Goal: Task Accomplishment & Management: Manage account settings

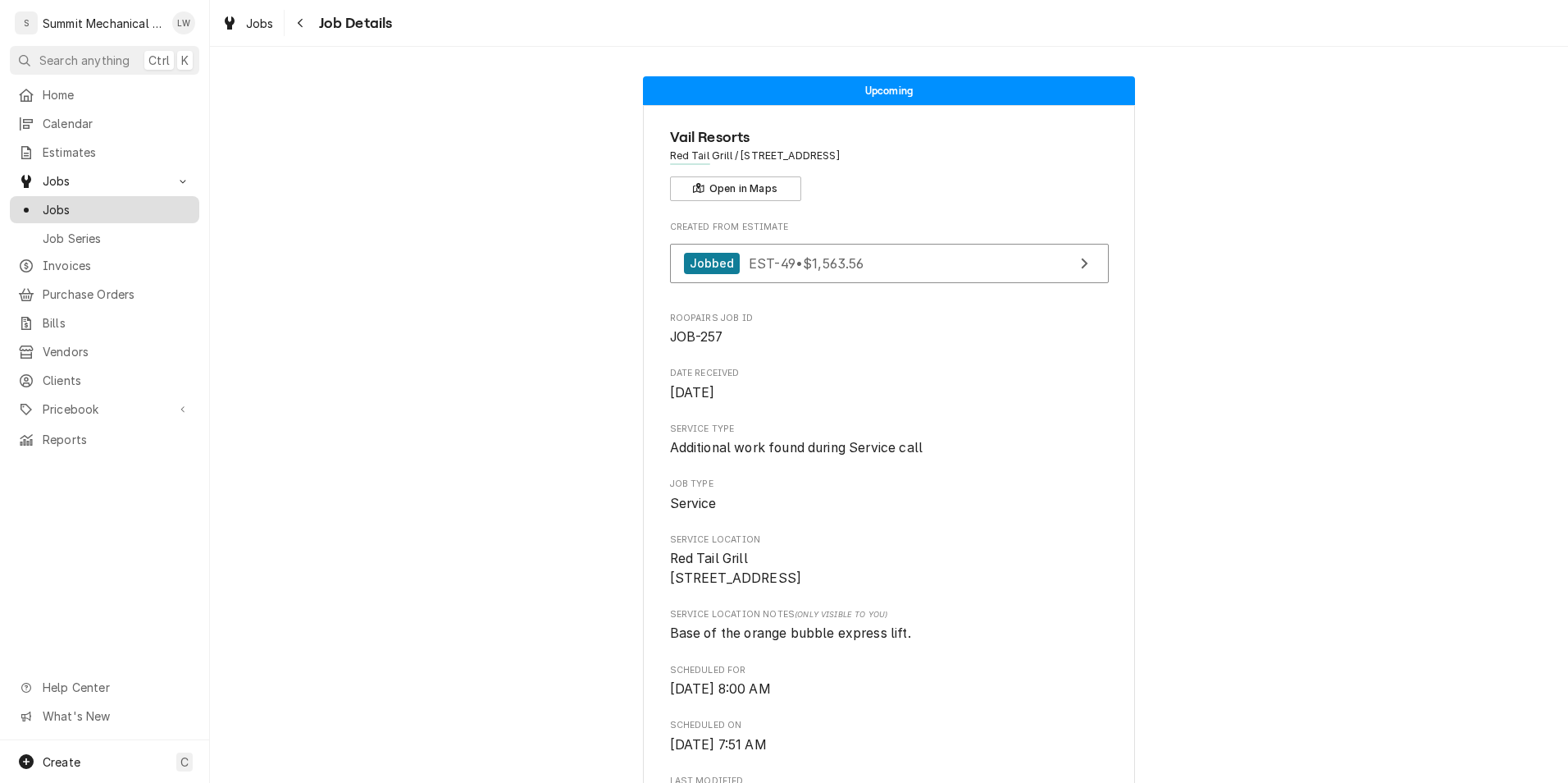
drag, startPoint x: 104, startPoint y: 198, endPoint x: 56, endPoint y: 214, distance: 50.6
click at [56, 214] on link "Jobs" at bounding box center [104, 210] width 190 height 27
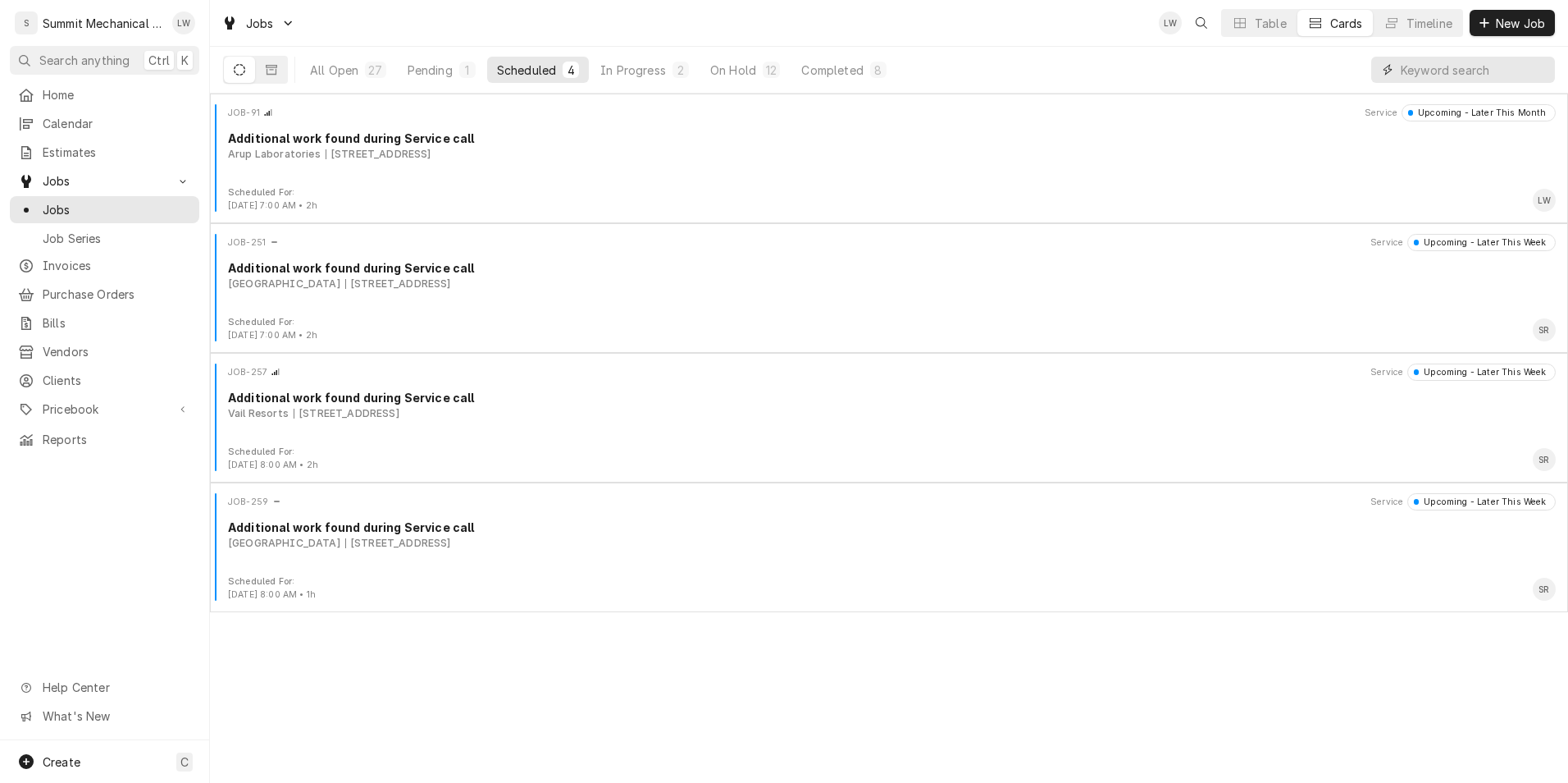
click at [1402, 81] on input "Dynamic Content Wrapper" at bounding box center [1473, 70] width 146 height 26
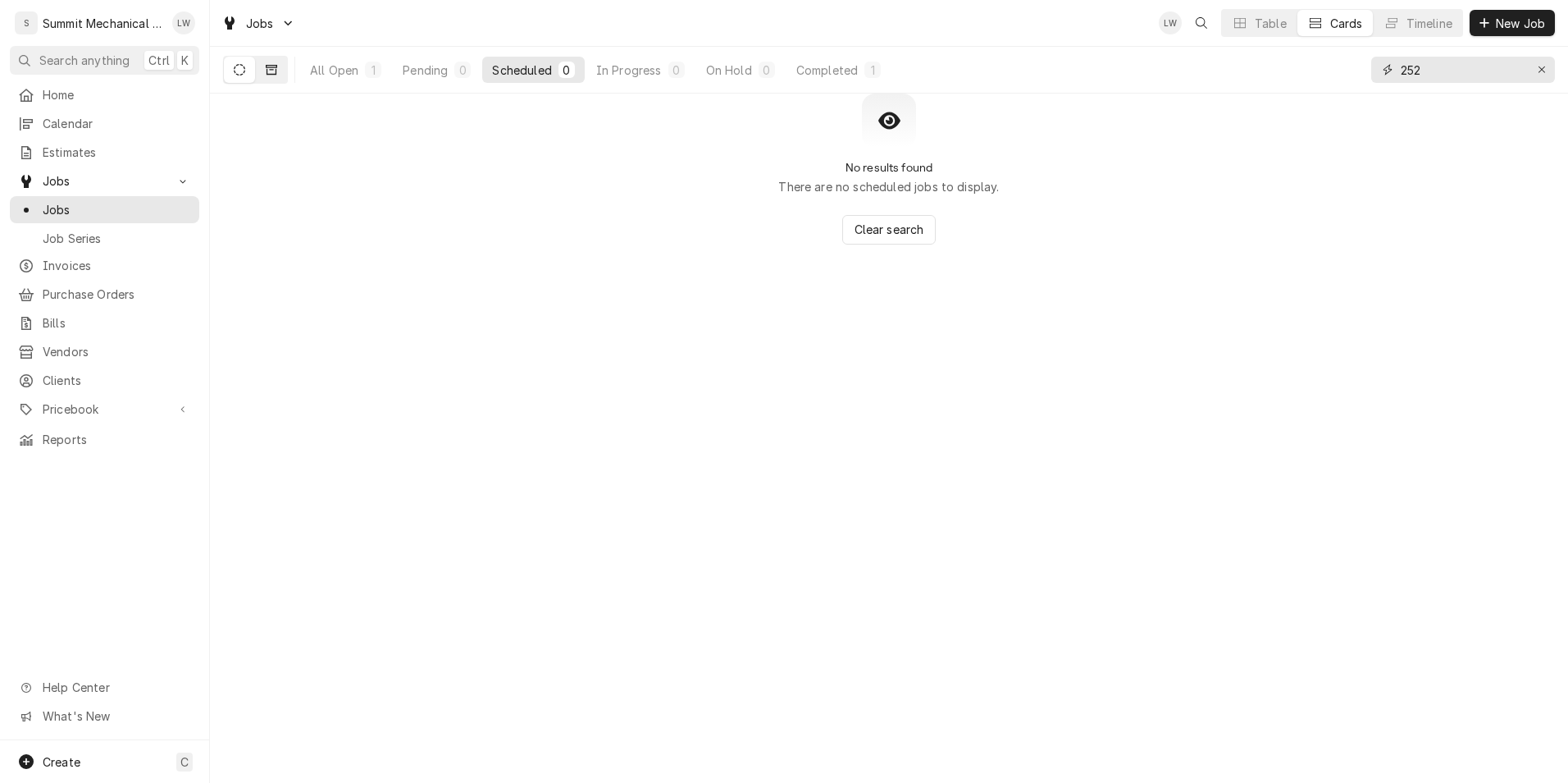
type input "252"
click at [268, 72] on icon "Dynamic Content Wrapper" at bounding box center [271, 70] width 11 height 11
click at [470, 65] on div "0" at bounding box center [476, 69] width 16 height 16
click at [340, 68] on div "All Closed" at bounding box center [339, 70] width 59 height 17
click at [241, 69] on icon "Dynamic Content Wrapper" at bounding box center [240, 70] width 11 height 11
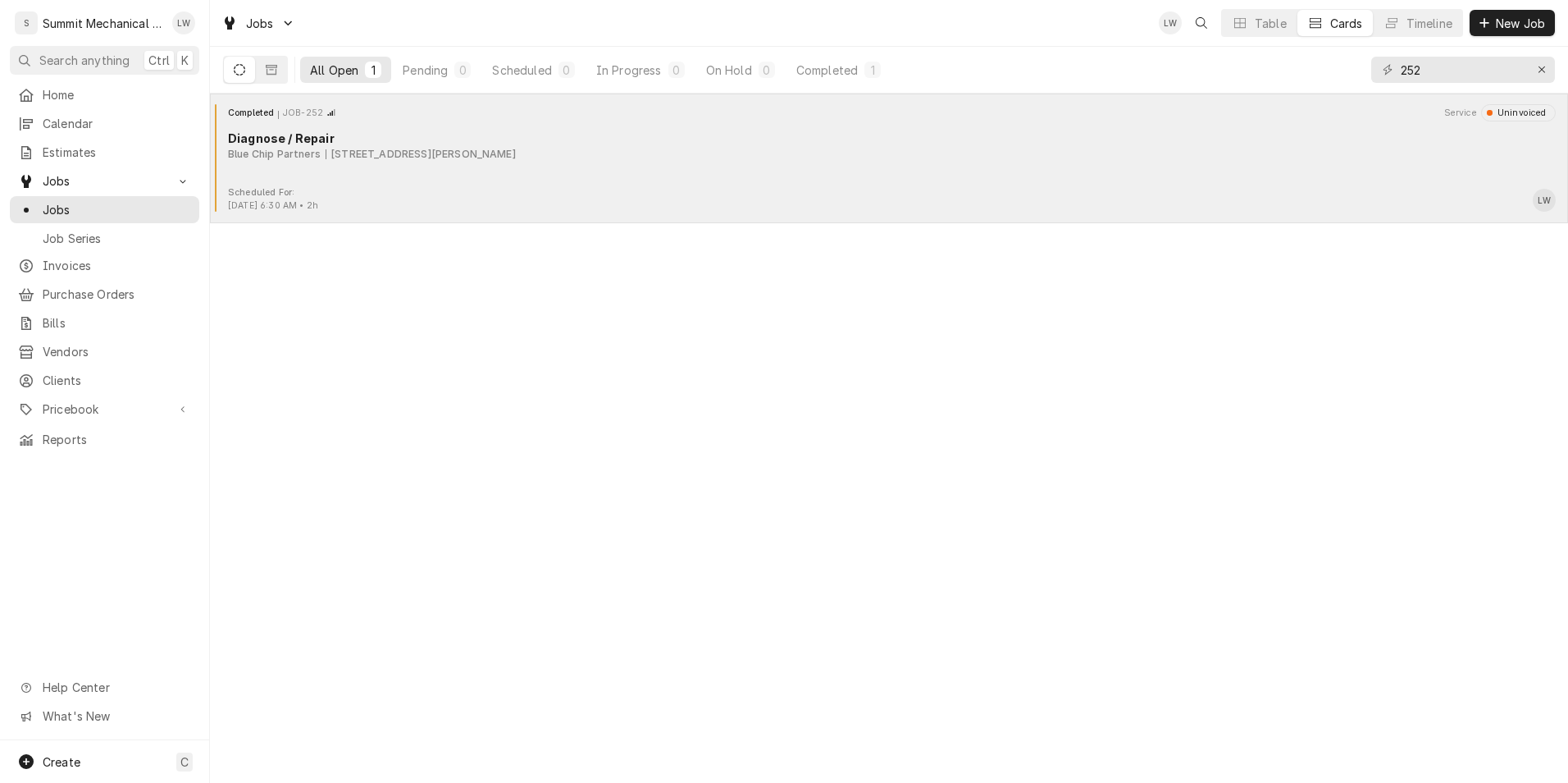
click at [652, 182] on div "Completed JOB-252 Service Uninvoiced Diagnose / Repair Blue Chip Partners 1063 …" at bounding box center [888, 145] width 1344 height 82
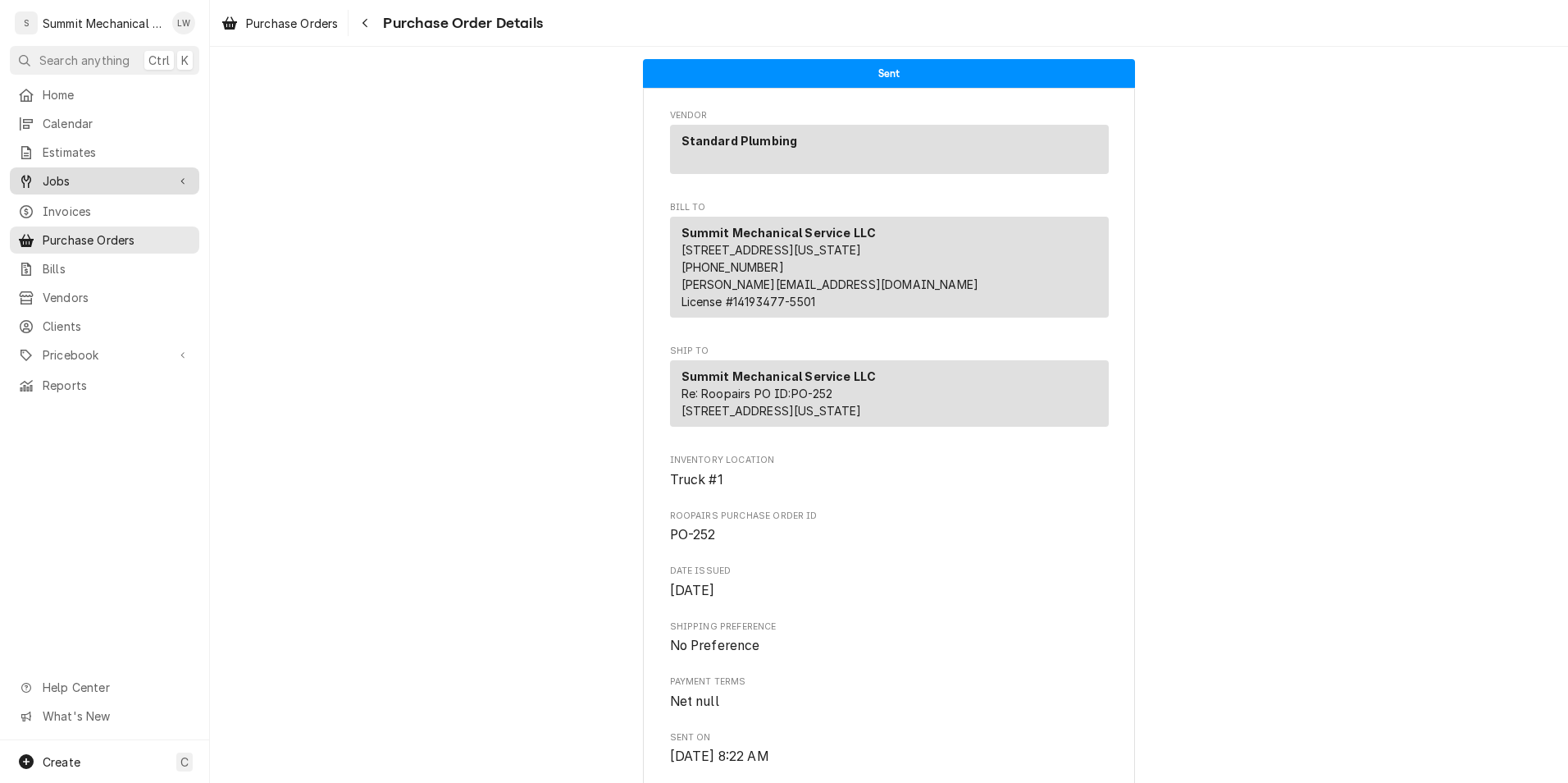
click at [76, 172] on span "Jobs" at bounding box center [104, 180] width 124 height 17
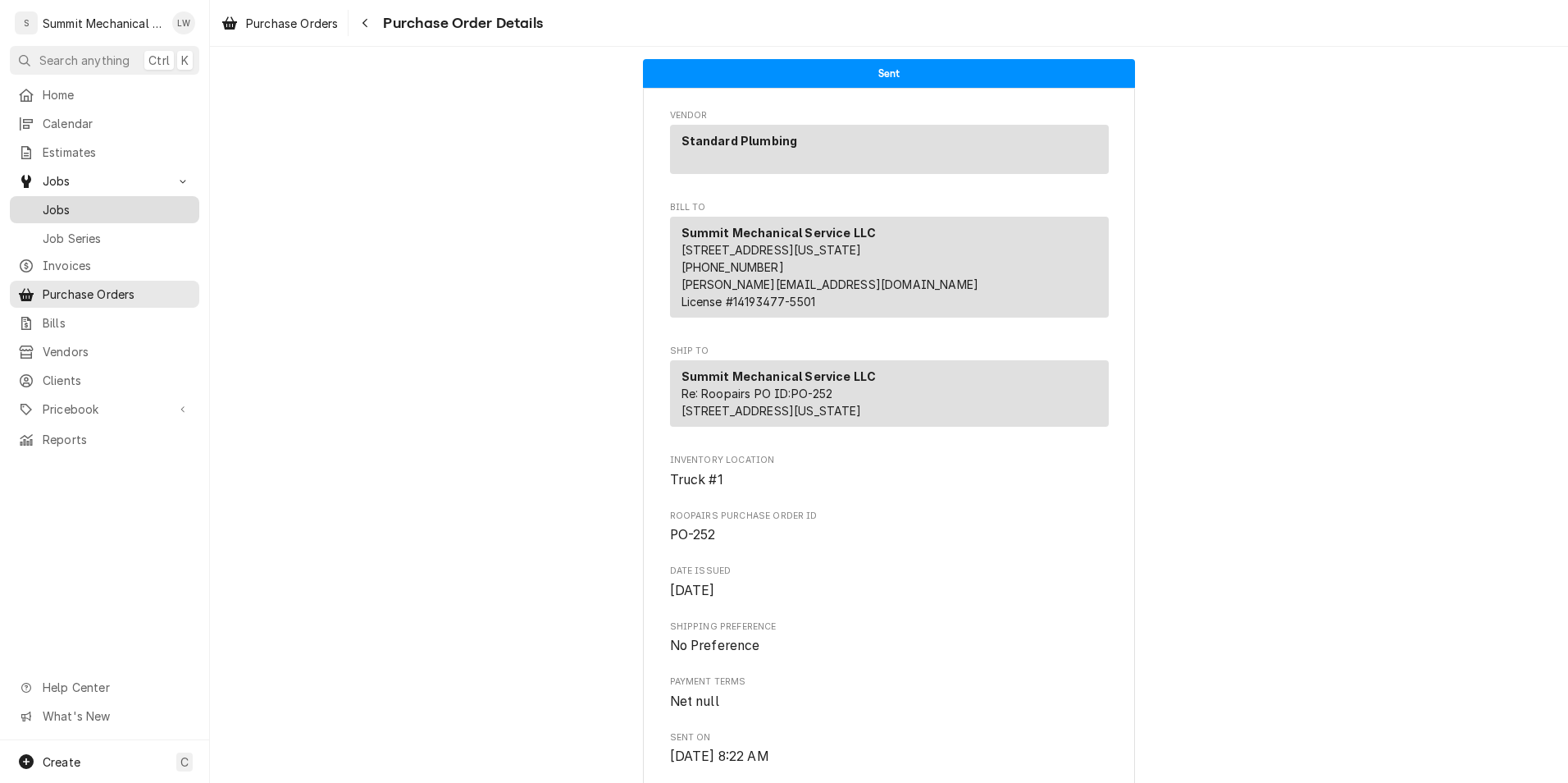
click at [64, 207] on span "Jobs" at bounding box center [116, 210] width 148 height 17
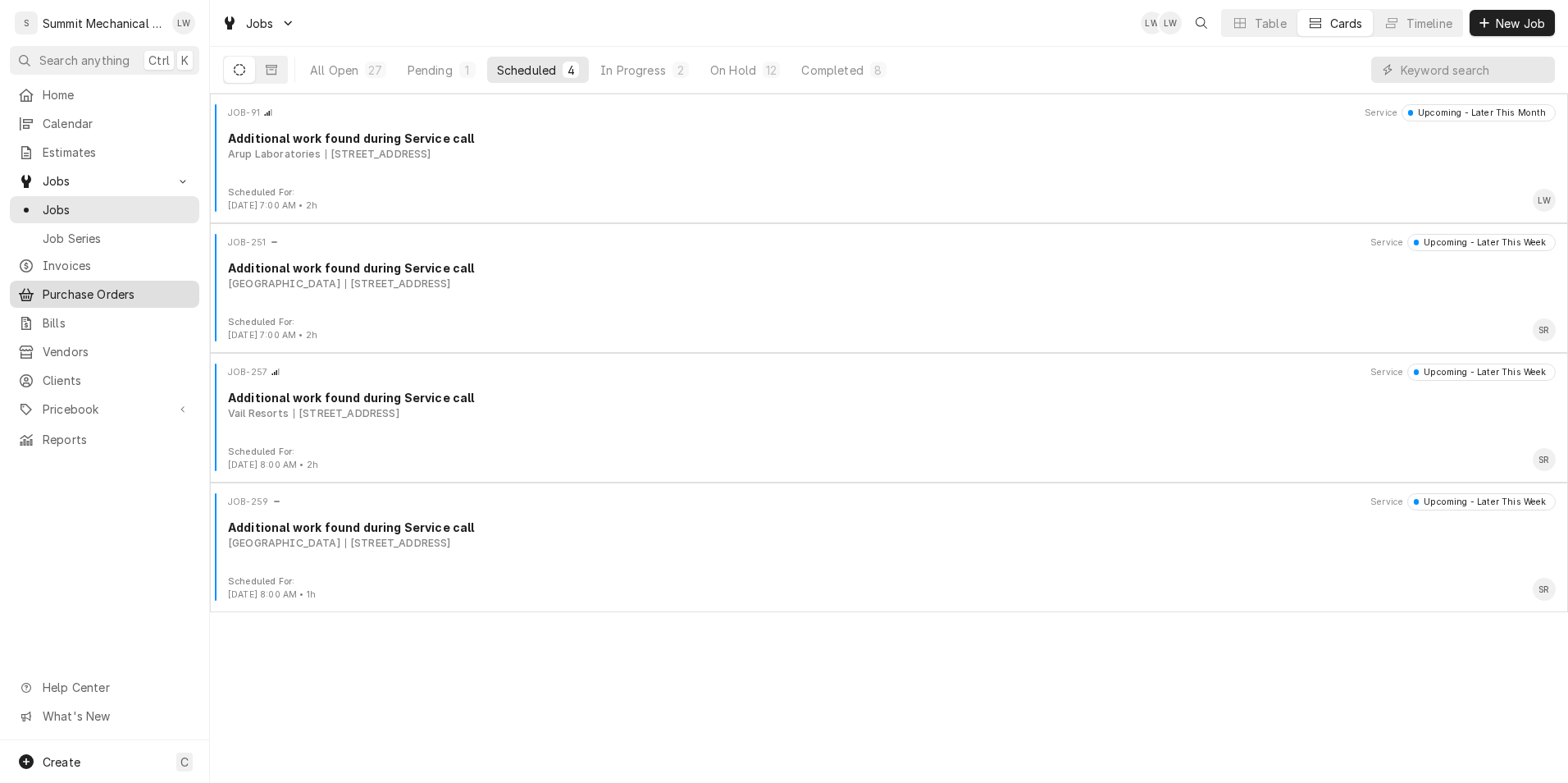
click at [76, 294] on span "Purchase Orders" at bounding box center [116, 294] width 148 height 17
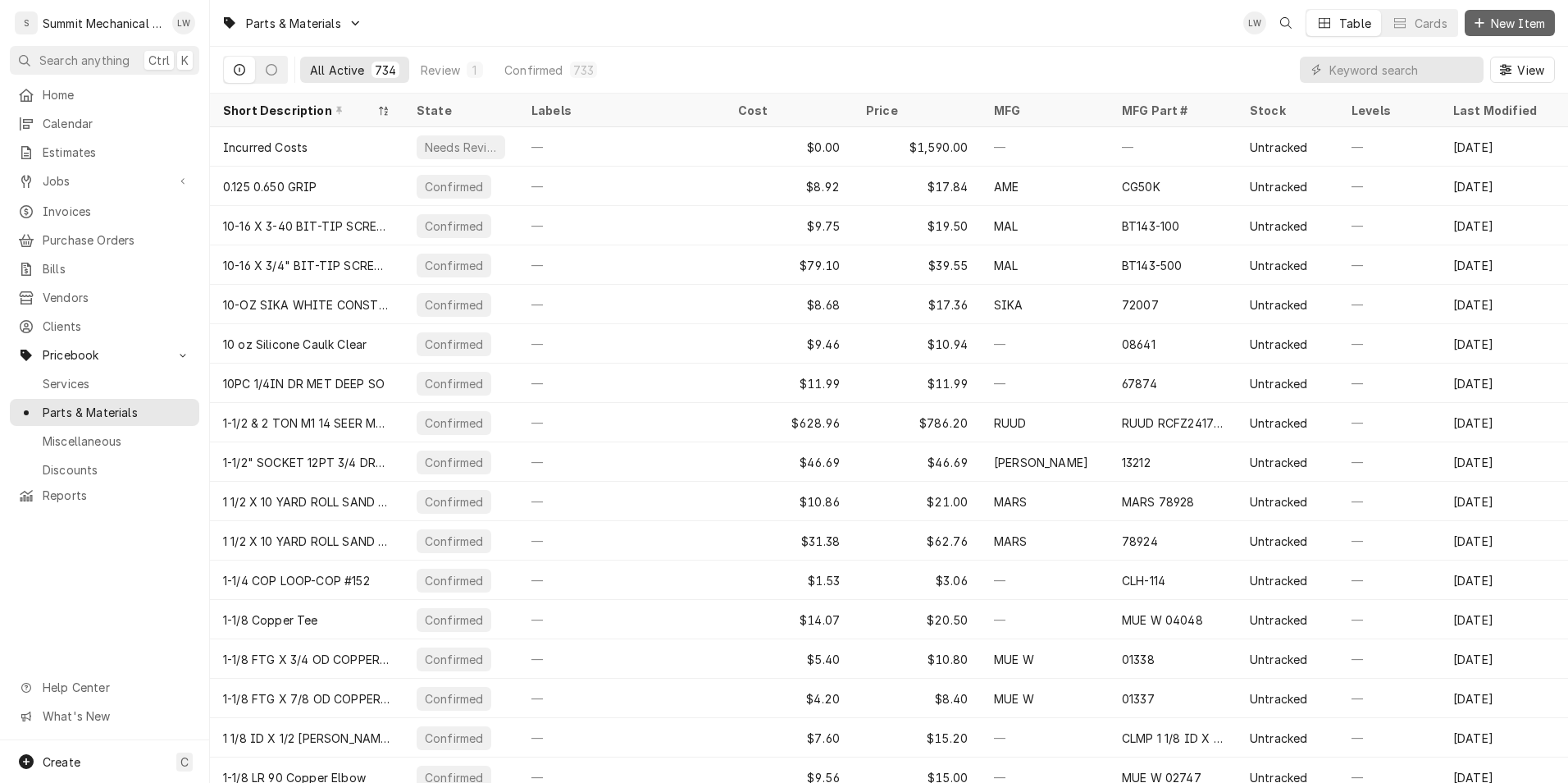
click at [1521, 32] on button "New Item" at bounding box center [1509, 23] width 91 height 26
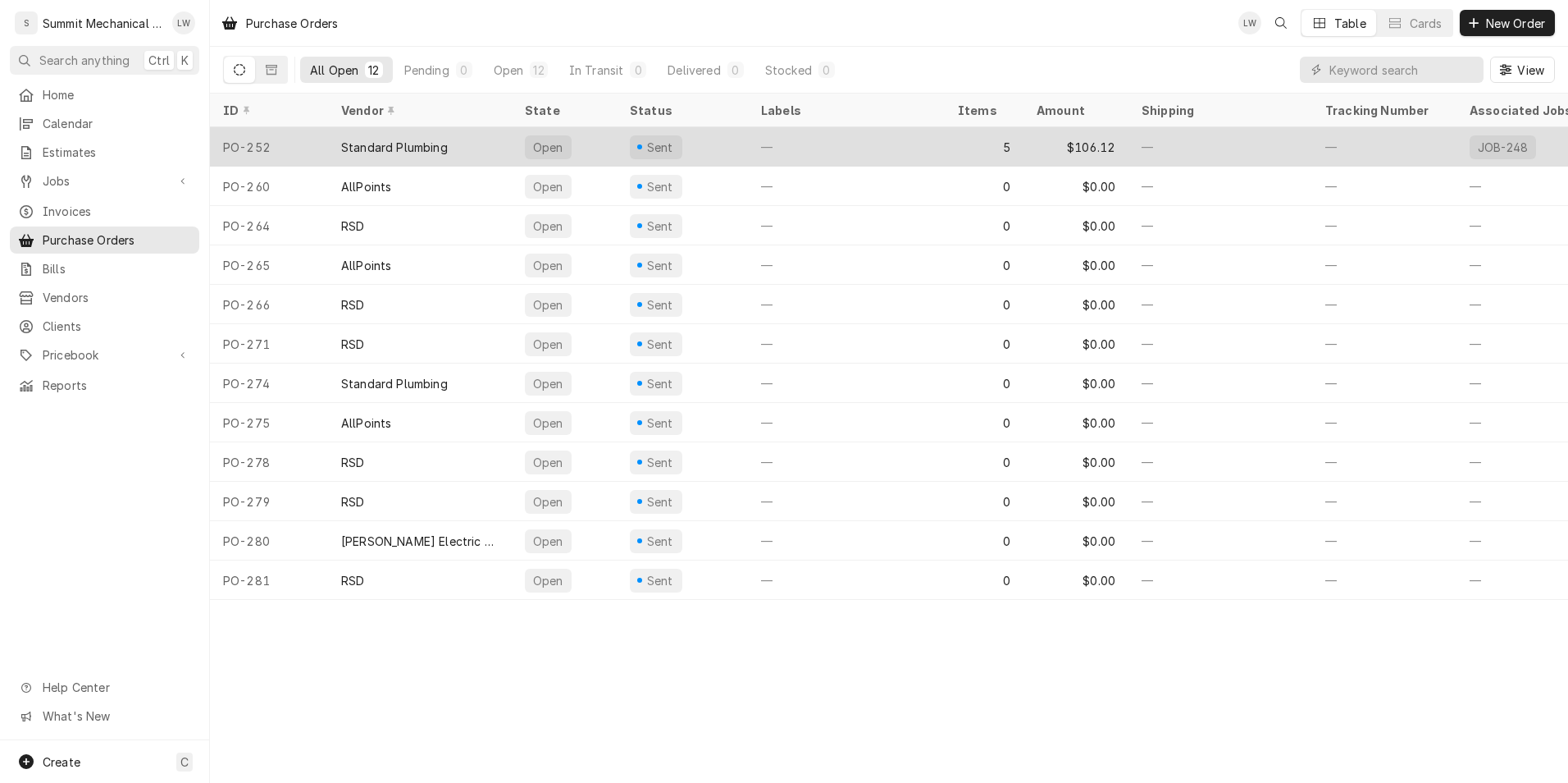
click at [411, 153] on div "Standard Plumbing" at bounding box center [419, 147] width 184 height 40
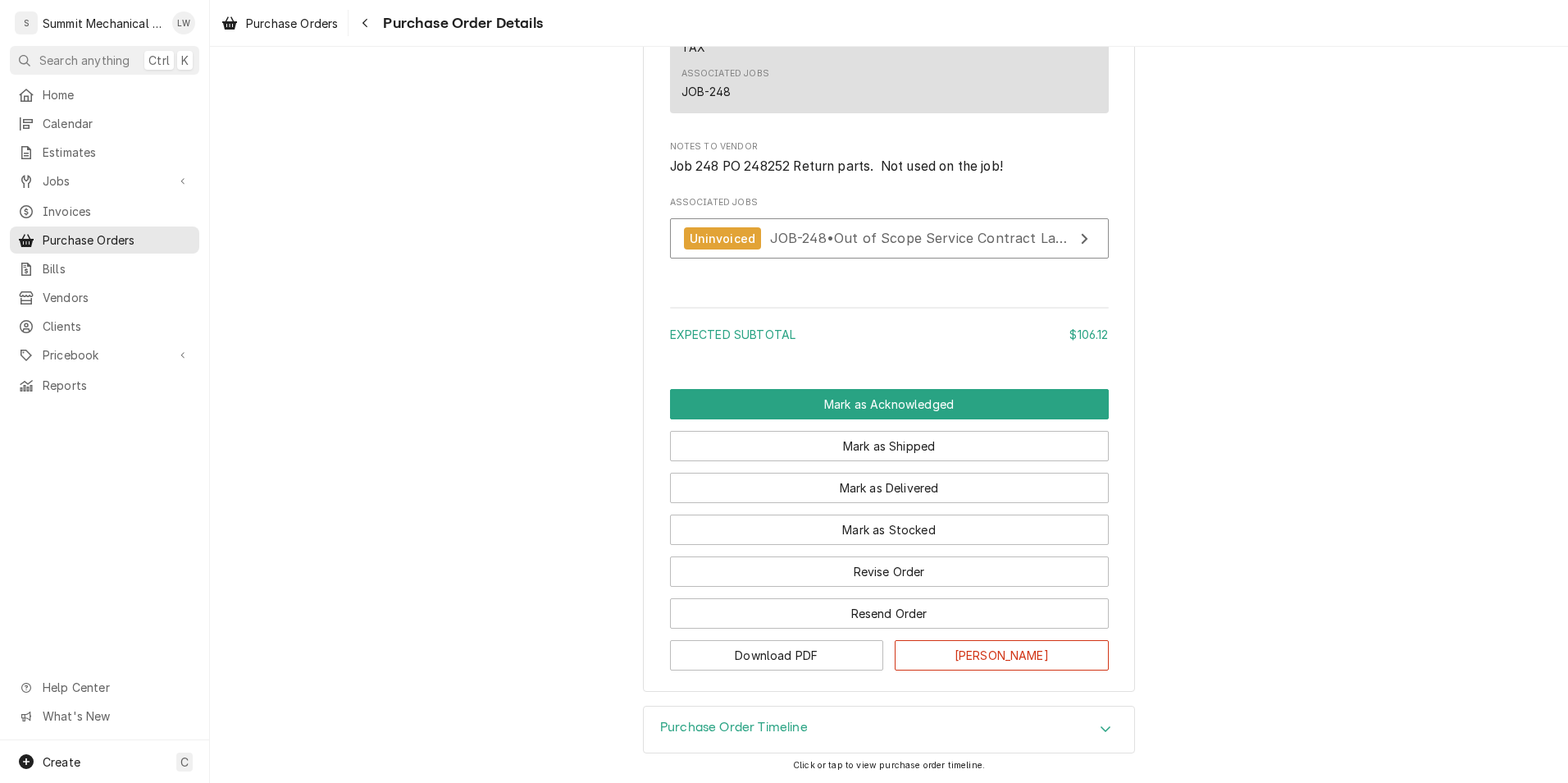
scroll to position [2174, 0]
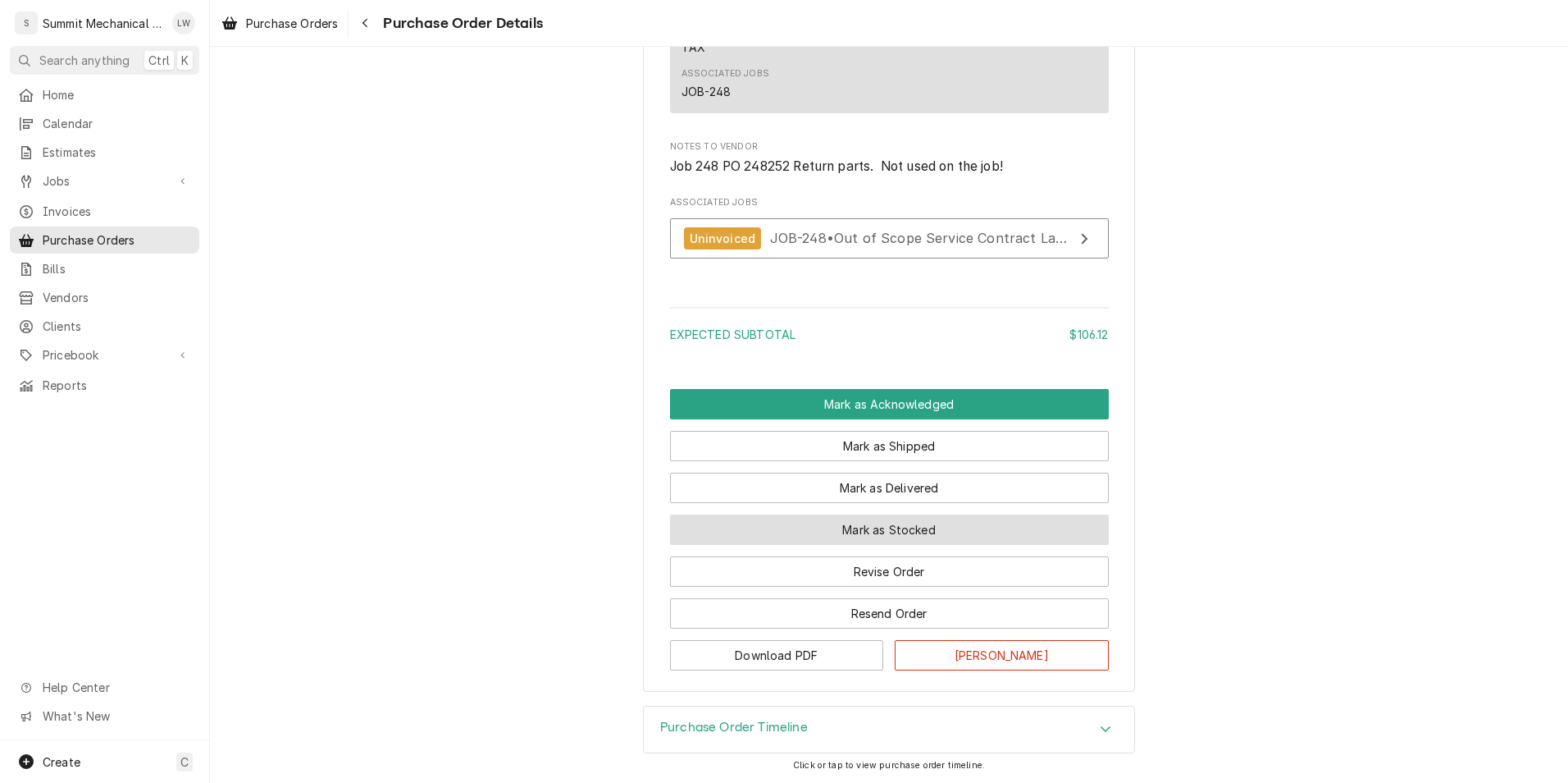
click at [859, 539] on button "Mark as Stocked" at bounding box center [889, 530] width 439 height 30
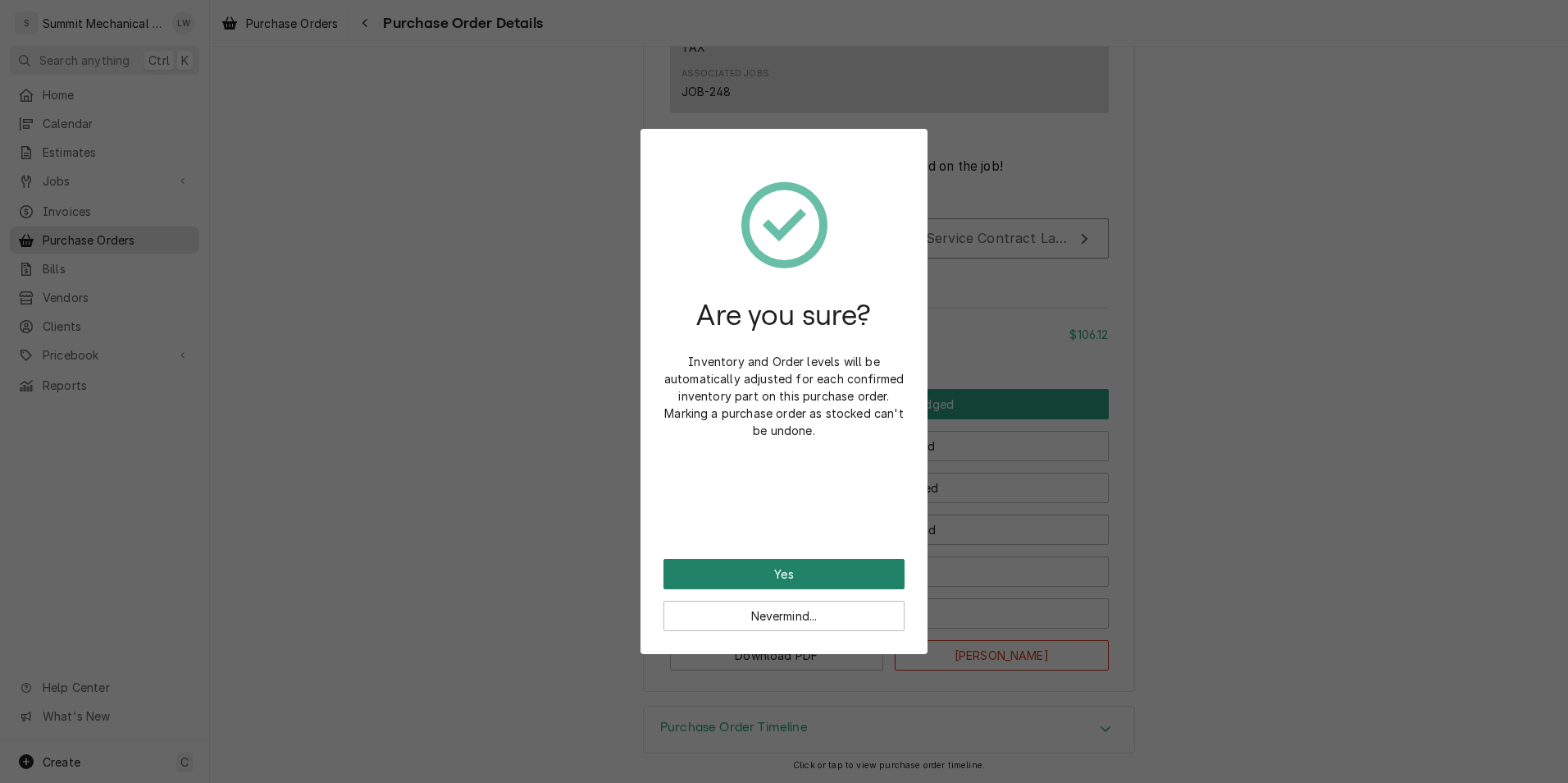
click at [801, 561] on button "Yes" at bounding box center [784, 573] width 241 height 30
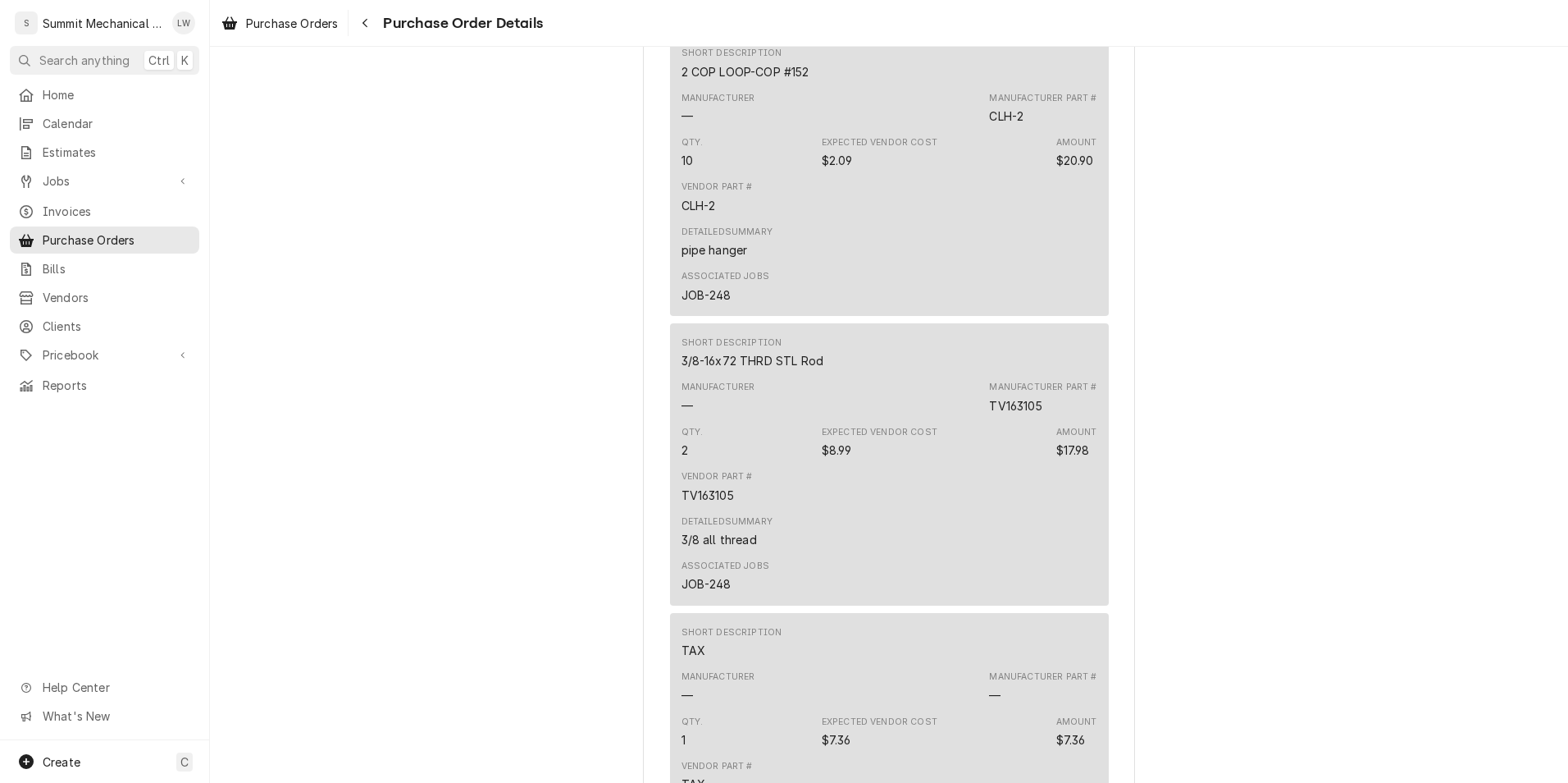
scroll to position [2256, 0]
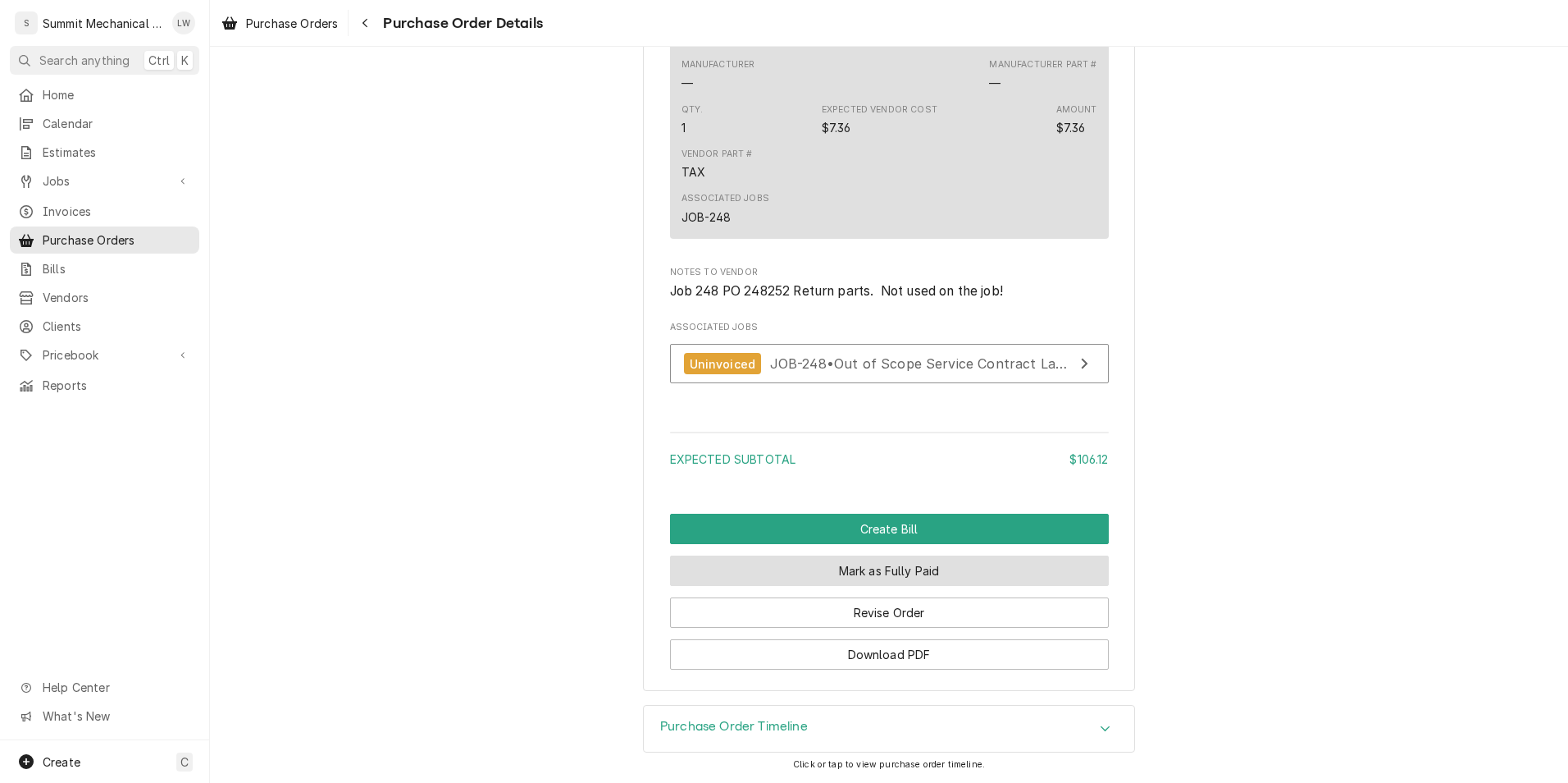
click at [822, 562] on button "Mark as Fully Paid" at bounding box center [889, 570] width 439 height 30
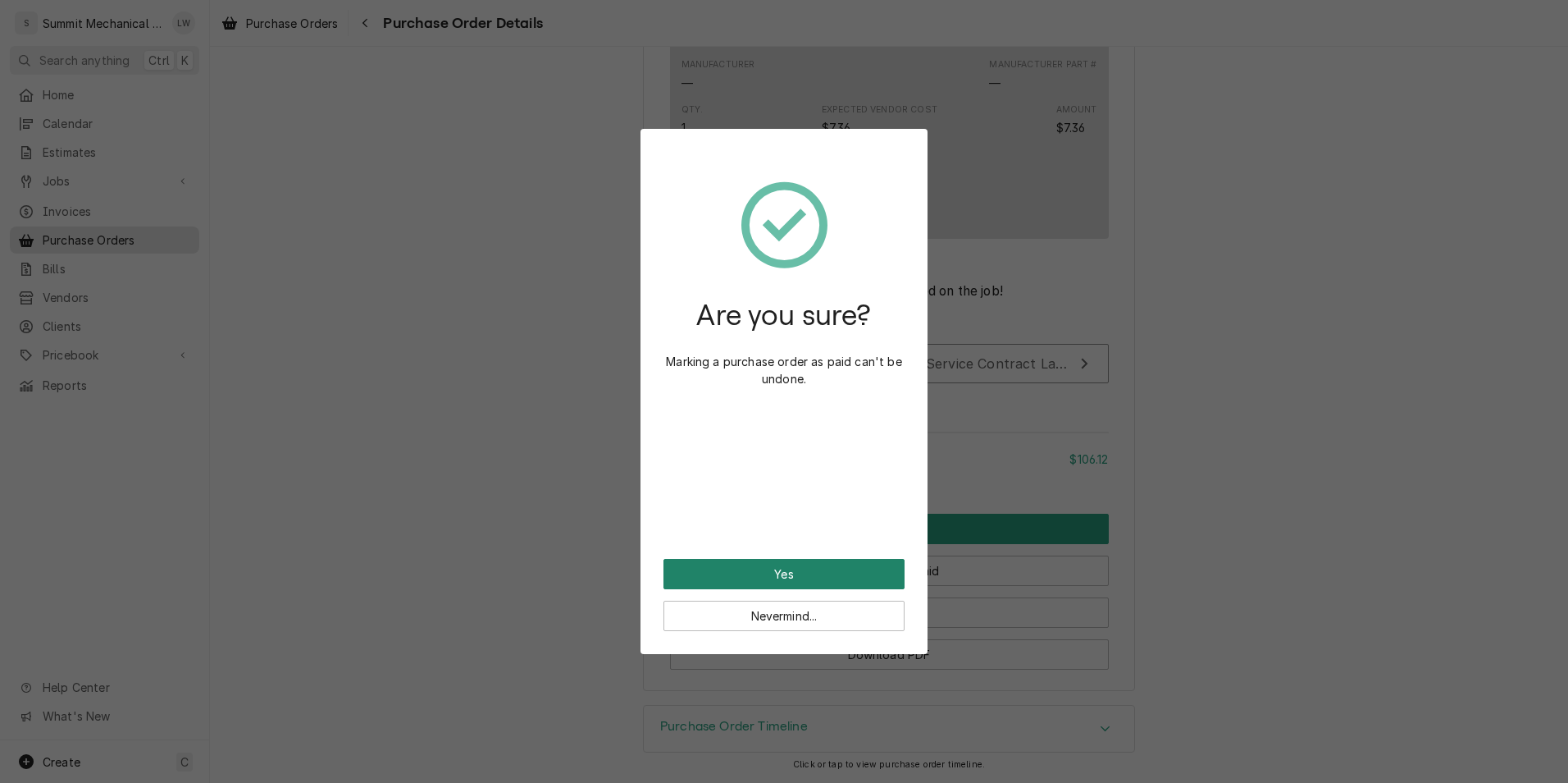
click at [781, 568] on button "Yes" at bounding box center [784, 573] width 241 height 30
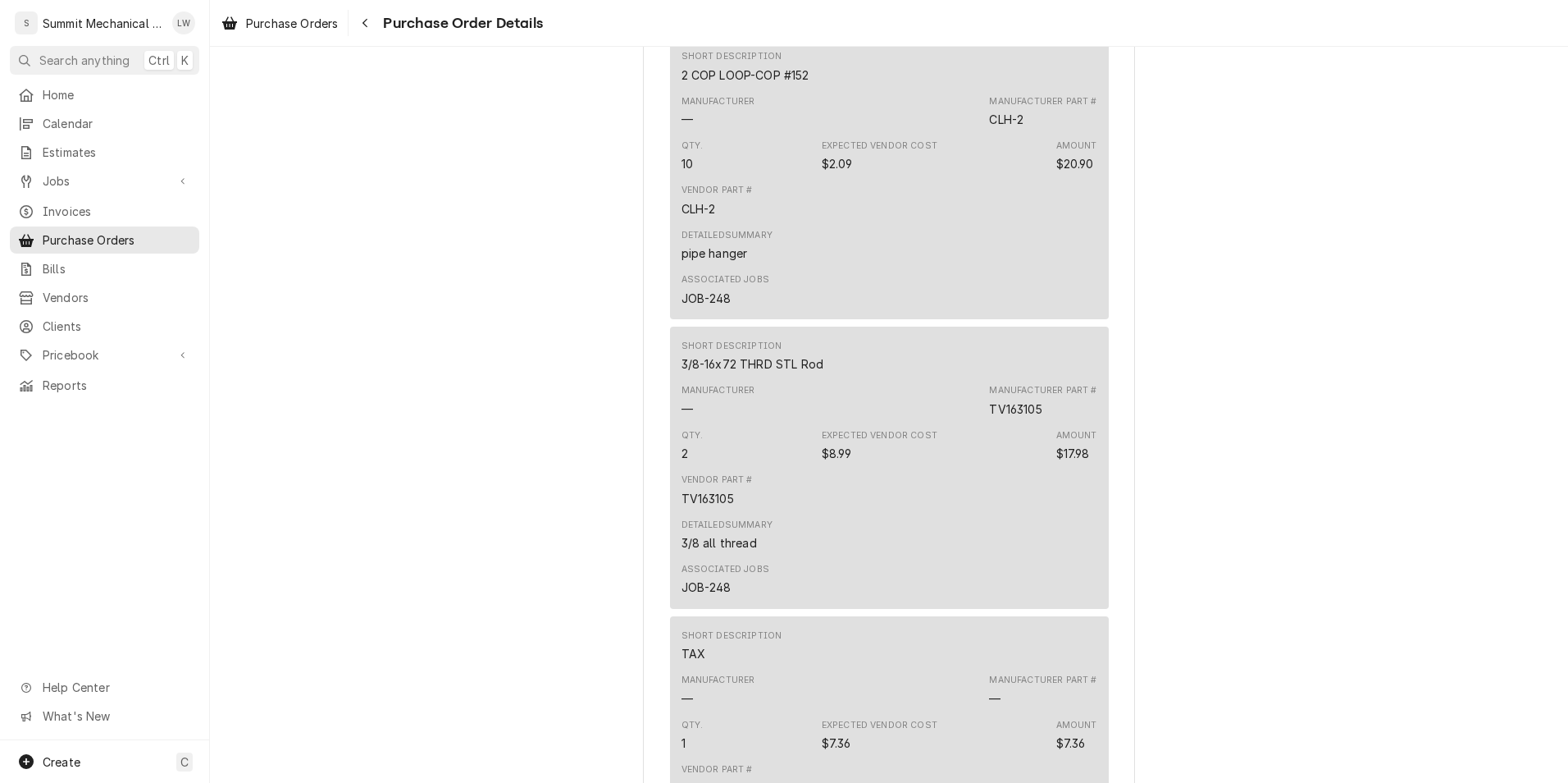
scroll to position [2131, 0]
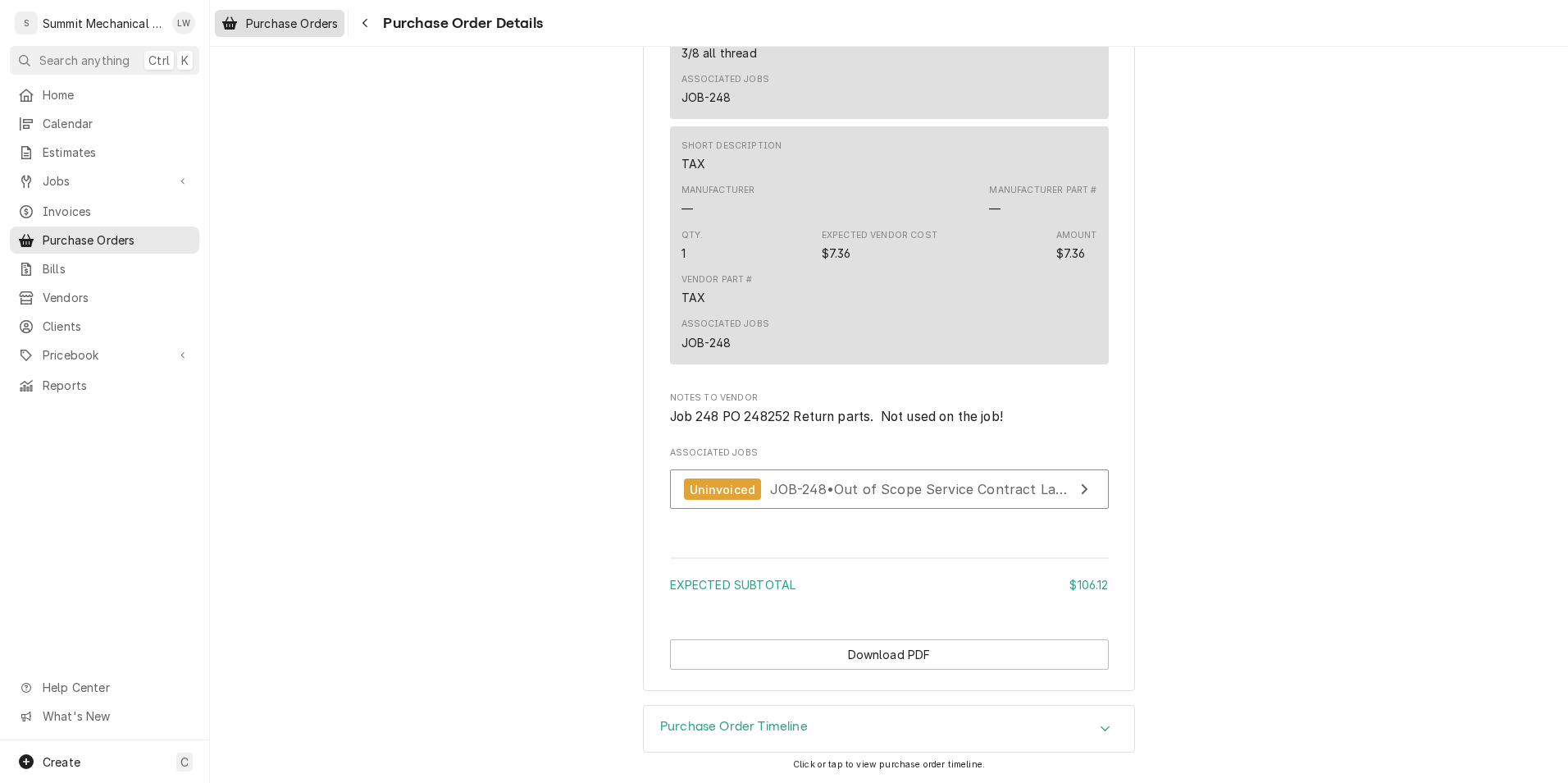
click at [260, 27] on span "Purchase Orders" at bounding box center [292, 24] width 92 height 17
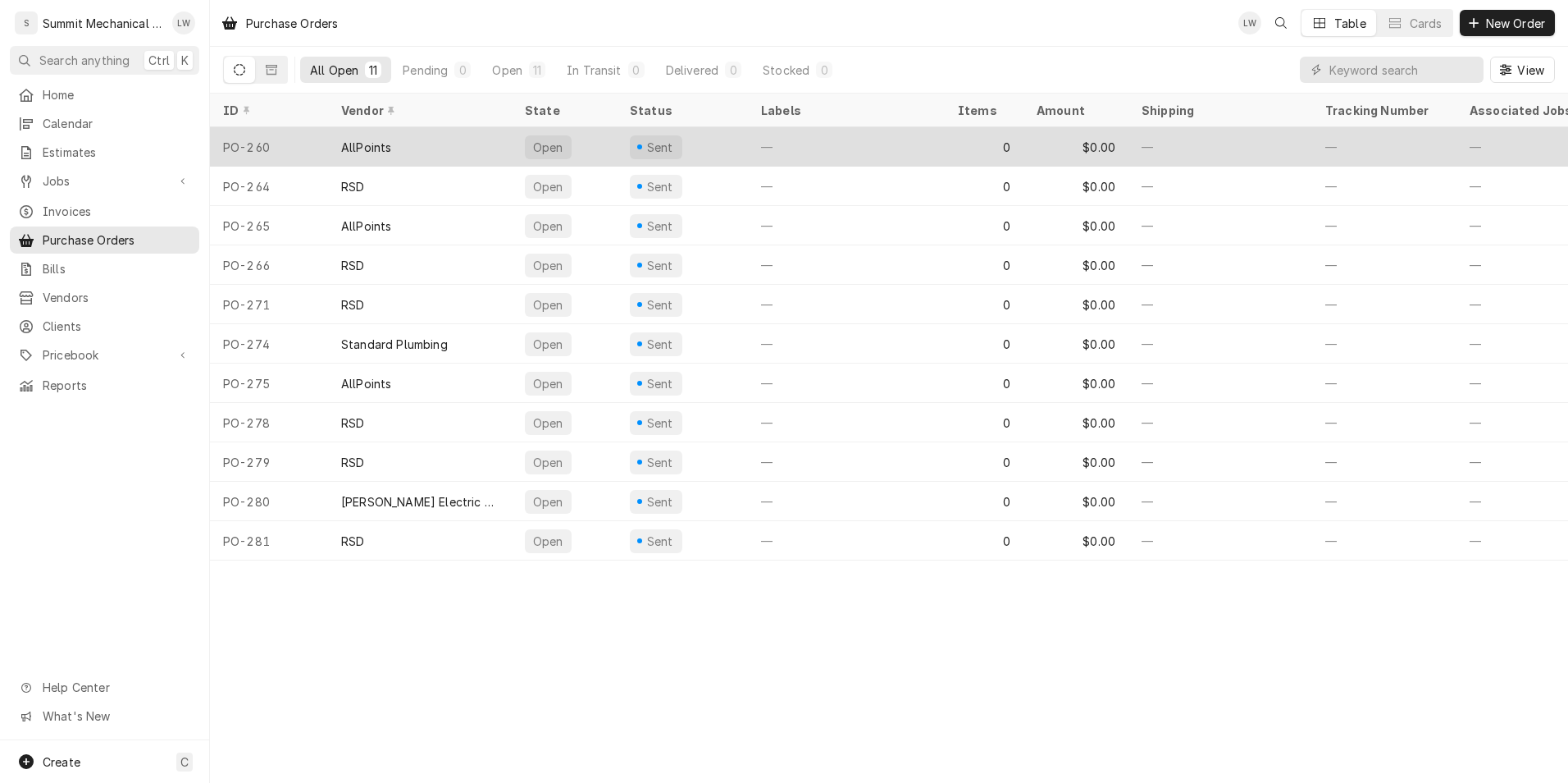
click at [445, 143] on div "AllPoints" at bounding box center [419, 147] width 184 height 40
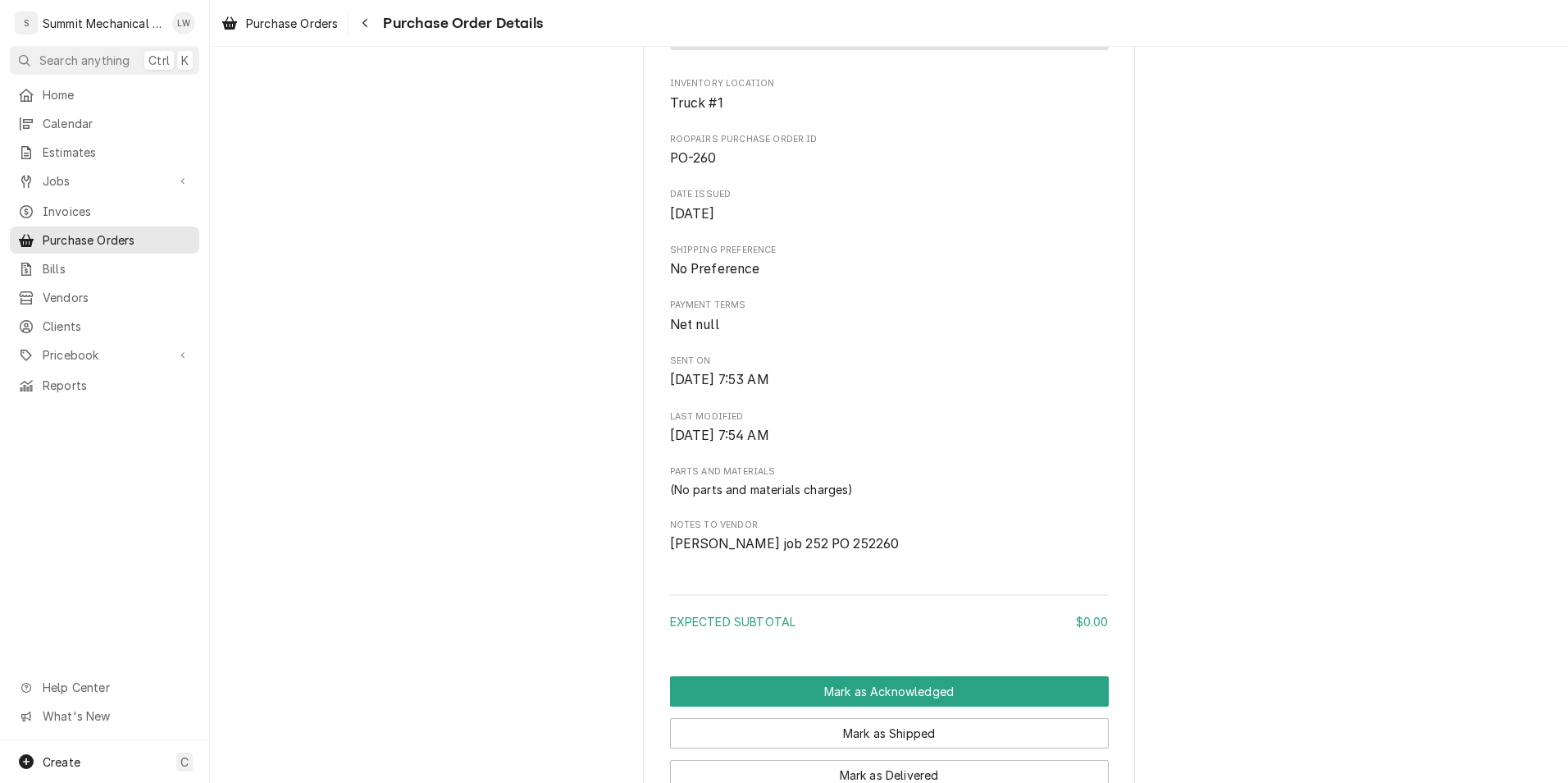
scroll to position [715, 0]
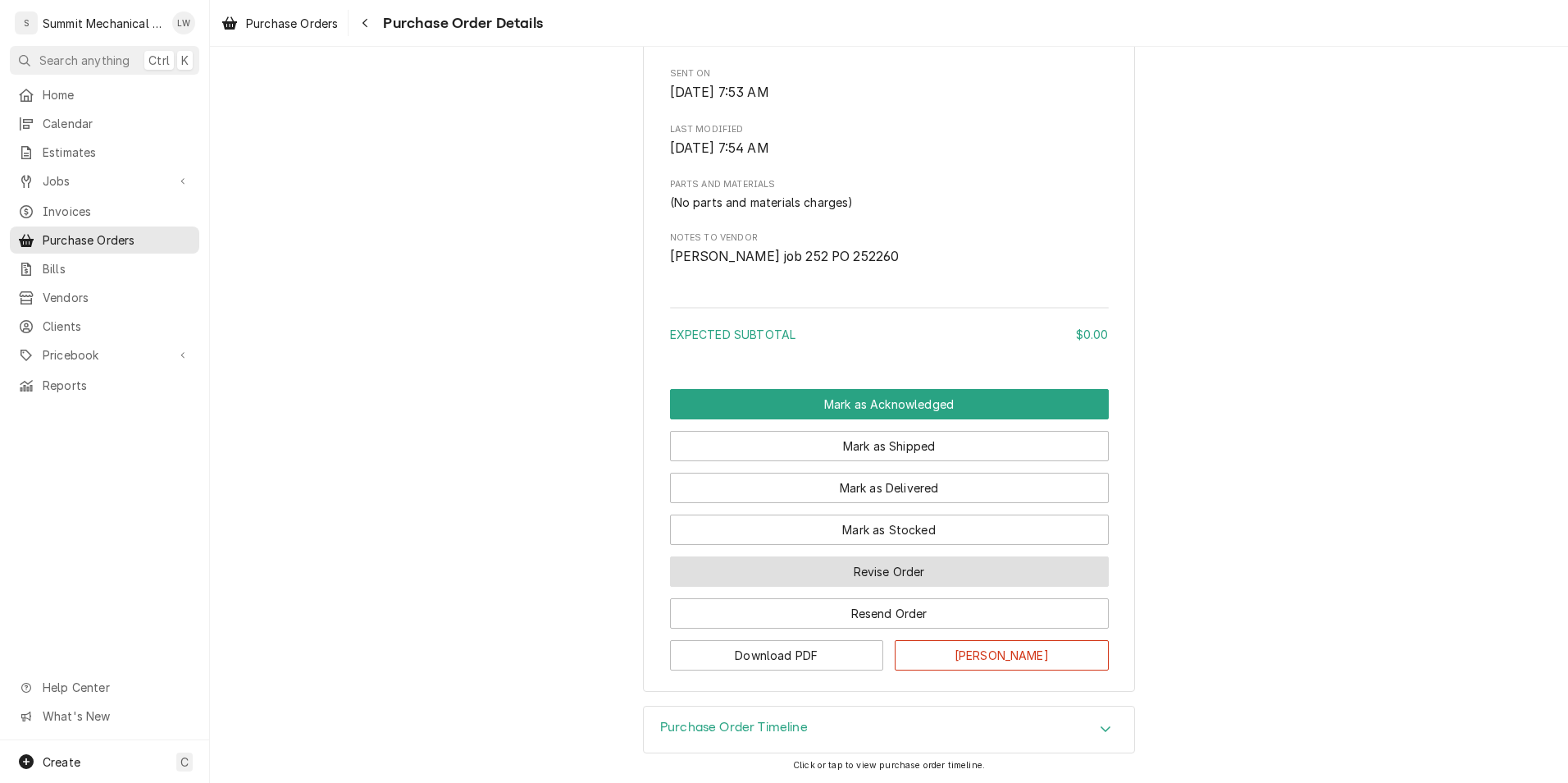
click at [927, 565] on button "Revise Order" at bounding box center [889, 571] width 439 height 30
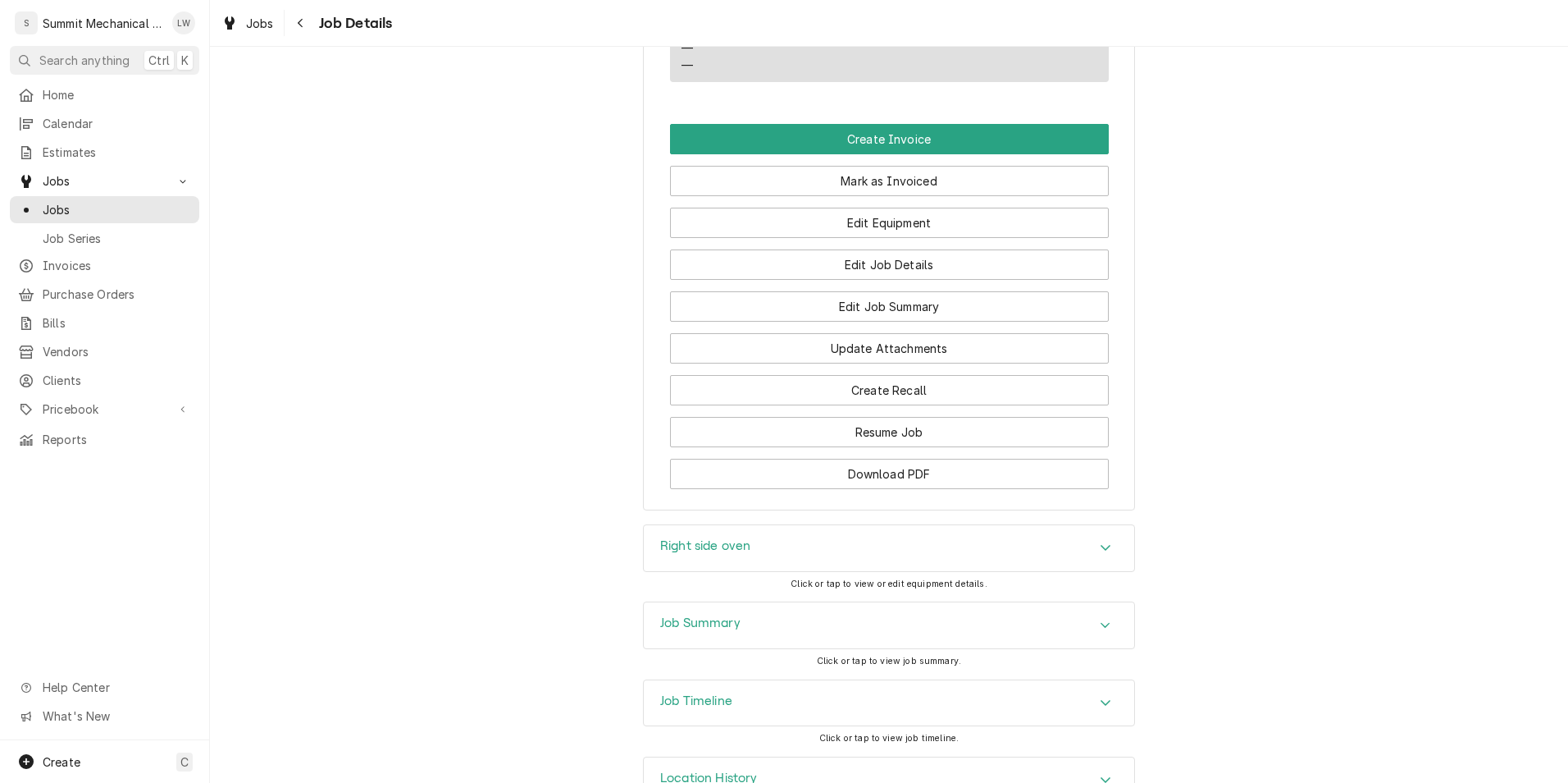
scroll to position [1264, 0]
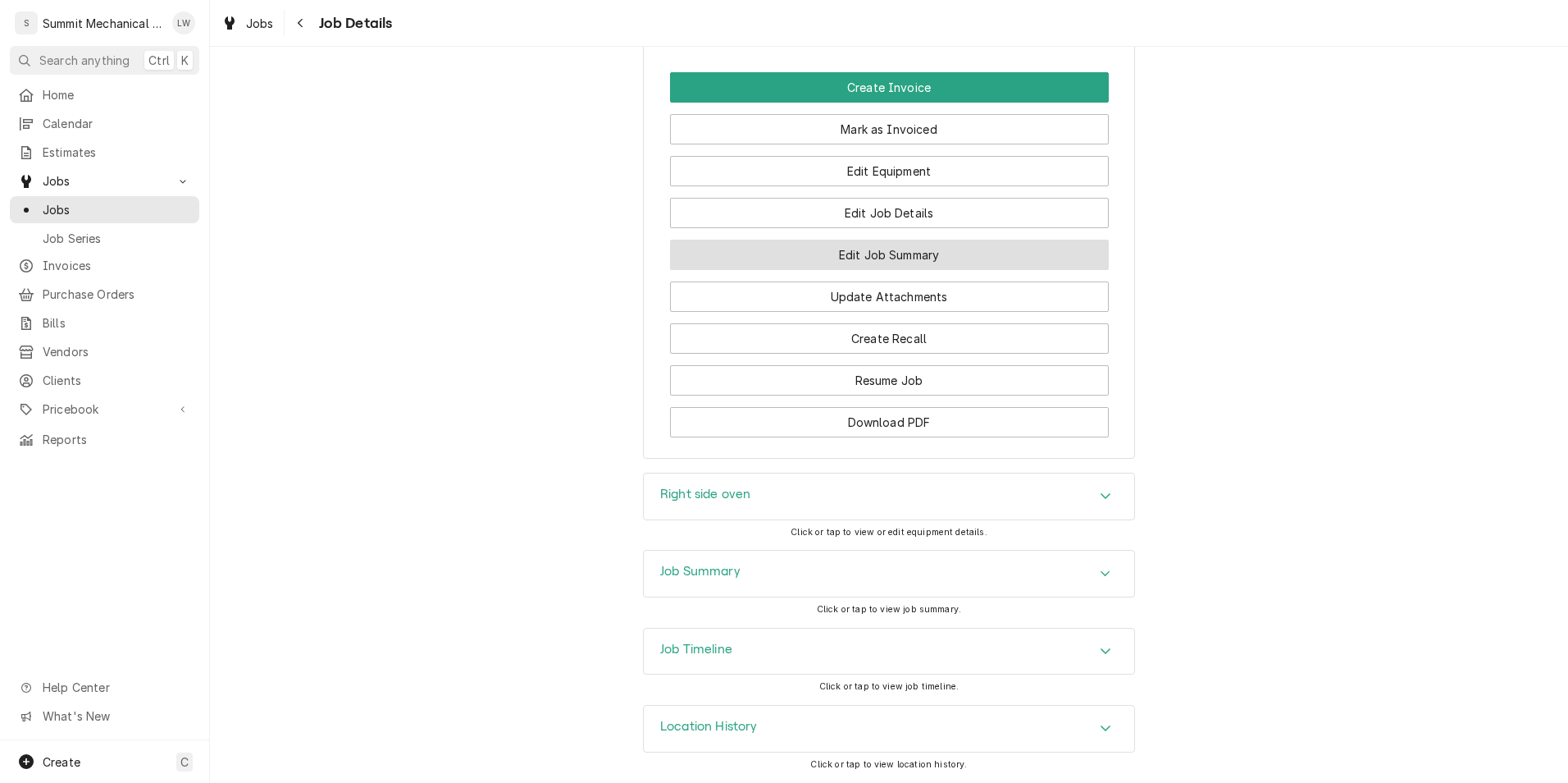
click at [885, 263] on button "Edit Job Summary" at bounding box center [889, 255] width 439 height 30
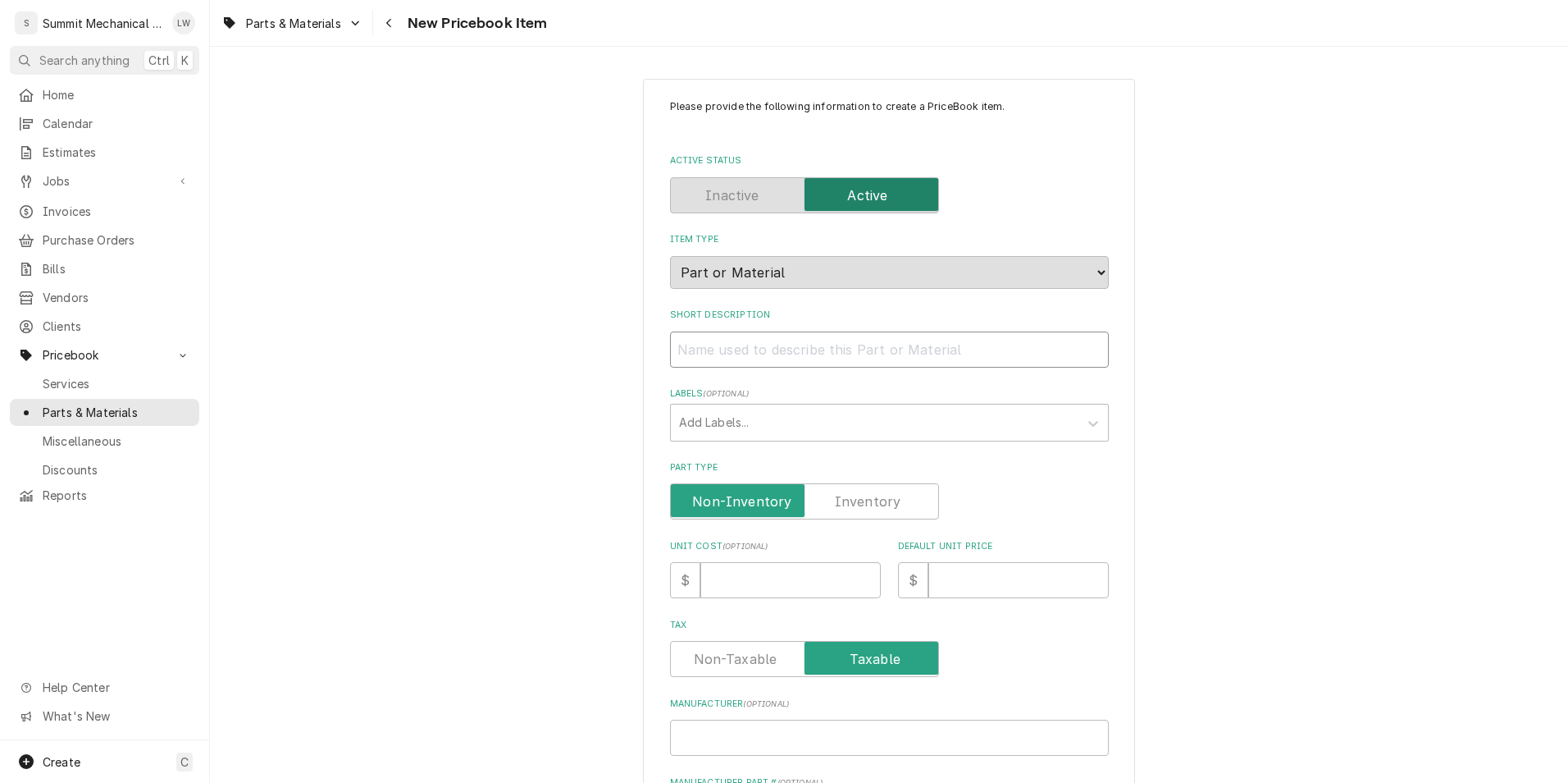
click at [804, 340] on input "Short Description" at bounding box center [889, 349] width 439 height 36
click at [335, 28] on span "Parts & Materials" at bounding box center [294, 24] width 95 height 17
click at [290, 83] on div "Parts & Materials" at bounding box center [281, 86] width 107 height 17
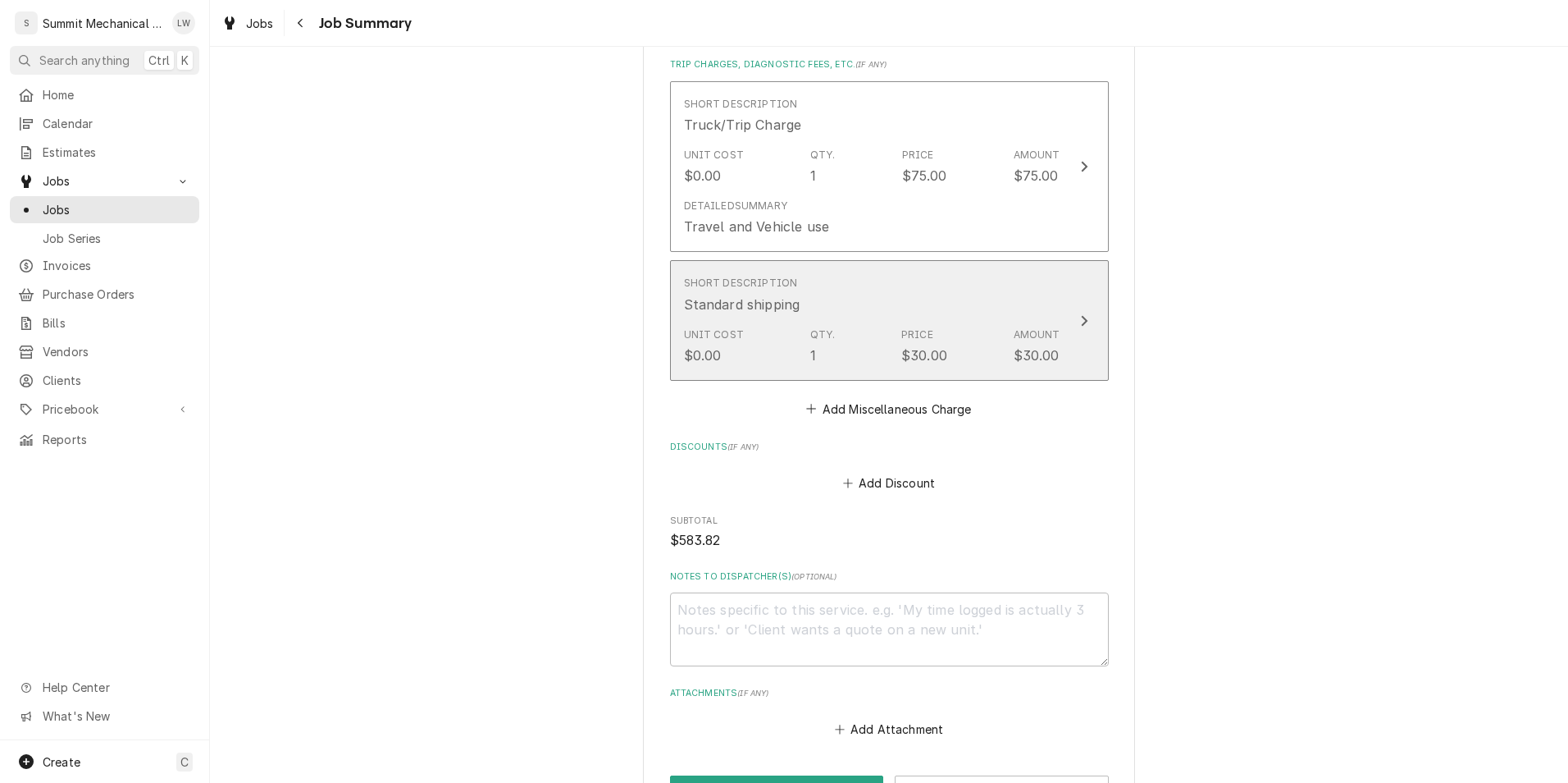
scroll to position [1674, 0]
click at [953, 325] on div "Unit Cost $0.00 Qty. 1 Price $30.00 Amount $30.00" at bounding box center [871, 350] width 377 height 51
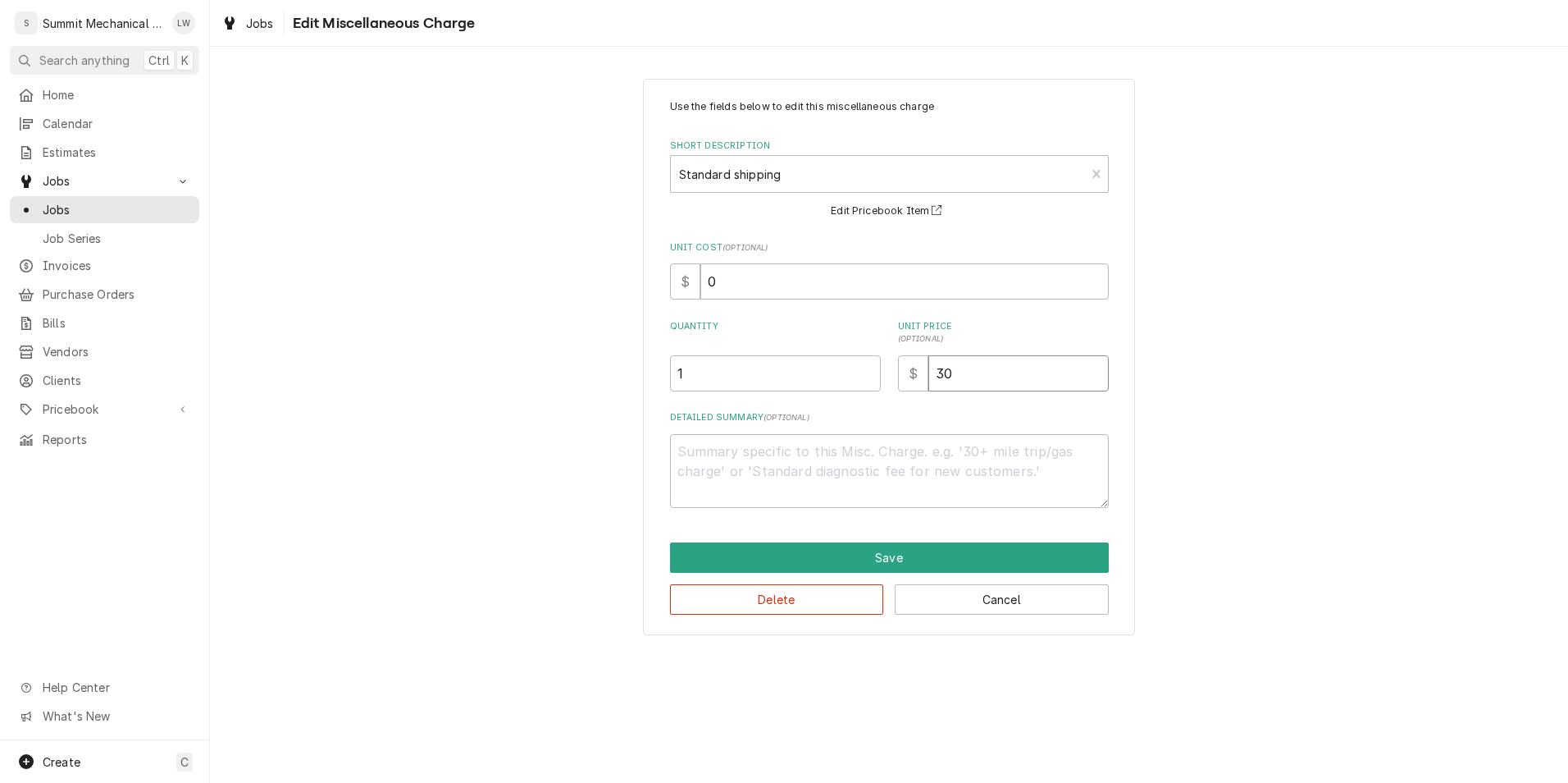
click at [970, 365] on input "30" at bounding box center [1018, 373] width 180 height 36
type textarea "x"
type input "2"
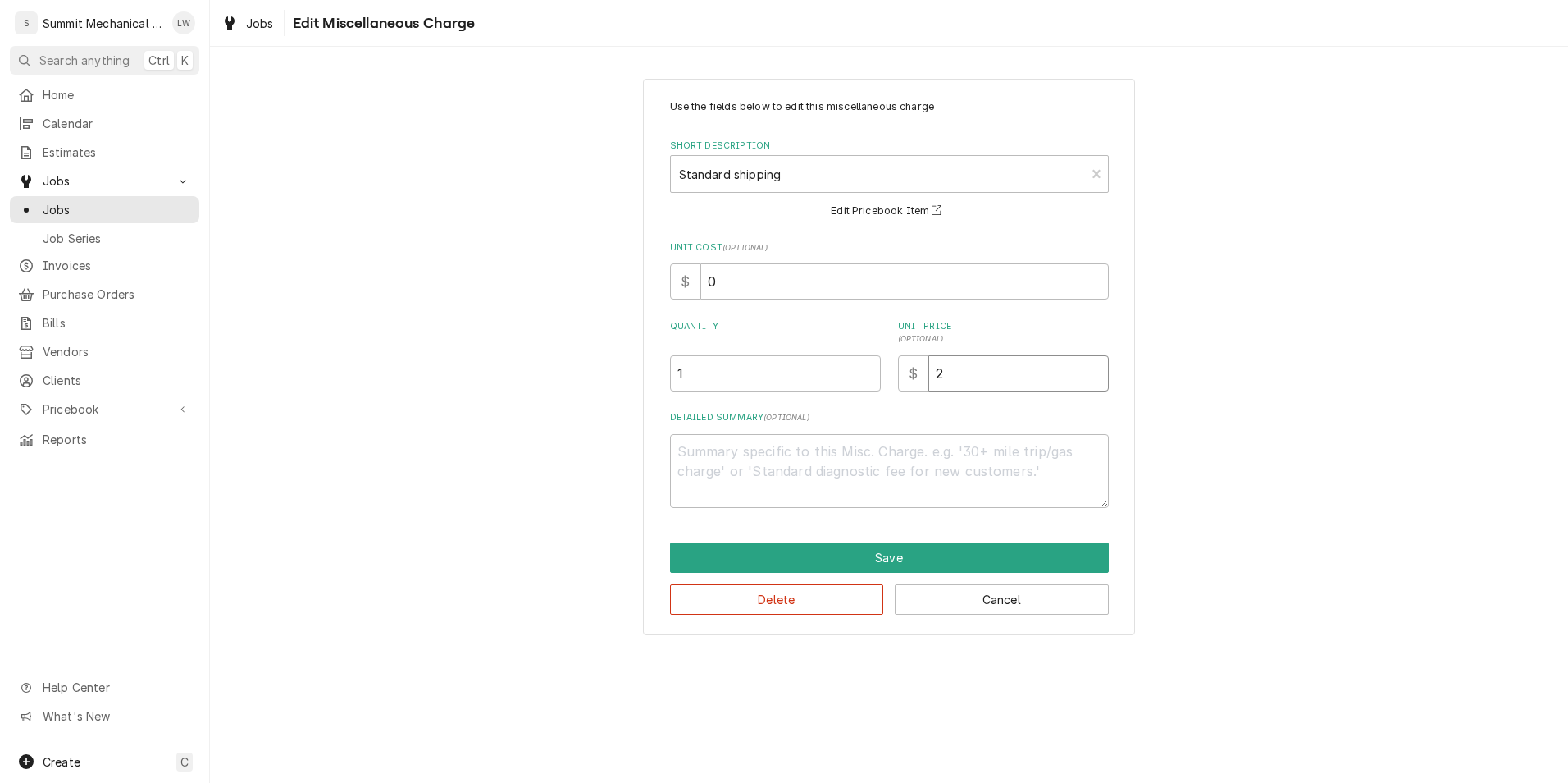
type textarea "x"
type input "20"
click at [853, 557] on button "Save" at bounding box center [889, 557] width 439 height 30
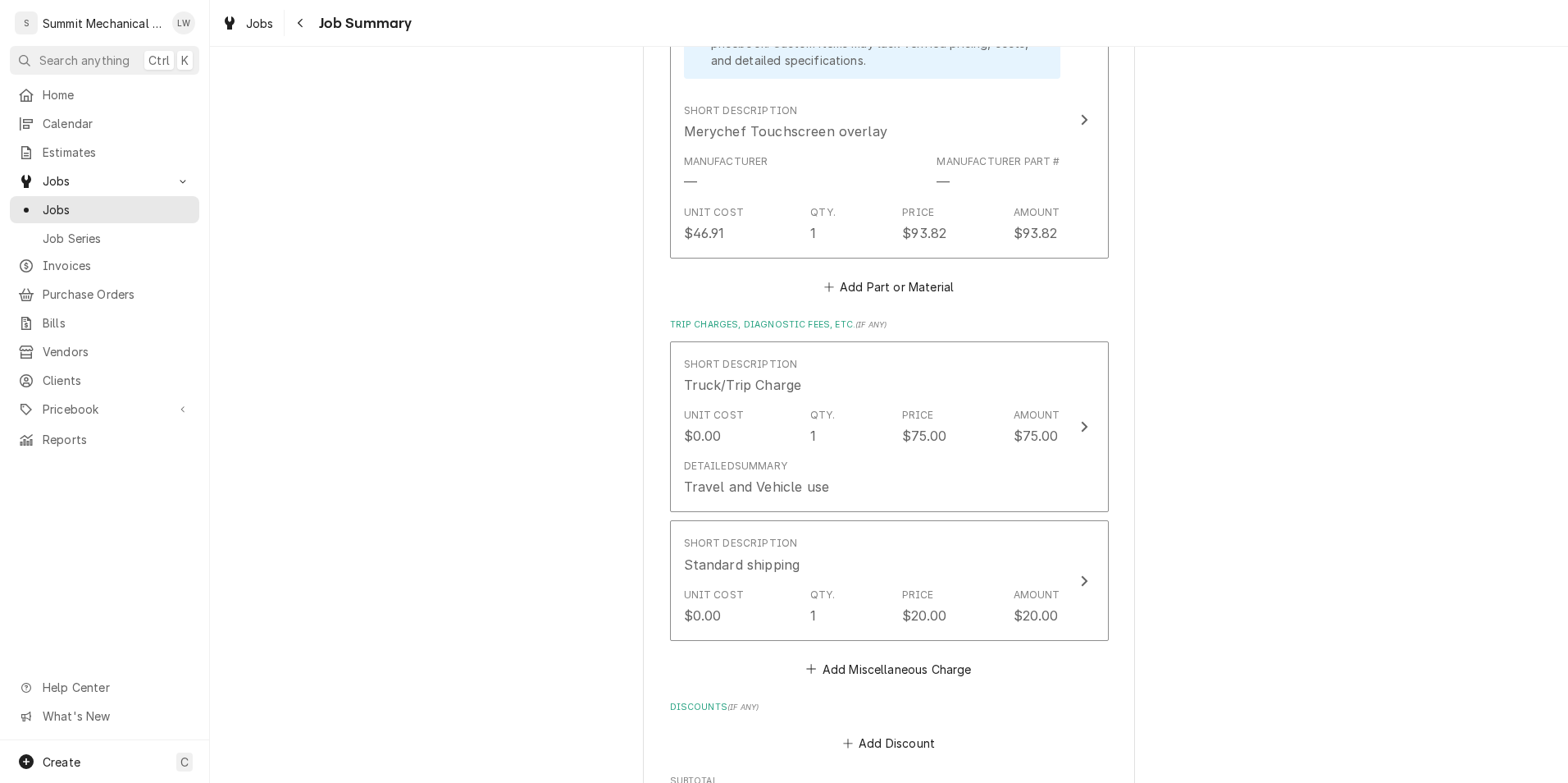
scroll to position [1870, 0]
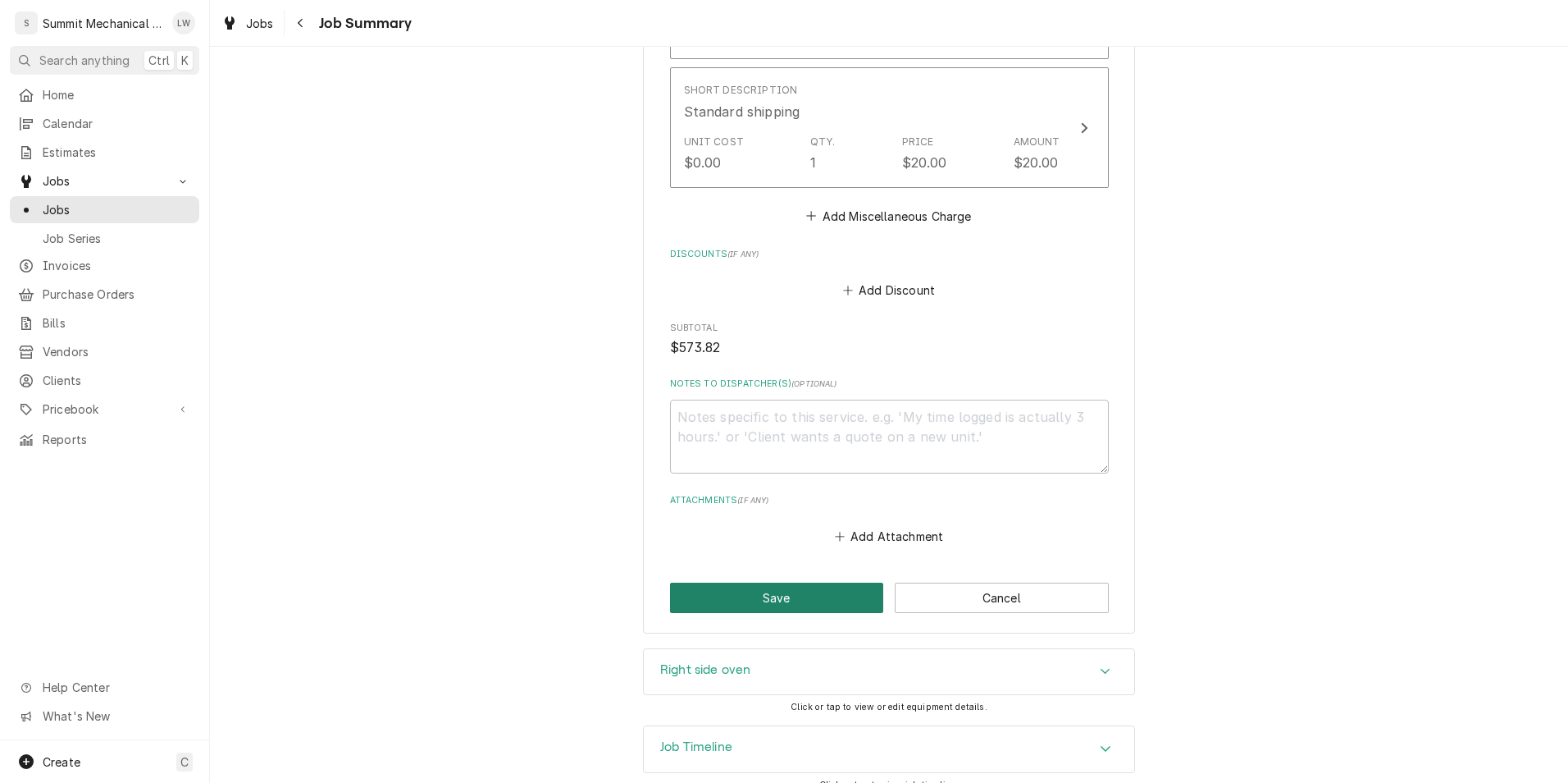
click at [738, 587] on button "Save" at bounding box center [777, 598] width 214 height 30
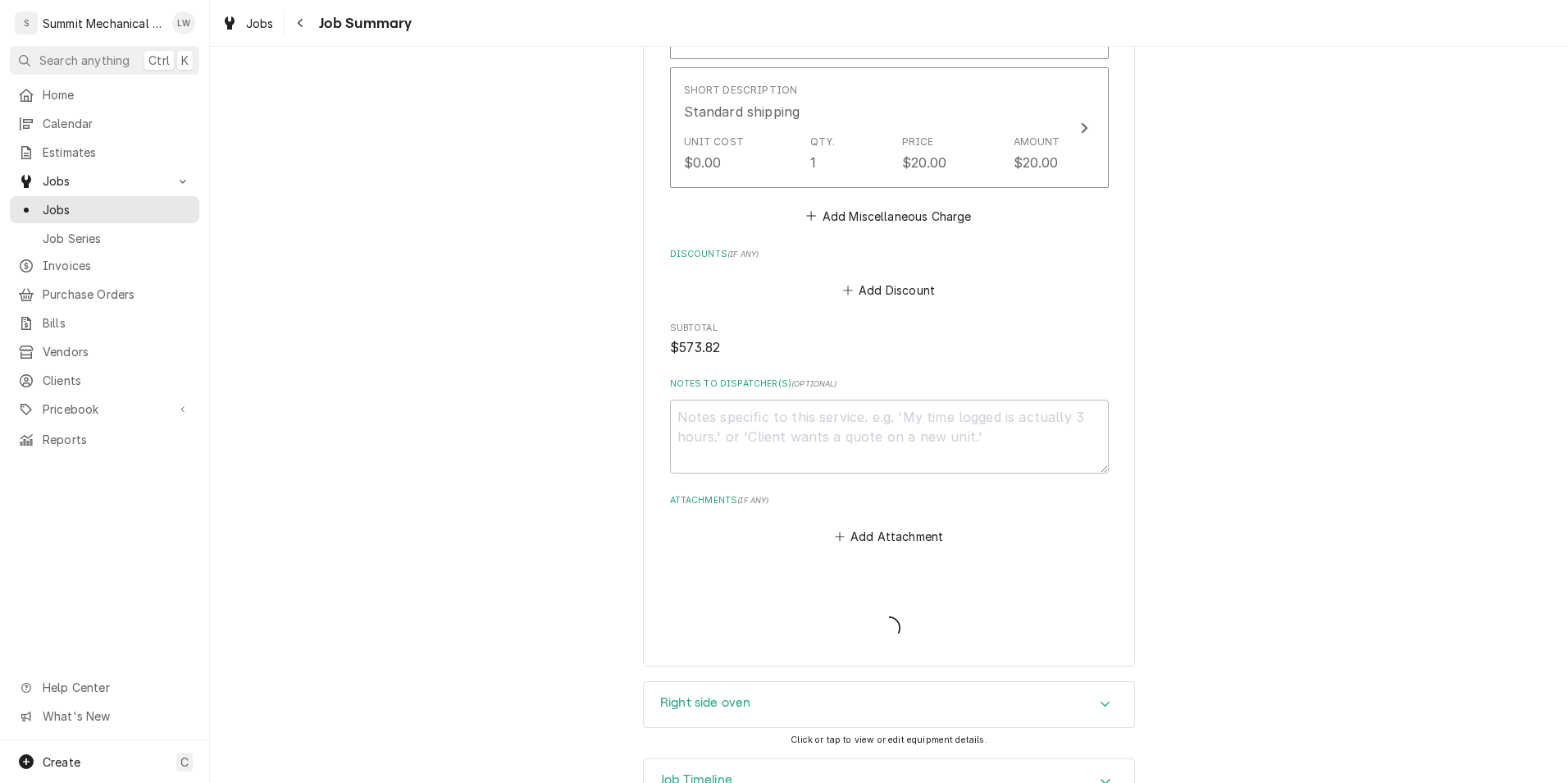
type textarea "x"
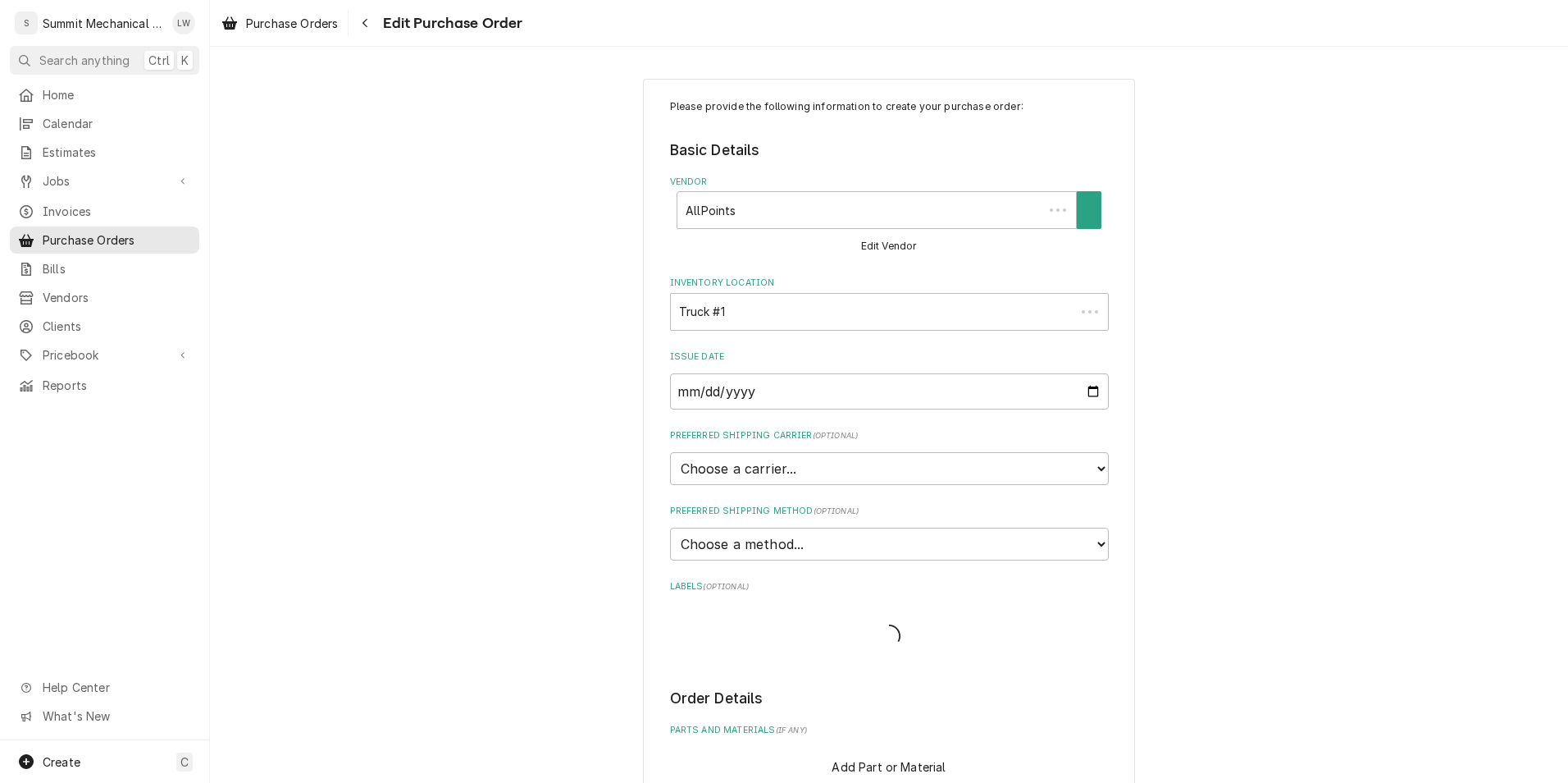
type textarea "x"
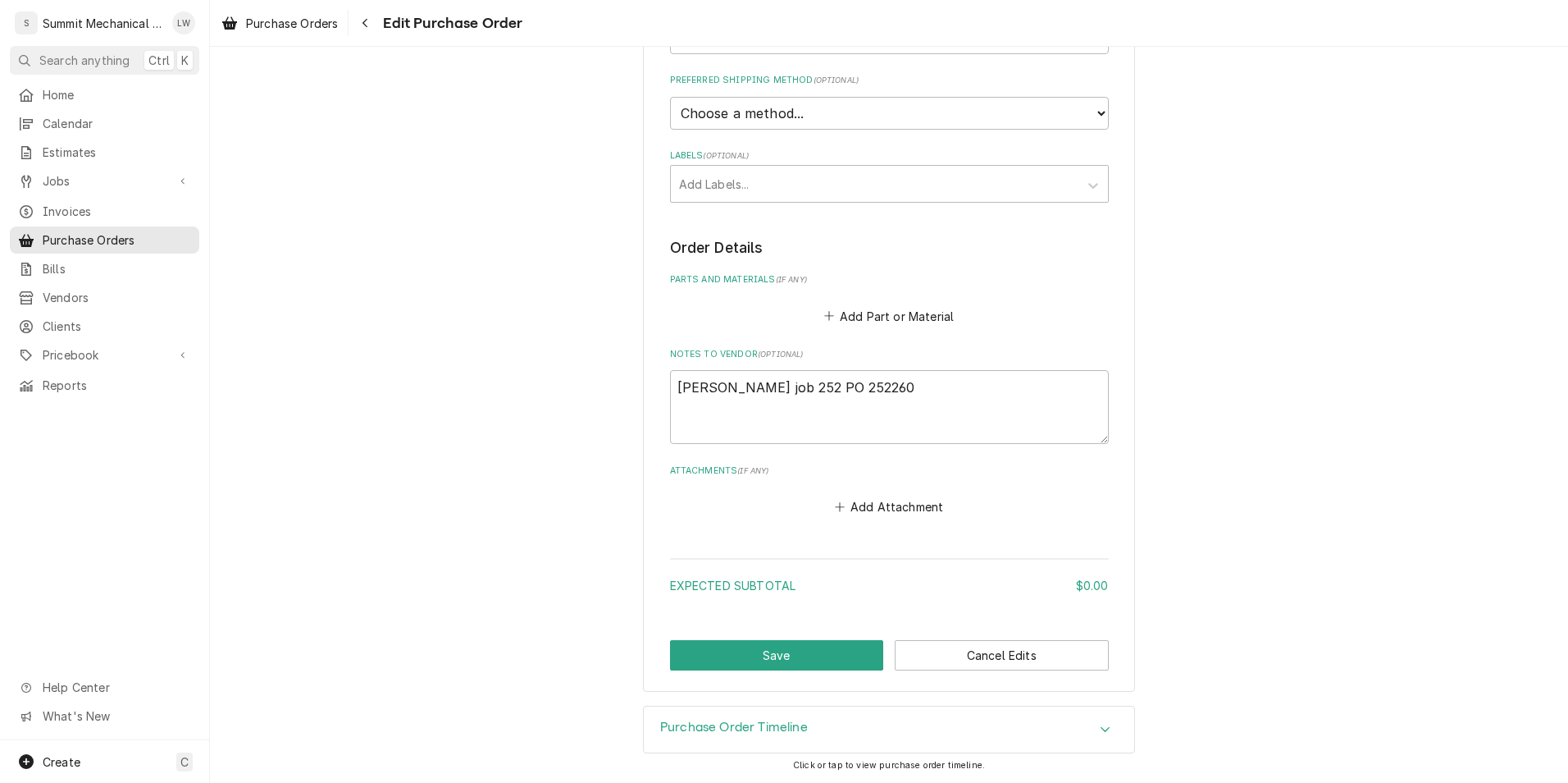
scroll to position [432, 0]
click at [850, 323] on button "Add Part or Material" at bounding box center [887, 315] width 135 height 23
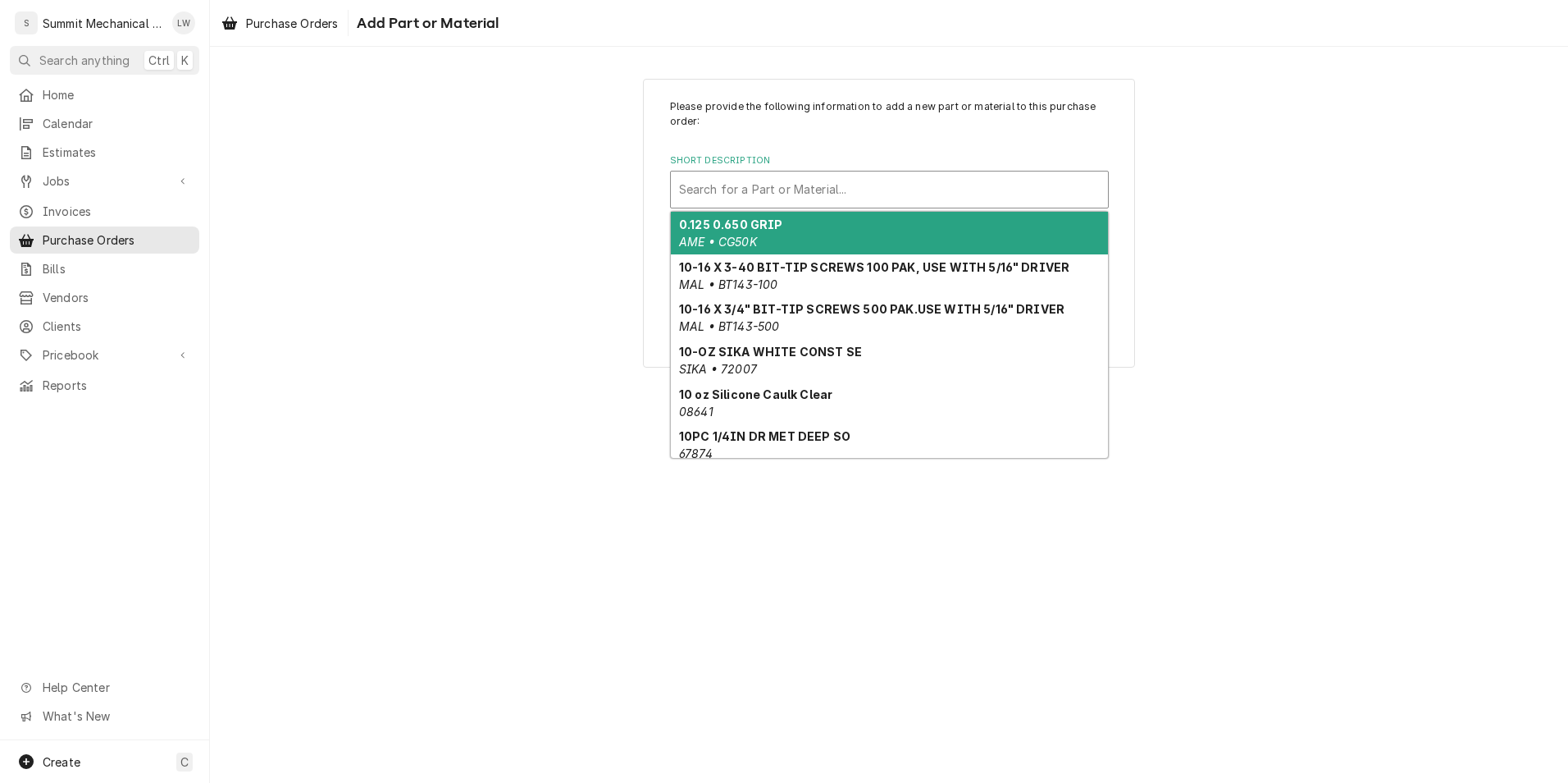
click at [818, 192] on div "Short Description" at bounding box center [889, 189] width 421 height 29
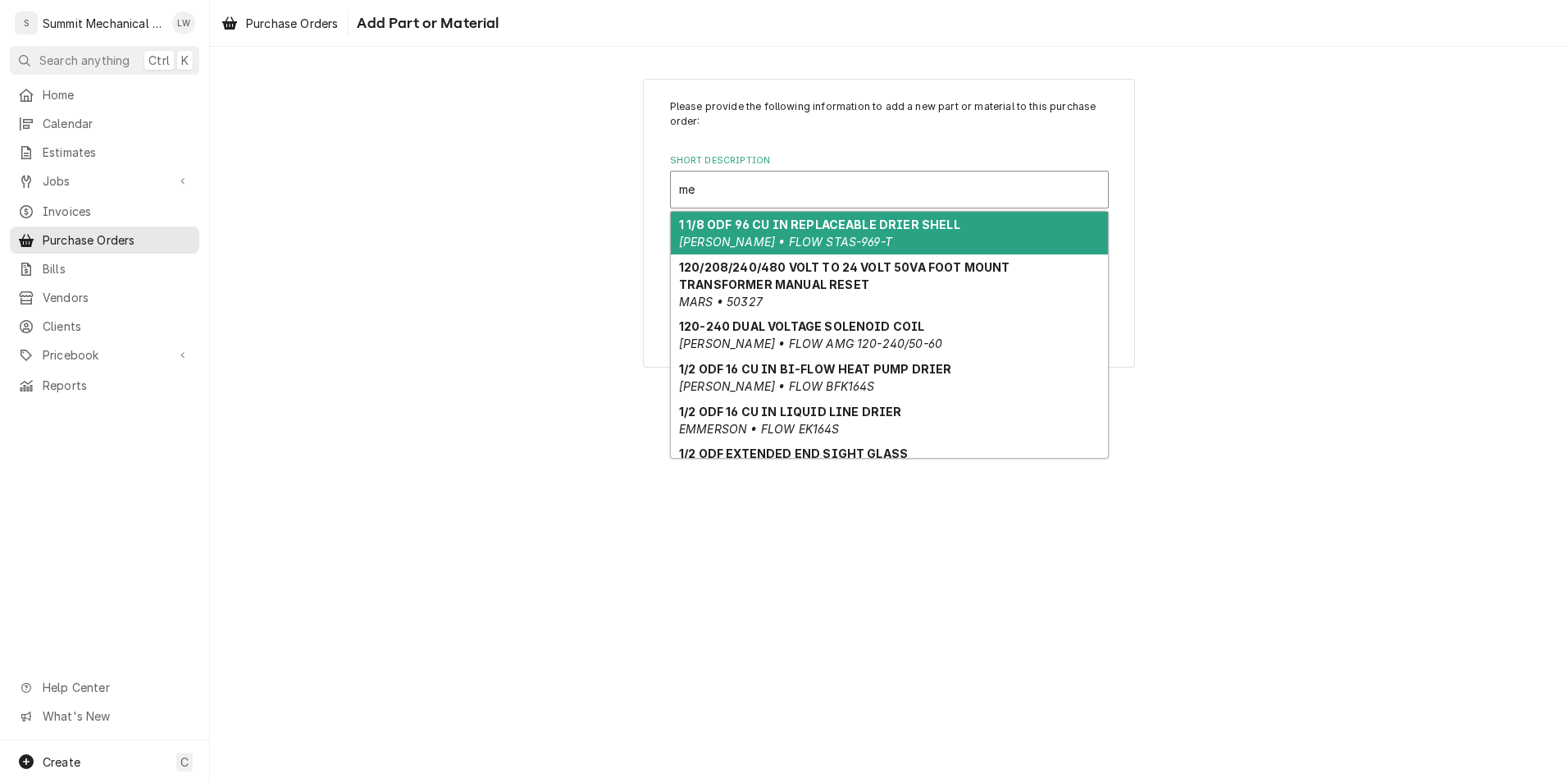
type input "m"
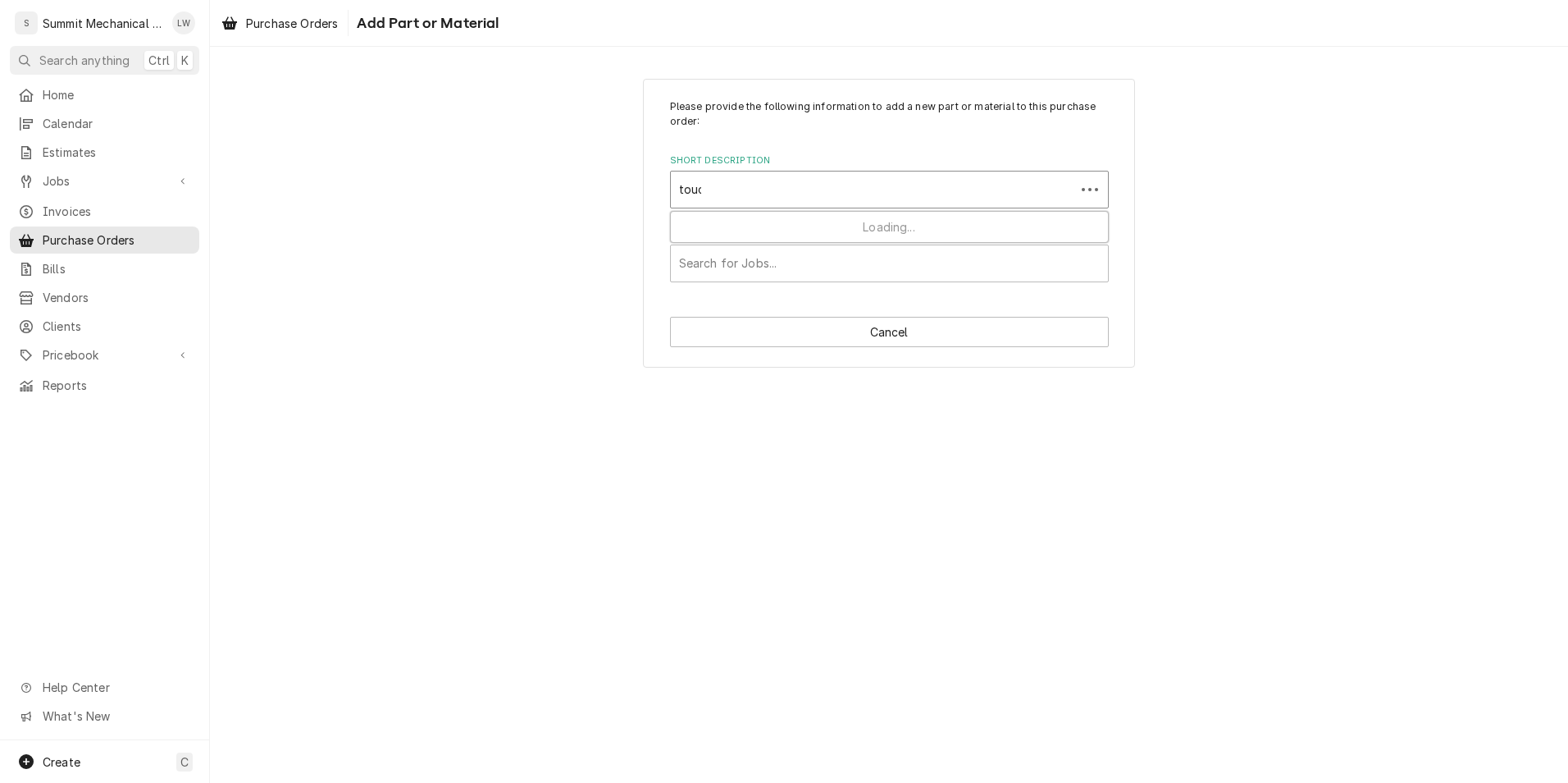
type input "touch"
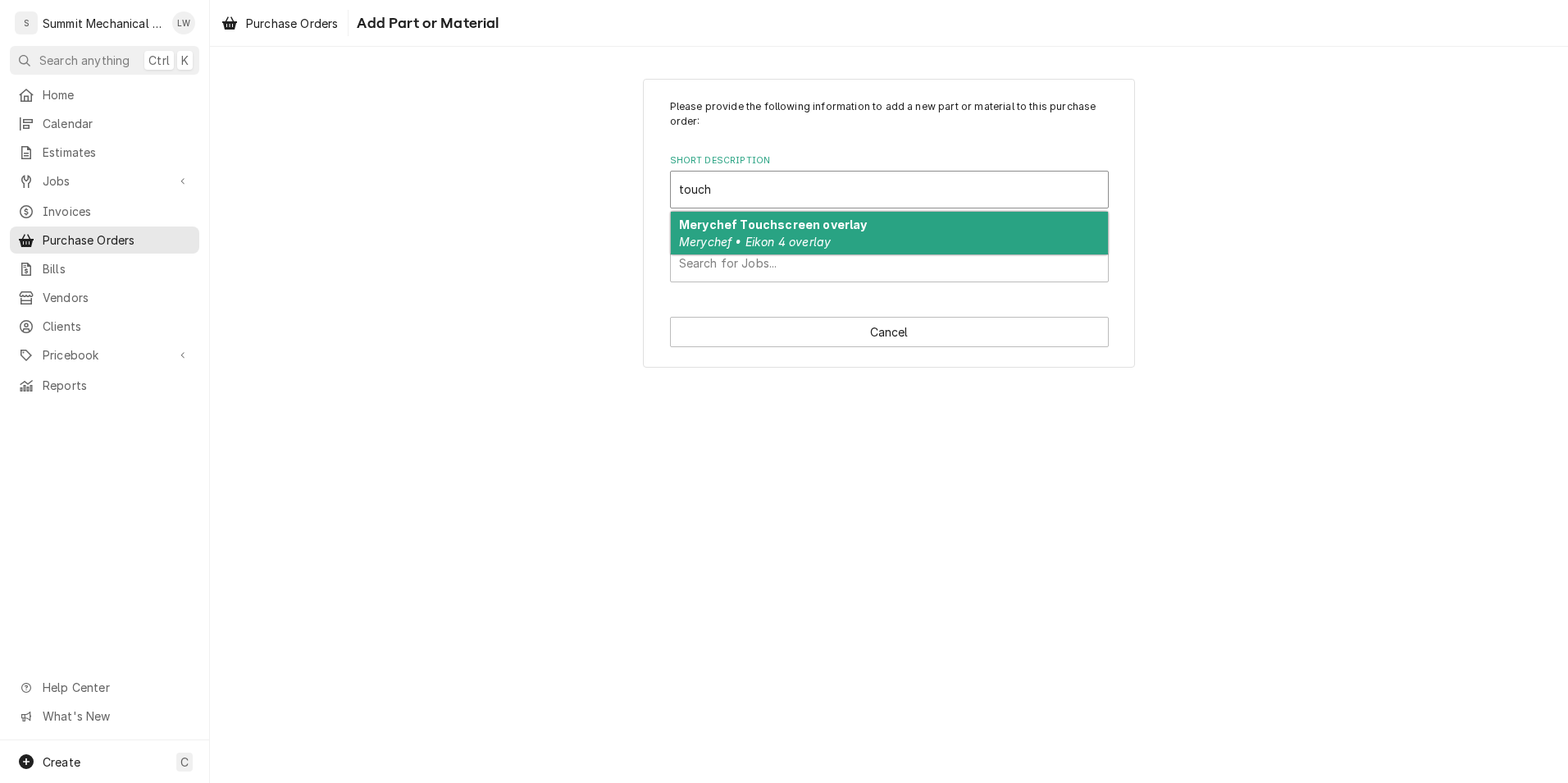
click at [731, 239] on em "Merychef • Eikon 4 overlay" at bounding box center [754, 241] width 152 height 14
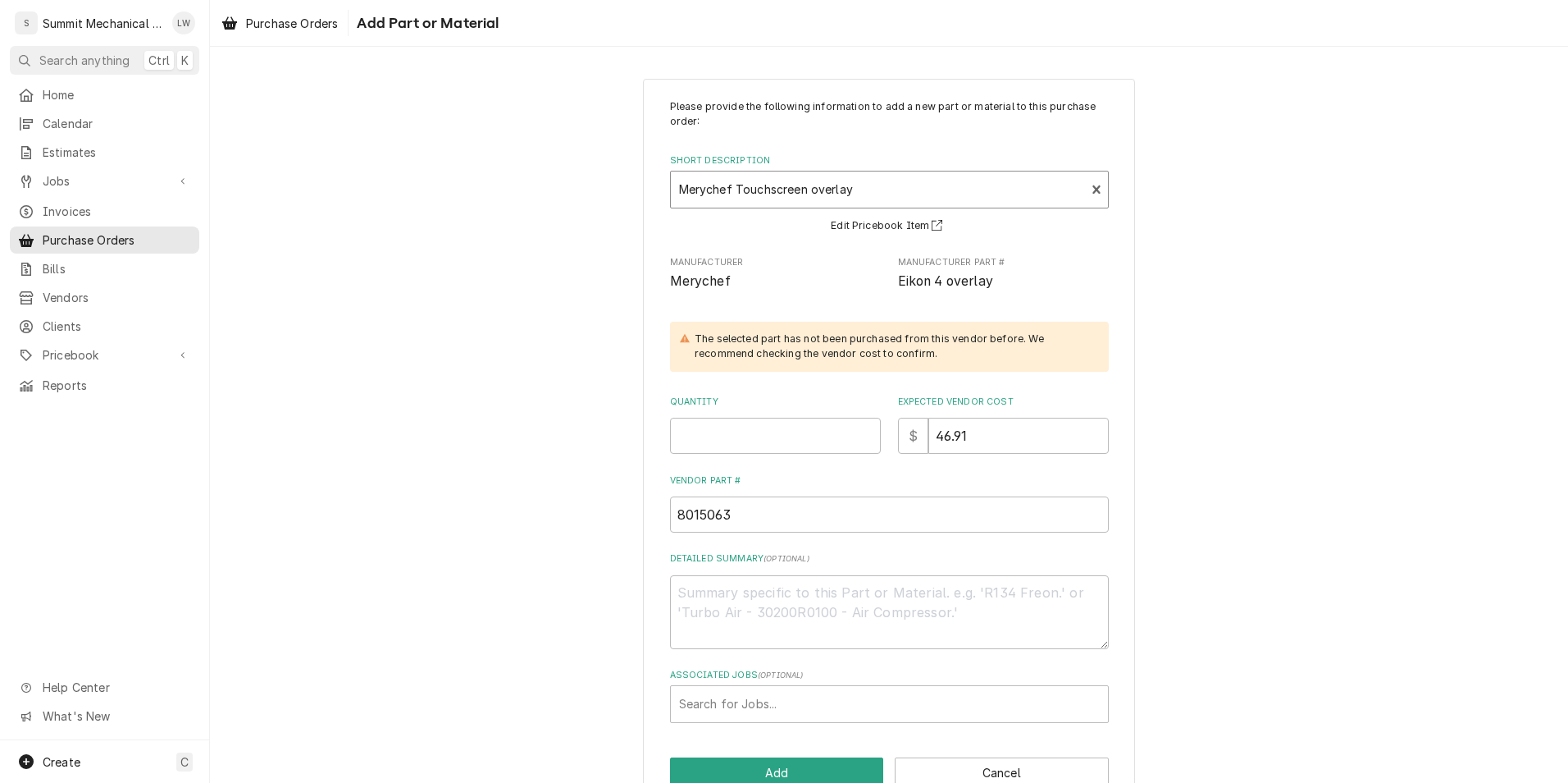
scroll to position [41, 0]
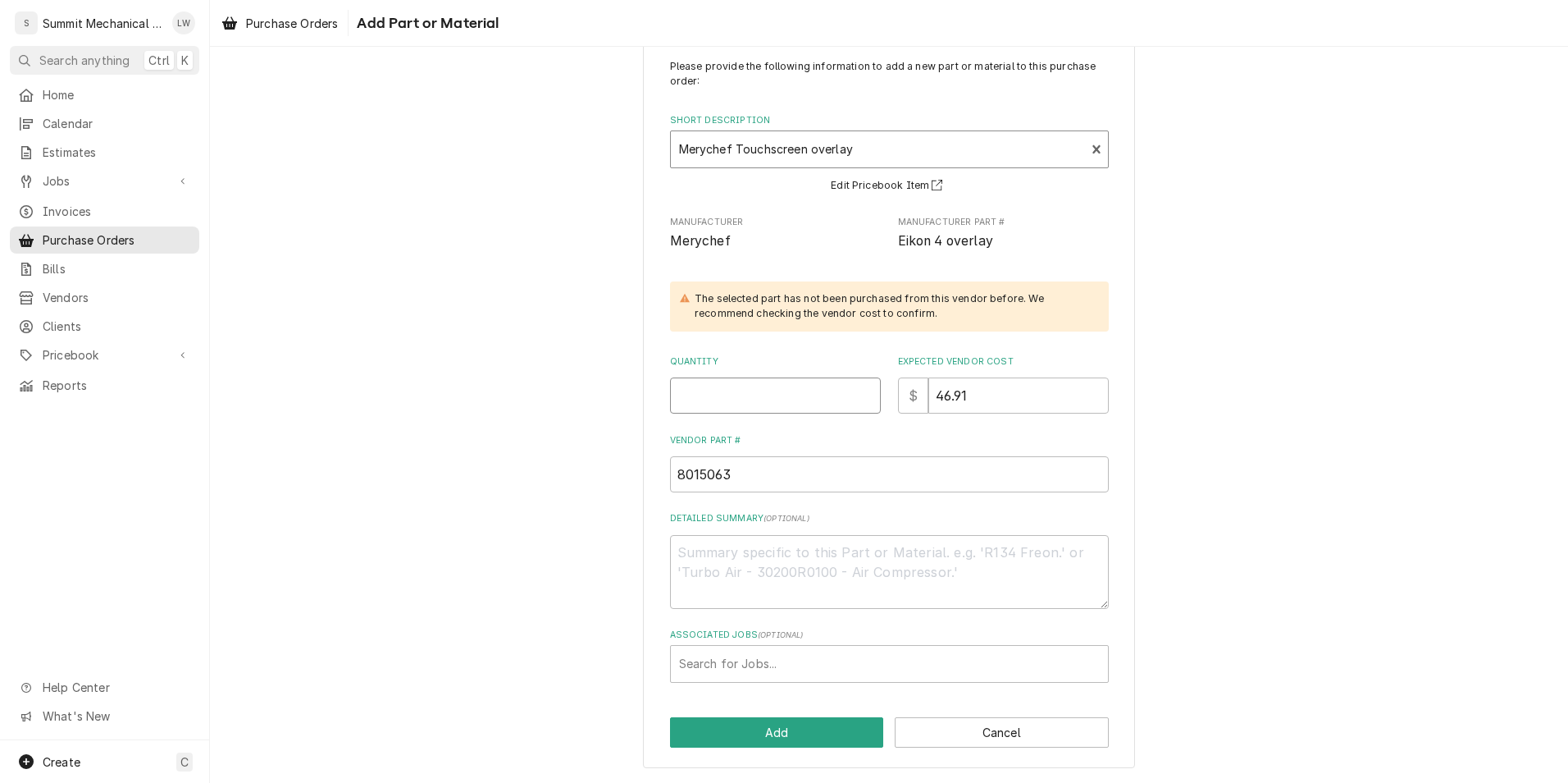
click at [755, 409] on input "Quantity" at bounding box center [775, 396] width 211 height 36
type textarea "x"
type input "1"
click at [945, 739] on button "Cancel" at bounding box center [1002, 732] width 214 height 30
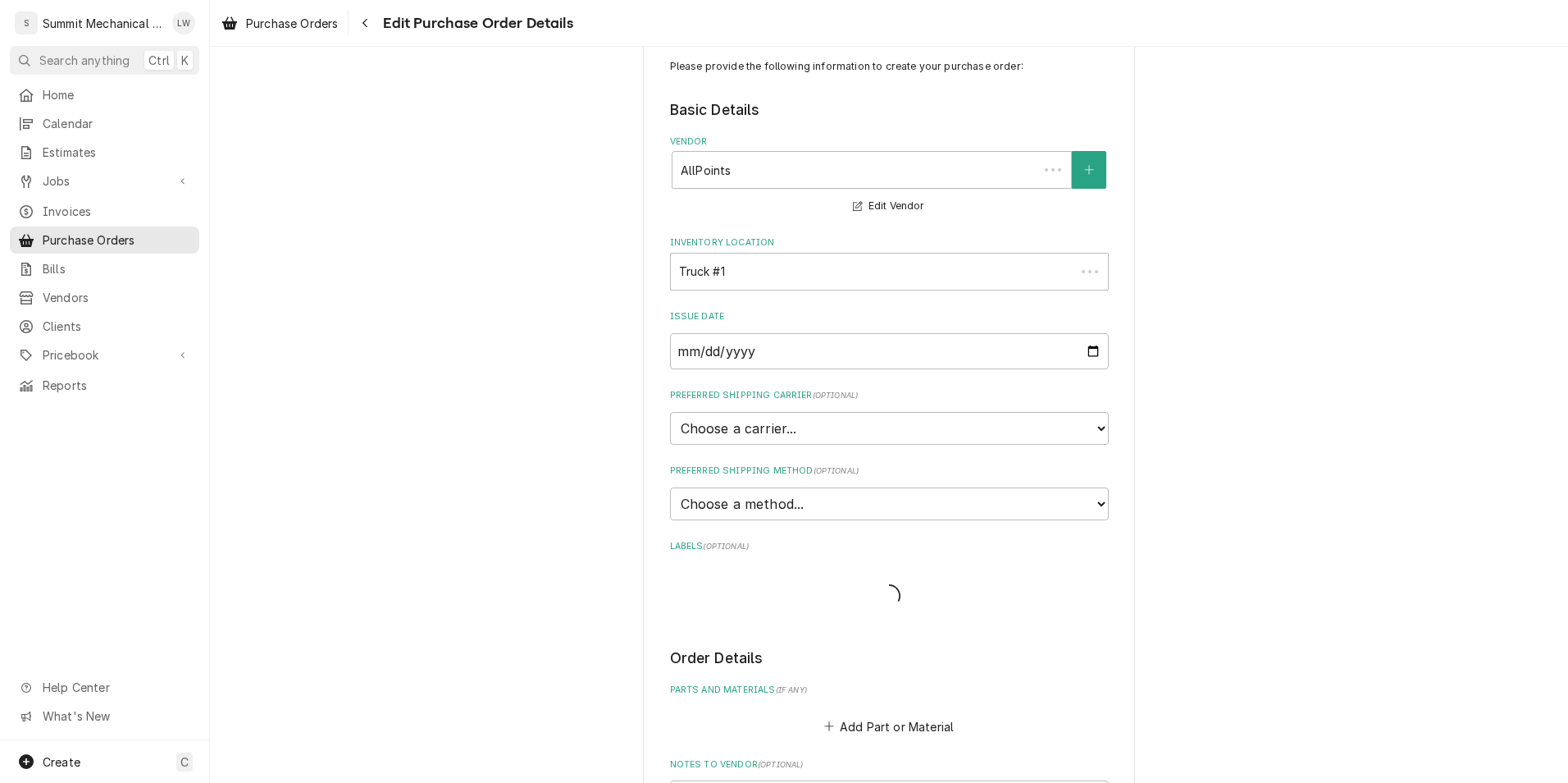
scroll to position [432, 0]
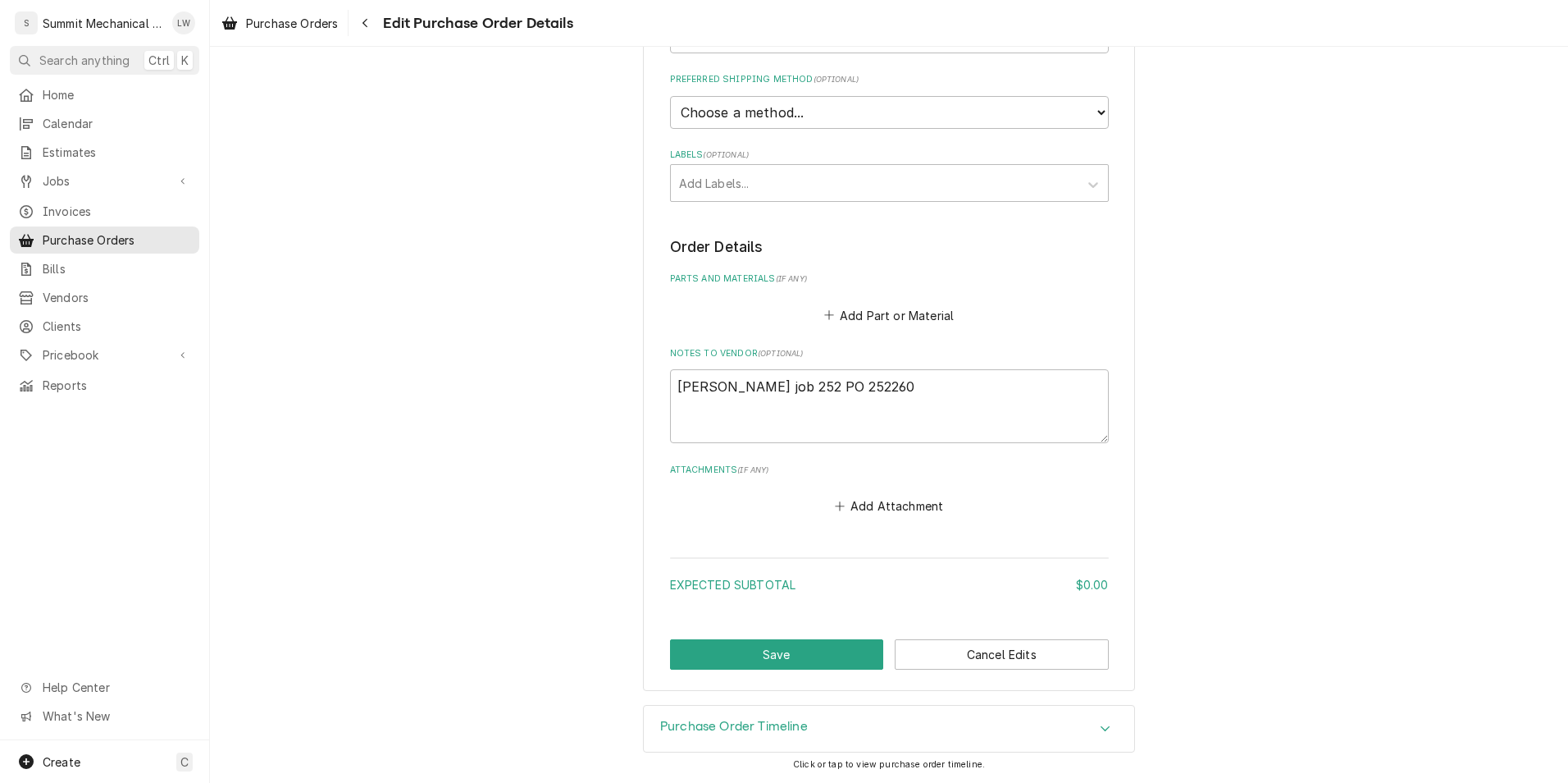
type textarea "x"
click at [876, 328] on fieldset "Order Details Parts and Materials ( if any ) Add Part or Material Notes to Vend…" at bounding box center [889, 376] width 439 height 281
click at [883, 316] on button "Add Part or Material" at bounding box center [887, 315] width 135 height 23
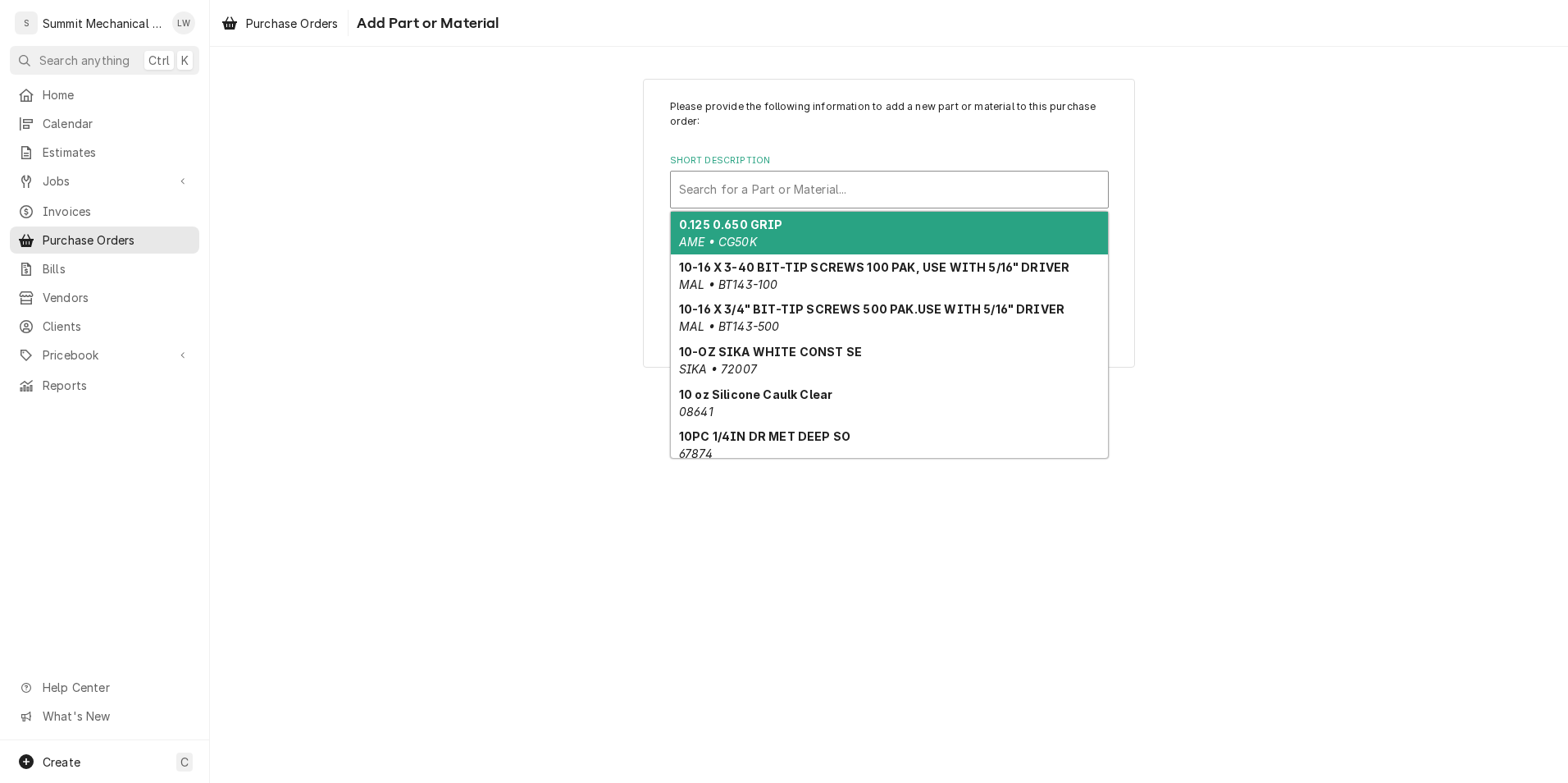
click at [786, 180] on div "Short Description" at bounding box center [889, 189] width 421 height 29
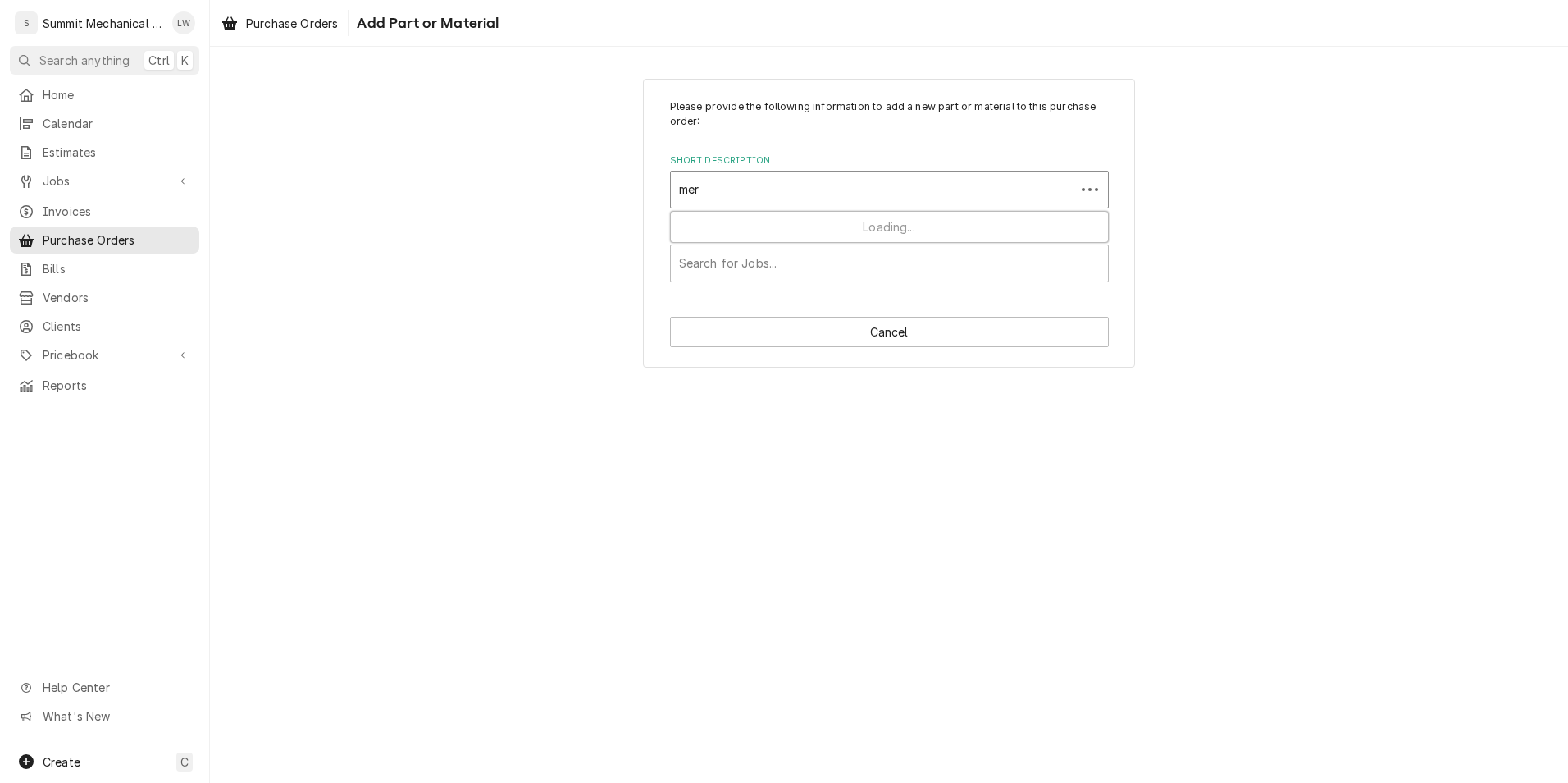
type input "merr"
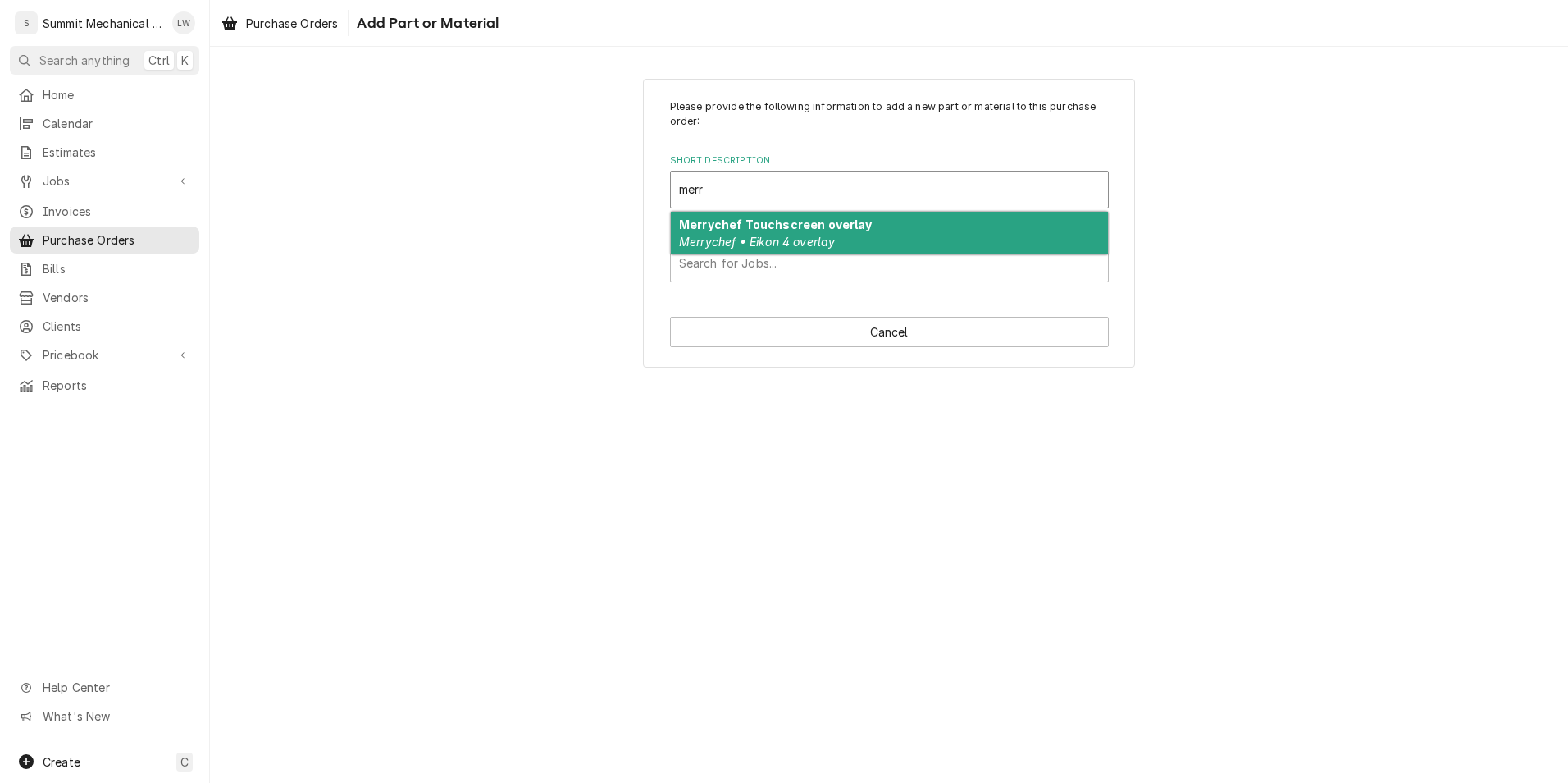
click at [751, 239] on em "Merrychef • Eikon 4 overlay" at bounding box center [756, 241] width 156 height 14
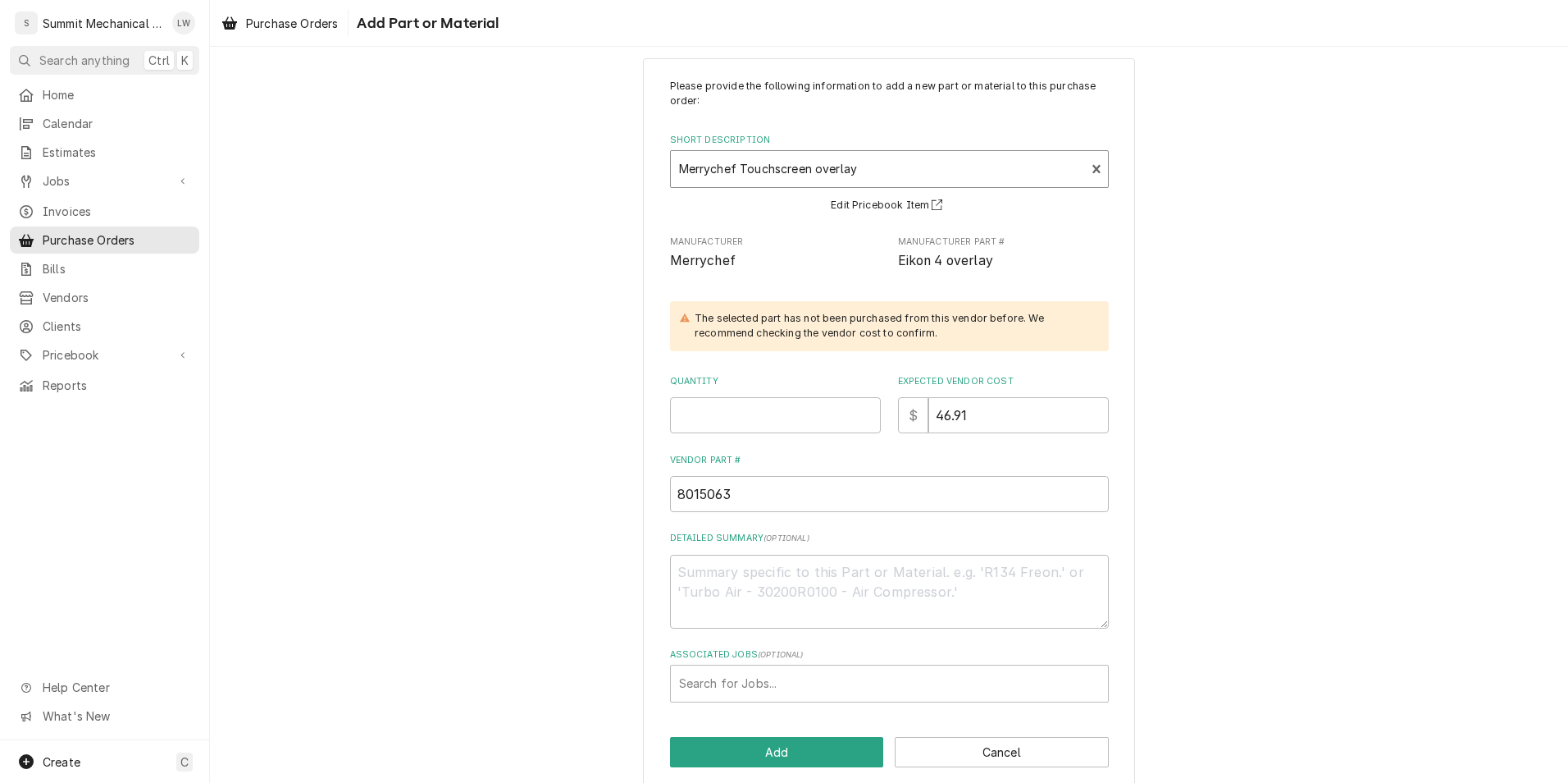
scroll to position [22, 0]
click at [804, 410] on input "Quantity" at bounding box center [775, 414] width 211 height 36
type textarea "x"
type input "1"
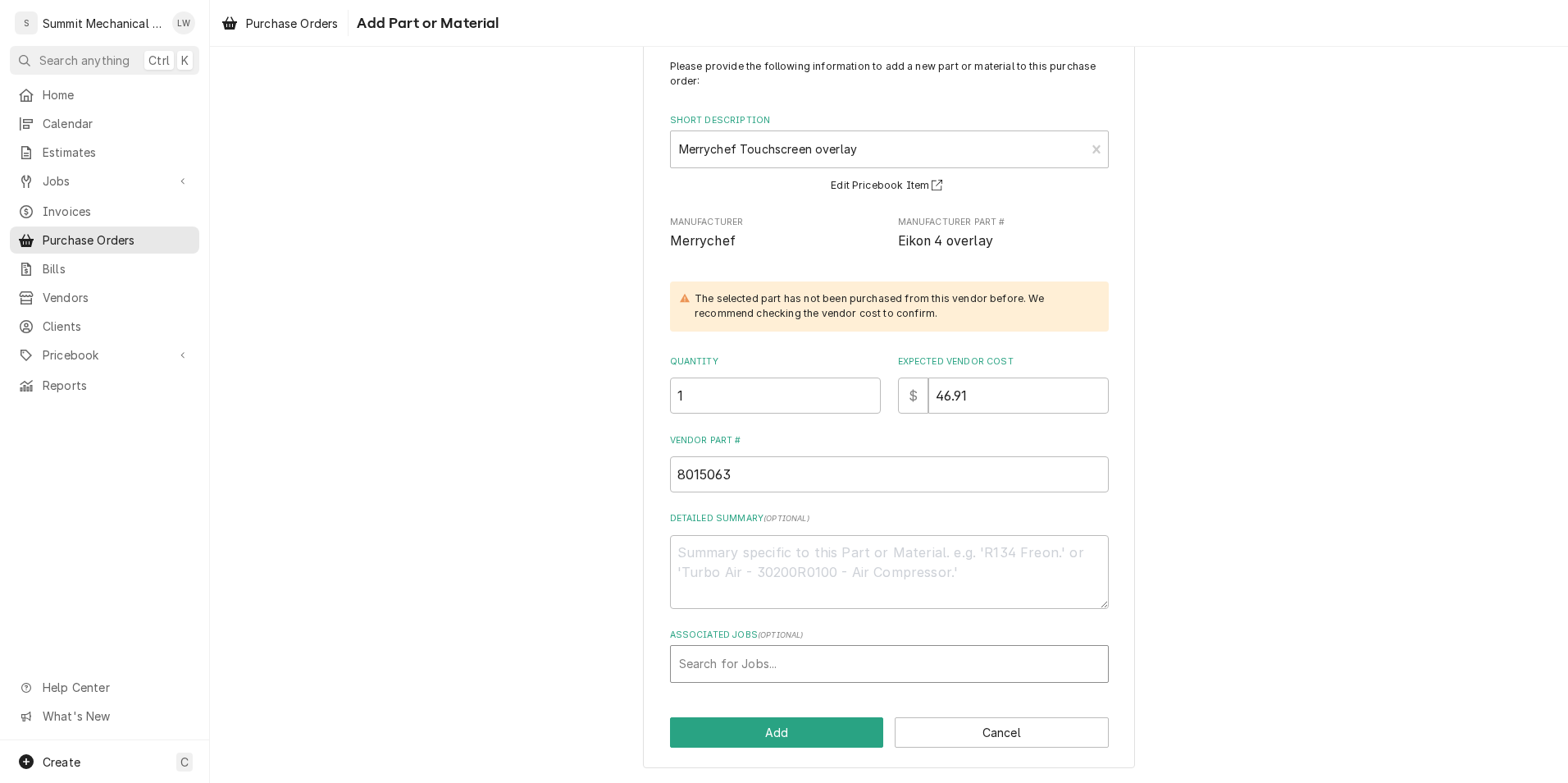
click at [802, 663] on div "Associated Jobs" at bounding box center [889, 663] width 421 height 29
type input "252"
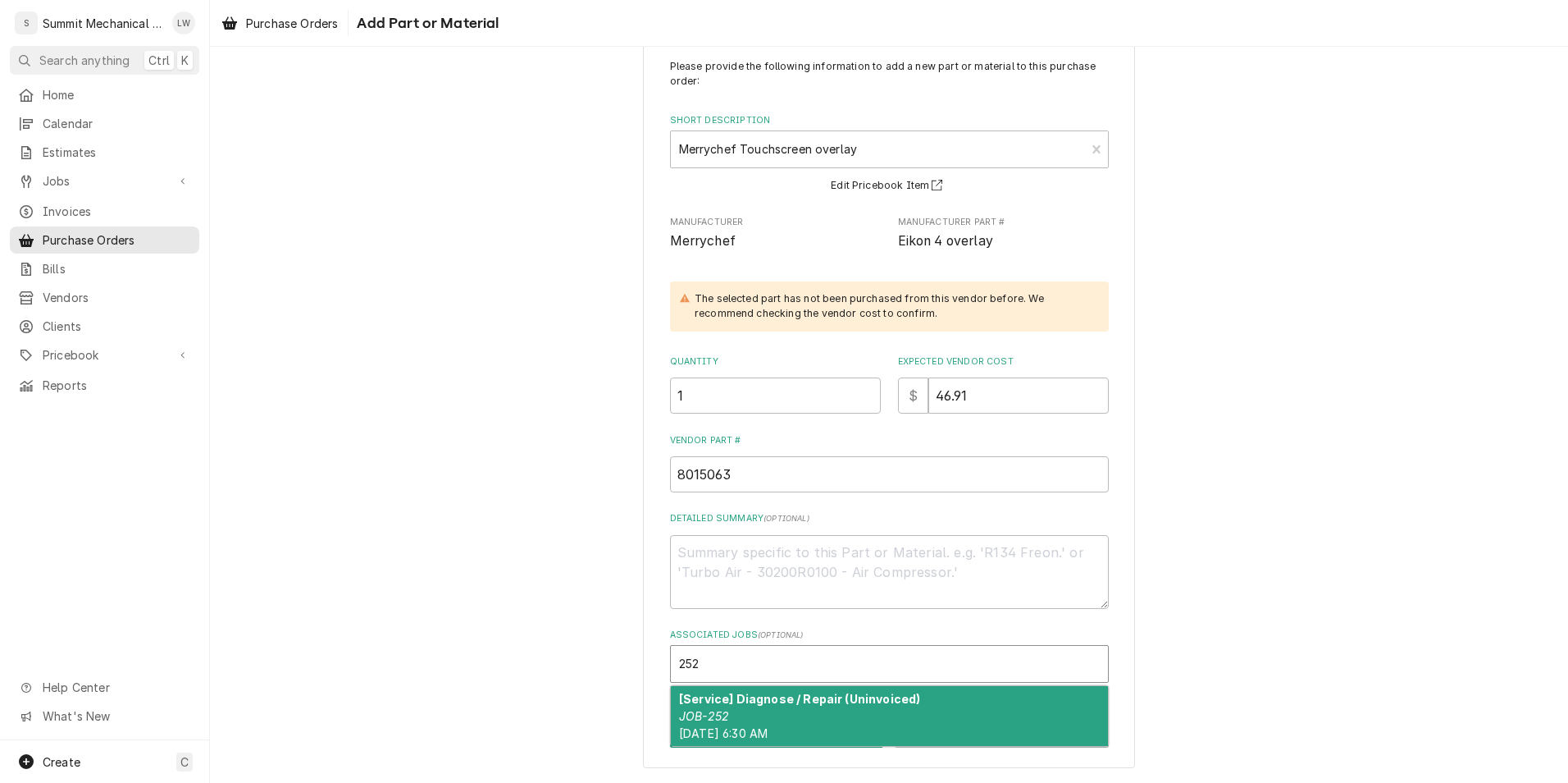
click at [789, 704] on strong "[Service] Diagnose / Repair (Uninvoiced)" at bounding box center [799, 698] width 241 height 14
type textarea "x"
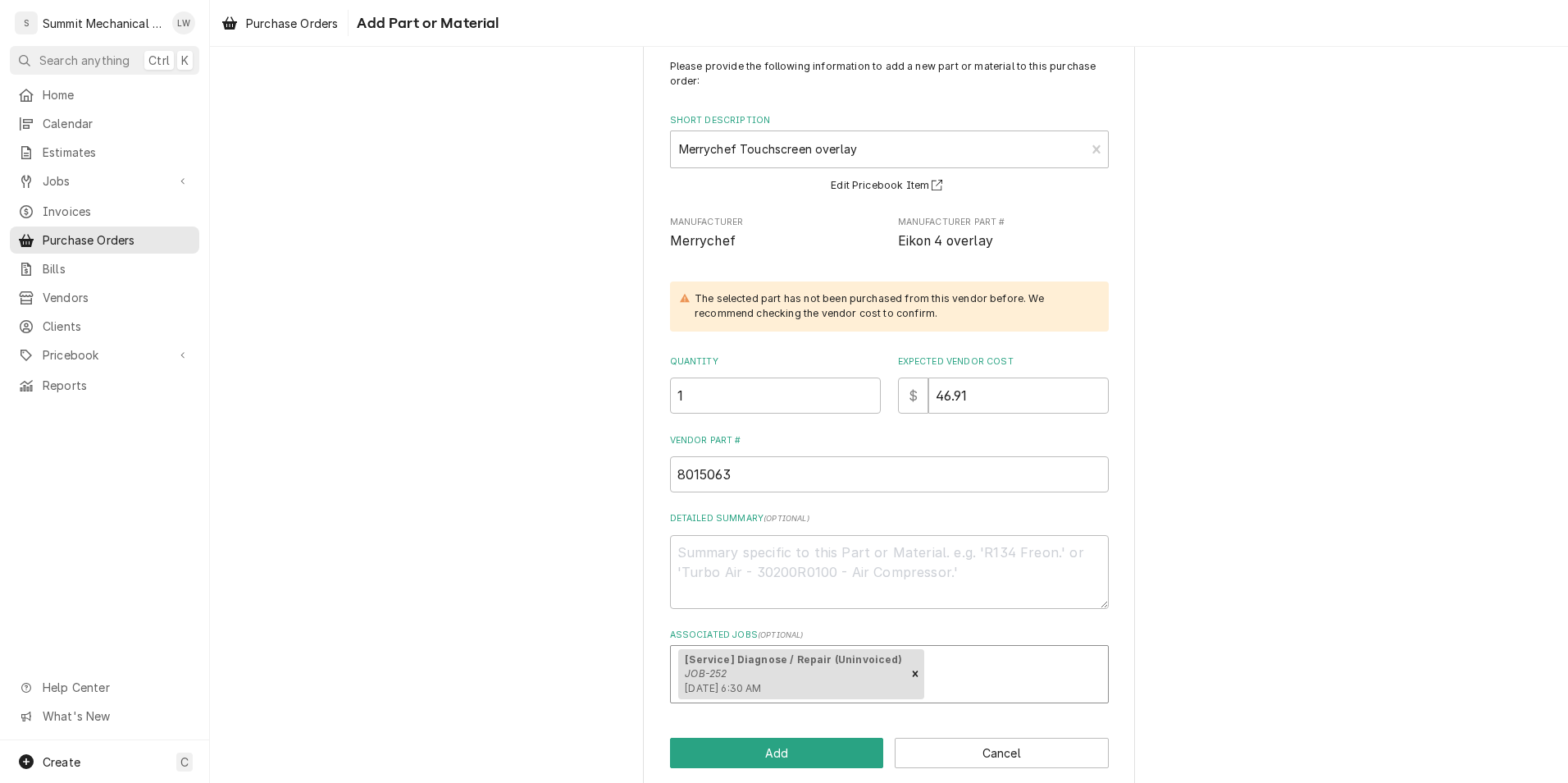
scroll to position [60, 0]
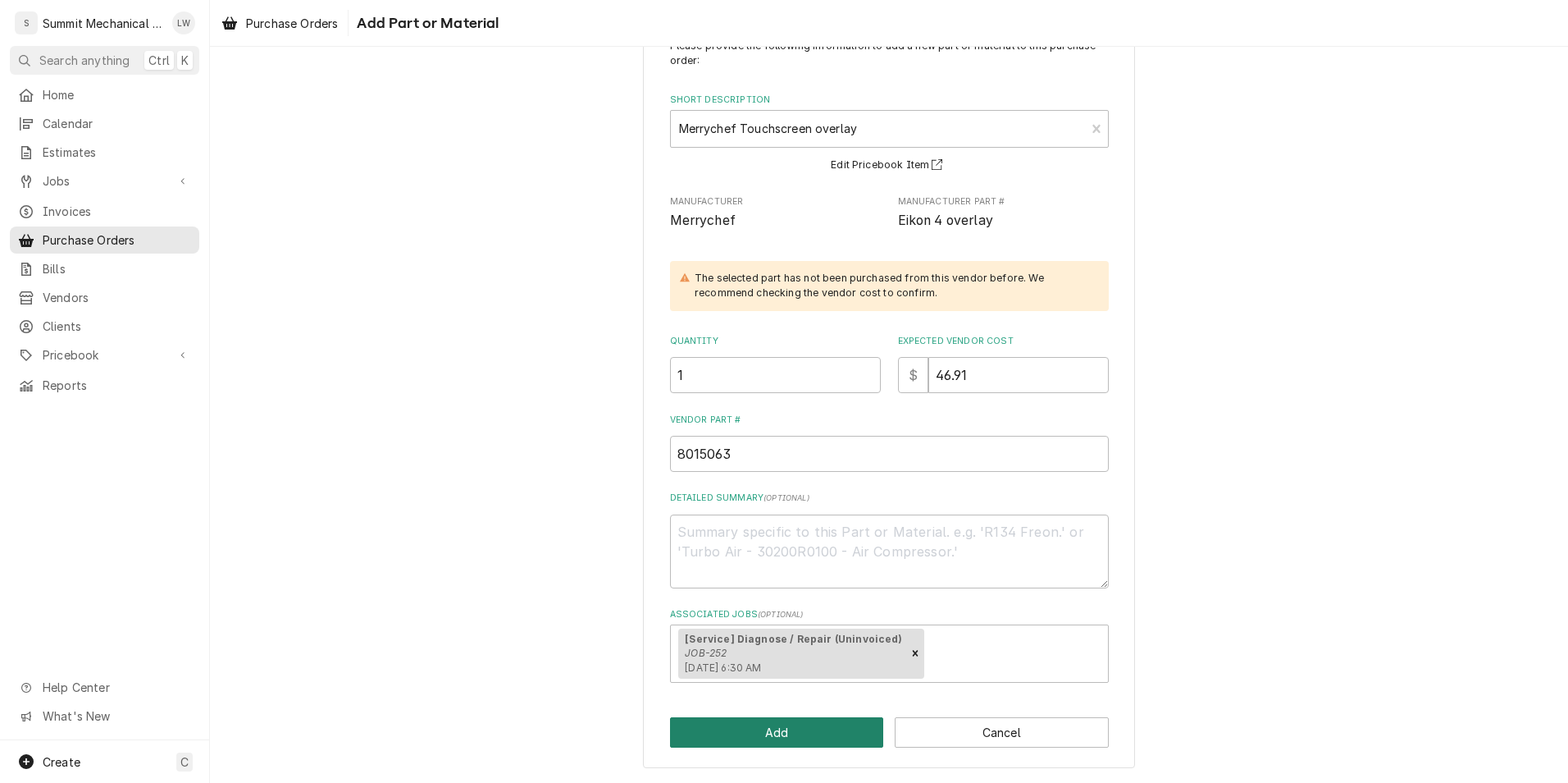
click at [814, 733] on button "Add" at bounding box center [777, 732] width 214 height 30
type textarea "x"
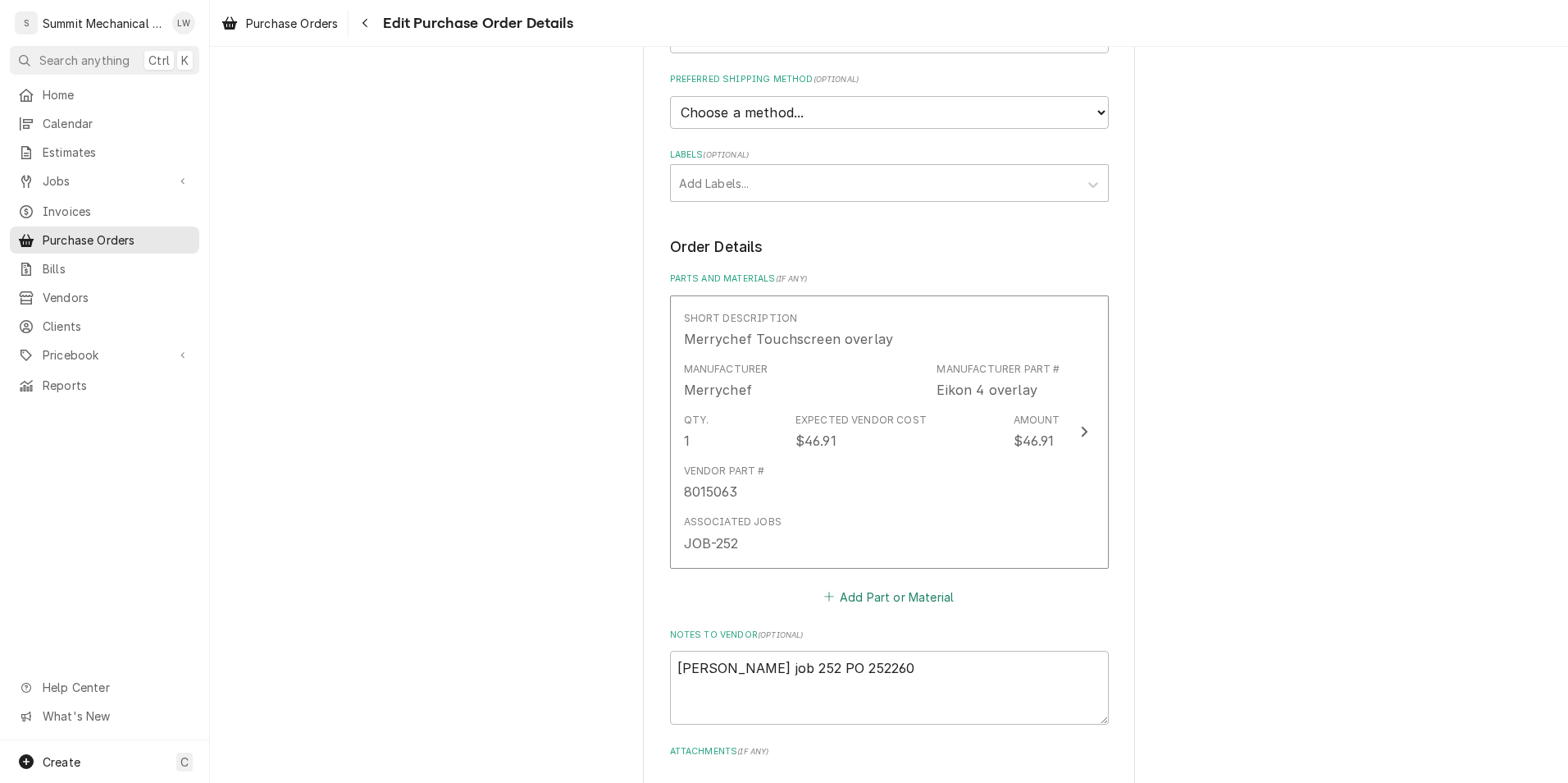
scroll to position [713, 0]
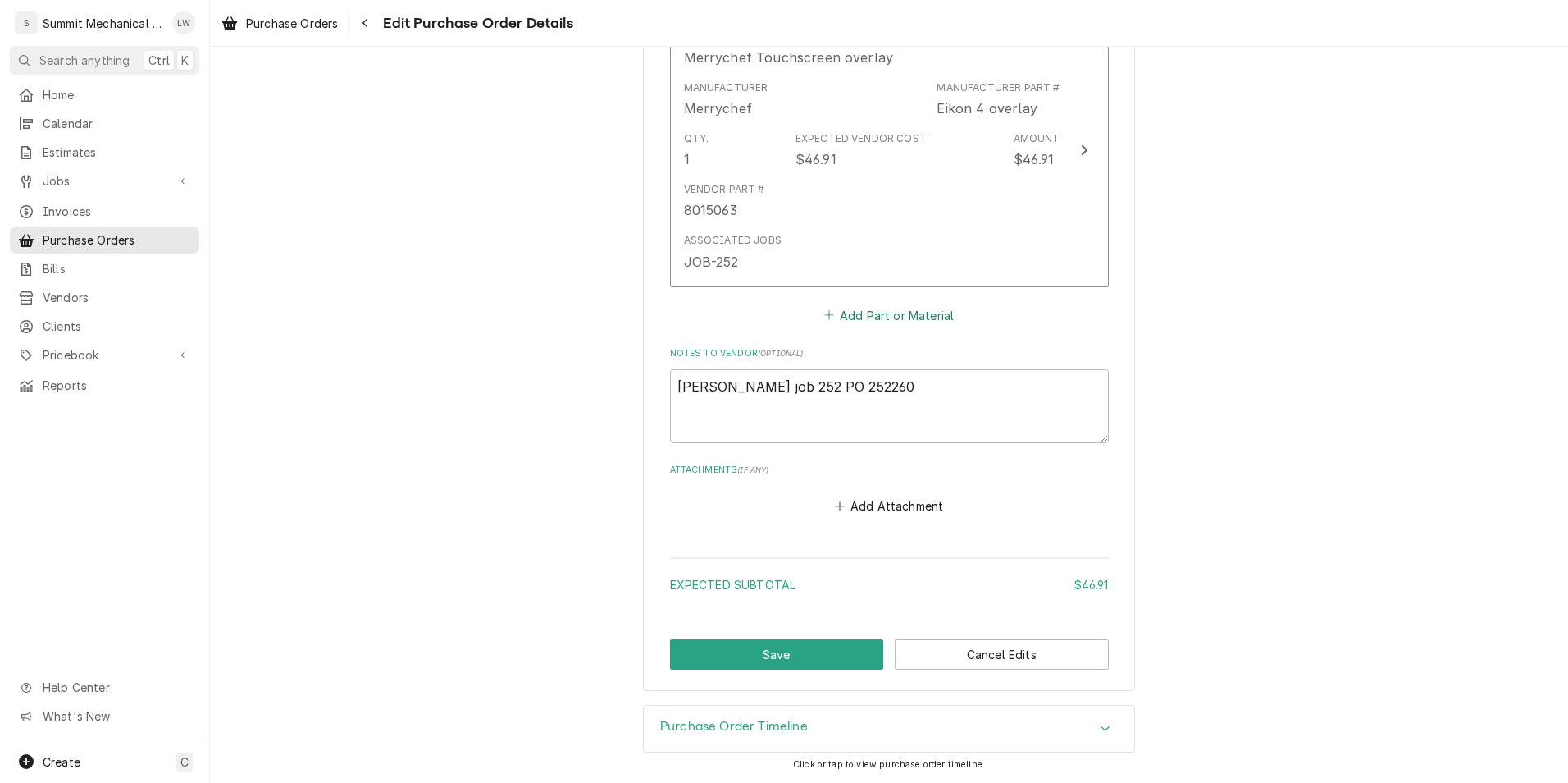
click at [907, 317] on button "Add Part or Material" at bounding box center [887, 315] width 135 height 23
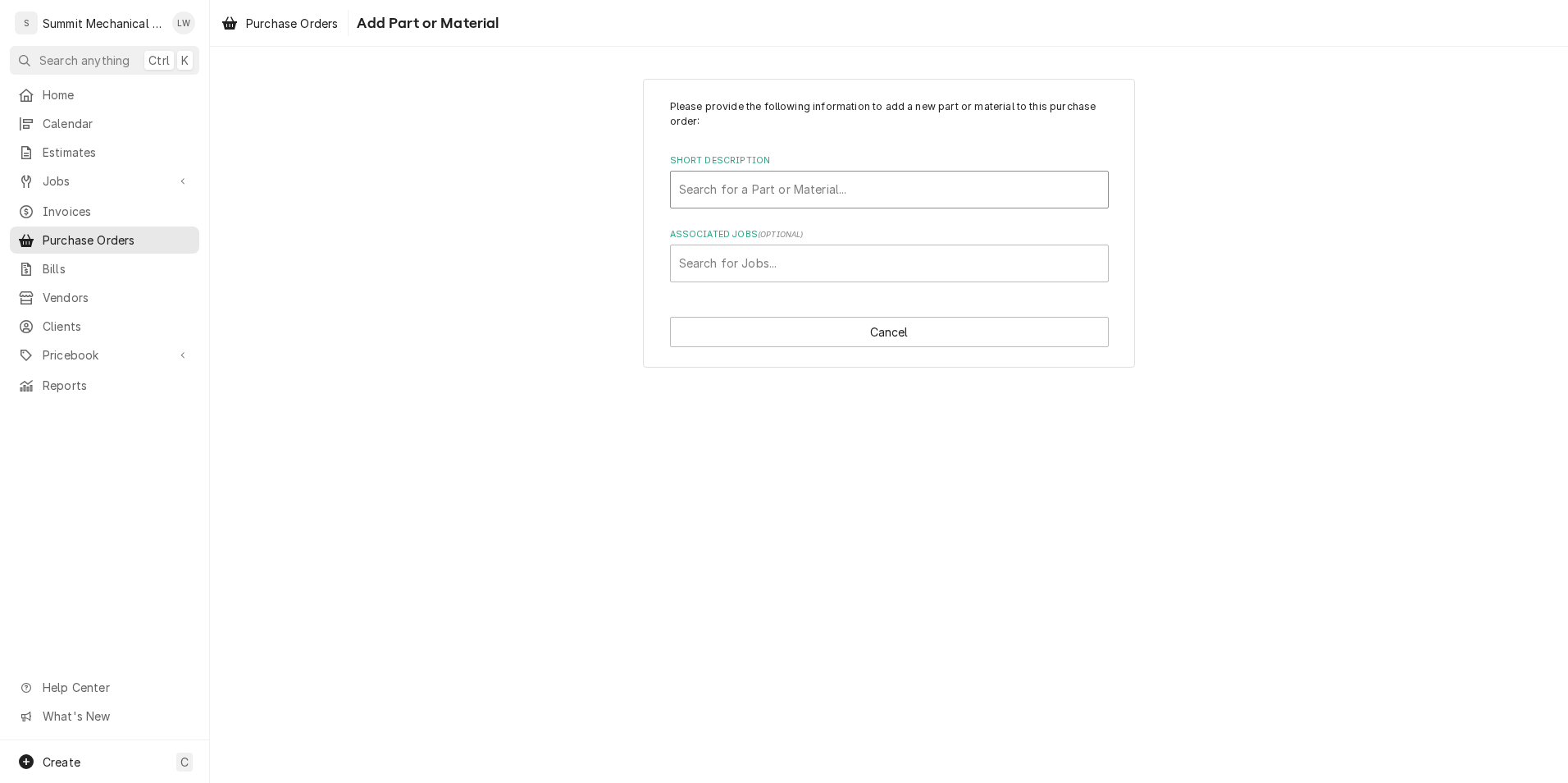
click at [871, 195] on div "Short Description" at bounding box center [889, 189] width 421 height 29
type input "shipp"
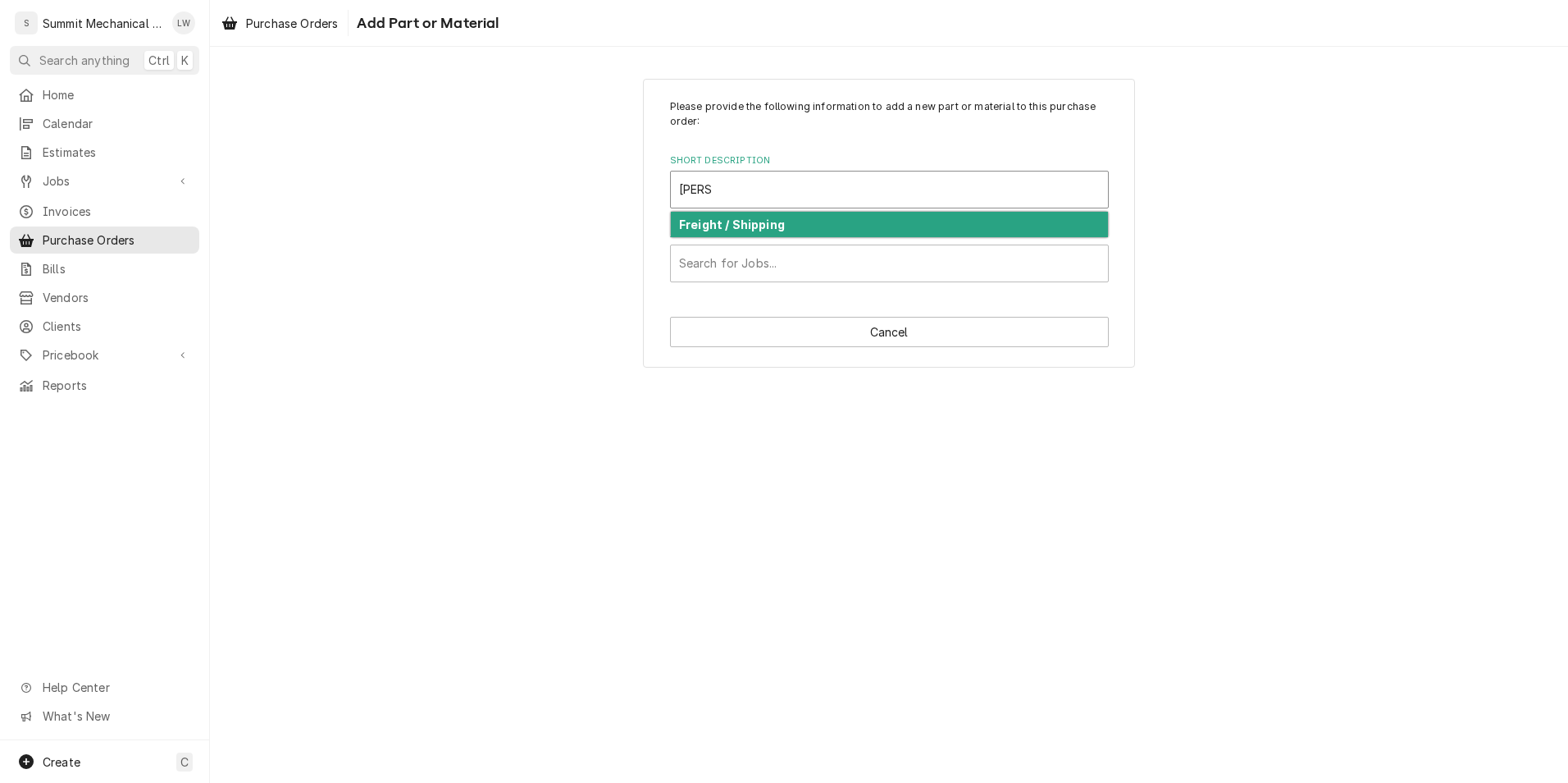
click at [765, 218] on strong "Freight / Shipping" at bounding box center [732, 224] width 106 height 14
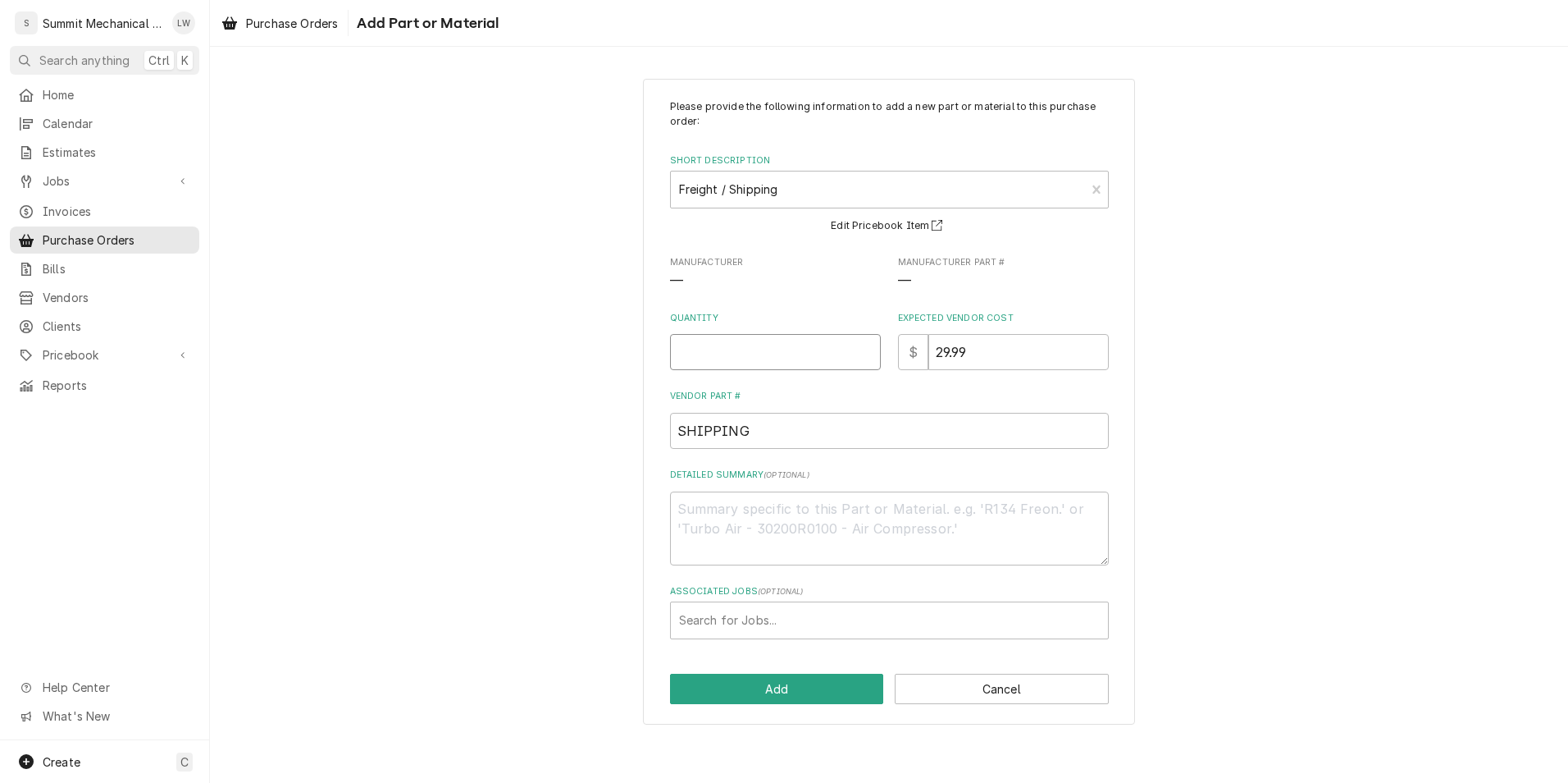
click at [765, 333] on input "Quantity" at bounding box center [775, 351] width 211 height 36
type textarea "x"
type input "1"
click at [1009, 389] on div "Please provide the following information to add a new part or material to this …" at bounding box center [889, 368] width 439 height 539
click at [1021, 357] on input "29.99" at bounding box center [1018, 351] width 180 height 36
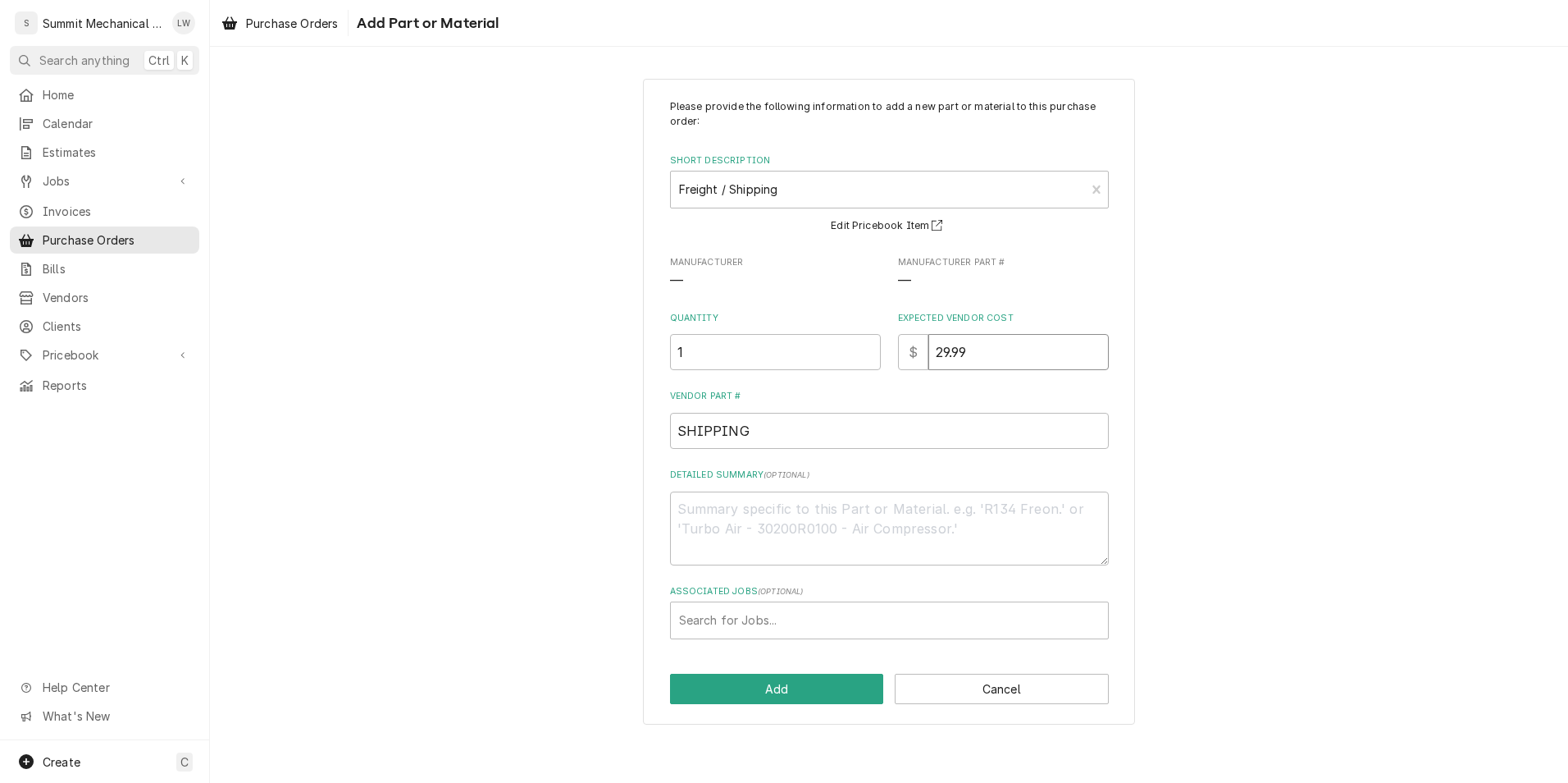
click at [1021, 357] on input "29.99" at bounding box center [1018, 351] width 180 height 36
type textarea "x"
type input "1"
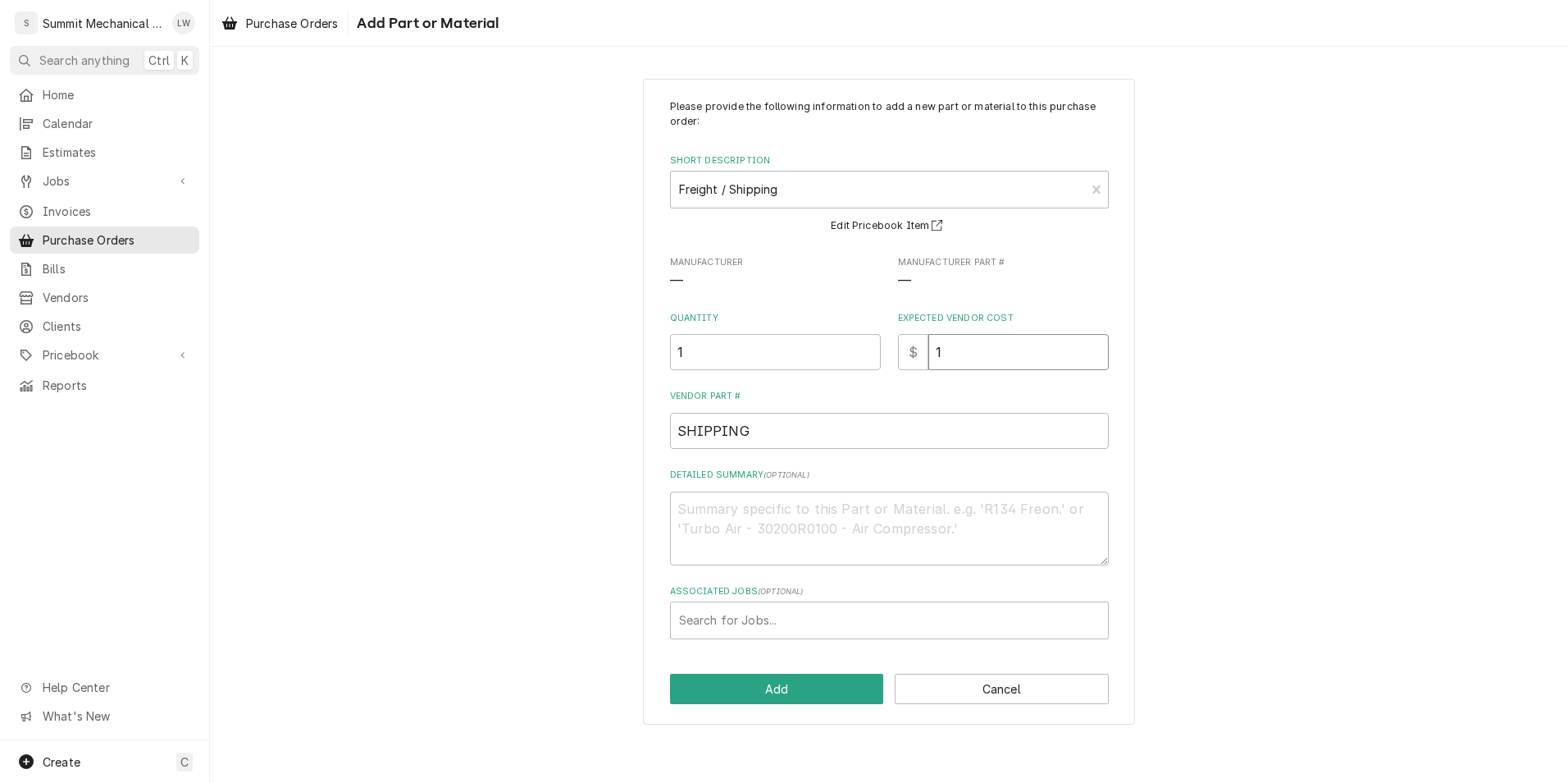
type textarea "x"
type input "19"
type textarea "x"
type input "19.9"
type textarea "x"
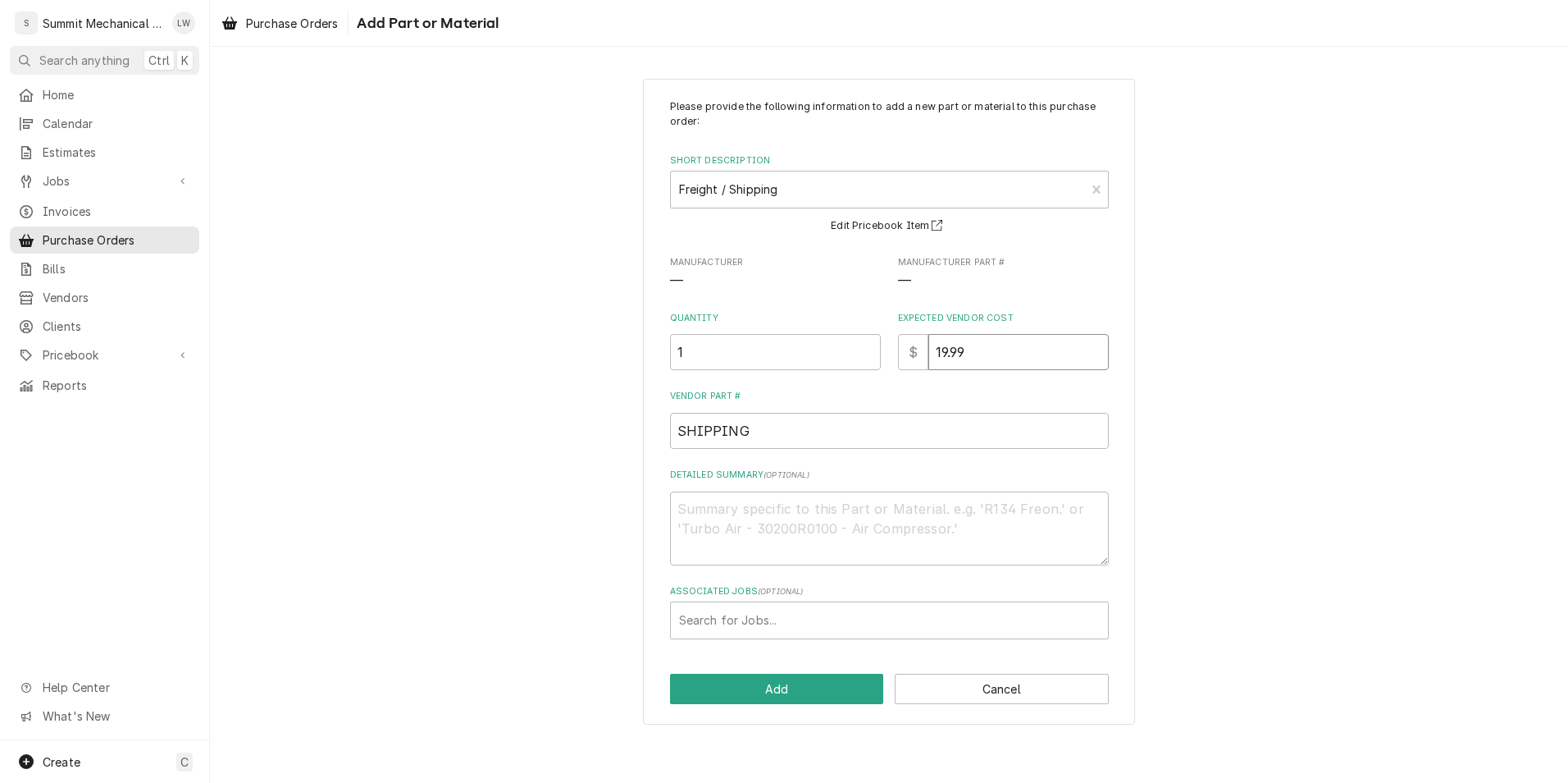
type input "19.99"
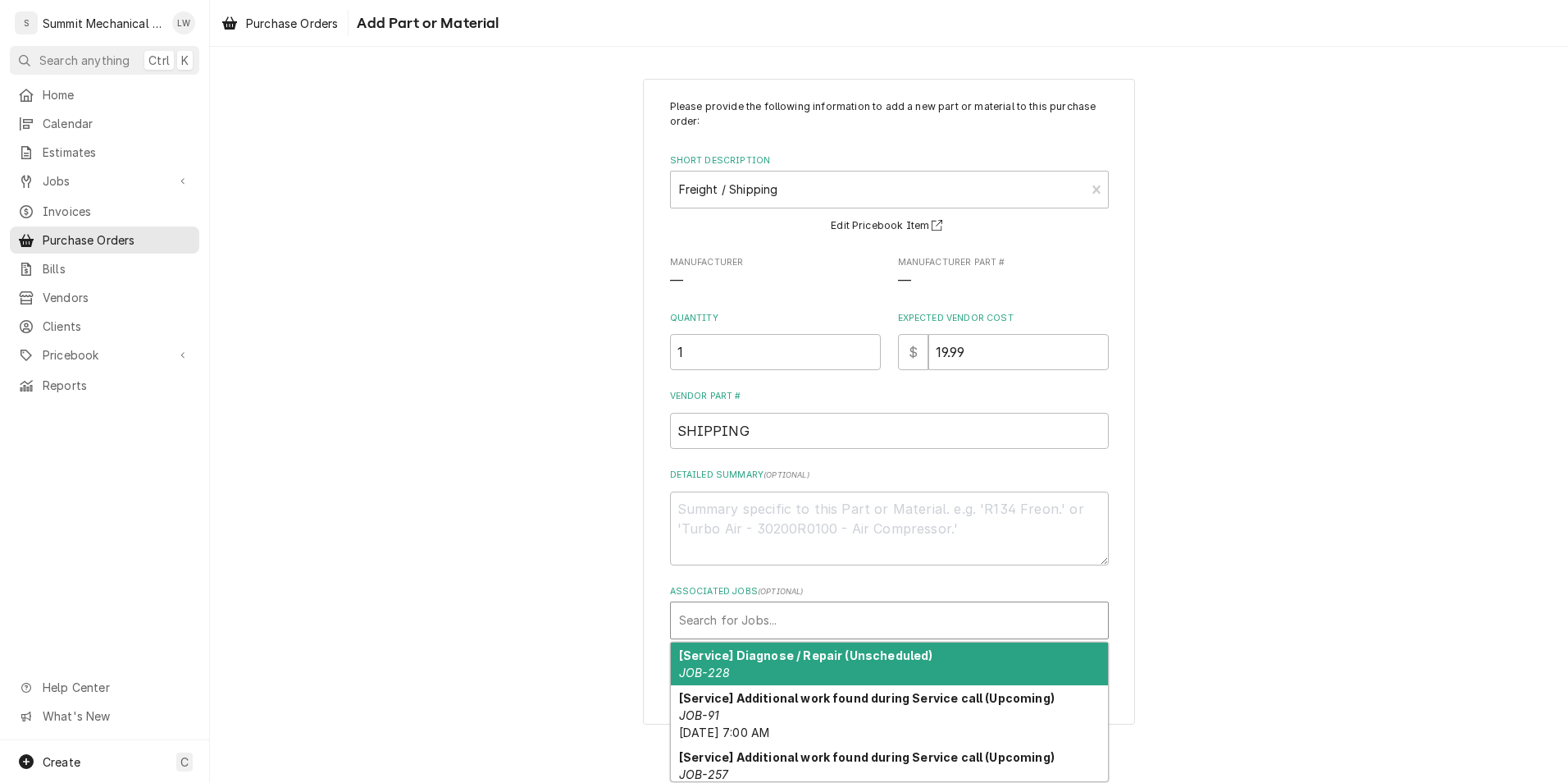
click at [852, 620] on div "Associated Jobs" at bounding box center [889, 620] width 421 height 29
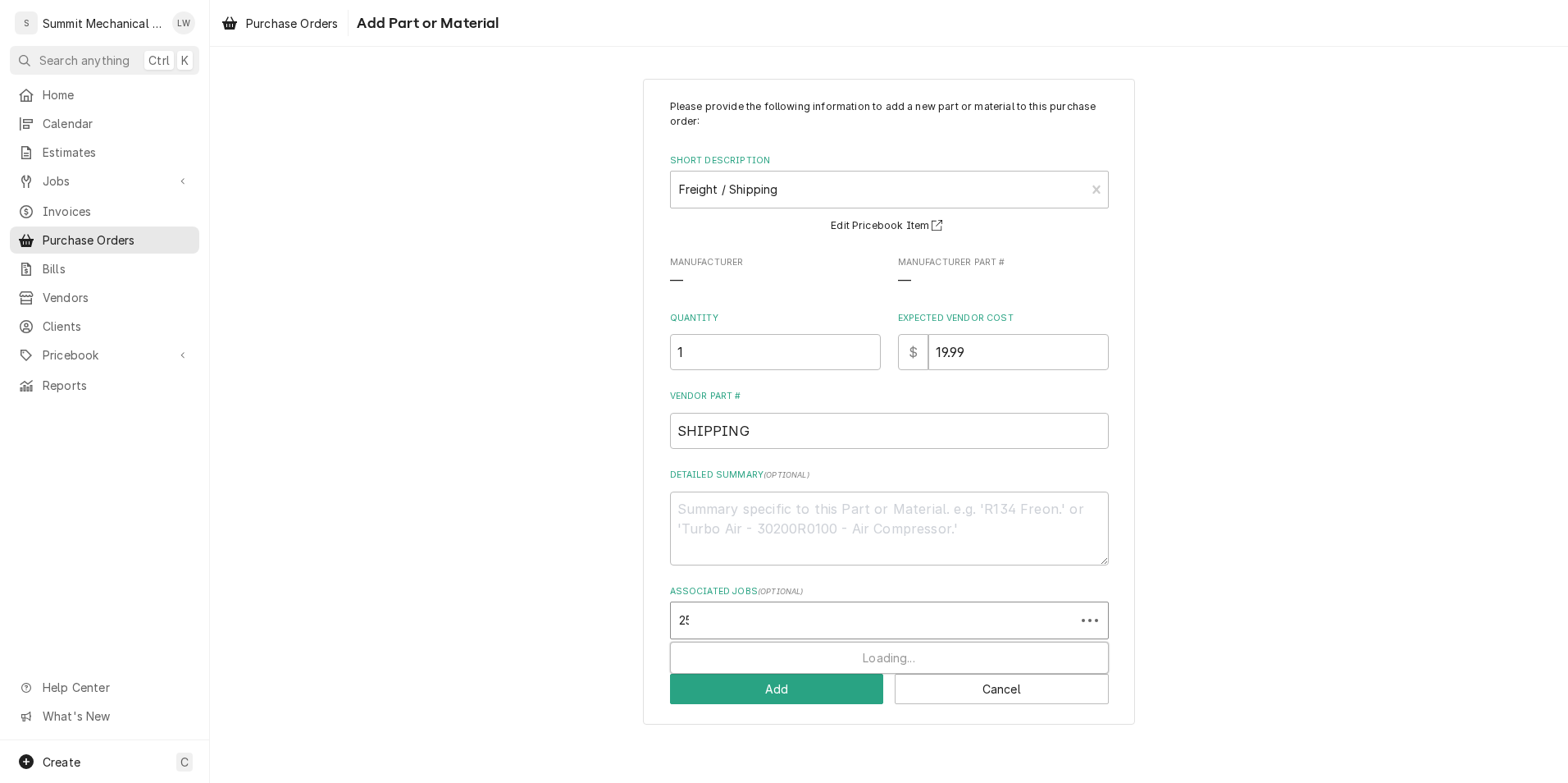
type input "252"
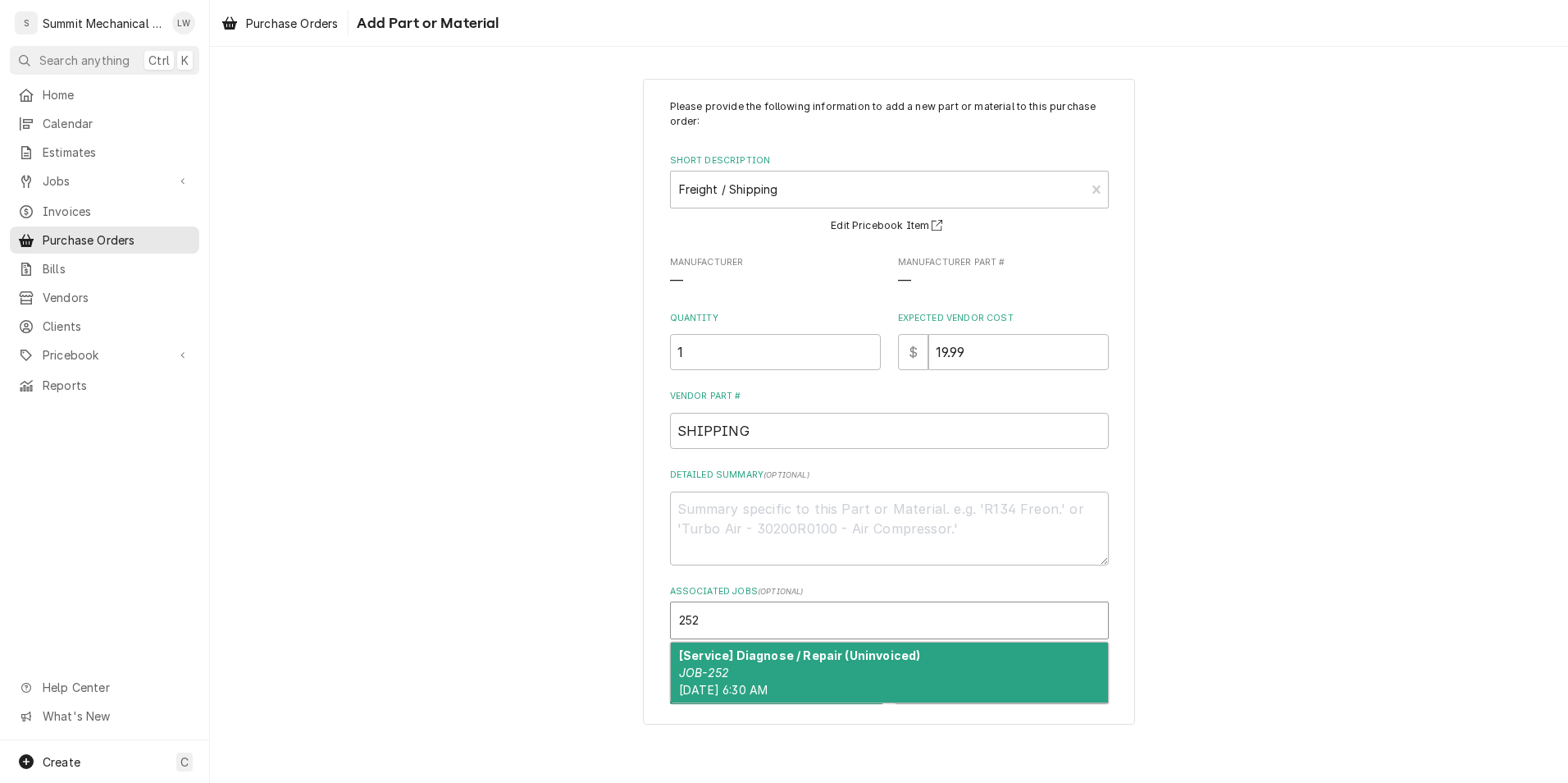
click at [810, 651] on strong "[Service] Diagnose / Repair (Uninvoiced)" at bounding box center [799, 655] width 241 height 14
type textarea "x"
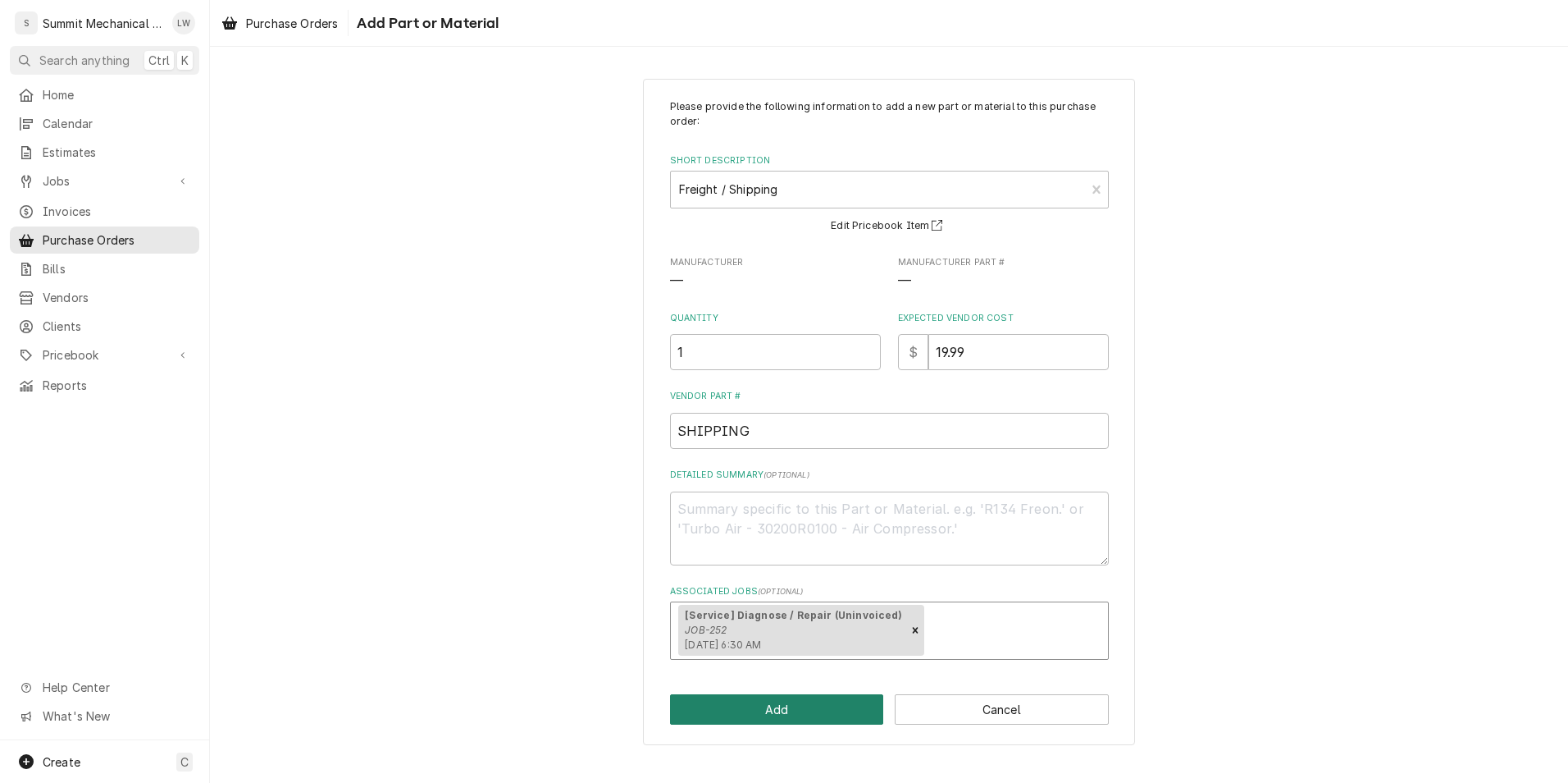
click at [785, 713] on button "Add" at bounding box center [777, 709] width 214 height 30
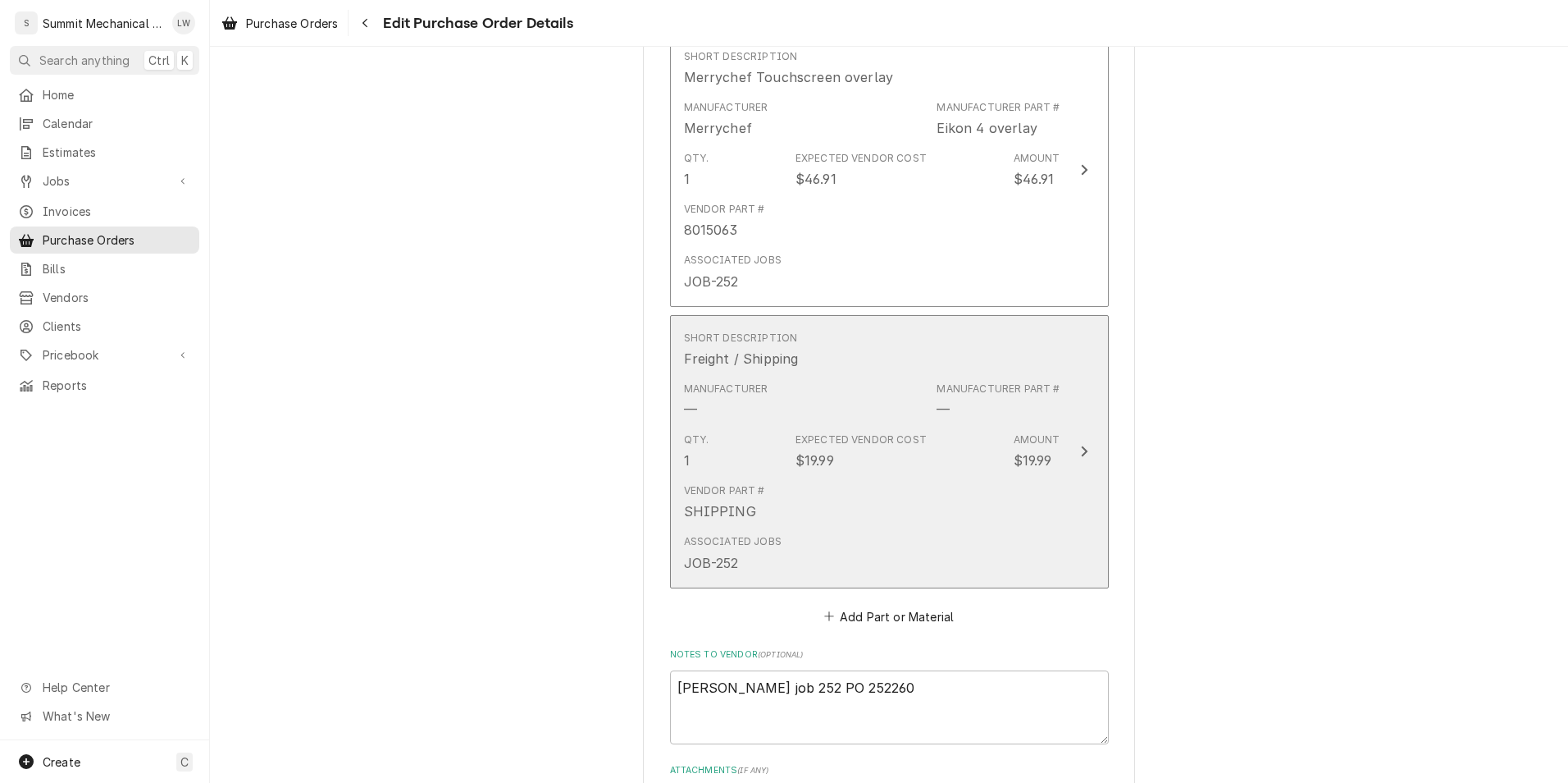
scroll to position [995, 0]
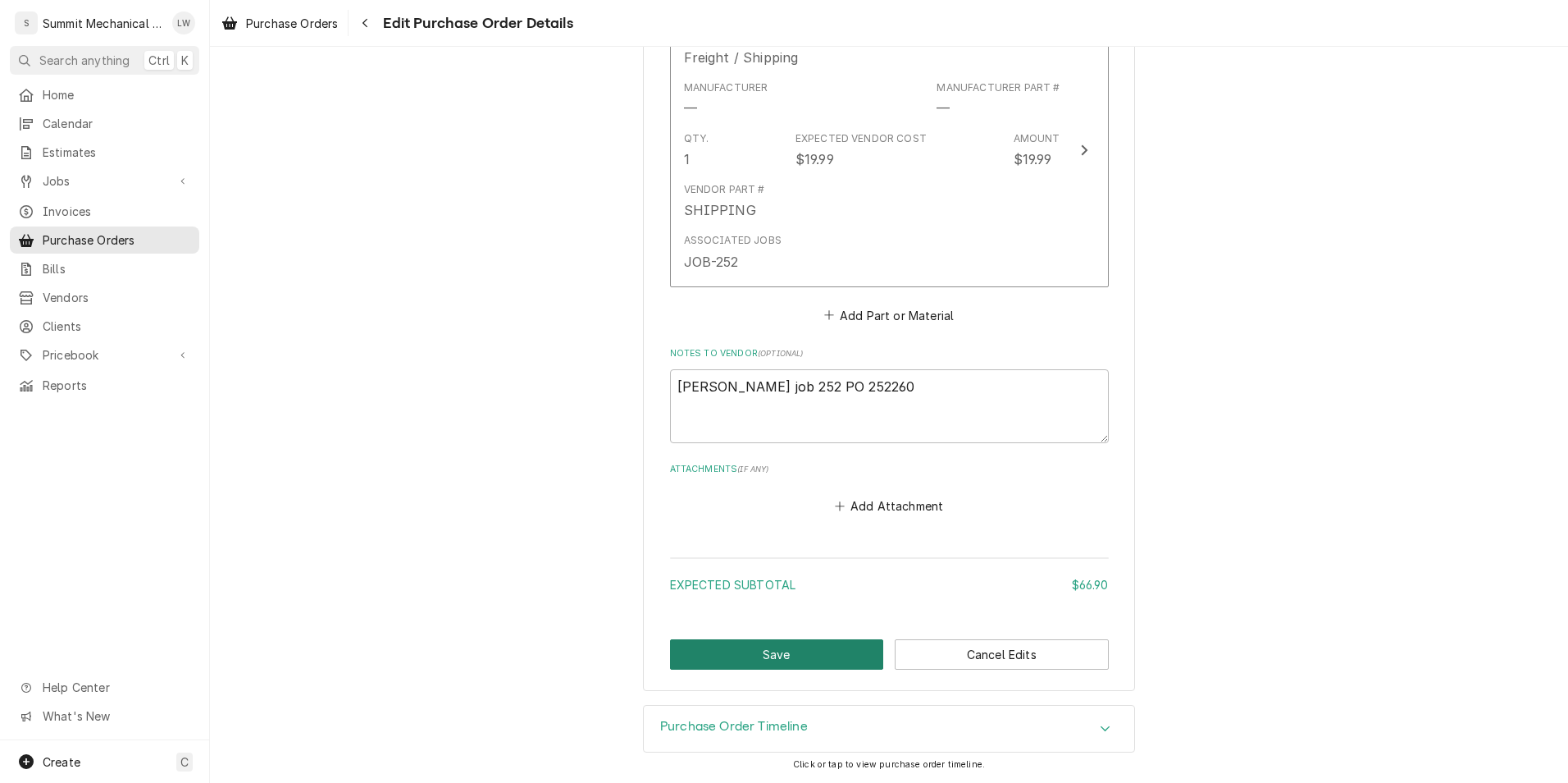
click at [790, 655] on button "Save" at bounding box center [777, 655] width 214 height 30
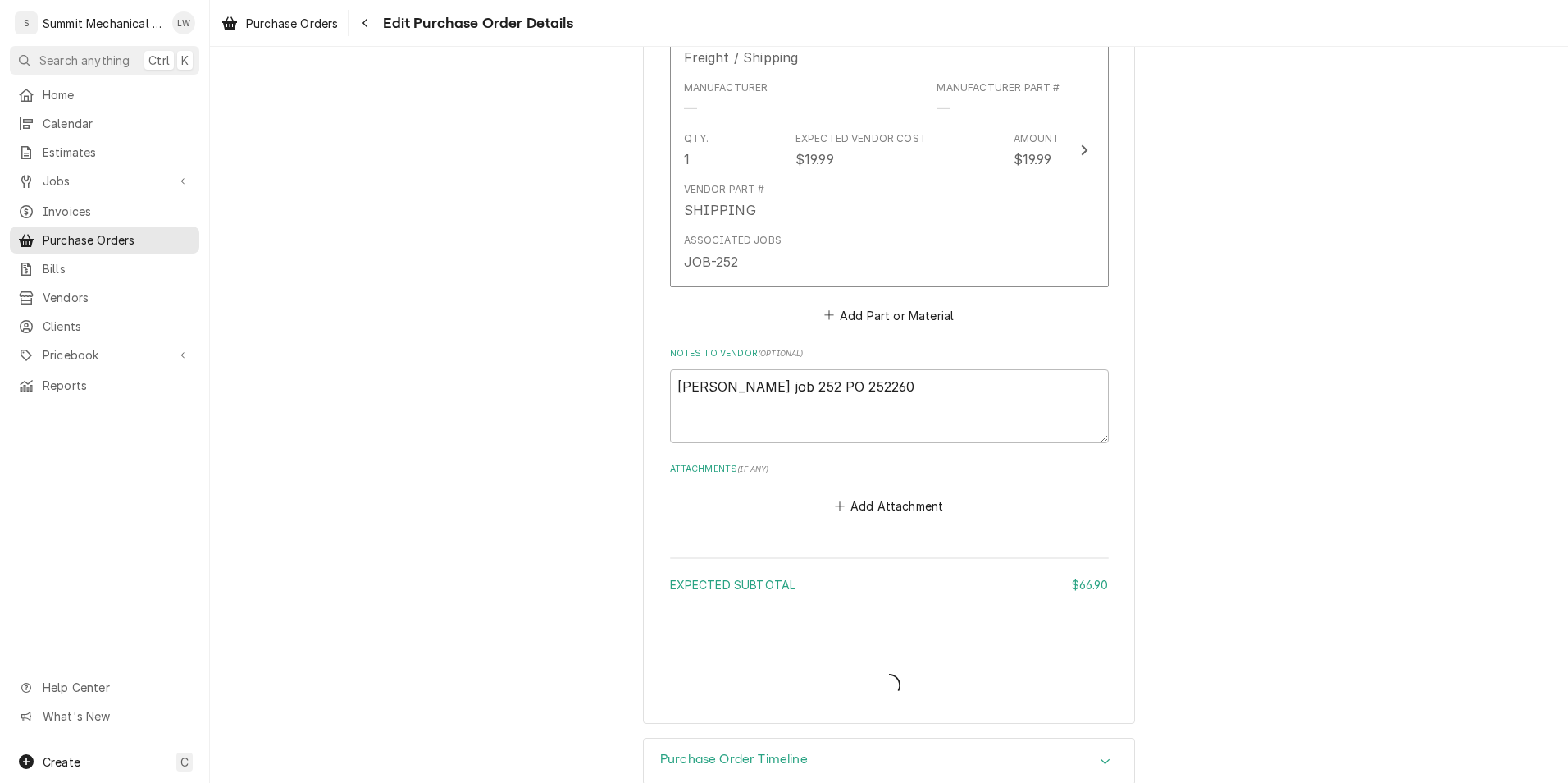
type textarea "x"
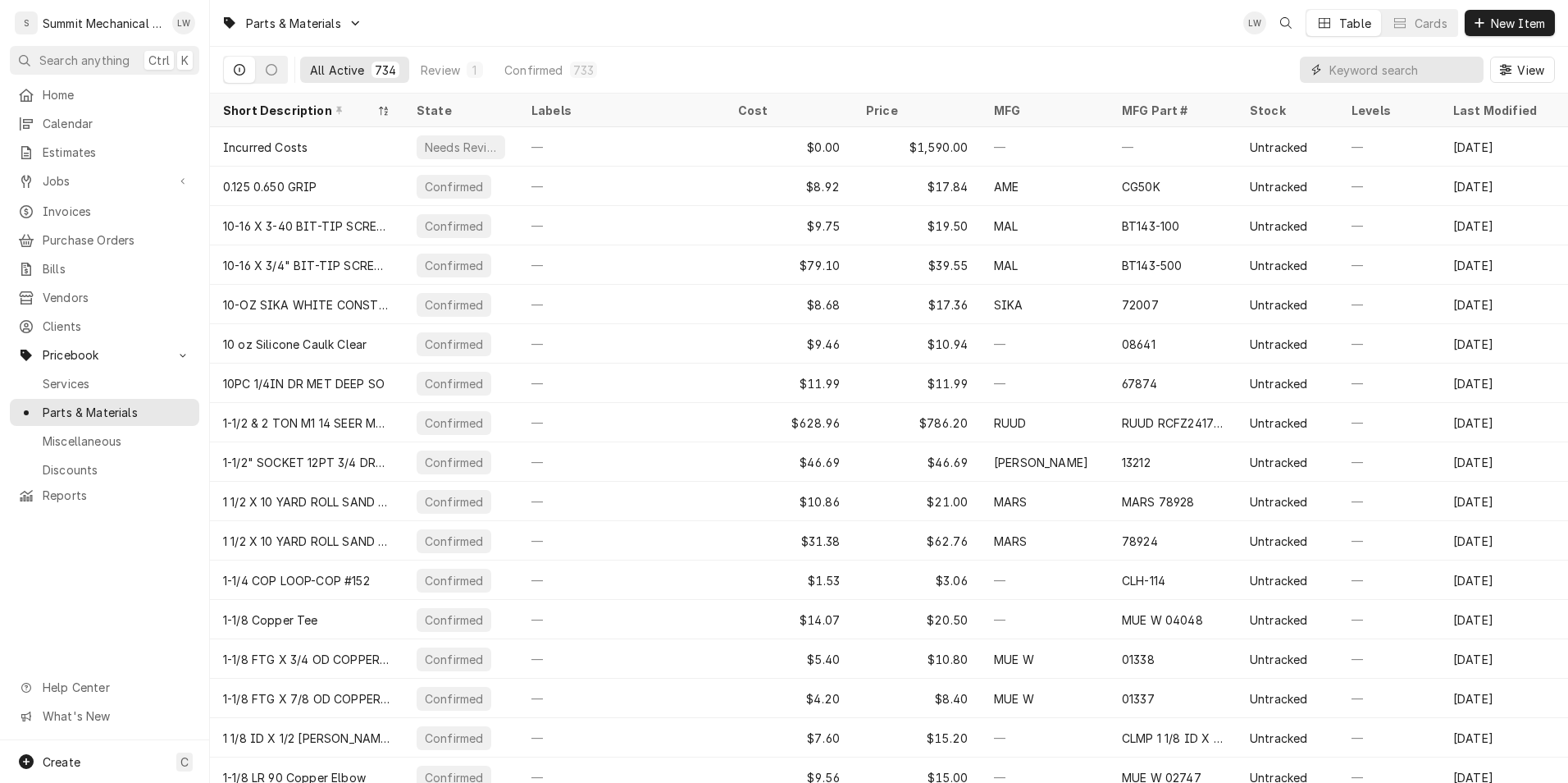
click at [1340, 69] on input "Dynamic Content Wrapper" at bounding box center [1402, 70] width 146 height 26
type input "s"
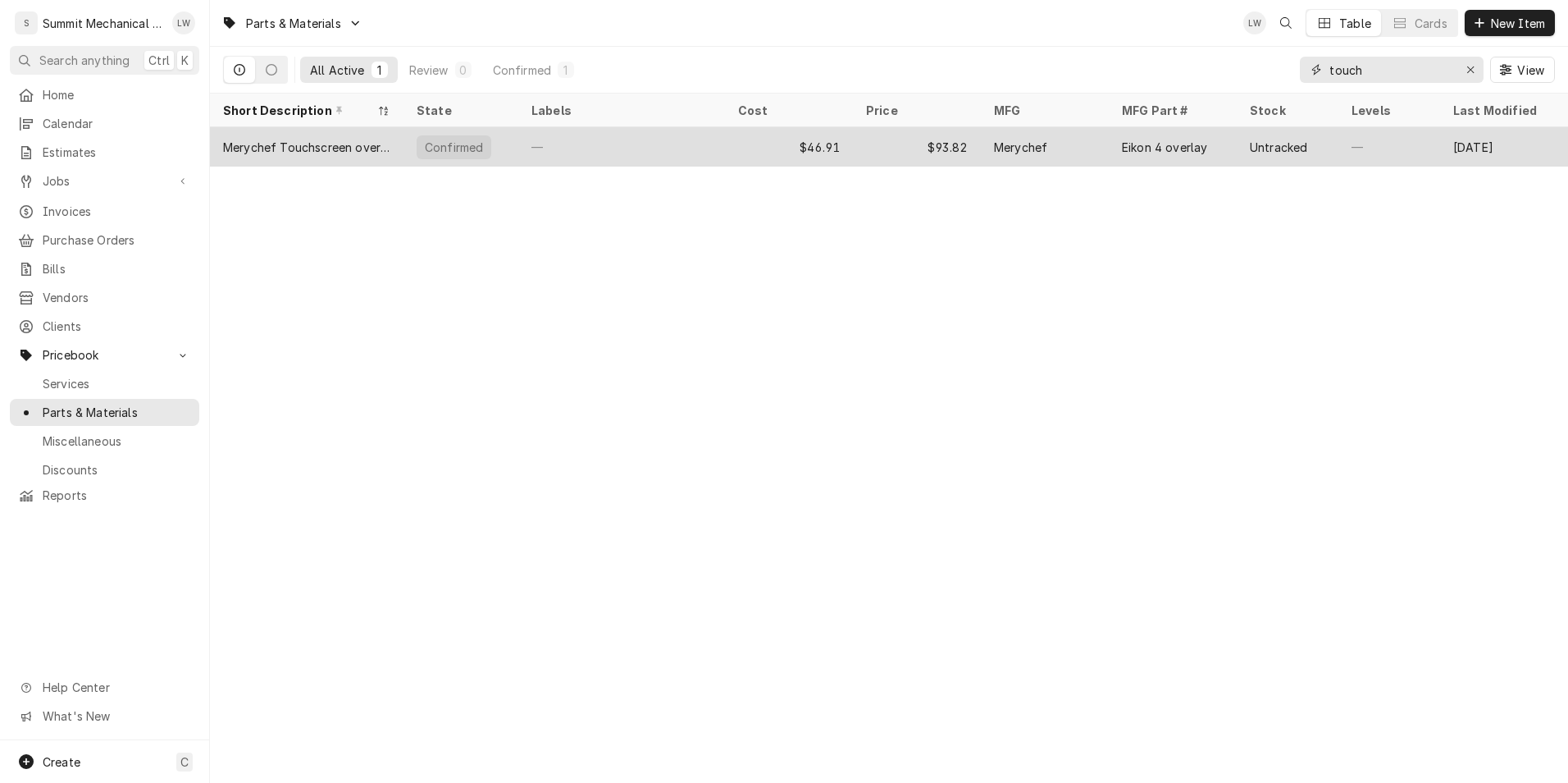
type input "touch"
click at [809, 151] on div "$46.91" at bounding box center [788, 147] width 127 height 40
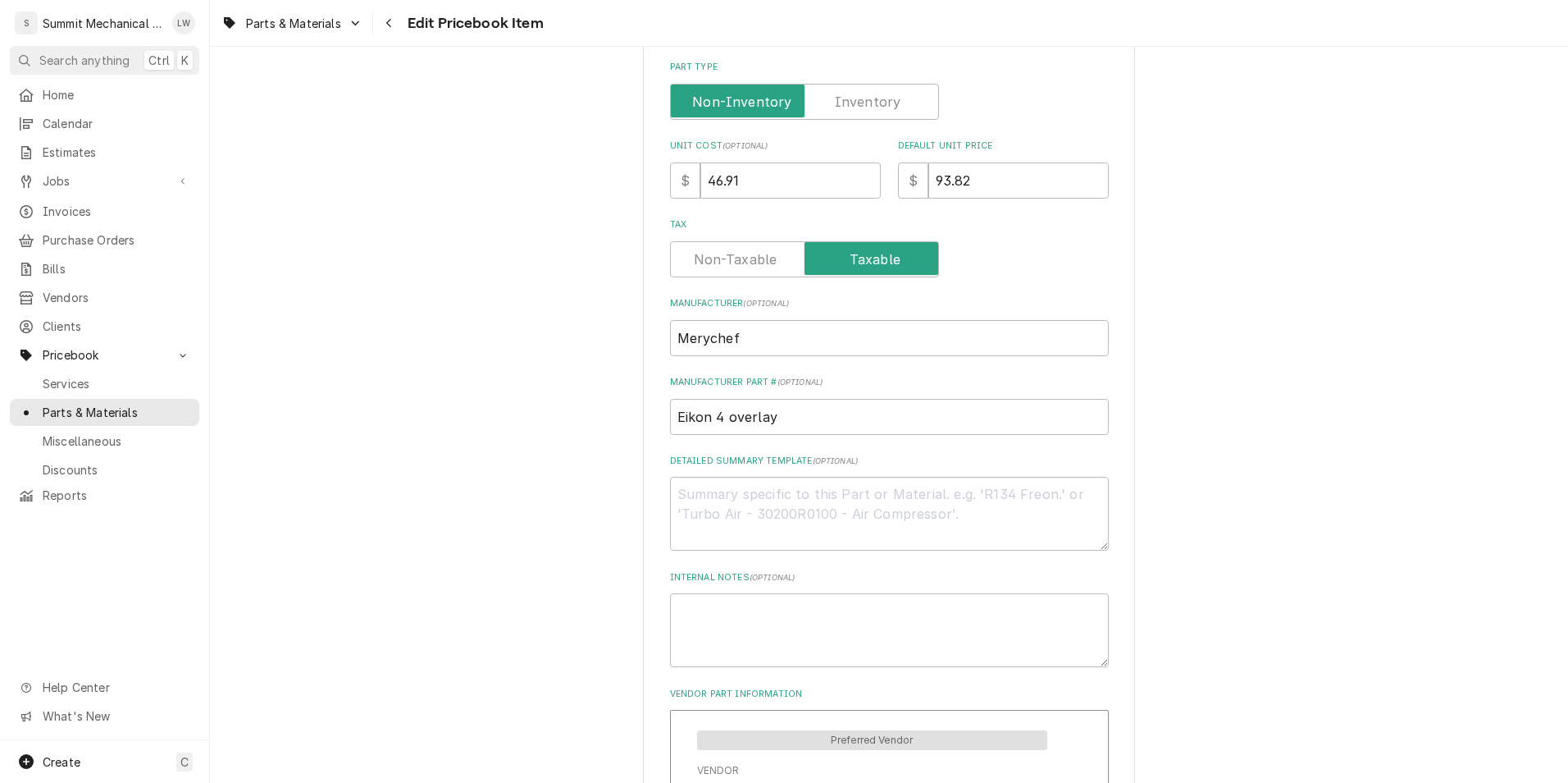
scroll to position [247, 0]
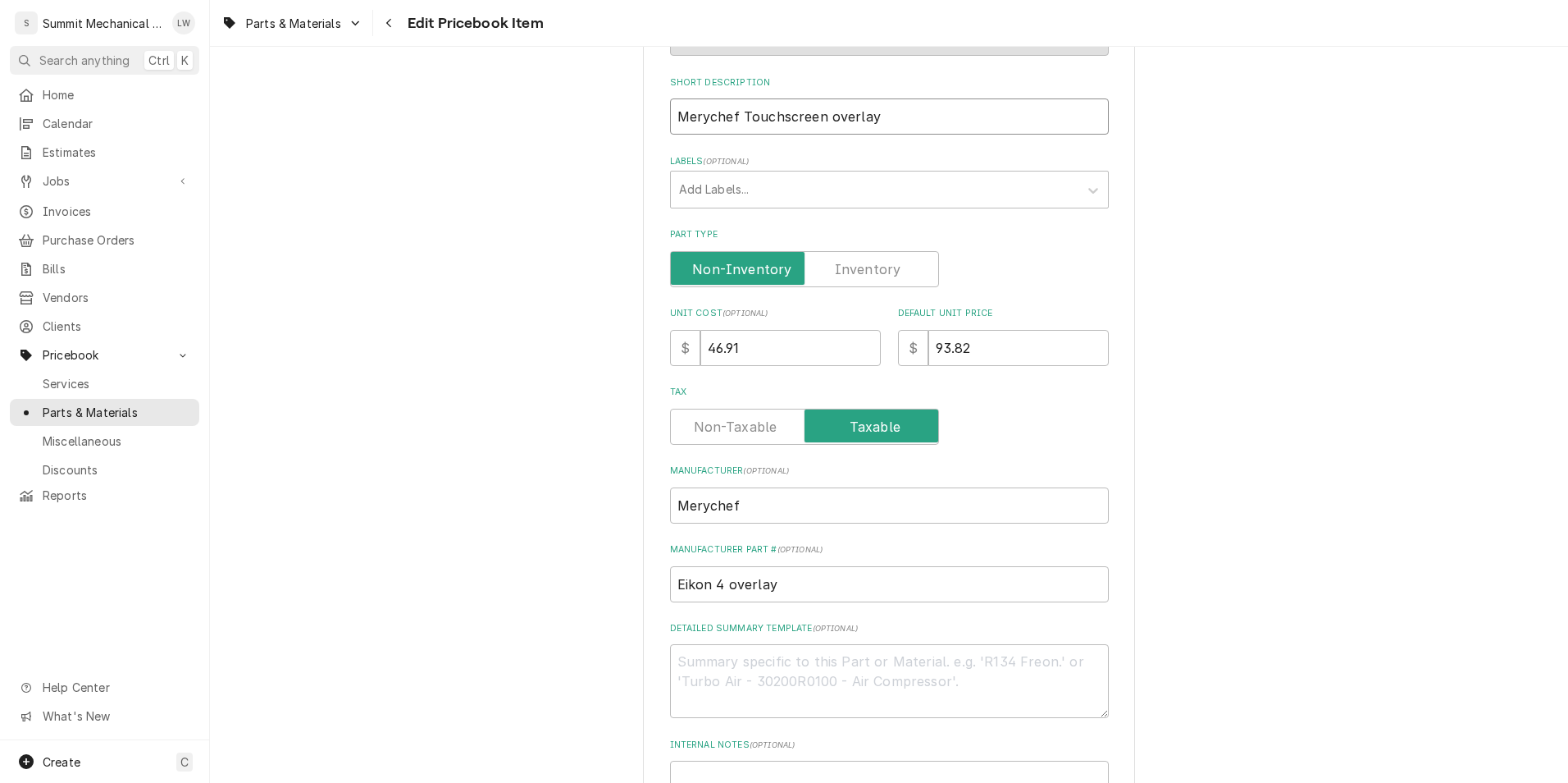
click at [702, 124] on input "Merychef Touchscreen overlay" at bounding box center [889, 116] width 439 height 36
type textarea "x"
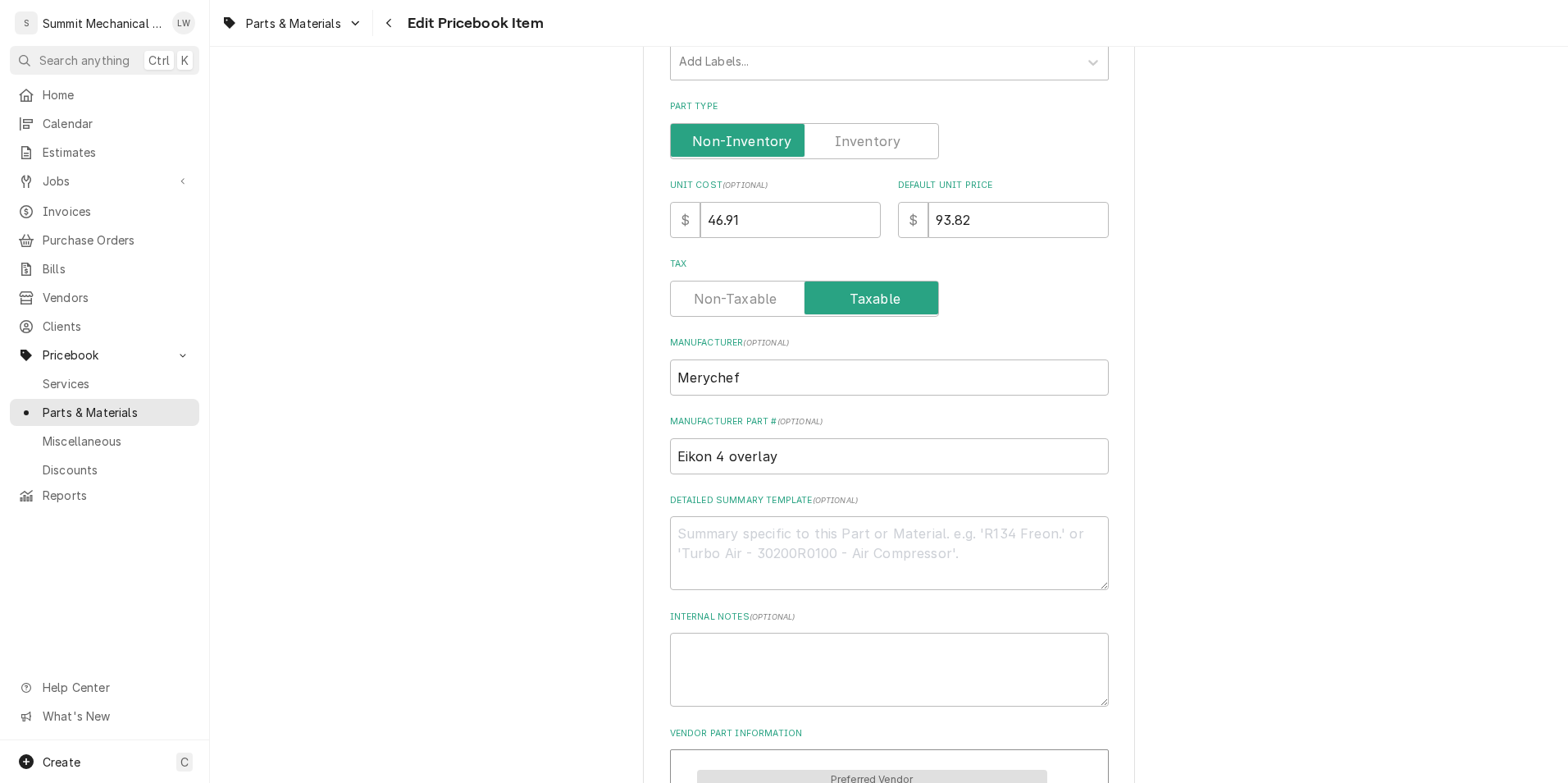
scroll to position [375, 0]
type input "Merrychef Touchscreen overlay"
click at [700, 373] on input "Merychef" at bounding box center [889, 378] width 439 height 36
type textarea "x"
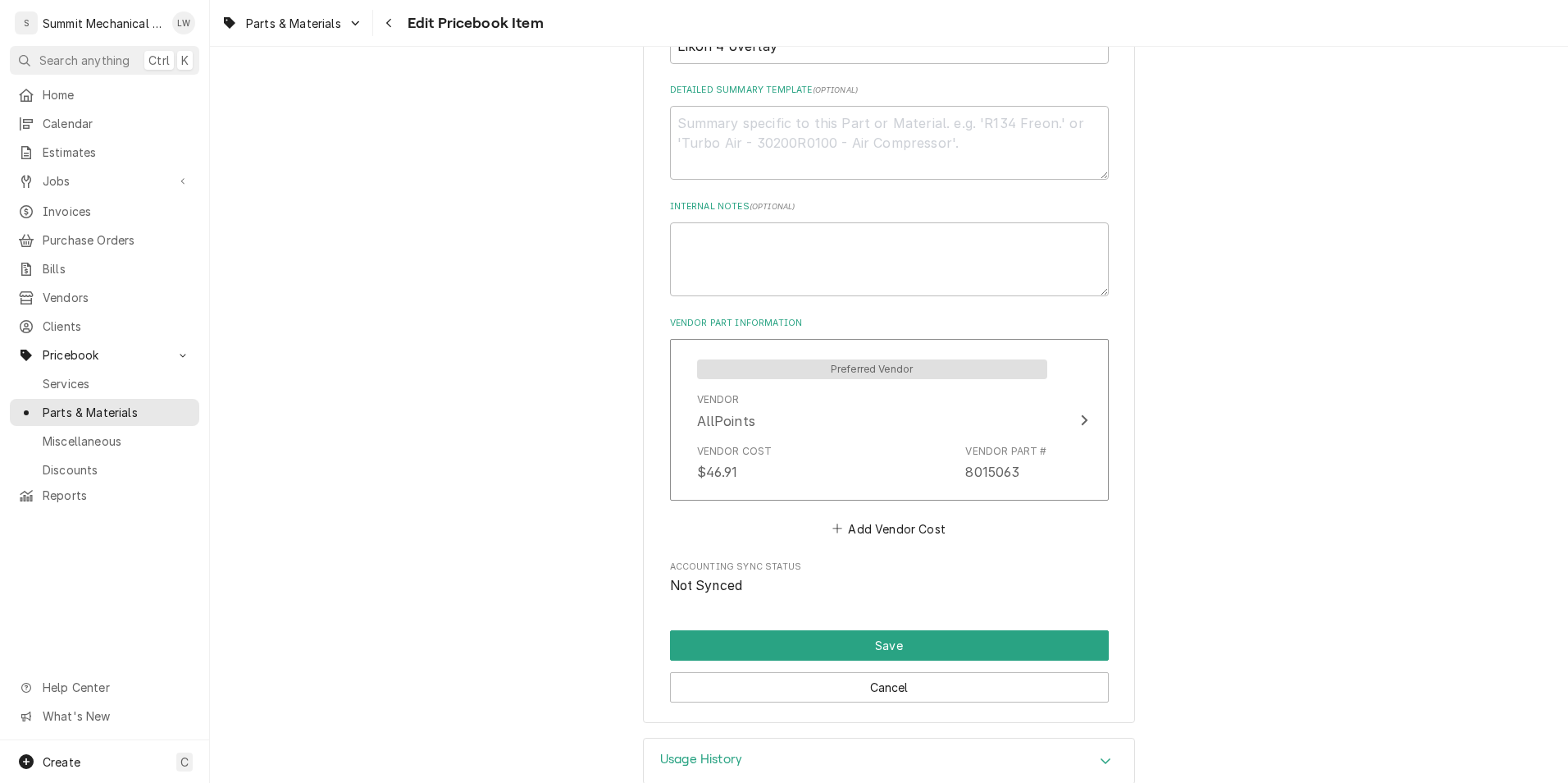
scroll to position [818, 0]
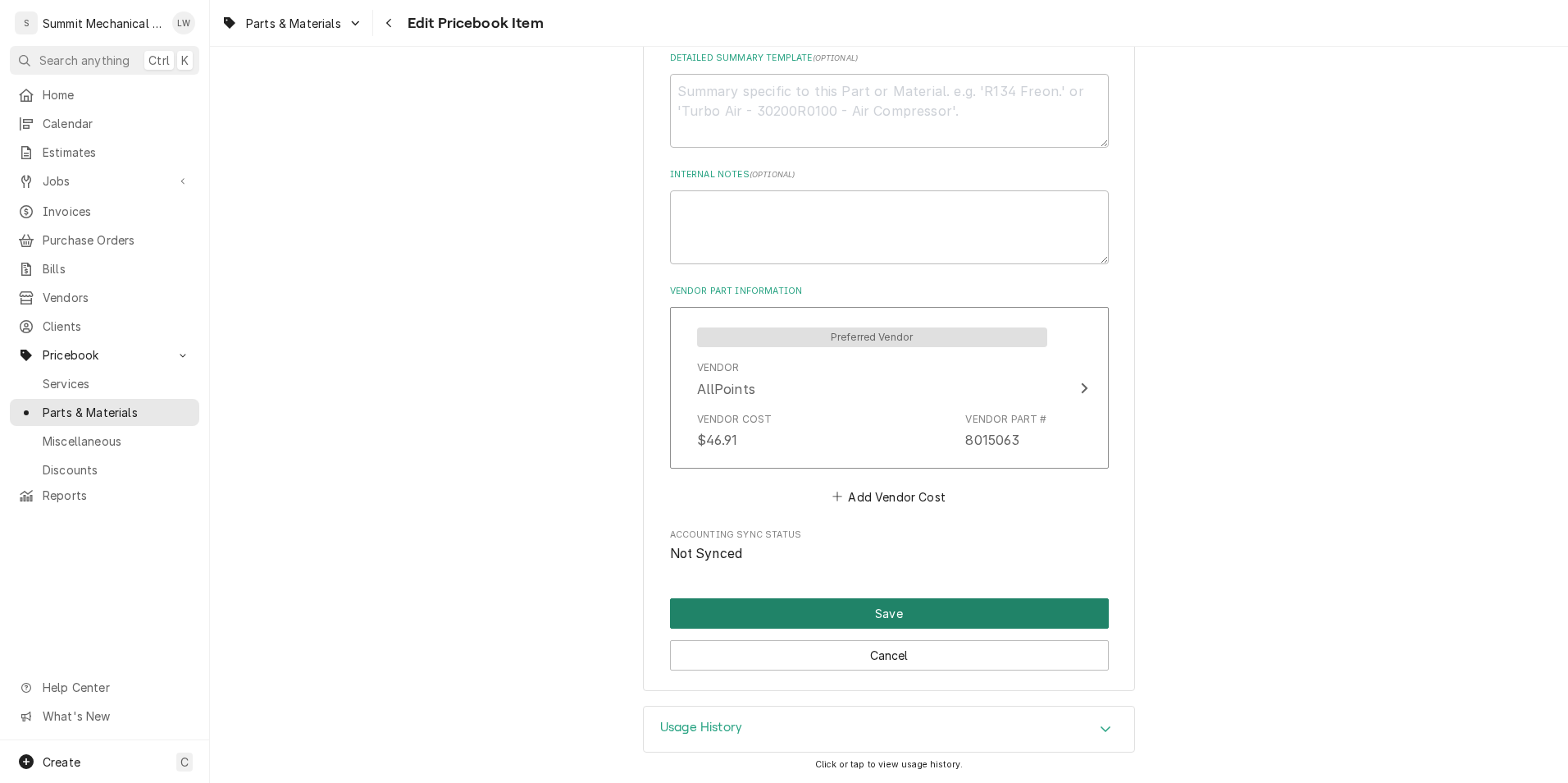
type input "Merrychef"
click at [907, 607] on button "Save" at bounding box center [889, 613] width 439 height 30
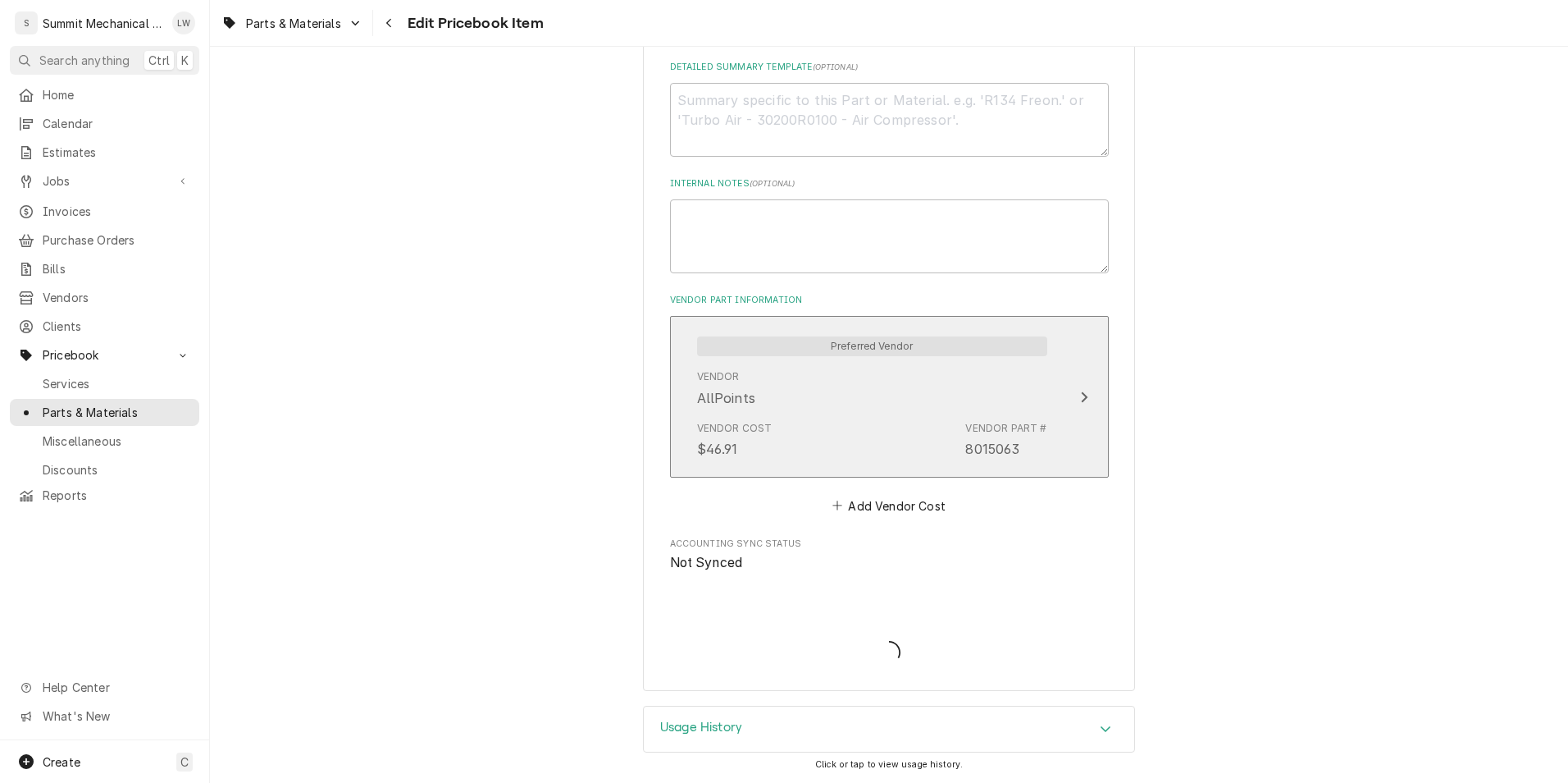
type textarea "x"
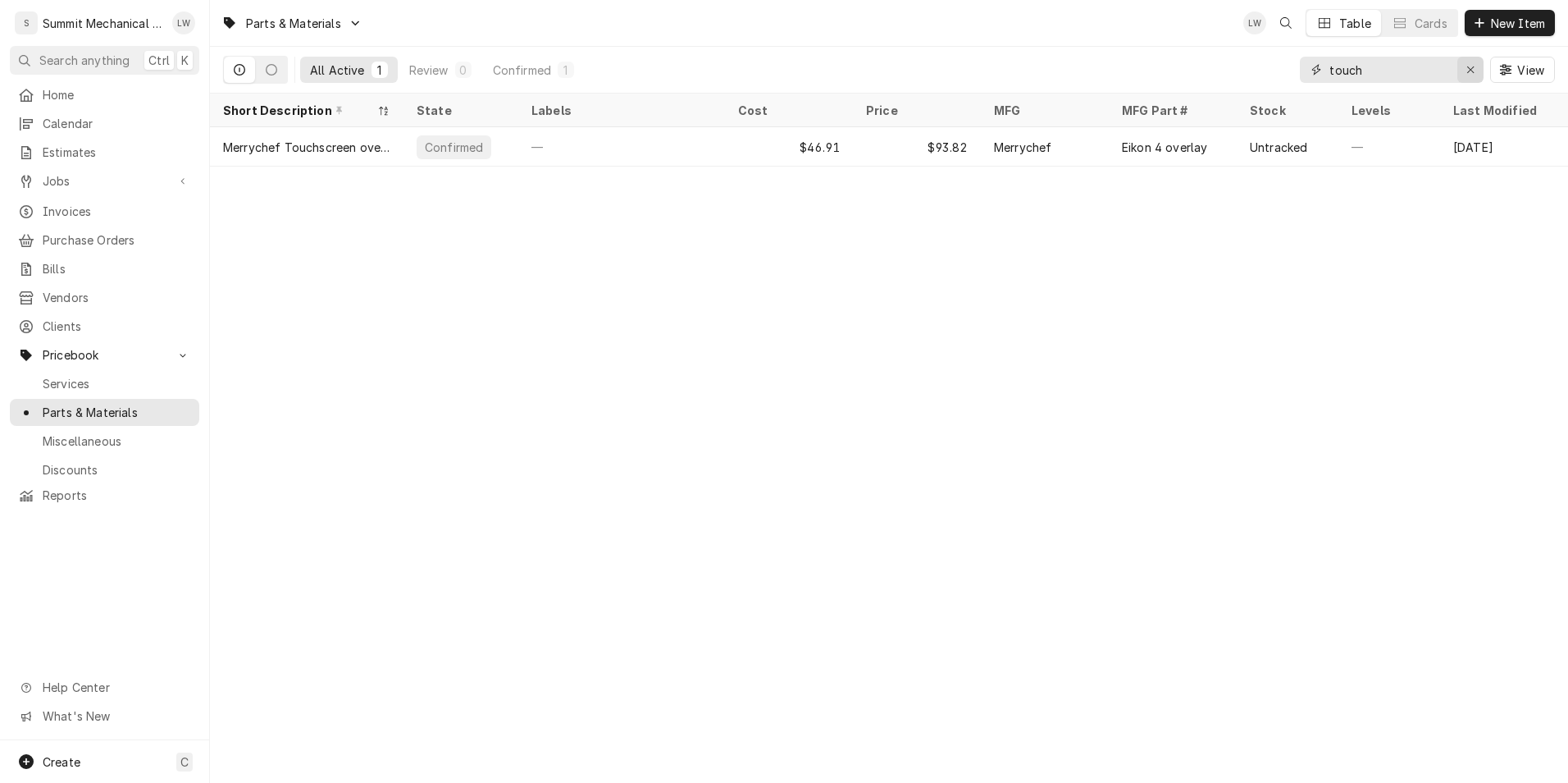
click at [1476, 72] on div "Erase input" at bounding box center [1470, 69] width 16 height 16
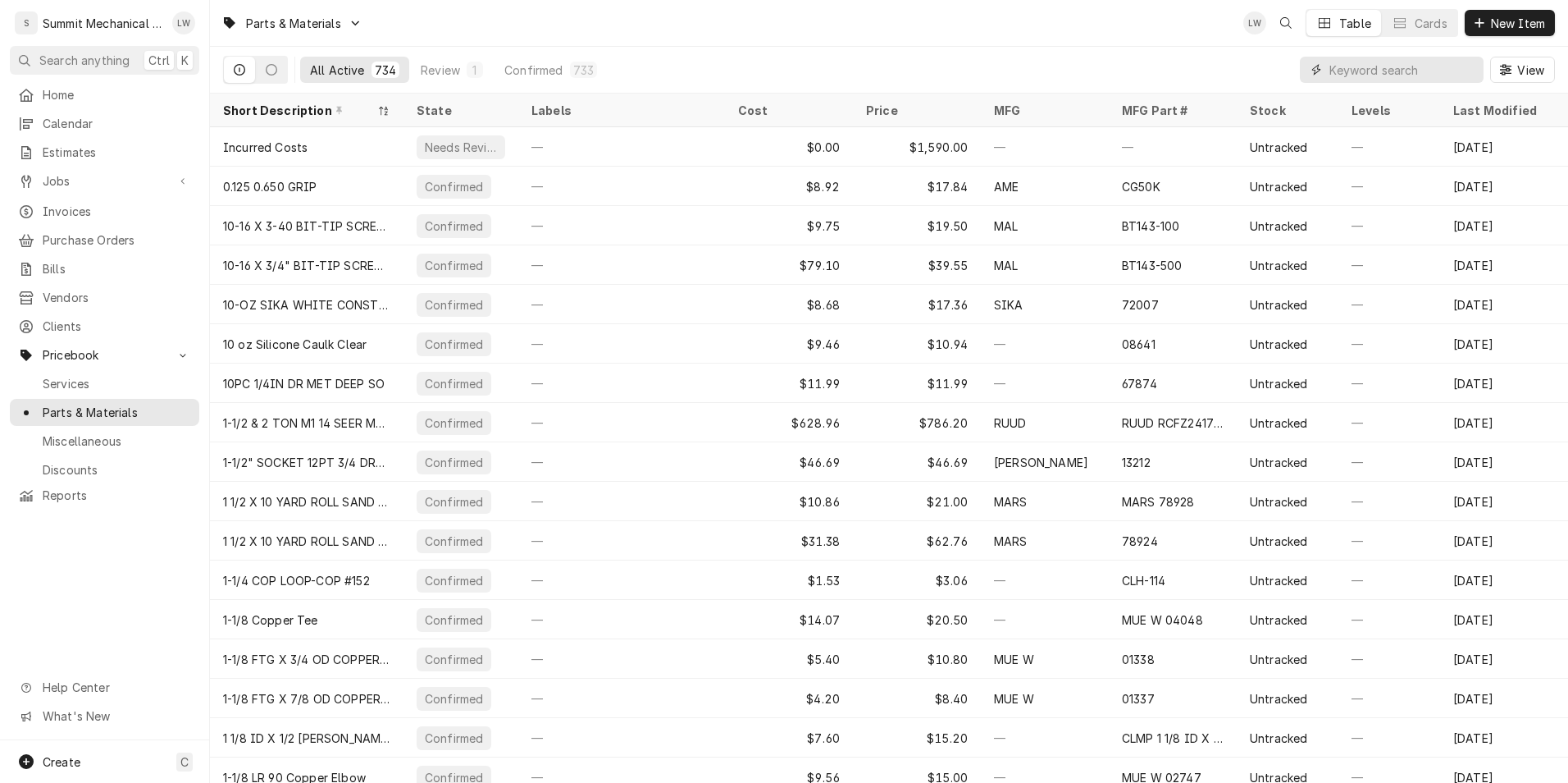
click at [1366, 72] on input "Dynamic Content Wrapper" at bounding box center [1402, 70] width 146 height 26
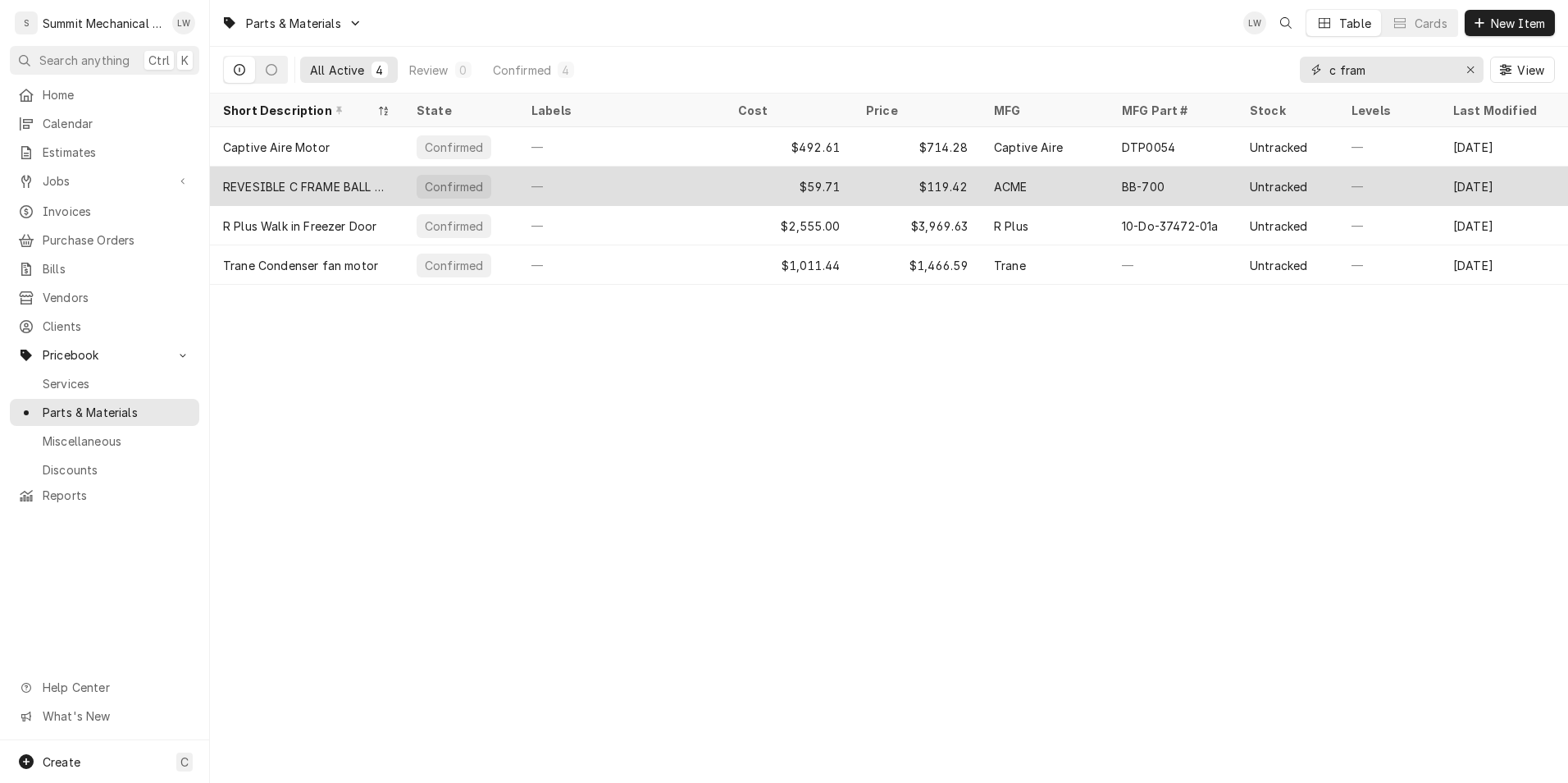
type input "c fram"
click at [582, 177] on div "—" at bounding box center [621, 186] width 207 height 40
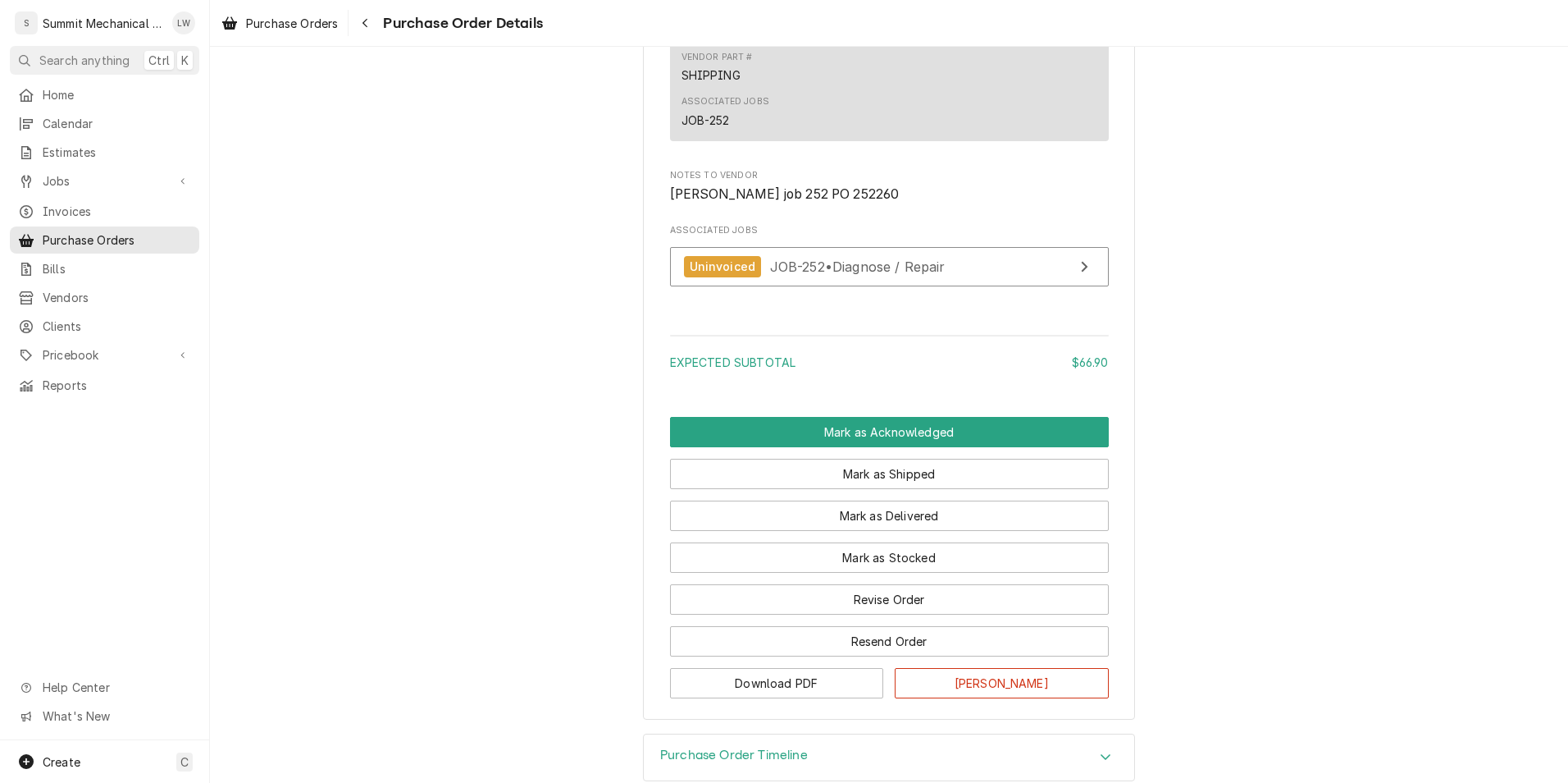
scroll to position [1279, 0]
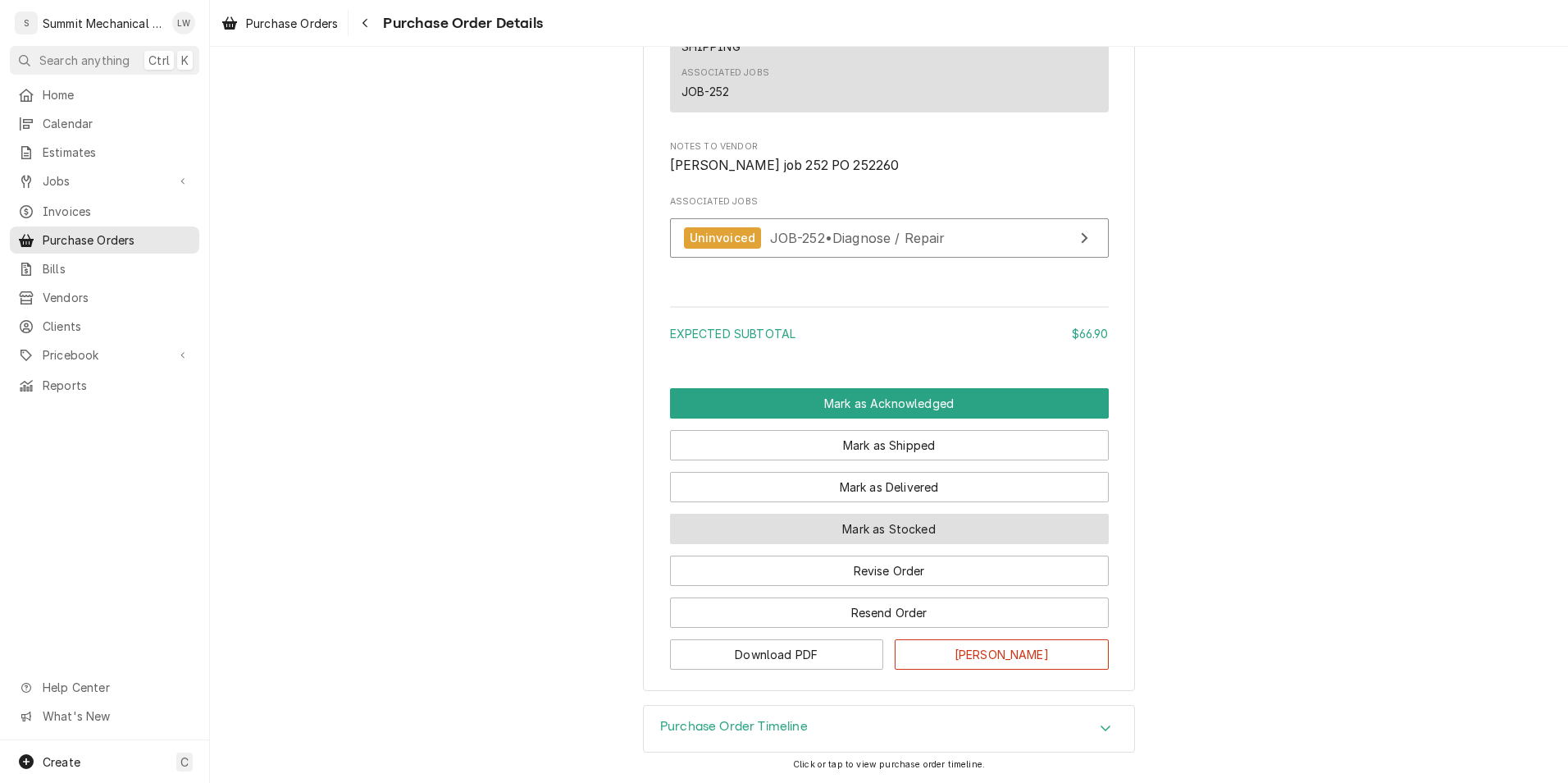
click at [844, 521] on button "Mark as Stocked" at bounding box center [889, 529] width 439 height 30
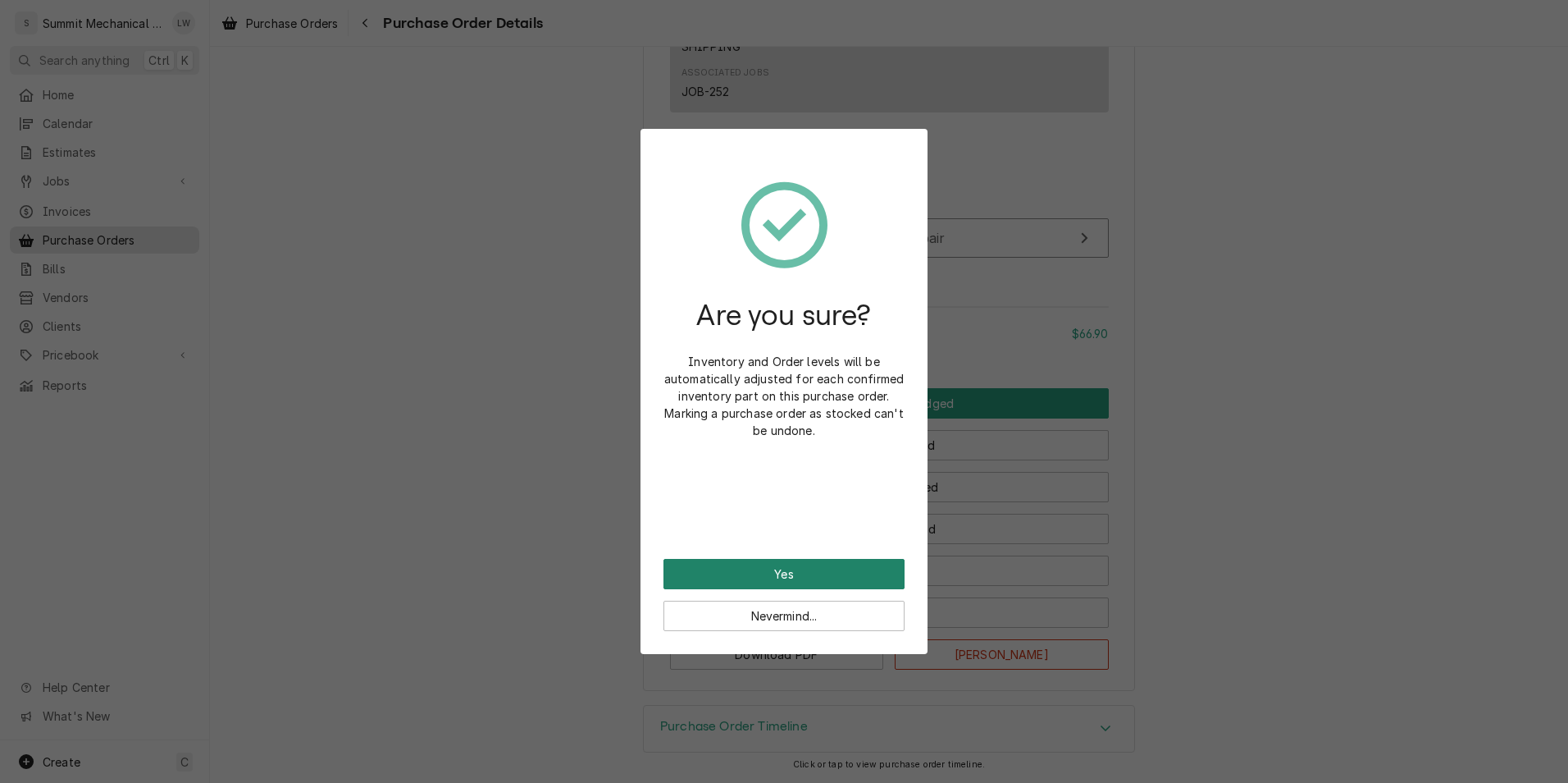
click at [768, 580] on button "Yes" at bounding box center [784, 573] width 241 height 30
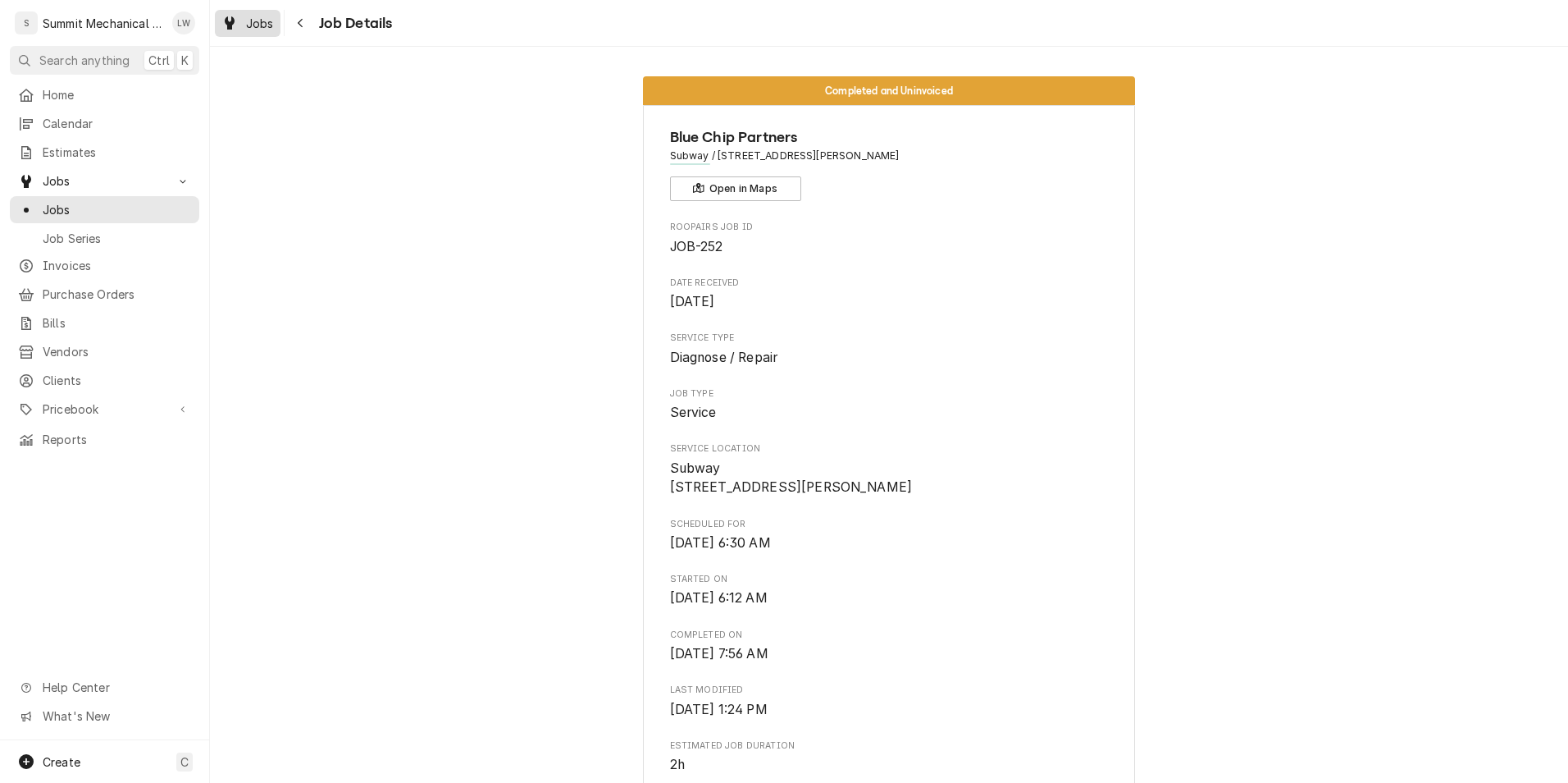
click at [259, 17] on span "Jobs" at bounding box center [261, 24] width 28 height 17
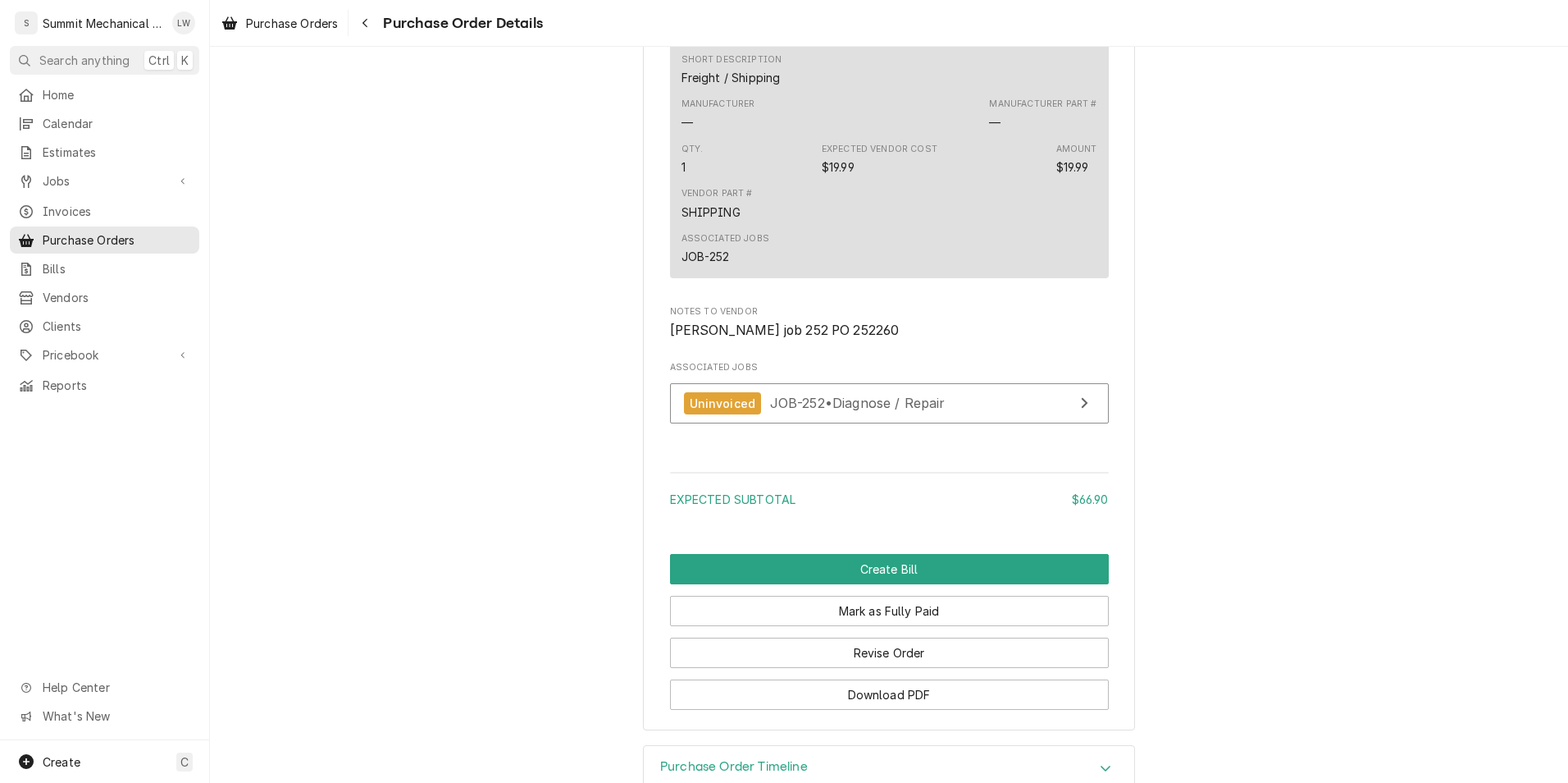
scroll to position [1361, 0]
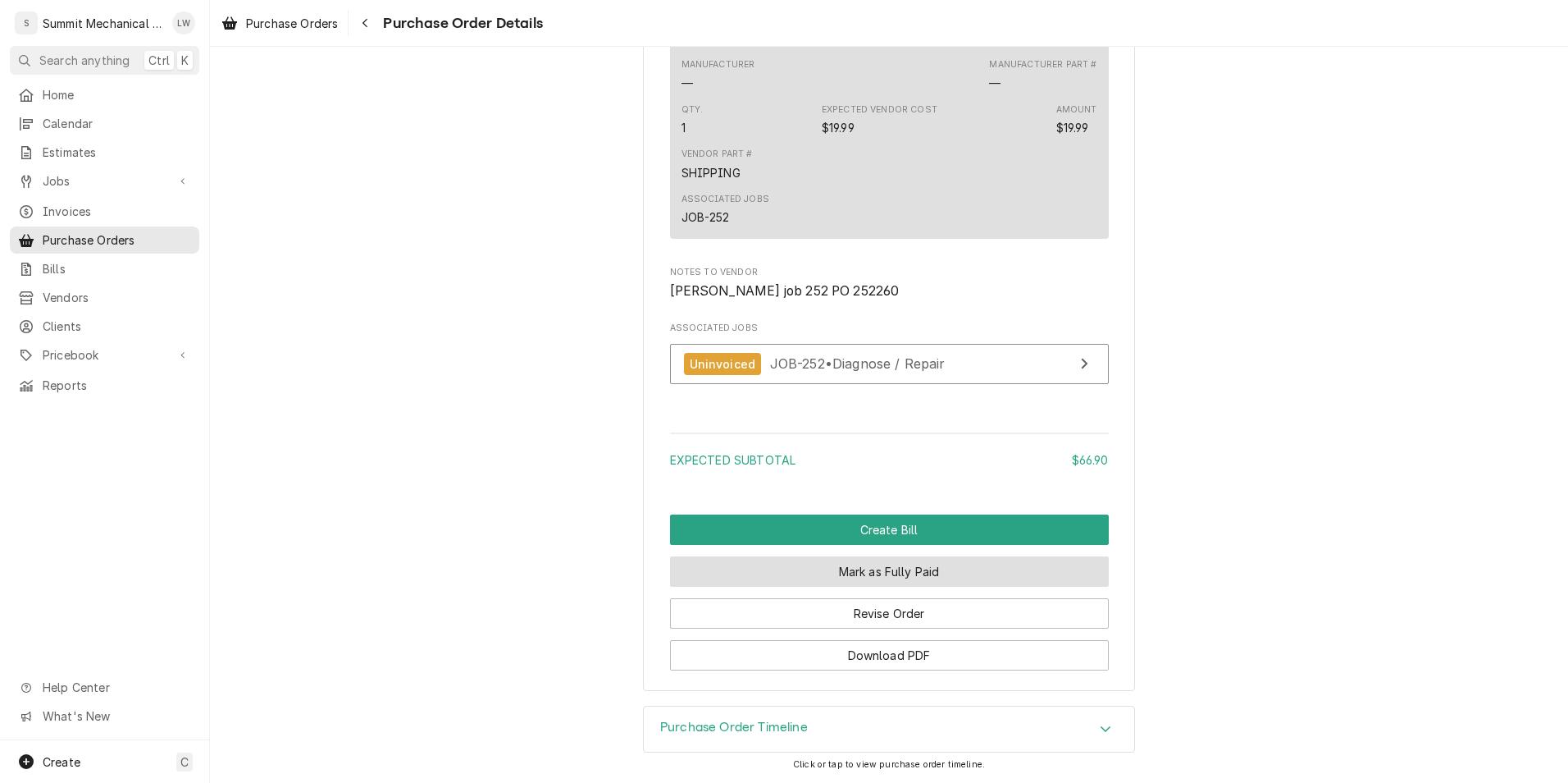
click at [858, 577] on button "Mark as Fully Paid" at bounding box center [889, 571] width 439 height 30
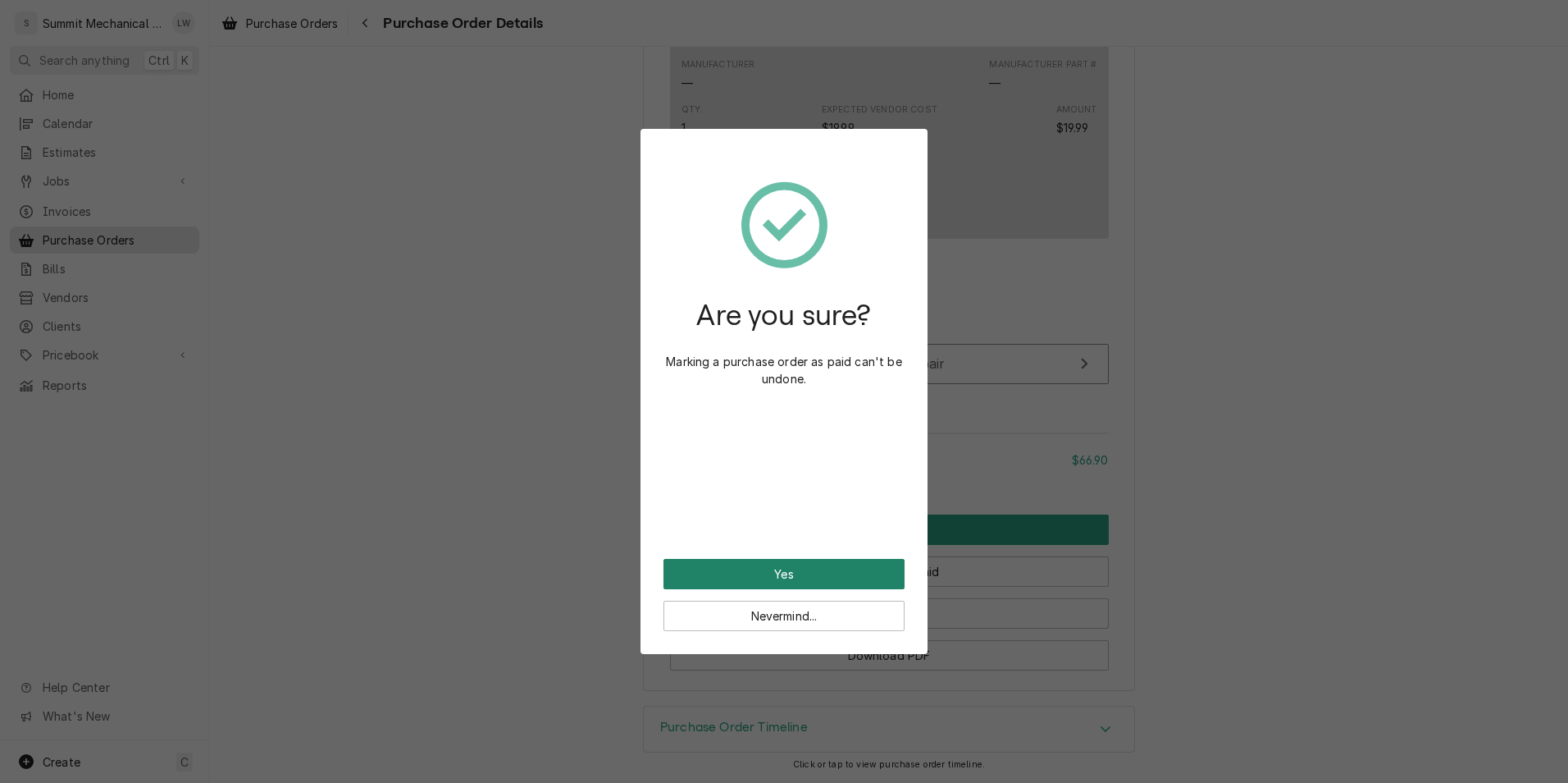
click at [767, 573] on button "Yes" at bounding box center [784, 573] width 241 height 30
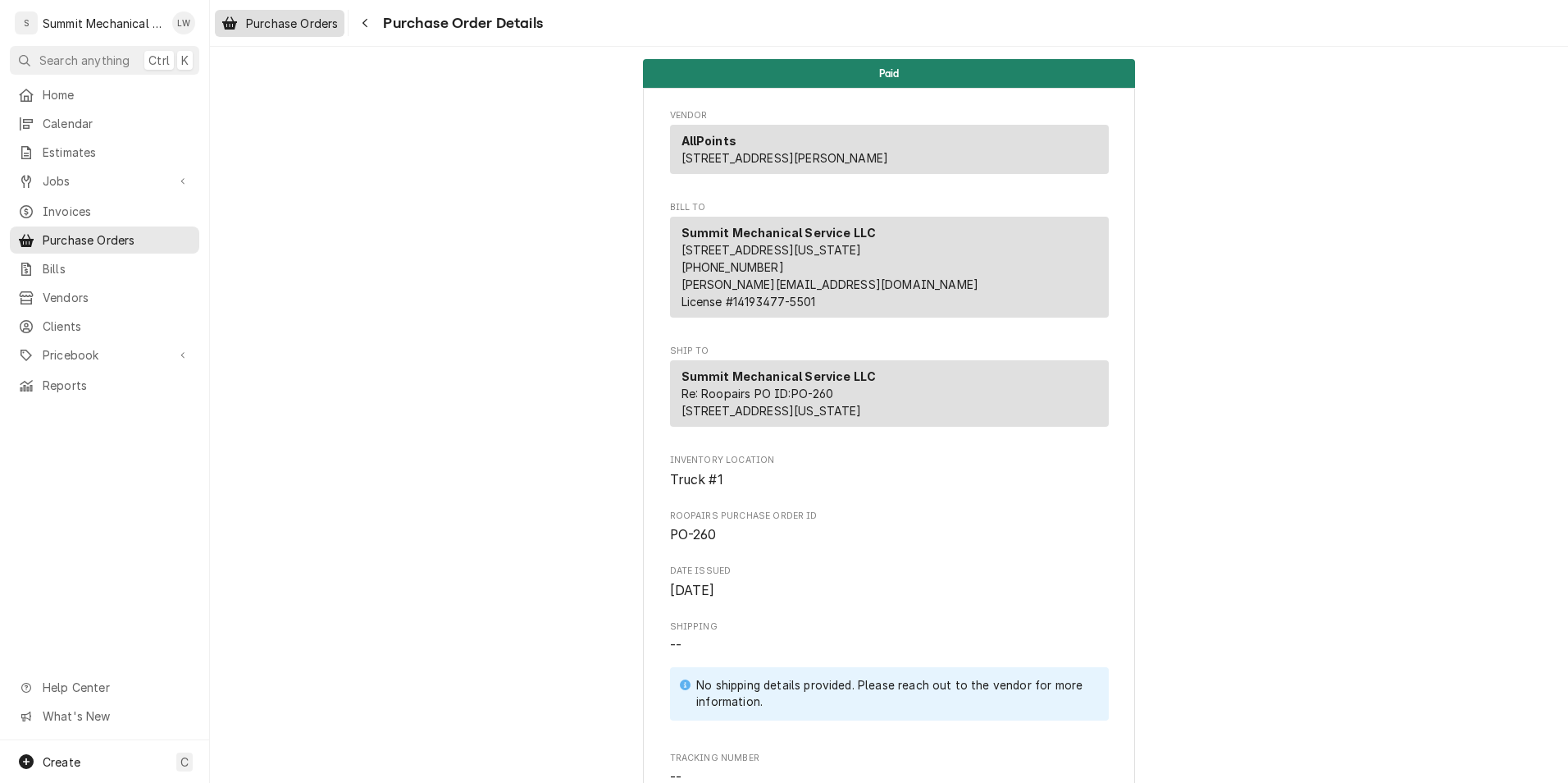
click at [289, 25] on span "Purchase Orders" at bounding box center [292, 24] width 92 height 17
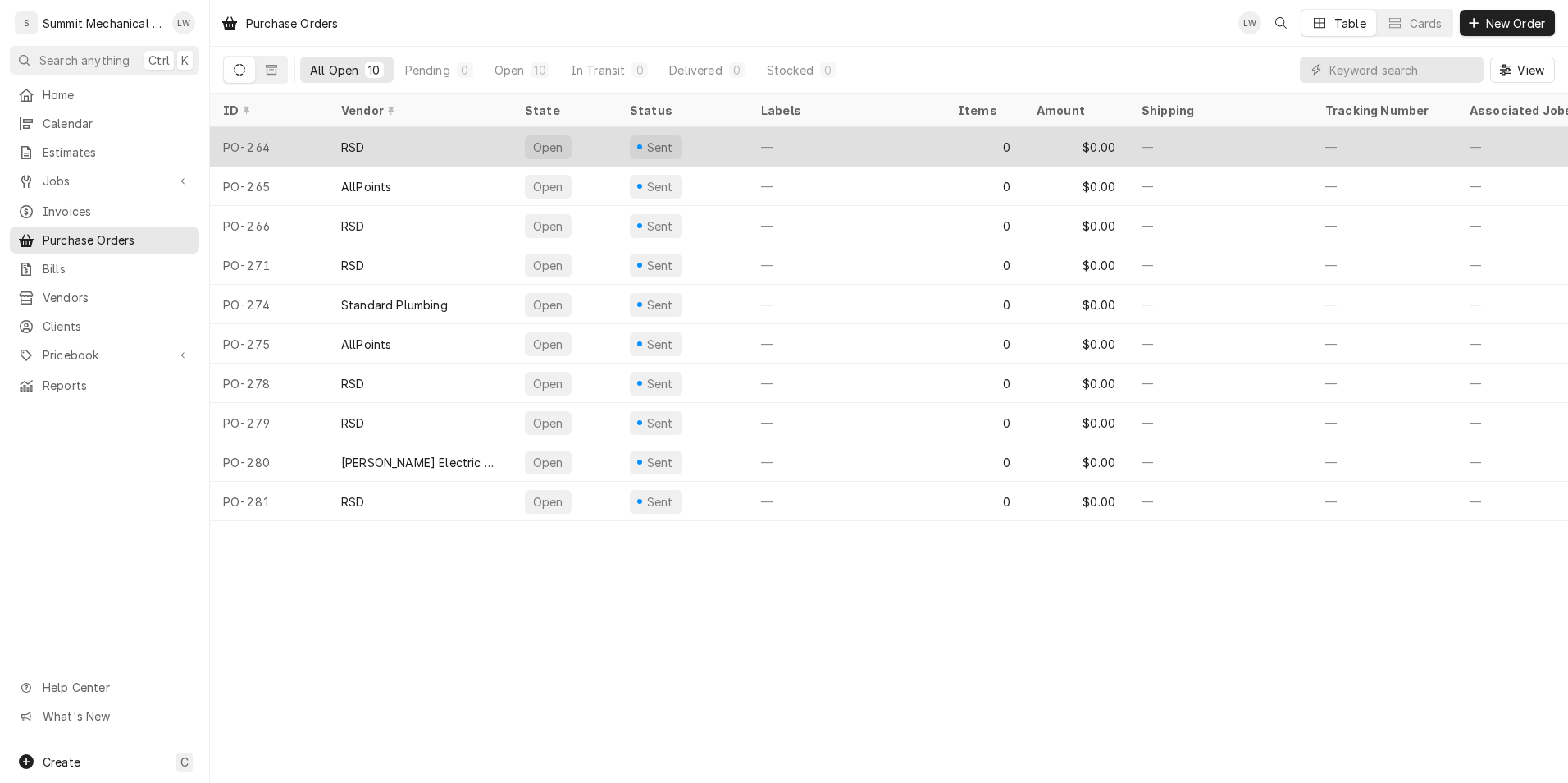
click at [421, 141] on div "RSD" at bounding box center [419, 147] width 184 height 40
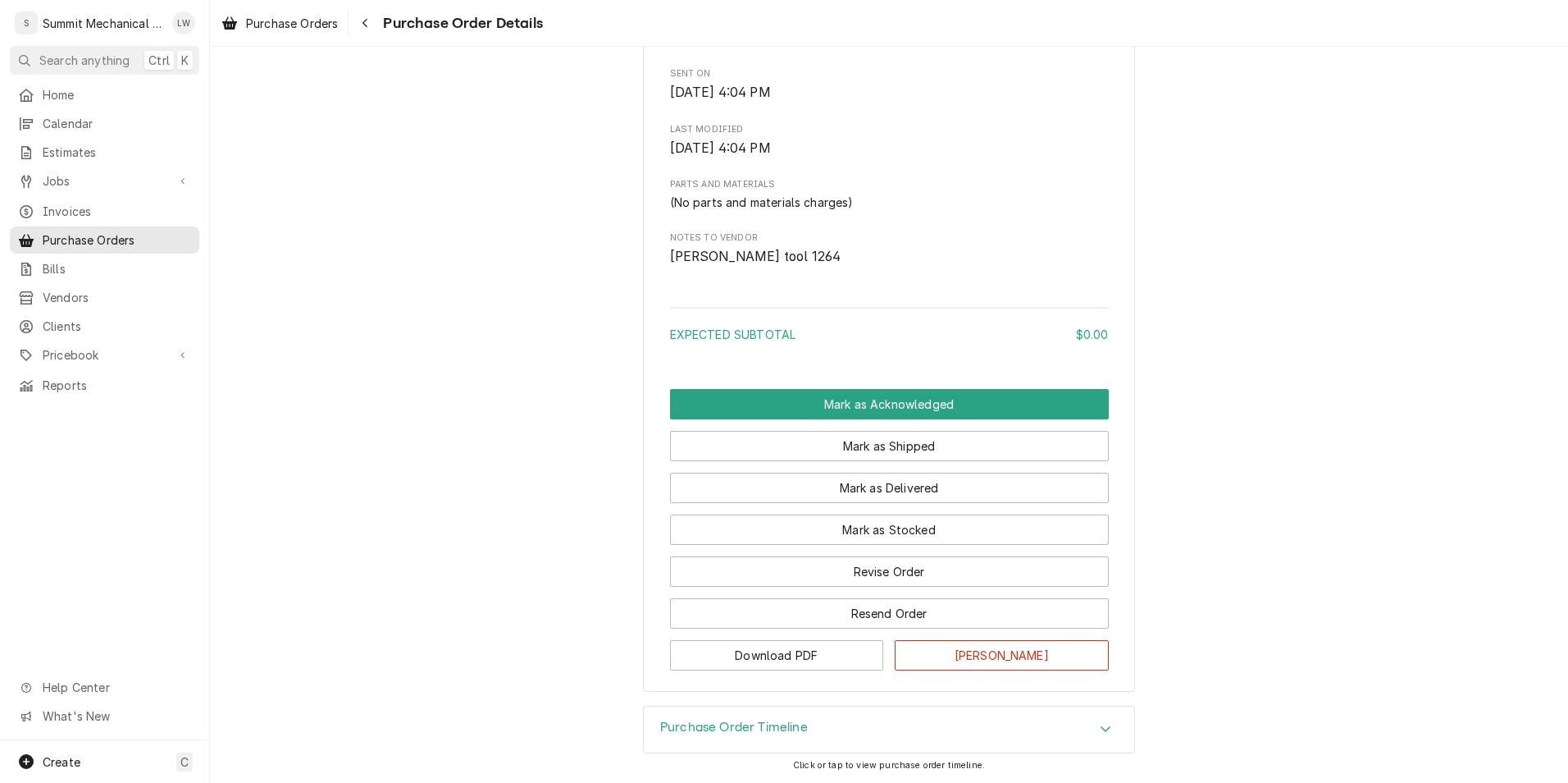
scroll to position [750, 0]
drag, startPoint x: 852, startPoint y: 567, endPoint x: 553, endPoint y: 462, distance: 316.9
click at [553, 462] on div "Sent Vendor RSD Refrigeration Supplies Distributor 26021 Atlantic Ocean Dr Lake…" at bounding box center [888, 26] width 1357 height 1357
click at [907, 568] on button "Revise Order" at bounding box center [889, 571] width 439 height 30
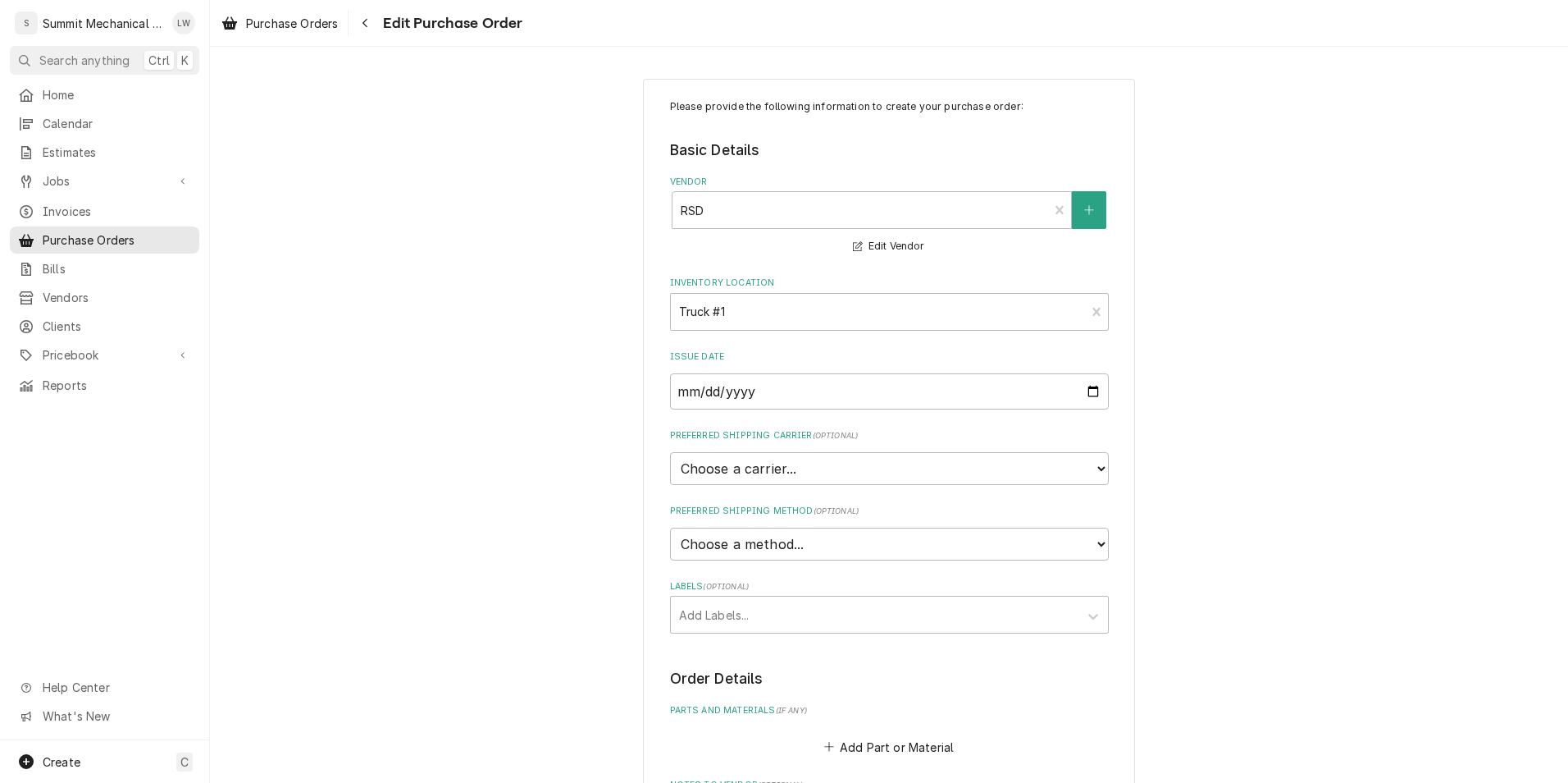
scroll to position [432, 0]
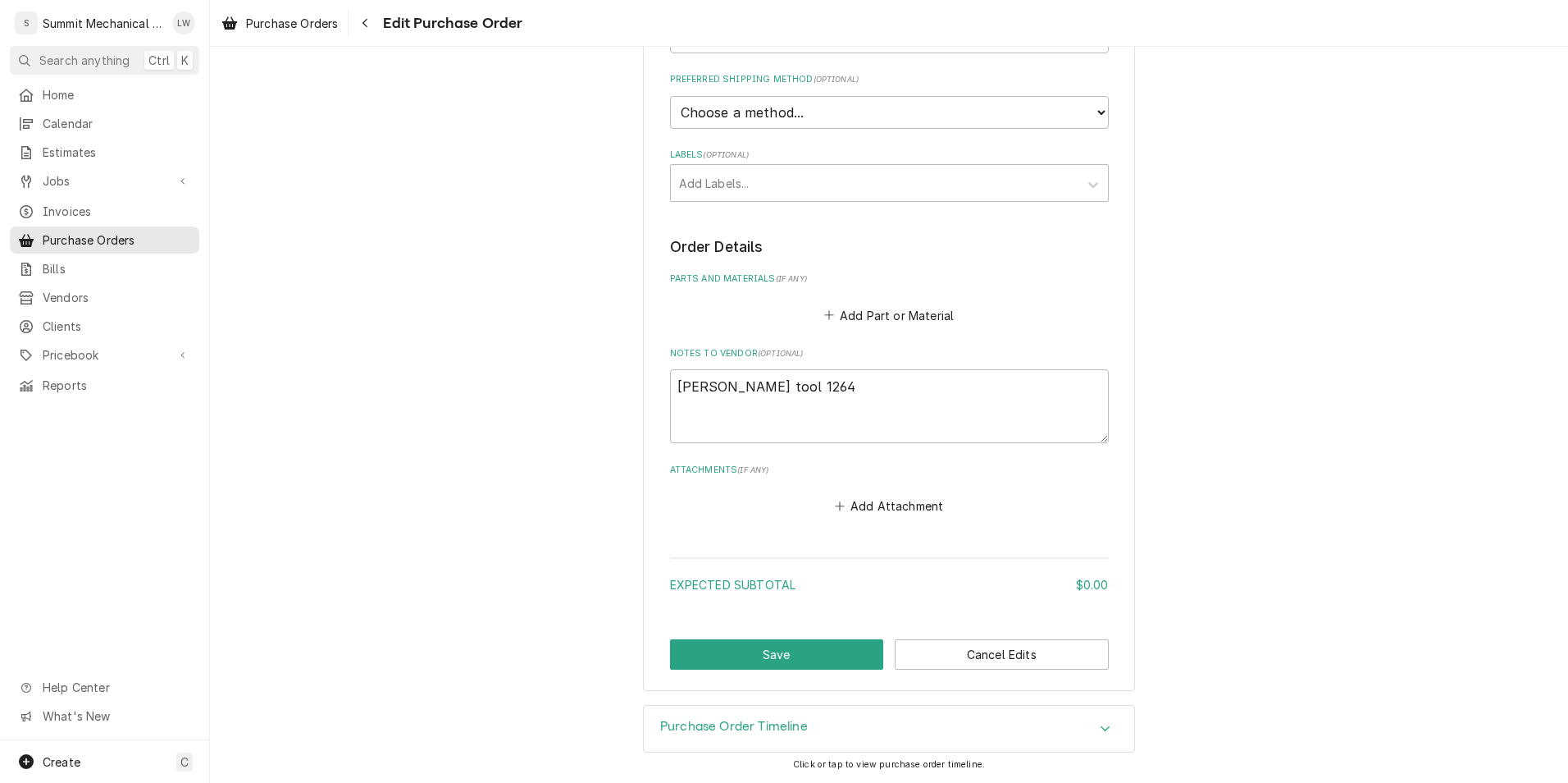
click at [977, 332] on fieldset "Order Details Parts and Materials ( if any ) Add Part or Material Notes to Vend…" at bounding box center [889, 376] width 439 height 281
click at [938, 385] on textarea "[PERSON_NAME] tool 1264" at bounding box center [889, 406] width 439 height 74
type textarea "x"
type textarea "[PERSON_NAME] tool 1264"
type textarea "x"
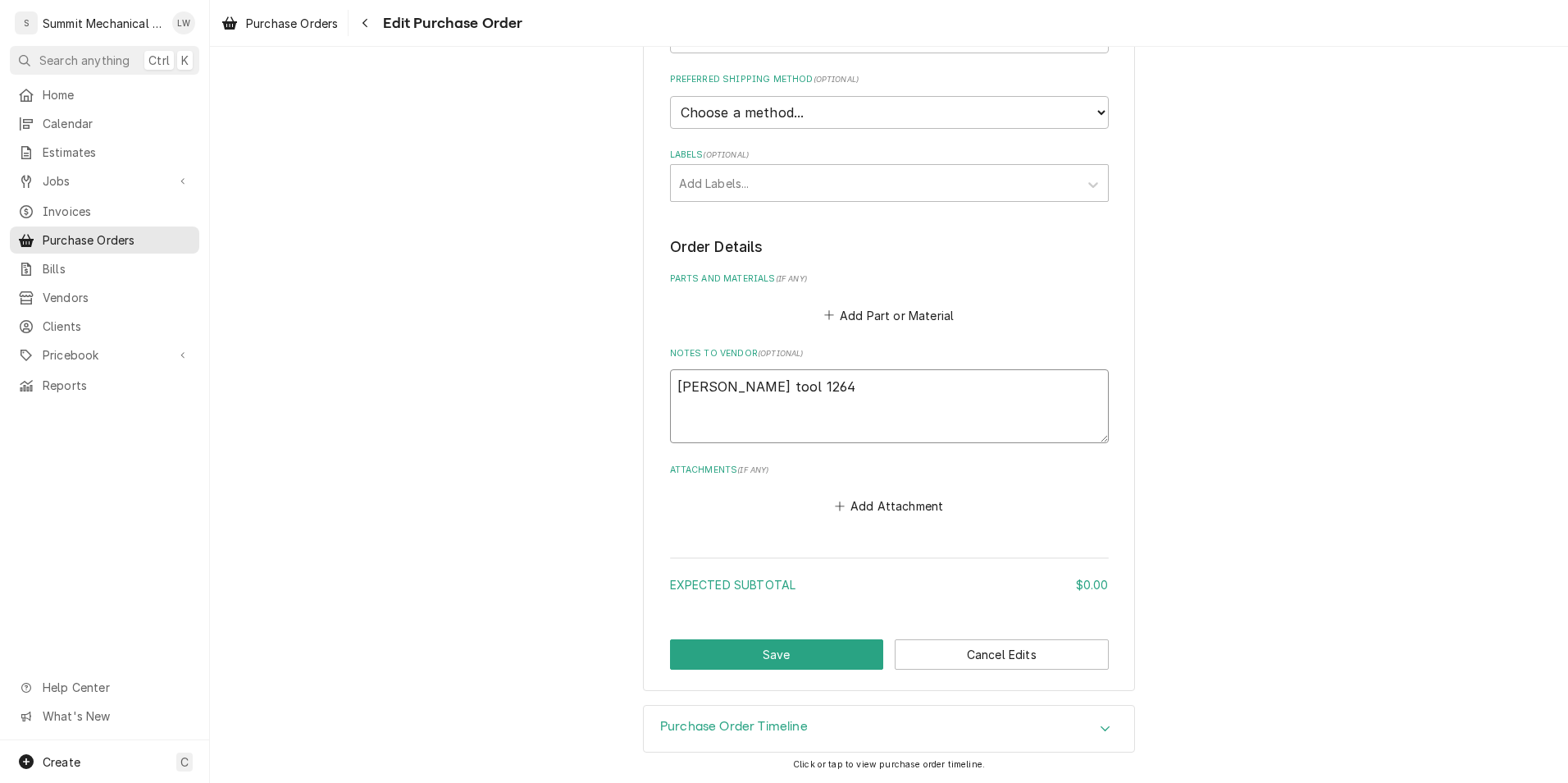
type textarea "[PERSON_NAME] tool 1264"
type textarea "x"
type textarea "[PERSON_NAME] tool 1264 t"
type textarea "x"
type textarea "[PERSON_NAME] tool 1264 to"
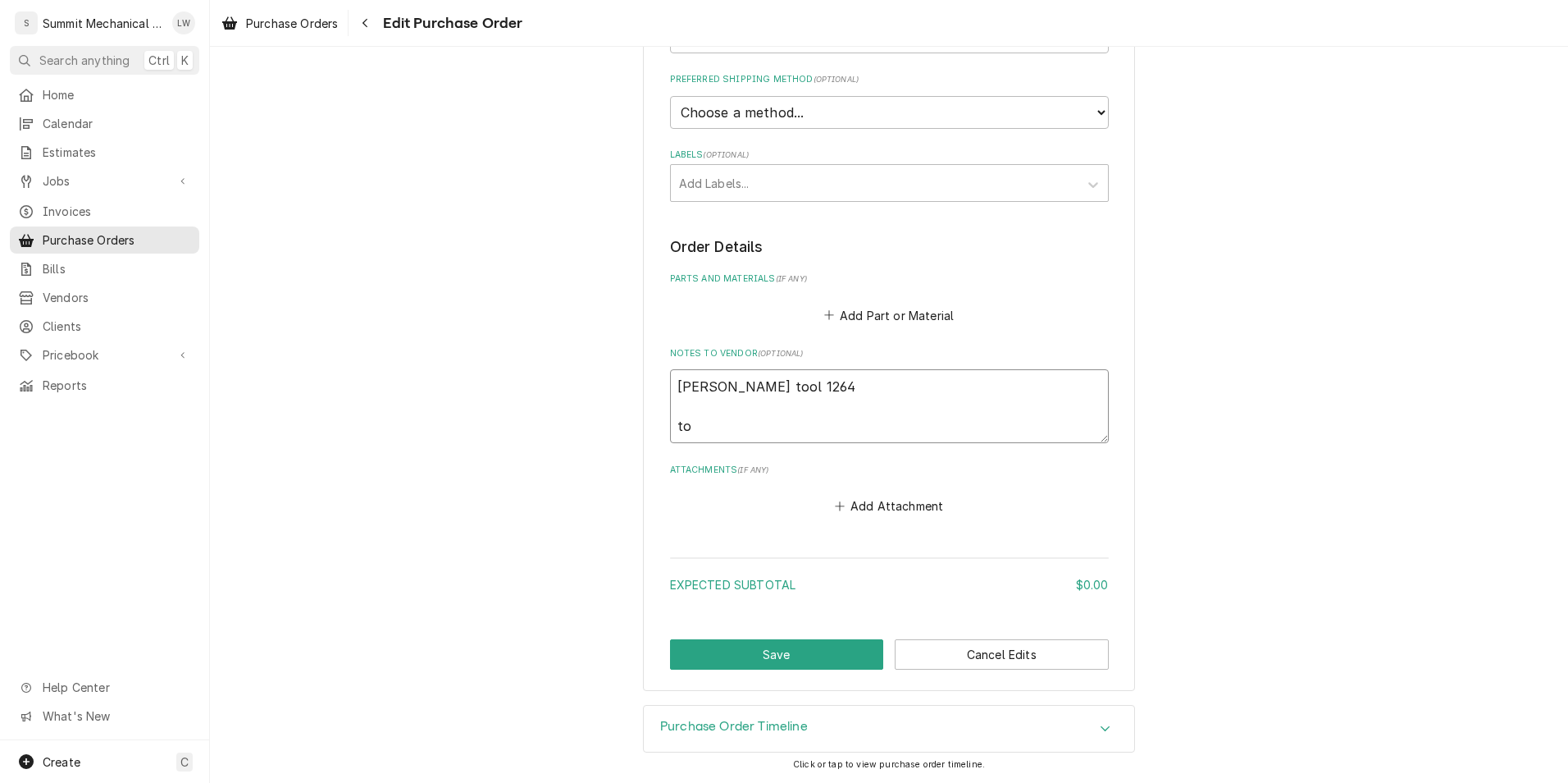
type textarea "x"
type textarea "Landon tool 1264 too"
type textarea "x"
type textarea "Landon tool 1264 tool"
type textarea "x"
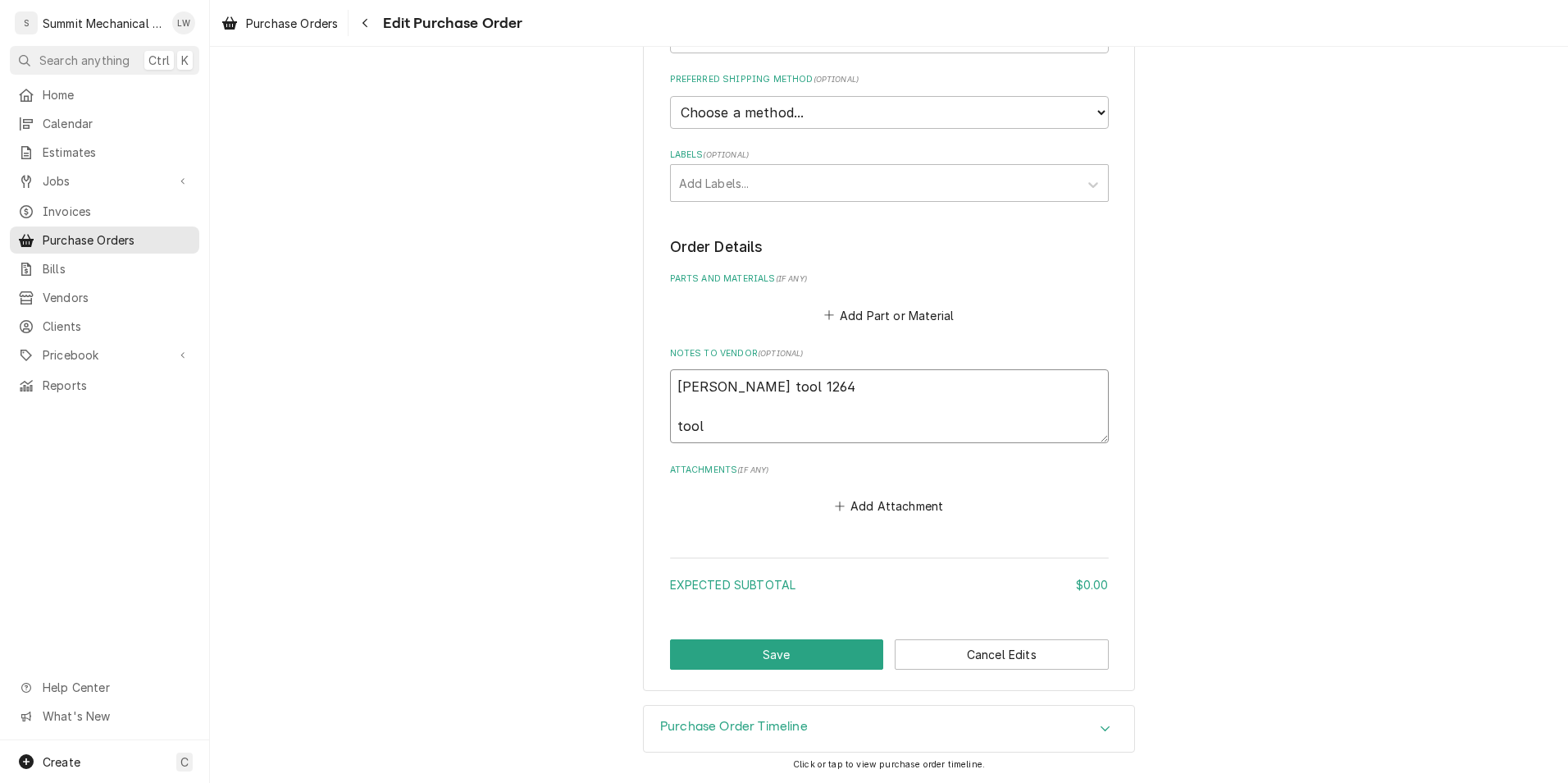
type textarea "Landon tool 1264 toolb"
type textarea "x"
type textarea "Landon tool 1264 toolba"
type textarea "x"
type textarea "Landon tool 1264 toolbadk"
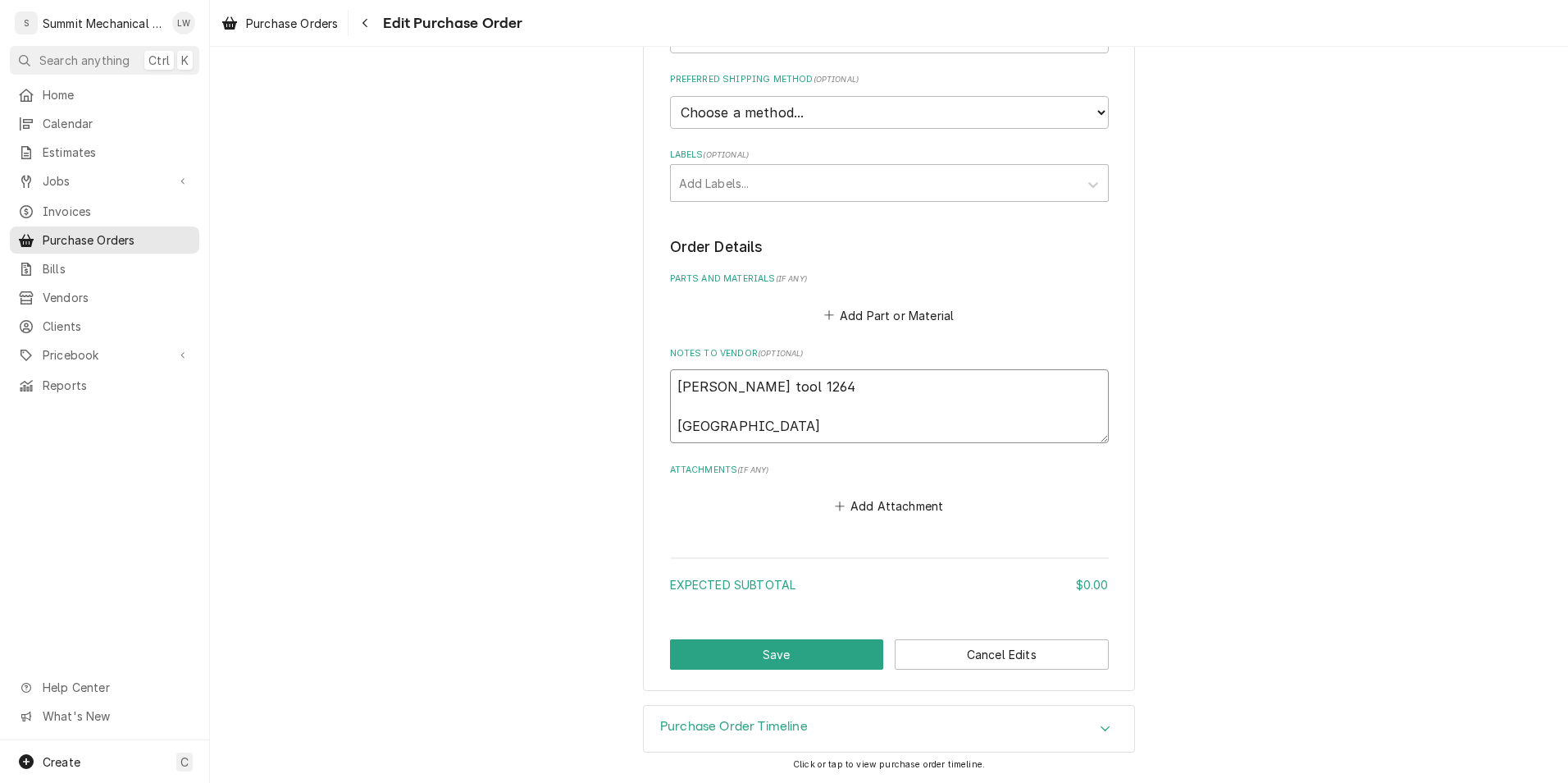
type textarea "x"
type textarea "Landon tool 1264 toolbad"
type textarea "x"
type textarea "Landon tool 1264 toolba gt"
type textarea "x"
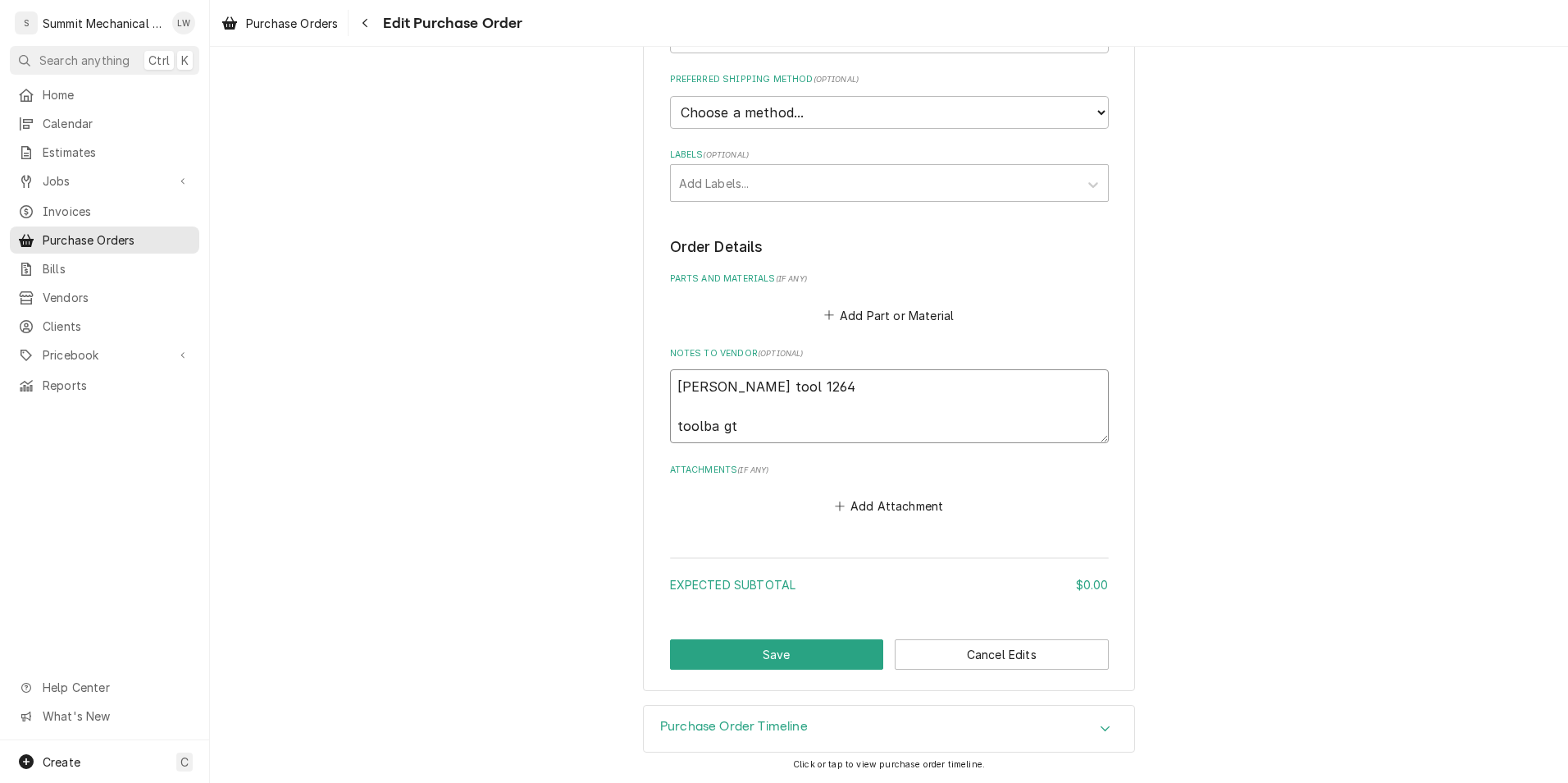
type textarea "Landon tool 1264 toolba g"
type textarea "x"
type textarea "Landon tool 1264 toolba"
type textarea "x"
type textarea "Landon tool 1264 toolba"
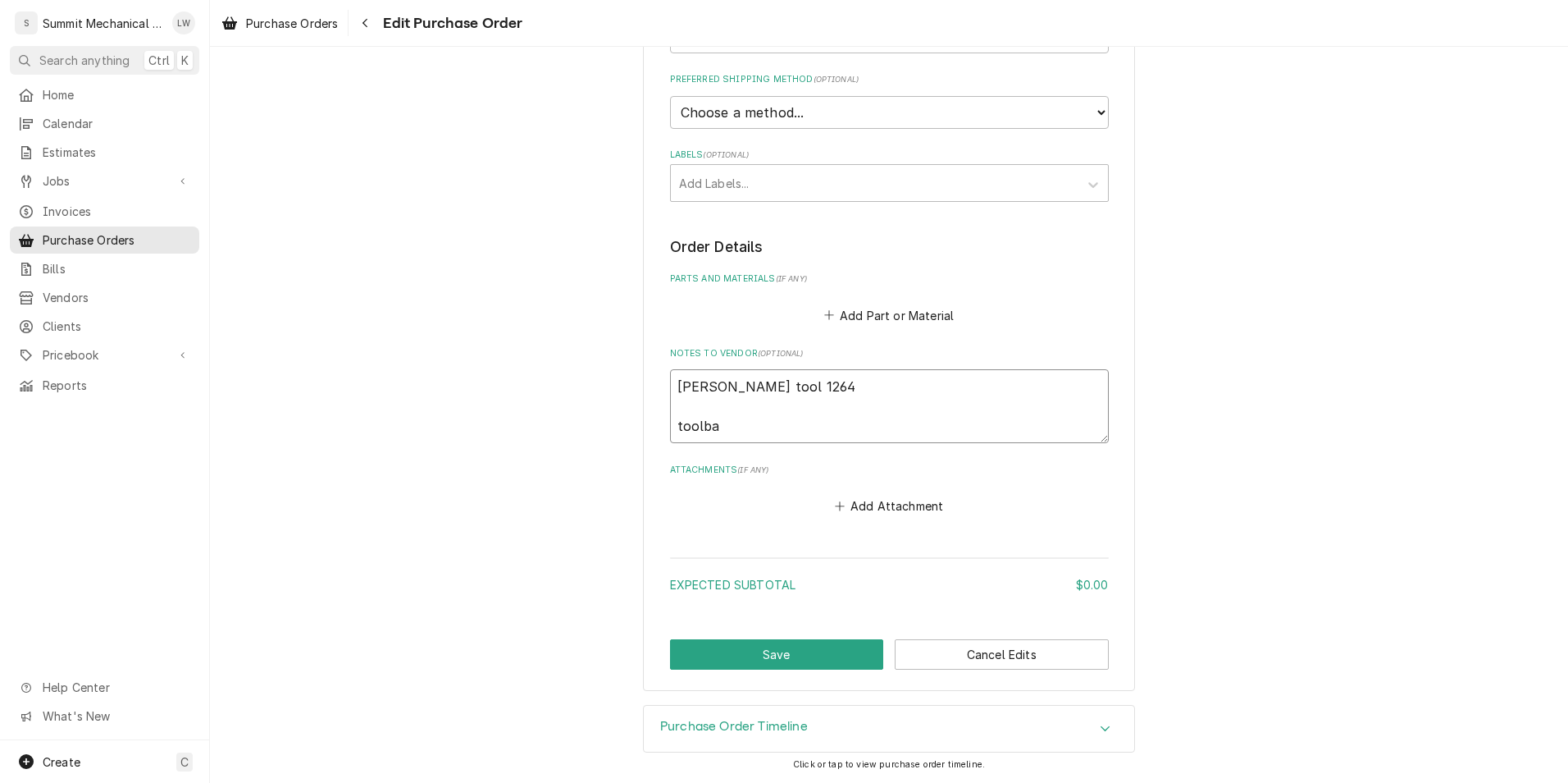
type textarea "x"
type textarea "Landon tool 1264 toolbag"
type textarea "x"
type textarea "Landon tool 1264 toolbag b"
type textarea "x"
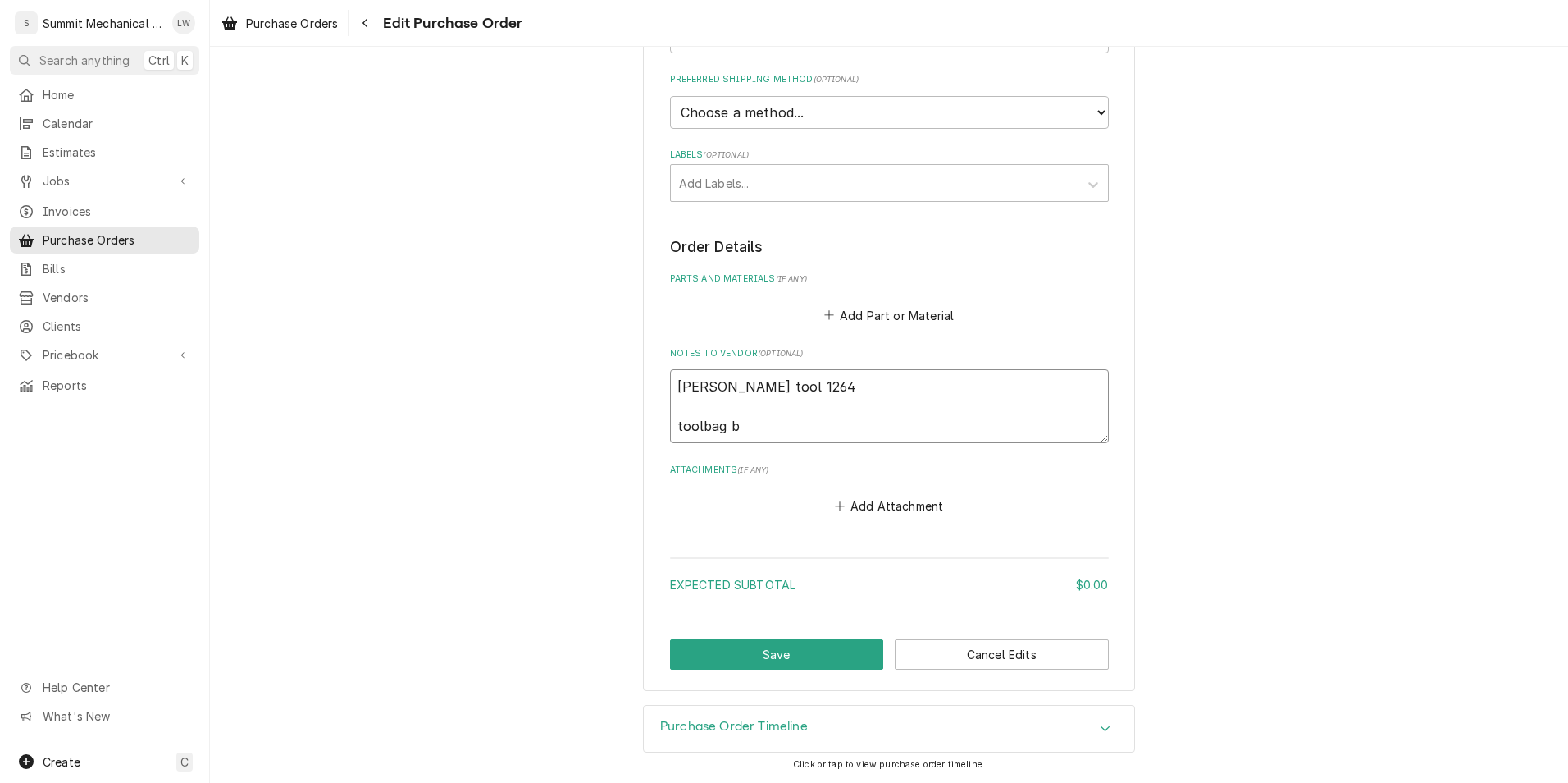
type textarea "Landon tool 1264 toolbag ba"
type textarea "x"
type textarea "Landon tool 1264 toolbag bac"
type textarea "x"
type textarea "Landon tool 1264 toolbag back"
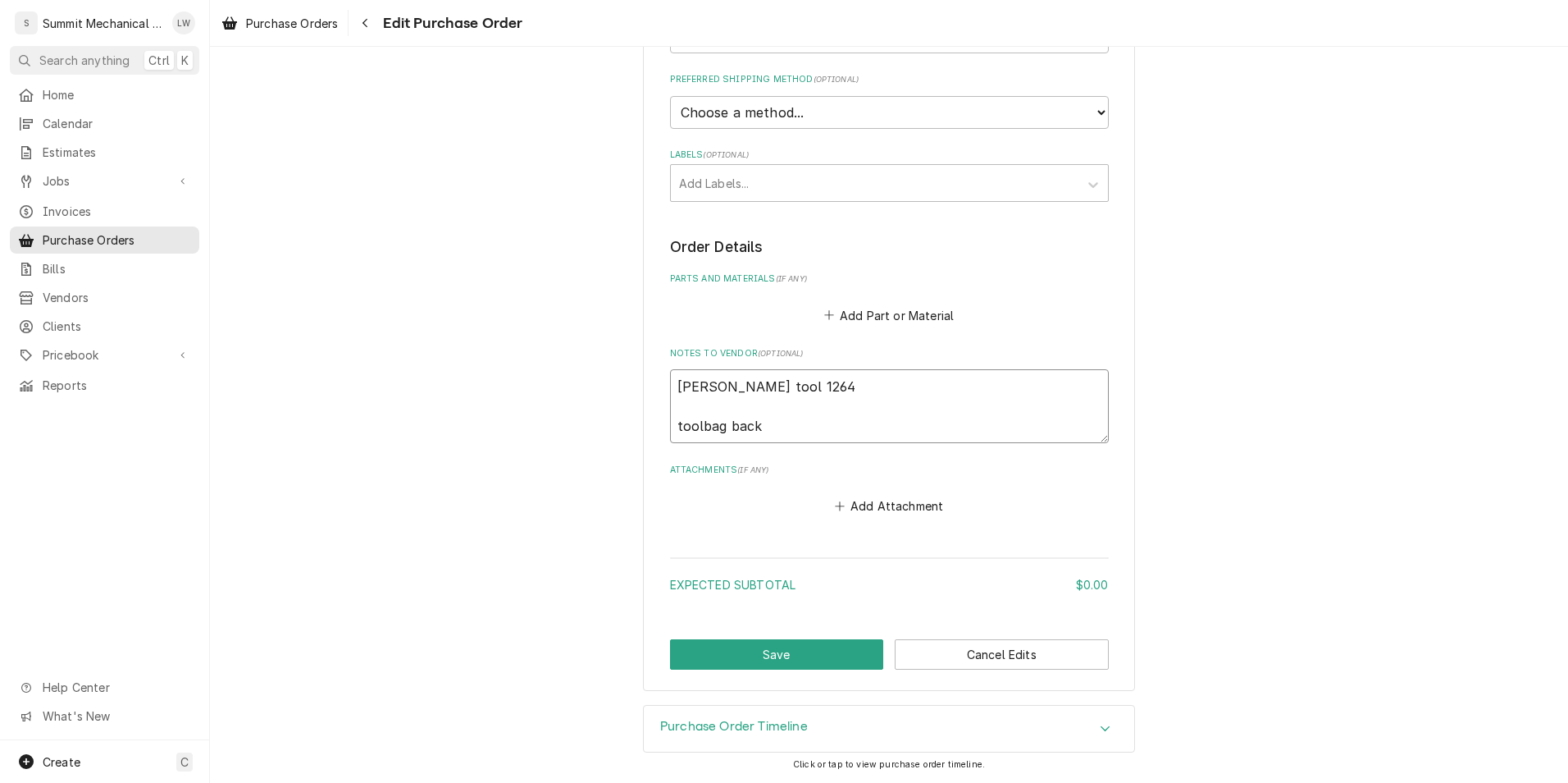
type textarea "x"
type textarea "Landon tool 1264 toolbag bac"
type textarea "x"
type textarea "Landon tool 1264 toolbag ba"
type textarea "x"
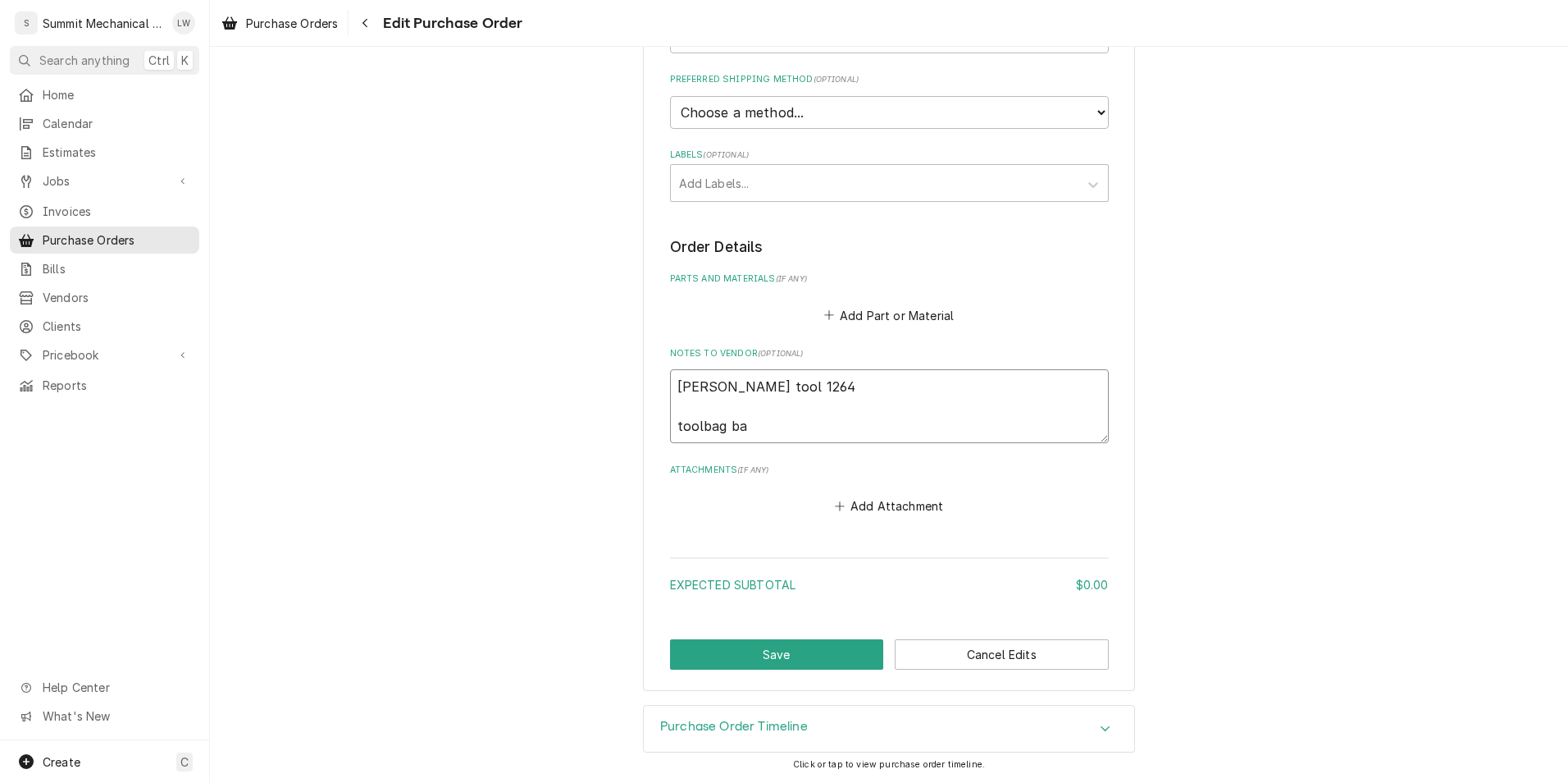
type textarea "Landon tool 1264 toolbag b"
type textarea "x"
type textarea "Landon tool 1264 toolbag"
type textarea "x"
type textarea "Landon tool 1264 toolbag"
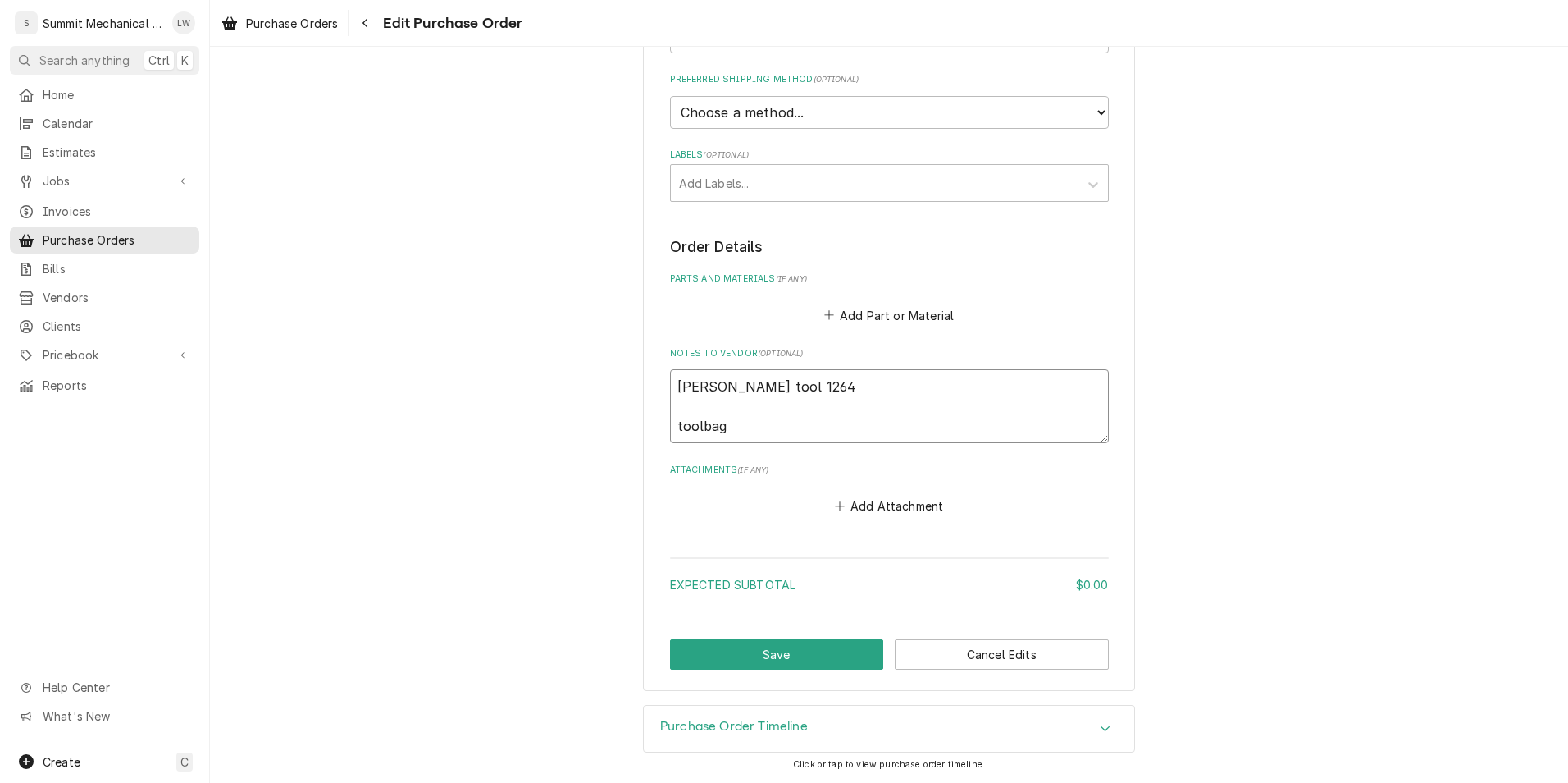
type textarea "x"
type textarea "Landon tool 1264 toolba"
type textarea "x"
type textarea "Landon tool 1264 toolb"
type textarea "x"
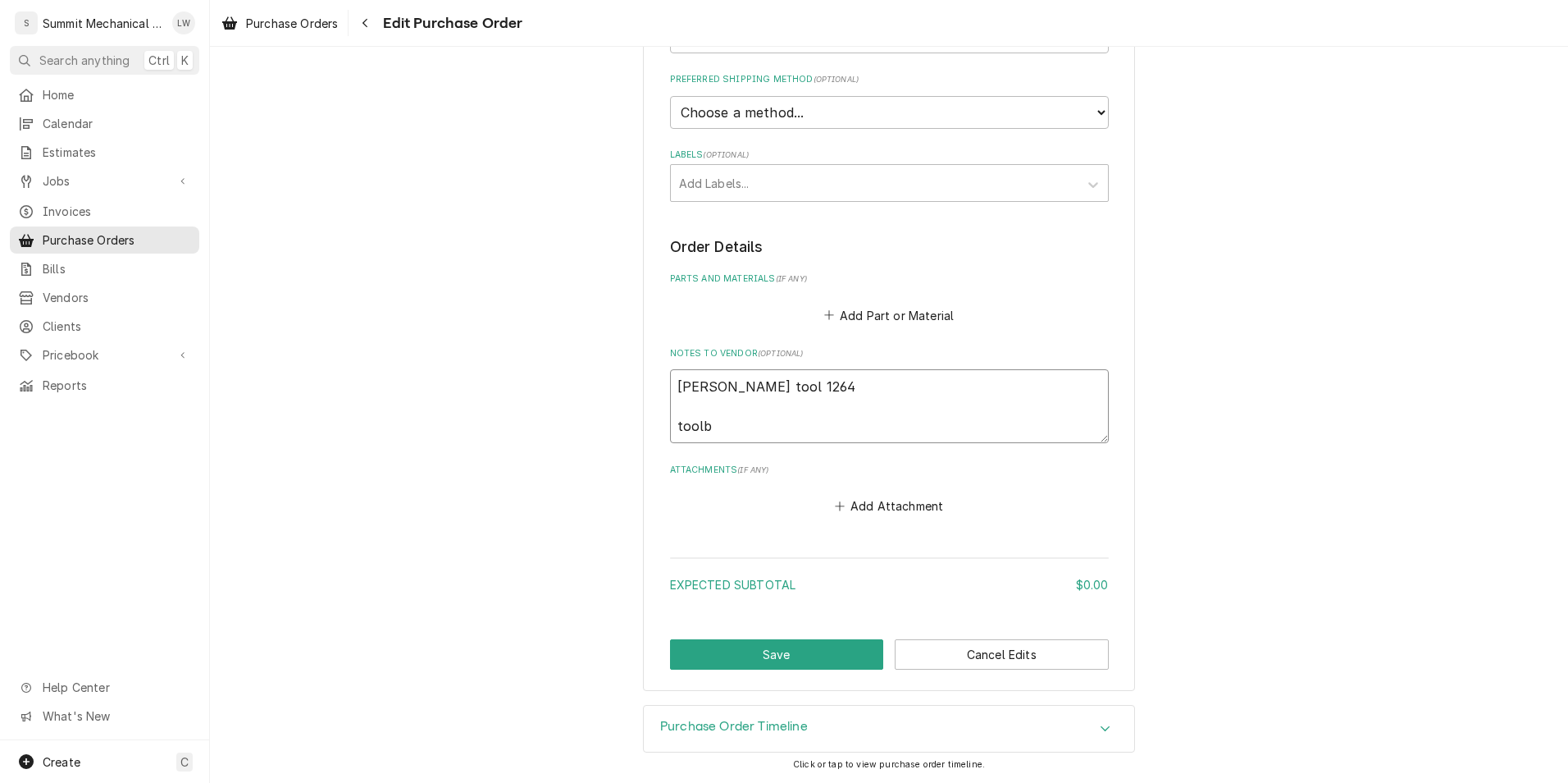
type textarea "Landon tool 1264 tool"
type textarea "x"
type textarea "Landon tool 1264 tool"
type textarea "x"
type textarea "Landon tool 1264 tool b"
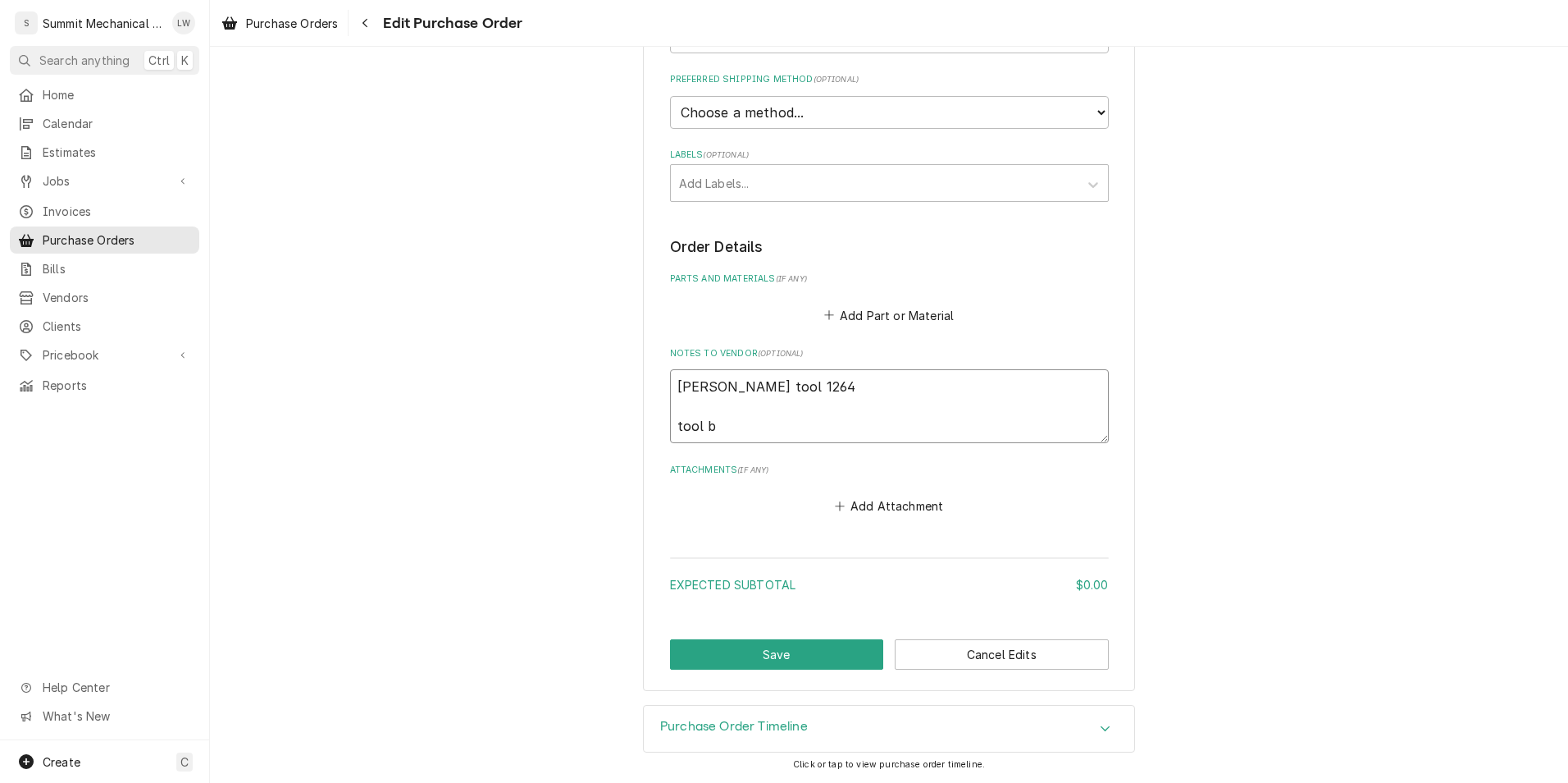
type textarea "x"
type textarea "Landon tool 1264 tool bat"
type textarea "x"
type textarea "Landon tool 1264 tool batg"
type textarea "x"
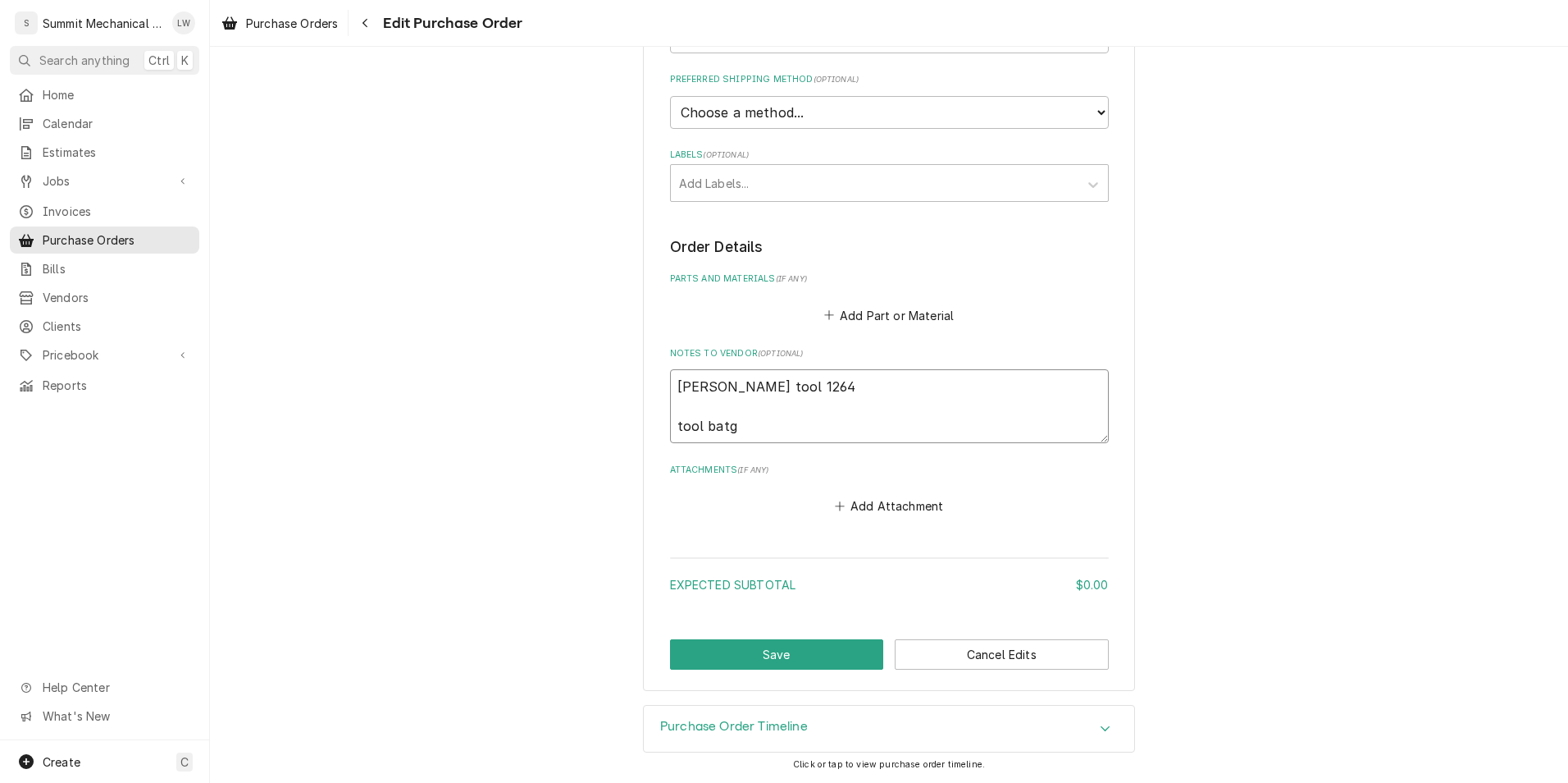
type textarea "Landon tool 1264 tool batg"
type textarea "x"
type textarea "Landon tool 1264 tool bat"
type textarea "x"
type textarea "Landon tool 1264 tool ba"
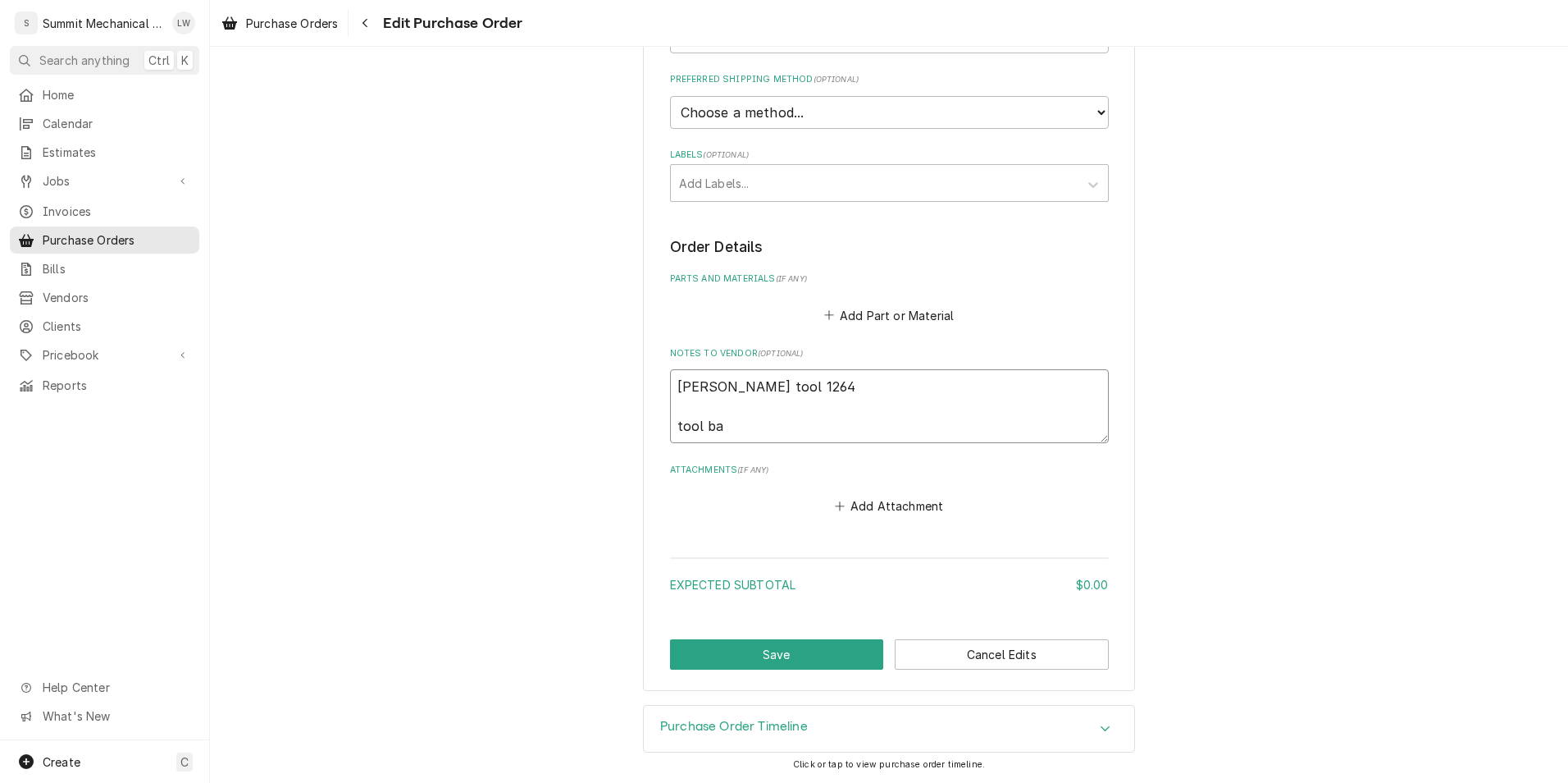
type textarea "x"
type textarea "Landon tool 1264 tool bag"
type textarea "x"
type textarea "Landon tool 1264 tool bag"
type textarea "x"
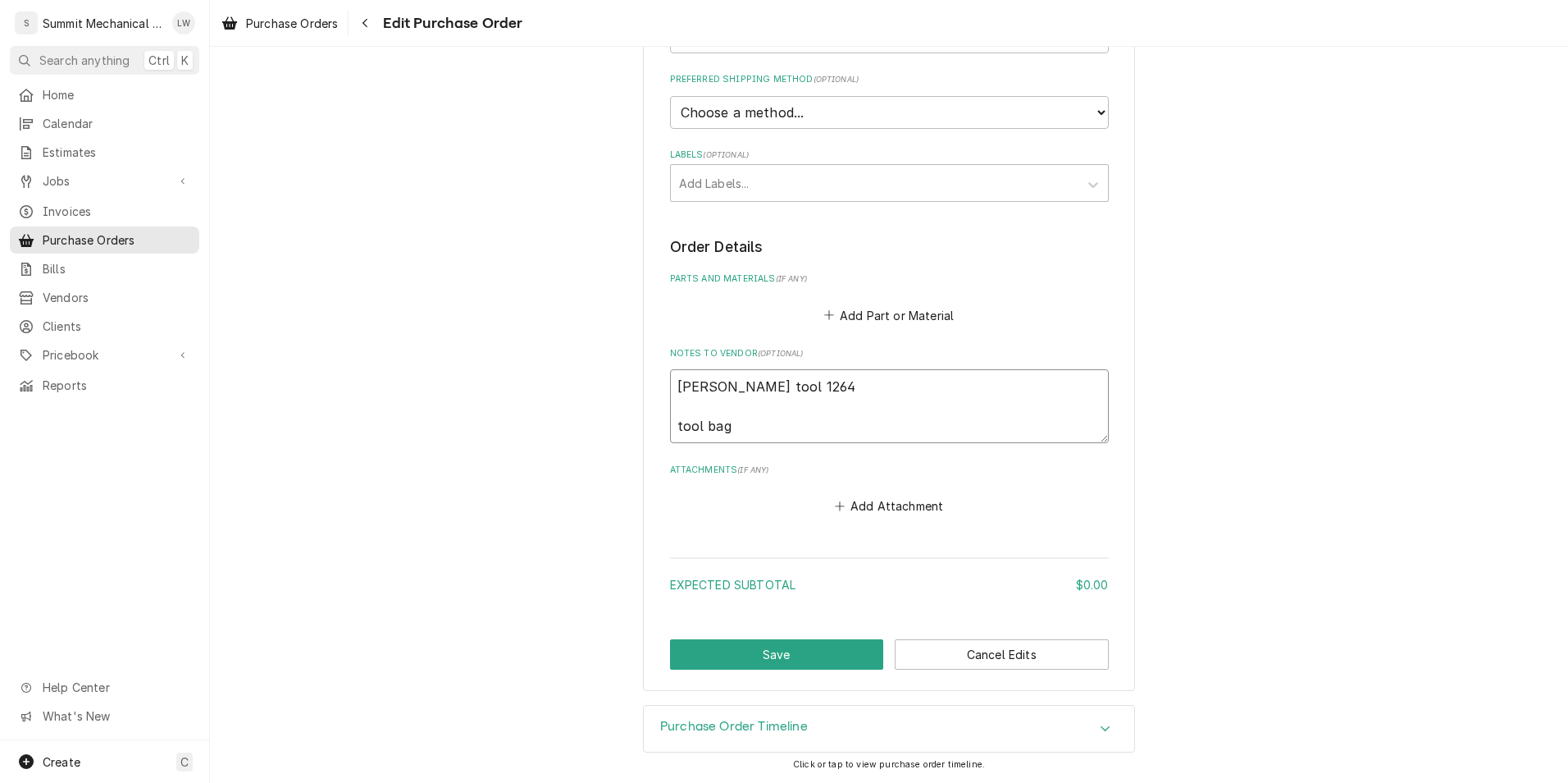
type textarea "Landon tool 1264 tool bag b"
type textarea "x"
type textarea "Landon tool 1264 tool bag ba"
type textarea "x"
type textarea "Landon tool 1264 tool bag back"
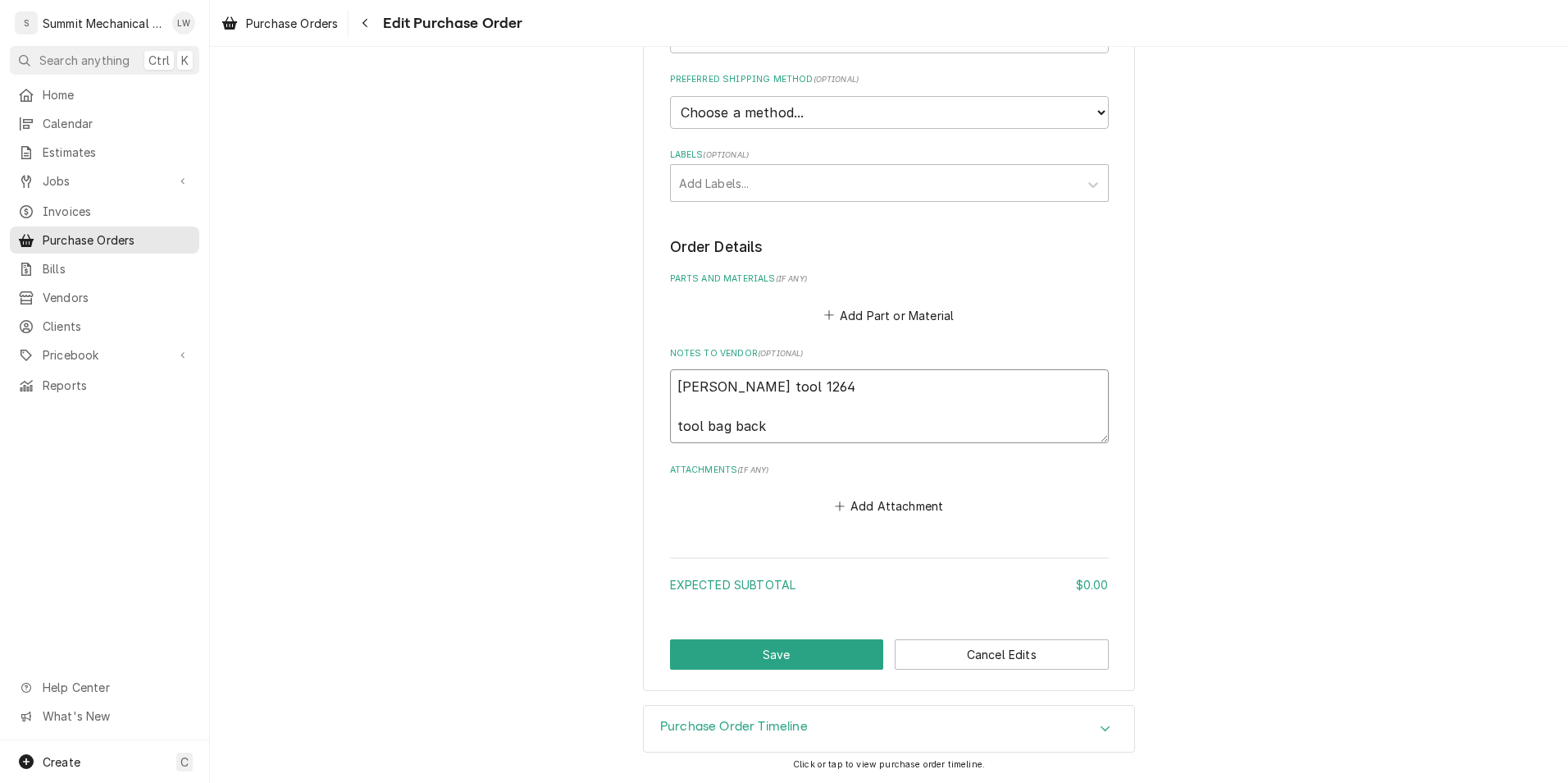
type textarea "x"
type textarea "Landon tool 1264 tool bag backo"
type textarea "x"
type textarea "Landon tool 1264 tool bag backor"
type textarea "x"
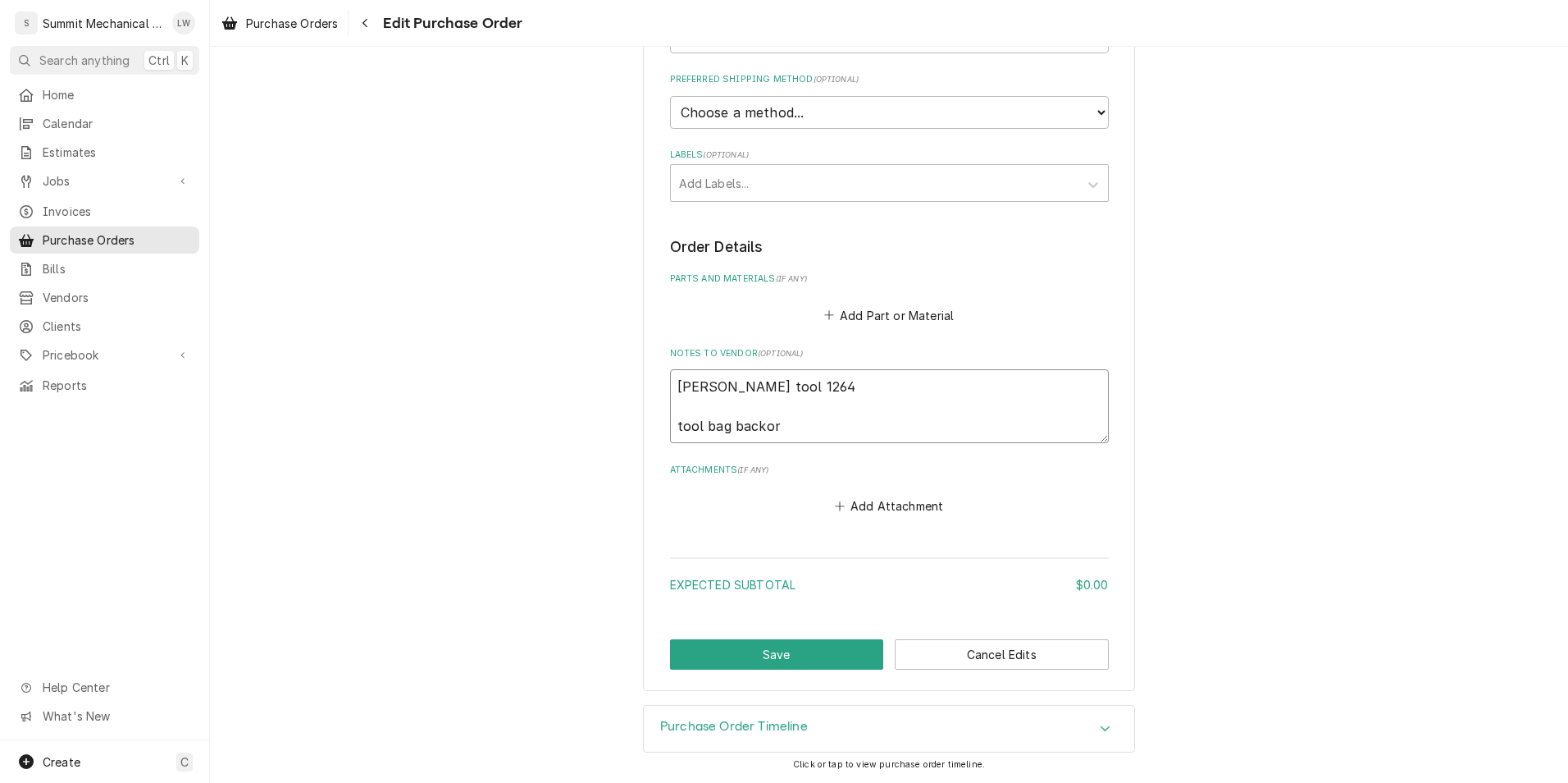
type textarea "Landon tool 1264 tool bag backord"
type textarea "x"
type textarea "Landon tool 1264 tool bag backorde"
type textarea "x"
type textarea "Landon tool 1264 tool bag backorder"
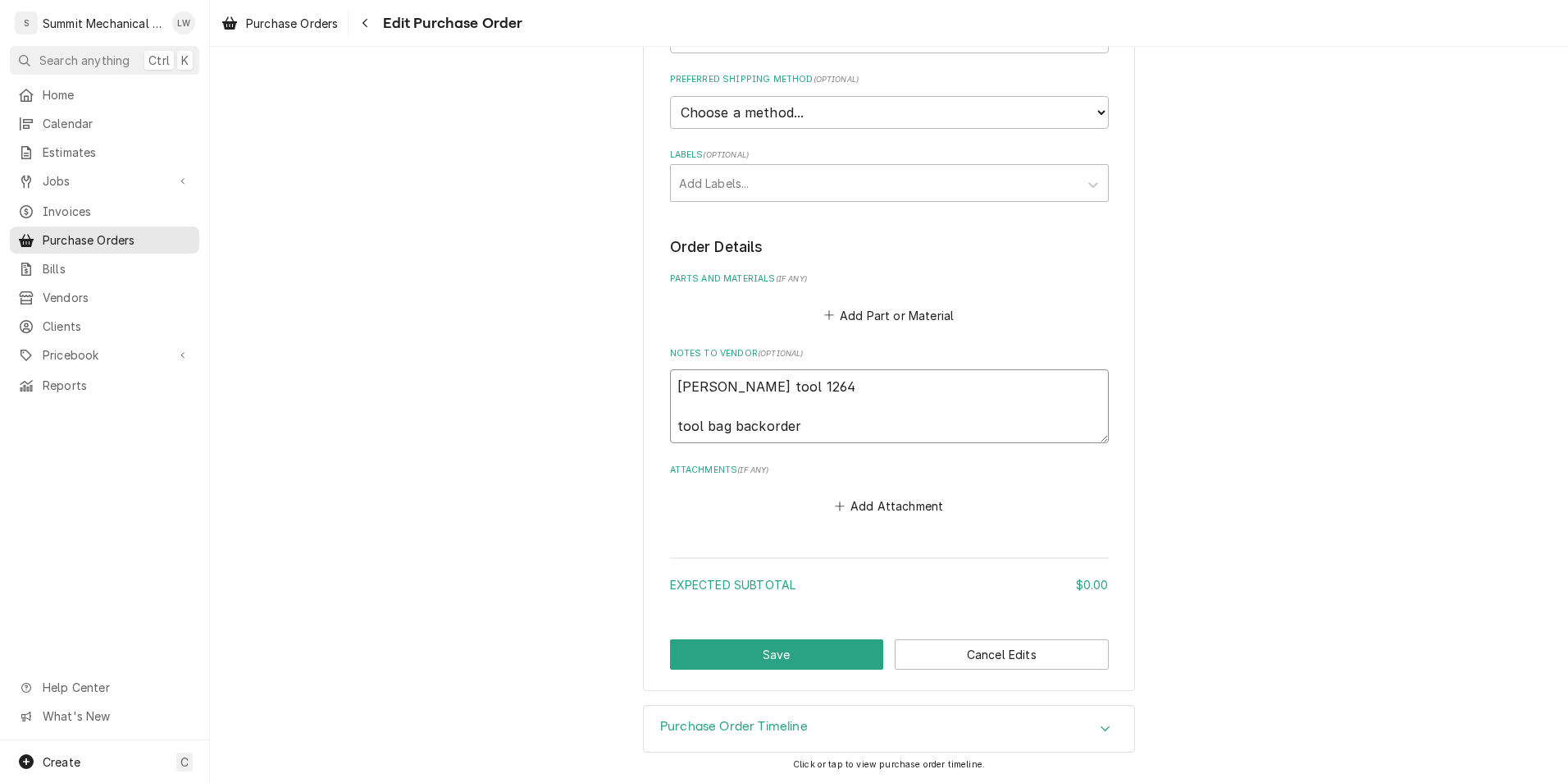
type textarea "x"
type textarea "Landon tool 1264 tool bag backordere"
type textarea "x"
type textarea "Landon tool 1264 tool bag backordered"
type textarea "x"
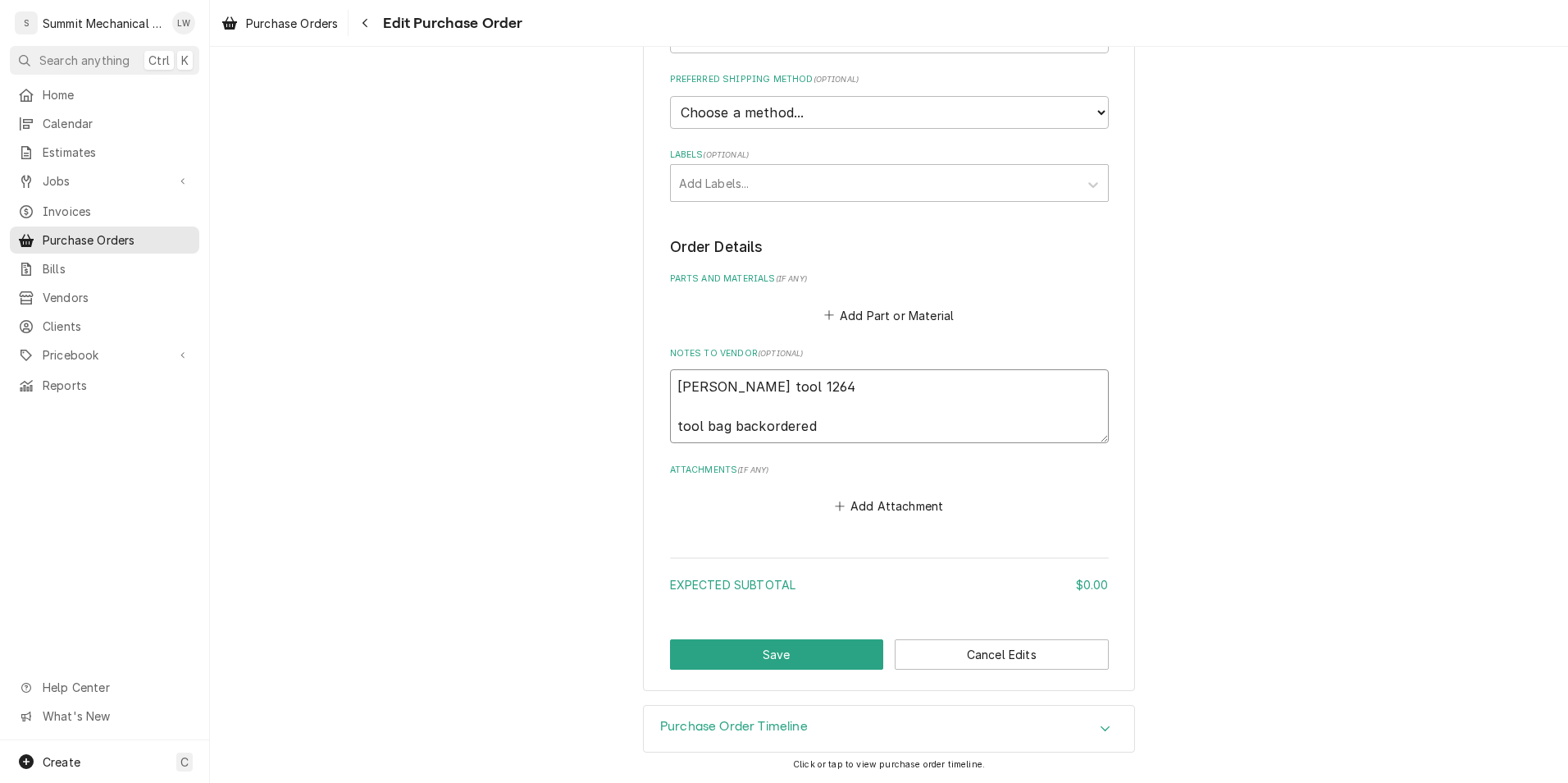
type textarea "Landon tool 1264 tool bag backordered"
type textarea "x"
type textarea "Landon tool 1264 tool bag backordered"
click at [770, 667] on button "Save" at bounding box center [777, 655] width 214 height 30
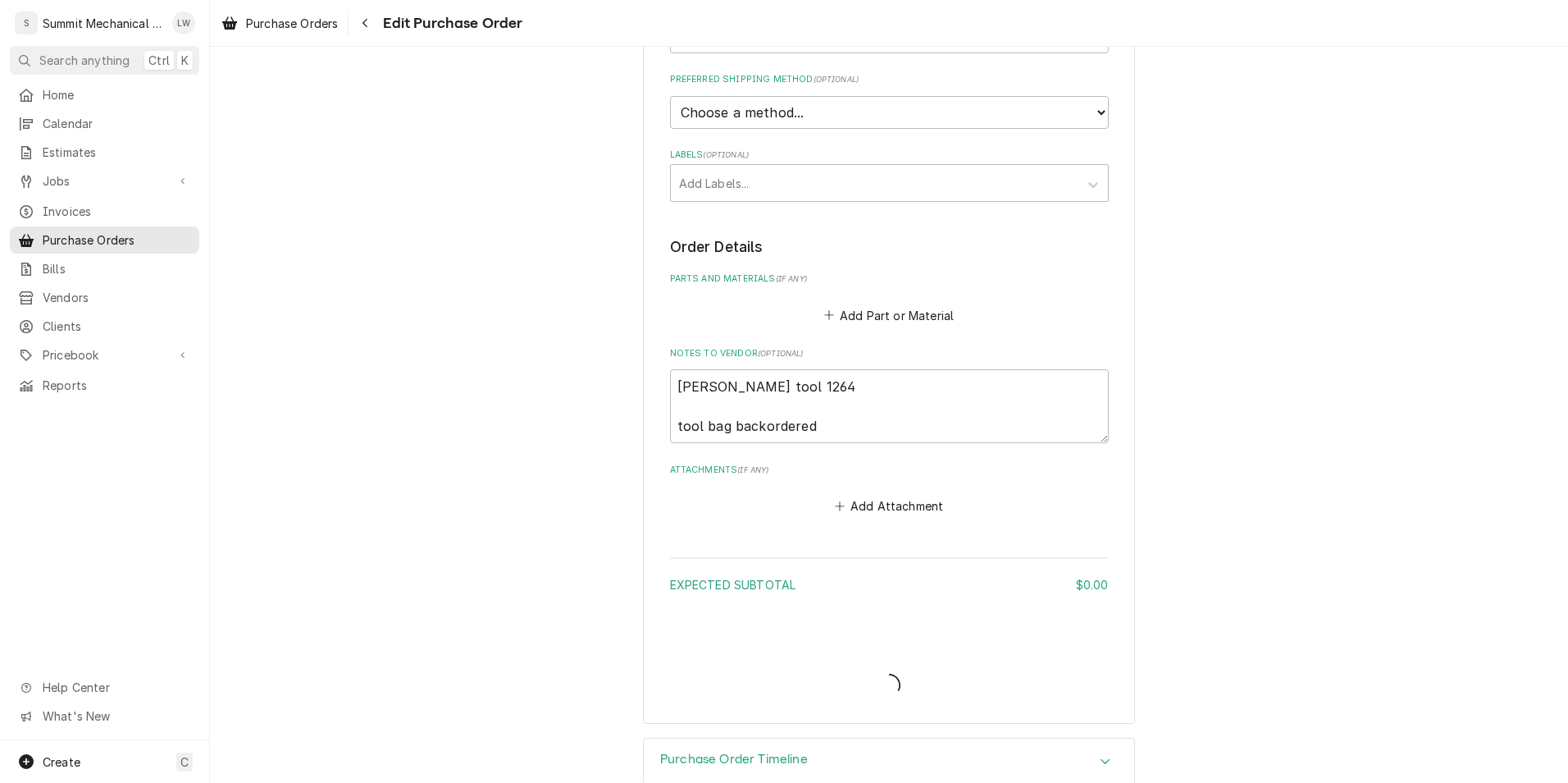
type textarea "x"
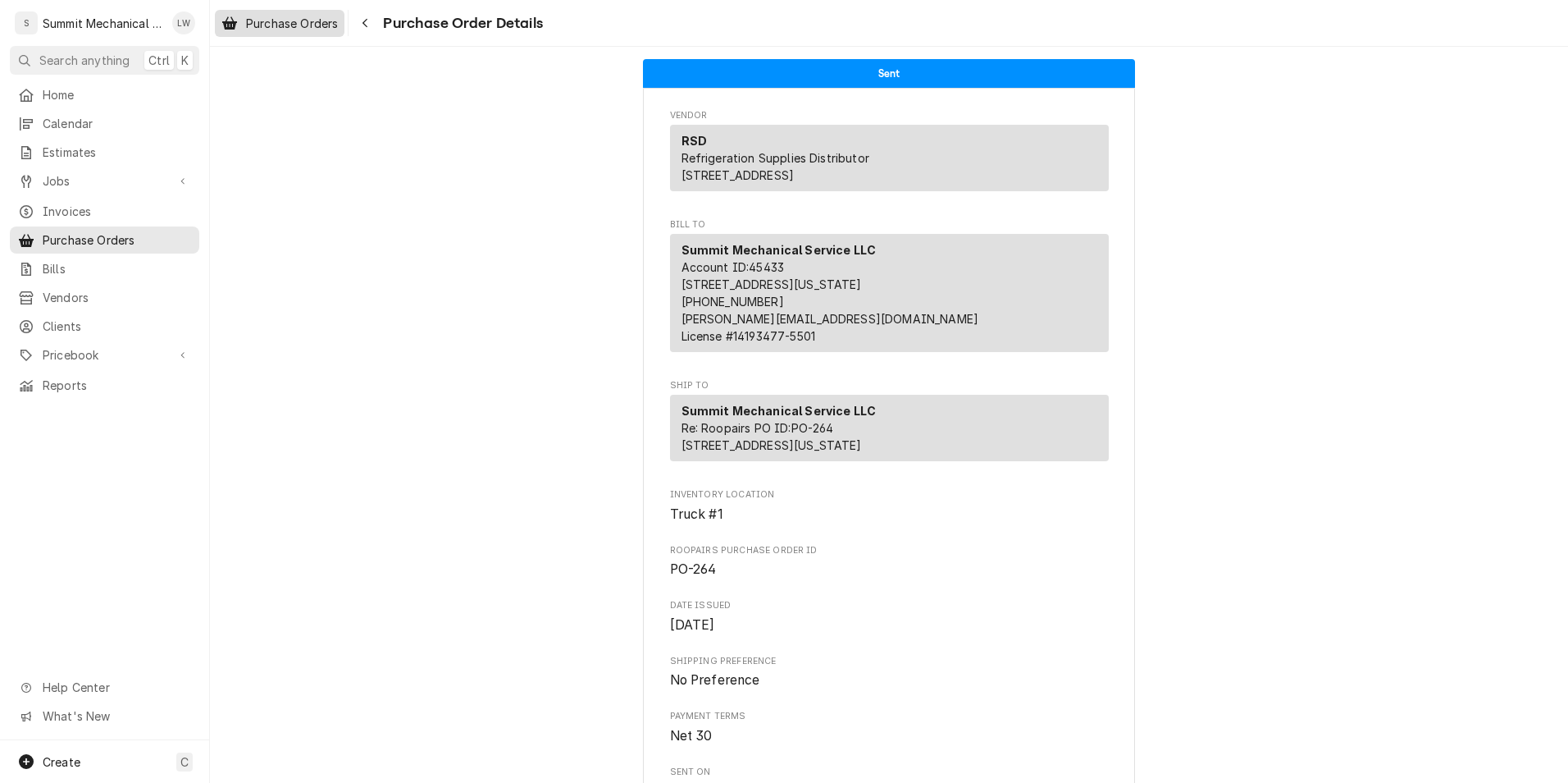
click at [278, 10] on link "Purchase Orders" at bounding box center [279, 23] width 129 height 27
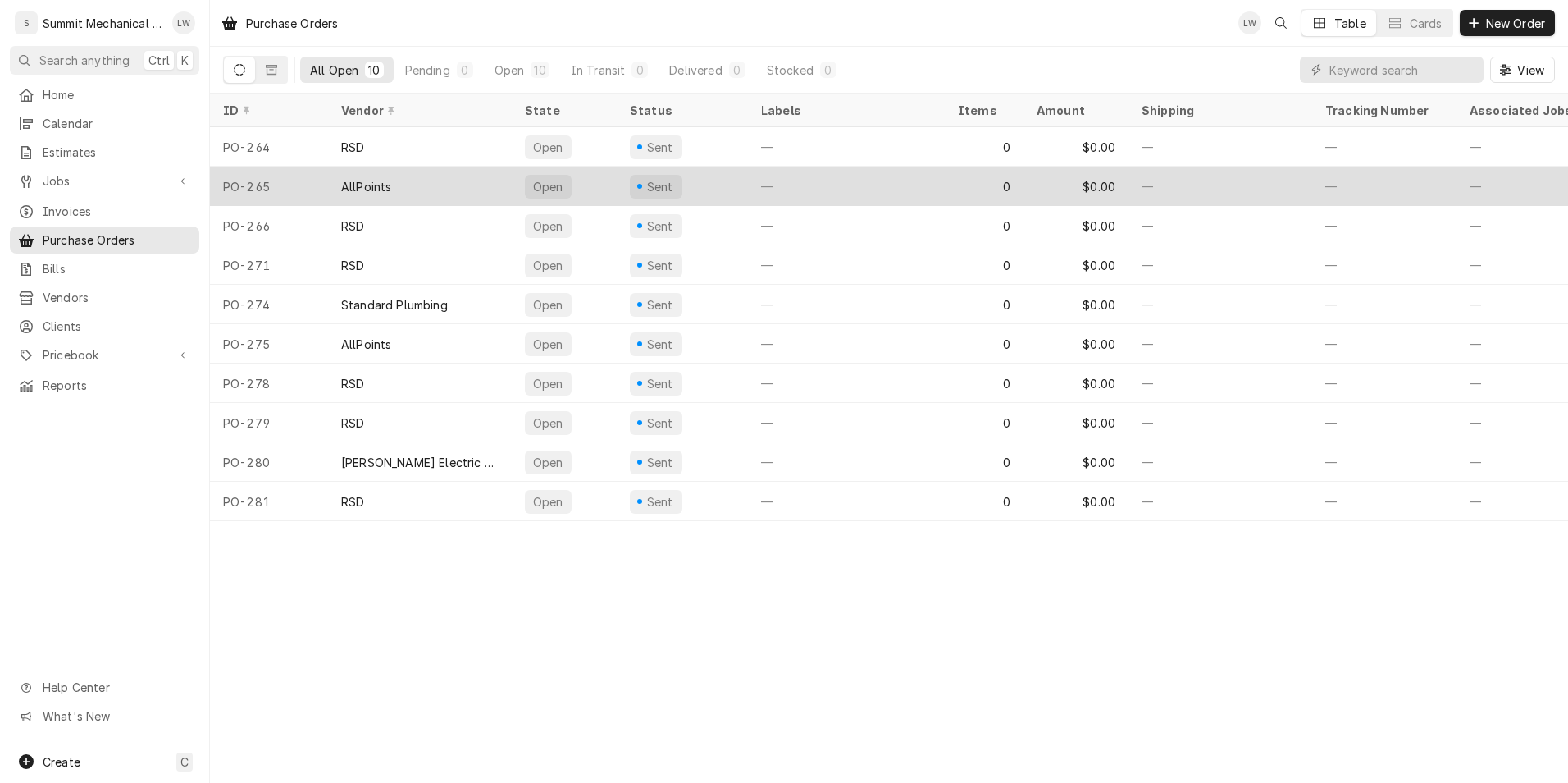
click at [423, 178] on div "AllPoints" at bounding box center [419, 186] width 184 height 40
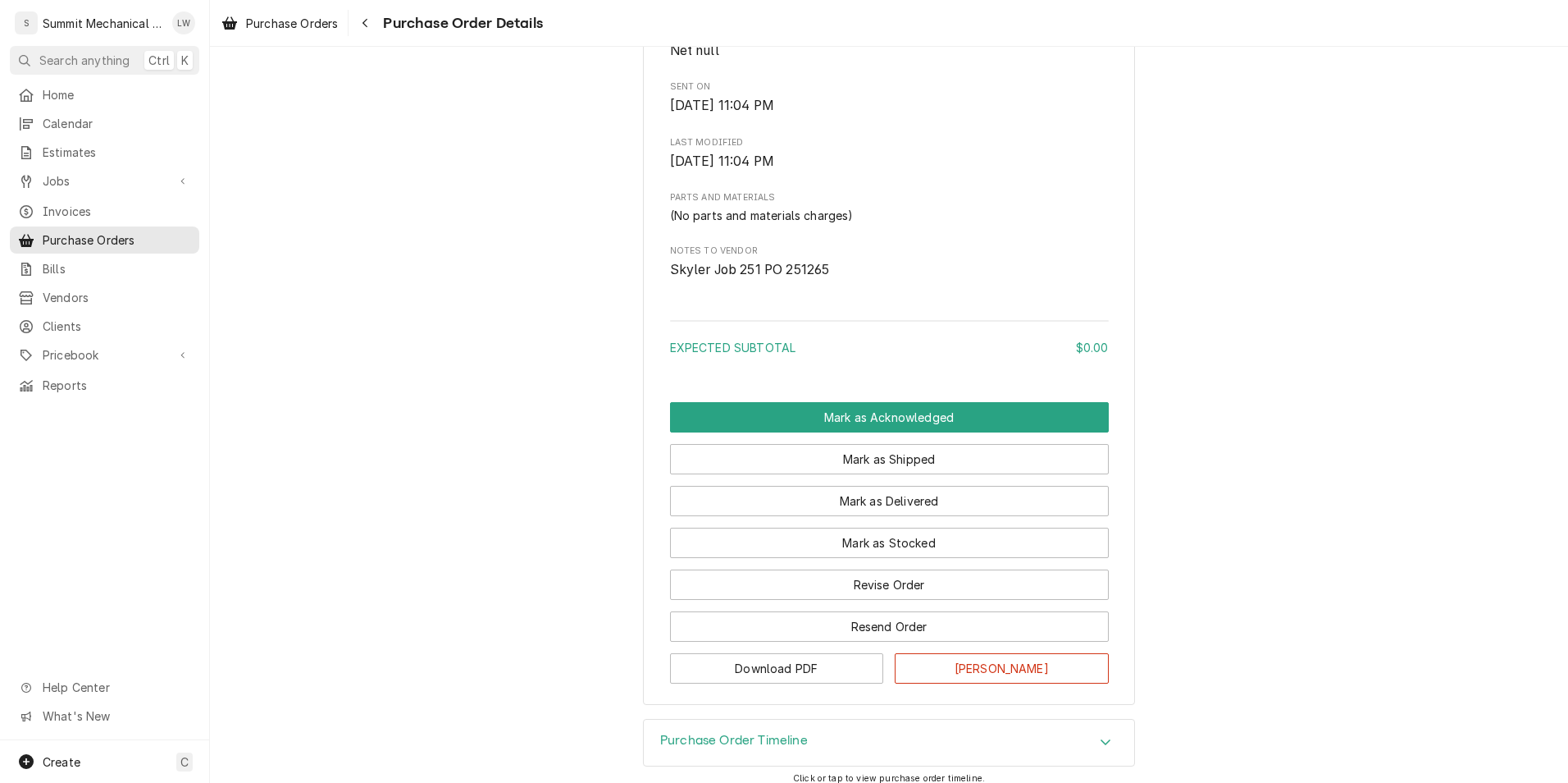
scroll to position [715, 0]
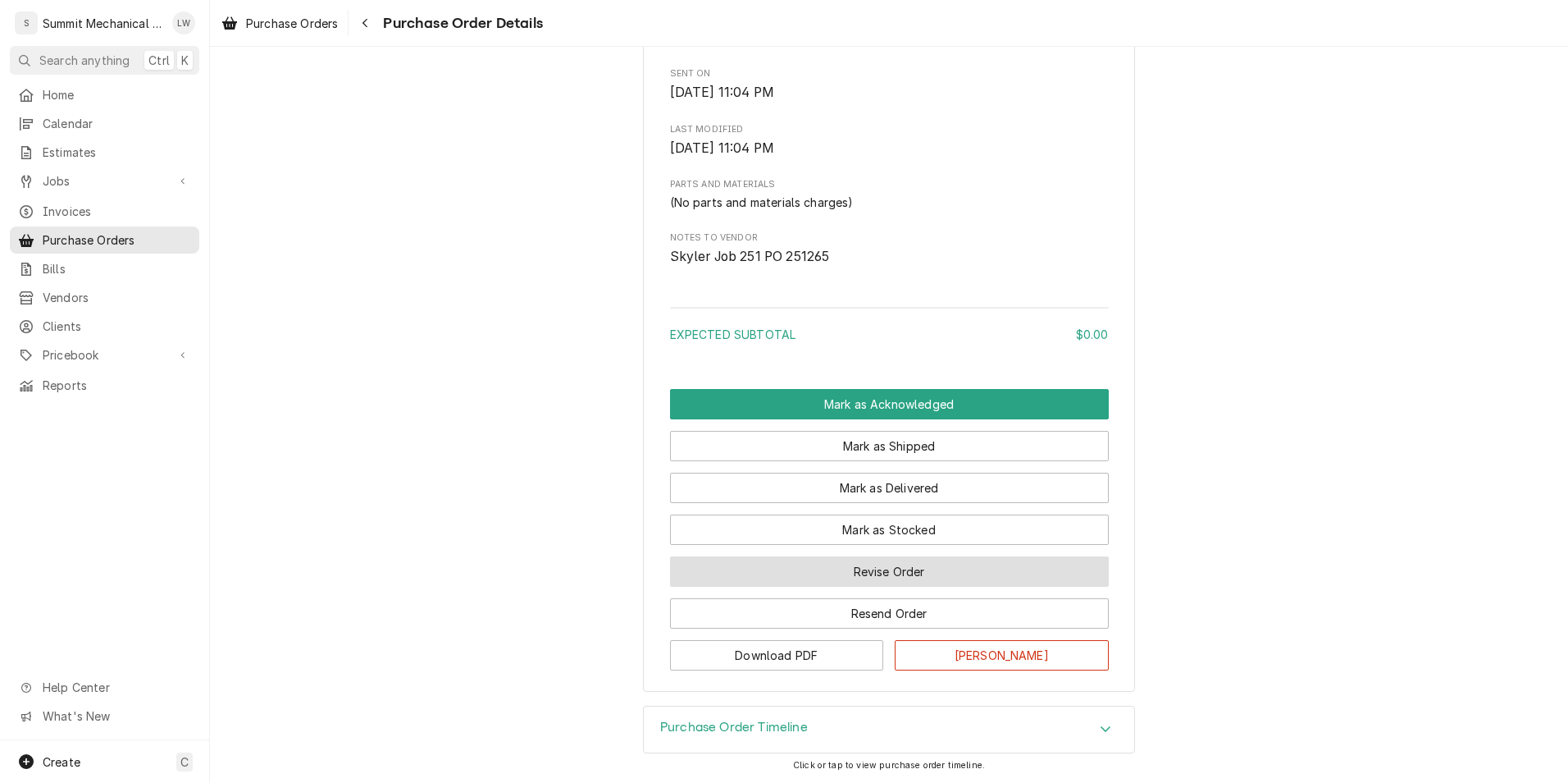
click at [869, 584] on button "Revise Order" at bounding box center [889, 571] width 439 height 30
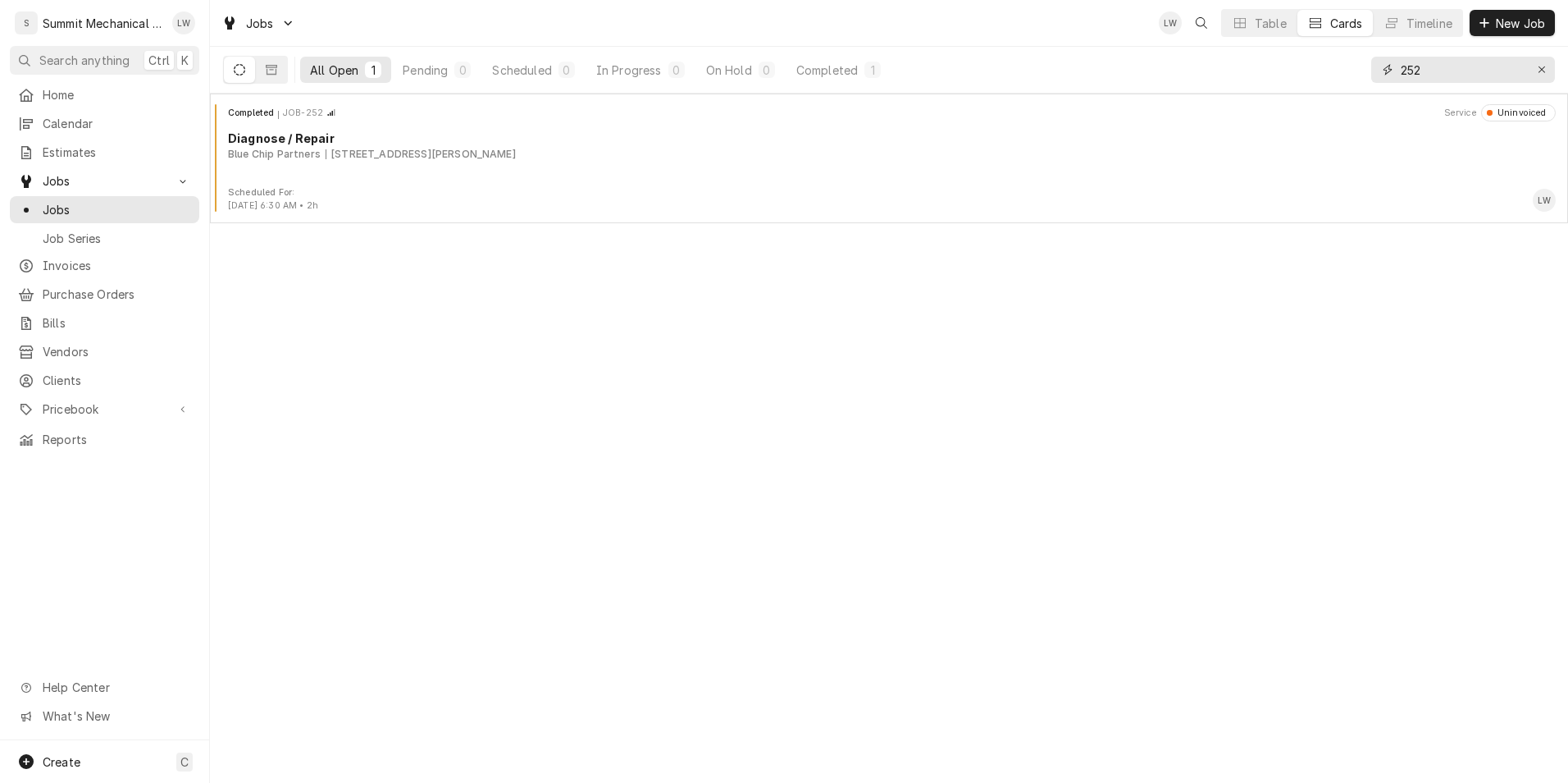
click at [1447, 67] on input "252" at bounding box center [1461, 70] width 123 height 26
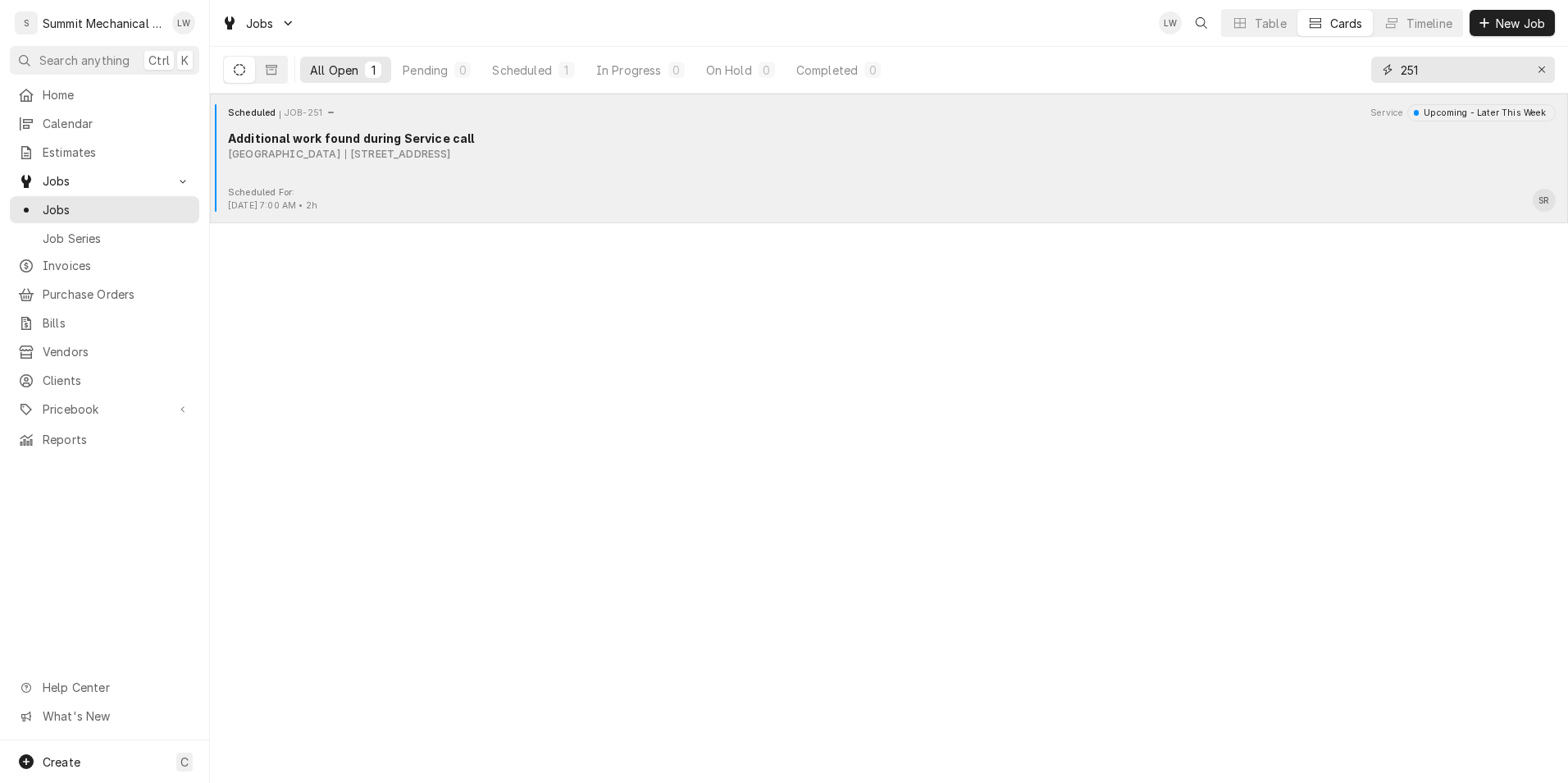
type input "251"
click at [818, 184] on div "Scheduled JOB-251 Service Upcoming - Later This Week Additional work found duri…" at bounding box center [888, 145] width 1344 height 82
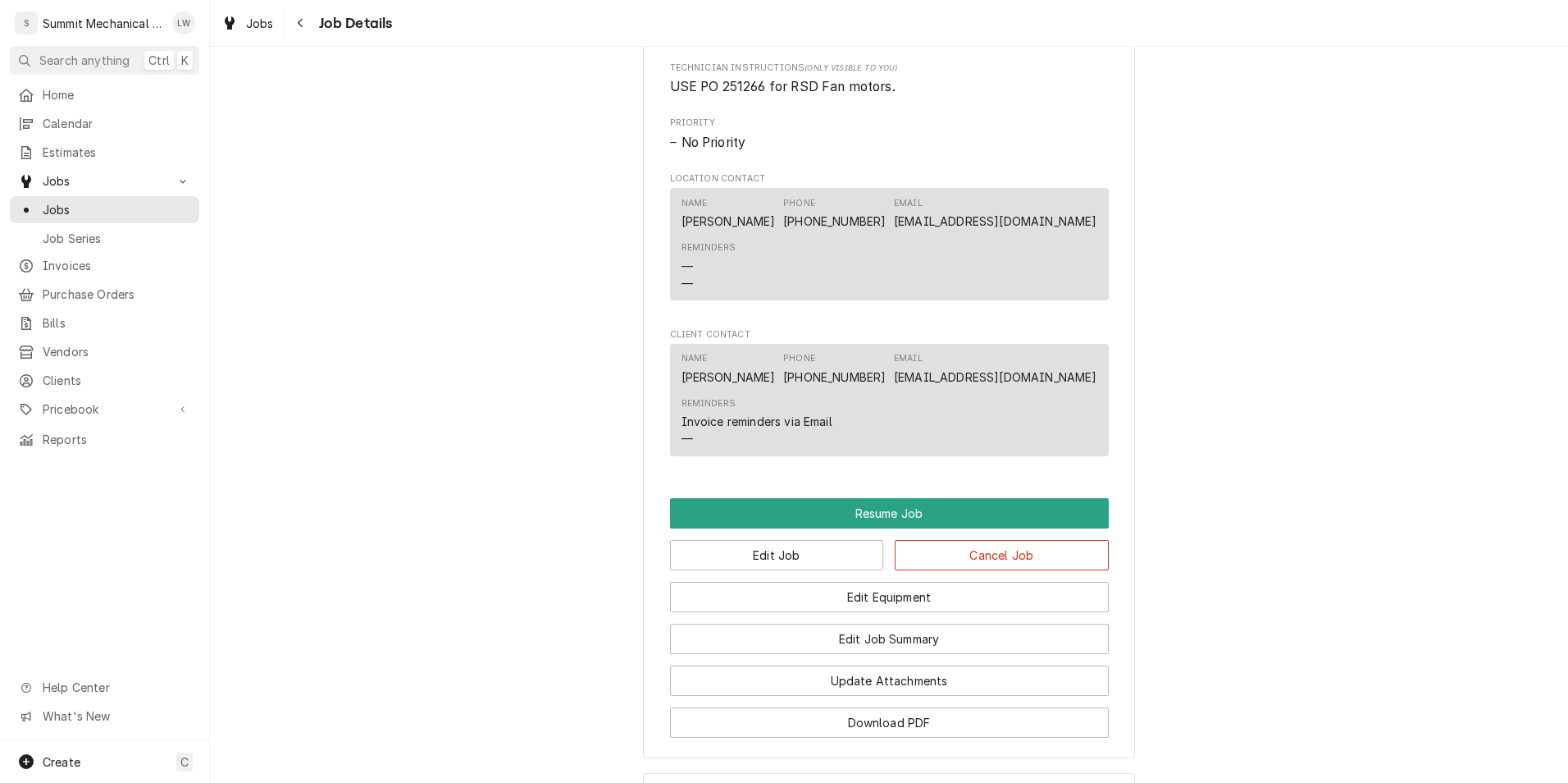
scroll to position [1583, 0]
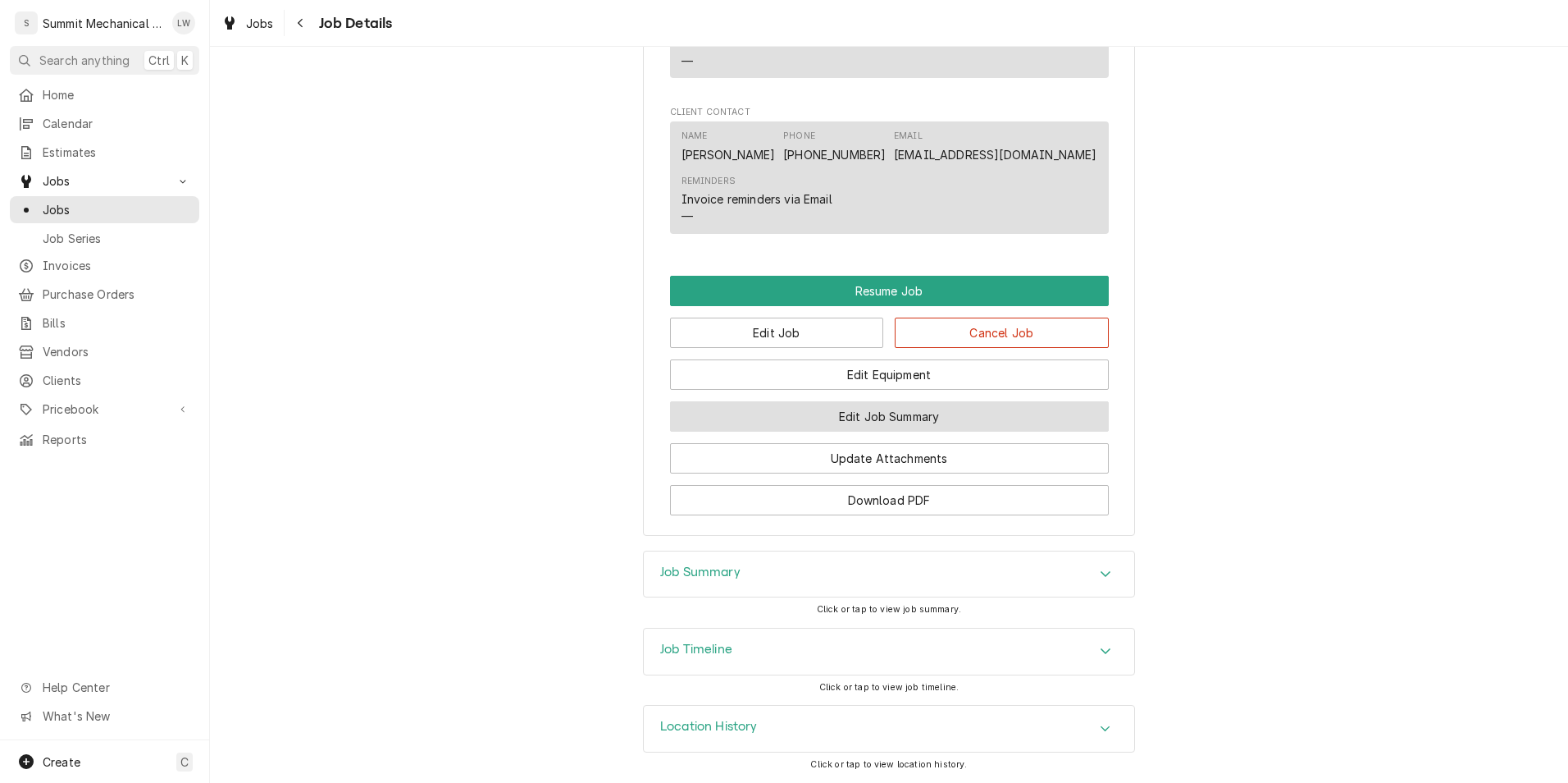
click at [812, 406] on button "Edit Job Summary" at bounding box center [889, 417] width 439 height 30
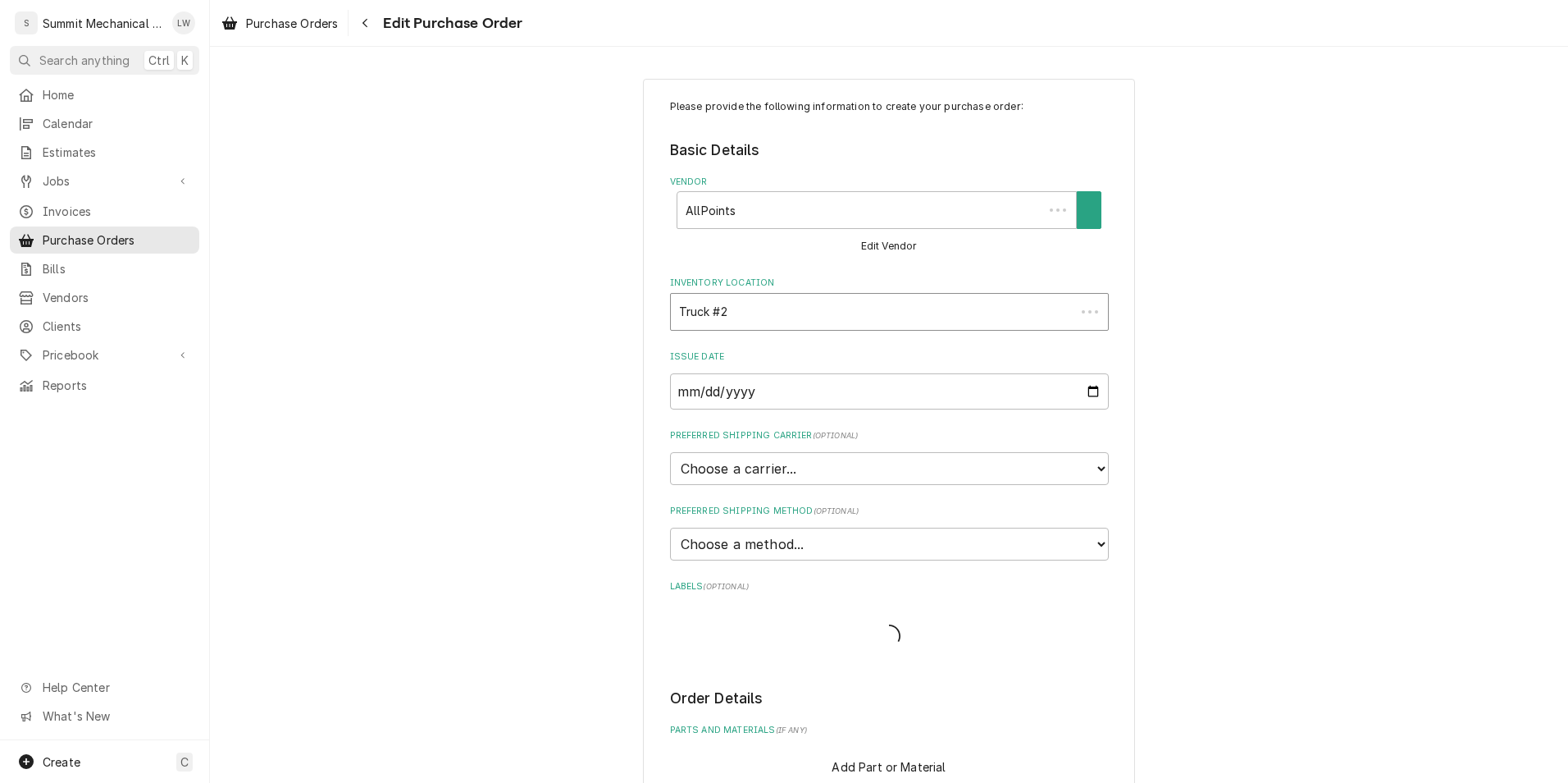
type textarea "x"
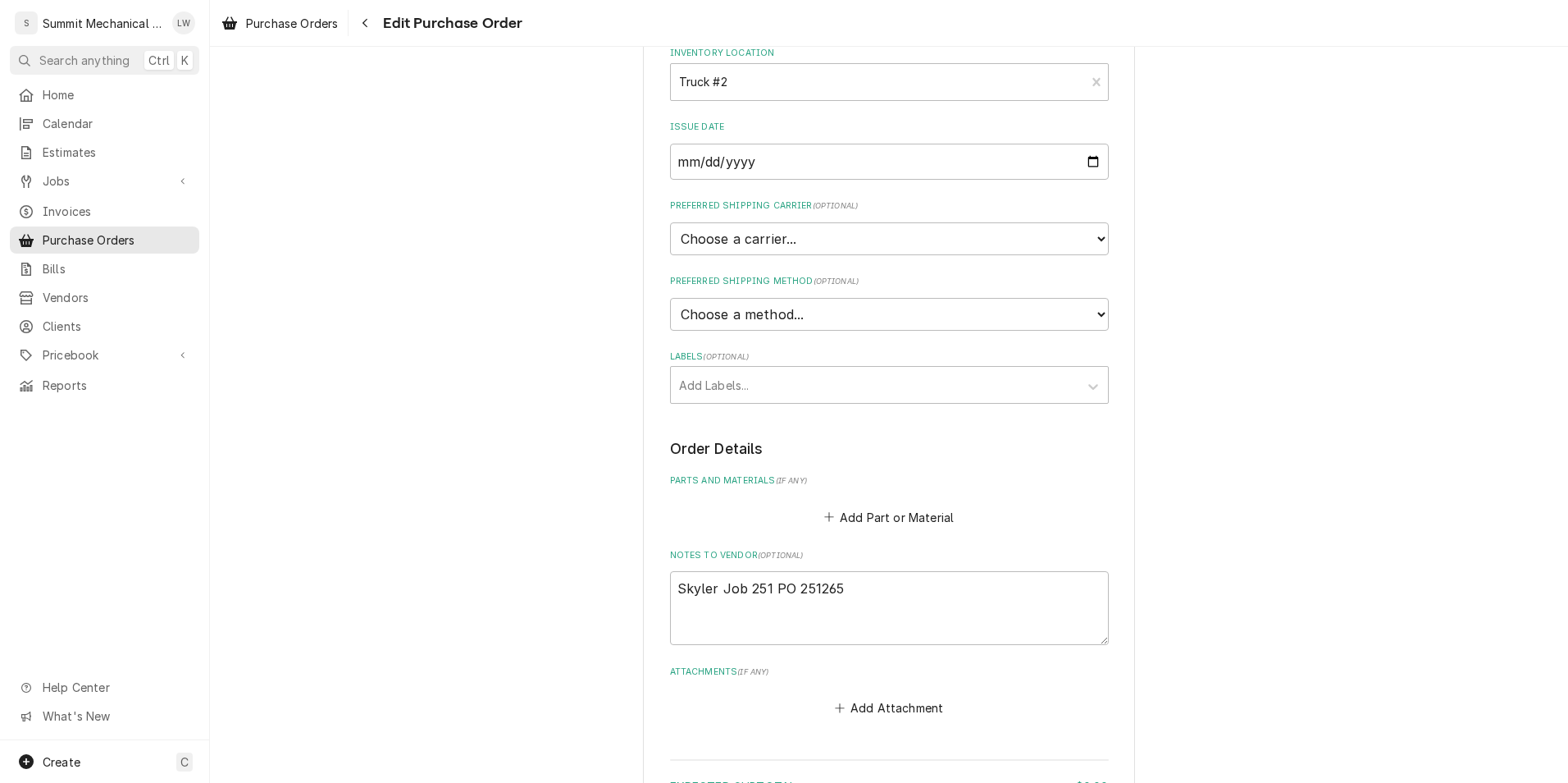
scroll to position [250, 0]
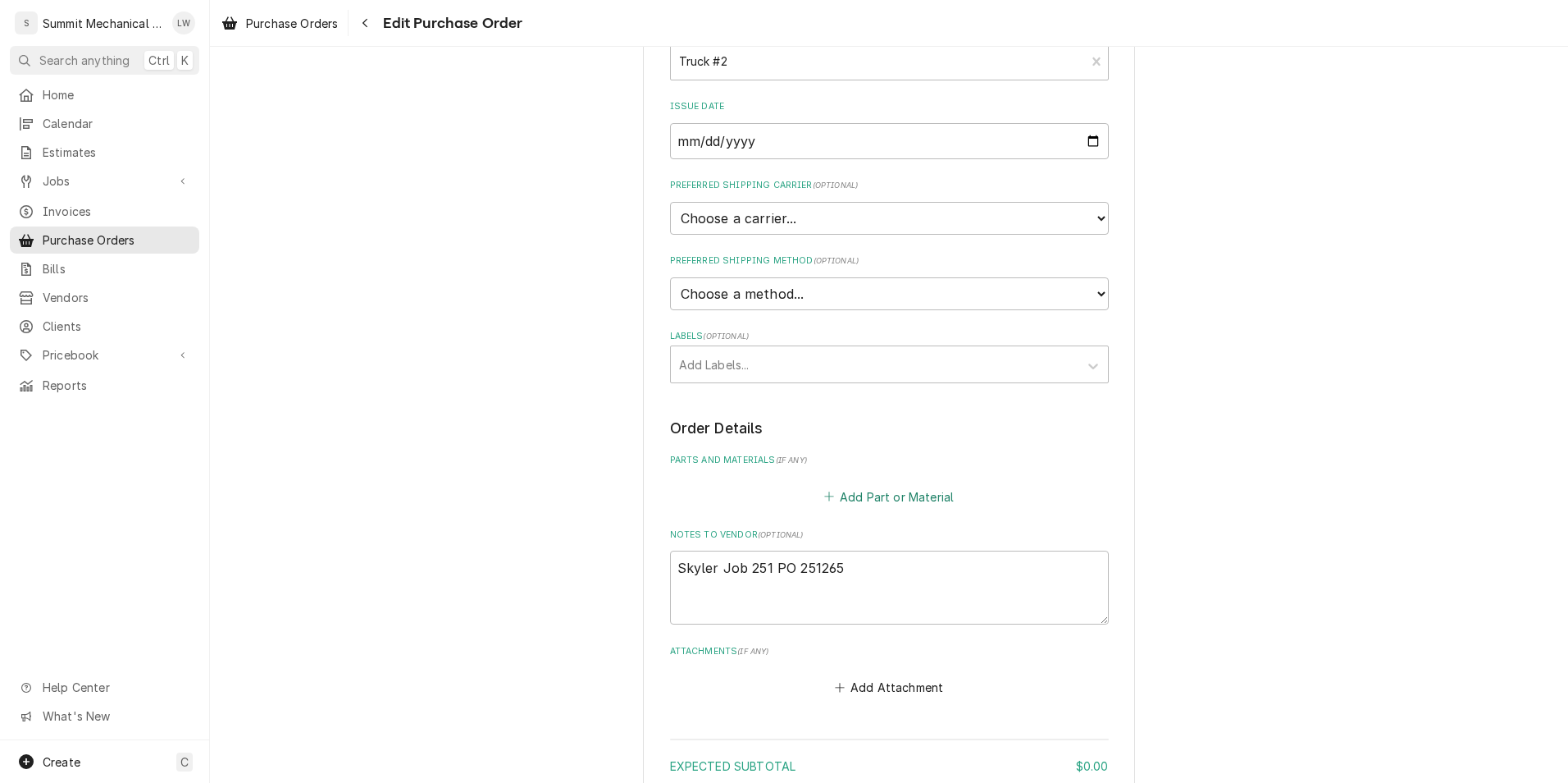
click at [874, 491] on button "Add Part or Material" at bounding box center [887, 496] width 135 height 23
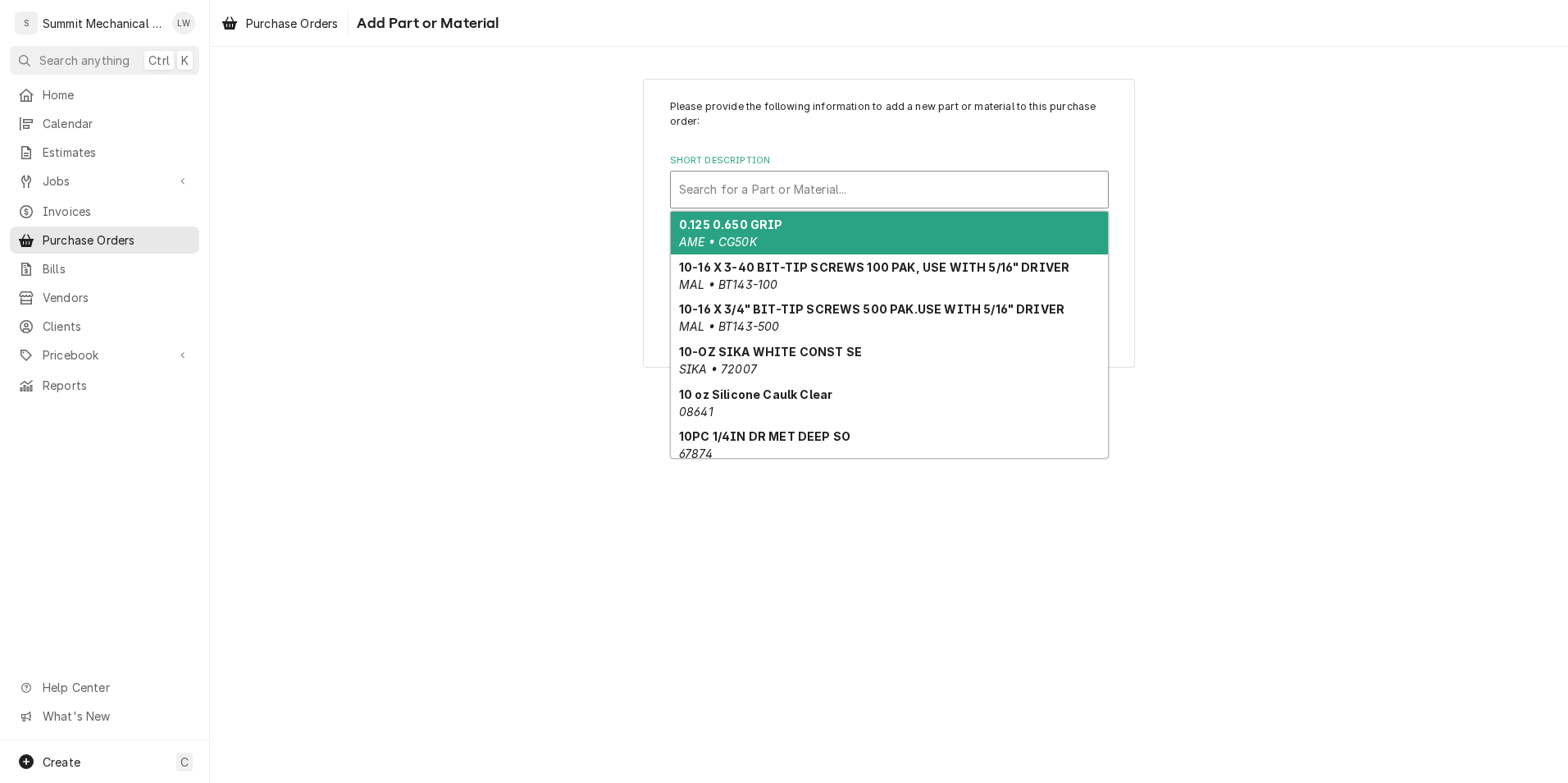
click at [913, 173] on div "Search for a Part or Material..." at bounding box center [888, 190] width 437 height 36
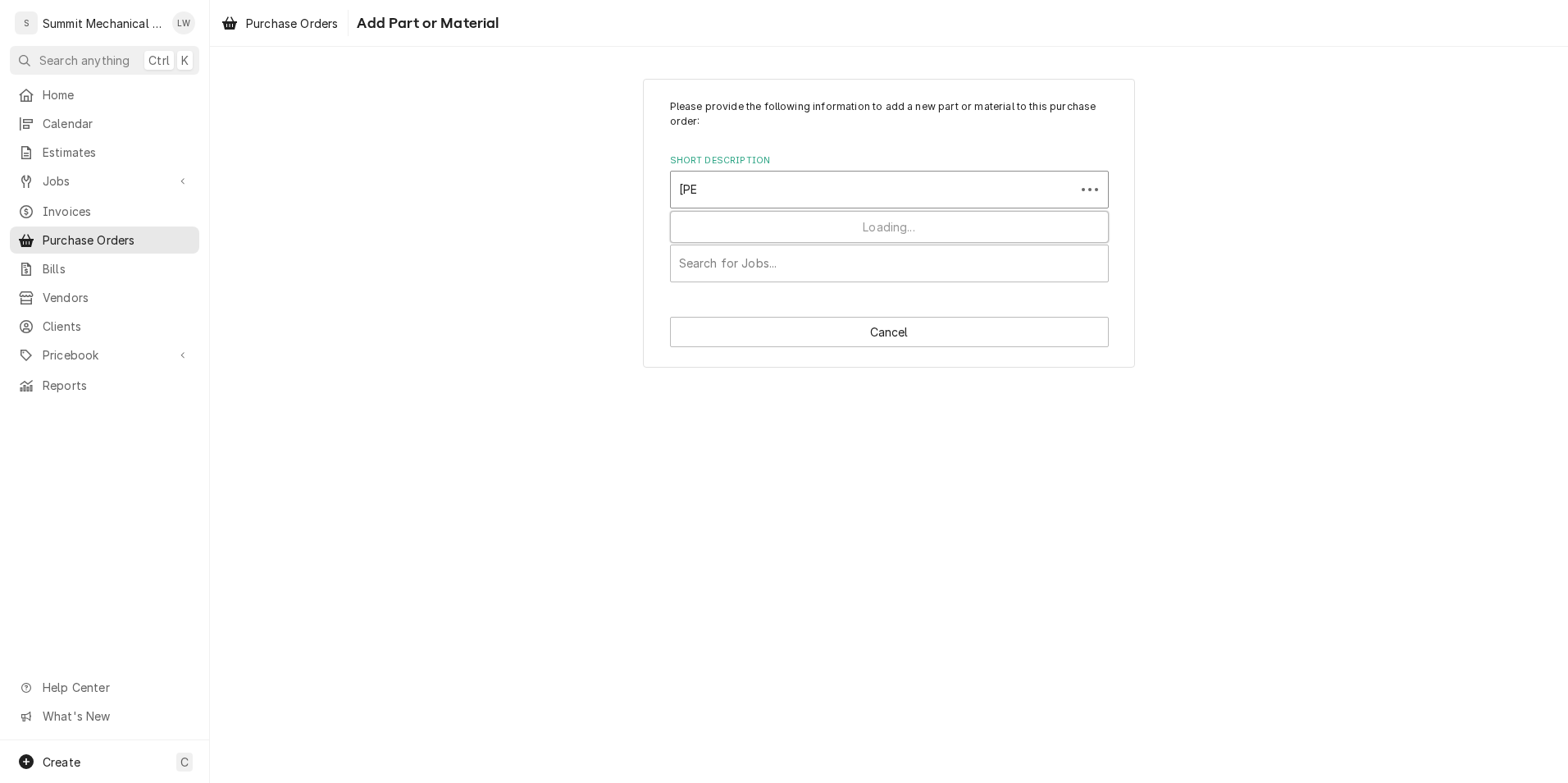
type input "roller"
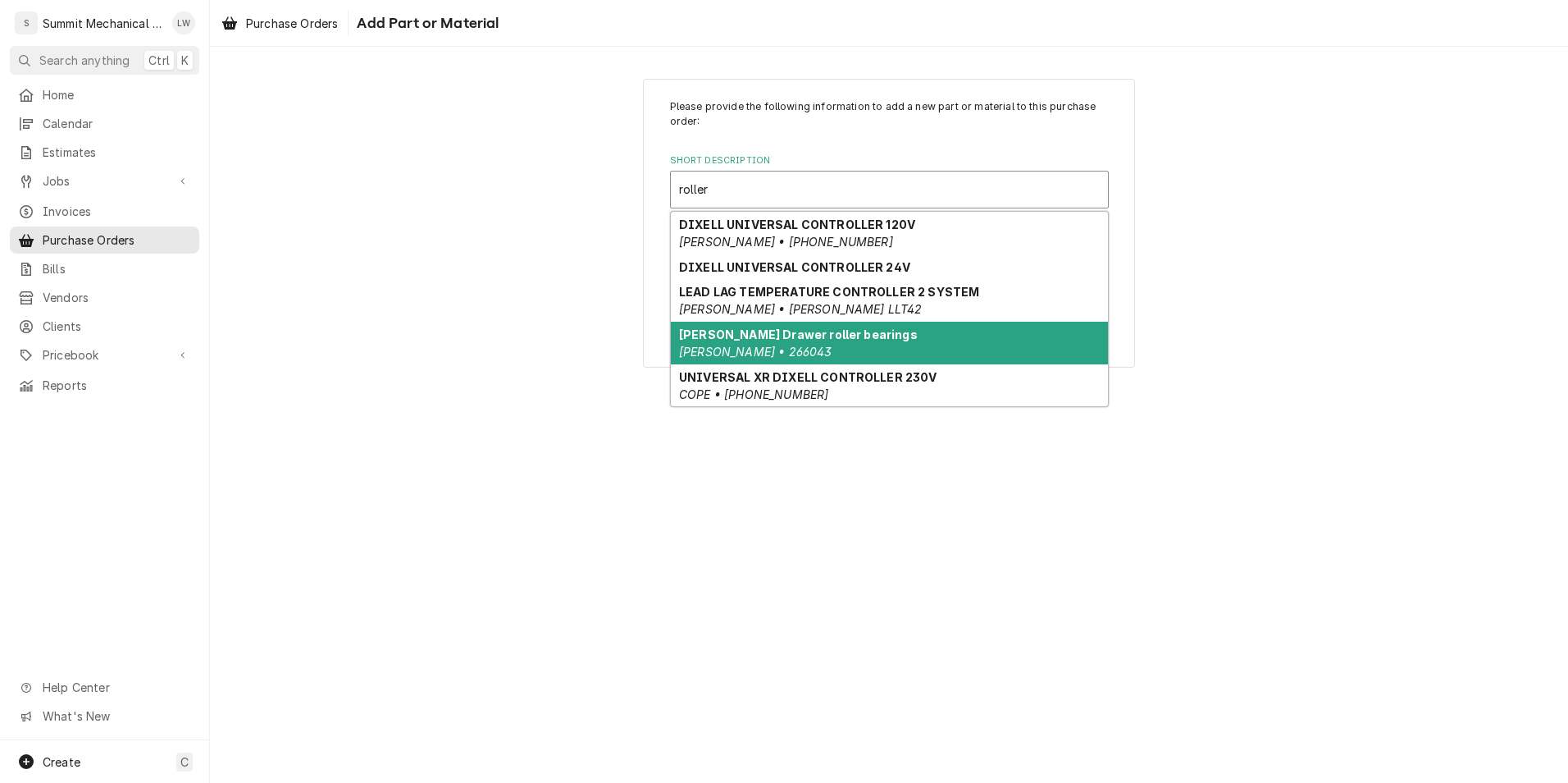
click at [820, 335] on strong "Randell Drawer roller bearings" at bounding box center [798, 334] width 239 height 14
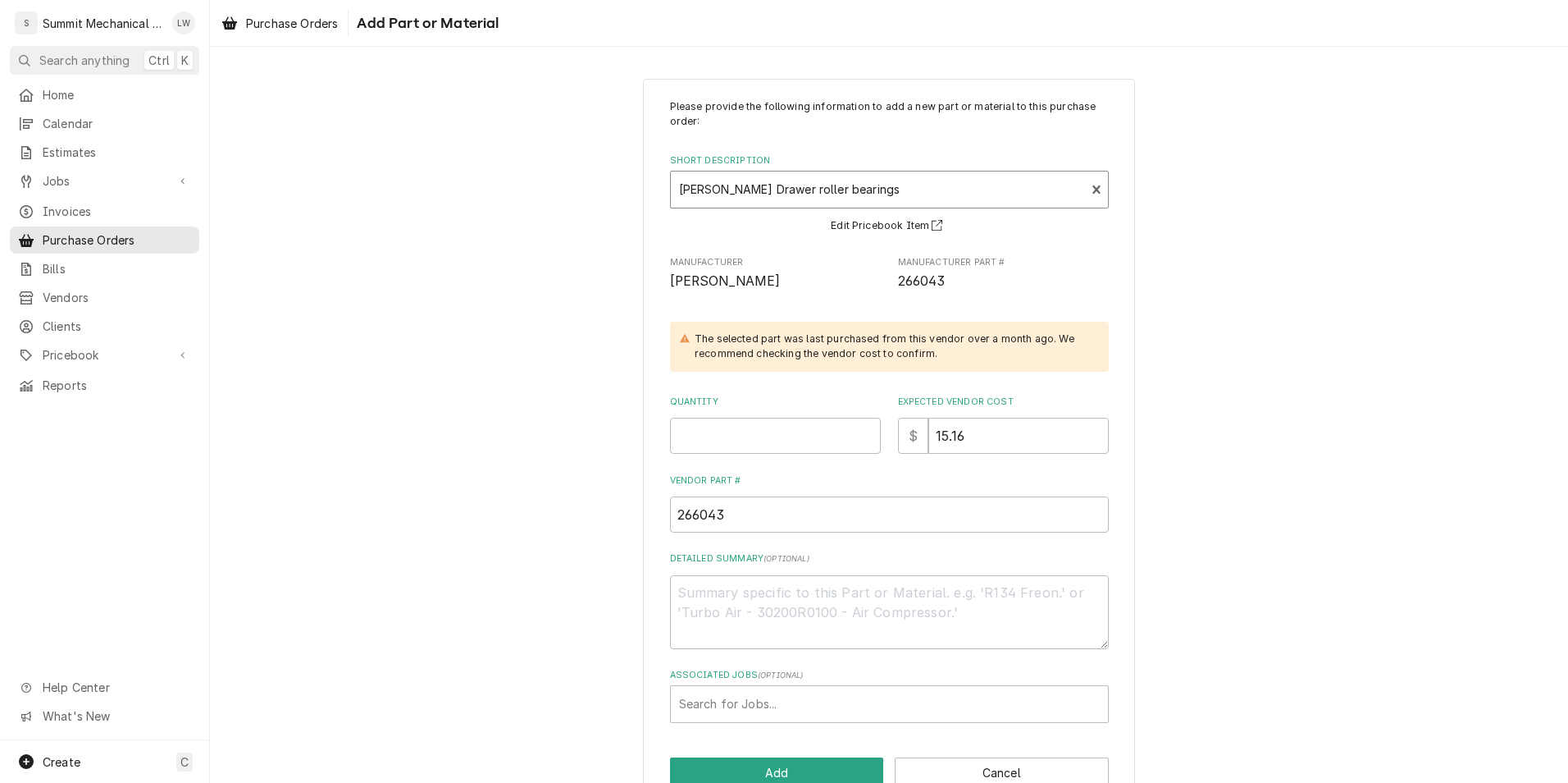
scroll to position [41, 0]
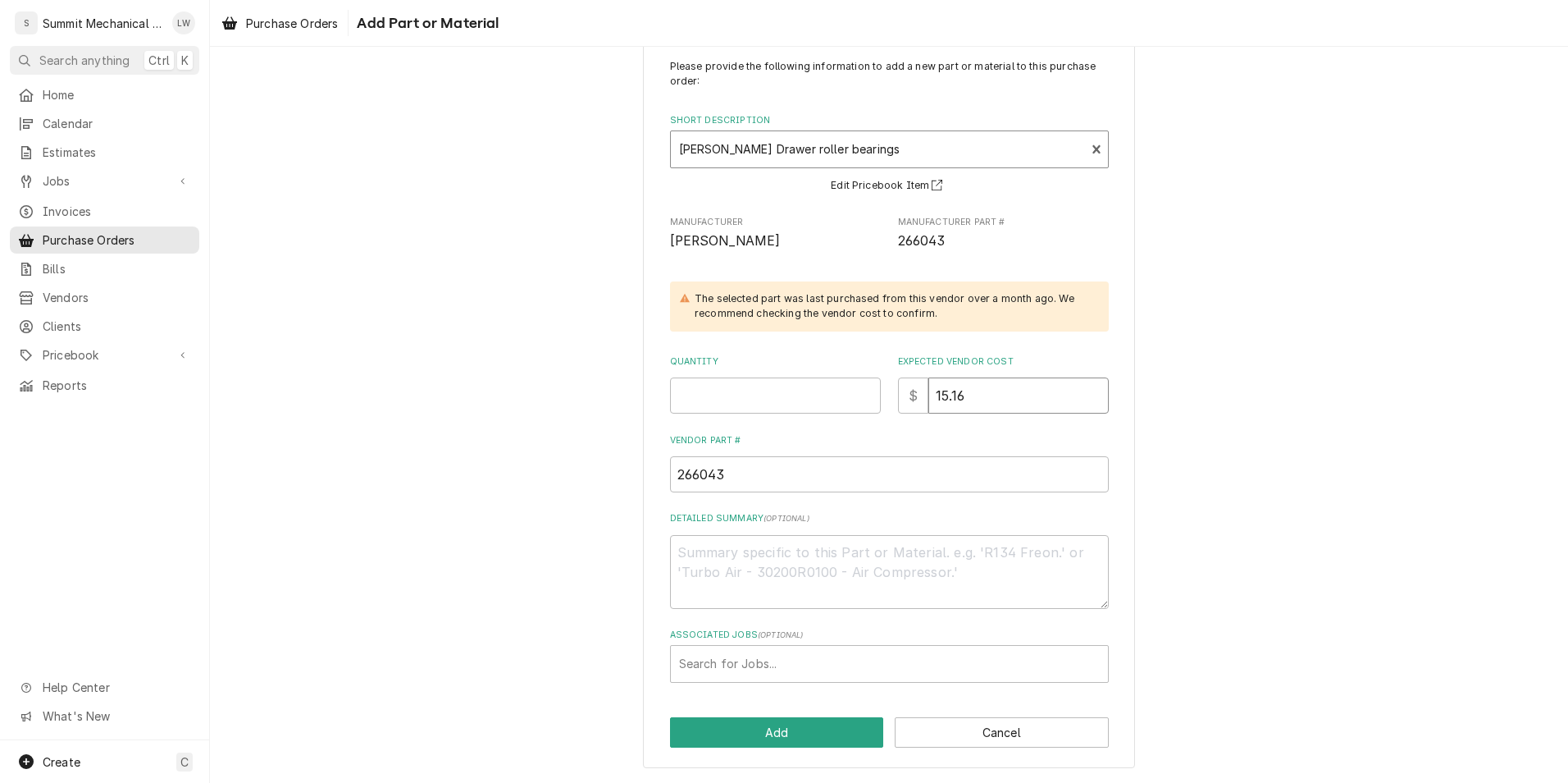
click at [982, 390] on input "15.16" at bounding box center [1018, 396] width 180 height 36
type textarea "x"
type input "15.1"
type textarea "x"
type input "15.18"
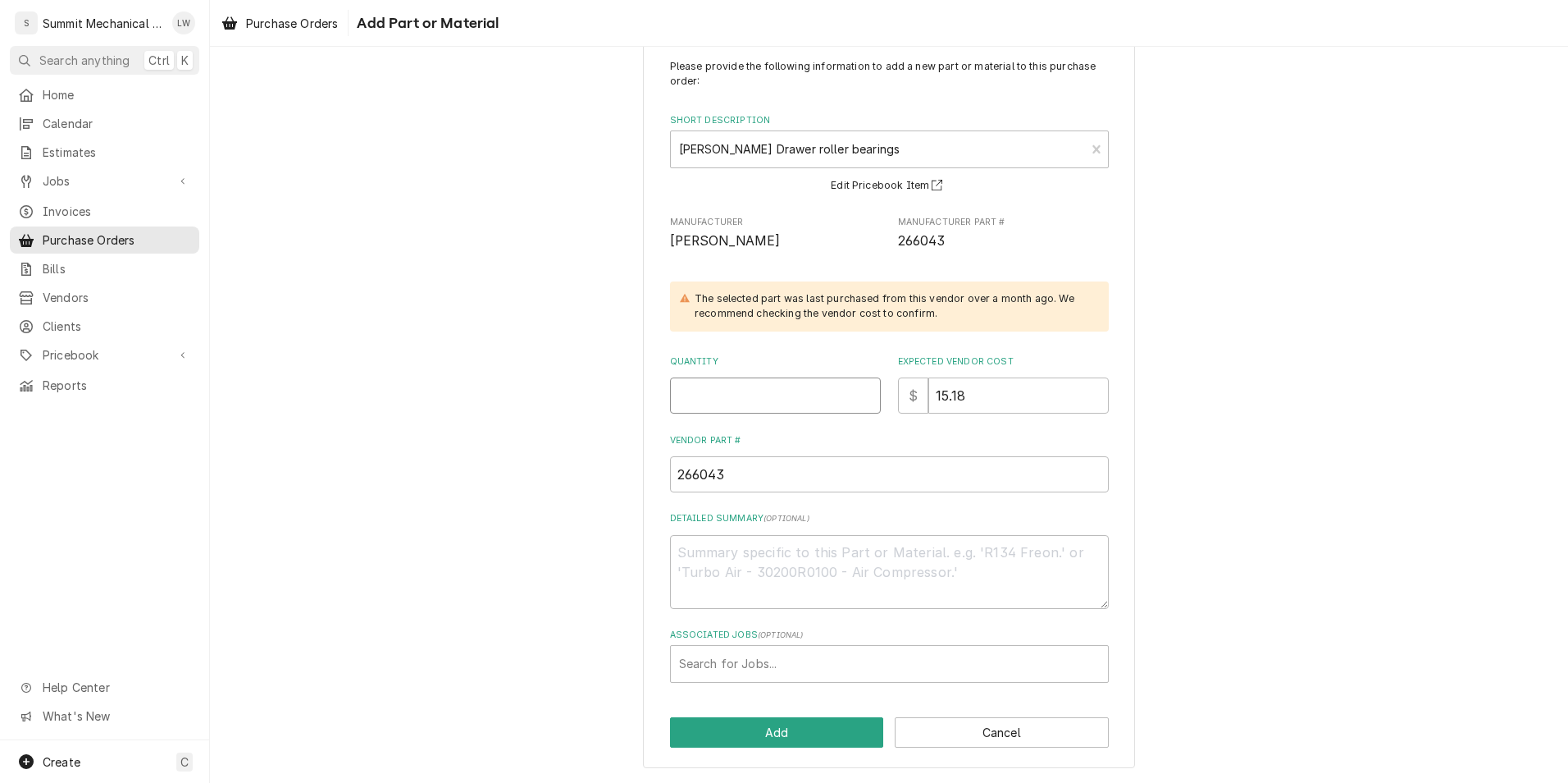
click at [689, 409] on input "Quantity" at bounding box center [775, 396] width 211 height 36
type textarea "x"
type input "1"
type textarea "x"
type input "16"
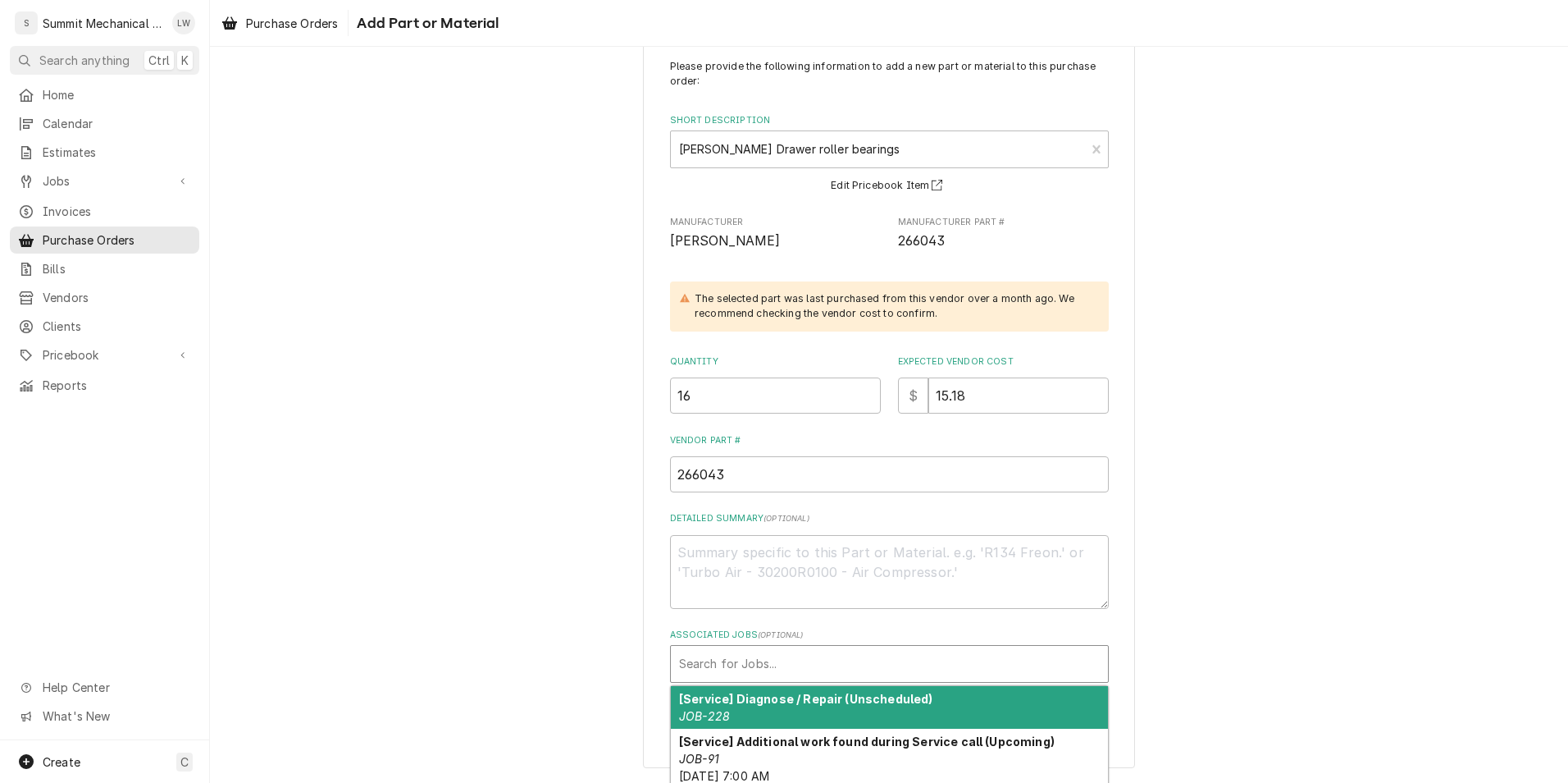
click at [790, 677] on div "Associated Jobs" at bounding box center [889, 663] width 421 height 29
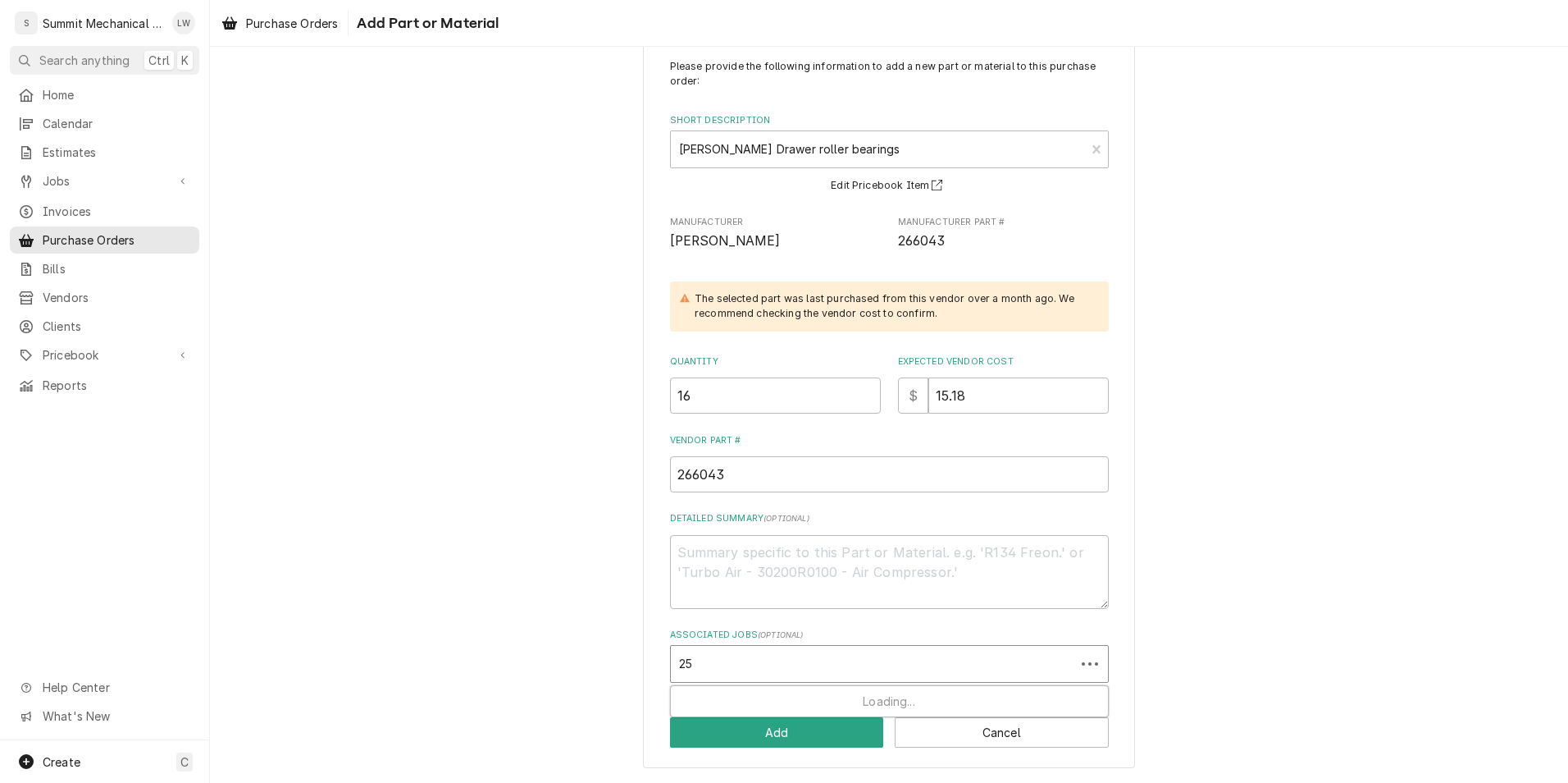
type input "251"
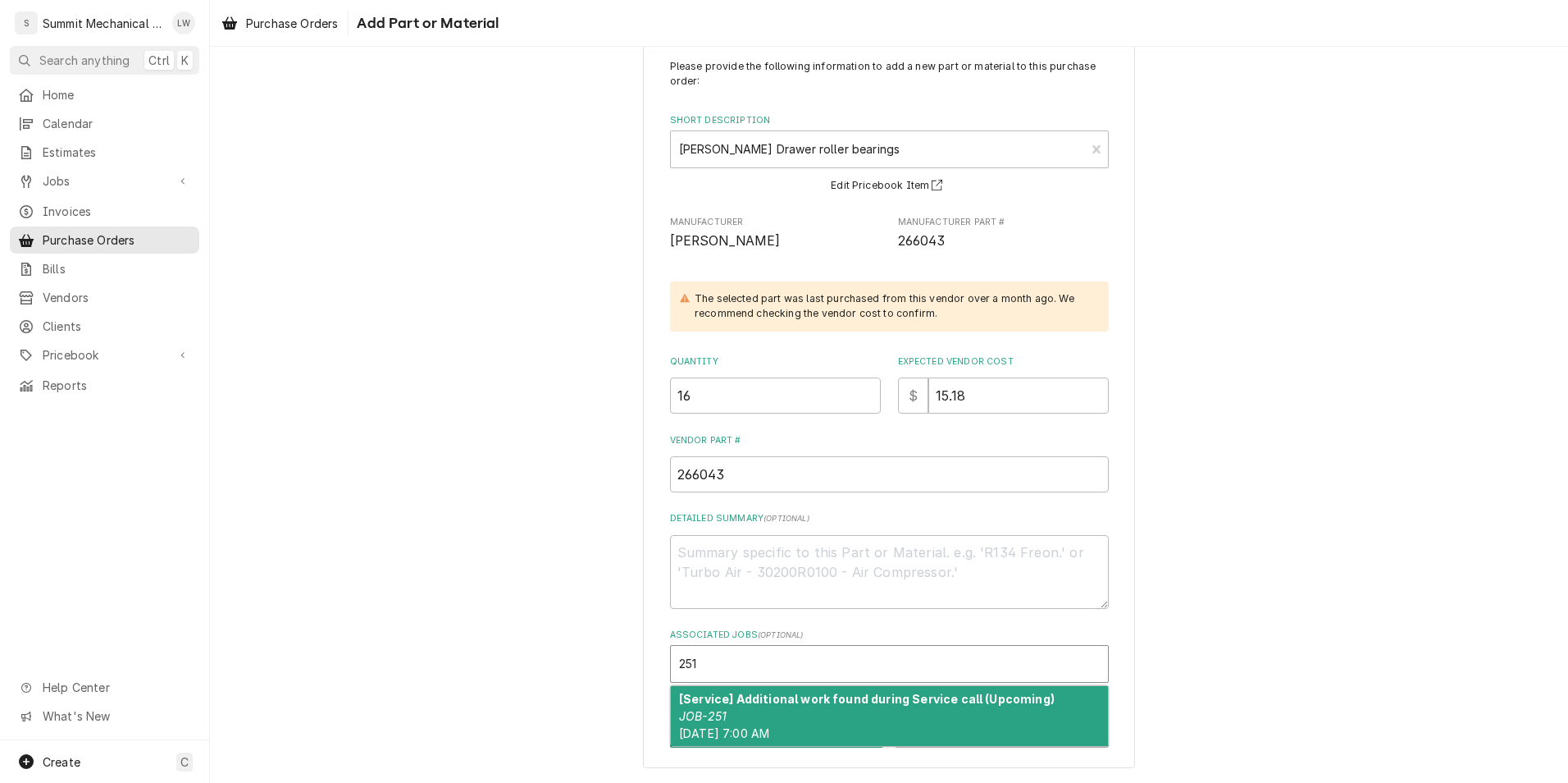
click at [898, 709] on div "[Service] Additional work found during Service call (Upcoming) JOB-251 Mon, Oct…" at bounding box center [888, 715] width 437 height 60
type textarea "x"
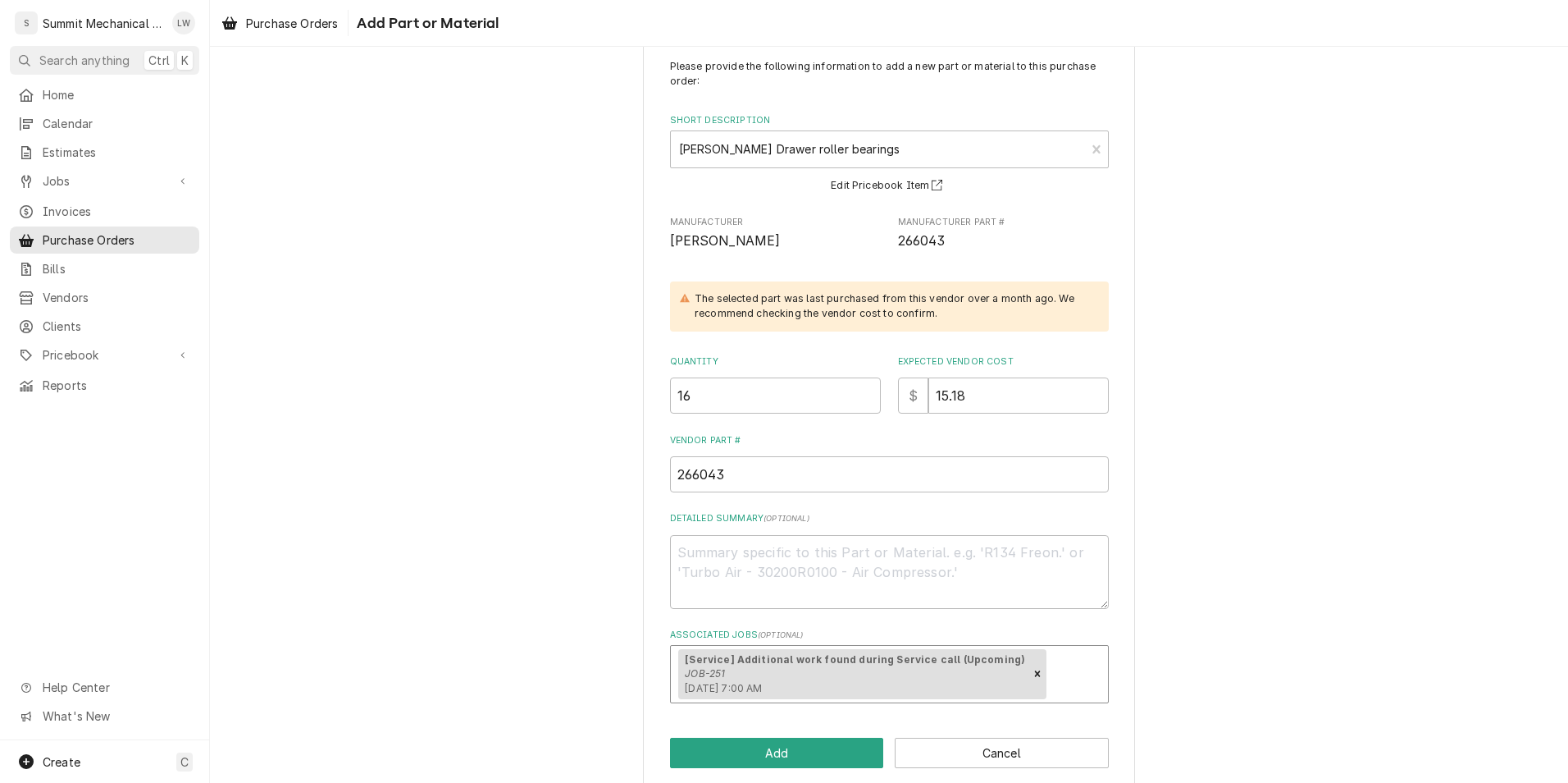
scroll to position [60, 0]
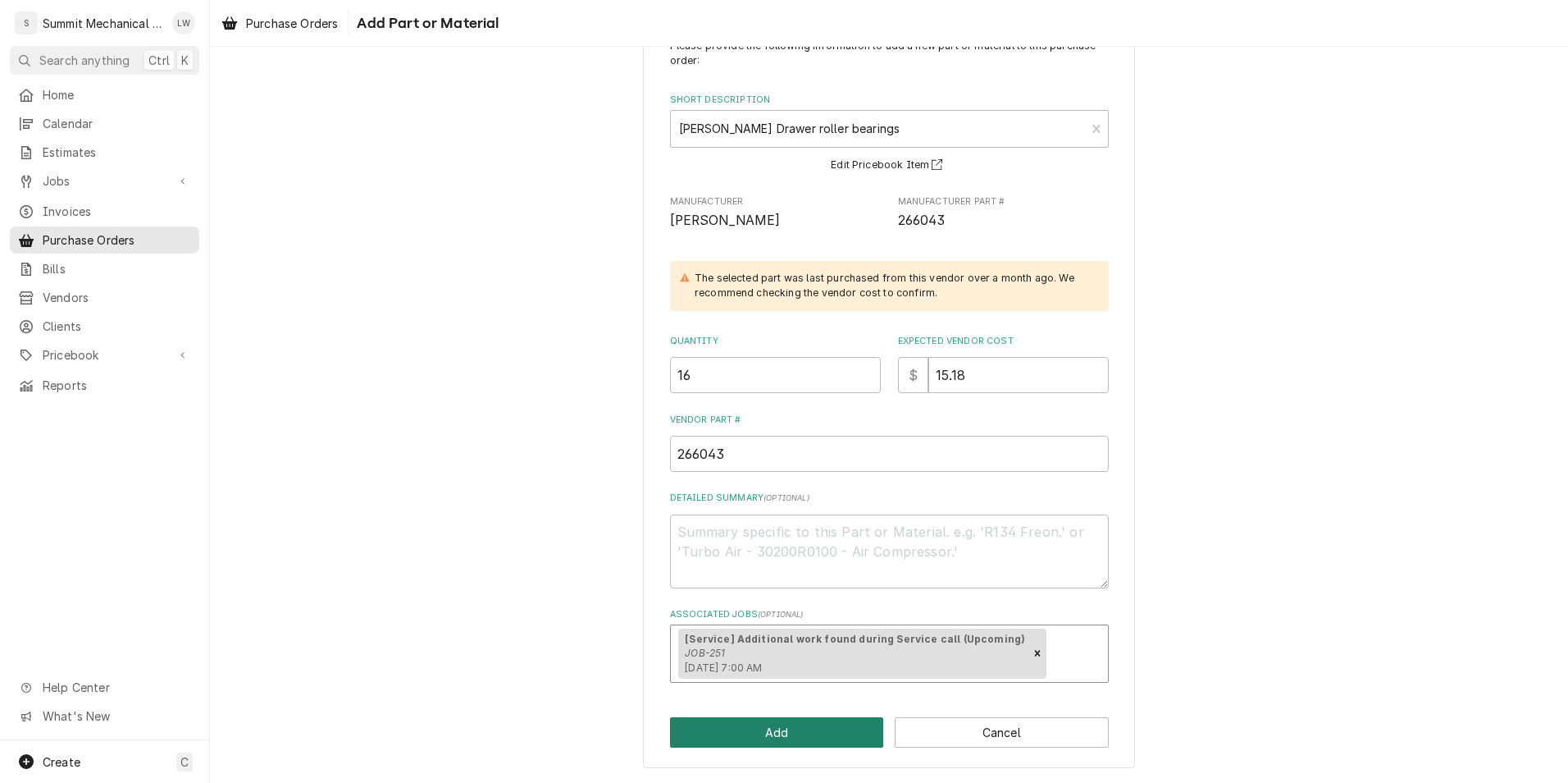
click at [749, 740] on button "Add" at bounding box center [777, 732] width 214 height 30
type textarea "x"
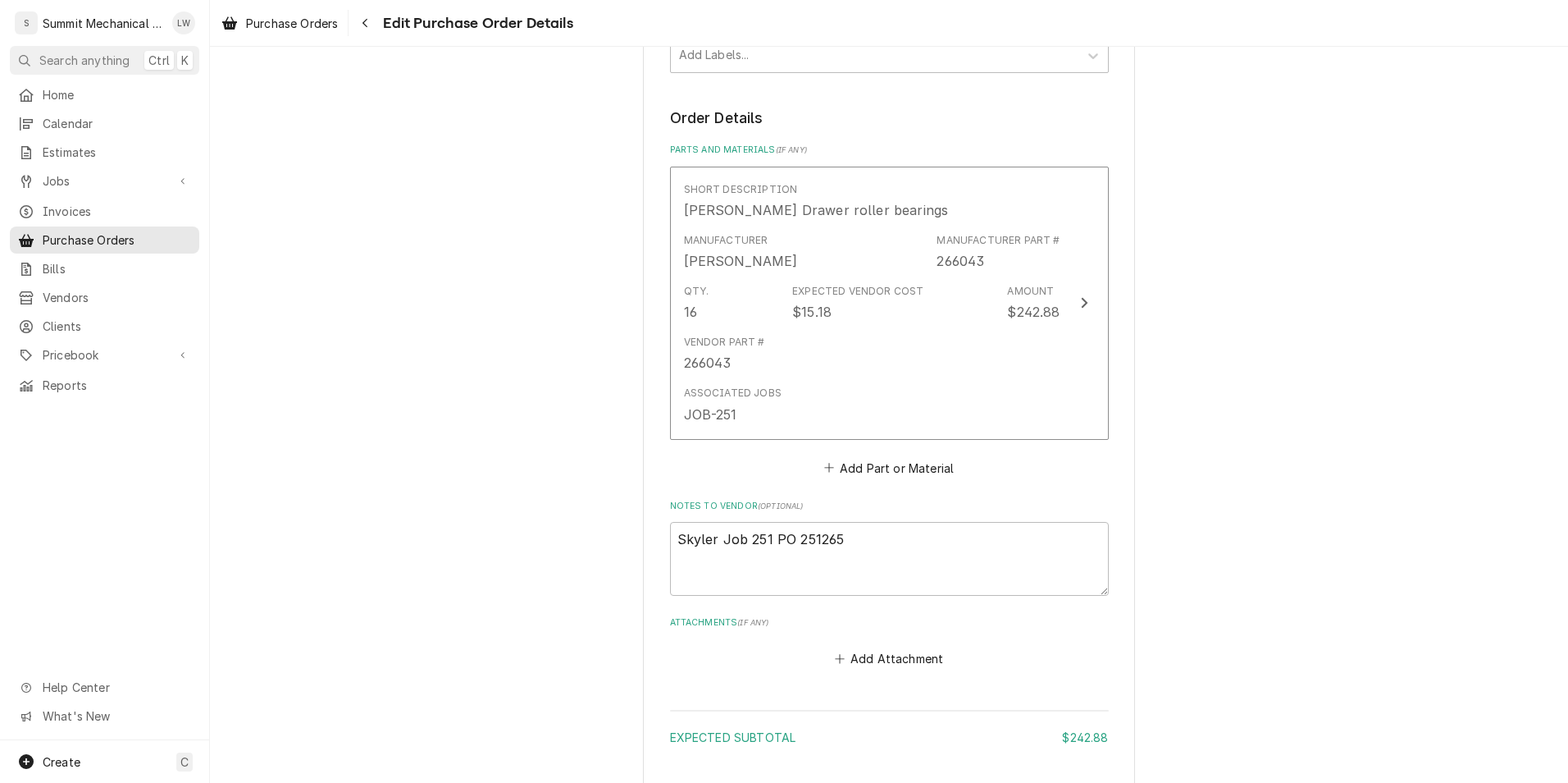
scroll to position [589, 0]
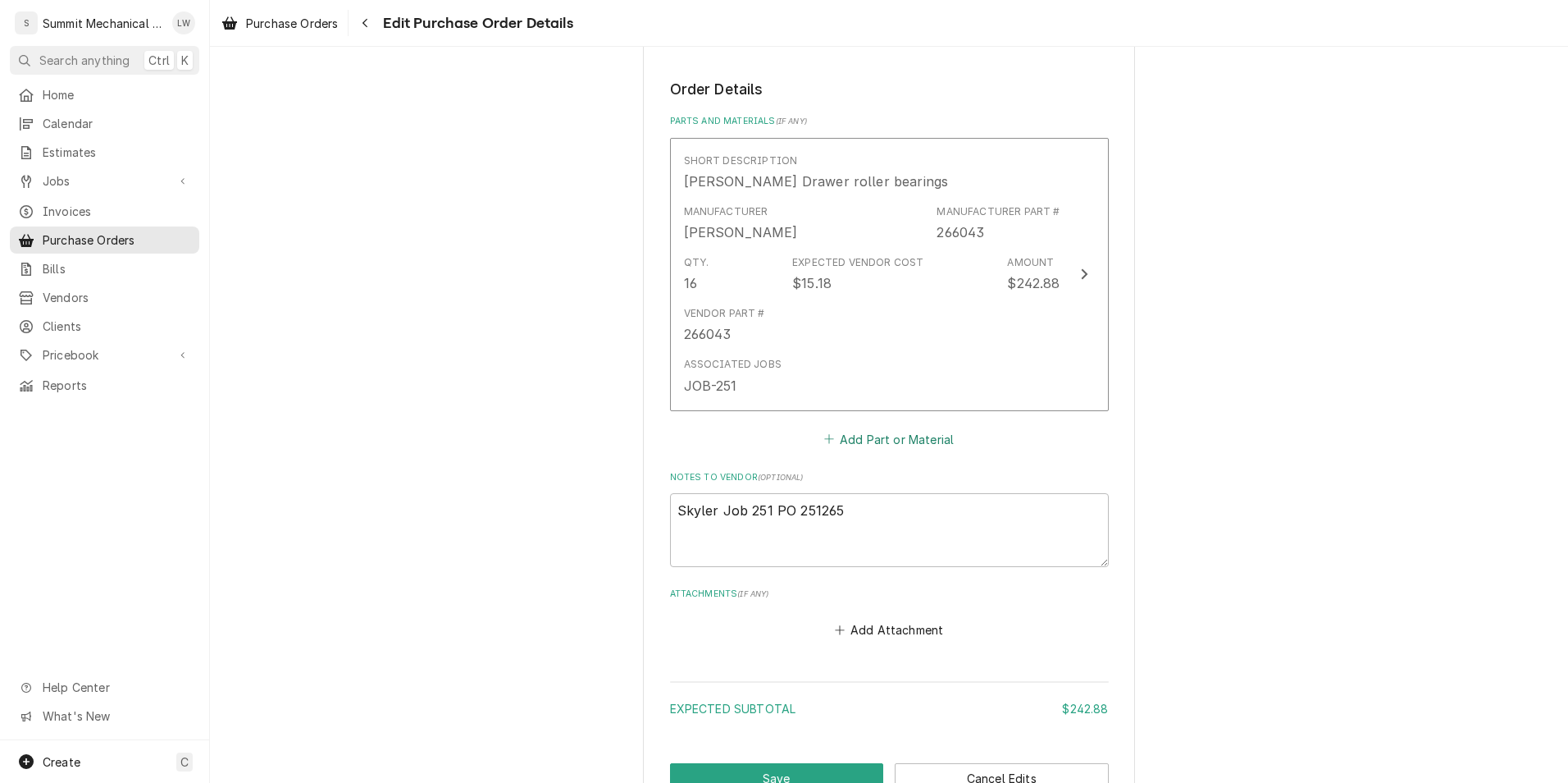
click at [895, 447] on button "Add Part or Material" at bounding box center [887, 438] width 135 height 23
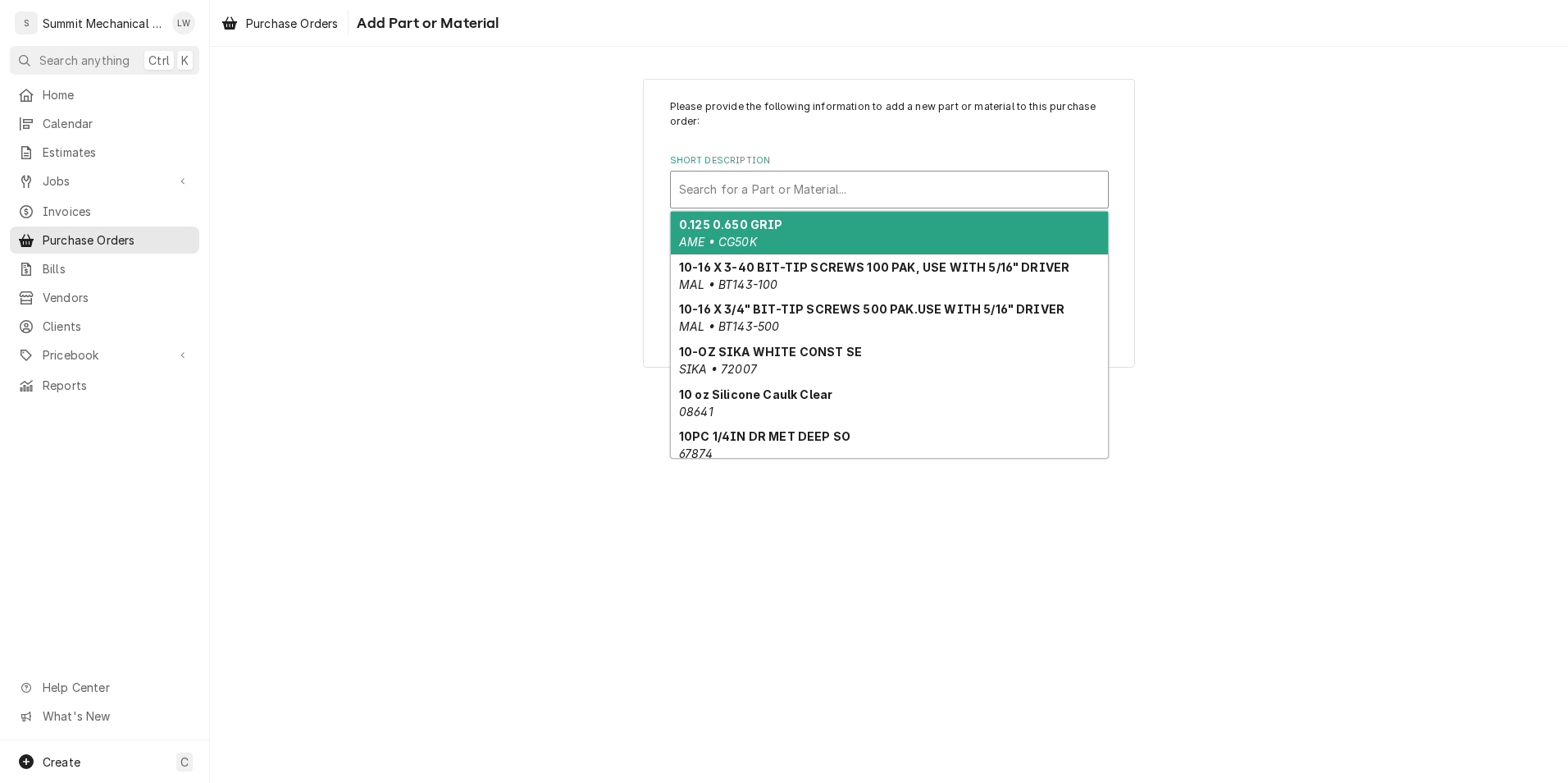
click at [900, 190] on div "Short Description" at bounding box center [889, 189] width 421 height 29
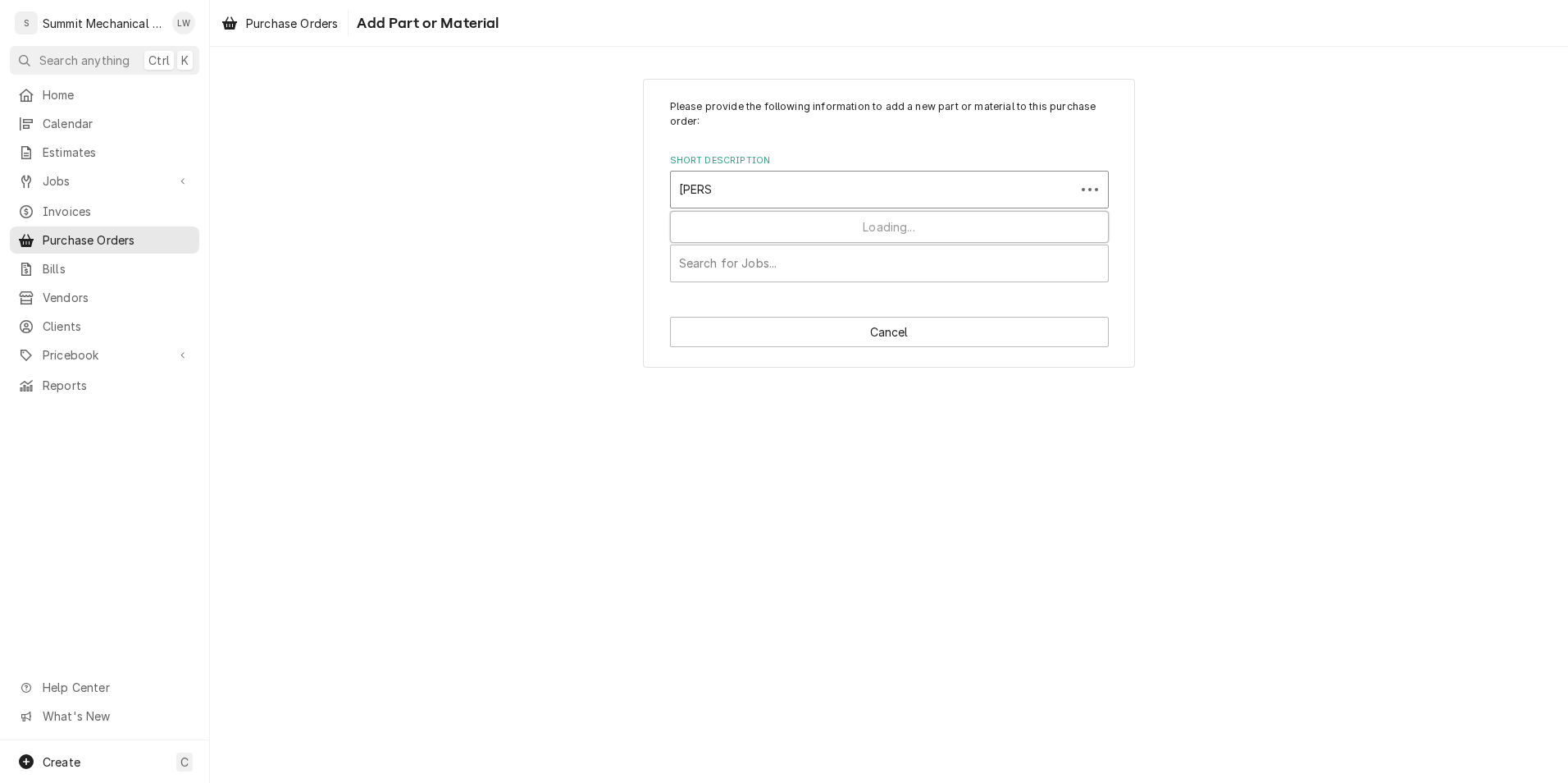
type input "shippi"
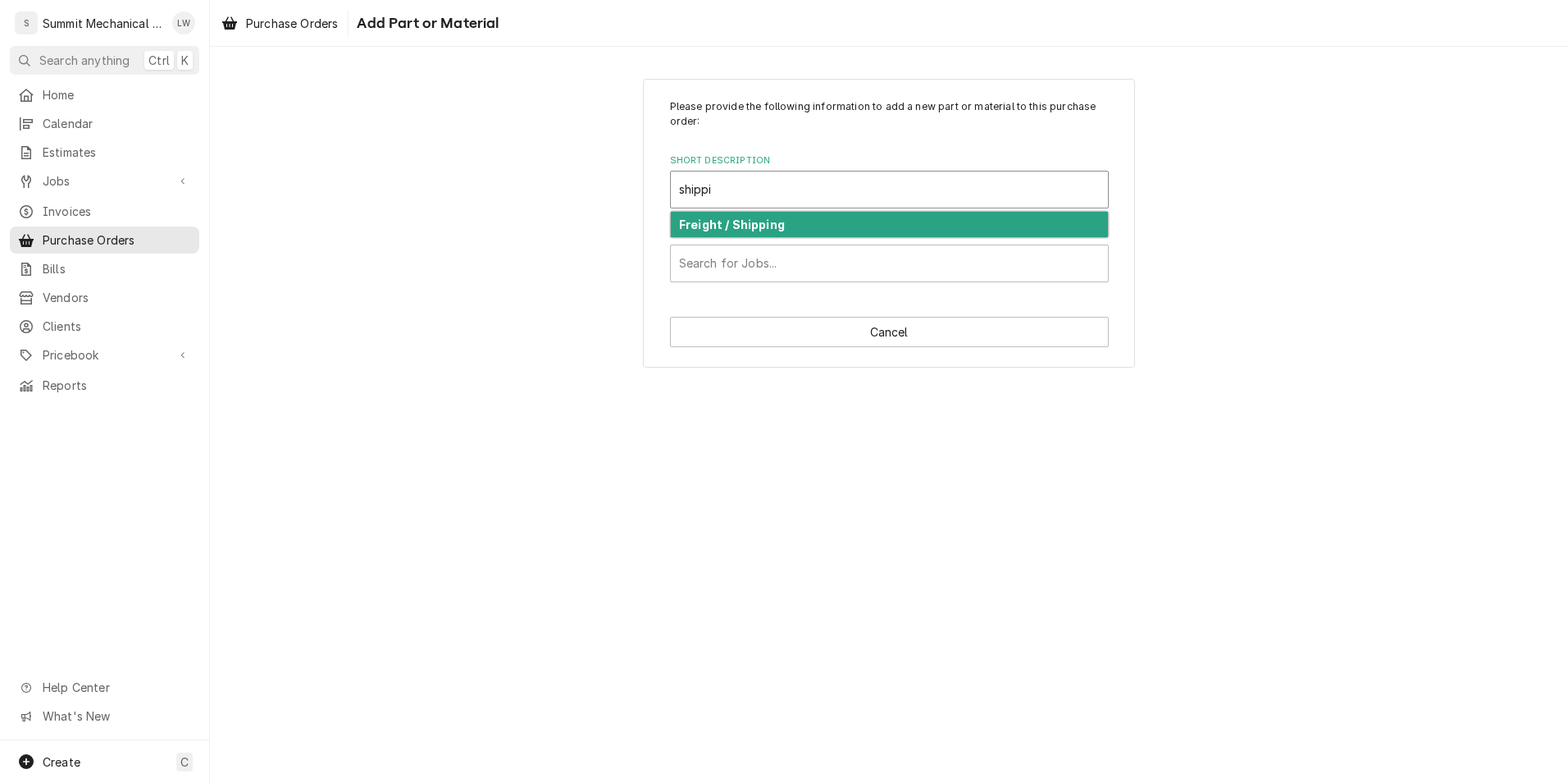
click at [841, 232] on div "Freight / Shipping" at bounding box center [888, 224] width 437 height 26
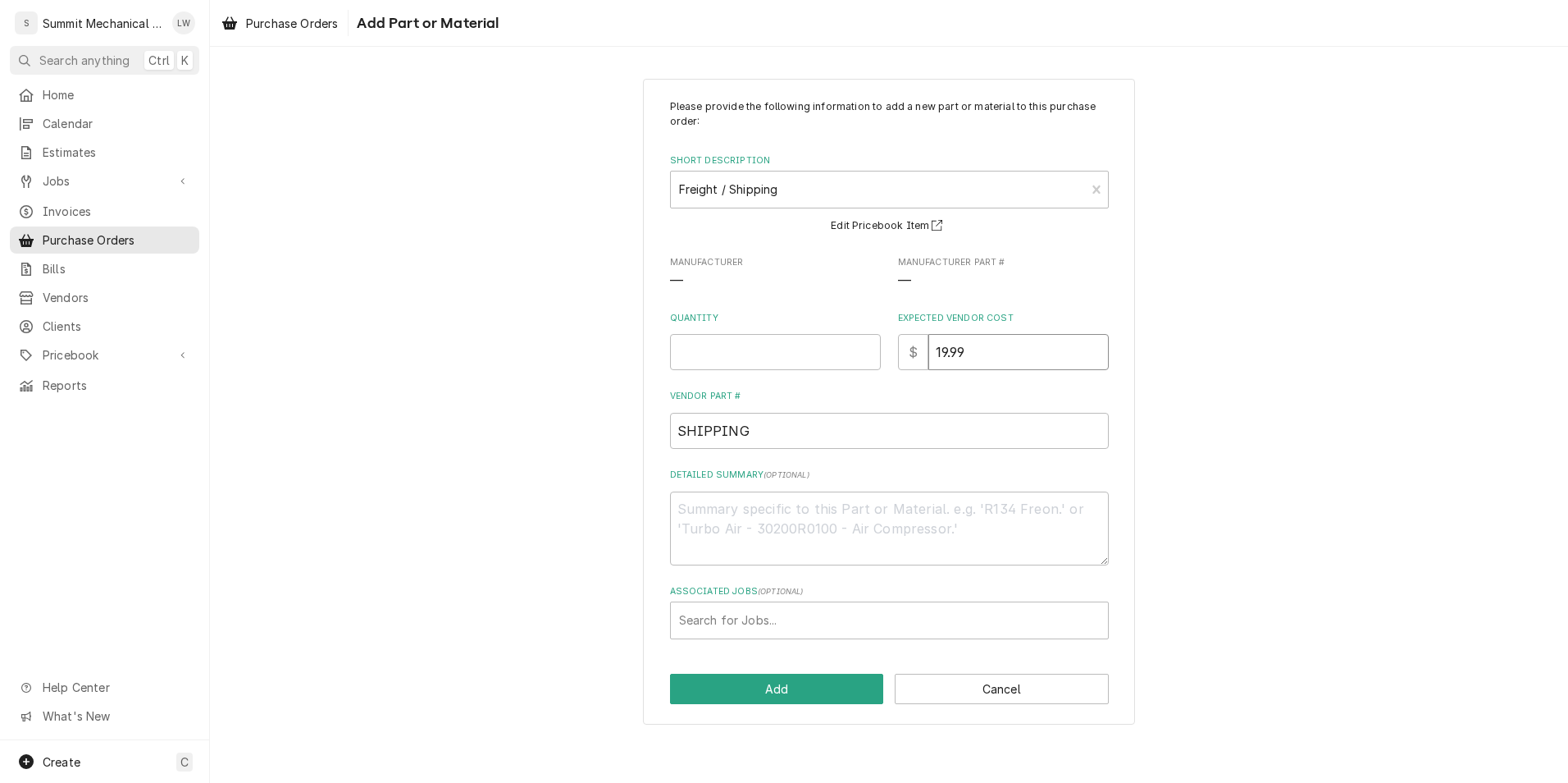
click at [990, 340] on input "19.99" at bounding box center [1018, 351] width 180 height 36
type textarea "x"
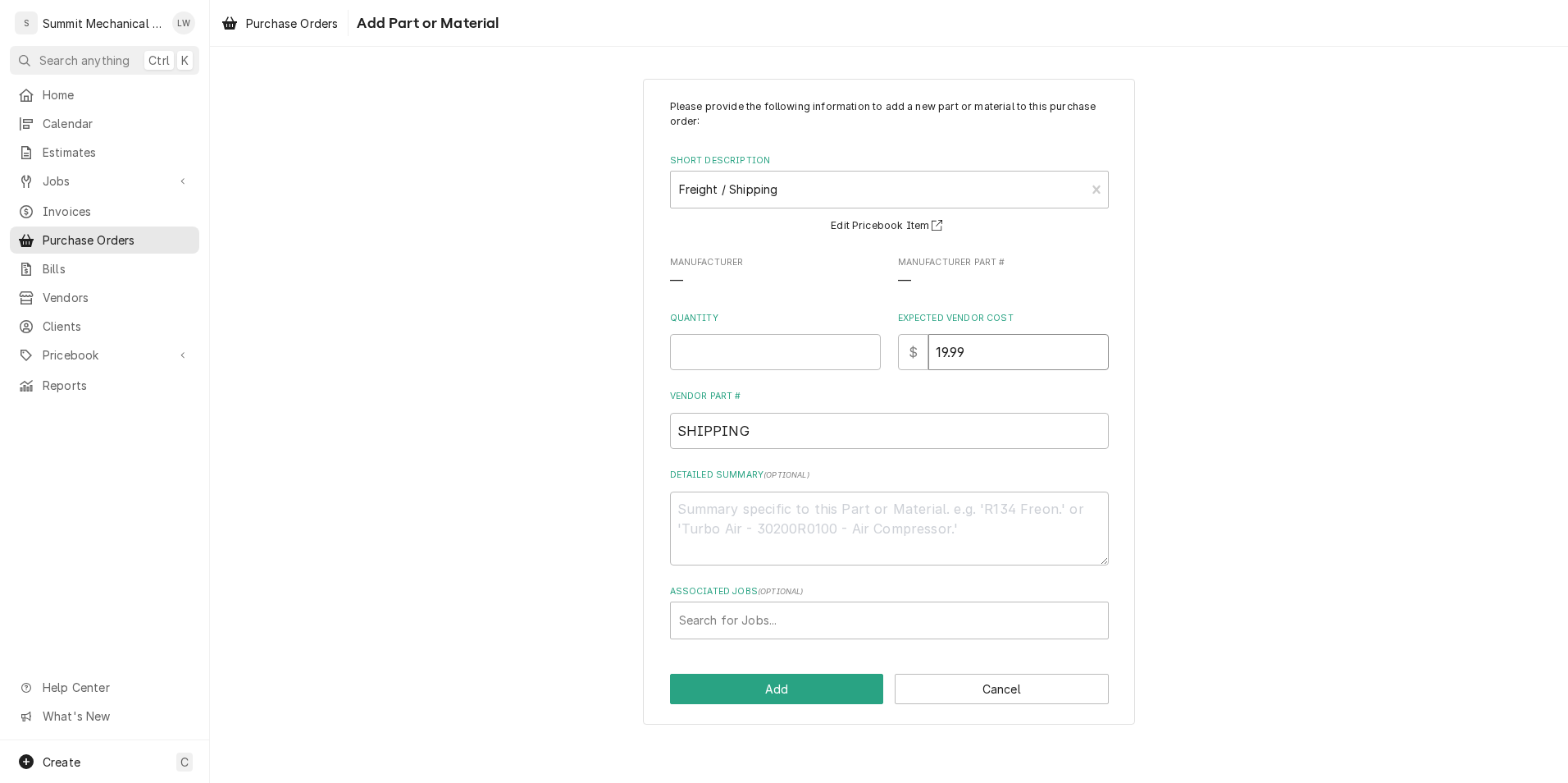
type input "2"
type textarea "x"
type input "29"
type textarea "x"
type input "29.9"
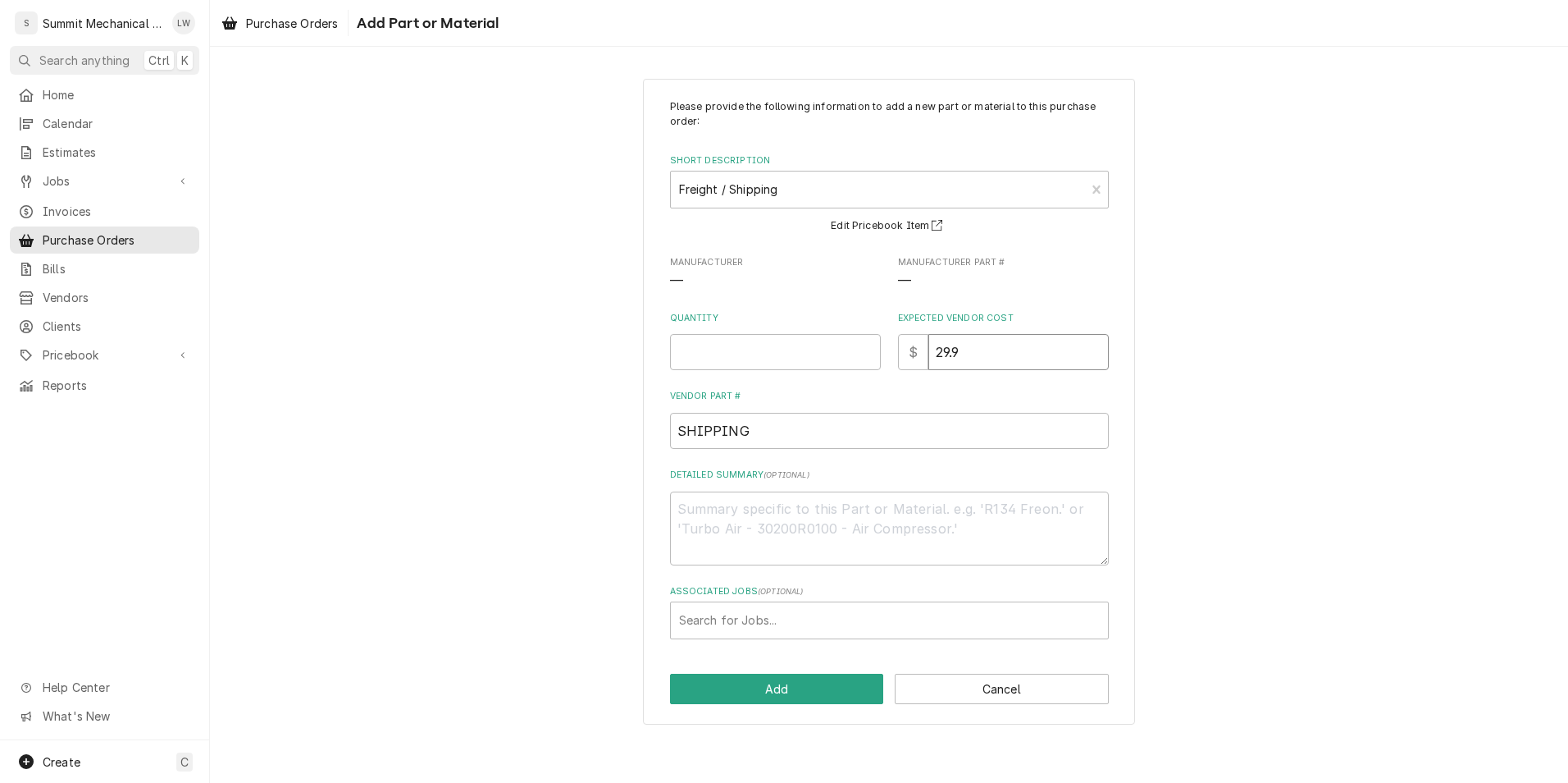
type textarea "x"
type input "29.99"
click at [745, 339] on input "Quantity" at bounding box center [775, 351] width 211 height 36
click at [736, 360] on input "Quantity" at bounding box center [775, 351] width 211 height 36
type textarea "x"
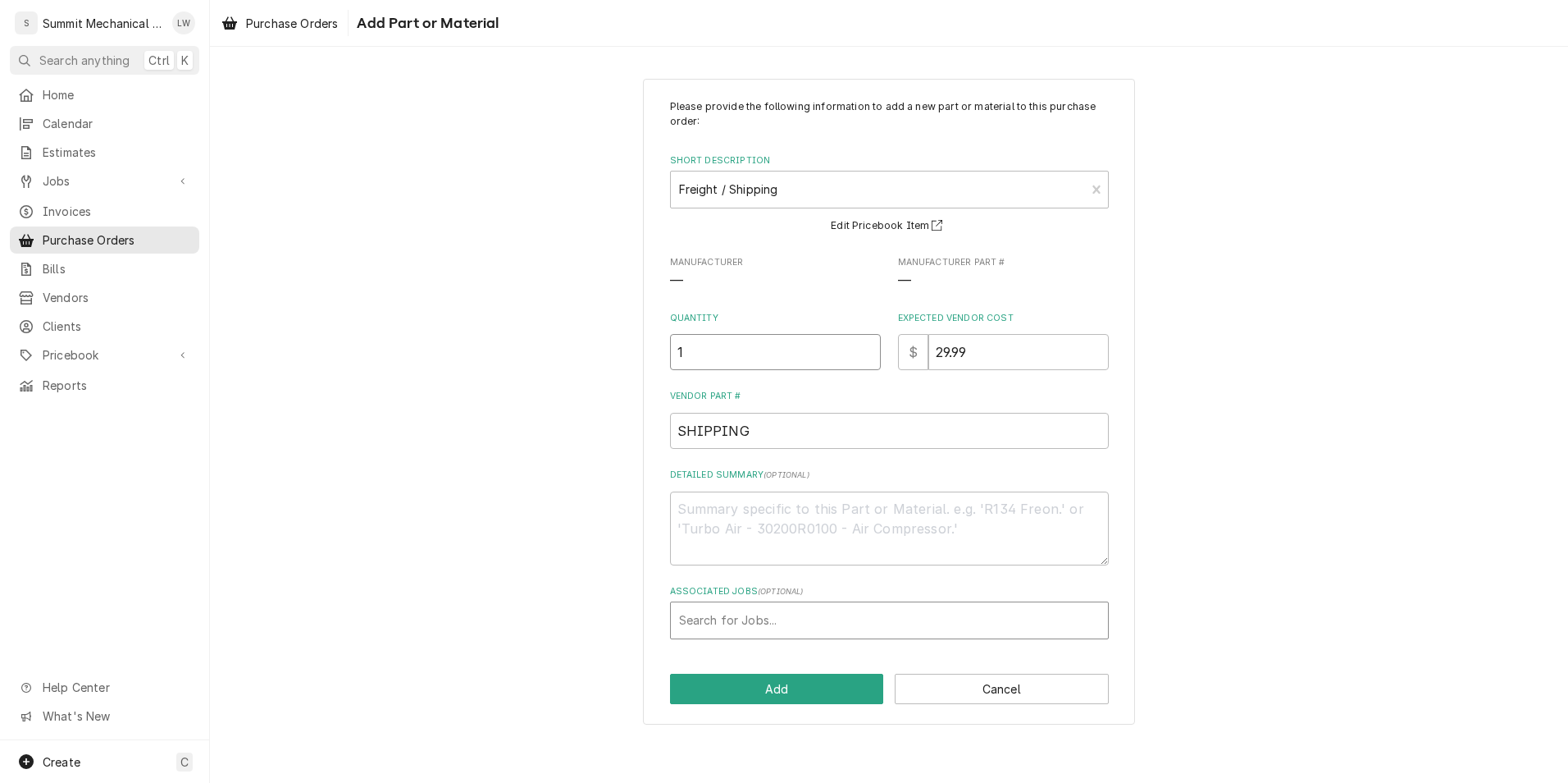
type input "1"
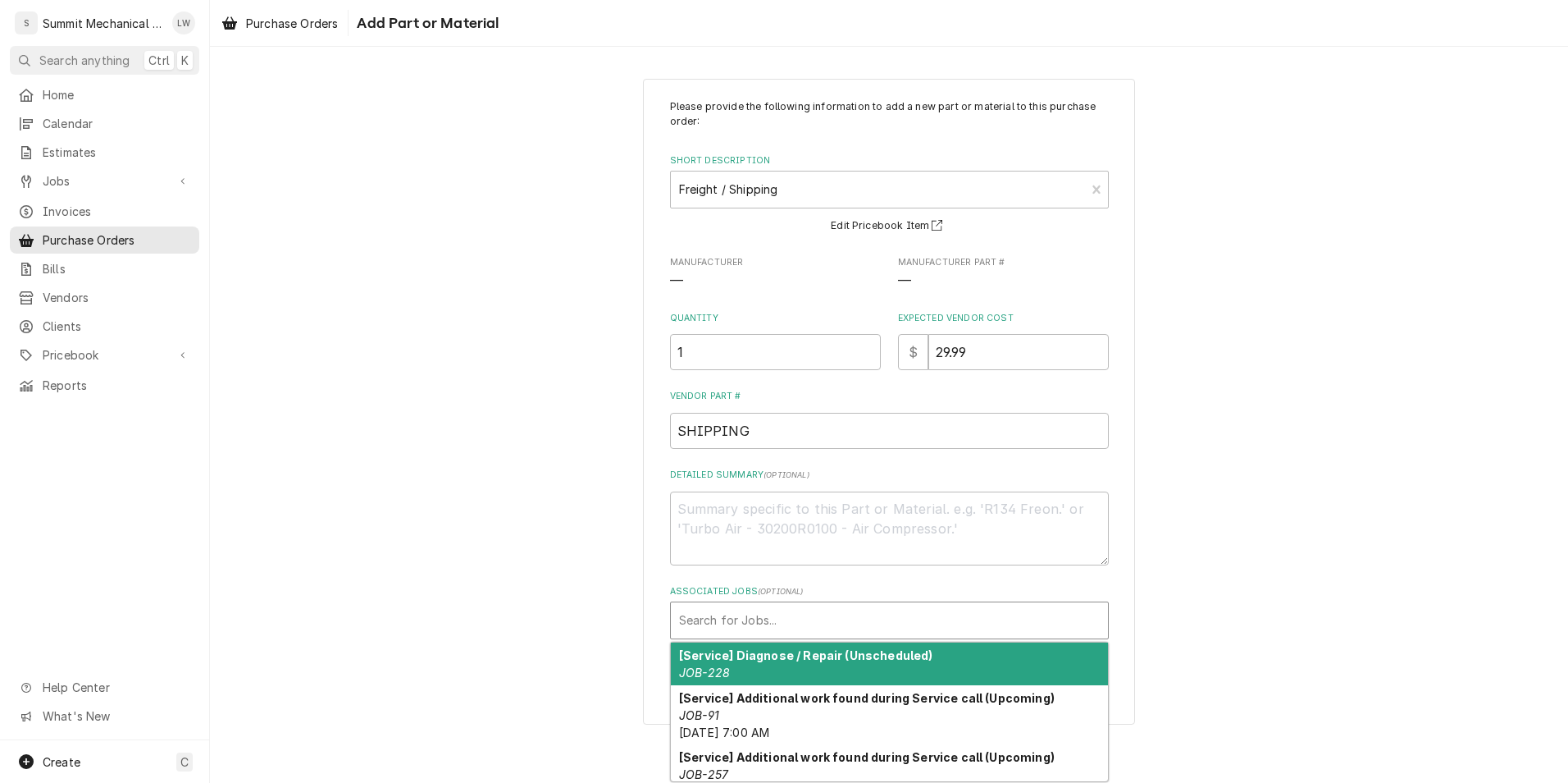
click at [767, 613] on div "Associated Jobs" at bounding box center [889, 620] width 421 height 29
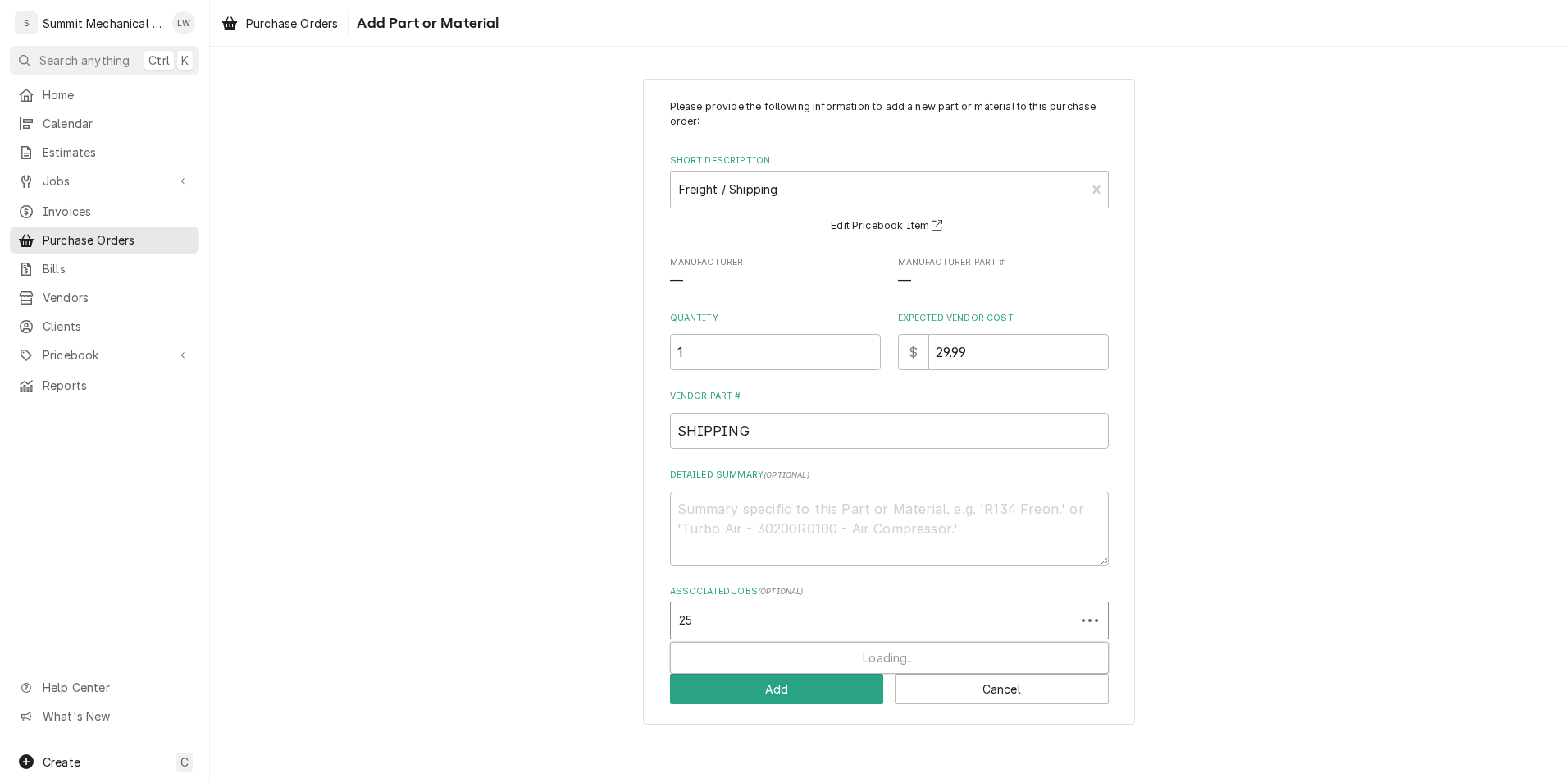
type input "251"
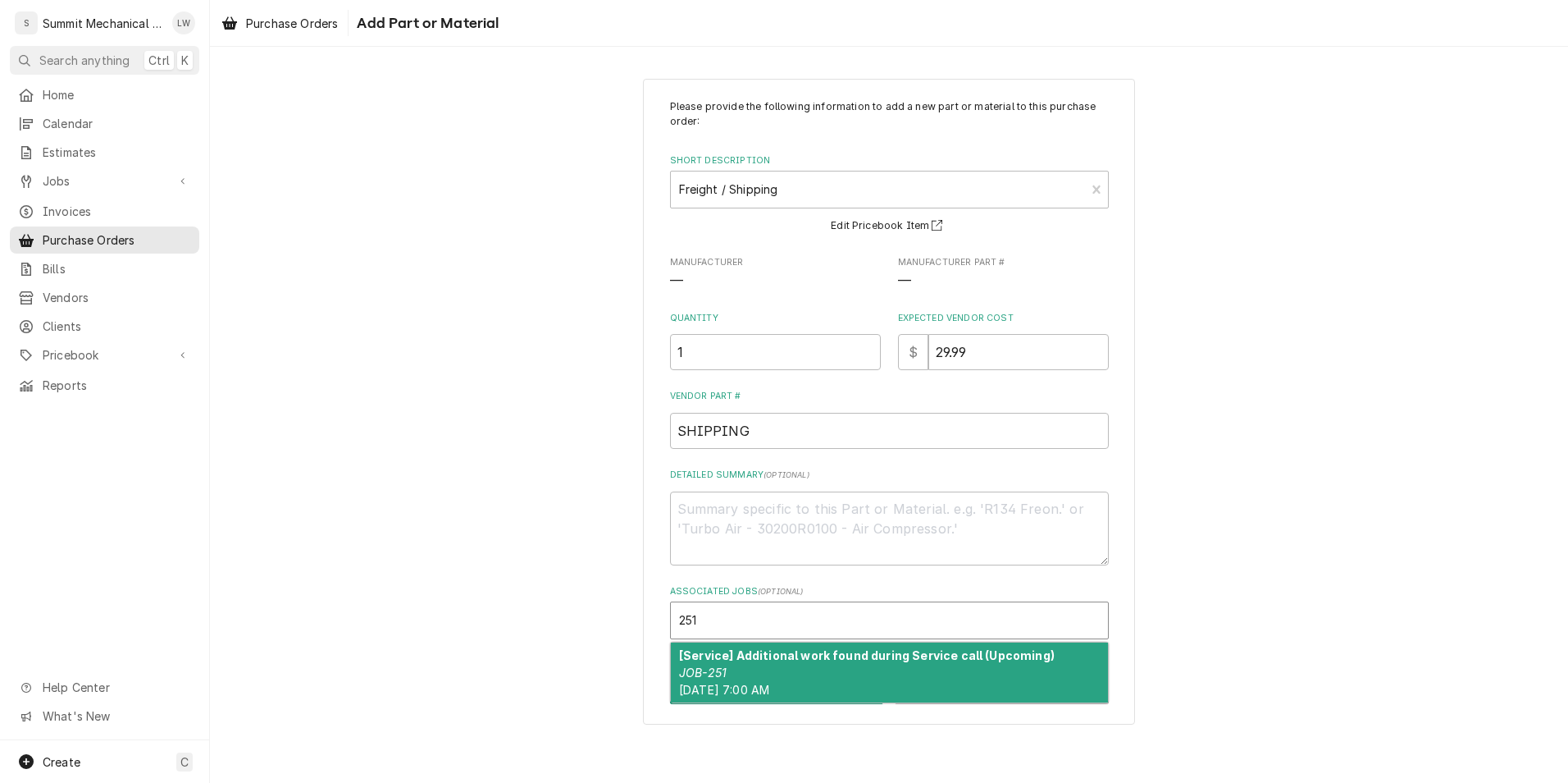
click at [778, 678] on div "[Service] Additional work found during Service call (Upcoming) JOB-251 Mon, Oct…" at bounding box center [888, 672] width 437 height 60
type textarea "x"
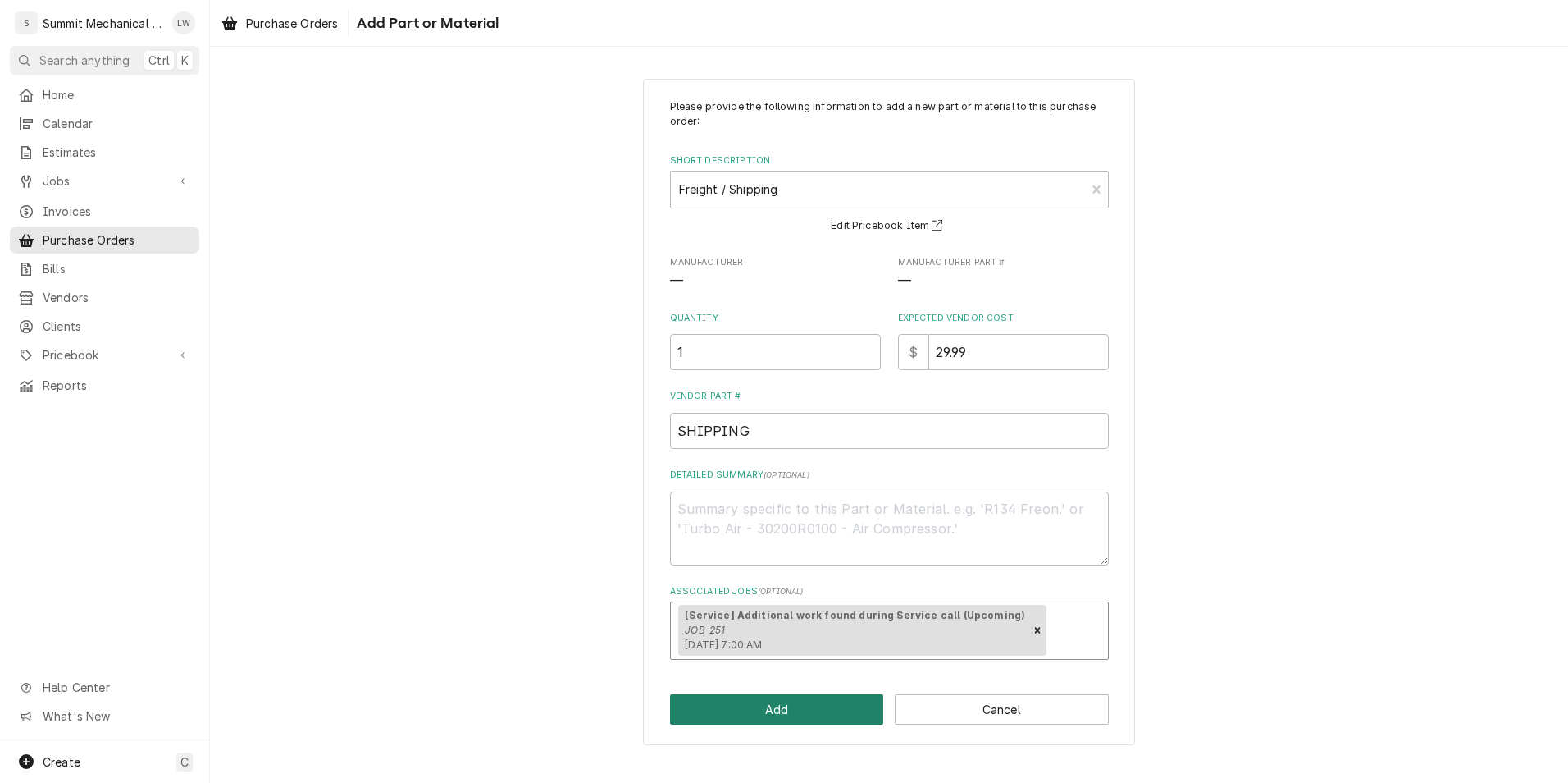
click at [809, 711] on button "Add" at bounding box center [777, 709] width 214 height 30
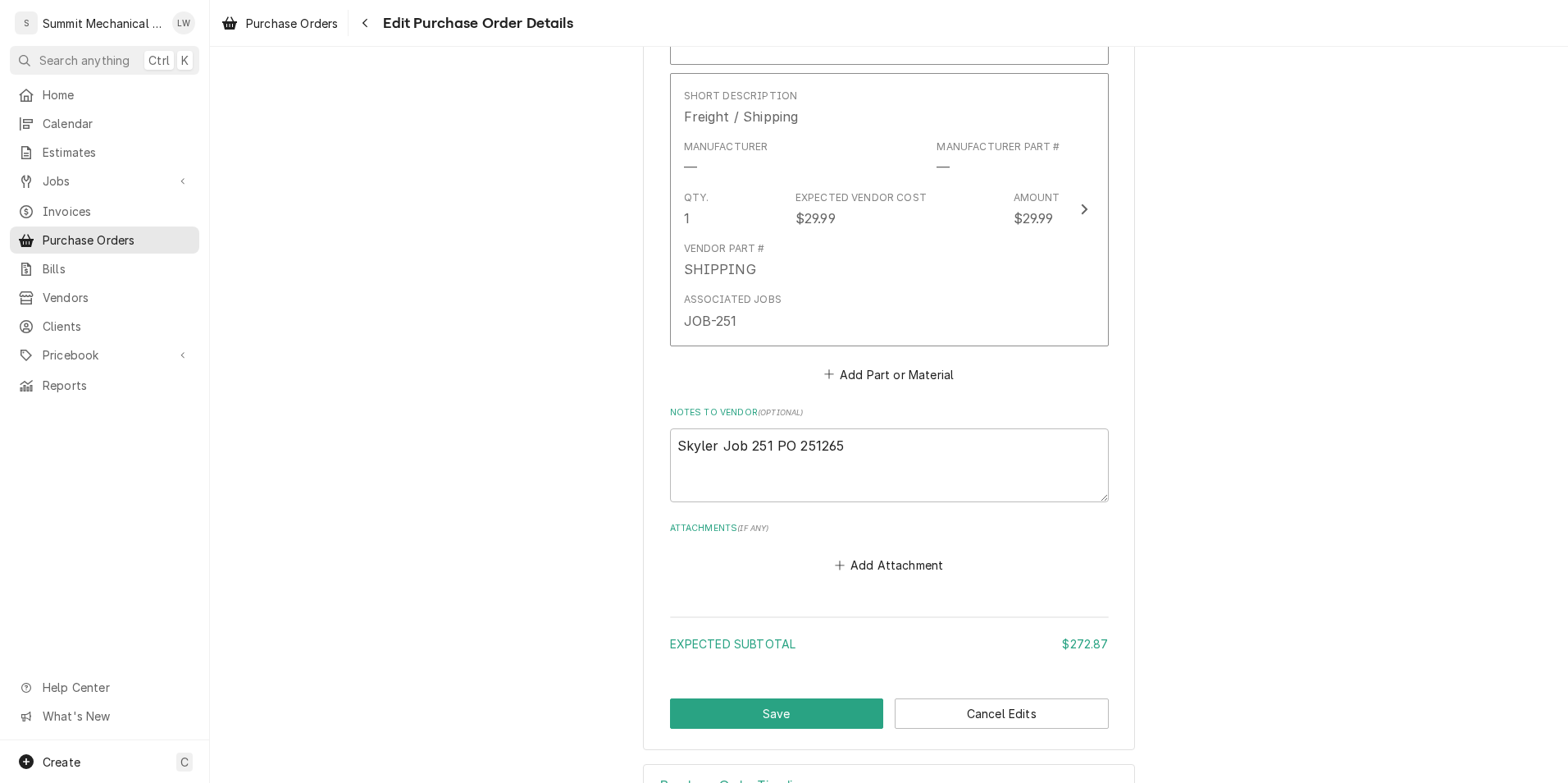
scroll to position [995, 0]
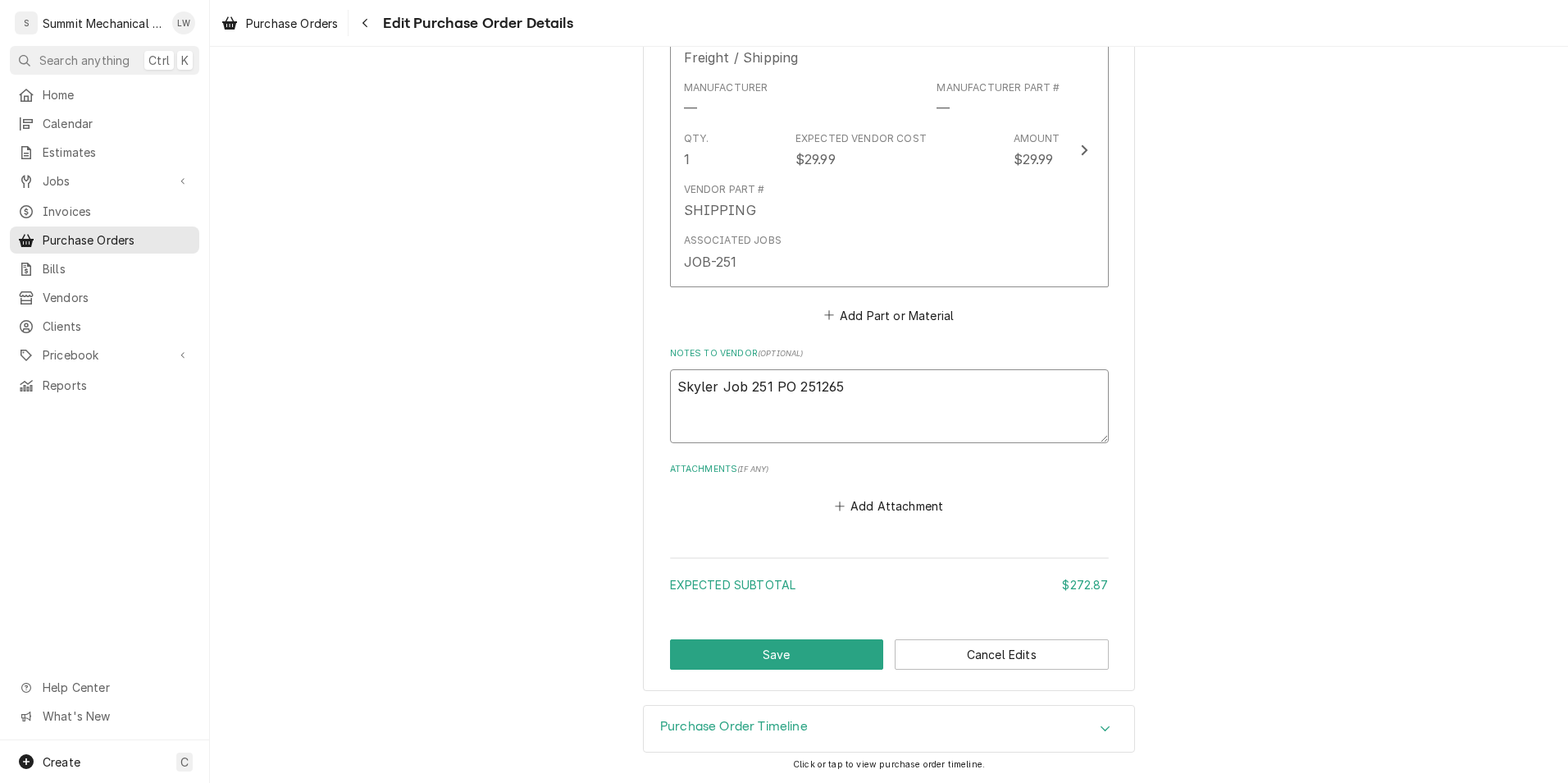
click at [914, 382] on textarea "Skyler Job 251 PO 251265" at bounding box center [889, 406] width 439 height 74
type textarea "x"
type textarea "Skyler Job 251 PO 251265"
type textarea "x"
type textarea "Skyler Job 251 PO 251265 -"
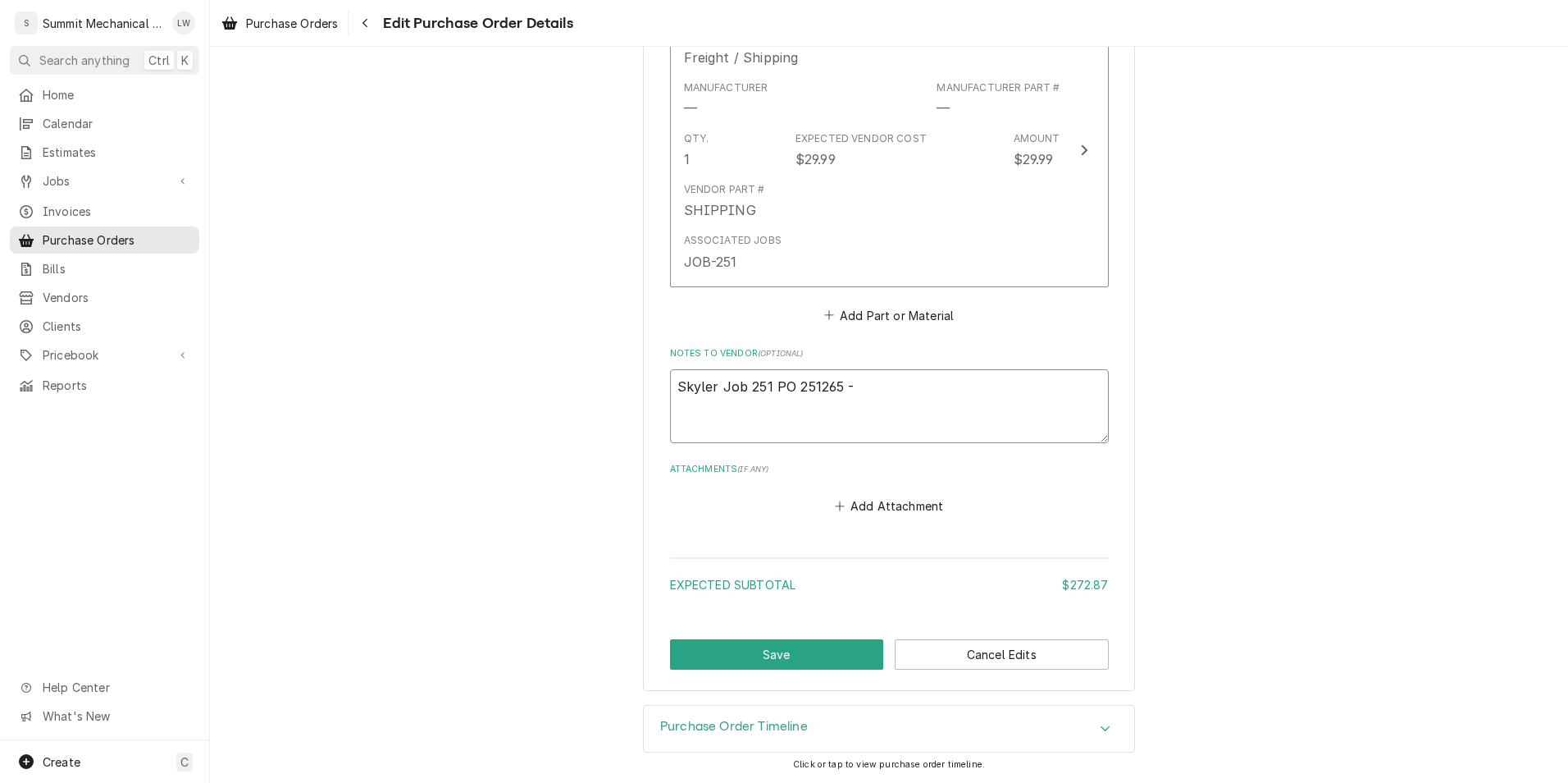
type textarea "x"
type textarea "Skyler Job 251 PO 251265 -"
type textarea "x"
type textarea "Skyler Job 251 PO 251265 - i"
type textarea "x"
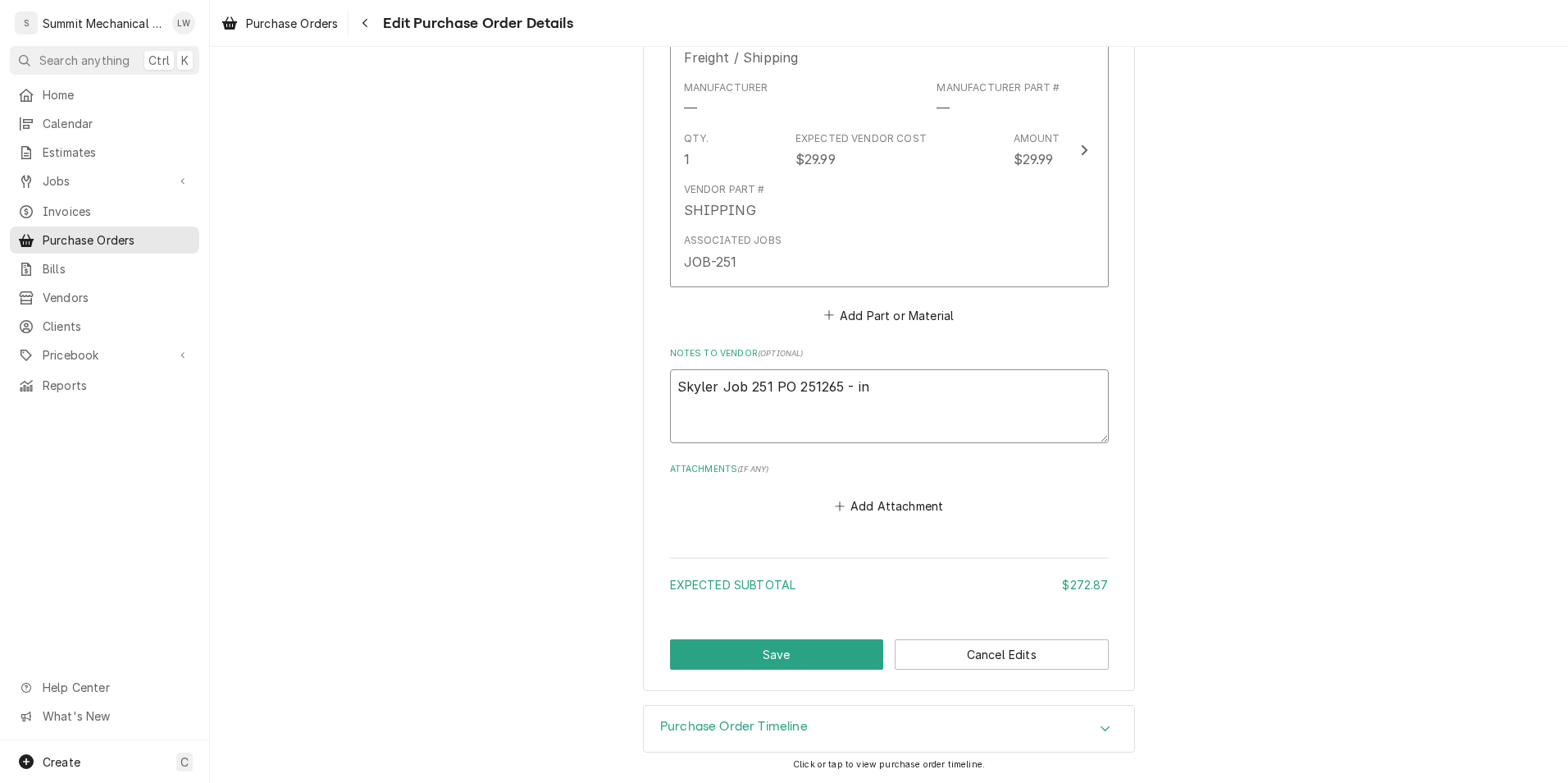
type textarea "Skyler Job 251 PO 251265 - int"
type textarea "x"
type textarea "Skyler Job 251 PO 251265 - int"
type textarea "x"
type textarea "Skyler Job 251 PO 251265 - int"
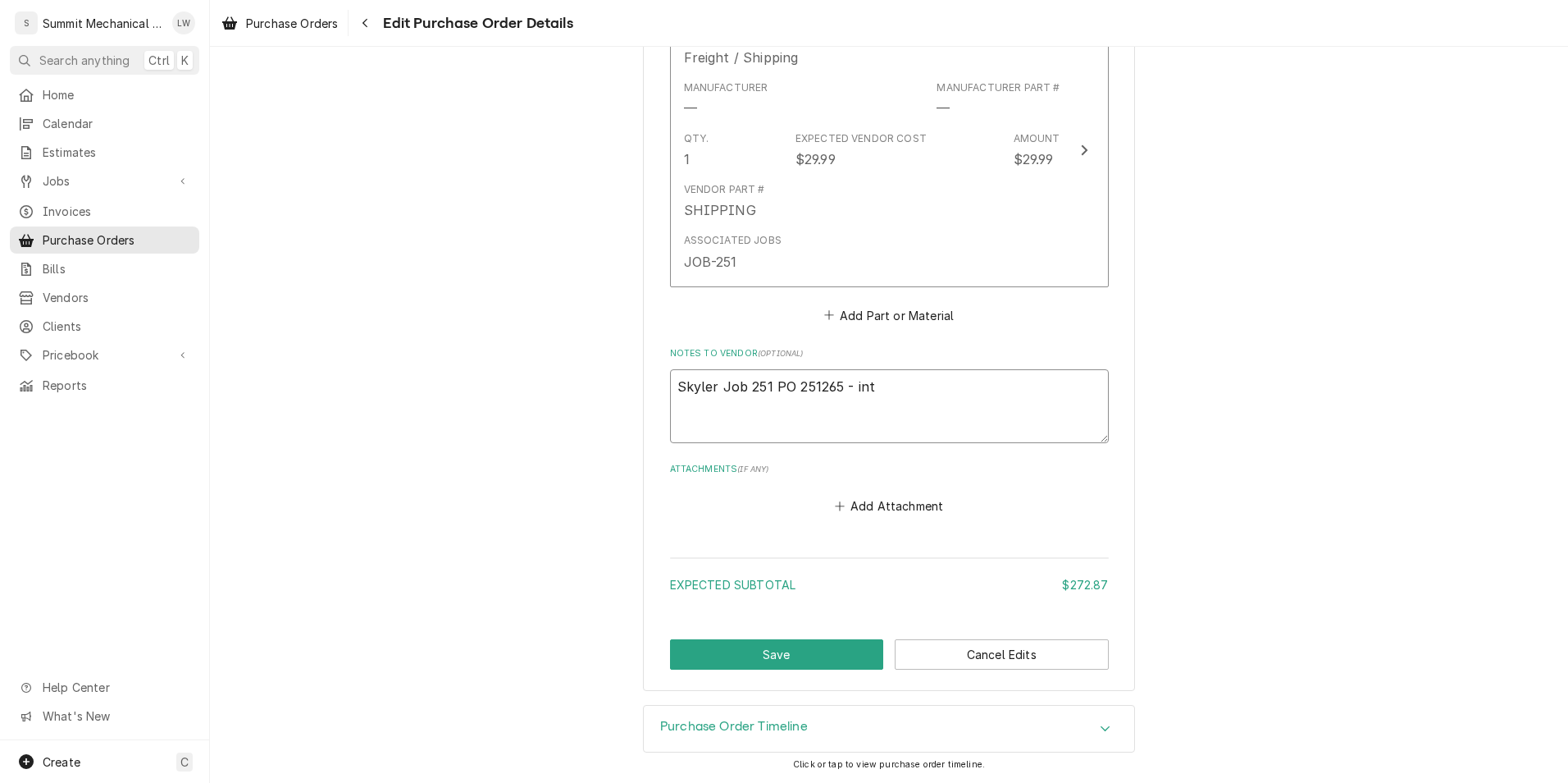
type textarea "x"
type textarea "Skyler Job 251 PO 251265 - in"
type textarea "x"
type textarea "Skyler Job 251 PO 251265 - in"
type textarea "x"
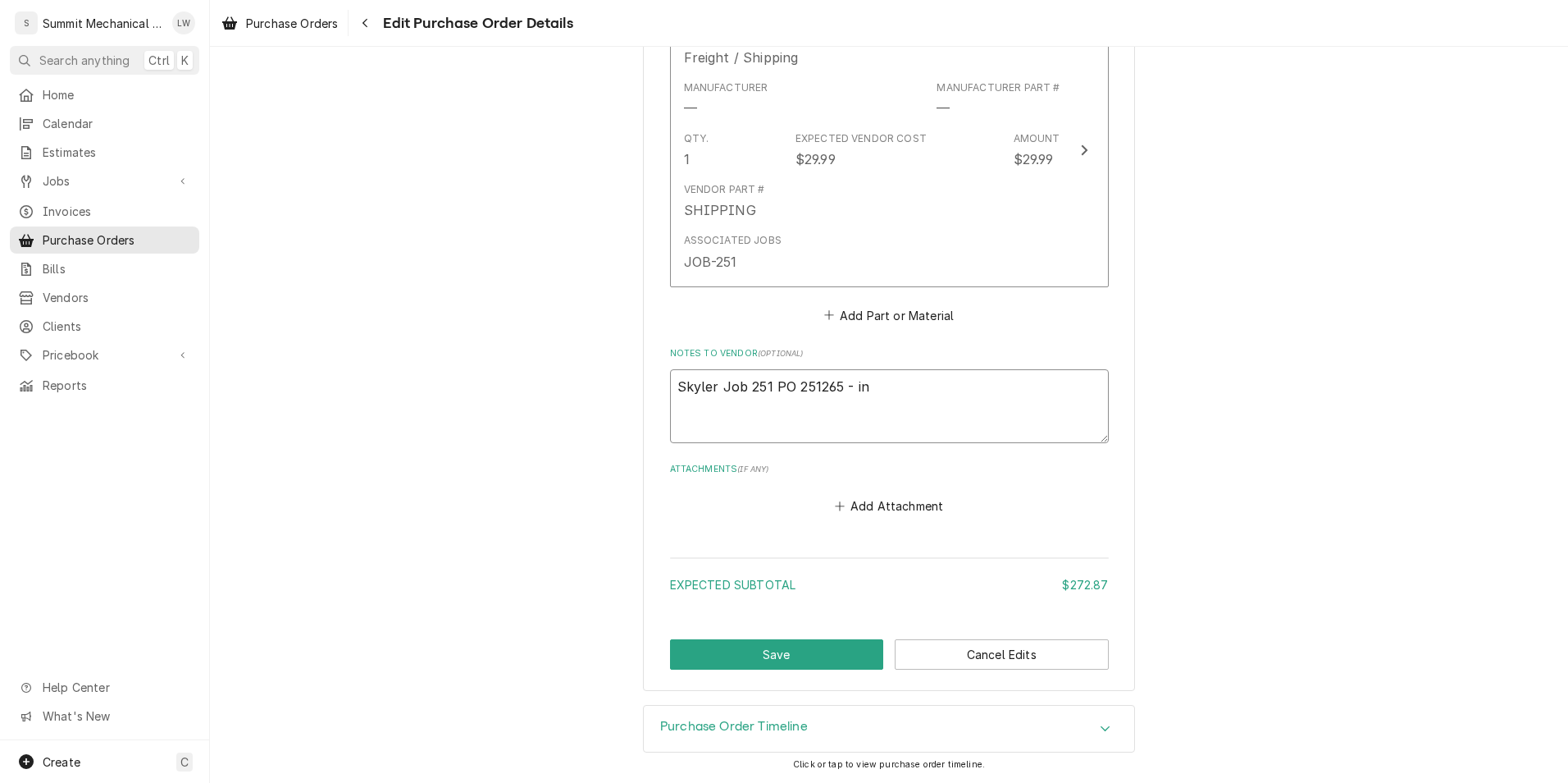
type textarea "Skyler Job 251 PO 251265 - in s"
type textarea "x"
type textarea "Skyler Job 251 PO 251265 - in st"
type textarea "x"
type textarea "Skyler Job 251 PO 251265 - in sti"
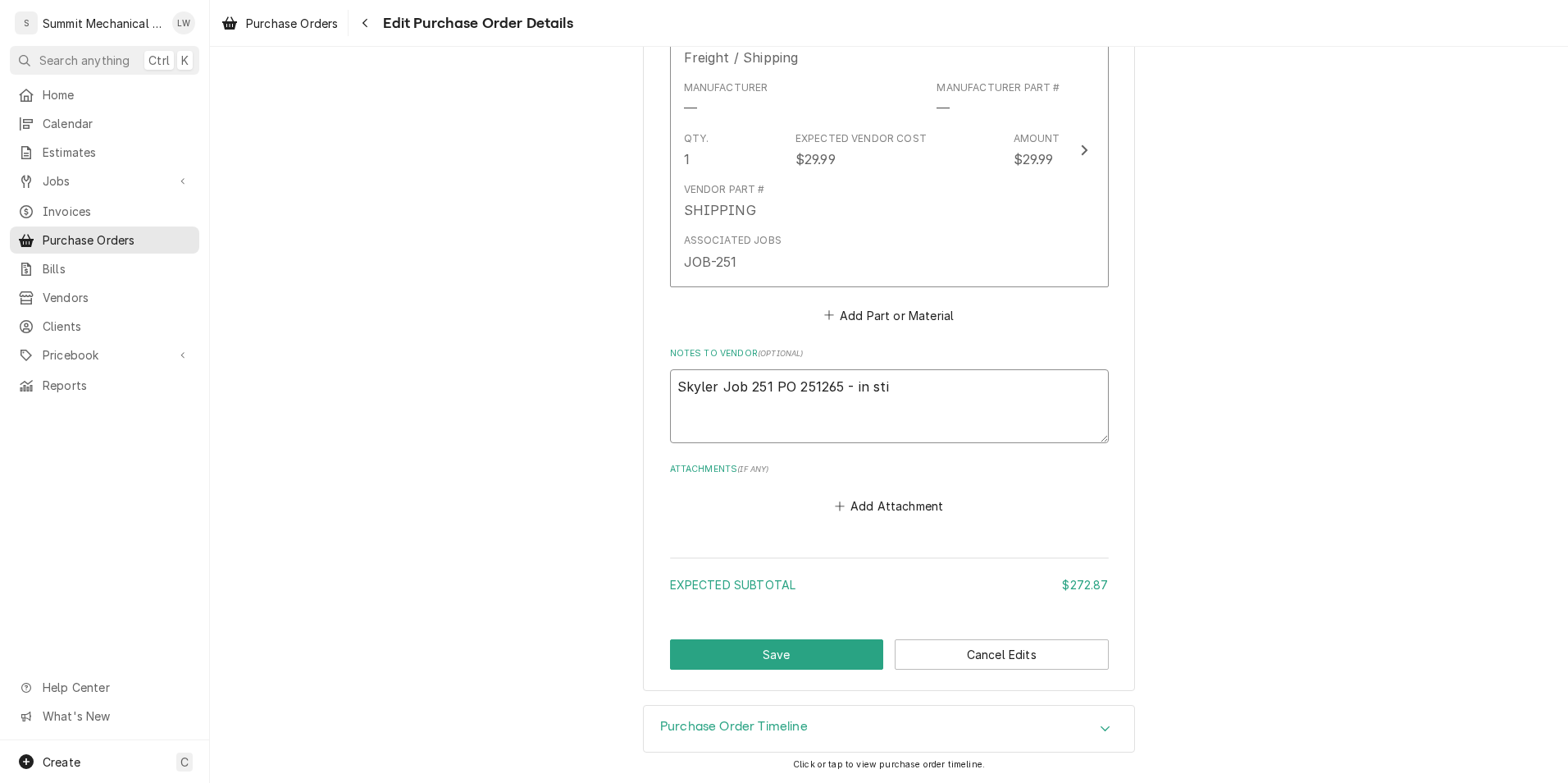
type textarea "x"
type textarea "Skyler Job 251 PO 251265 - in st"
type textarea "x"
type textarea "Skyler Job 251 PO 251265 - in sto"
type textarea "x"
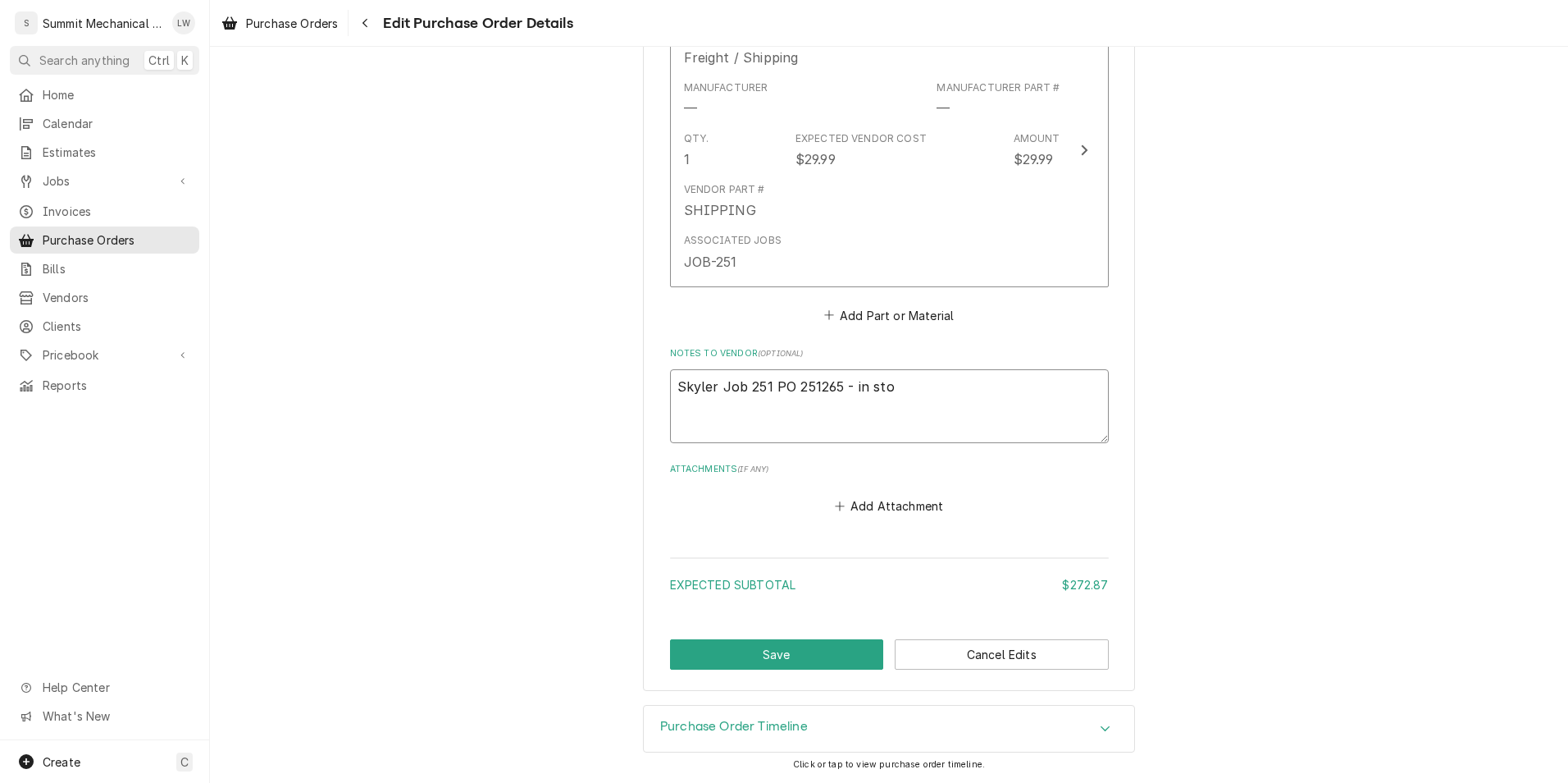
type textarea "Skyler Job 251 PO 251265 - in stoc"
type textarea "x"
type textarea "Skyler Job 251 PO 251265 - in stock"
type textarea "x"
type textarea "Skyler Job 251 PO 251265 - in stoc"
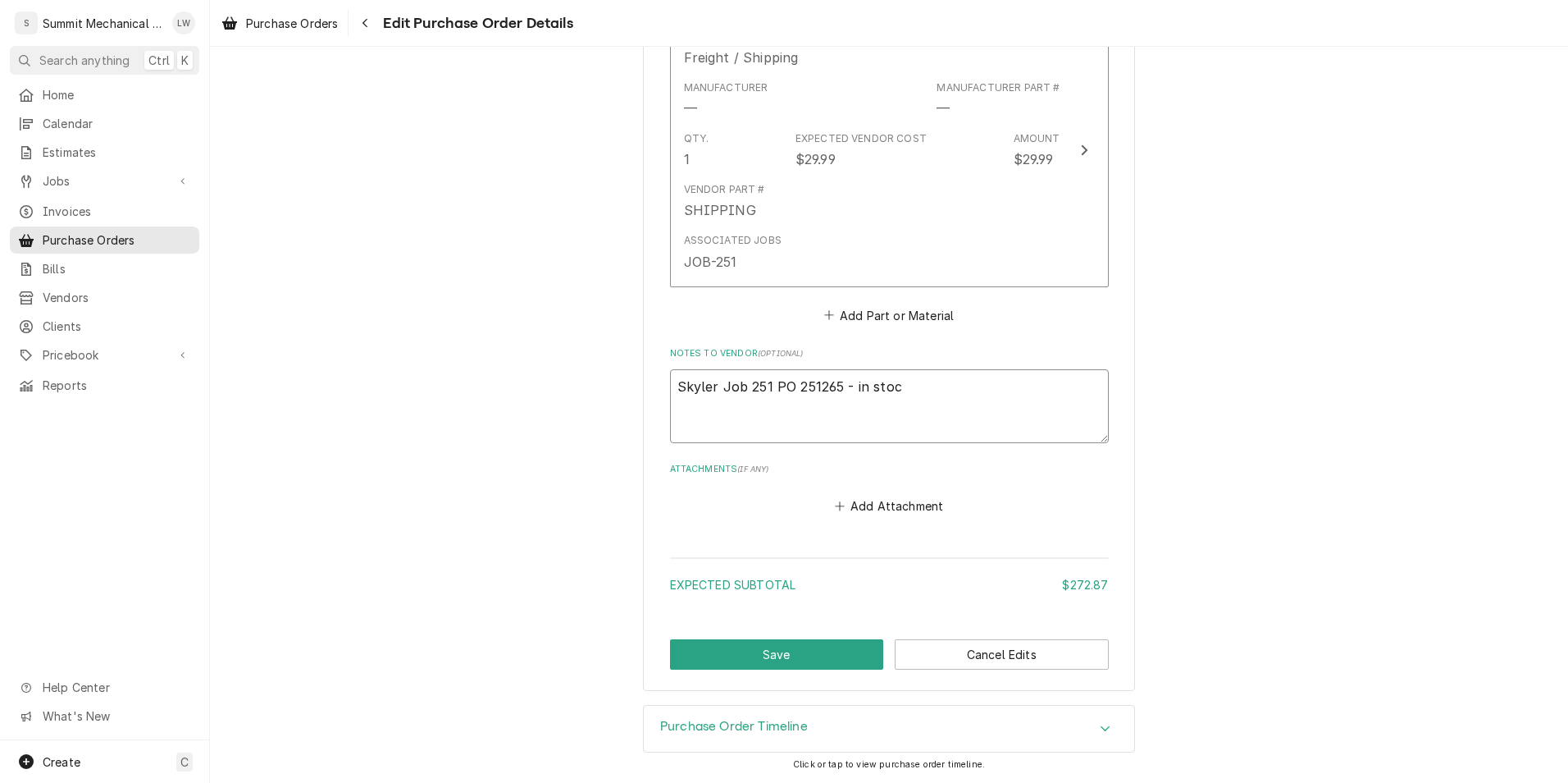
type textarea "x"
type textarea "Skyler Job 251 PO 251265 - in sto"
type textarea "x"
type textarea "Skyler Job 251 PO 251265 - in st"
type textarea "x"
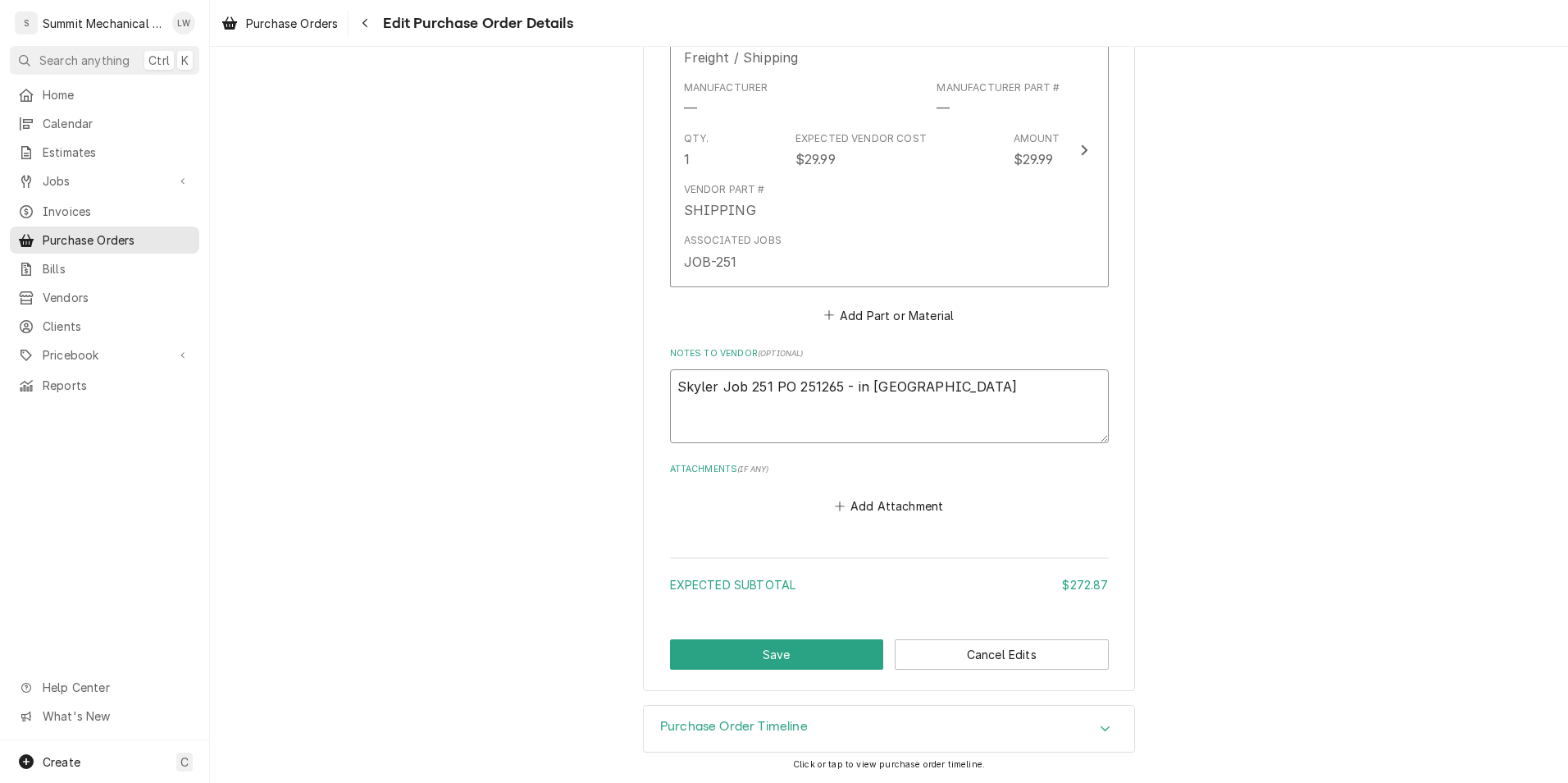
type textarea "Skyler Job 251 PO 251265 - in s"
type textarea "x"
type textarea "Skyler Job 251 PO 251265 - in"
type textarea "x"
type textarea "Skyler Job 251 PO 251265 - in"
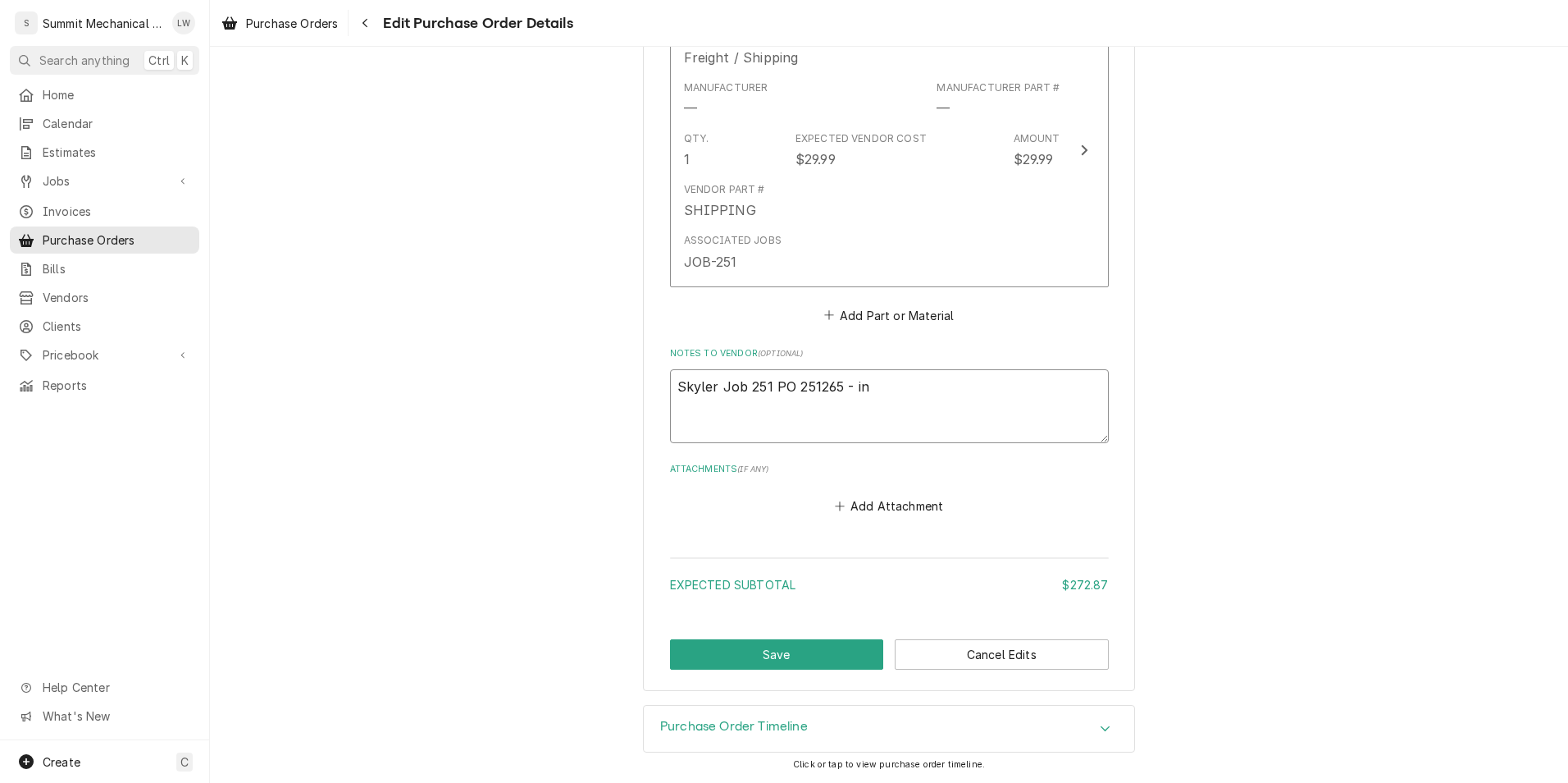
type textarea "x"
type textarea "Skyler Job 251 PO 251265 - i"
type textarea "x"
type textarea "Skyler Job 251 PO 251265 -"
click at [778, 642] on button "Save" at bounding box center [777, 655] width 214 height 30
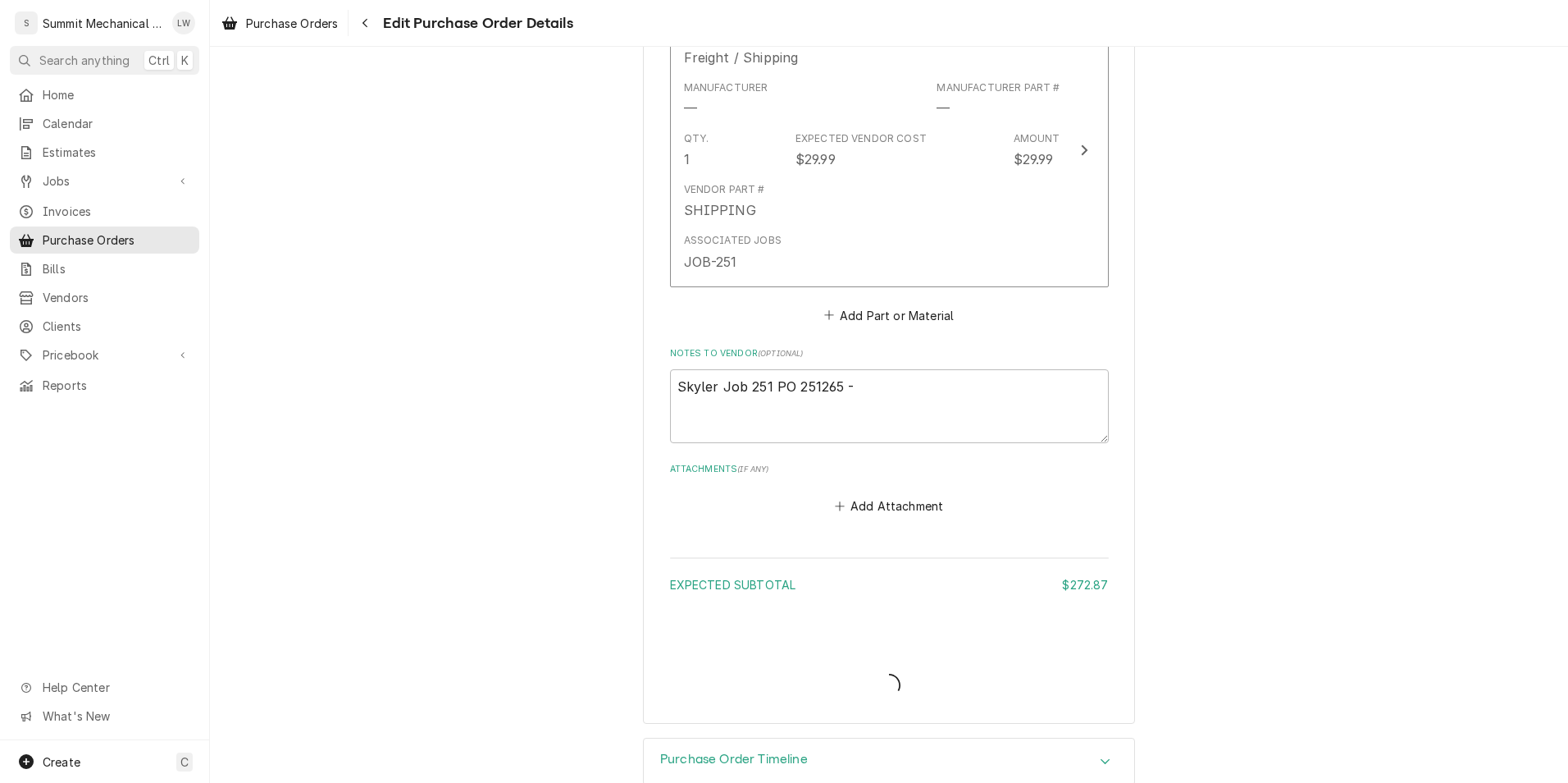
type textarea "x"
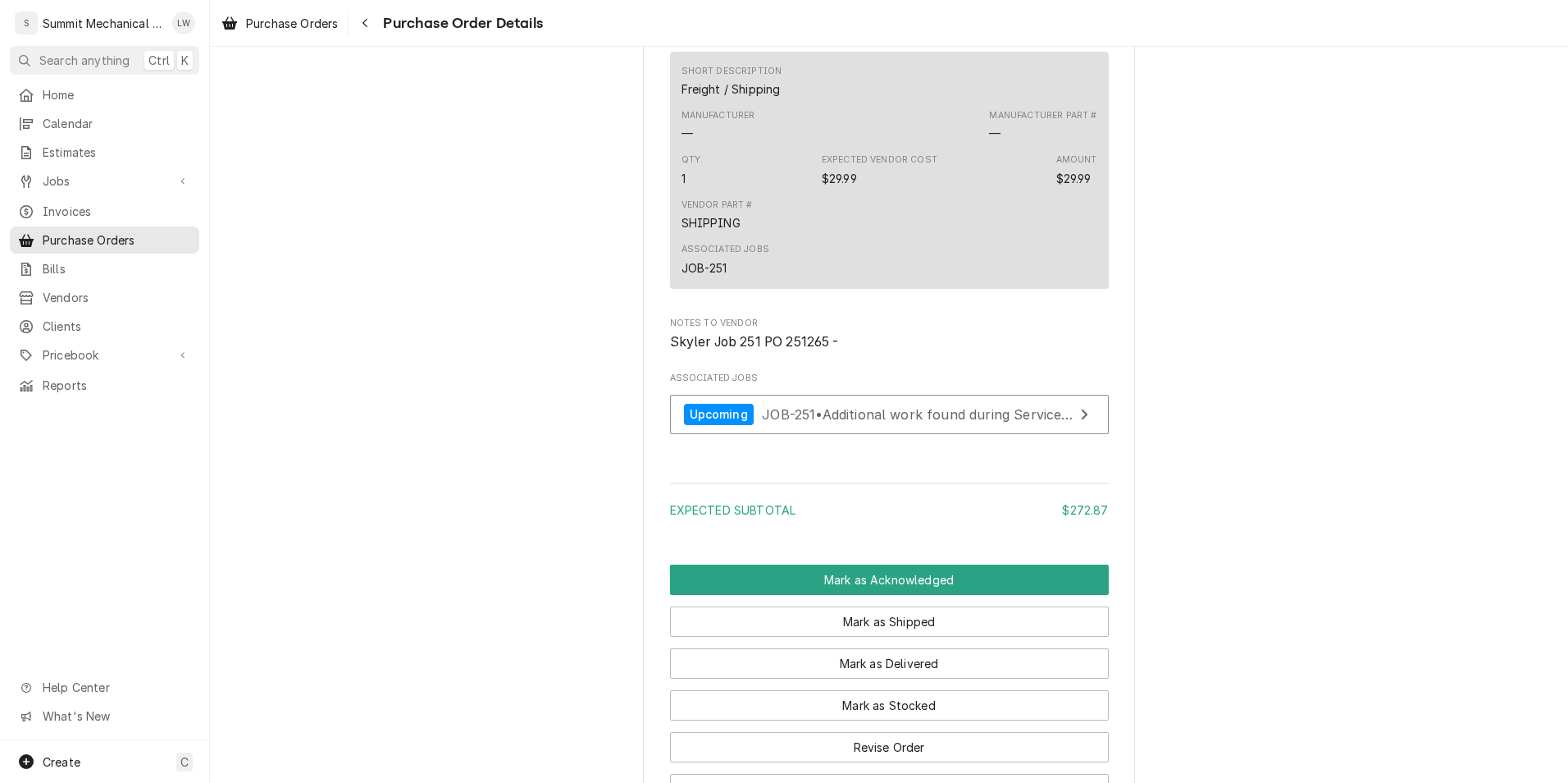
scroll to position [1279, 0]
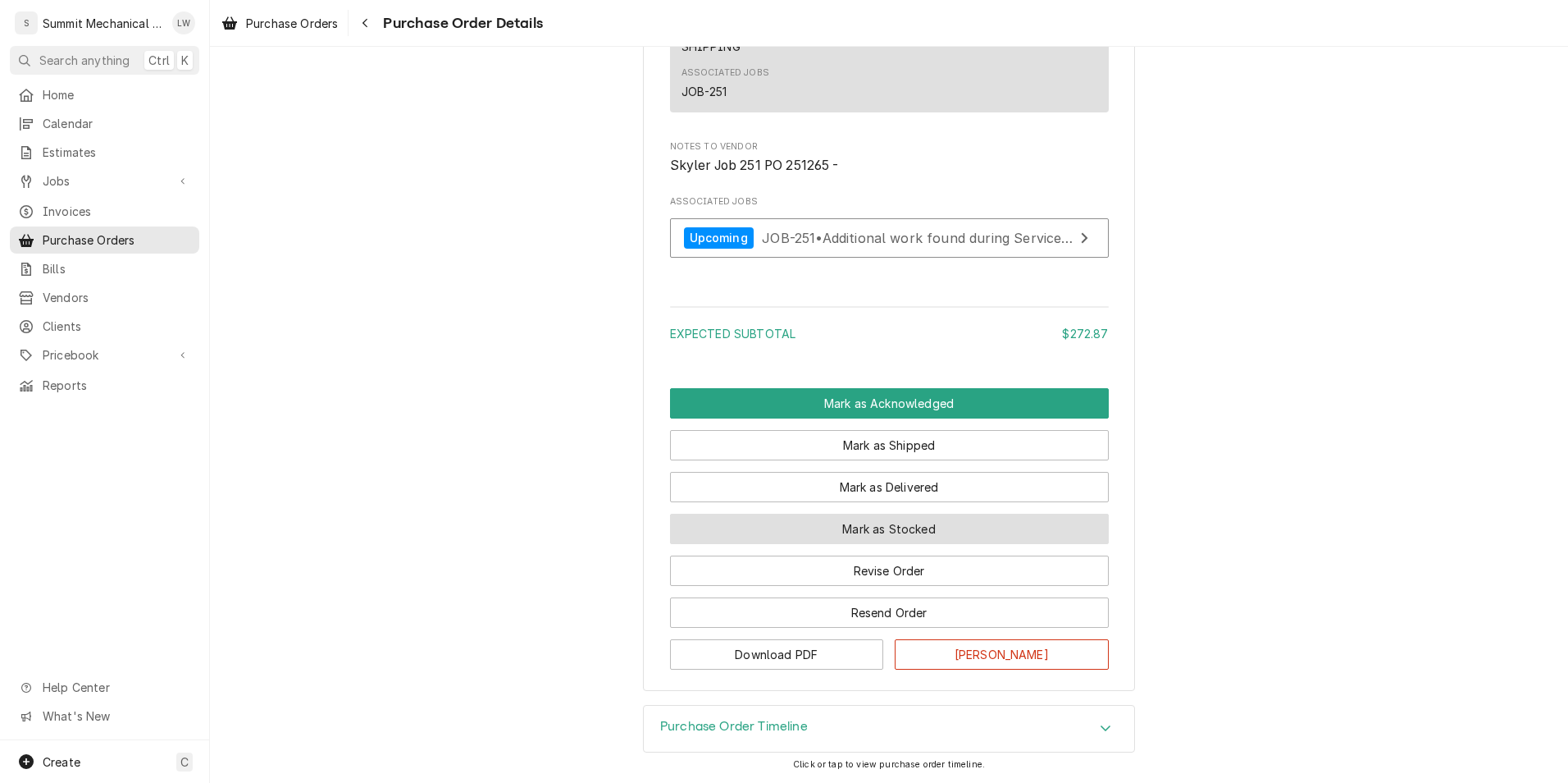
click at [888, 531] on button "Mark as Stocked" at bounding box center [889, 529] width 439 height 30
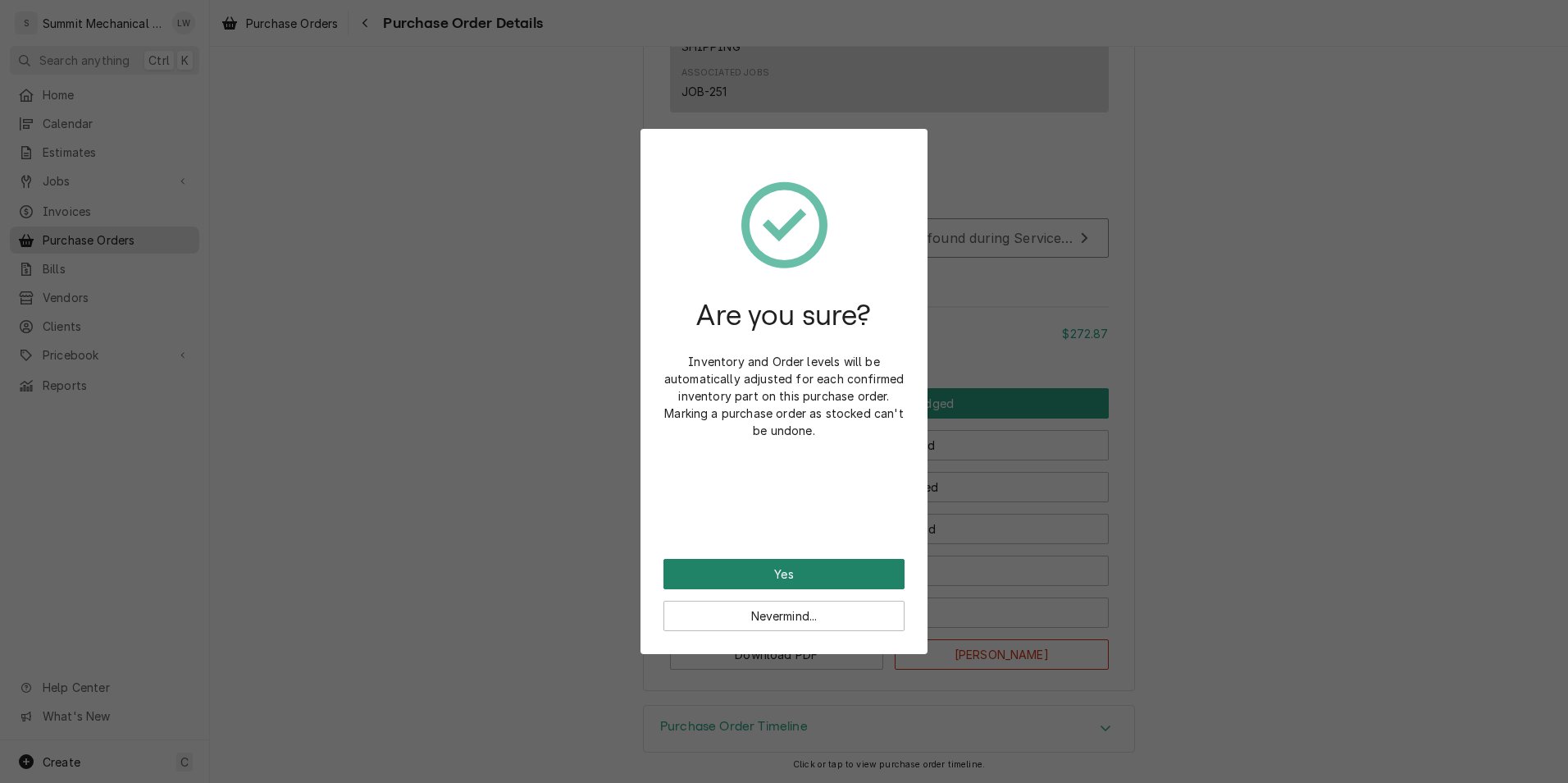
click at [751, 574] on button "Yes" at bounding box center [784, 573] width 241 height 30
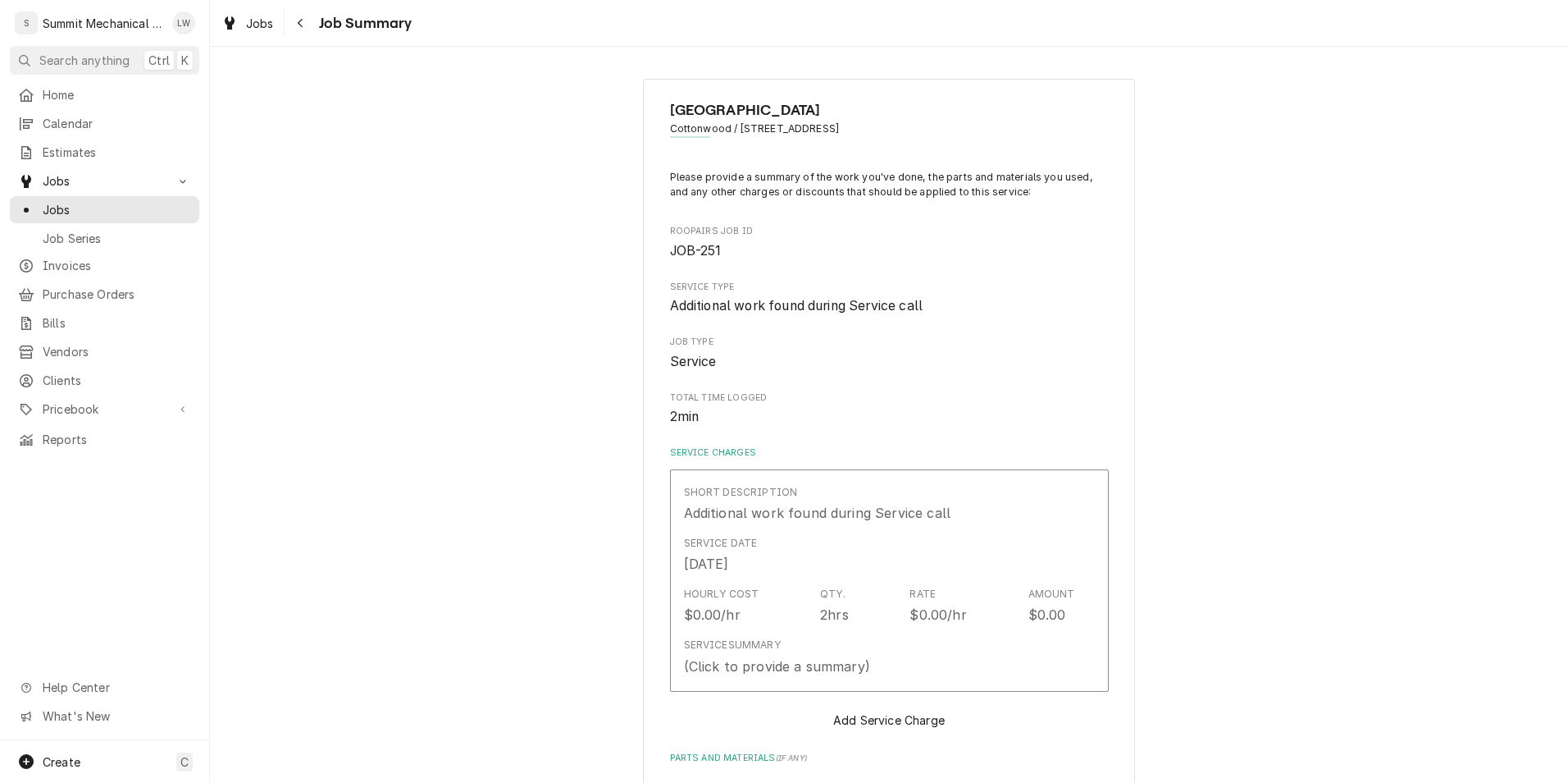
type textarea "x"
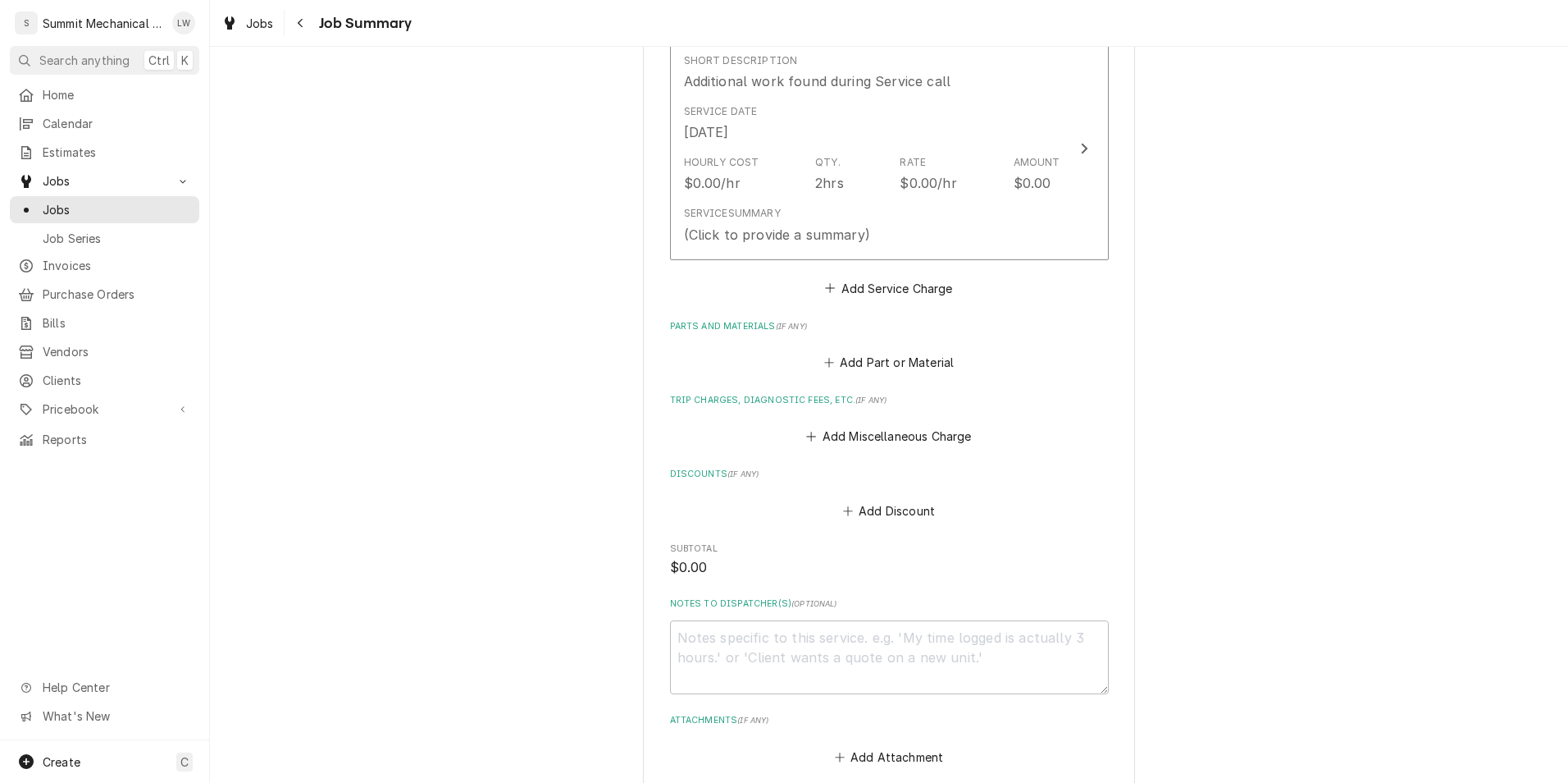
scroll to position [595, 0]
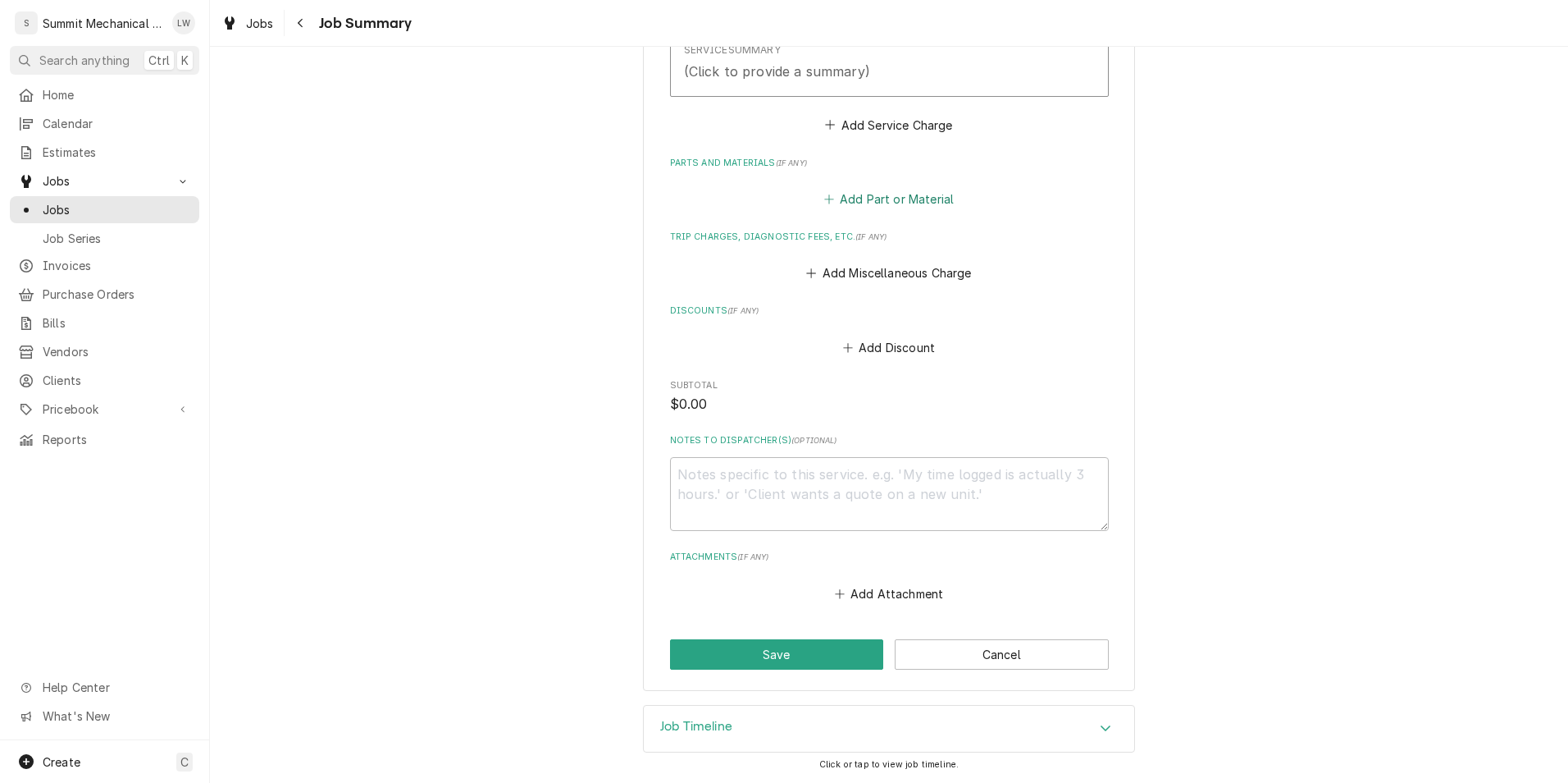
click at [891, 197] on button "Add Part or Material" at bounding box center [887, 199] width 135 height 23
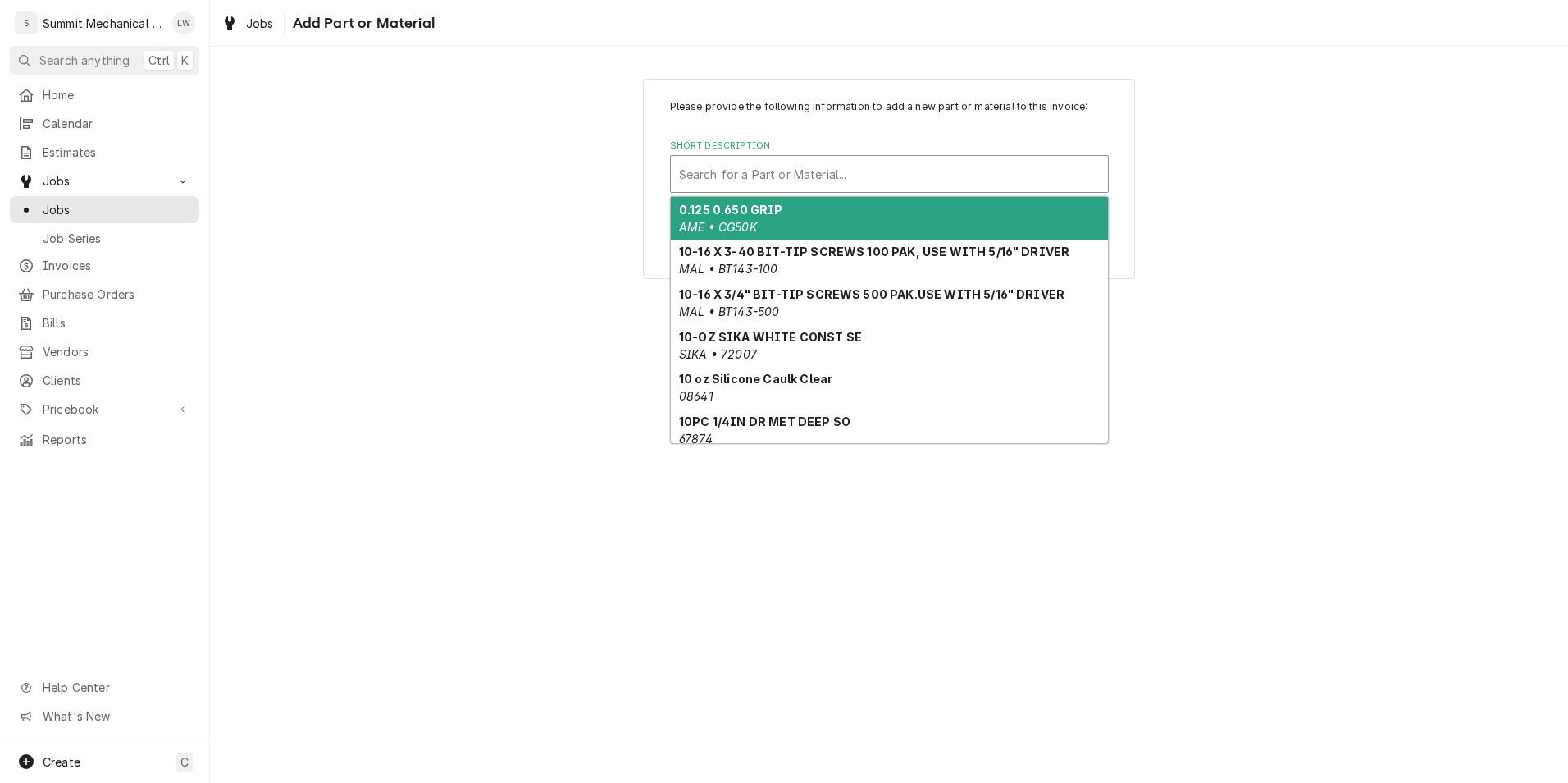
click at [764, 184] on div "Short Description" at bounding box center [889, 173] width 421 height 29
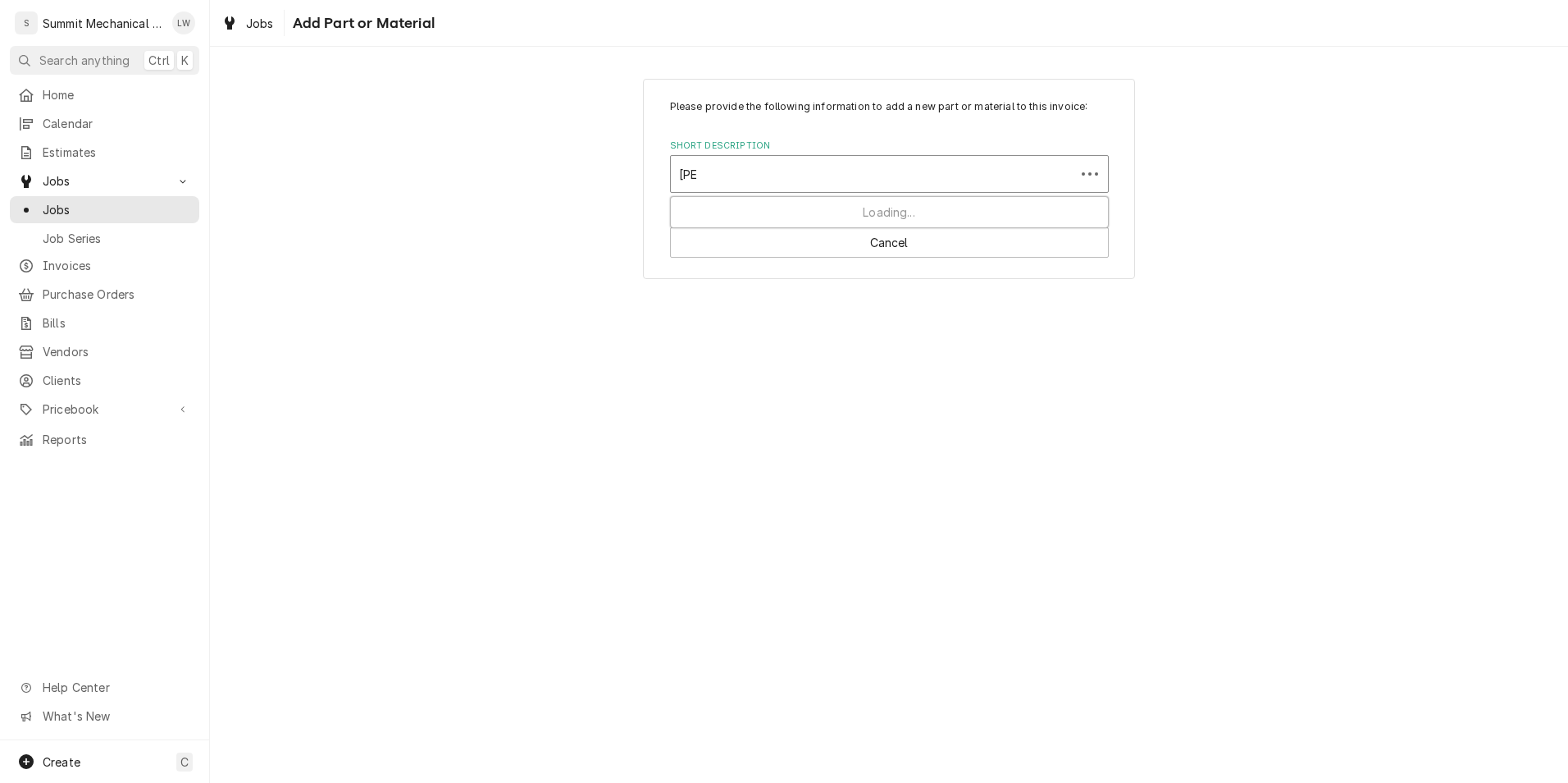
type input "roller"
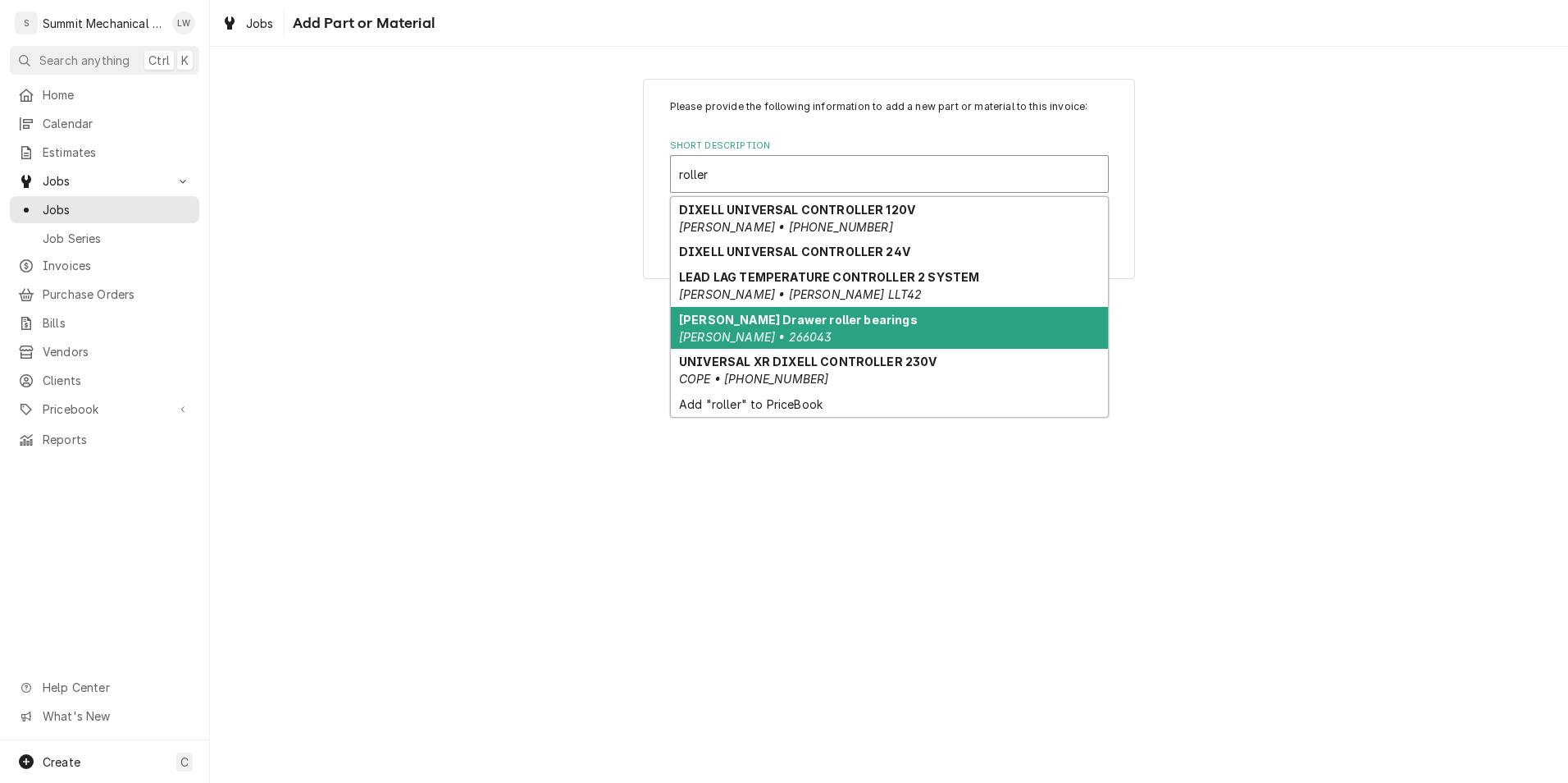
click at [848, 332] on div "Randell Drawer roller bearings Randell • 266043" at bounding box center [888, 328] width 437 height 43
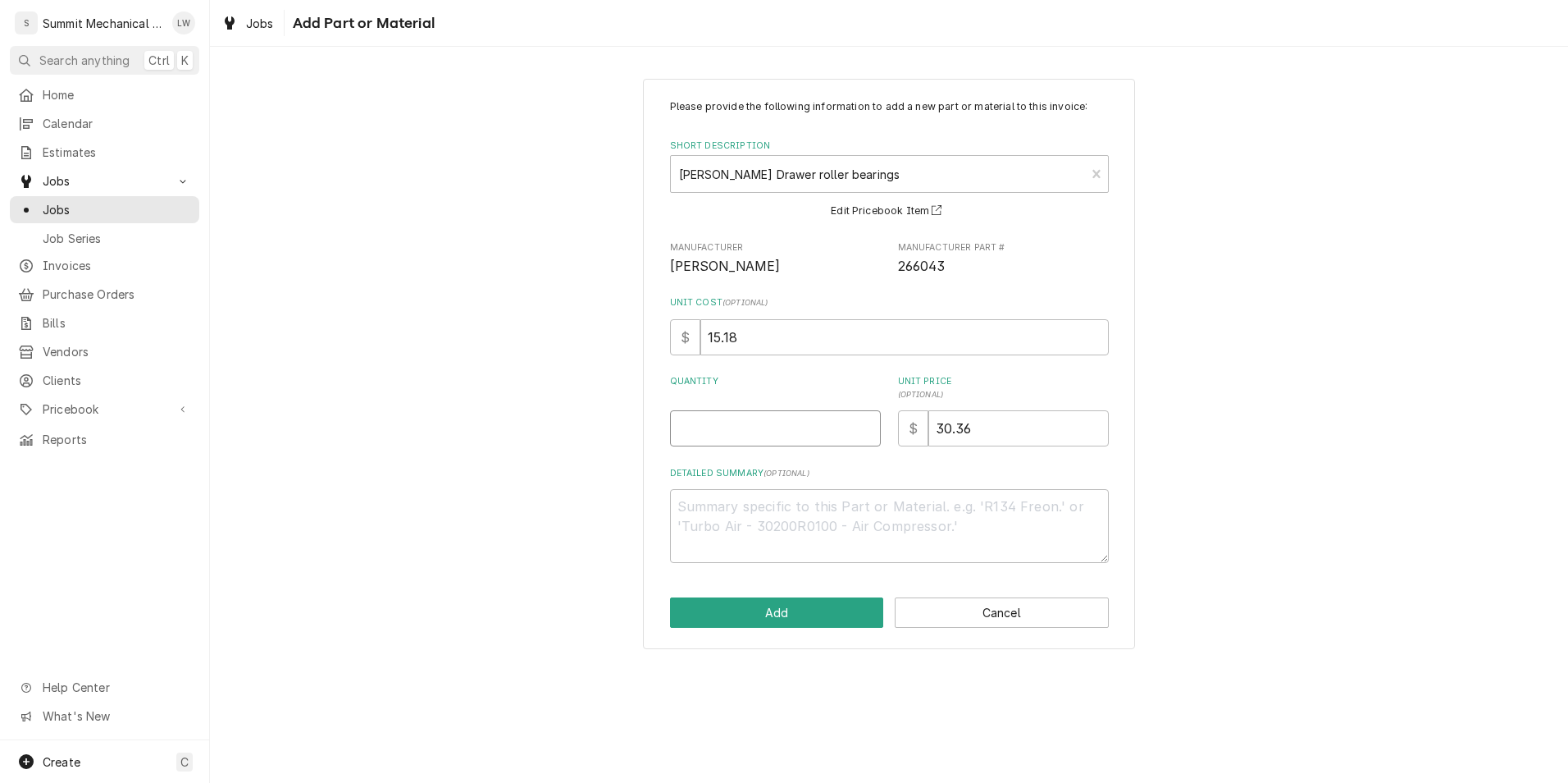
click at [783, 427] on input "Quantity" at bounding box center [775, 428] width 211 height 36
type textarea "x"
type input "1"
type textarea "x"
type input "16"
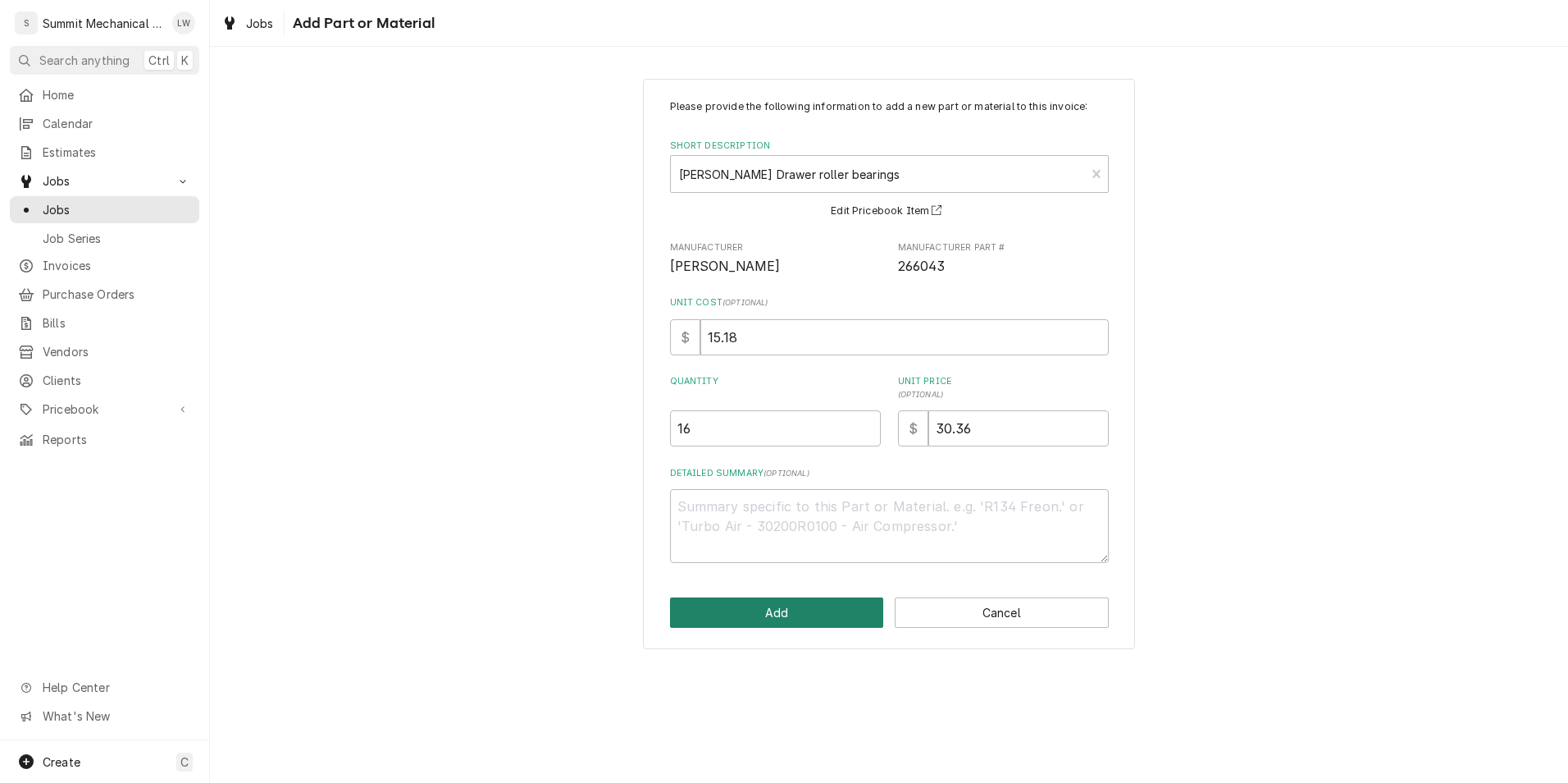
click at [780, 613] on button "Add" at bounding box center [777, 612] width 214 height 30
type textarea "x"
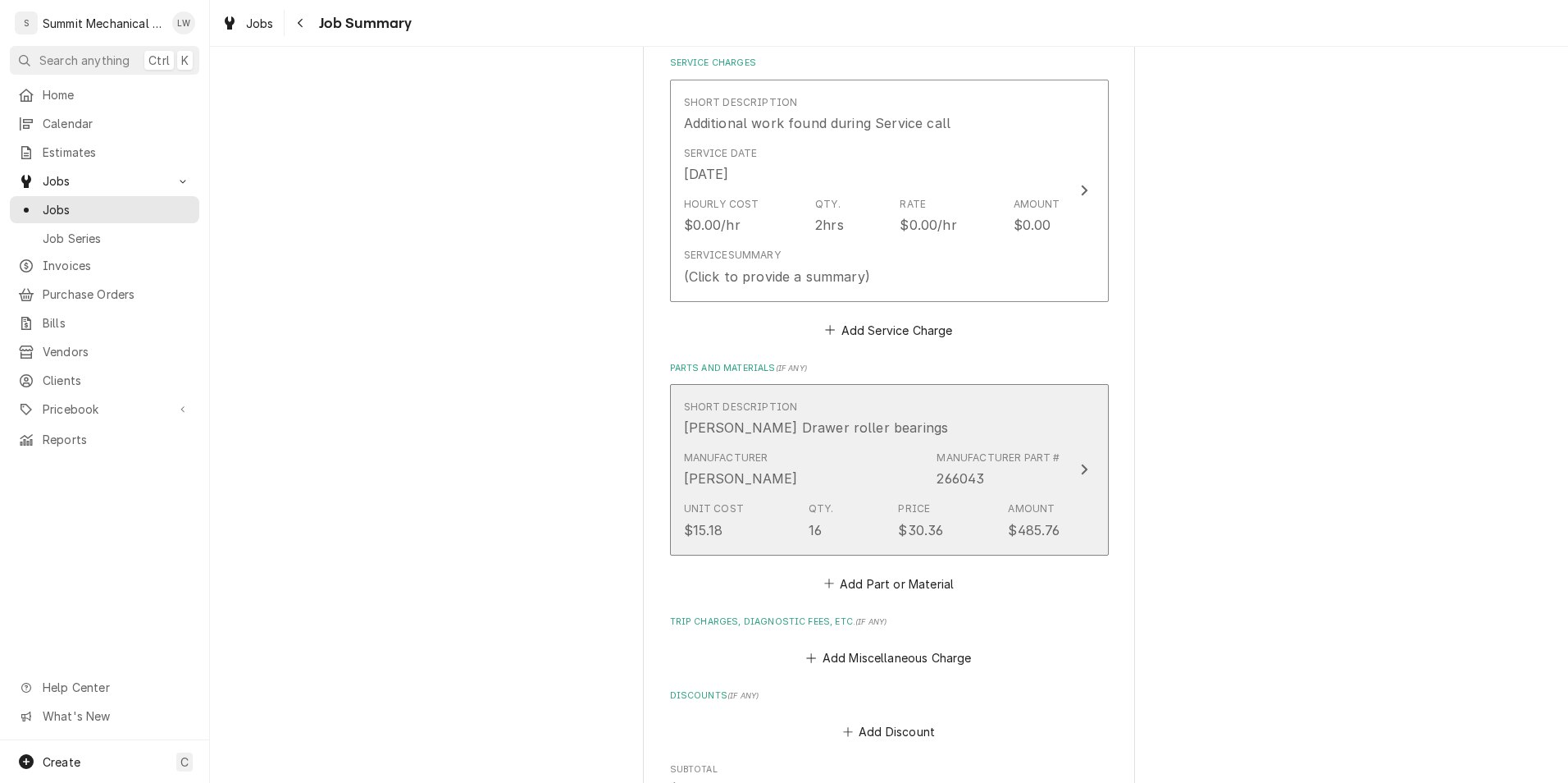
scroll to position [433, 0]
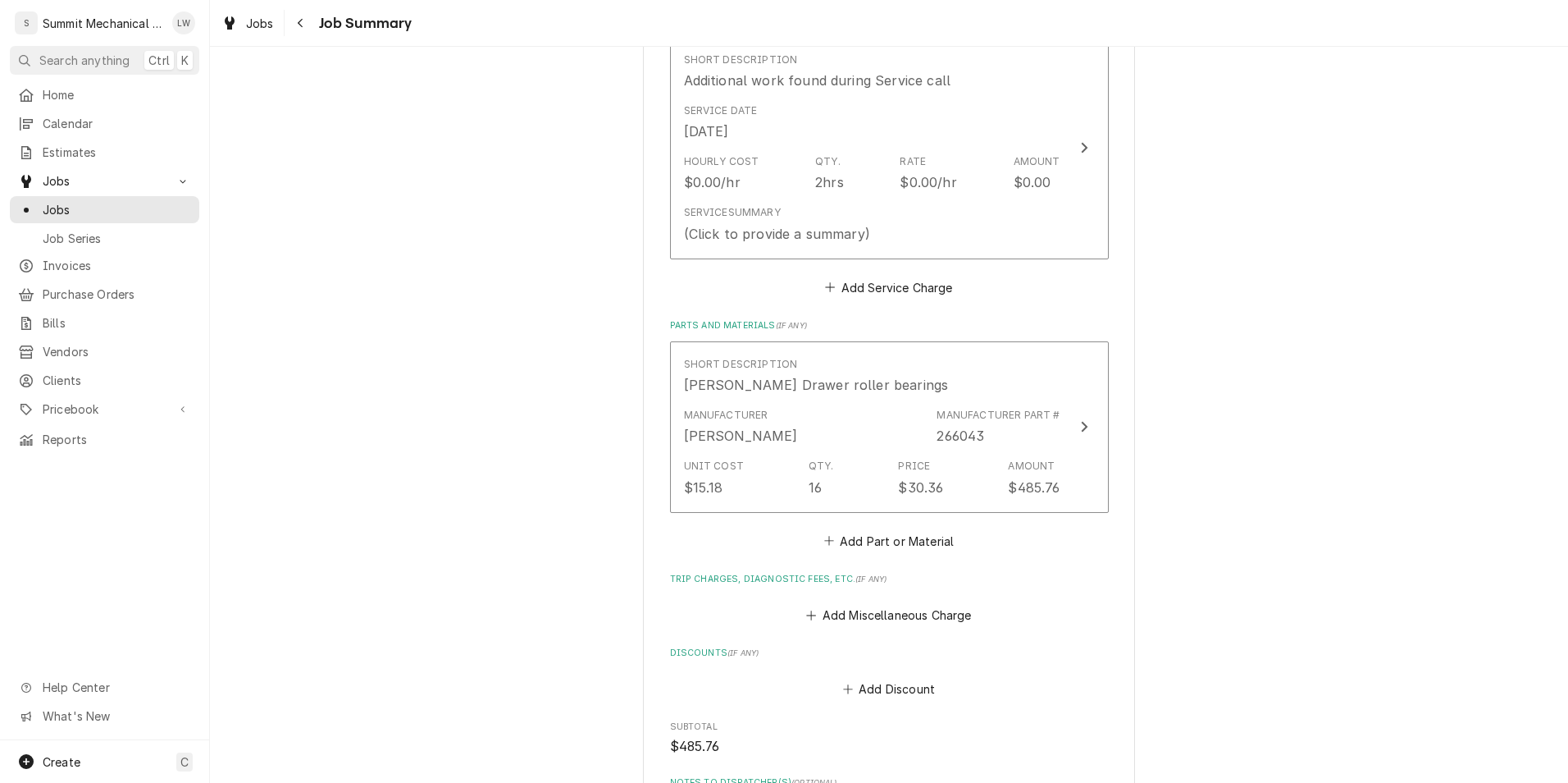
click at [867, 553] on div "Please provide a summary of the work you've done, the parts and materials you u…" at bounding box center [889, 342] width 439 height 1209
click at [863, 610] on button "Add Miscellaneous Charge" at bounding box center [888, 615] width 171 height 23
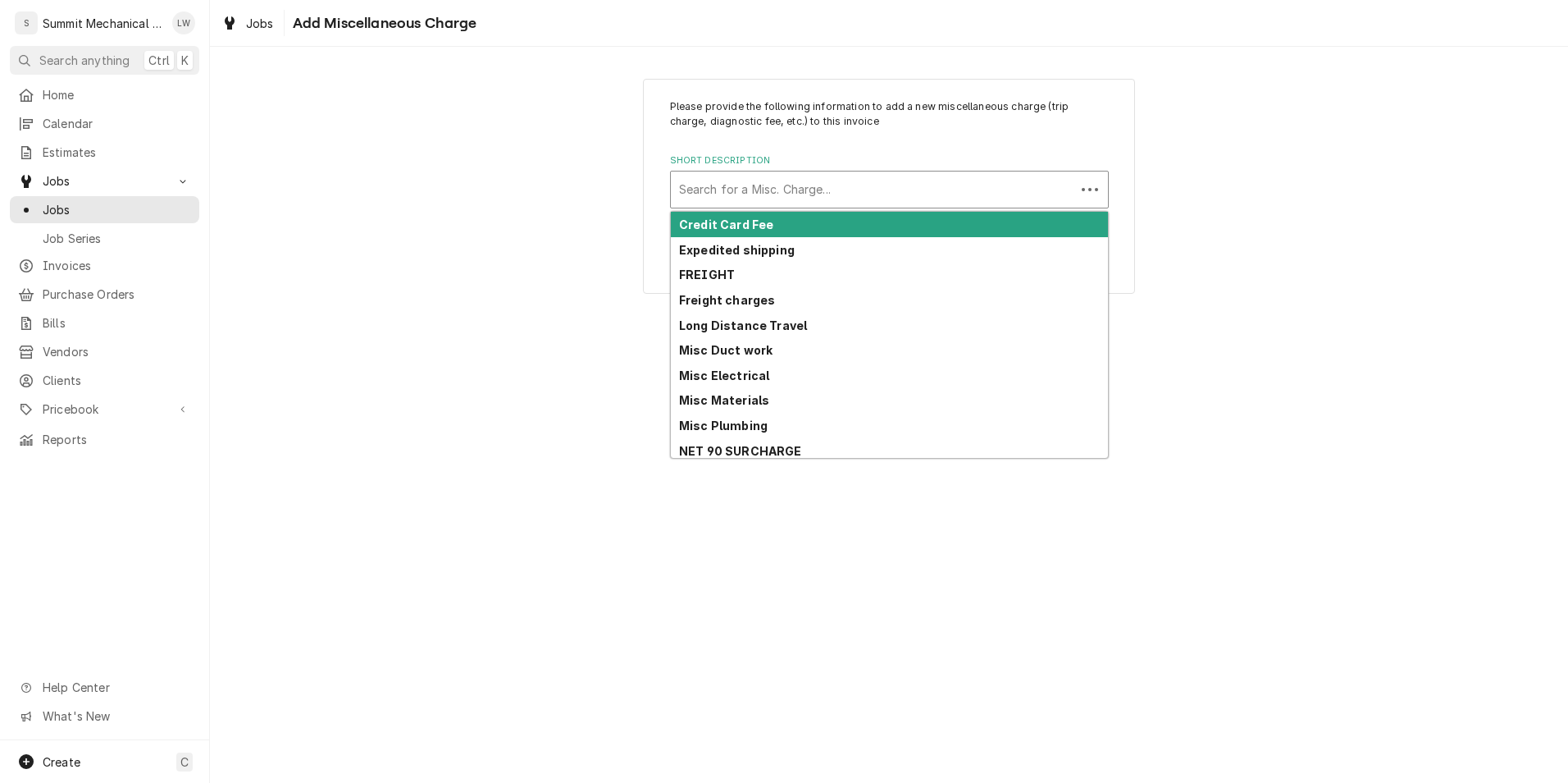
click at [876, 197] on div "Short Description" at bounding box center [872, 189] width 388 height 29
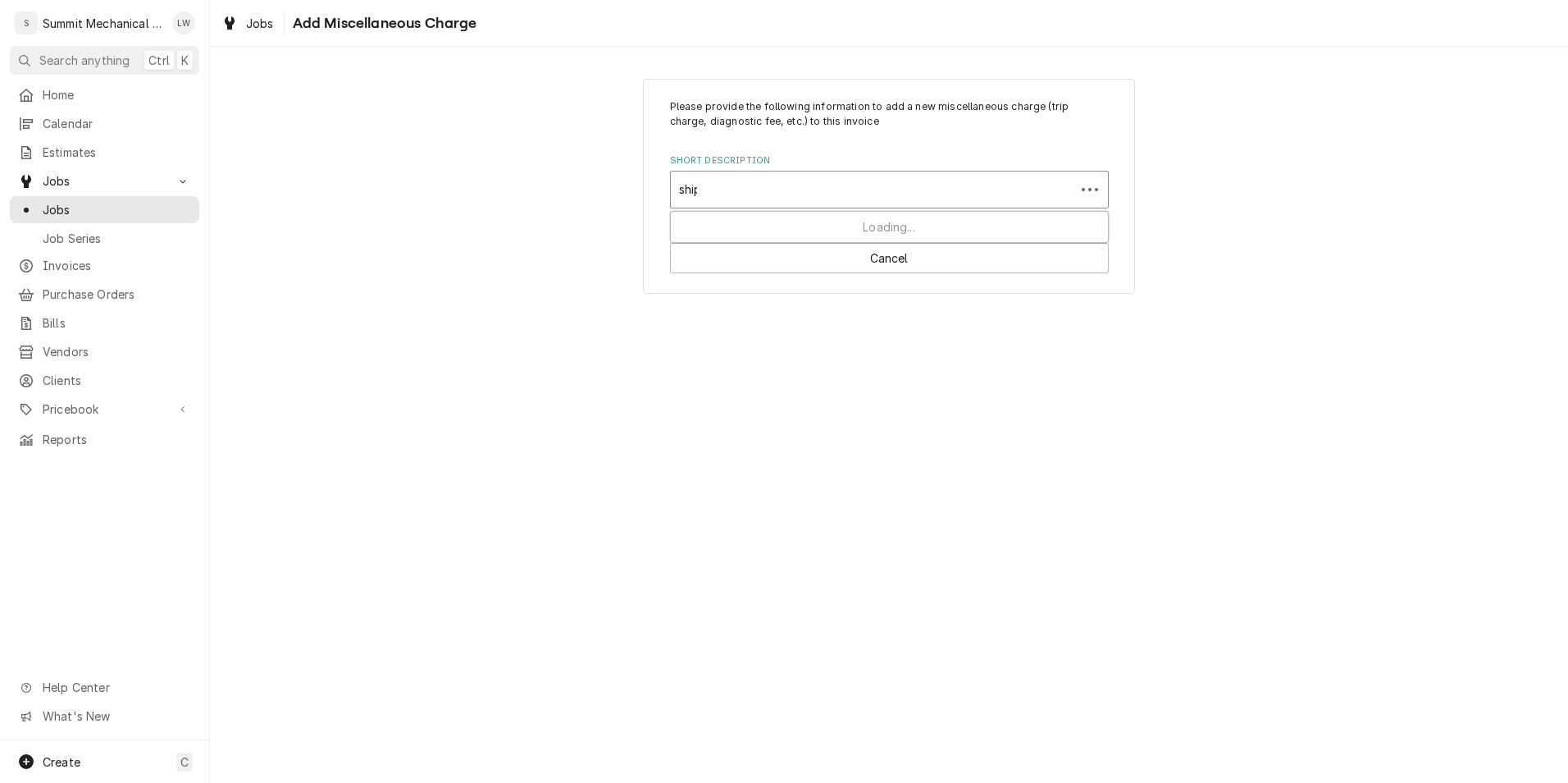
type input "shipp"
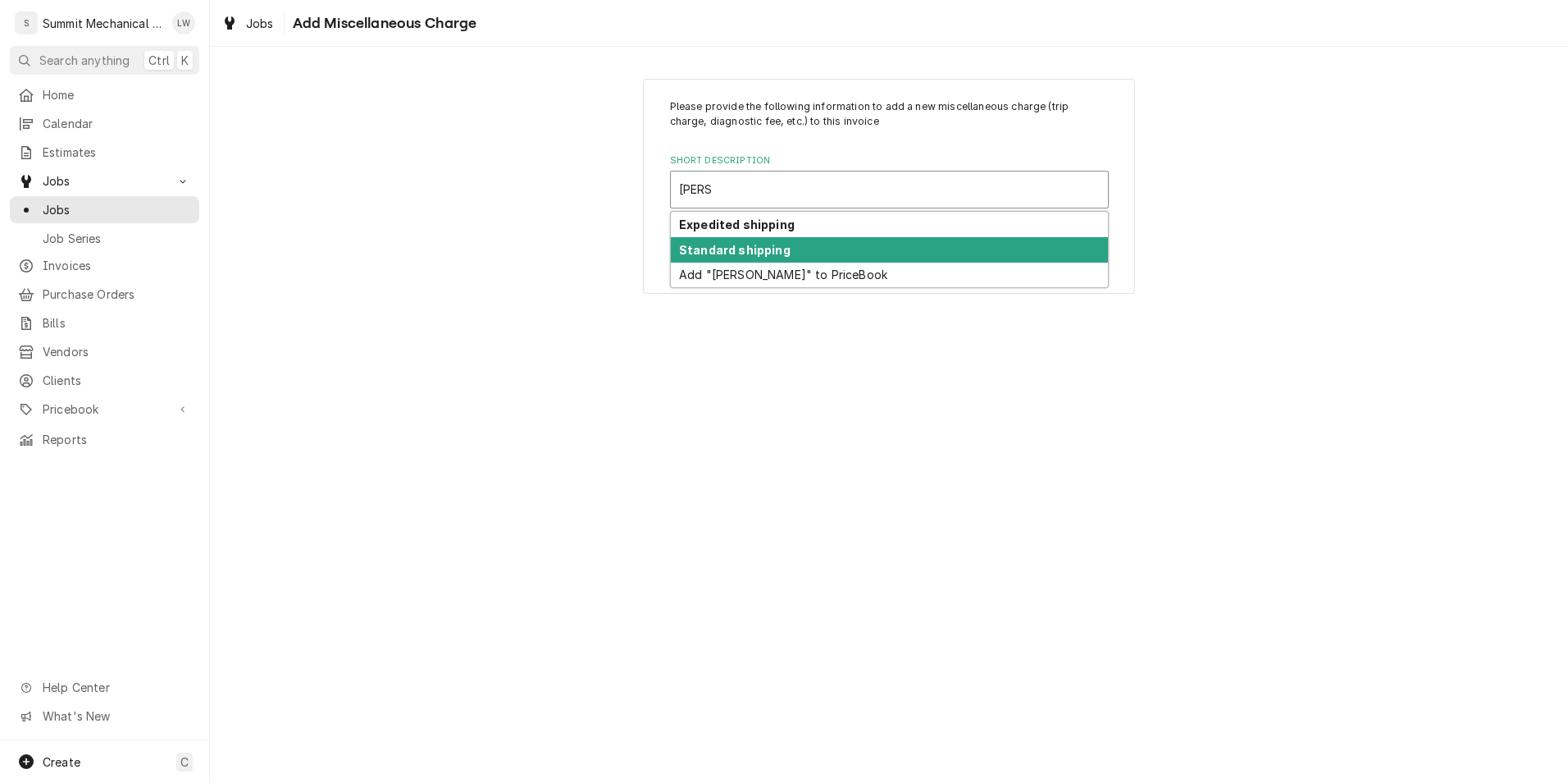
click at [795, 254] on div "Standard shipping" at bounding box center [888, 249] width 437 height 26
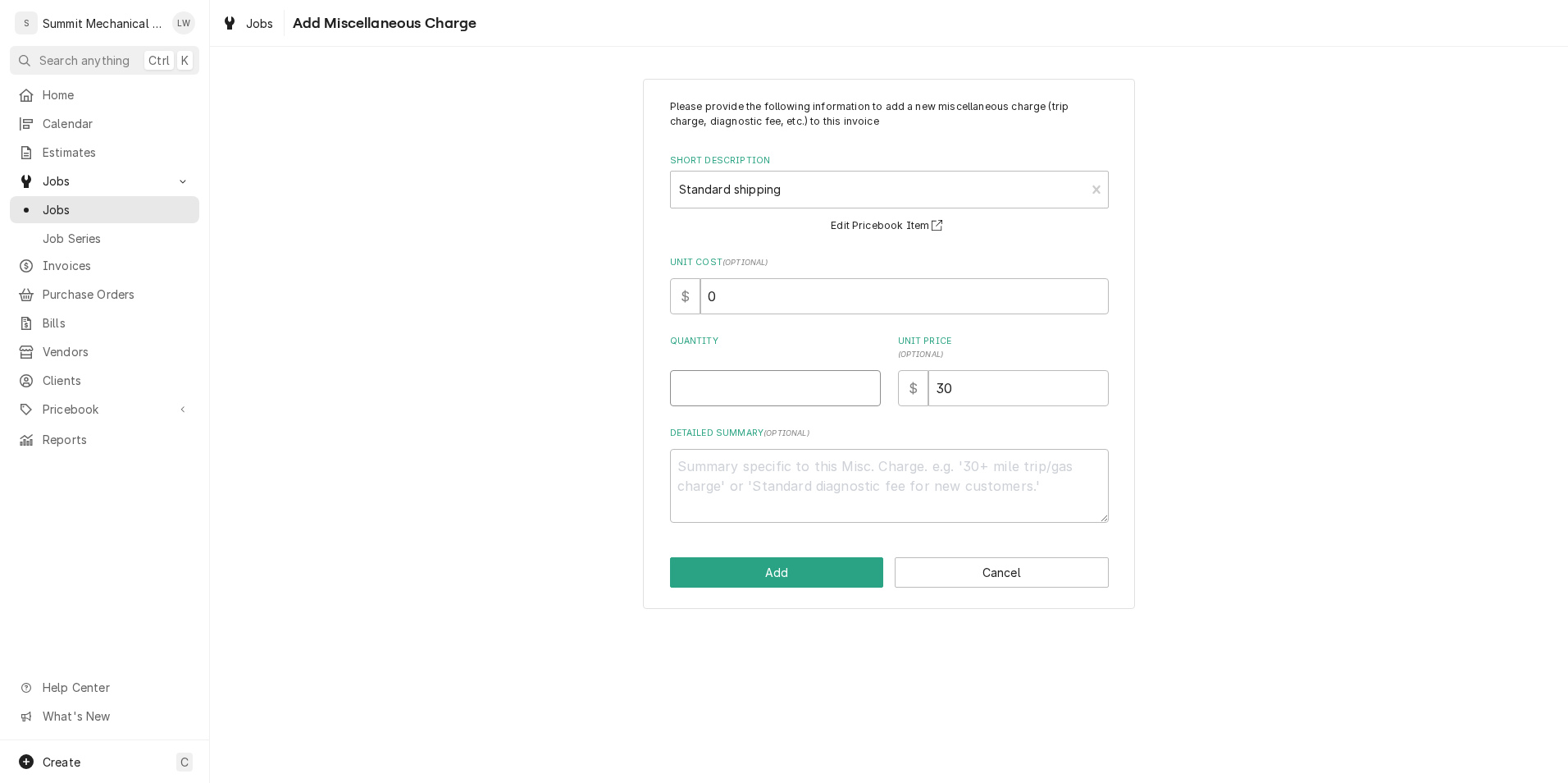
click at [767, 372] on input "Quantity" at bounding box center [775, 388] width 211 height 36
type textarea "x"
type input "1"
click at [817, 575] on button "Add" at bounding box center [777, 572] width 214 height 30
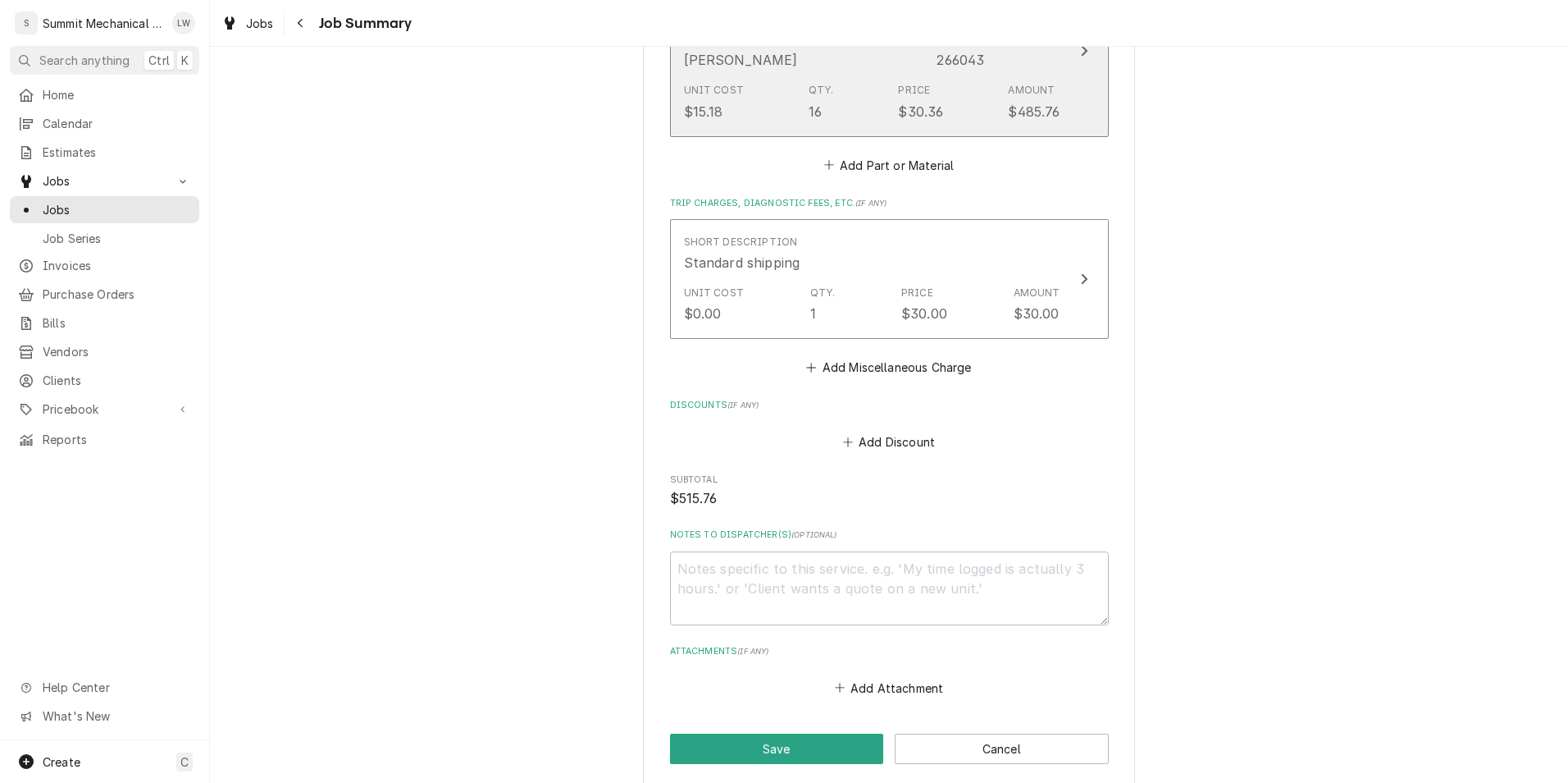
scroll to position [902, 0]
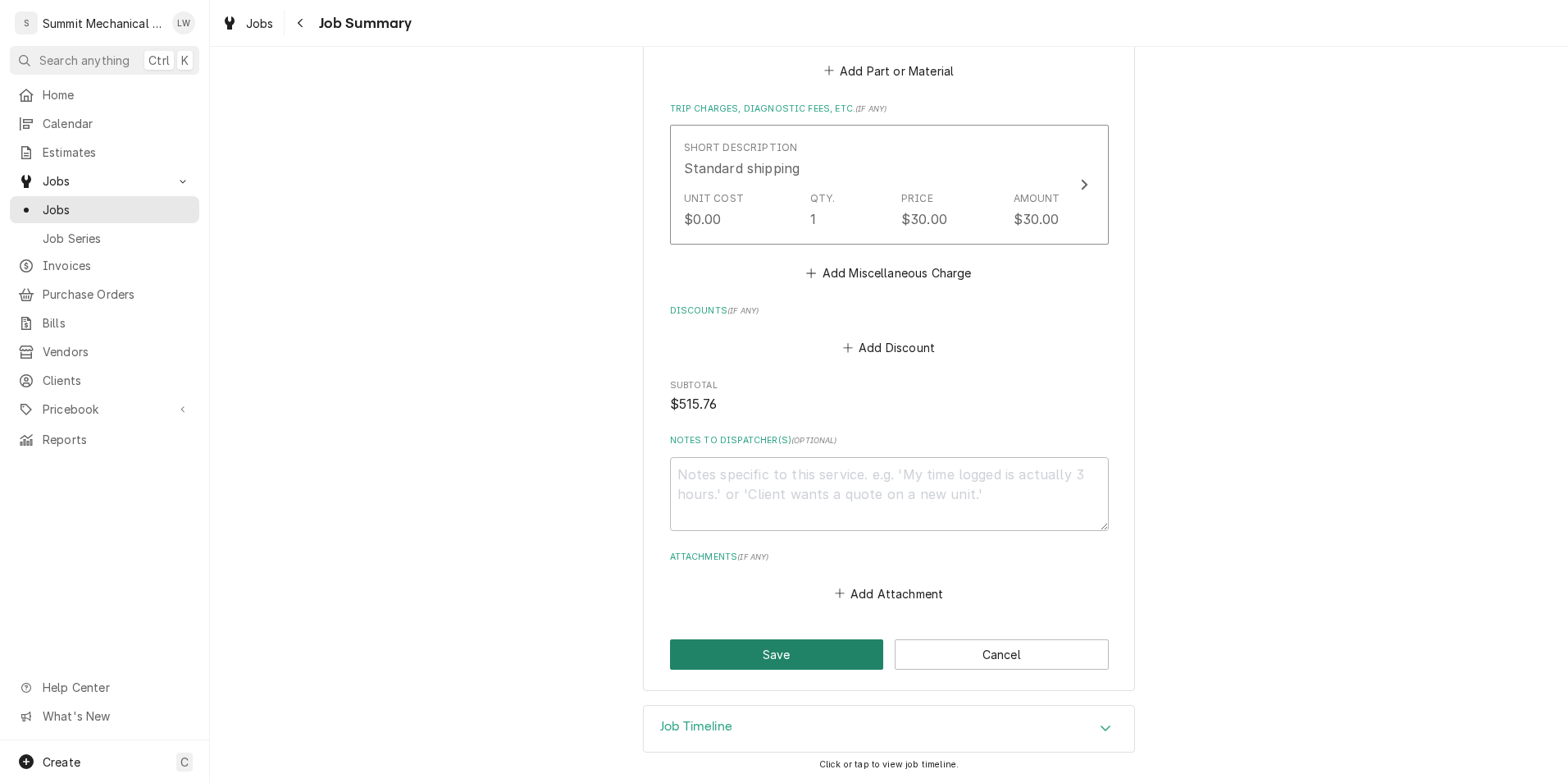
click at [806, 650] on button "Save" at bounding box center [777, 655] width 214 height 30
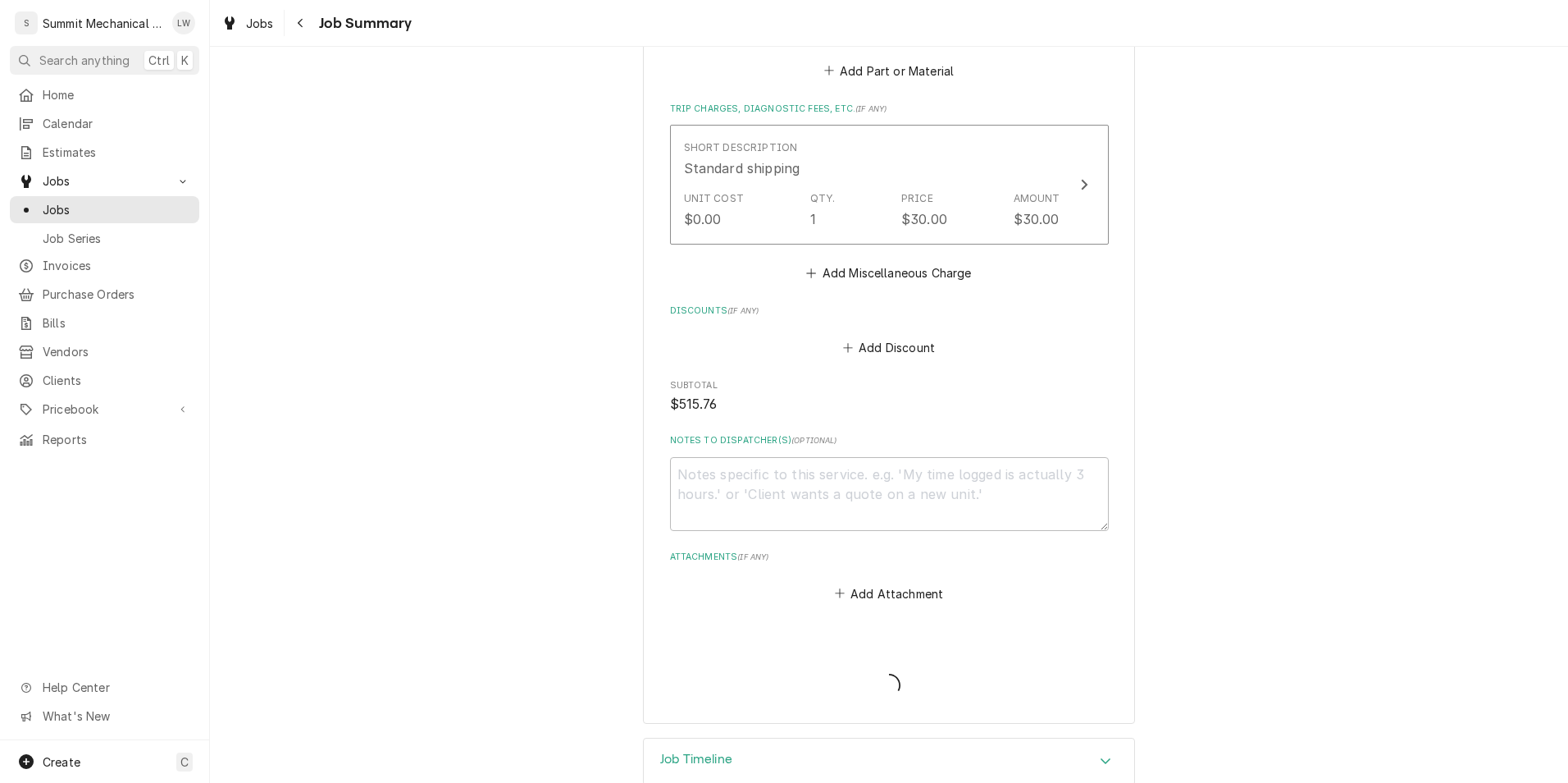
type textarea "x"
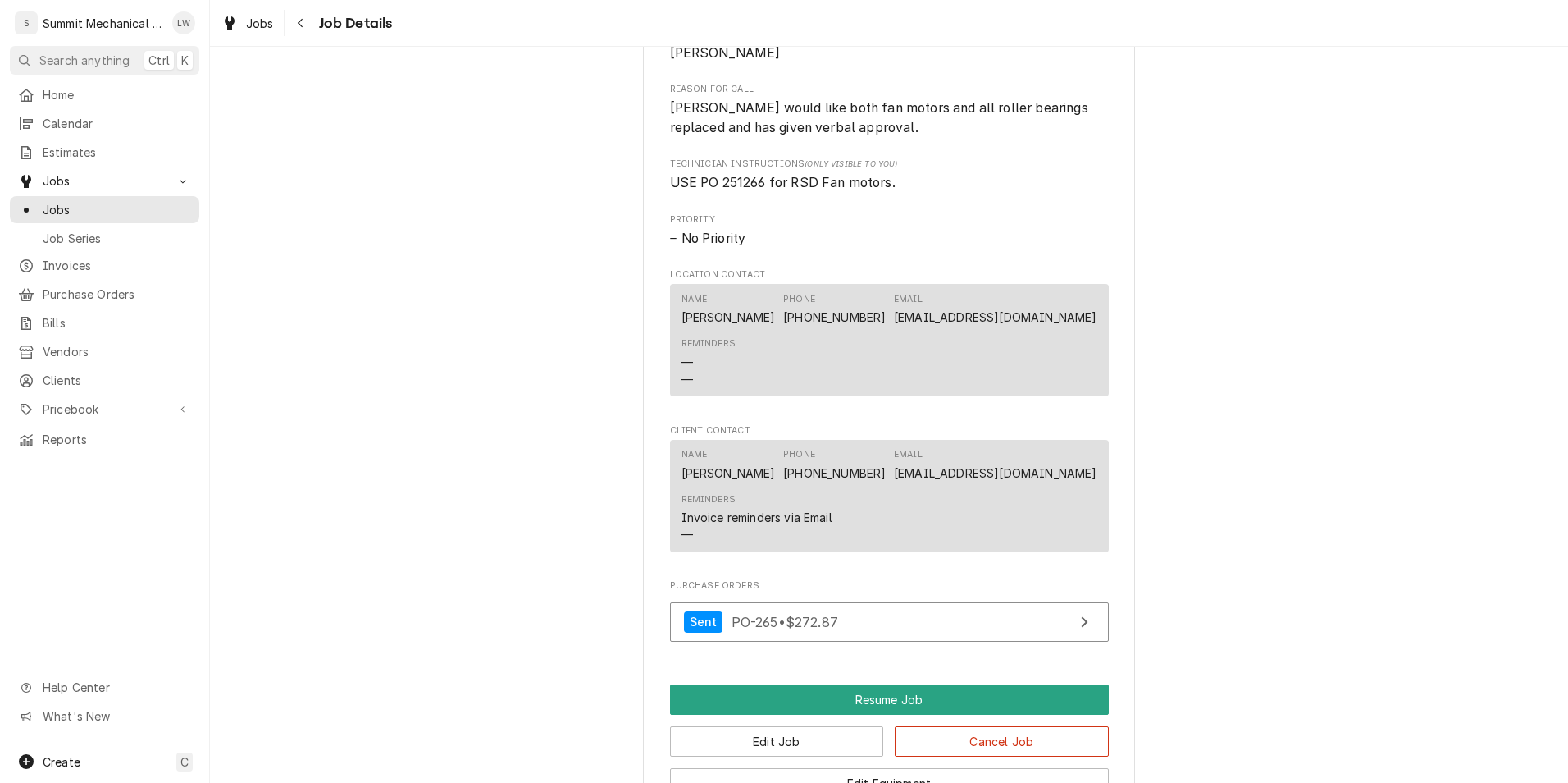
scroll to position [1786, 0]
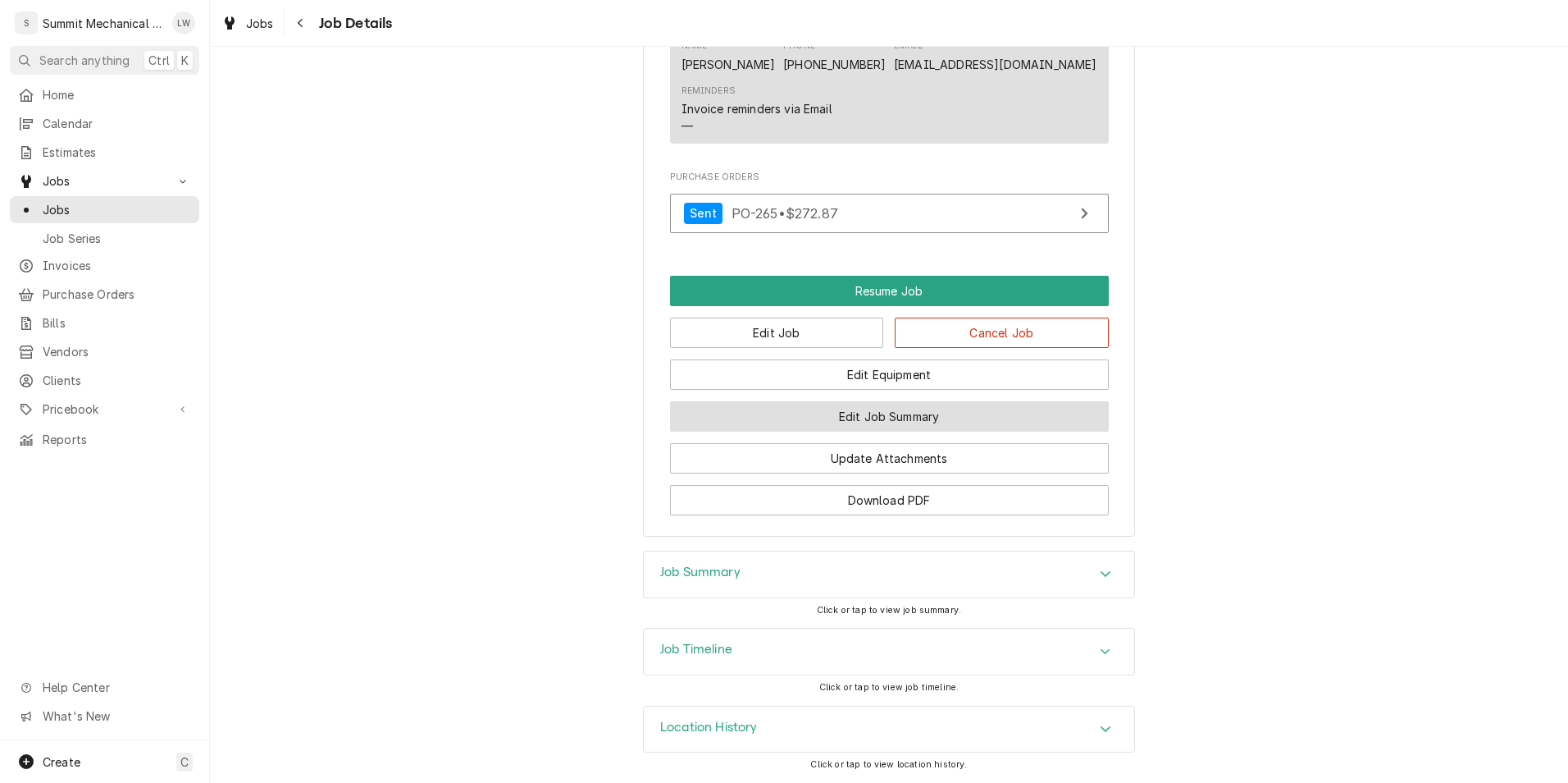
click at [850, 432] on button "Edit Job Summary" at bounding box center [889, 417] width 439 height 30
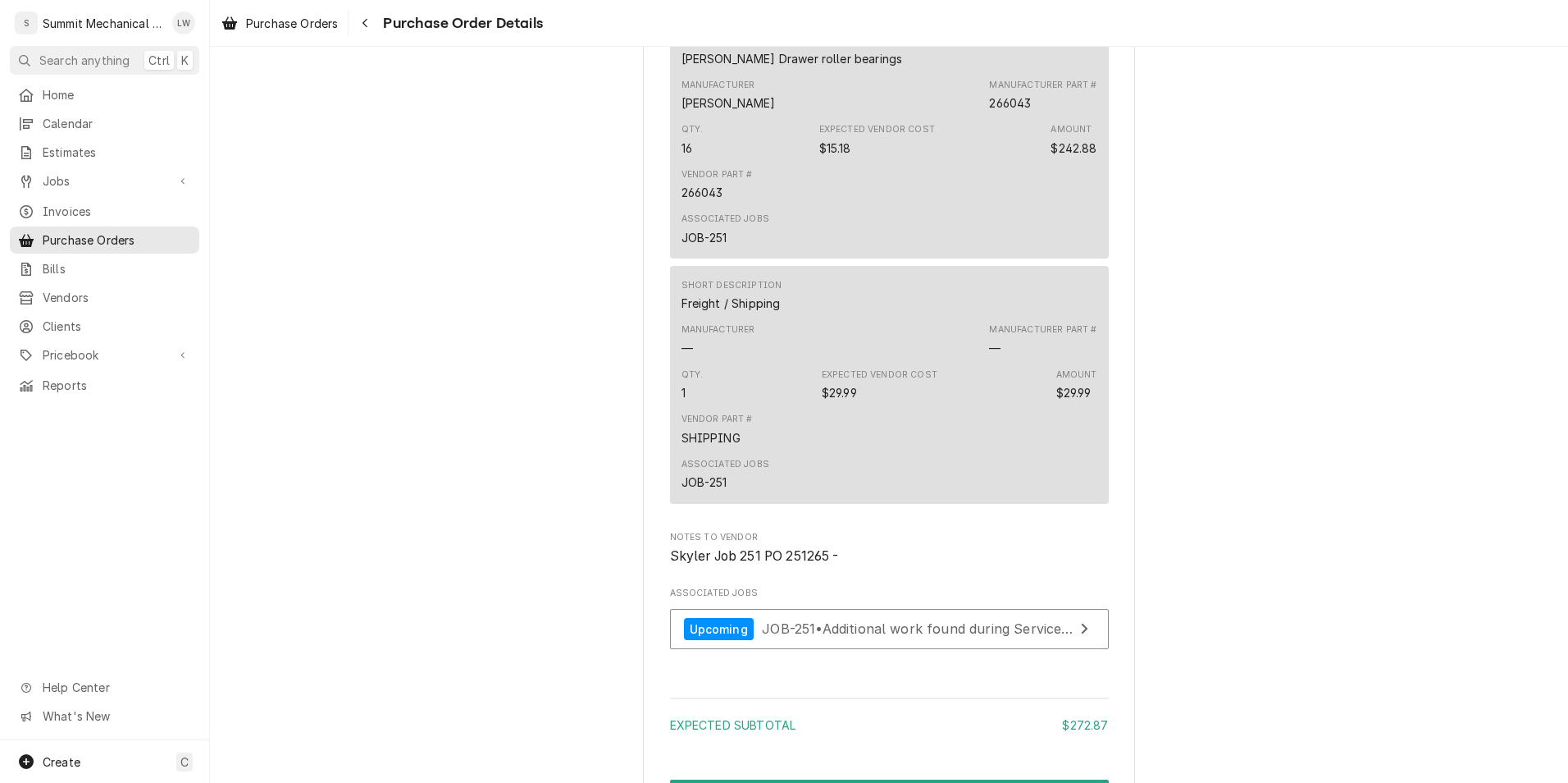
scroll to position [1361, 0]
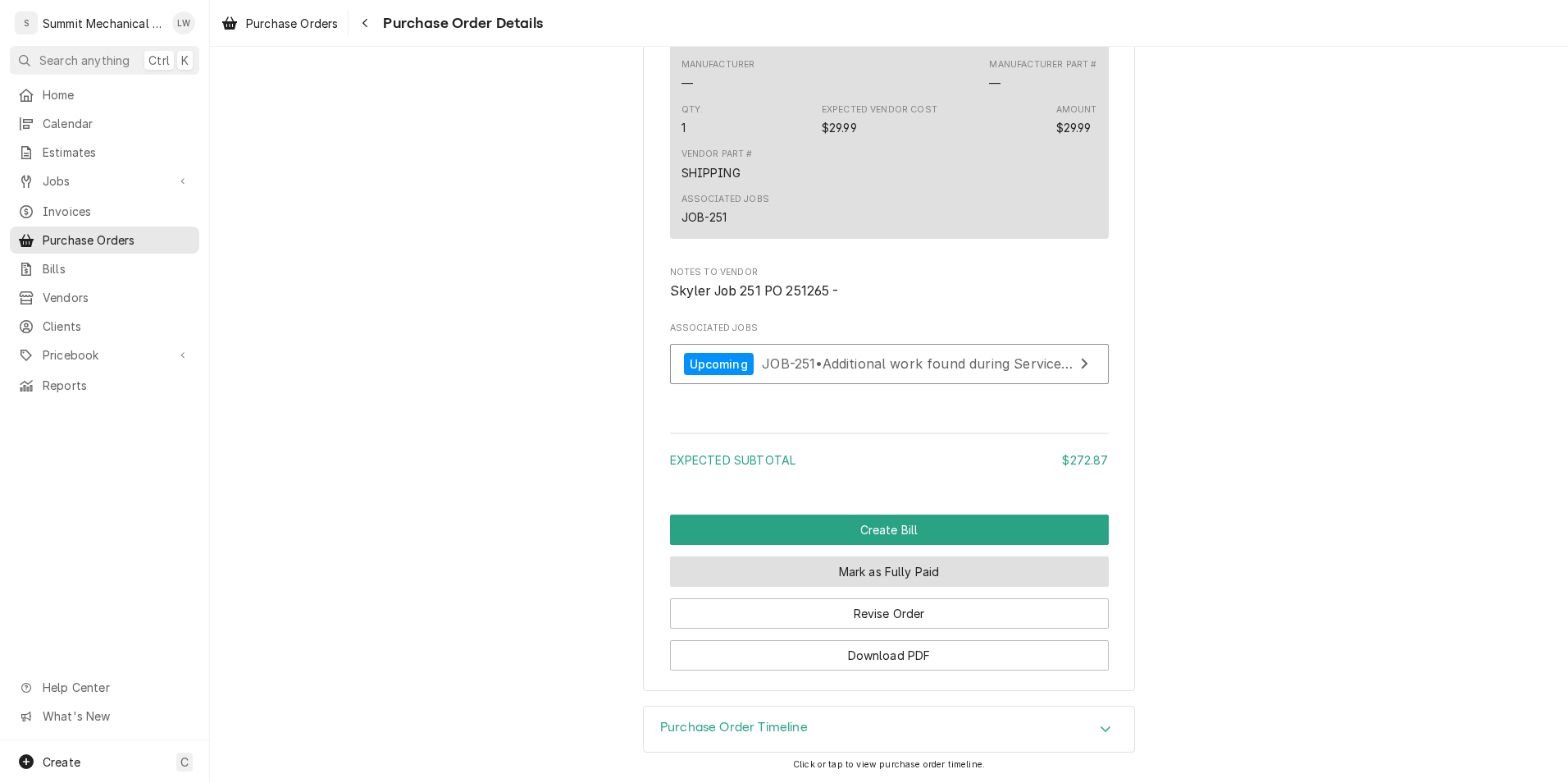
click at [950, 566] on button "Mark as Fully Paid" at bounding box center [889, 571] width 439 height 30
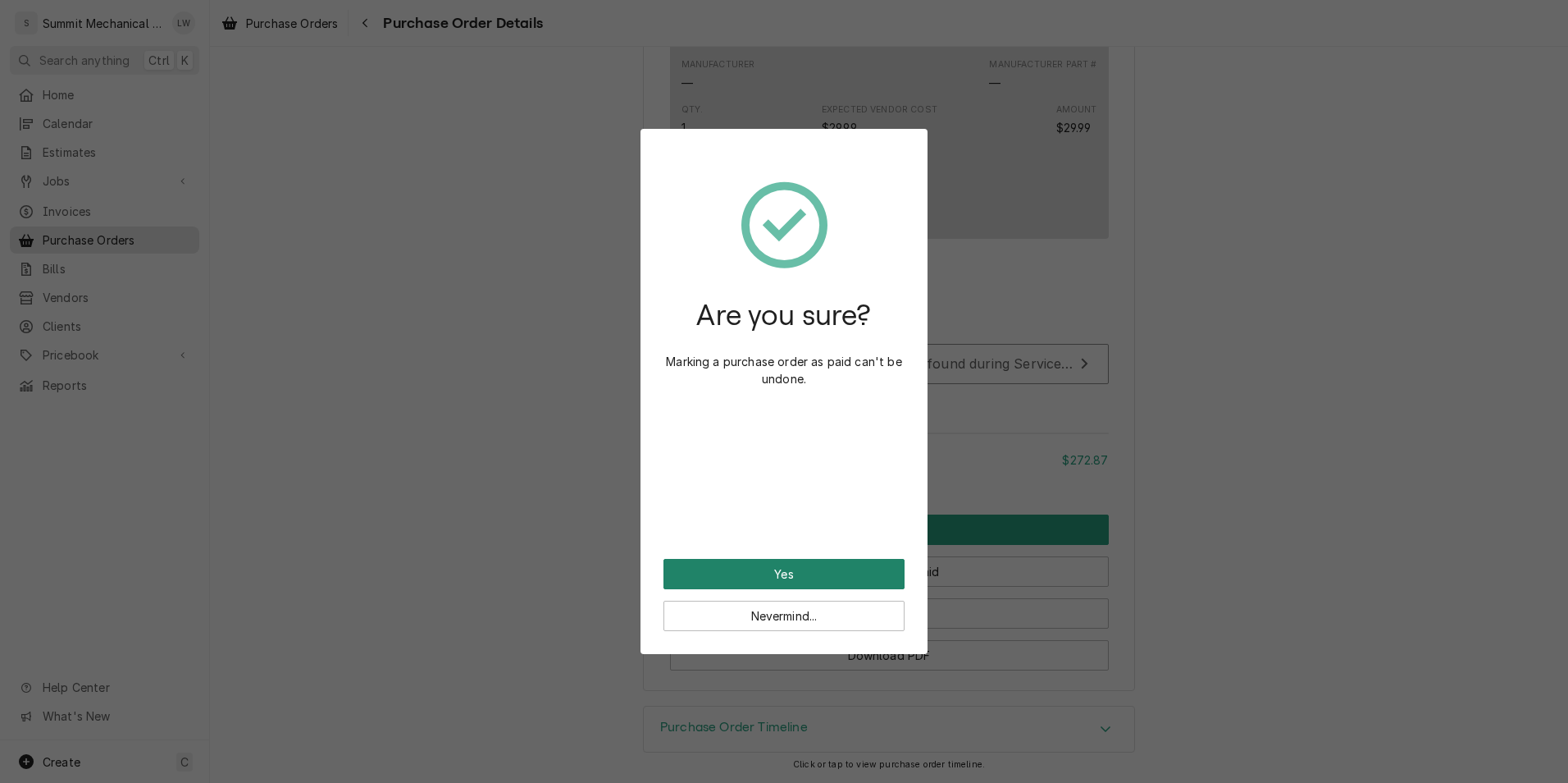
click at [805, 570] on button "Yes" at bounding box center [784, 573] width 241 height 30
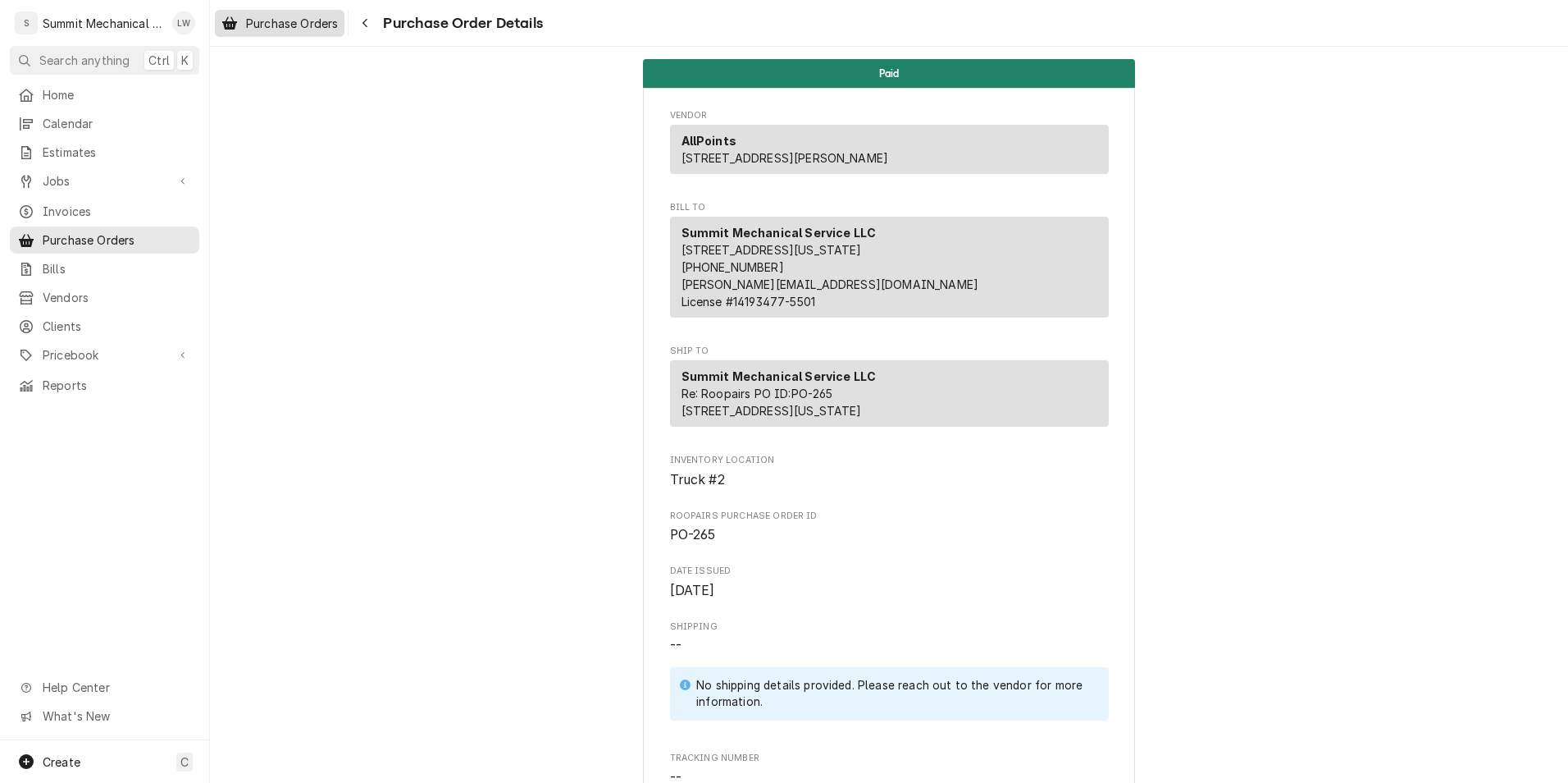
click at [307, 21] on span "Purchase Orders" at bounding box center [292, 24] width 92 height 17
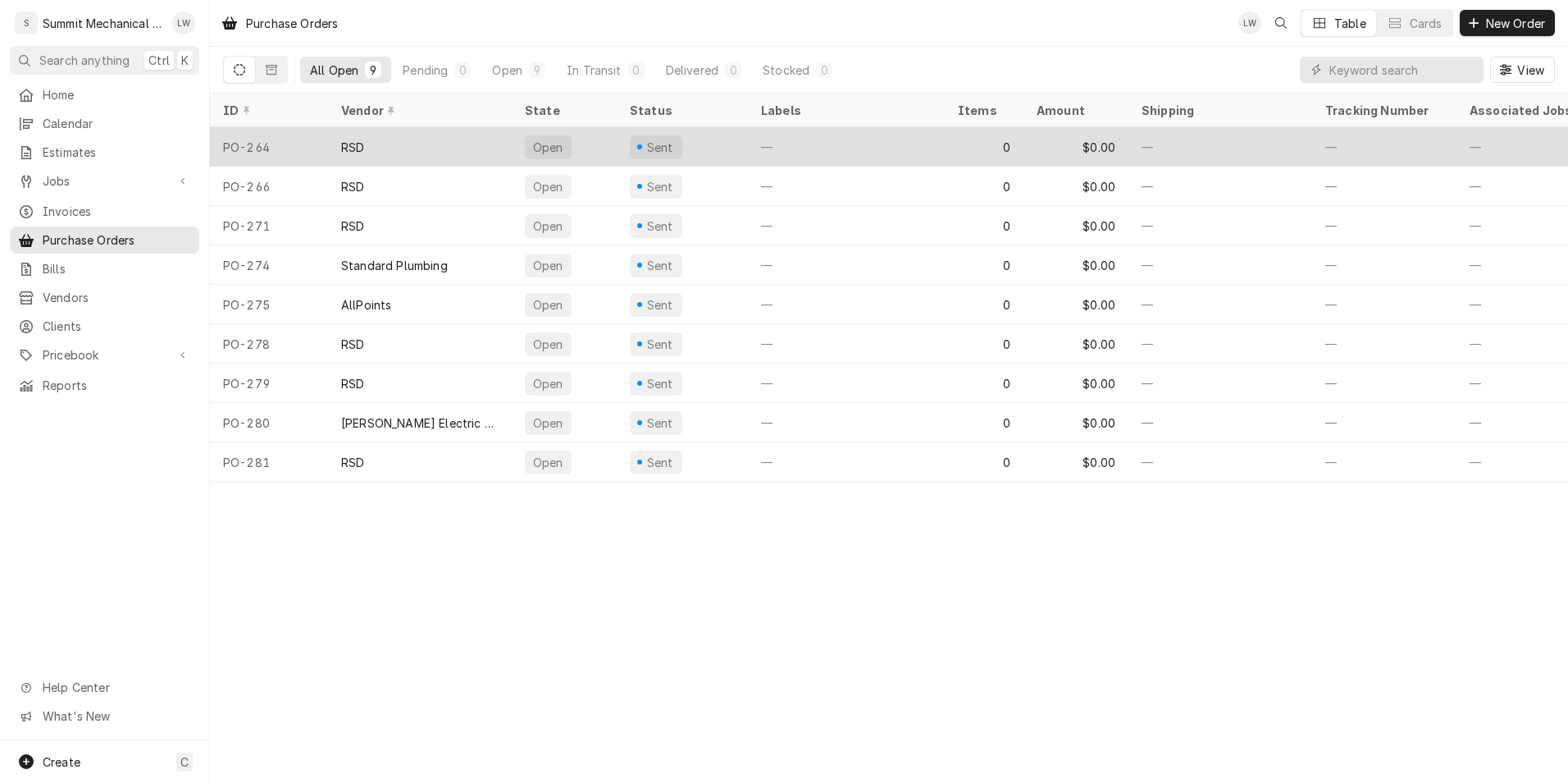
click at [438, 132] on div "RSD" at bounding box center [419, 147] width 184 height 40
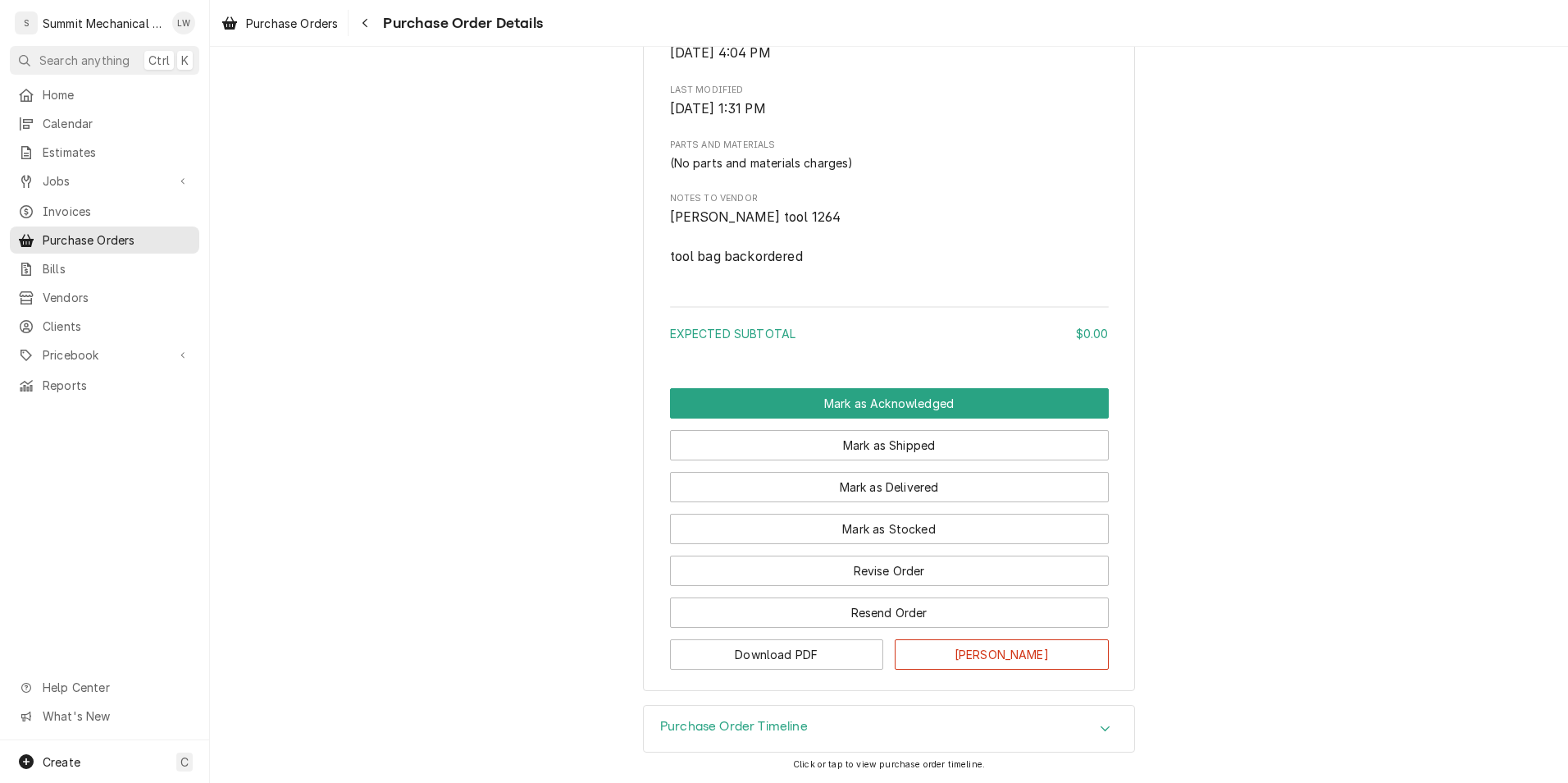
scroll to position [790, 0]
click at [901, 565] on button "Revise Order" at bounding box center [889, 570] width 439 height 30
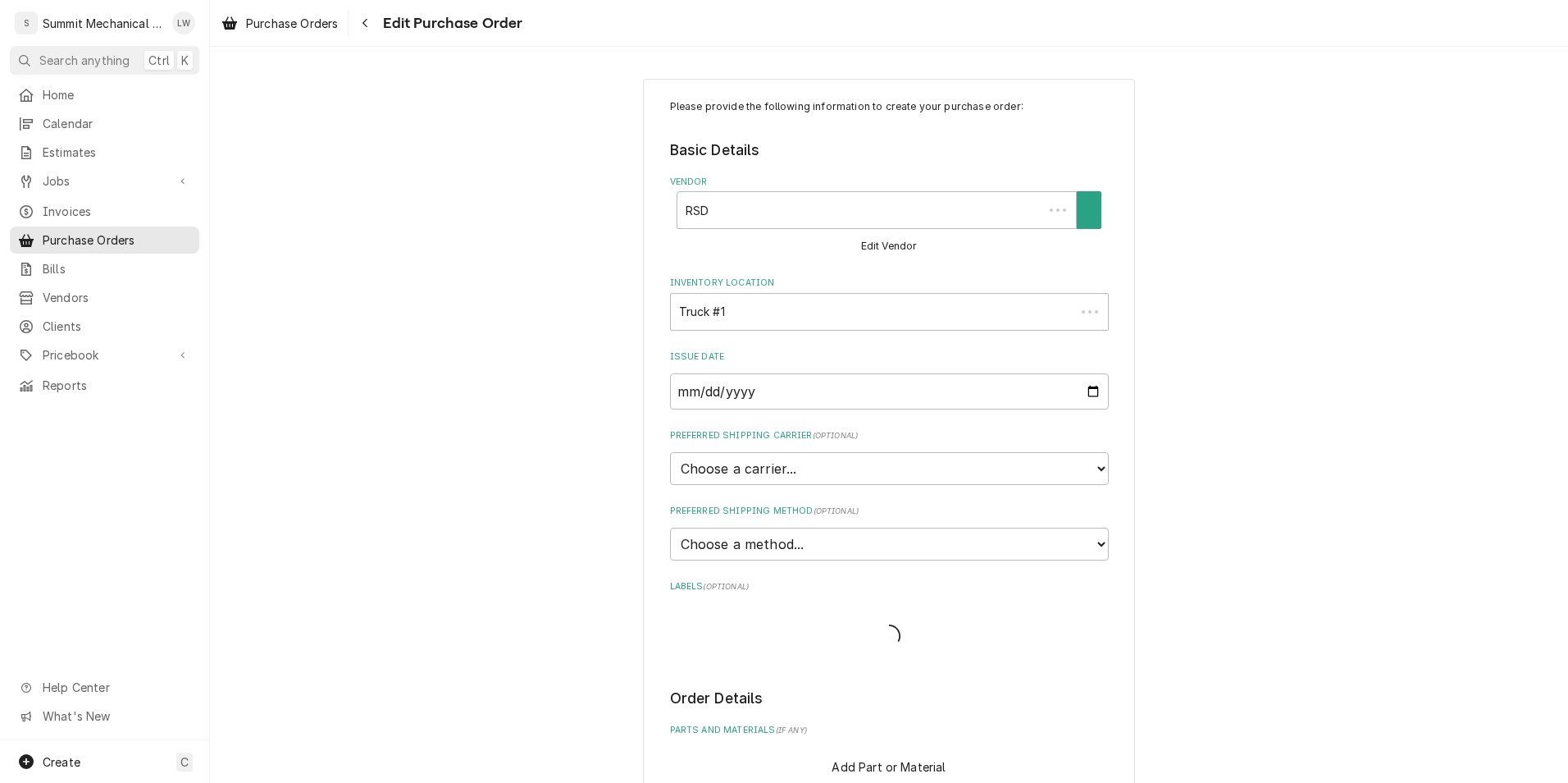
type textarea "x"
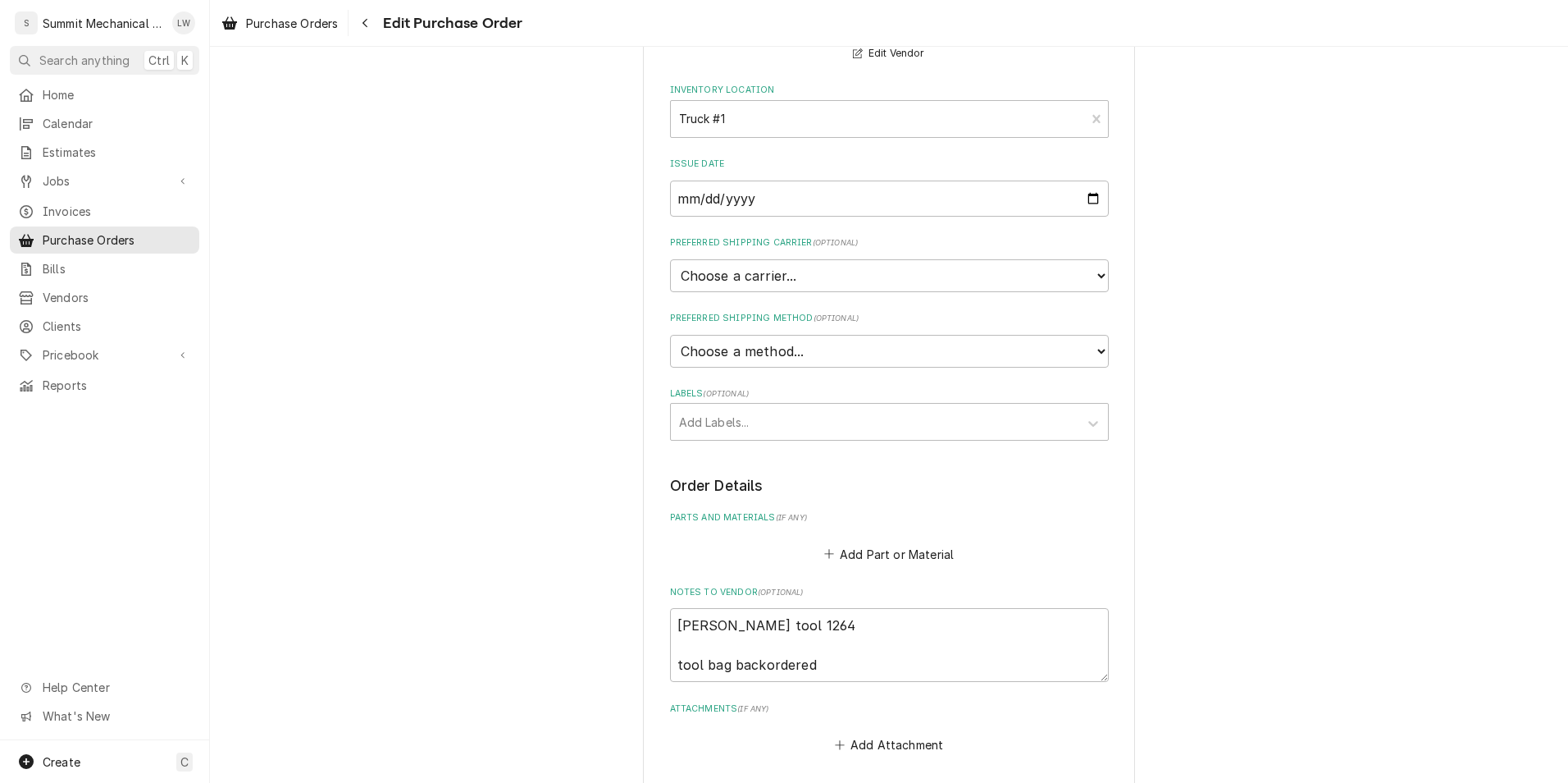
scroll to position [194, 0]
click at [857, 413] on div "Labels" at bounding box center [874, 420] width 391 height 29
click at [857, 460] on div "No Labels Found" at bounding box center [888, 459] width 437 height 30
click at [873, 434] on div "Labels" at bounding box center [874, 420] width 391 height 29
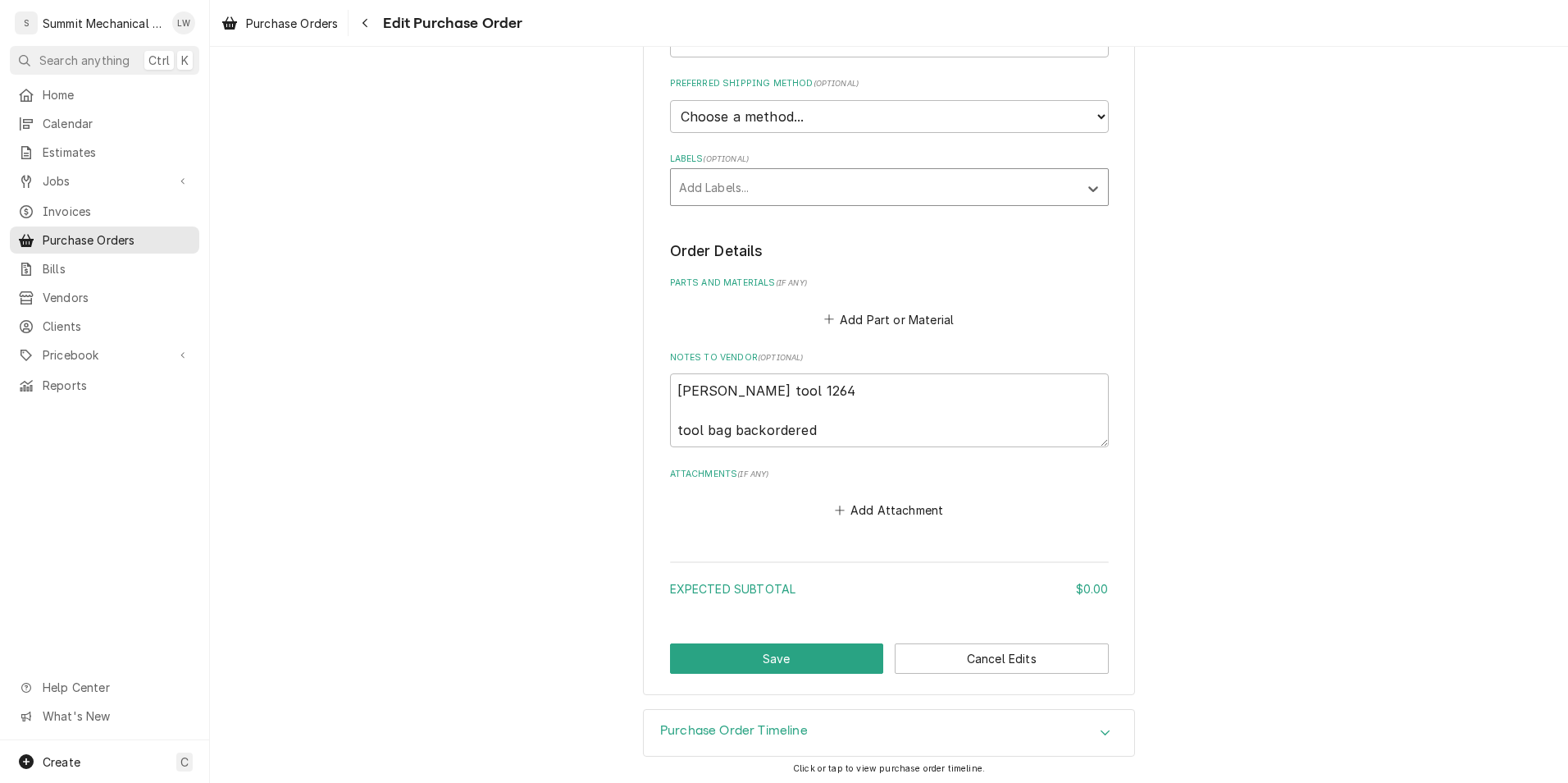
scroll to position [0, 0]
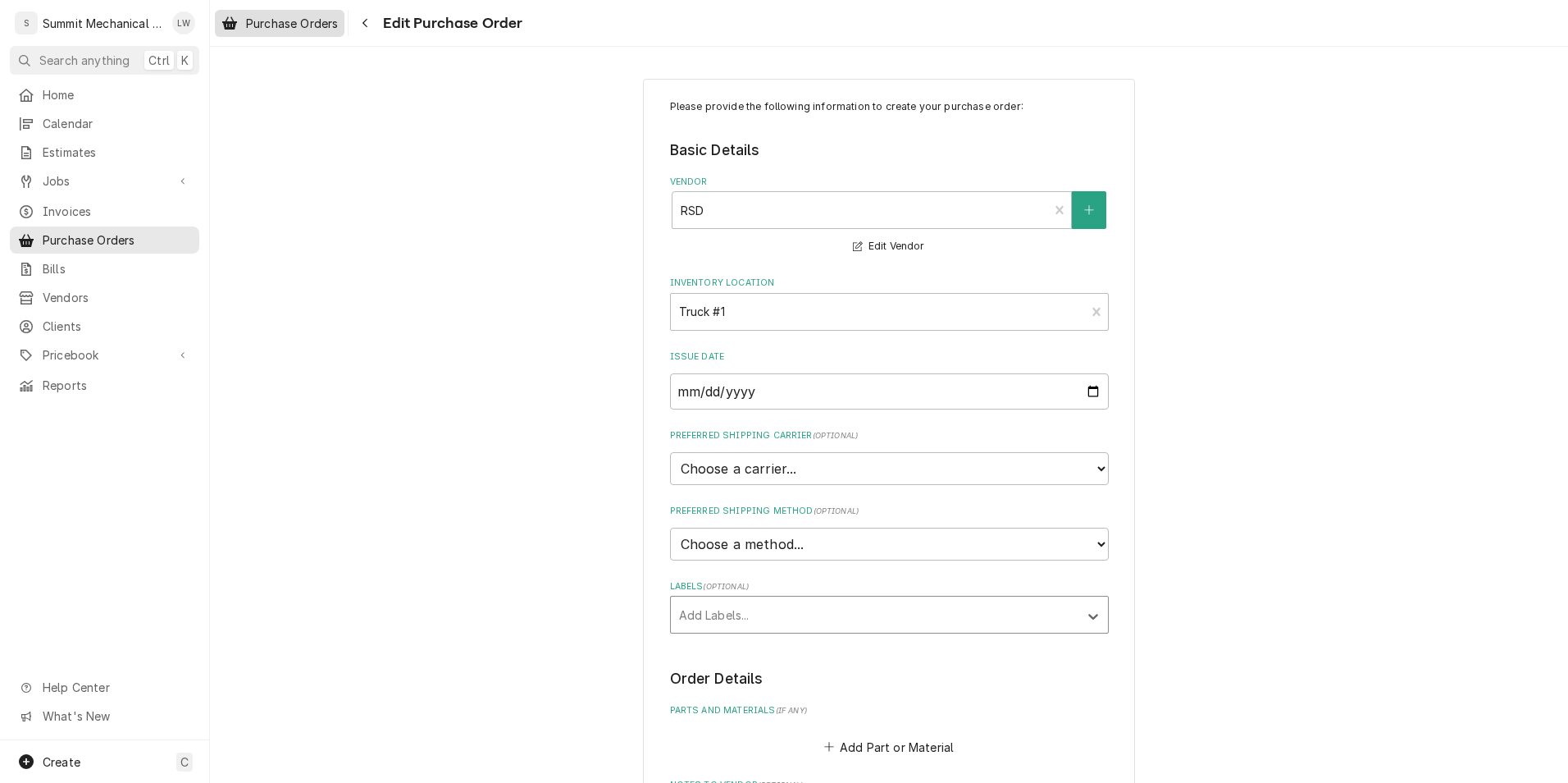
click at [261, 23] on span "Purchase Orders" at bounding box center [292, 24] width 92 height 17
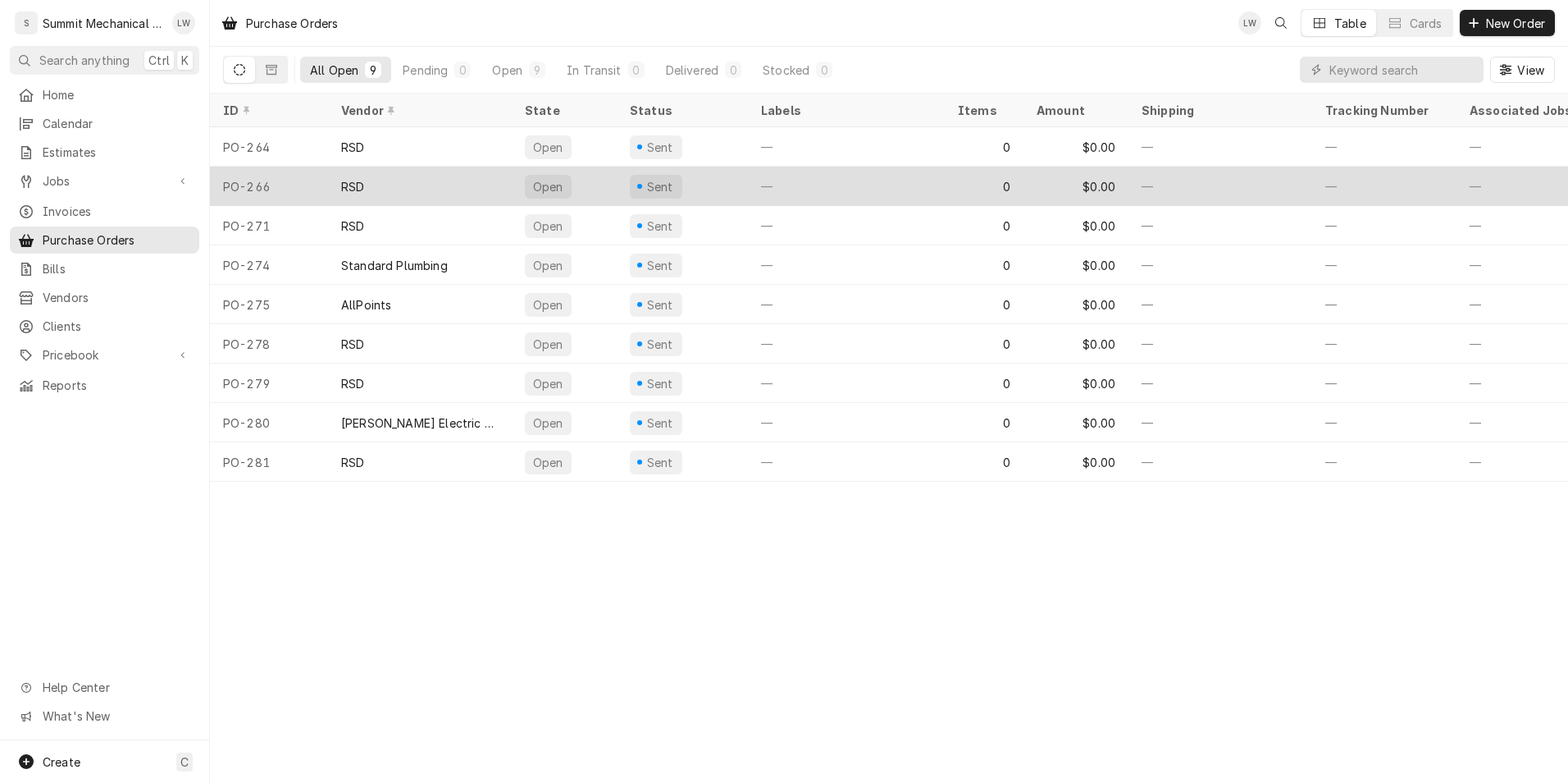
click at [394, 190] on div "RSD" at bounding box center [419, 186] width 184 height 40
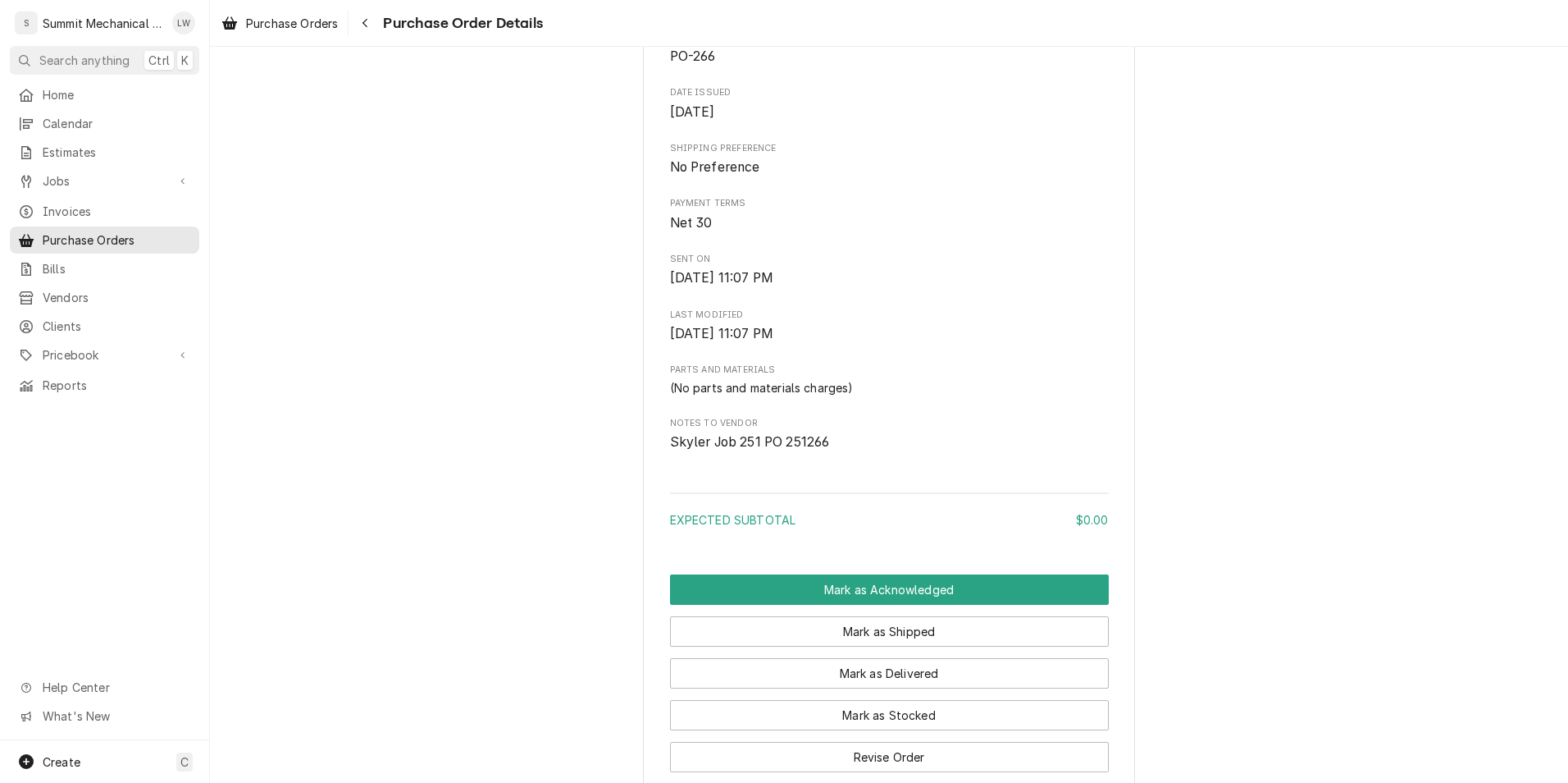
scroll to position [750, 0]
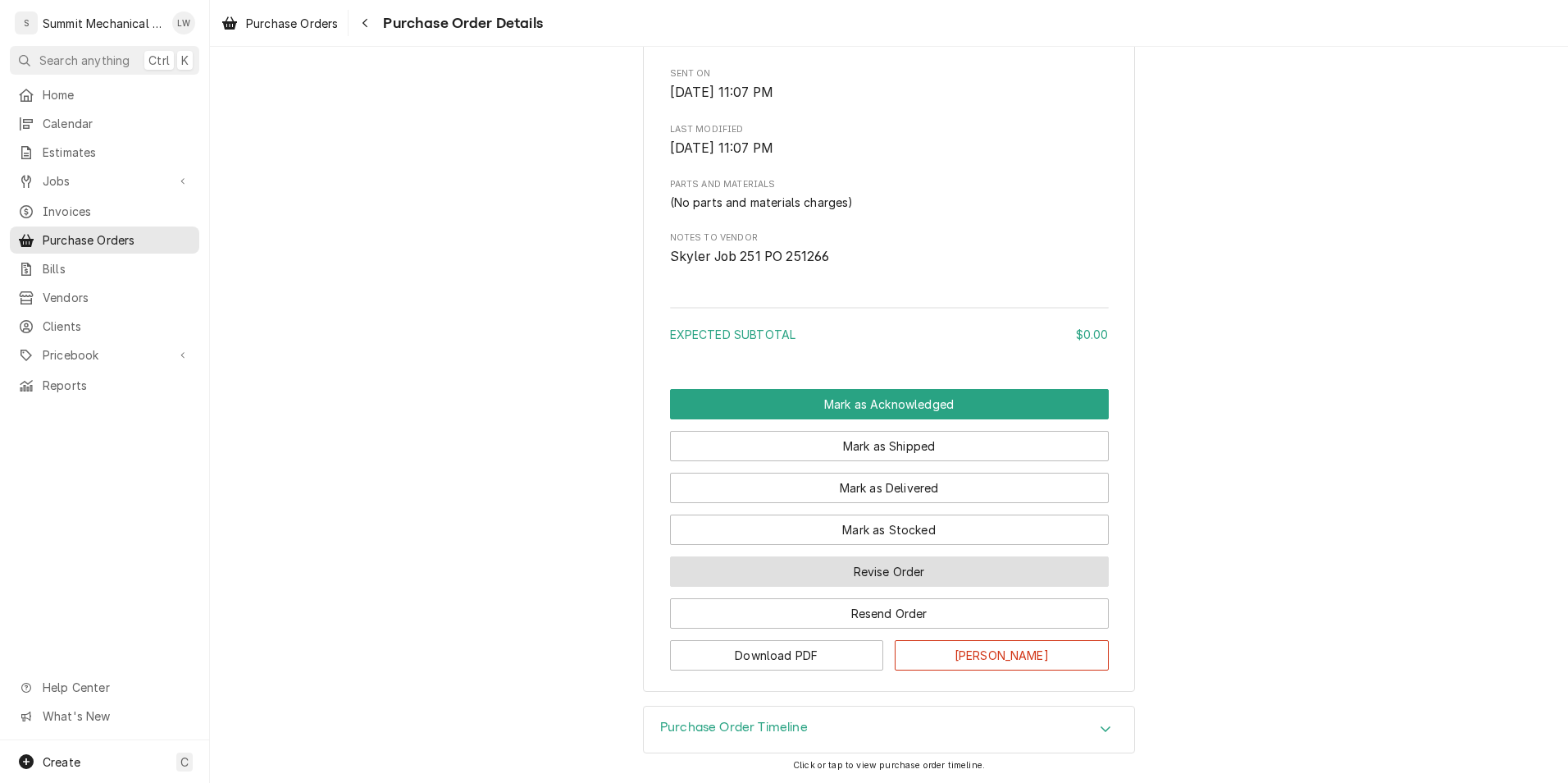
click at [804, 580] on button "Revise Order" at bounding box center [889, 571] width 439 height 30
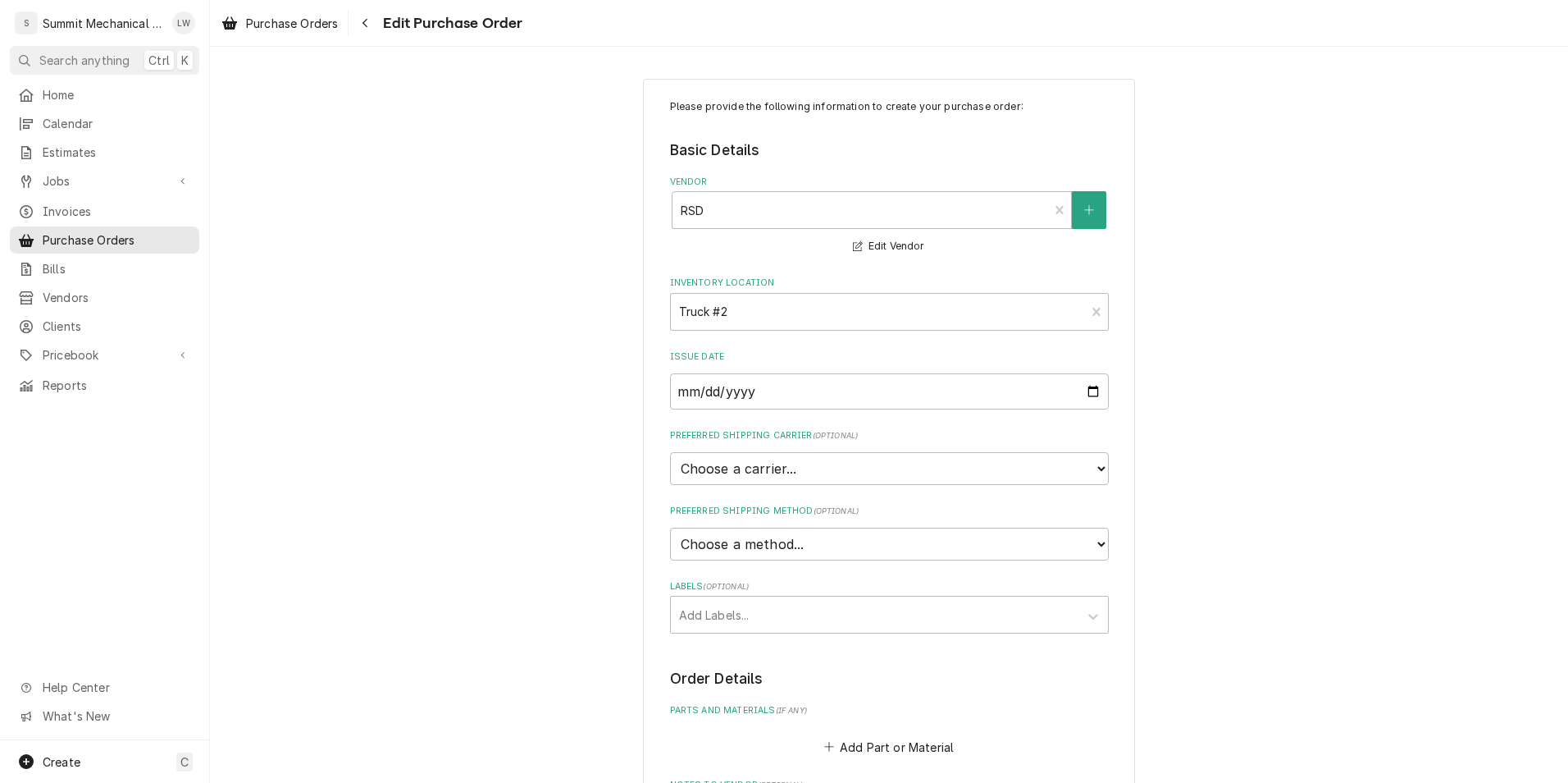
scroll to position [432, 0]
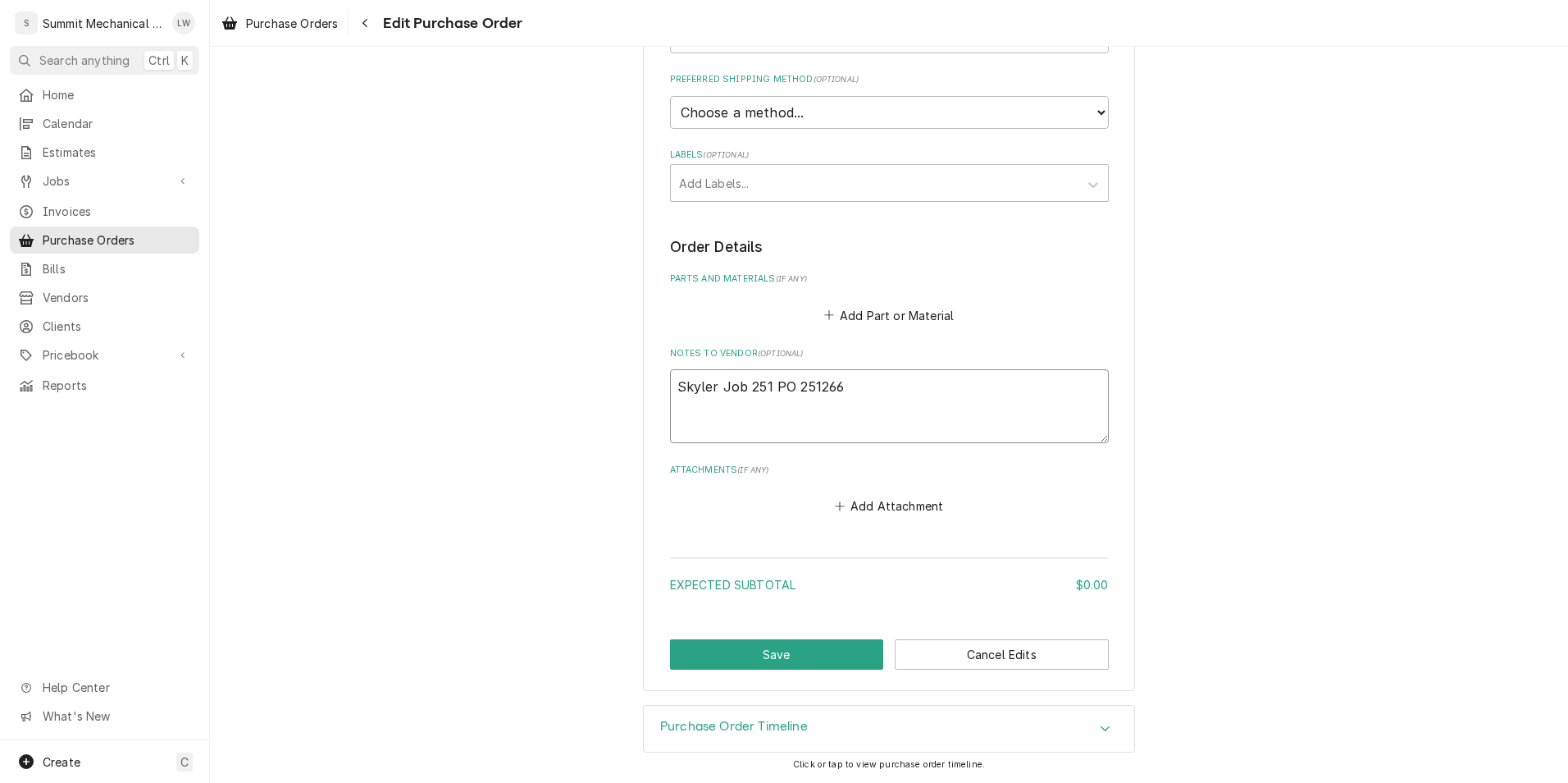
click at [926, 402] on textarea "Skyler Job 251 PO 251266" at bounding box center [889, 406] width 439 height 74
type textarea "x"
type textarea "Skyler Job 251 PO 251266"
type textarea "x"
type textarea "Skyler Job 251 PO 251266"
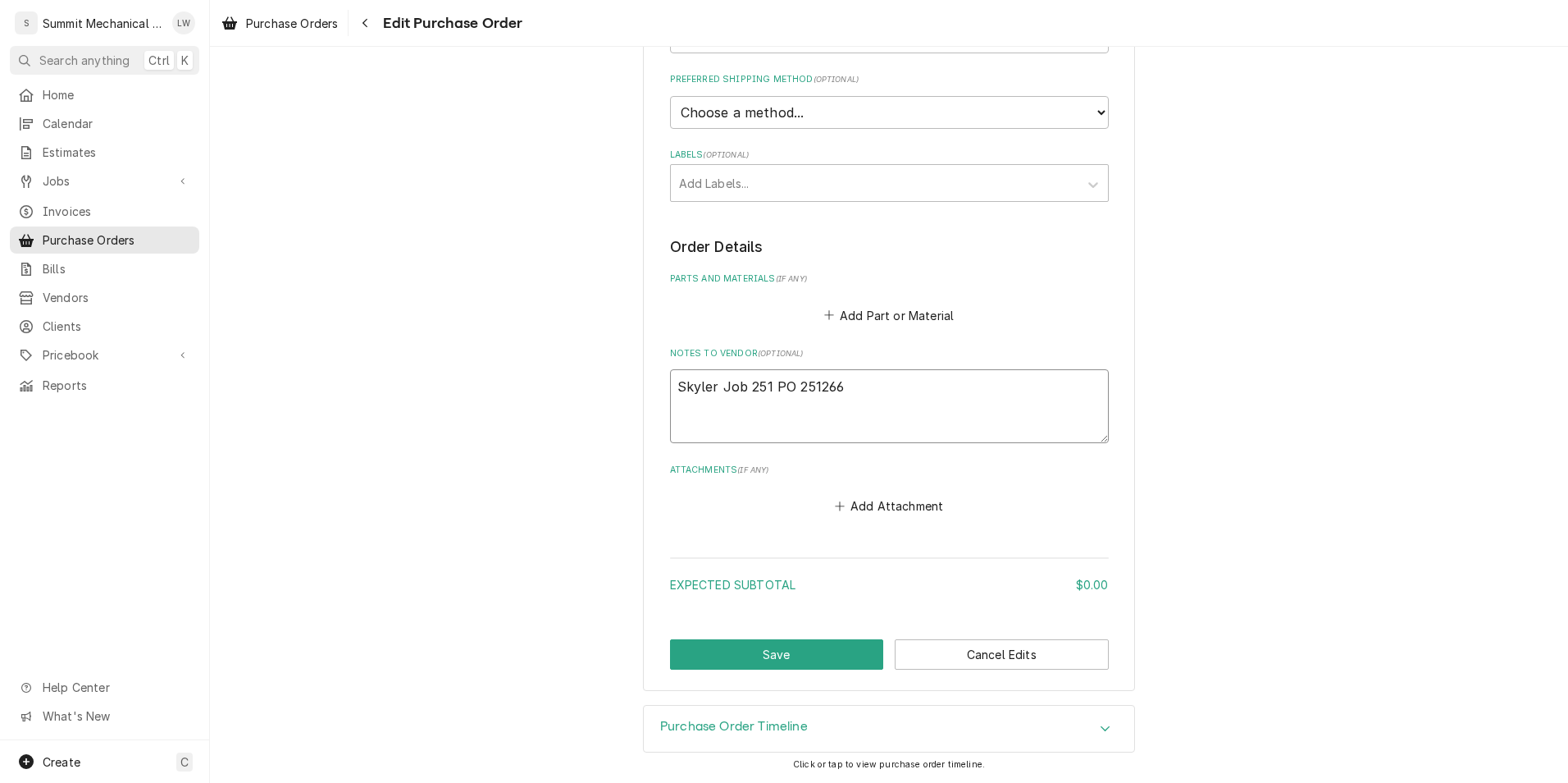
type textarea "x"
type textarea "Skyler Job 251 PO 251266 j"
type textarea "x"
type textarea "Skyler Job 251 PO 251266"
type textarea "x"
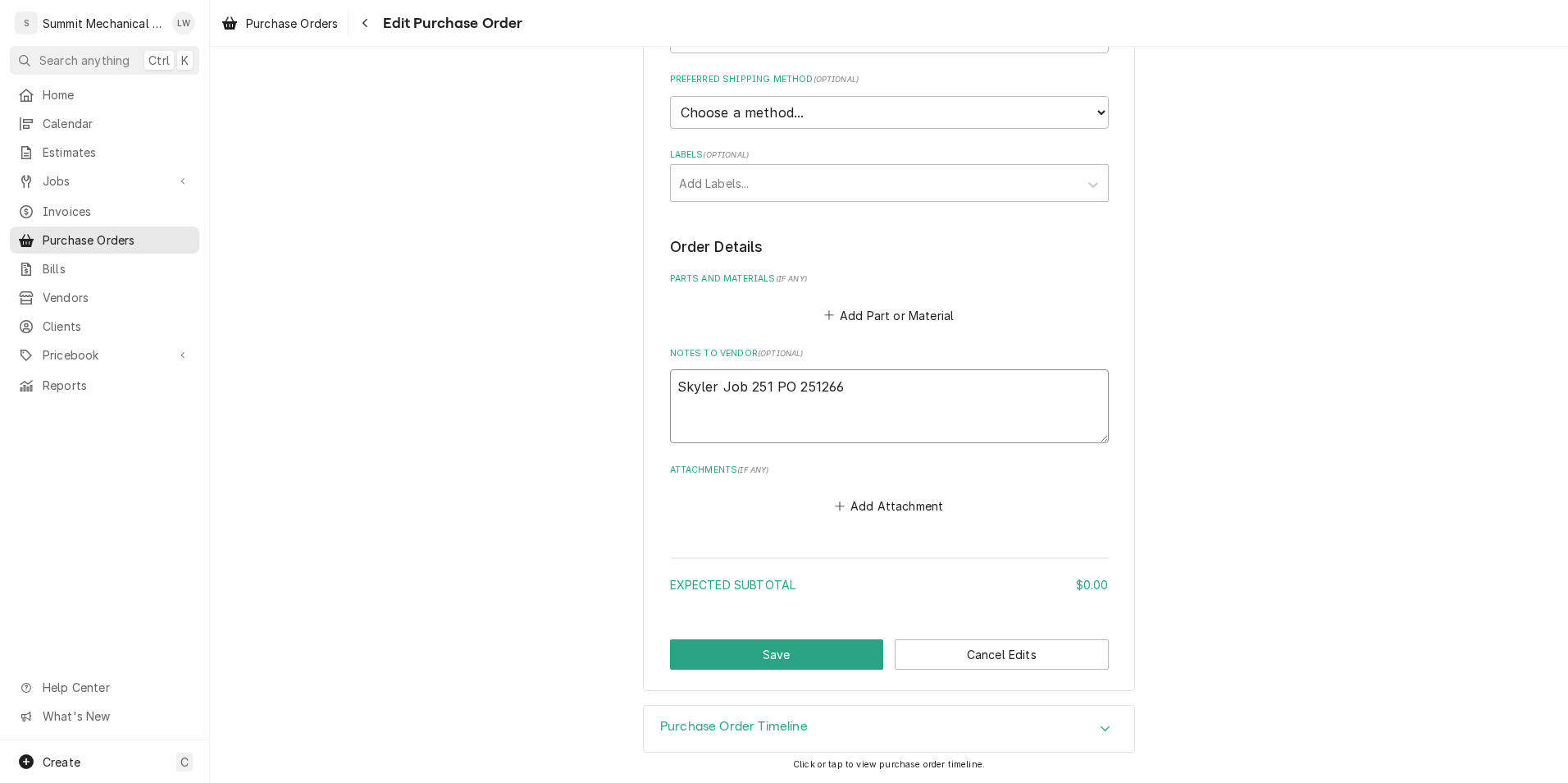
type textarea "Skyler Job 251 PO 251266 D"
type textarea "x"
type textarea "Skyler Job 251 PO 251266 Dk="
type textarea "x"
type textarea "Skyler Job 251 PO 251266 Dk"
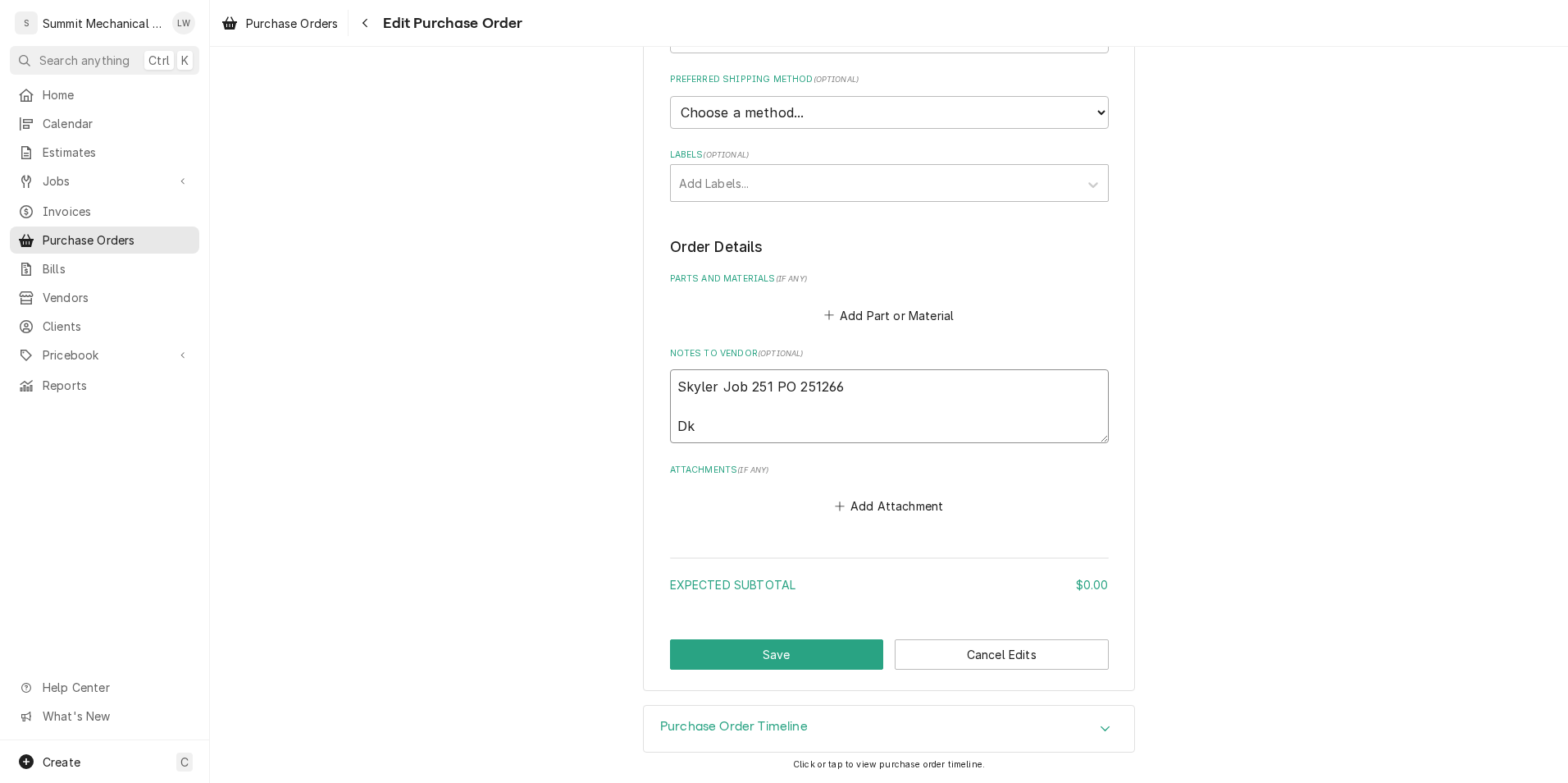
type textarea "x"
type textarea "Skyler Job 251 PO 251266 D"
type textarea "x"
type textarea "Skyler Job 251 PO 251266"
type textarea "x"
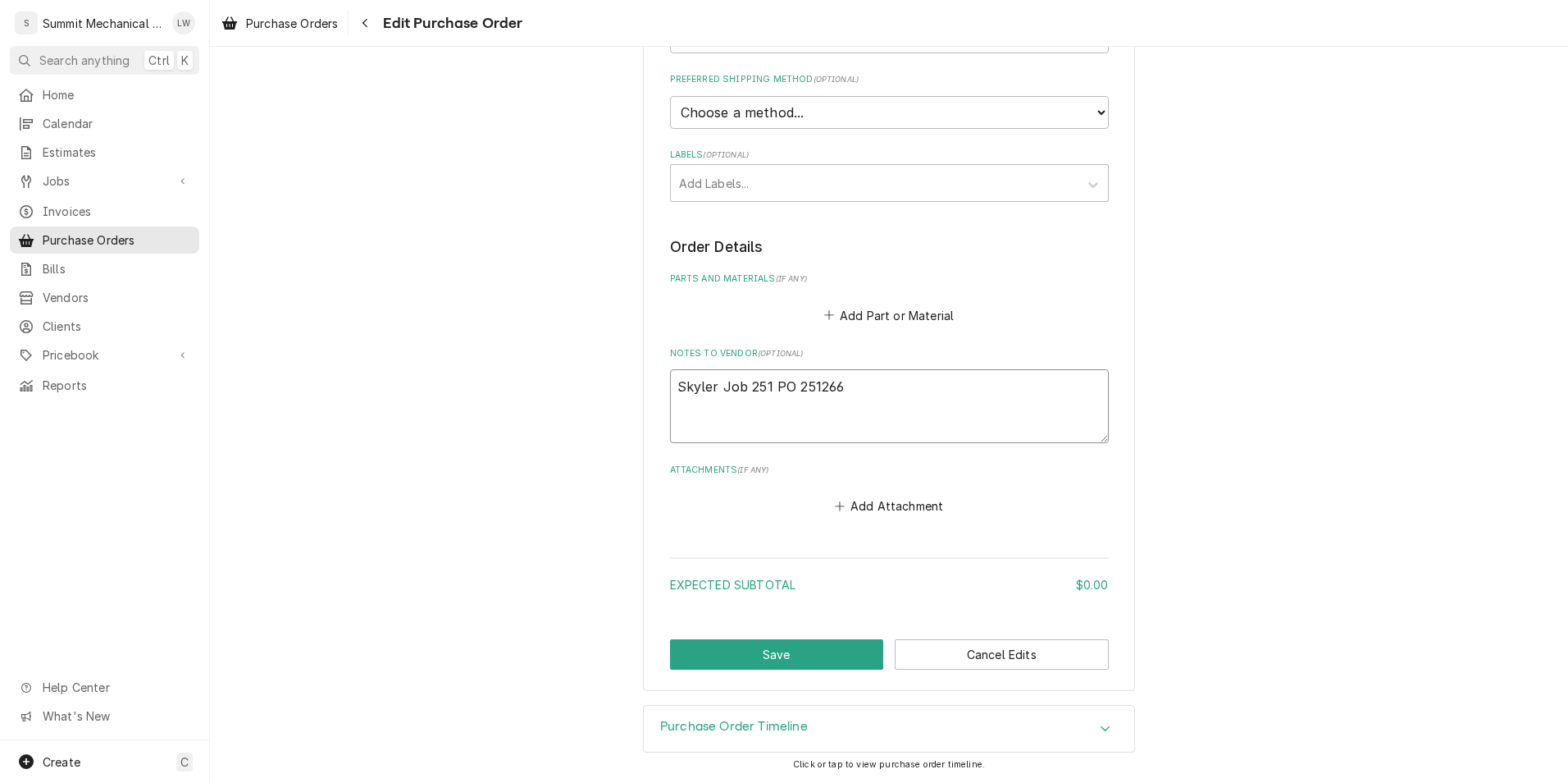
type textarea "Skyler Job 251 PO 251266 s"
type textarea "x"
type textarea "Skyler Job 251 PO 251266"
type textarea "x"
type textarea "Skyler Job 251 PO 251266"
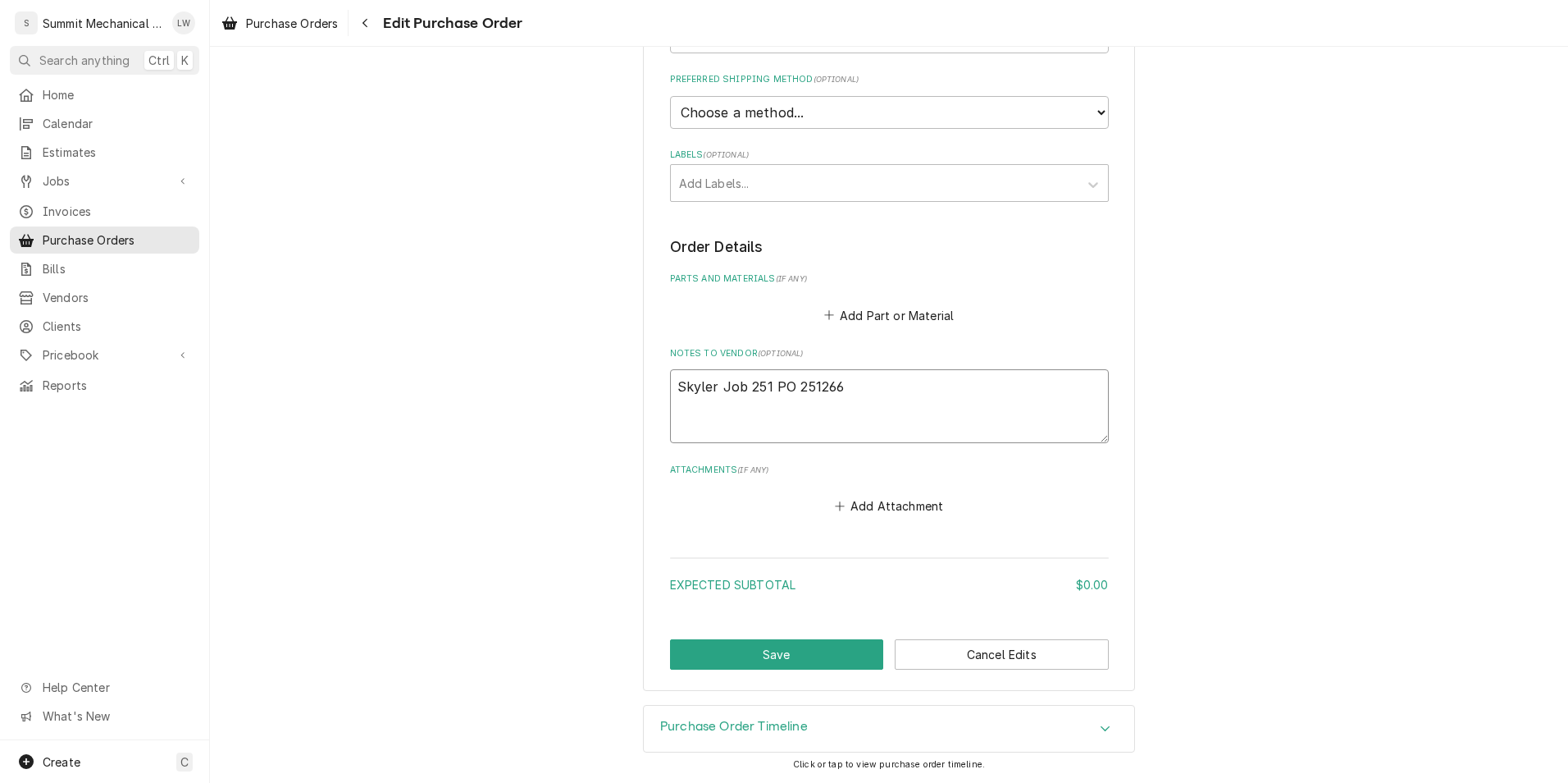
type textarea "x"
type textarea "Skyler Job 251 PO 251266 S"
type textarea "x"
type textarea "Skyler Job 251 PO 251266"
type textarea "x"
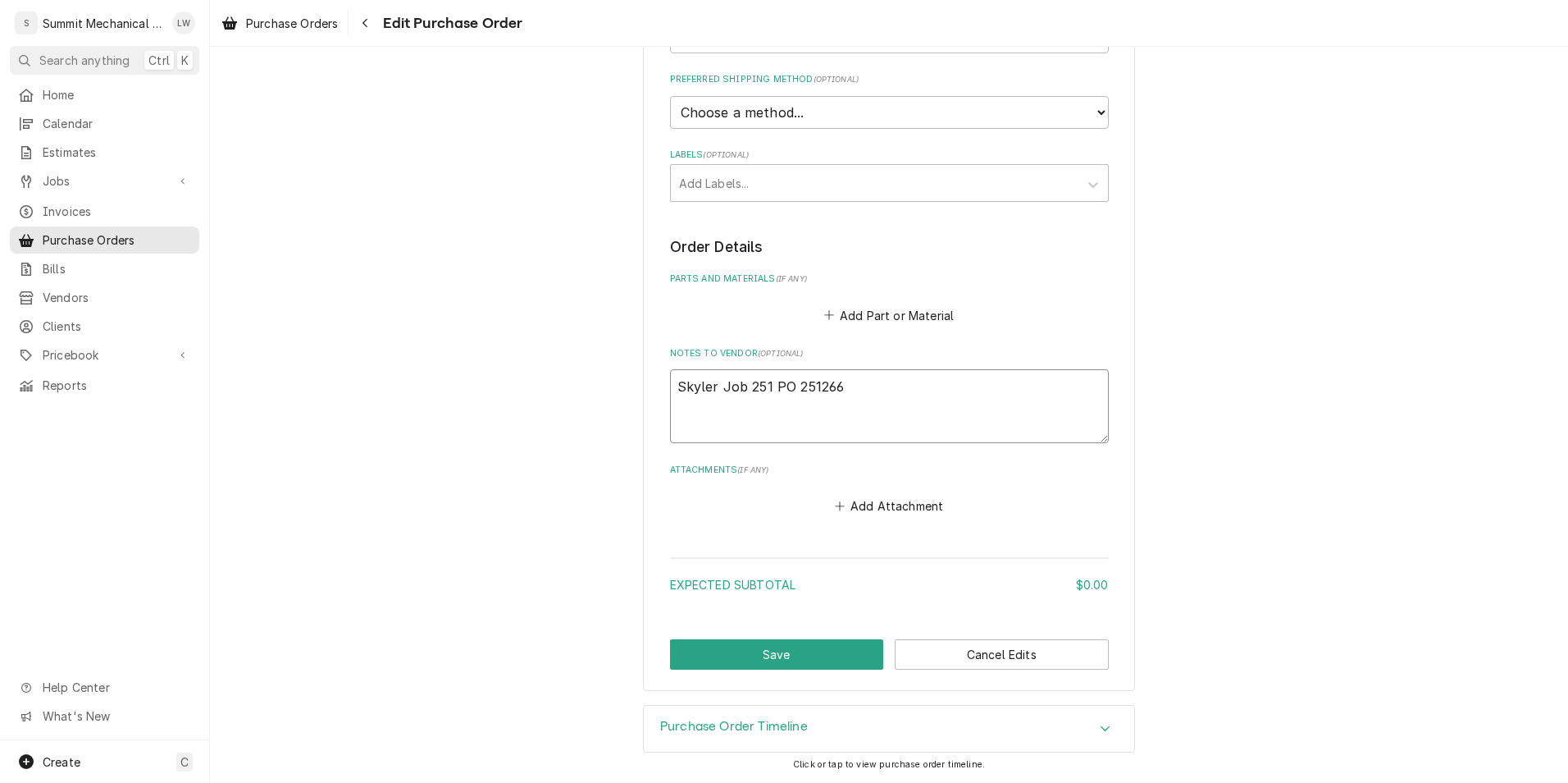
type textarea "Skyler Job 251 PO 251266"
type textarea "x"
type textarea "Skyler Job 251 PO 251266 S"
type textarea "x"
type textarea "Skyler Job 251 PO 251266 Sk"
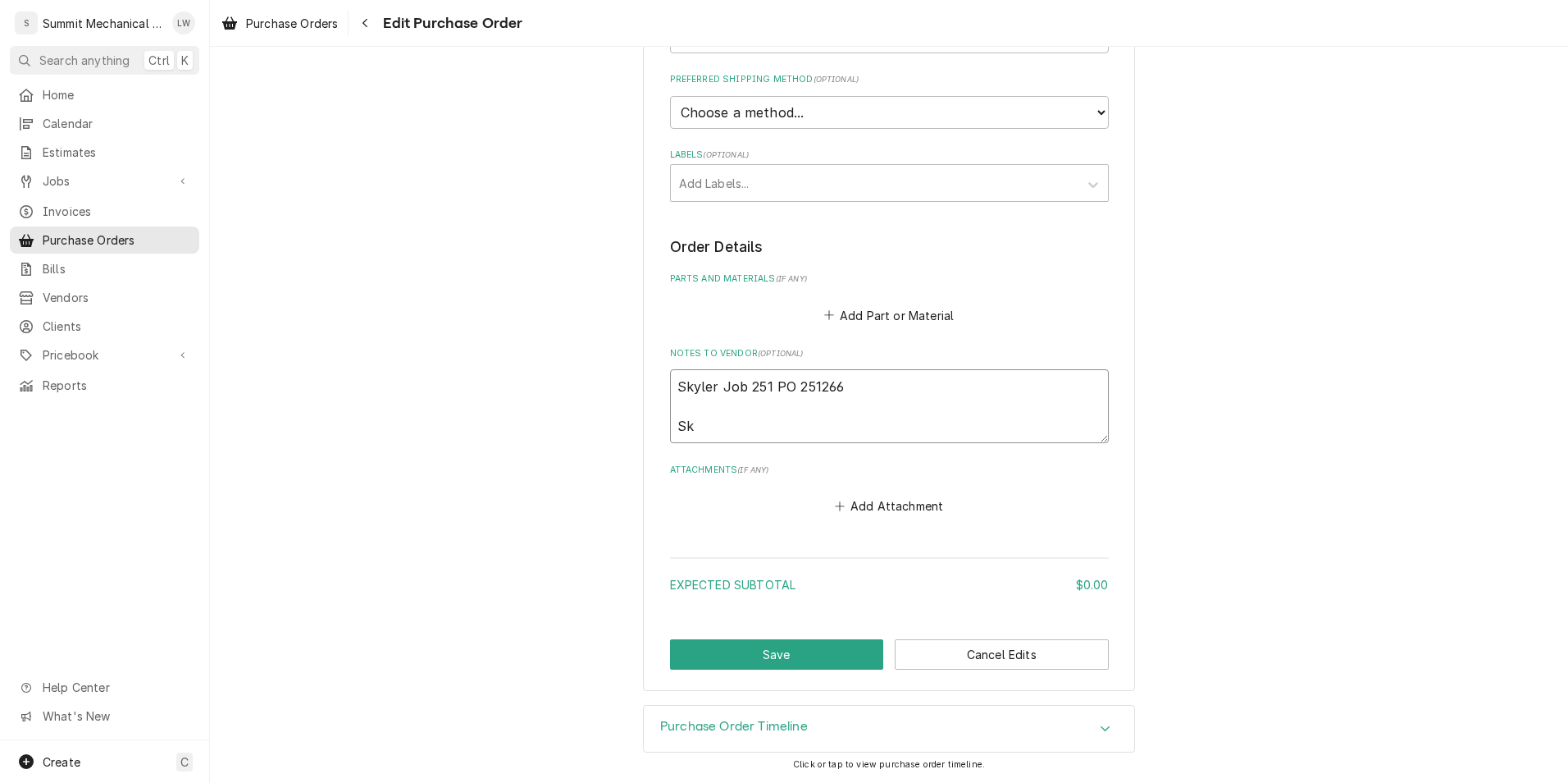
type textarea "x"
type textarea "Skyler Job 251 PO 251266 Sky"
type textarea "x"
type textarea "Skyler Job 251 PO 251266 Skyl"
type textarea "x"
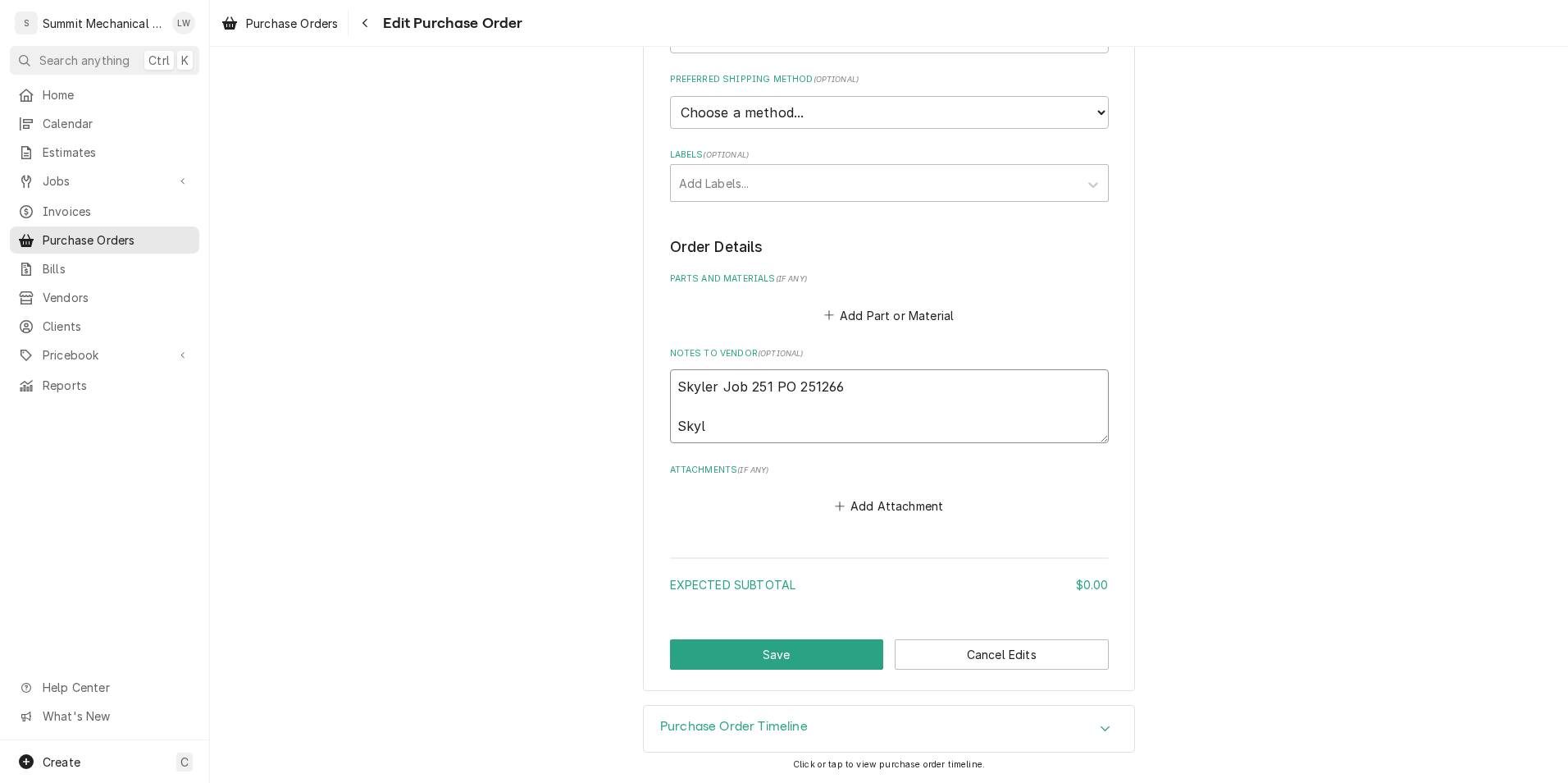
type textarea "Skyler Job 251 PO 251266 Skyle"
type textarea "x"
type textarea "Skyler Job 251 PO 251266 Skyler"
type textarea "x"
type textarea "Skyler Job 251 PO 251266 Skyle"
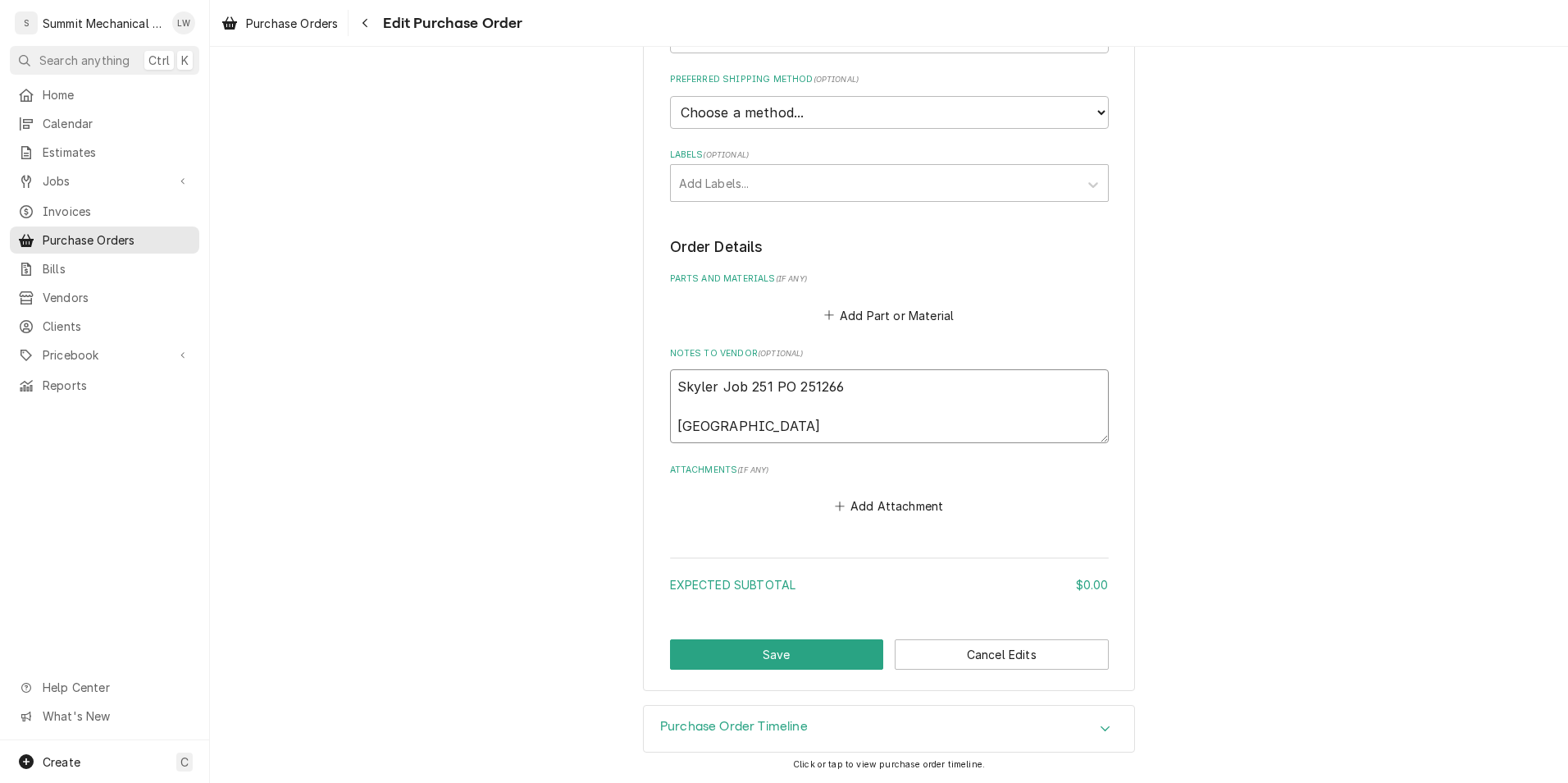
type textarea "x"
type textarea "Skyler Job 251 PO 251266 Skyler"
type textarea "x"
type textarea "Skyler Job 251 PO 251266 Skyler w"
type textarea "x"
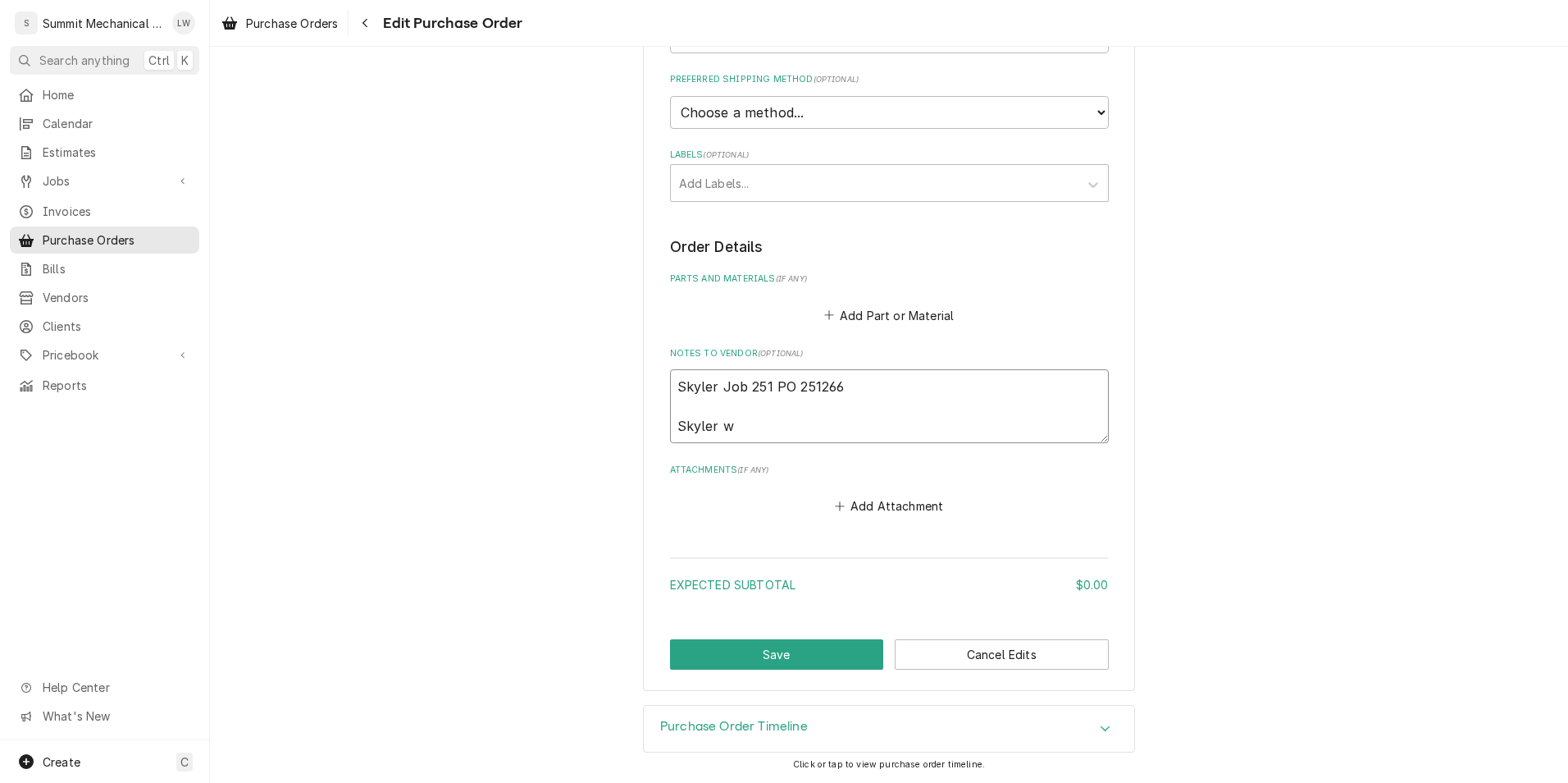
type textarea "Skyler Job 251 PO 251266 Skyler wi"
type textarea "x"
type textarea "Skyler Job 251 PO 251266 Skyler wil"
type textarea "x"
type textarea "Skyler Job 251 PO 251266 Skyler will"
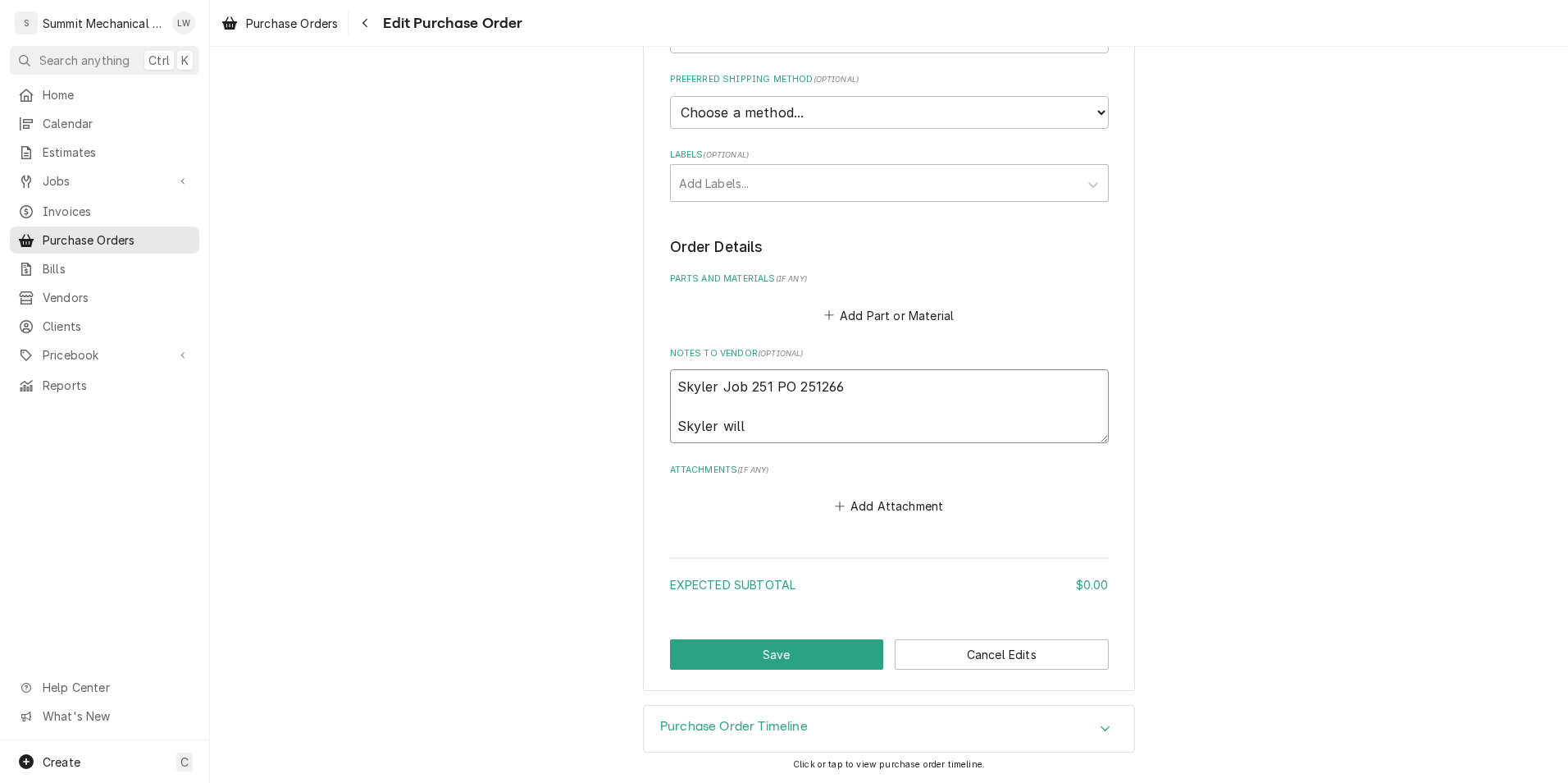
type textarea "x"
type textarea "Skyler Job 251 PO 251266 Skyler will b"
type textarea "x"
type textarea "Skyler Job 251 PO 251266 Skyler will be"
type textarea "x"
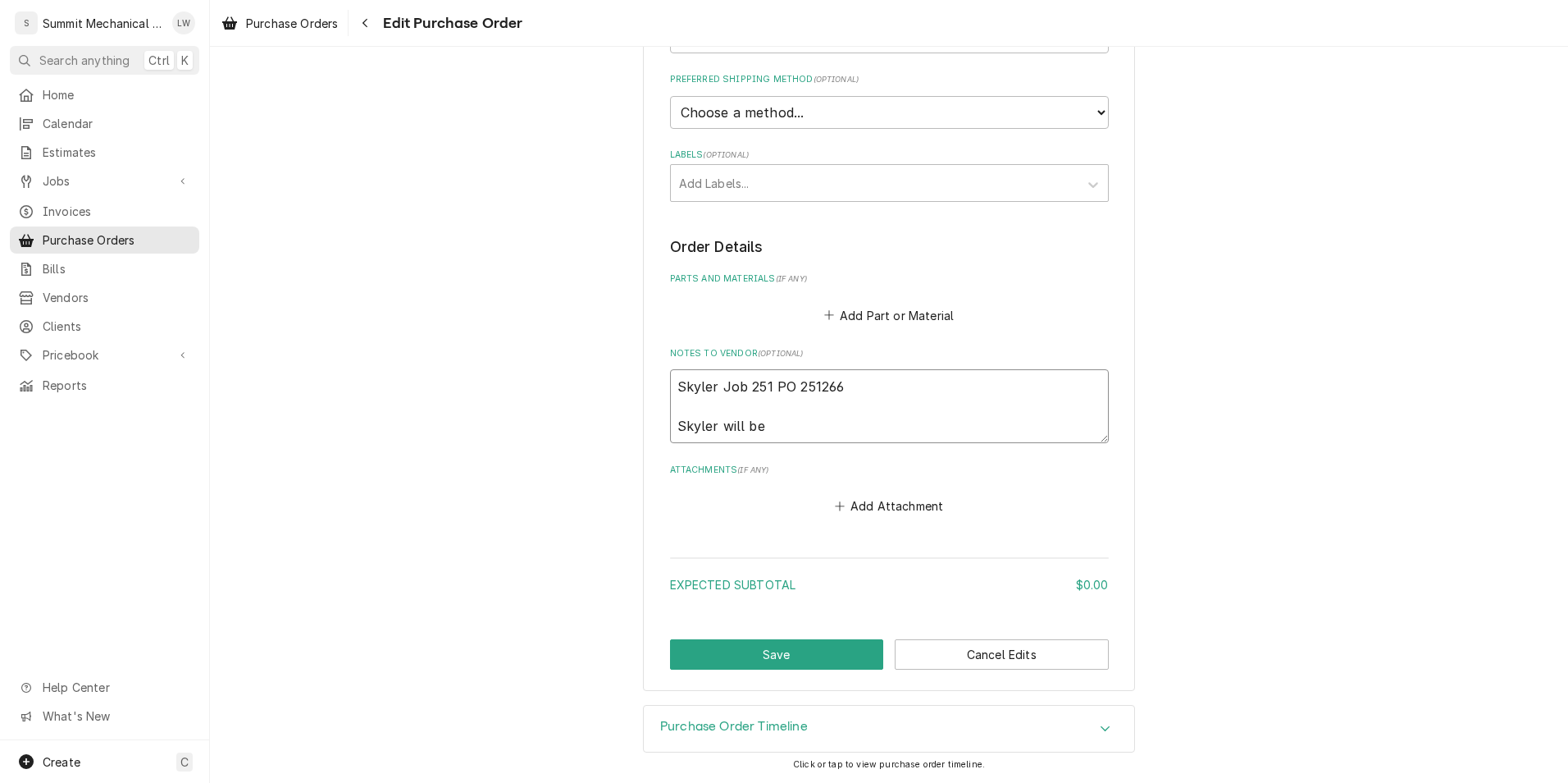
type textarea "Skyler Job 251 PO 251266 Skyler will be"
type textarea "x"
type textarea "Skyler Job 251 PO 251266 Skyler will be p"
type textarea "x"
type textarea "Skyler Job 251 PO 251266 Skyler will be pi"
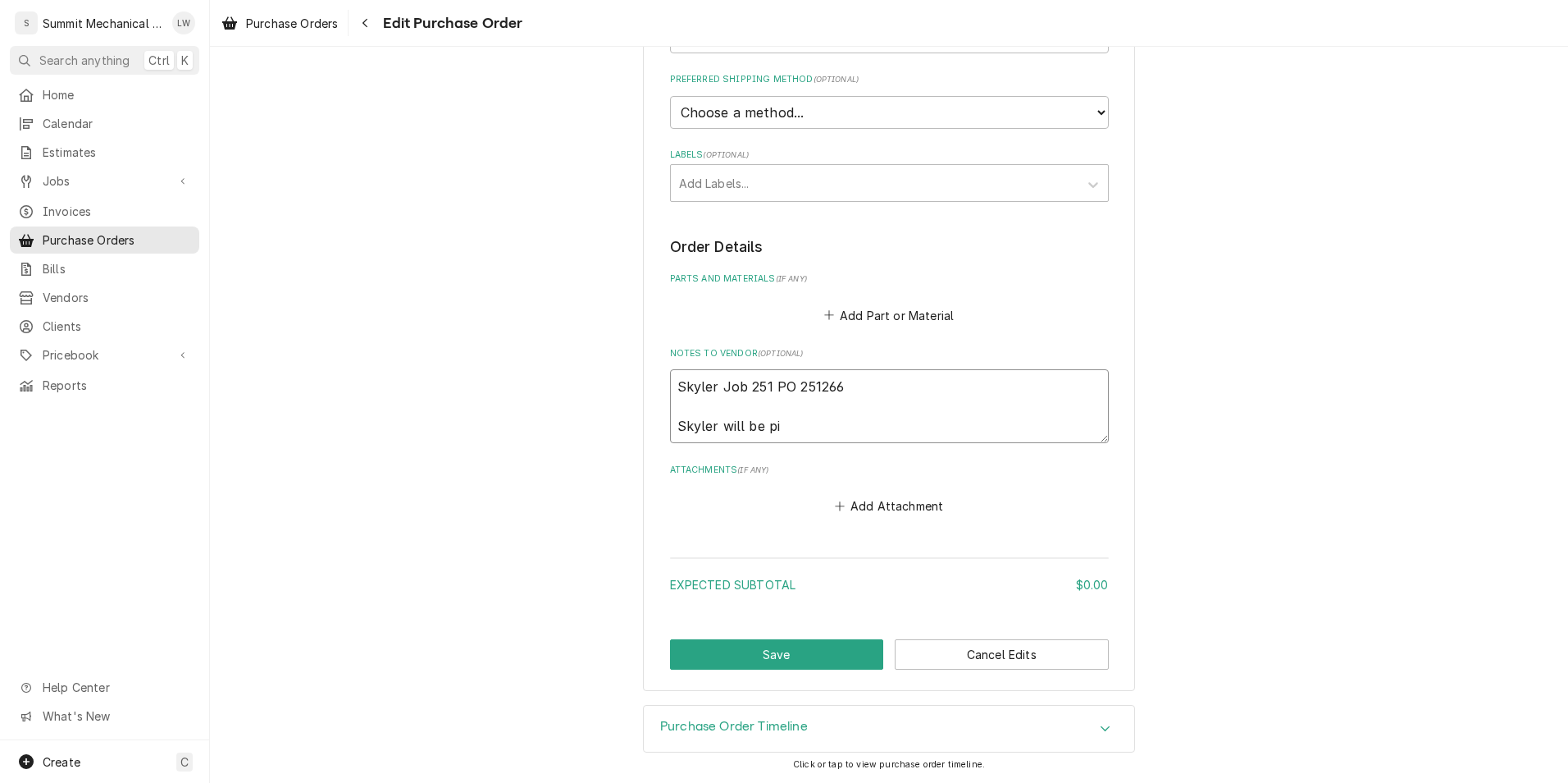
type textarea "x"
type textarea "Skyler Job 251 PO 251266 Skyler will be pic"
type textarea "x"
type textarea "Skyler Job 251 PO 251266 Skyler will be pick"
type textarea "x"
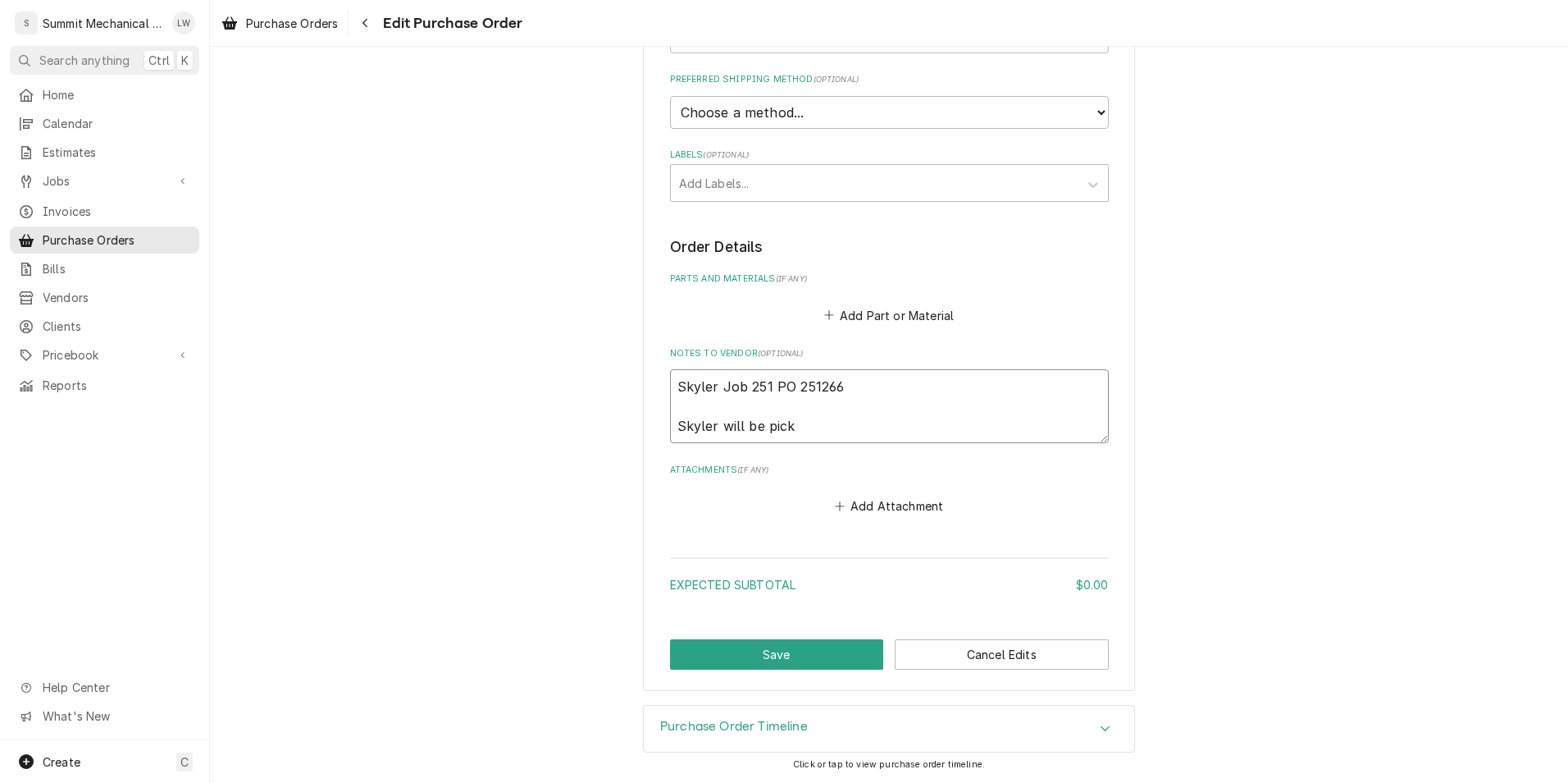
type textarea "Skyler Job 251 PO 251266 Skyler will be picki"
type textarea "x"
type textarea "Skyler Job 251 PO 251266 Skyler will be pickin"
type textarea "x"
type textarea "Skyler Job 251 PO 251266 Skyler will be picking"
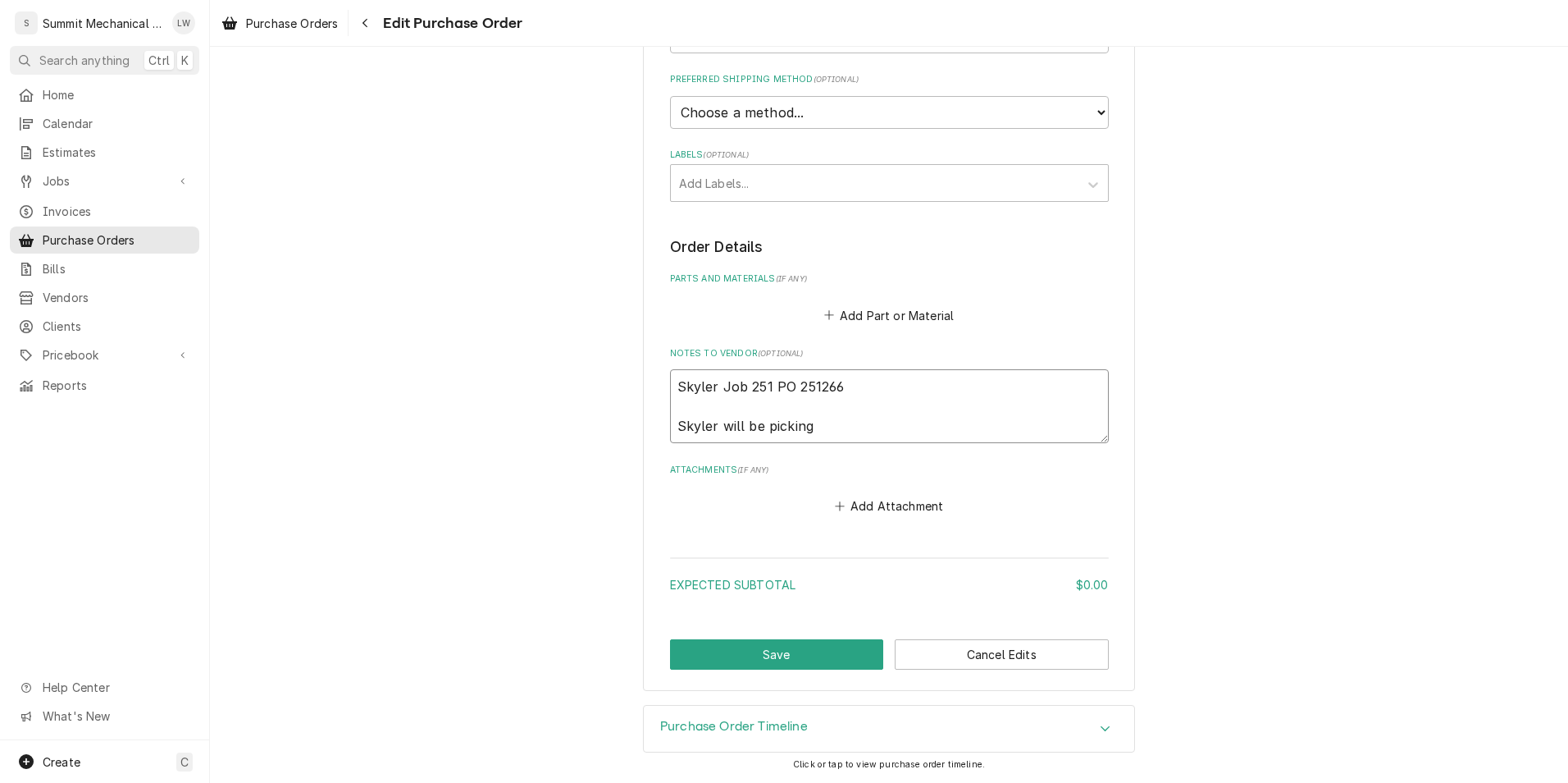
type textarea "x"
type textarea "Skyler Job 251 PO 251266 Skyler will be picking t"
type textarea "x"
type textarea "Skyler Job 251 PO 251266 Skyler will be picking th"
type textarea "x"
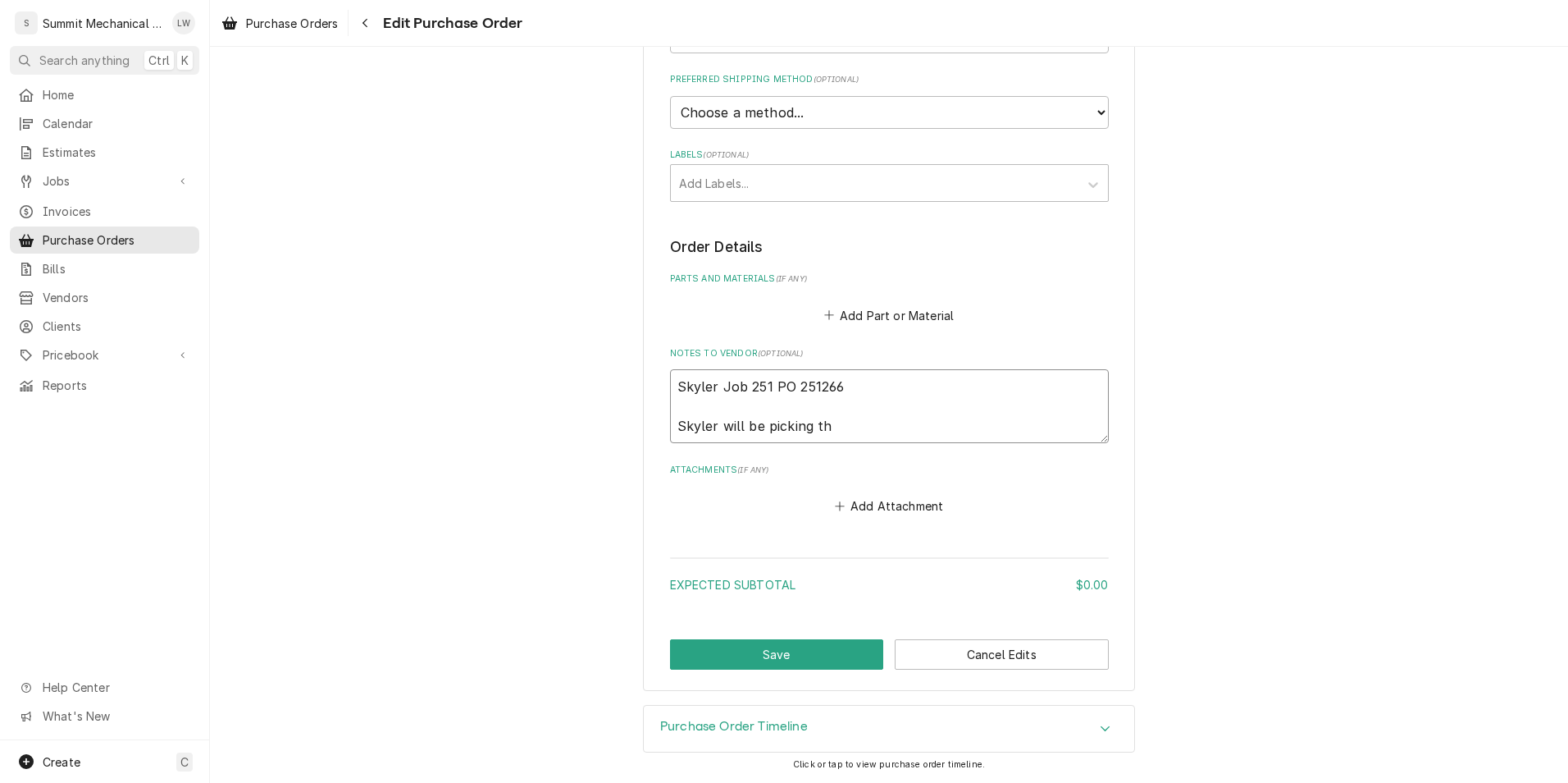
type textarea "Skyler Job 251 PO 251266 Skyler will be picking the"
type textarea "x"
type textarea "Skyler Job 251 PO 251266 Skyler will be picking thes"
type textarea "x"
type textarea "Skyler Job 251 PO 251266 Skyler will be picking these"
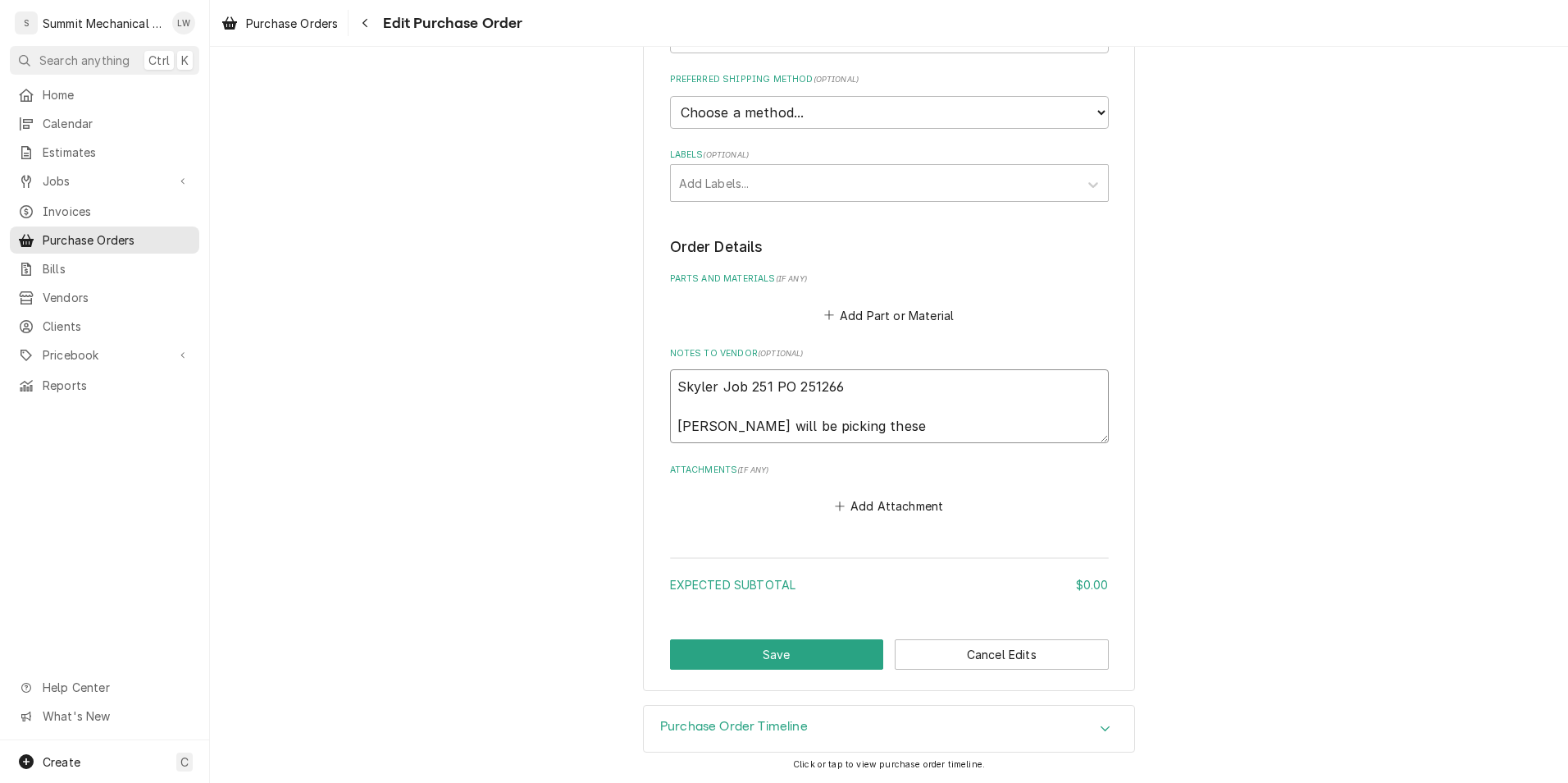
type textarea "x"
type textarea "Skyler Job 251 PO 251266 Skyler will be picking these"
type textarea "x"
type textarea "Skyler Job 251 PO 251266 Skyler will be picking these u"
type textarea "x"
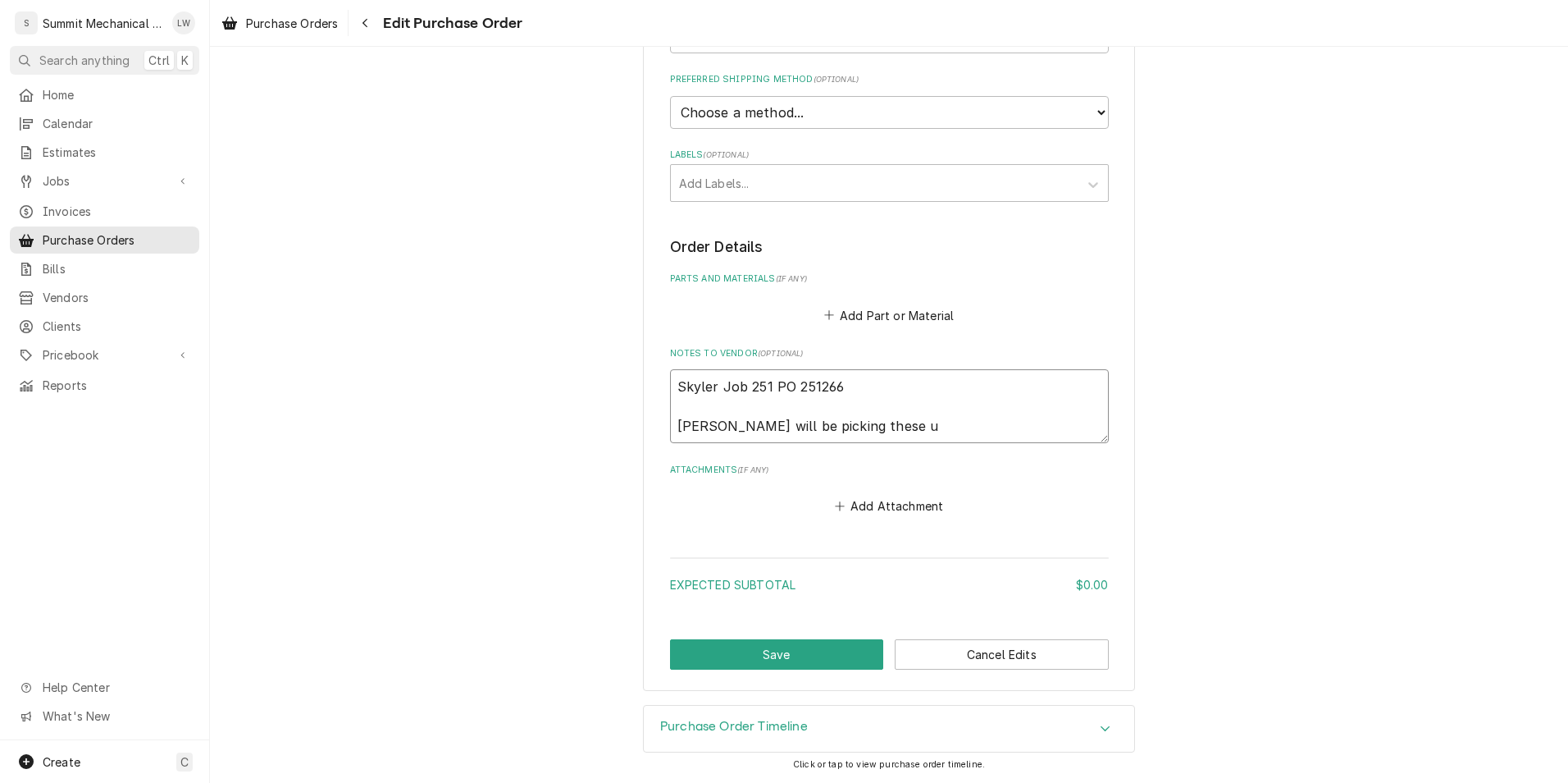
type textarea "Skyler Job 251 PO 251266 Skyler will be picking these up"
type textarea "x"
type textarea "Skyler Job 251 PO 251266 Skyler will be picking these up"
type textarea "x"
type textarea "Skyler Job 251 PO 251266 Skyler will be picking these up"
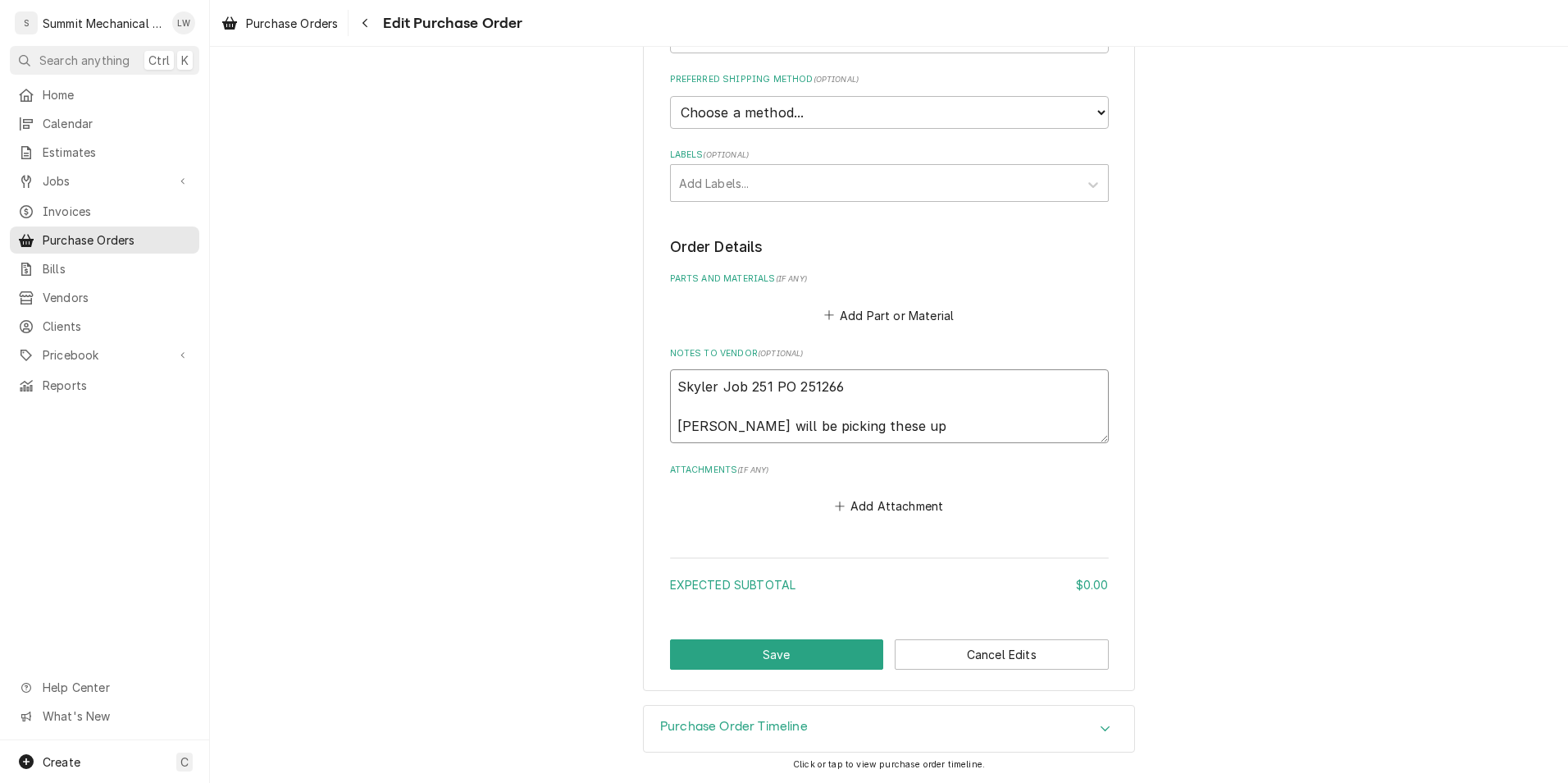
type textarea "x"
type textarea "Skyler Job 251 PO 251266 Skyler will be picking these u"
type textarea "x"
type textarea "Skyler Job 251 PO 251266 Skyler will be picking these"
type textarea "x"
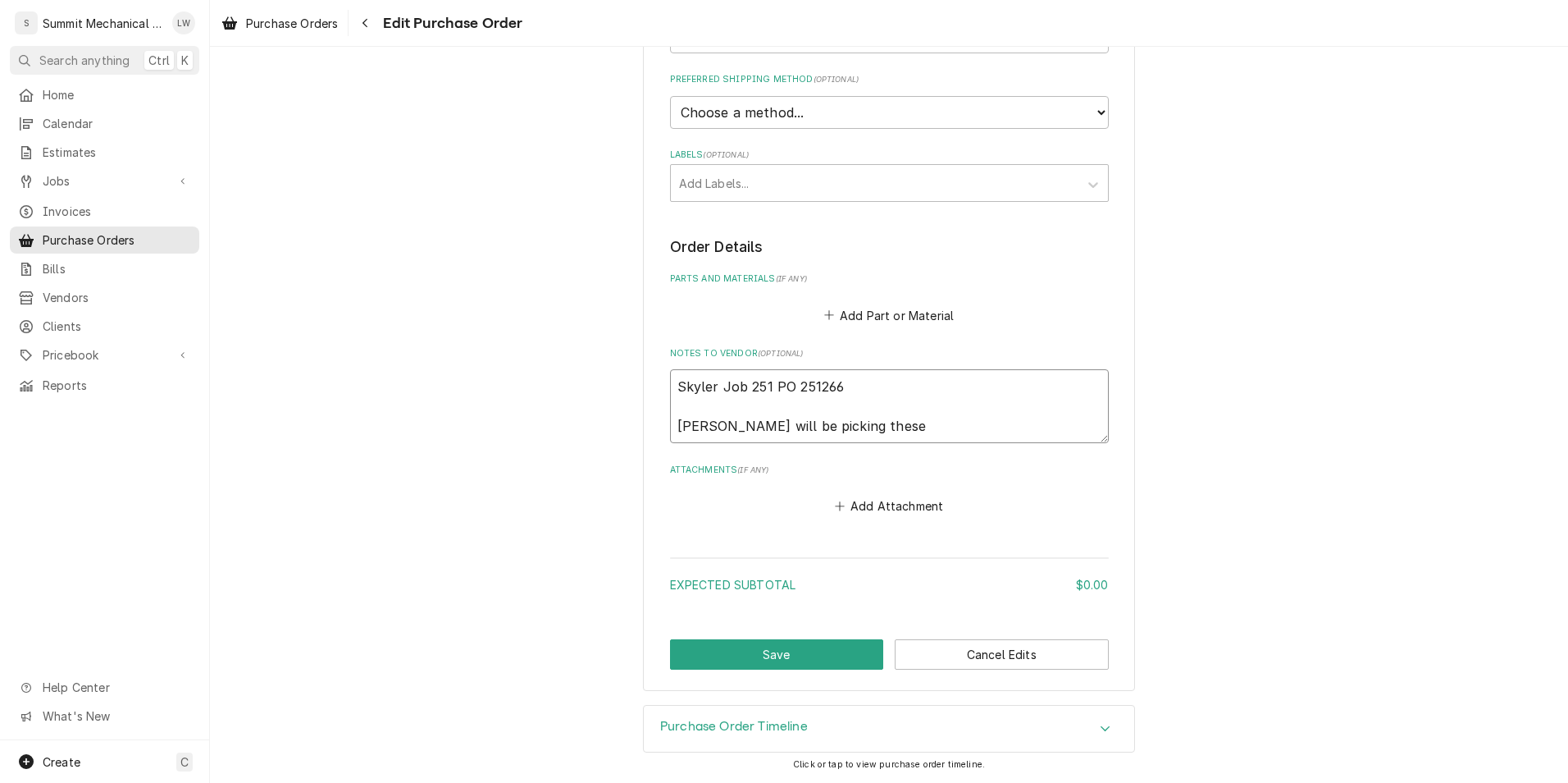
type textarea "Skyler Job 251 PO 251266 Skyler will be picking thes"
type textarea "x"
type textarea "Skyler Job 251 PO 251266 Skyler will be picking the"
type textarea "x"
type textarea "Skyler Job 251 PO 251266 Skyler will be picking th"
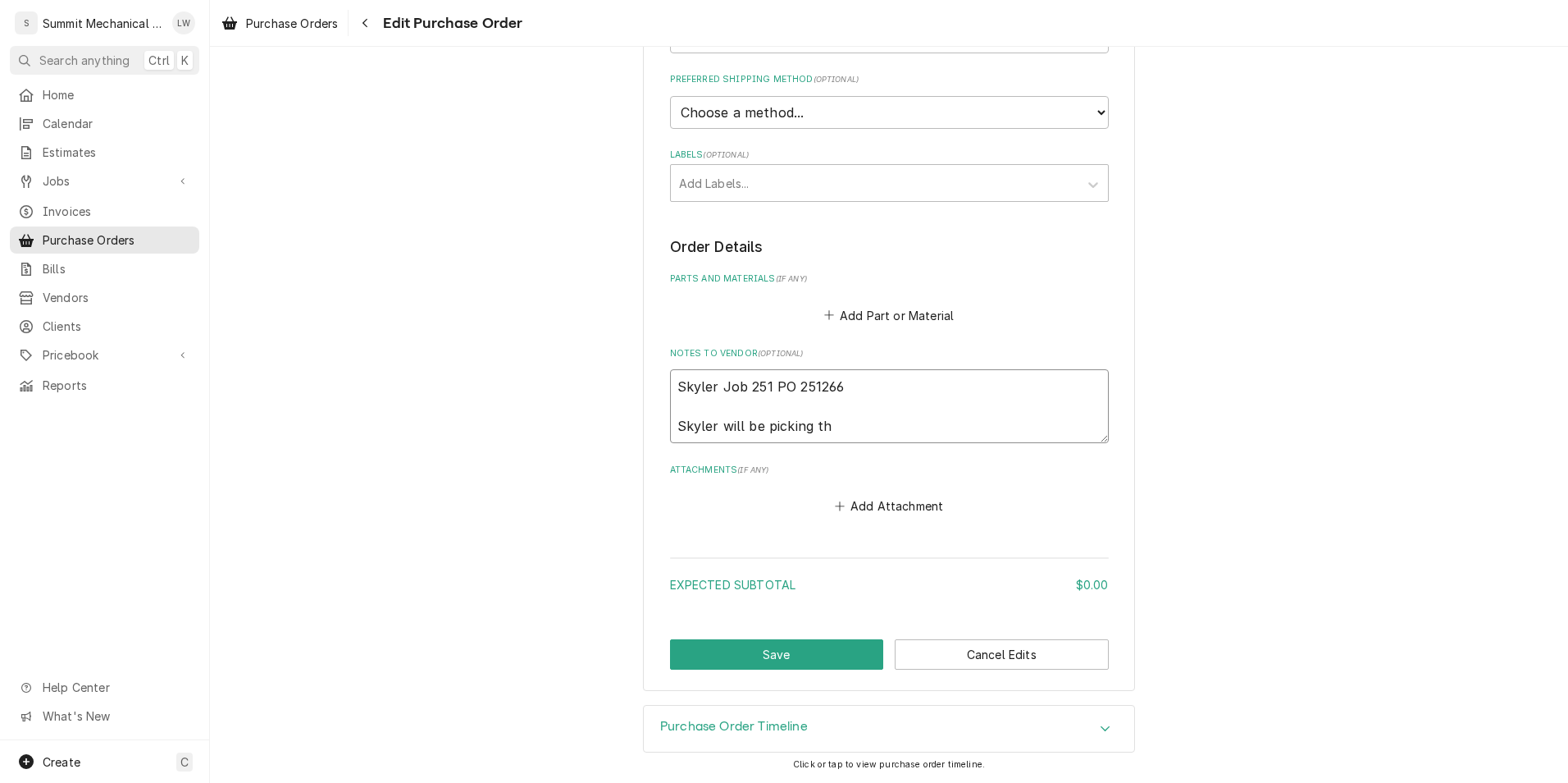
type textarea "x"
type textarea "Skyler Job 251 PO 251266 Skyler will be picking t"
type textarea "x"
type textarea "Skyler Job 251 PO 251266 Skyler will be picking"
type textarea "x"
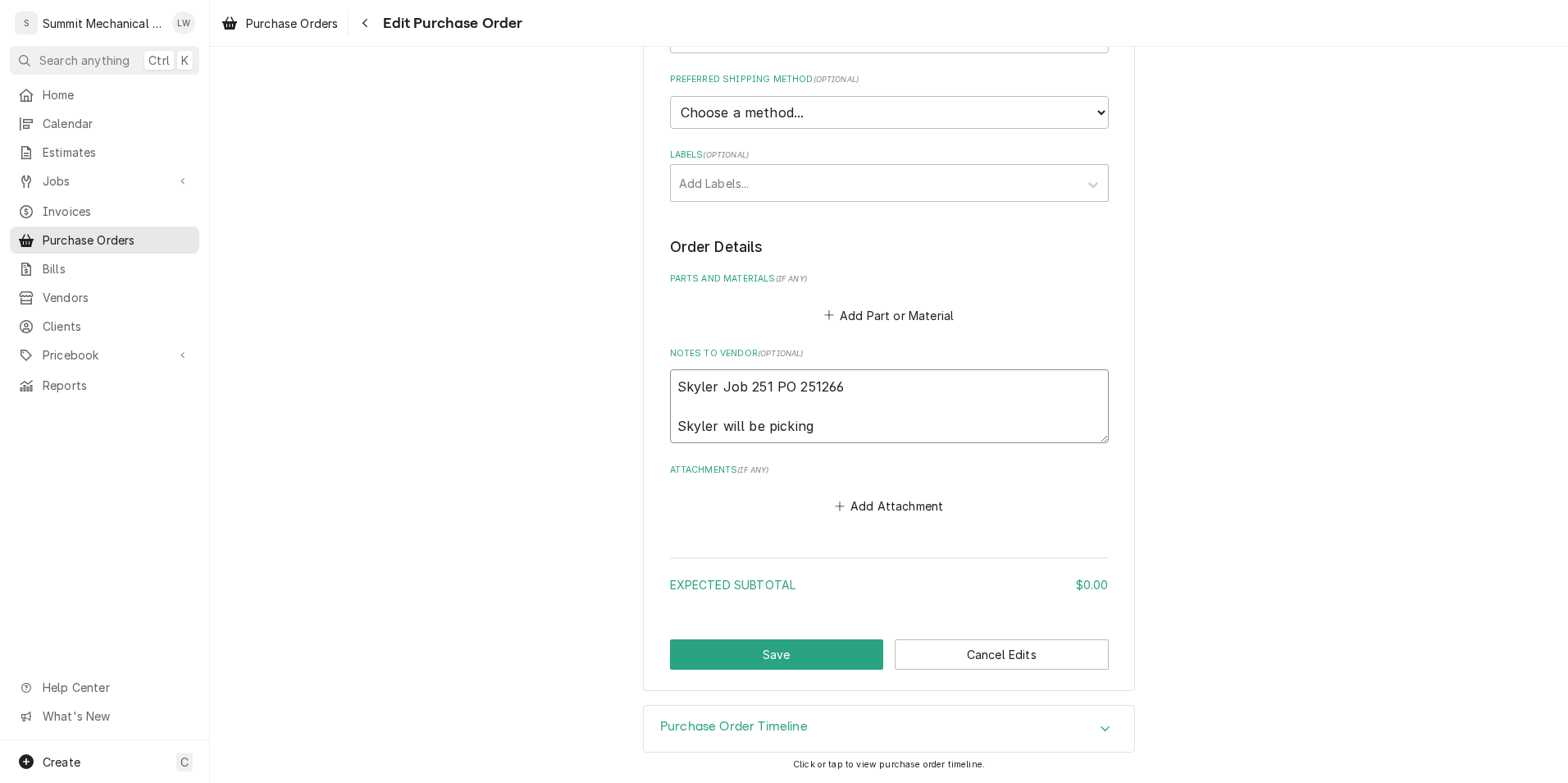
type textarea "Skyler Job 251 PO 251266 Skyler will be picking"
type textarea "x"
type textarea "Skyler Job 251 PO 251266 Skyler will be pickin"
type textarea "x"
type textarea "Skyler Job 251 PO 251266 Skyler will be picki"
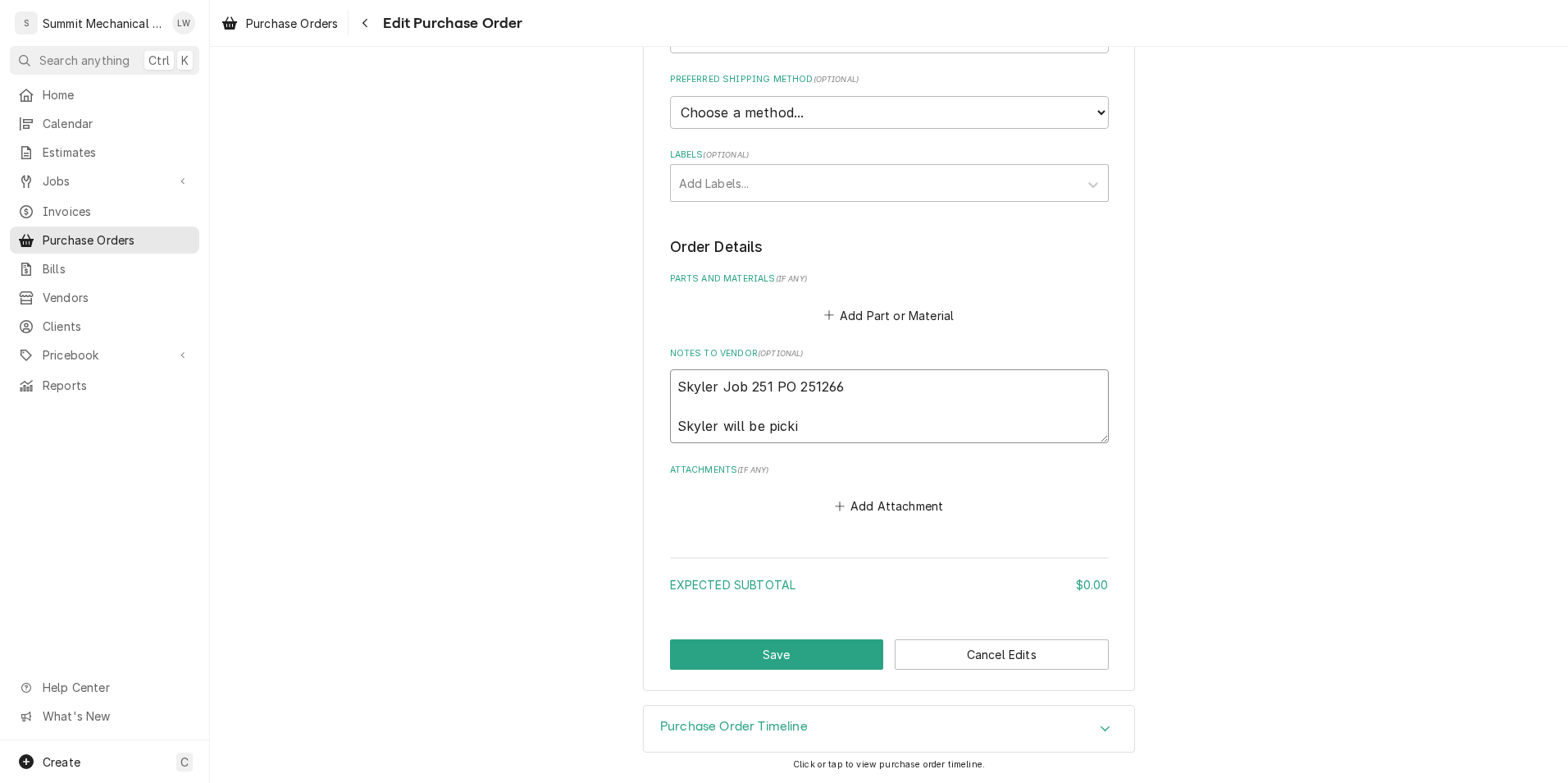
type textarea "x"
type textarea "Skyler Job 251 PO 251266 Skyler will be pick"
type textarea "x"
type textarea "Skyler Job 251 PO 251266 Skyler will be pic"
type textarea "x"
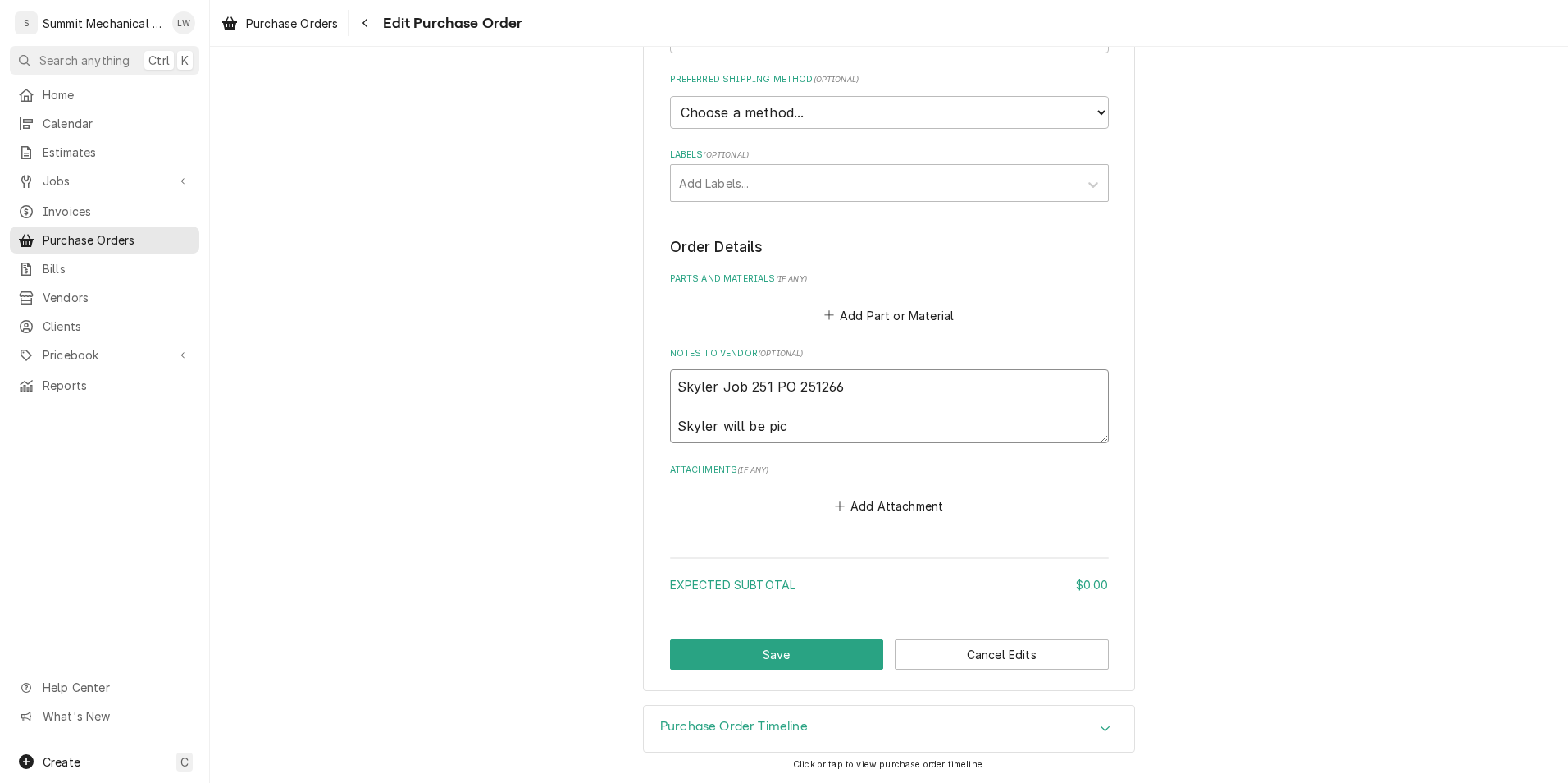
type textarea "Skyler Job 251 PO 251266 Skyler will be pi"
type textarea "x"
type textarea "Skyler Job 251 PO 251266 Skyler will be p"
type textarea "x"
type textarea "Skyler Job 251 PO 251266 Skyler will be"
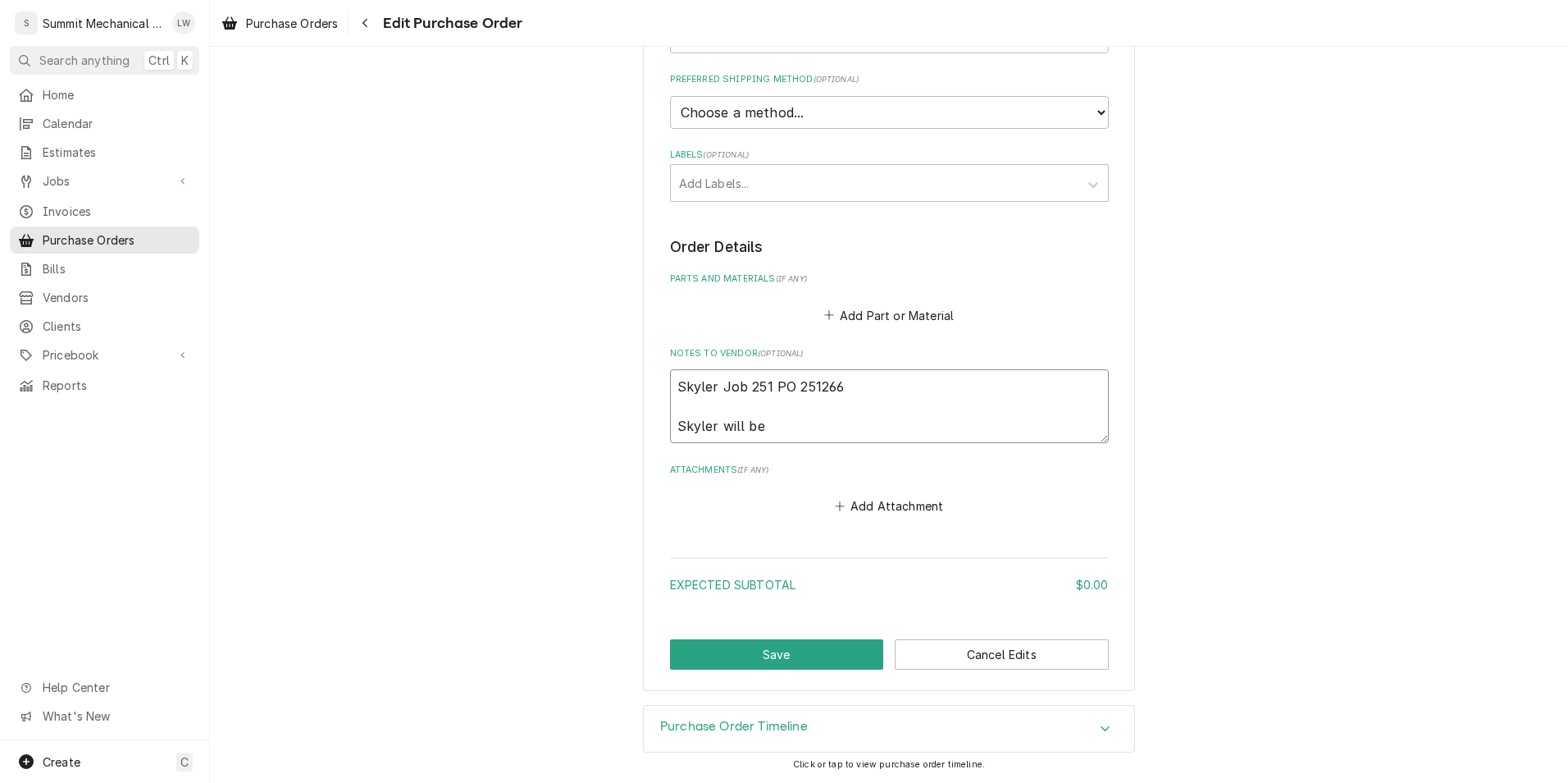
type textarea "x"
type textarea "Skyler Job 251 PO 251266 Skyler will be"
type textarea "x"
type textarea "Skyler Job 251 PO 251266 Skyler will b"
type textarea "x"
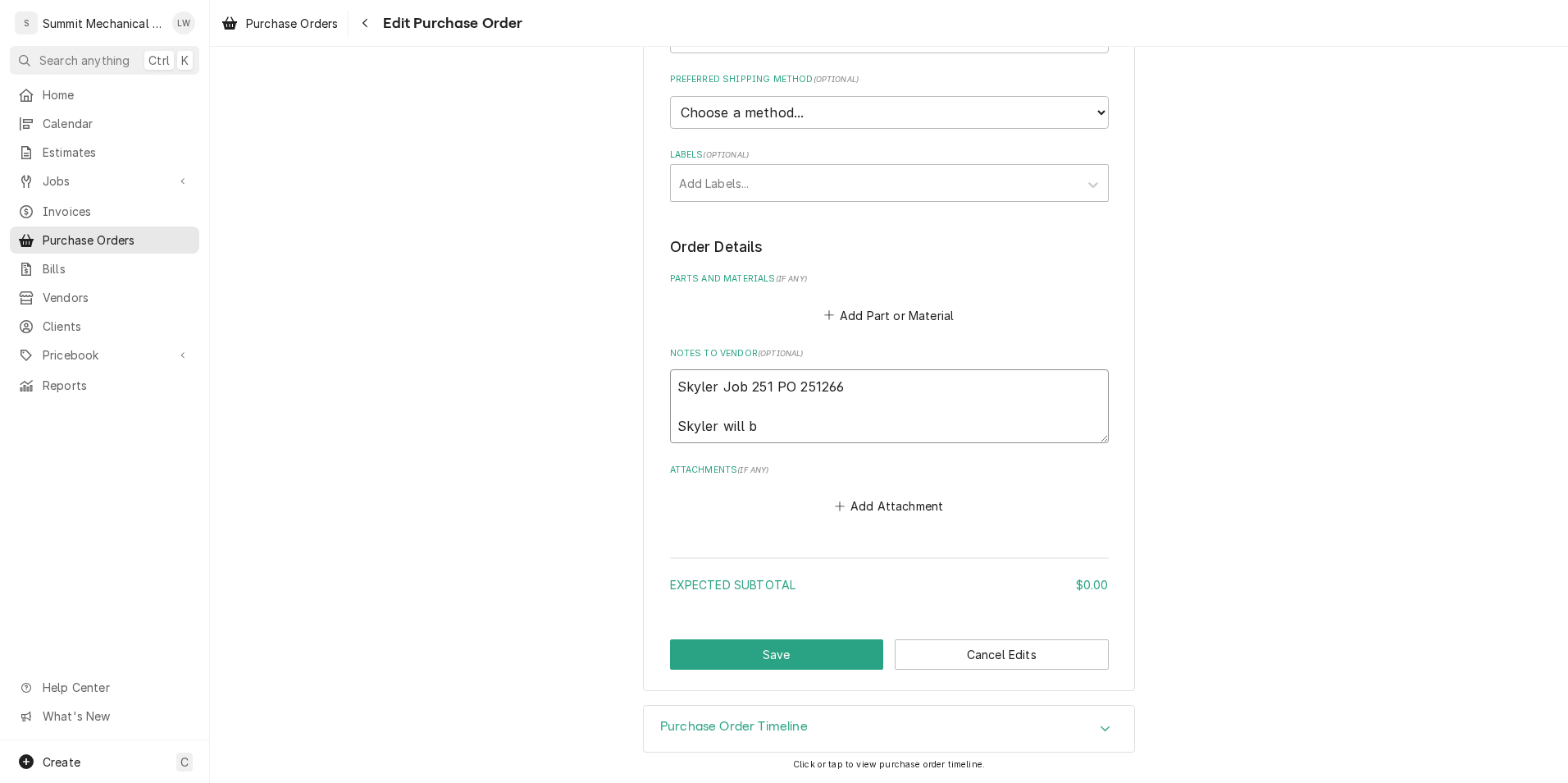
type textarea "Skyler Job 251 PO 251266 Skyler will"
type textarea "x"
type textarea "Skyler Job 251 PO 251266 Skyler will"
type textarea "x"
type textarea "Skyler Job 251 PO 251266 Skyler wil"
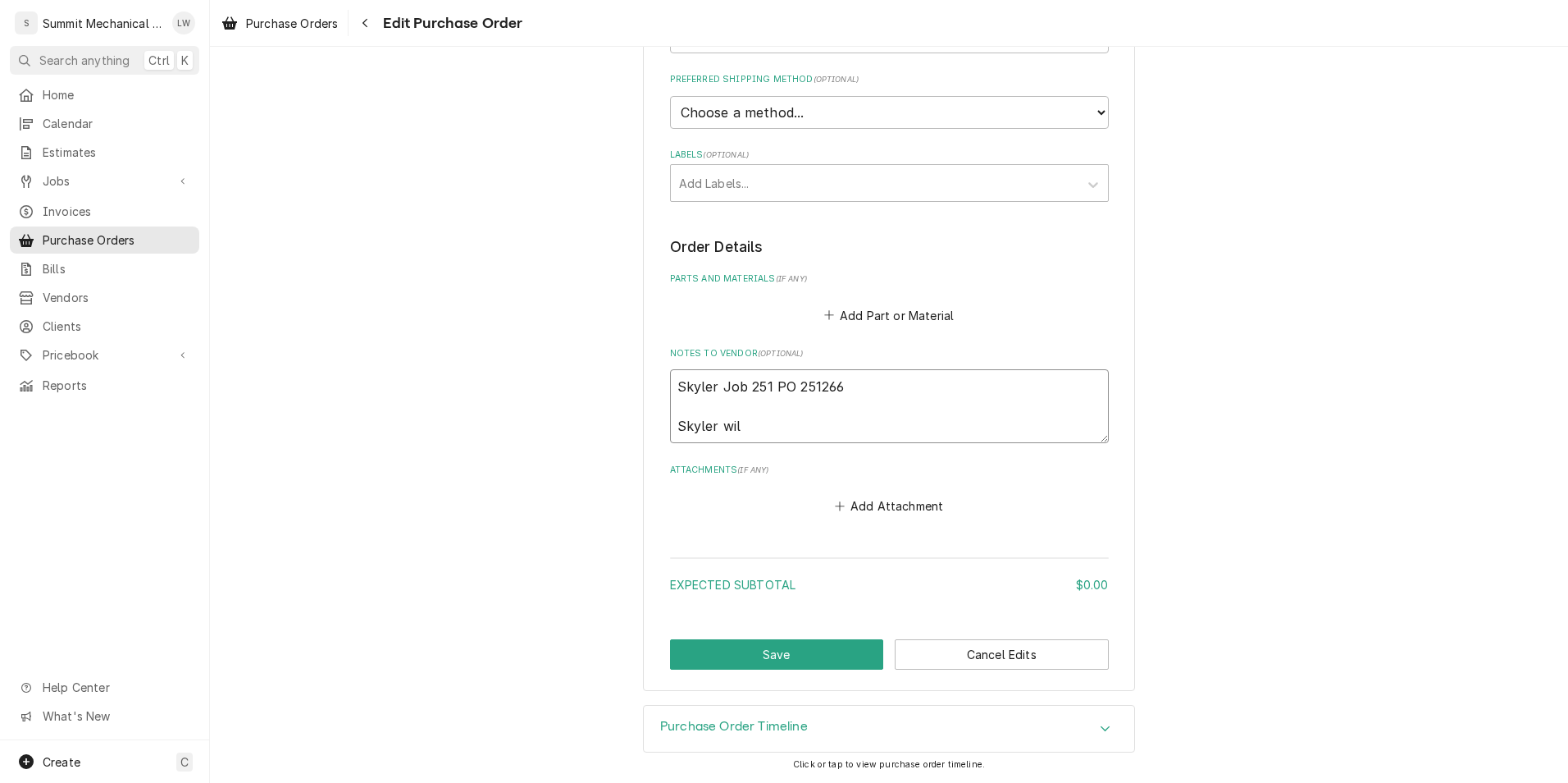
type textarea "x"
type textarea "Skyler Job 251 PO 251266 Skyler wi"
type textarea "x"
type textarea "Skyler Job 251 PO 251266 Skyler w"
type textarea "x"
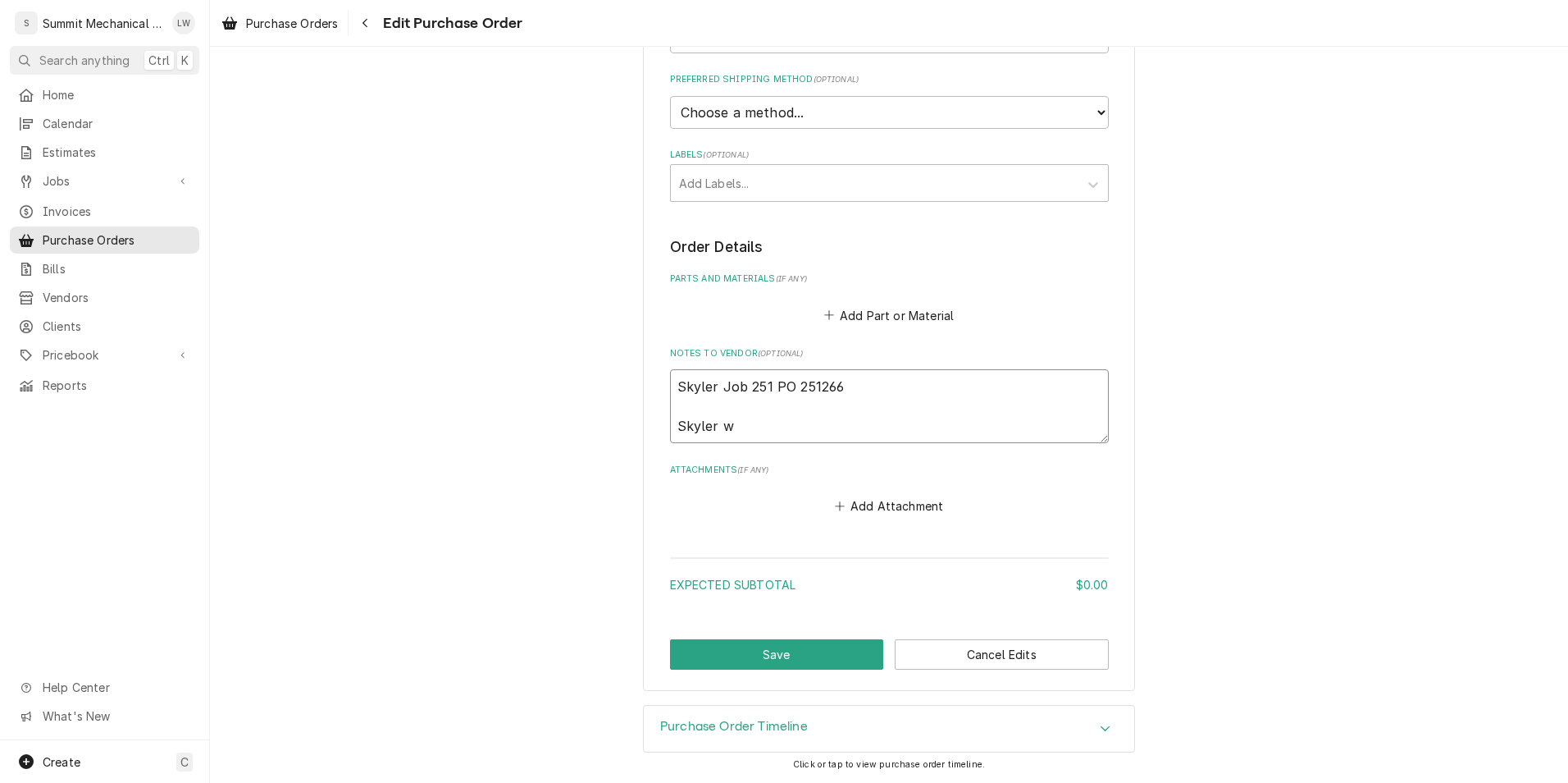
type textarea "Skyler Job 251 PO 251266 Skyler"
type textarea "x"
type textarea "Skyler Job 251 PO 251266 Skyler"
type textarea "x"
type textarea "Skyler Job 251 PO 251266 Skyle"
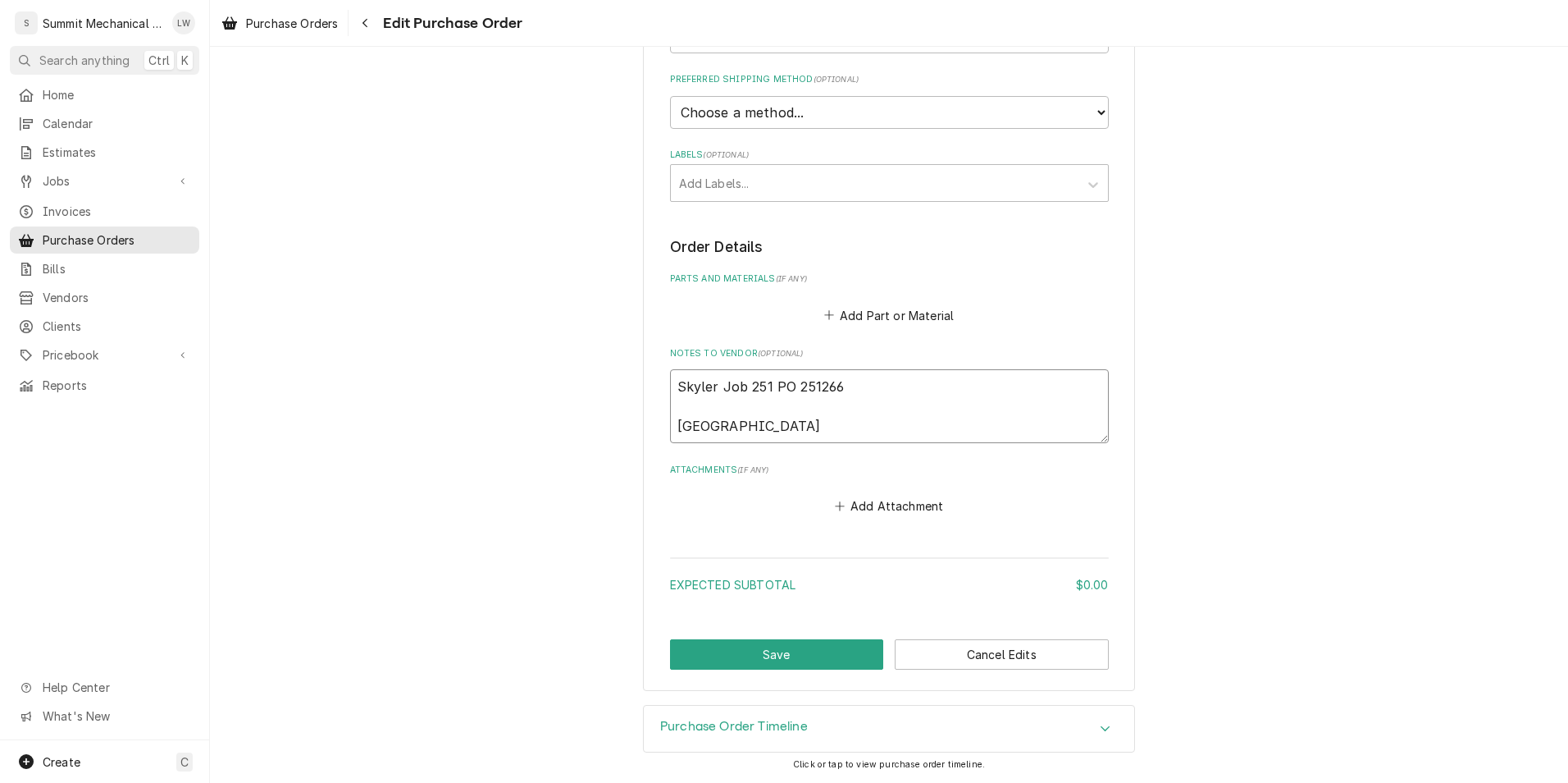
type textarea "x"
type textarea "Skyler Job 251 PO 251266 Skyl"
type textarea "x"
type textarea "Skyler Job 251 PO 251266 Sky"
type textarea "x"
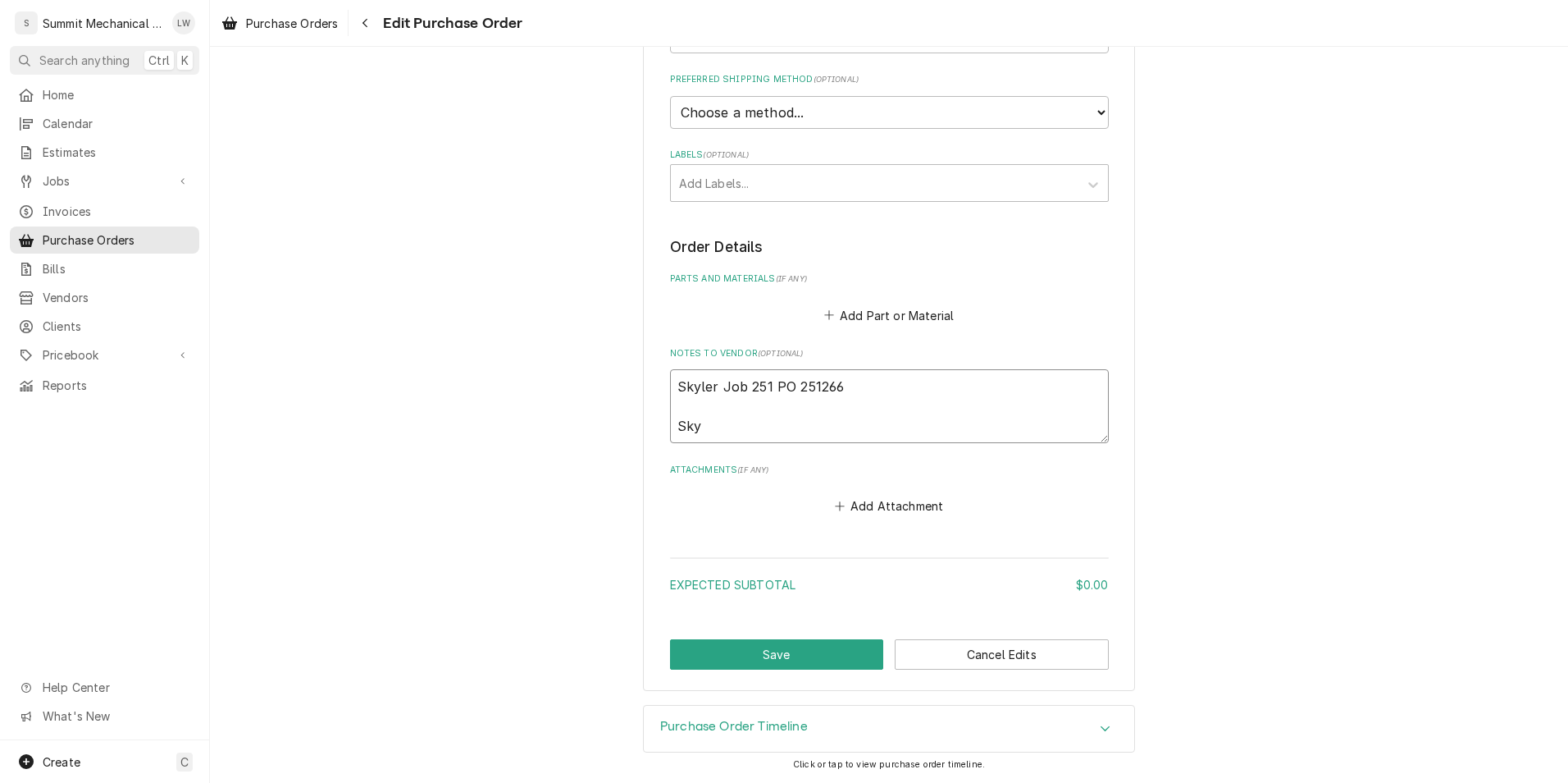
type textarea "Skyler Job 251 PO 251266 Sk"
type textarea "x"
type textarea "Skyler Job 251 PO 251266 S"
type textarea "x"
type textarea "Skyler Job 251 PO 251266"
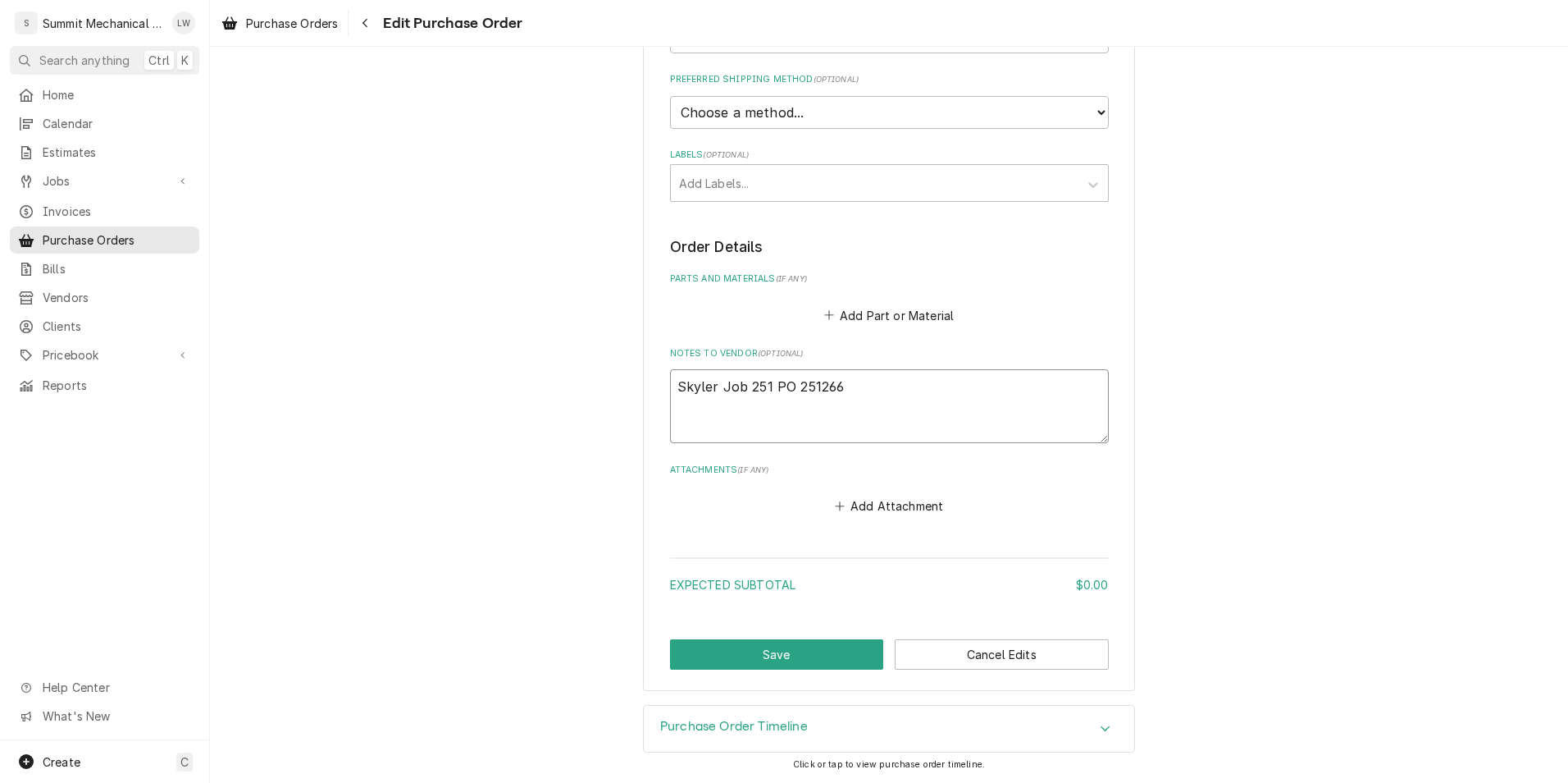
type textarea "x"
type textarea "Skyler Job 251 PO 251266"
type textarea "x"
type textarea "Skyler Job 251 PO 251266"
type textarea "x"
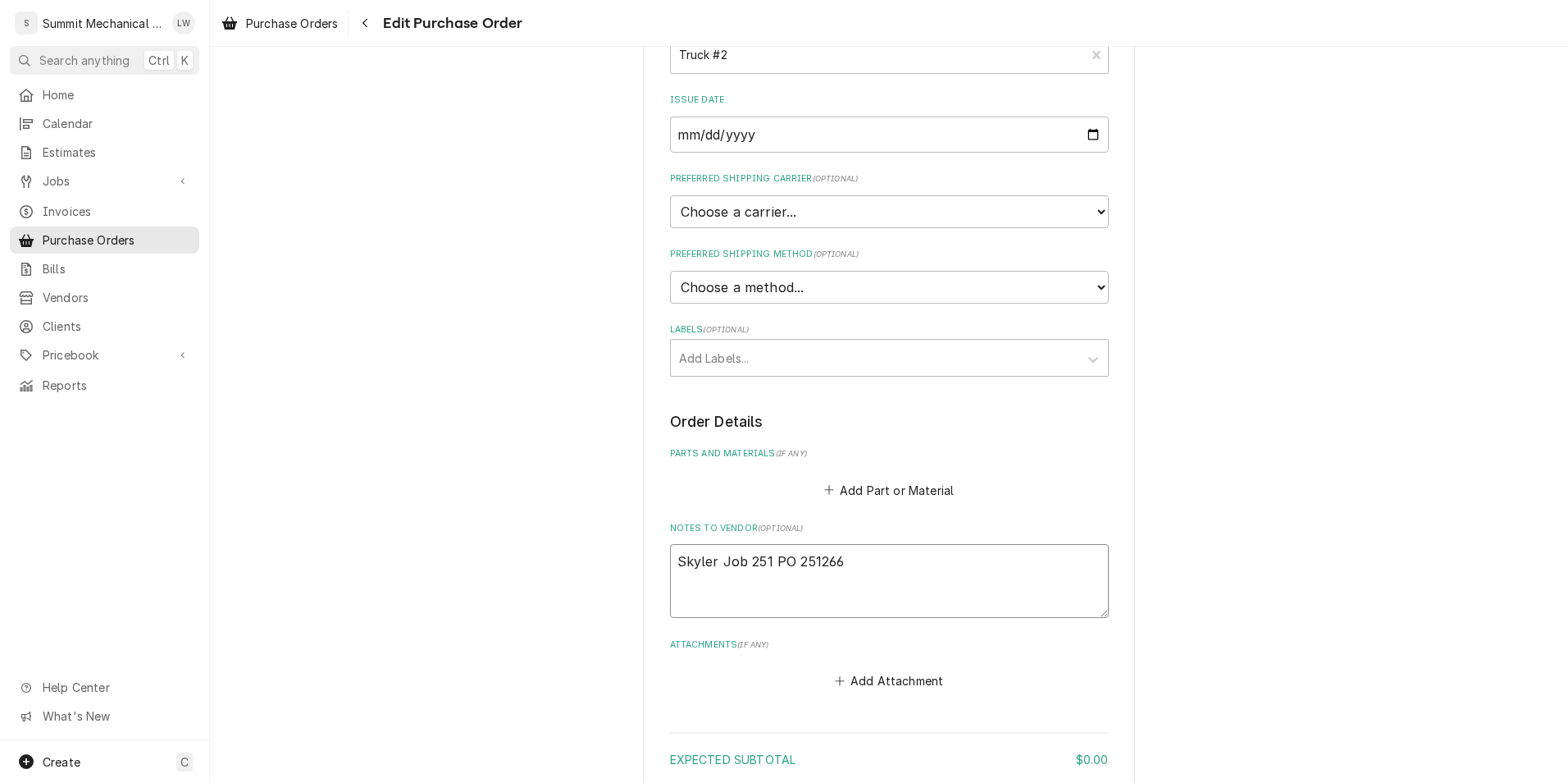
scroll to position [246, 0]
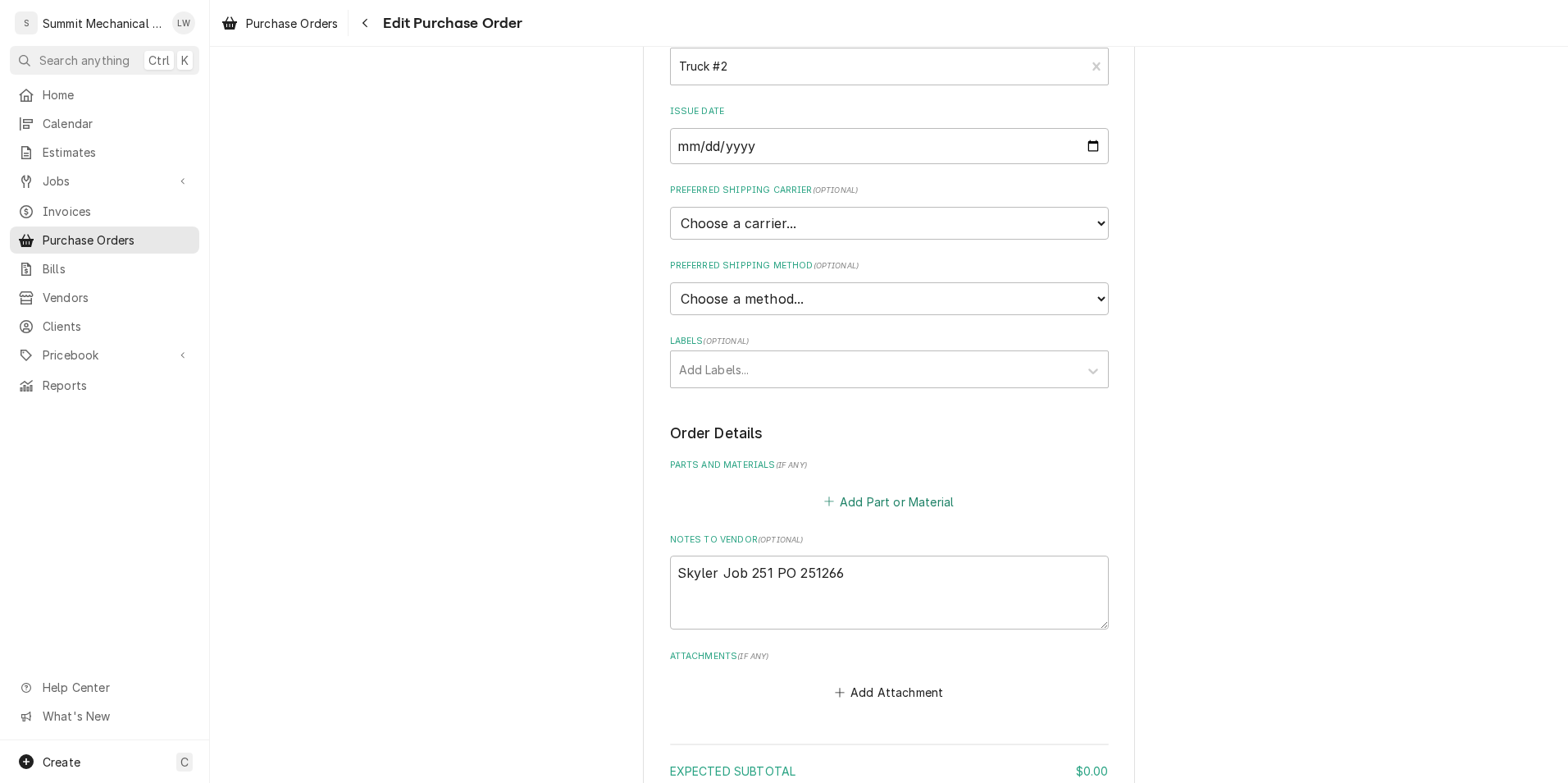
click at [896, 499] on button "Add Part or Material" at bounding box center [887, 502] width 135 height 23
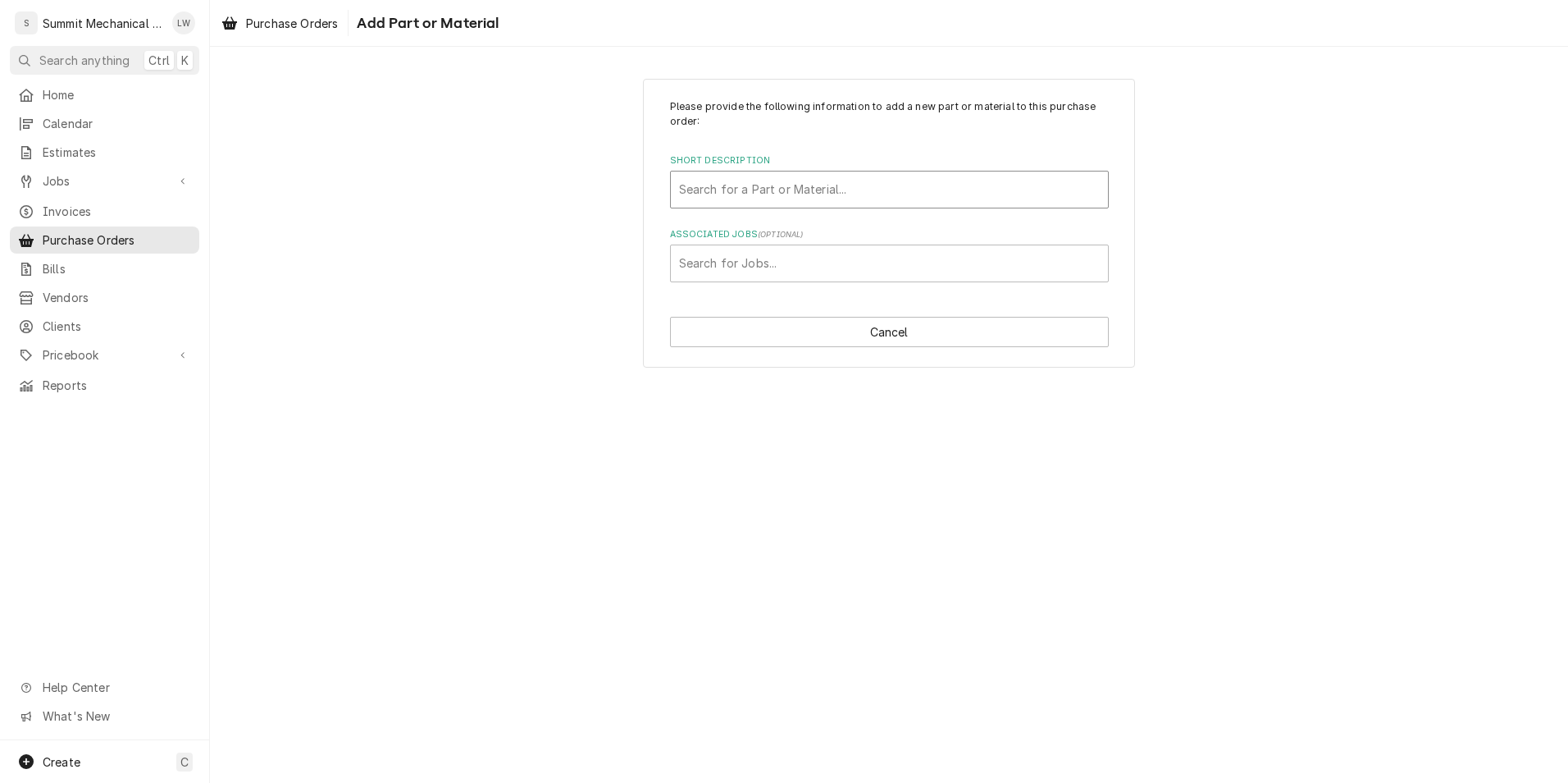
click at [860, 190] on div "Short Description" at bounding box center [889, 189] width 421 height 29
type input "c frame"
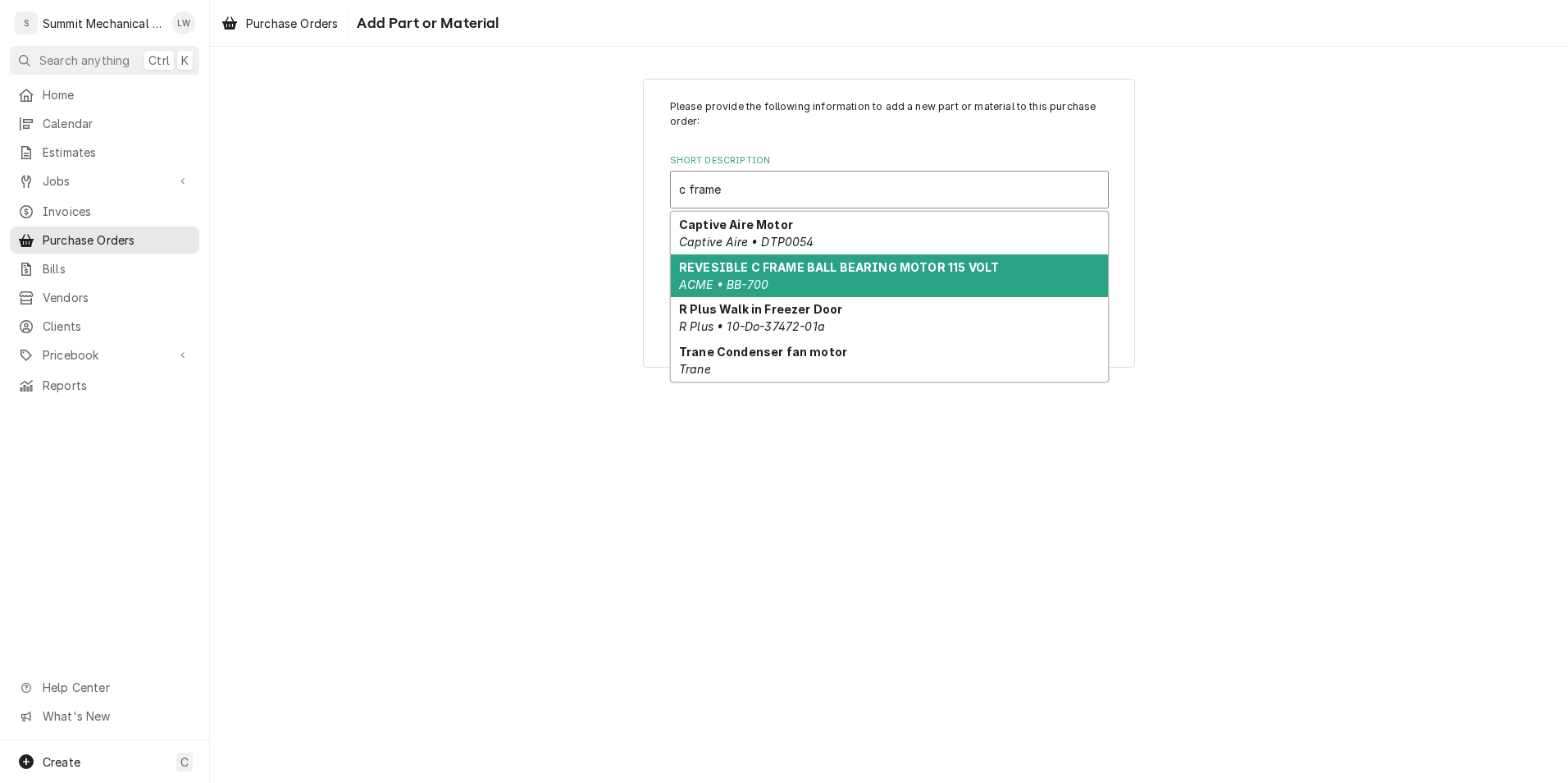
click at [824, 289] on div "REVESIBLE C FRAME BALL BEARING MOTOR 115 VOLT ACME • BB-700" at bounding box center [888, 275] width 437 height 43
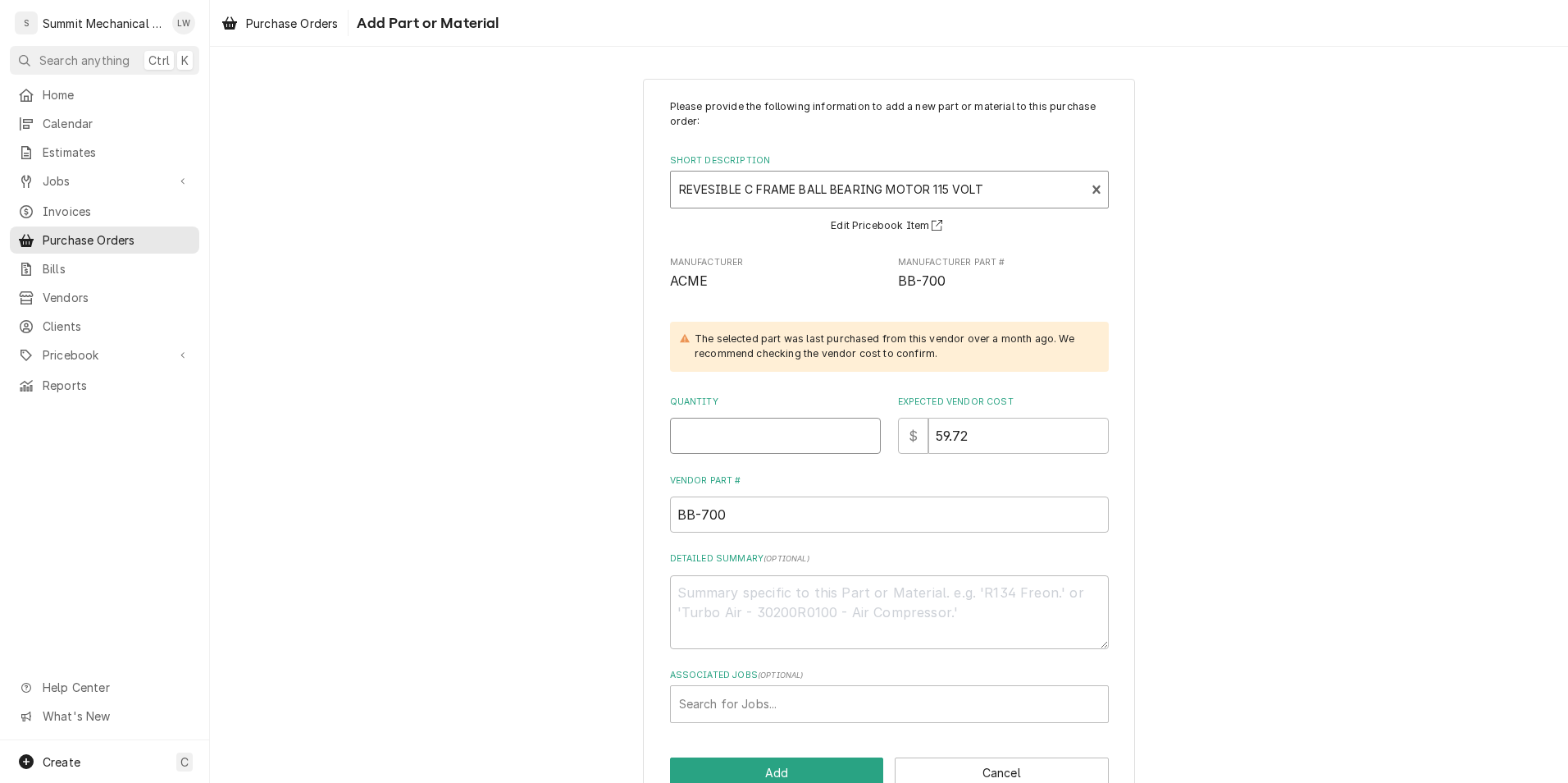
click at [748, 439] on input "Quantity" at bounding box center [775, 435] width 211 height 36
type textarea "x"
type input "2"
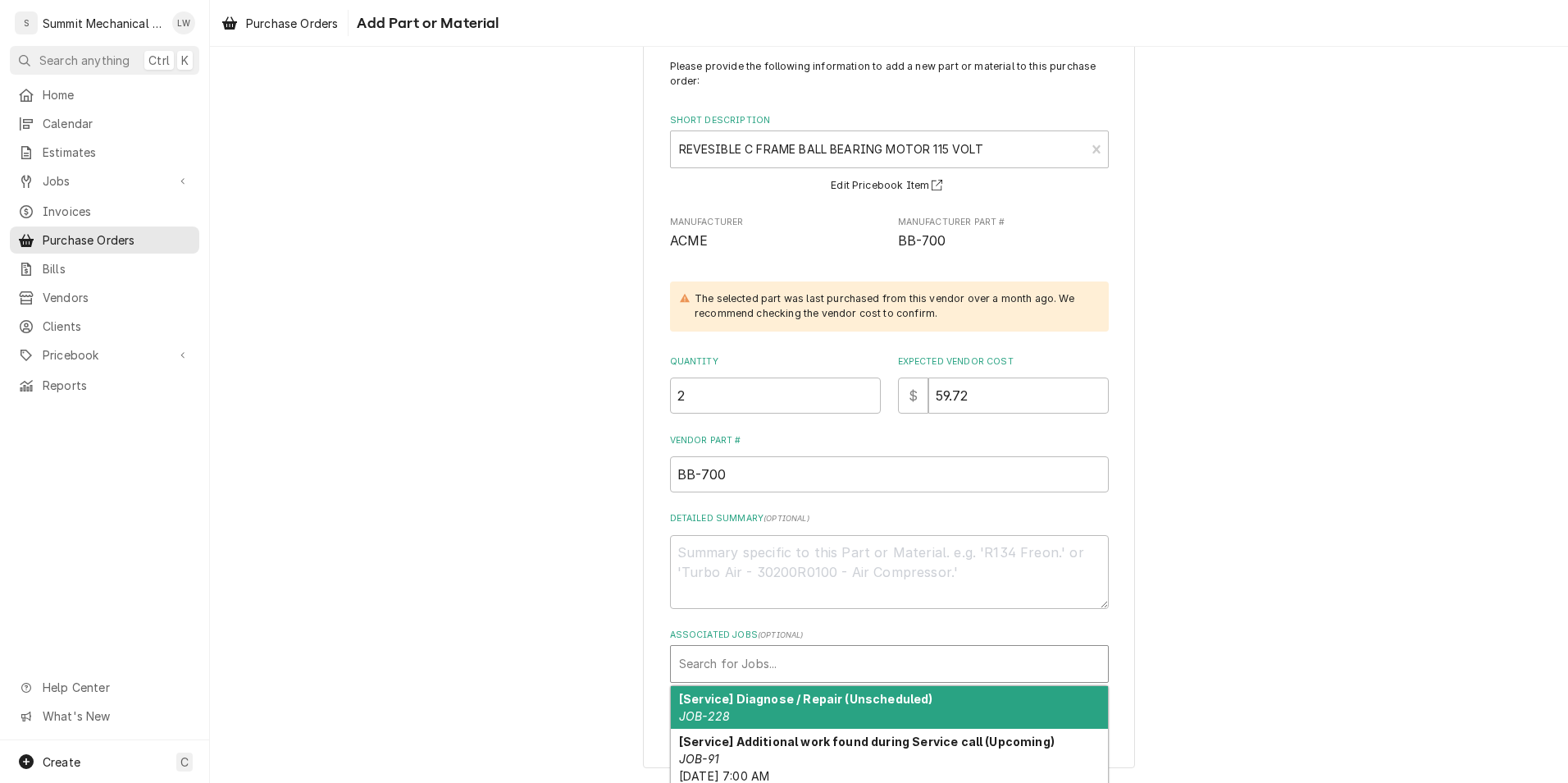
click at [799, 658] on div "Associated Jobs" at bounding box center [889, 663] width 421 height 29
click at [746, 658] on div "Associated Jobs" at bounding box center [889, 663] width 421 height 29
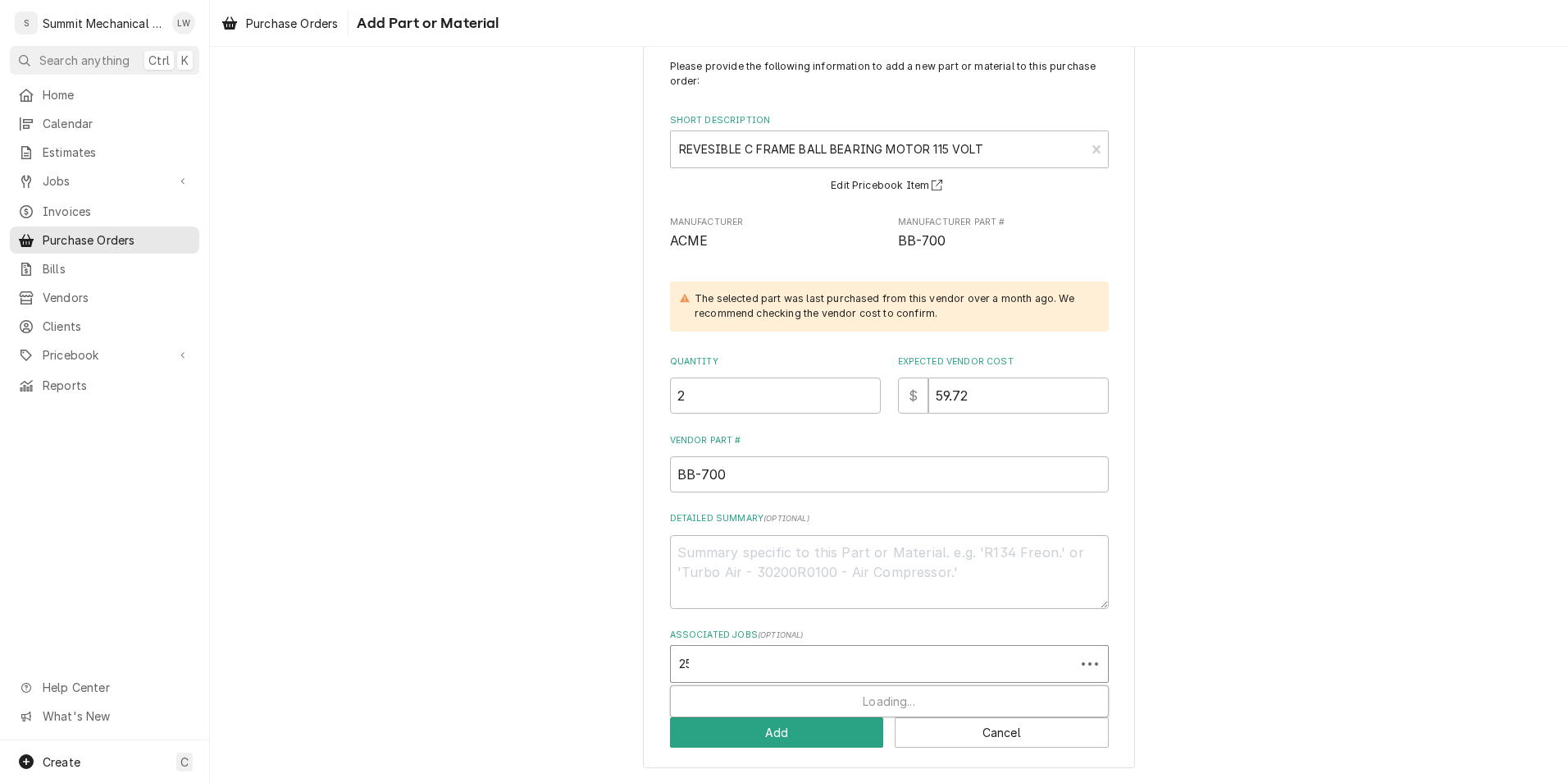
type input "251"
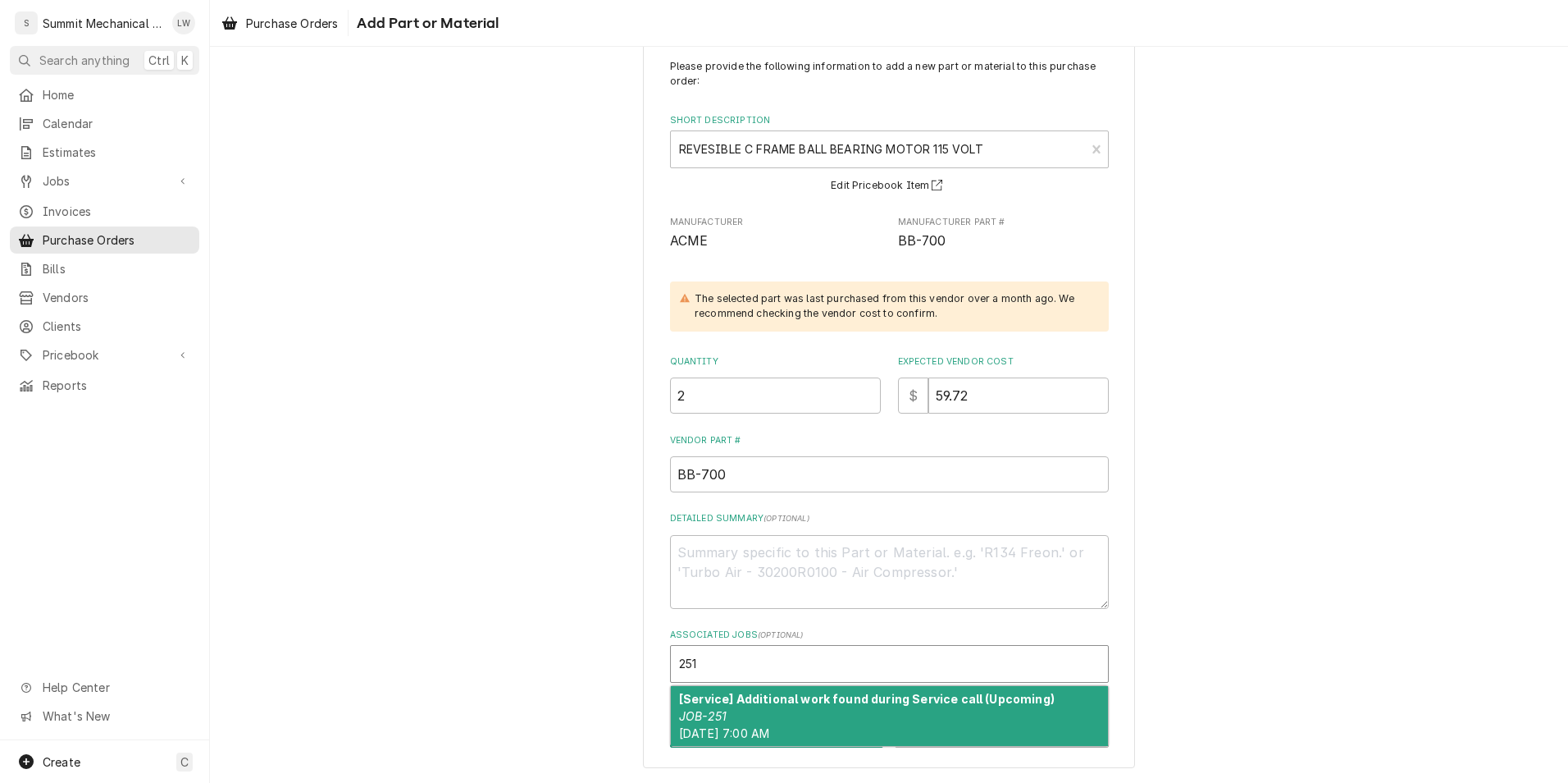
click at [796, 707] on div "[Service] Additional work found during Service call (Upcoming) JOB-251 Mon, Oct…" at bounding box center [888, 715] width 437 height 60
type textarea "x"
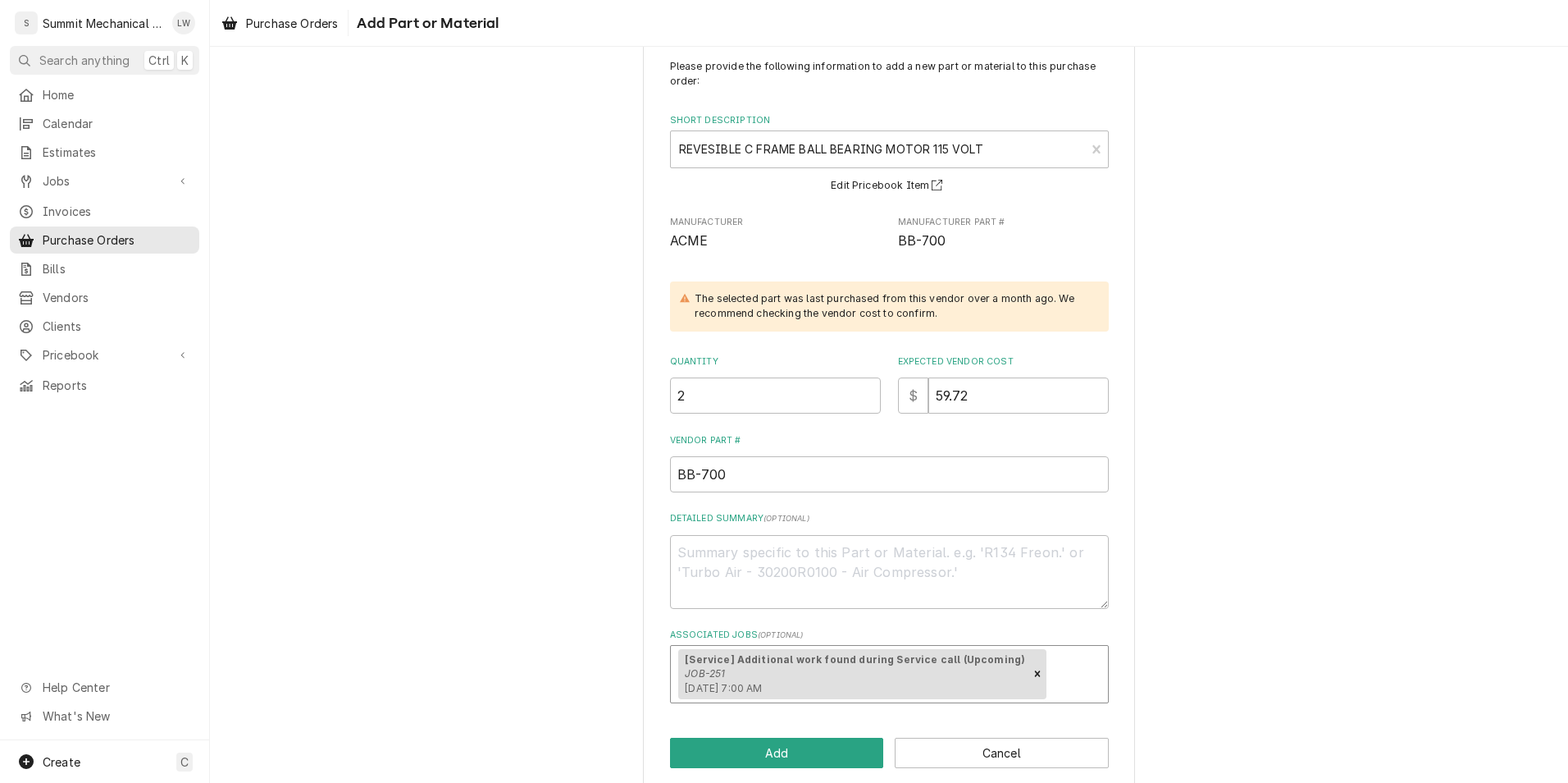
scroll to position [60, 0]
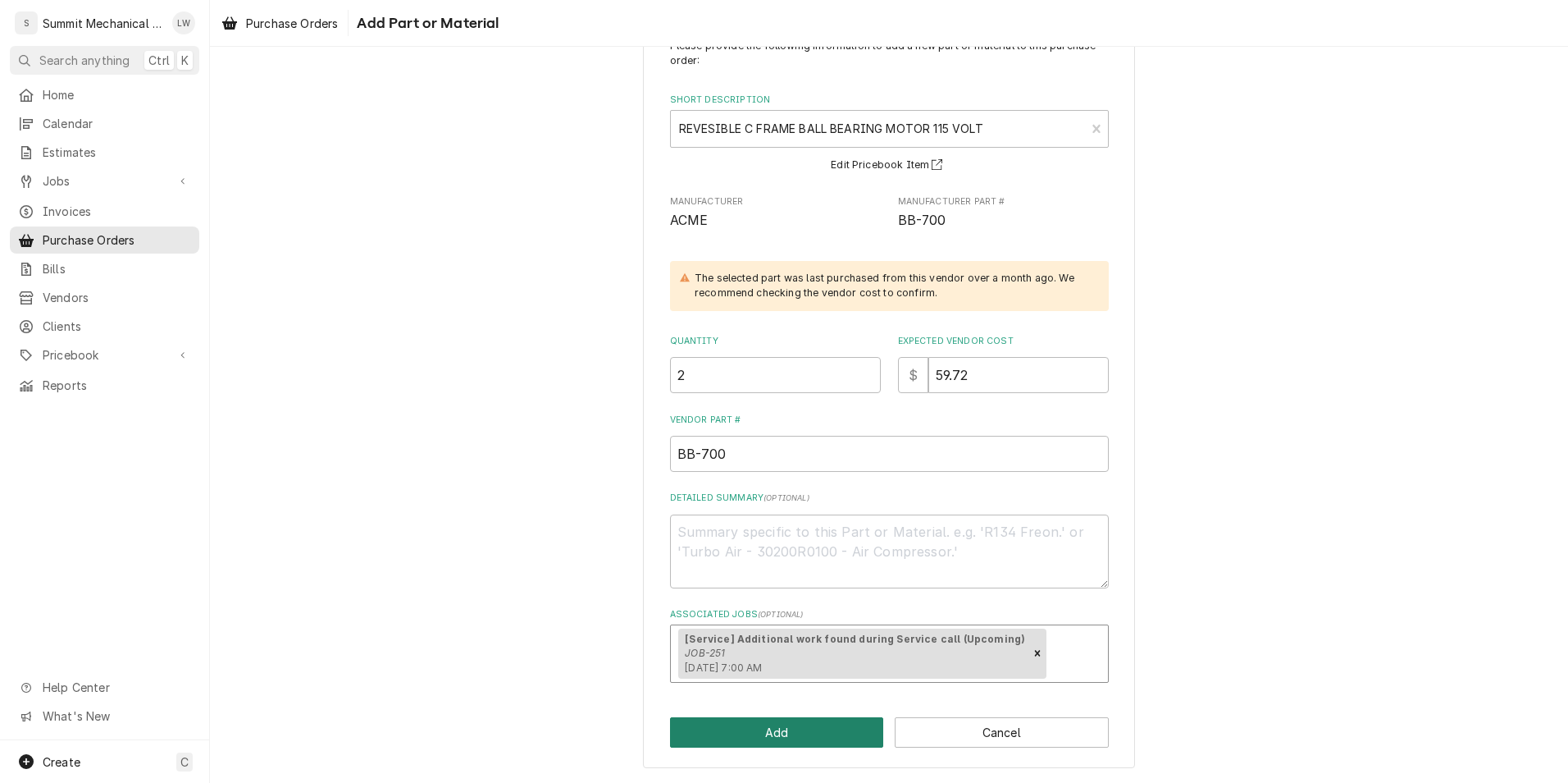
click at [750, 735] on button "Add" at bounding box center [777, 732] width 214 height 30
type textarea "x"
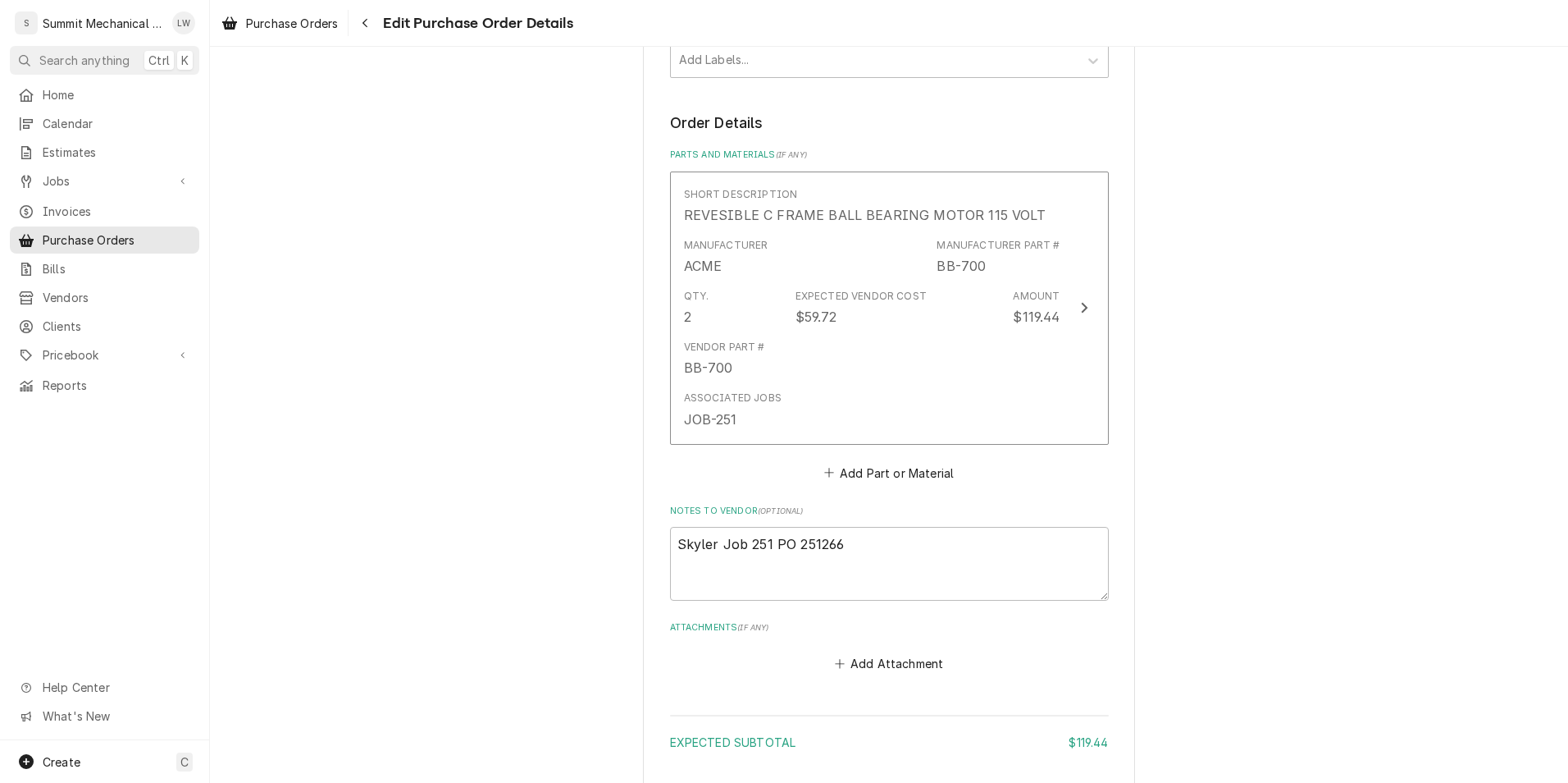
scroll to position [570, 0]
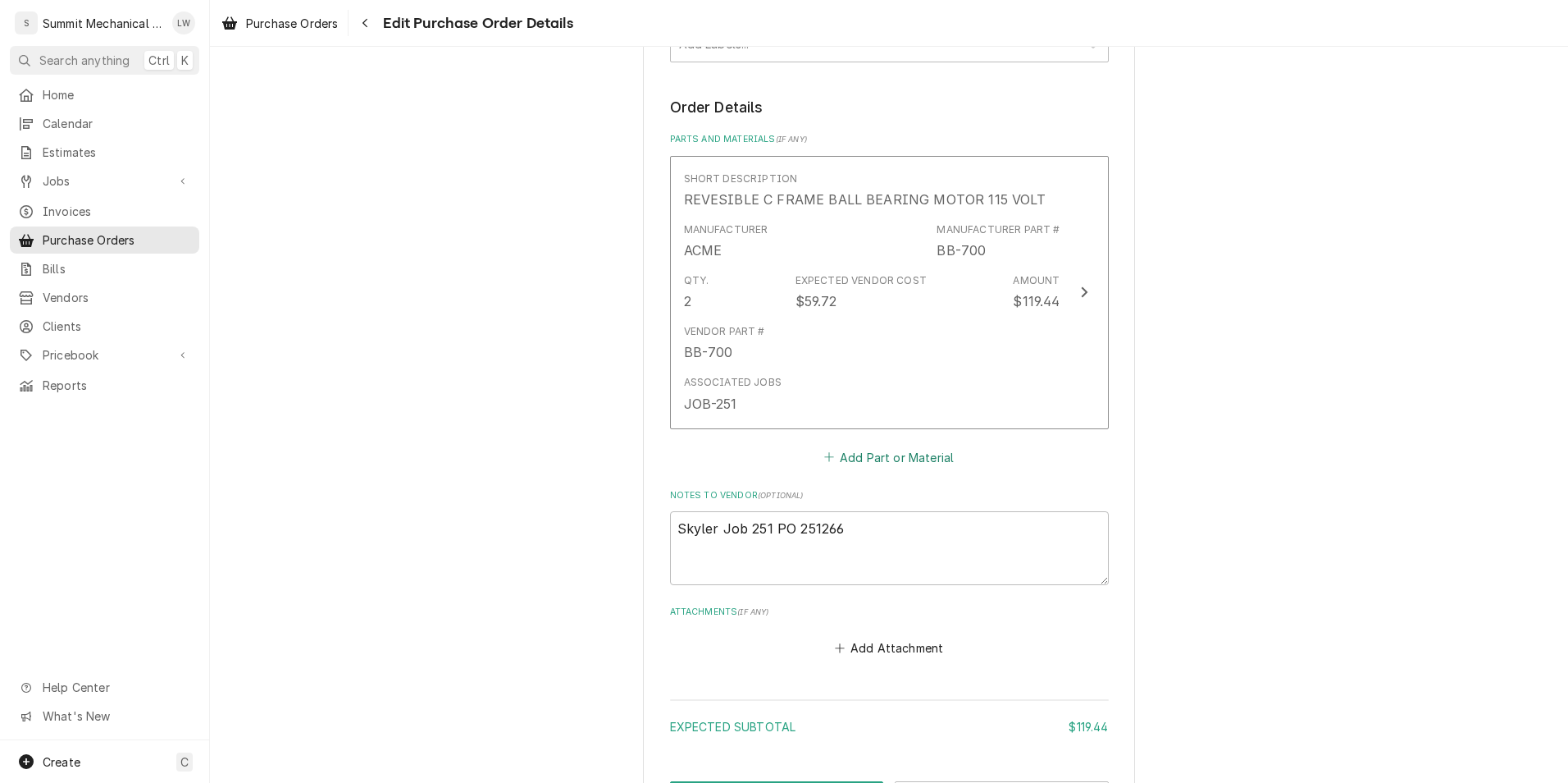
click at [888, 446] on button "Add Part or Material" at bounding box center [887, 457] width 135 height 23
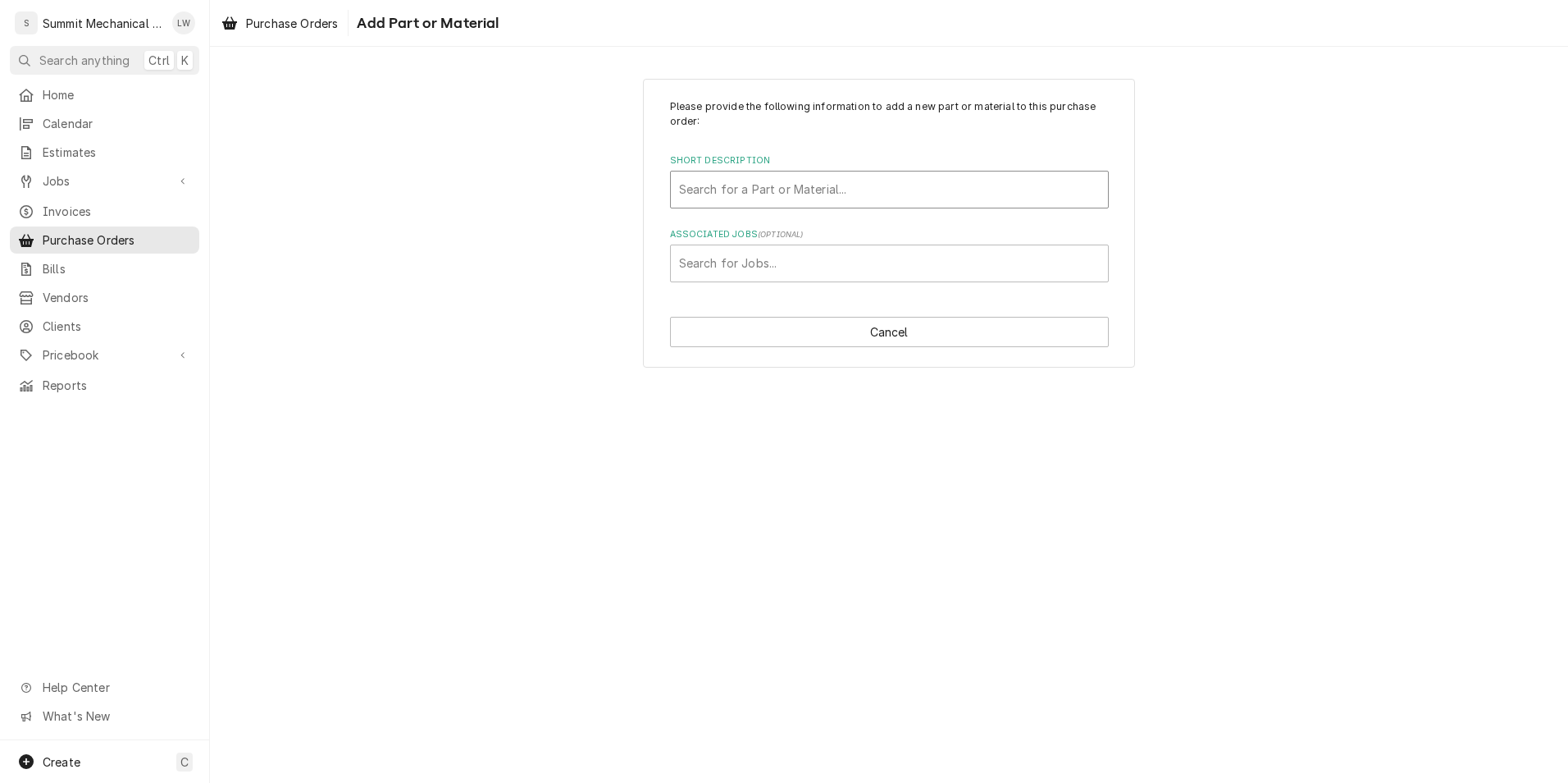
click at [883, 197] on div "Short Description" at bounding box center [889, 189] width 421 height 29
type input "roller"
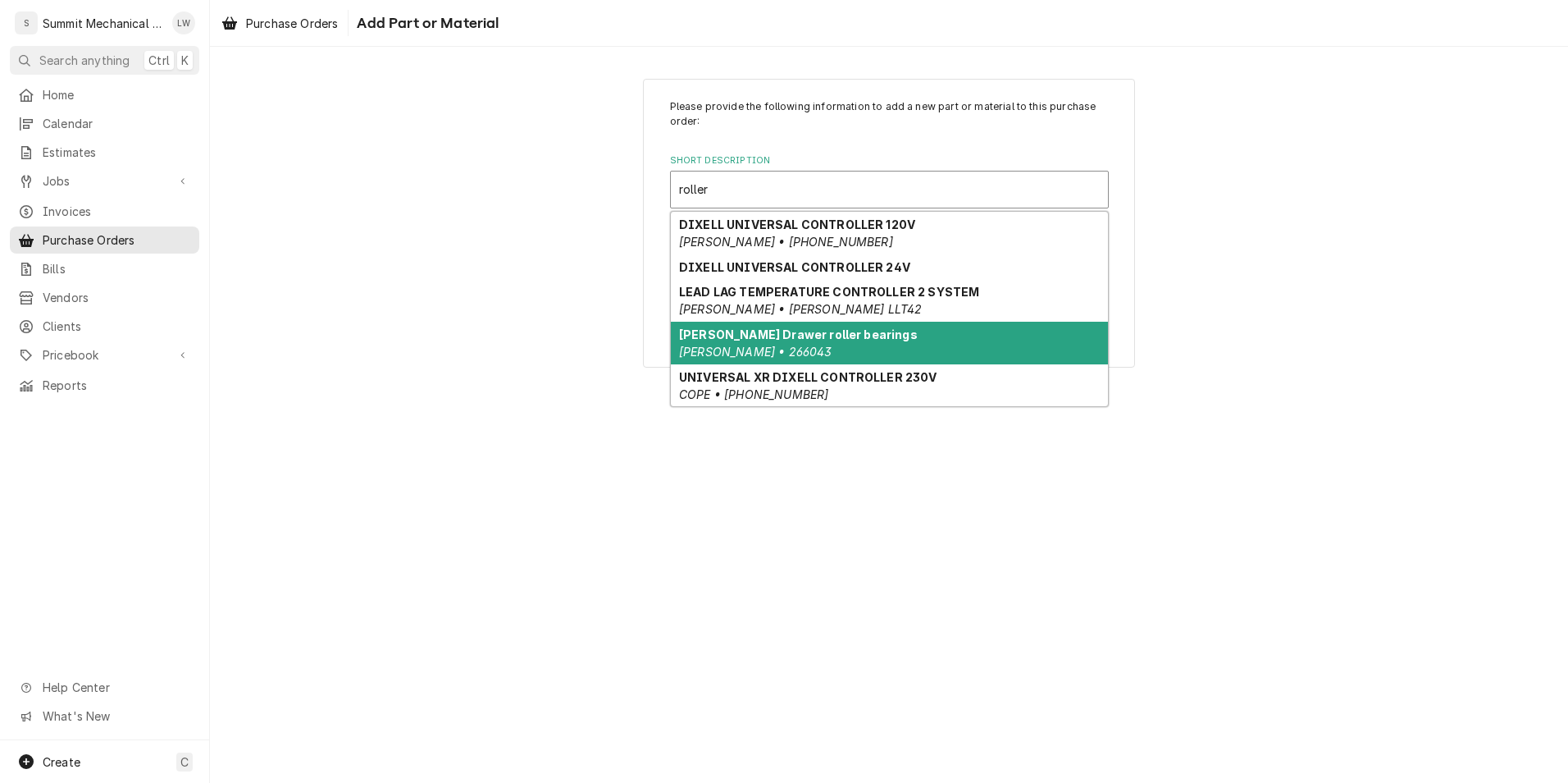
click at [802, 332] on strong "Randell Drawer roller bearings" at bounding box center [798, 334] width 239 height 14
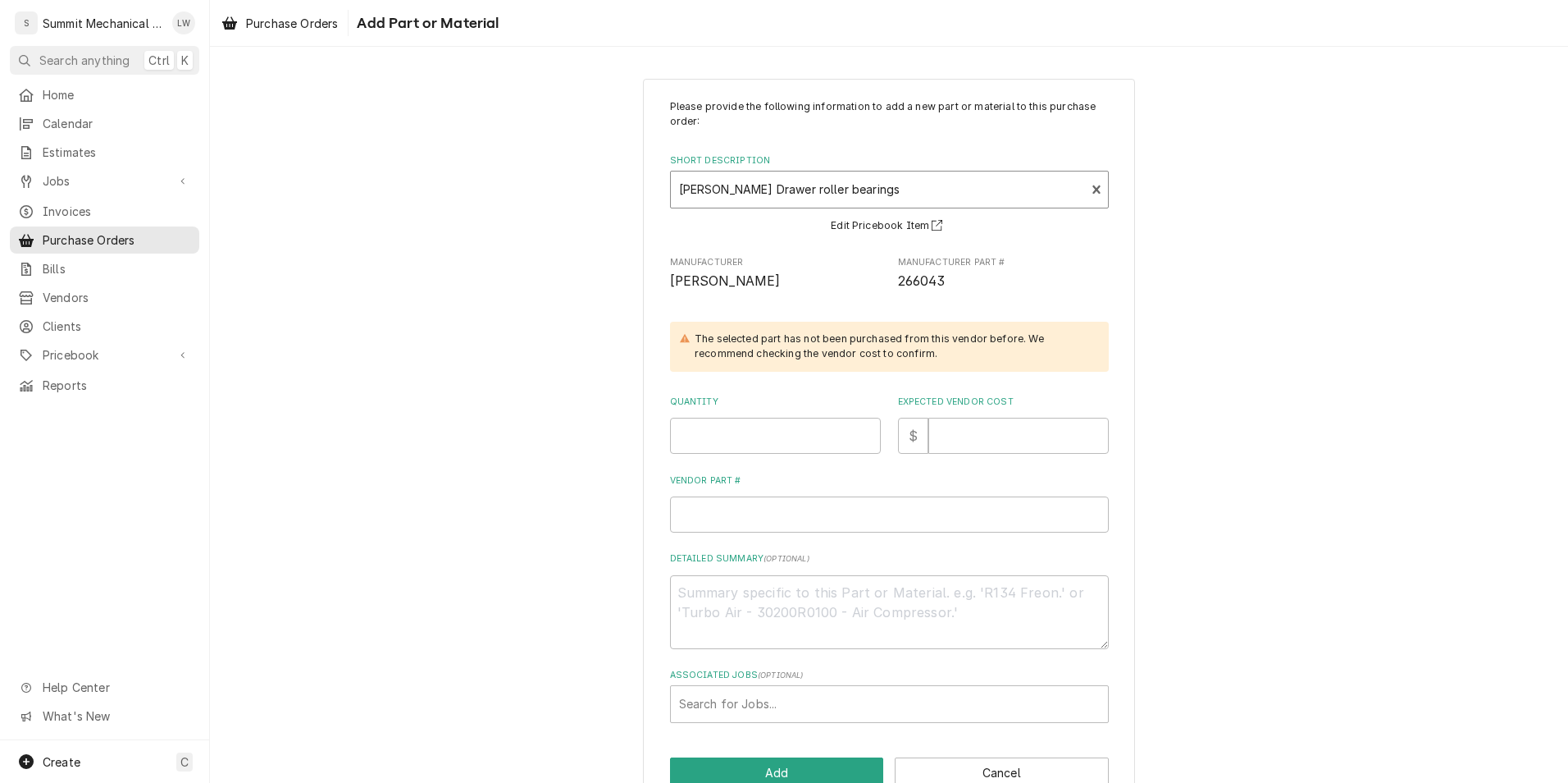
scroll to position [8, 0]
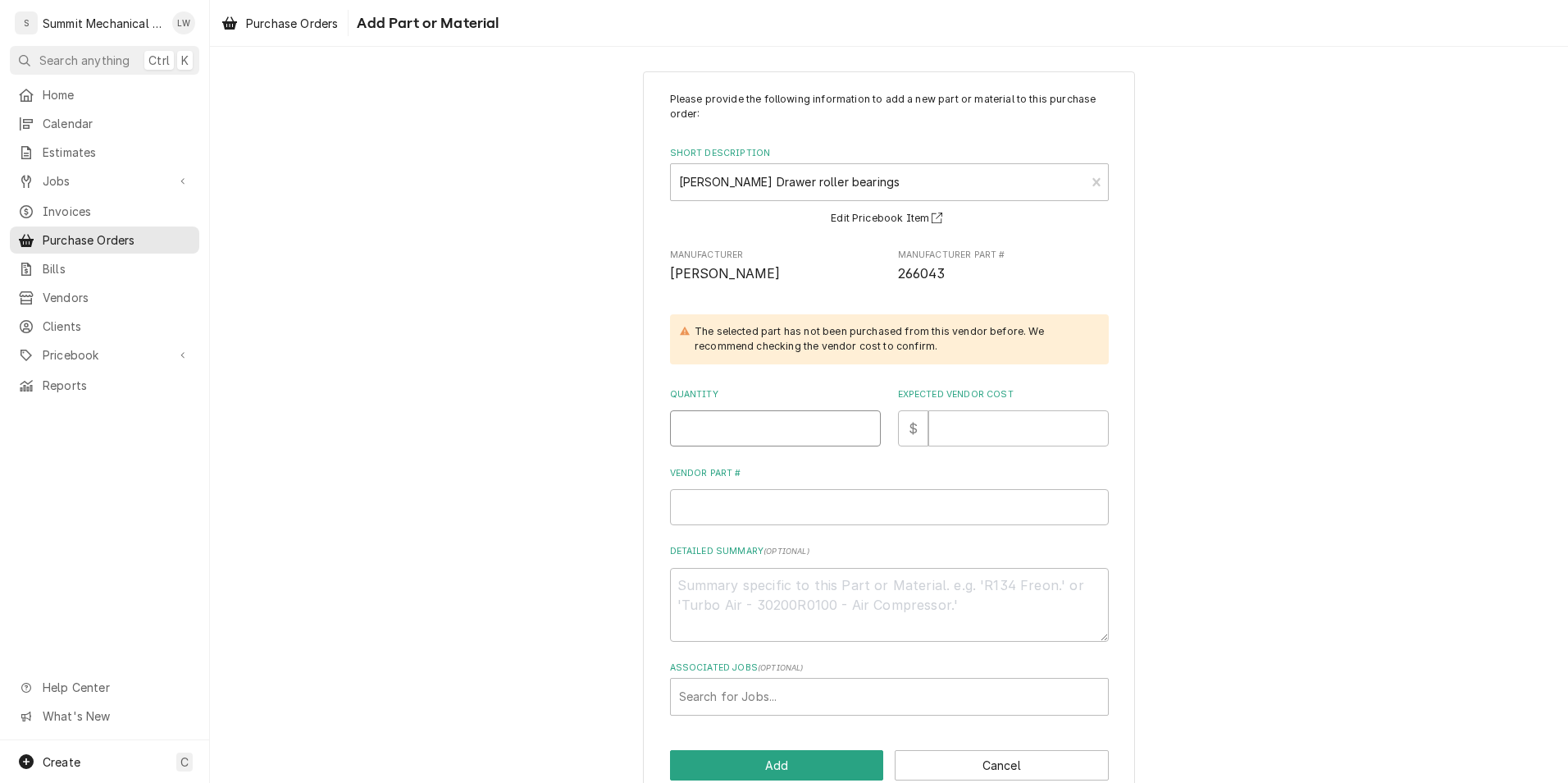
click at [750, 421] on input "Quantity" at bounding box center [775, 428] width 211 height 36
type textarea "x"
type input "1"
type textarea "x"
type input "16"
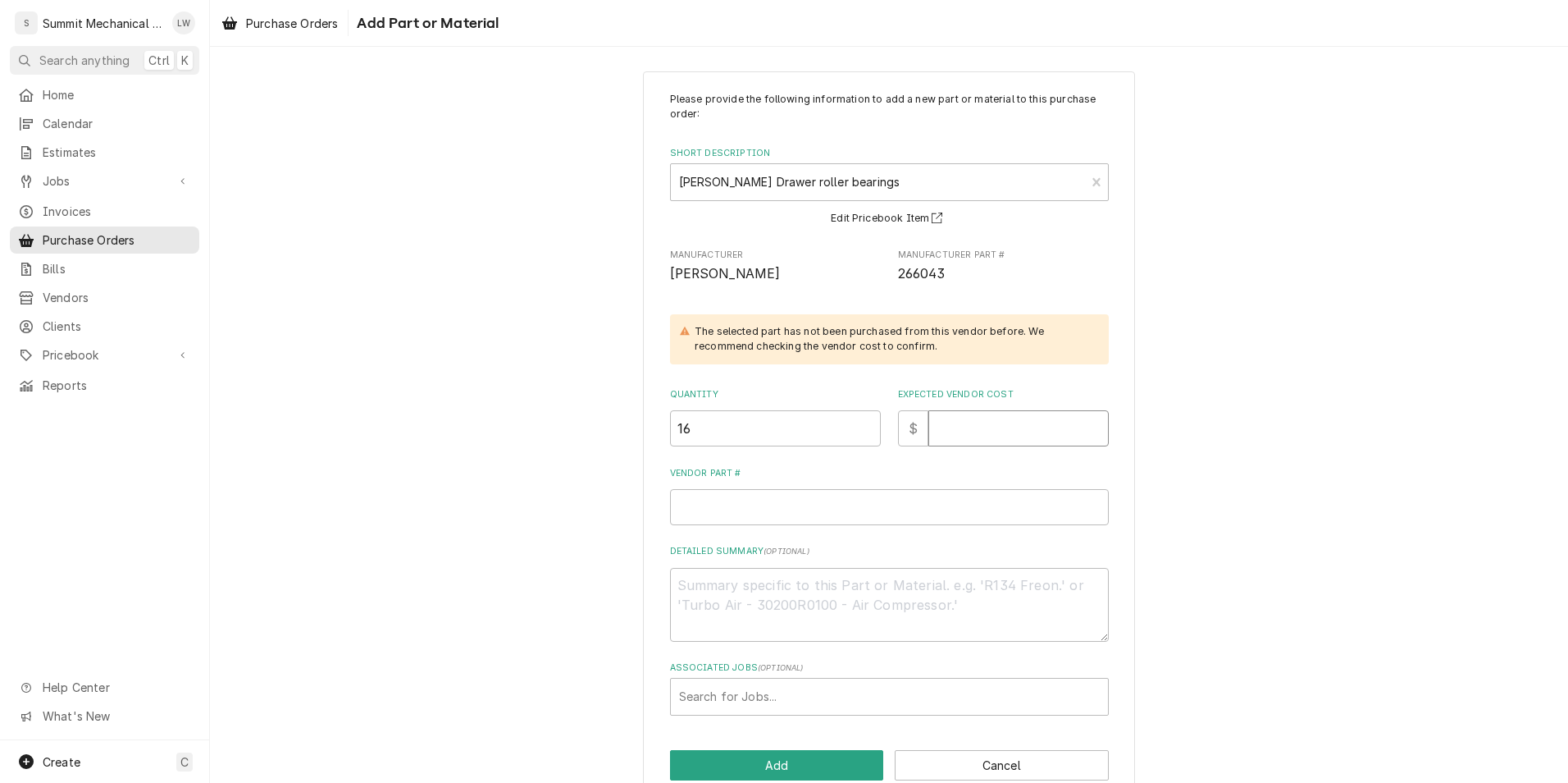
click at [1014, 435] on input "Expected Vendor Cost" at bounding box center [1018, 428] width 180 height 36
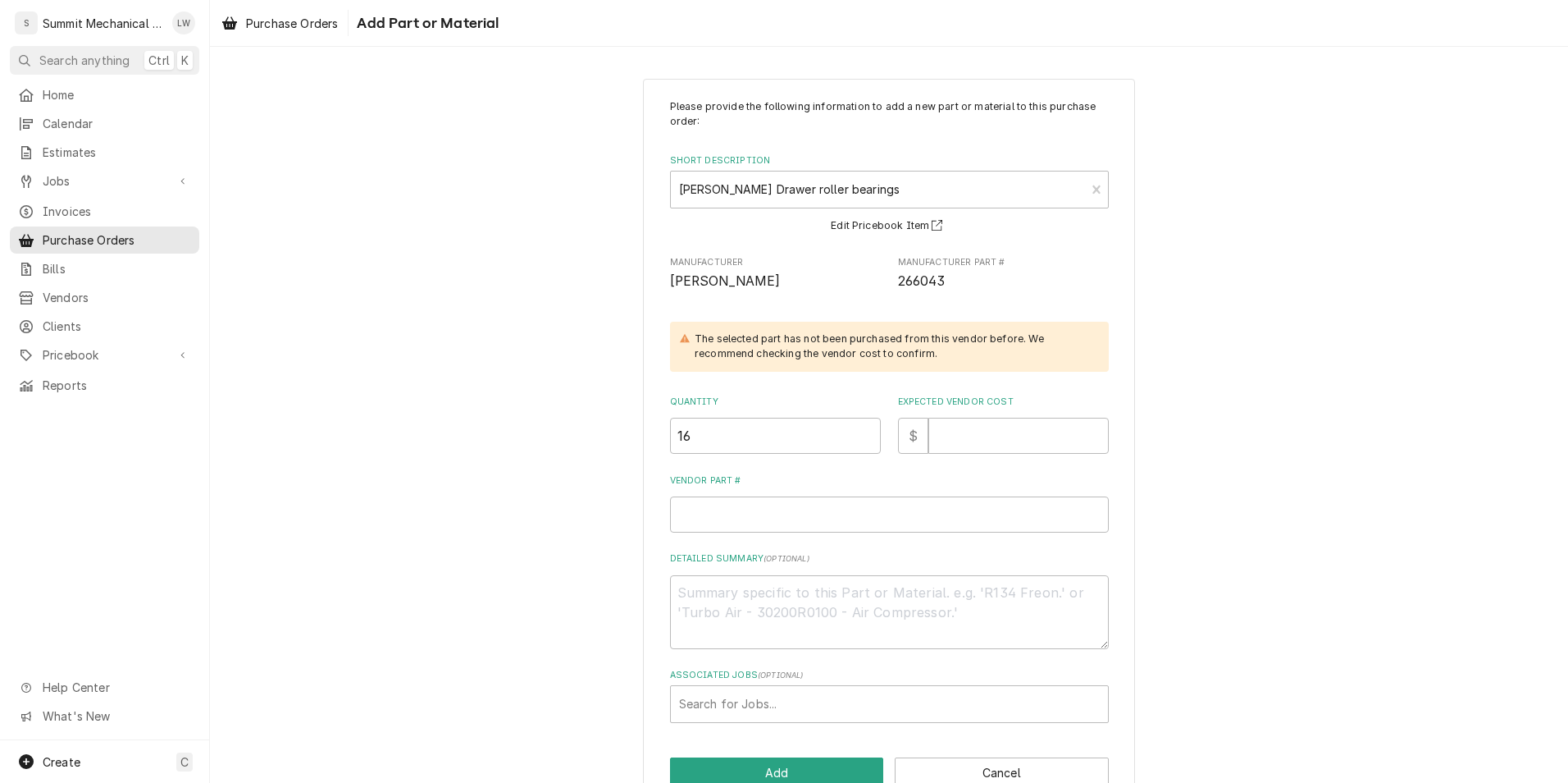
scroll to position [41, 0]
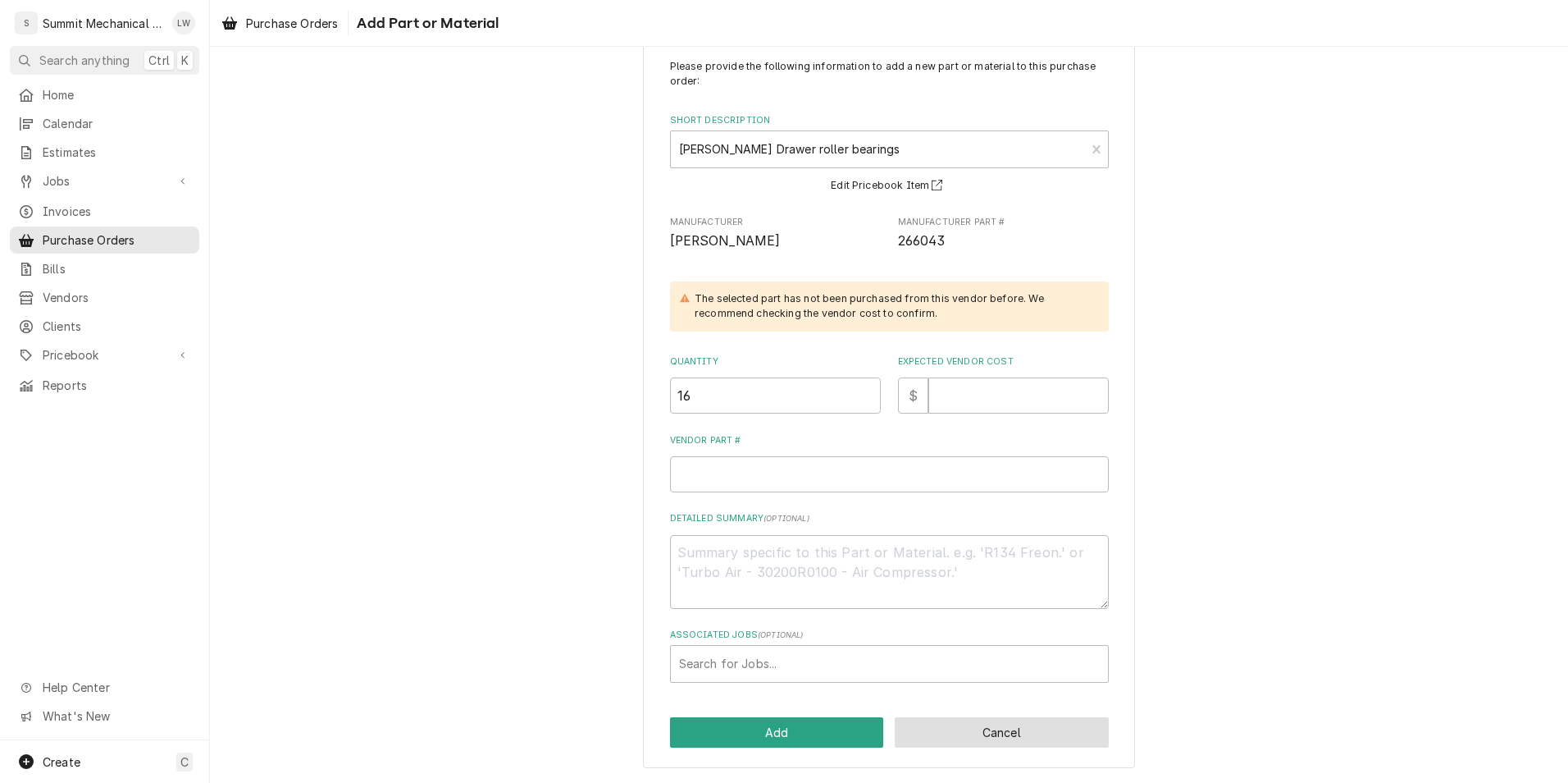
click at [931, 745] on button "Cancel" at bounding box center [1002, 732] width 214 height 30
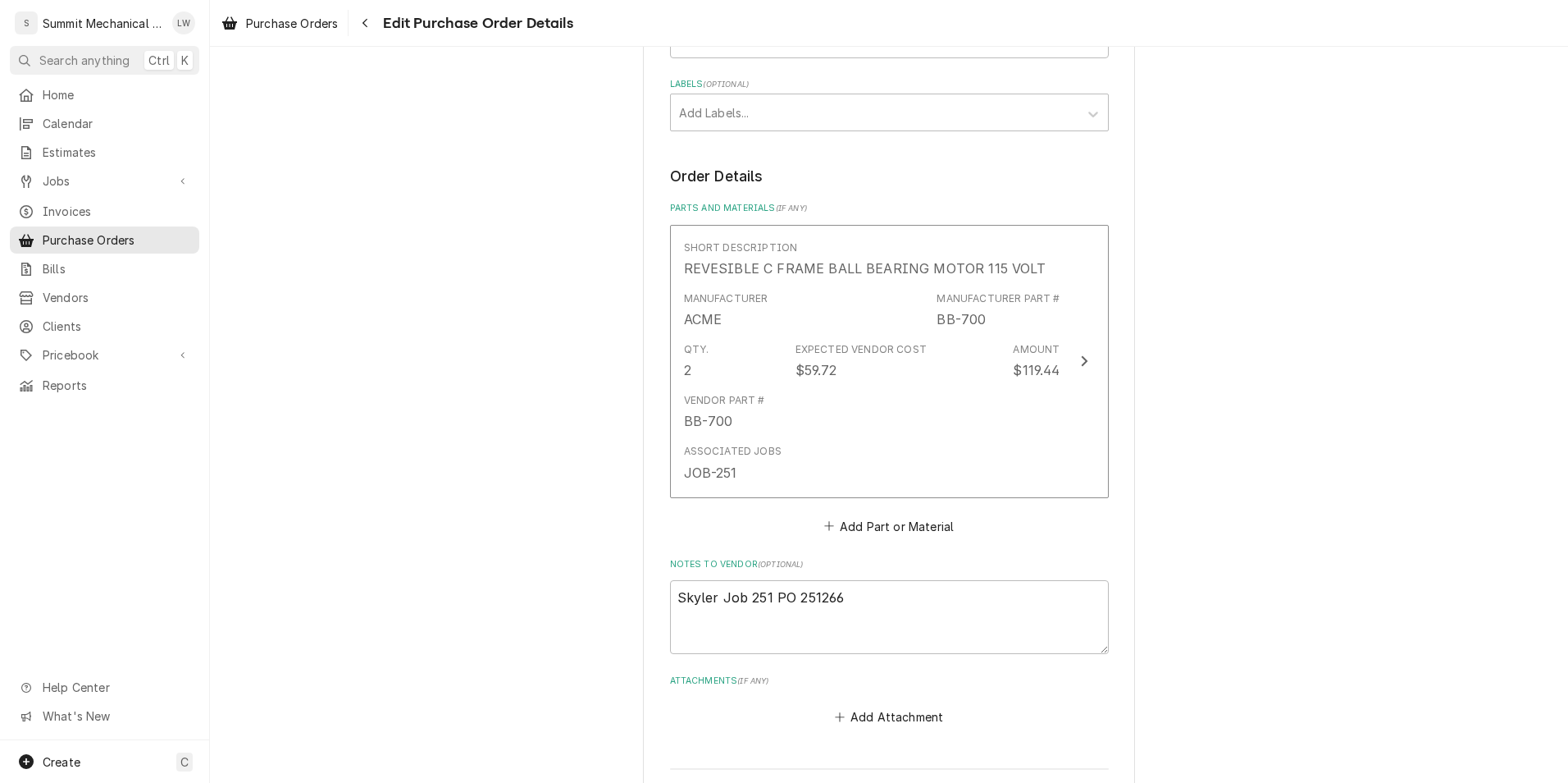
scroll to position [713, 0]
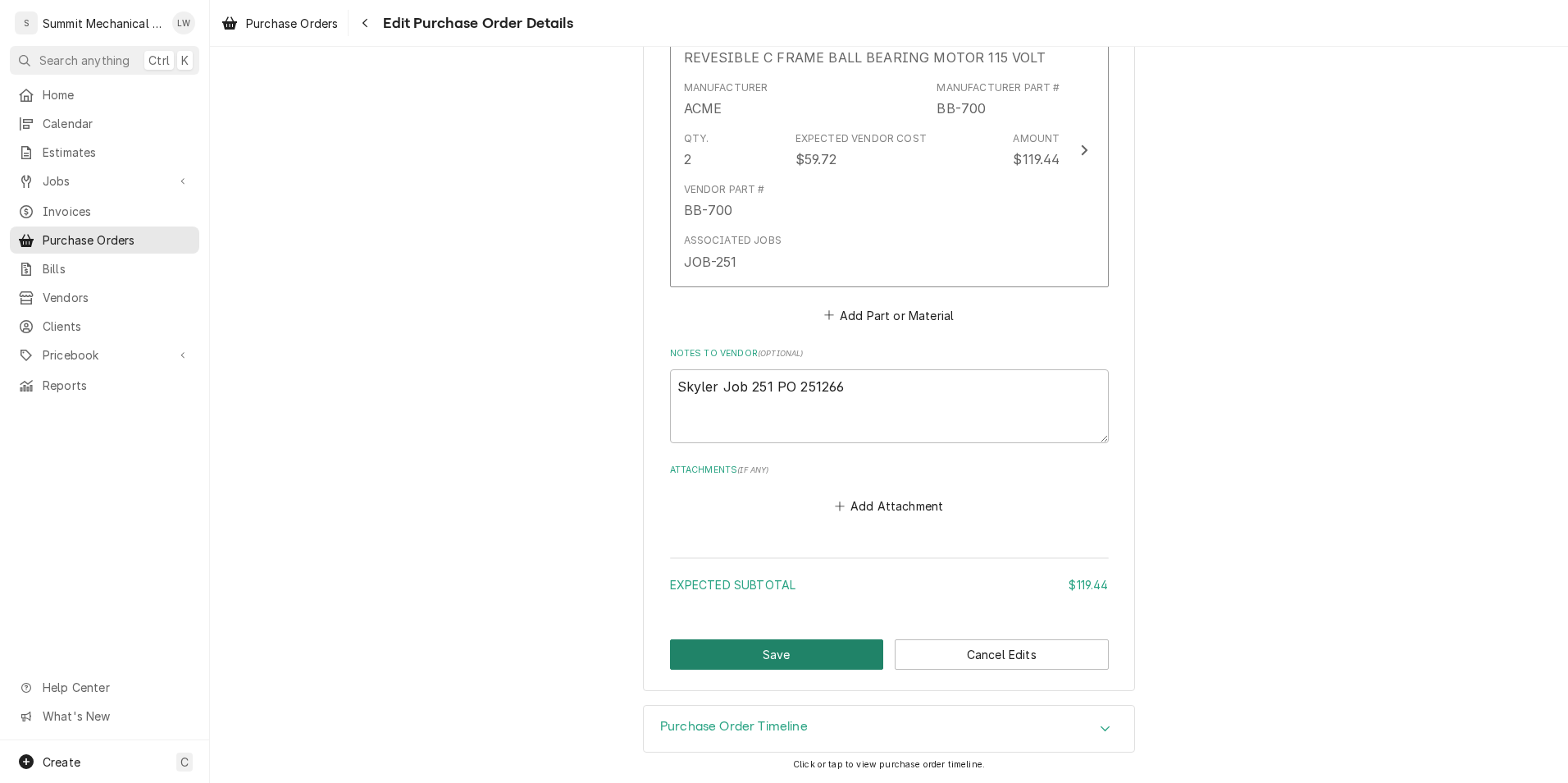
click at [726, 652] on button "Save" at bounding box center [777, 655] width 214 height 30
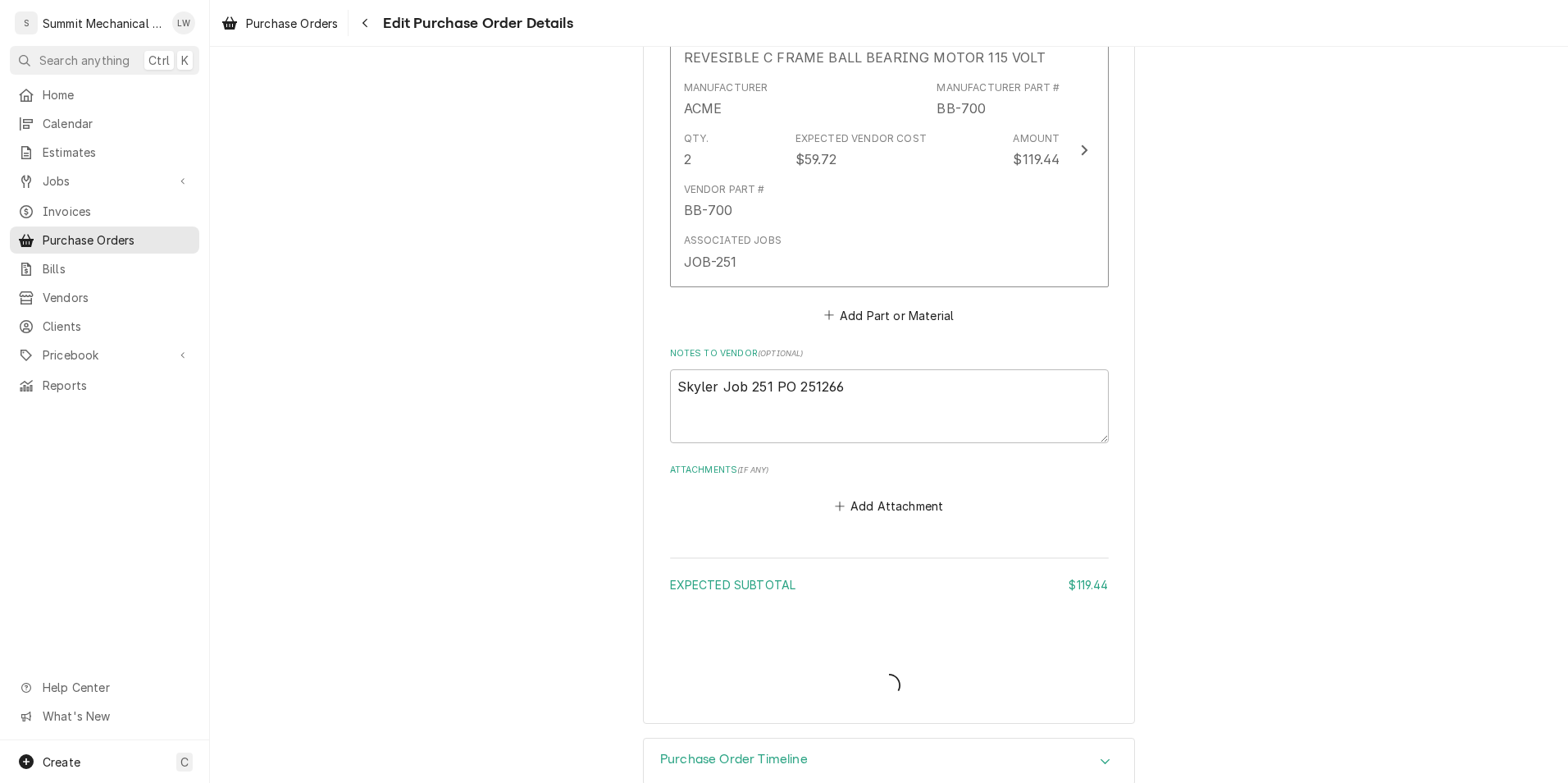
type textarea "x"
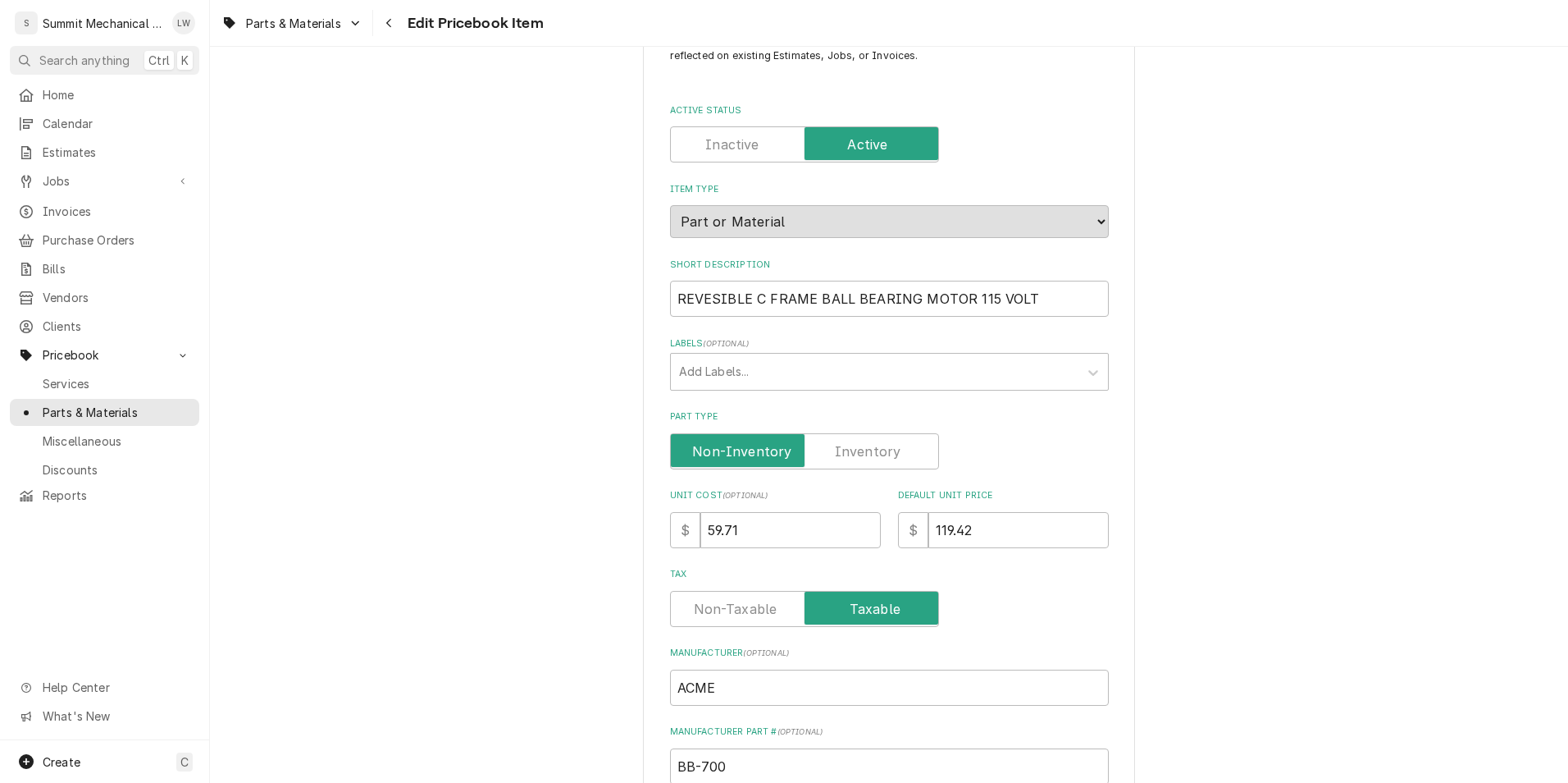
scroll to position [66, 0]
click at [792, 522] on input "59.71" at bounding box center [790, 529] width 180 height 36
type textarea "x"
type input "59.7"
type textarea "x"
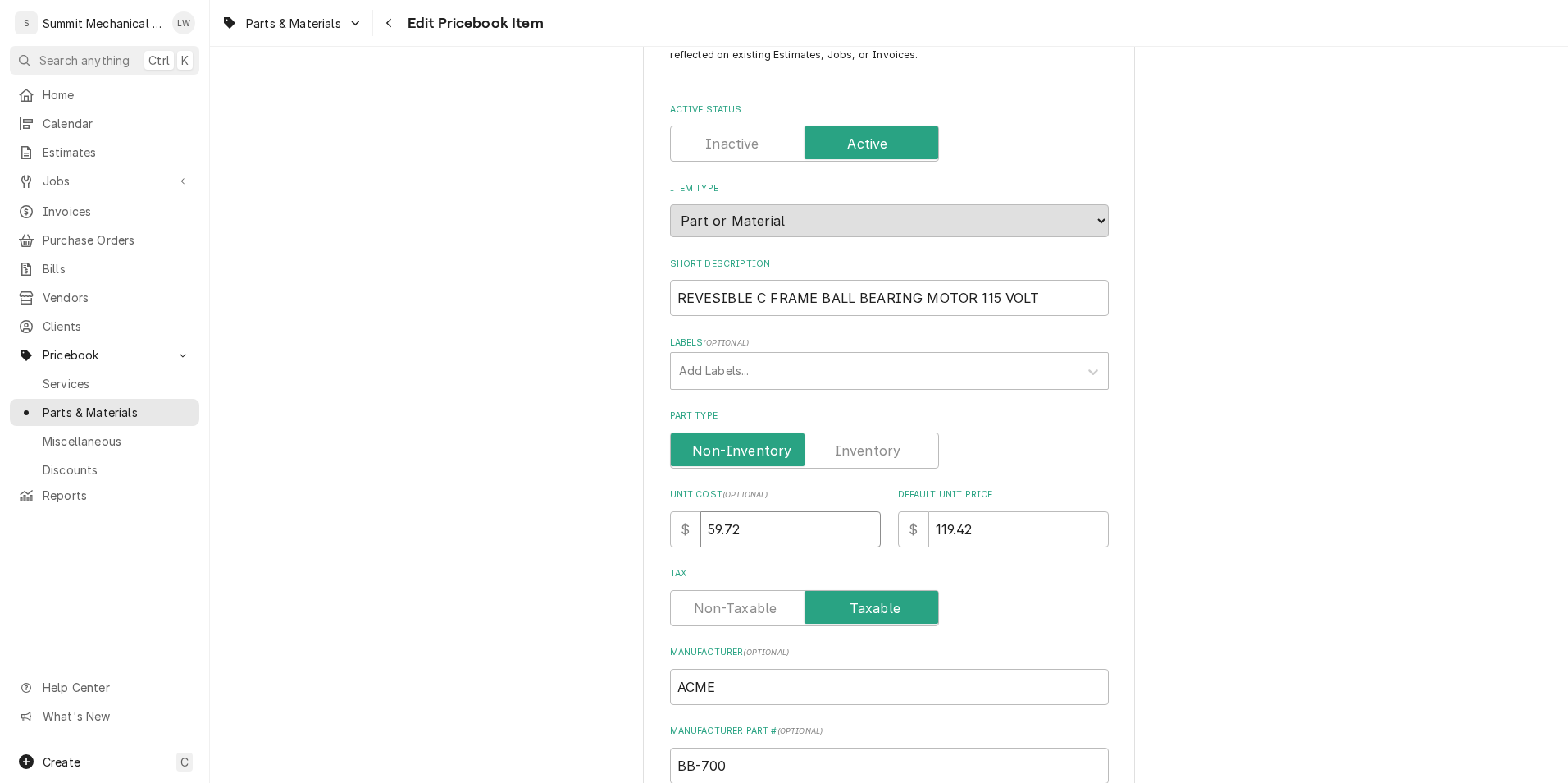
type input "59.72"
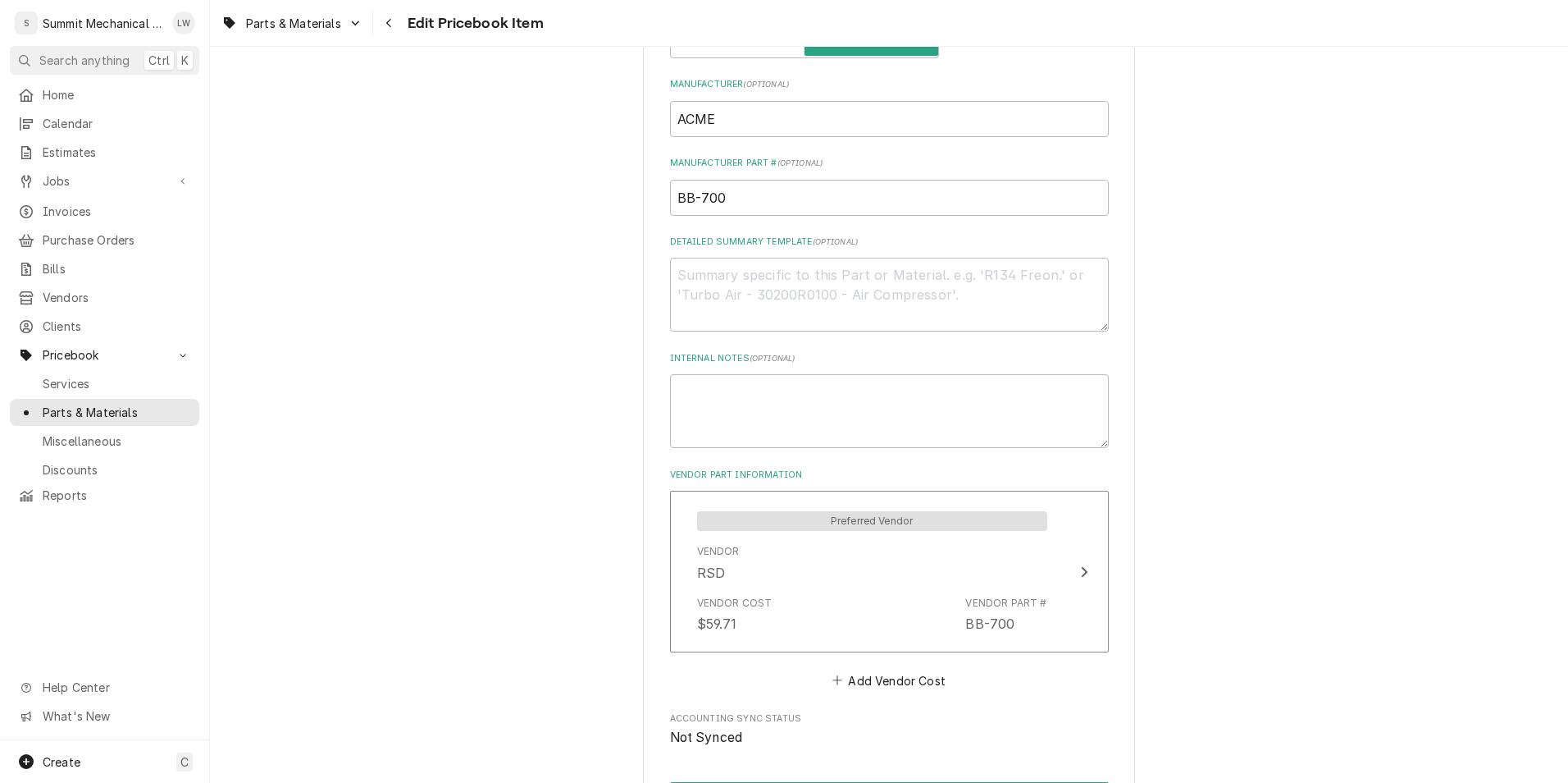
scroll to position [818, 0]
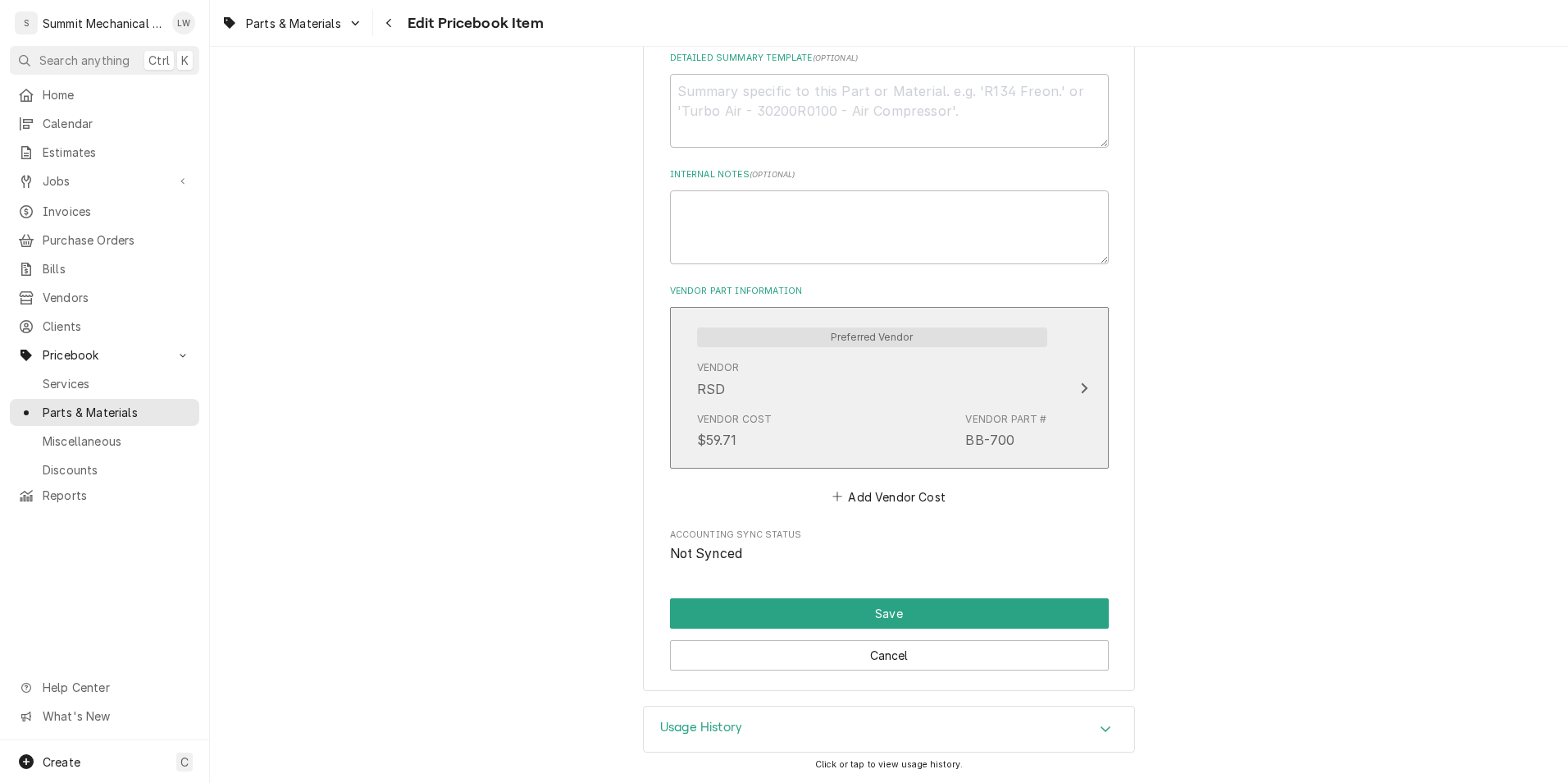
click at [898, 401] on div "Vendor RSD" at bounding box center [871, 379] width 350 height 51
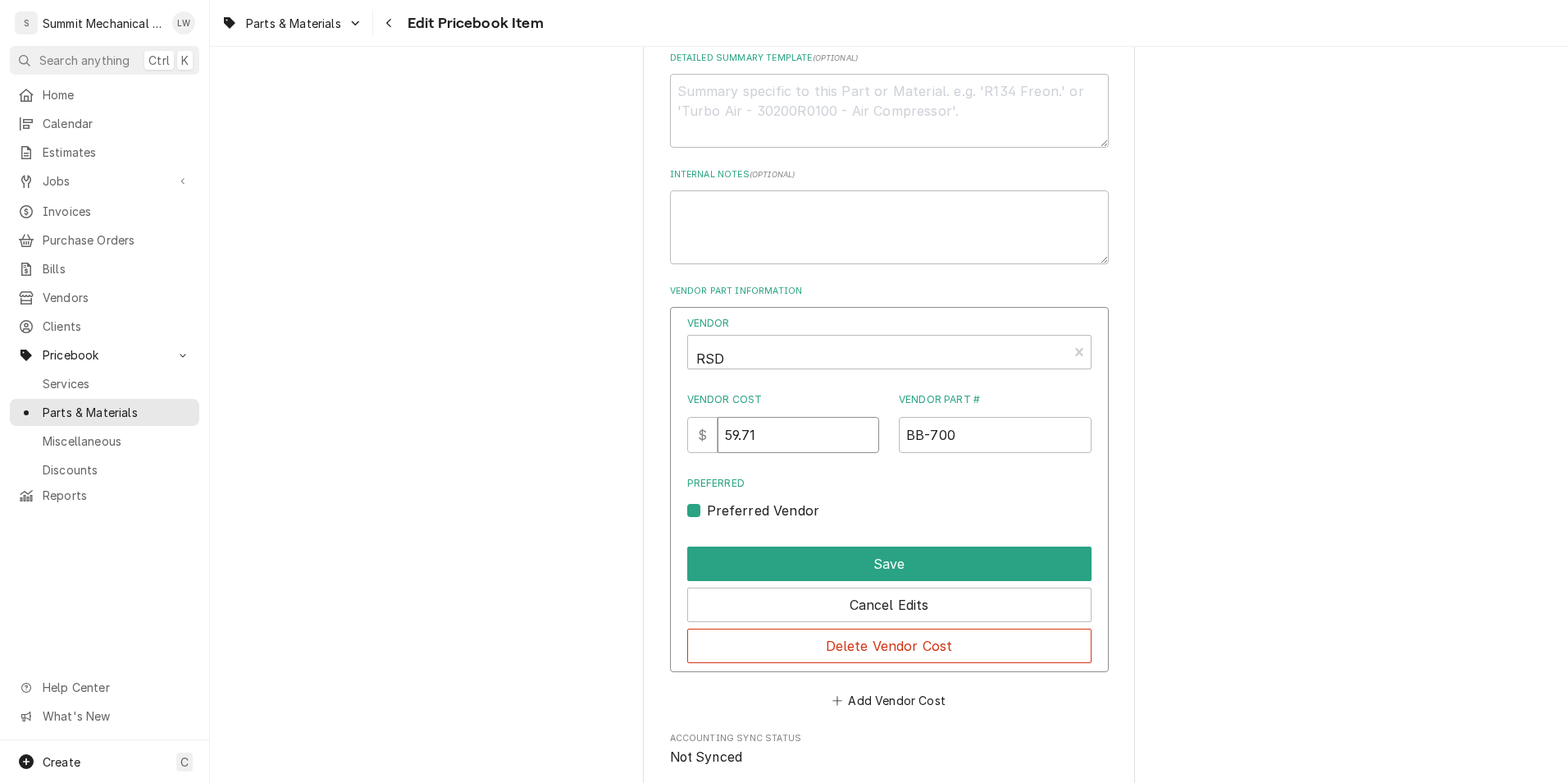
click at [795, 438] on input "59.71" at bounding box center [798, 434] width 161 height 36
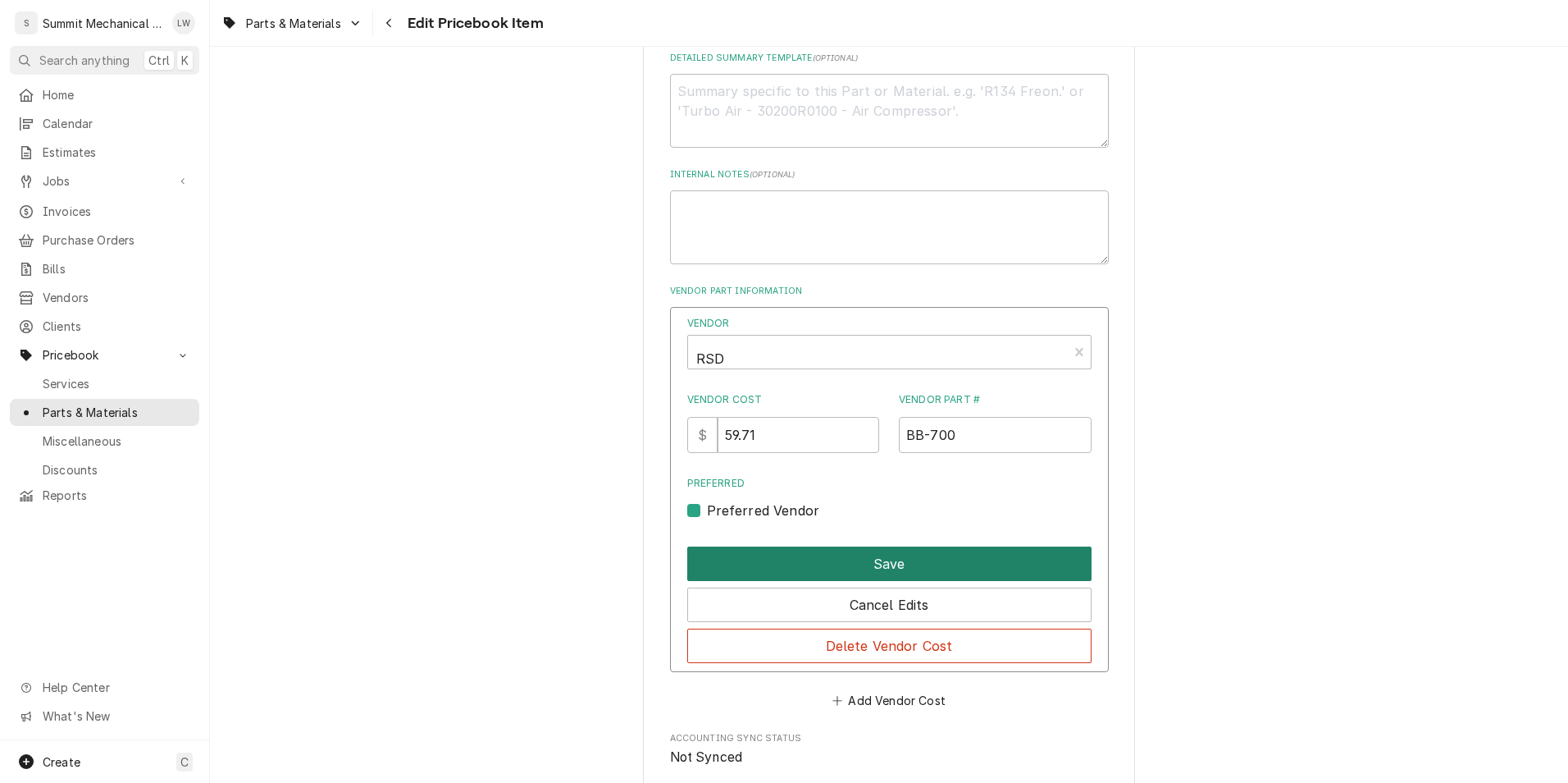
click at [881, 568] on button "Save" at bounding box center [889, 563] width 404 height 34
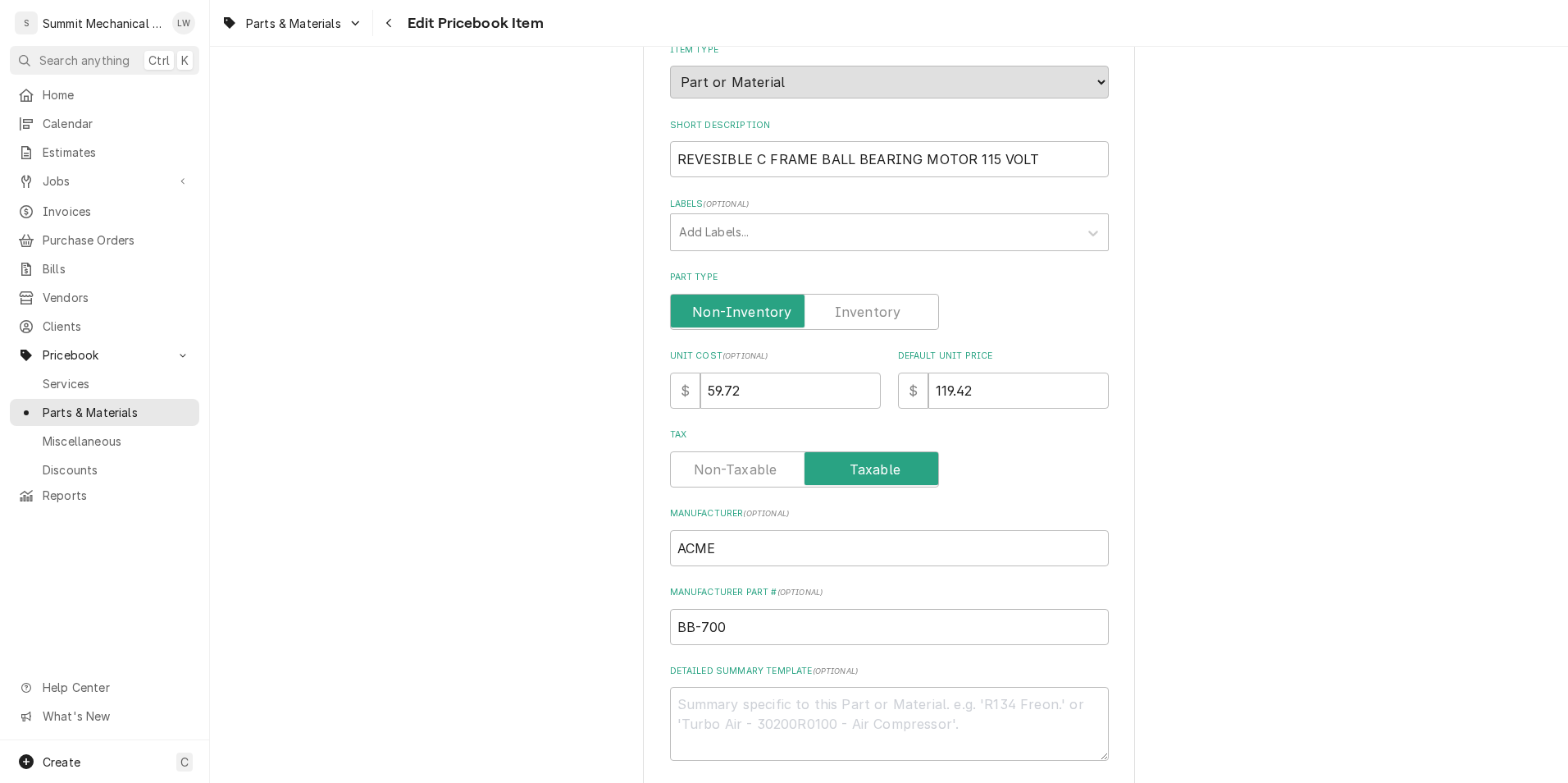
scroll to position [204, 0]
click at [1012, 401] on input "119.42" at bounding box center [1018, 391] width 180 height 36
type textarea "x"
type input "119.4"
type textarea "x"
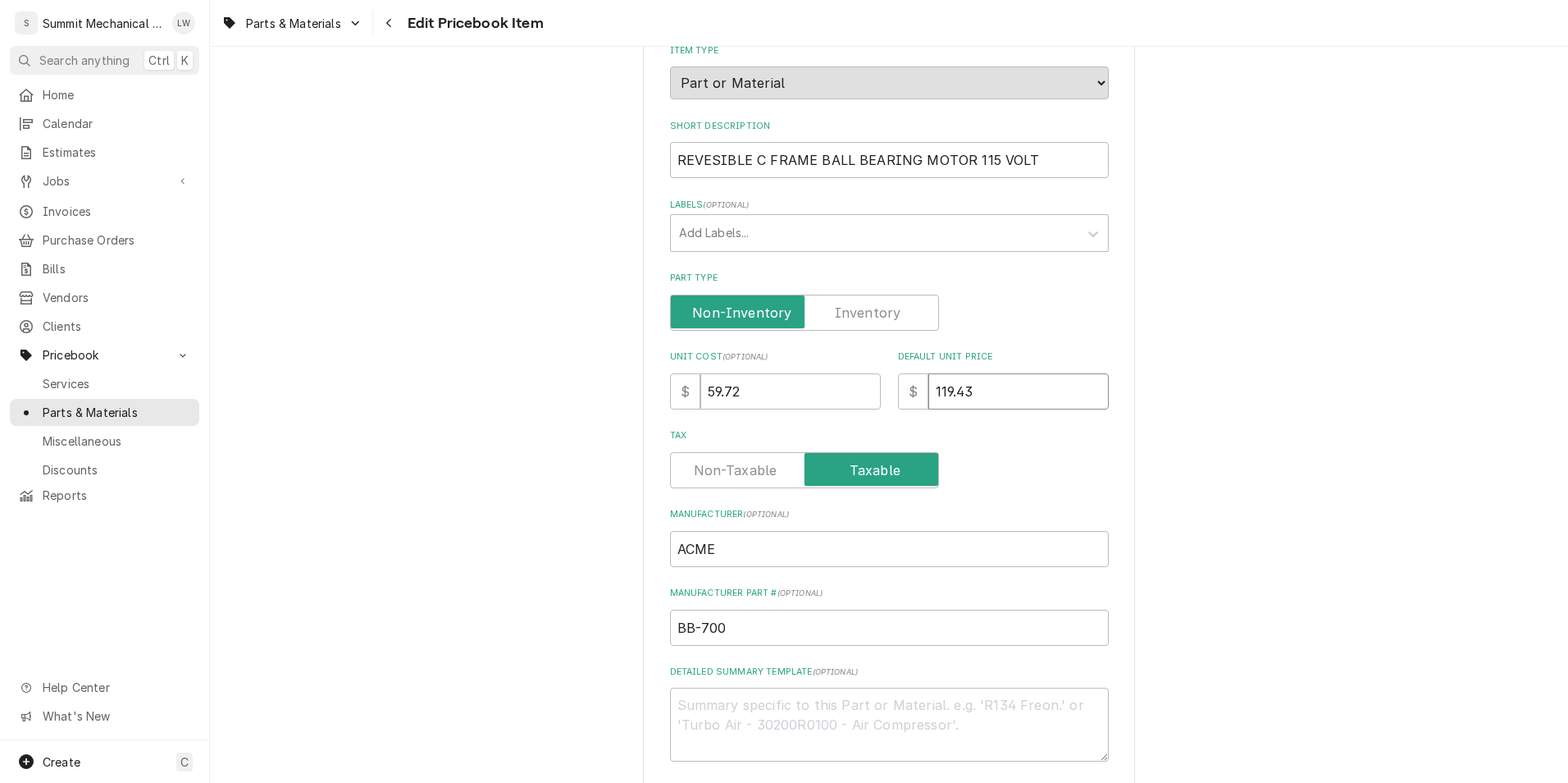
type input "119.43"
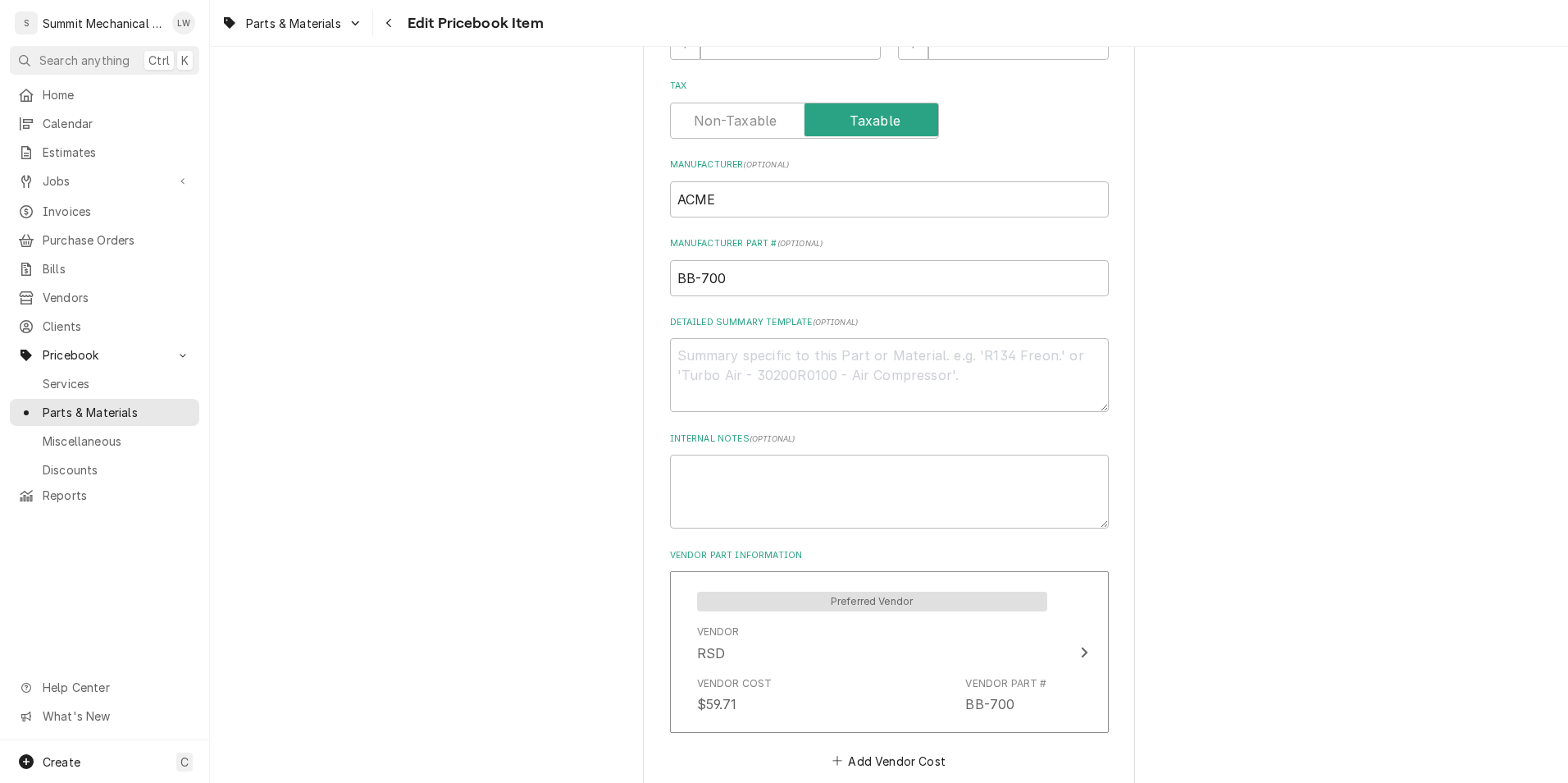
scroll to position [298, 0]
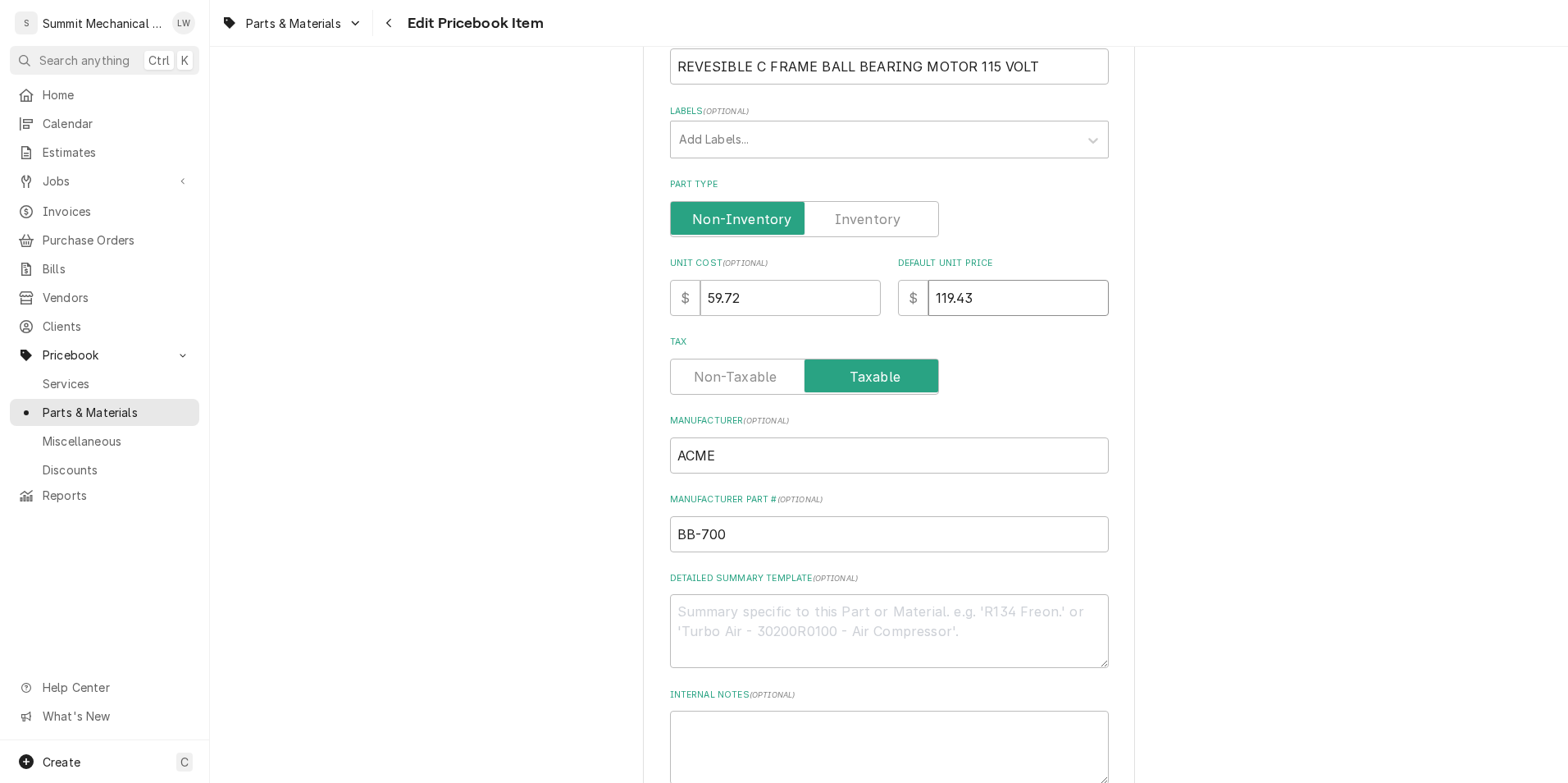
click at [1009, 298] on input "119.43" at bounding box center [1018, 298] width 180 height 36
type textarea "x"
type input "119.4"
type textarea "x"
type input "119.44"
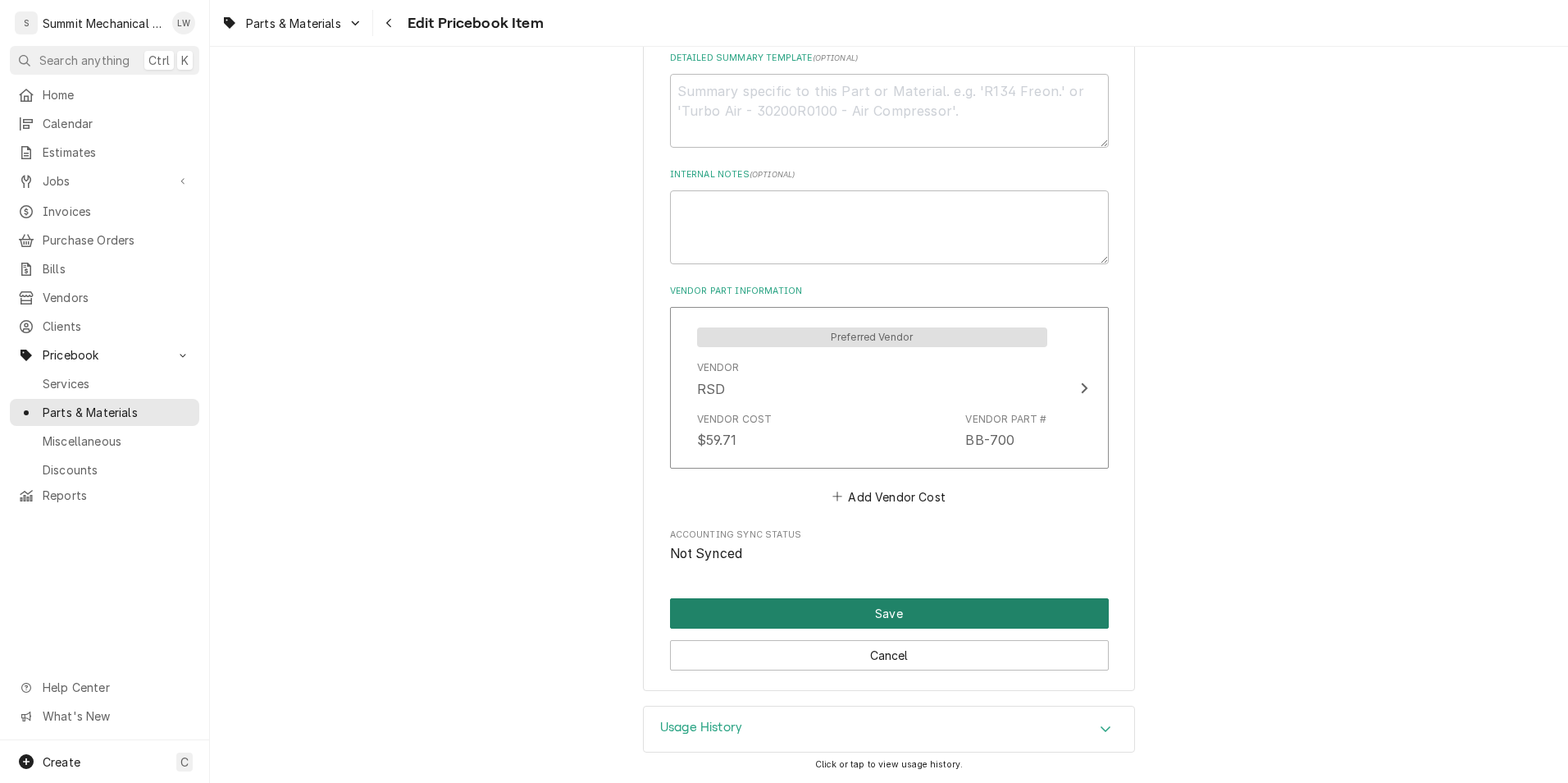
click at [806, 602] on button "Save" at bounding box center [889, 613] width 439 height 30
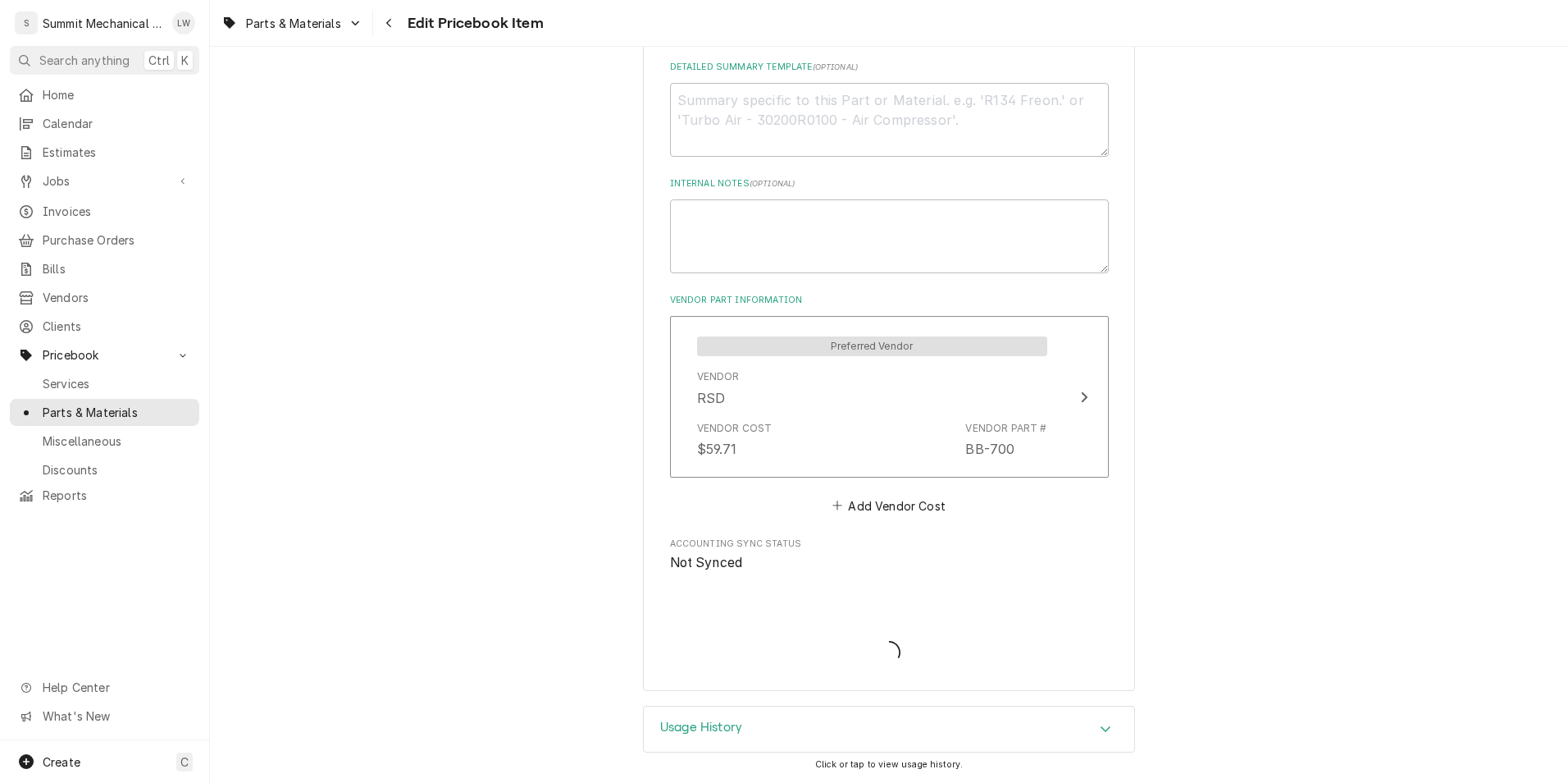
scroll to position [809, 0]
type textarea "x"
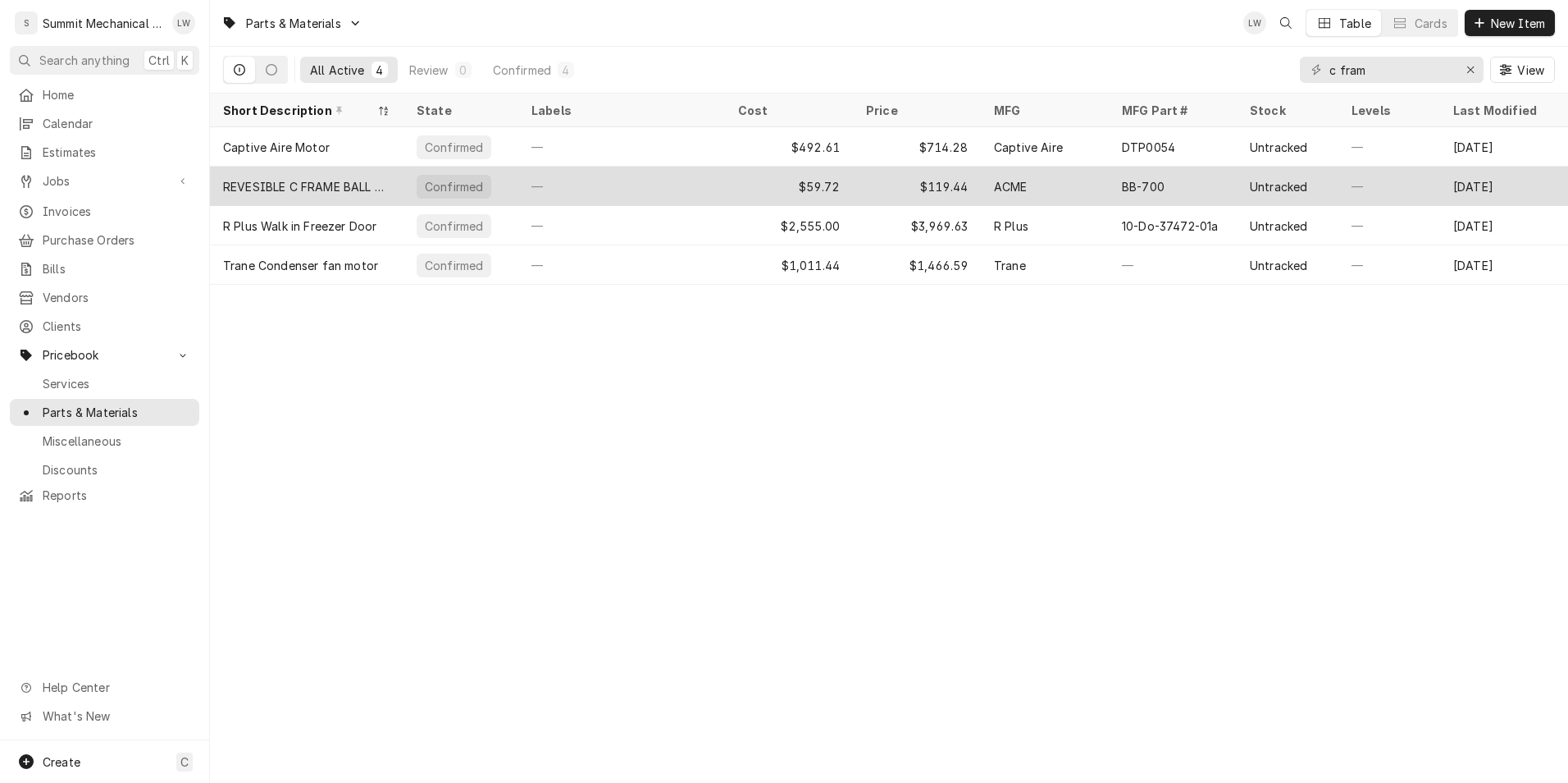
click at [717, 191] on div "—" at bounding box center [621, 186] width 207 height 40
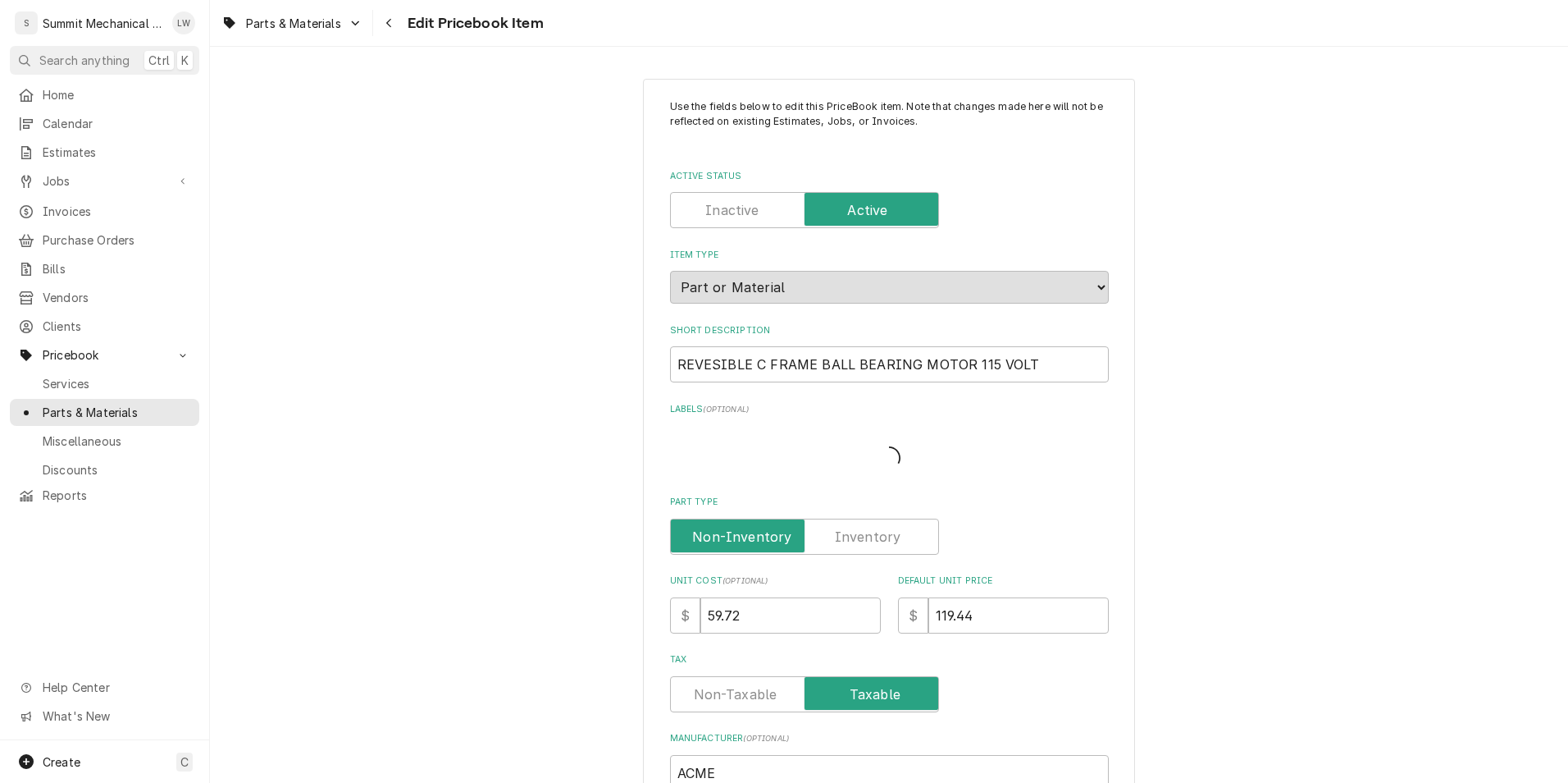
type textarea "x"
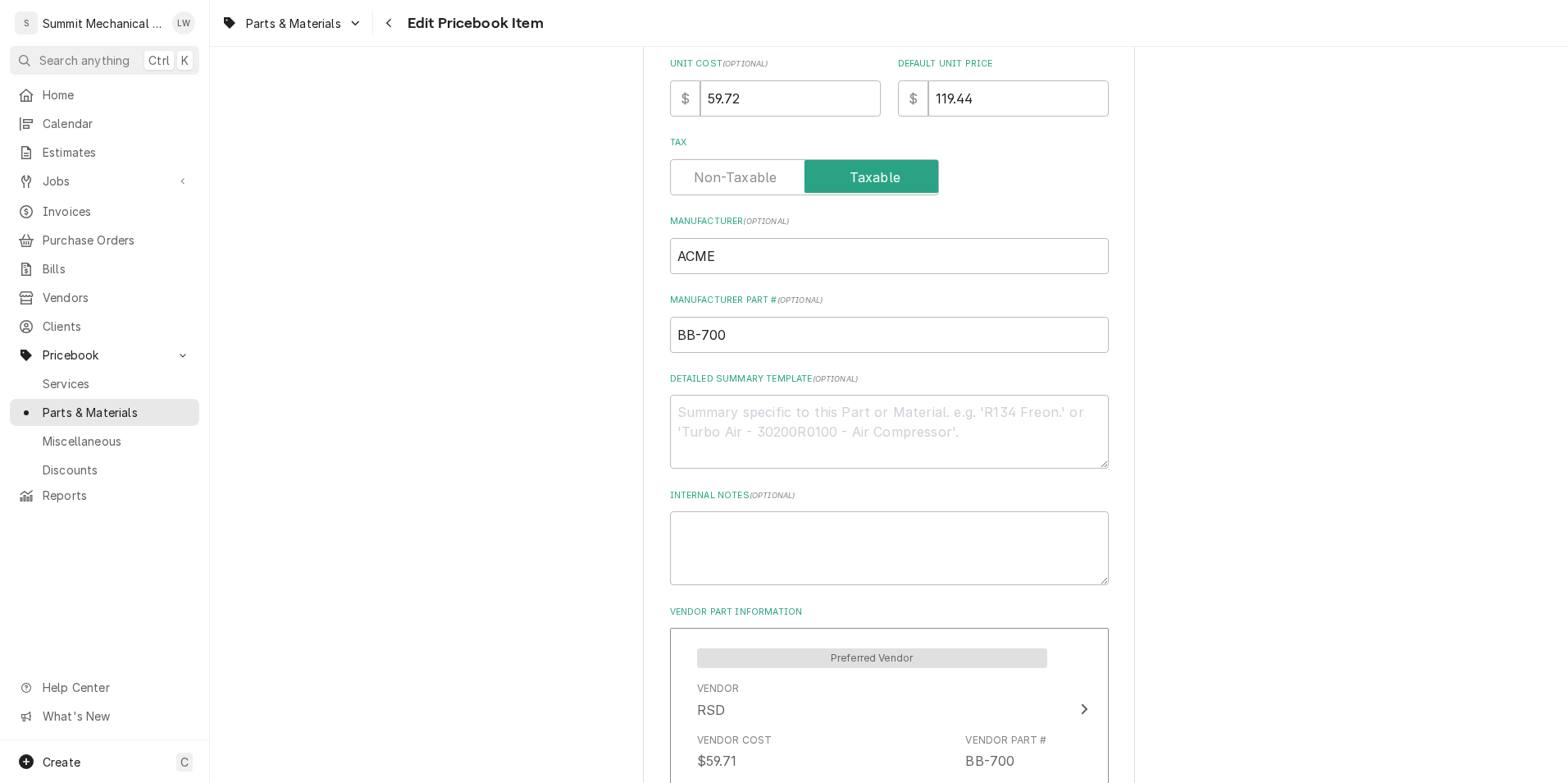
scroll to position [818, 0]
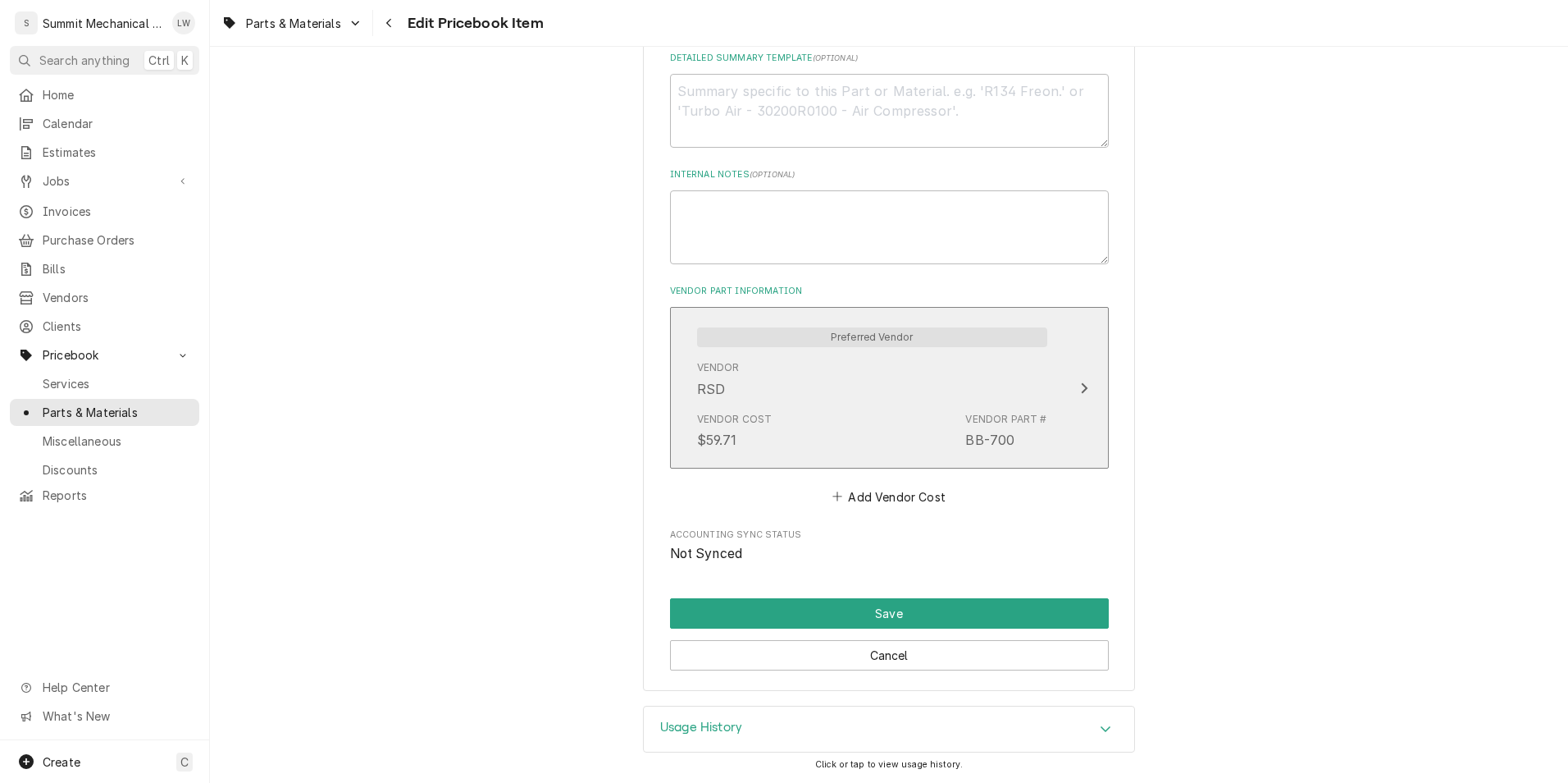
click at [866, 400] on div "Vendor RSD" at bounding box center [871, 379] width 350 height 51
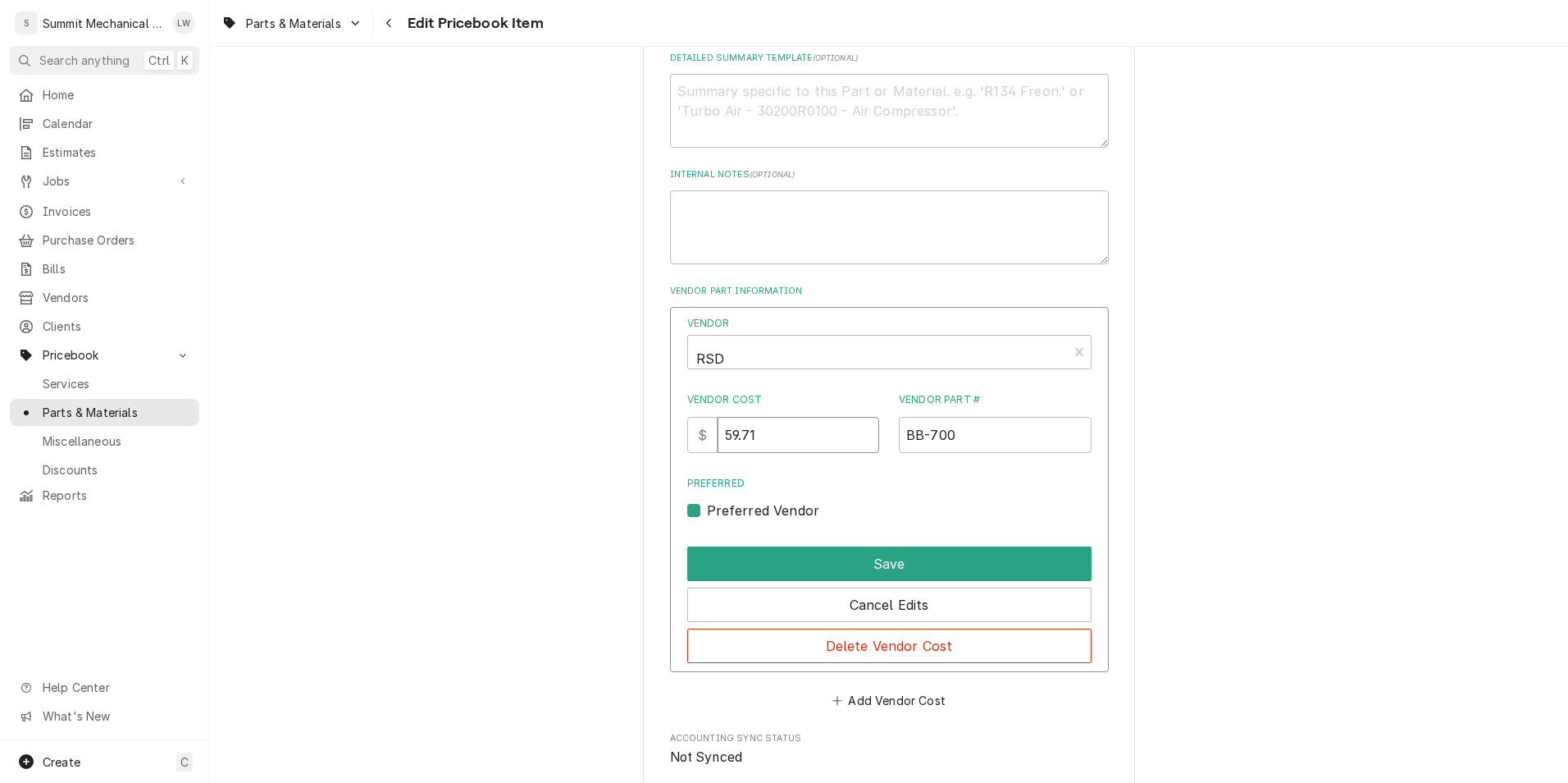
click at [794, 436] on input "59.71" at bounding box center [798, 434] width 161 height 36
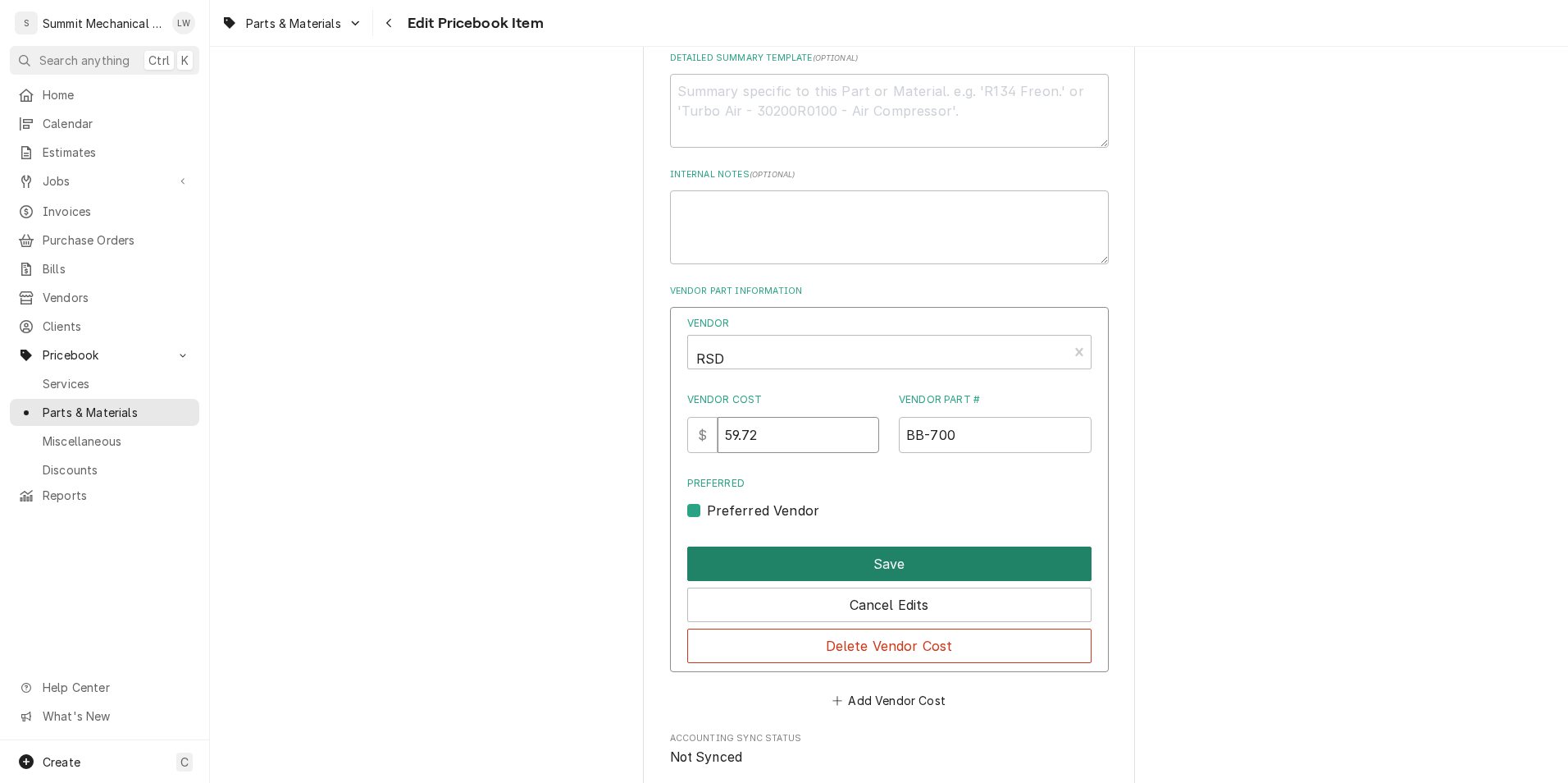
type input "59.72"
click at [802, 559] on button "Save" at bounding box center [889, 563] width 404 height 34
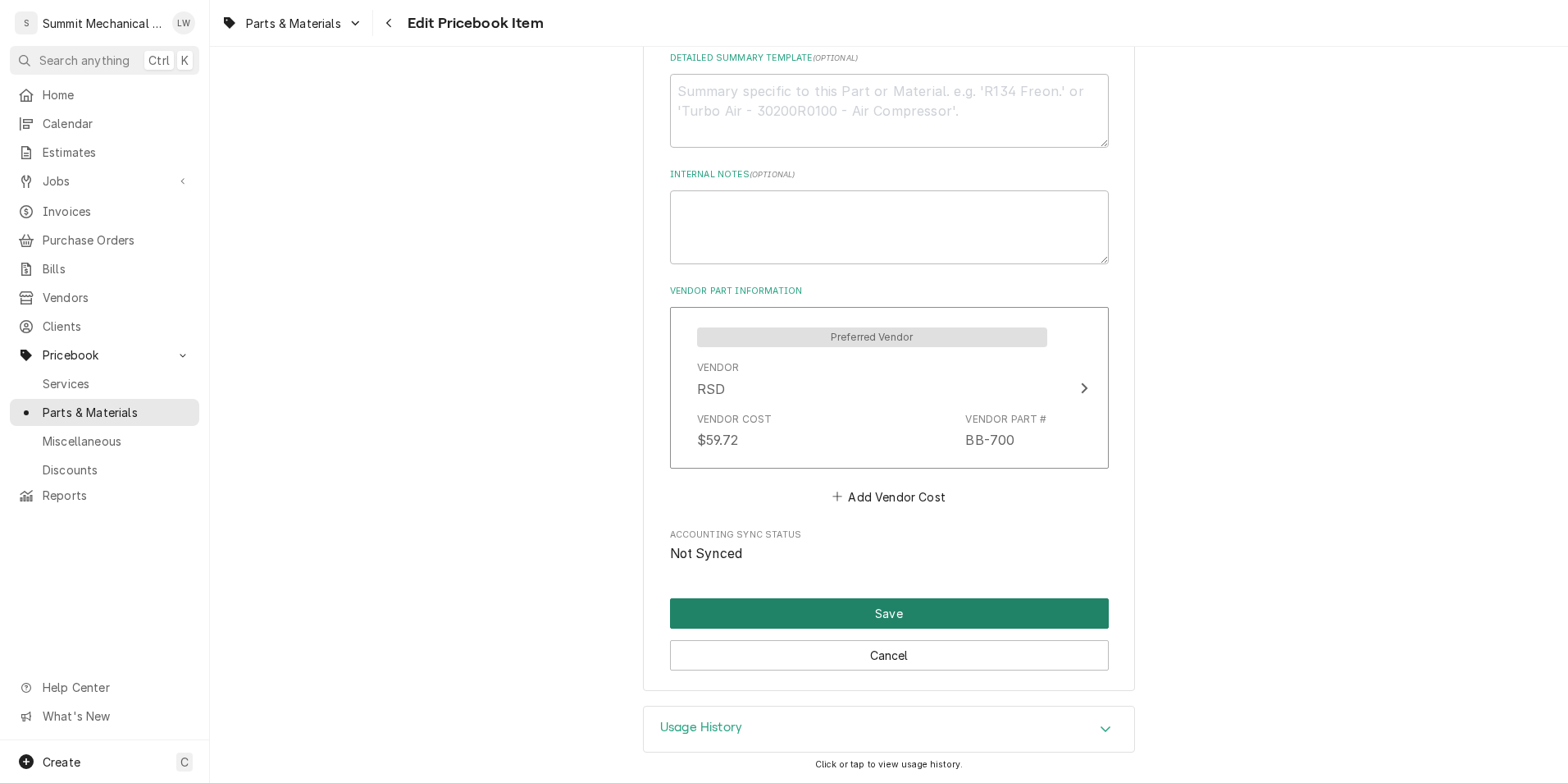
click at [864, 622] on button "Save" at bounding box center [889, 613] width 439 height 30
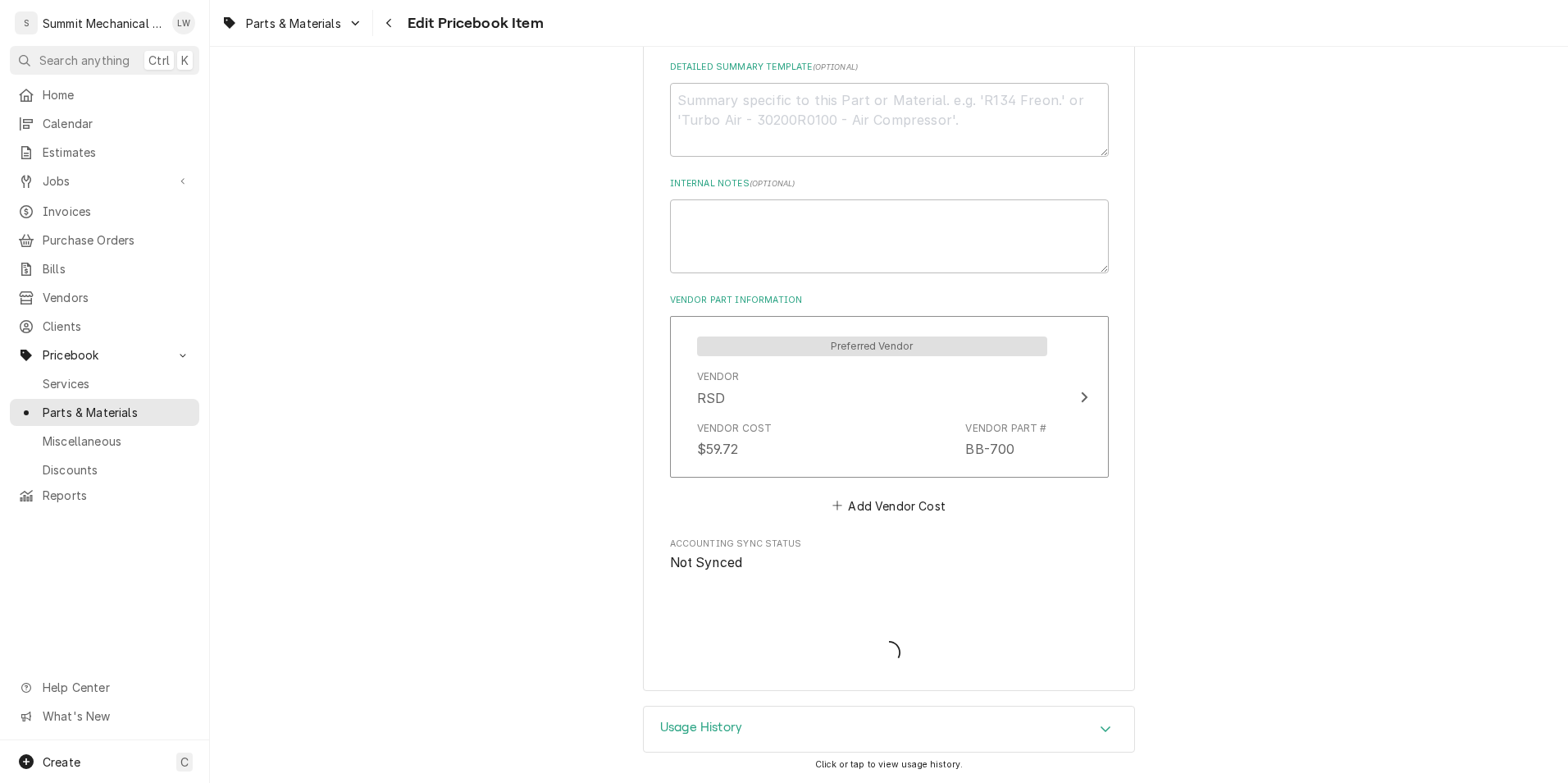
scroll to position [809, 0]
type textarea "x"
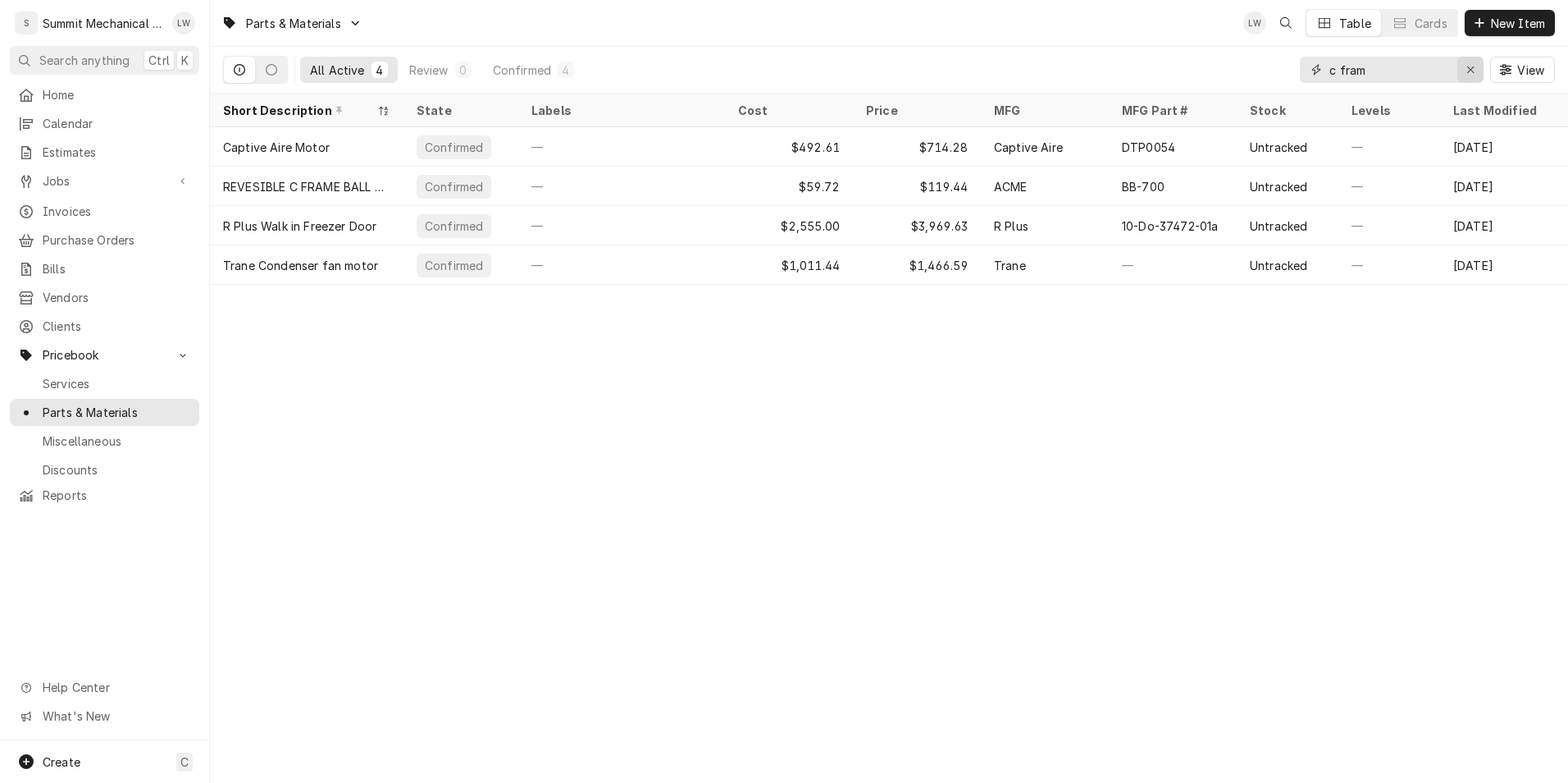
click at [1469, 73] on icon "Erase input" at bounding box center [1471, 70] width 9 height 11
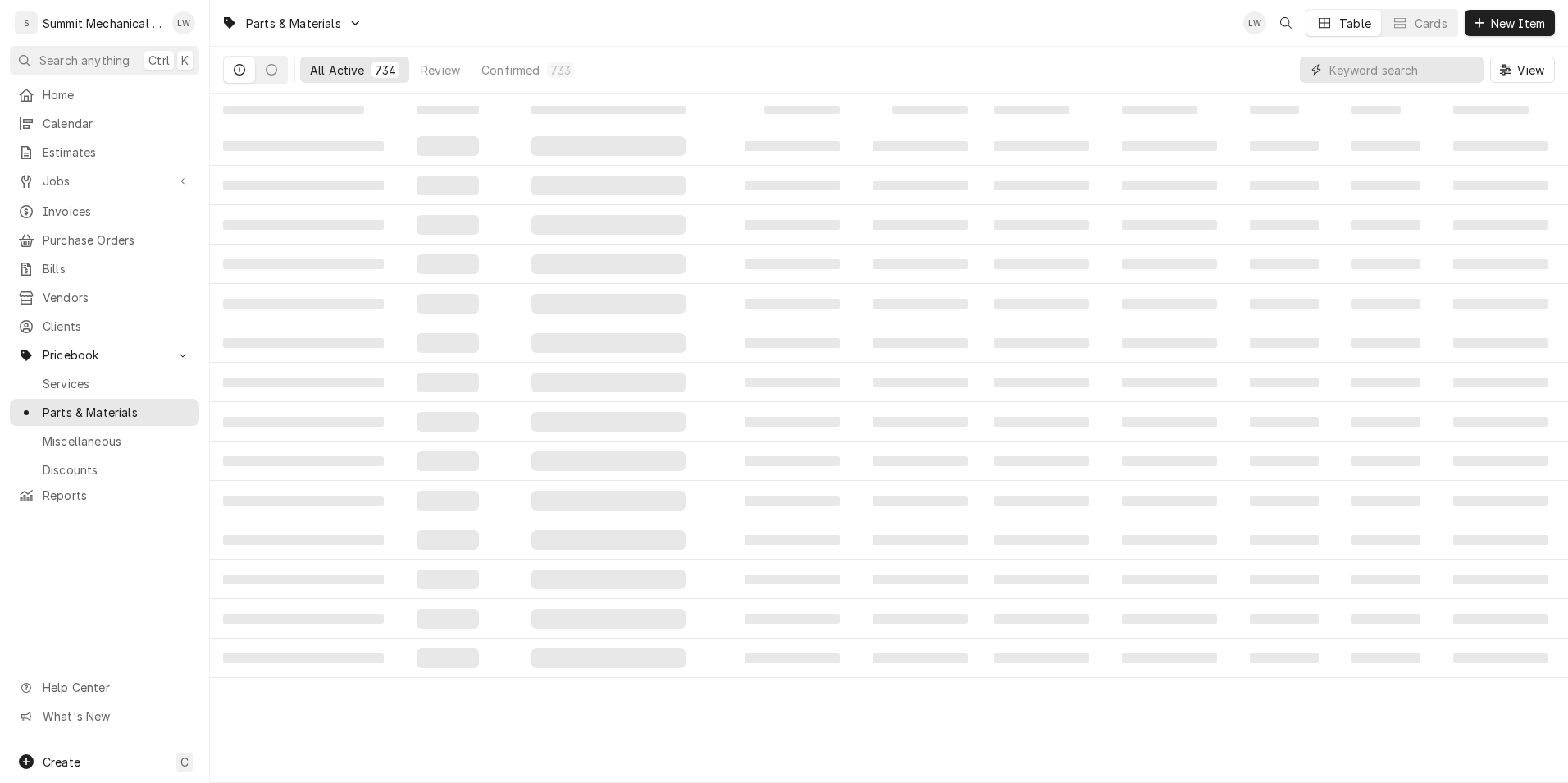
click at [1381, 61] on input "Dynamic Content Wrapper" at bounding box center [1402, 70] width 146 height 26
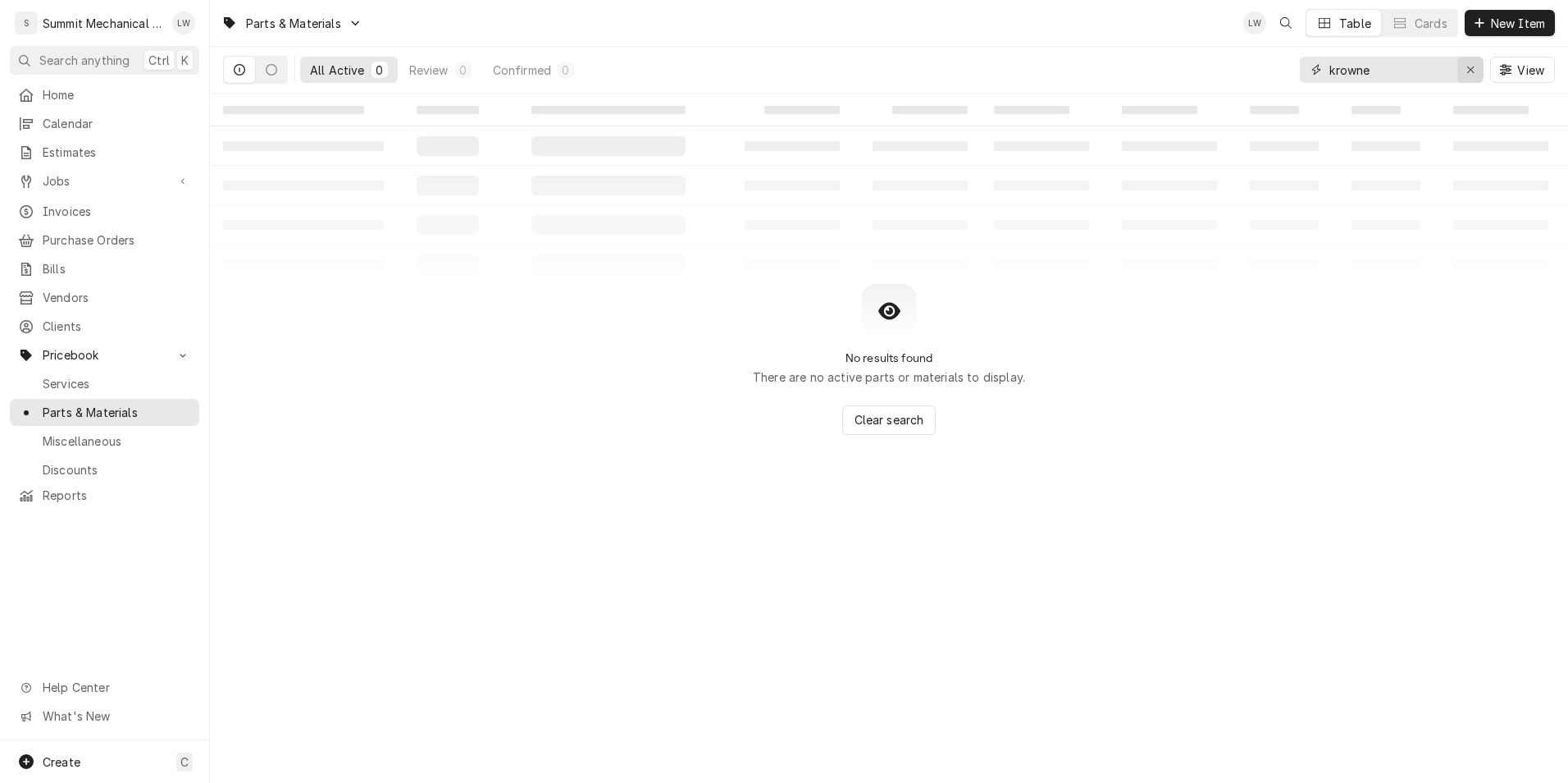
type input "krowne"
click at [1463, 70] on div "Erase input" at bounding box center [1470, 69] width 16 height 16
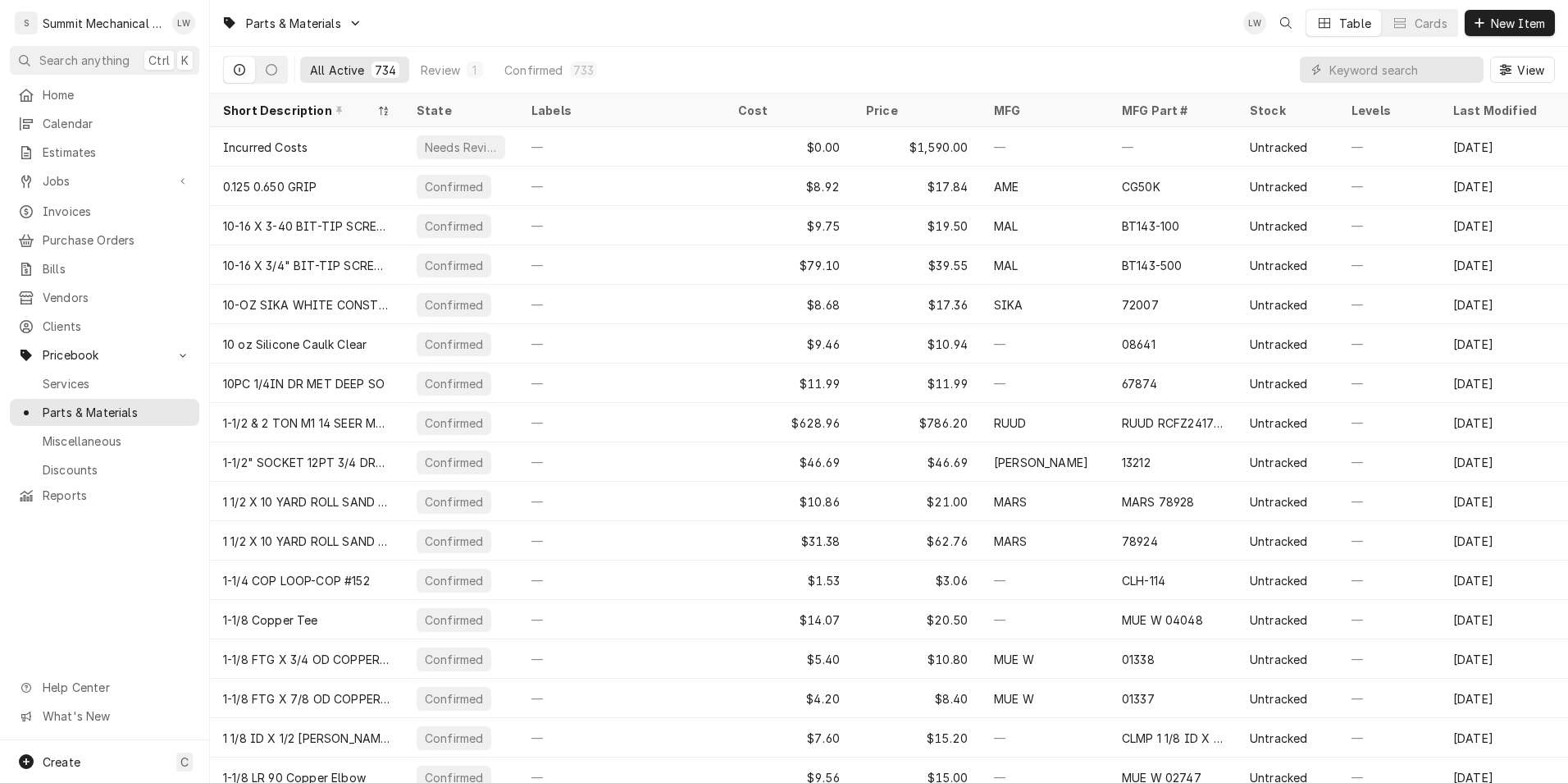
click at [1094, 16] on div "Parts & Materials LW Table Cards New Item" at bounding box center [888, 23] width 1357 height 46
click at [1477, 23] on icon "Dynamic Content Wrapper" at bounding box center [1479, 23] width 9 height 9
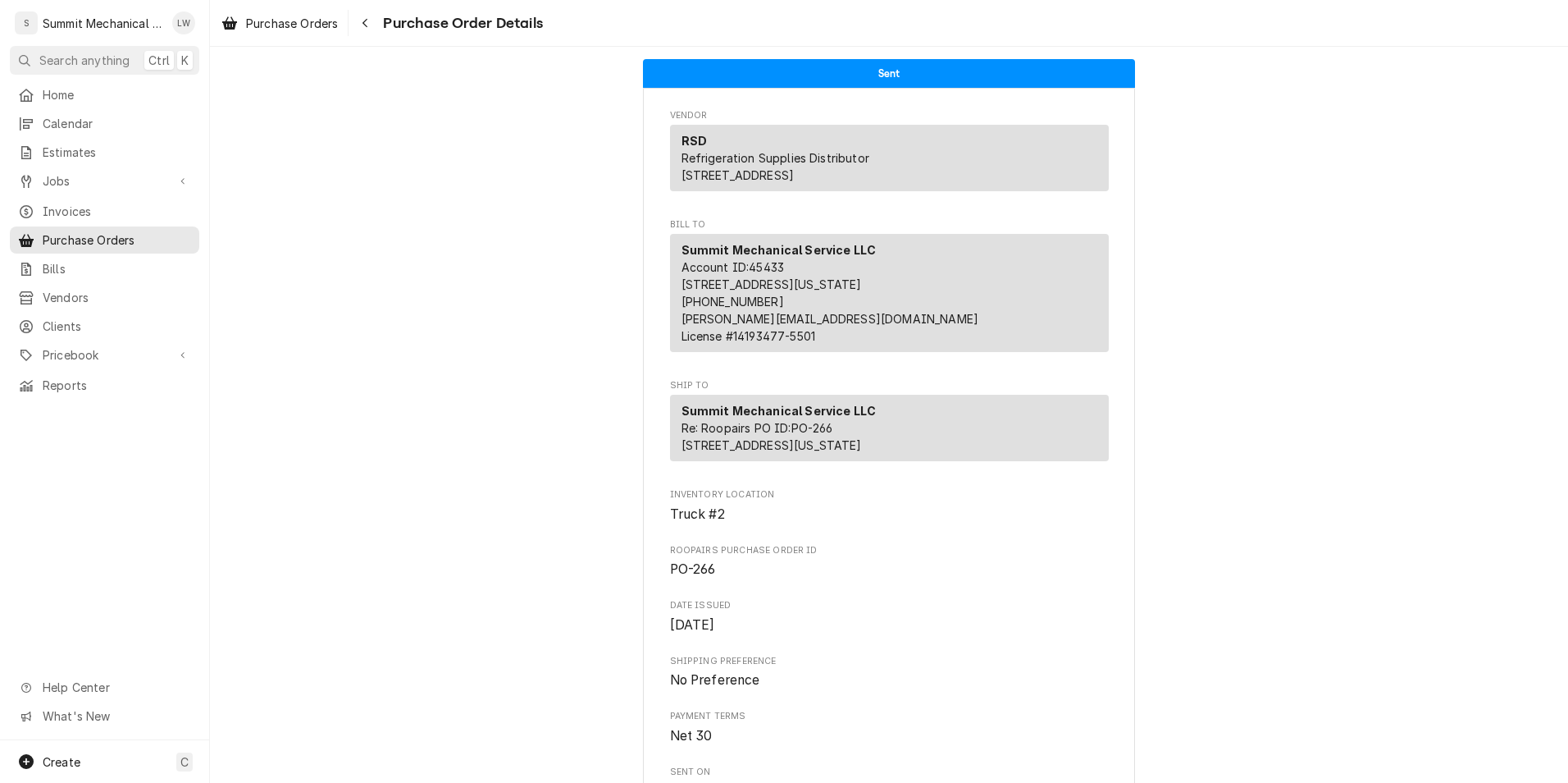
scroll to position [1068, 0]
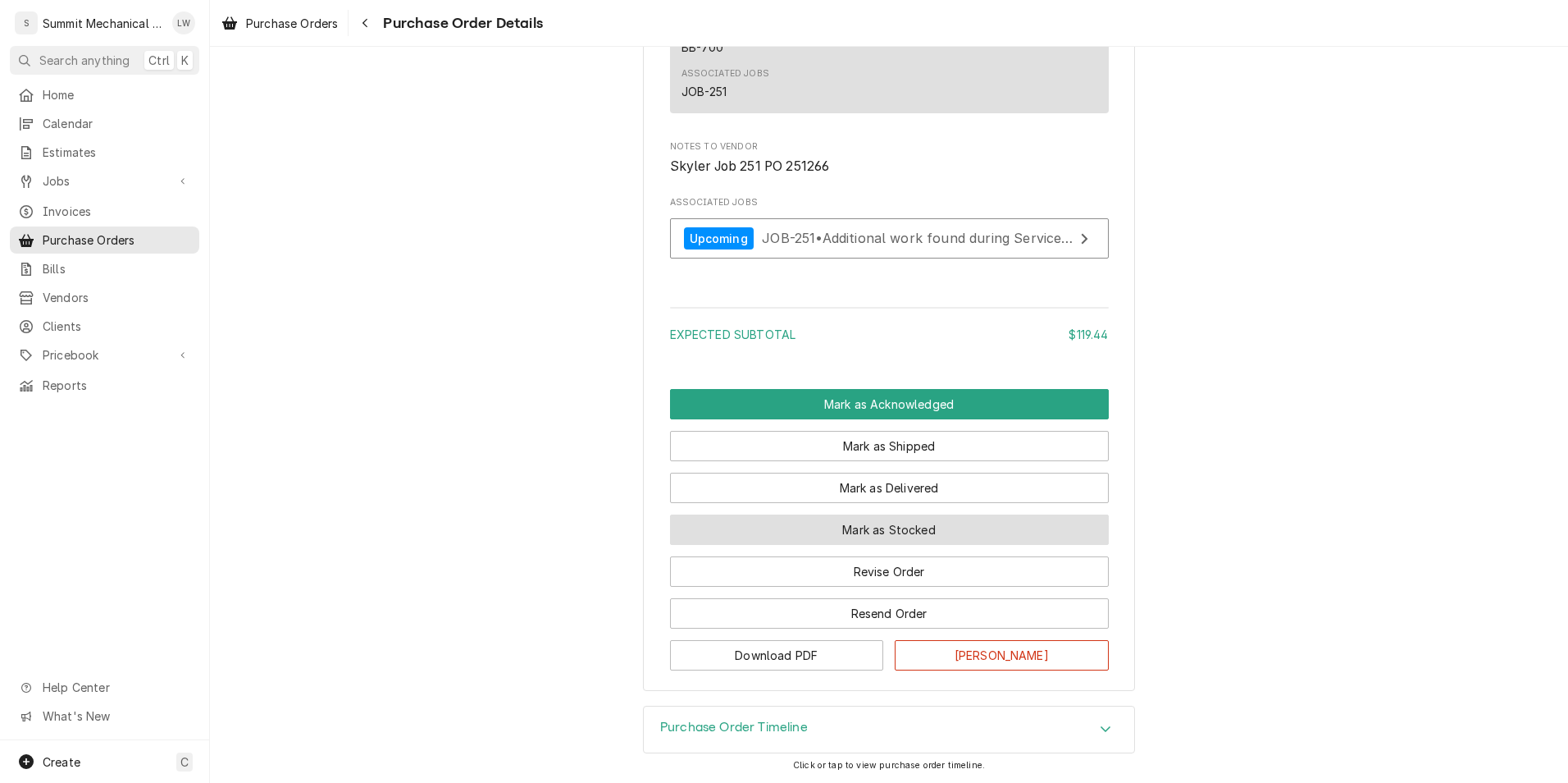
click at [845, 534] on button "Mark as Stocked" at bounding box center [889, 530] width 439 height 30
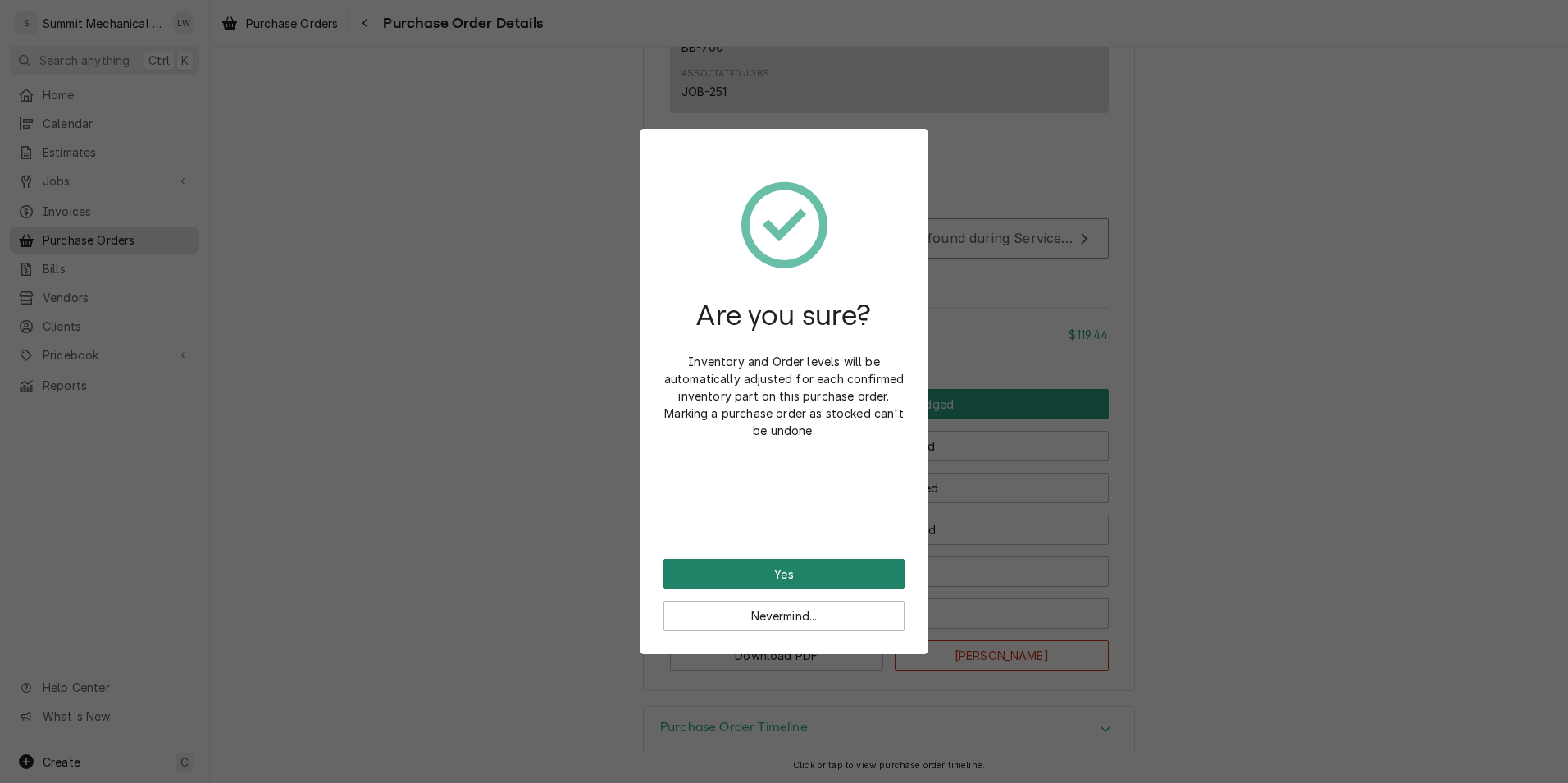
click at [776, 582] on button "Yes" at bounding box center [784, 573] width 241 height 30
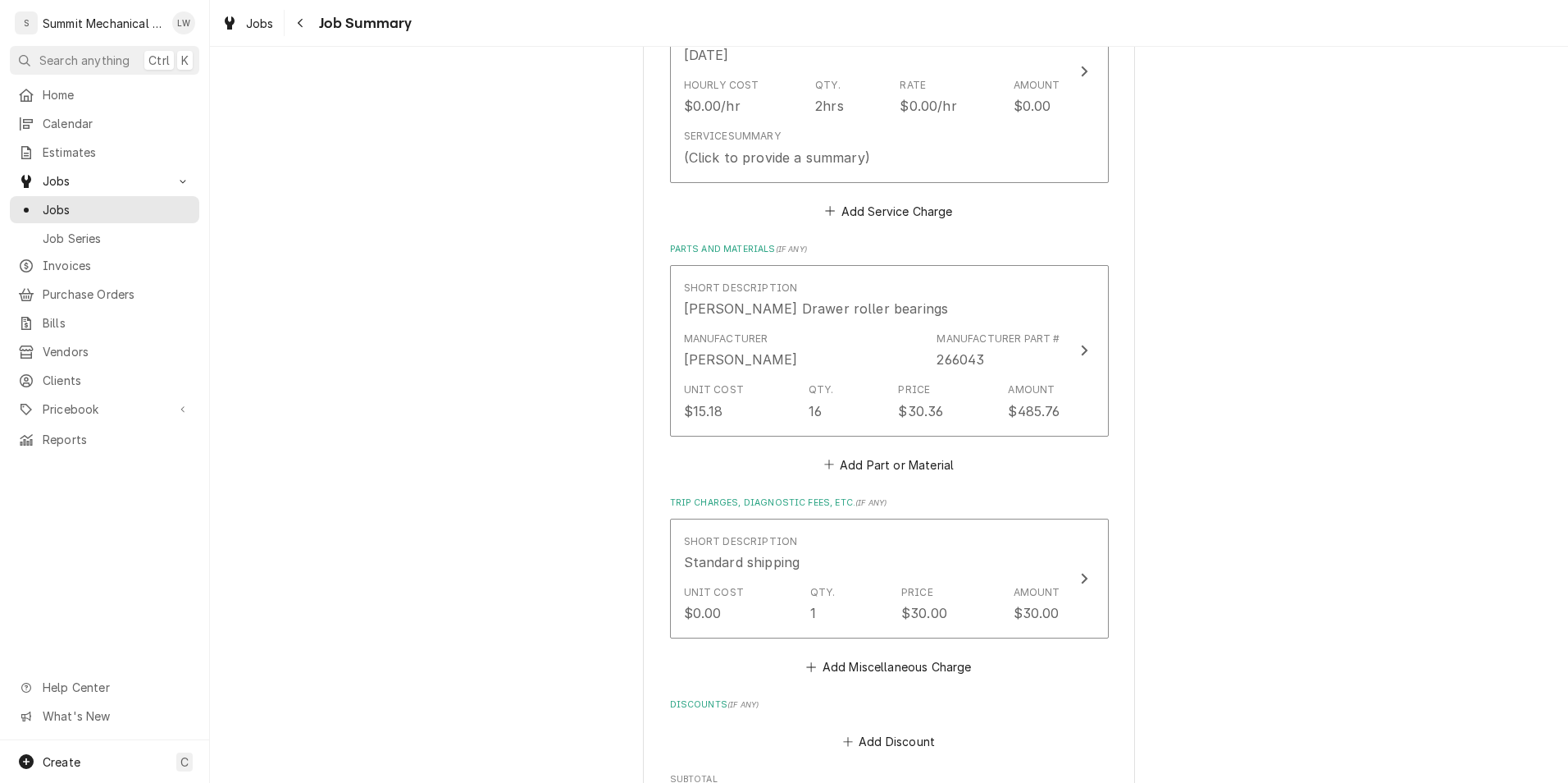
scroll to position [515, 0]
click at [919, 462] on button "Add Part or Material" at bounding box center [887, 458] width 135 height 23
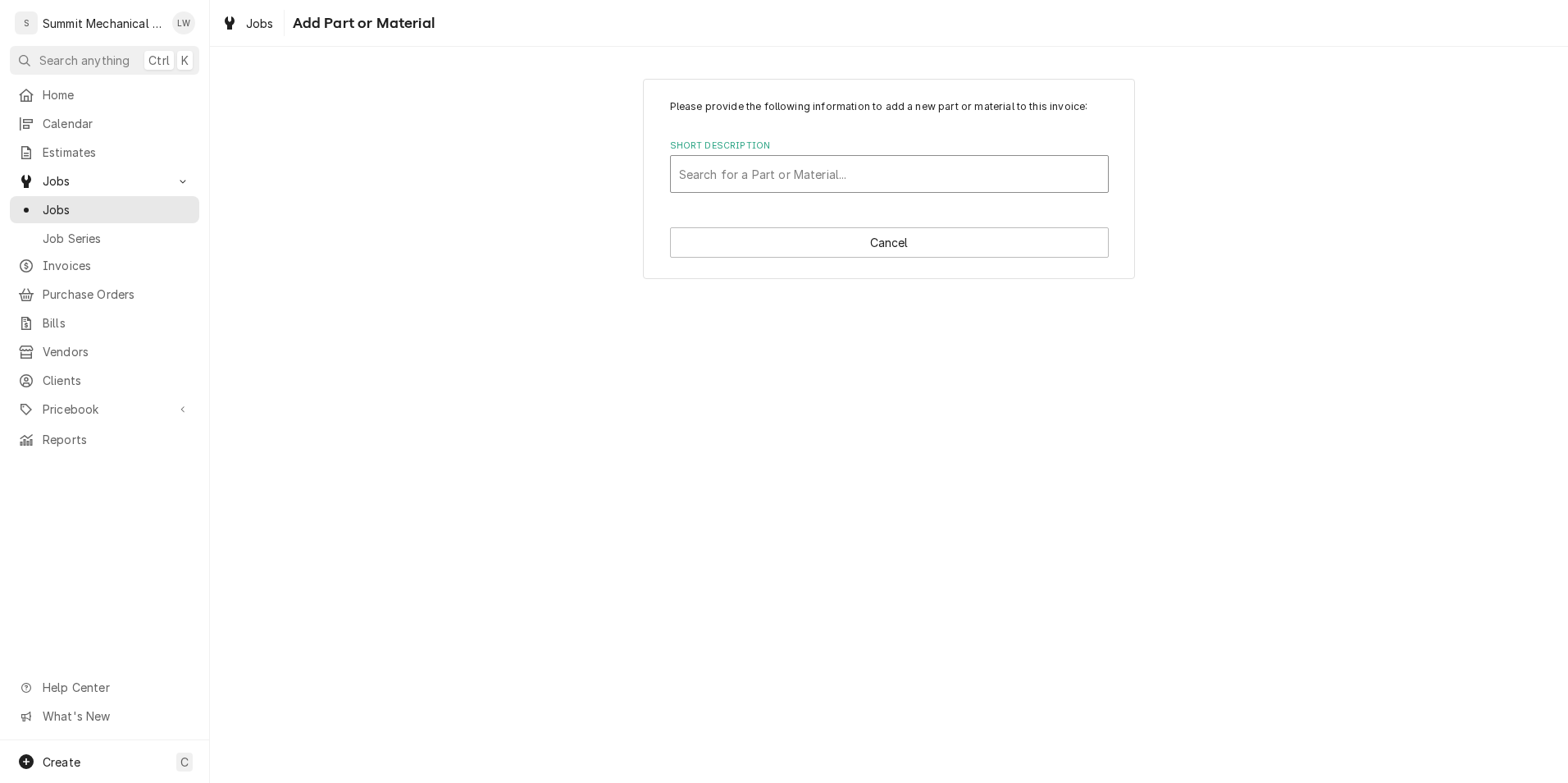
click at [801, 167] on div "Short Description" at bounding box center [889, 173] width 421 height 29
type input "c frame"
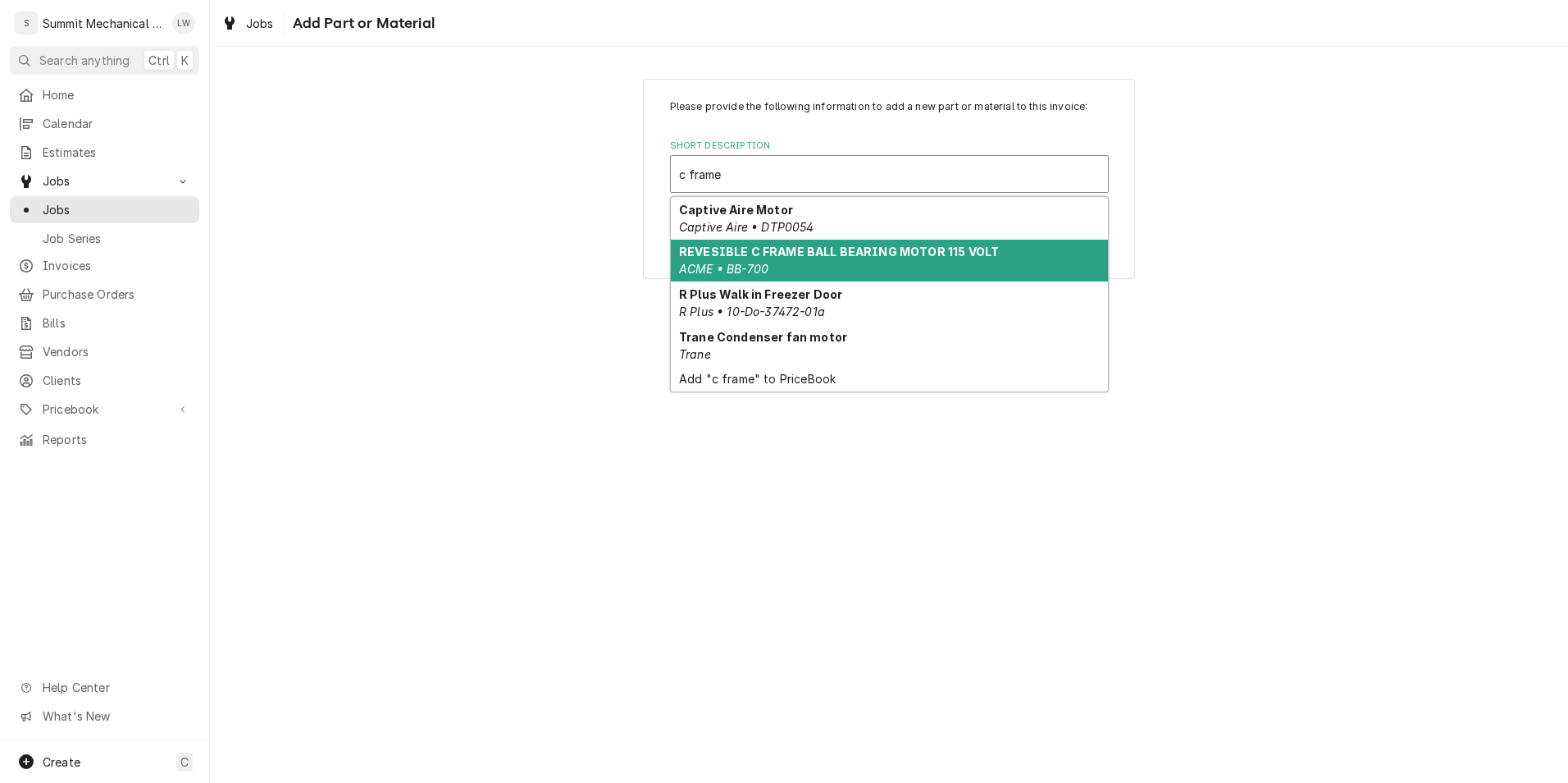
click at [804, 252] on strong "REVESIBLE C FRAME BALL BEARING MOTOR 115 VOLT" at bounding box center [838, 251] width 320 height 14
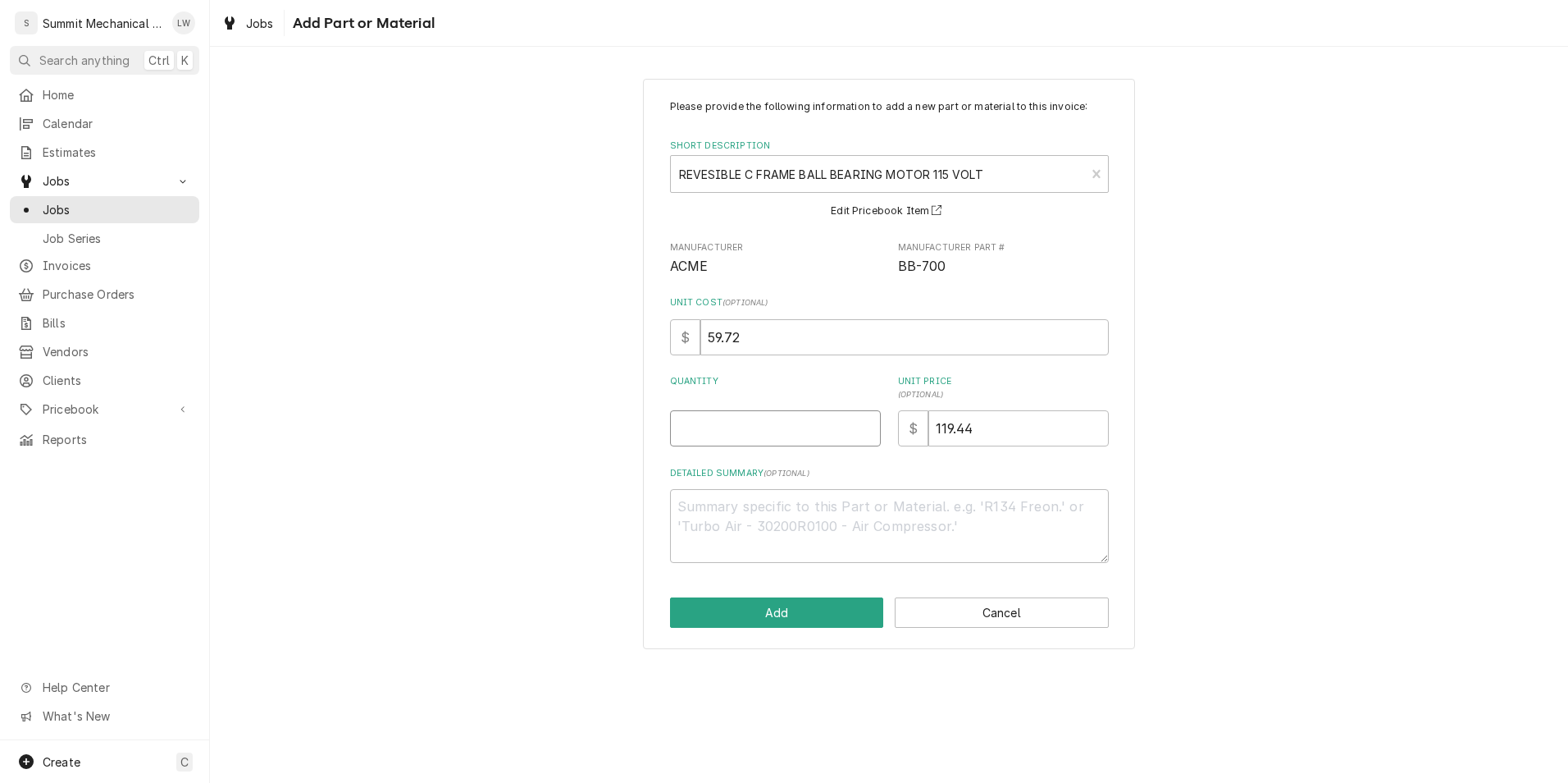
click at [703, 427] on input "Quantity" at bounding box center [775, 428] width 211 height 36
type textarea "x"
type input "2"
click at [841, 621] on button "Add" at bounding box center [777, 612] width 214 height 30
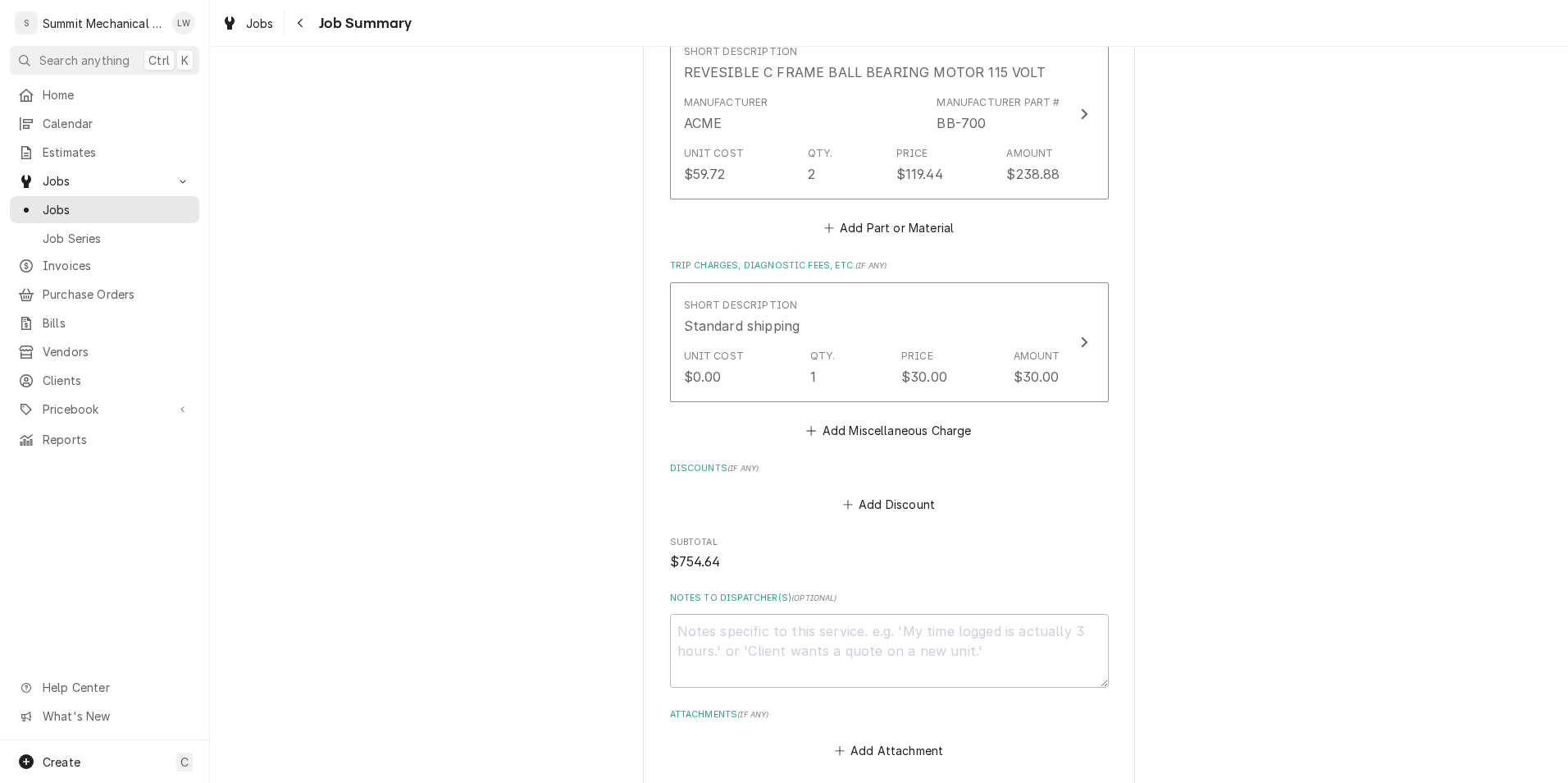
scroll to position [1081, 0]
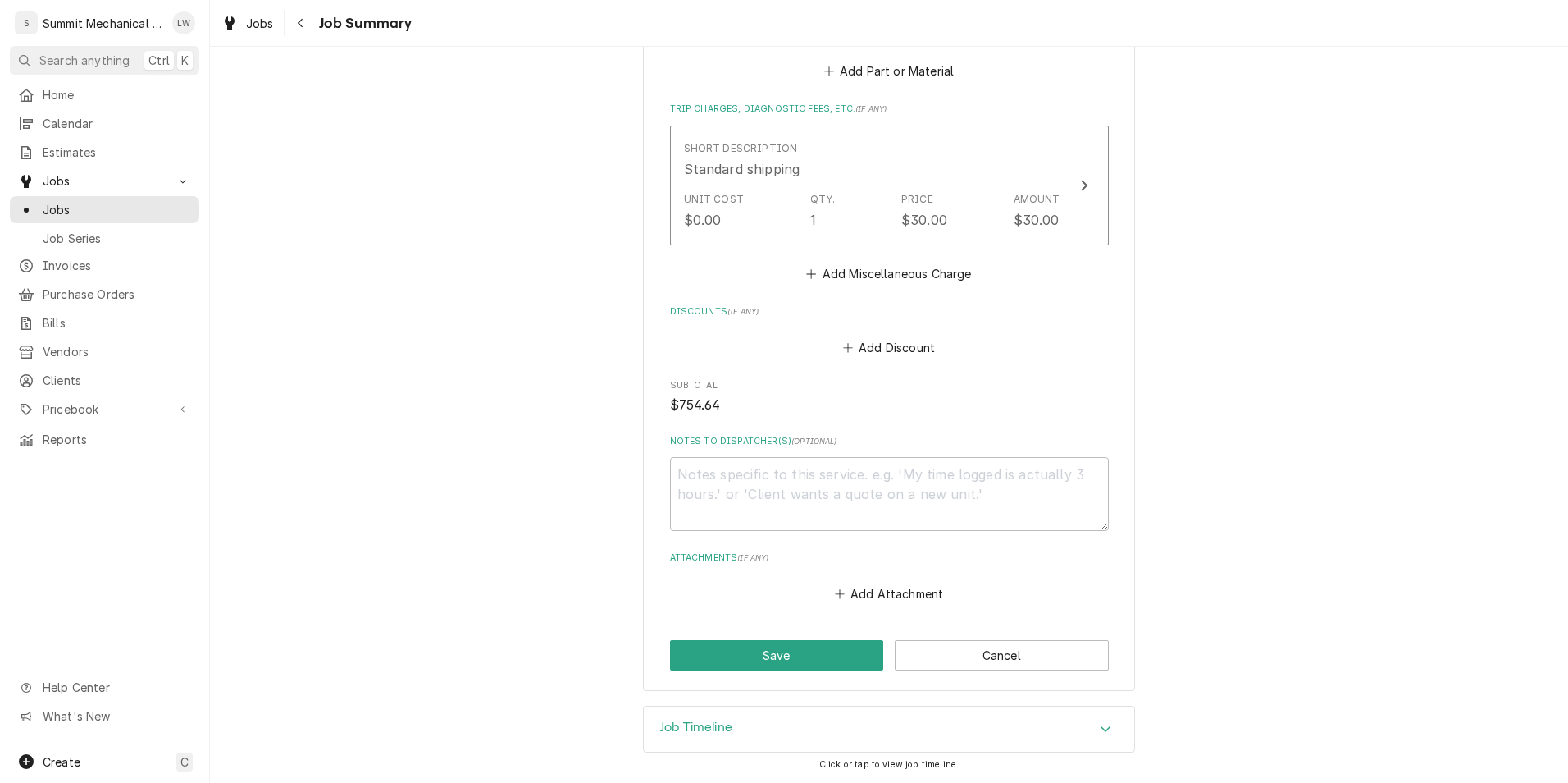
click at [796, 658] on button "Save" at bounding box center [777, 655] width 214 height 30
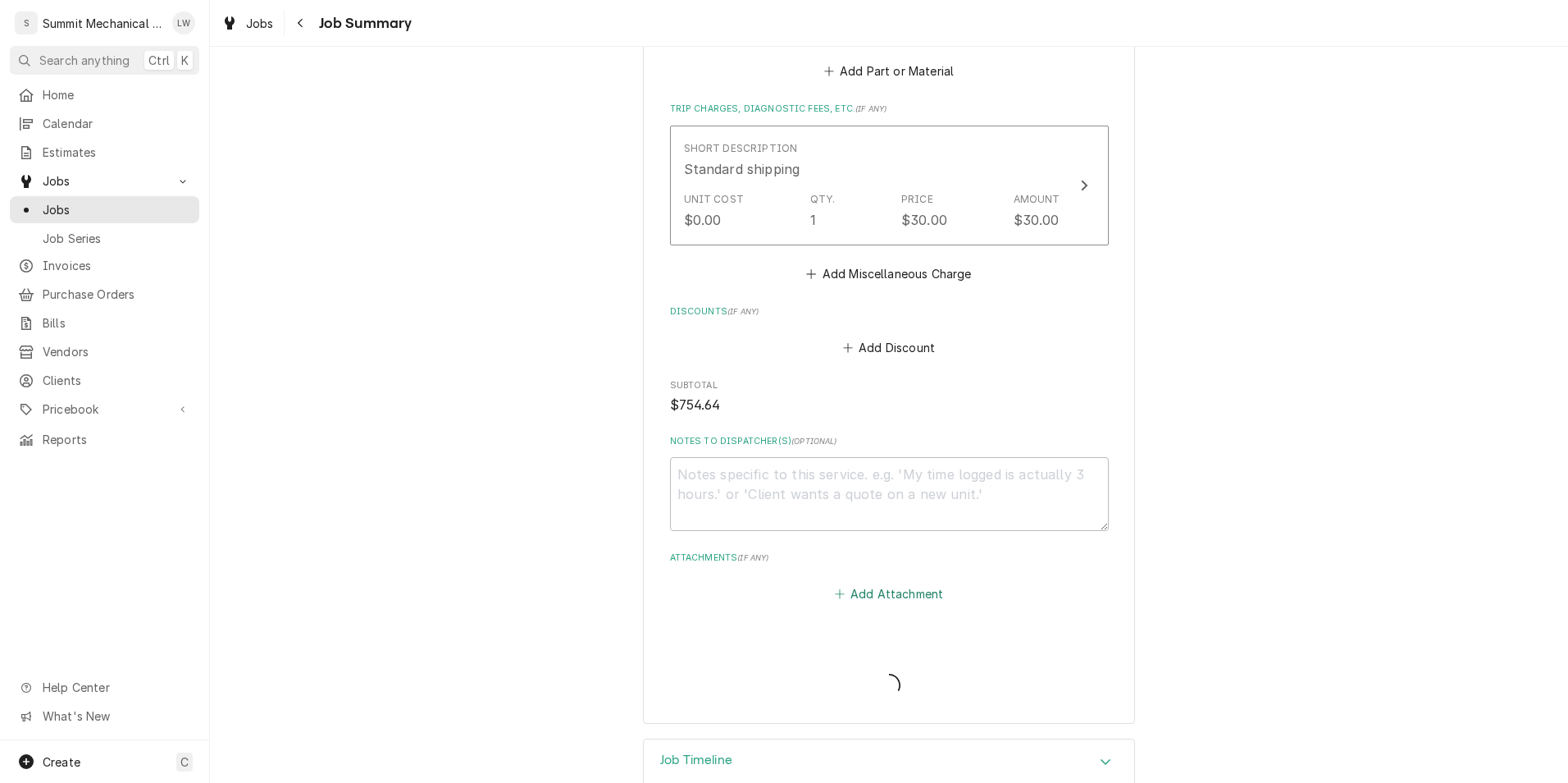
type textarea "x"
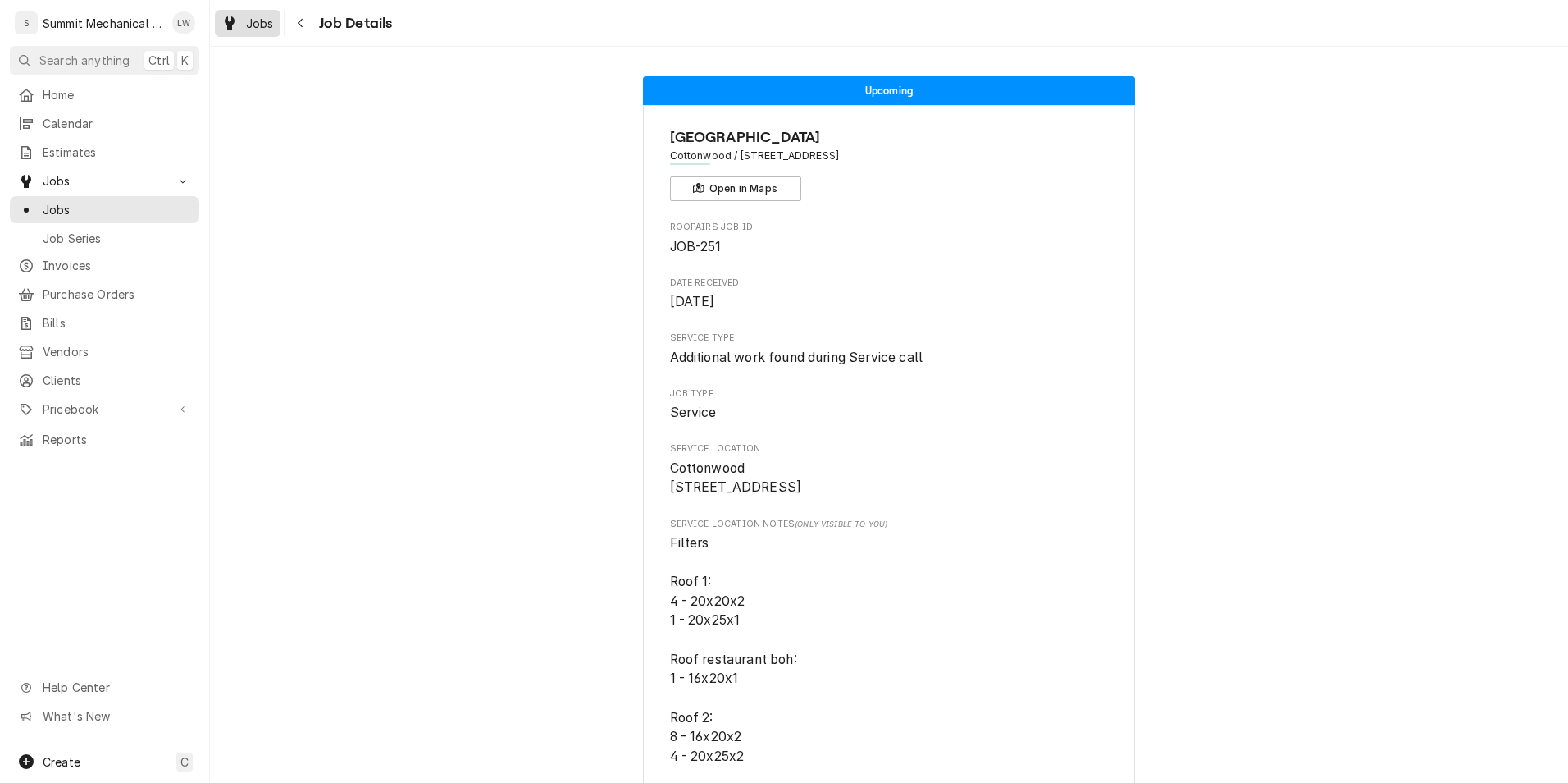
click at [228, 26] on icon "Dynamic Content Wrapper" at bounding box center [229, 23] width 9 height 13
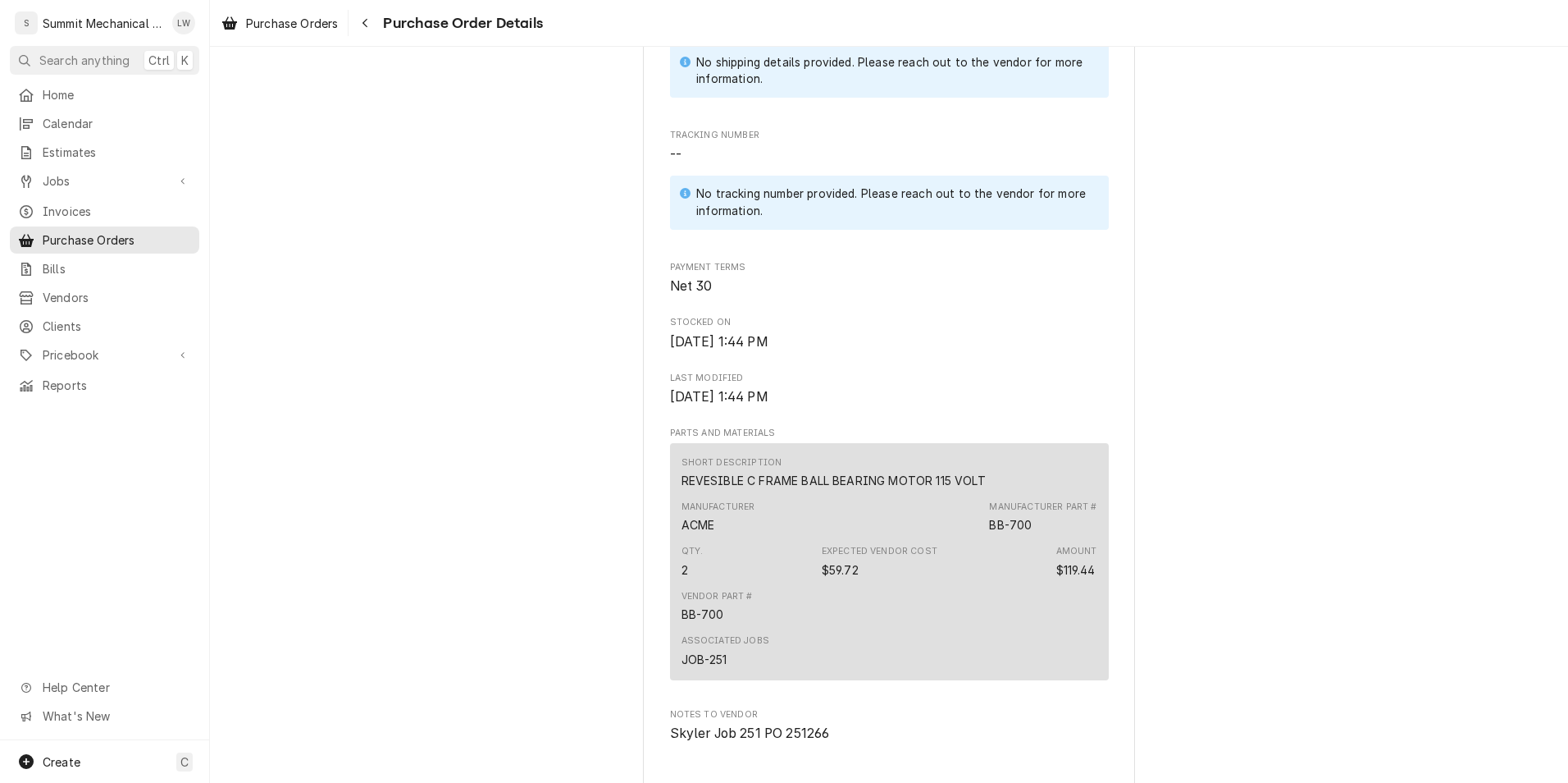
scroll to position [1060, 0]
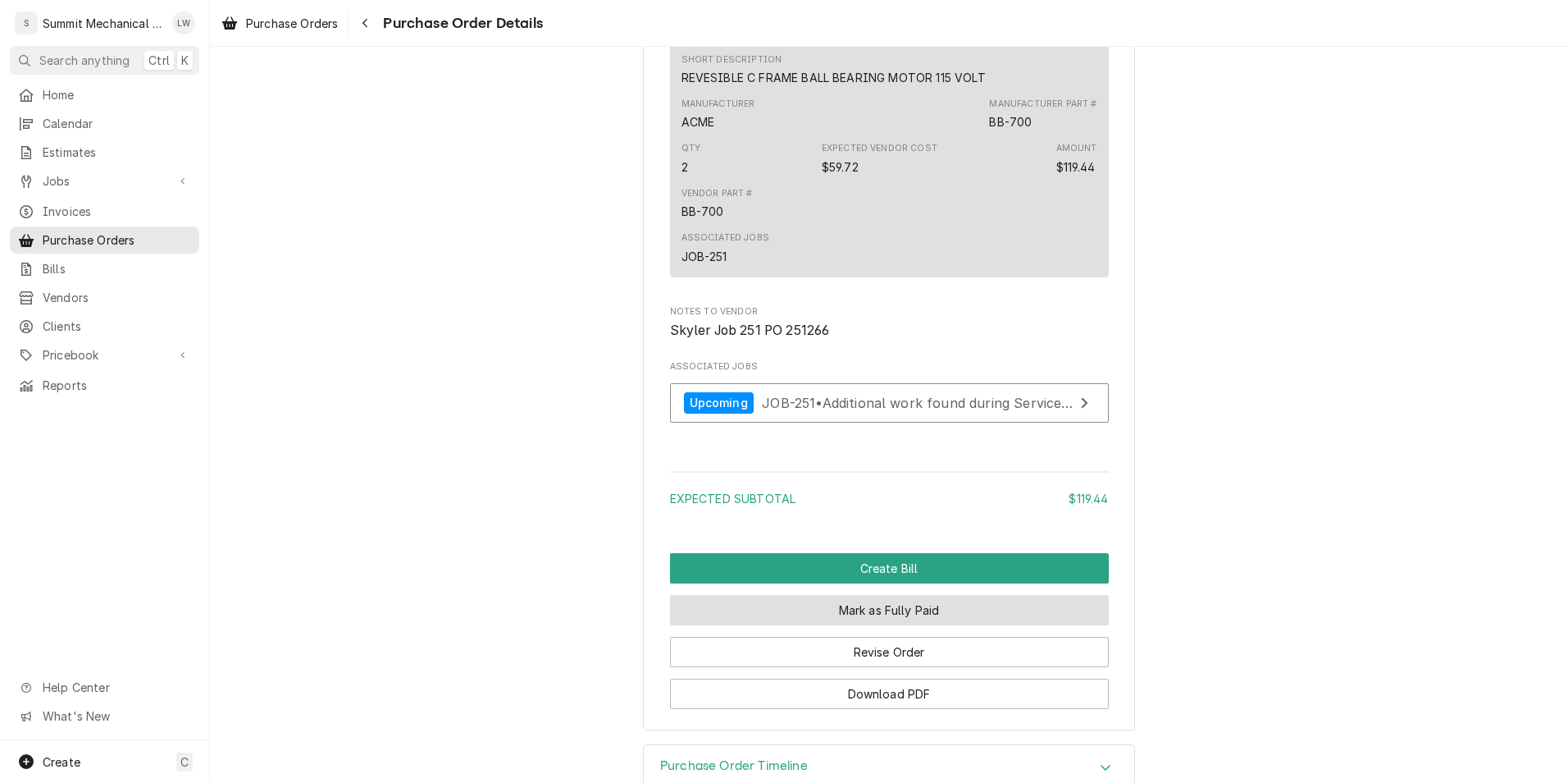
click at [881, 625] on button "Mark as Fully Paid" at bounding box center [889, 610] width 439 height 30
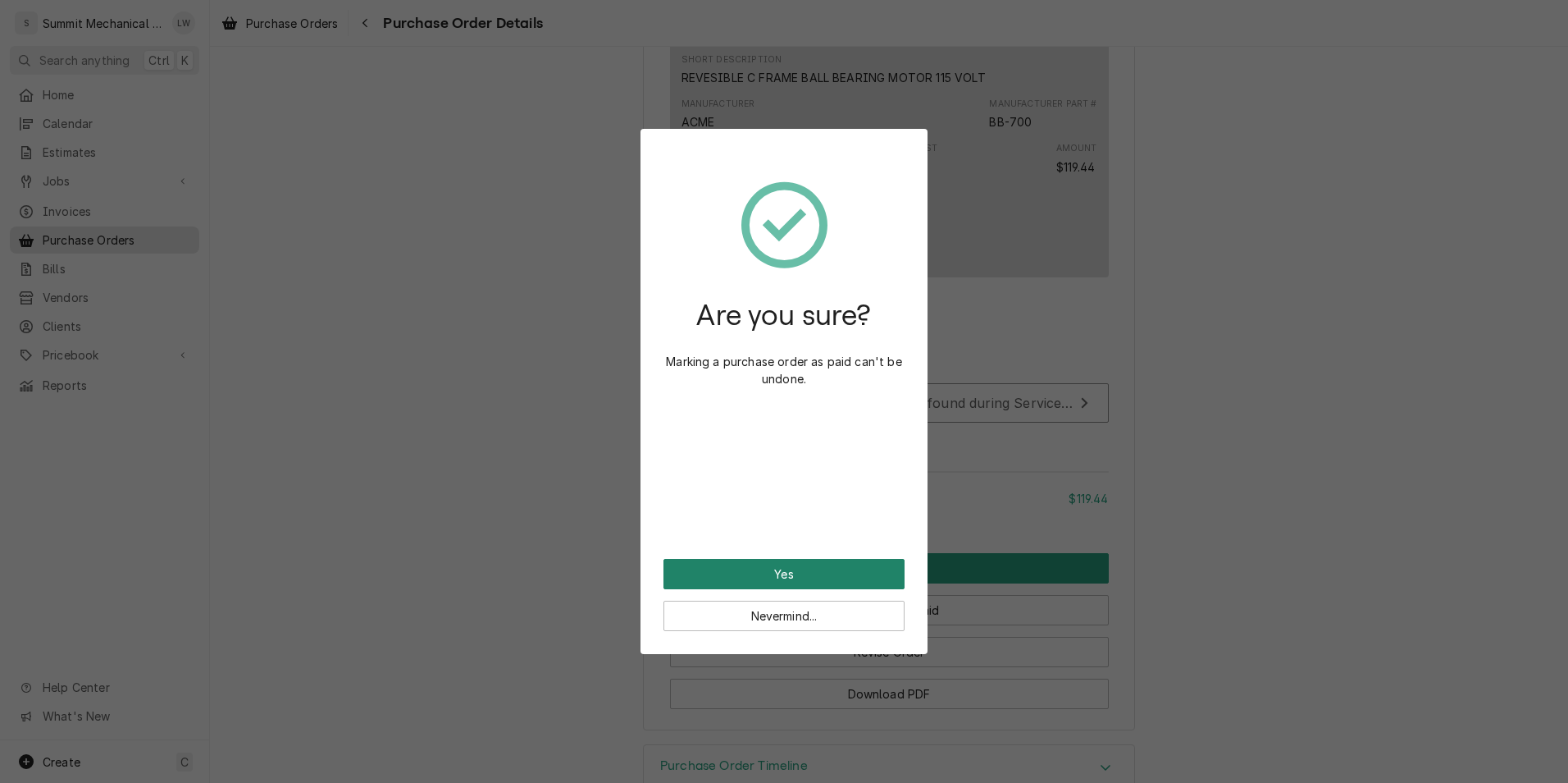
click at [801, 576] on button "Yes" at bounding box center [784, 573] width 241 height 30
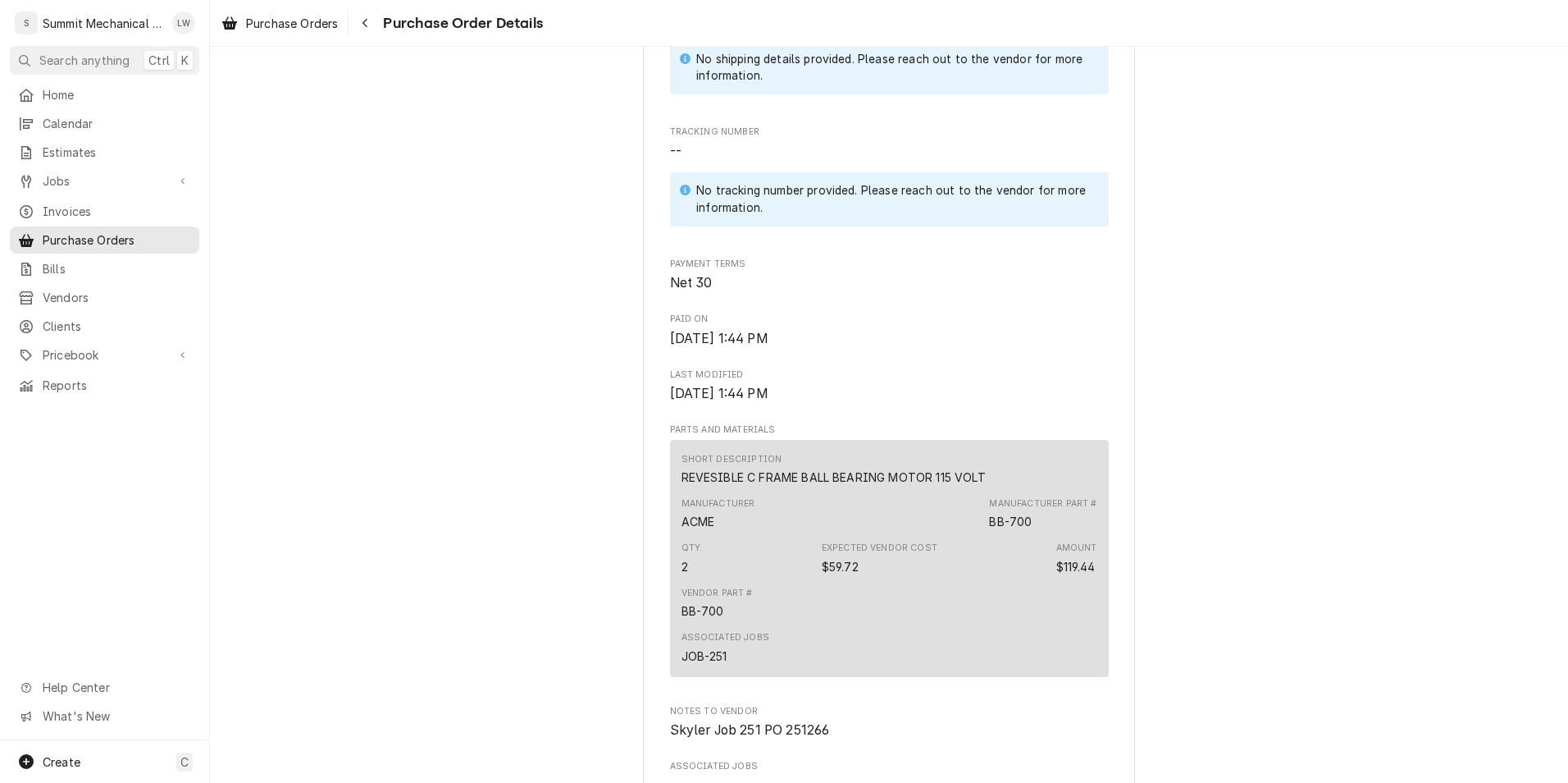
scroll to position [726, 0]
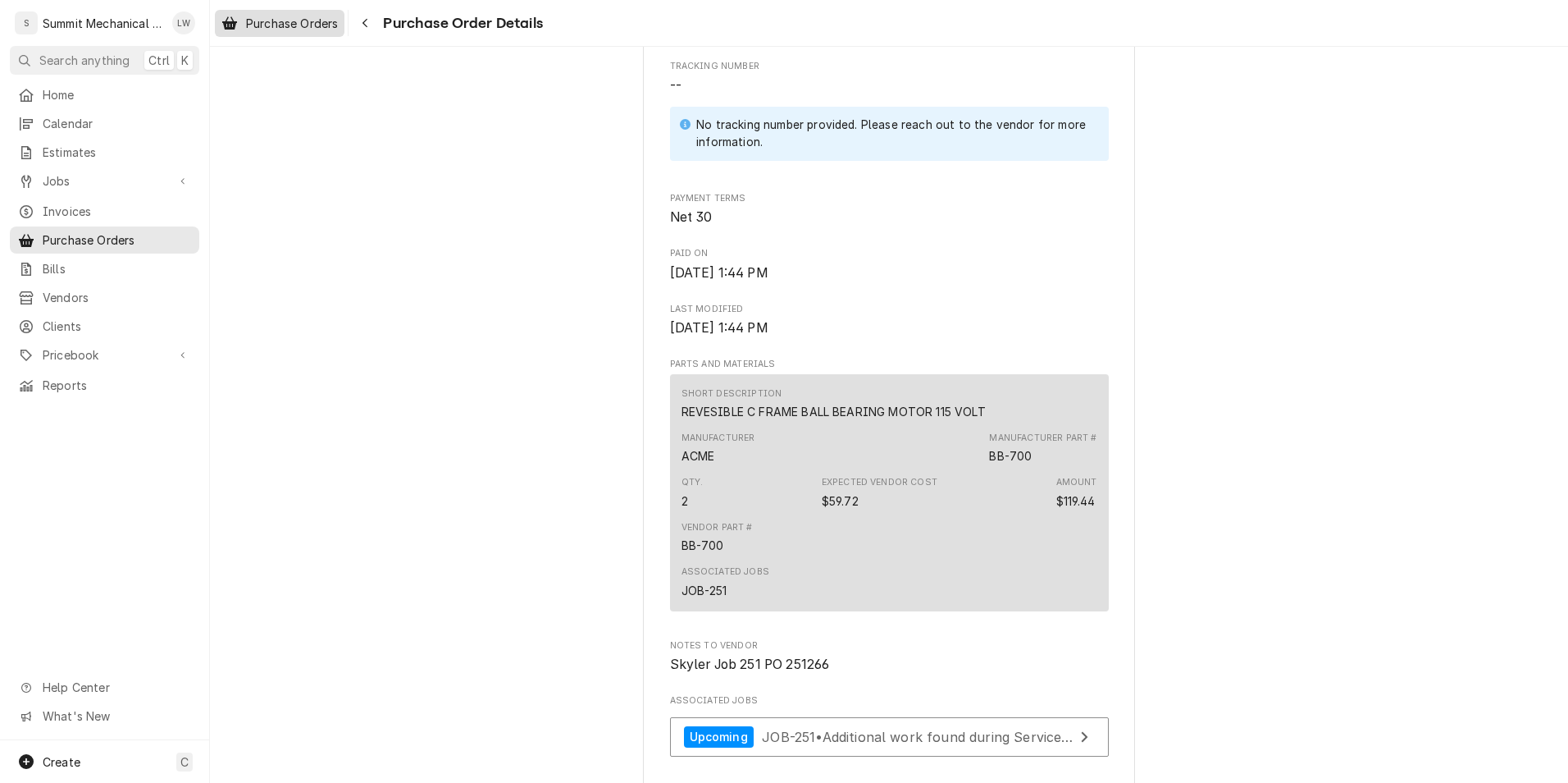
click at [298, 16] on span "Purchase Orders" at bounding box center [292, 24] width 92 height 17
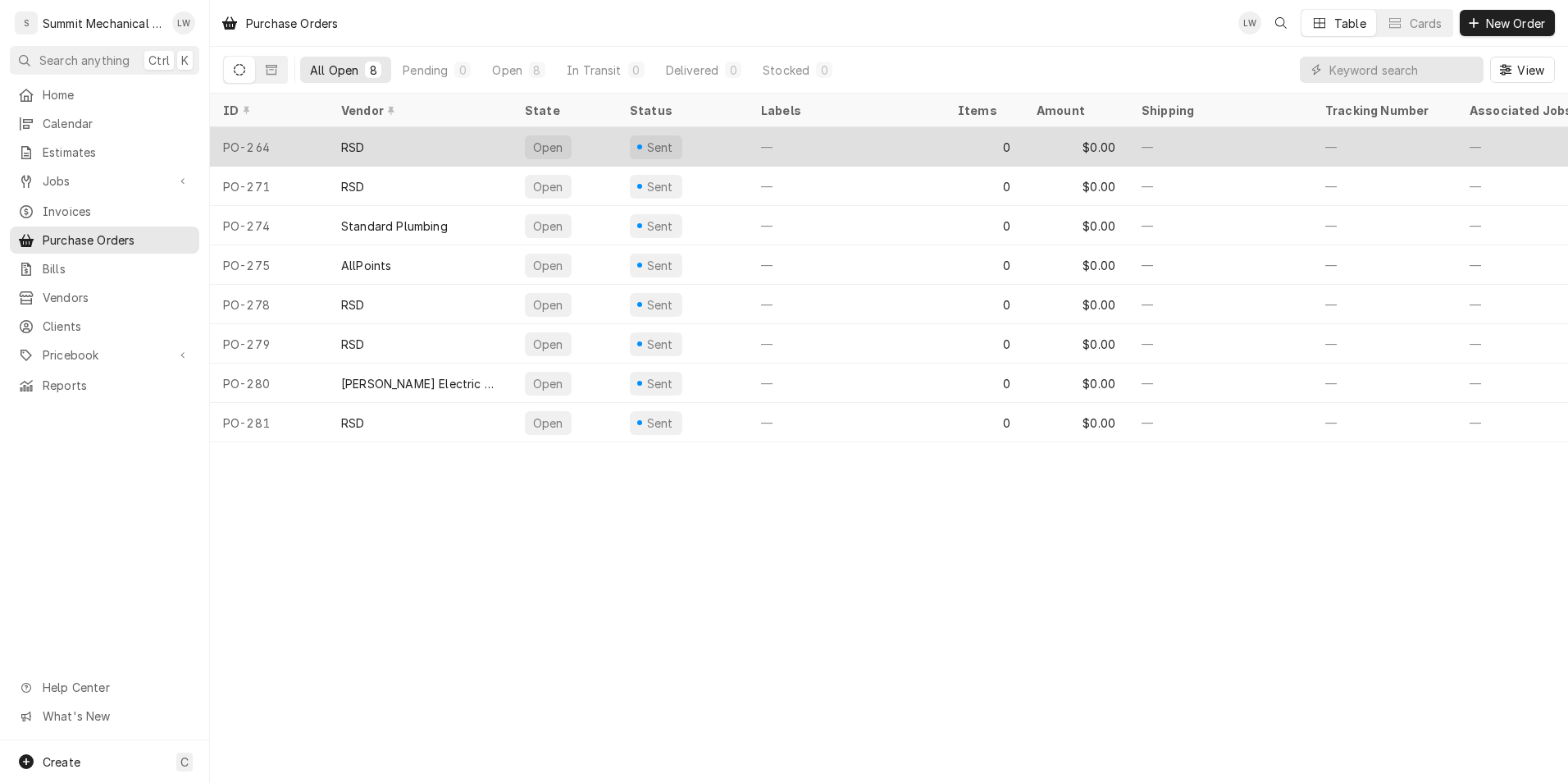
click at [418, 144] on div "RSD" at bounding box center [419, 147] width 184 height 40
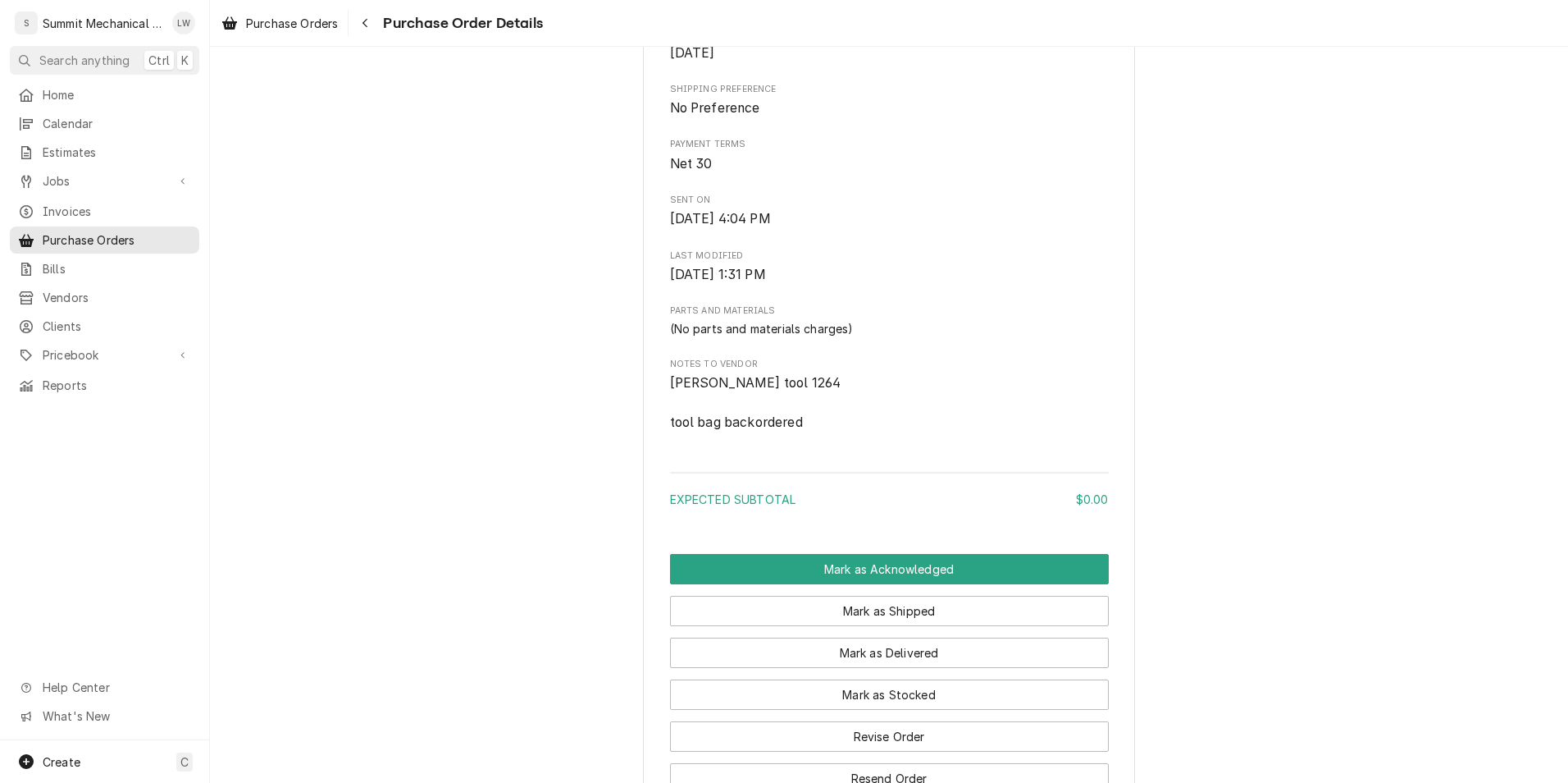
scroll to position [575, 0]
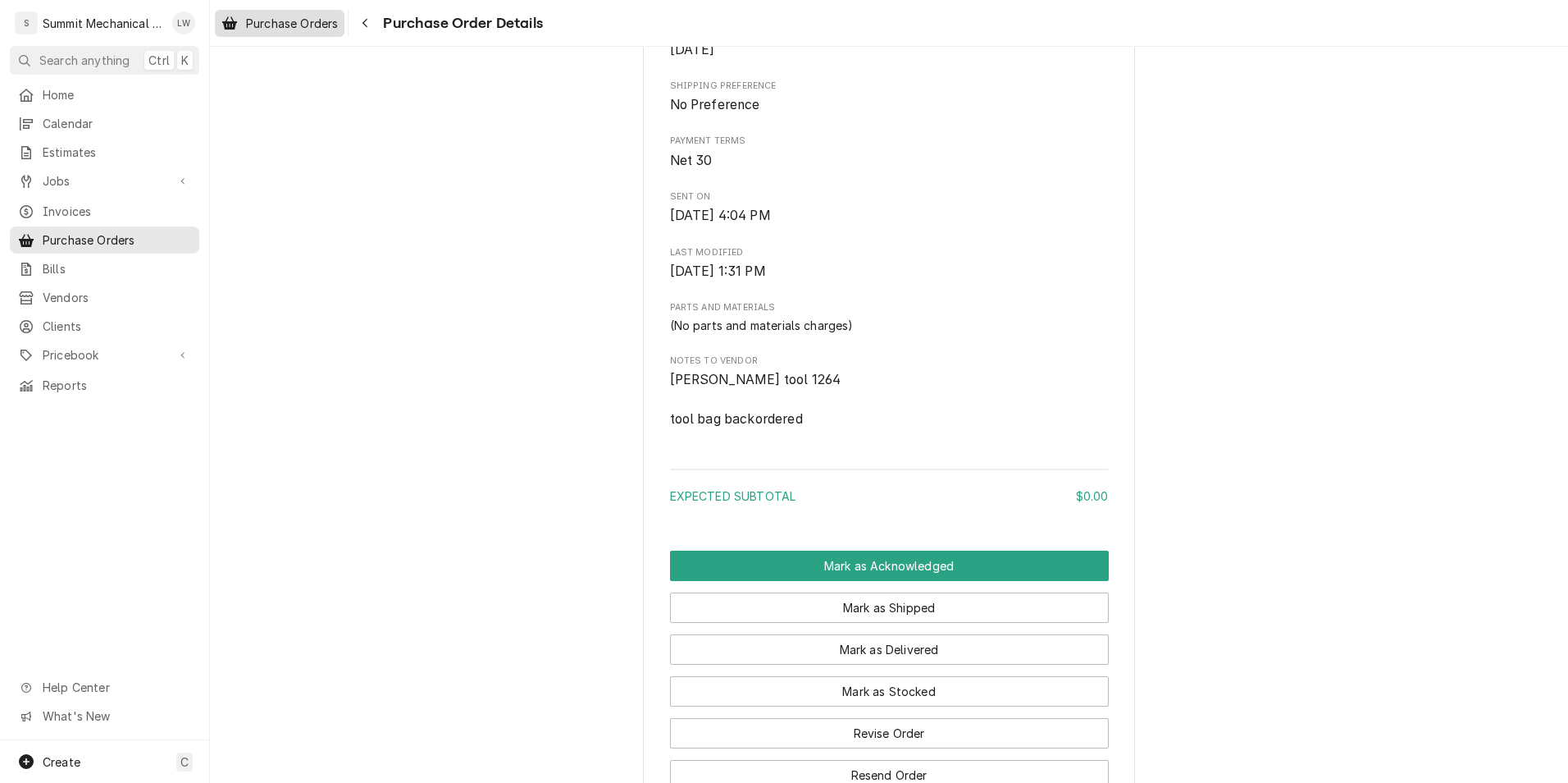
click at [322, 30] on span "Purchase Orders" at bounding box center [292, 24] width 92 height 17
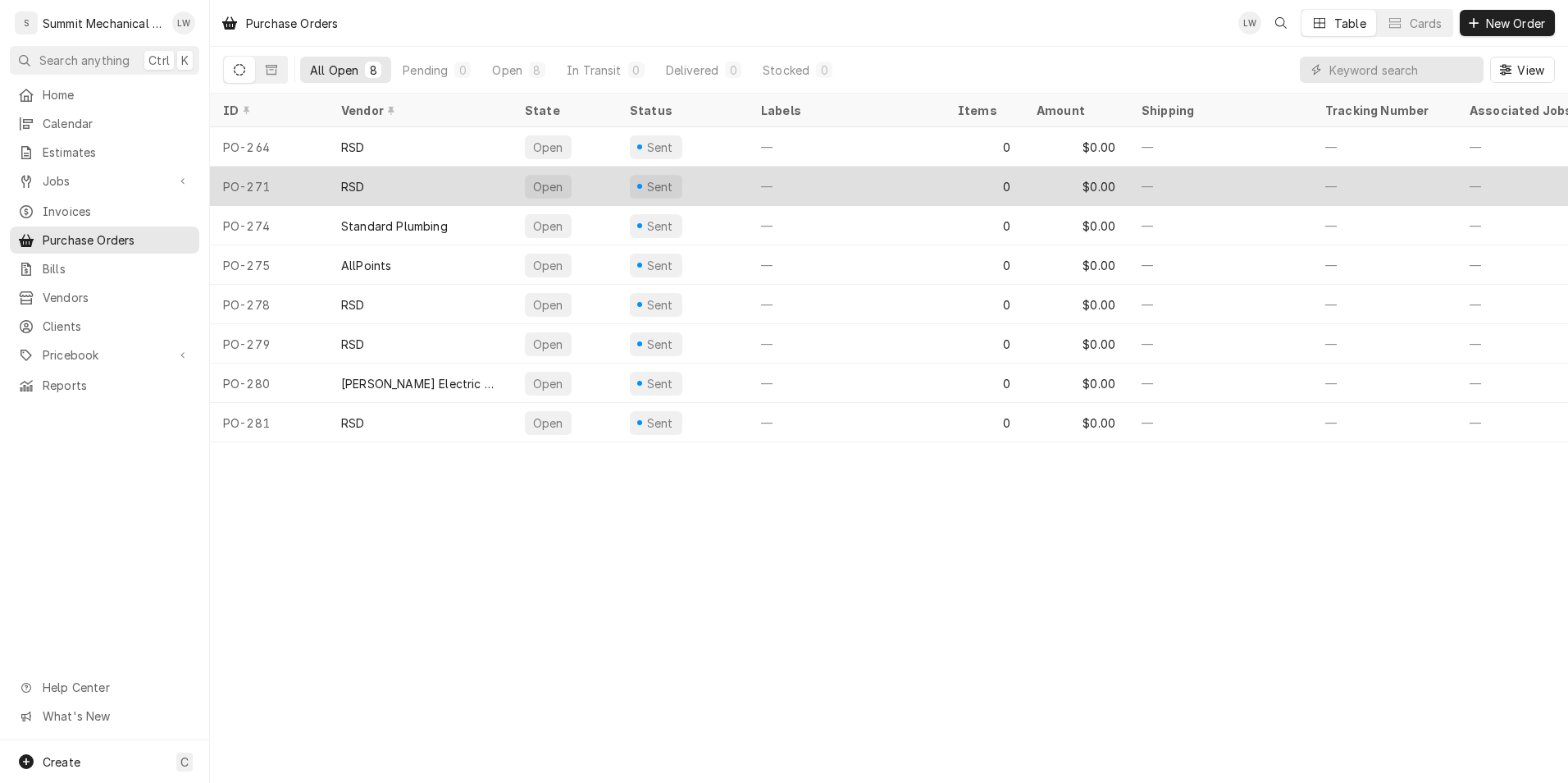
click at [464, 181] on div "RSD" at bounding box center [419, 186] width 184 height 40
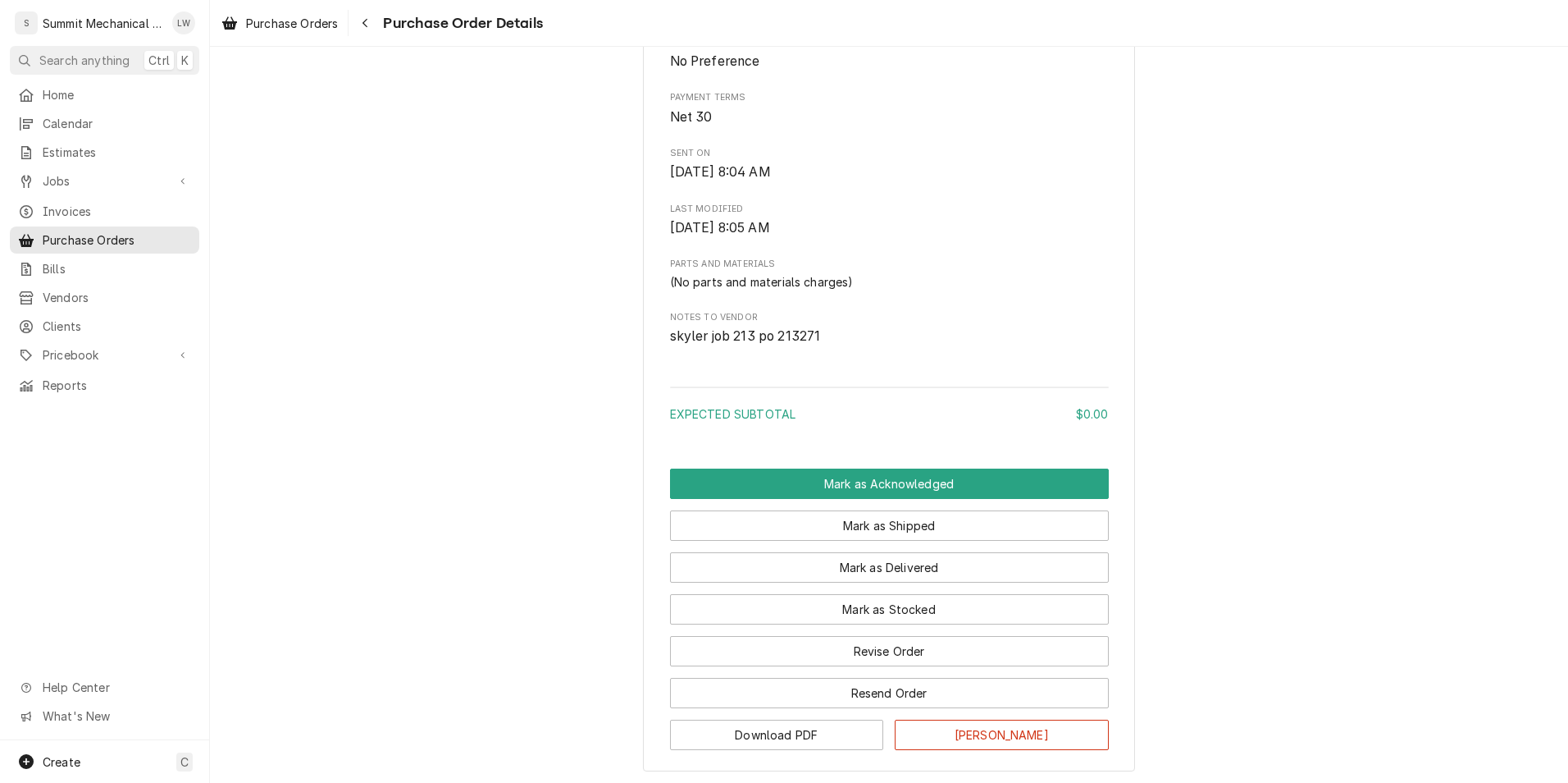
scroll to position [750, 0]
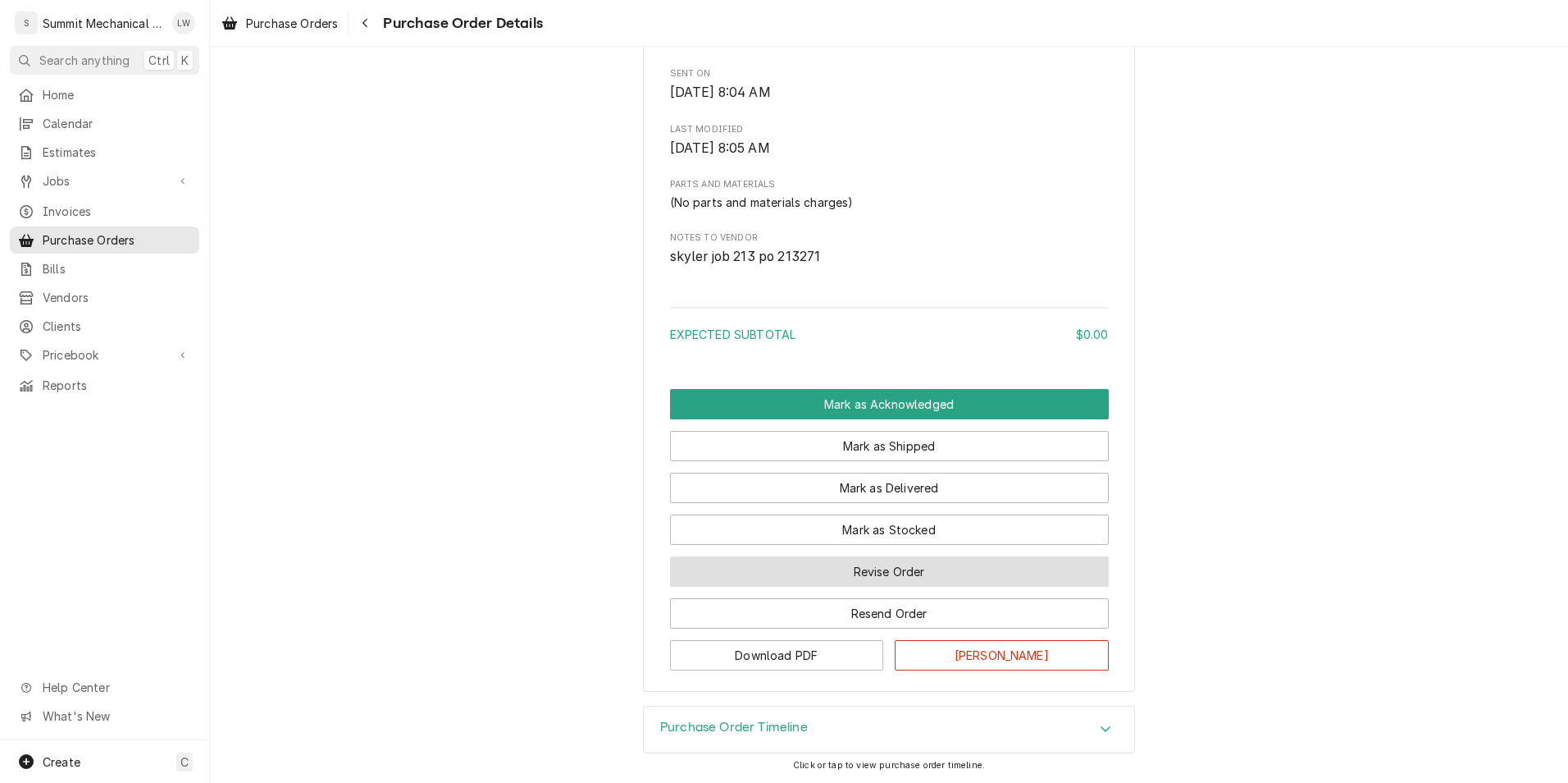
click at [878, 570] on button "Revise Order" at bounding box center [889, 571] width 439 height 30
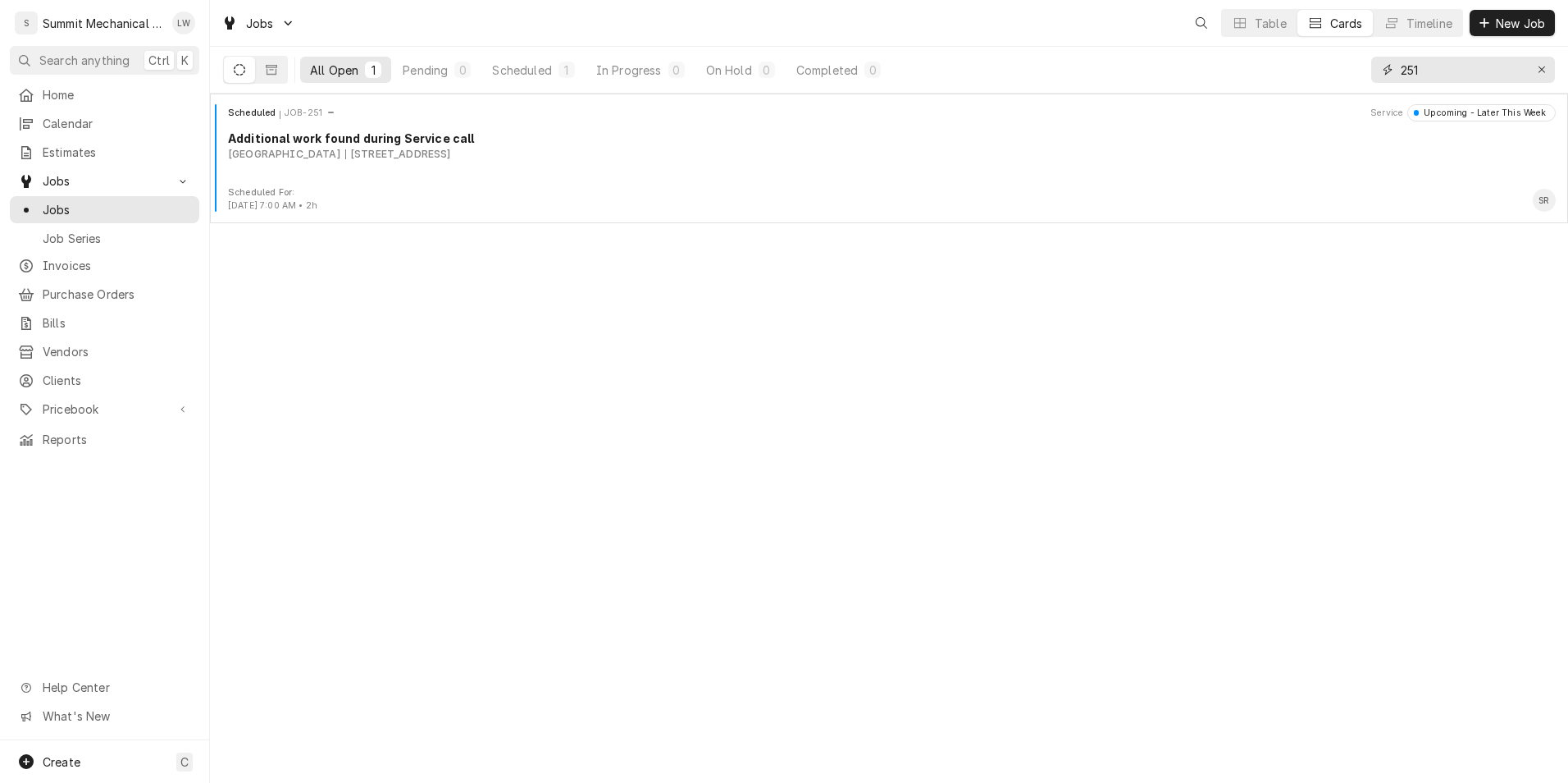
click at [1437, 68] on input "251" at bounding box center [1461, 70] width 123 height 26
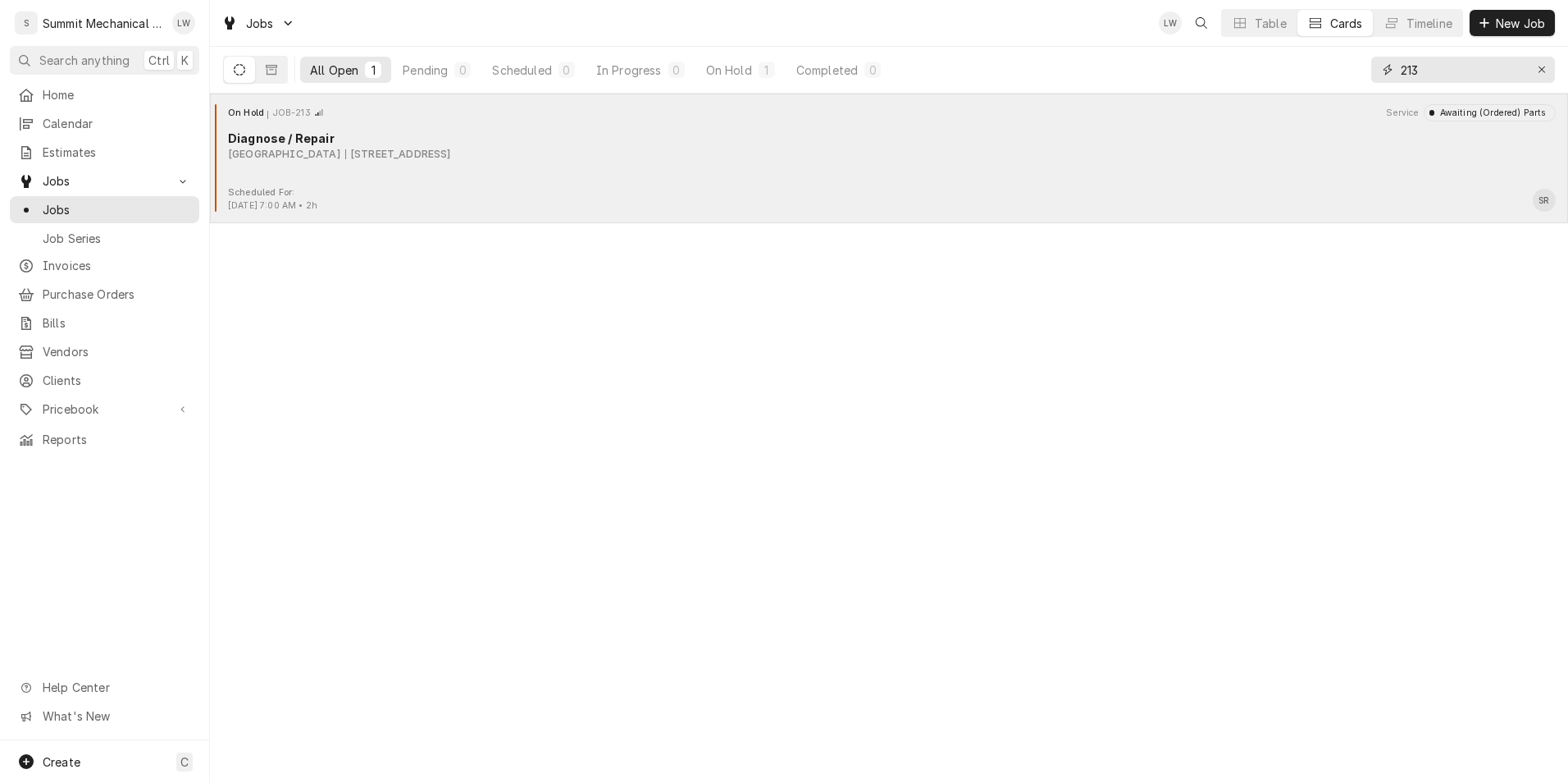
type input "213"
click at [689, 168] on div "On Hold JOB-213 Service Awaiting (Ordered) Parts Diagnose / Repair [GEOGRAPHIC_…" at bounding box center [888, 145] width 1344 height 82
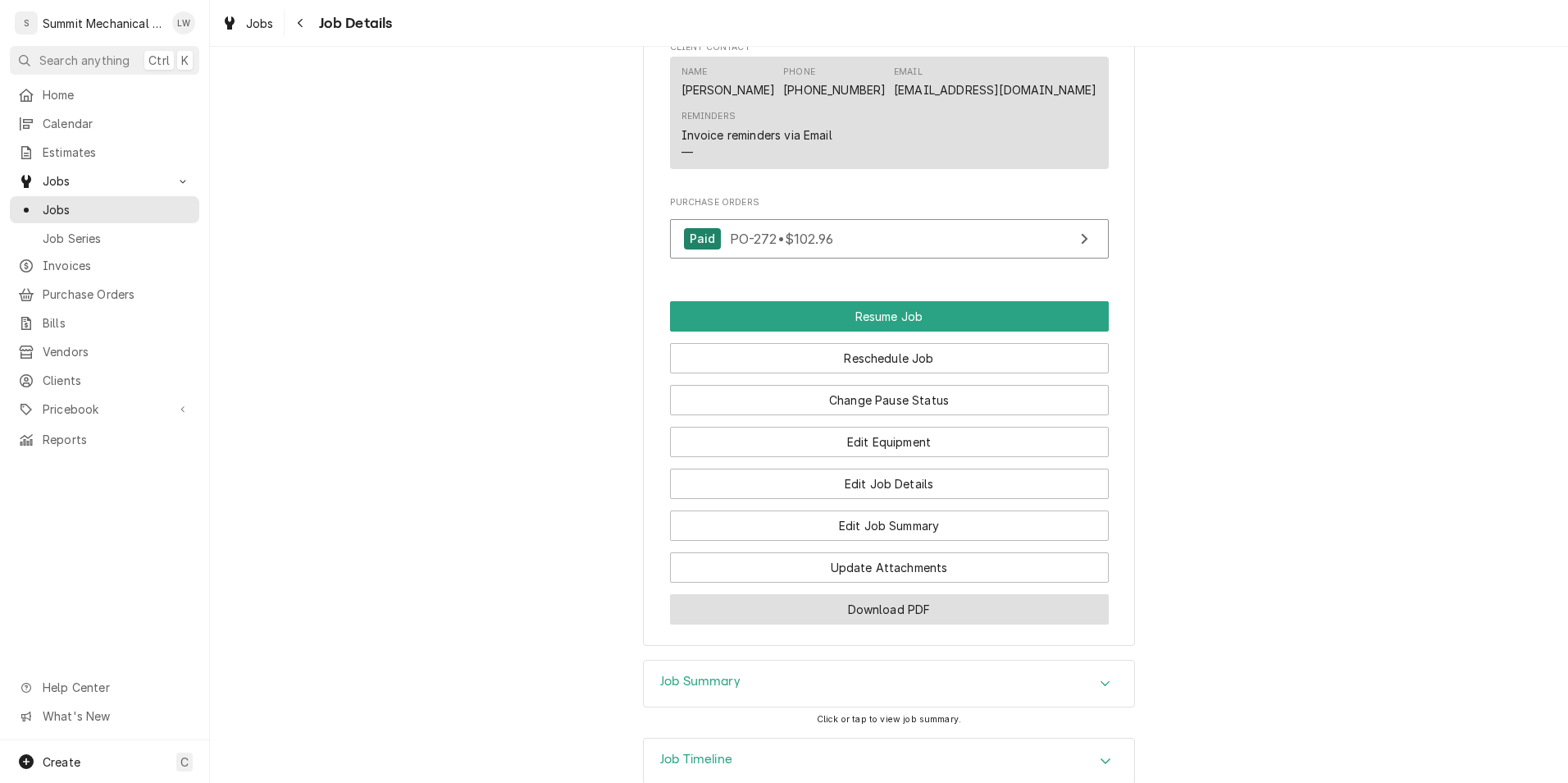
scroll to position [1945, 0]
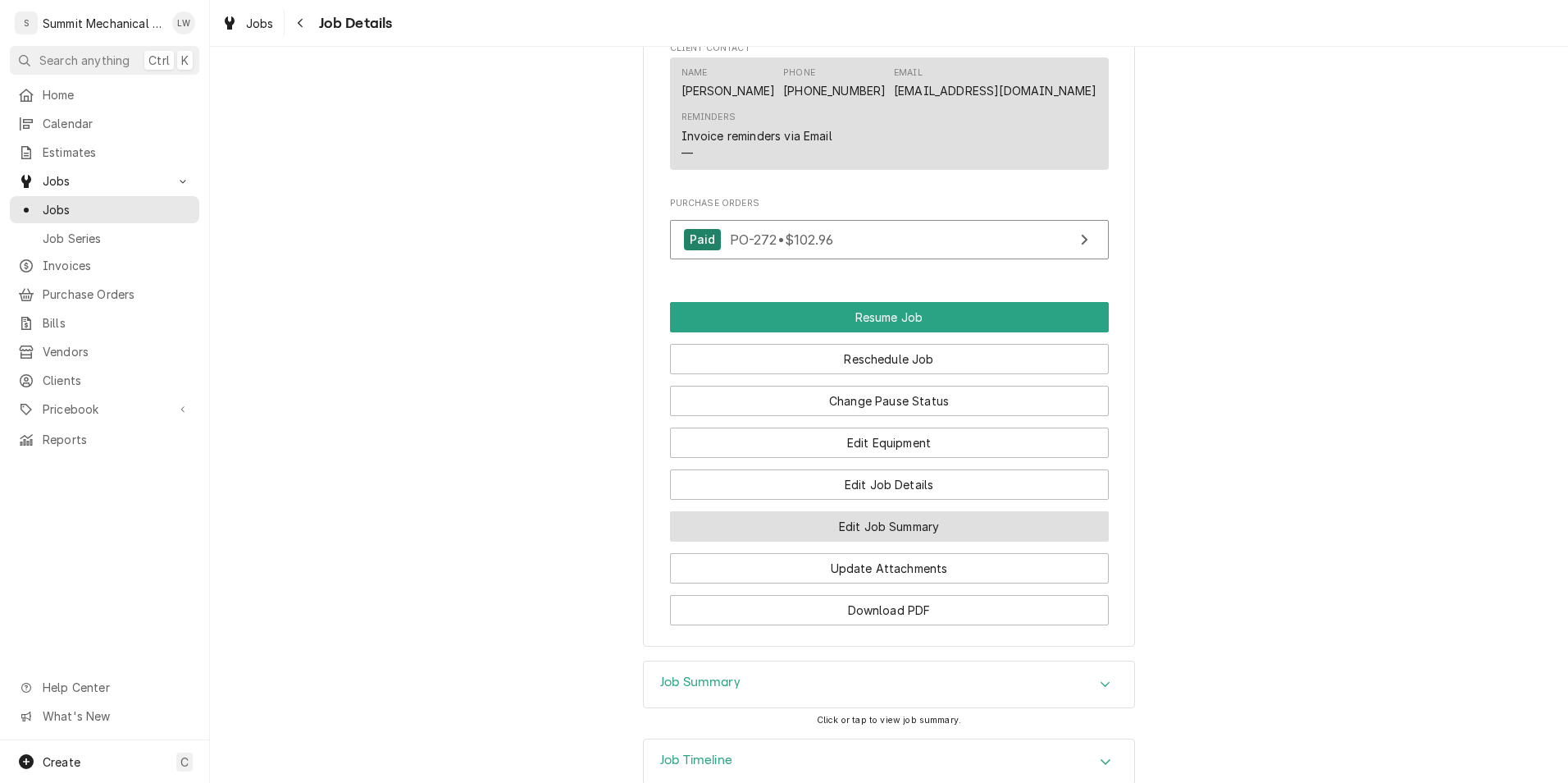
click at [873, 541] on button "Edit Job Summary" at bounding box center [889, 526] width 439 height 30
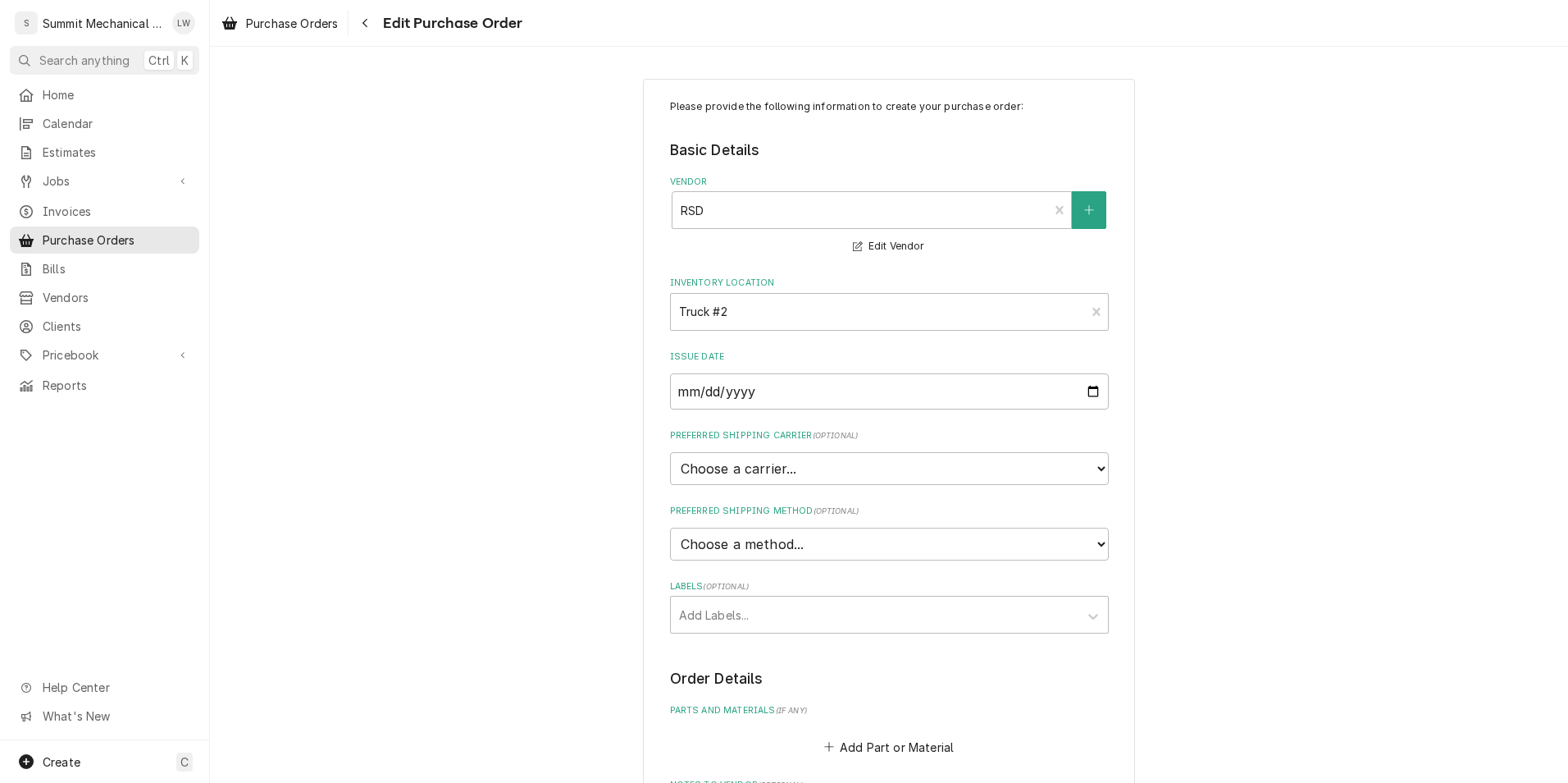
type textarea "x"
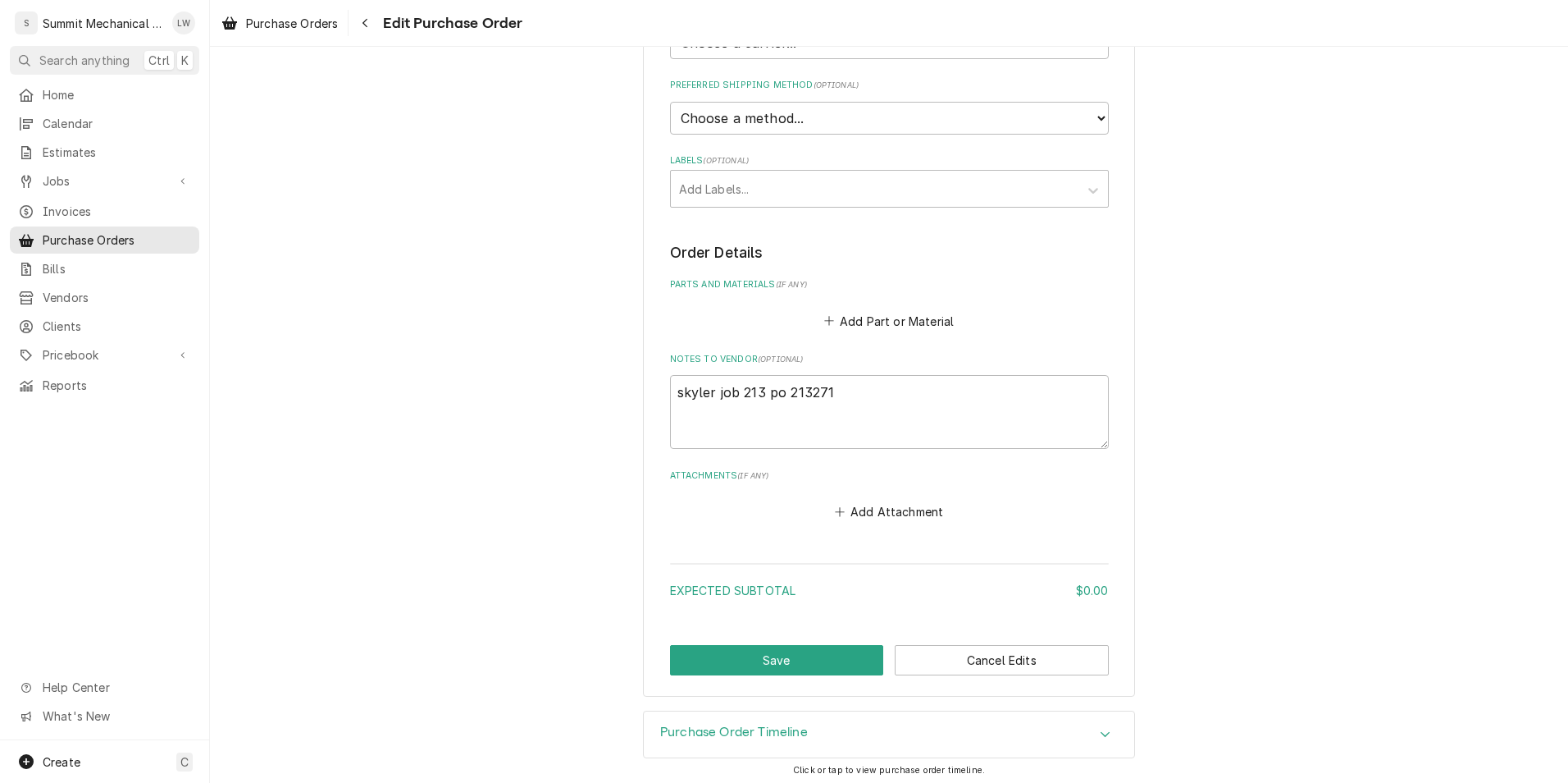
scroll to position [432, 0]
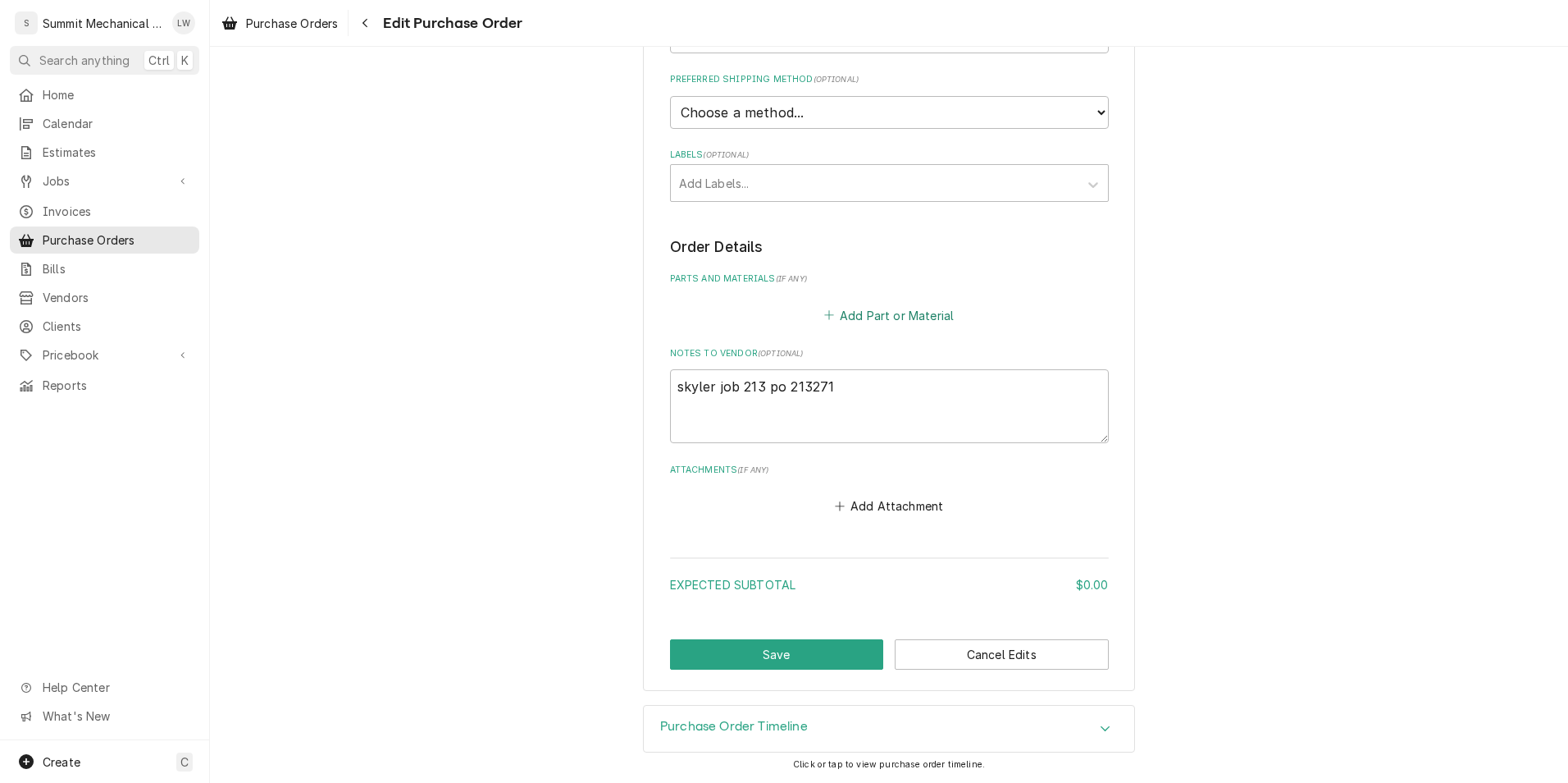
click at [876, 321] on button "Add Part or Material" at bounding box center [887, 315] width 135 height 23
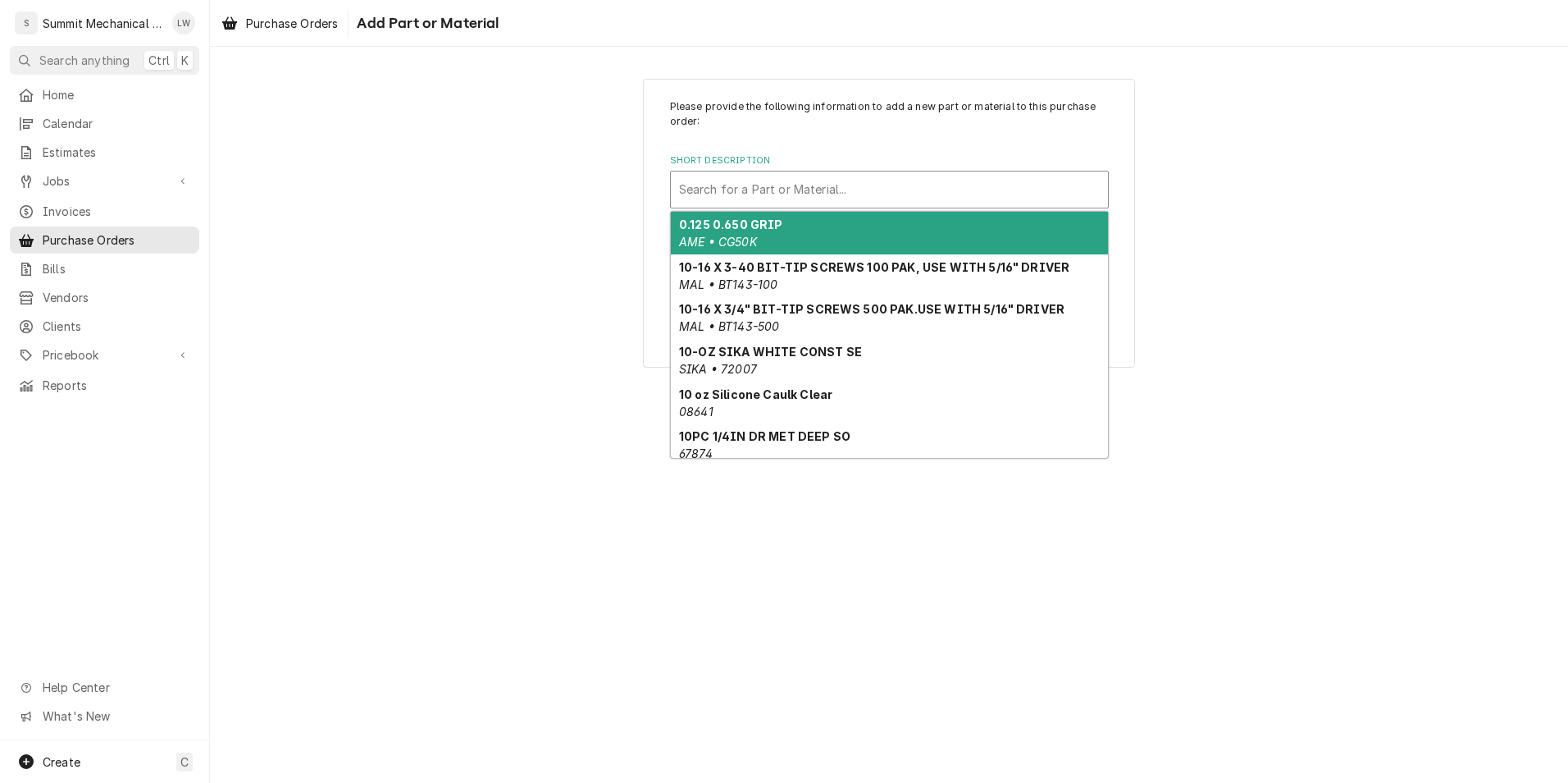
click at [844, 199] on div "Short Description" at bounding box center [889, 189] width 421 height 29
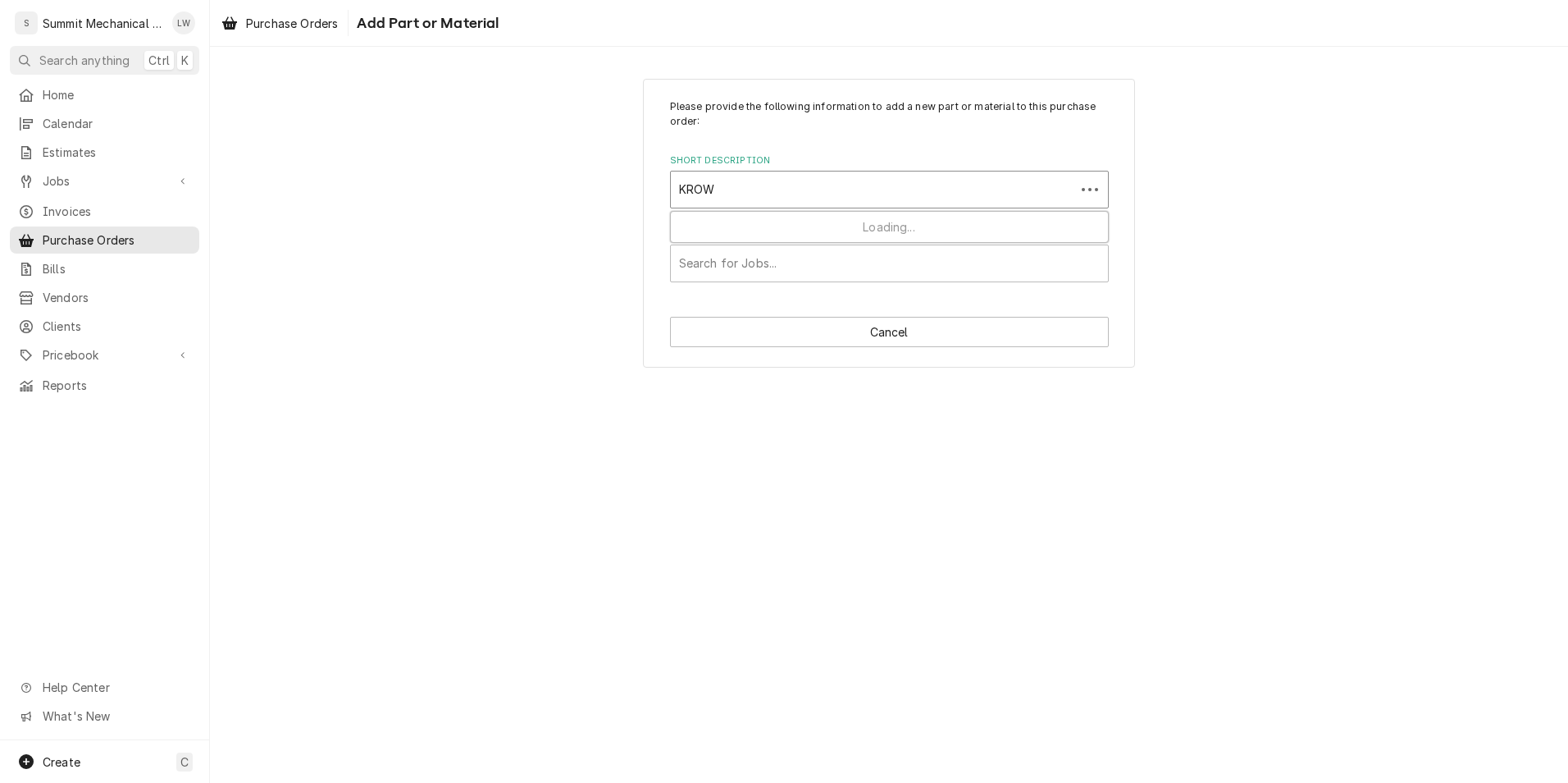
type input "KROWN"
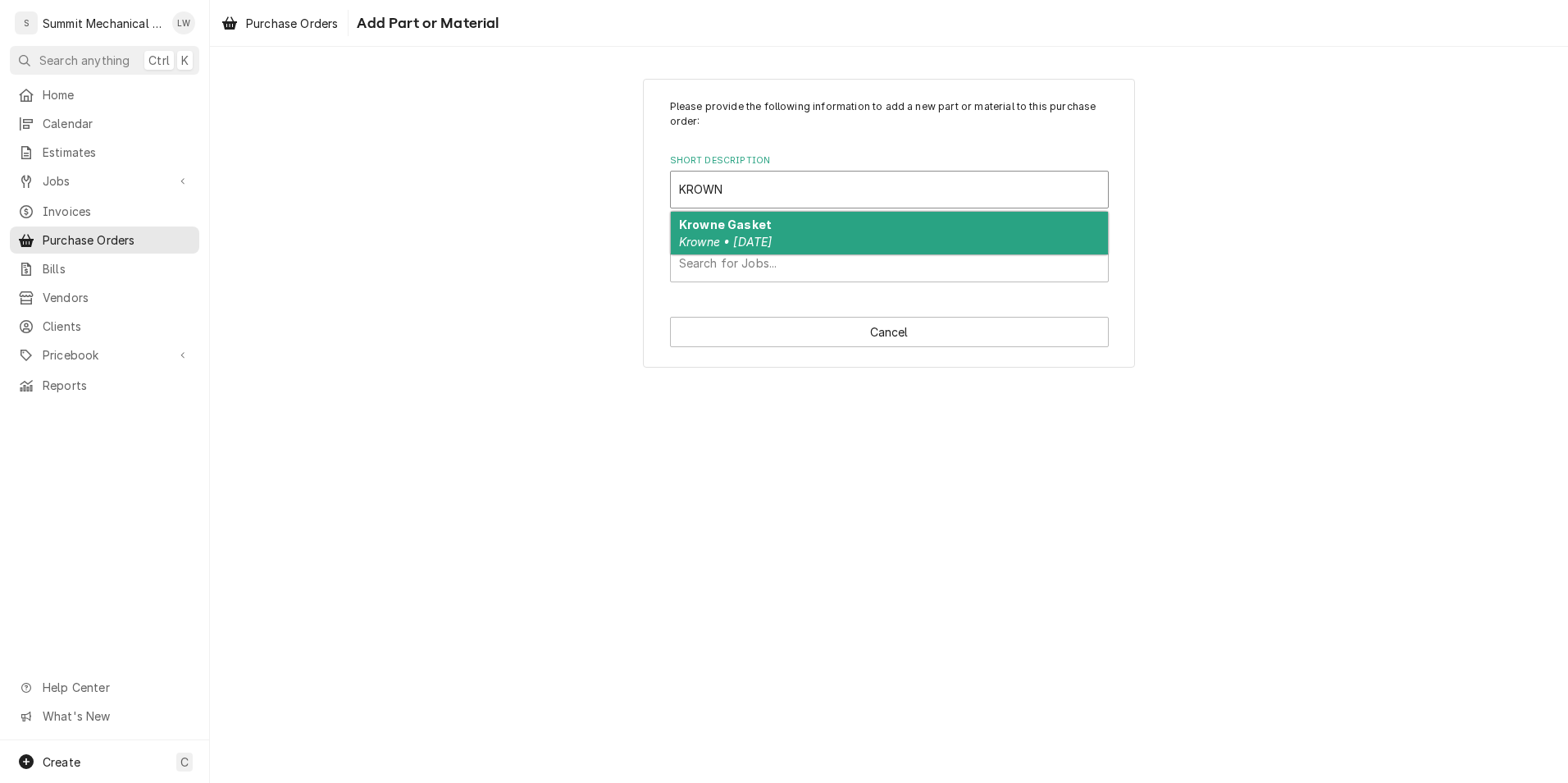
click at [802, 222] on div "Krowne Gasket Krowne • [DATE]" at bounding box center [888, 232] width 437 height 43
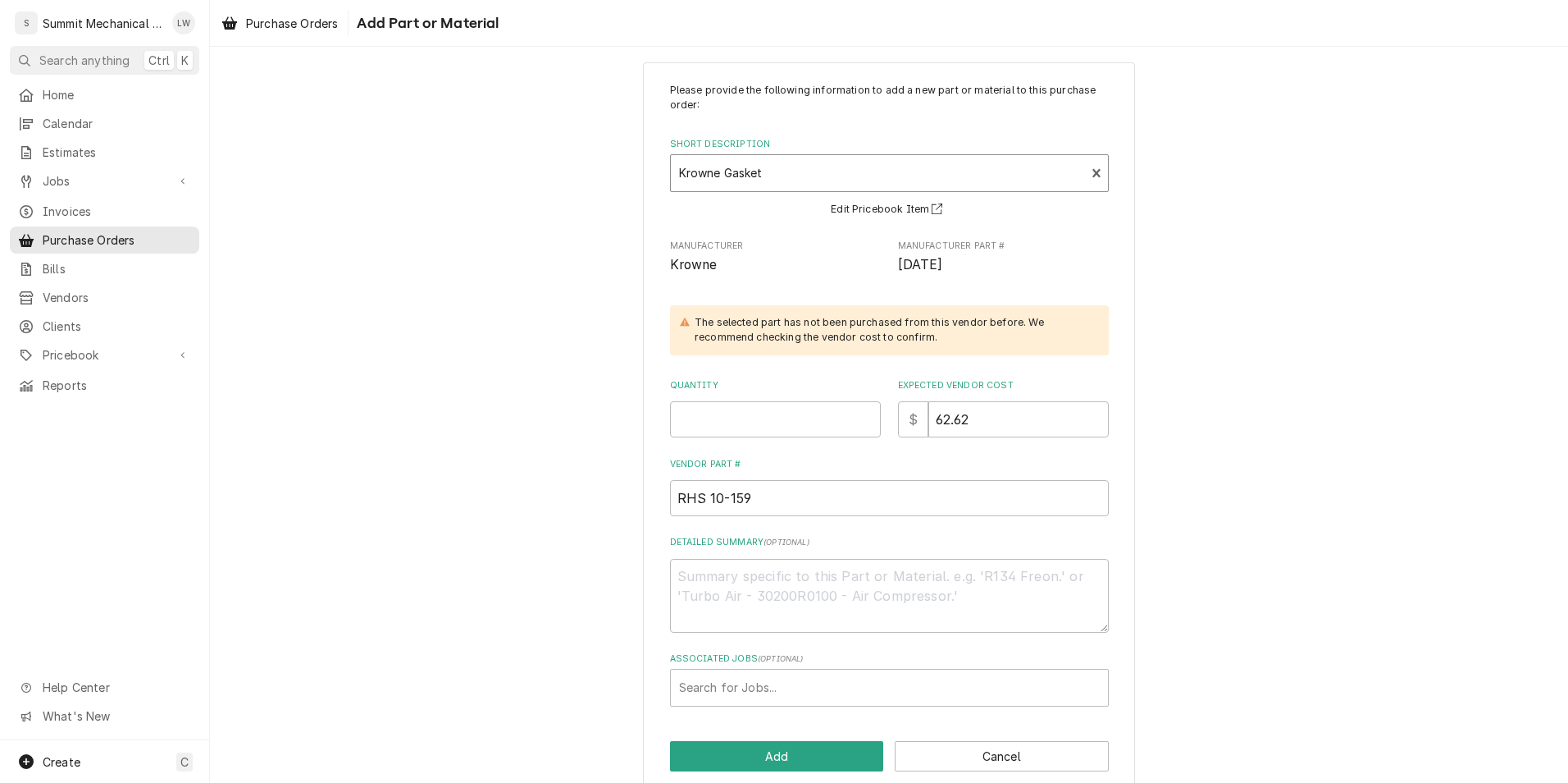
scroll to position [41, 0]
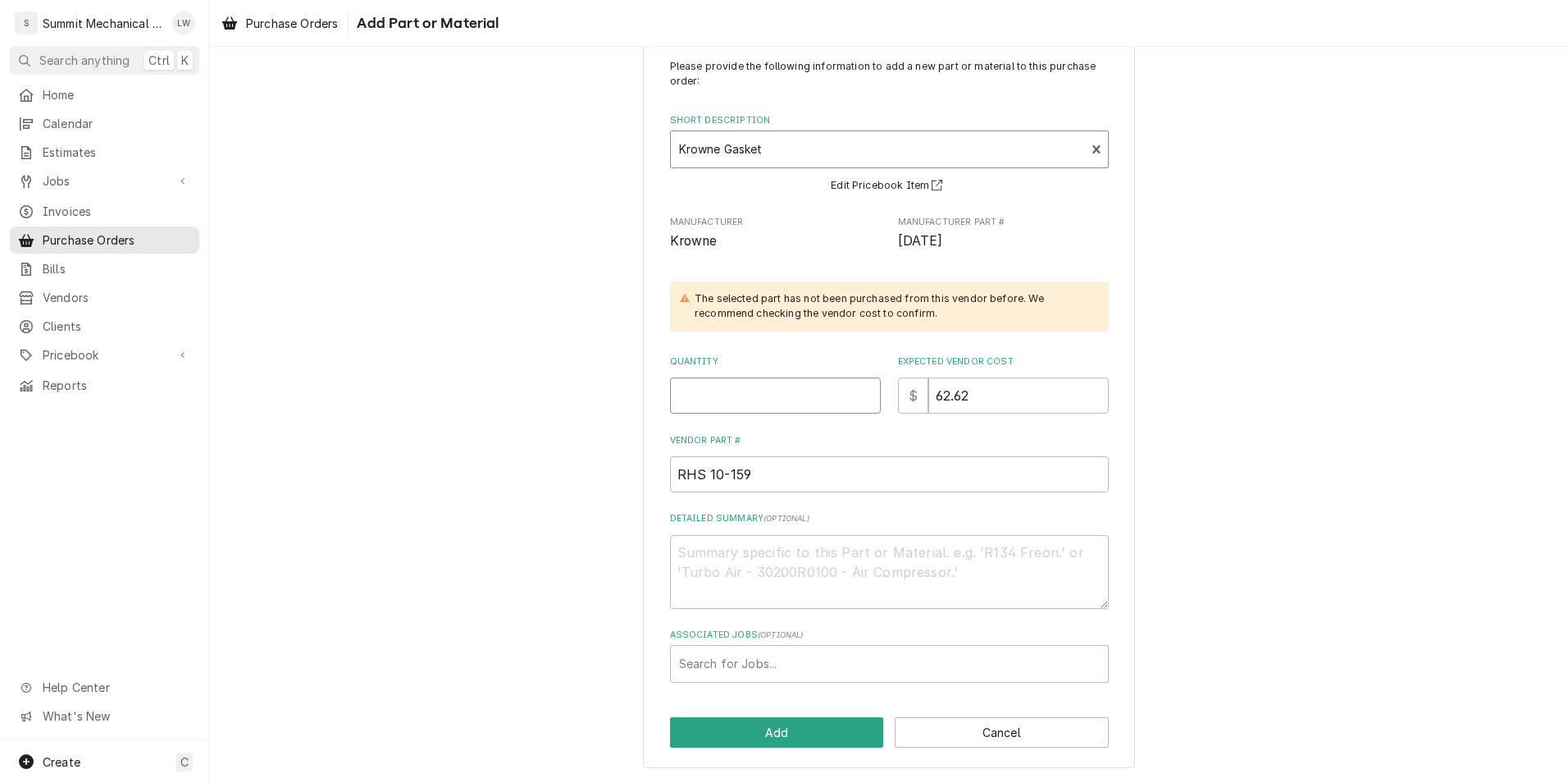
click at [794, 414] on input "Quantity" at bounding box center [775, 396] width 211 height 36
type textarea "x"
type input "2"
click at [777, 666] on div "Associated Jobs" at bounding box center [889, 663] width 421 height 29
type input "213"
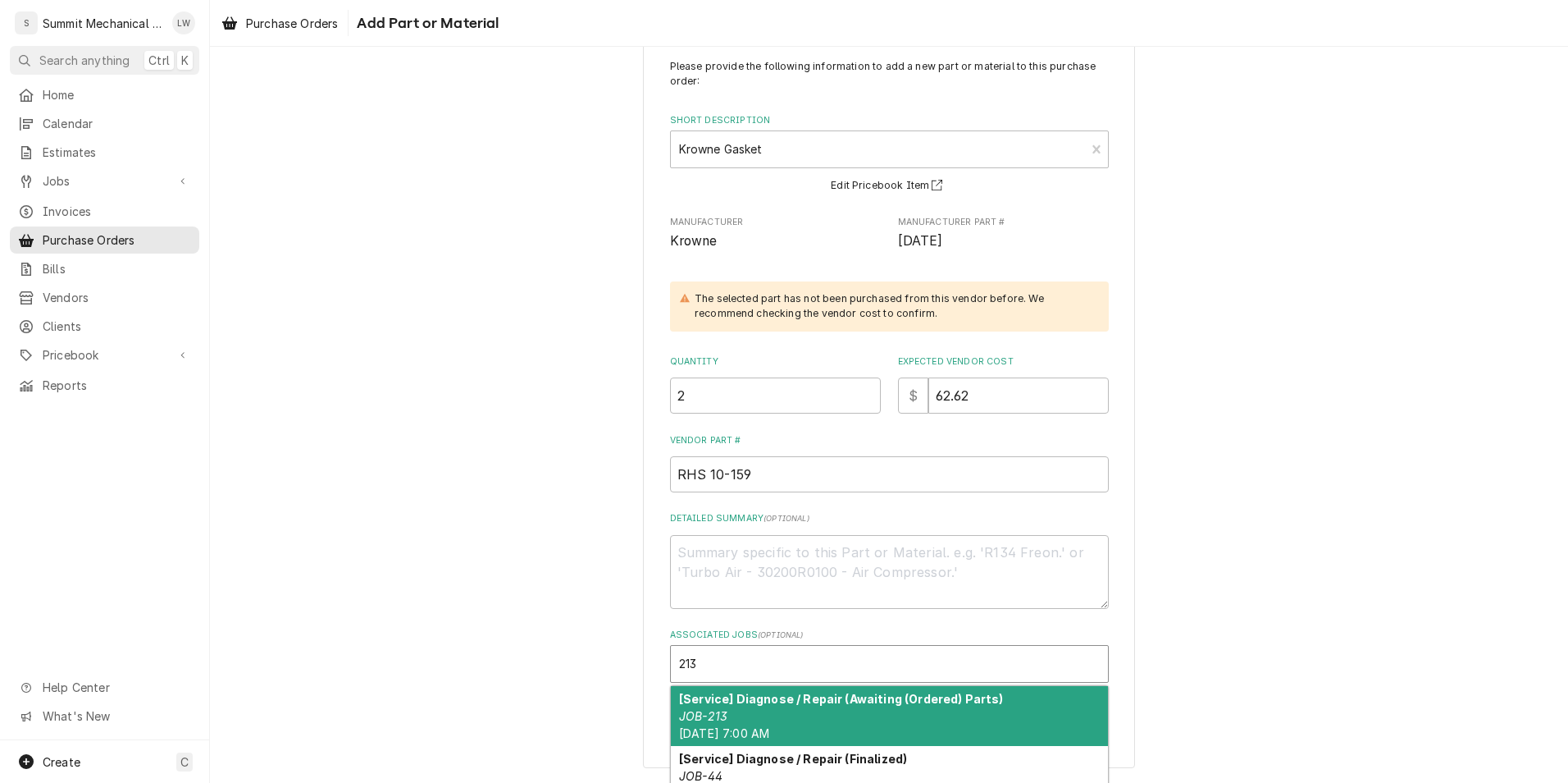
scroll to position [123, 0]
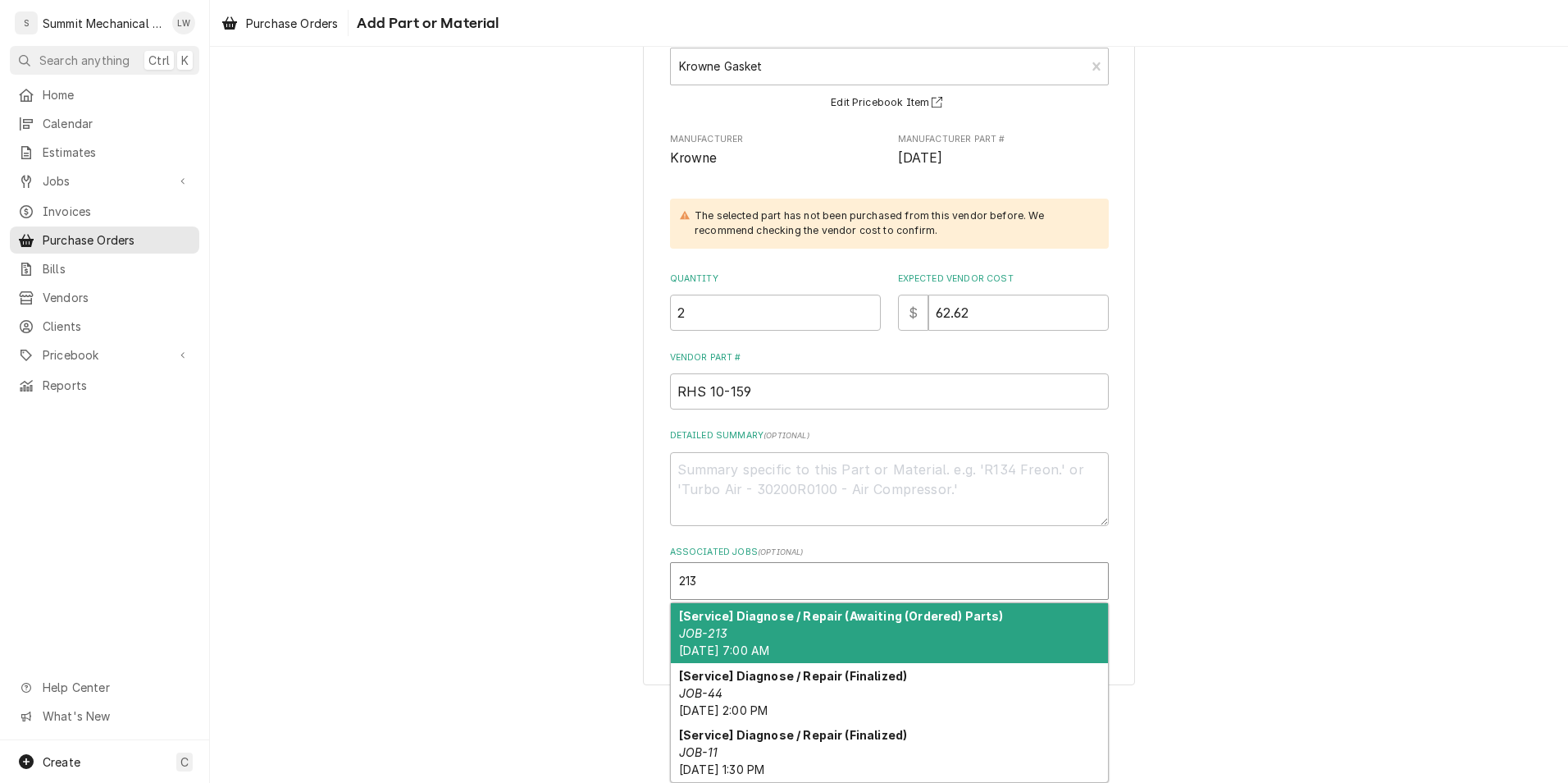
click at [766, 637] on div "[Service] Diagnose / Repair (Awaiting (Ordered) Parts) JOB-213 [DATE] 7:00 AM" at bounding box center [888, 632] width 437 height 60
type textarea "x"
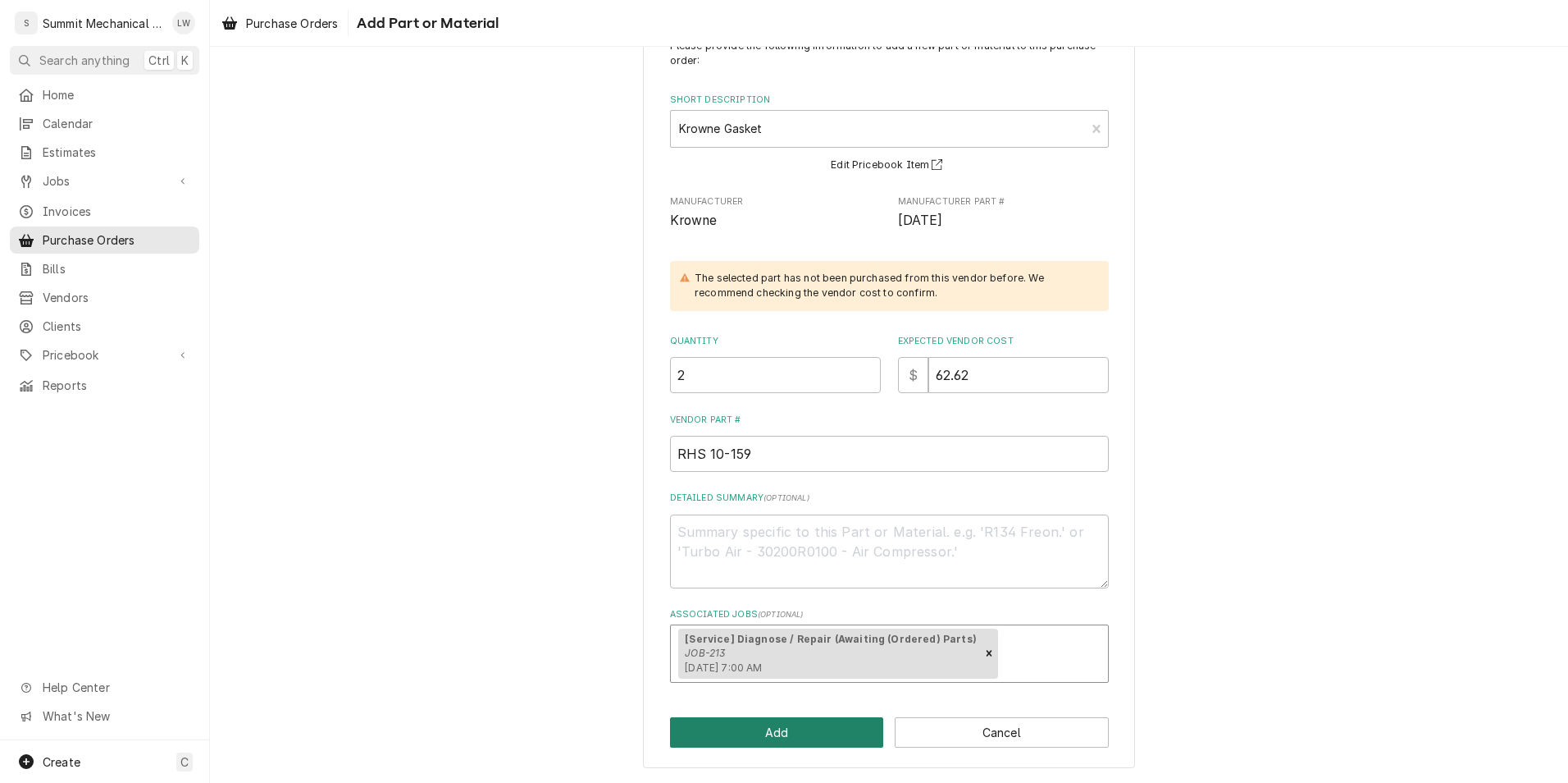
click at [777, 734] on button "Add" at bounding box center [777, 732] width 214 height 30
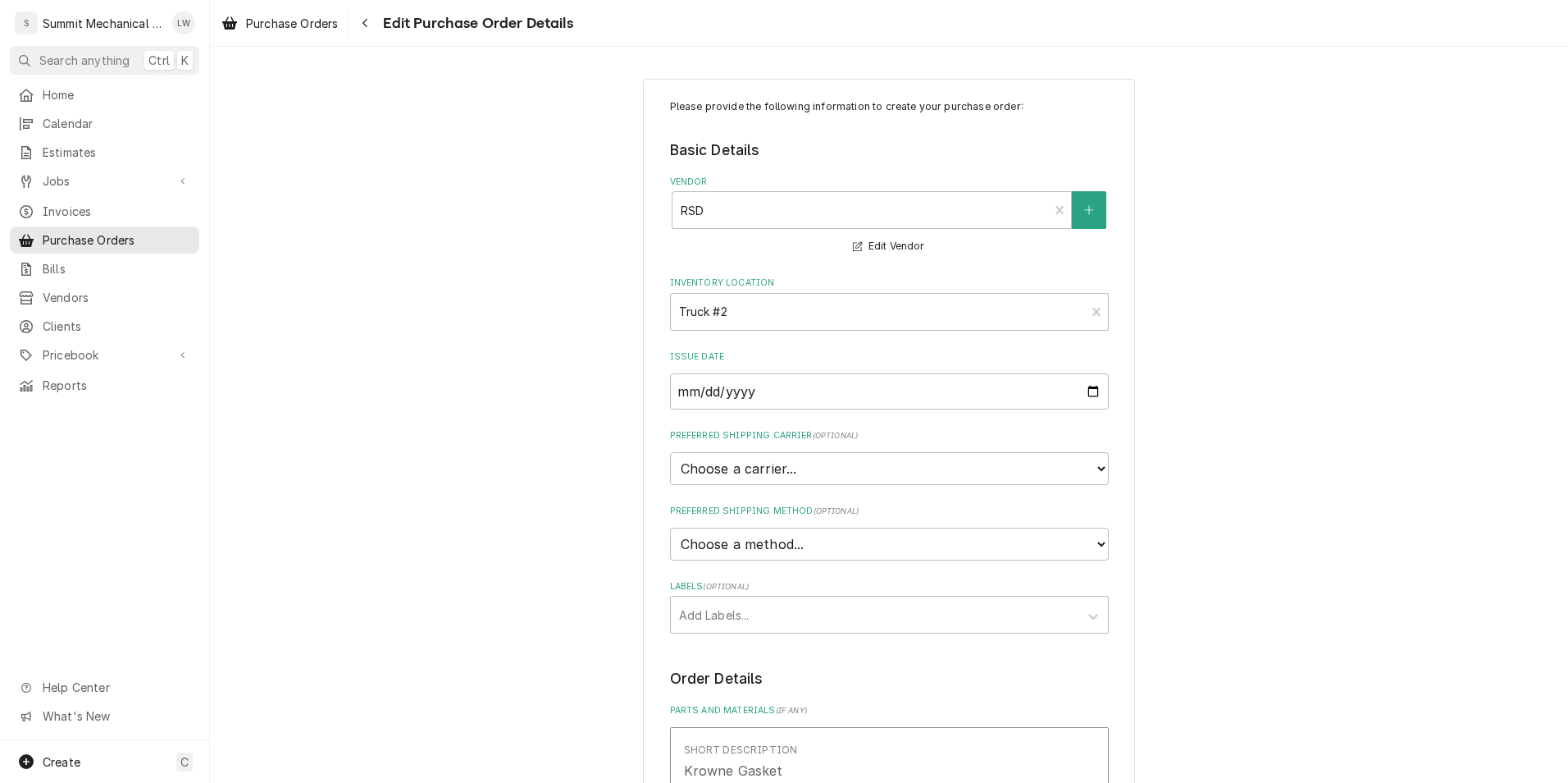
scroll to position [713, 0]
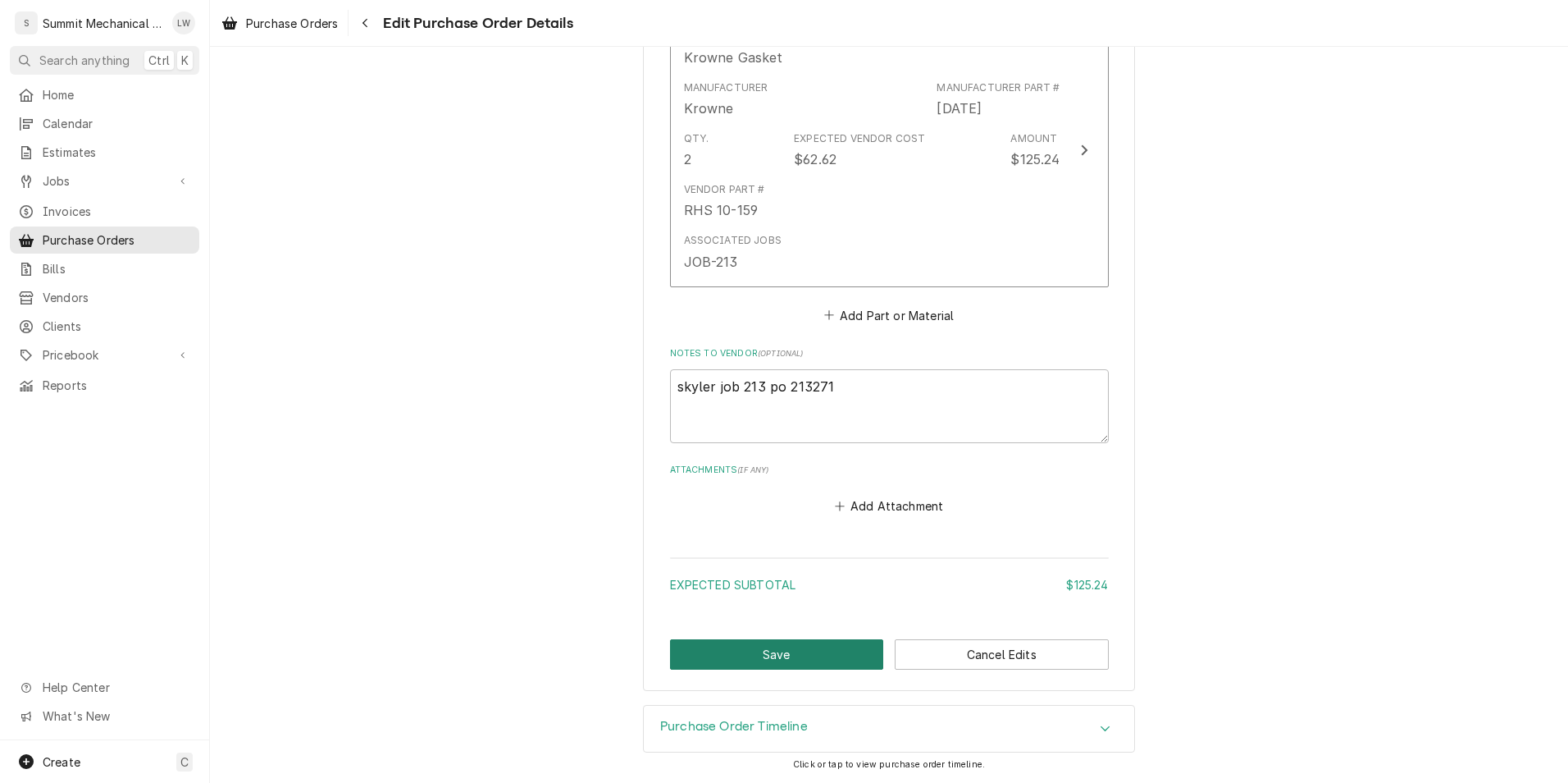
click at [770, 644] on button "Save" at bounding box center [777, 655] width 214 height 30
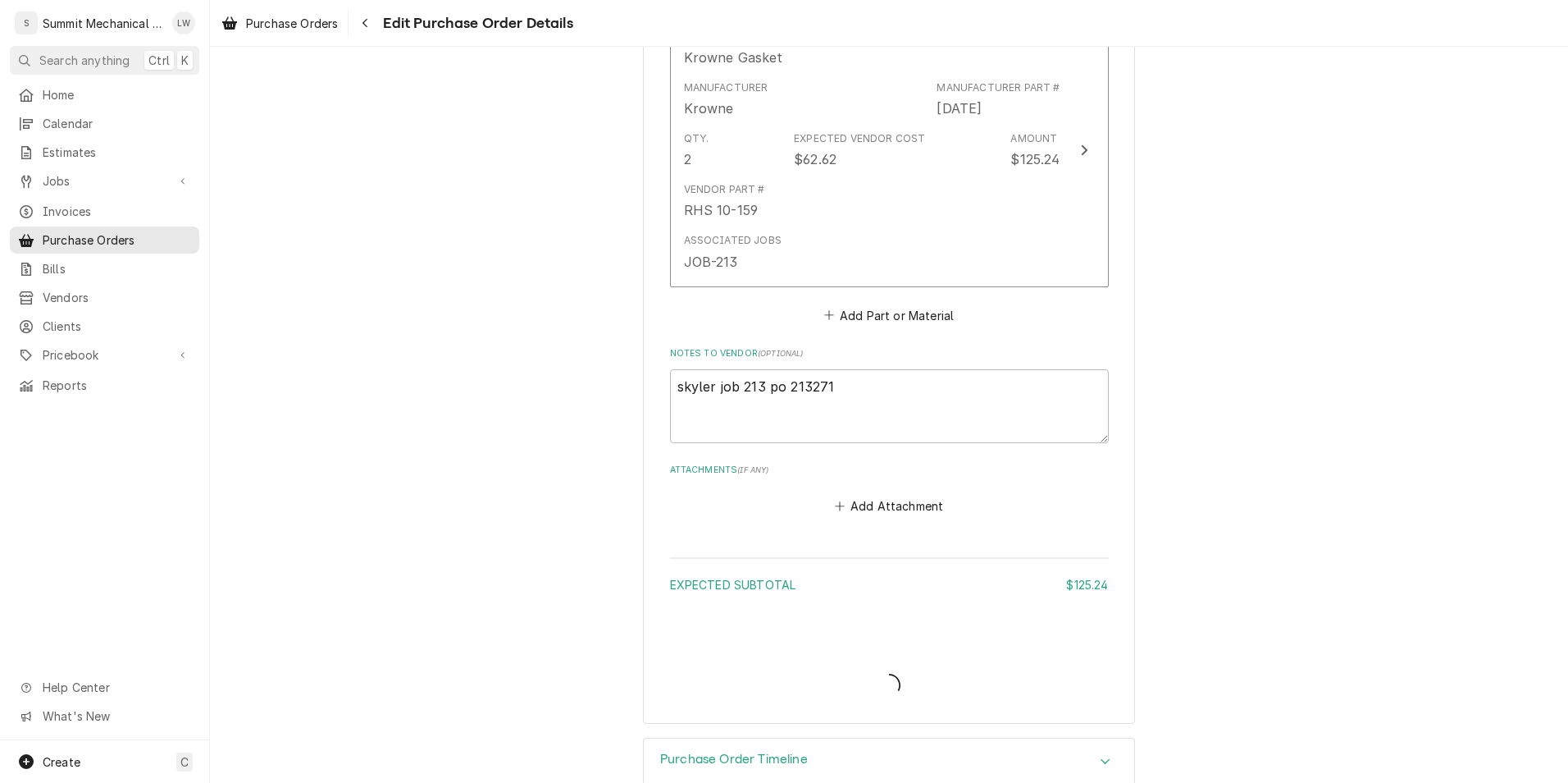
type textarea "x"
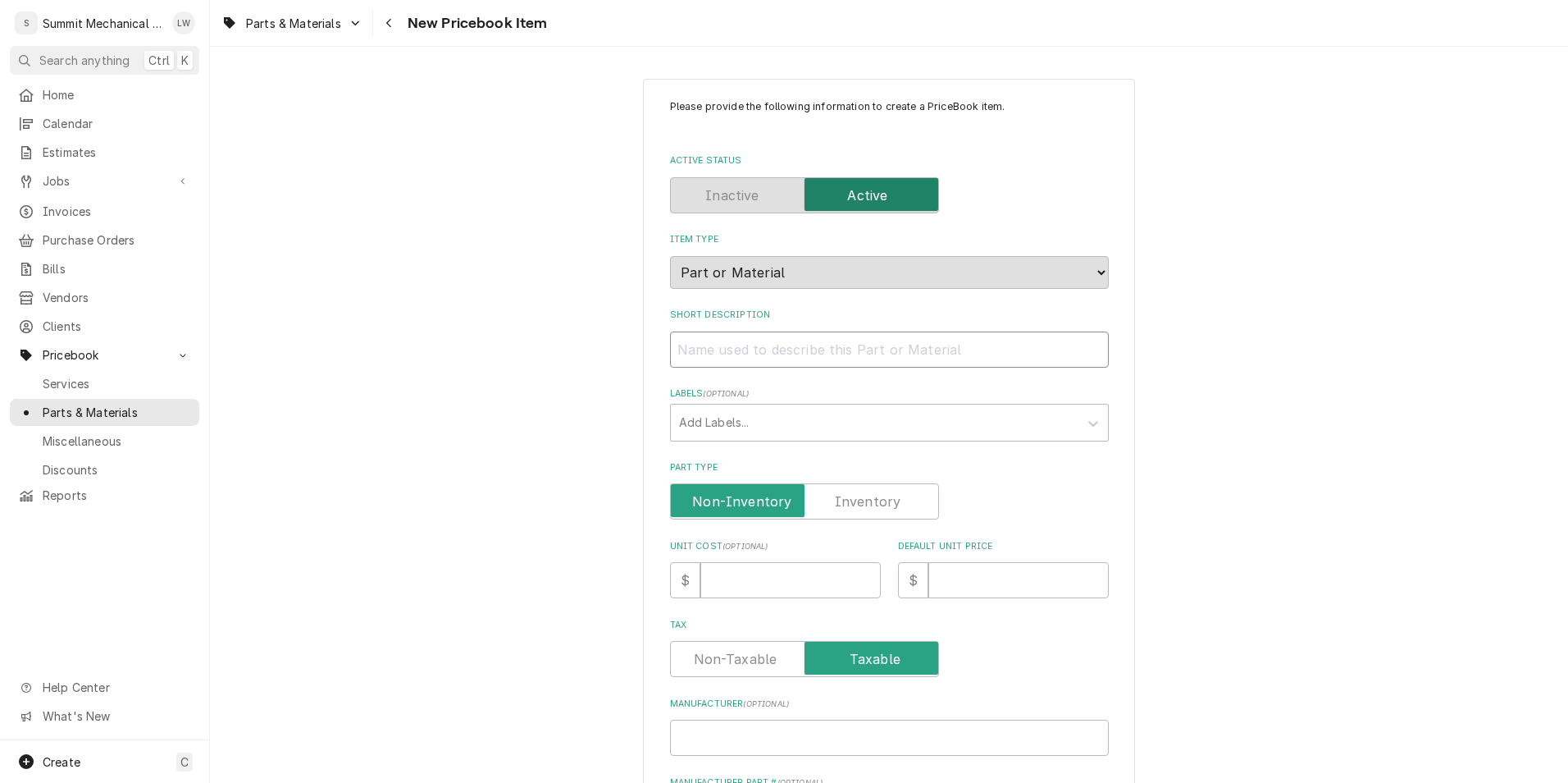
click at [851, 340] on input "Short Description" at bounding box center [889, 349] width 439 height 36
type textarea "x"
type input "K"
type textarea "x"
type input "Kr"
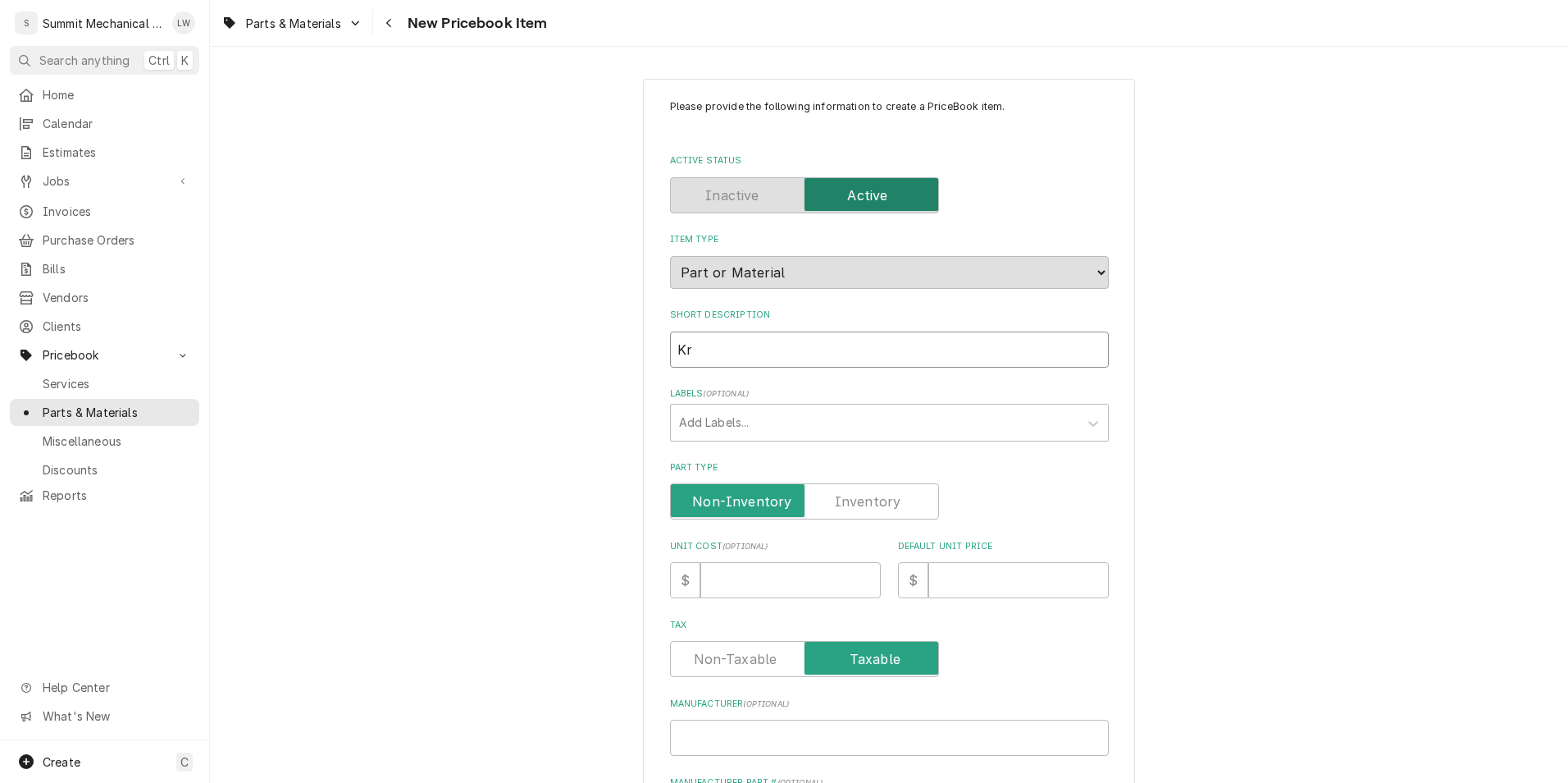
type textarea "x"
type input "Kro"
type textarea "x"
type input "Krown"
type textarea "x"
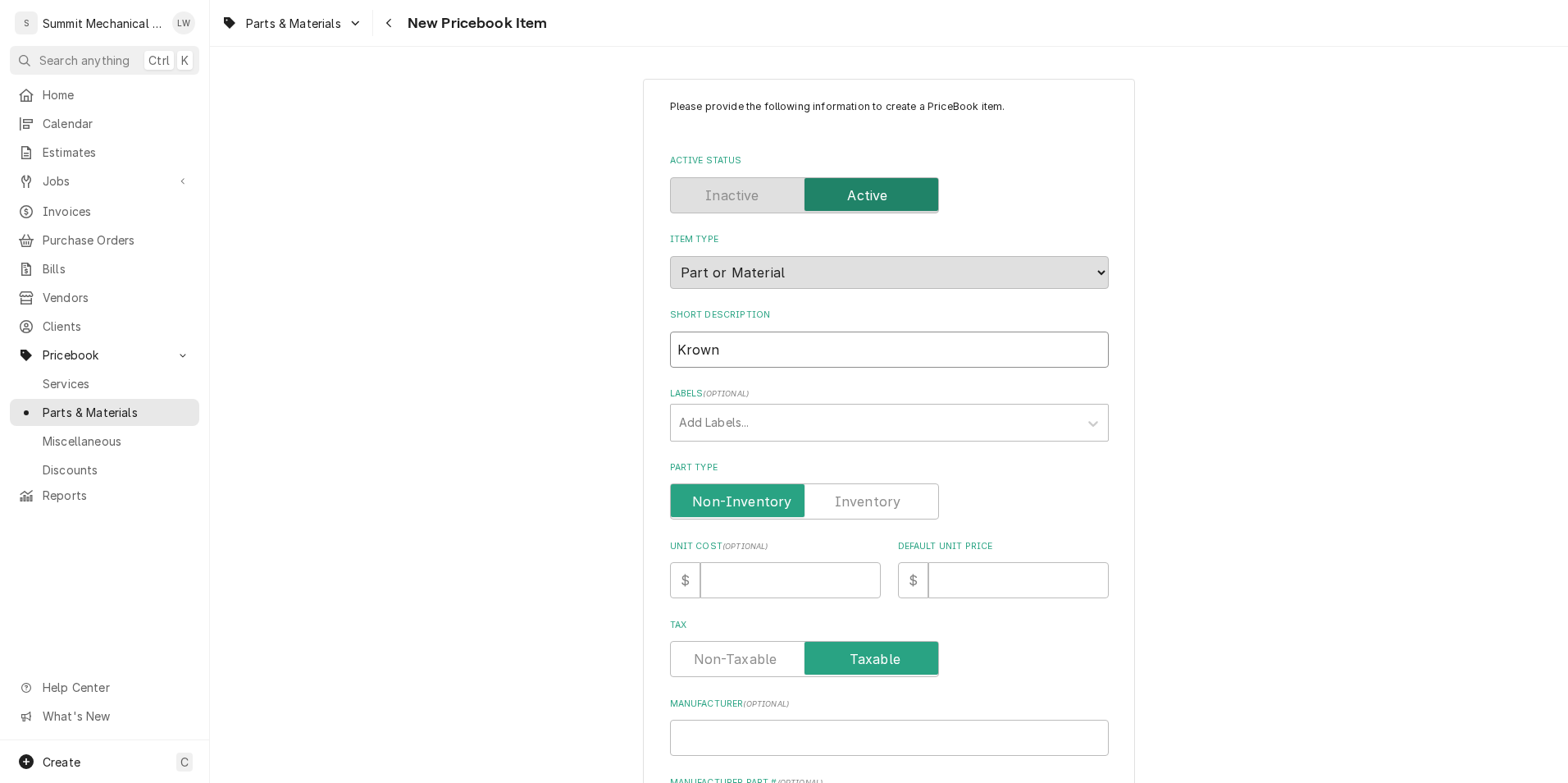
type input "Krowne"
type textarea "x"
type input "Krowne"
type textarea "x"
type input "Krowne G"
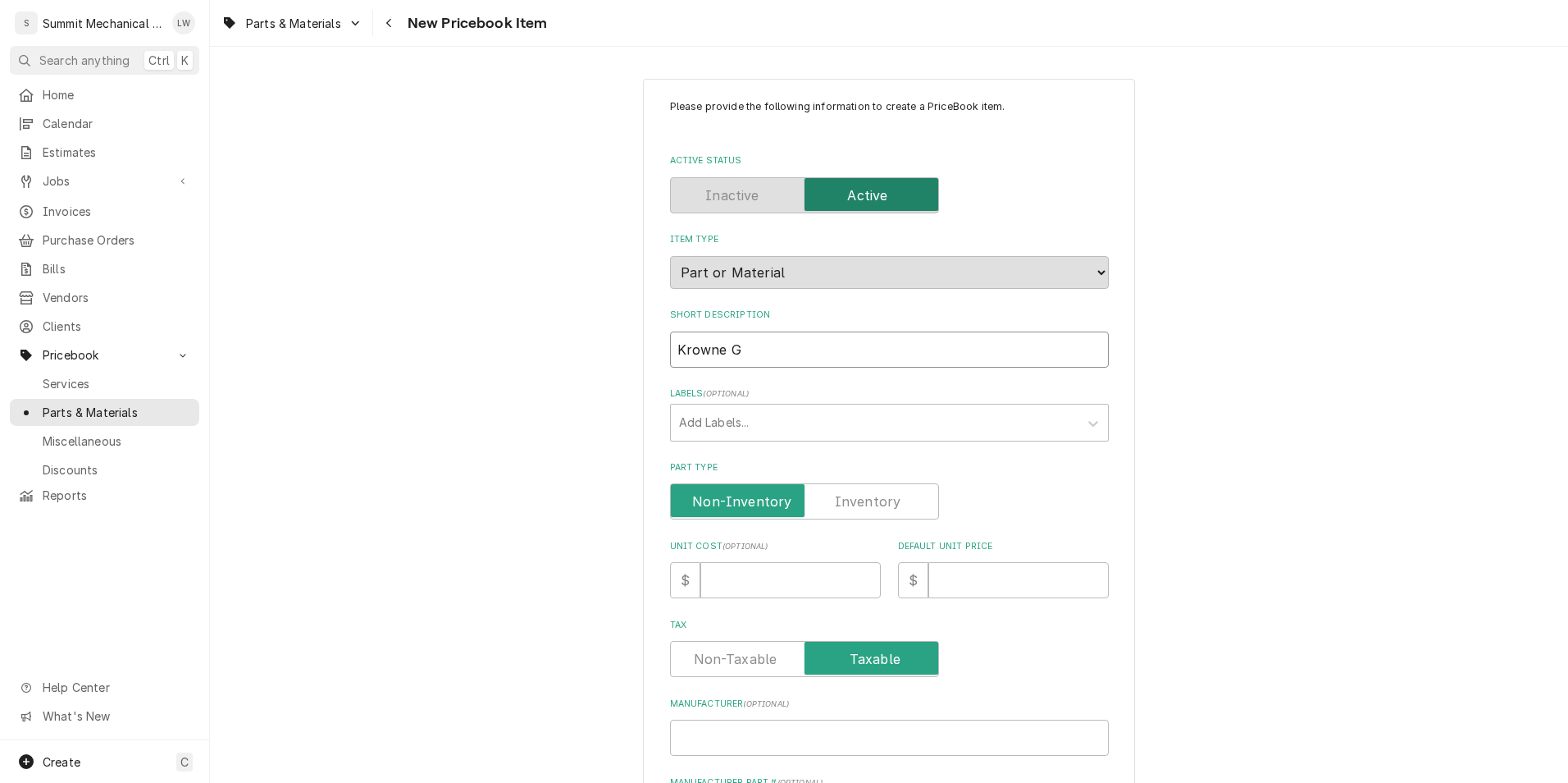
type textarea "x"
type input "Krowne Ga"
type textarea "x"
type input "Krowne Gask"
type textarea "x"
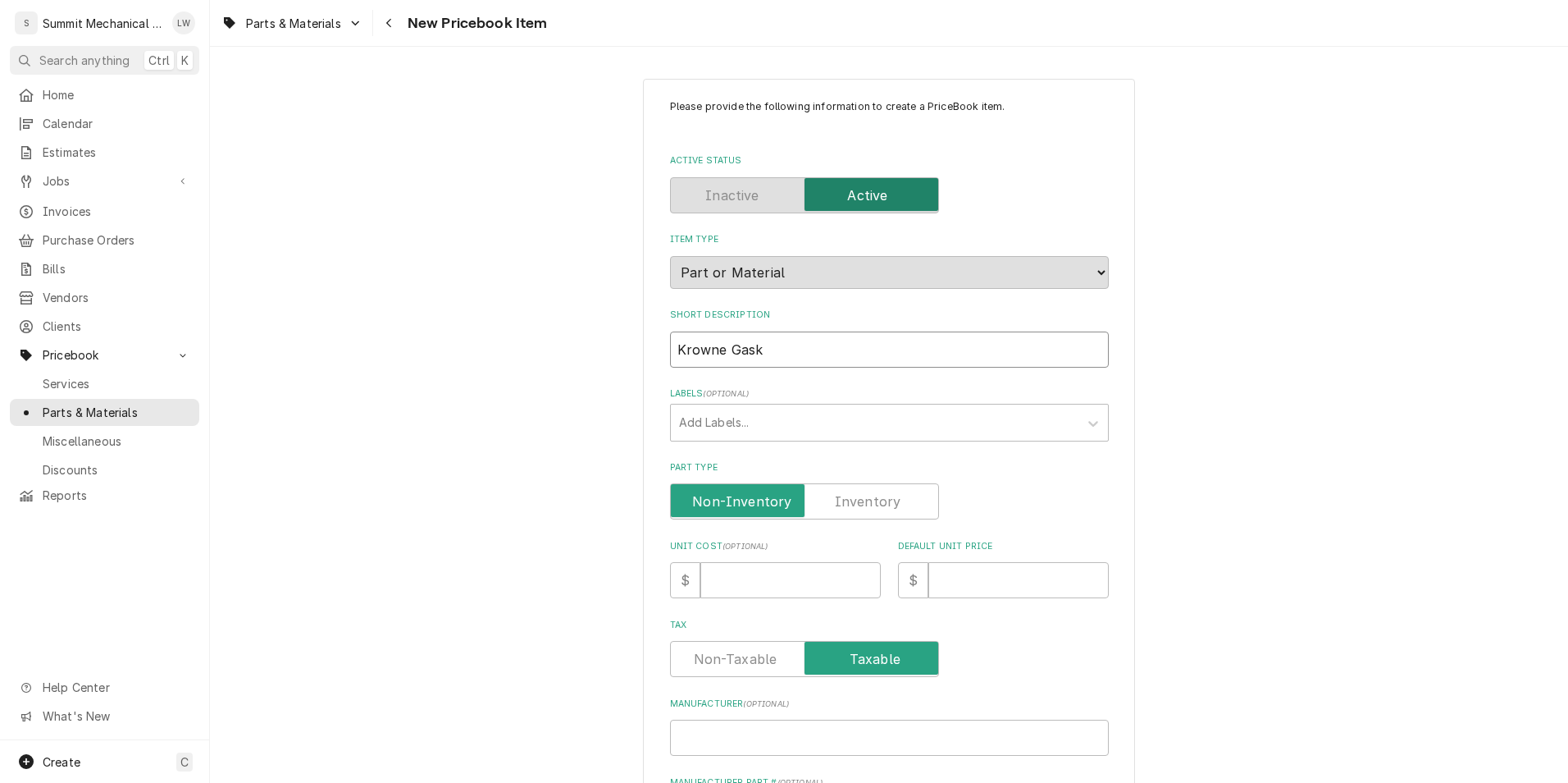
type input "Krowne [PERSON_NAME]"
type textarea "x"
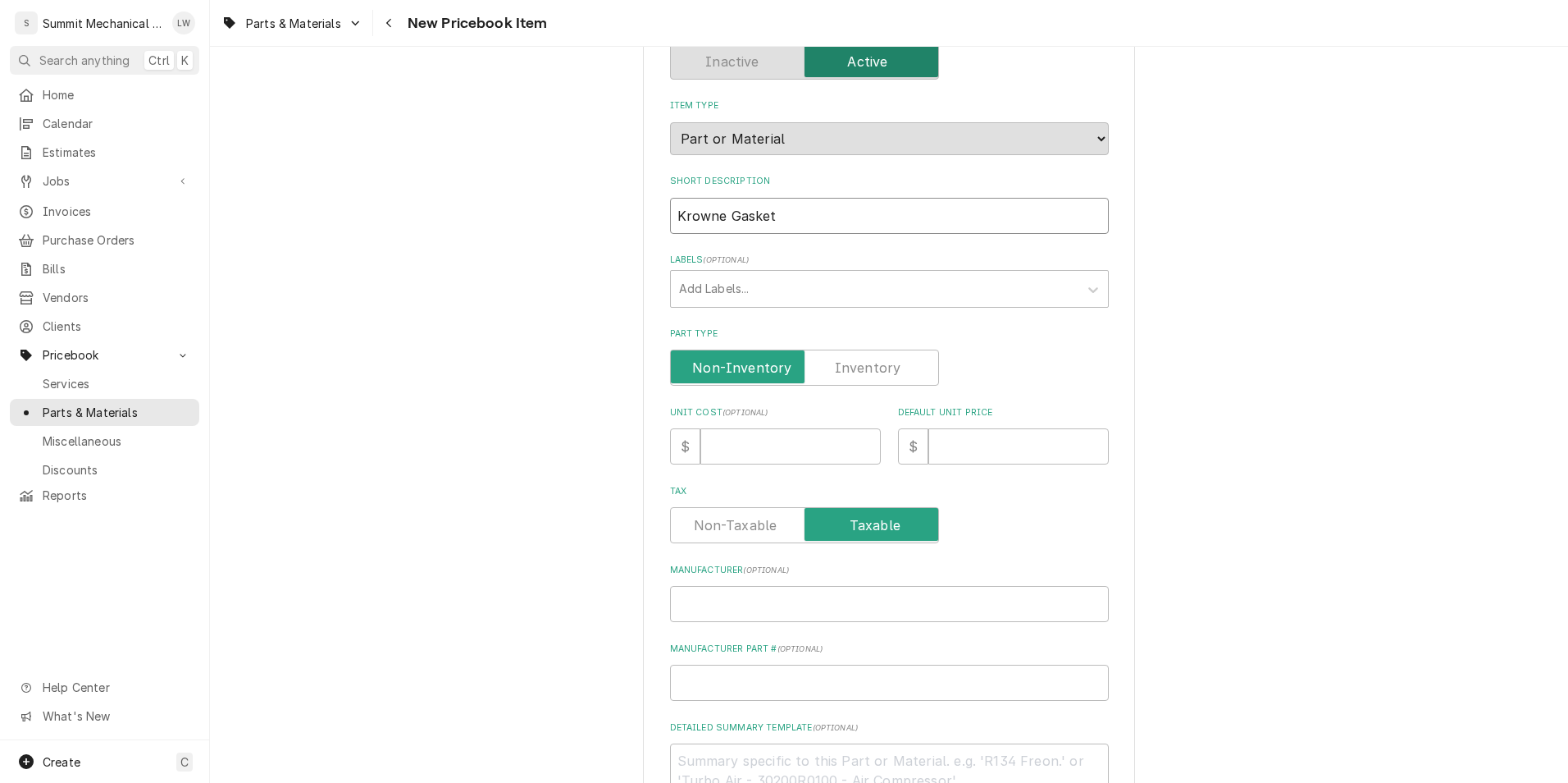
type input "Krowne Gasket"
click at [744, 463] on input "Unit Cost ( optional )" at bounding box center [790, 446] width 180 height 36
type textarea "x"
type input "6"
type textarea "x"
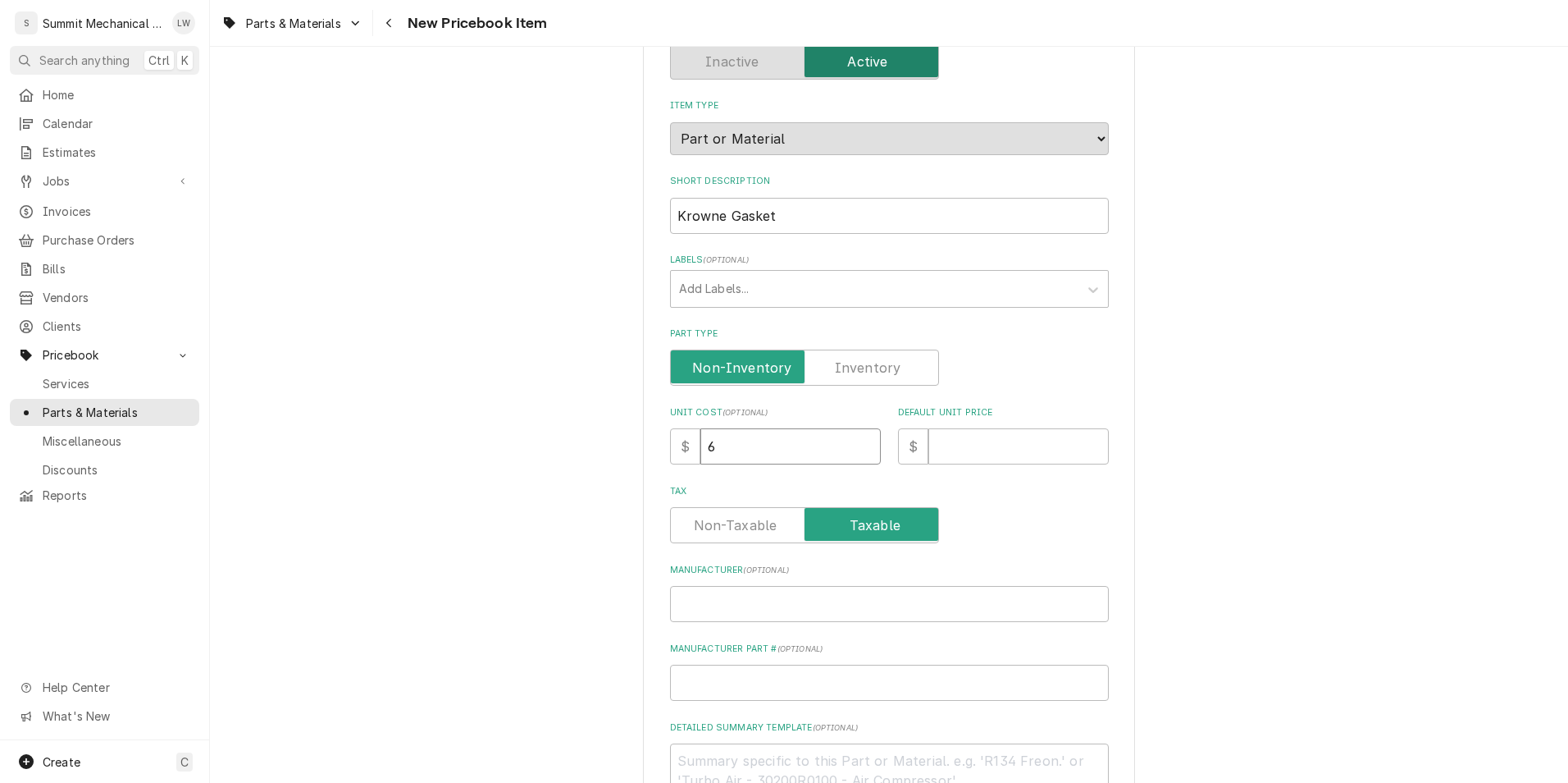
type input "62"
type textarea "x"
type input "62.6"
type textarea "x"
type input "62.62"
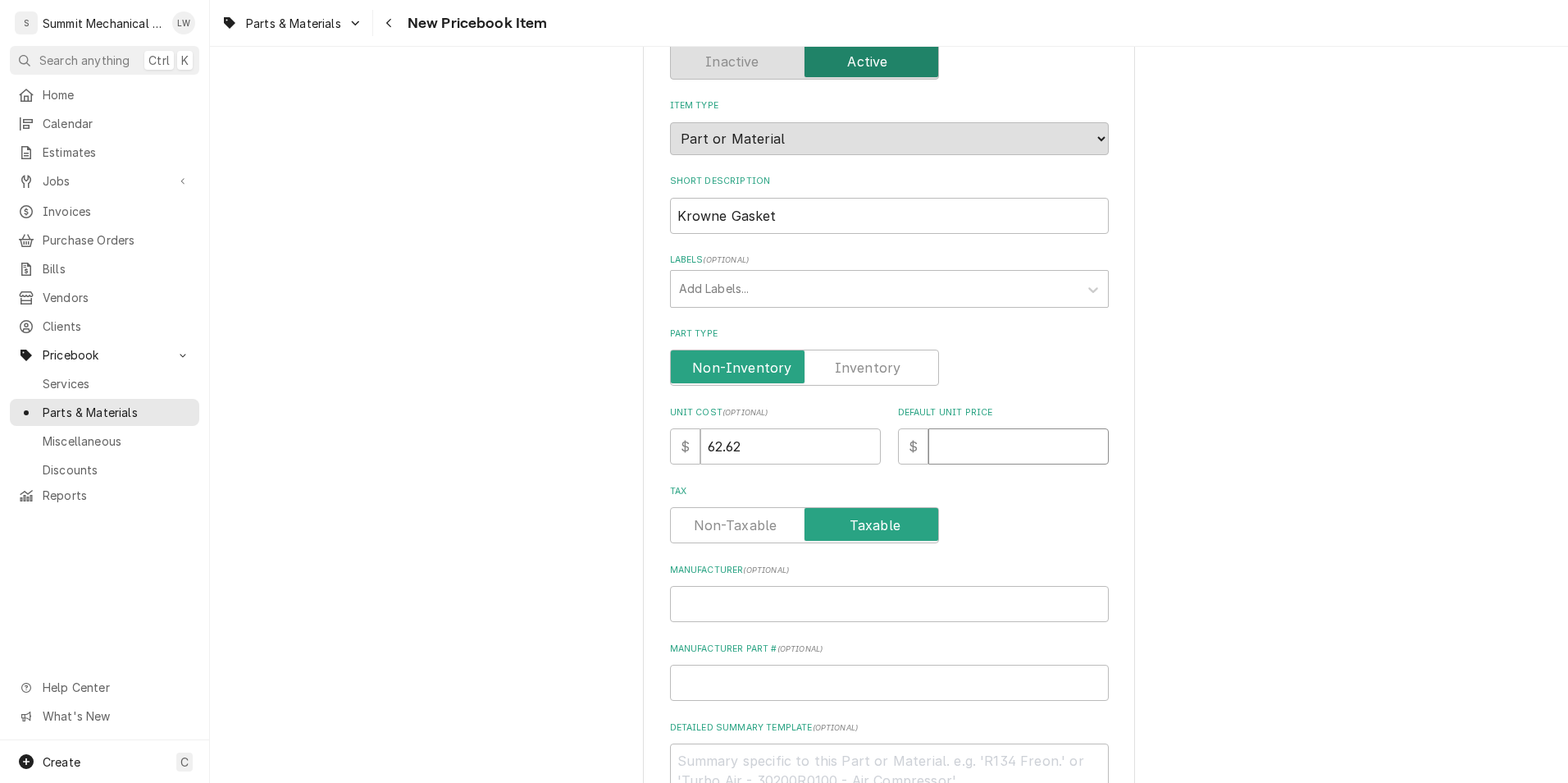
click at [992, 449] on input "Default Unit Price" at bounding box center [1018, 446] width 180 height 36
type textarea "x"
type input "1"
type textarea "x"
type input "12"
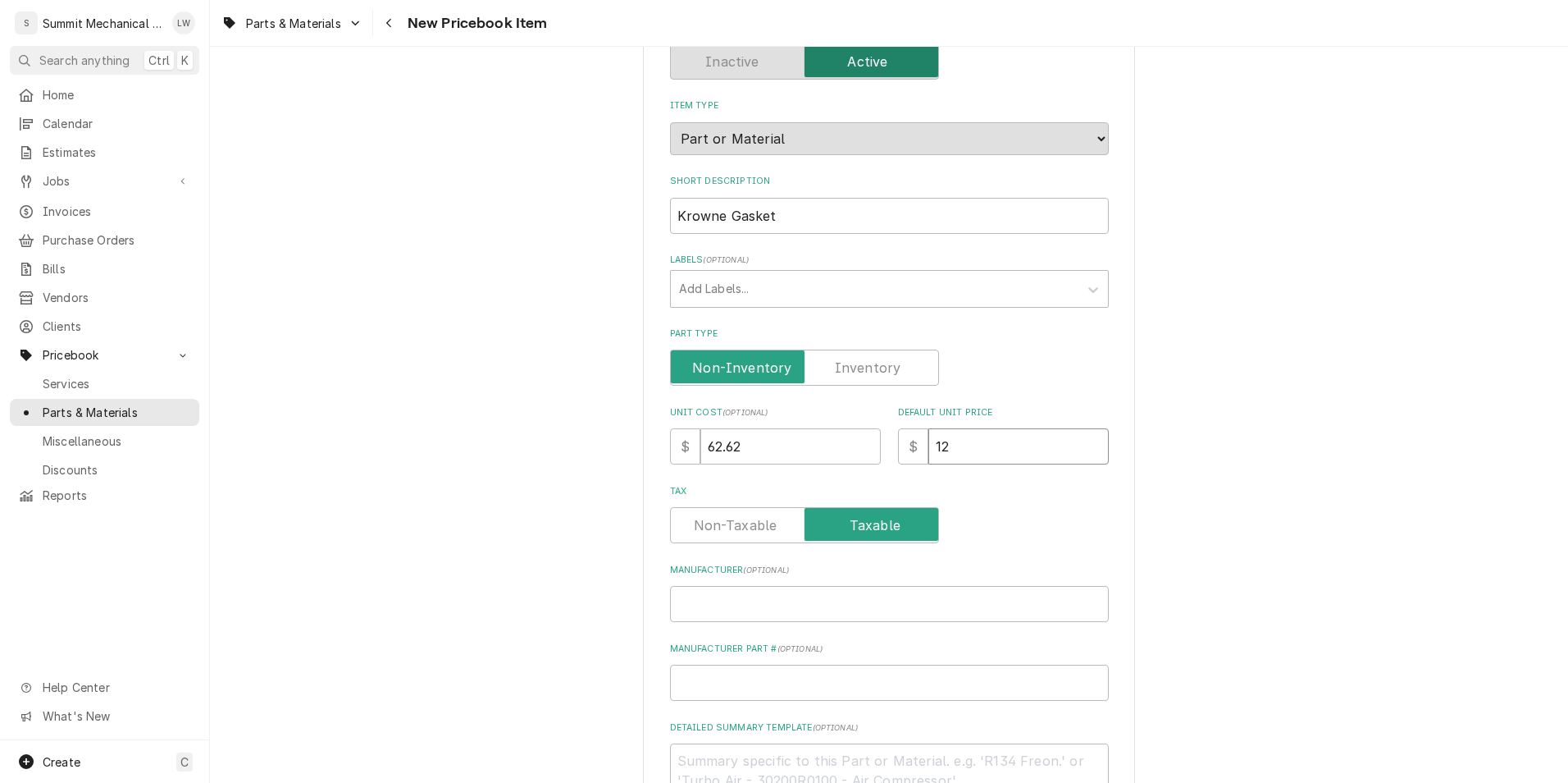
type textarea "x"
type input "125"
type textarea "x"
type input "125.2"
type textarea "x"
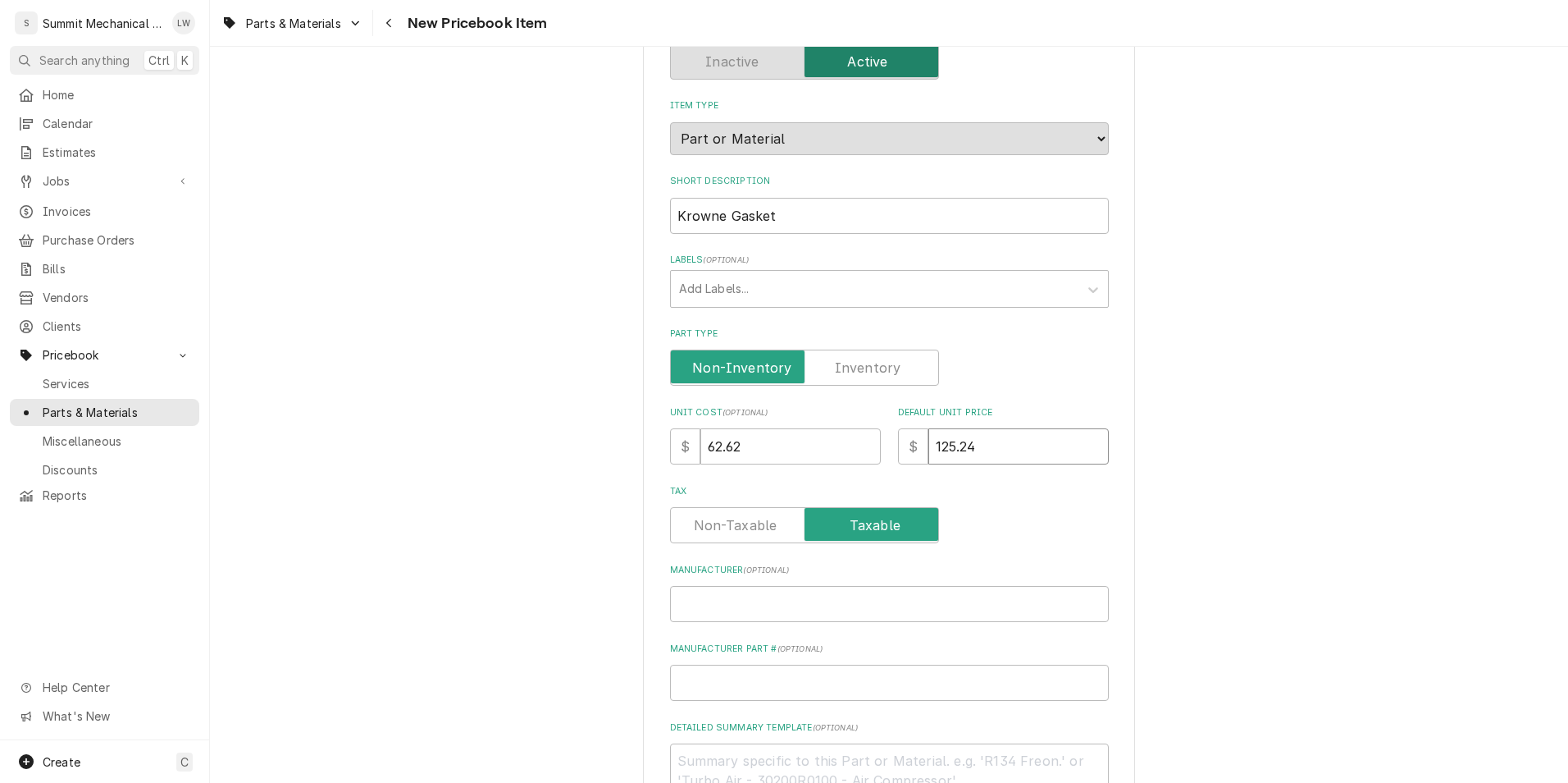
type input "125.24"
click at [760, 588] on input "Manufacturer ( optional )" at bounding box center [889, 604] width 439 height 36
type textarea "x"
type input "K"
type textarea "x"
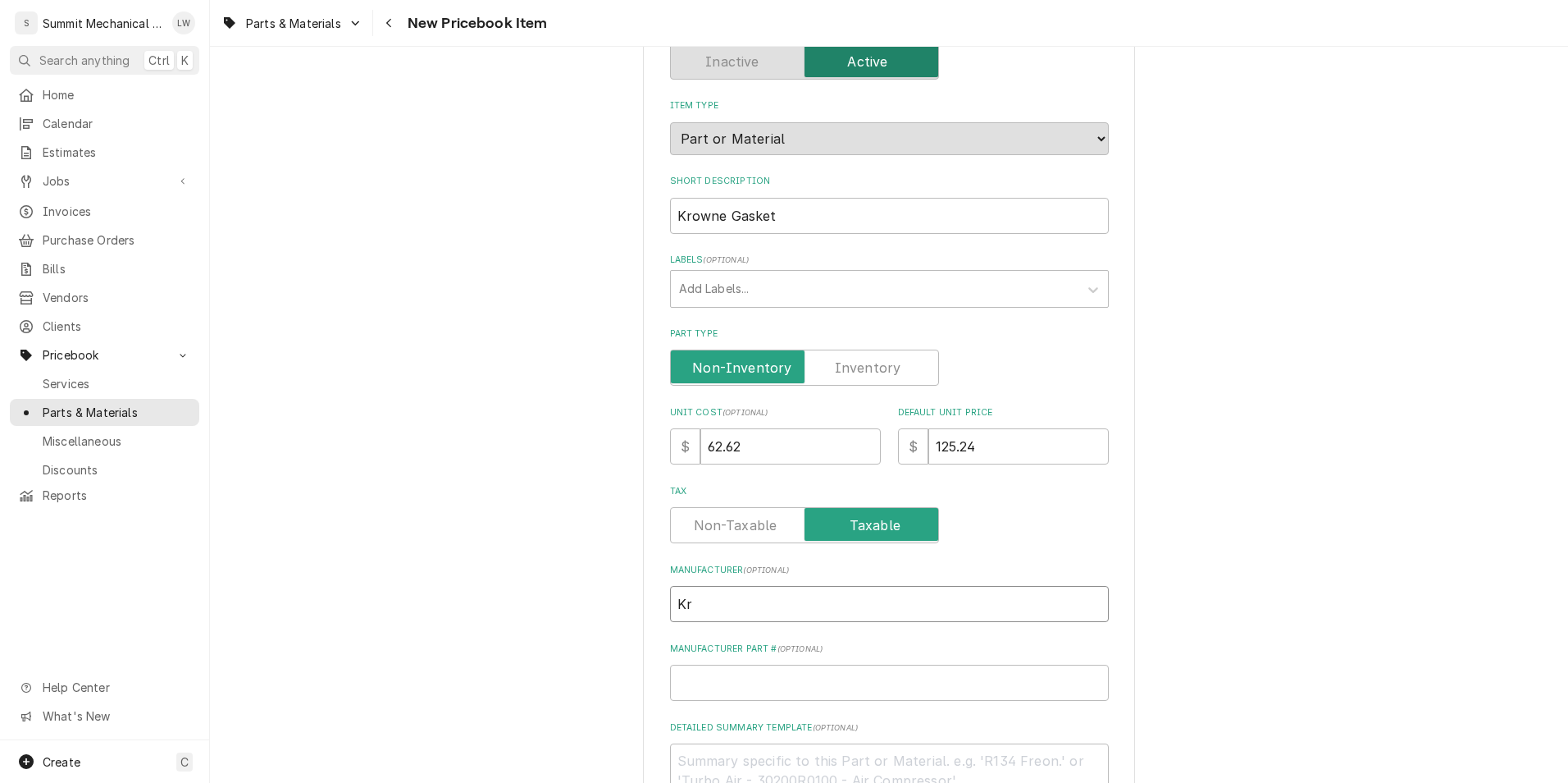
type input "Kro"
type textarea "x"
type input "Krow"
type textarea "x"
type input "Krown"
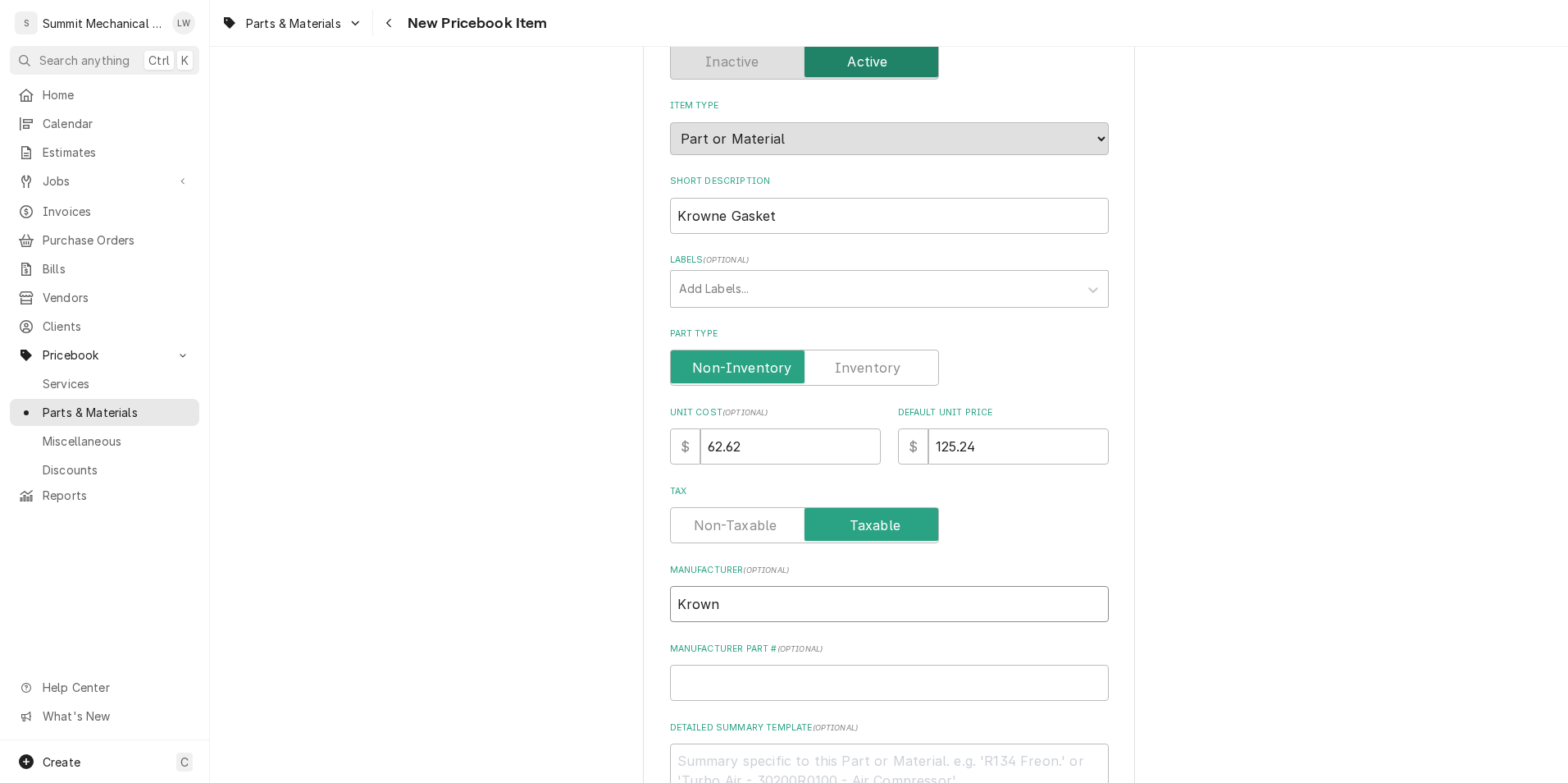
type textarea "x"
type input "Krowne"
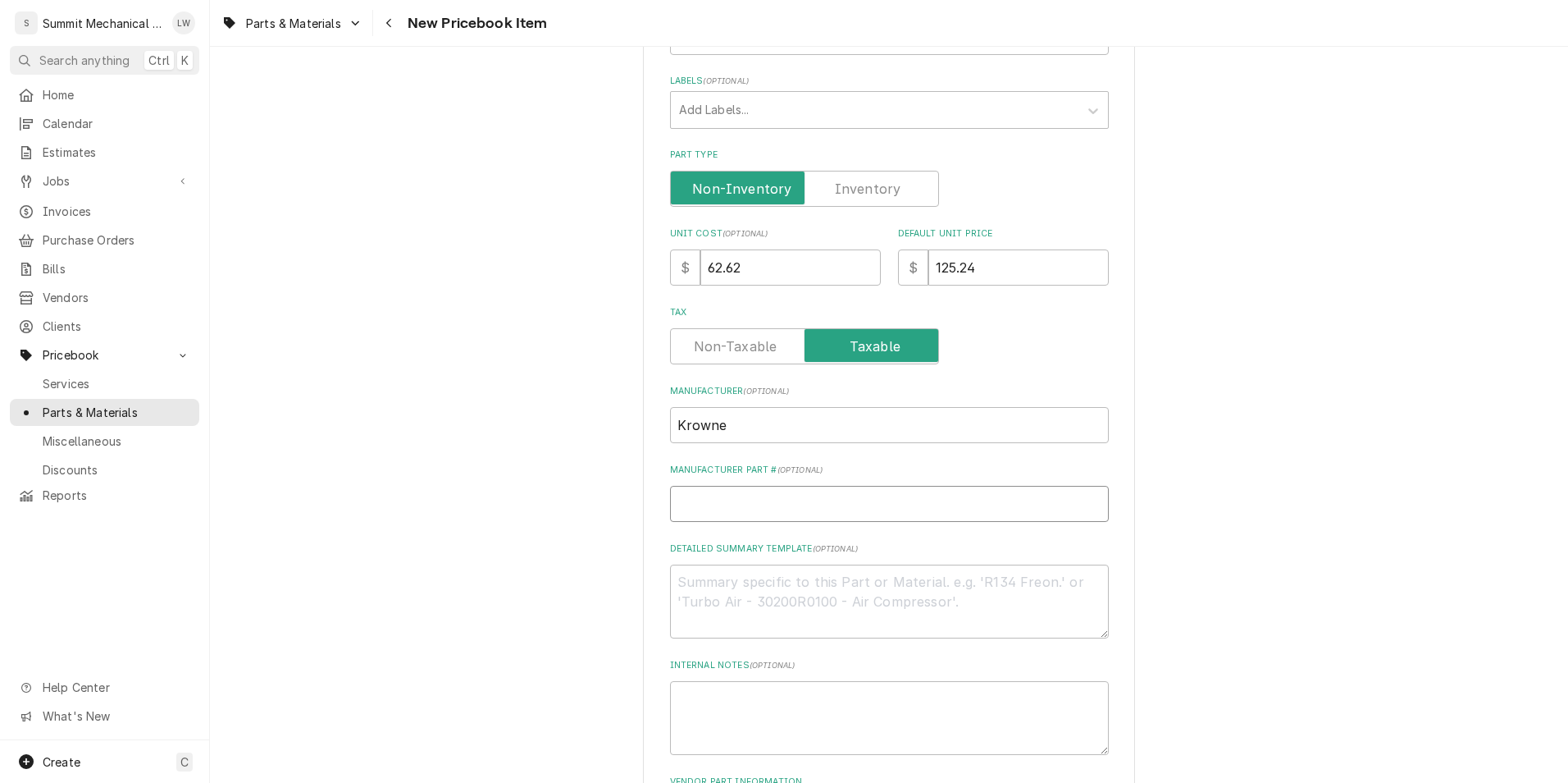
scroll to position [314, 0]
type textarea "x"
type input "B"
type textarea "x"
type input "BC"
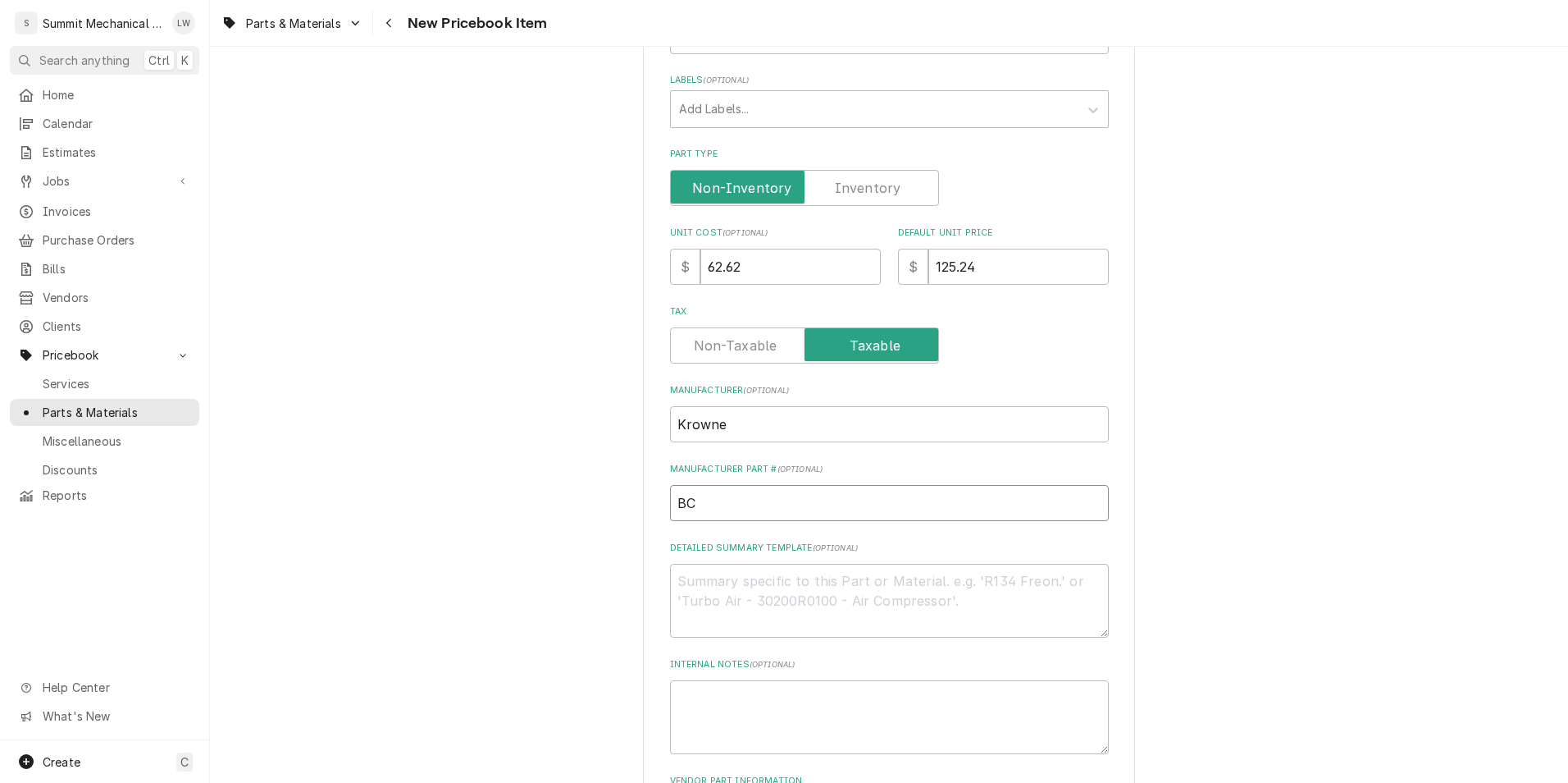
type textarea "x"
type input "BC5"
type textarea "x"
type input "BC55"
type textarea "x"
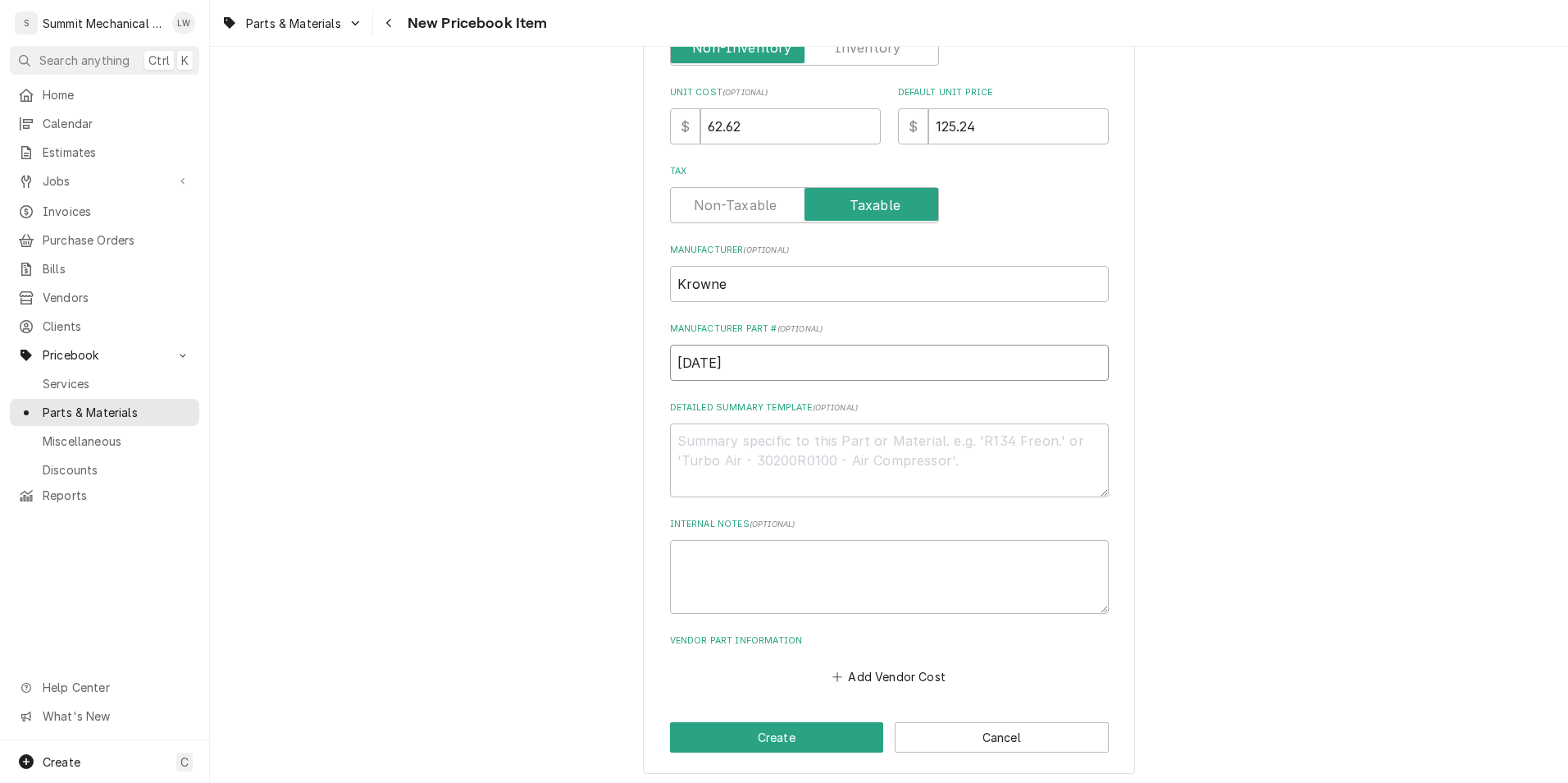
scroll to position [455, 0]
type input "BC552"
click at [755, 456] on textarea "Detailed Summary Template ( optional )" at bounding box center [889, 458] width 439 height 74
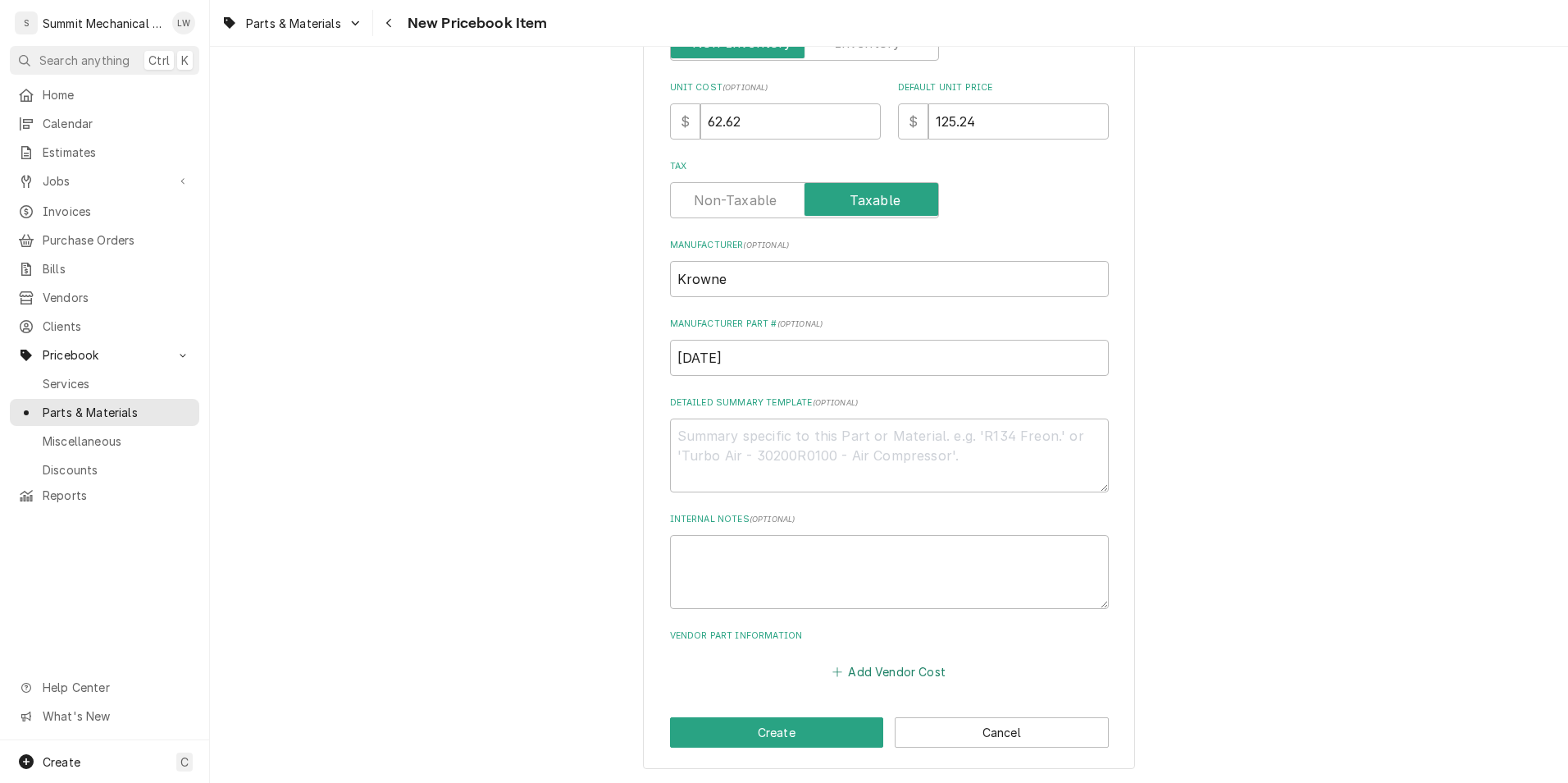
click at [912, 682] on button "Add Vendor Cost" at bounding box center [889, 671] width 119 height 23
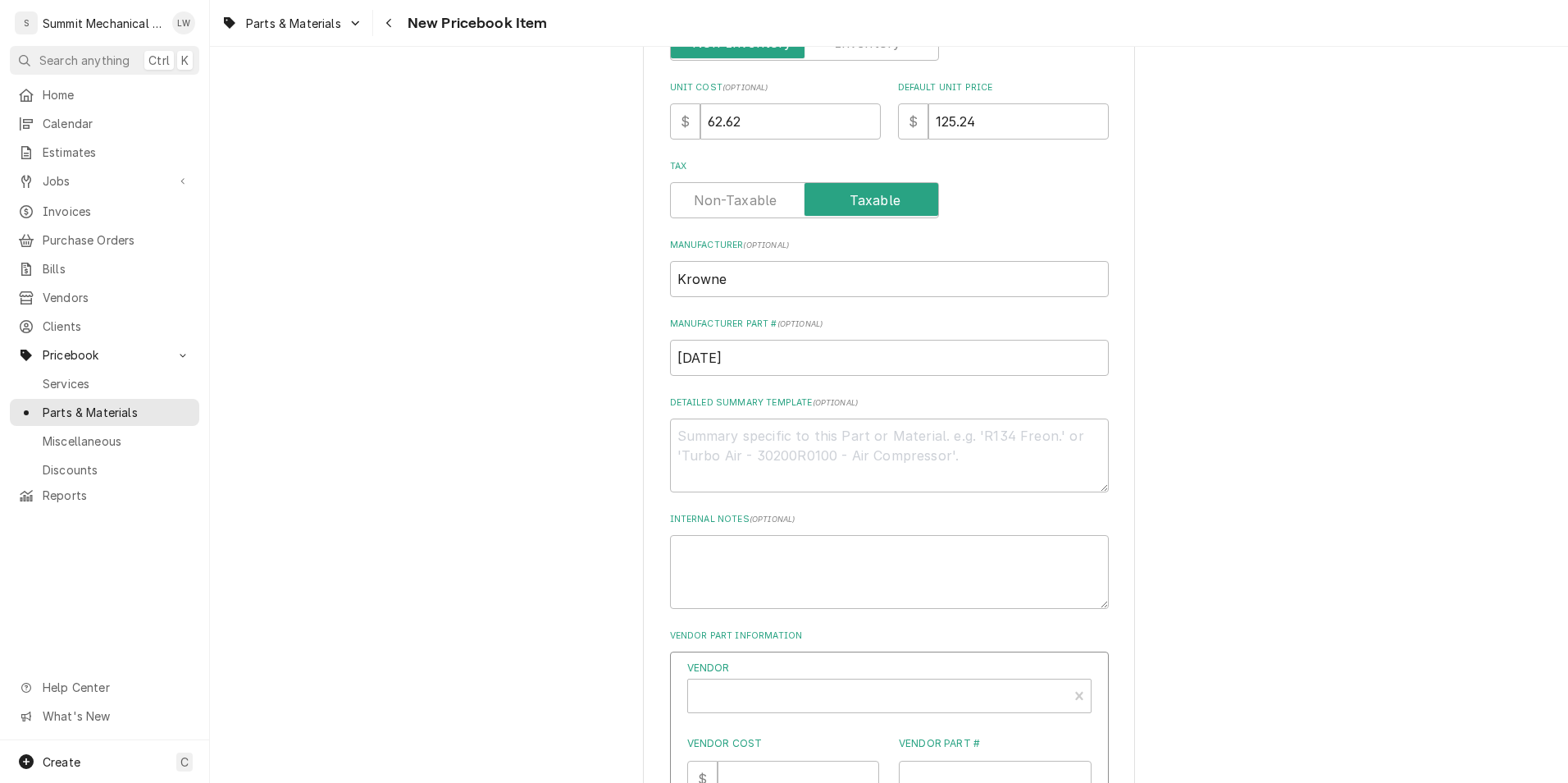
click at [806, 669] on label "Vendor" at bounding box center [889, 668] width 404 height 15
click at [806, 672] on label "Vendor" at bounding box center [889, 668] width 404 height 15
type textarea "x"
click at [807, 697] on div "Vendor" at bounding box center [877, 703] width 363 height 40
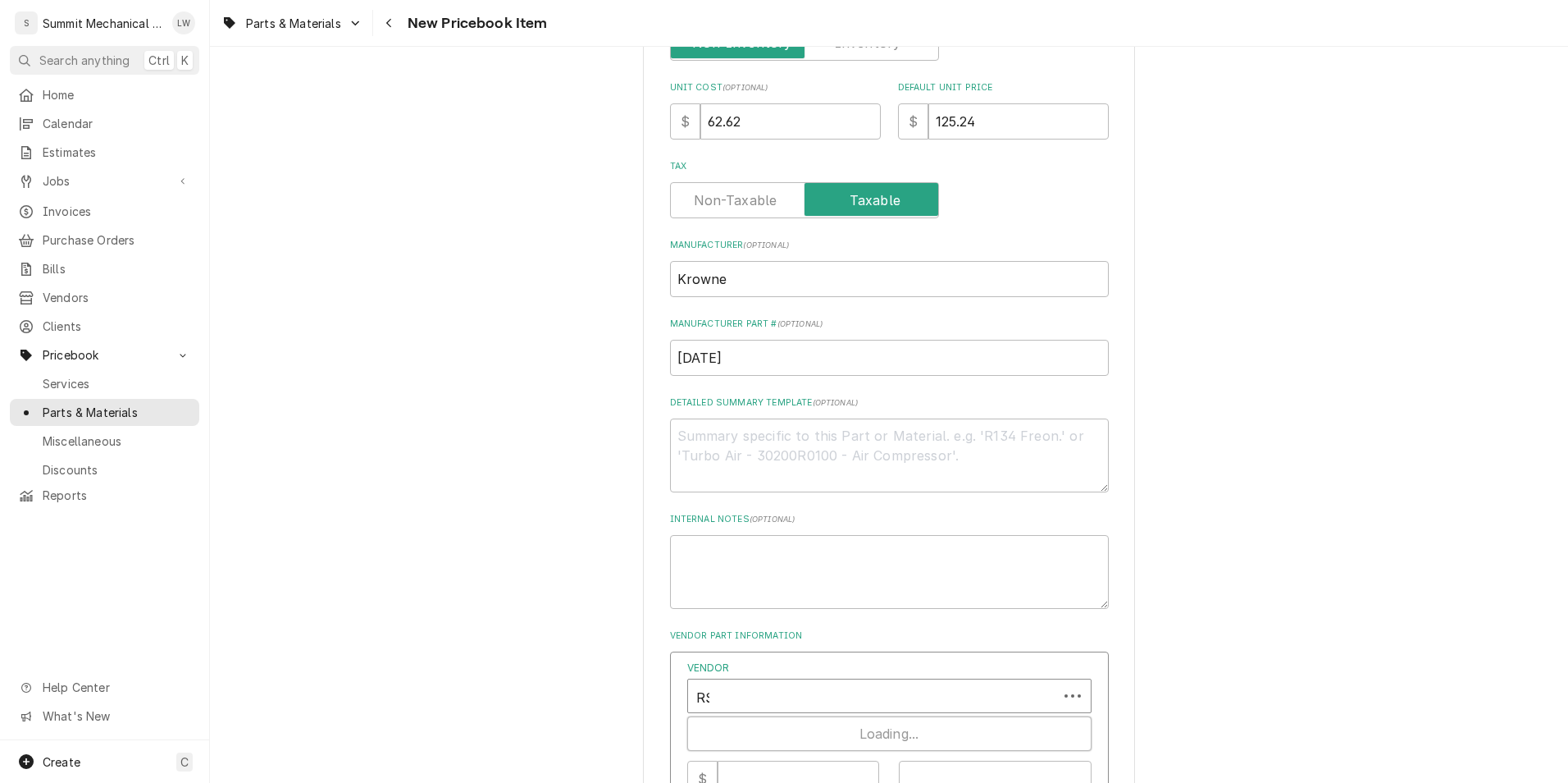
type input "RSD"
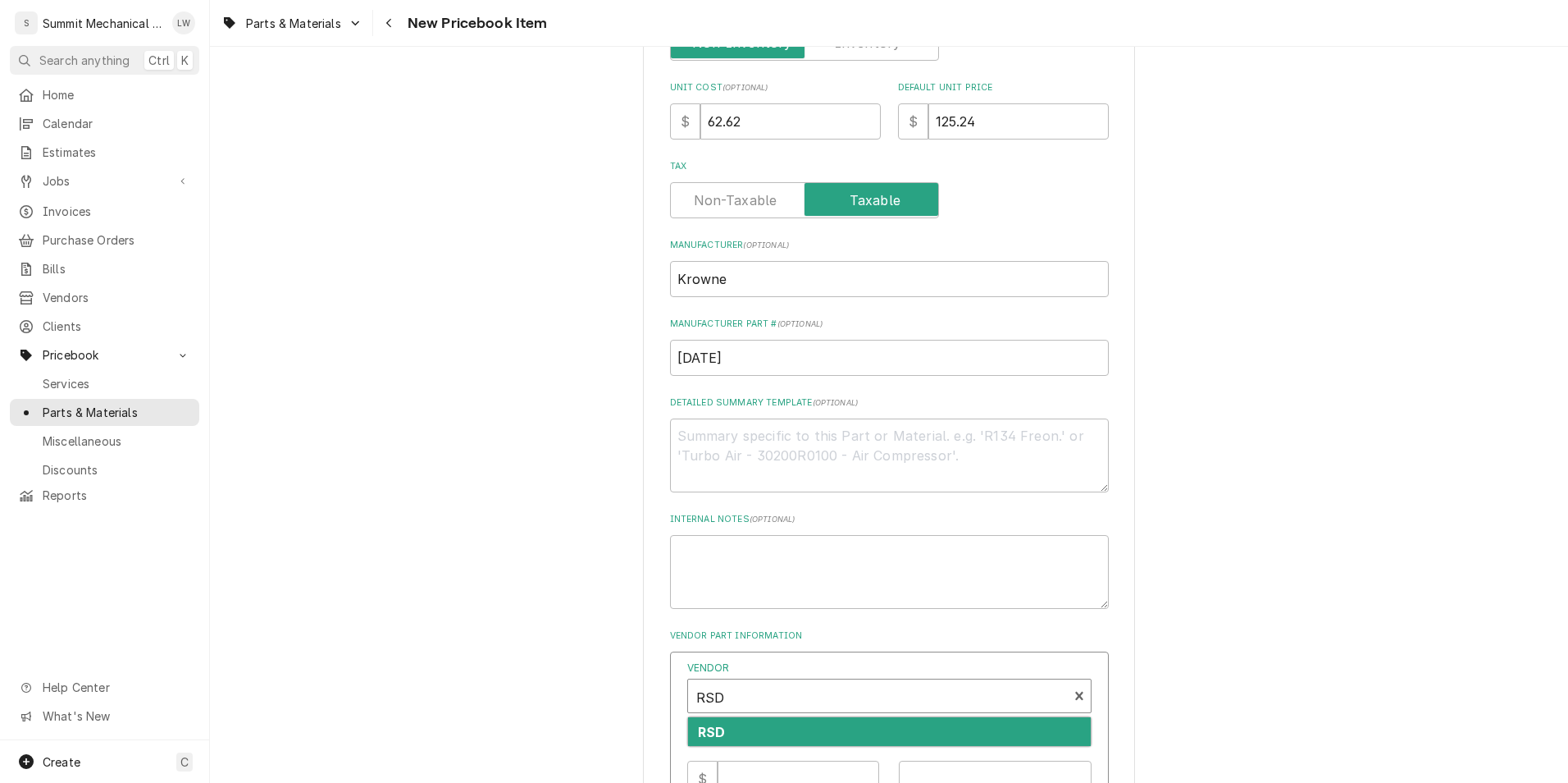
click at [781, 723] on div "RSD" at bounding box center [889, 731] width 402 height 28
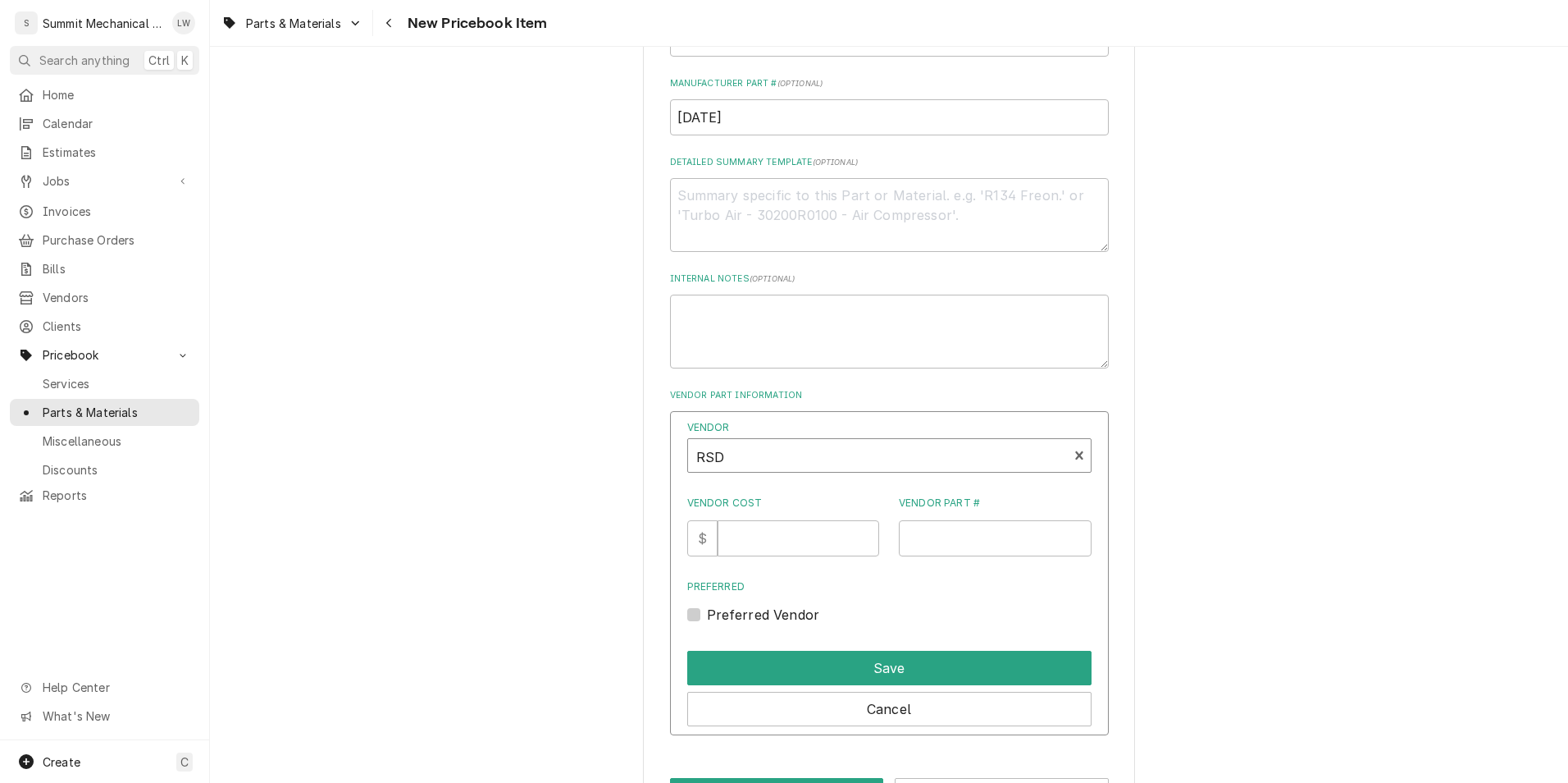
scroll to position [700, 0]
click at [760, 527] on input "Vendor Cost" at bounding box center [798, 537] width 161 height 36
type input "62.62"
click at [954, 554] on input "Vendor Part #" at bounding box center [995, 537] width 193 height 36
click at [920, 549] on input "Vendor Part #" at bounding box center [995, 537] width 193 height 36
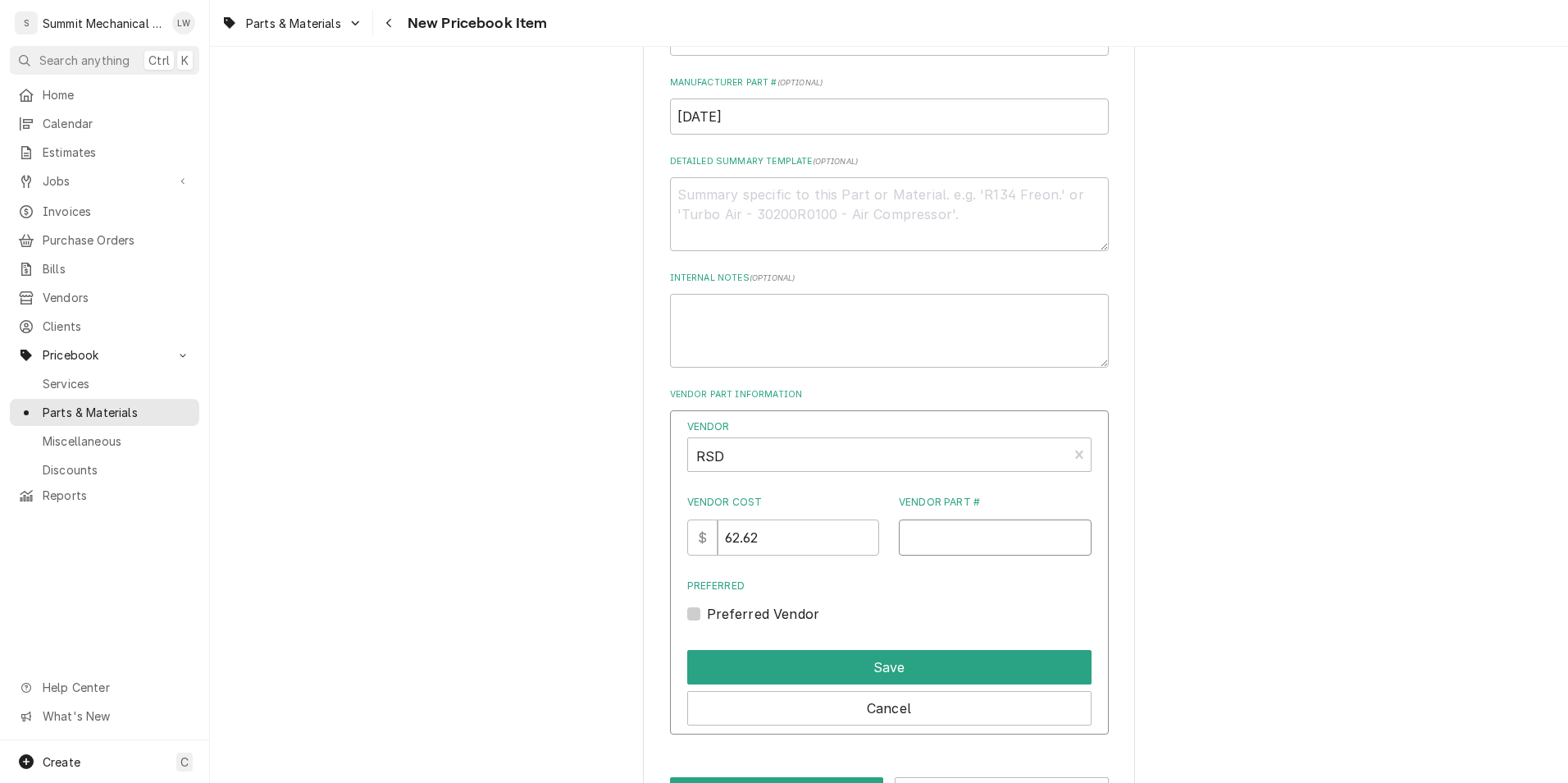
paste input "RHS 10-159"
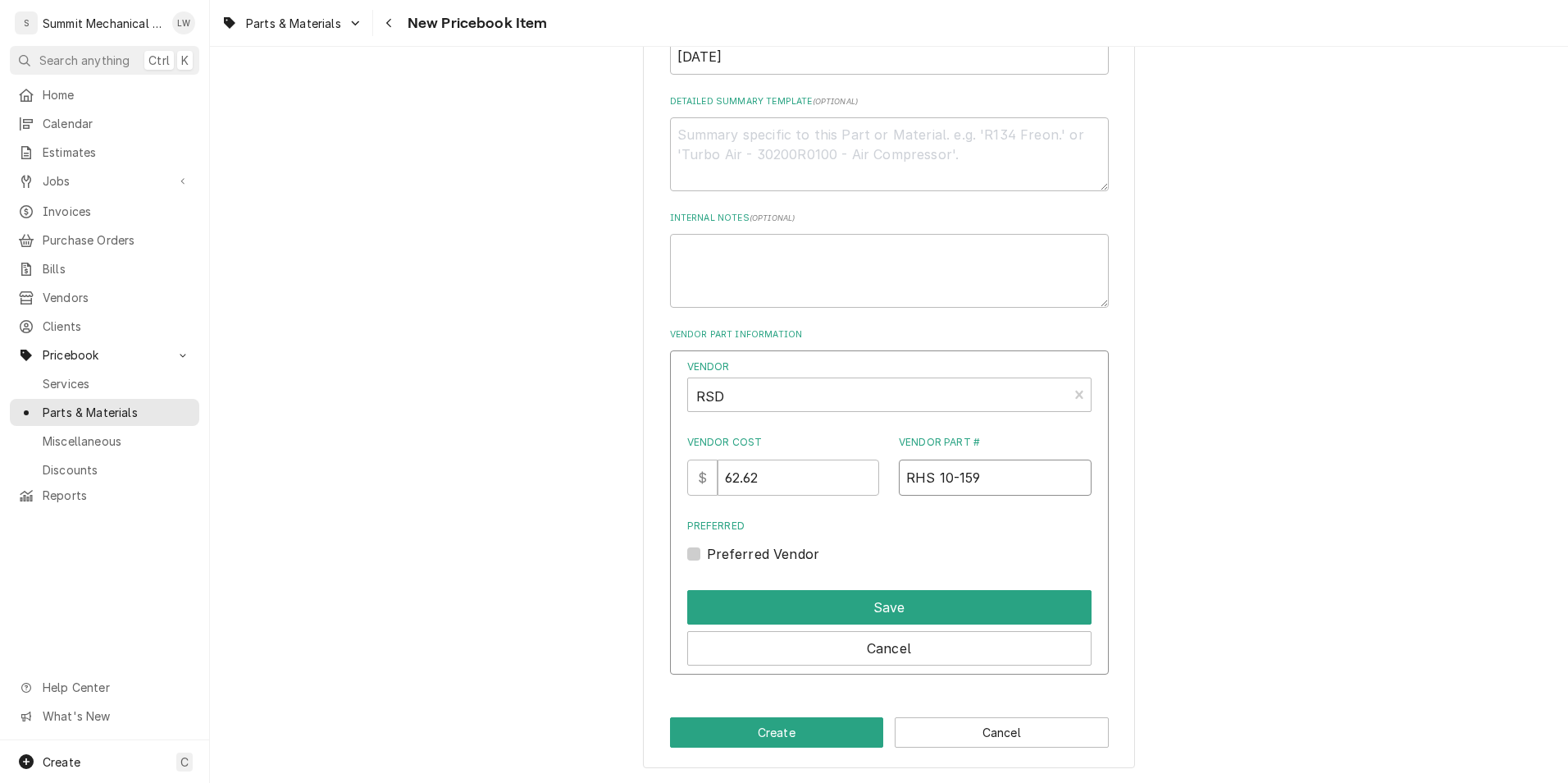
type input "RHS 10-159"
click at [707, 551] on label "Preferred Vendor" at bounding box center [764, 553] width 113 height 20
click at [707, 551] on input "Preferred" at bounding box center [909, 562] width 404 height 36
checkbox input "true"
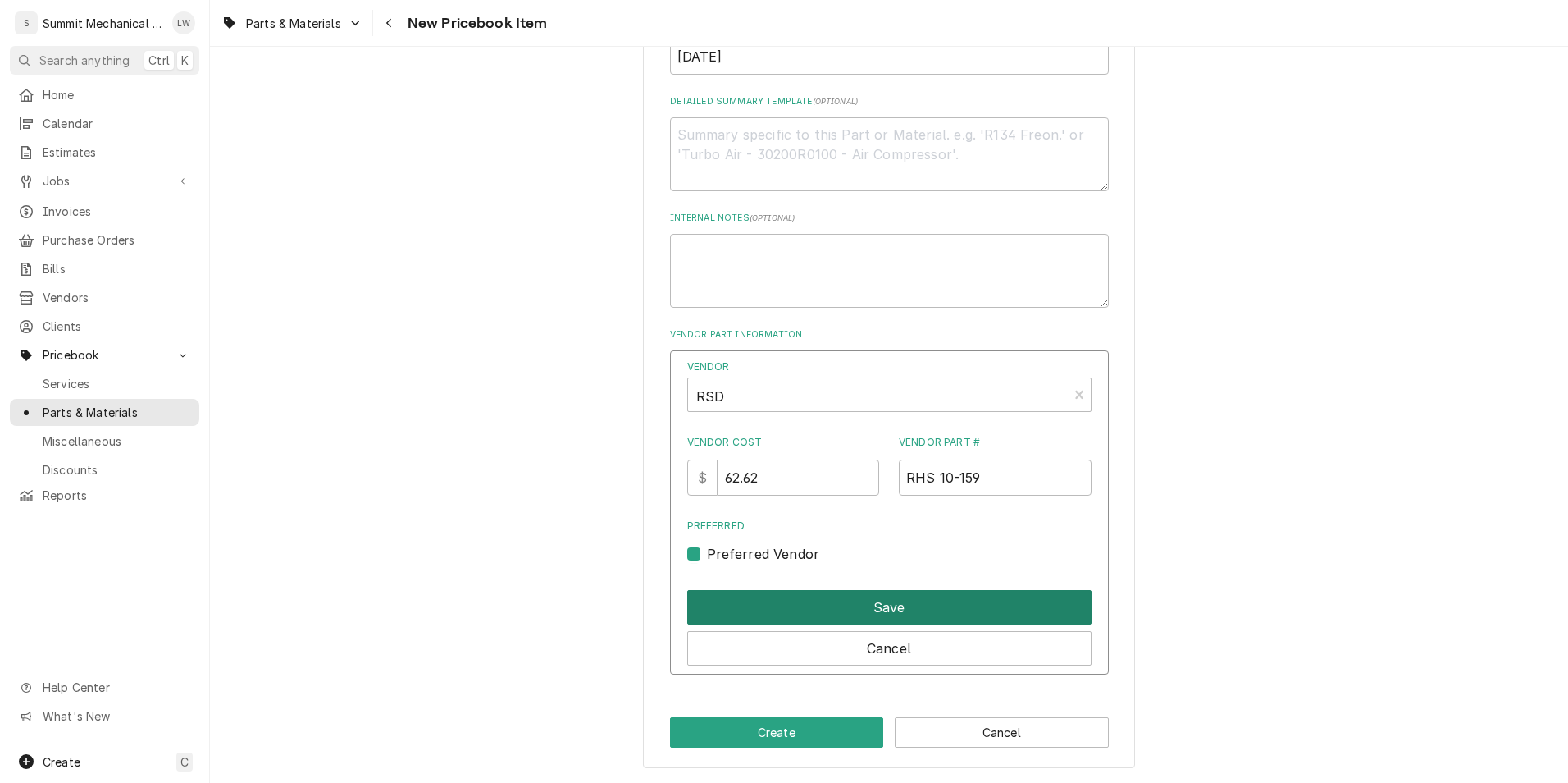
click at [878, 605] on button "Save" at bounding box center [889, 606] width 404 height 34
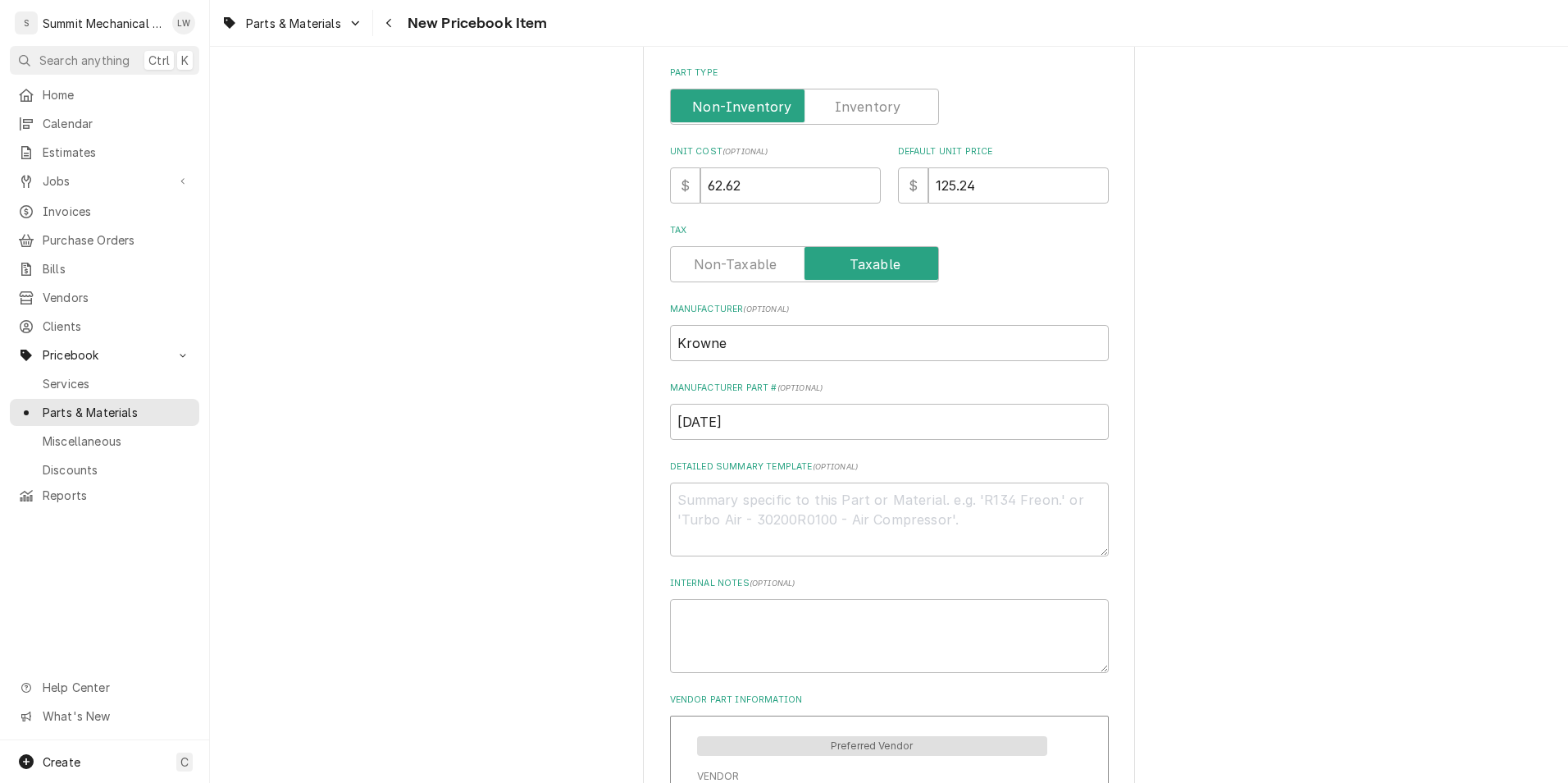
scroll to position [628, 0]
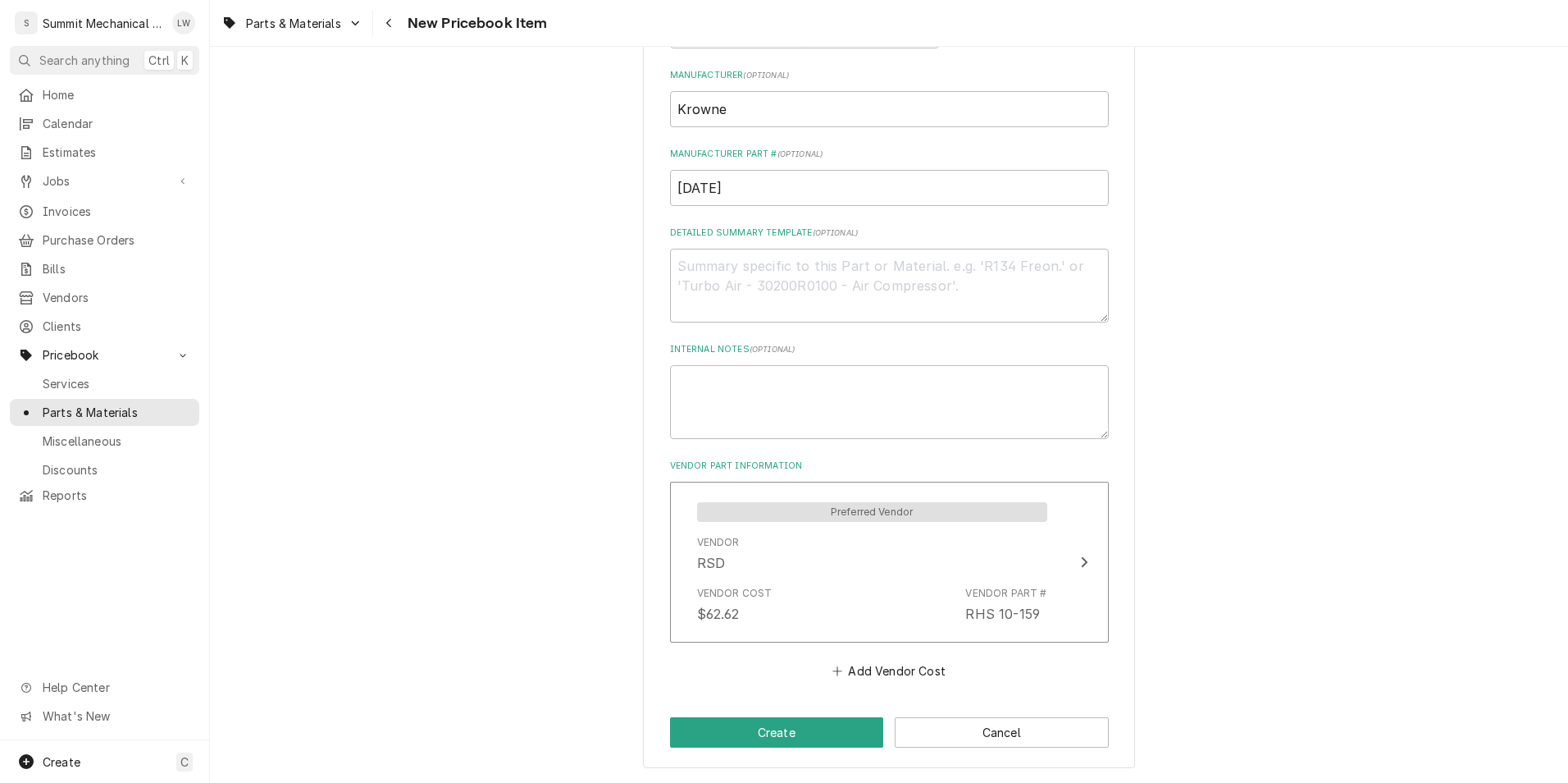
click at [775, 706] on div "Please provide the following information to create a PriceBook item. Active Sta…" at bounding box center [888, 110] width 492 height 1319
click at [765, 723] on button "Create" at bounding box center [777, 732] width 214 height 30
type textarea "x"
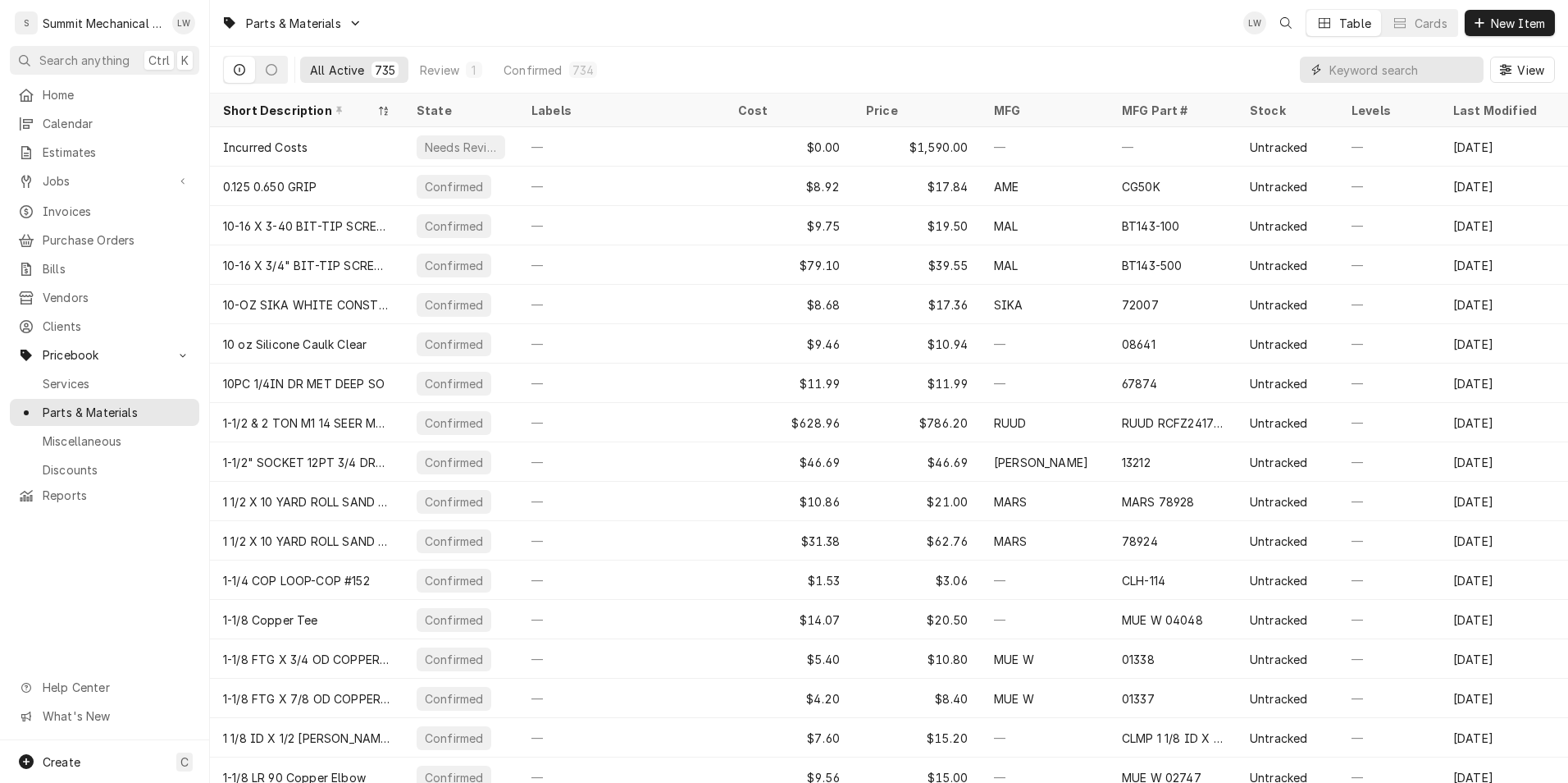
click at [1361, 65] on input "Dynamic Content Wrapper" at bounding box center [1402, 70] width 146 height 26
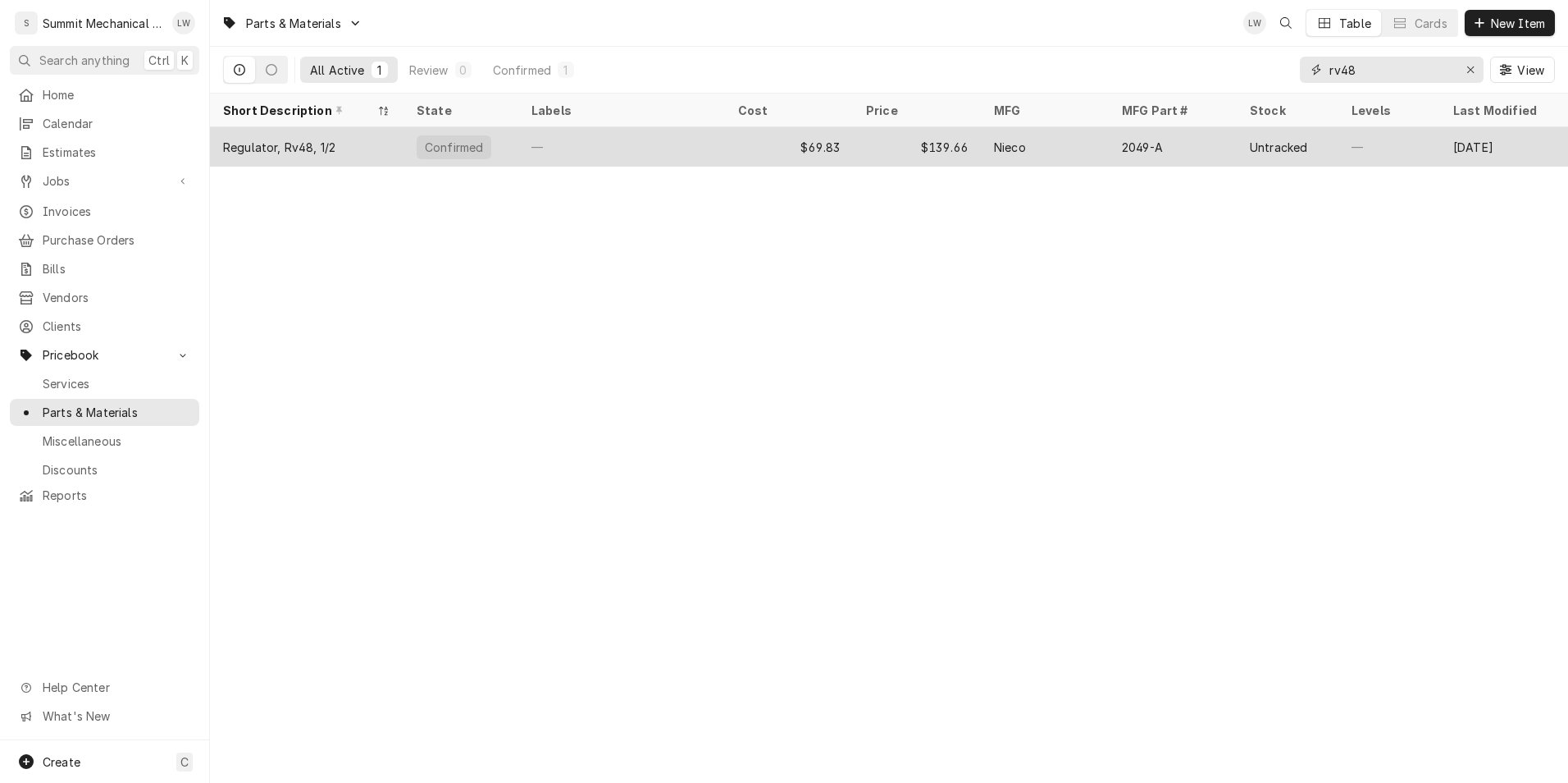
type input "rv48"
click at [1121, 145] on div "2049-A" at bounding box center [1141, 147] width 41 height 17
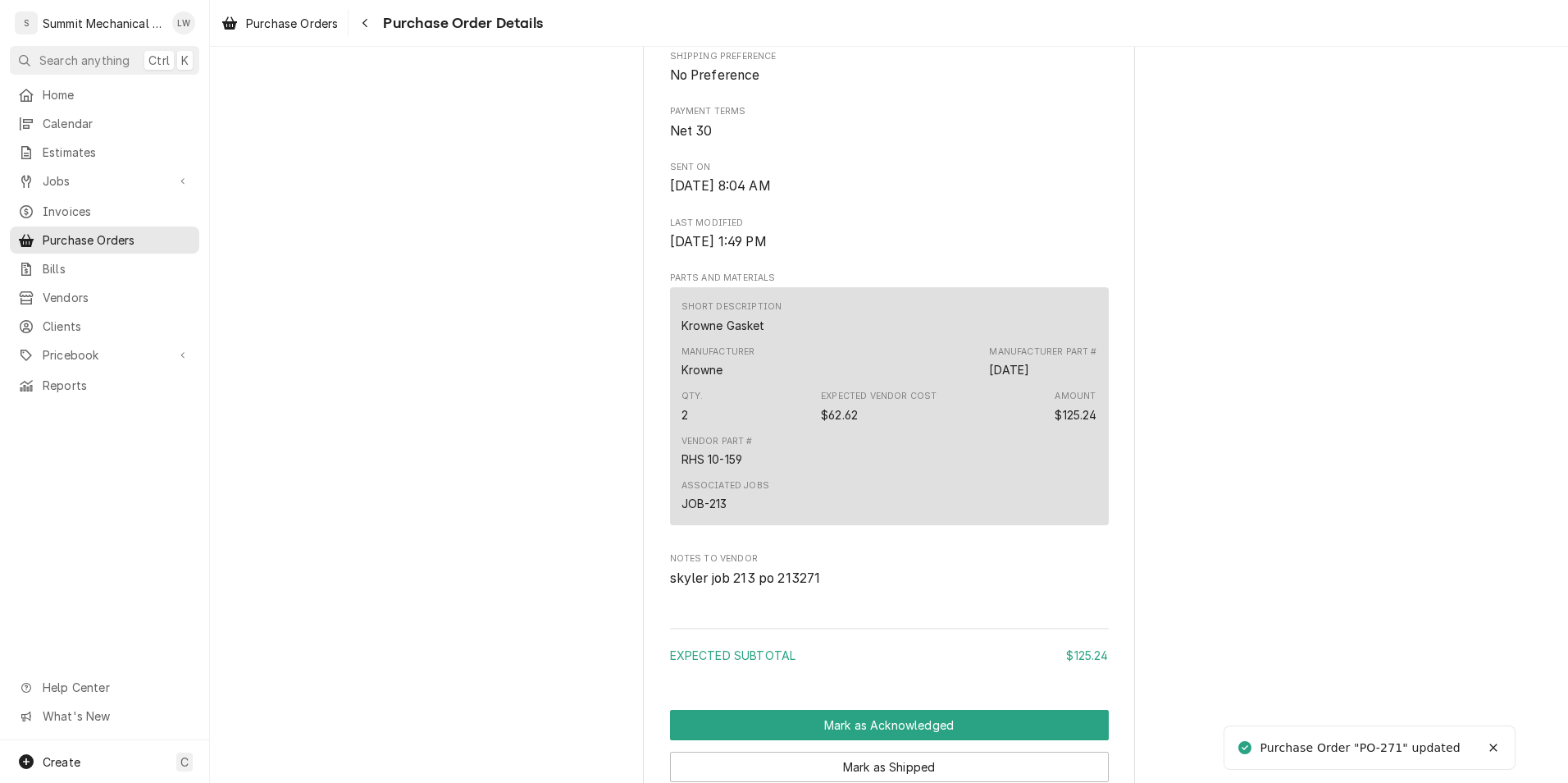
scroll to position [978, 0]
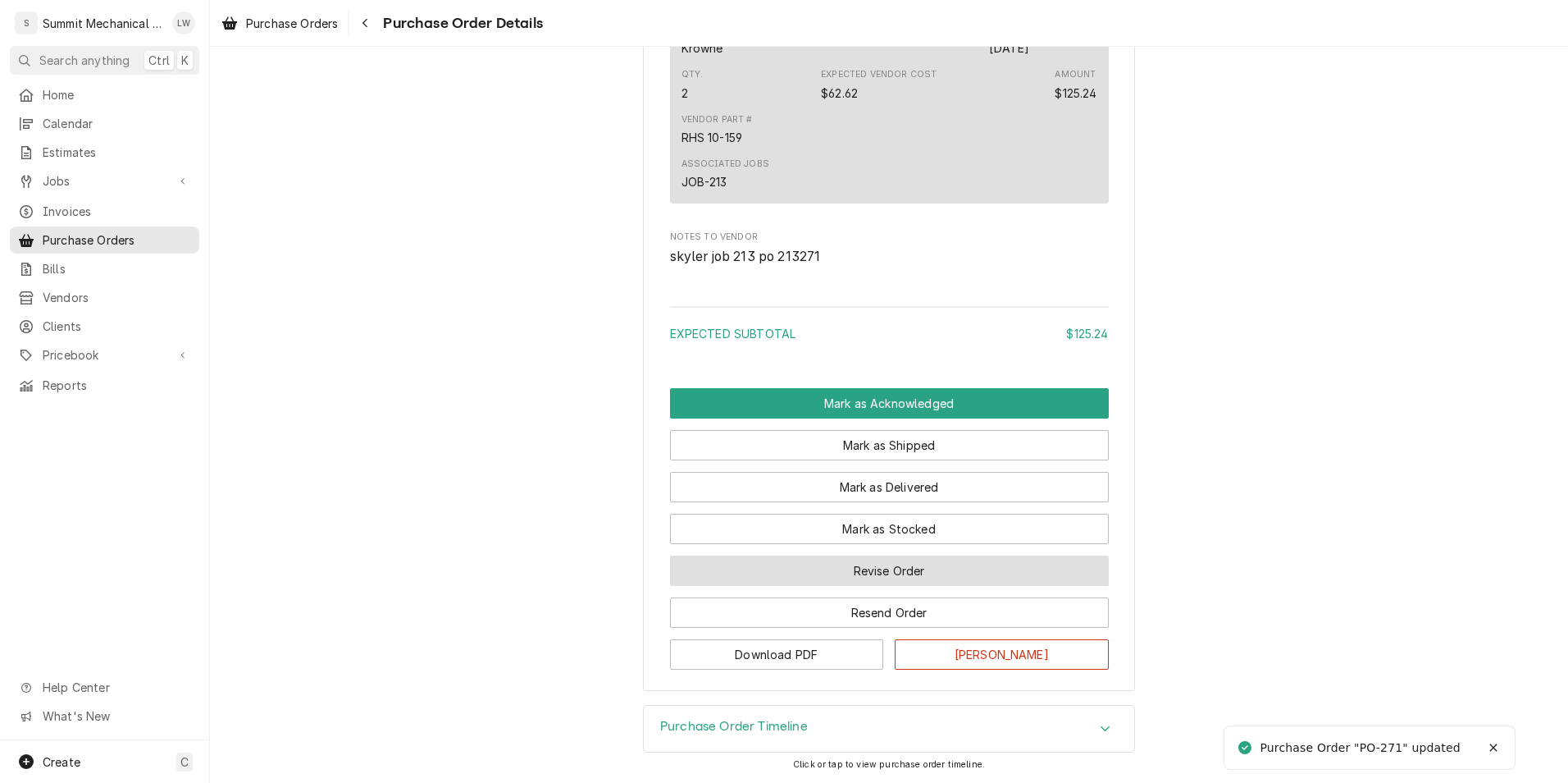
click at [880, 570] on button "Revise Order" at bounding box center [889, 570] width 439 height 30
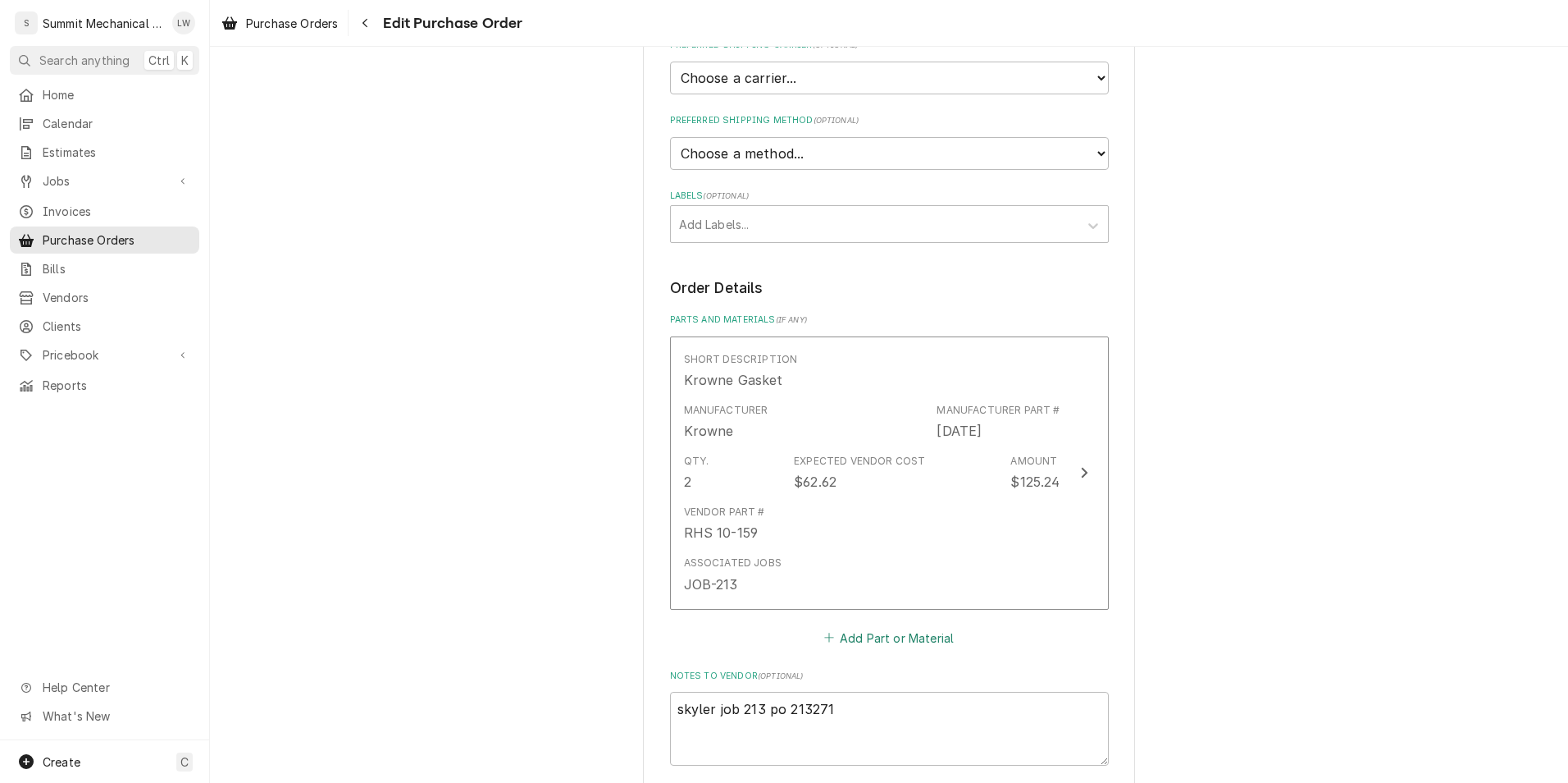
scroll to position [713, 0]
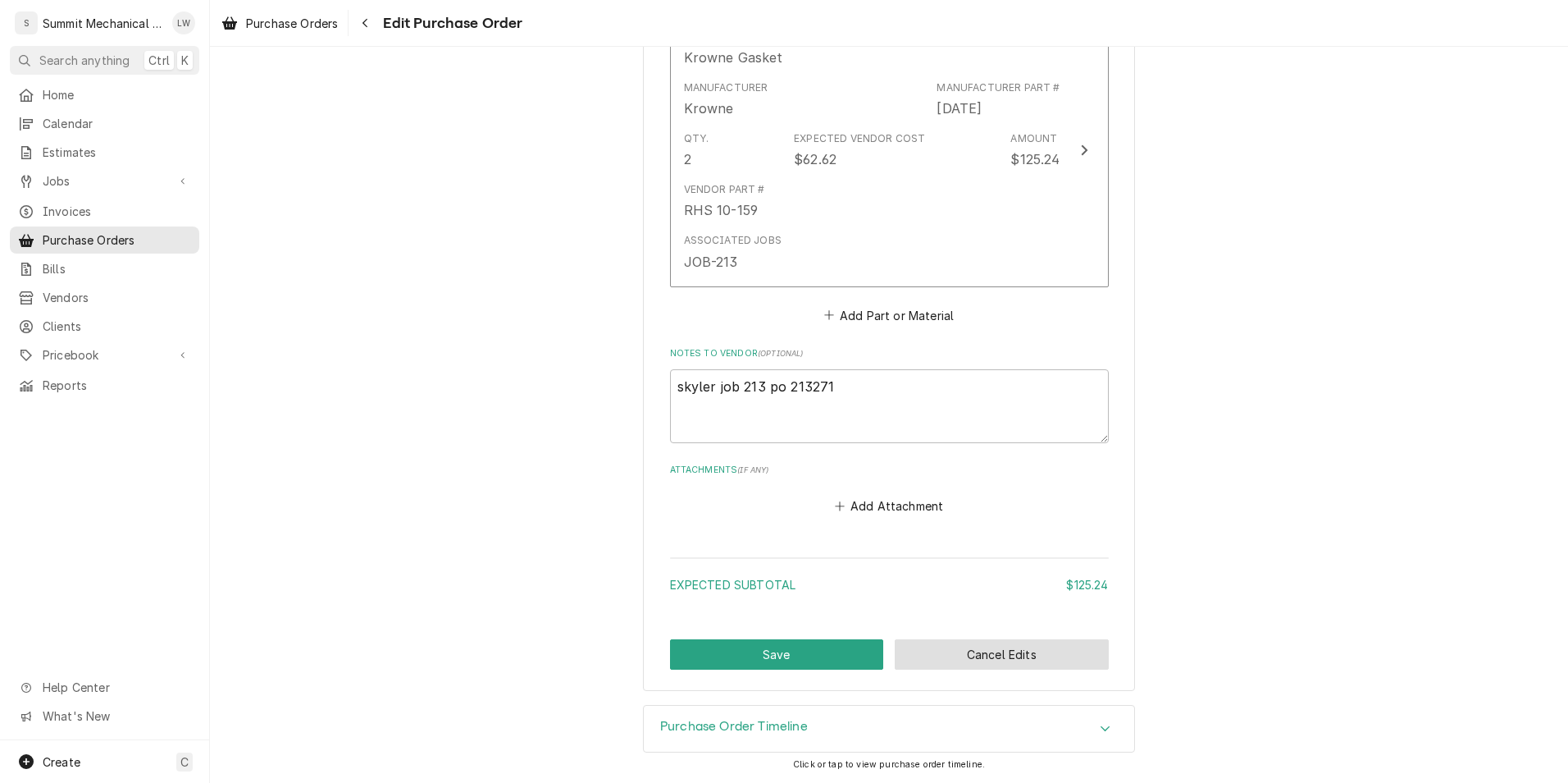
click at [1038, 666] on button "Cancel Edits" at bounding box center [1002, 655] width 214 height 30
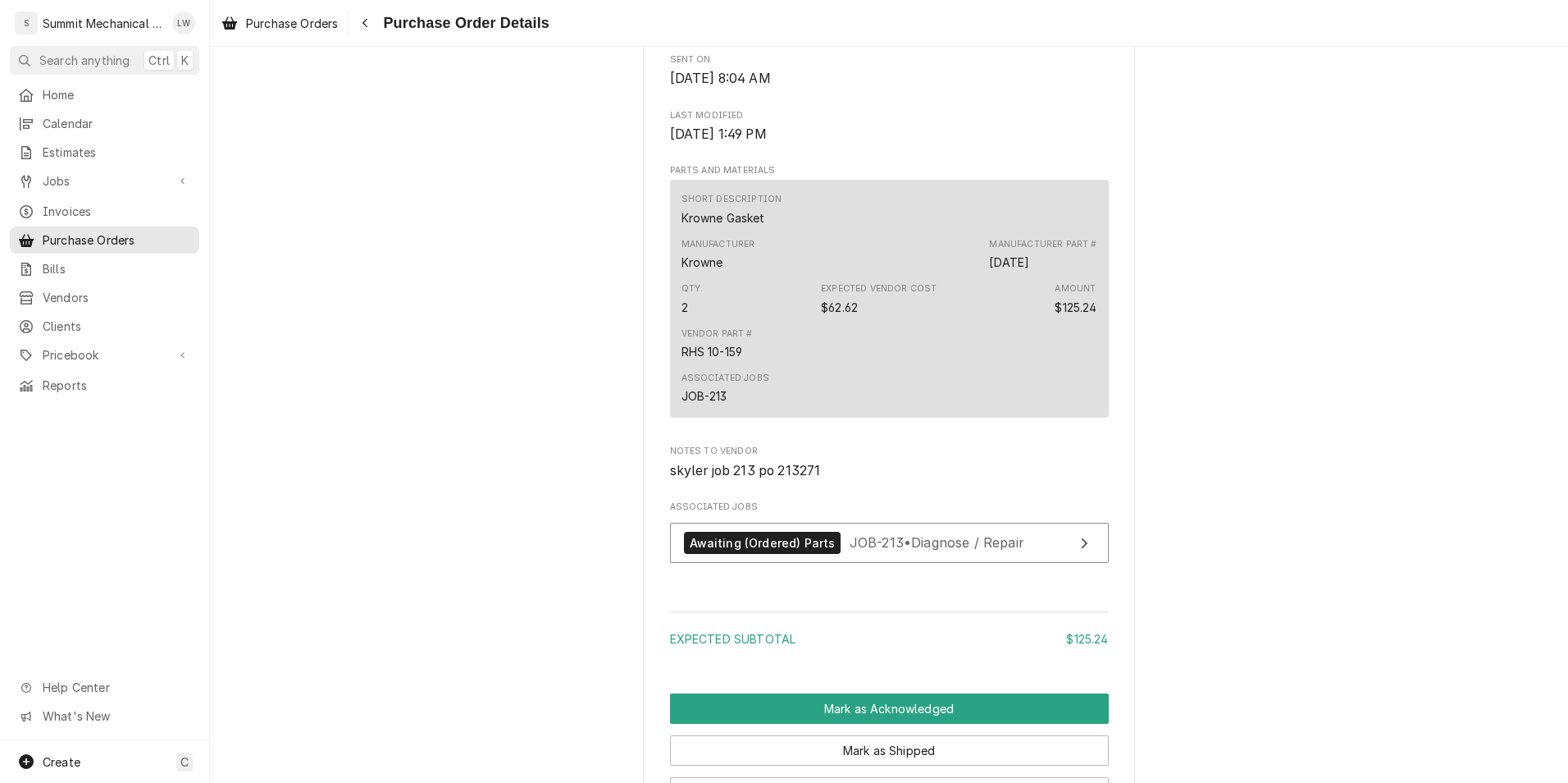
scroll to position [1068, 0]
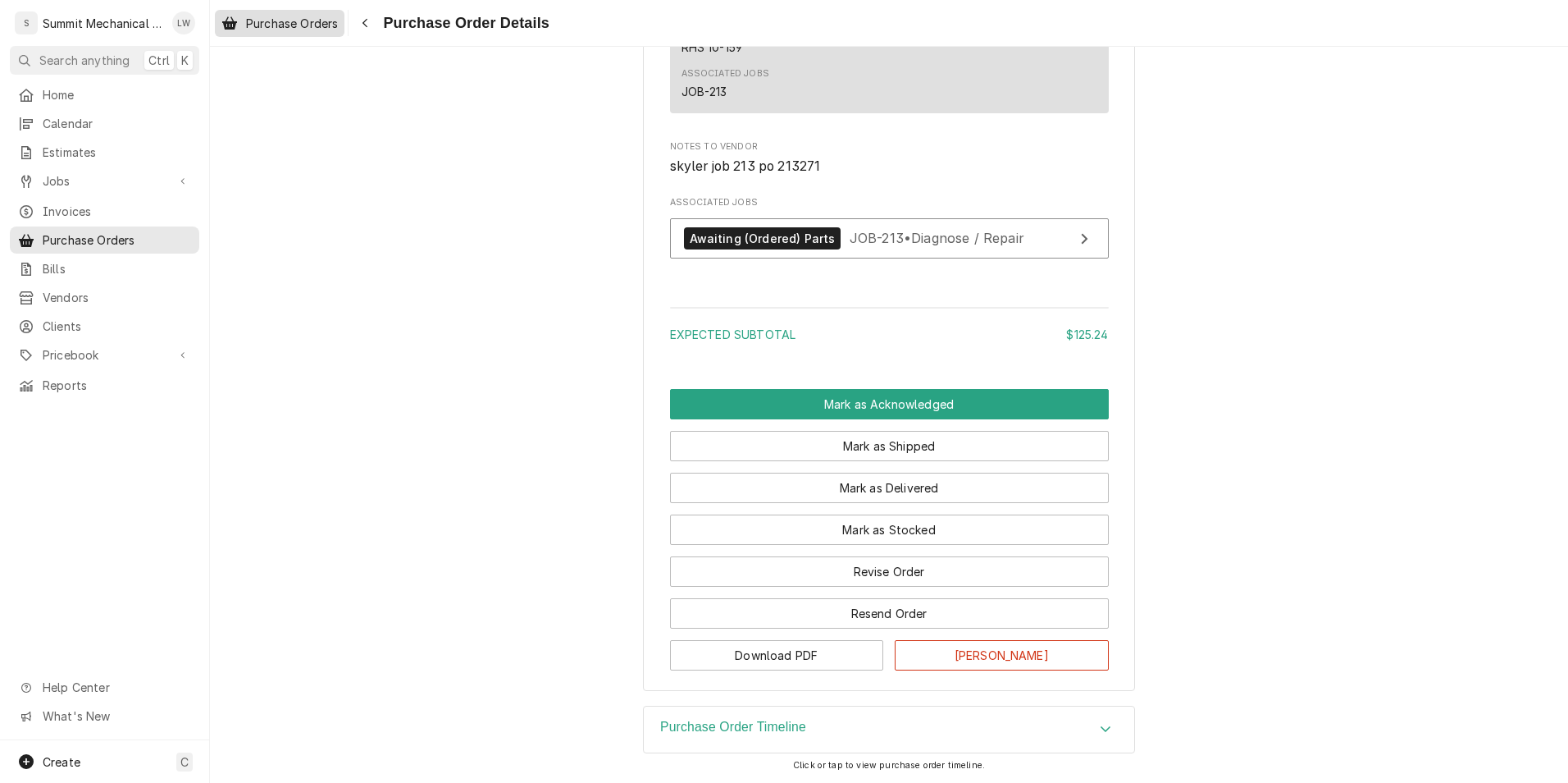
click at [308, 20] on span "Purchase Orders" at bounding box center [292, 24] width 92 height 17
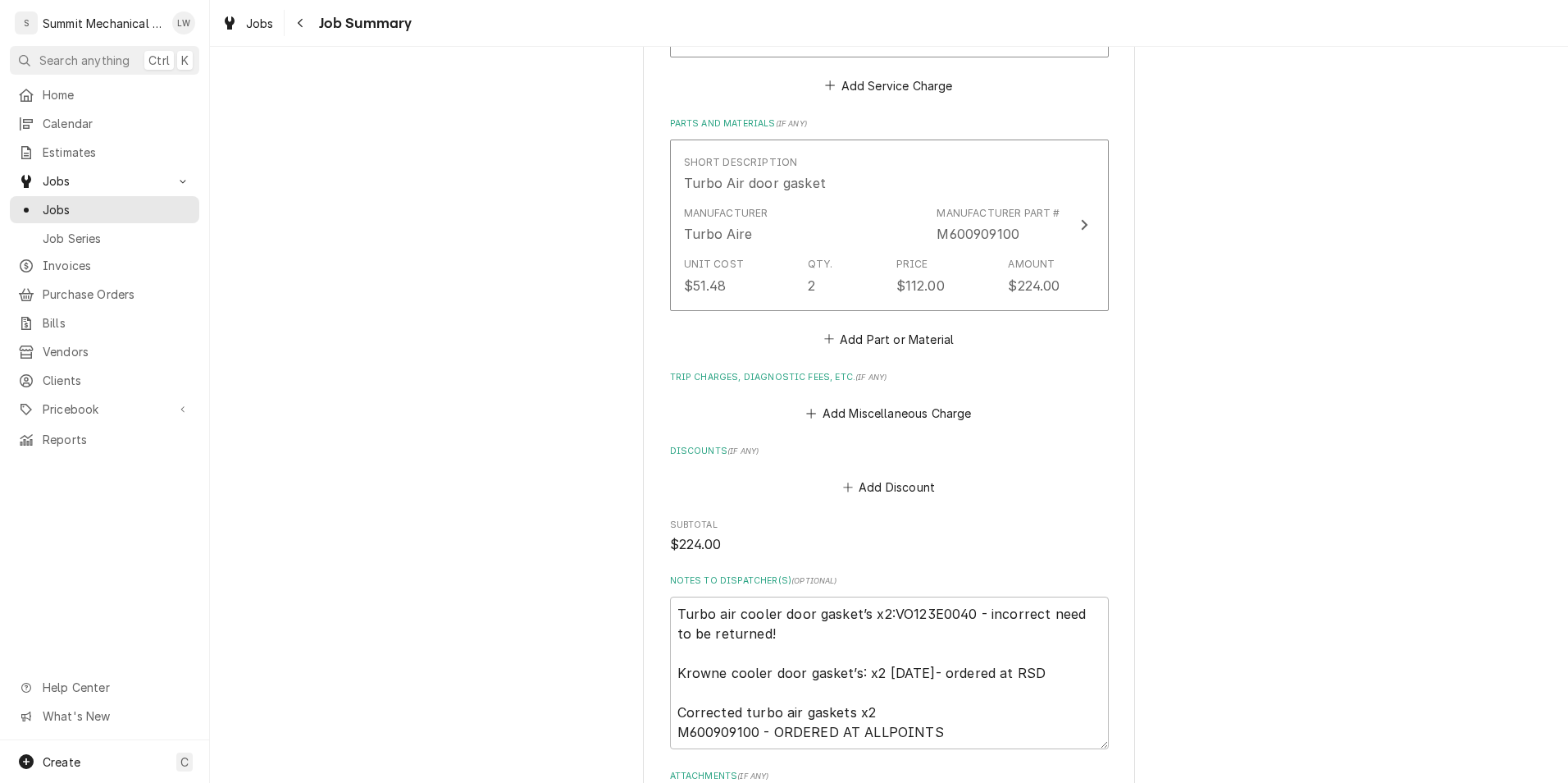
scroll to position [642, 0]
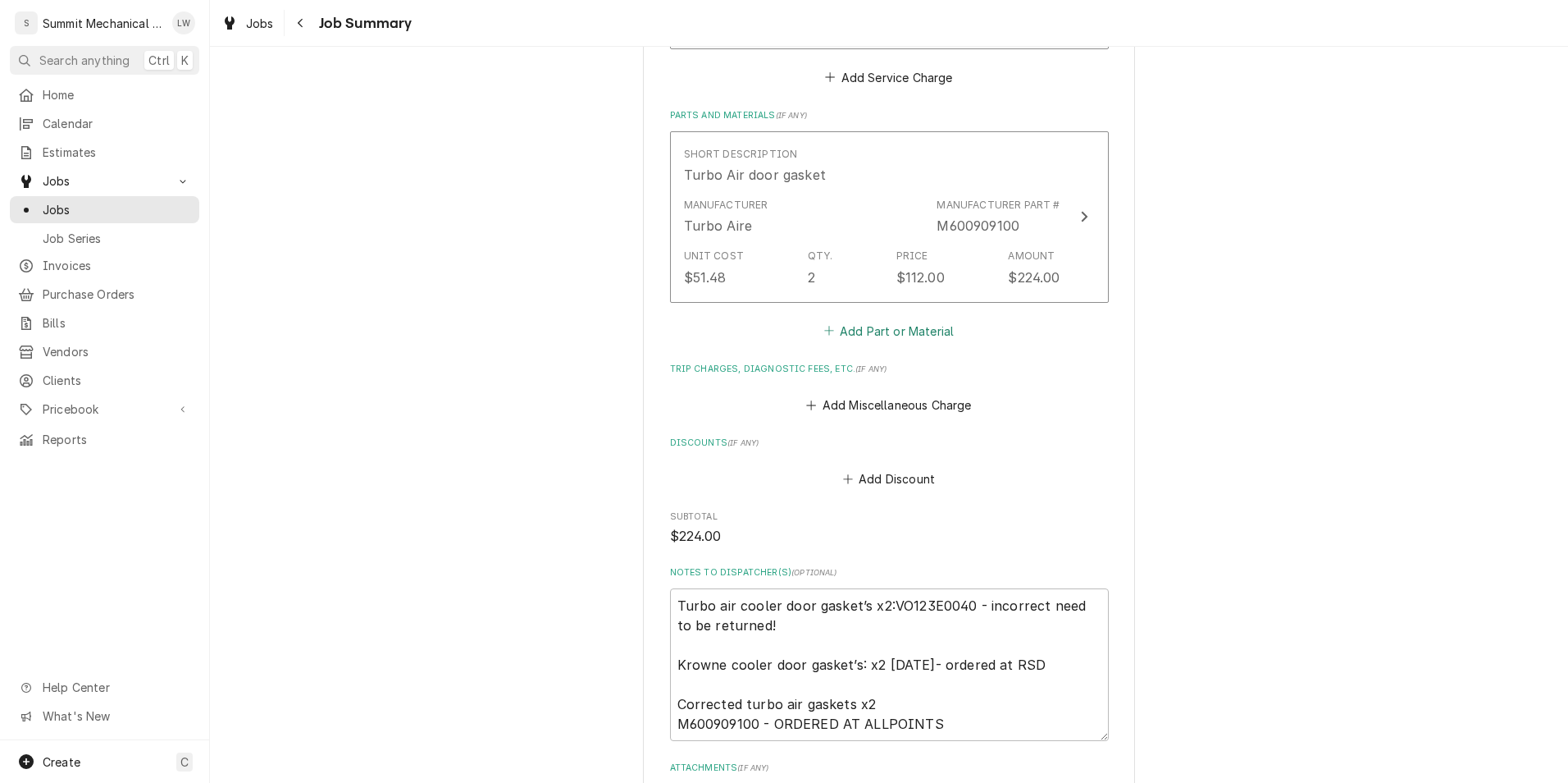
click at [873, 328] on button "Add Part or Material" at bounding box center [887, 331] width 135 height 23
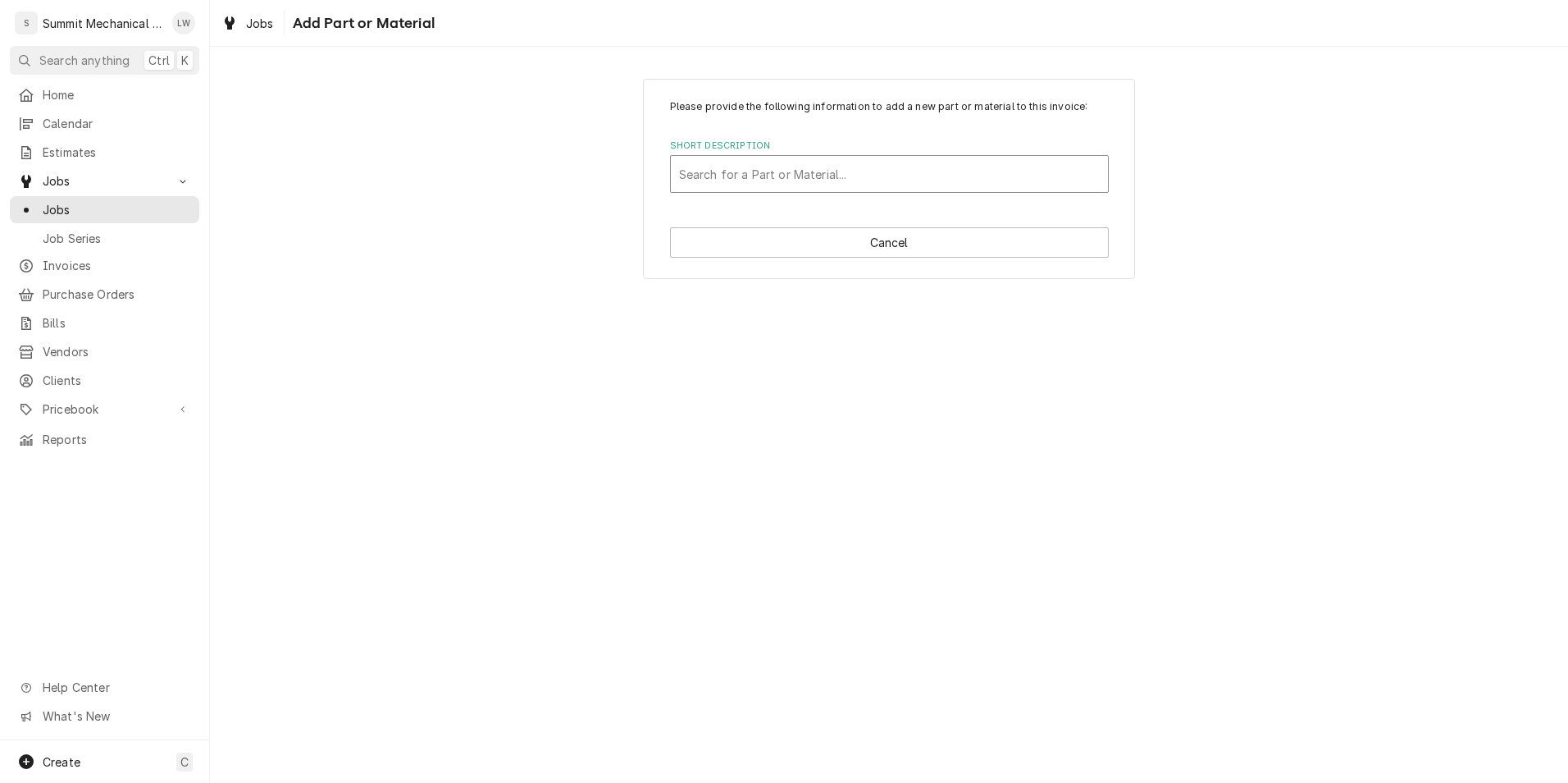
click at [818, 183] on div "Short Description" at bounding box center [889, 173] width 421 height 29
type input "KROWN"
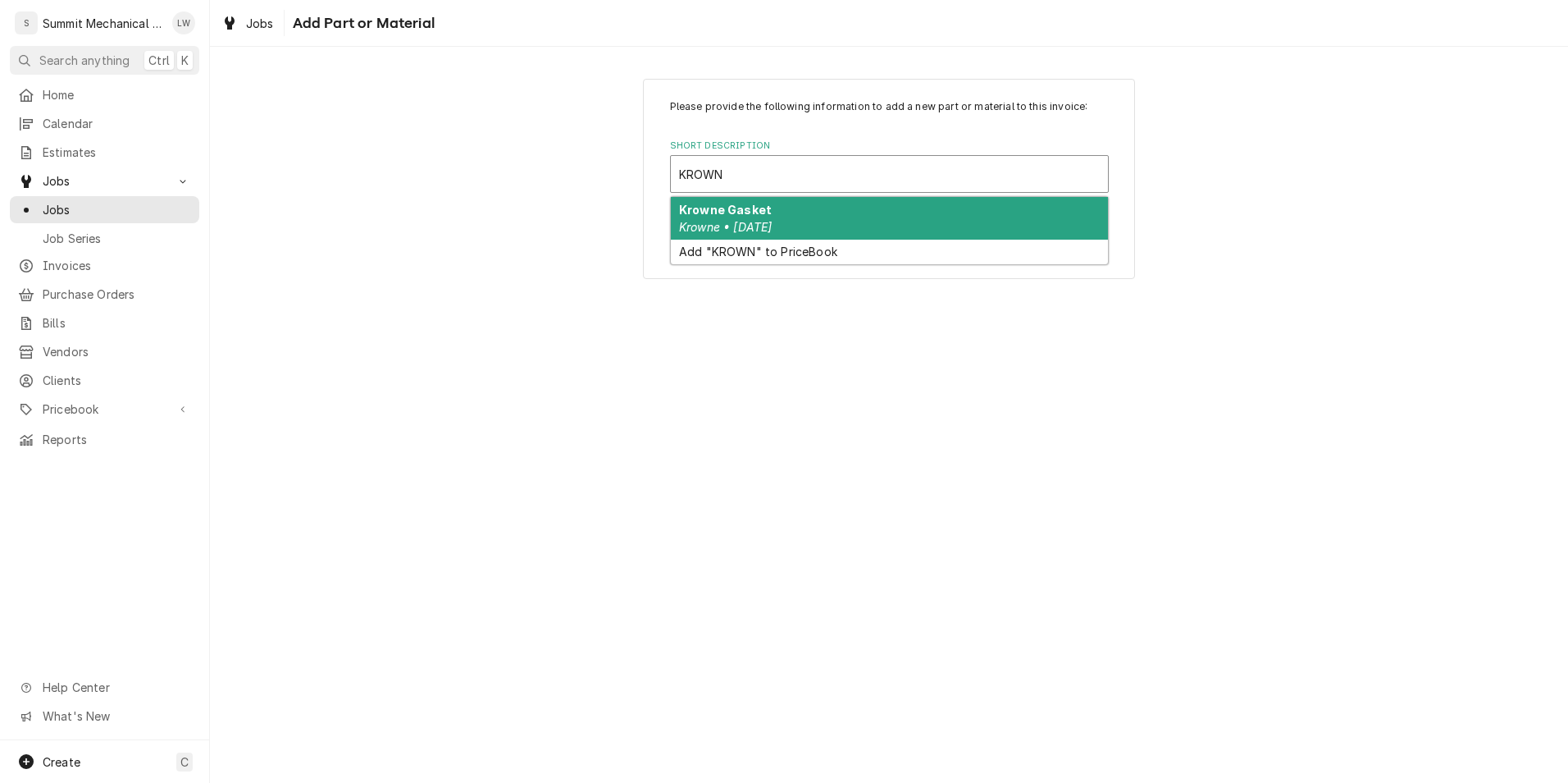
click at [784, 217] on div "Krowne Gasket Krowne • BC552" at bounding box center [888, 217] width 437 height 43
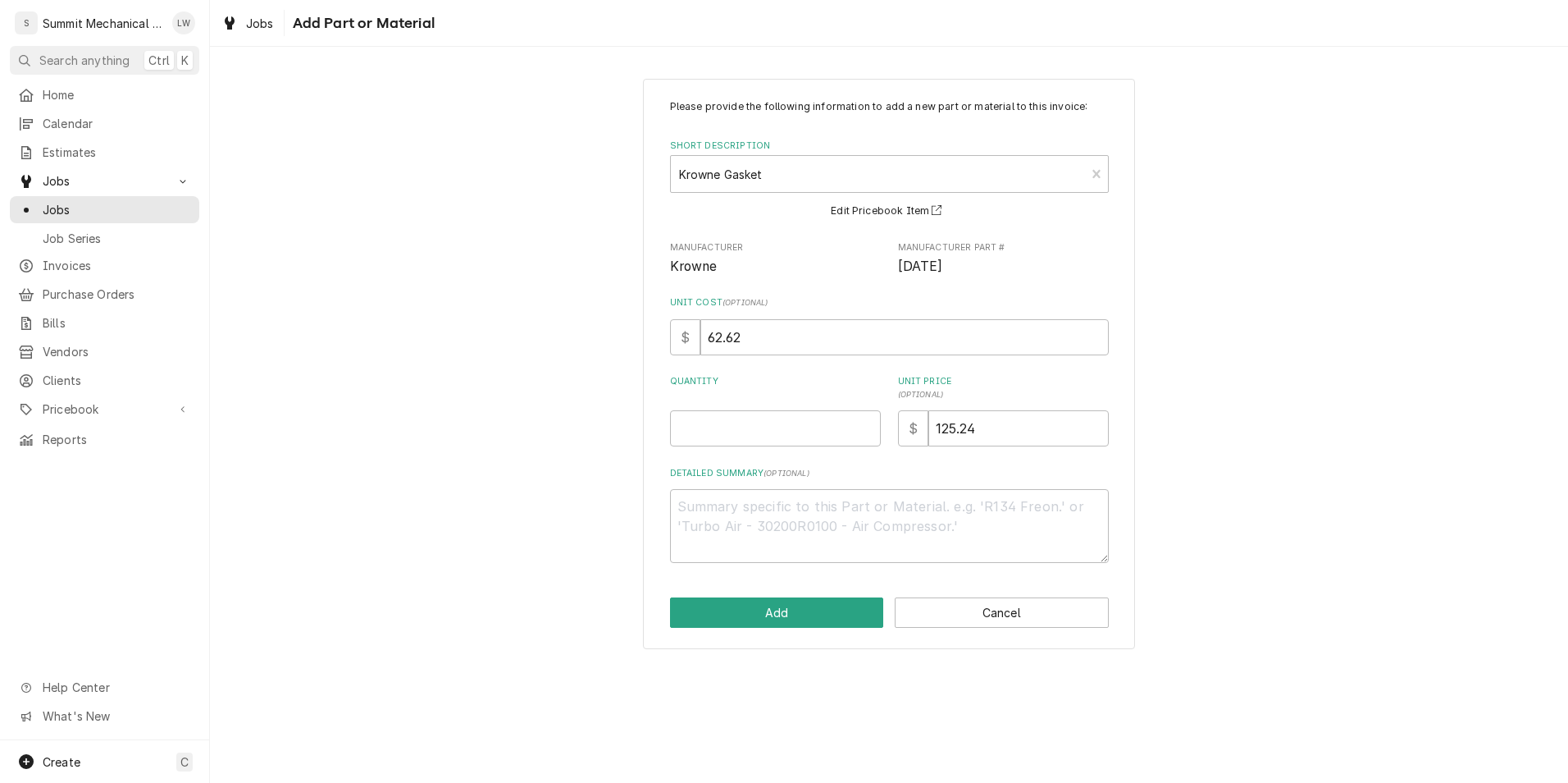
click at [723, 449] on div "Please provide the following information to add a new part or material to this …" at bounding box center [889, 331] width 439 height 464
click at [723, 441] on input "Quantity" at bounding box center [775, 428] width 211 height 36
type textarea "x"
type input "2"
click at [794, 611] on button "Add" at bounding box center [777, 612] width 214 height 30
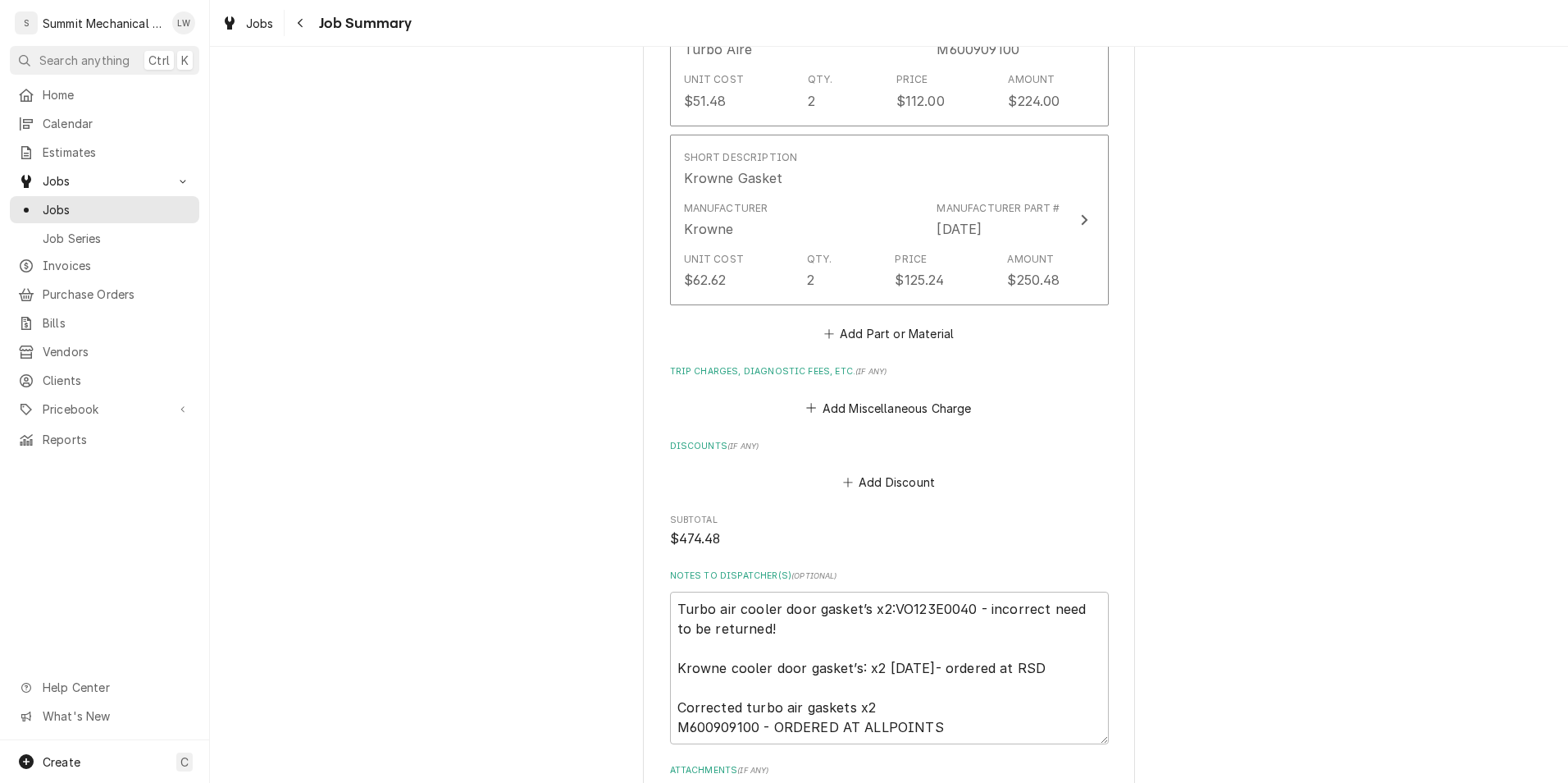
scroll to position [1032, 0]
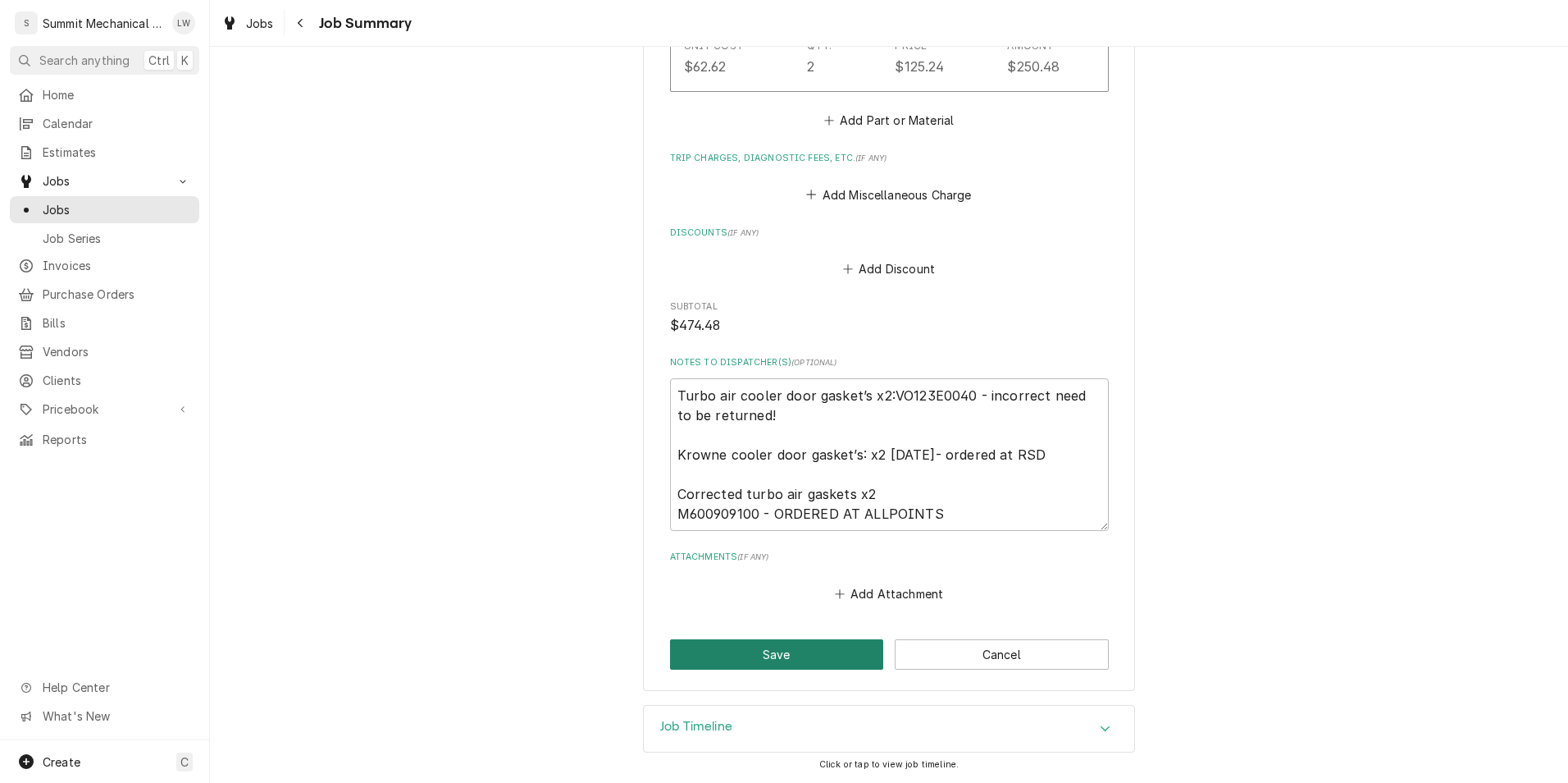
click at [772, 648] on button "Save" at bounding box center [777, 655] width 214 height 30
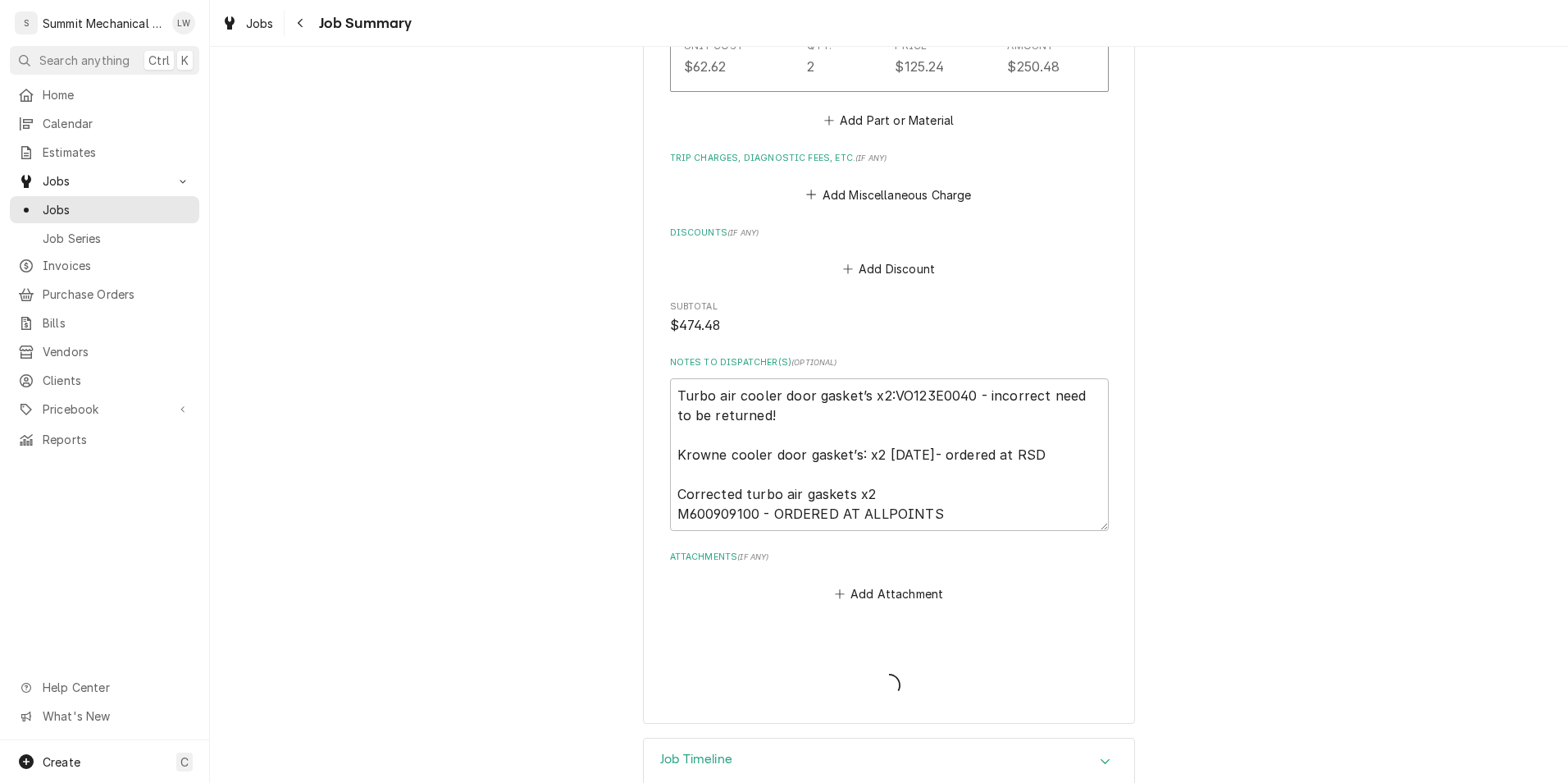
type textarea "x"
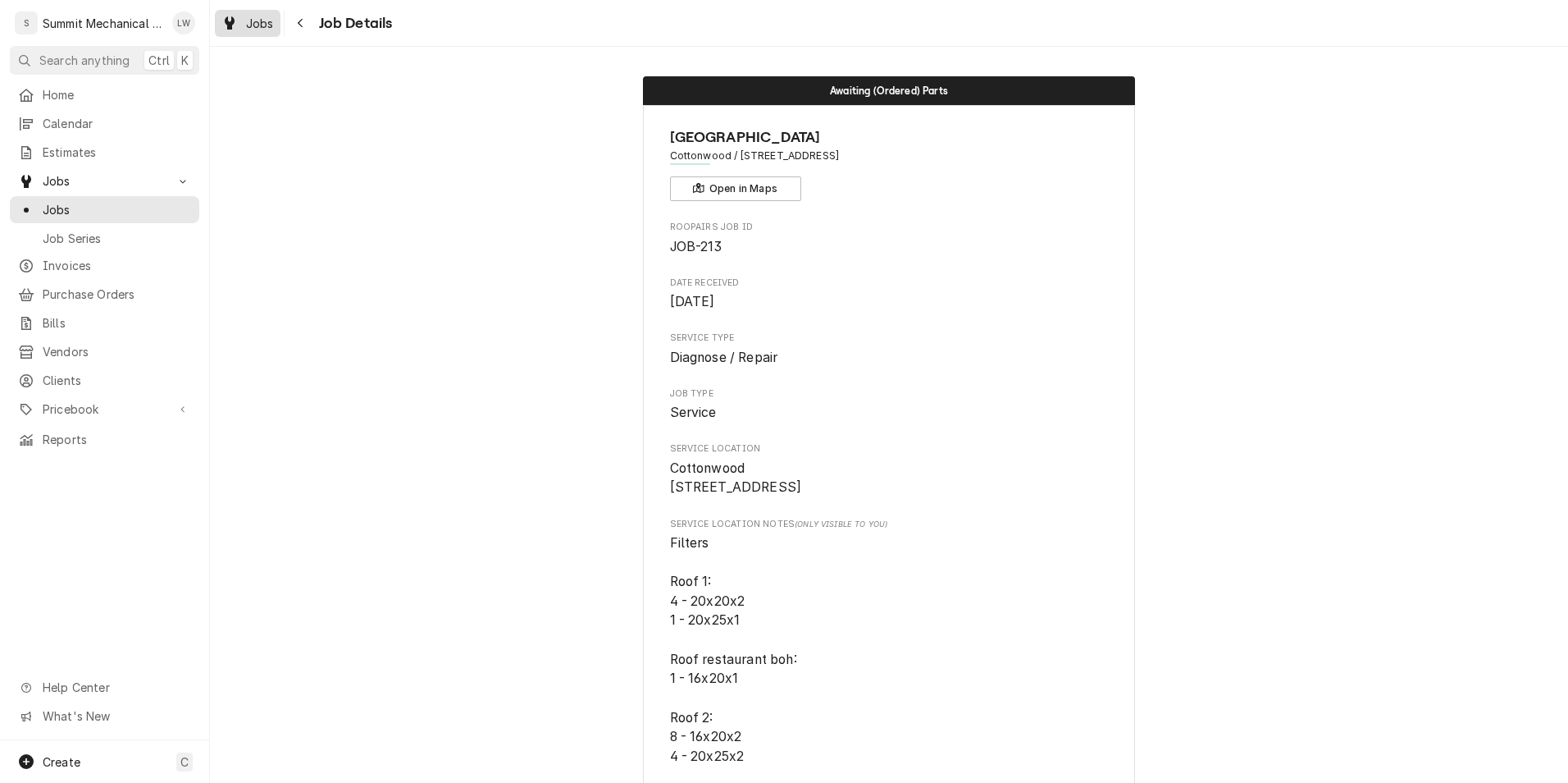
click at [257, 31] on div "Jobs" at bounding box center [247, 24] width 59 height 21
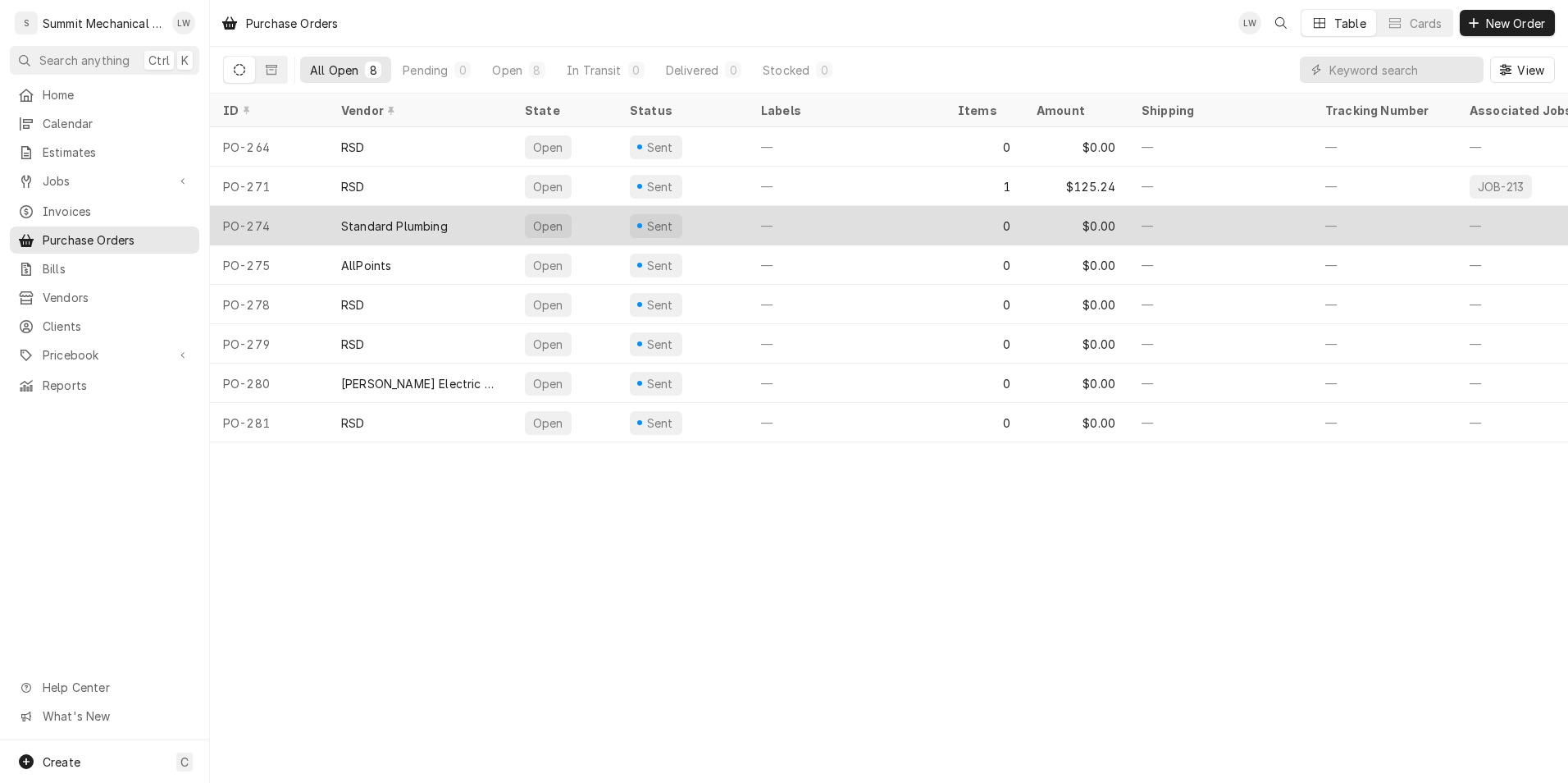
click at [433, 230] on div "Standard Plumbing" at bounding box center [394, 226] width 107 height 17
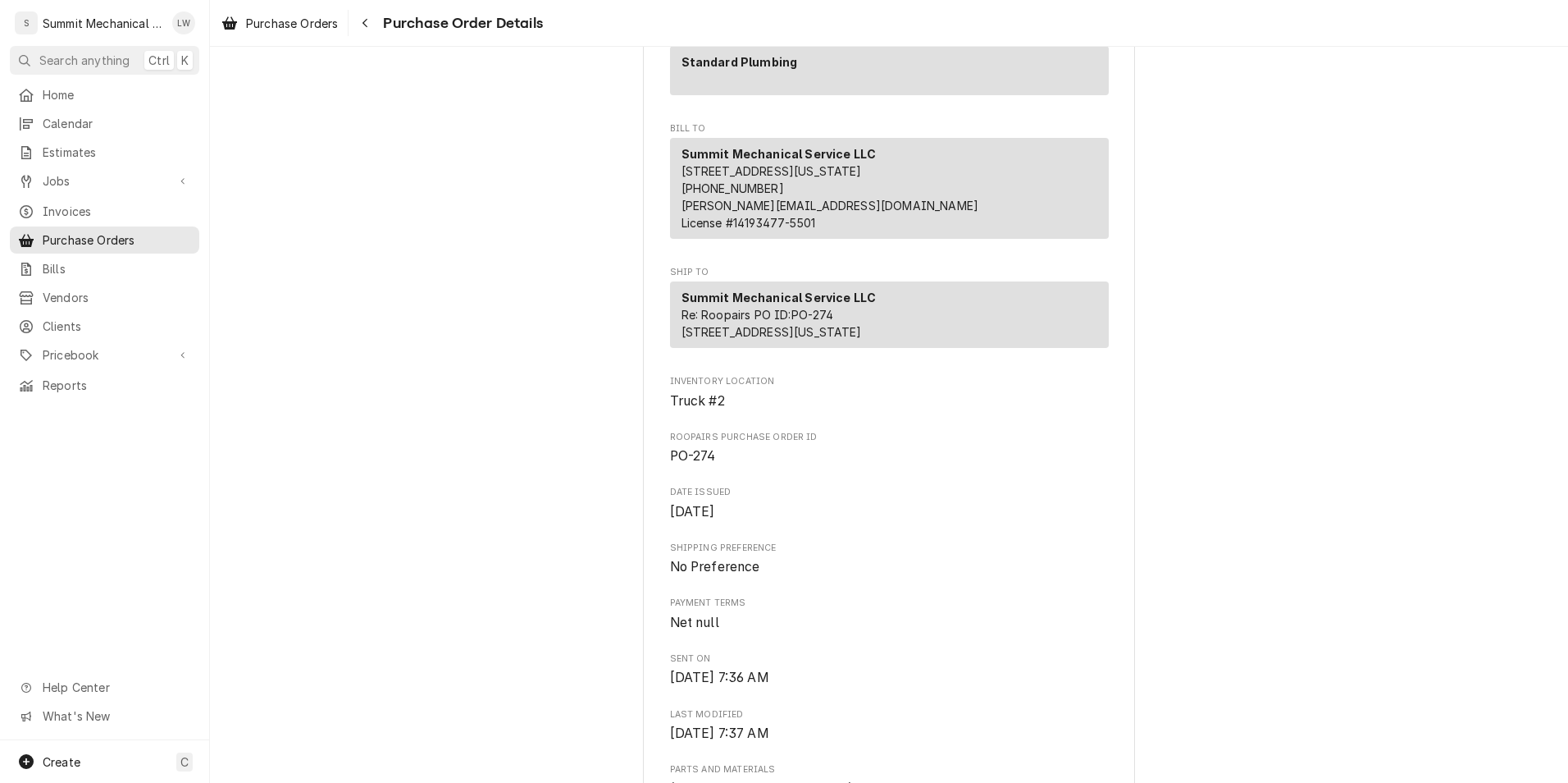
scroll to position [698, 0]
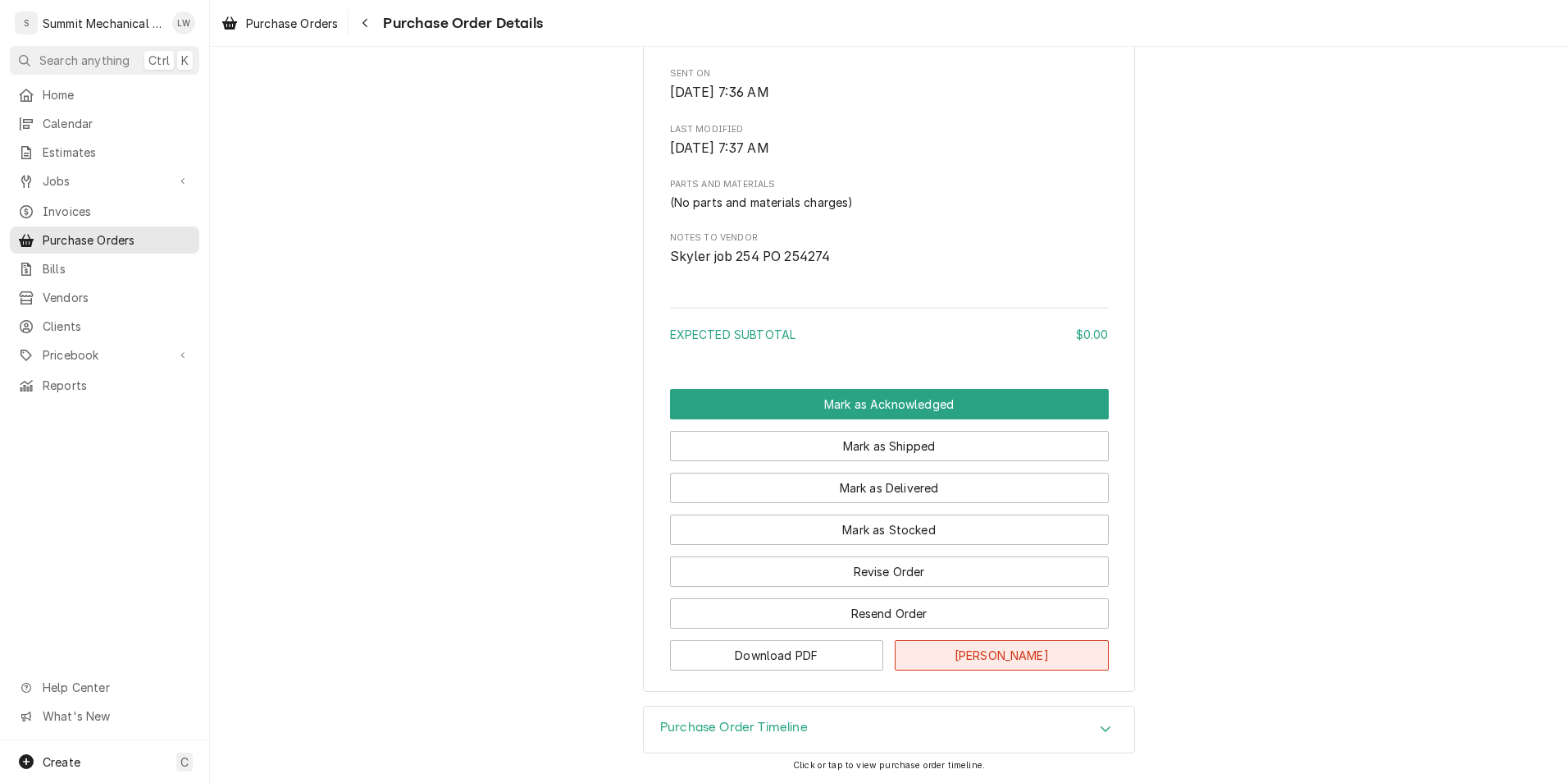
click at [1033, 648] on button "[PERSON_NAME]" at bounding box center [1002, 655] width 214 height 30
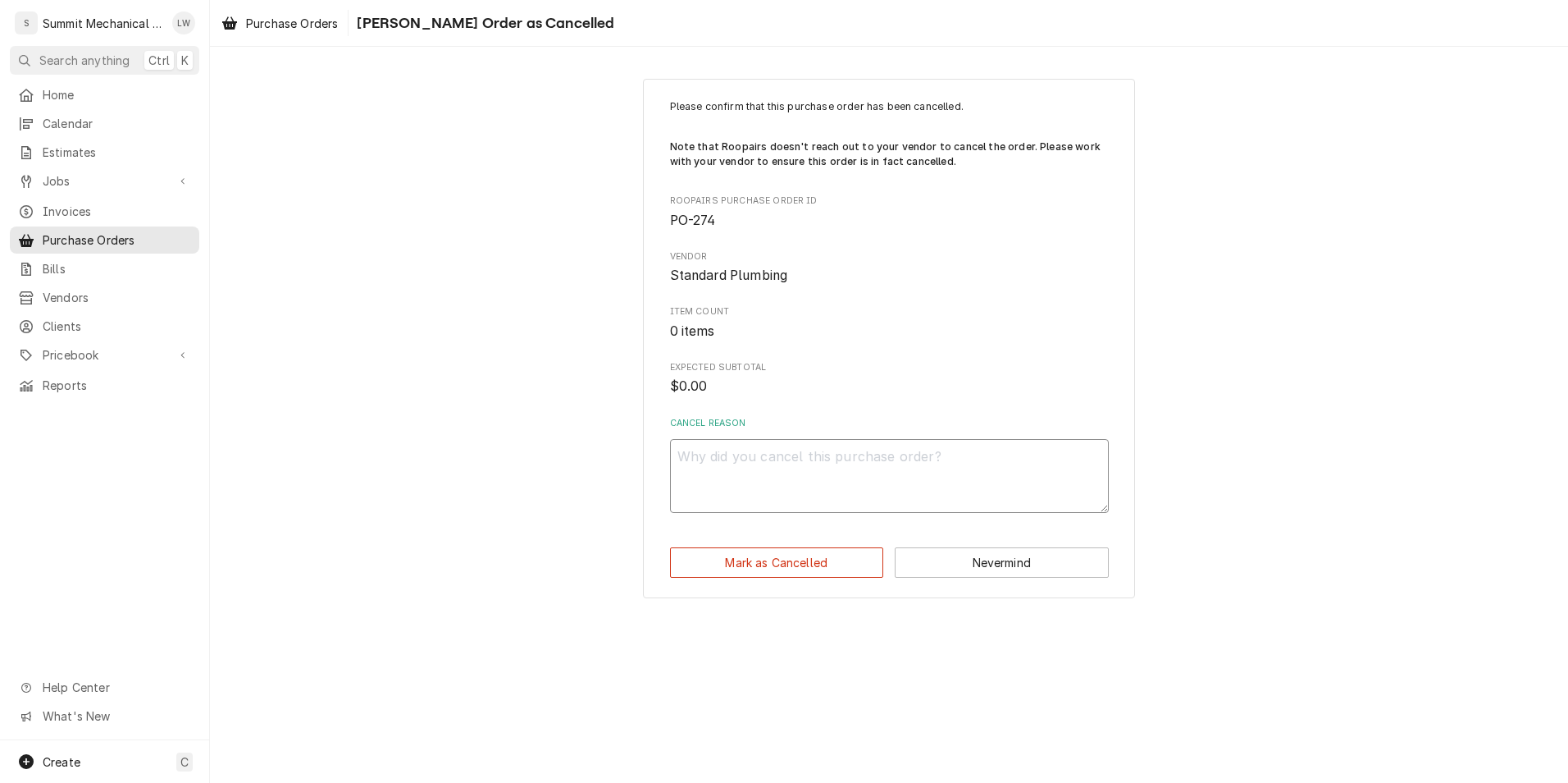
click at [861, 465] on textarea "Cancel Reason" at bounding box center [889, 476] width 439 height 74
type textarea "x"
type textarea "S"
type textarea "x"
type textarea "SU"
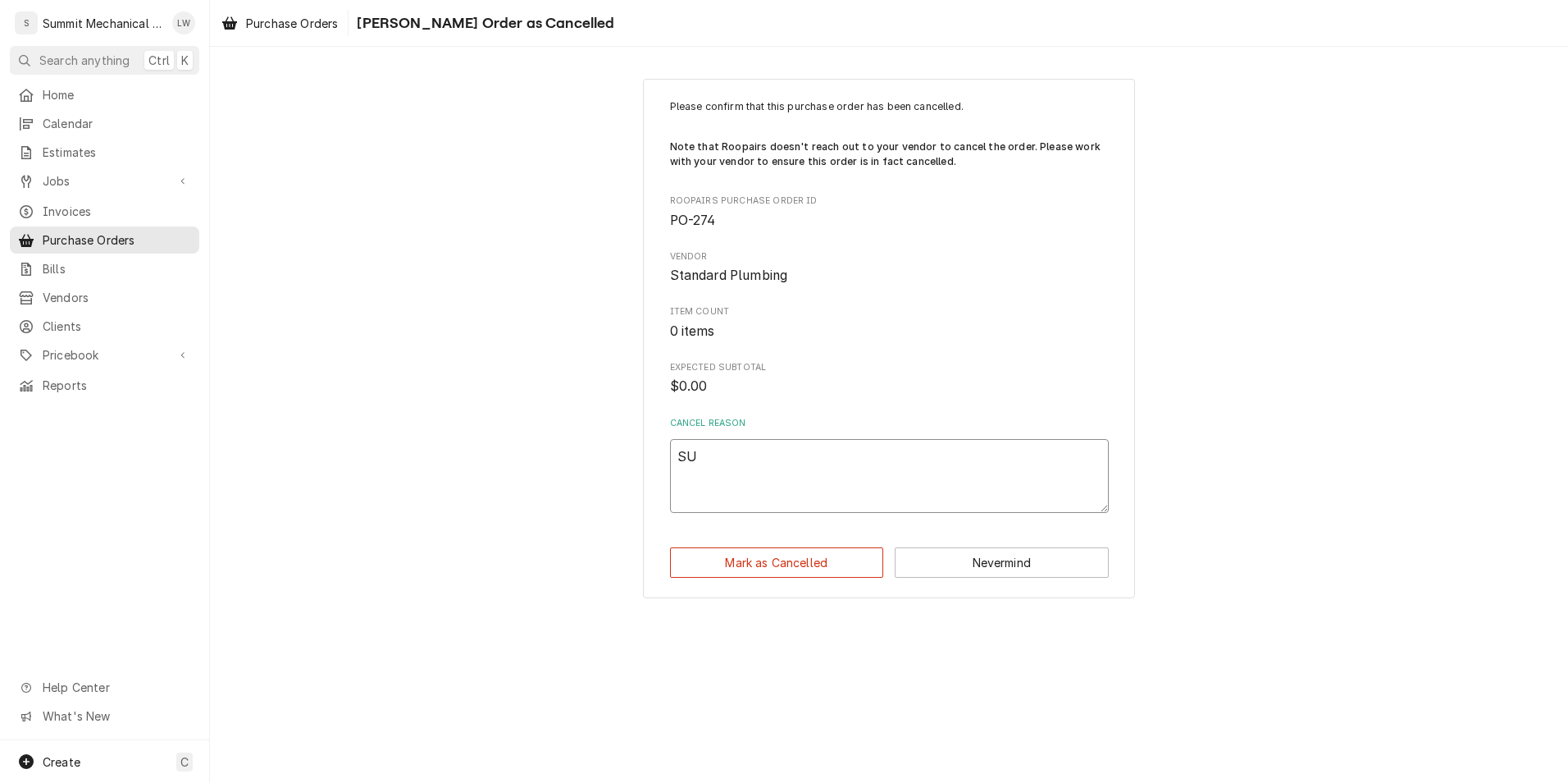
type textarea "x"
type textarea "SUP"
type textarea "x"
type textarea "SU"
type textarea "x"
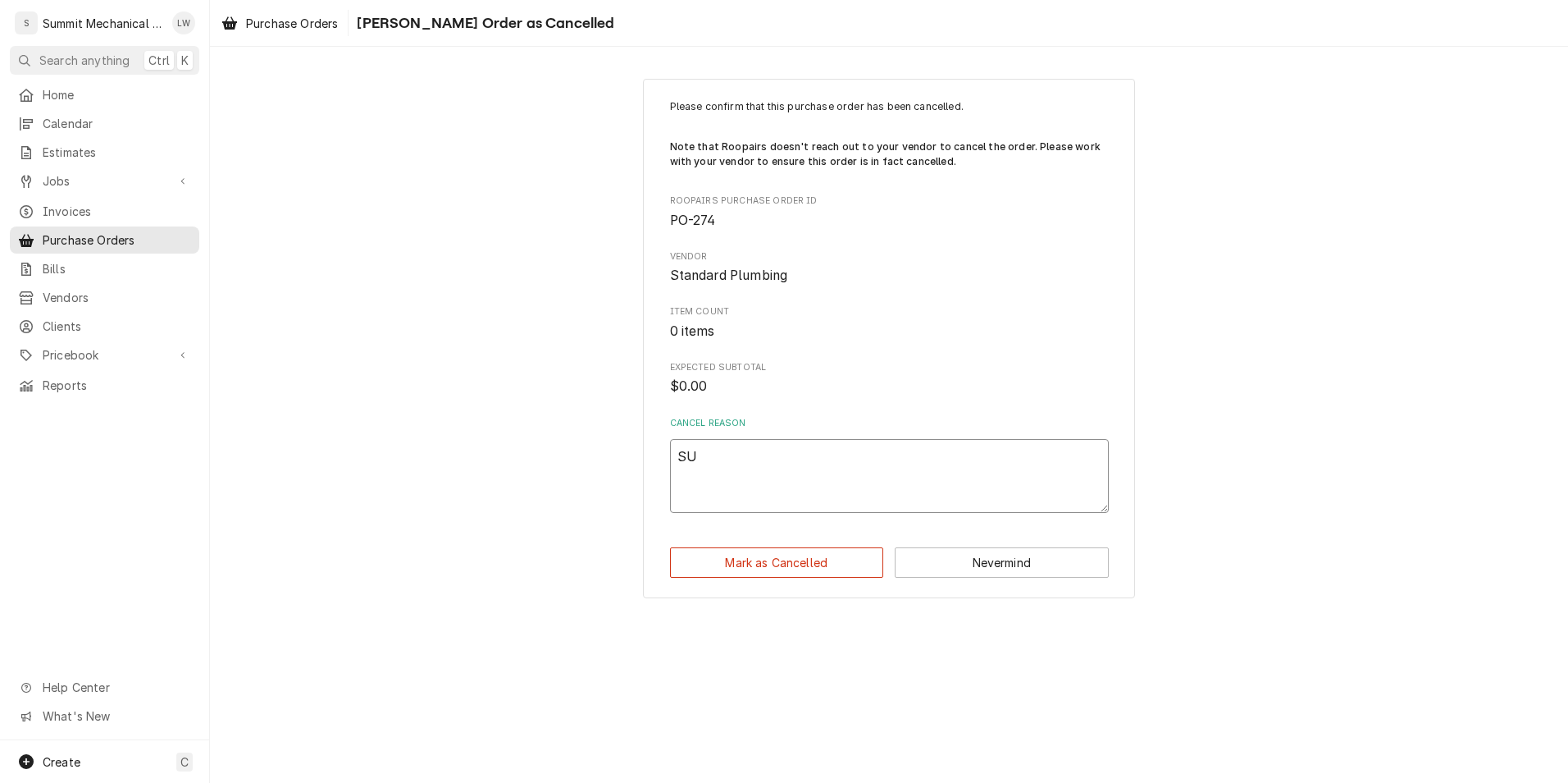
type textarea "S"
type textarea "x"
type textarea "S"
type textarea "x"
type textarea "Su"
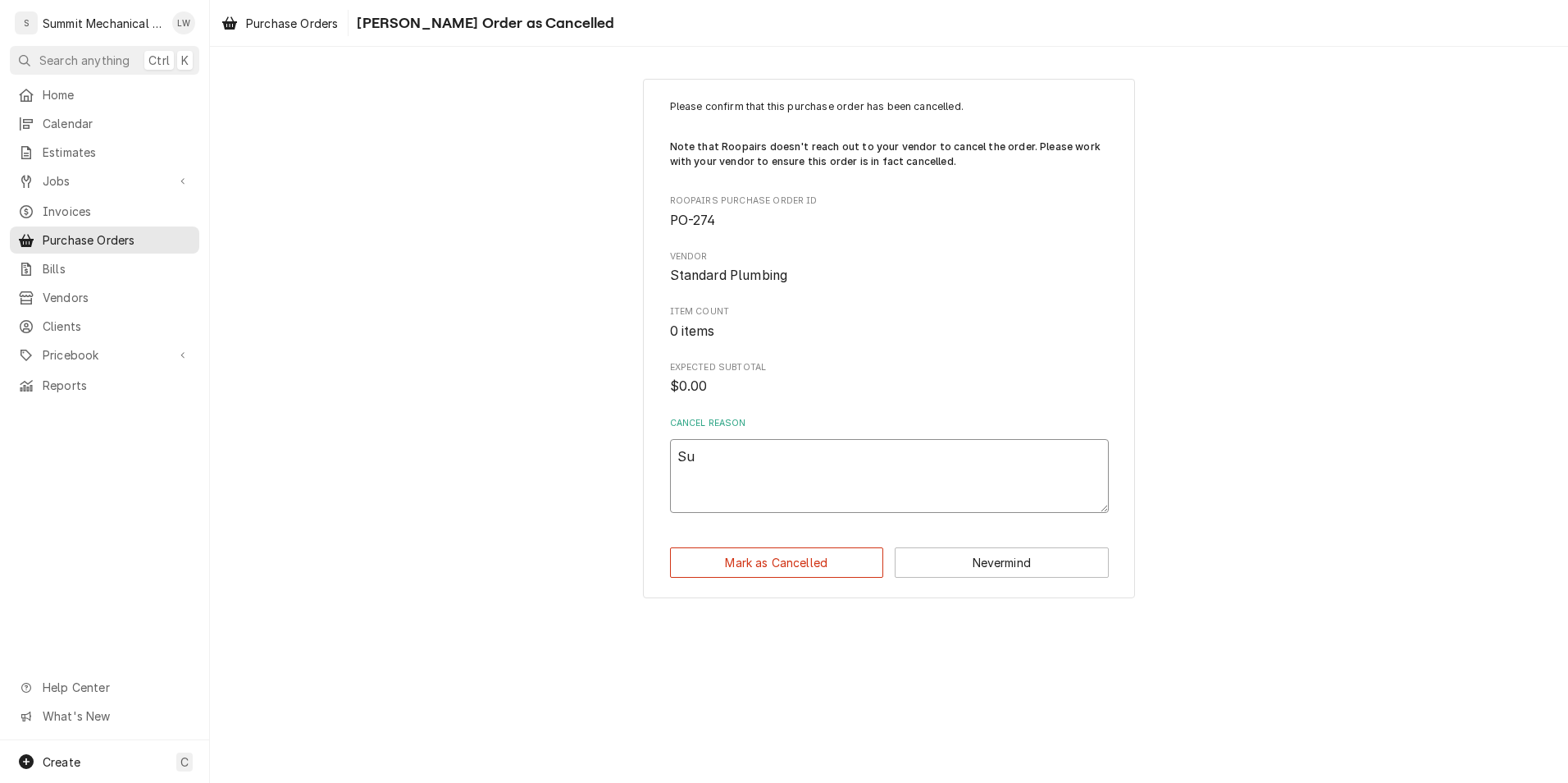
type textarea "x"
type textarea "Sup"
type textarea "x"
type textarea "Supp"
type textarea "x"
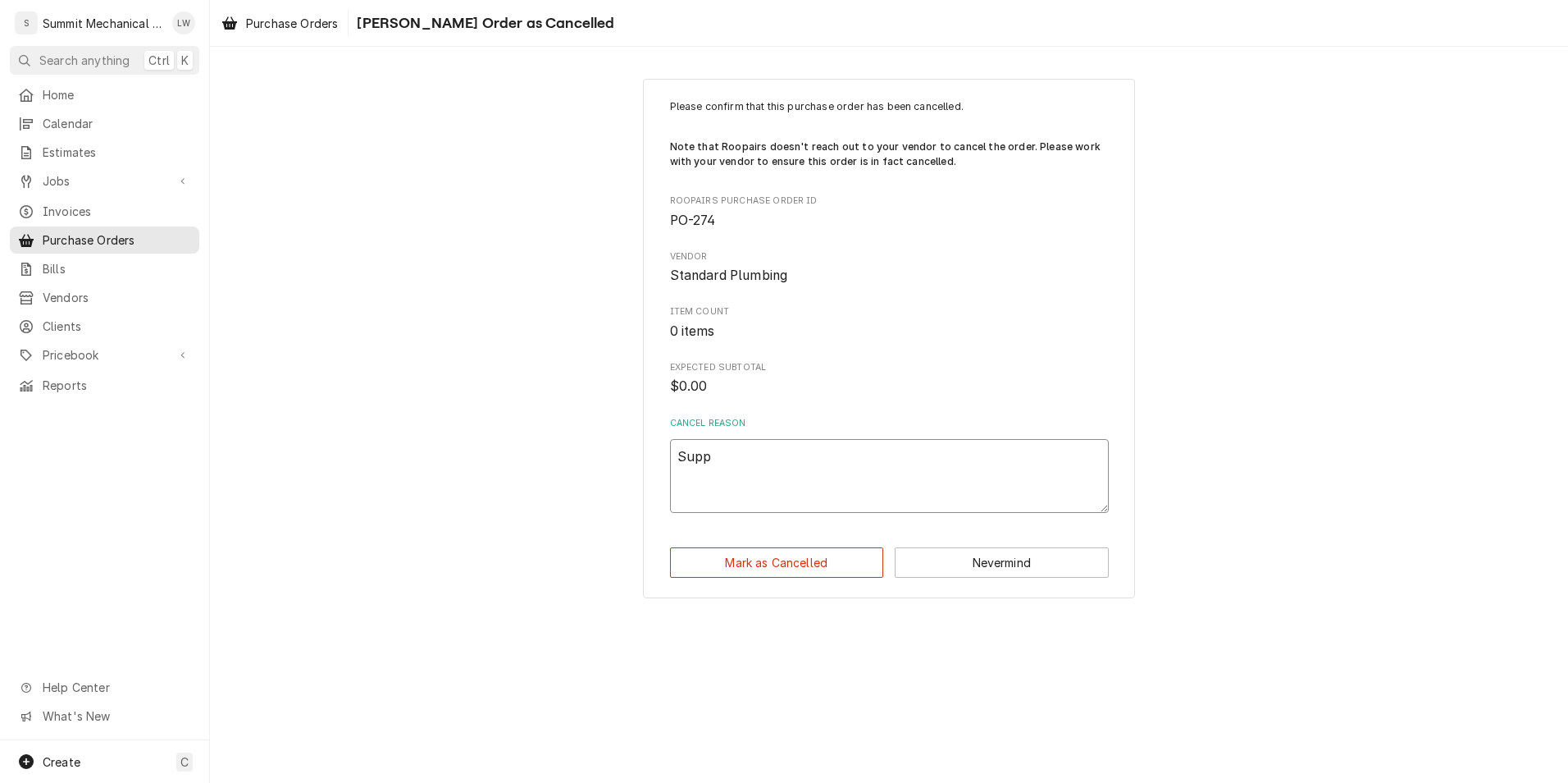
type textarea "Sup"
type textarea "x"
type textarea "Su"
type textarea "x"
type textarea "S"
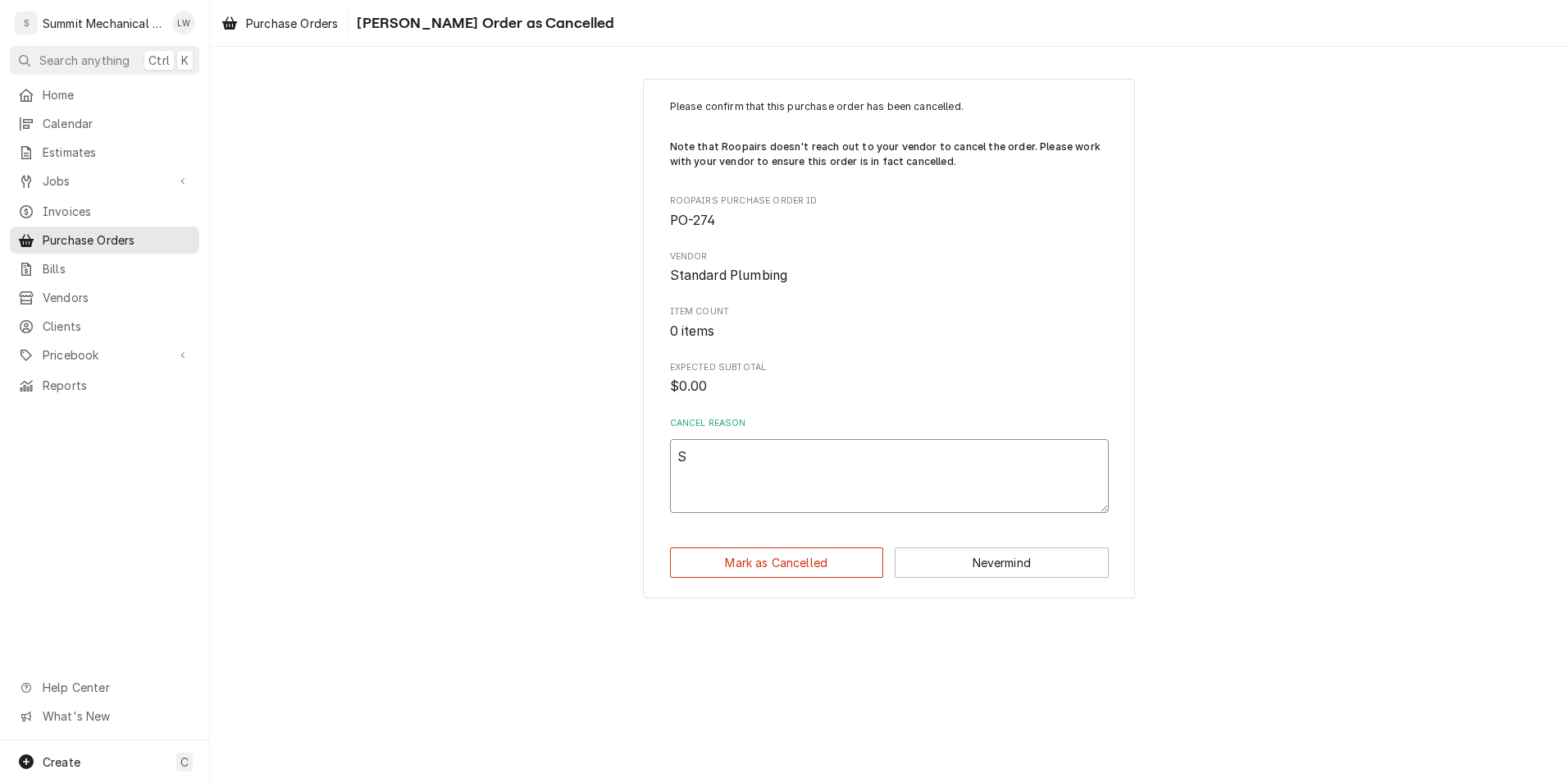
type textarea "x"
click at [957, 576] on button "Nevermind" at bounding box center [1002, 562] width 214 height 30
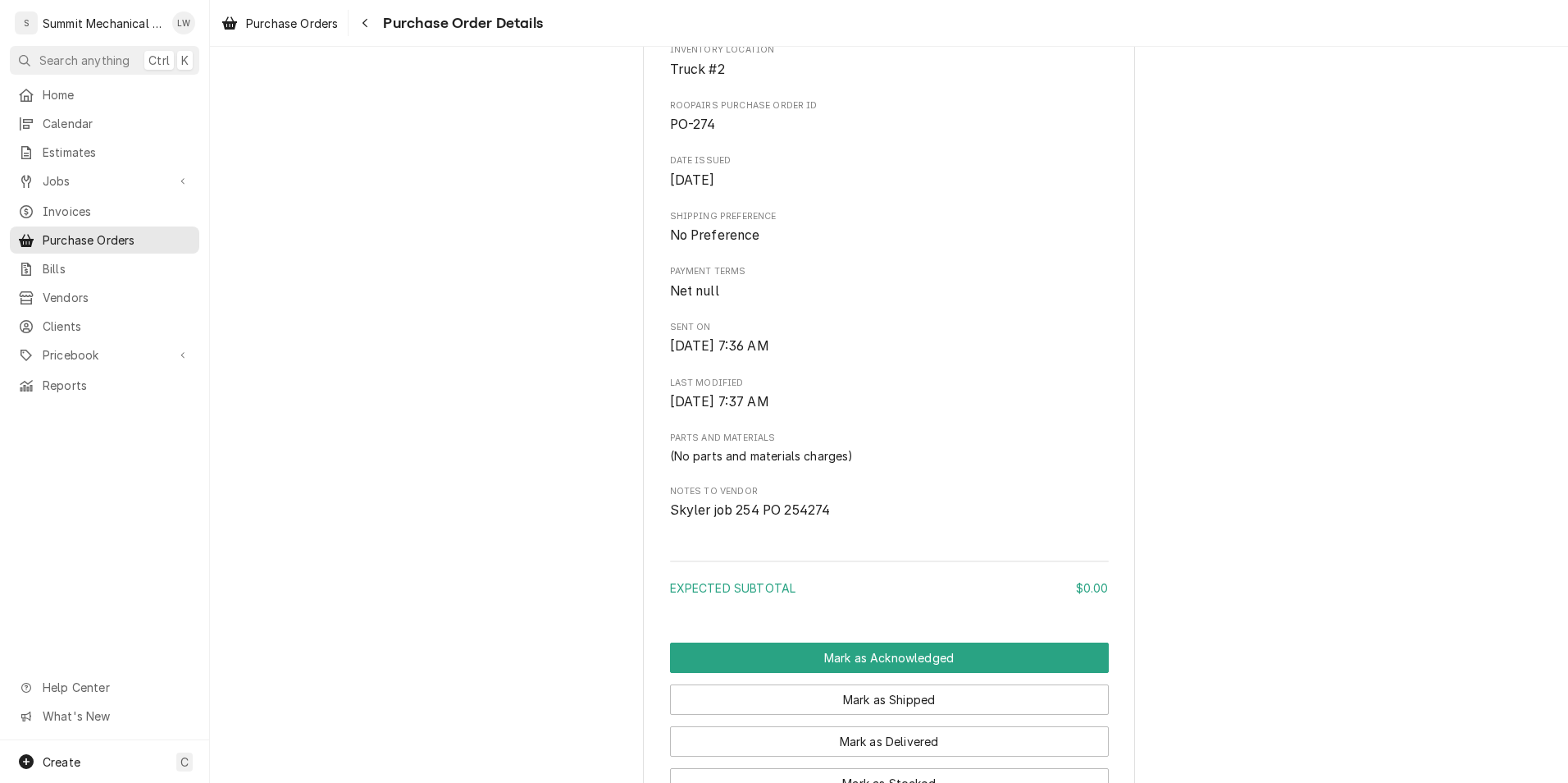
scroll to position [698, 0]
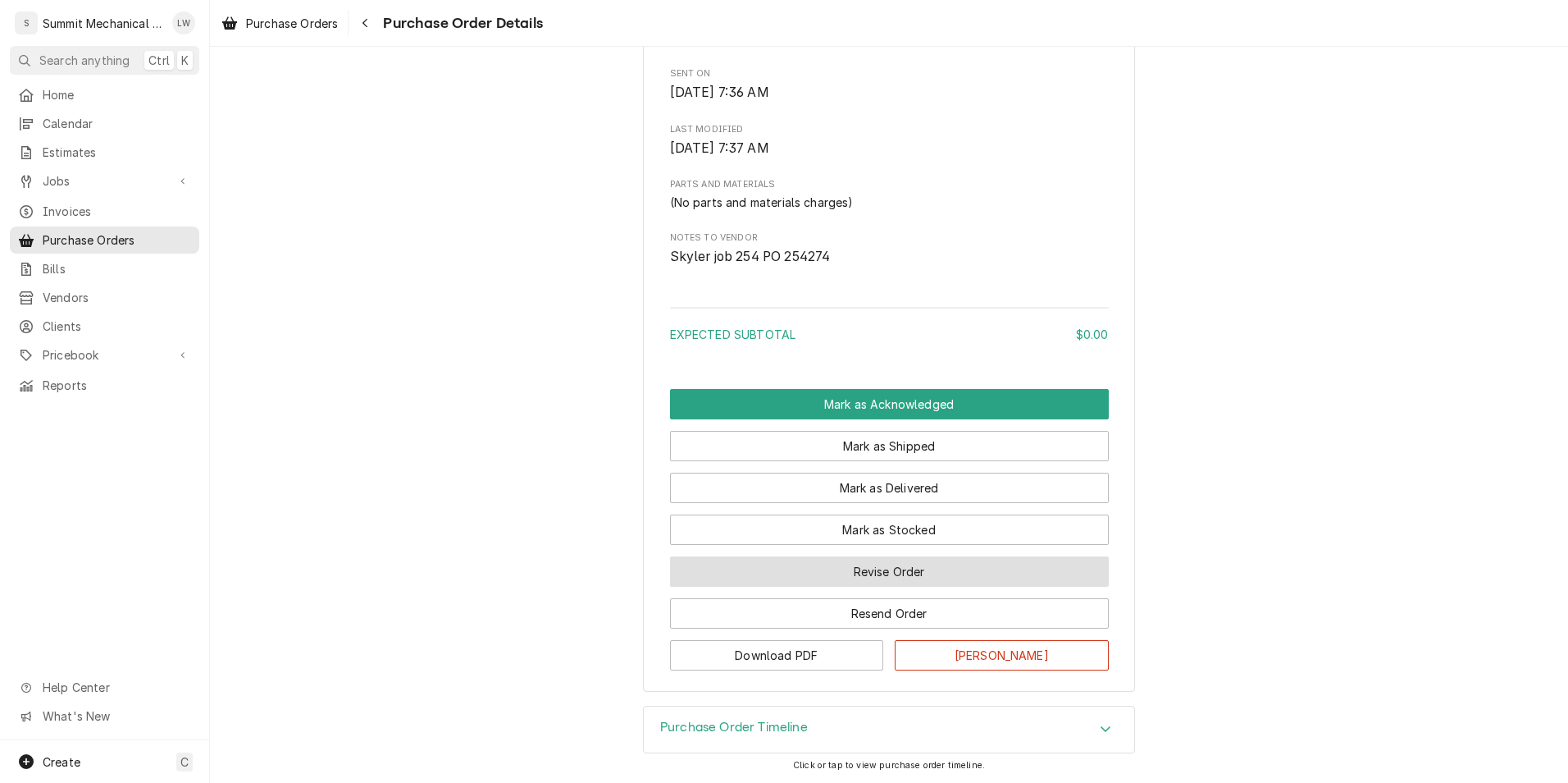
click at [886, 578] on button "Revise Order" at bounding box center [889, 571] width 439 height 30
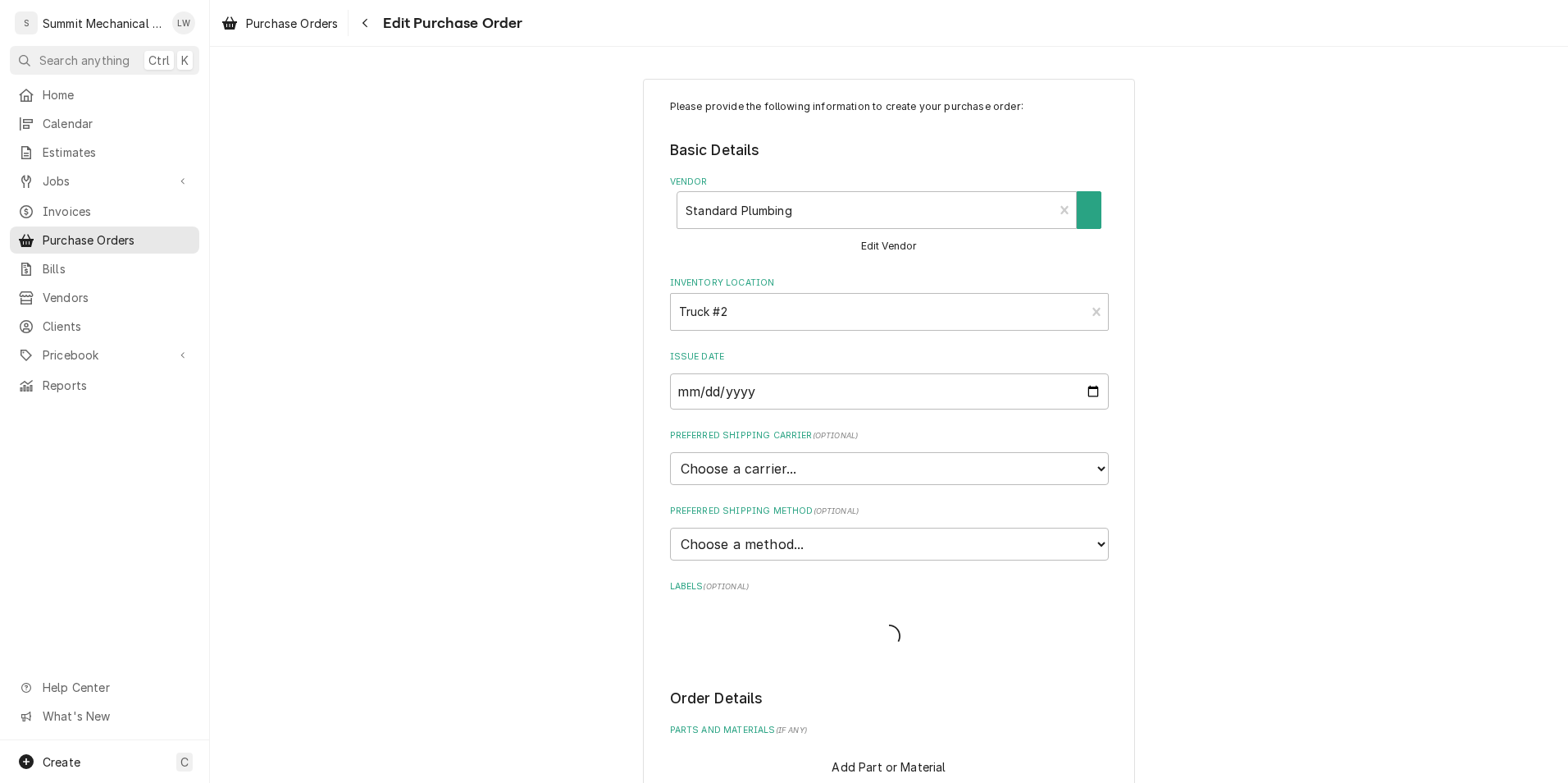
type textarea "x"
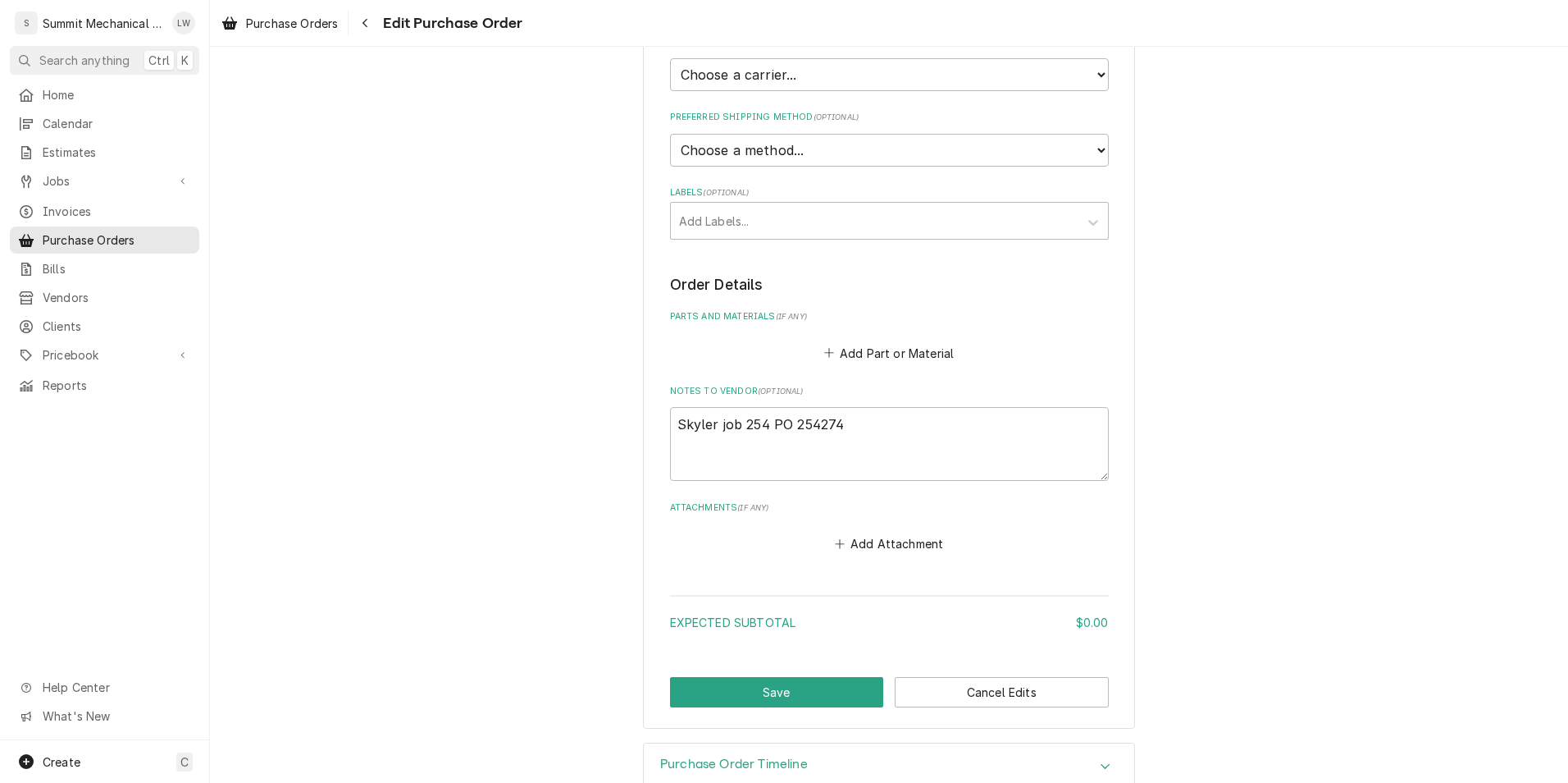
scroll to position [432, 0]
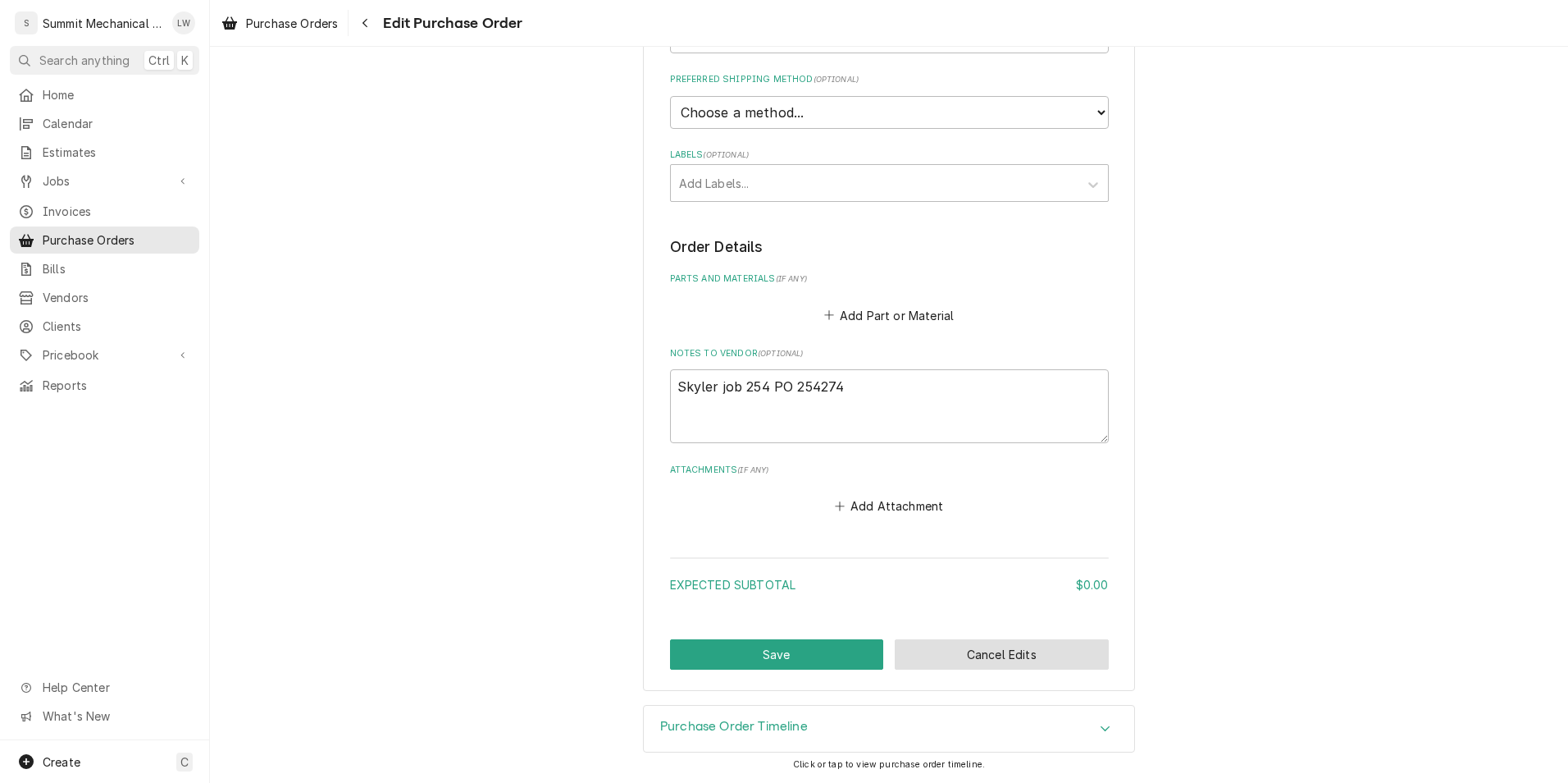
click at [947, 664] on button "Cancel Edits" at bounding box center [1002, 655] width 214 height 30
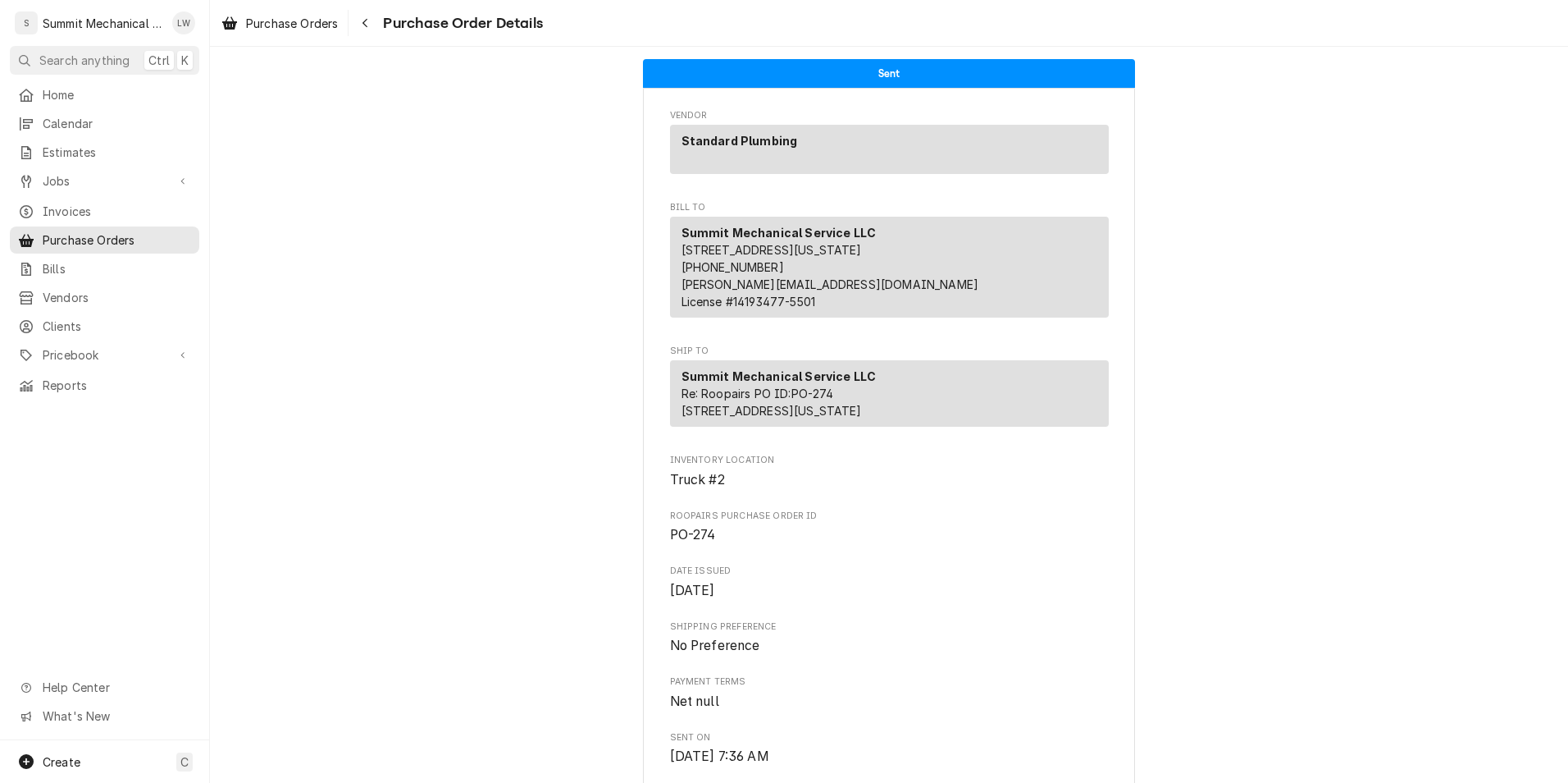
scroll to position [698, 0]
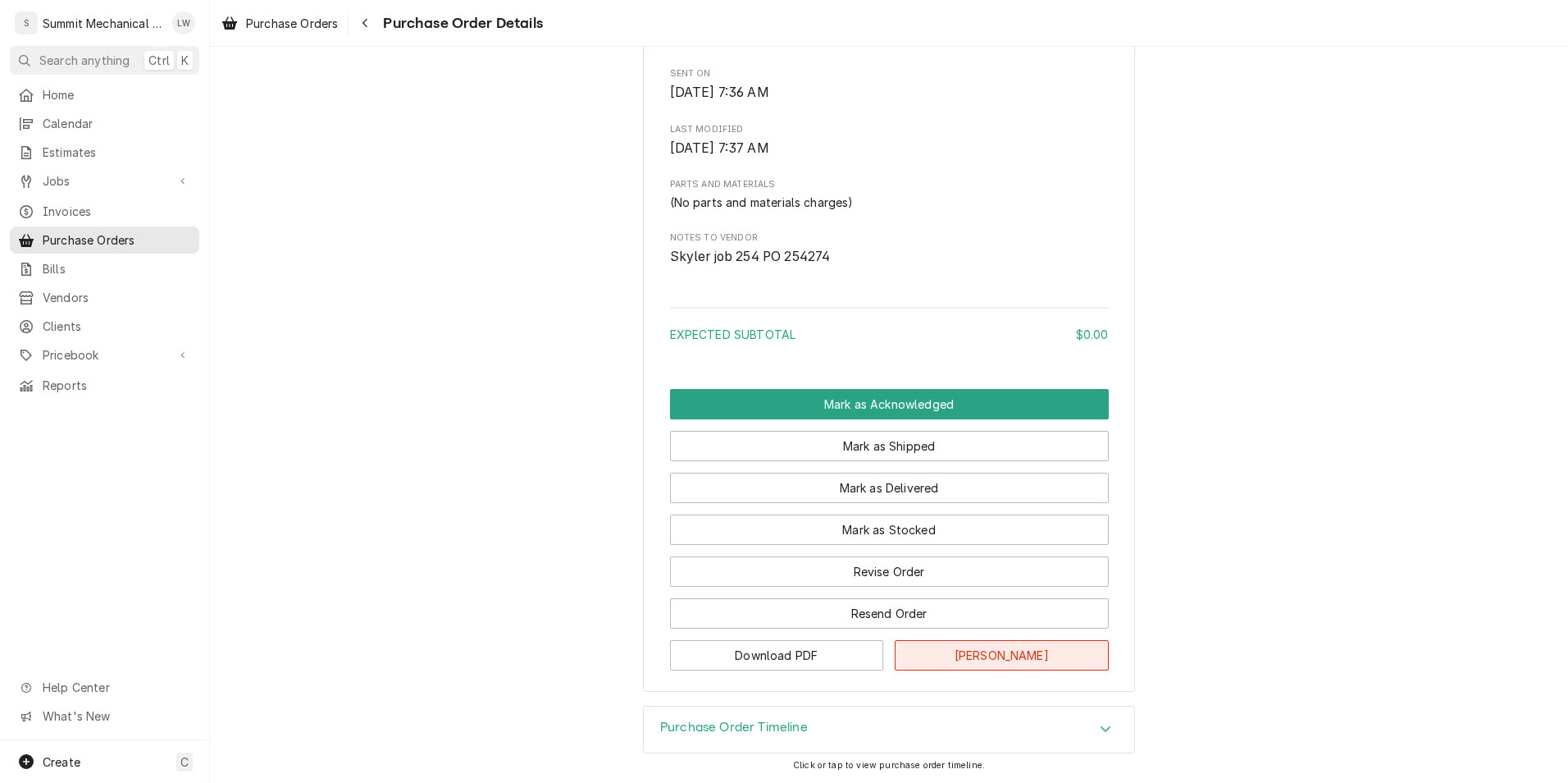
click at [995, 643] on button "[PERSON_NAME]" at bounding box center [1002, 655] width 214 height 30
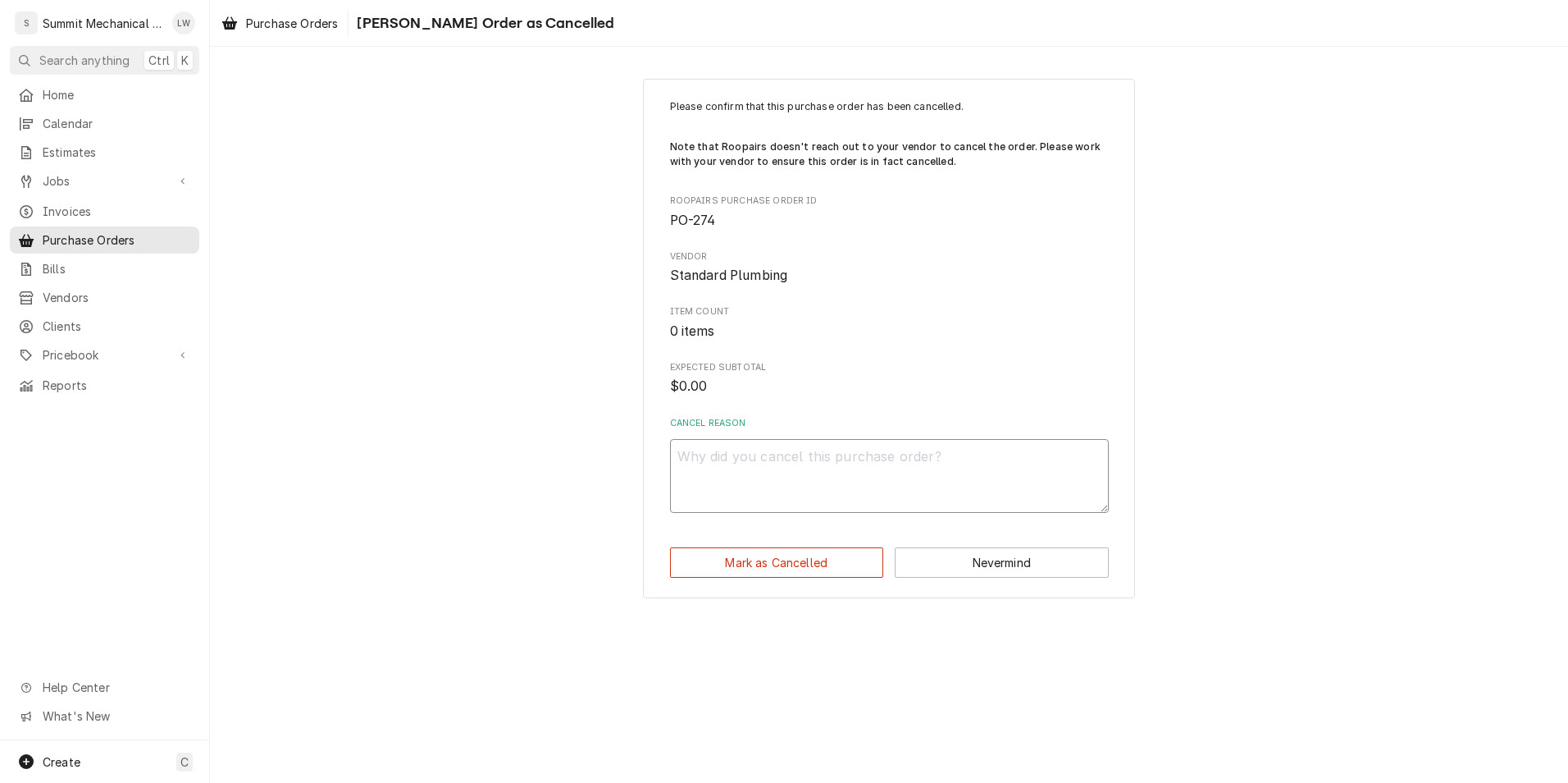
click at [925, 469] on textarea "Cancel Reason" at bounding box center [889, 476] width 439 height 74
type textarea "x"
type textarea "j"
type textarea "x"
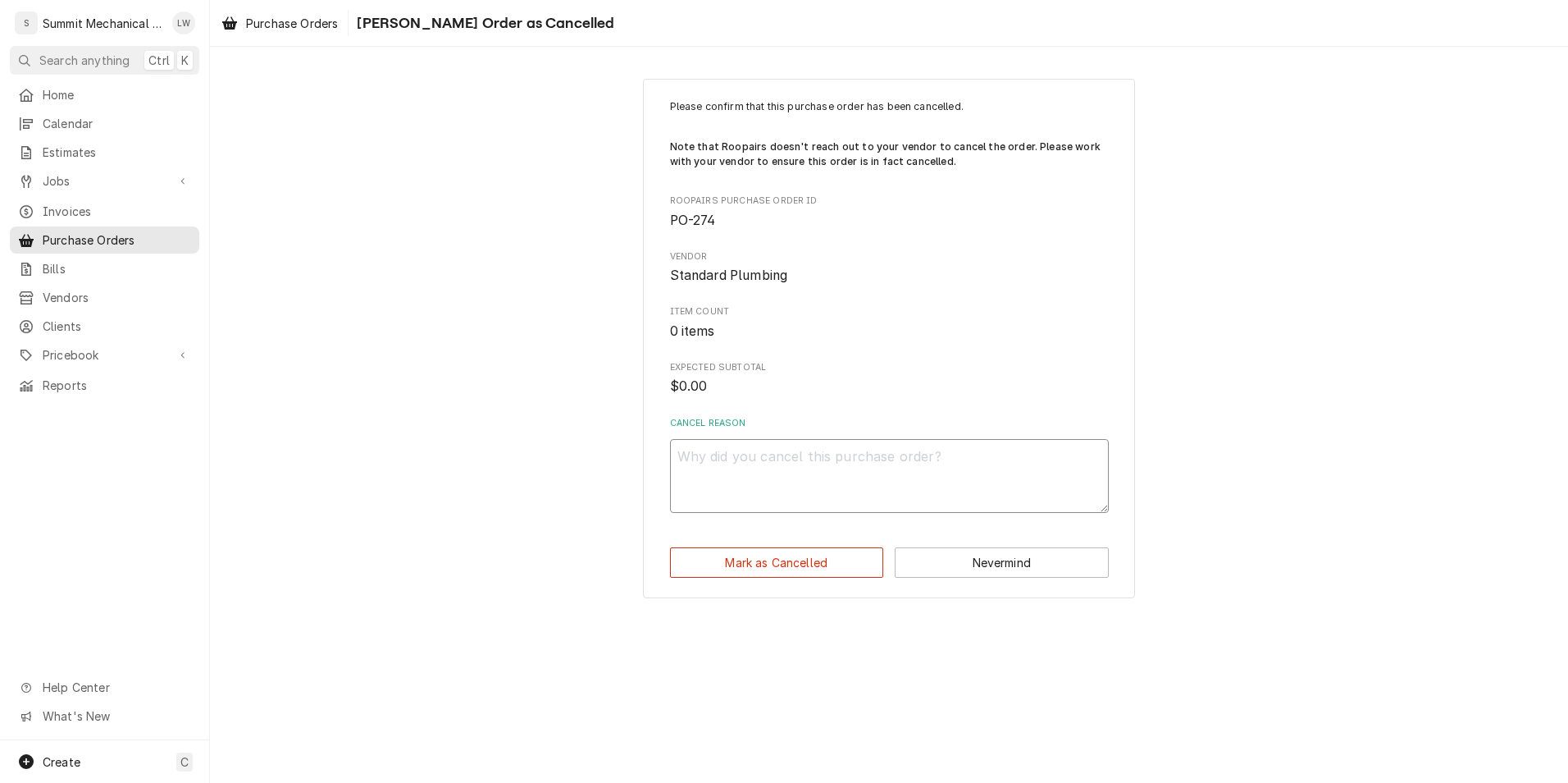
type textarea "s"
type textarea "x"
type textarea "su"
type textarea "x"
type textarea "sup"
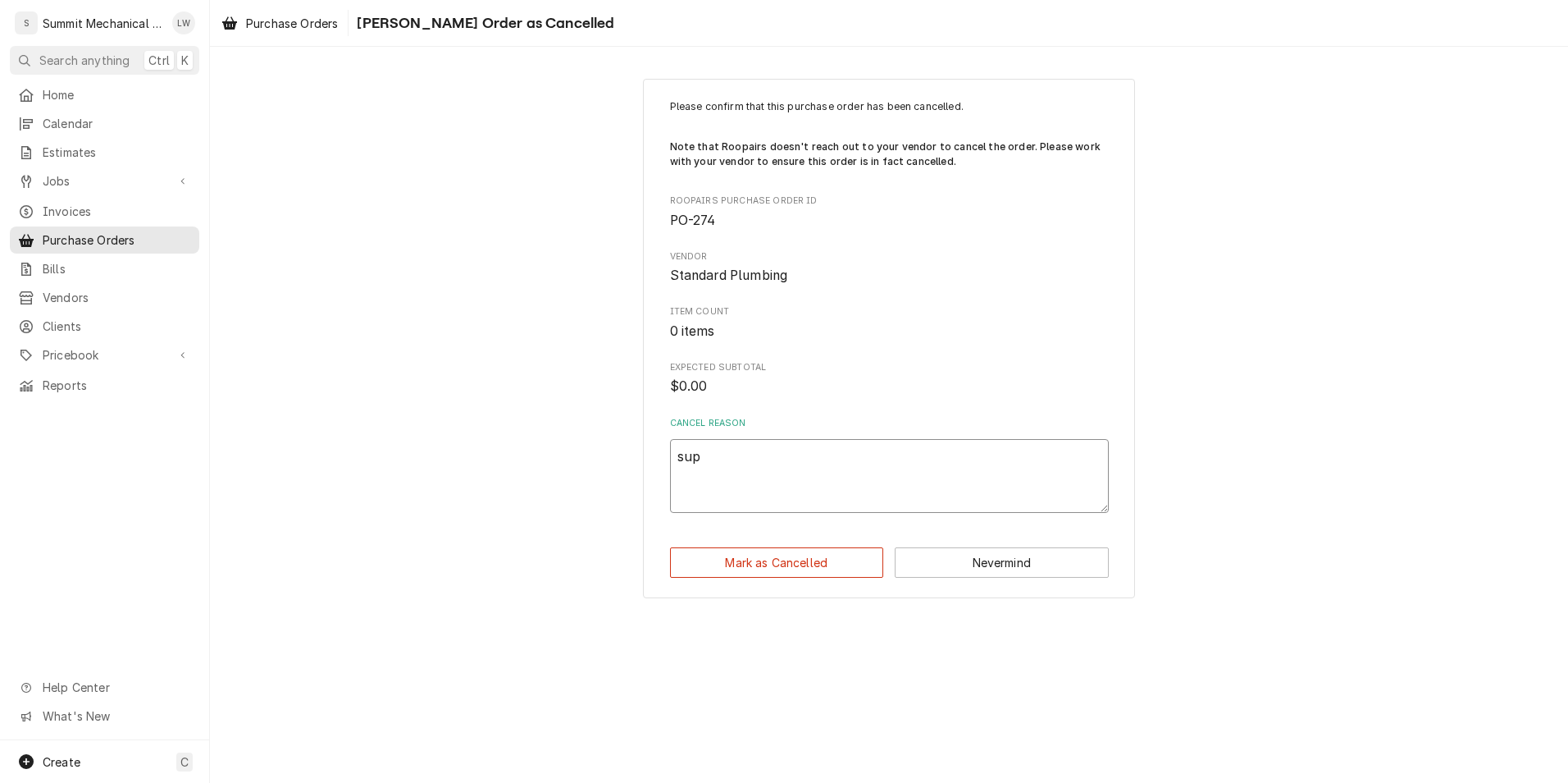
type textarea "x"
type textarea "supp"
type textarea "x"
type textarea "suppl"
type textarea "x"
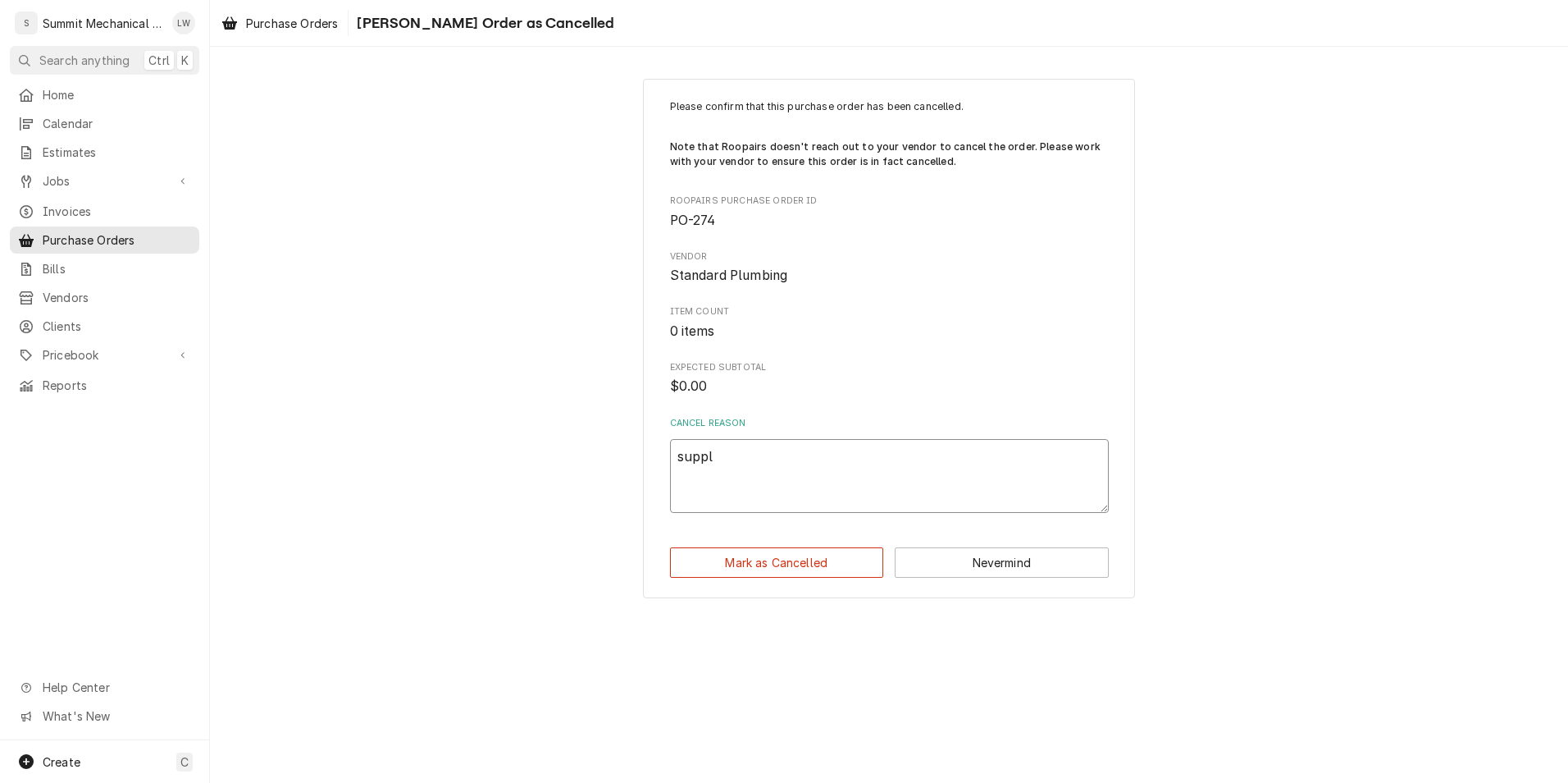
type textarea "suppli"
type textarea "x"
type textarea "supplie"
type textarea "x"
type textarea "supplier"
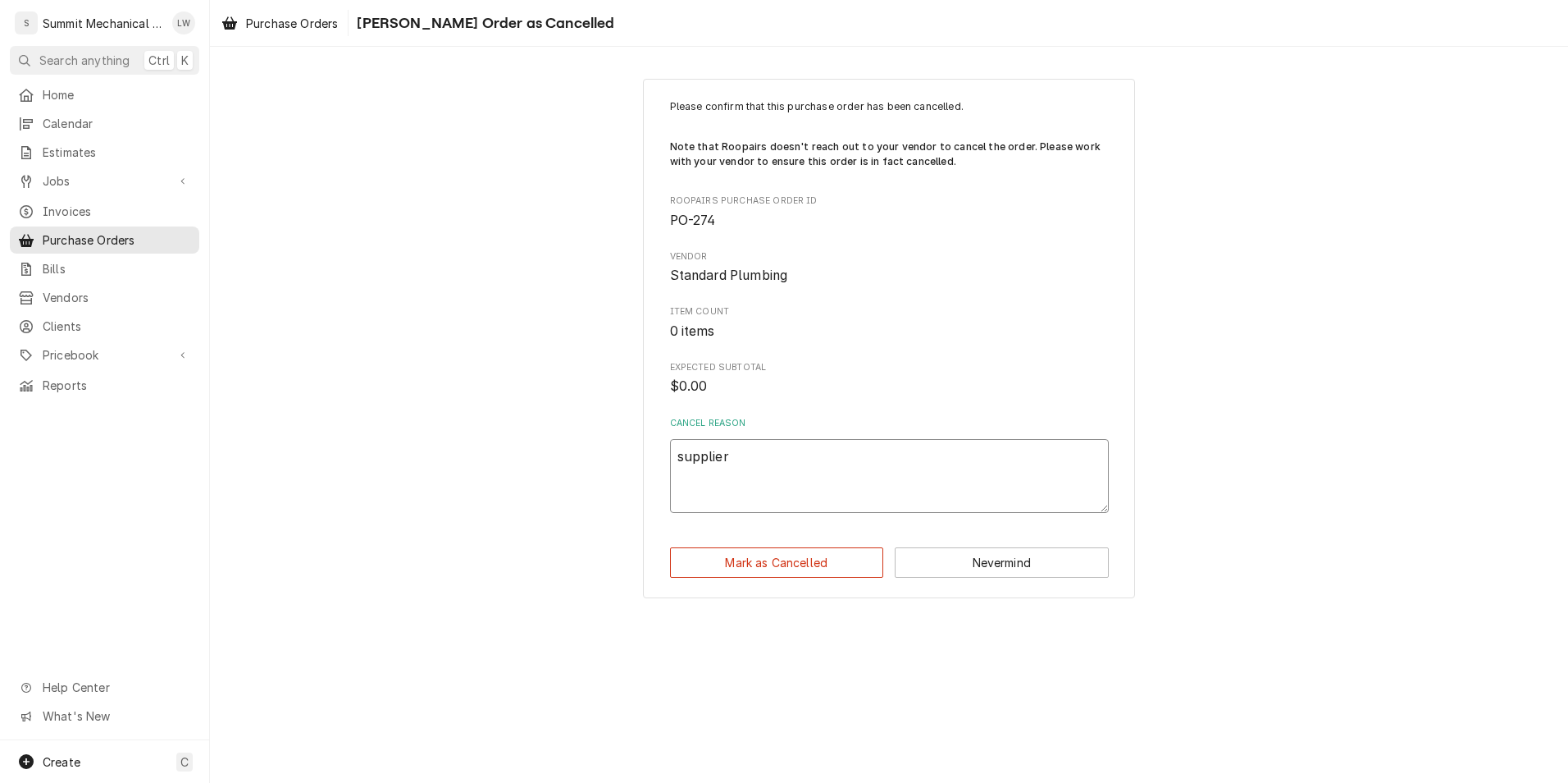
type textarea "x"
type textarea "supplier"
type textarea "x"
type textarea "supplier d"
type textarea "x"
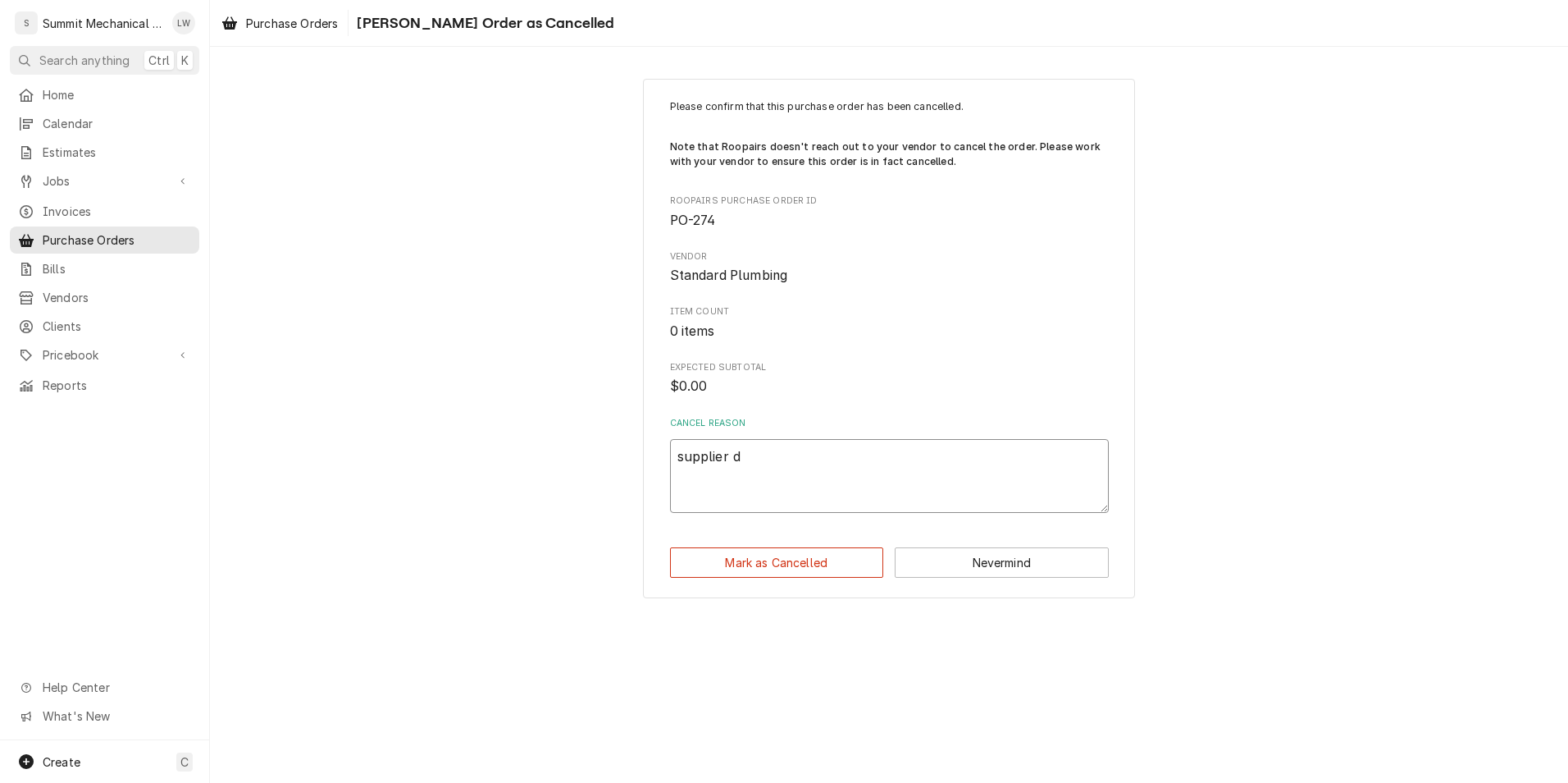
type textarea "supplier di"
type textarea "x"
type textarea "supplier didn"
type textarea "x"
type textarea "supplier didnt"
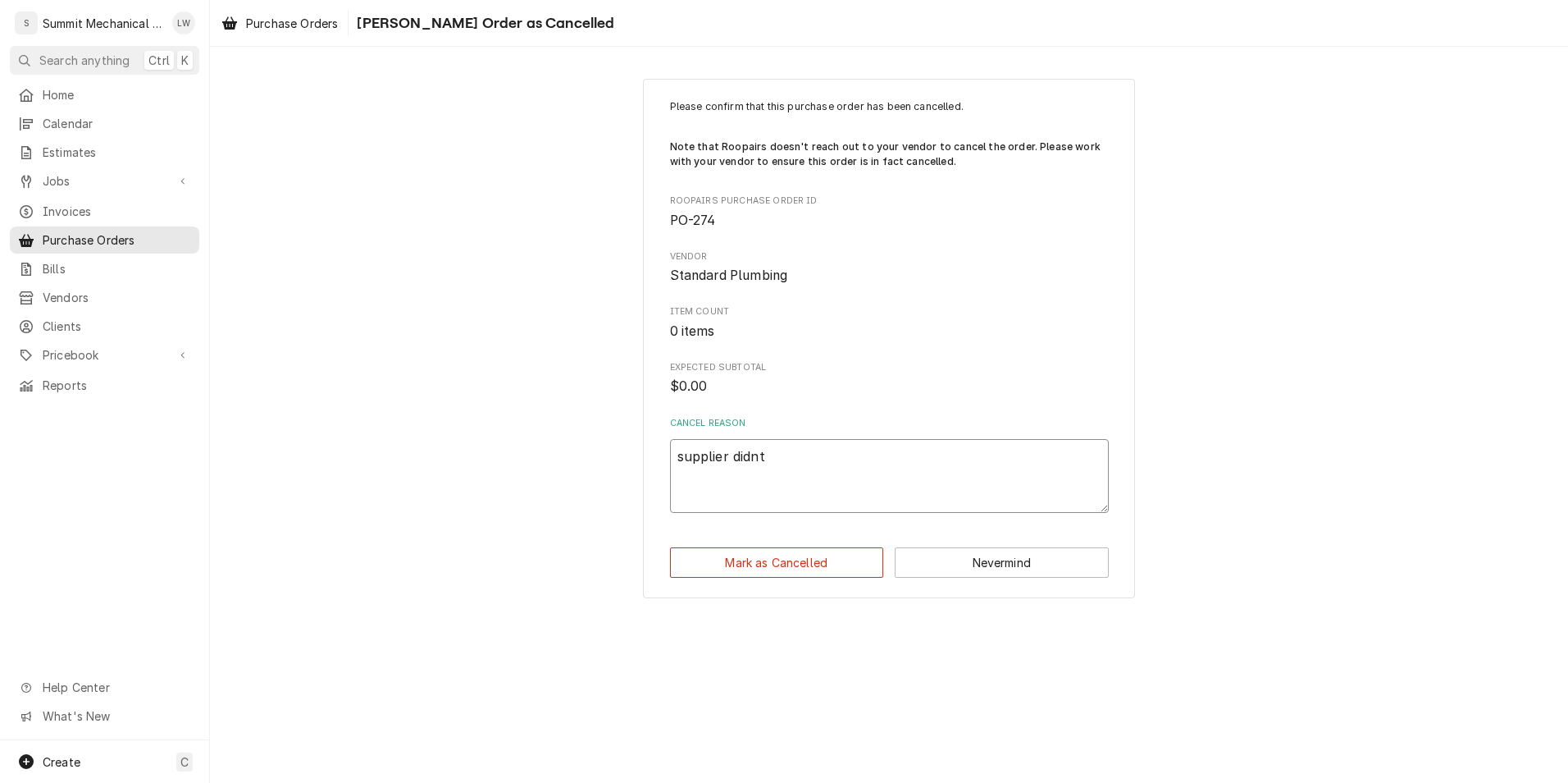
type textarea "x"
type textarea "supplier didnt"
type textarea "x"
type textarea "supplier didnt ha"
type textarea "x"
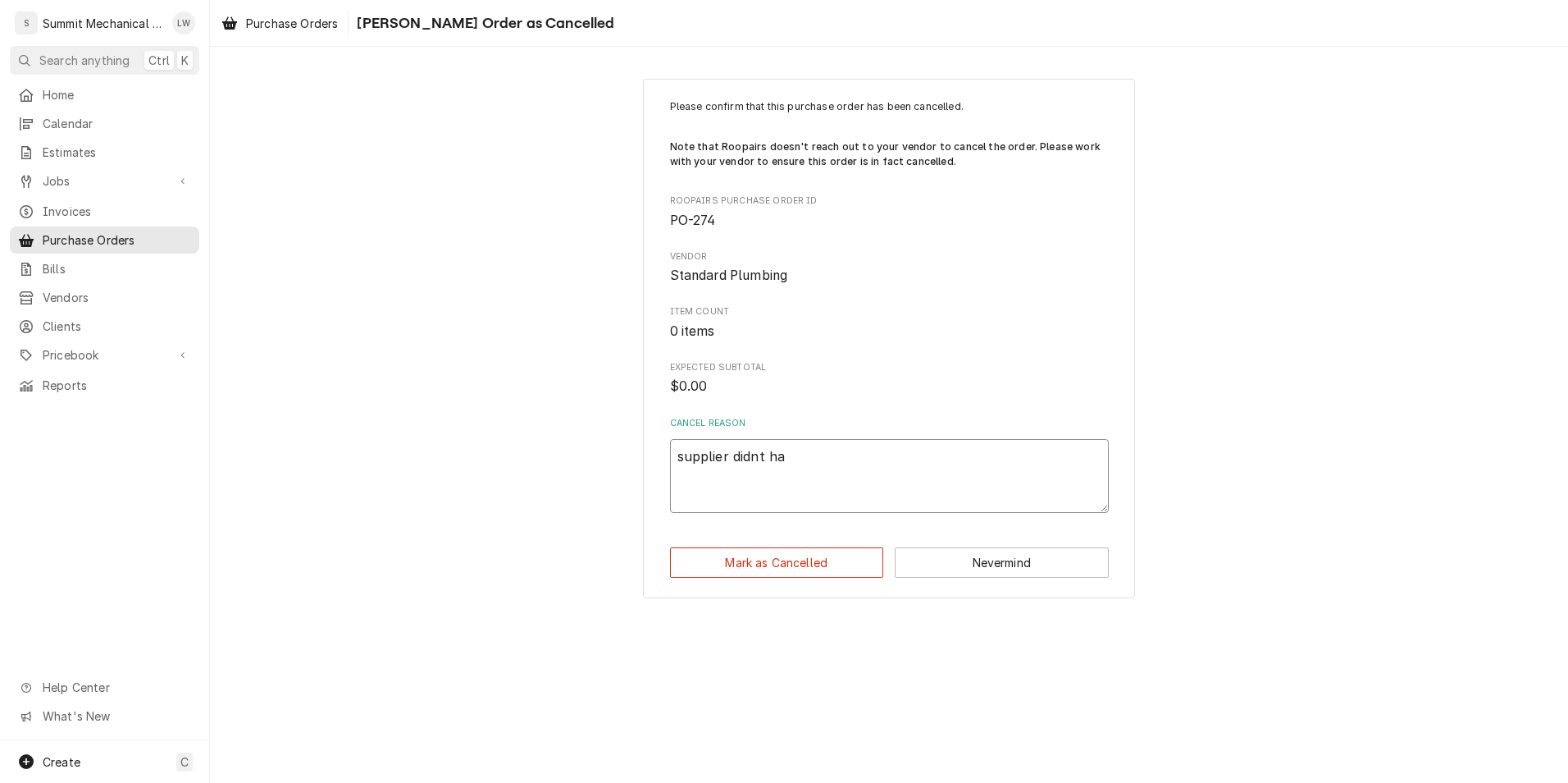
type textarea "supplier didnt hav"
type textarea "x"
type textarea "supplier didnt have"
type textarea "x"
type textarea "supplier didnt have"
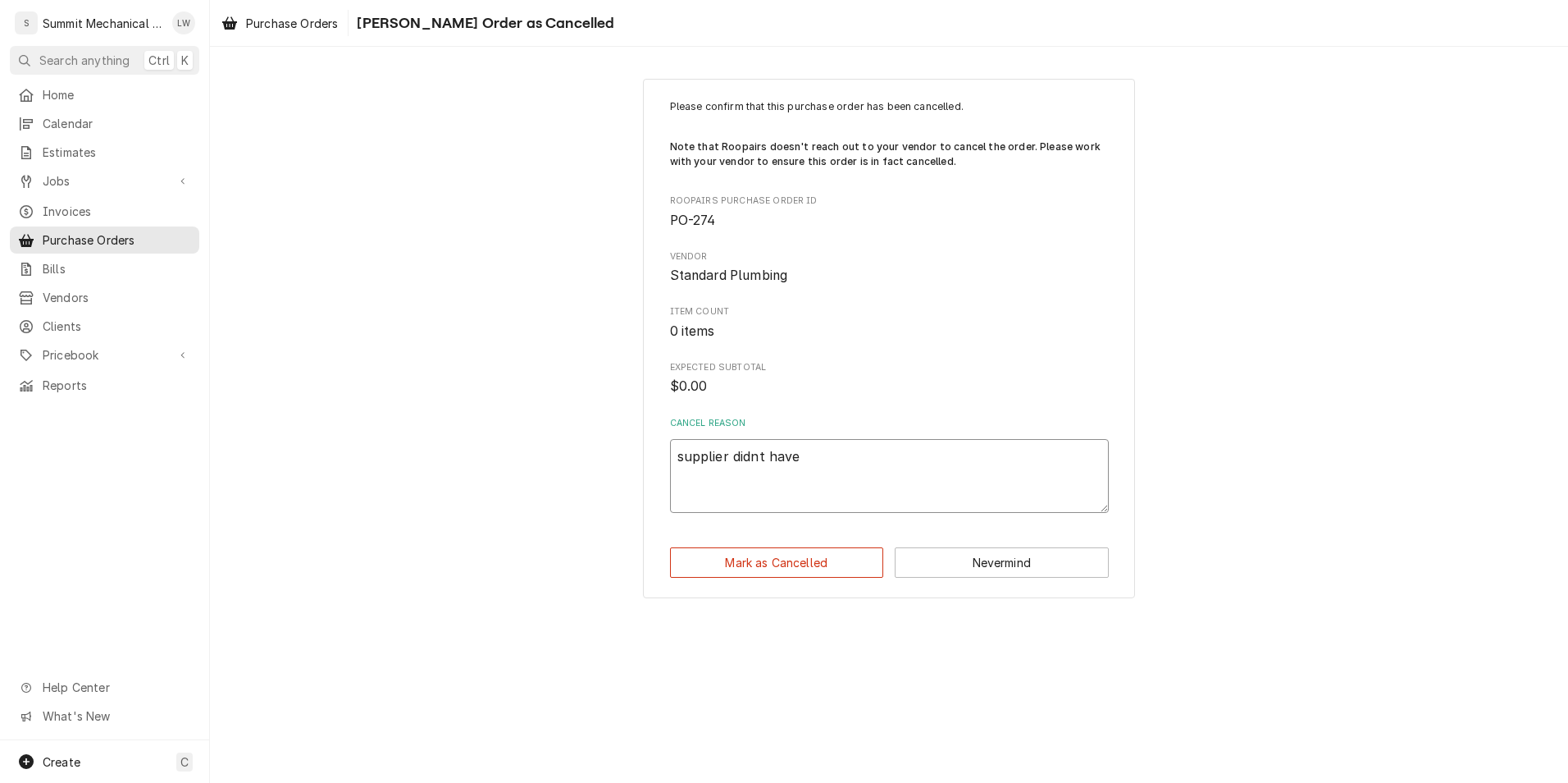
type textarea "x"
type textarea "supplier didnt have"
type textarea "x"
type textarea "supplier didnt hav"
type textarea "x"
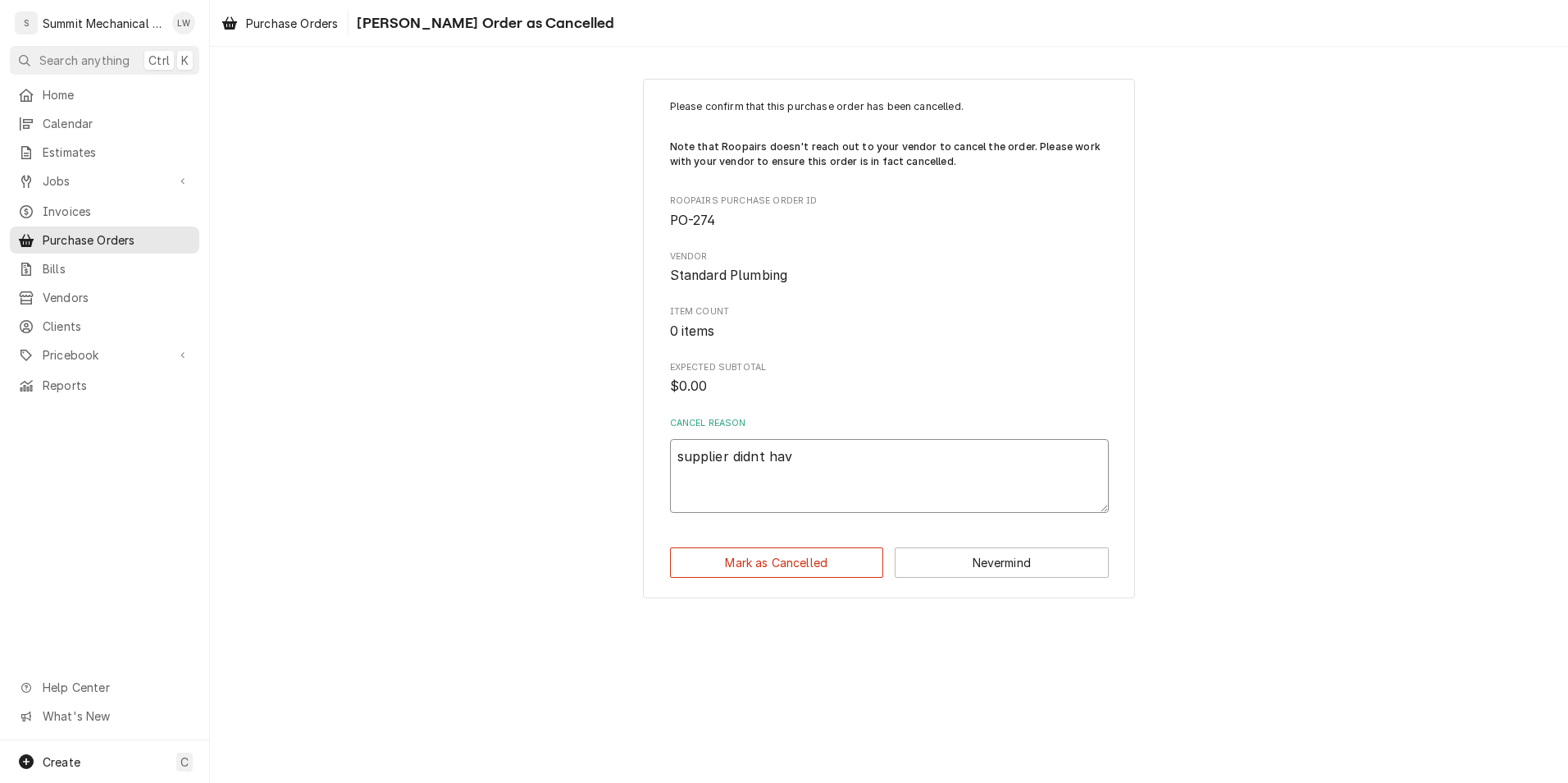
type textarea "supplier didnt ha"
type textarea "x"
type textarea "supplier didnt h"
type textarea "x"
type textarea "supplier didnt"
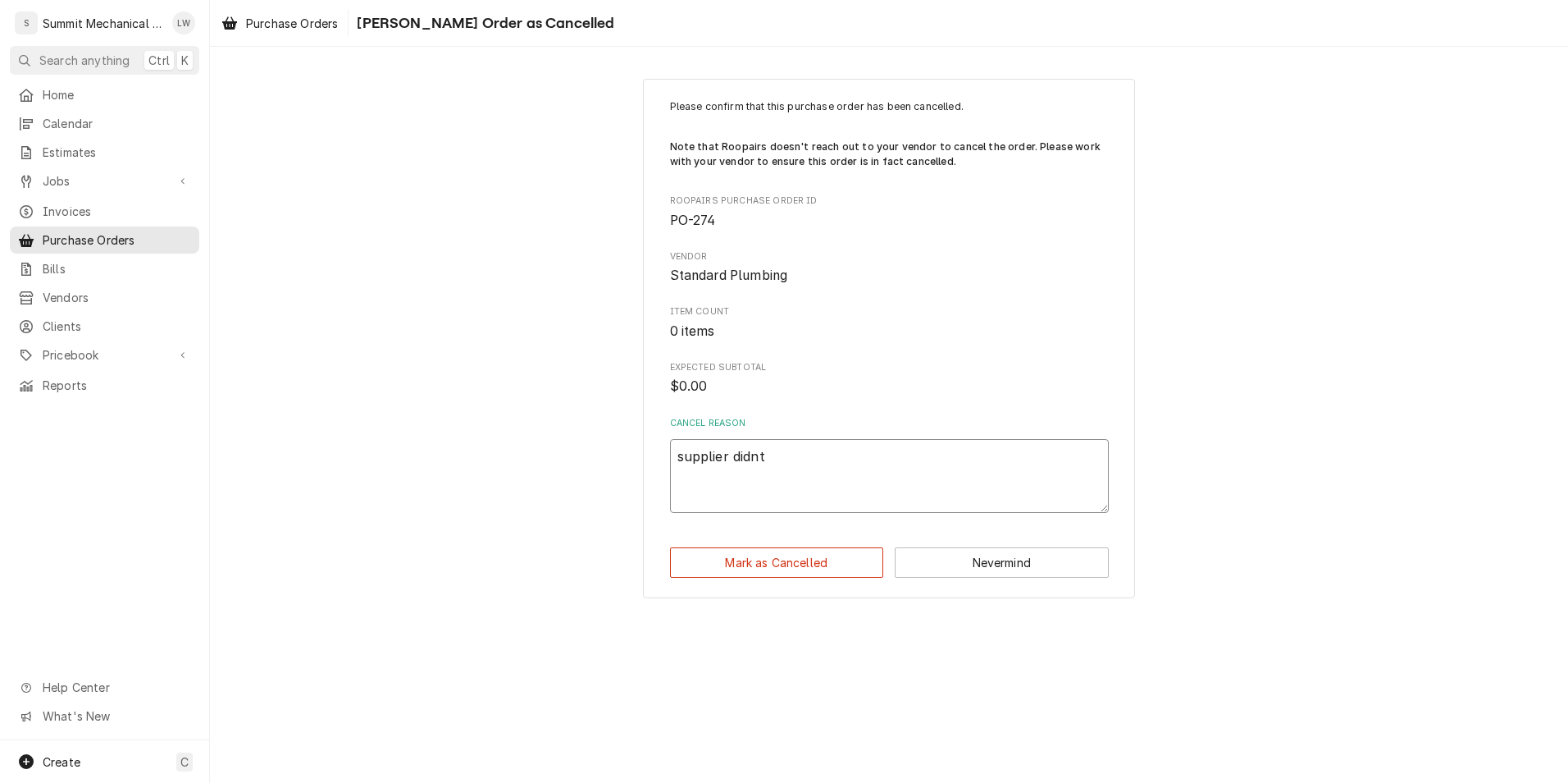
type textarea "x"
type textarea "supplier didnt"
type textarea "x"
type textarea "supplier didn"
type textarea "x"
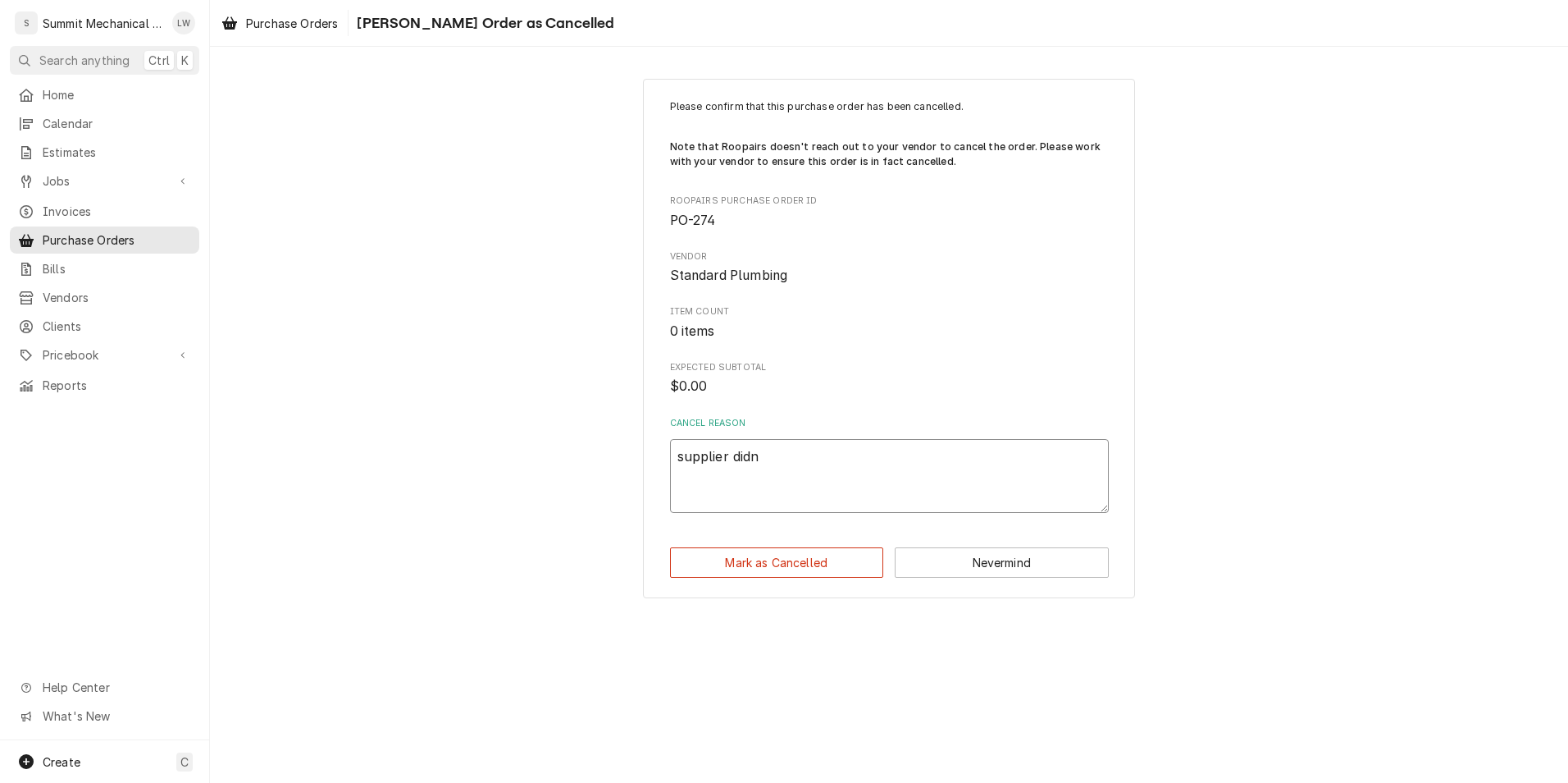
type textarea "supplier didn'"
type textarea "x"
type textarea "supplier didn't"
type textarea "x"
type textarea "supplier didn't"
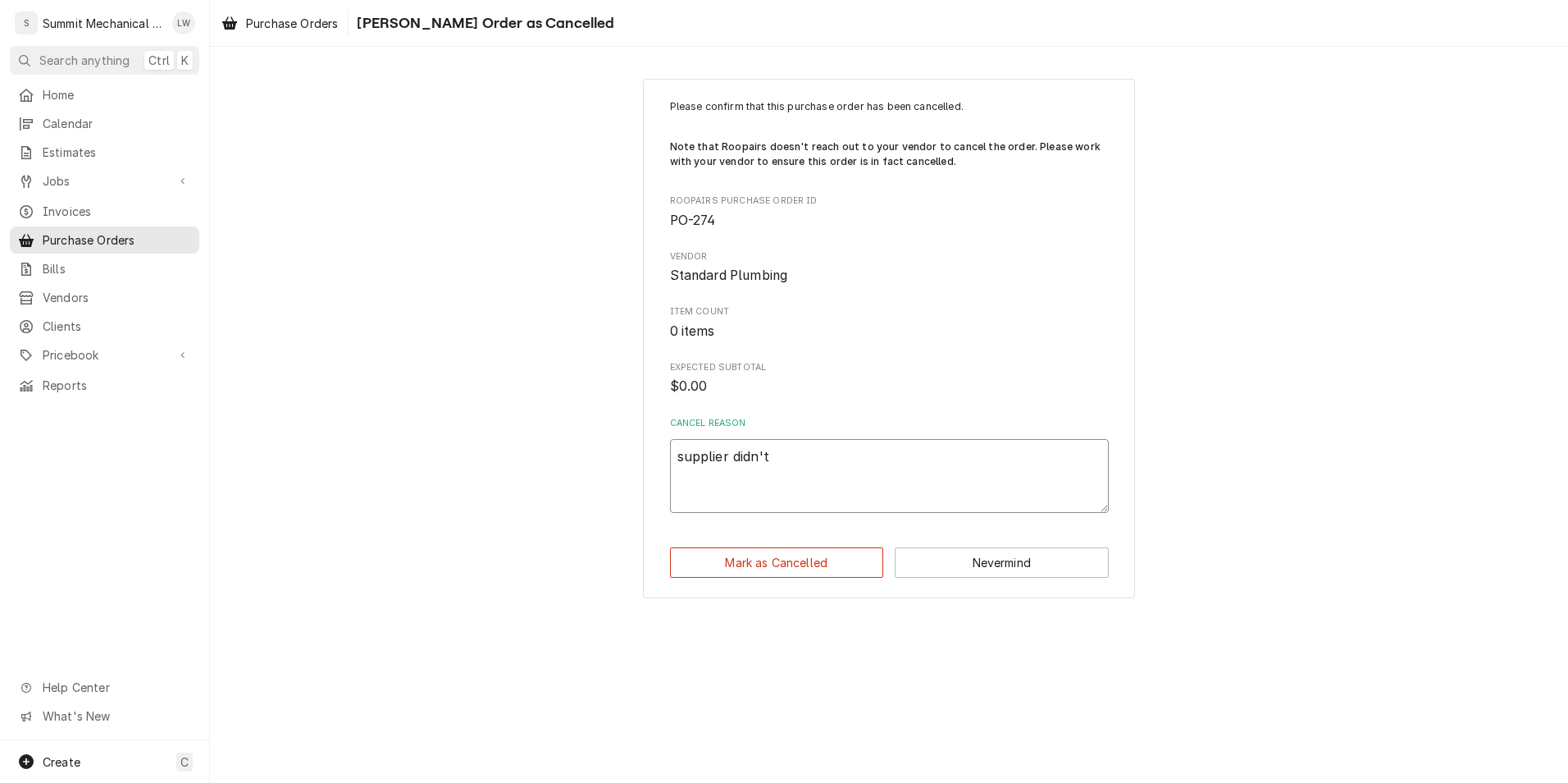
type textarea "x"
type textarea "supplier didn't ha"
type textarea "x"
type textarea "supplier didn't hav"
type textarea "x"
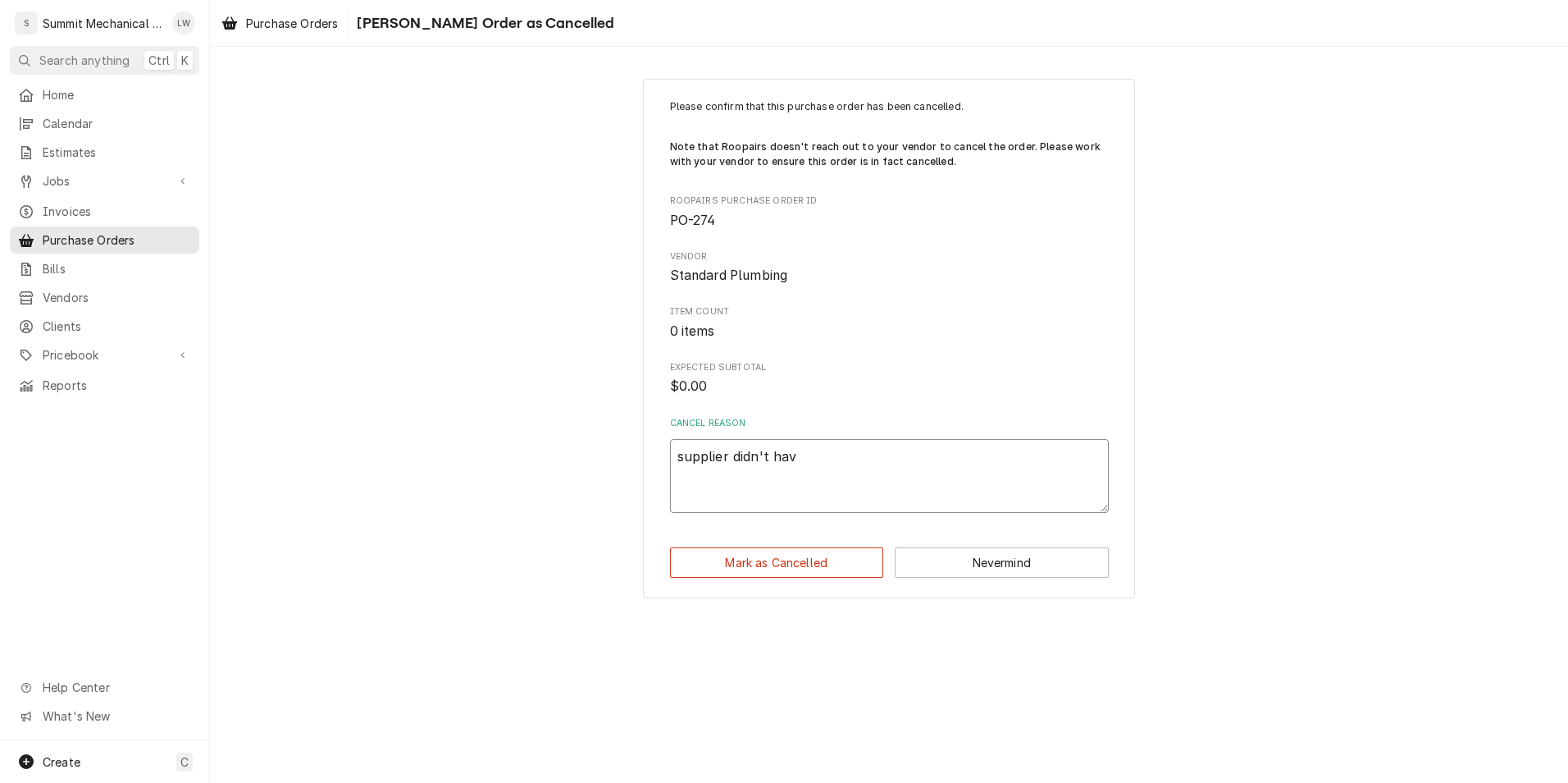
type textarea "supplier didn't have"
type textarea "x"
type textarea "supplier didn't have"
type textarea "x"
type textarea "supplier didn't have t"
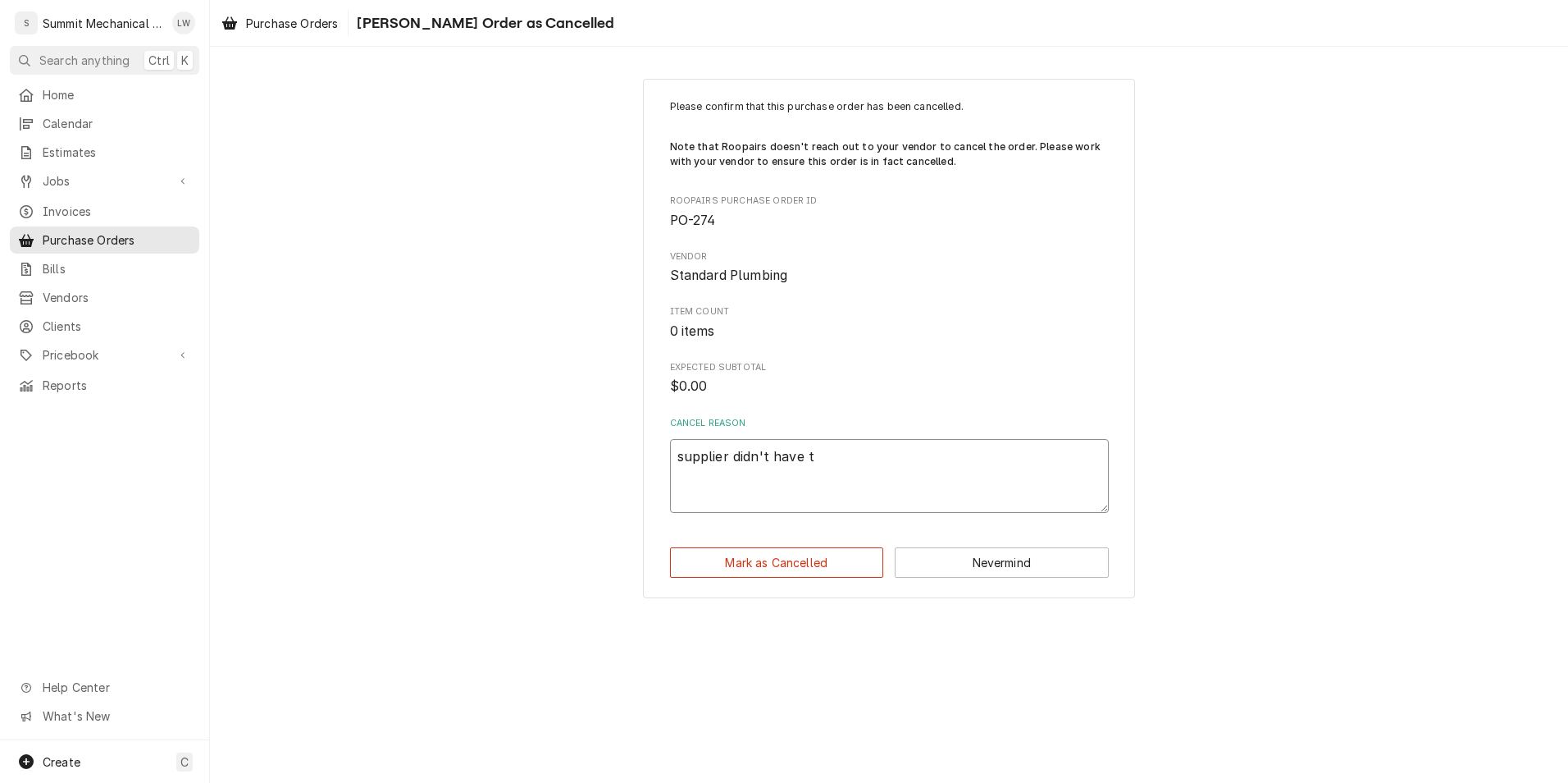
type textarea "x"
type textarea "supplier didn't have th"
type textarea "x"
type textarea "supplier didn't have the"
type textarea "x"
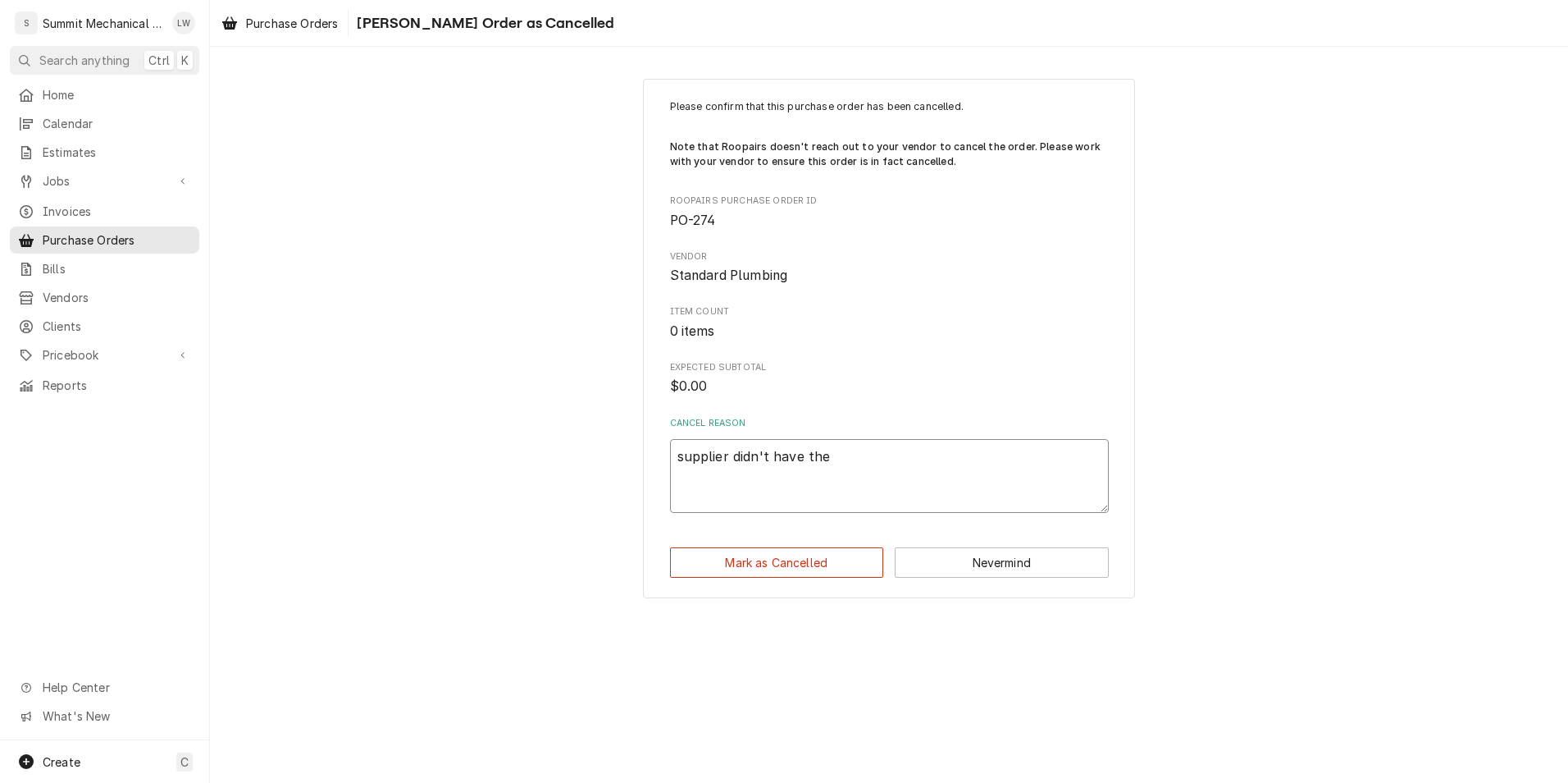
type textarea "supplier didn't have the"
type textarea "x"
type textarea "supplier didn't have the p"
type textarea "x"
type textarea "supplier didn't have the par"
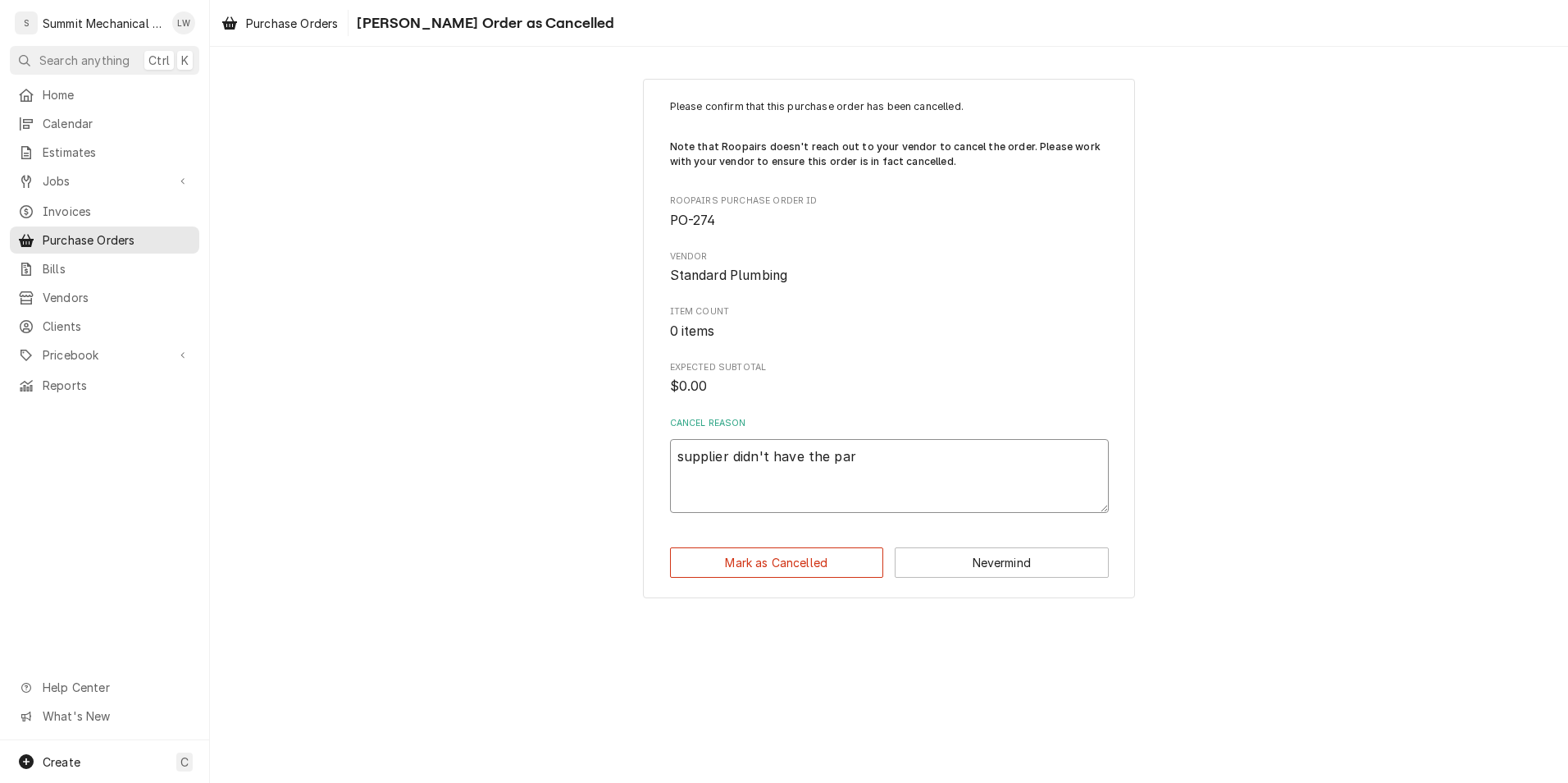
type textarea "x"
type textarea "supplier didn't have the part"
type textarea "x"
type textarea "supplier didn't have the parts"
type textarea "x"
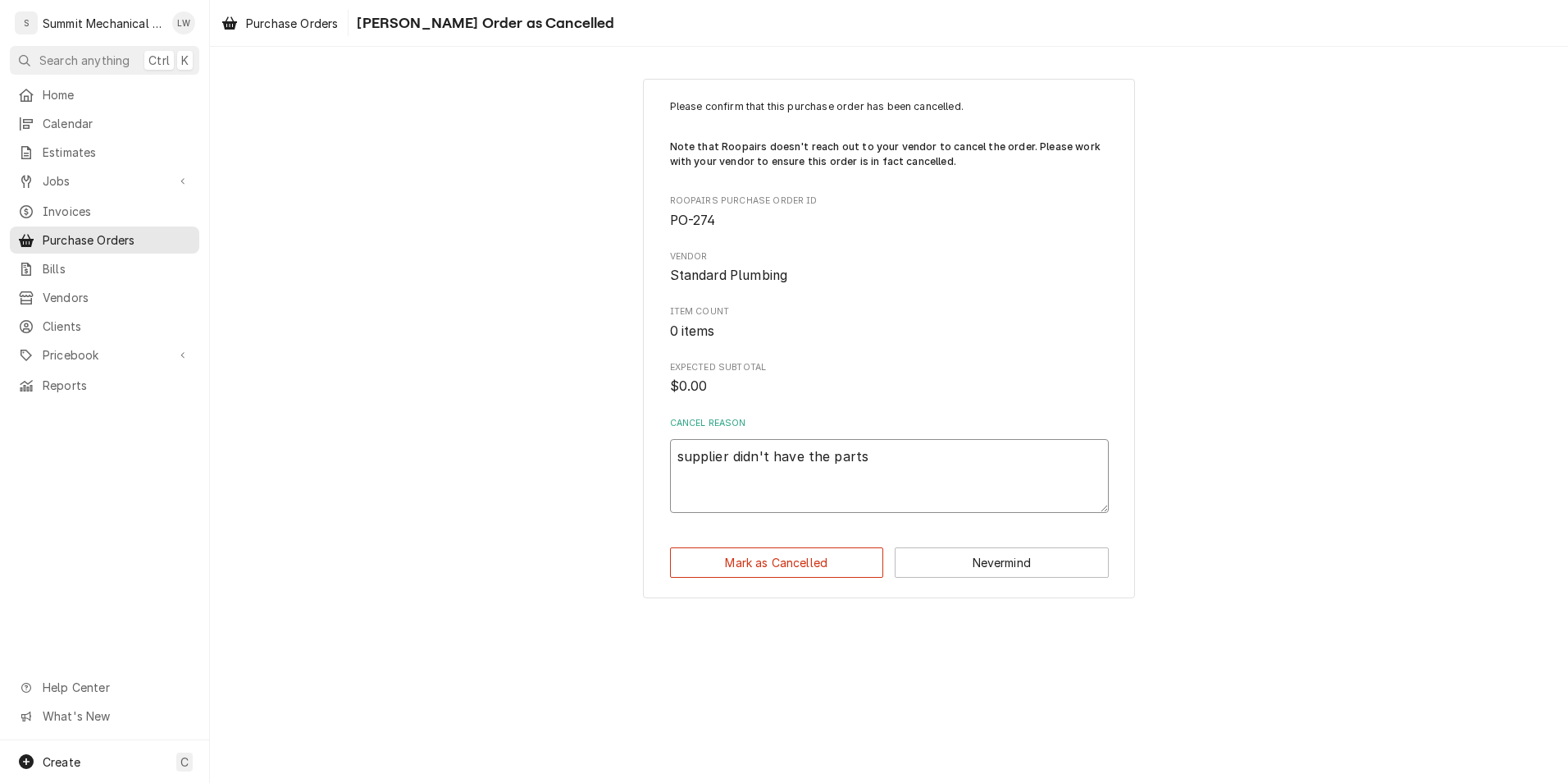
type textarea "supplier didn't have the parts"
type textarea "x"
type textarea "supplier didn't have the parts w"
type textarea "x"
type textarea "supplier didn't have the parts we"
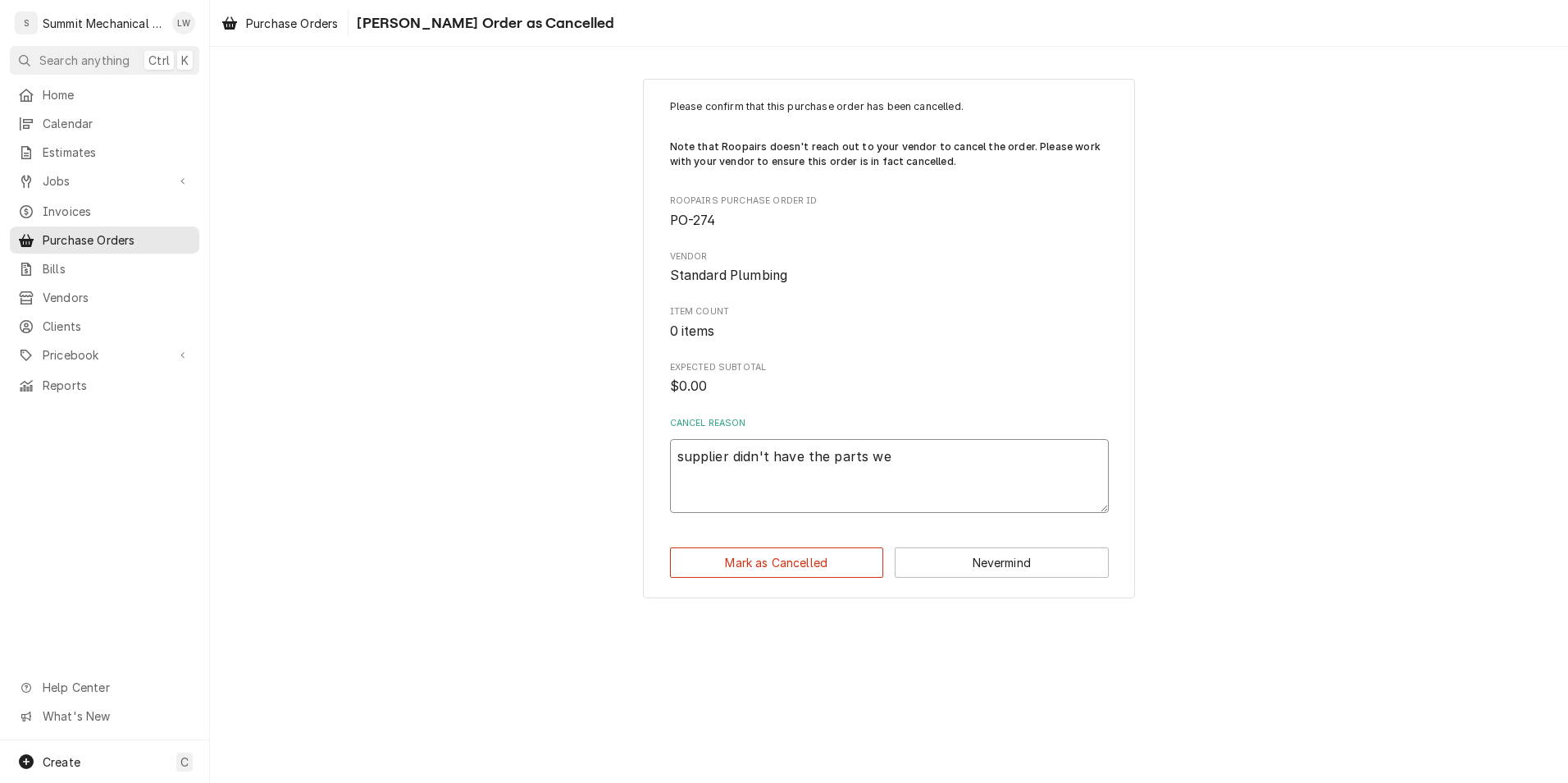
type textarea "x"
type textarea "supplier didn't have the parts we"
type textarea "x"
type textarea "supplier didn't have the parts we ne"
type textarea "x"
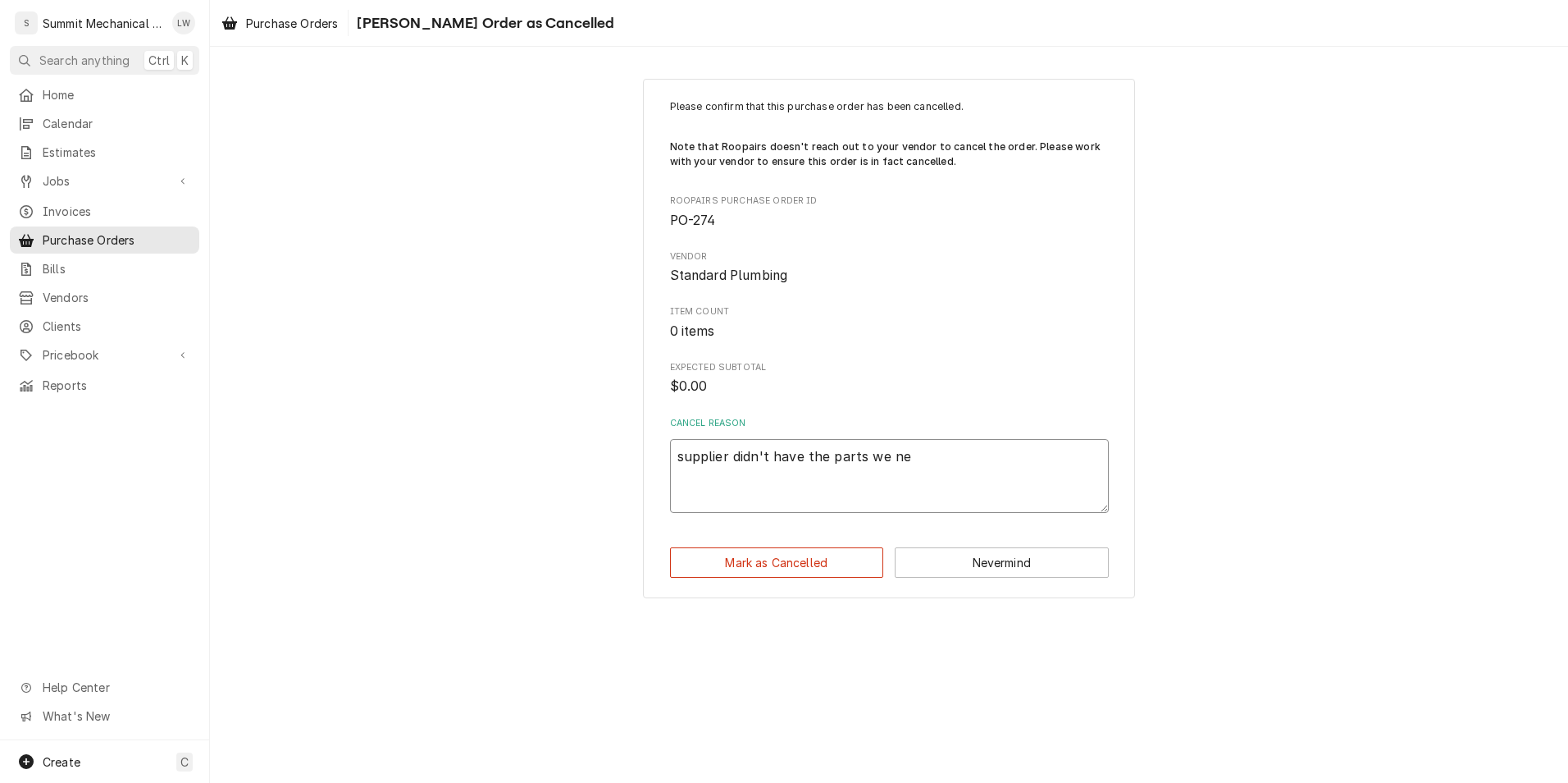
type textarea "supplier didn't have the parts we nee"
type textarea "x"
type textarea "supplier didn't have the parts we need"
type textarea "x"
type textarea "supplier didn't have the parts we neede"
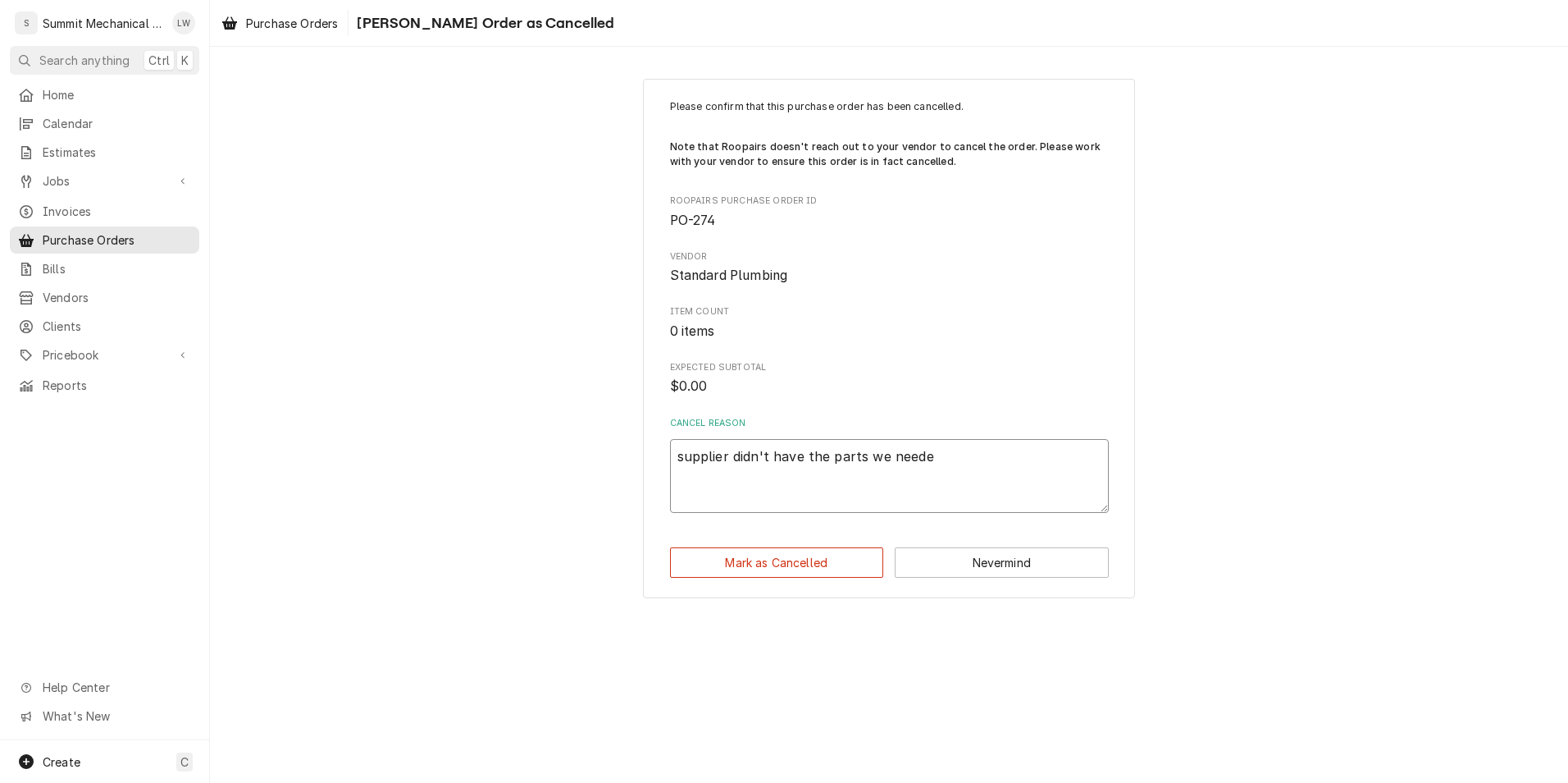
type textarea "x"
type textarea "supplier didn't have the parts we needed"
type textarea "x"
type textarea "supplier didn't have the parts we needed"
type textarea "x"
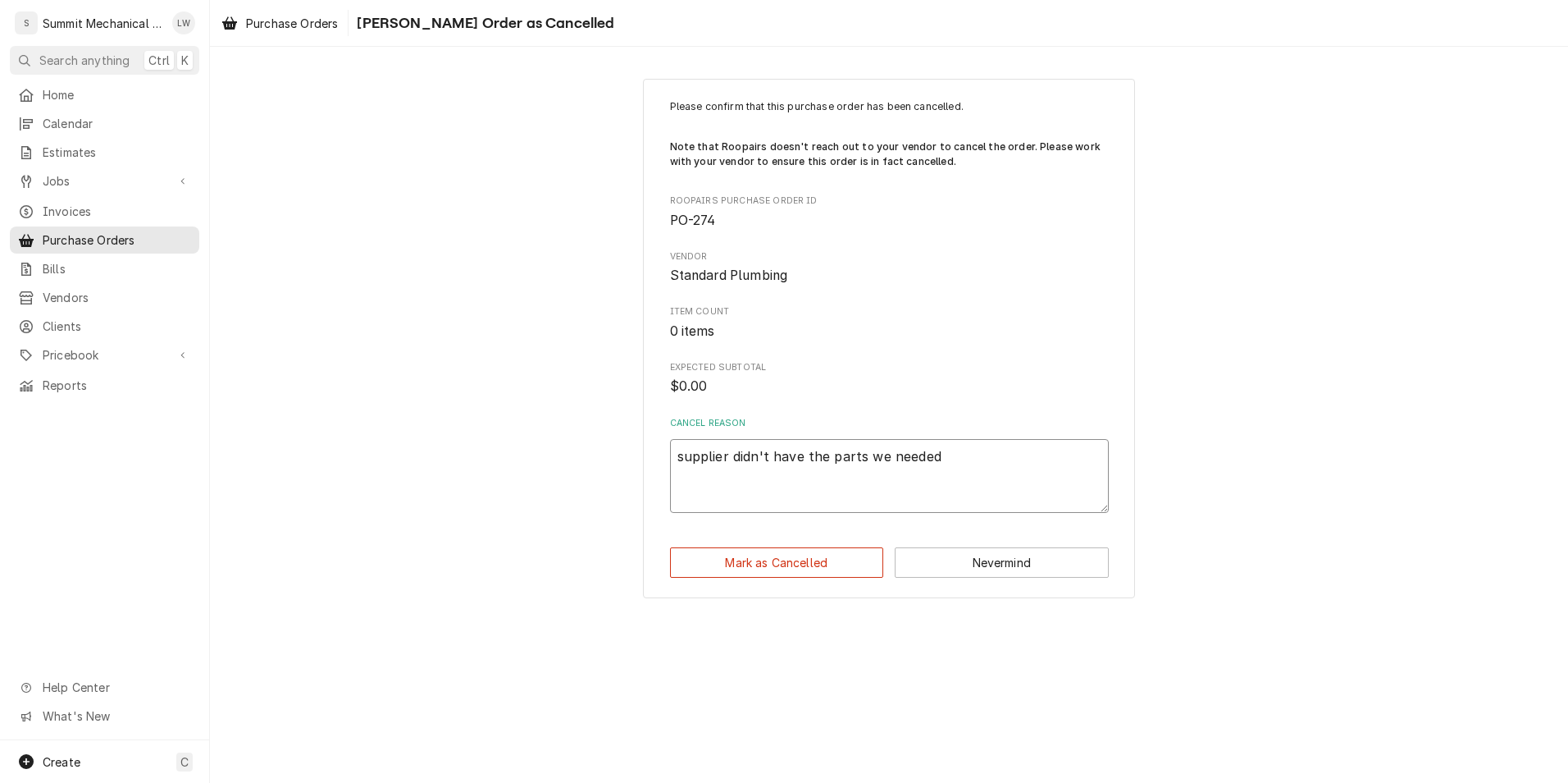
type textarea "supplier didn't have the parts we needed f"
type textarea "x"
type textarea "supplier didn't have the parts we needed fo"
type textarea "x"
type textarea "supplier didn't have the parts we needed for"
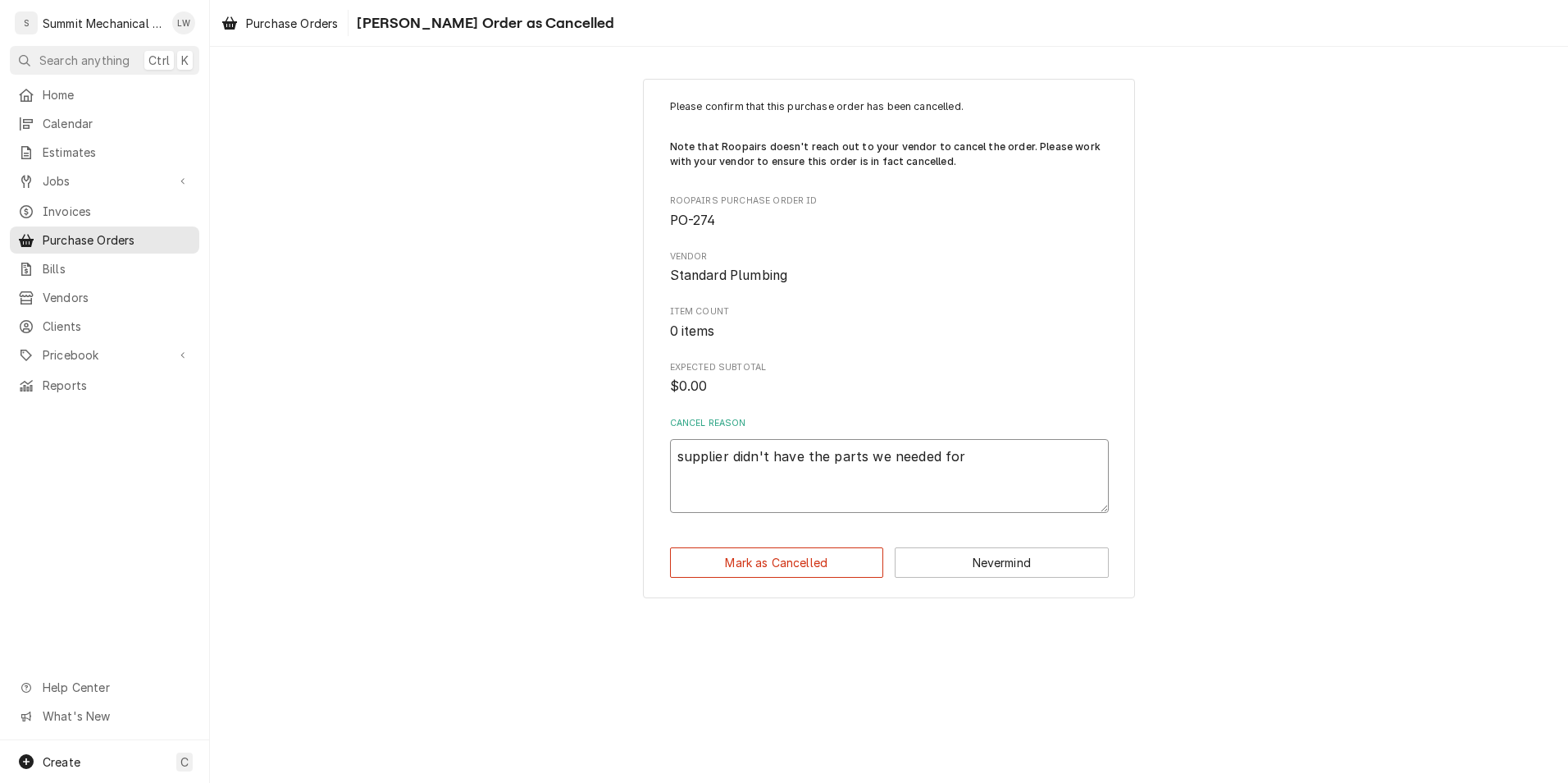
type textarea "x"
type textarea "supplier didn't have the parts we needed for"
type textarea "x"
type textarea "supplier didn't have the parts we needed for t"
type textarea "x"
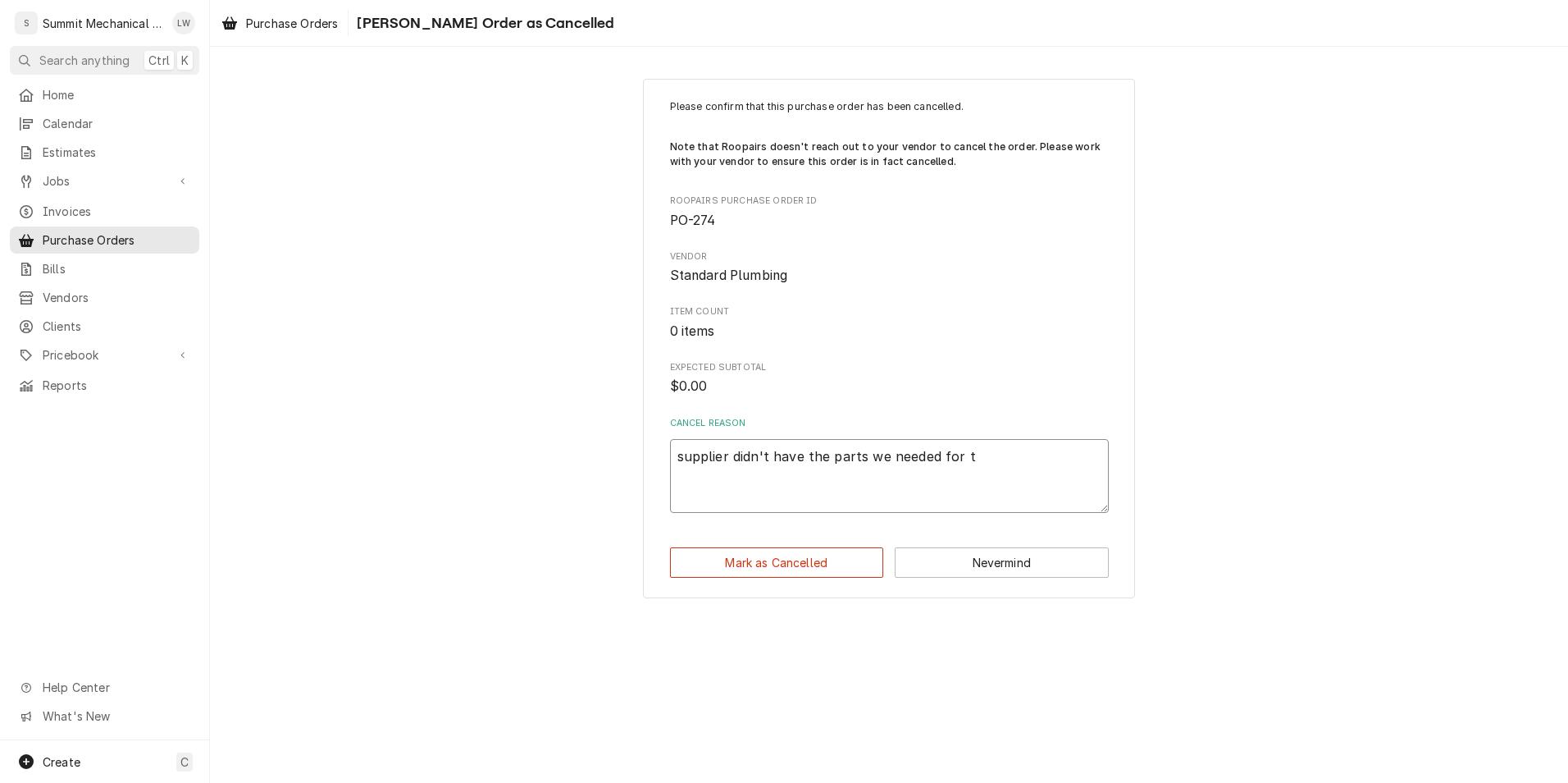
type textarea "supplier didn't have the parts we needed for th"
type textarea "x"
type textarea "supplier didn't have the parts we needed for the"
type textarea "x"
type textarea "supplier didn't have the parts we needed for the"
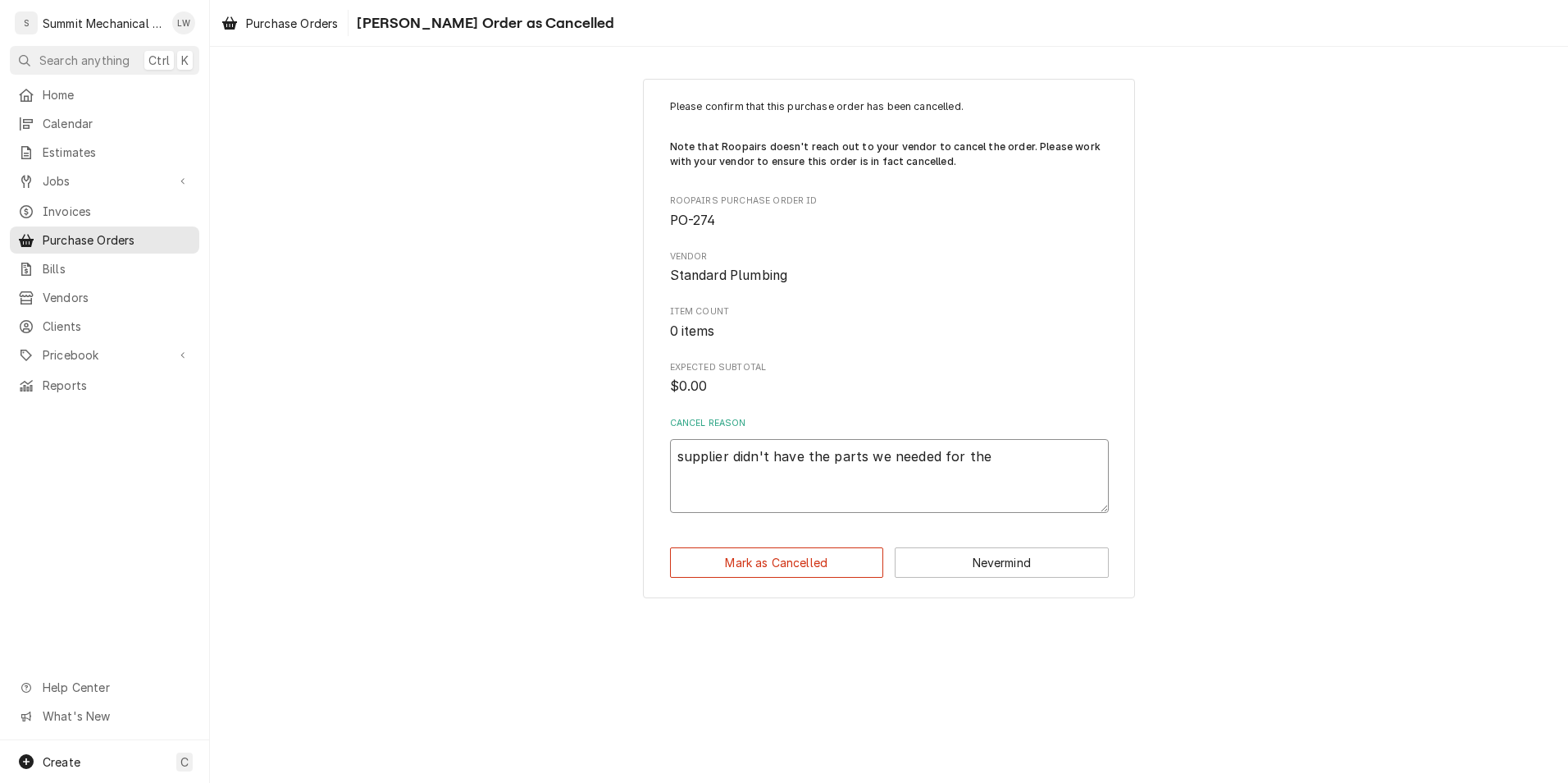
type textarea "x"
type textarea "supplier didn't have the parts we needed for the"
type textarea "x"
type textarea "supplier didn't have the parts we needed for th"
type textarea "x"
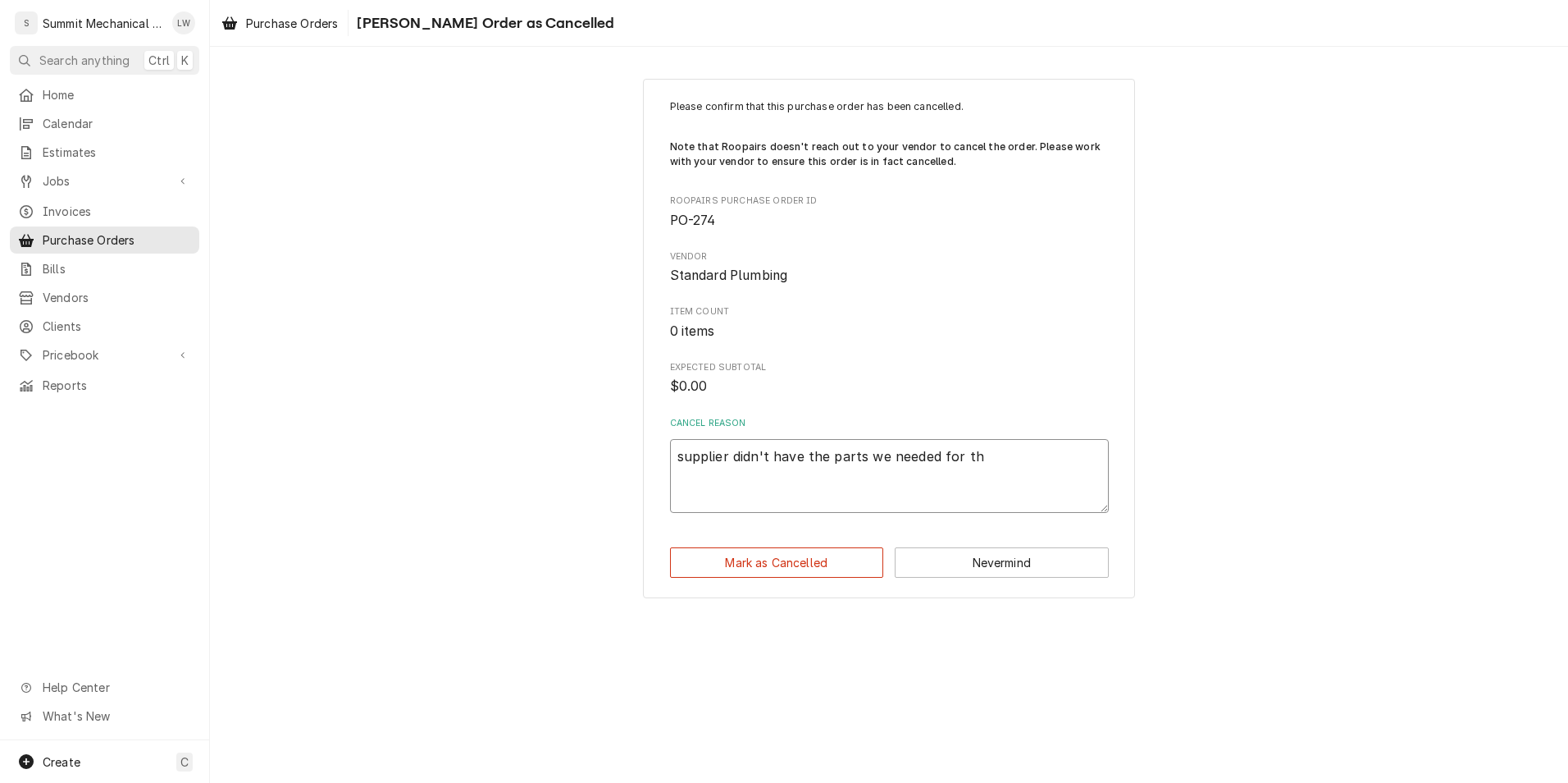
type textarea "supplier didn't have the parts we needed for t"
type textarea "x"
type textarea "supplier didn't have the parts we needed for"
type textarea "x"
type textarea "supplier didn't have the parts we needed for"
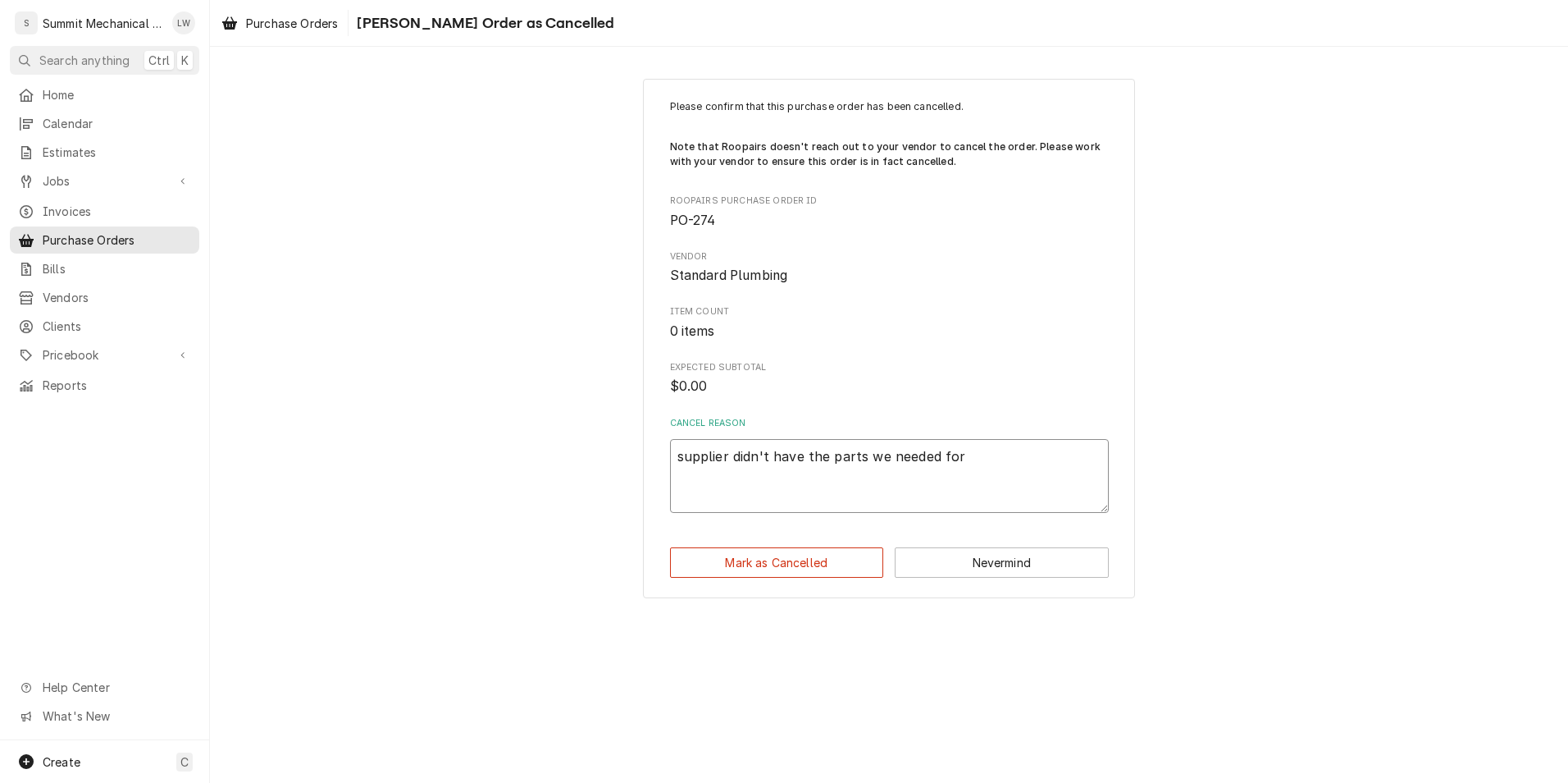
type textarea "x"
type textarea "supplier didn't have the parts we needed fo"
type textarea "x"
type textarea "supplier didn't have the parts we needed f"
type textarea "x"
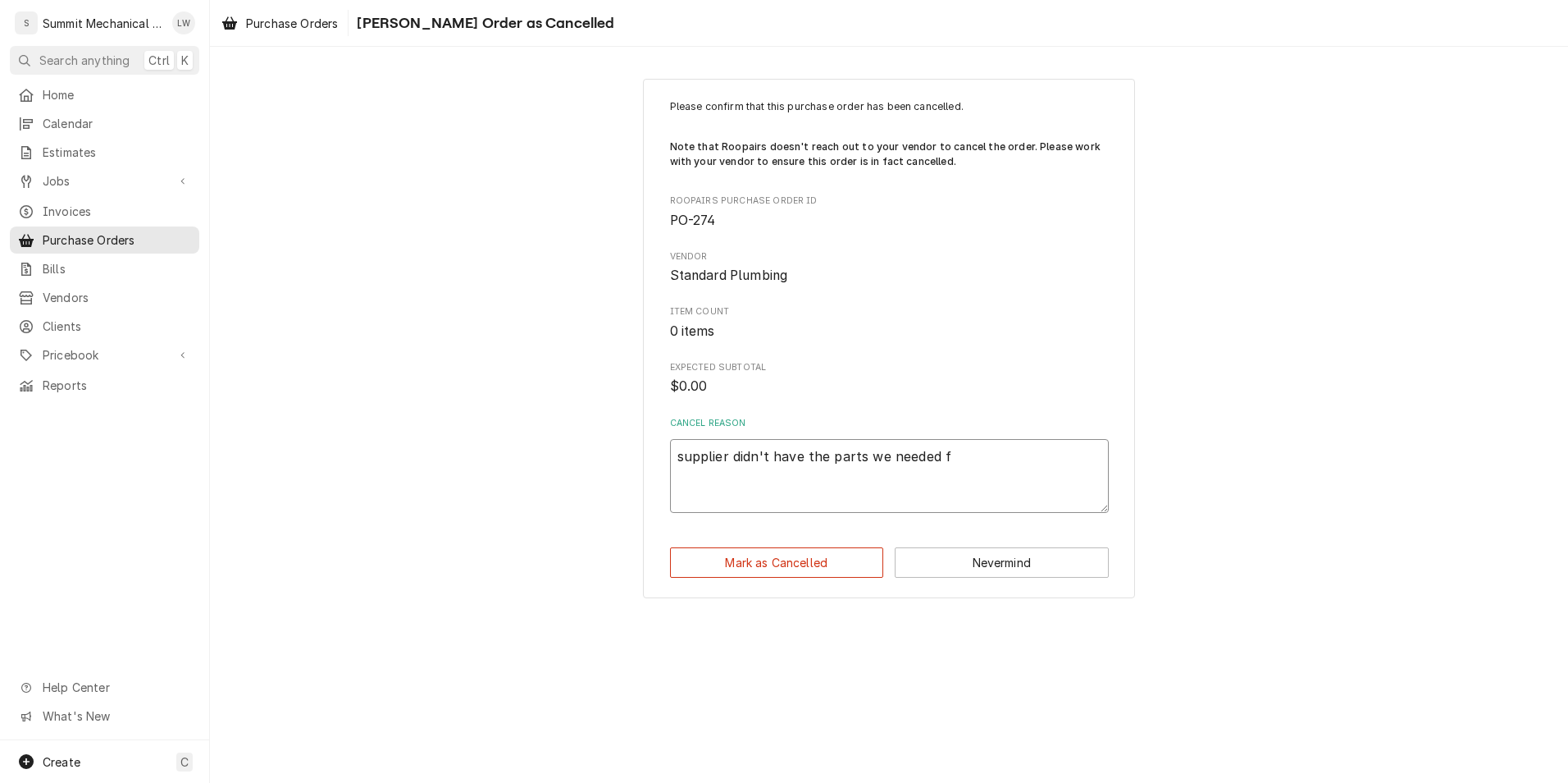
type textarea "supplier didn't have the parts we needed"
type textarea "x"
type textarea "supplier didn't have the parts we needed"
type textarea "x"
type textarea "supplier didn't have the parts we needed."
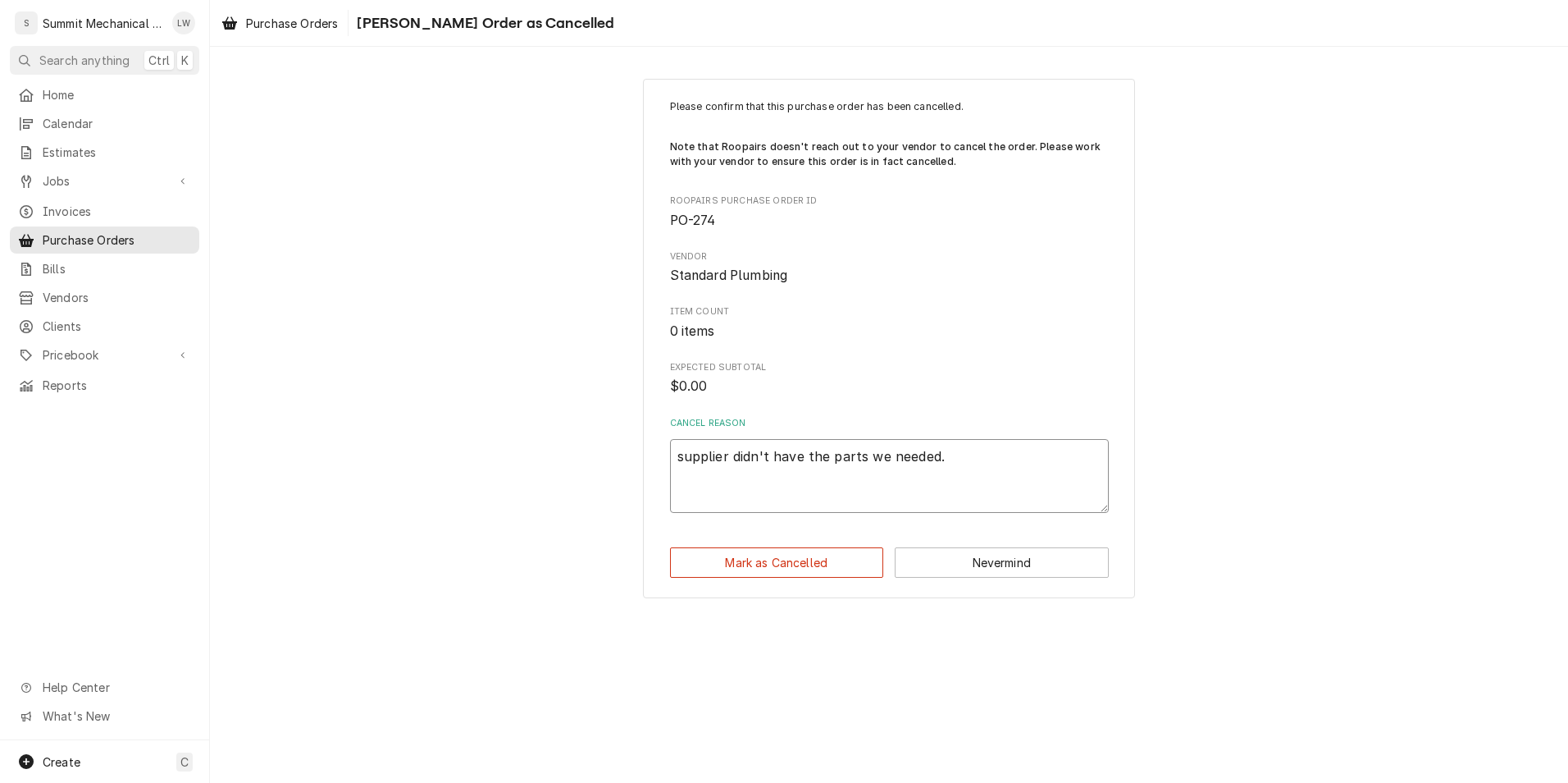
type textarea "x"
type textarea "supplier didn't have the parts we needed."
type textarea "x"
type textarea "supplier didn't have the parts we needed."
type textarea "x"
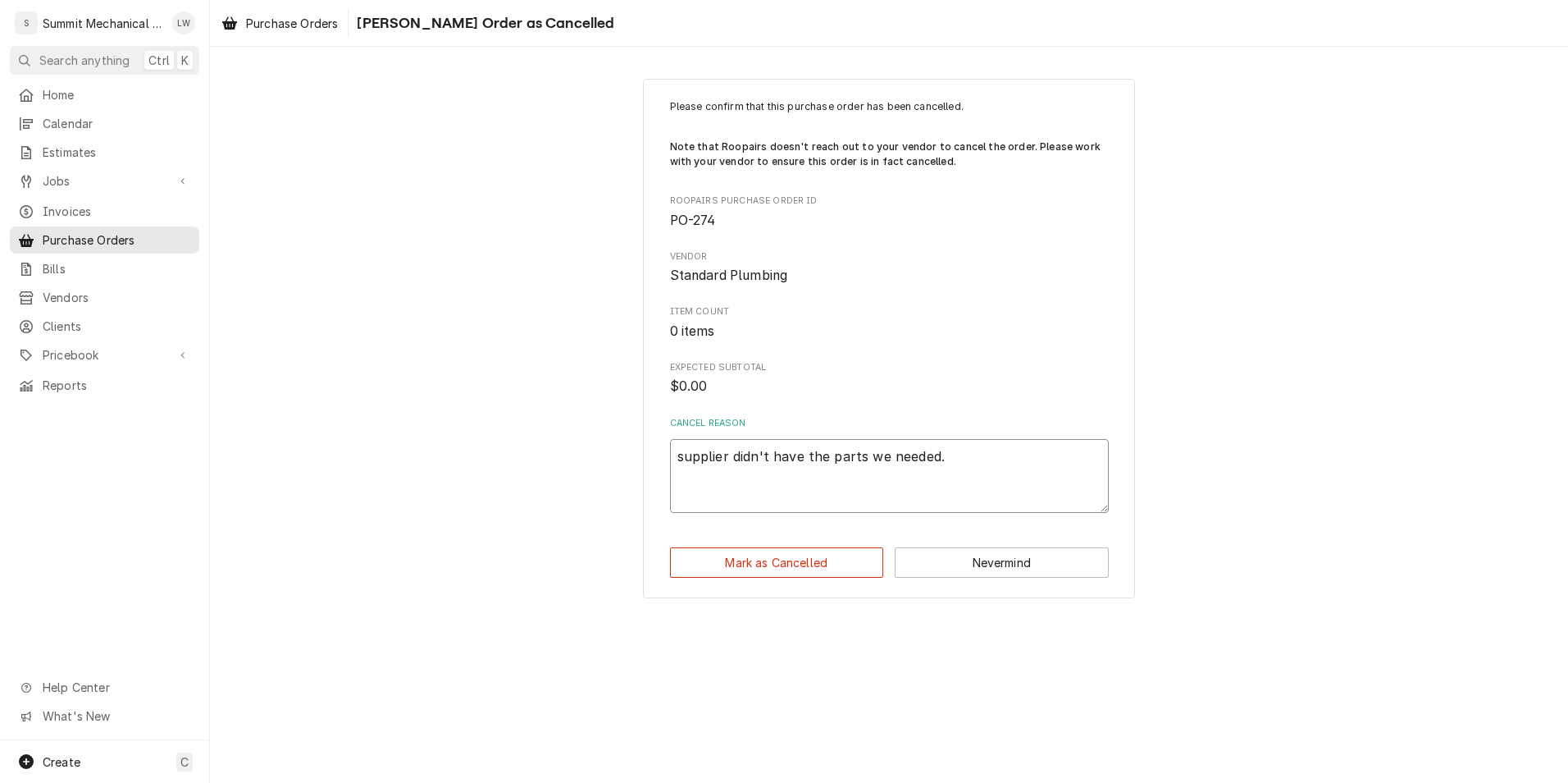
type textarea "supplier didn't have the parts we needed. w"
type textarea "x"
type textarea "supplier didn't have the parts we needed. wi"
type textarea "x"
type textarea "supplier didn't have the parts we needed. wil"
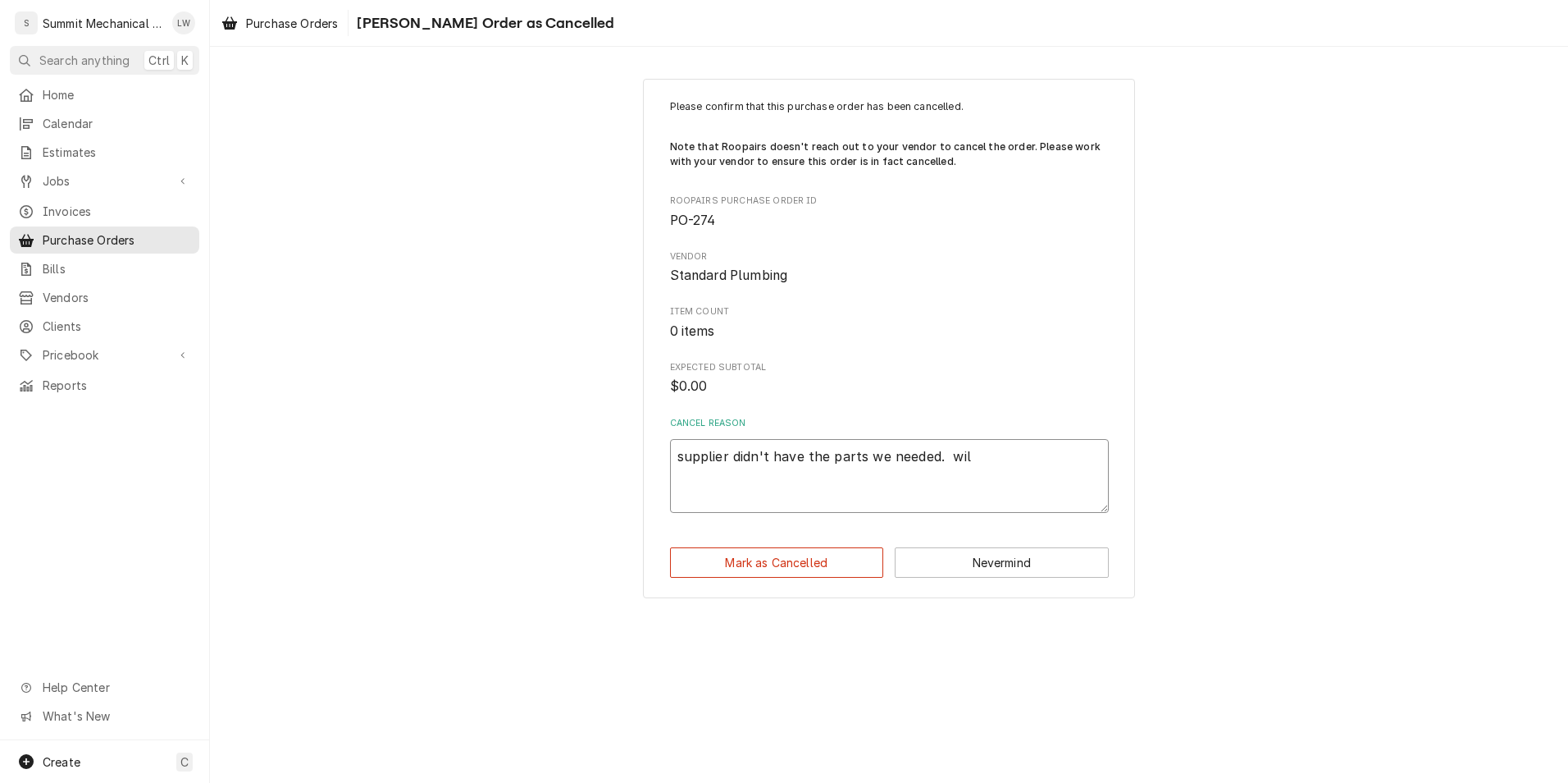
type textarea "x"
type textarea "supplier didn't have the parts we needed. will"
type textarea "x"
type textarea "supplier didn't have the parts we needed. will"
type textarea "x"
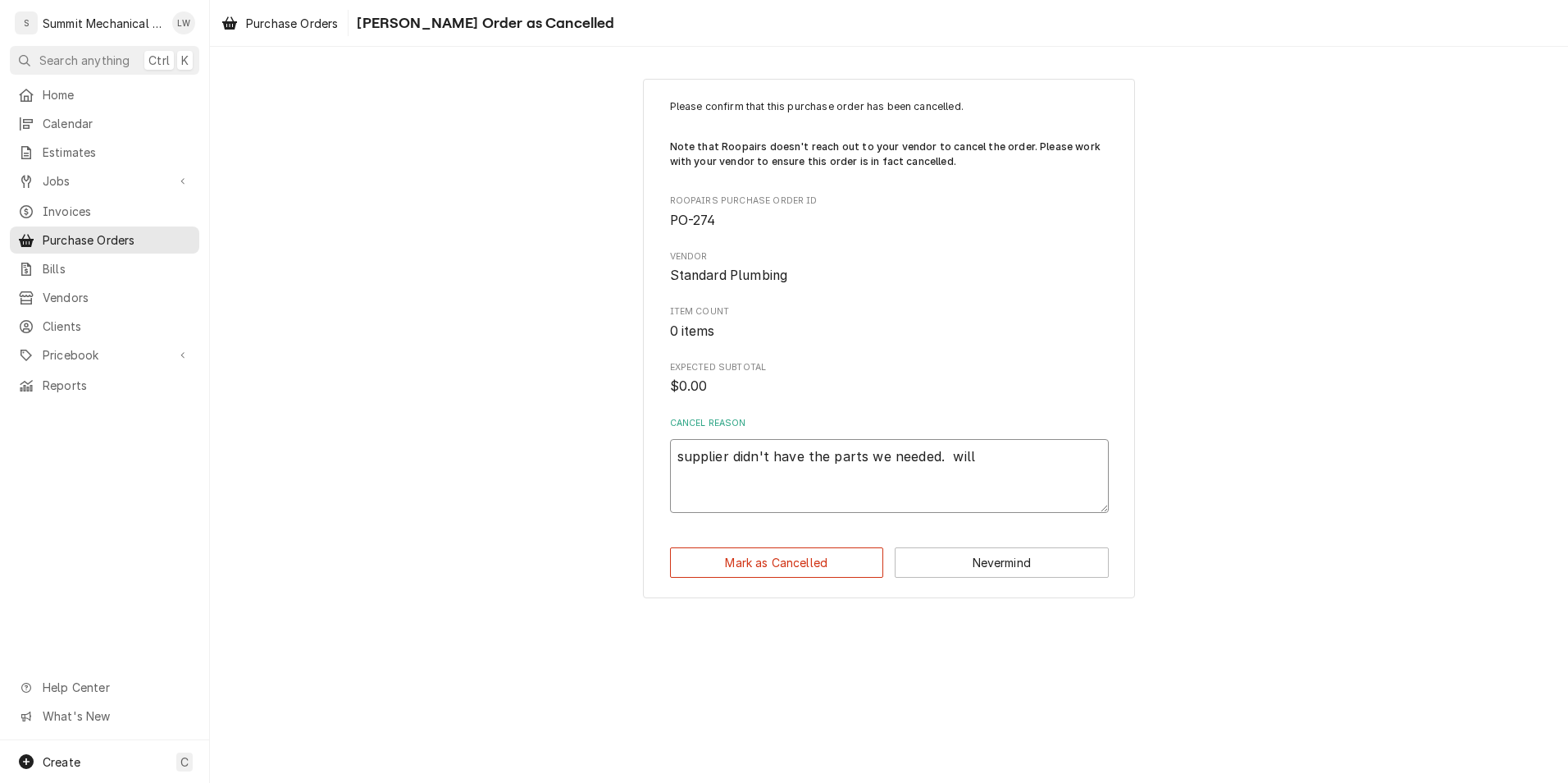
type textarea "supplier didn't have the parts we needed. will c"
type textarea "x"
type textarea "supplier didn't have the parts we needed. will cr"
type textarea "x"
type textarea "supplier didn't have the parts we needed. will cre"
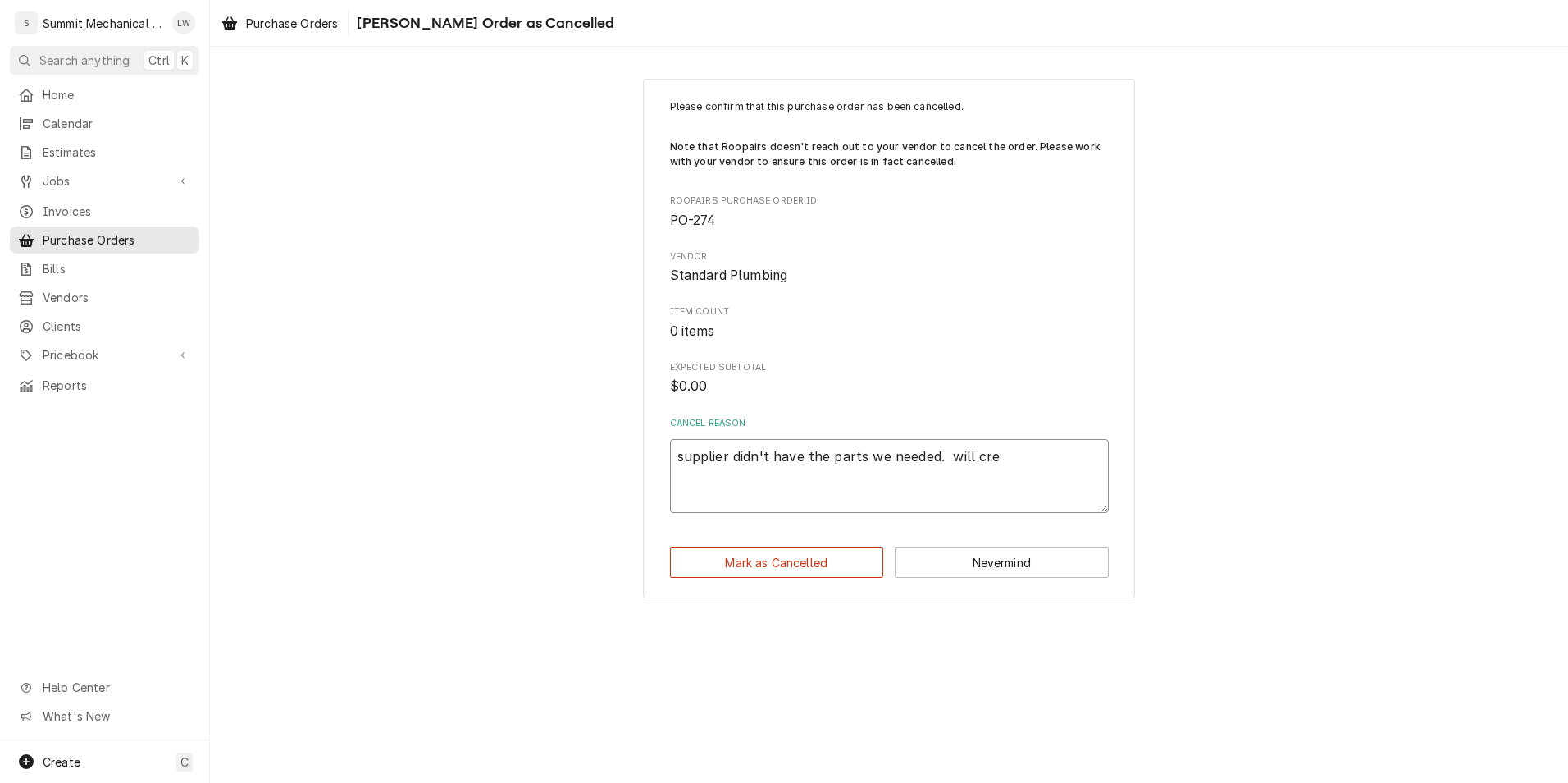
type textarea "x"
type textarea "supplier didn't have the parts we needed. will crea"
type textarea "x"
type textarea "supplier didn't have the parts we needed. will creat"
type textarea "x"
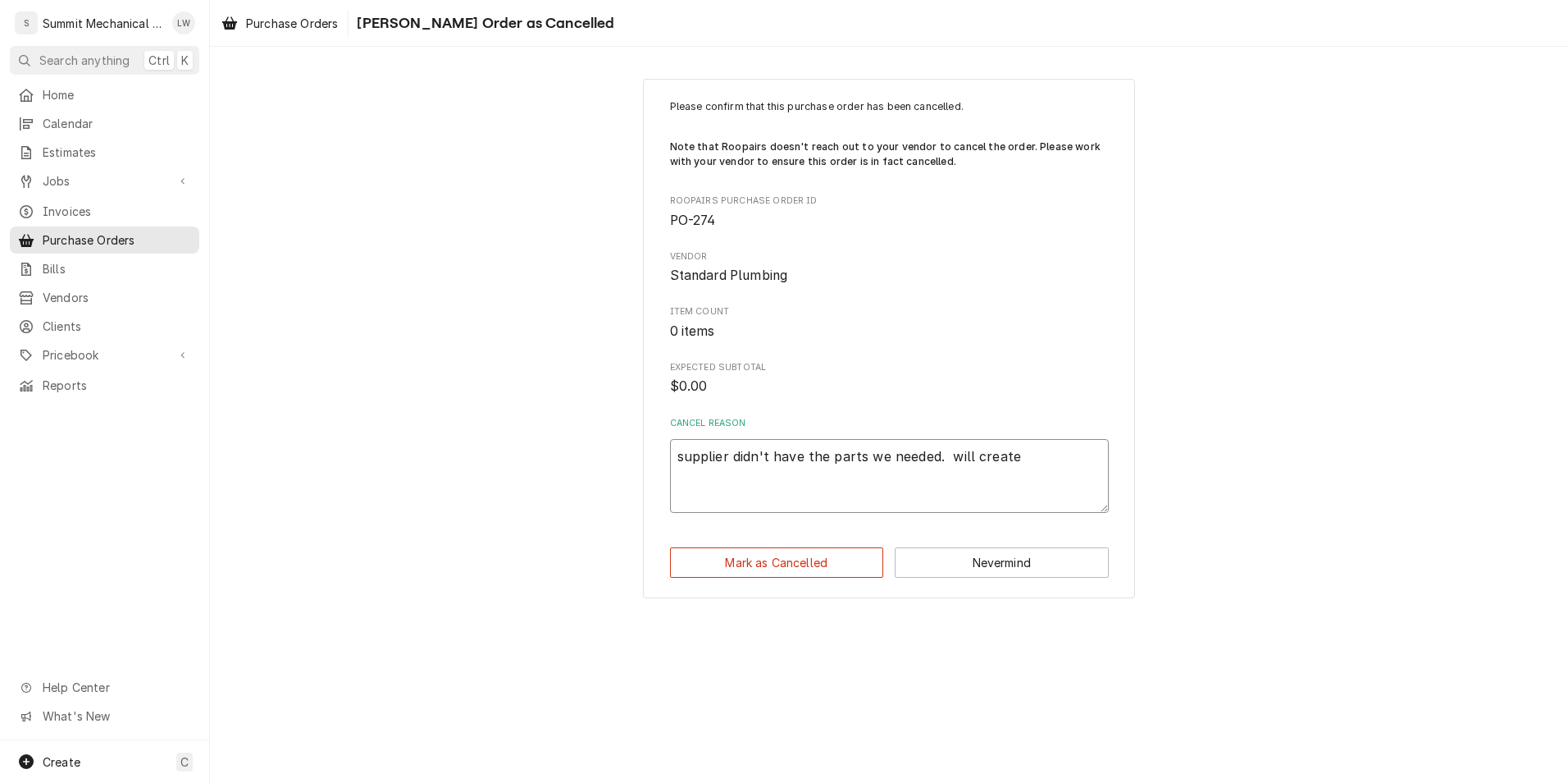
type textarea "supplier didn't have the parts we needed. will create"
type textarea "x"
type textarea "supplier didn't have the parts we needed. will create n"
type textarea "x"
type textarea "supplier didn't have the parts we needed. will create no"
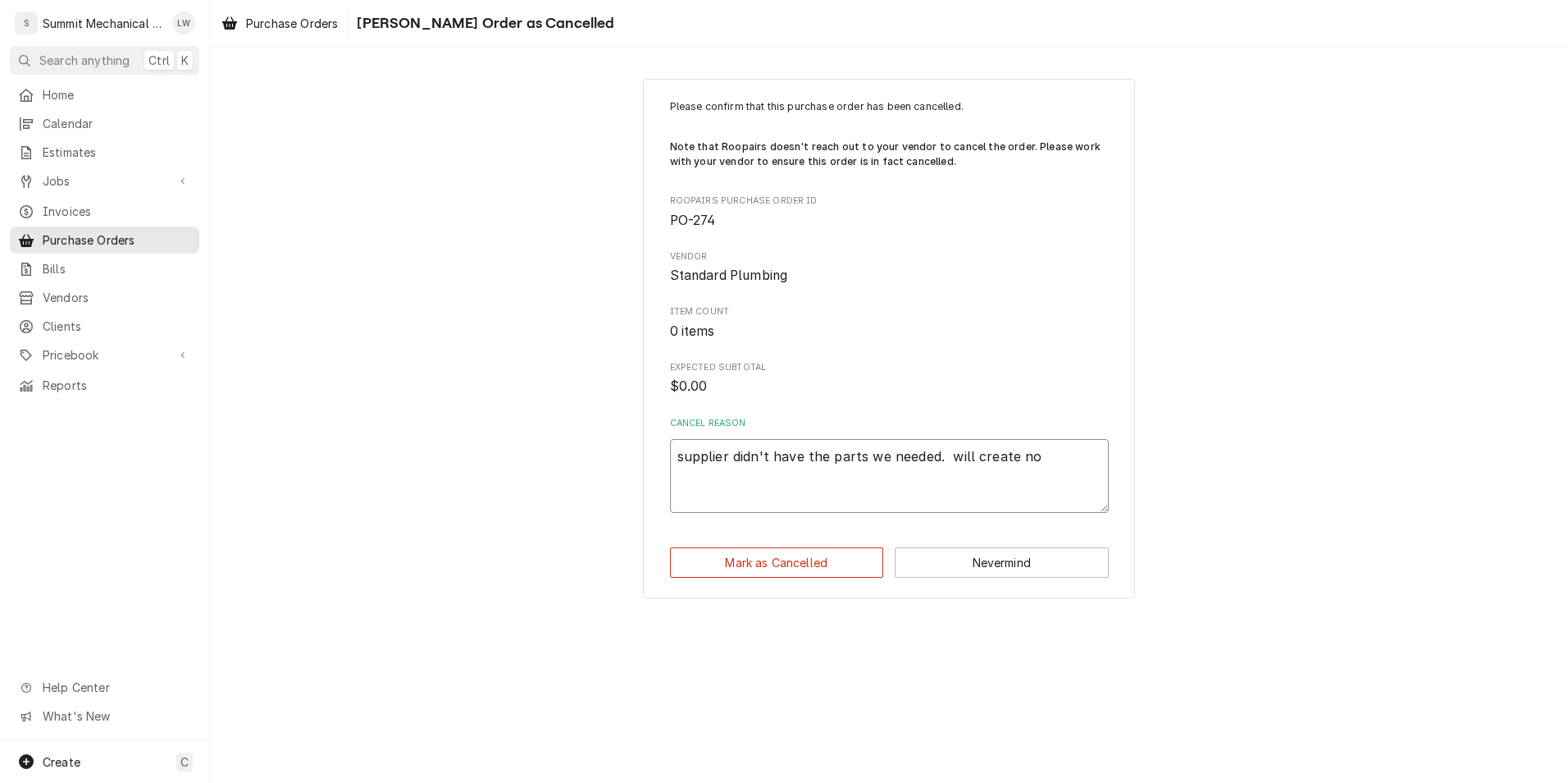
type textarea "x"
type textarea "supplier didn't have the parts we needed. will create now"
type textarea "x"
type textarea "supplier didn't have the parts we needed. will create now"
type textarea "x"
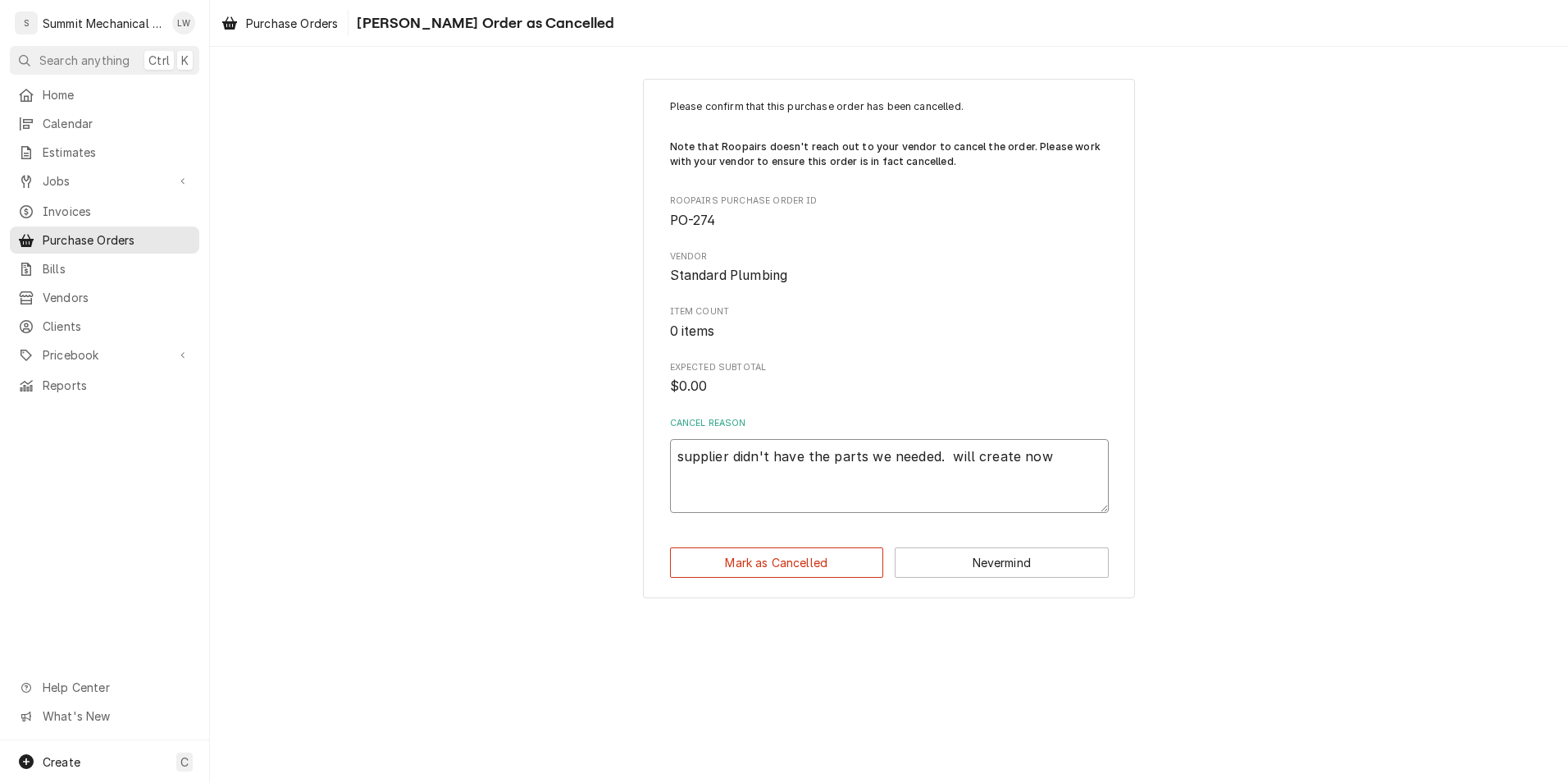
type textarea "supplier didn't have the parts we needed. will create now"
type textarea "x"
type textarea "supplier didn't have the parts we needed. will create no"
type textarea "x"
type textarea "supplier didn't have the parts we needed. will create ne"
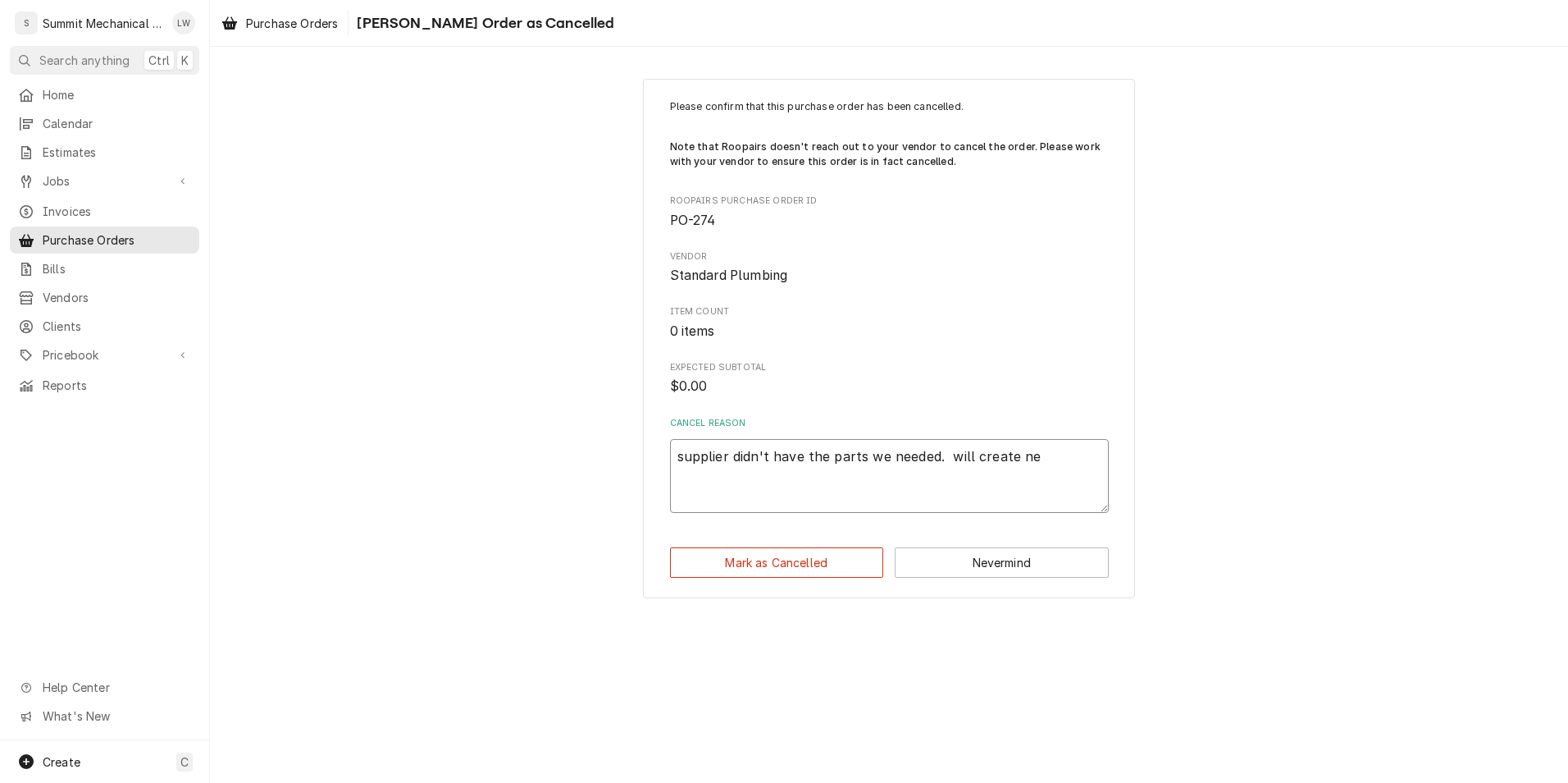
type textarea "x"
type textarea "supplier didn't have the parts we needed. will create new"
type textarea "x"
type textarea "supplier didn't have the parts we needed. will create new"
type textarea "x"
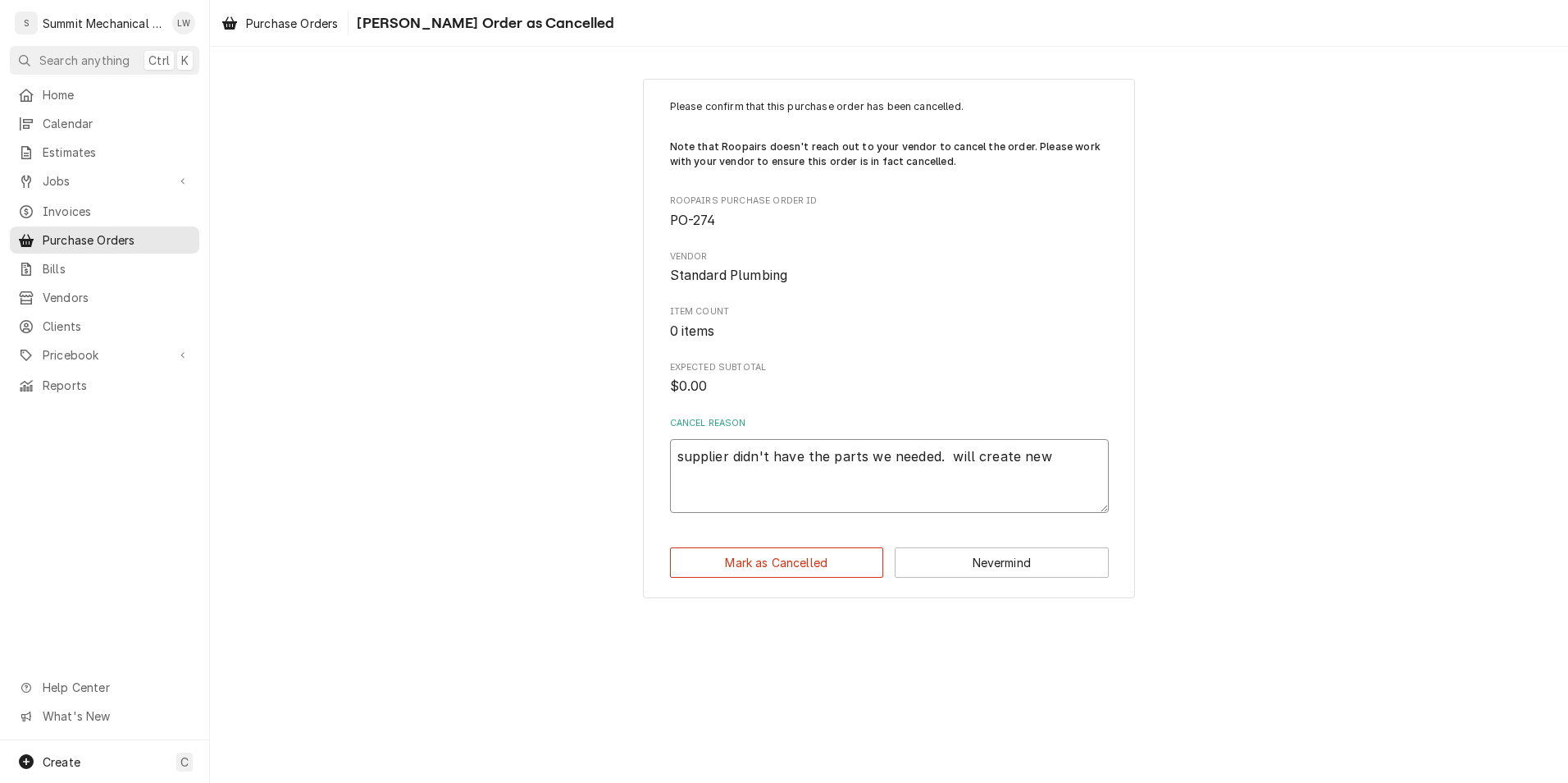
type textarea "supplier didn't have the parts we needed. will create new P"
type textarea "x"
type textarea "supplier didn't have the parts we needed. will create new PO"
type textarea "x"
type textarea "supplier didn't have the parts we needed. will create new PO"
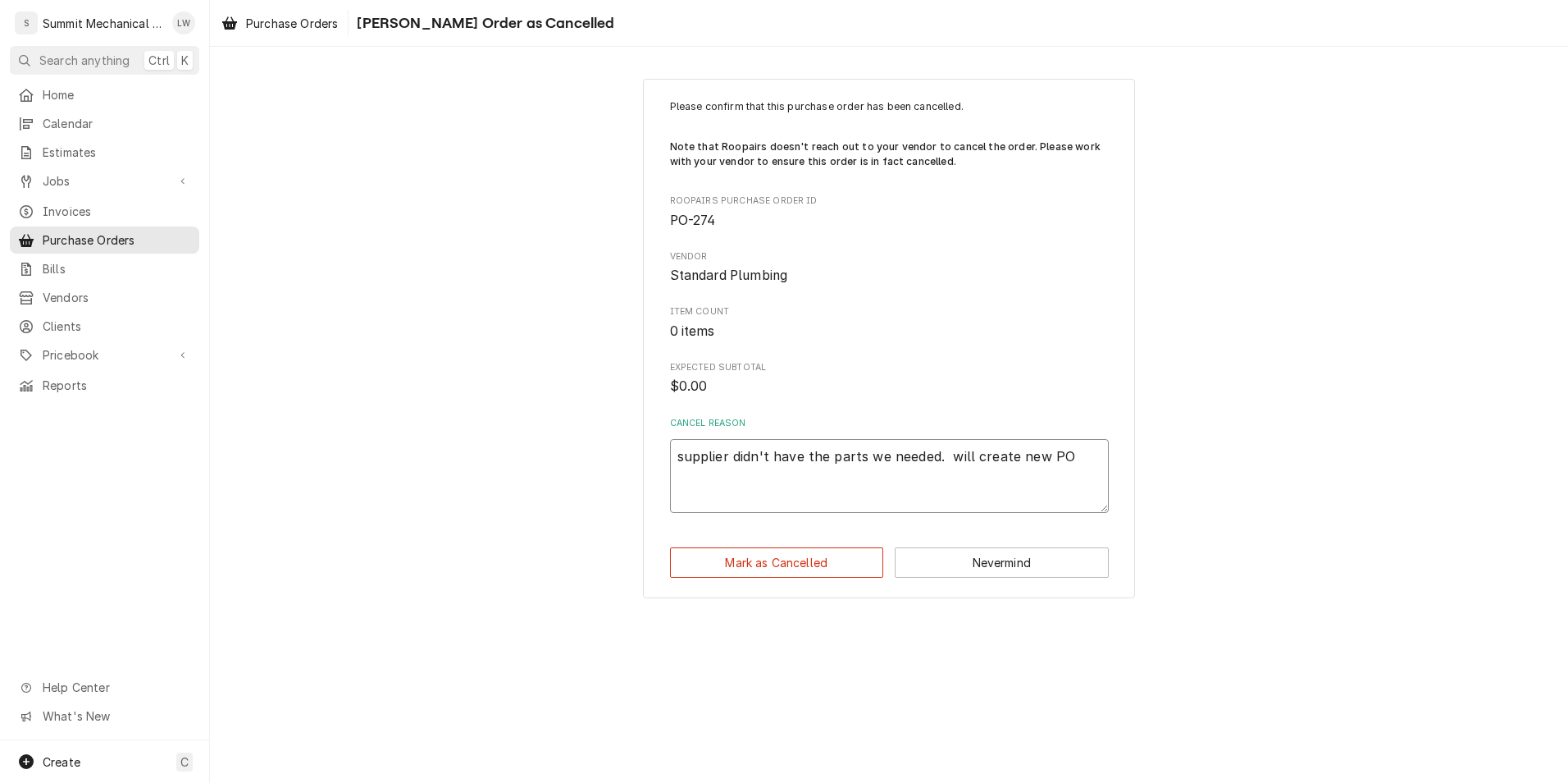
type textarea "x"
type textarea "supplier didn't have the parts we needed. will create new PO fo"
type textarea "x"
type textarea "supplier didn't have the parts we needed. will create new PO for"
type textarea "x"
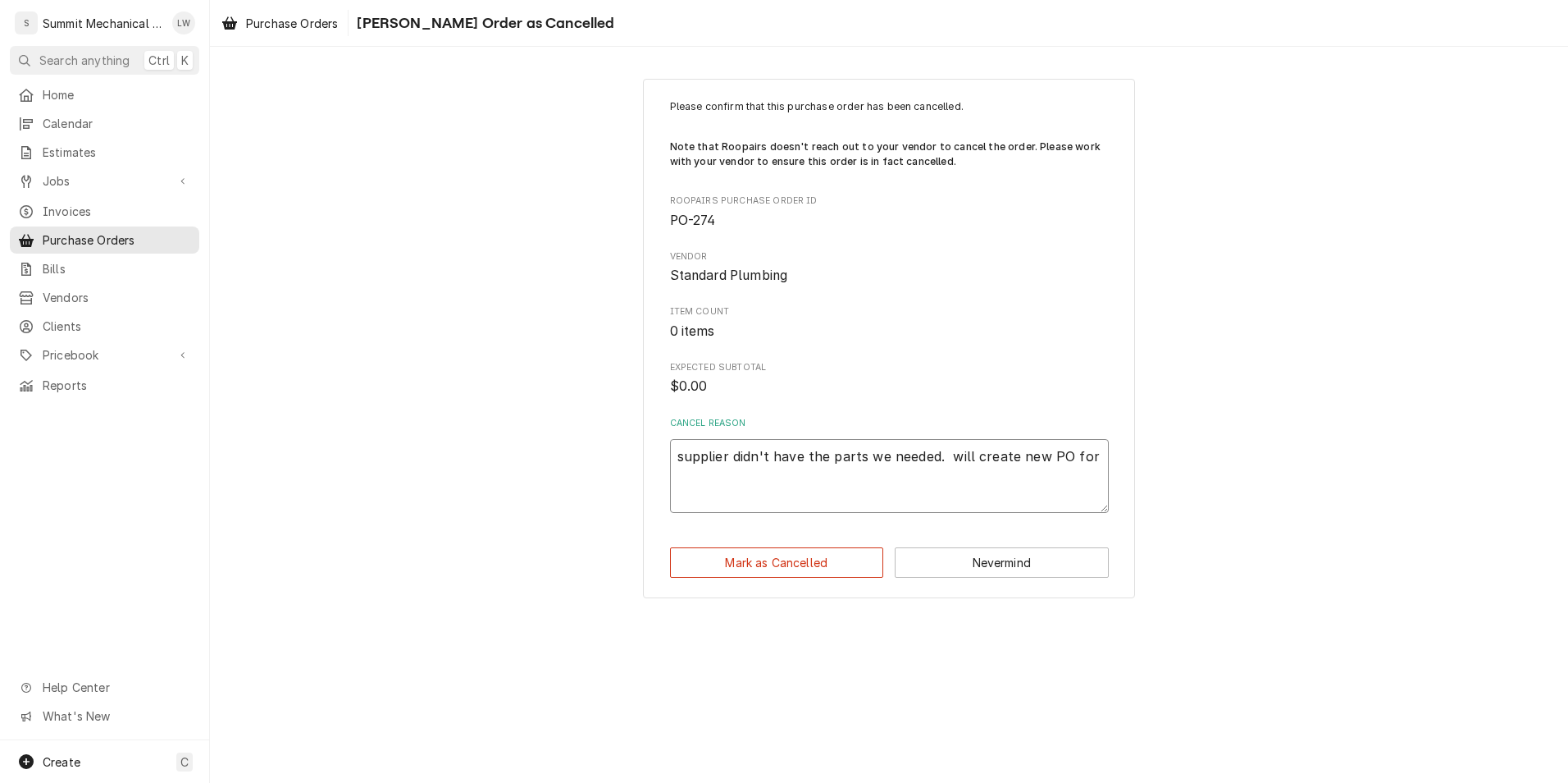
type textarea "supplier didn't have the parts we needed. will create new PO for"
type textarea "x"
type textarea "supplier didn't have the parts we needed. will create new PO for ne"
type textarea "x"
type textarea "supplier didn't have the parts we needed. will create new PO for ne"
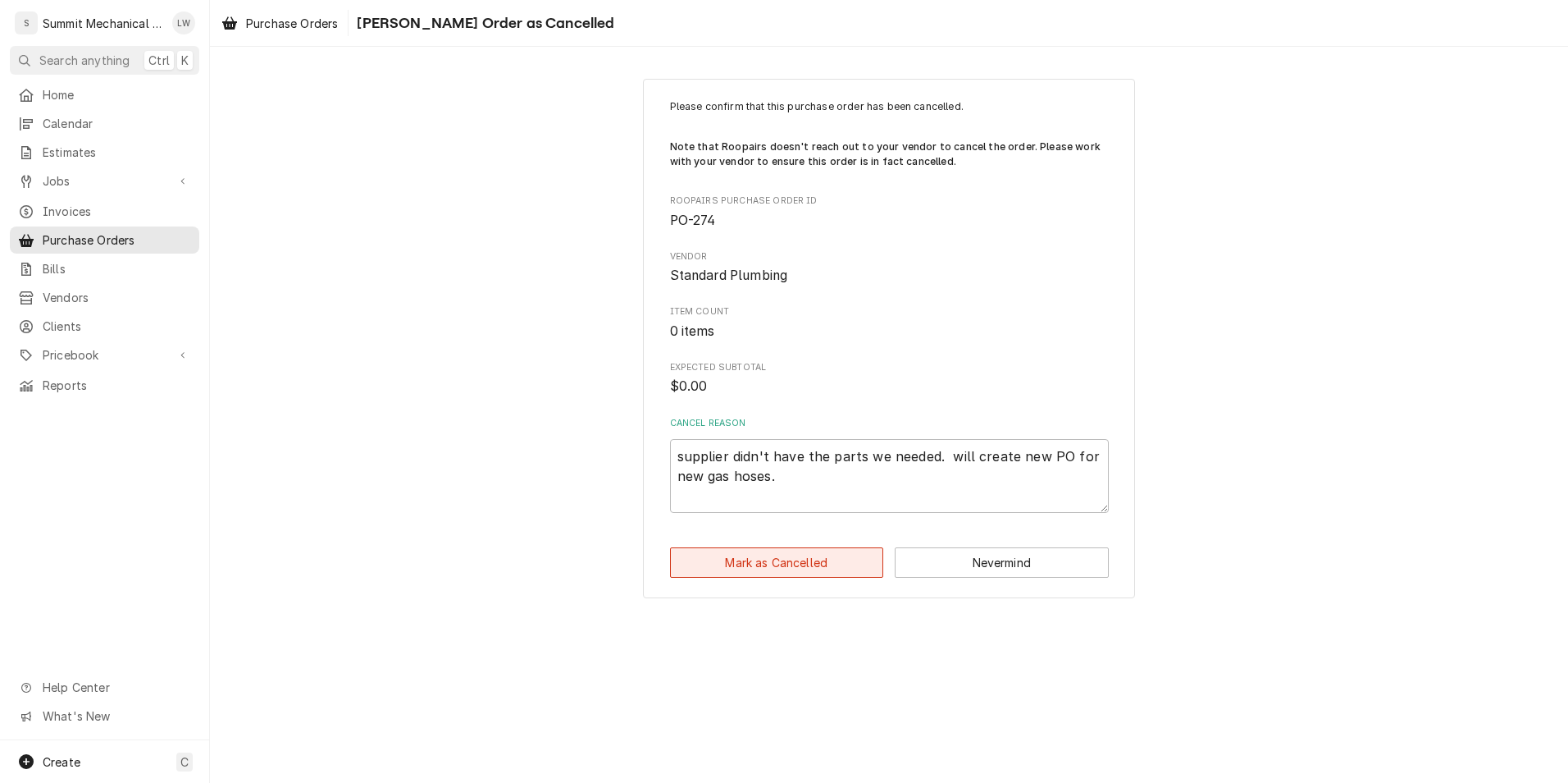
click at [808, 576] on button "Mark as Cancelled" at bounding box center [777, 562] width 214 height 30
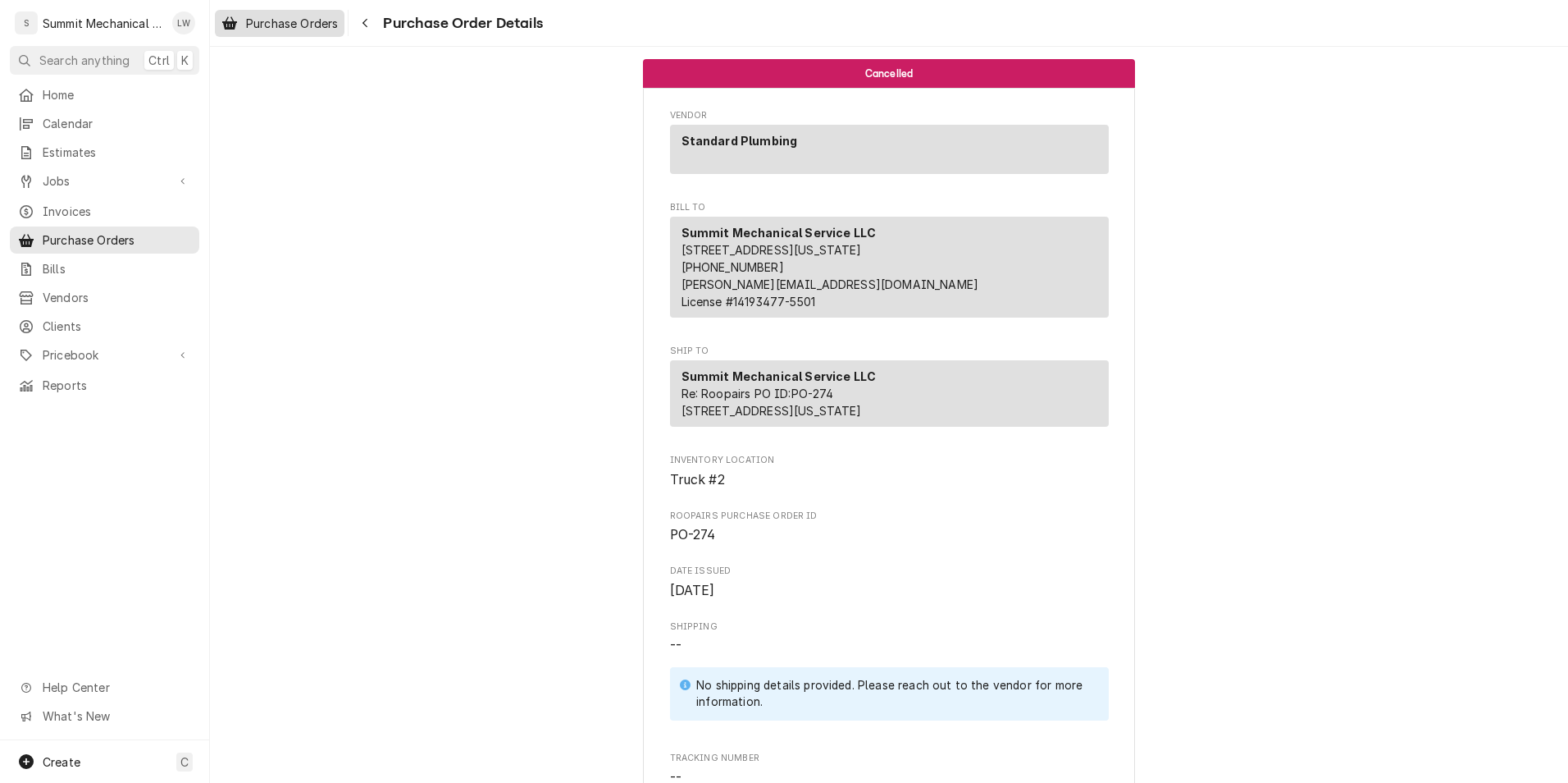
click at [305, 22] on span "Purchase Orders" at bounding box center [292, 24] width 92 height 17
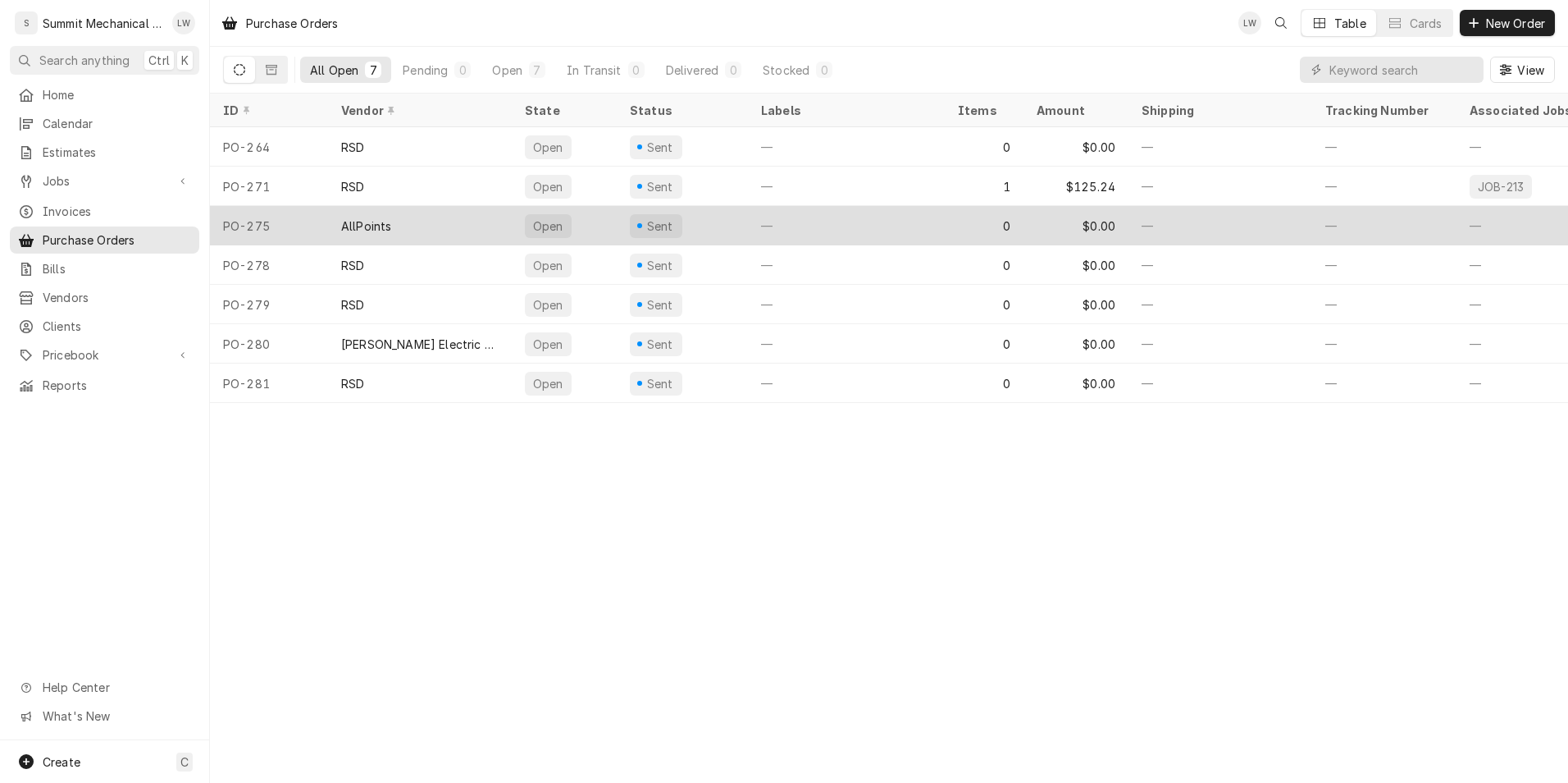
click at [380, 230] on div "AllPoints" at bounding box center [365, 226] width 50 height 17
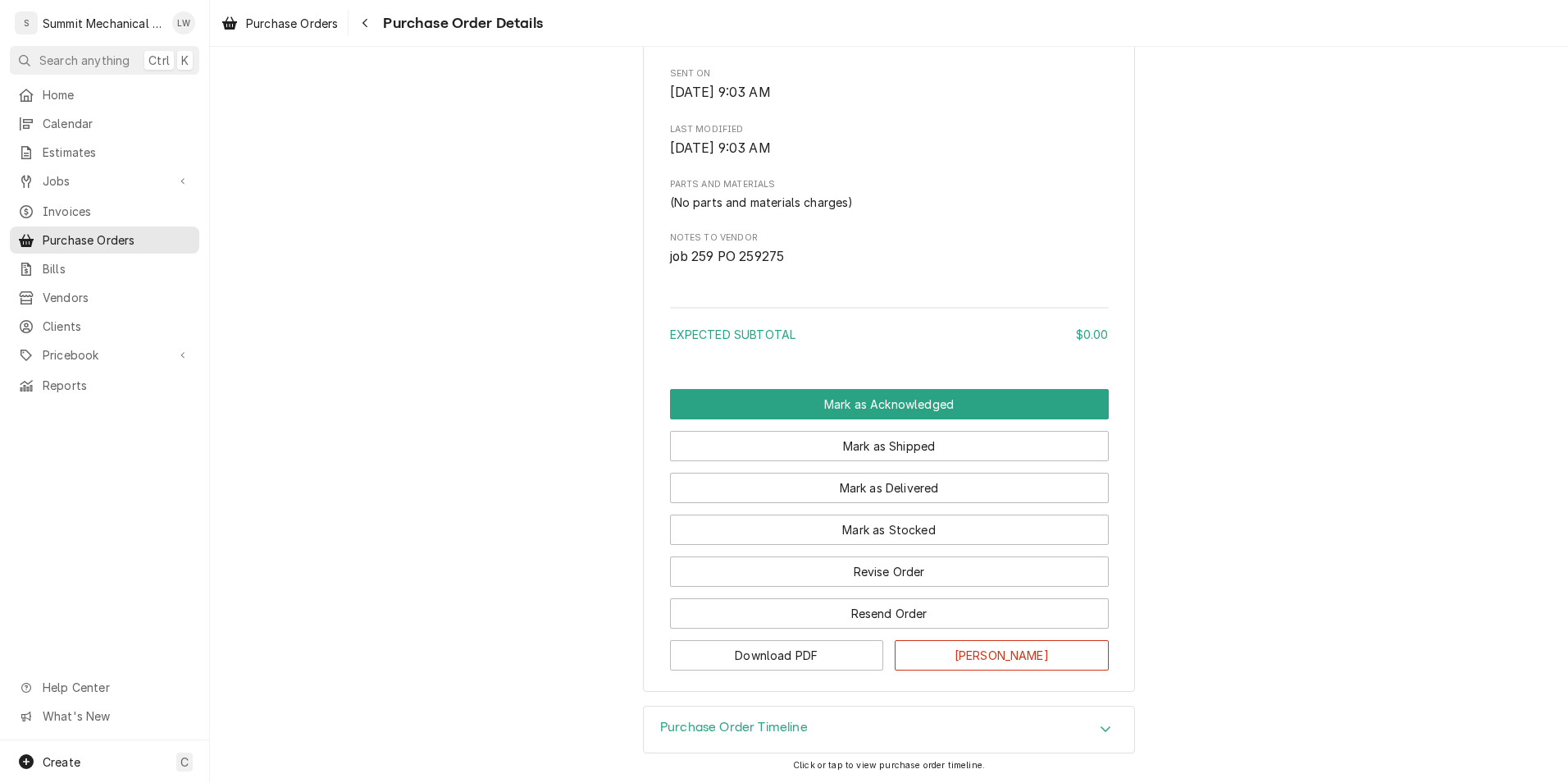
scroll to position [715, 0]
click at [909, 573] on button "Revise Order" at bounding box center [889, 571] width 439 height 30
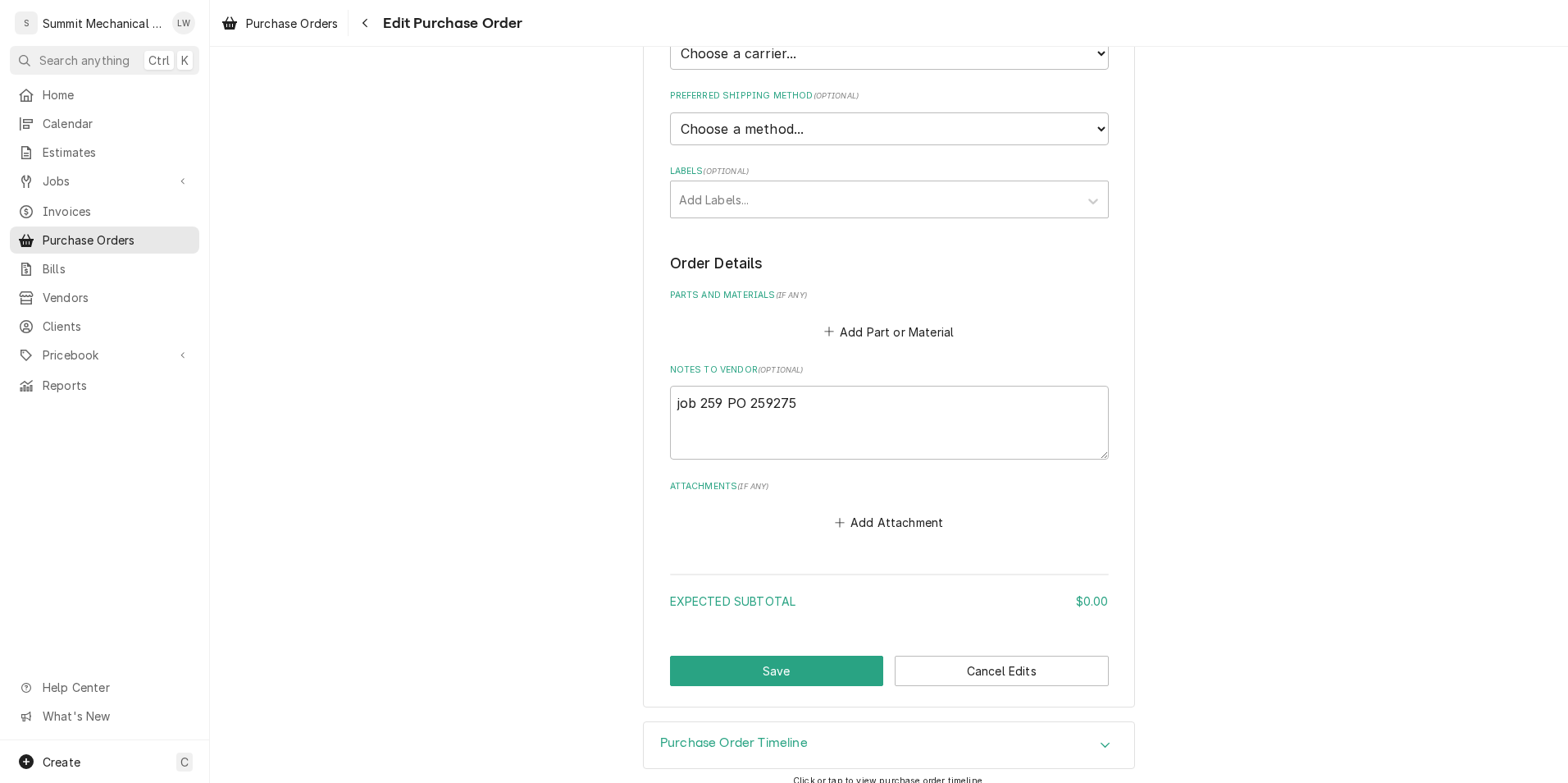
scroll to position [432, 0]
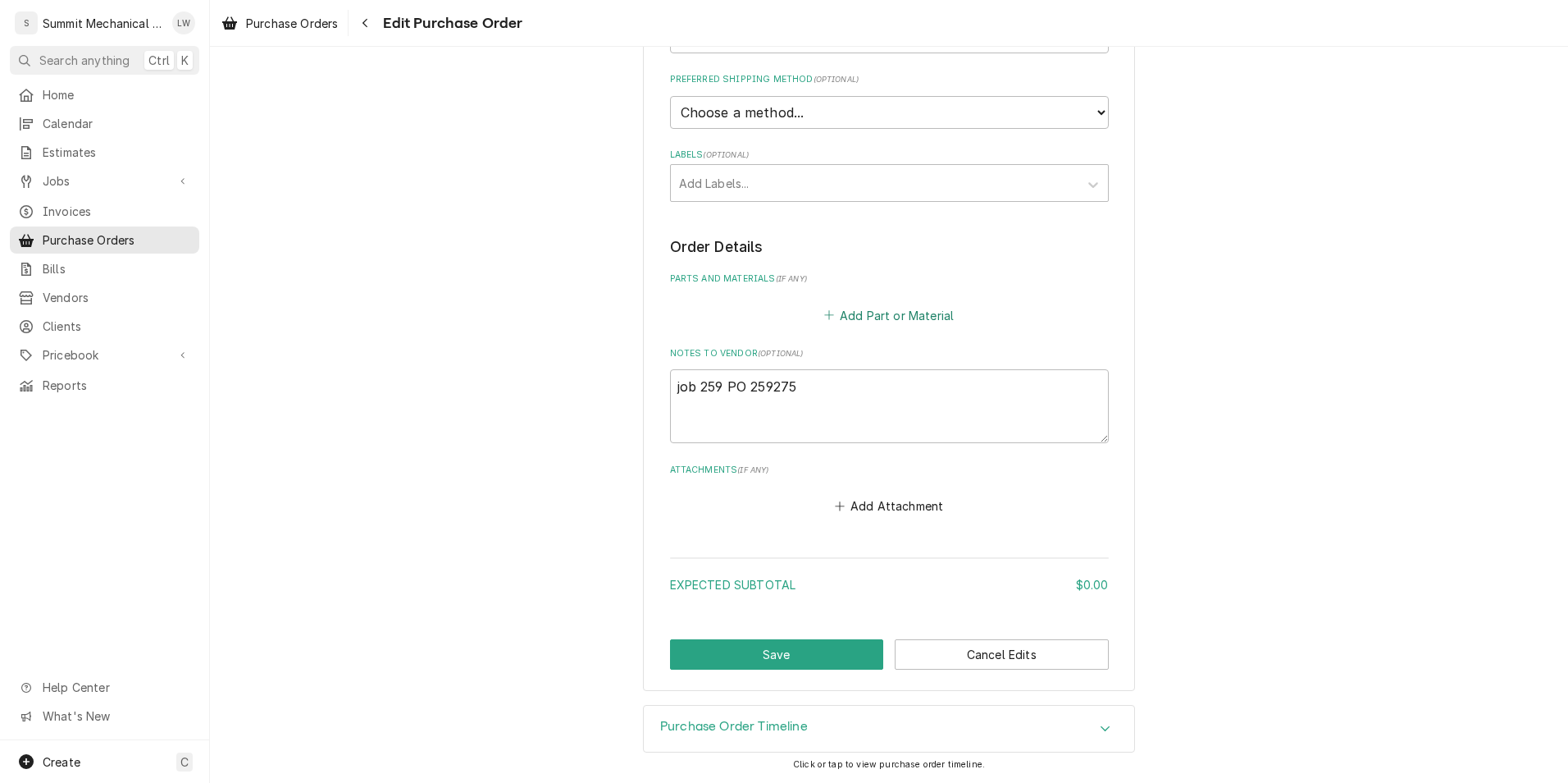
click at [911, 321] on button "Add Part or Material" at bounding box center [887, 315] width 135 height 23
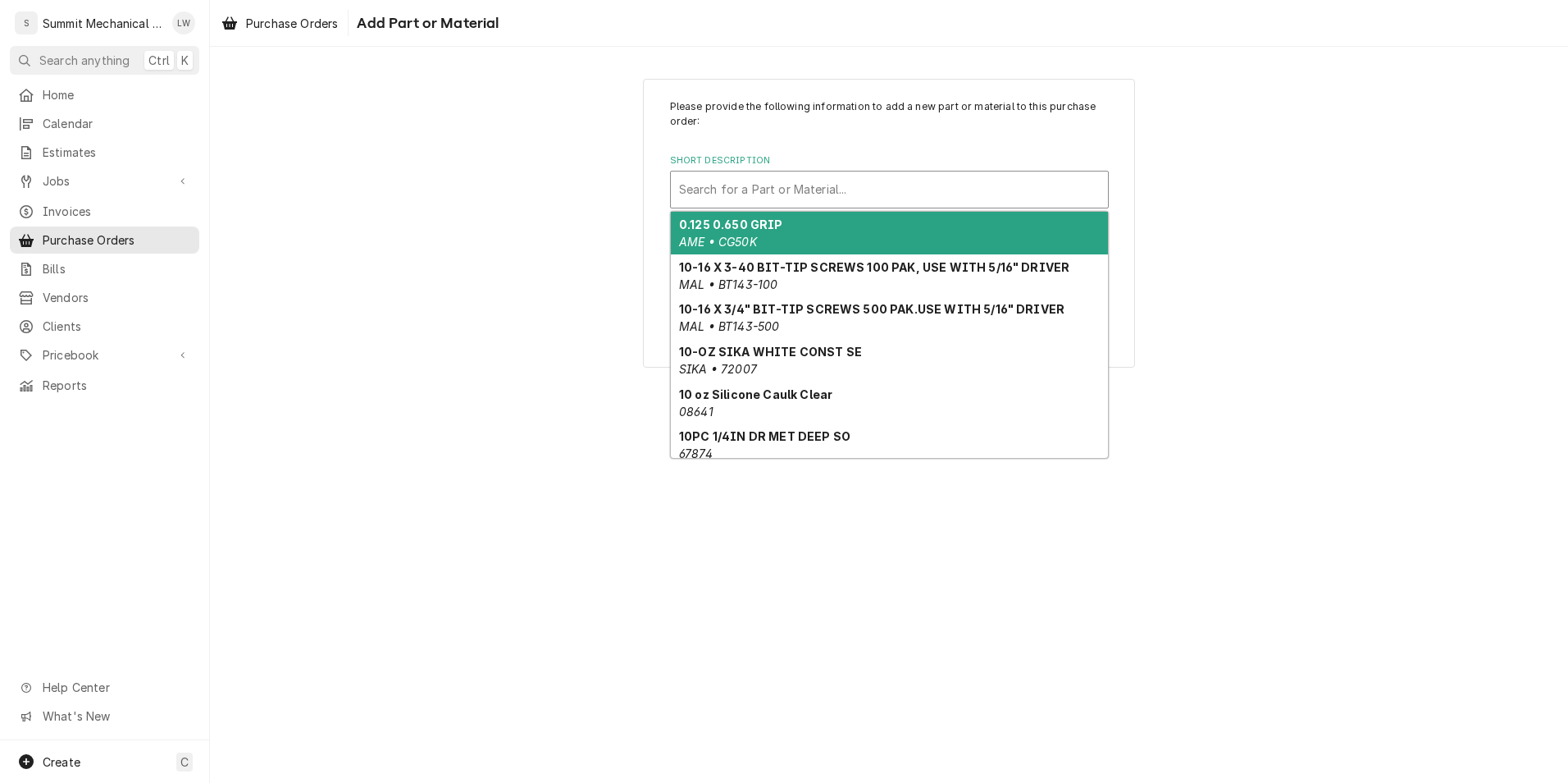
click at [789, 172] on div "Search for a Part or Material..." at bounding box center [888, 190] width 437 height 36
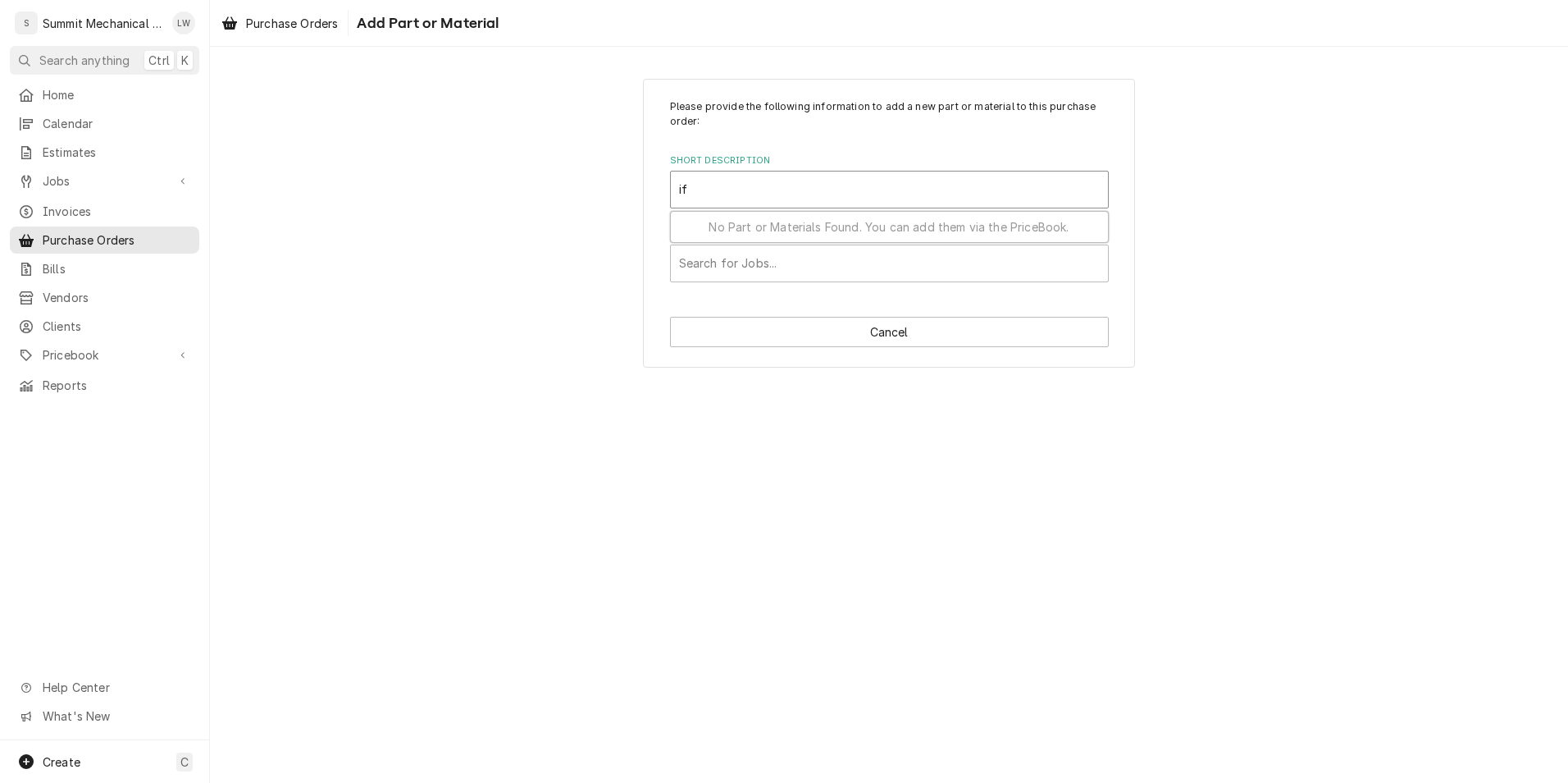
type input "i"
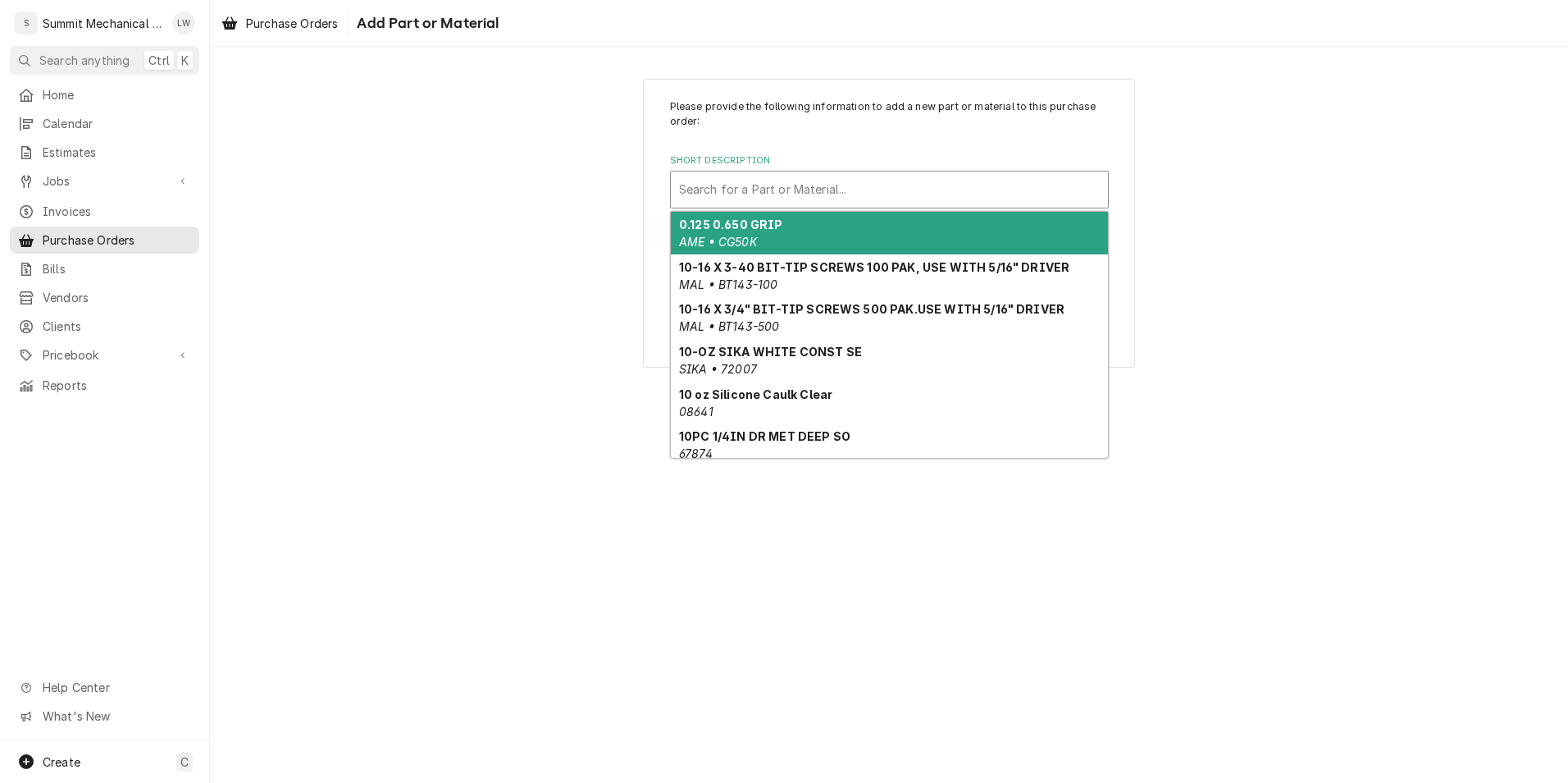
click at [829, 195] on div "Short Description" at bounding box center [889, 189] width 421 height 29
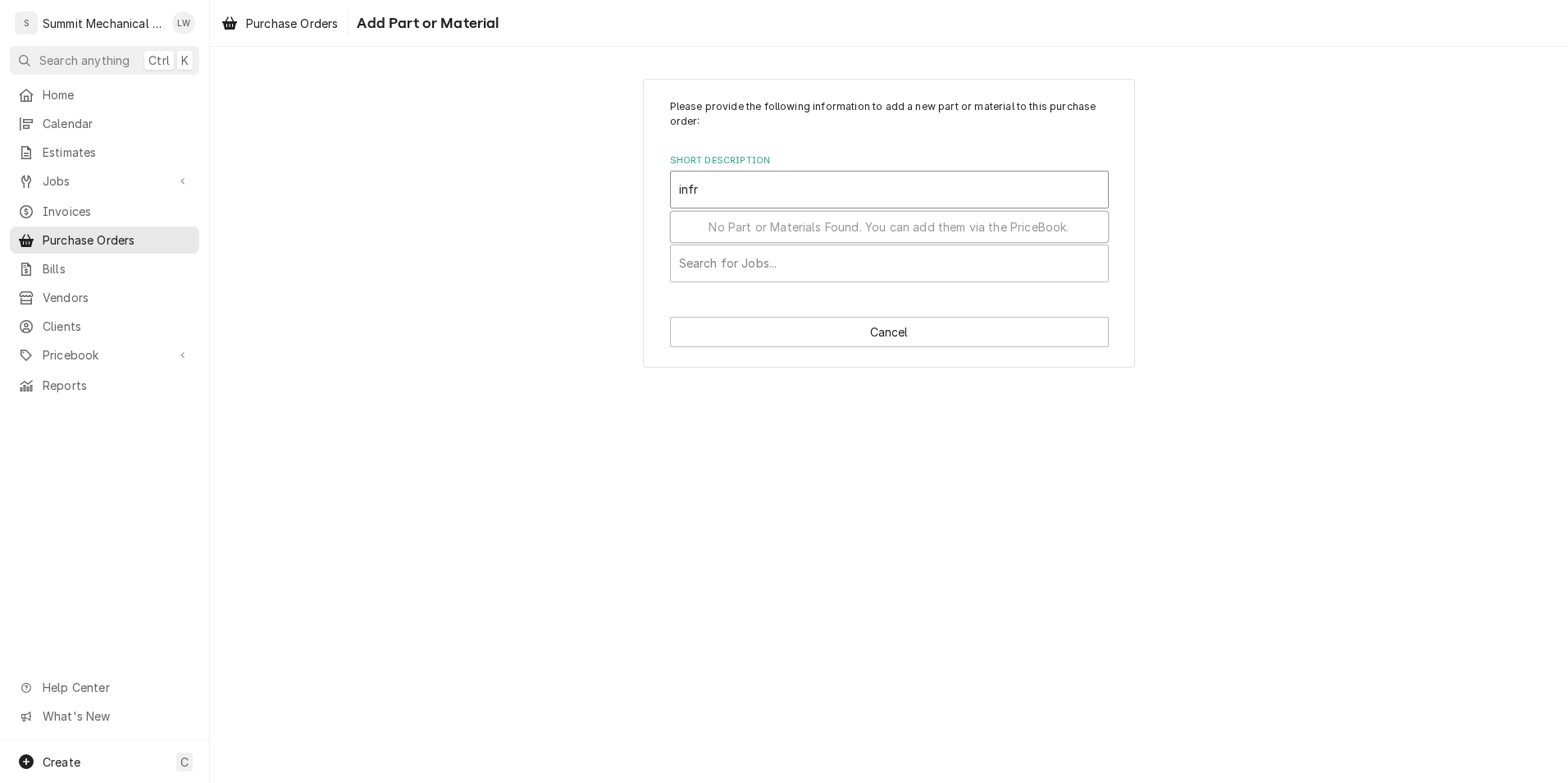
type input "infra"
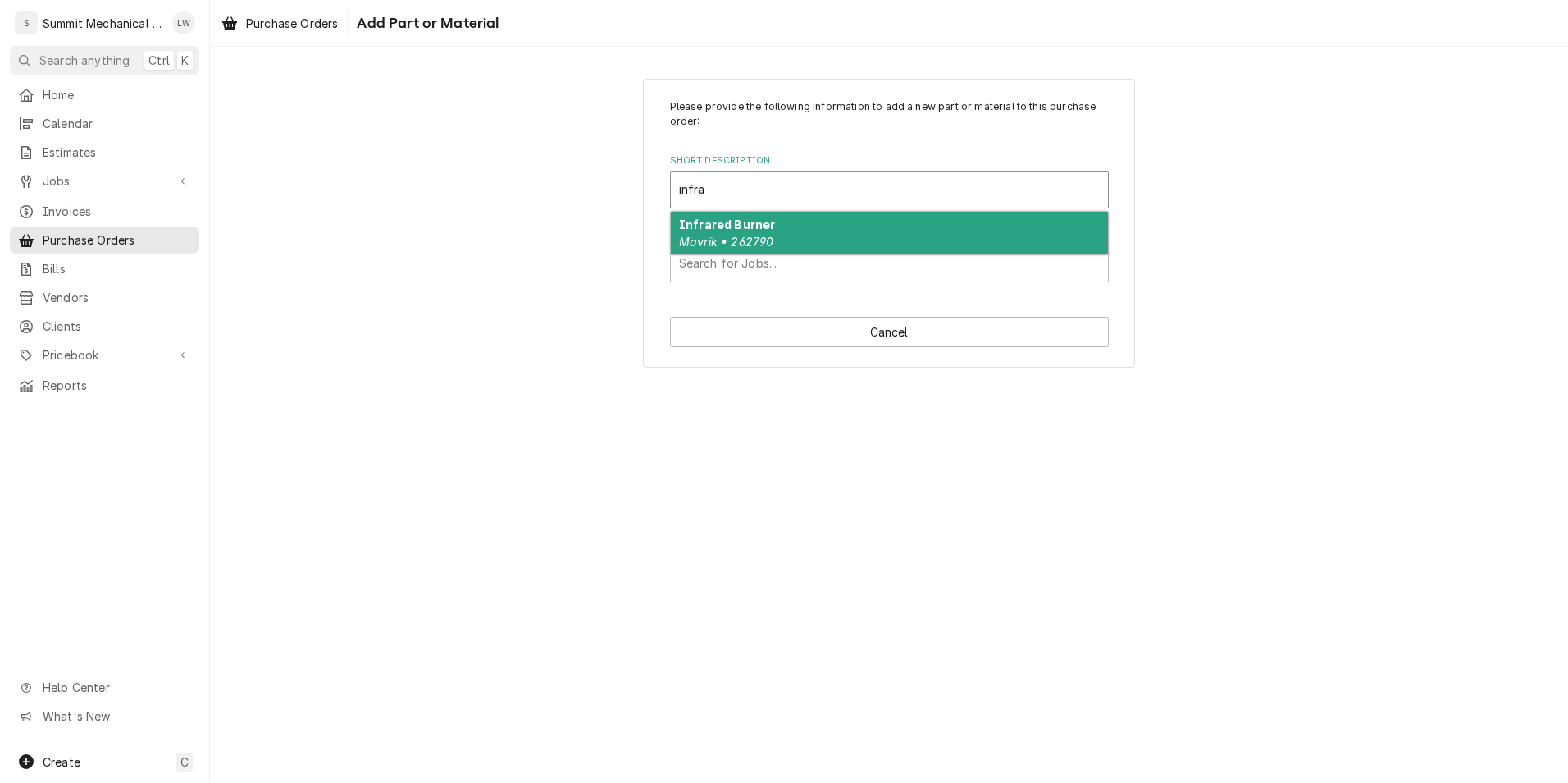
click at [785, 243] on div "Infrared Burner Mavrik • 262790" at bounding box center [888, 232] width 437 height 43
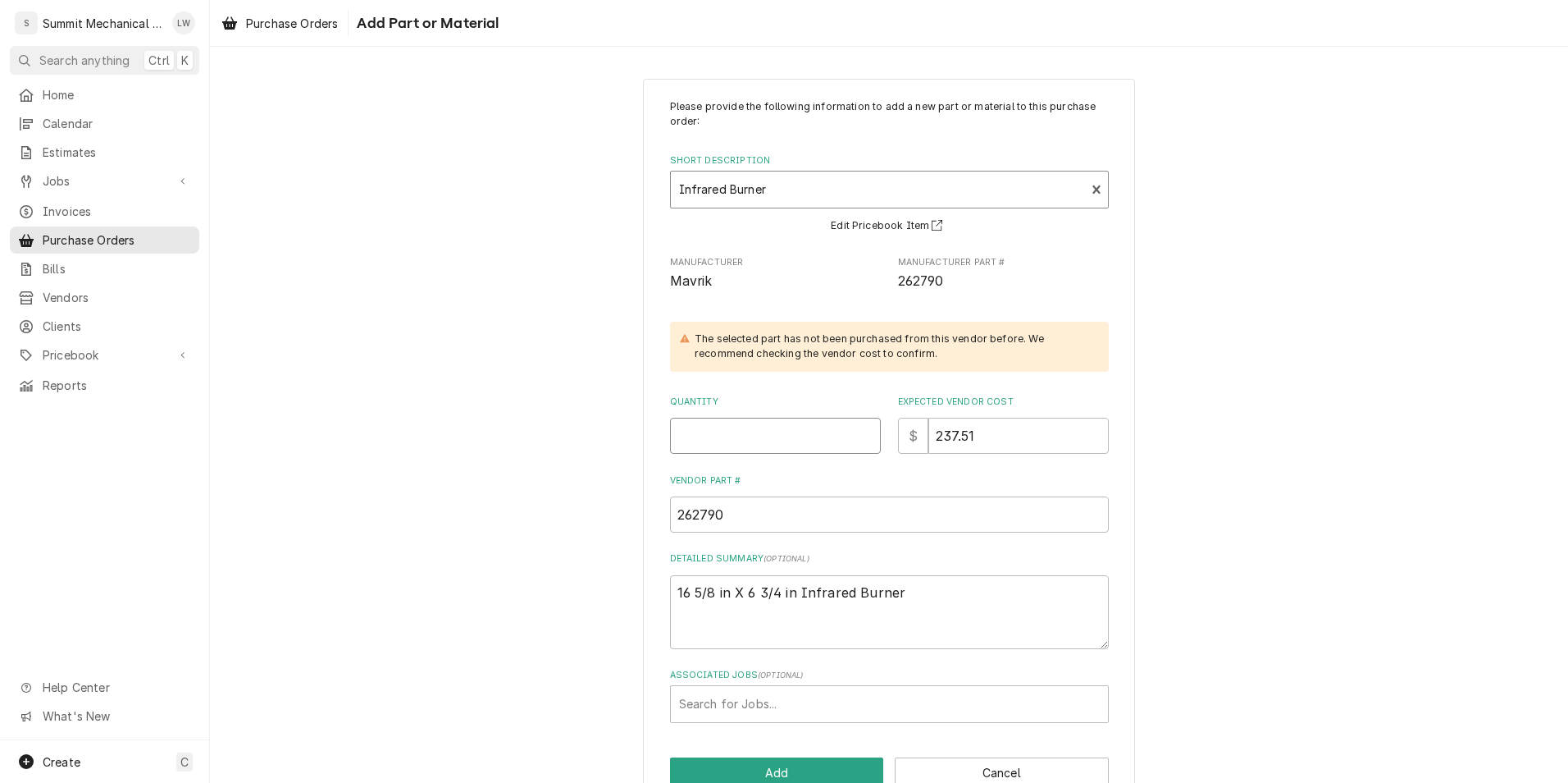
click at [729, 428] on input "Quantity" at bounding box center [775, 435] width 211 height 36
type textarea "x"
type input "2"
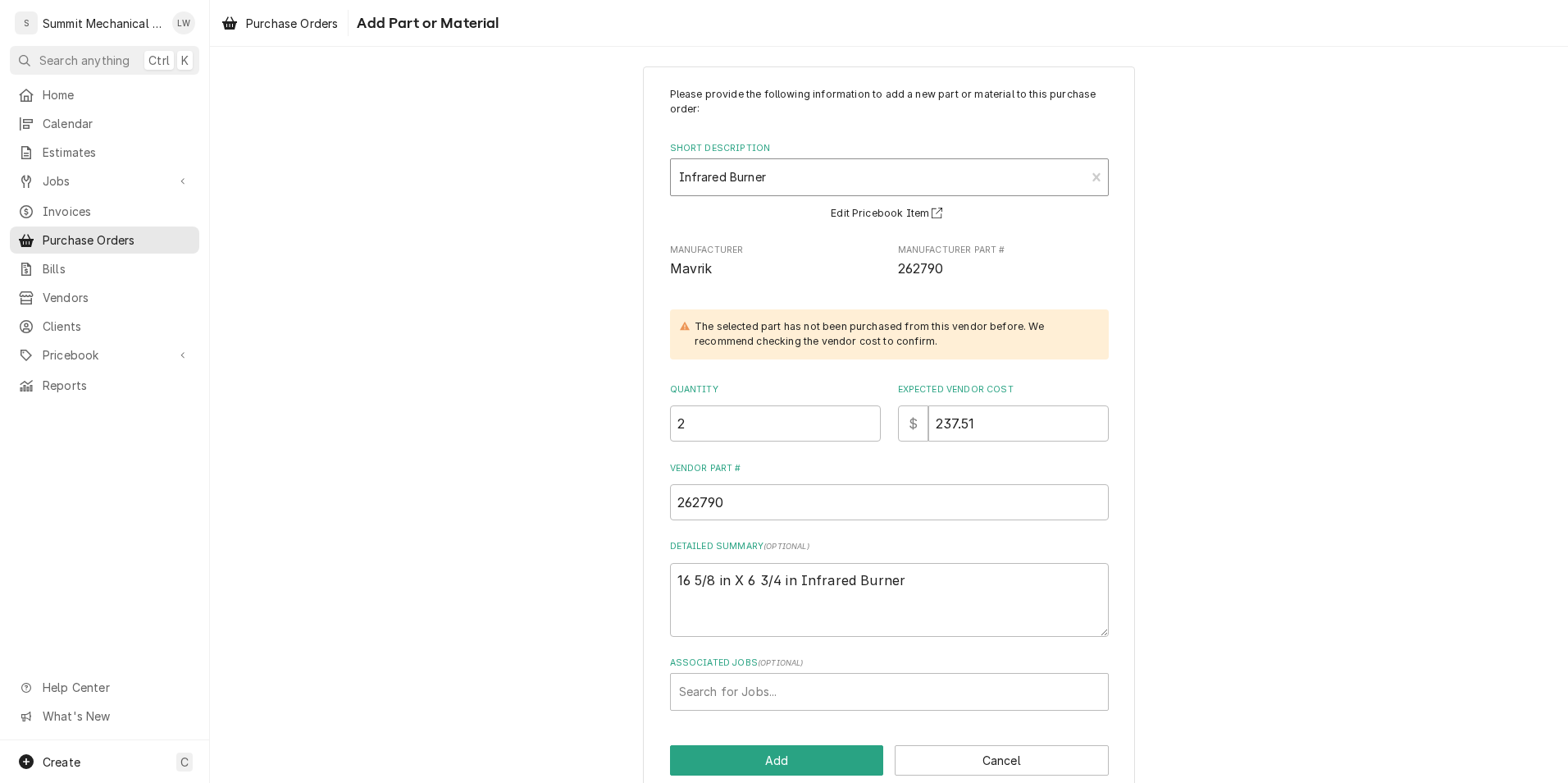
scroll to position [41, 0]
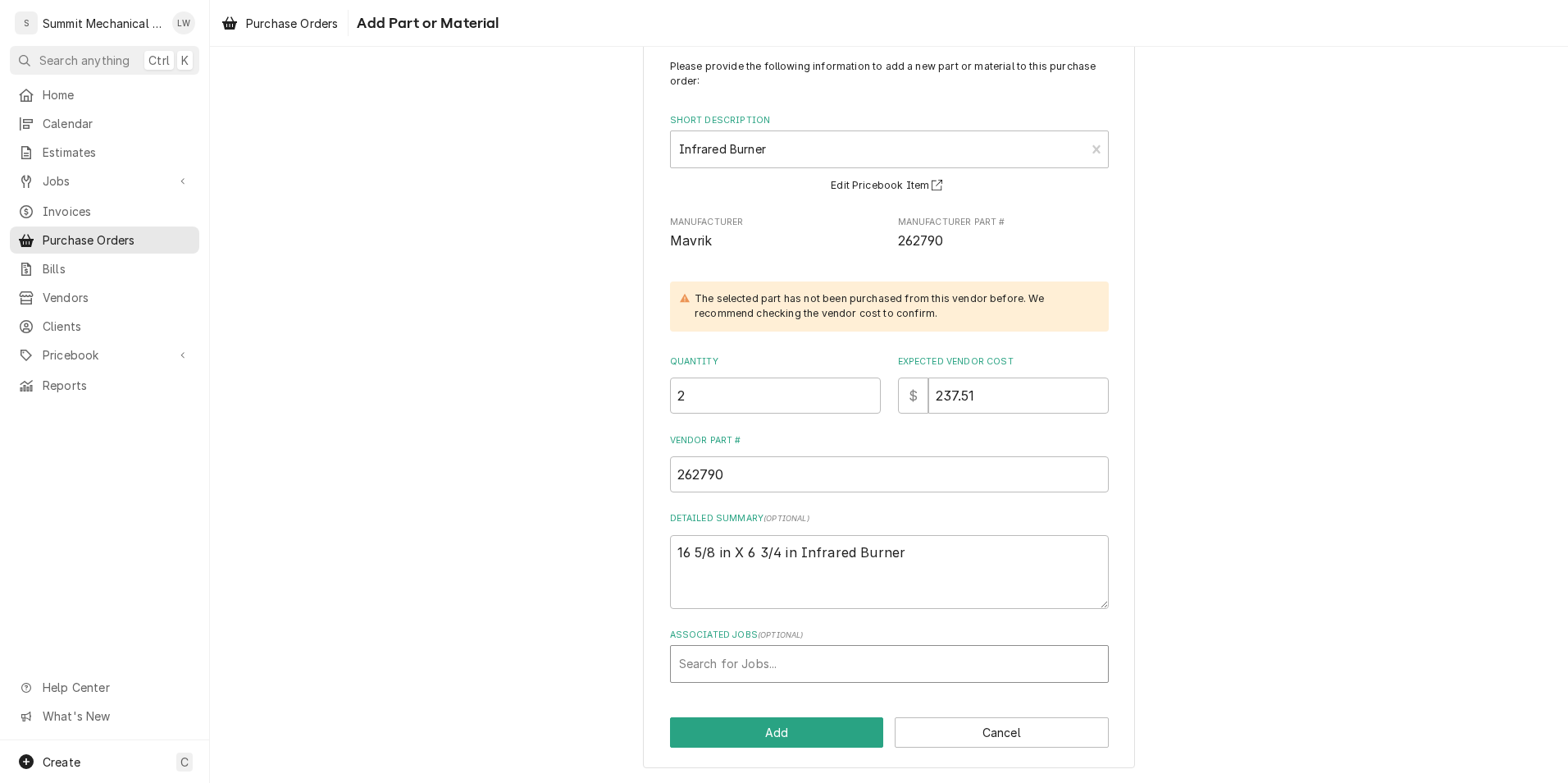
click at [818, 650] on div "Associated Jobs" at bounding box center [889, 663] width 421 height 29
type input "259"
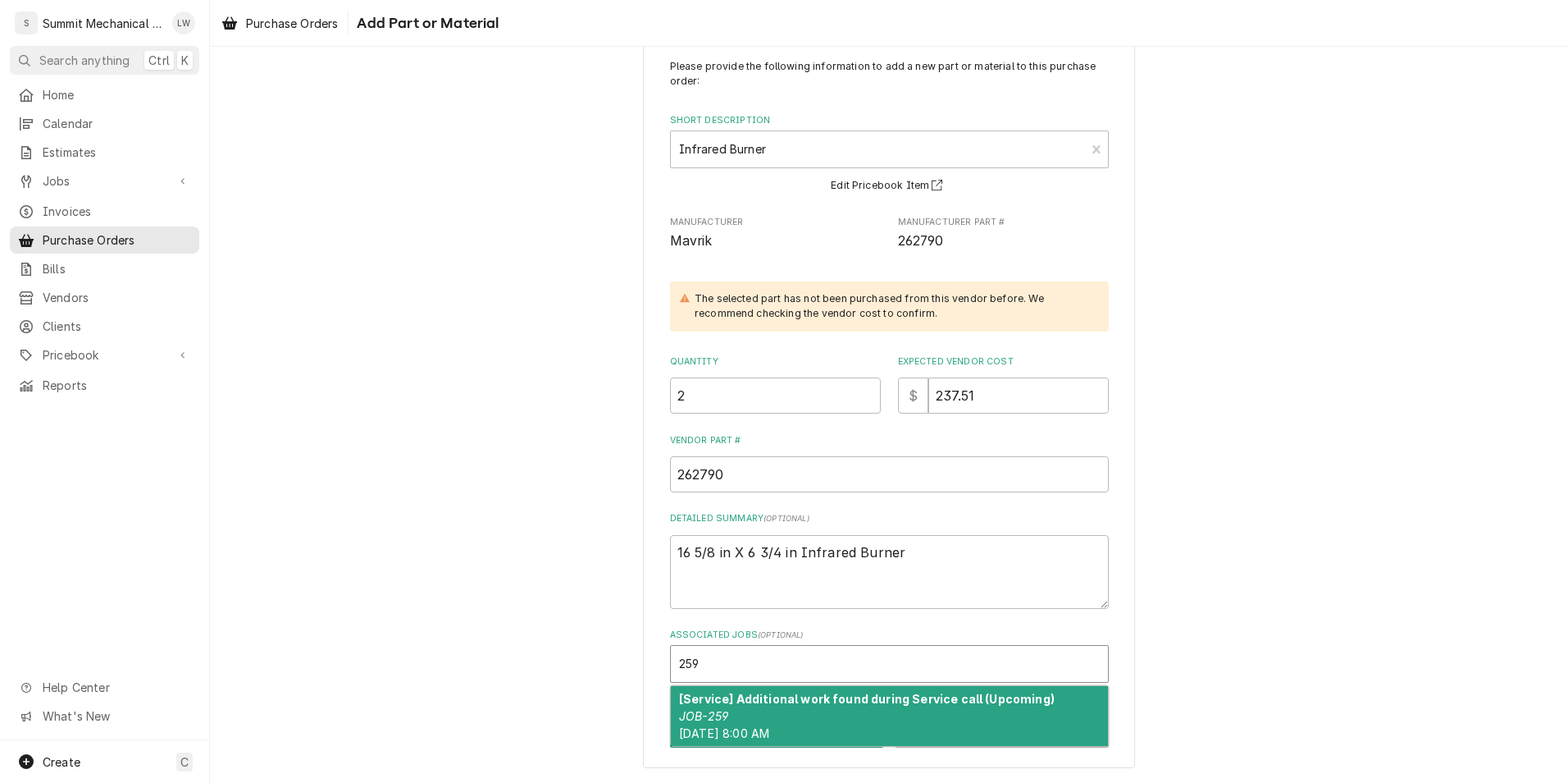
click at [843, 715] on div "[Service] Additional work found during Service call (Upcoming) JOB-259 [DATE] 8…" at bounding box center [888, 715] width 437 height 60
type textarea "x"
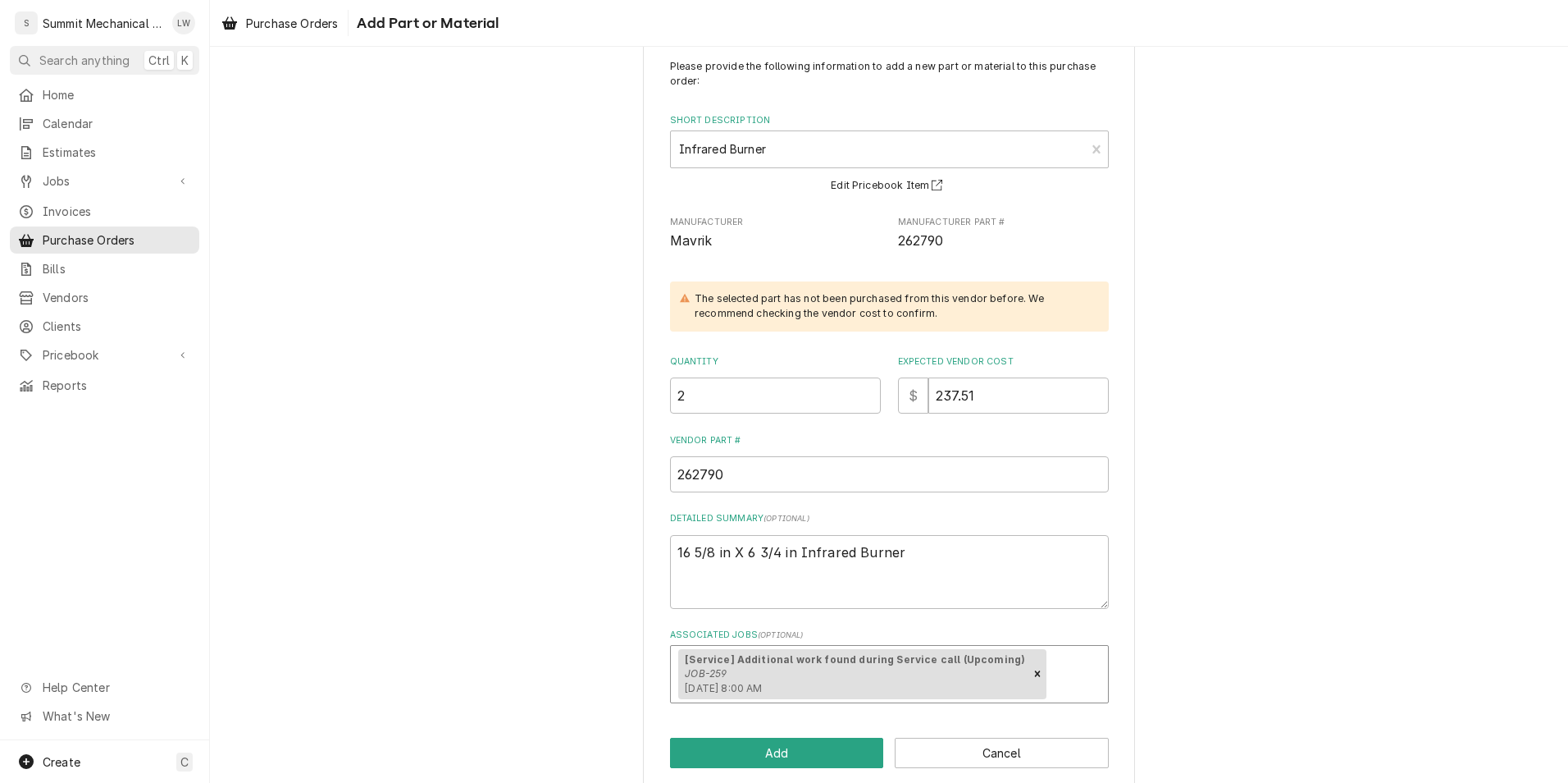
scroll to position [60, 0]
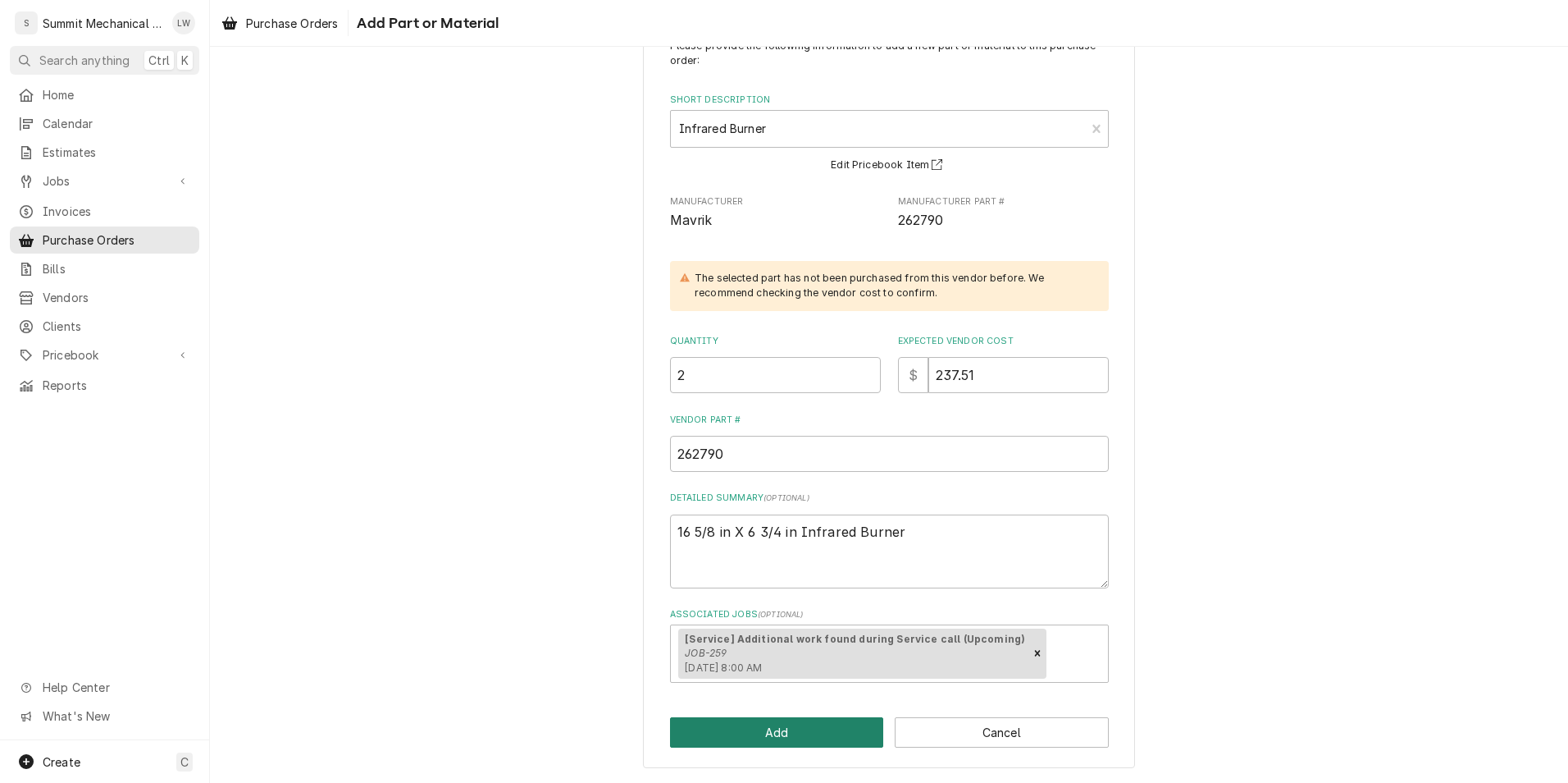
click at [765, 727] on button "Add" at bounding box center [777, 732] width 214 height 30
type textarea "x"
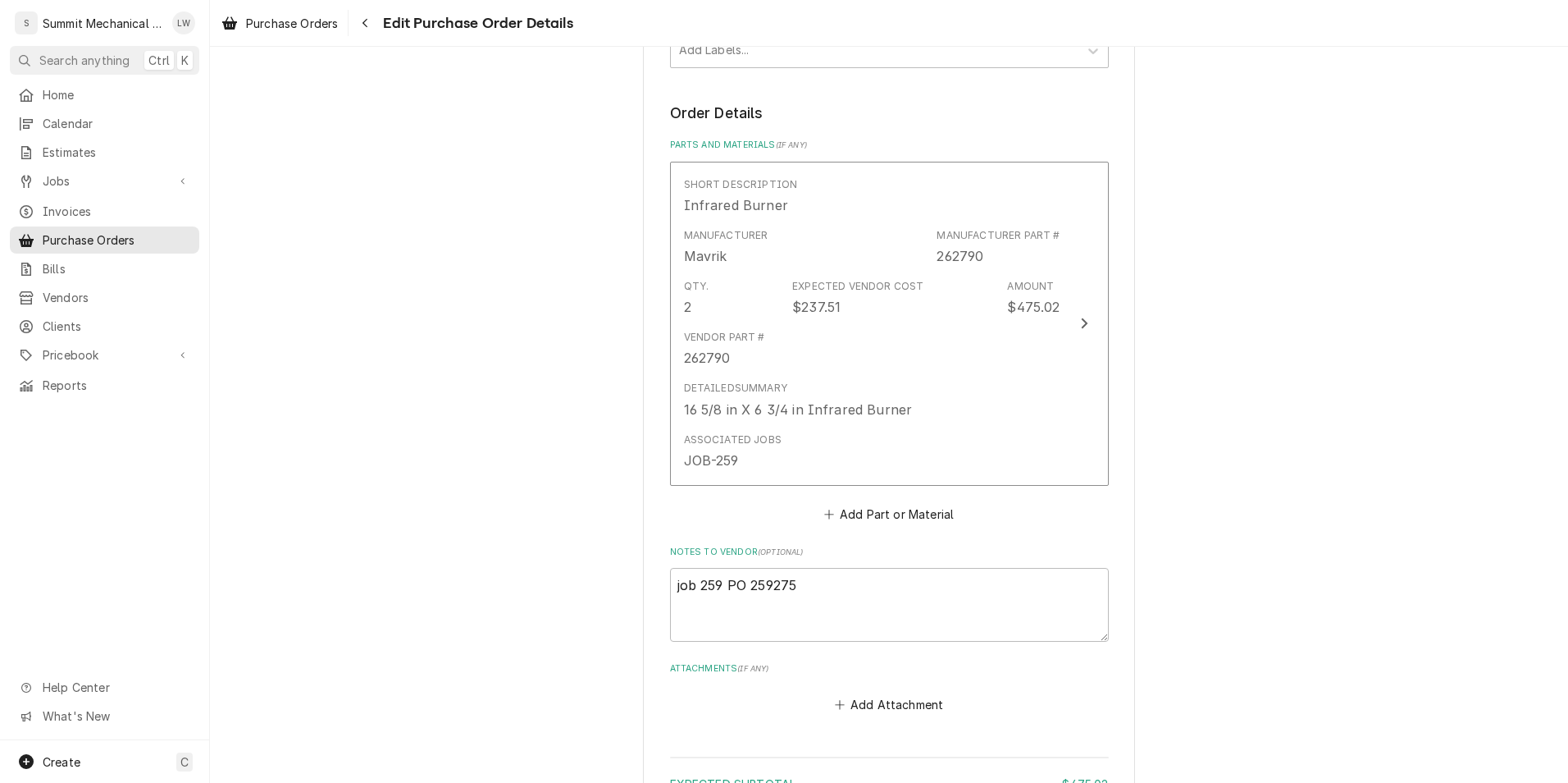
scroll to position [621, 0]
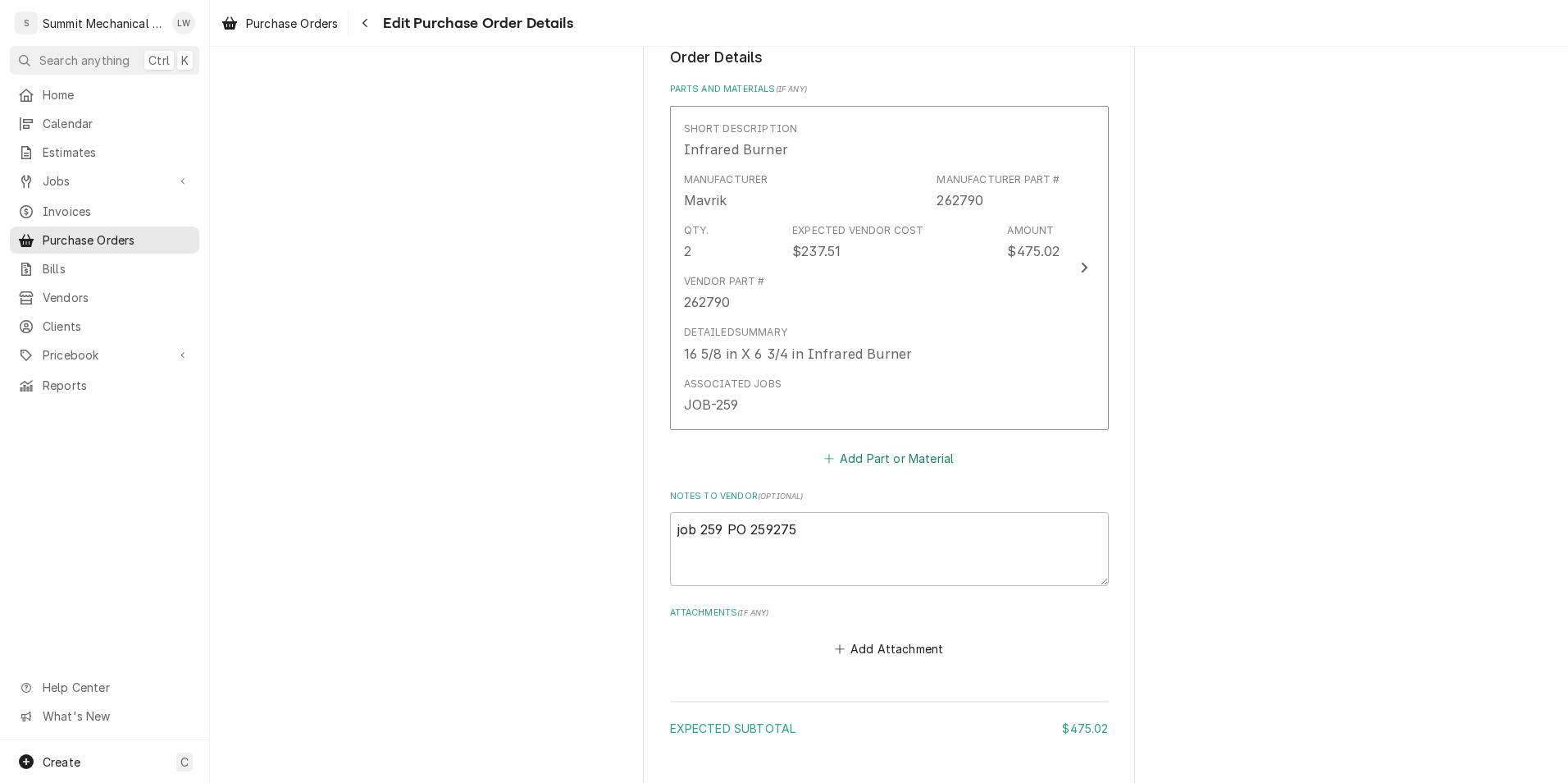
click at [897, 463] on button "Add Part or Material" at bounding box center [887, 457] width 135 height 23
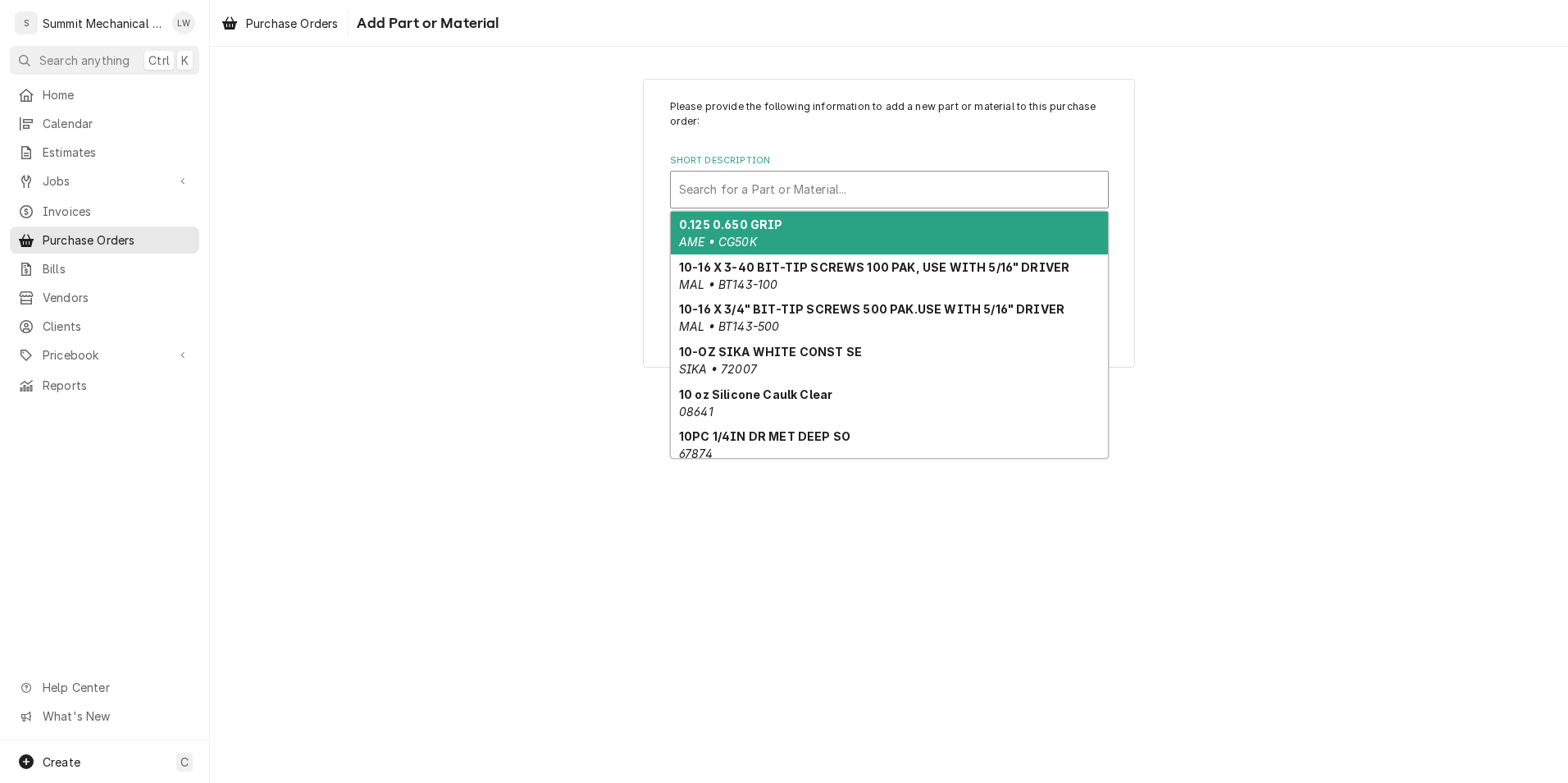
click at [840, 175] on div "Short Description" at bounding box center [889, 189] width 421 height 29
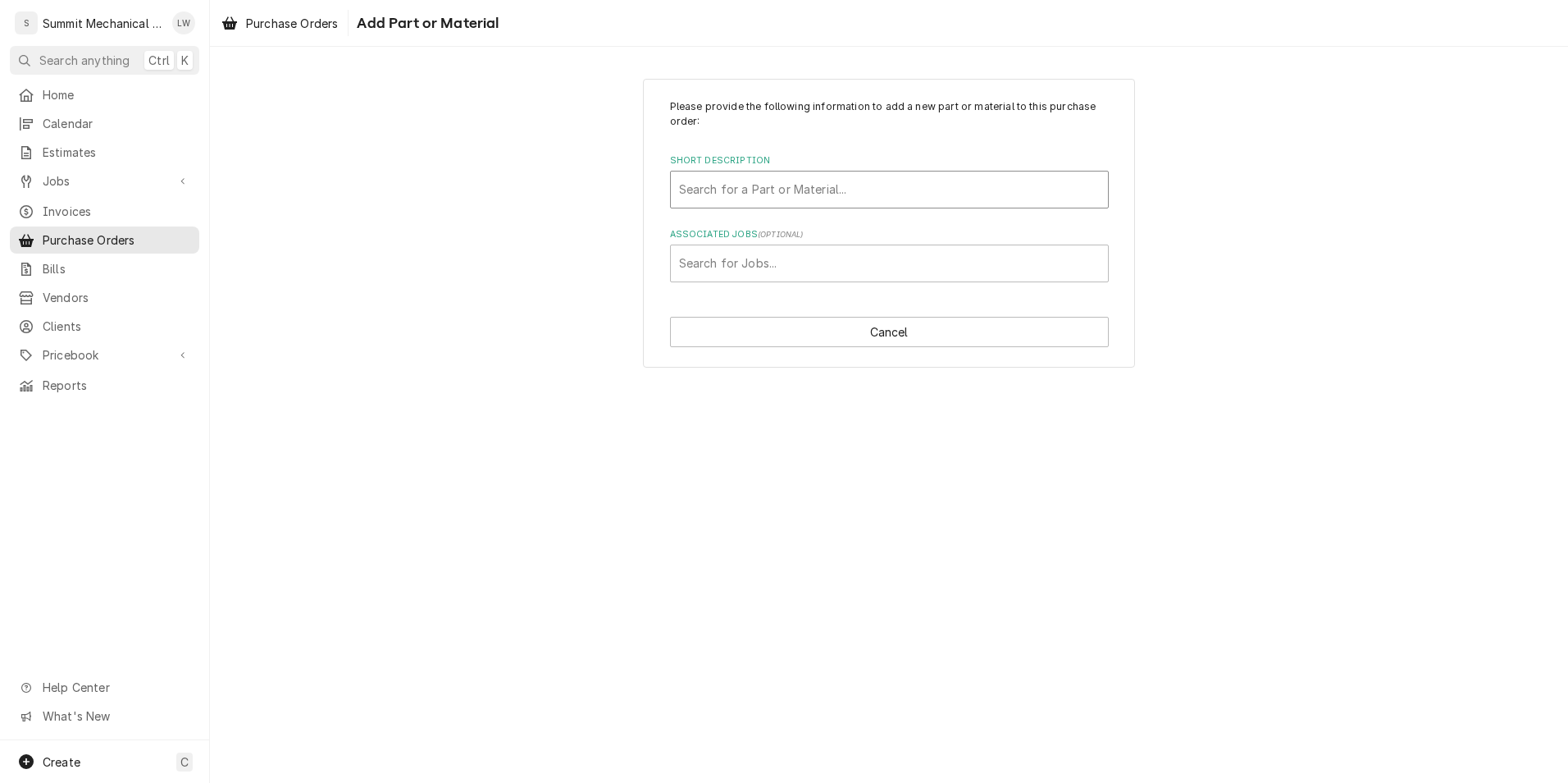
click at [751, 179] on div "Short Description" at bounding box center [889, 189] width 421 height 29
type input "pilot burner"
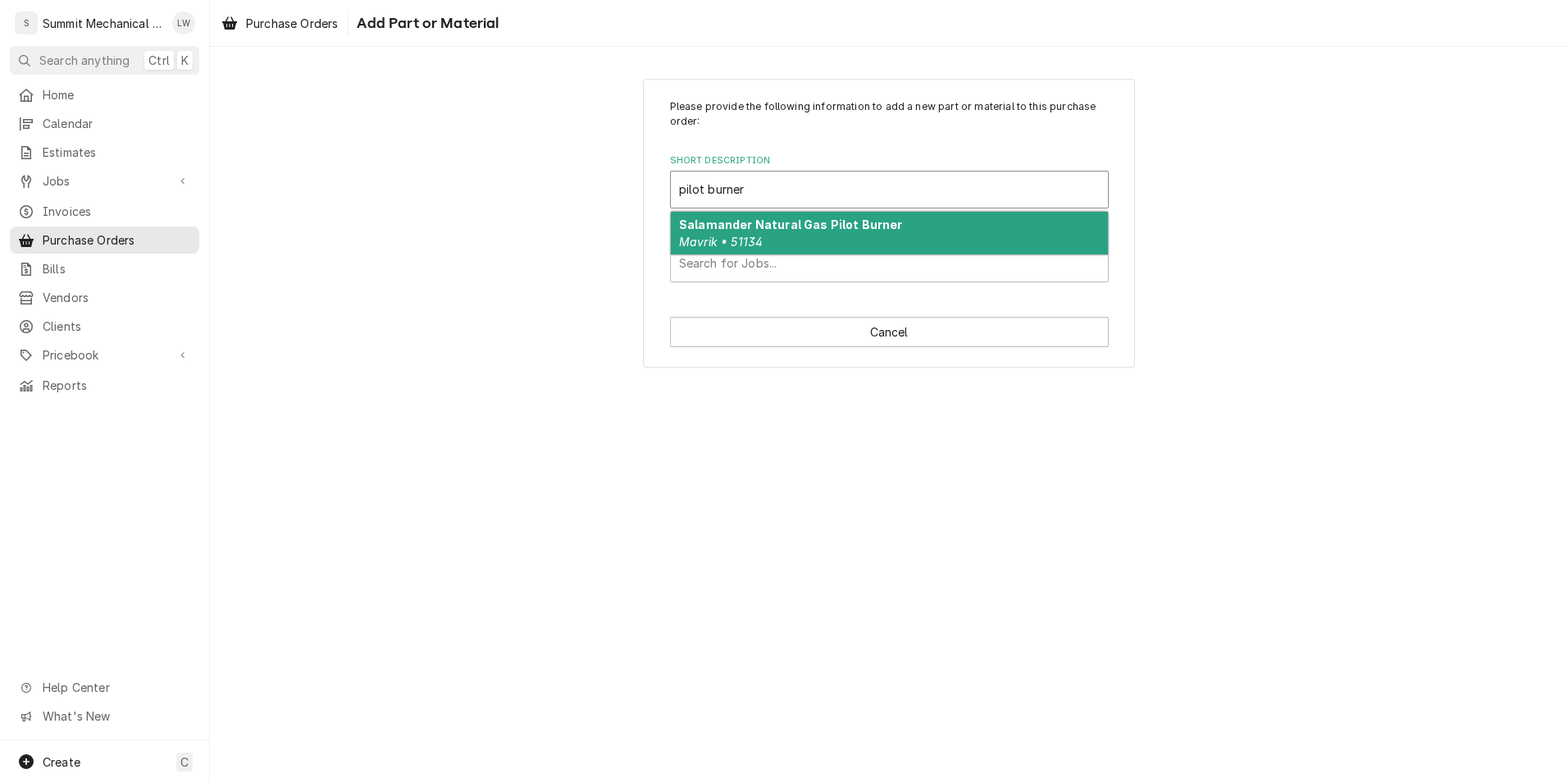
click at [797, 239] on div "Salamander Natural Gas Pilot Burner Mavrik • 51134" at bounding box center [888, 232] width 437 height 43
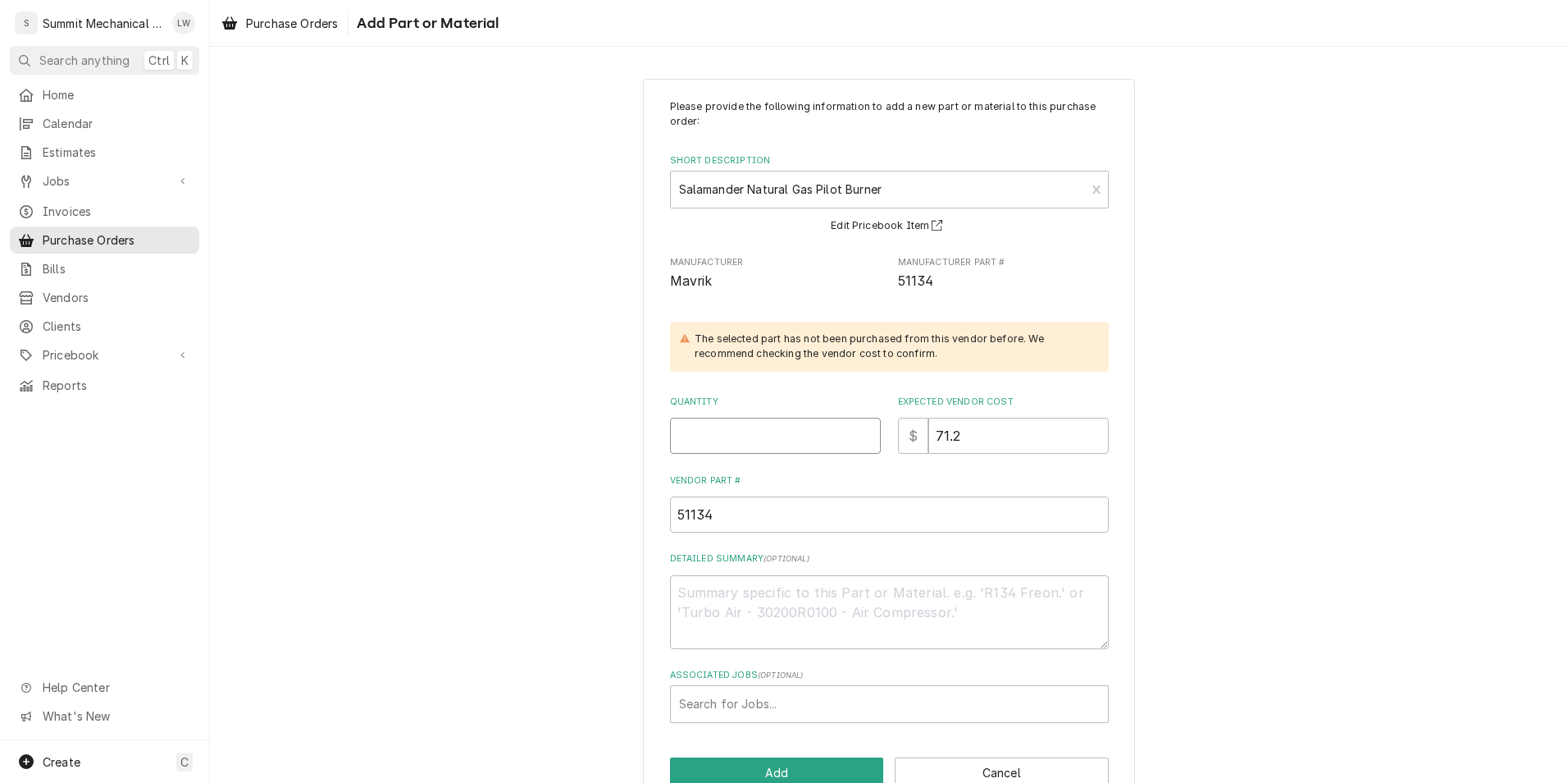
click at [707, 434] on input "Quantity" at bounding box center [775, 435] width 211 height 36
type textarea "x"
type input "1"
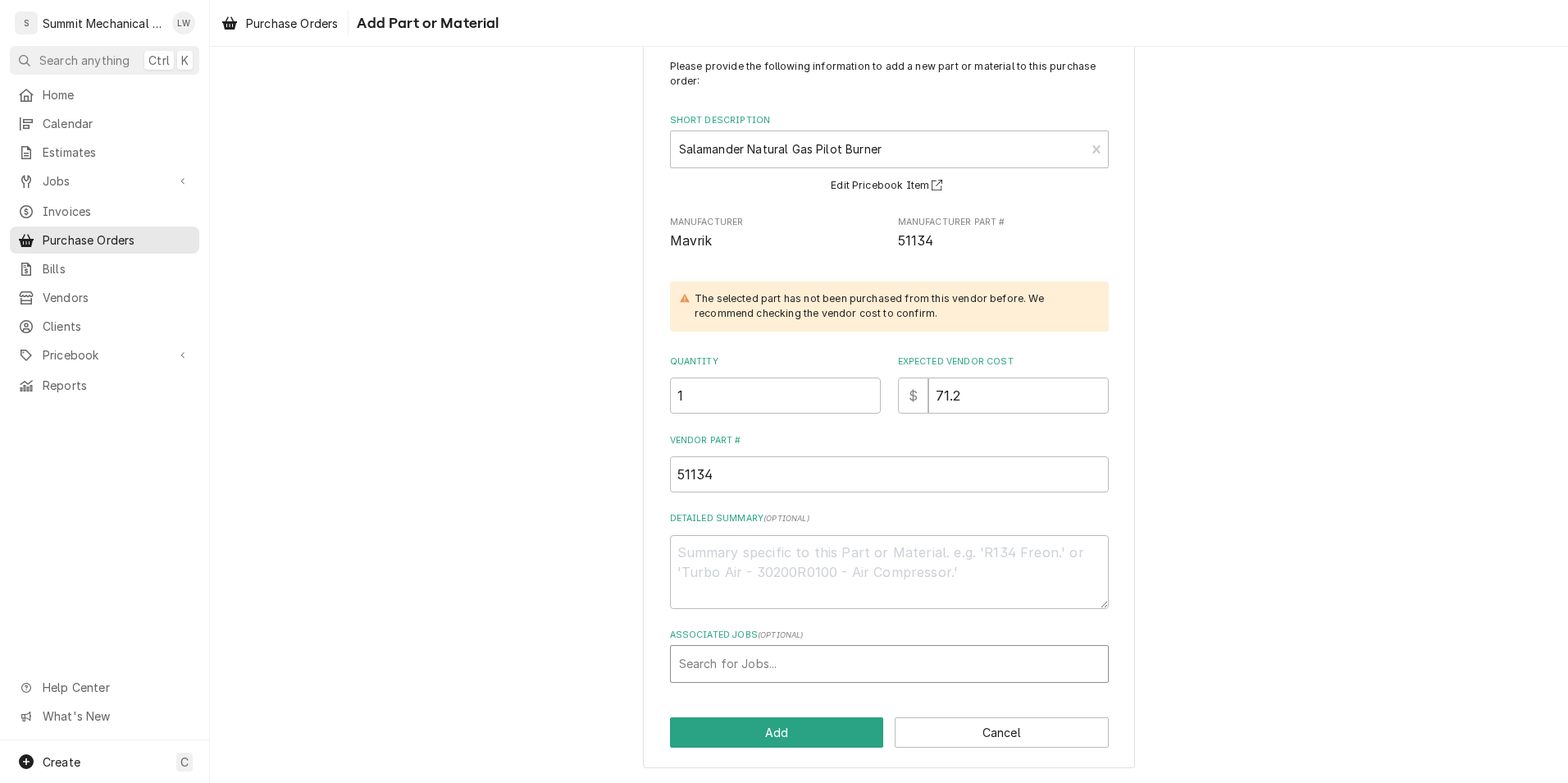
click at [773, 667] on div "Associated Jobs" at bounding box center [889, 663] width 421 height 29
type input "259"
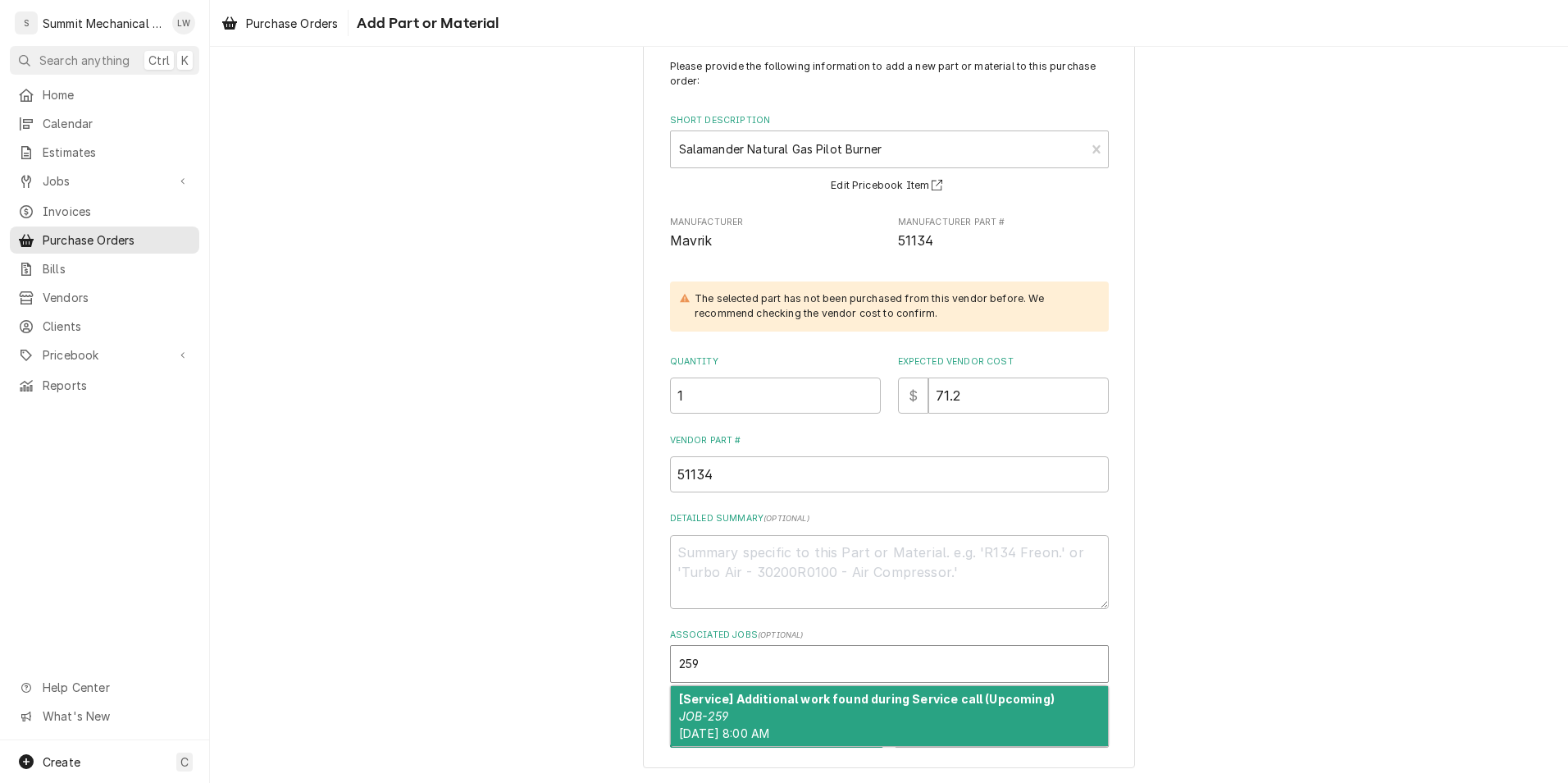
click at [721, 688] on div "[Service] Additional work found during Service call (Upcoming) JOB-259 Mon, Oct…" at bounding box center [888, 715] width 437 height 60
type textarea "x"
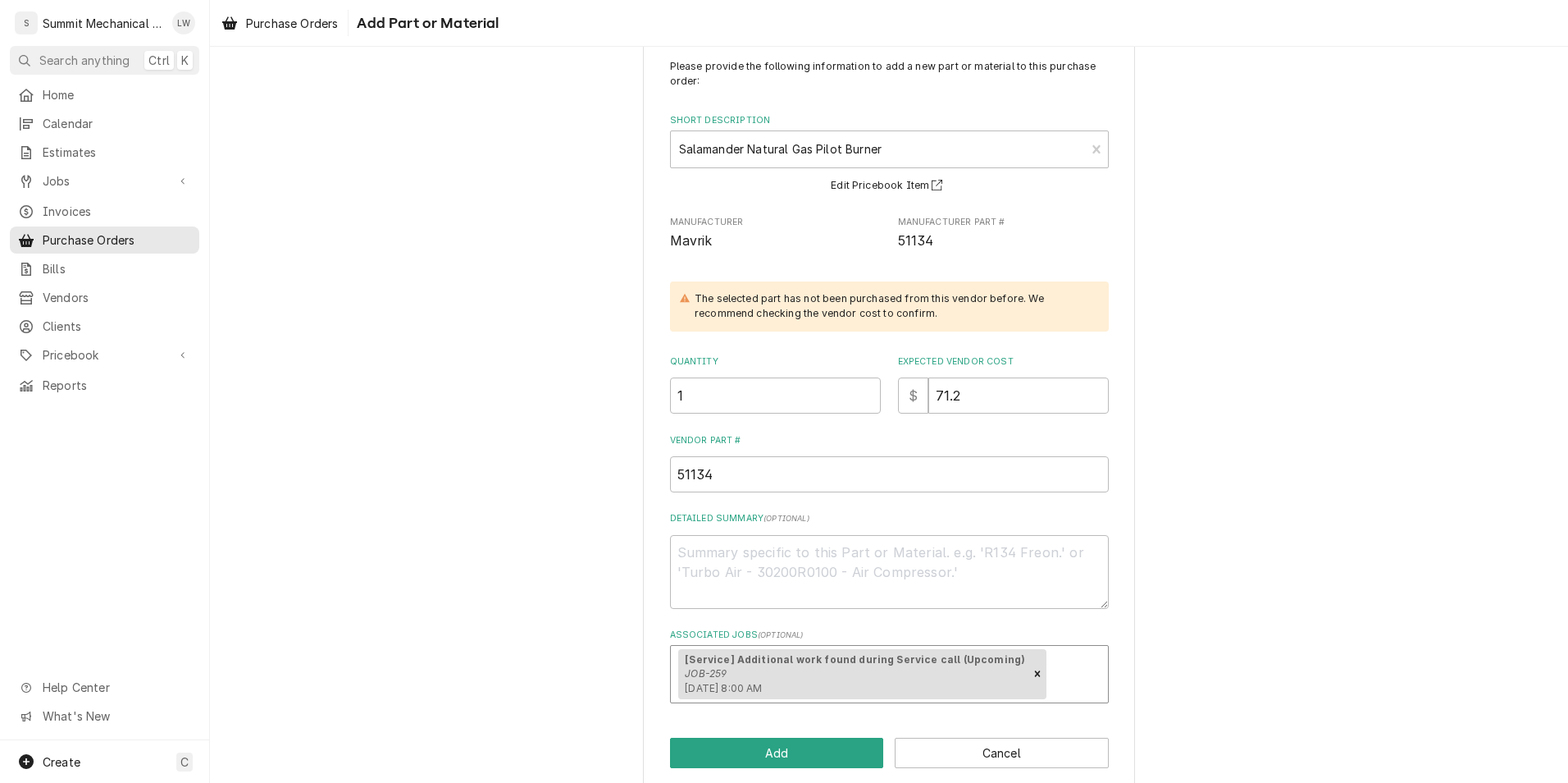
scroll to position [60, 0]
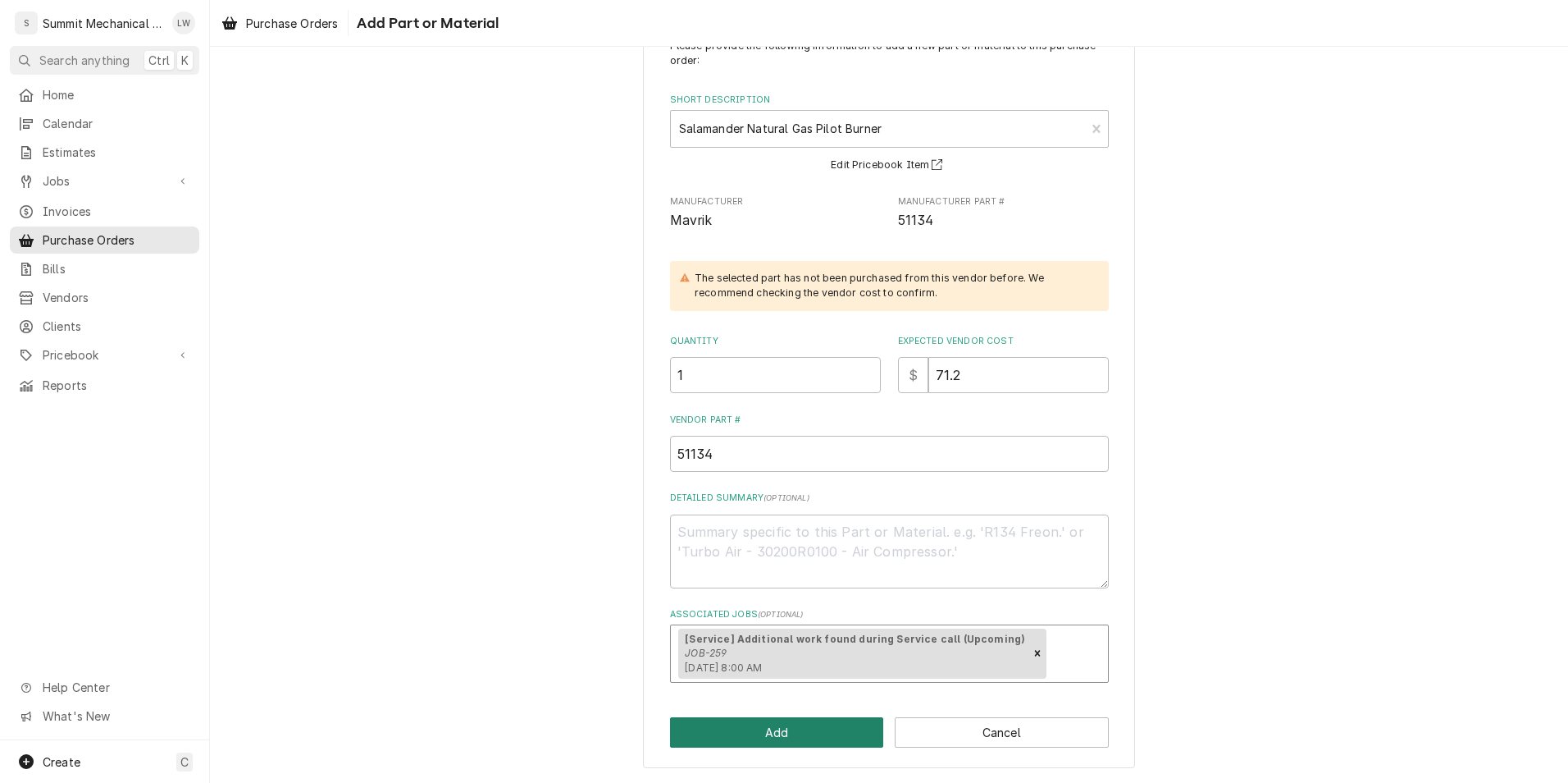
click at [766, 733] on button "Add" at bounding box center [777, 732] width 214 height 30
type textarea "x"
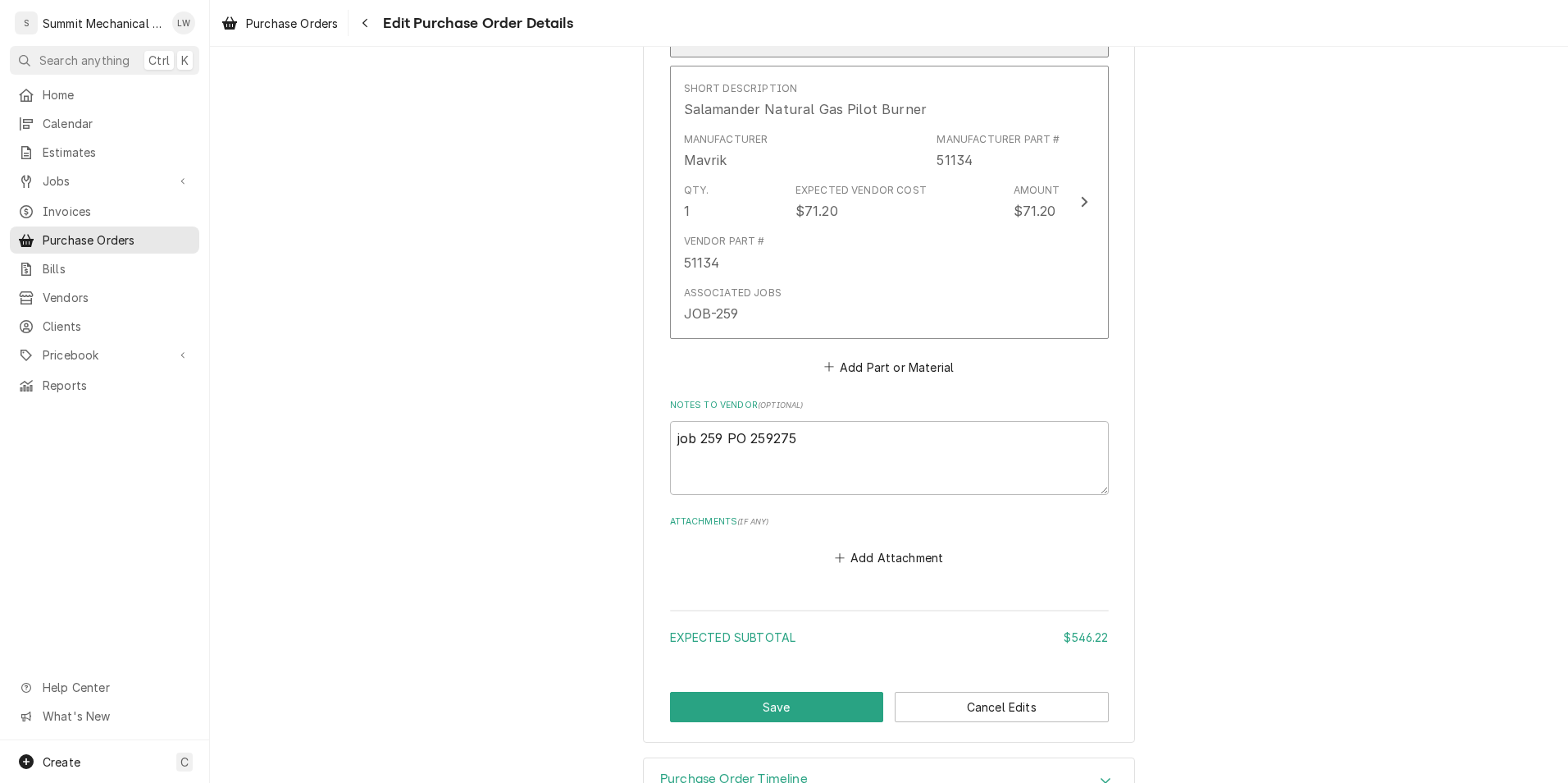
scroll to position [1045, 0]
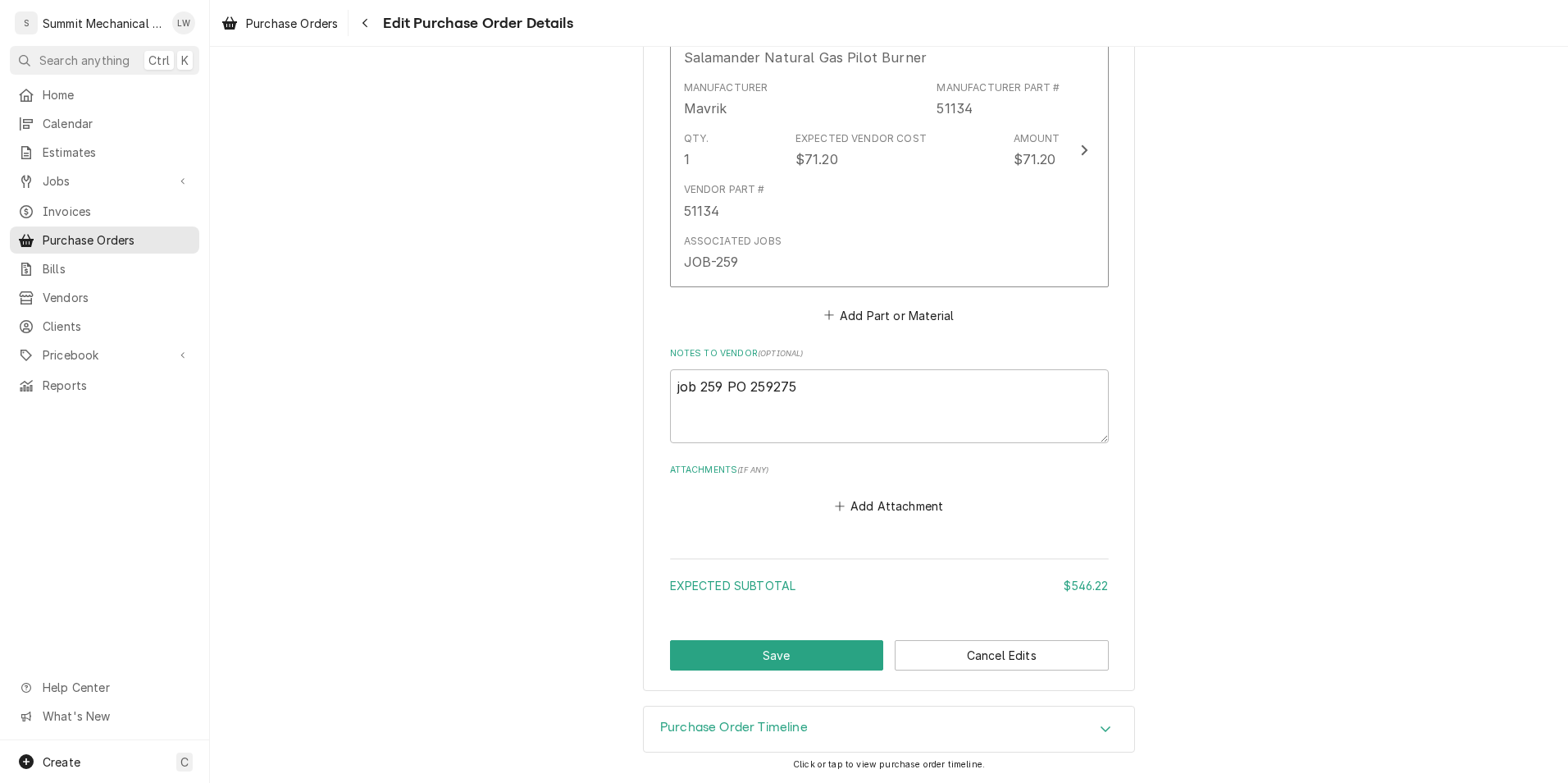
click at [891, 315] on button "Add Part or Material" at bounding box center [887, 315] width 135 height 23
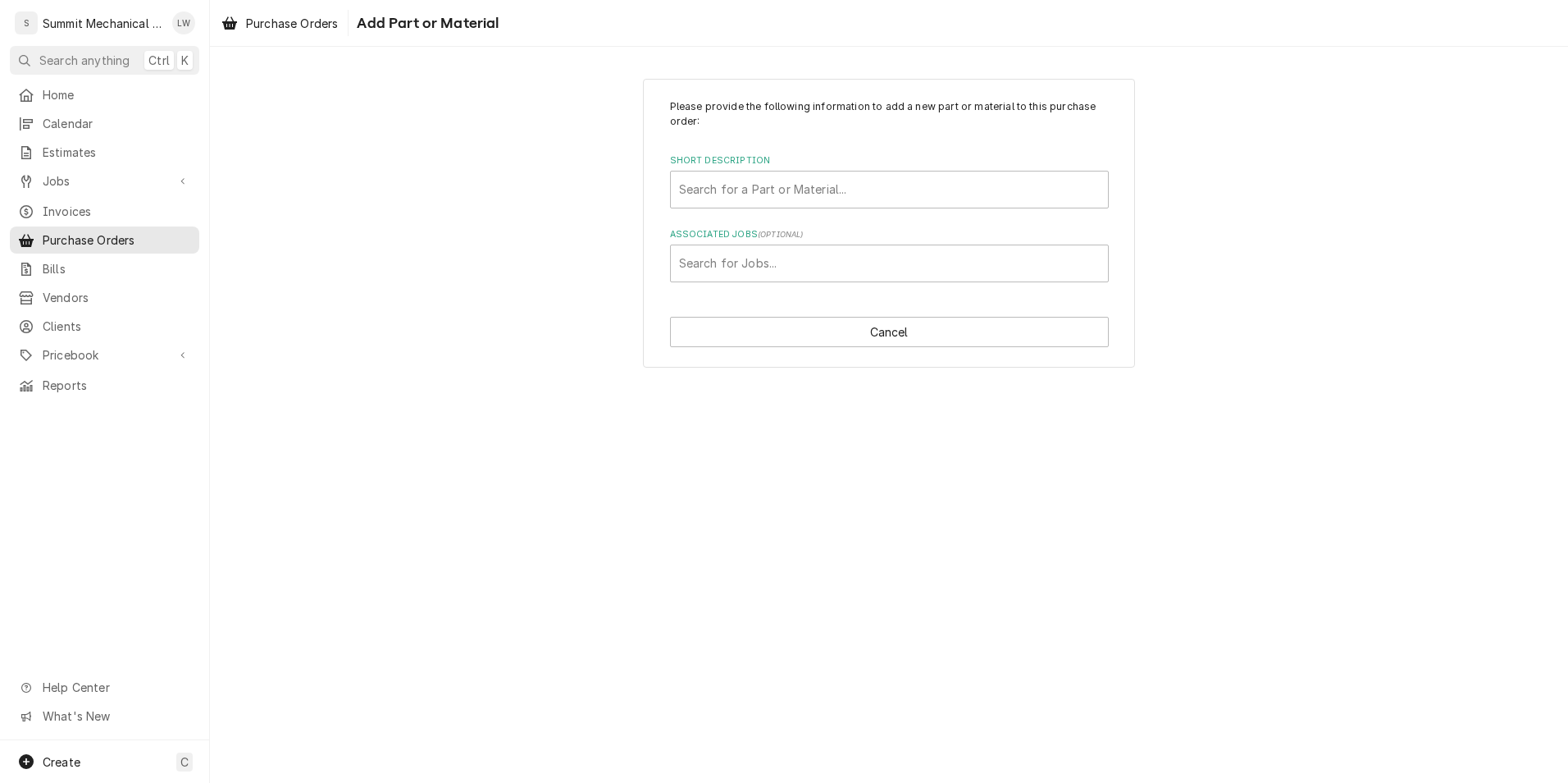
click at [904, 139] on div "Please provide the following information to add a new part or material to this …" at bounding box center [889, 191] width 439 height 183
click at [882, 188] on div "Short Description" at bounding box center [889, 189] width 421 height 29
type input "knob"
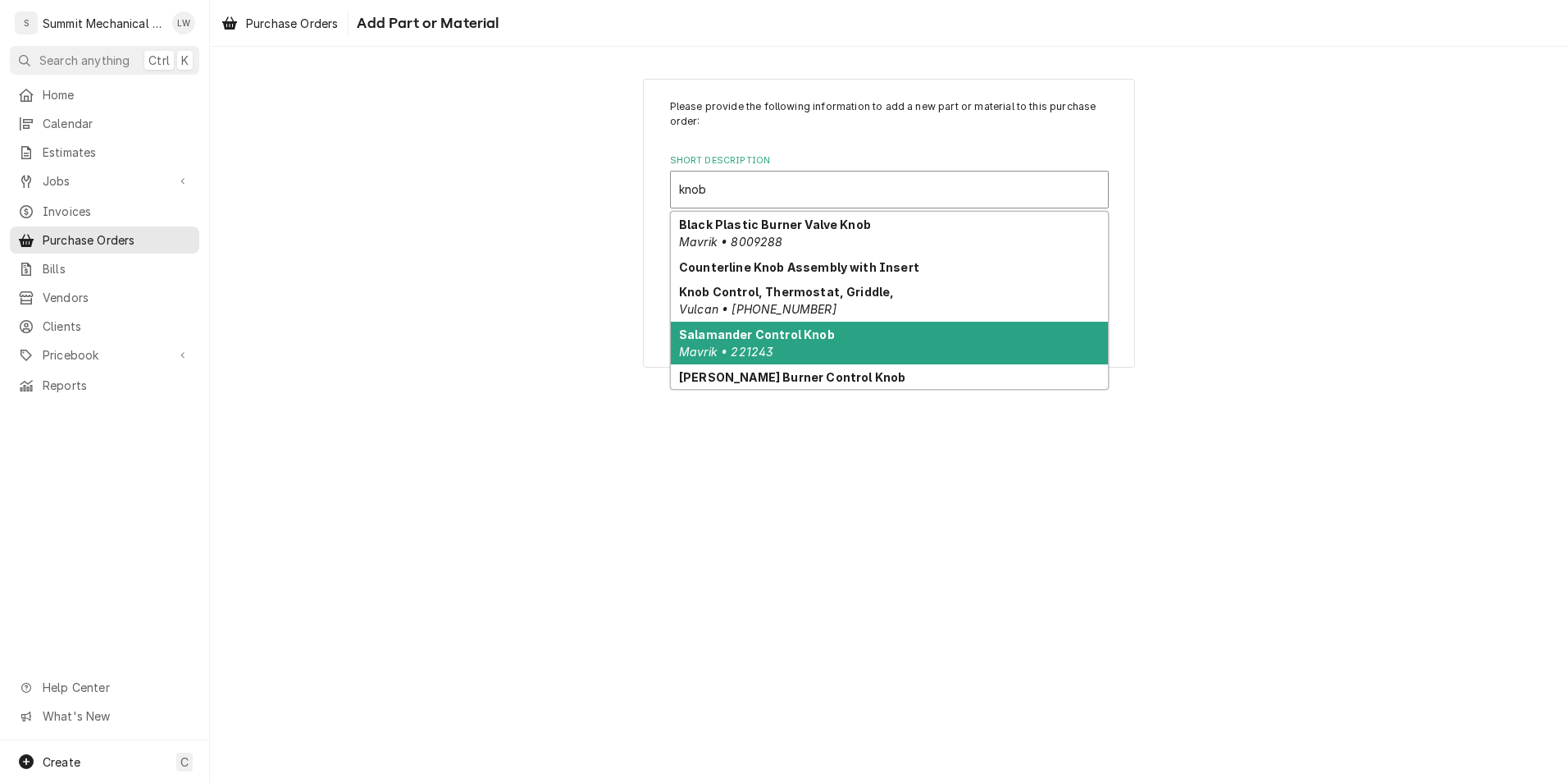
click at [750, 341] on div "Salamander Control Knob Mavrik • 221243" at bounding box center [888, 342] width 437 height 43
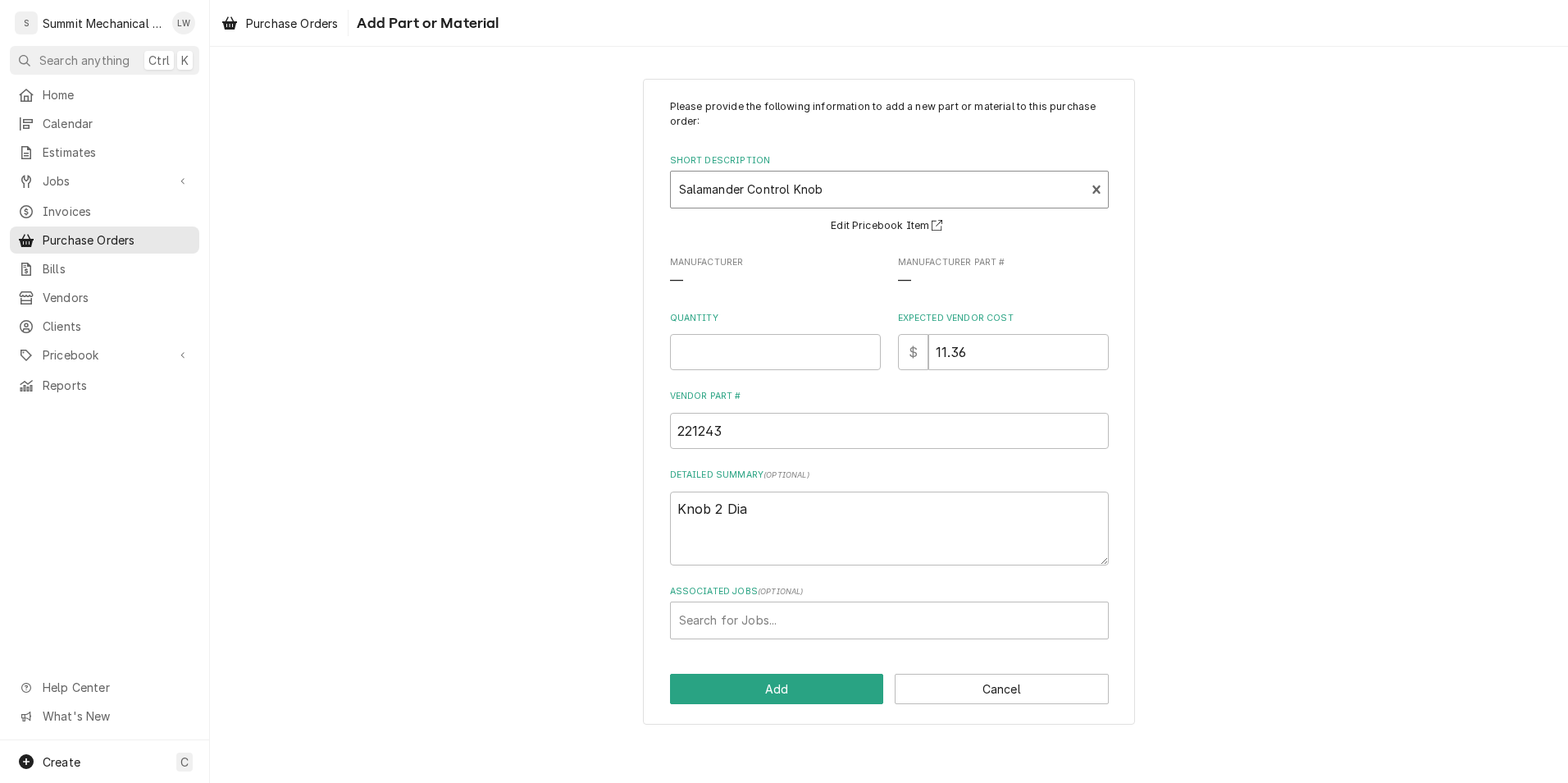
scroll to position [41, 0]
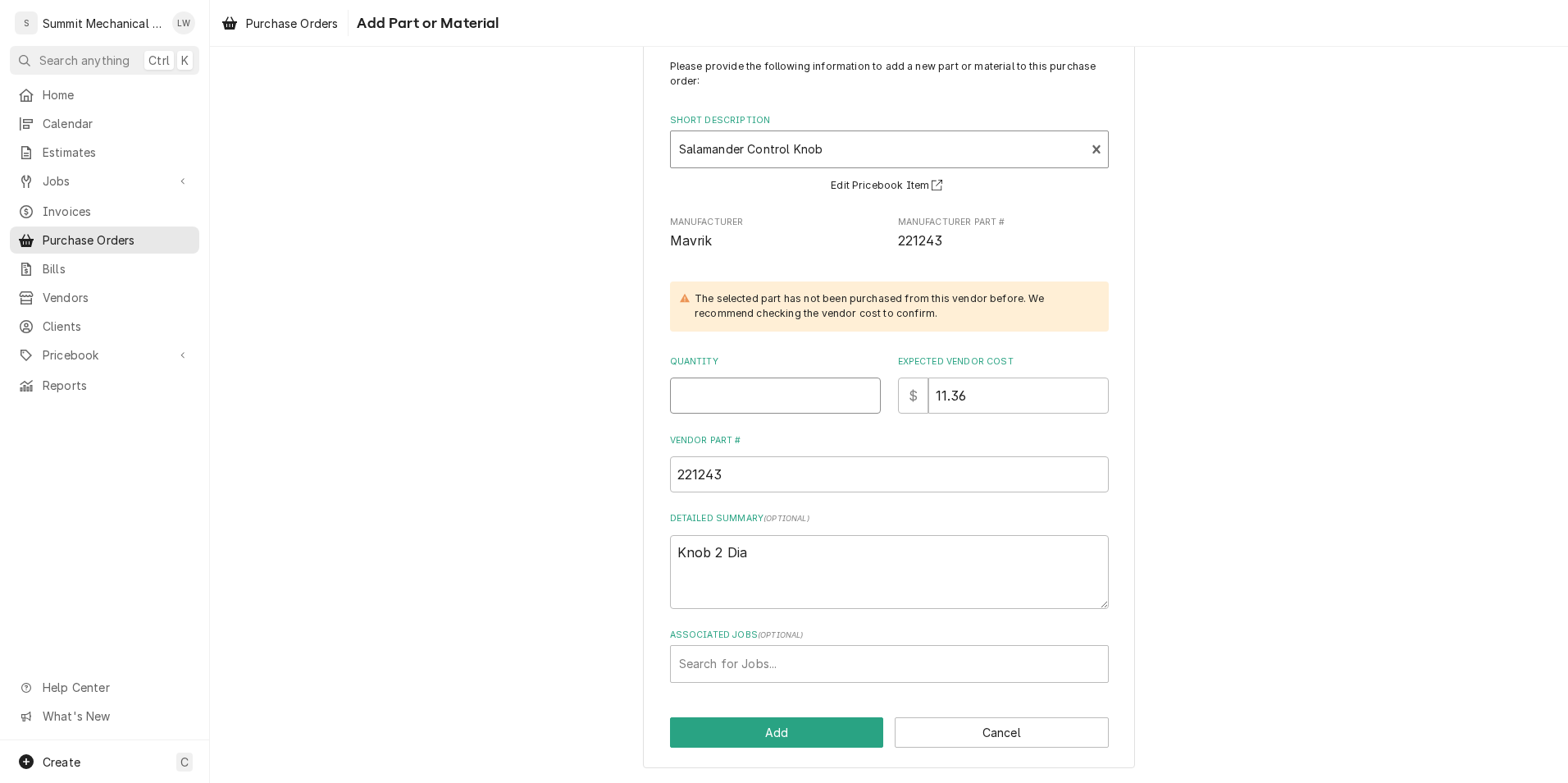
click at [732, 387] on input "Quantity" at bounding box center [775, 396] width 211 height 36
type textarea "x"
type input "2"
click at [751, 666] on div "Associated Jobs" at bounding box center [889, 663] width 421 height 29
type input "259"
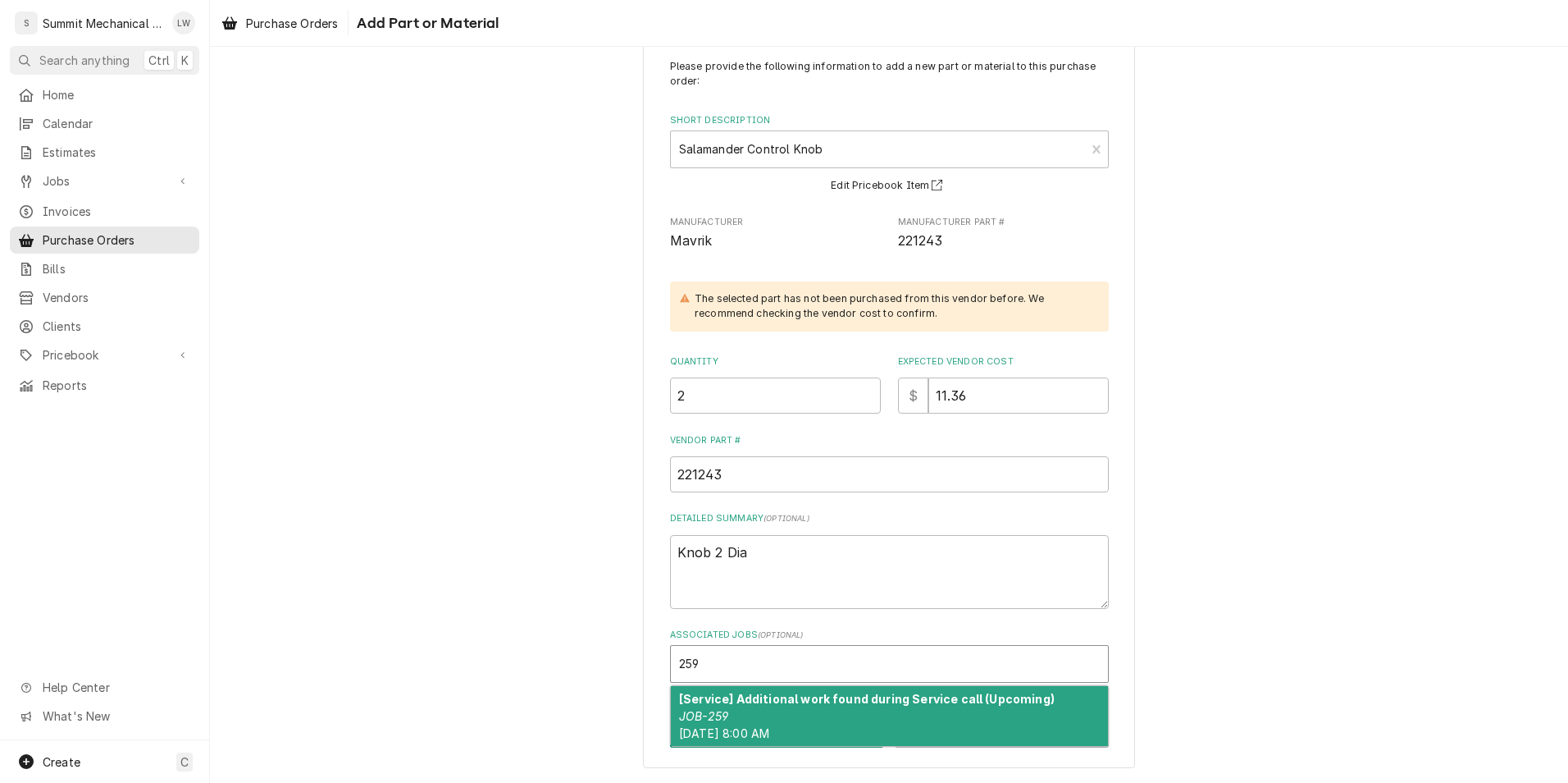
click at [753, 702] on strong "[Service] Additional work found during Service call (Upcoming)" at bounding box center [867, 698] width 376 height 14
type textarea "x"
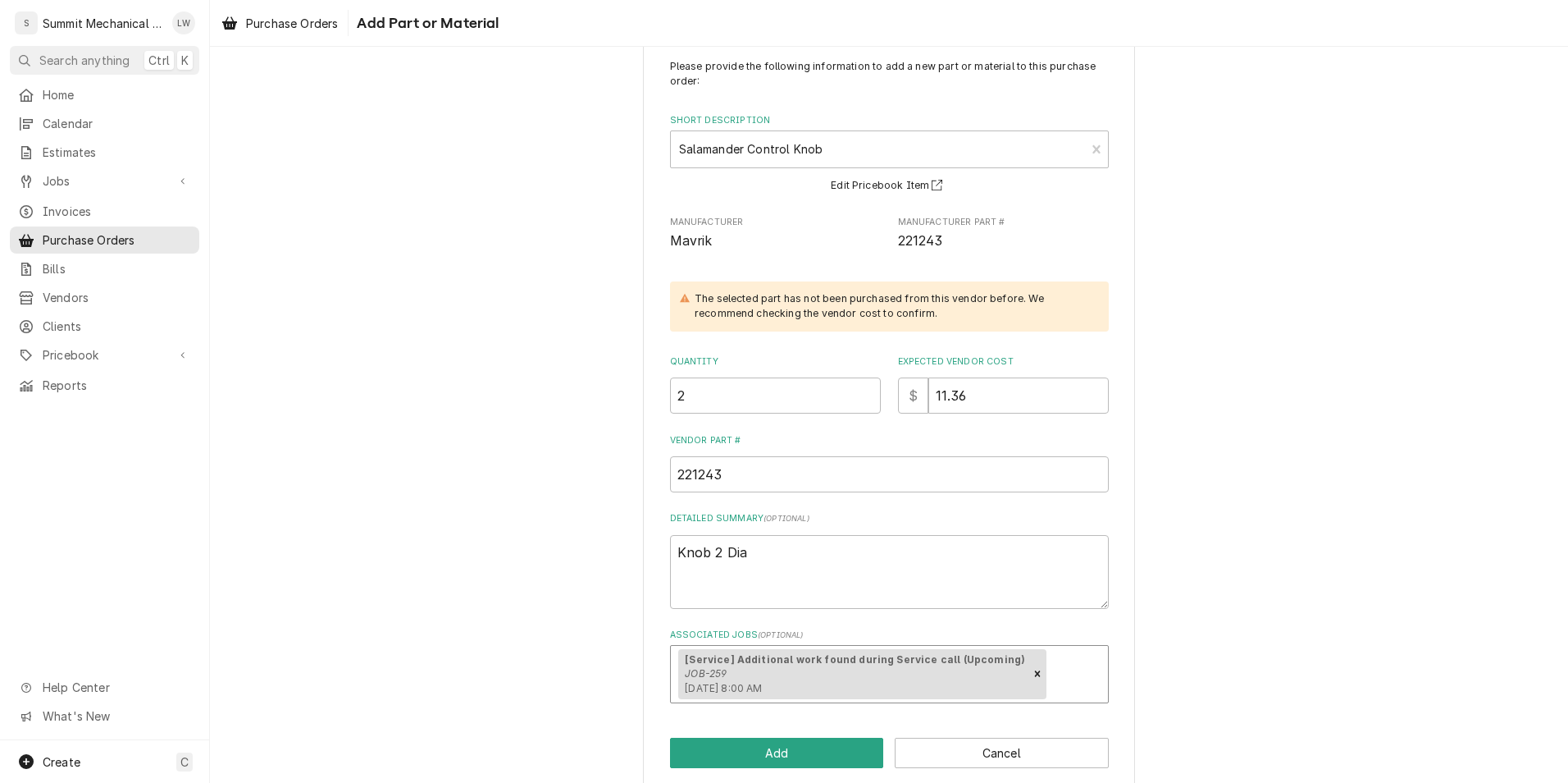
scroll to position [60, 0]
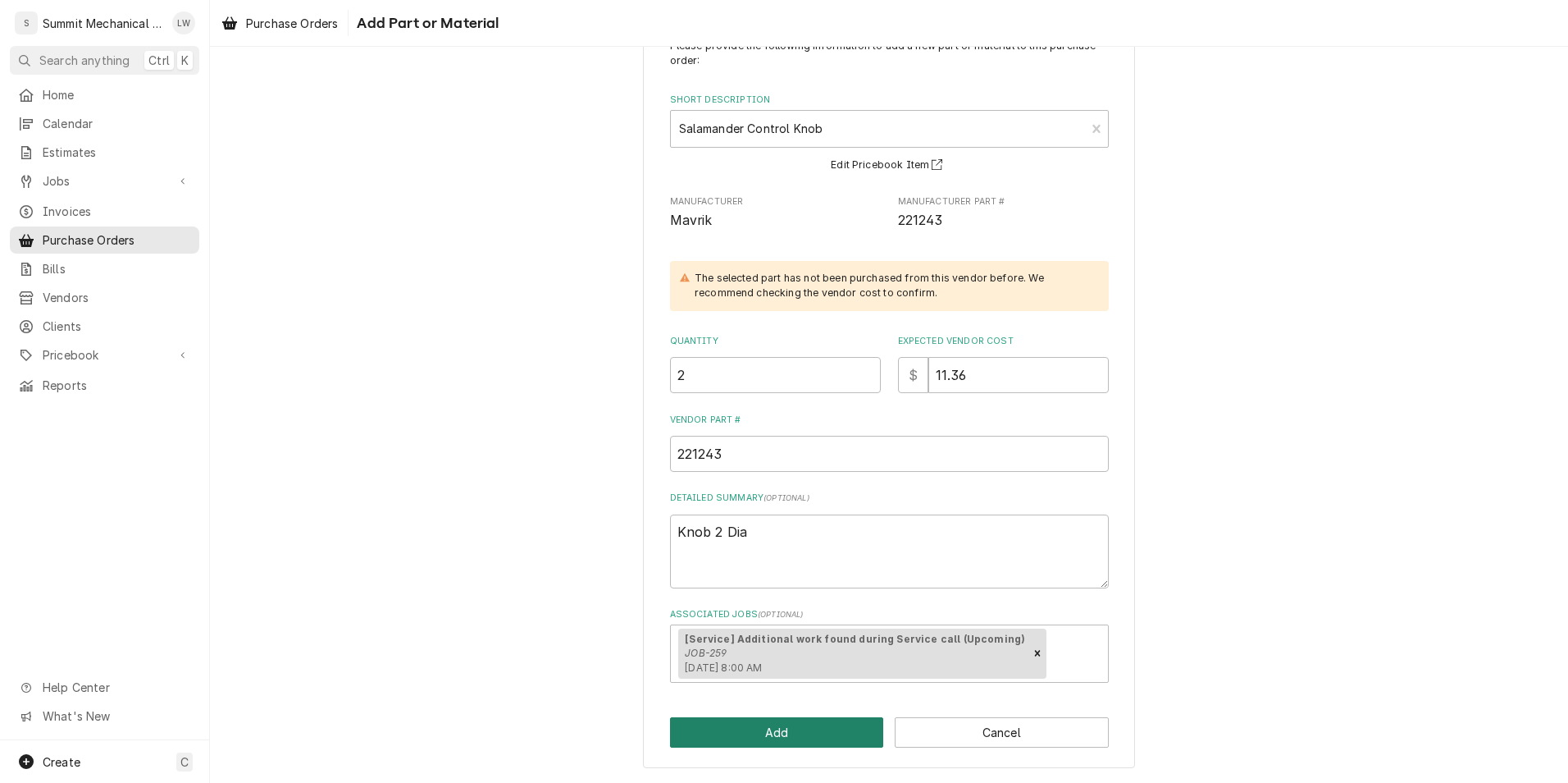
click at [794, 736] on button "Add" at bounding box center [777, 732] width 214 height 30
type textarea "x"
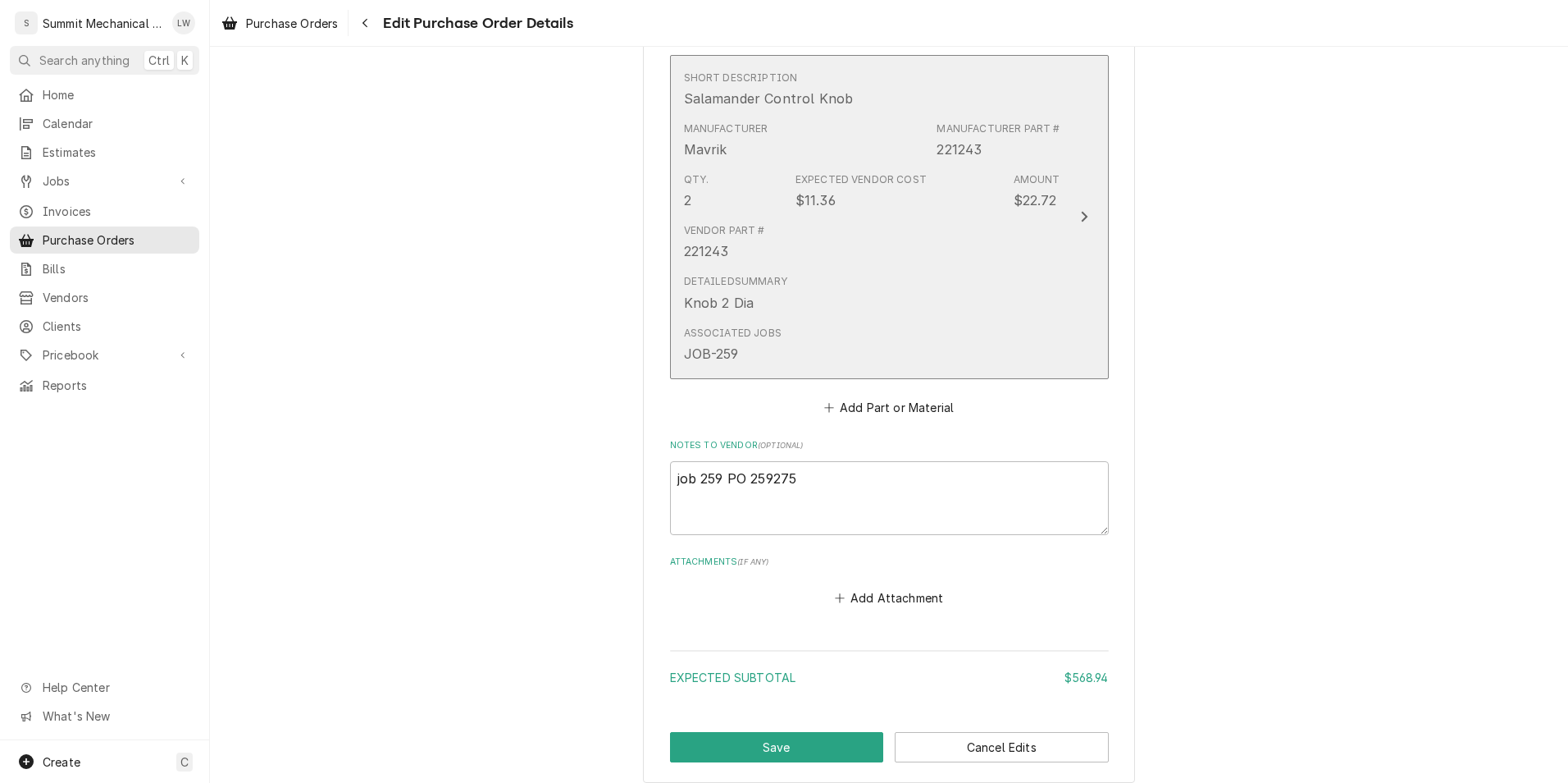
scroll to position [1377, 0]
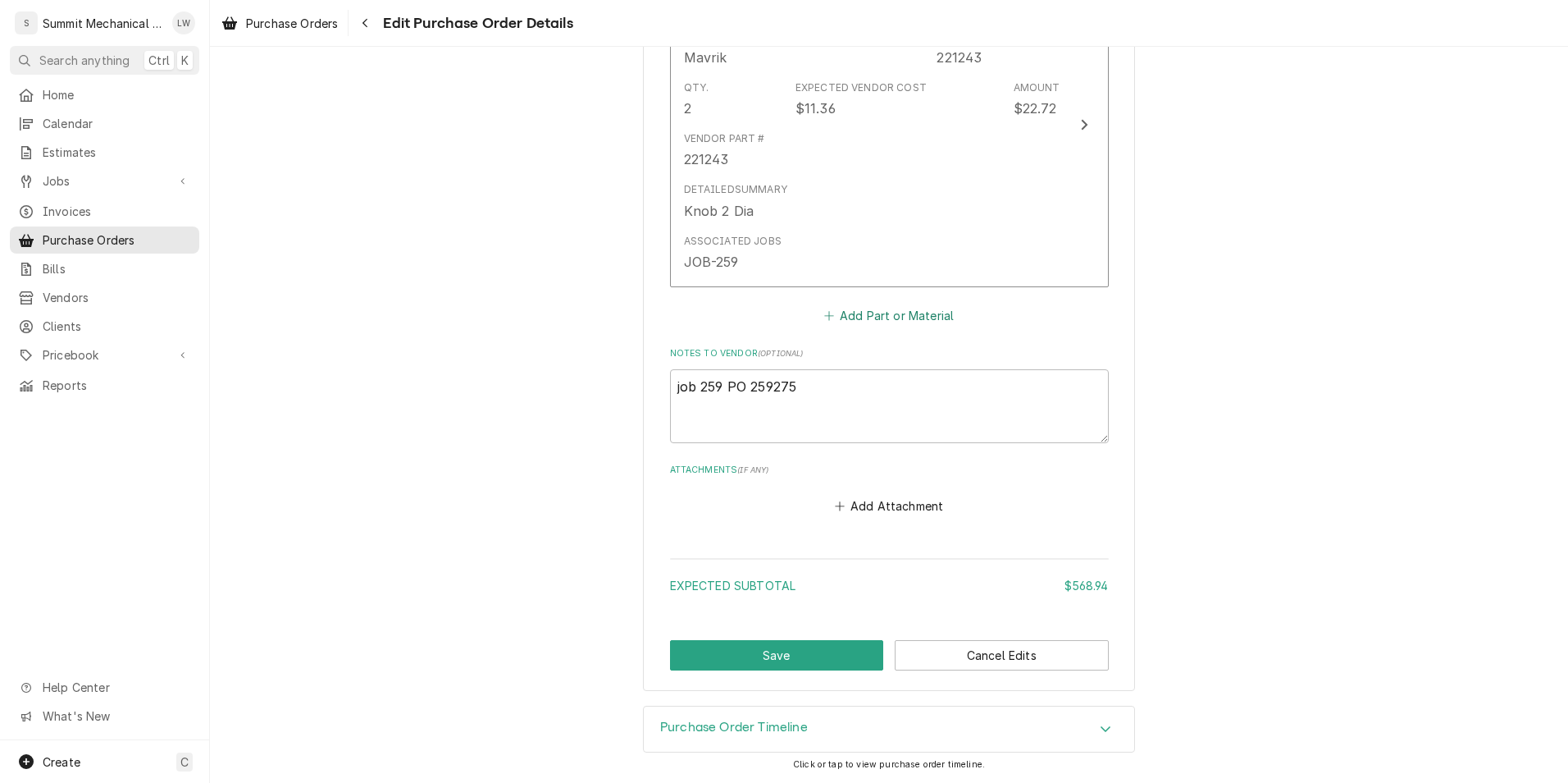
click at [922, 314] on button "Add Part or Material" at bounding box center [887, 315] width 135 height 23
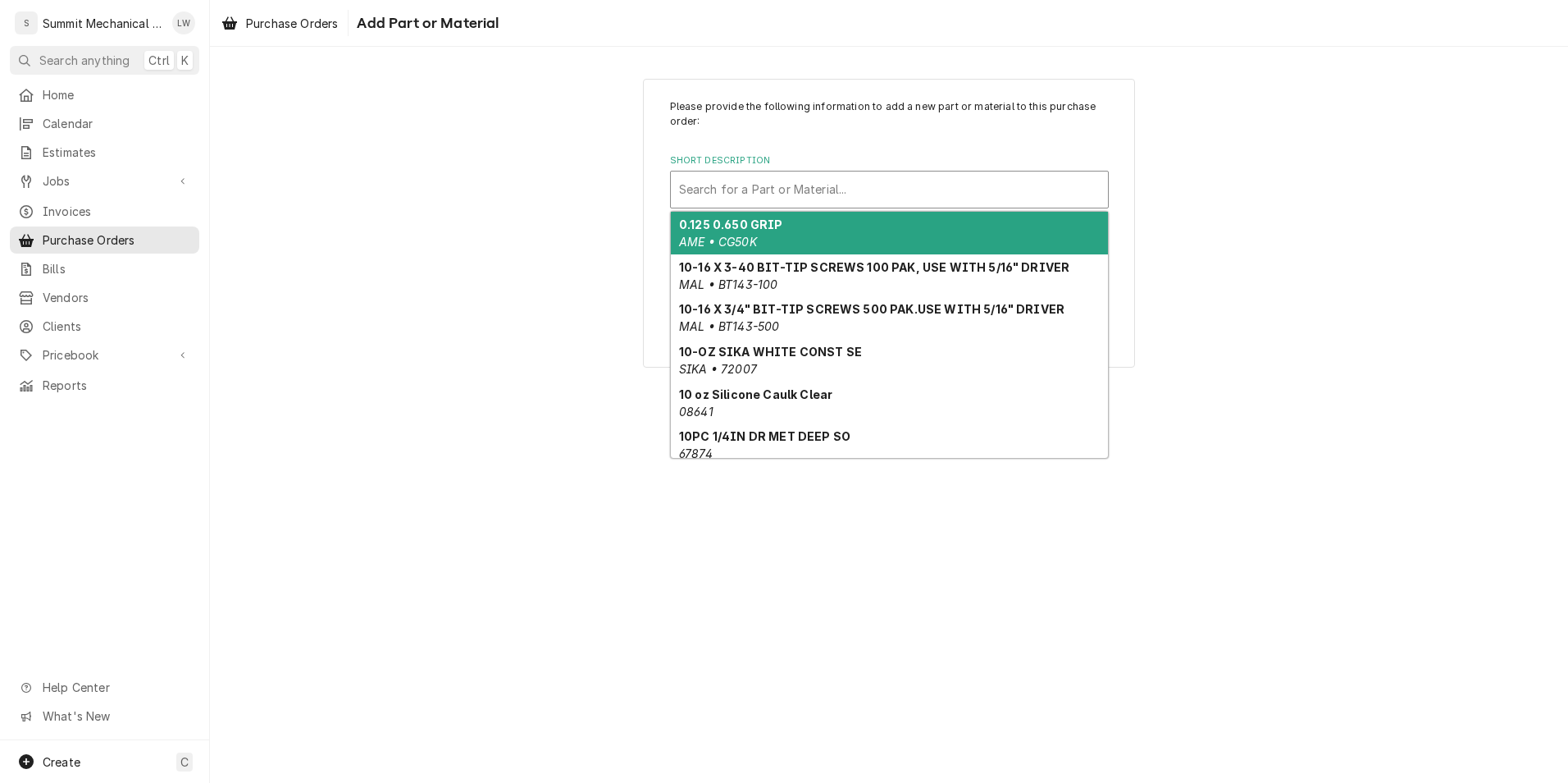
click at [773, 208] on div "Search for a Part or Material..." at bounding box center [889, 190] width 439 height 38
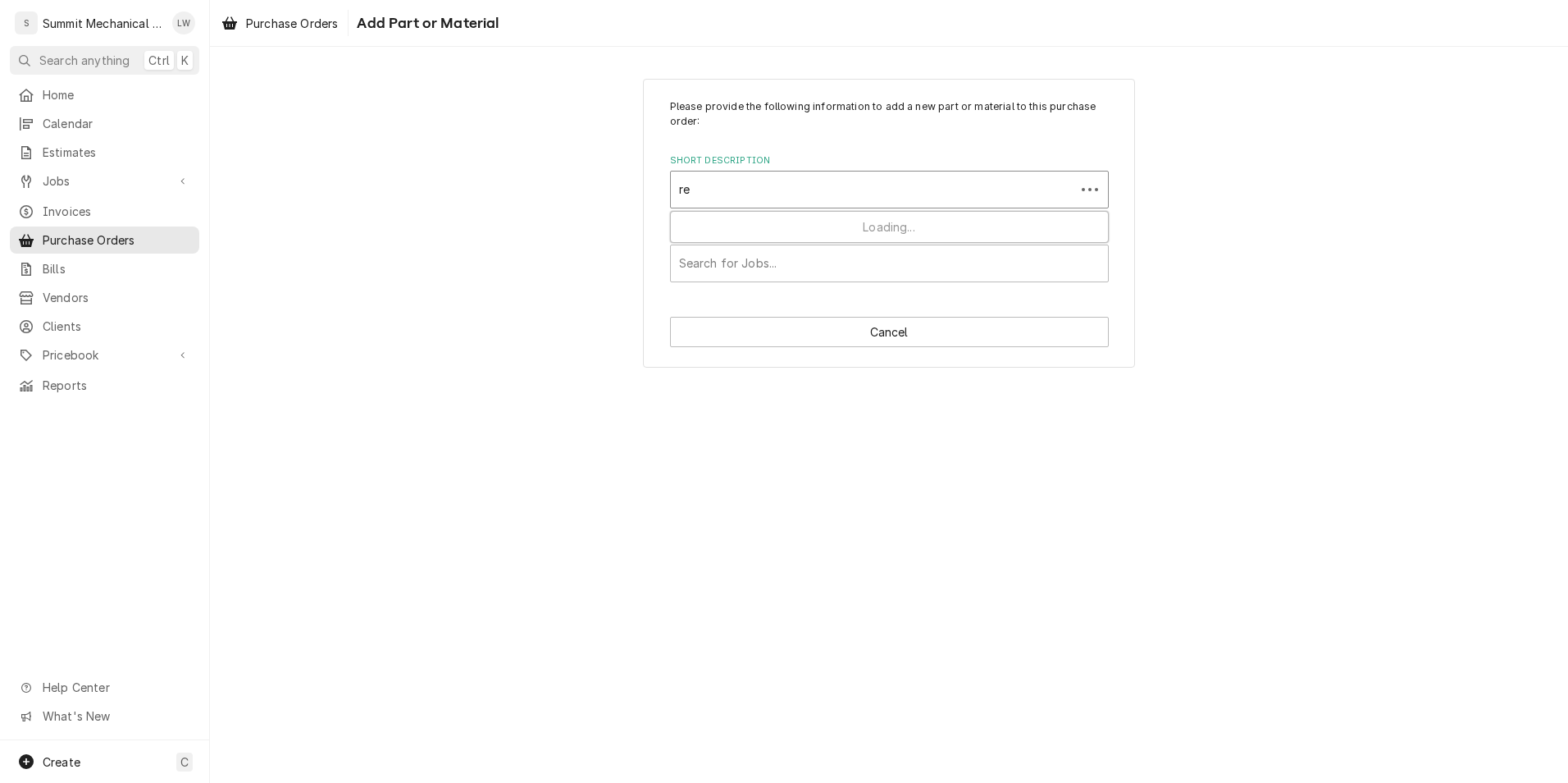
type input "r"
type input "rv48"
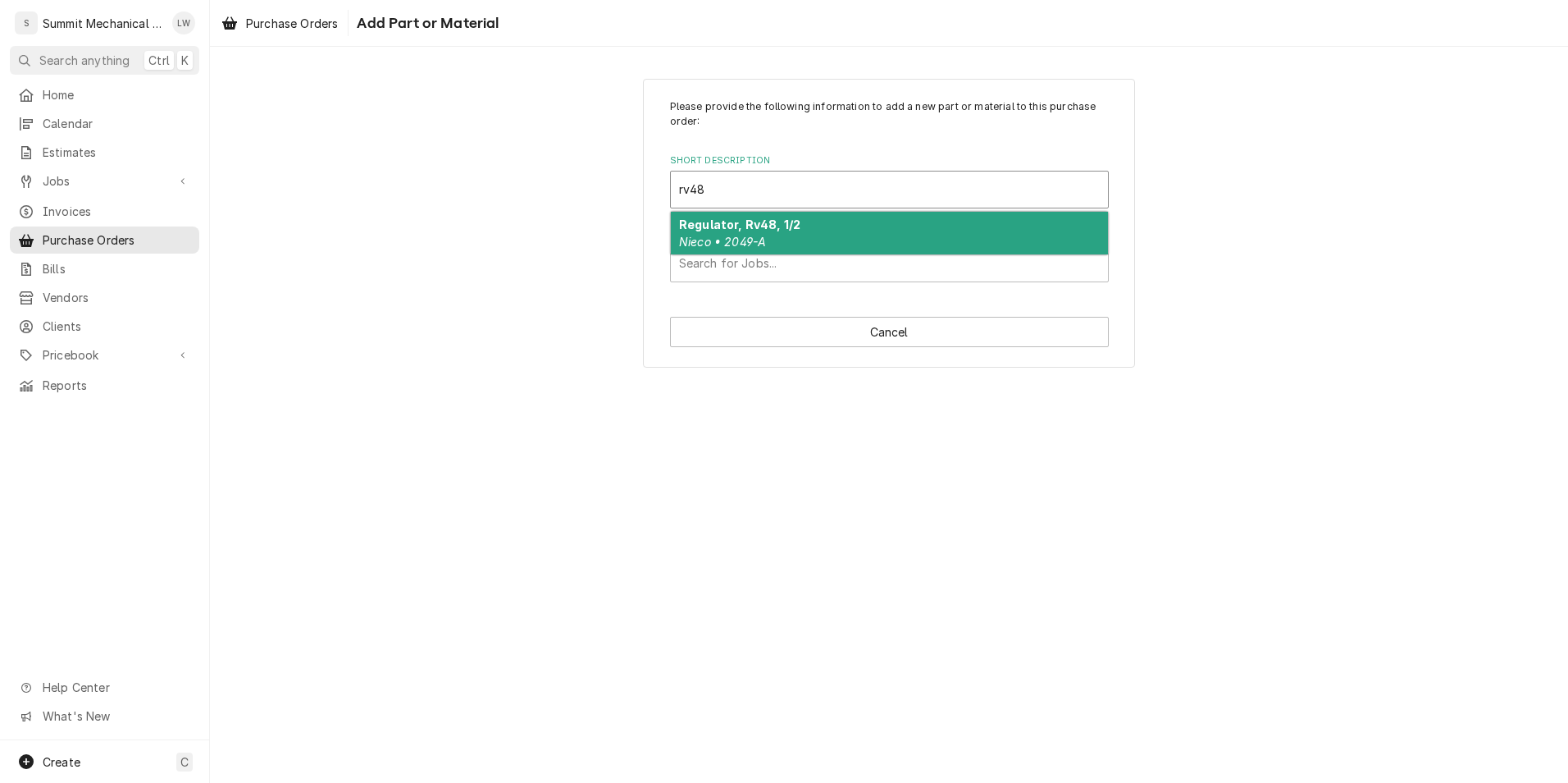
click at [757, 228] on strong "Regulator, Rv48, 1/2" at bounding box center [739, 224] width 122 height 14
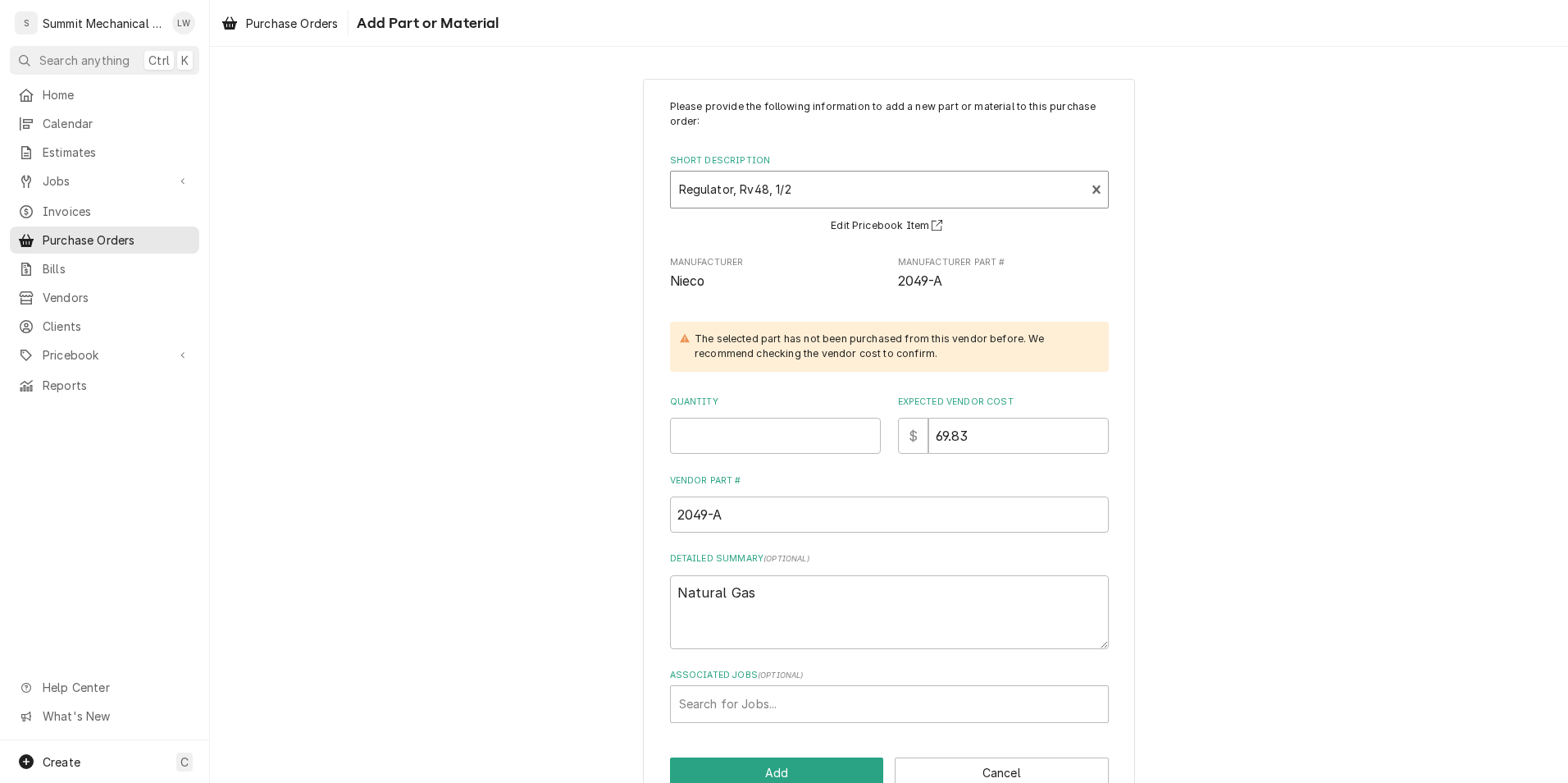
scroll to position [41, 0]
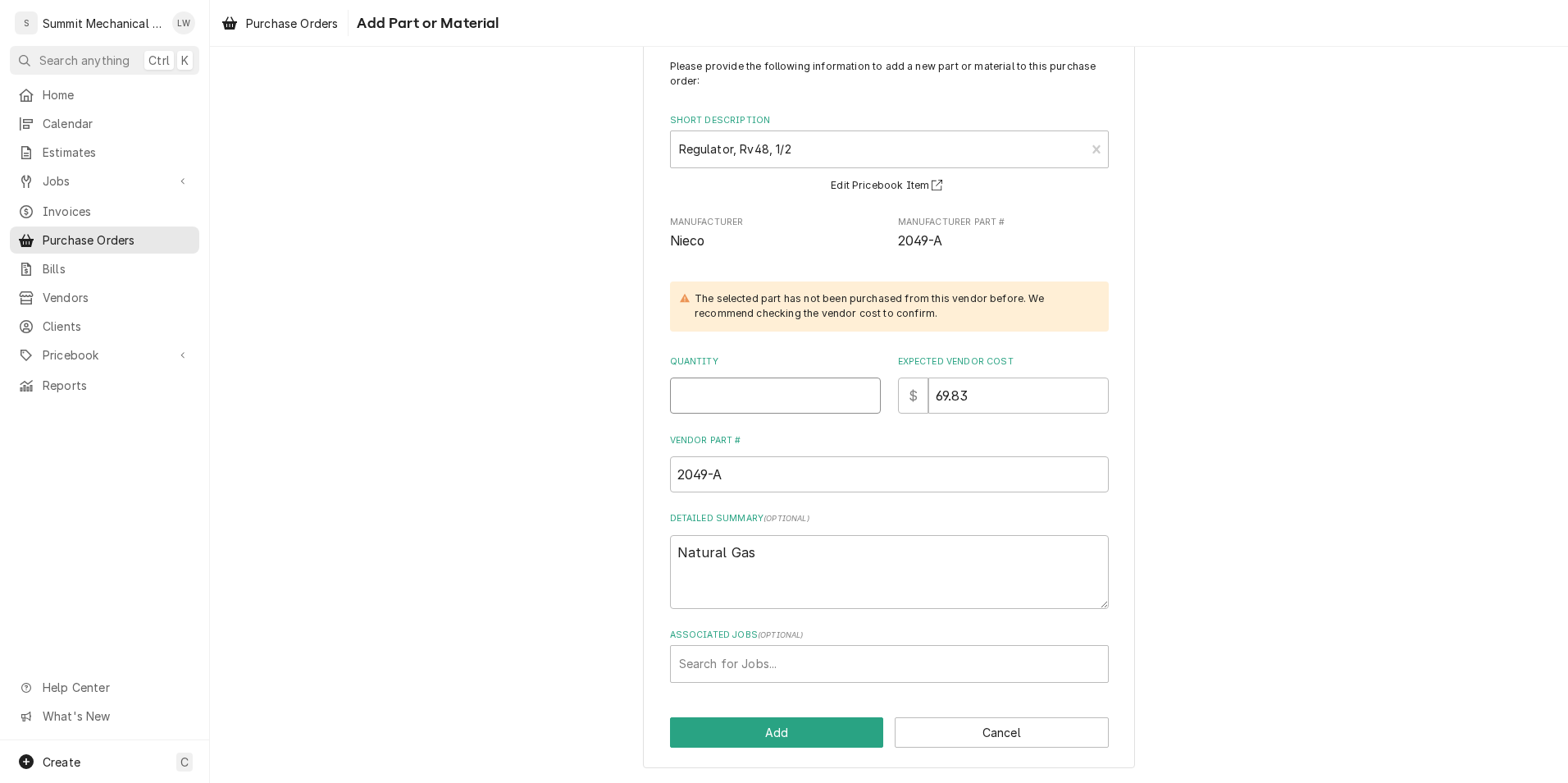
click at [739, 390] on input "Quantity" at bounding box center [775, 396] width 211 height 36
type textarea "x"
type input "1"
click at [787, 665] on div "Associated Jobs" at bounding box center [889, 663] width 421 height 29
type input "259"
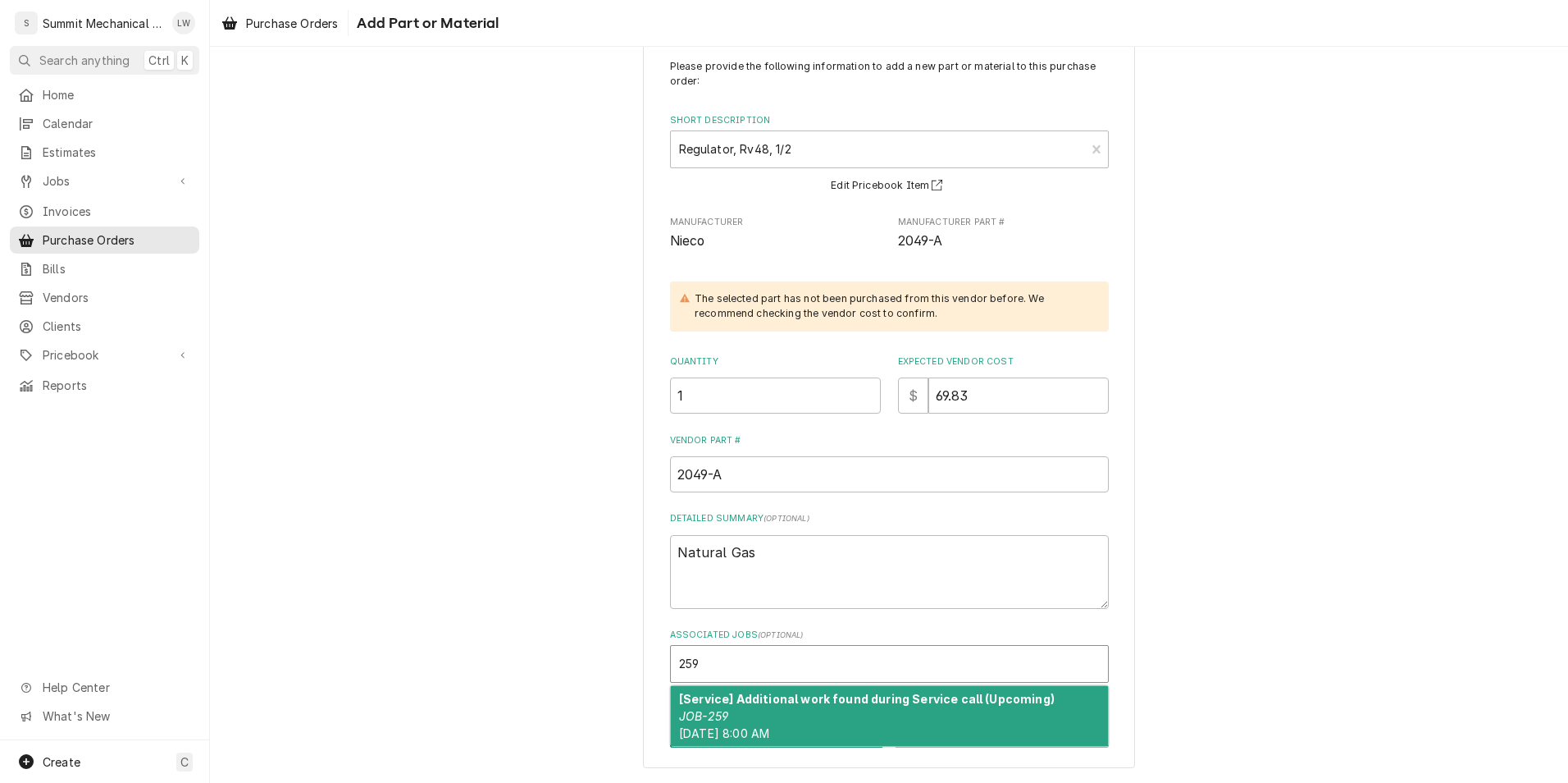
click at [857, 711] on div "[Service] Additional work found during Service call (Upcoming) JOB-259 Mon, Oct…" at bounding box center [888, 715] width 437 height 60
type textarea "x"
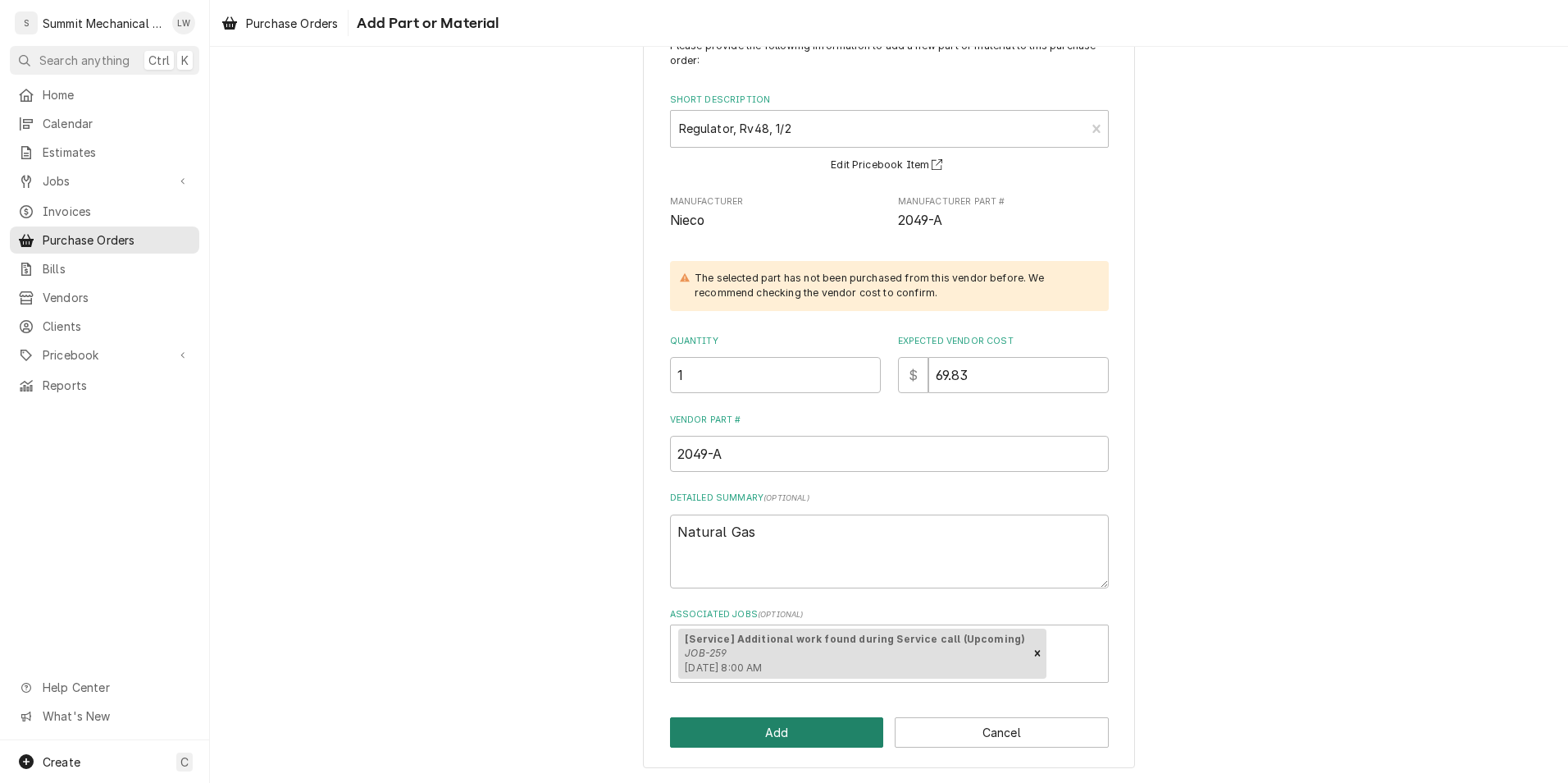
click at [798, 733] on button "Add" at bounding box center [777, 732] width 214 height 30
type textarea "x"
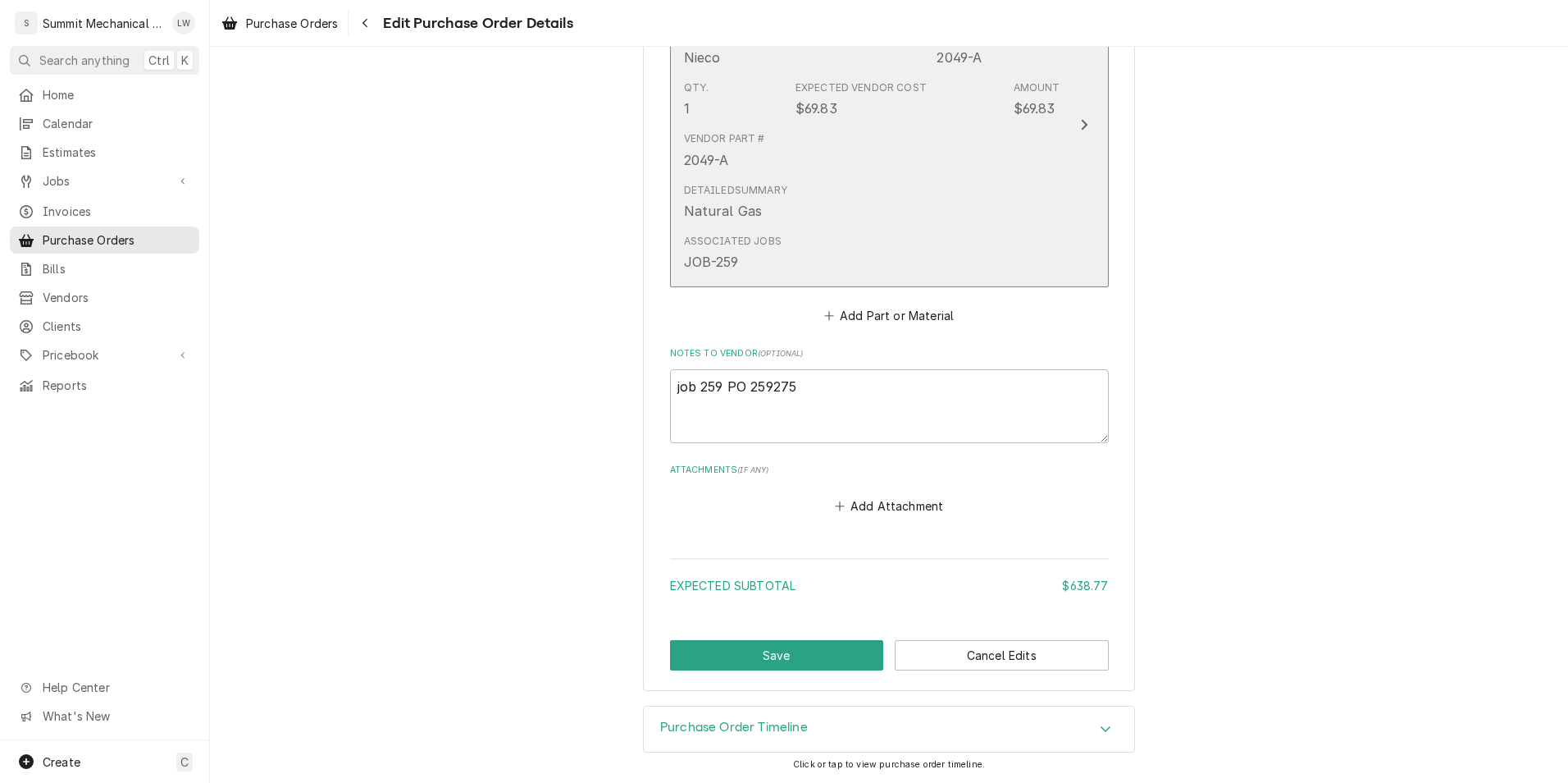
scroll to position [1662, 0]
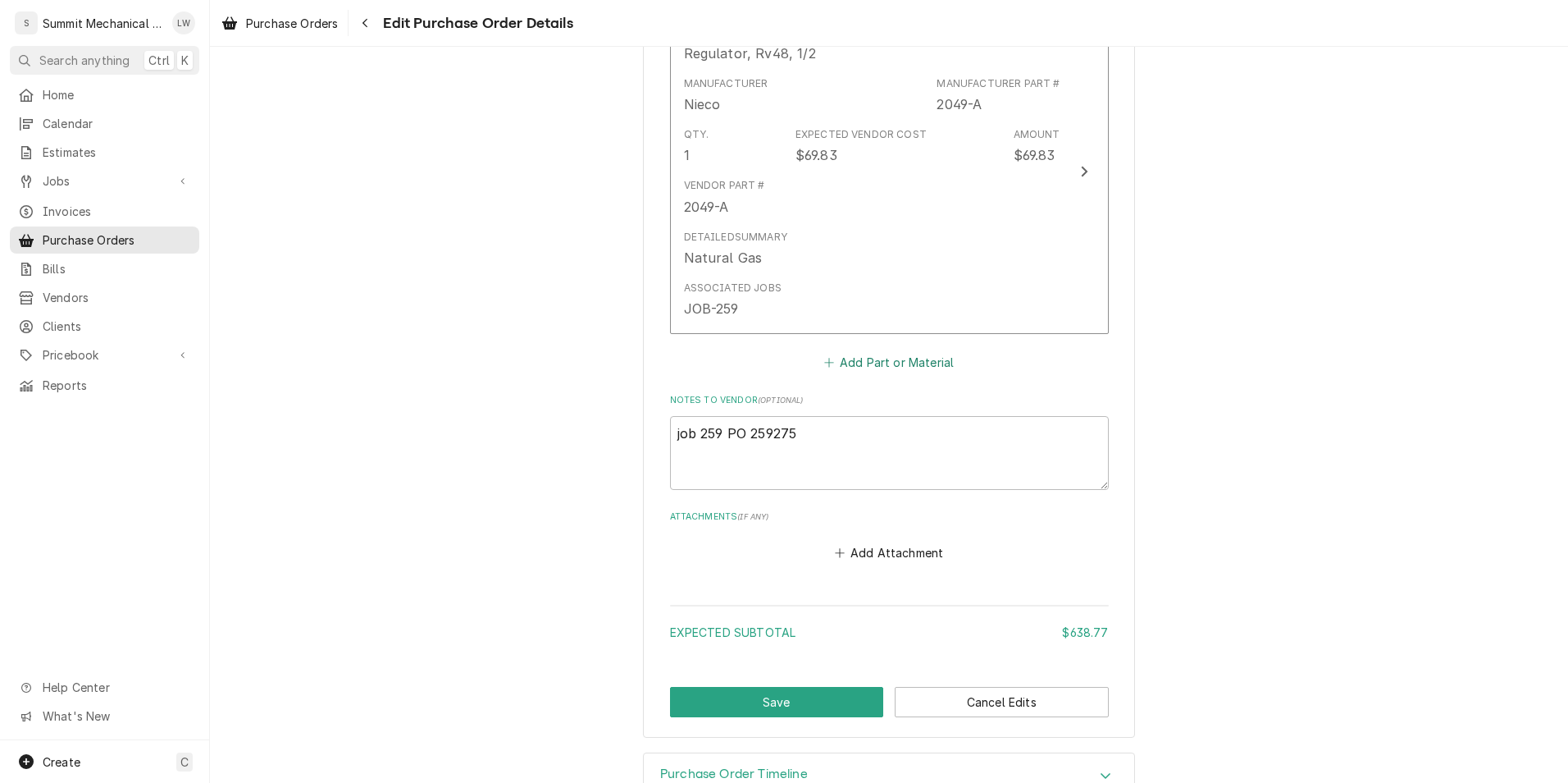
click at [881, 367] on button "Add Part or Material" at bounding box center [887, 362] width 135 height 23
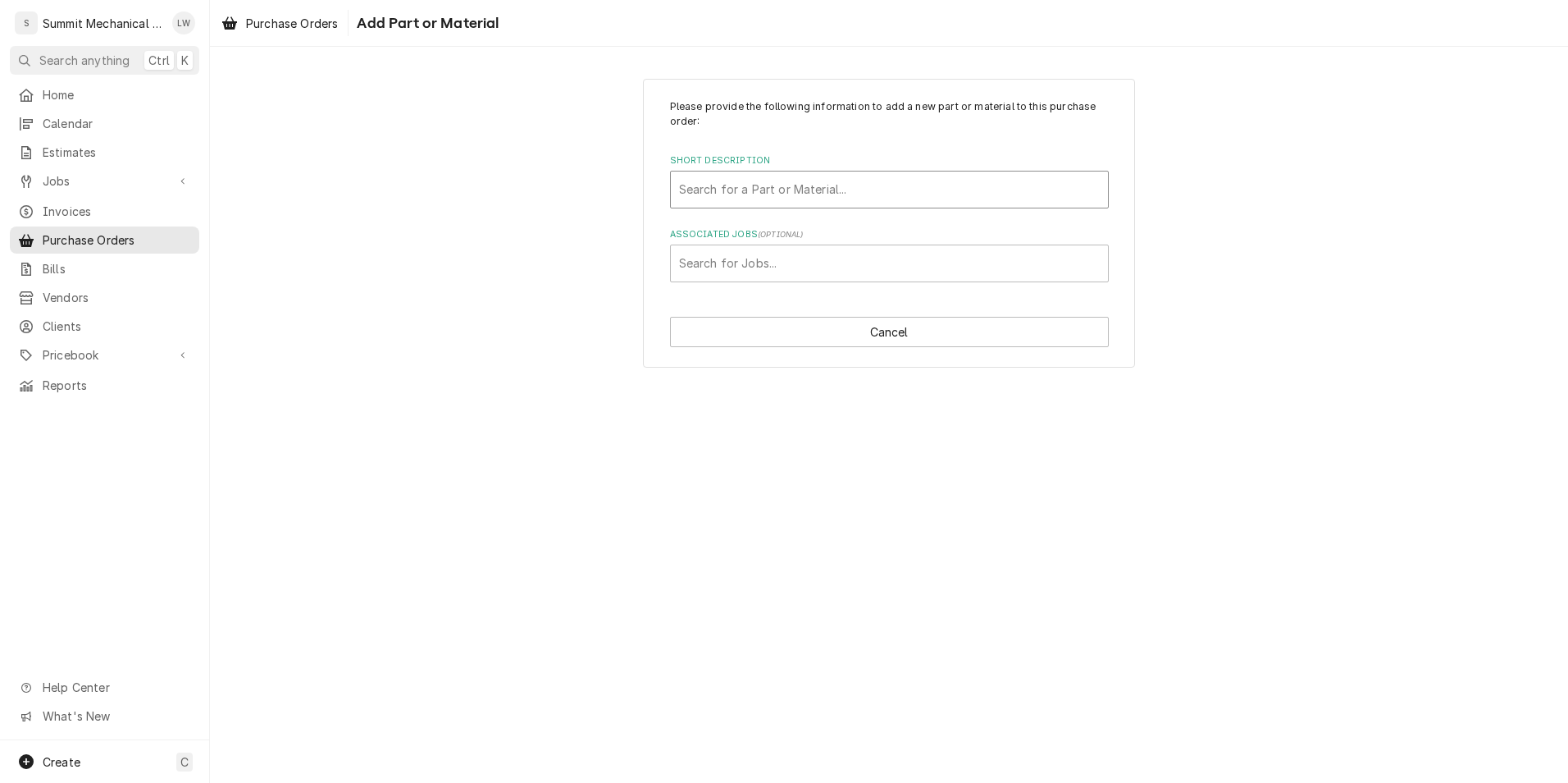
click at [899, 188] on div "Short Description" at bounding box center [889, 189] width 421 height 29
type input "top burner"
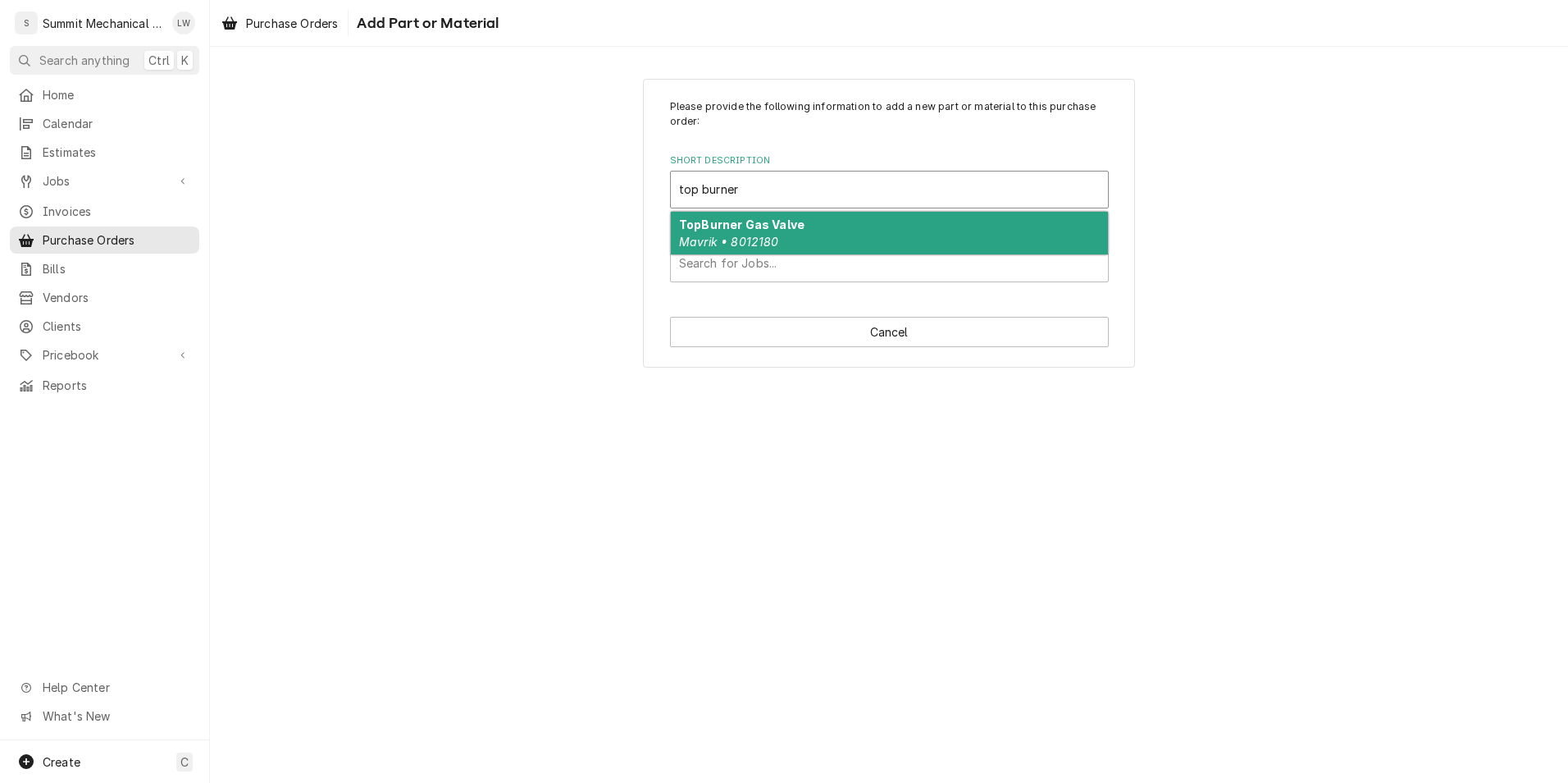
click at [853, 215] on div "TopBurner Gas Valve Mavrik • 8012180" at bounding box center [888, 232] width 437 height 43
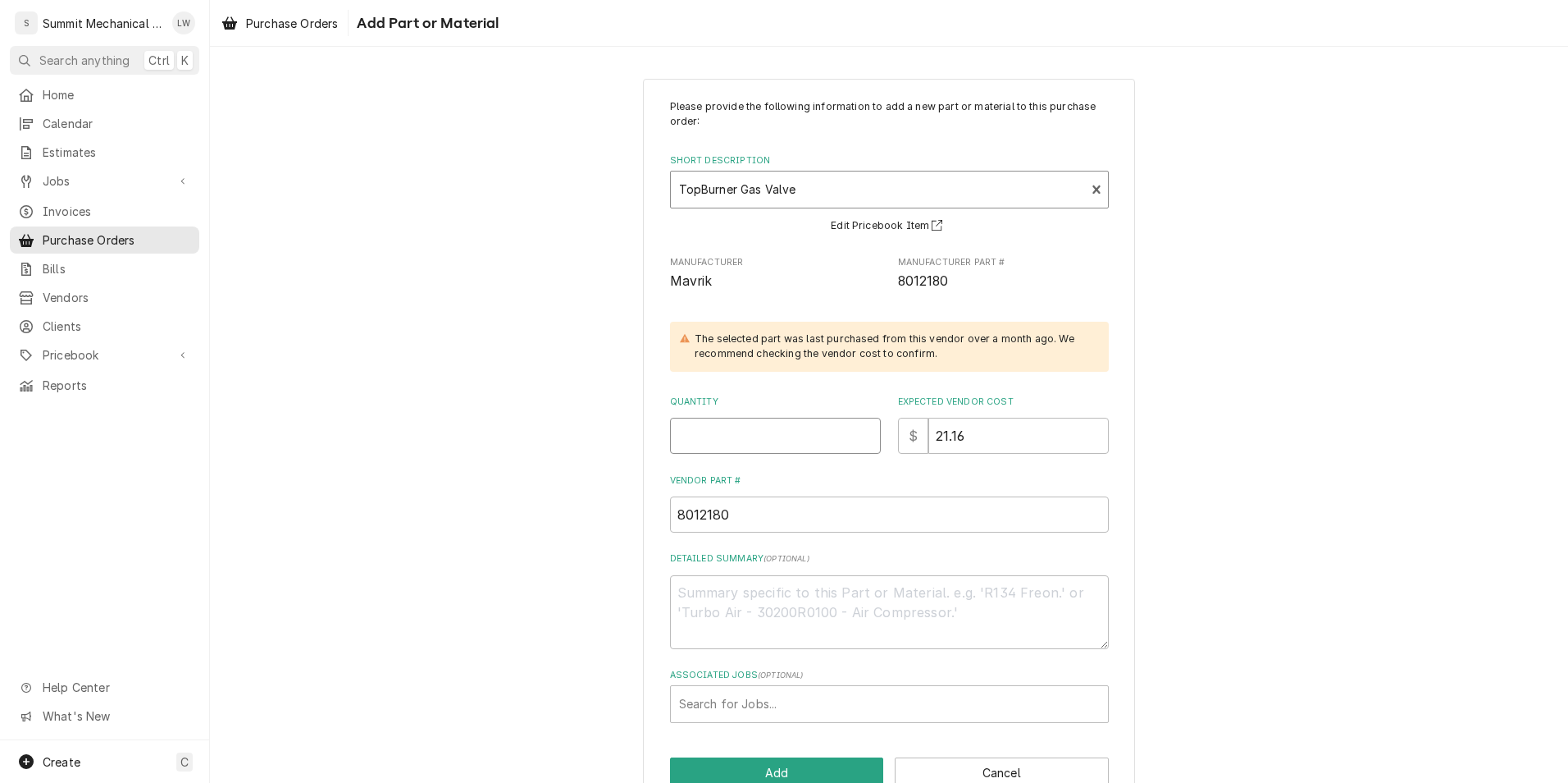
click at [721, 446] on input "Quantity" at bounding box center [775, 435] width 211 height 36
type textarea "x"
type input "2"
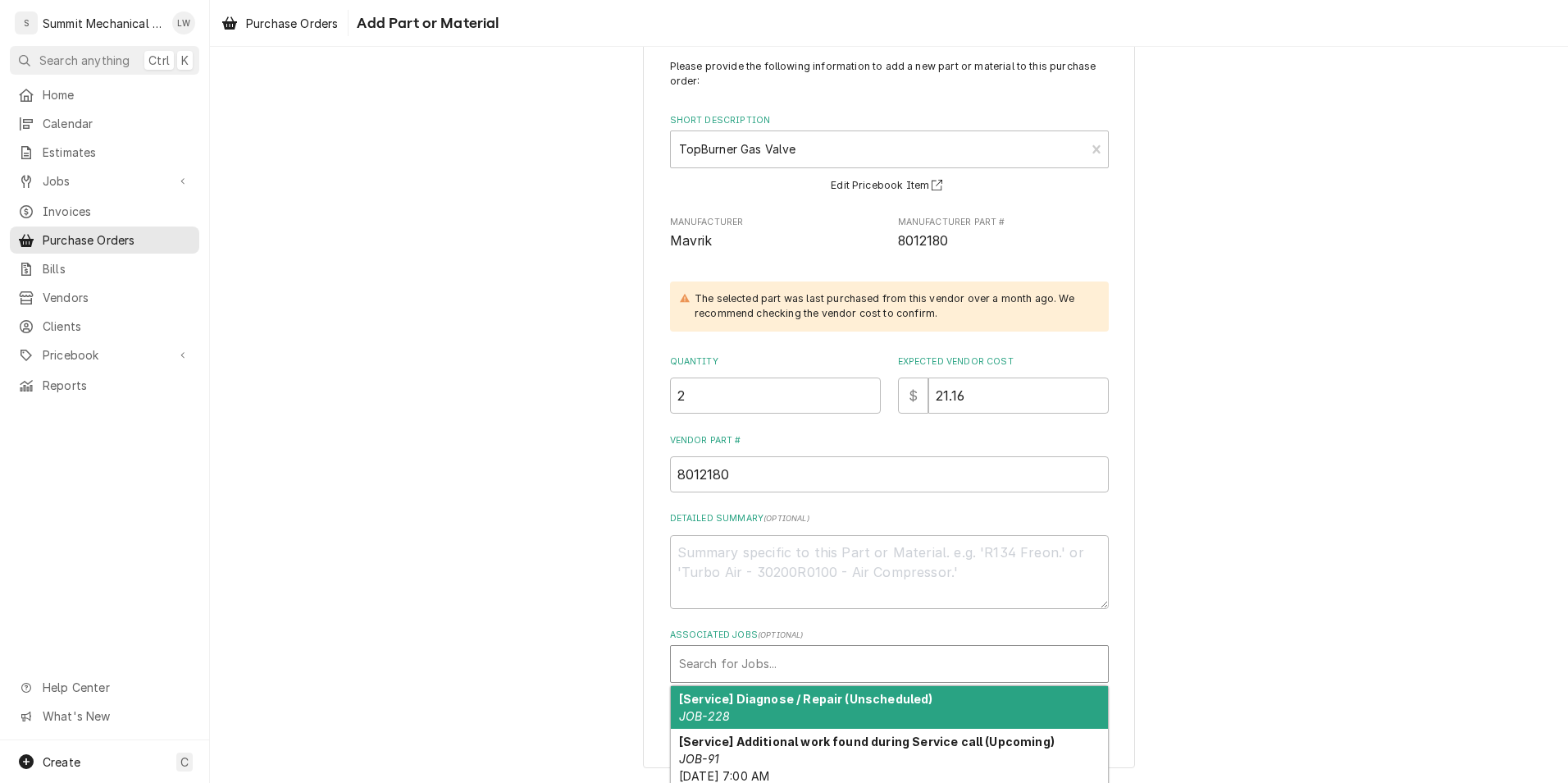
click at [713, 671] on div "Associated Jobs" at bounding box center [889, 663] width 421 height 29
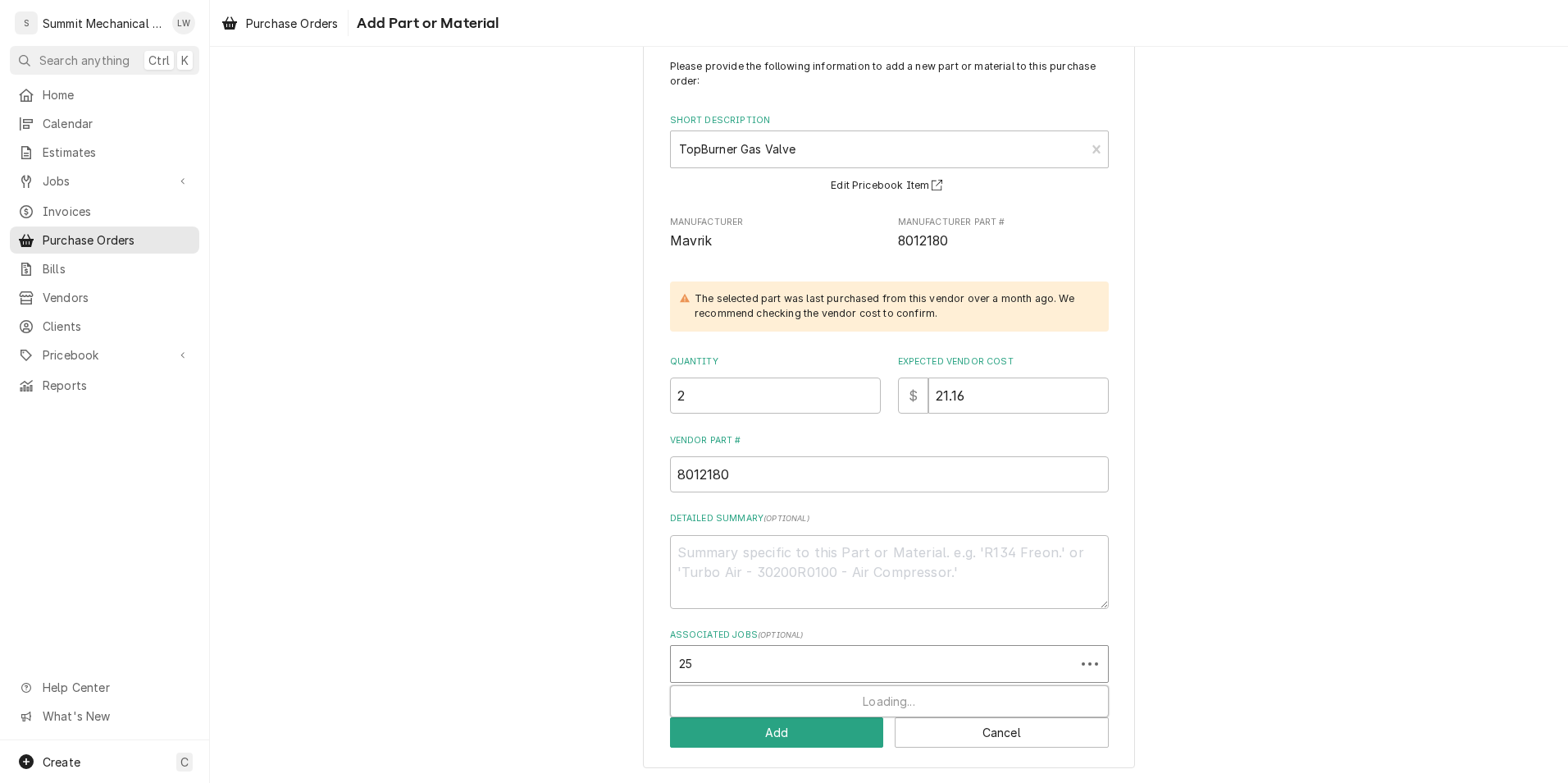
type input "259"
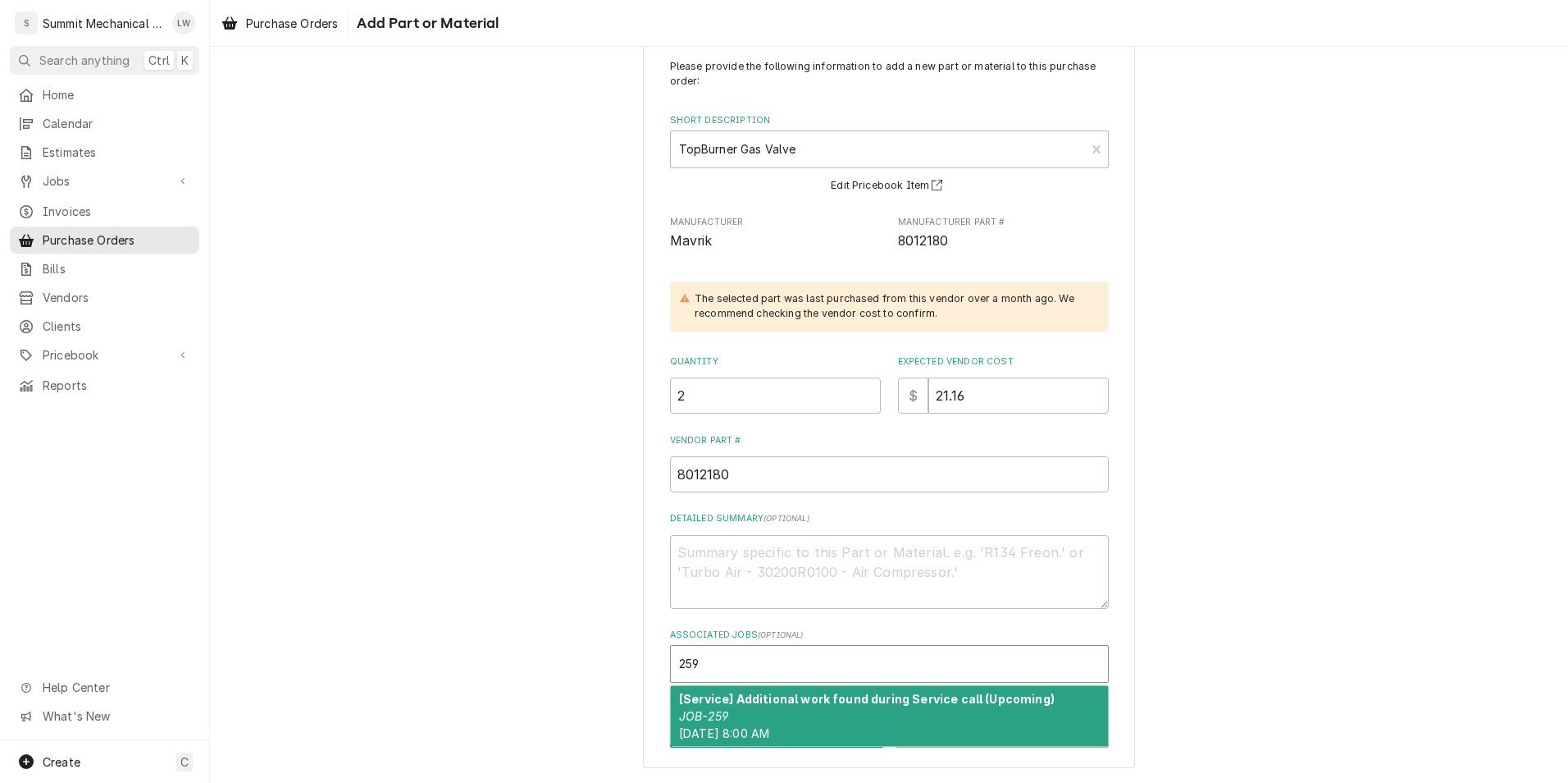
click at [768, 694] on strong "[Service] Additional work found during Service call (Upcoming)" at bounding box center [867, 698] width 376 height 14
type textarea "x"
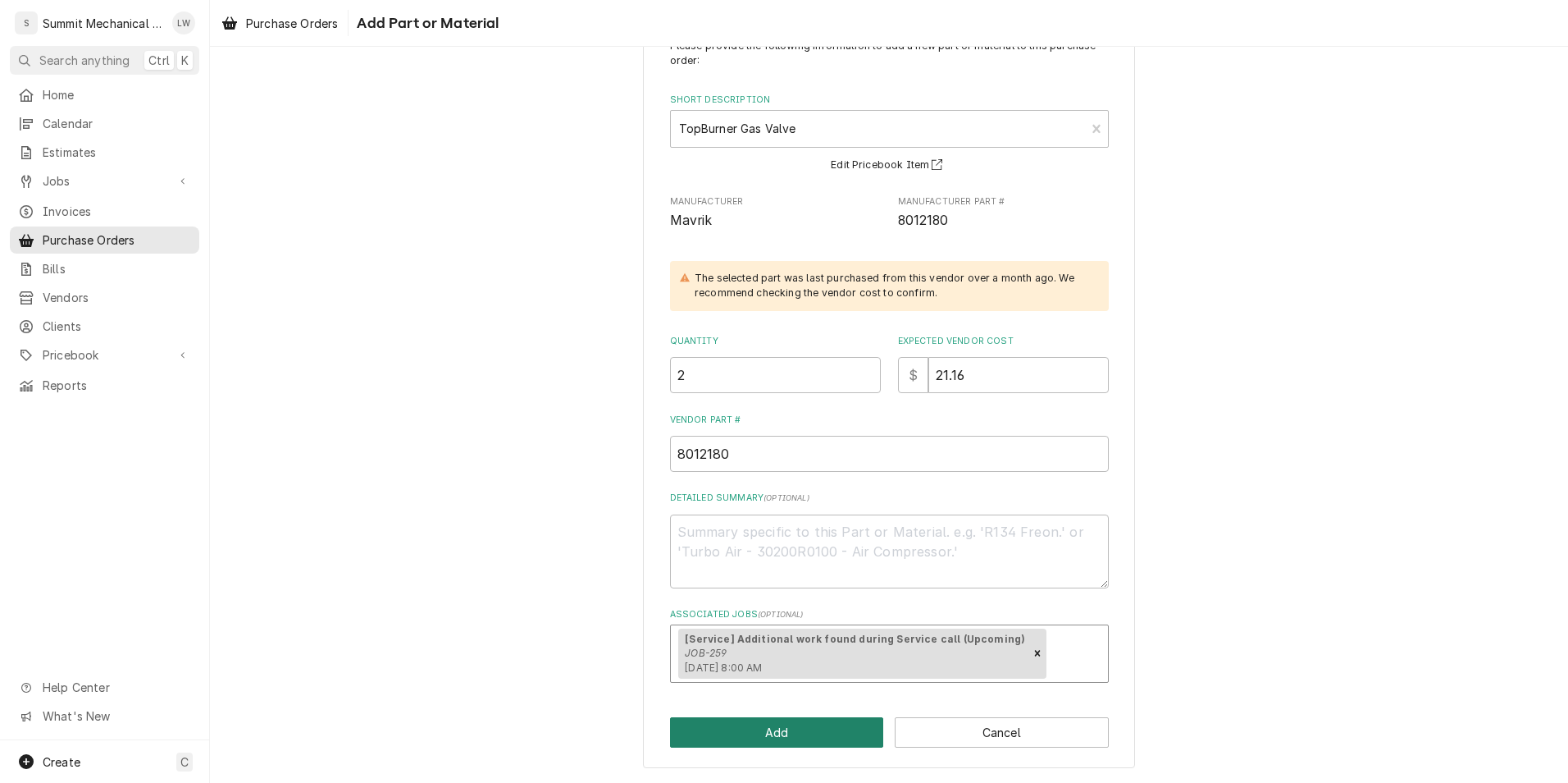
click at [784, 740] on button "Add" at bounding box center [777, 732] width 214 height 30
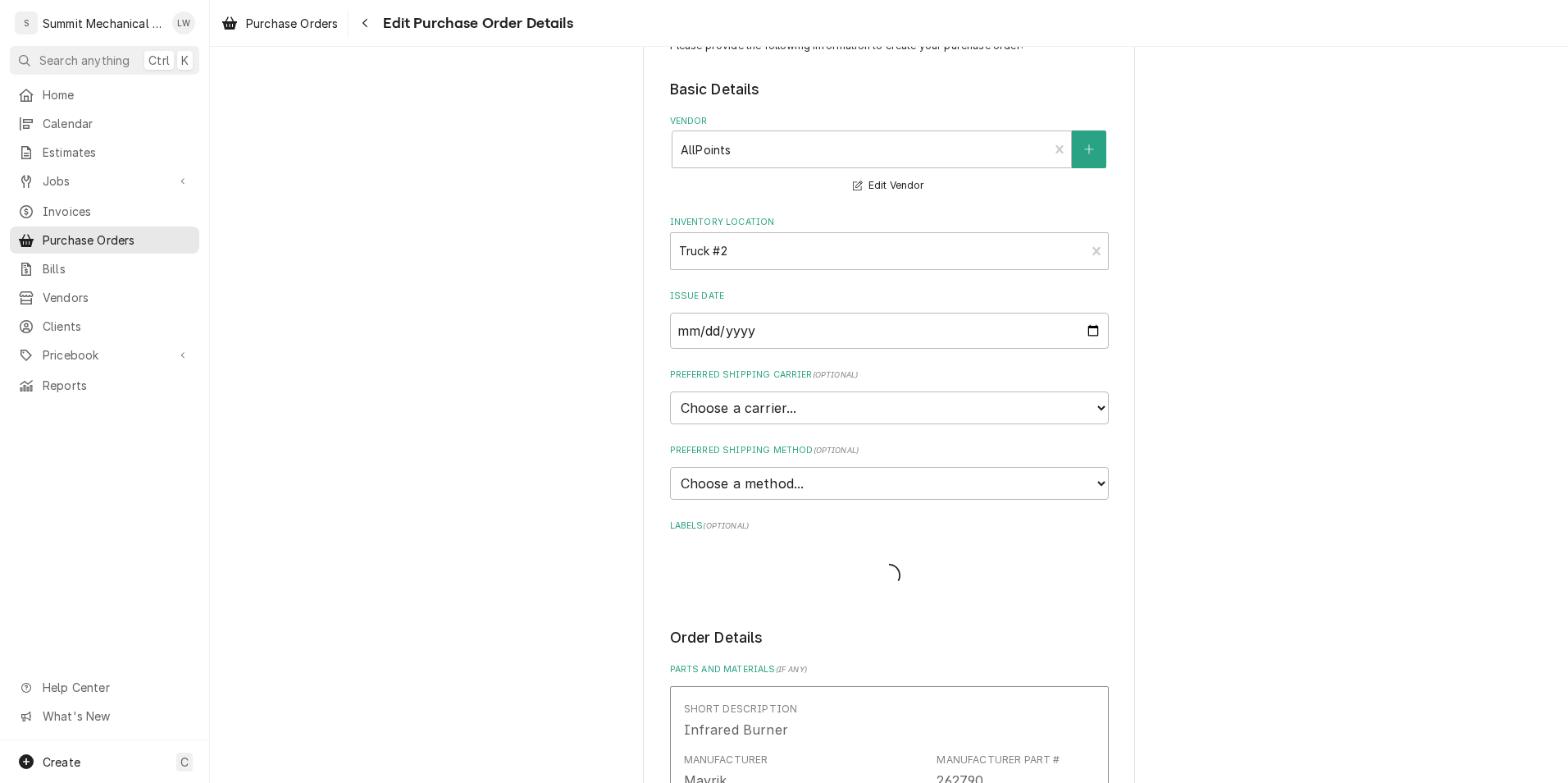
type textarea "x"
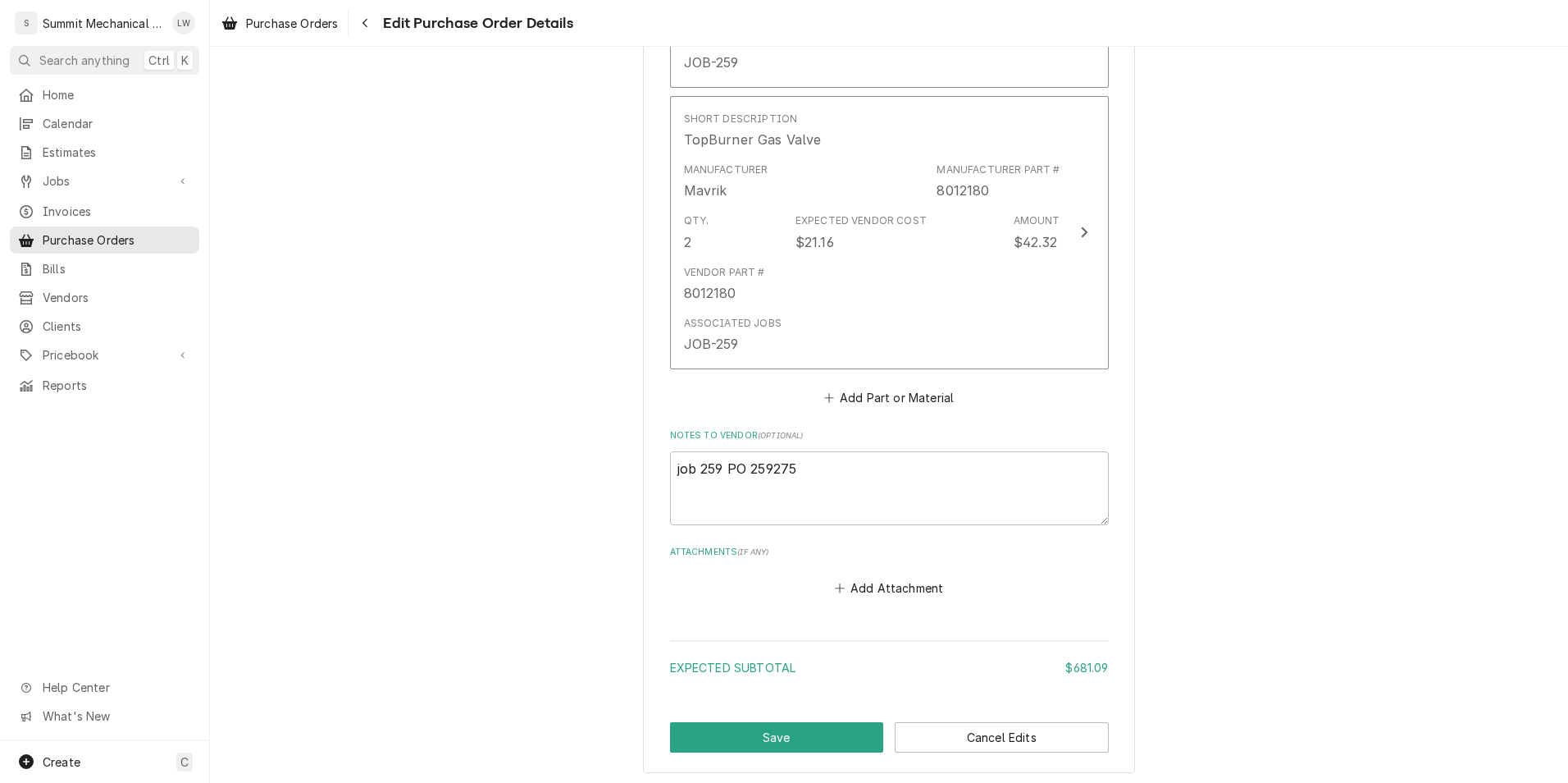
scroll to position [1911, 0]
click at [908, 385] on button "Add Part or Material" at bounding box center [887, 395] width 135 height 23
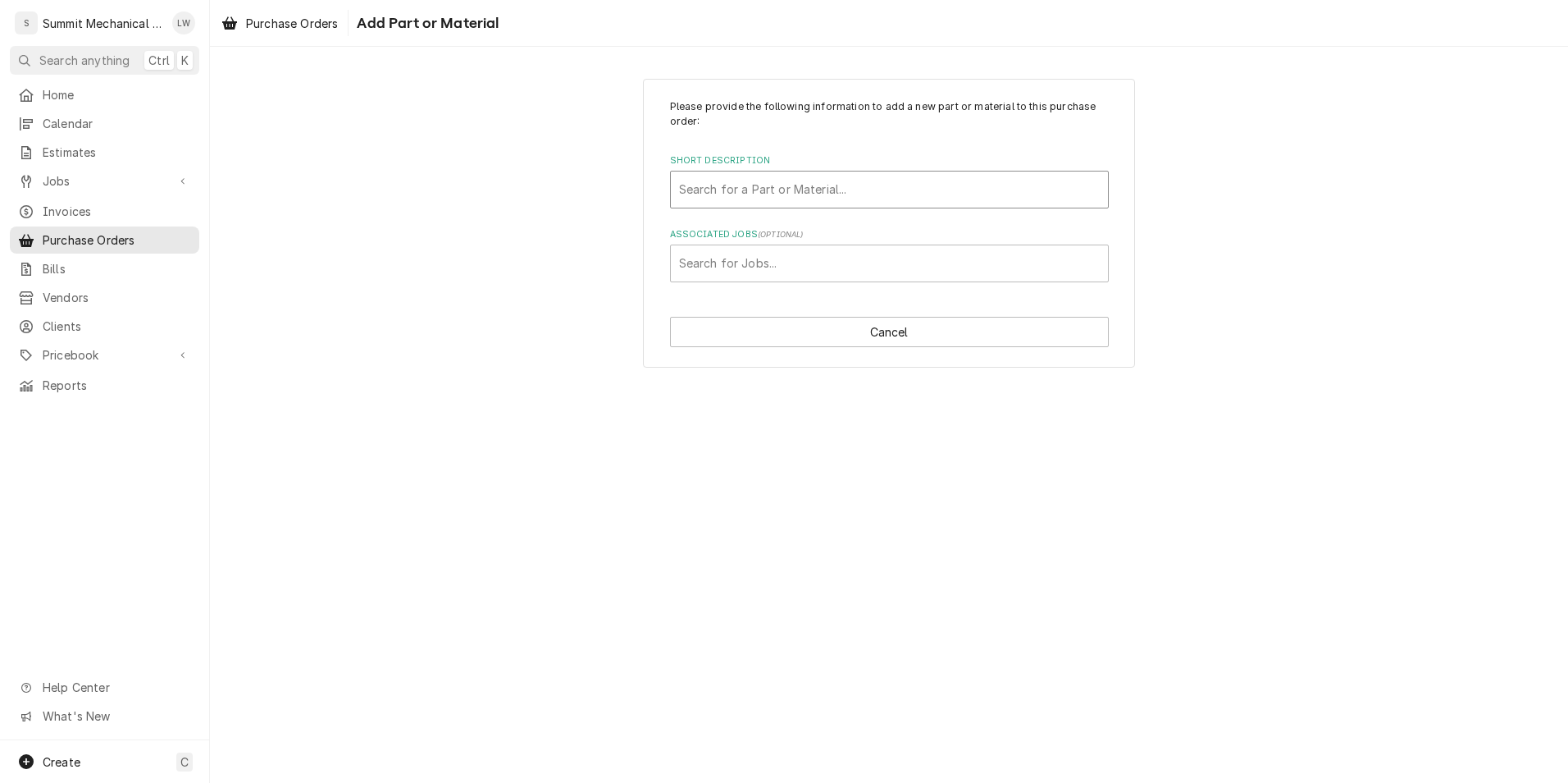
click at [745, 195] on div "Short Description" at bounding box center [889, 189] width 421 height 29
type input "orifice el"
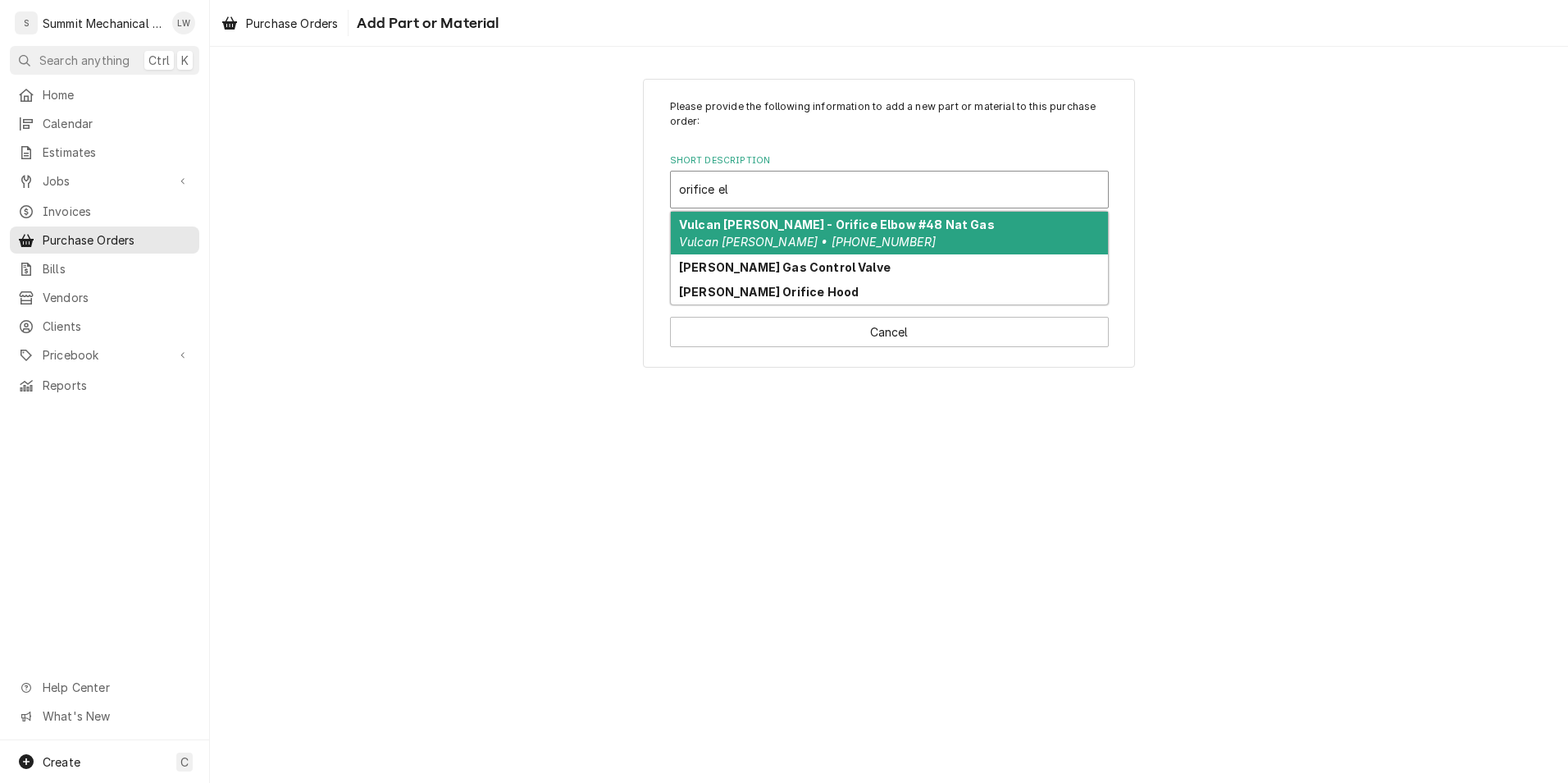
click at [768, 231] on strong "Vulcan [PERSON_NAME] - Orifice Elbow #48 Nat Gas" at bounding box center [836, 224] width 315 height 14
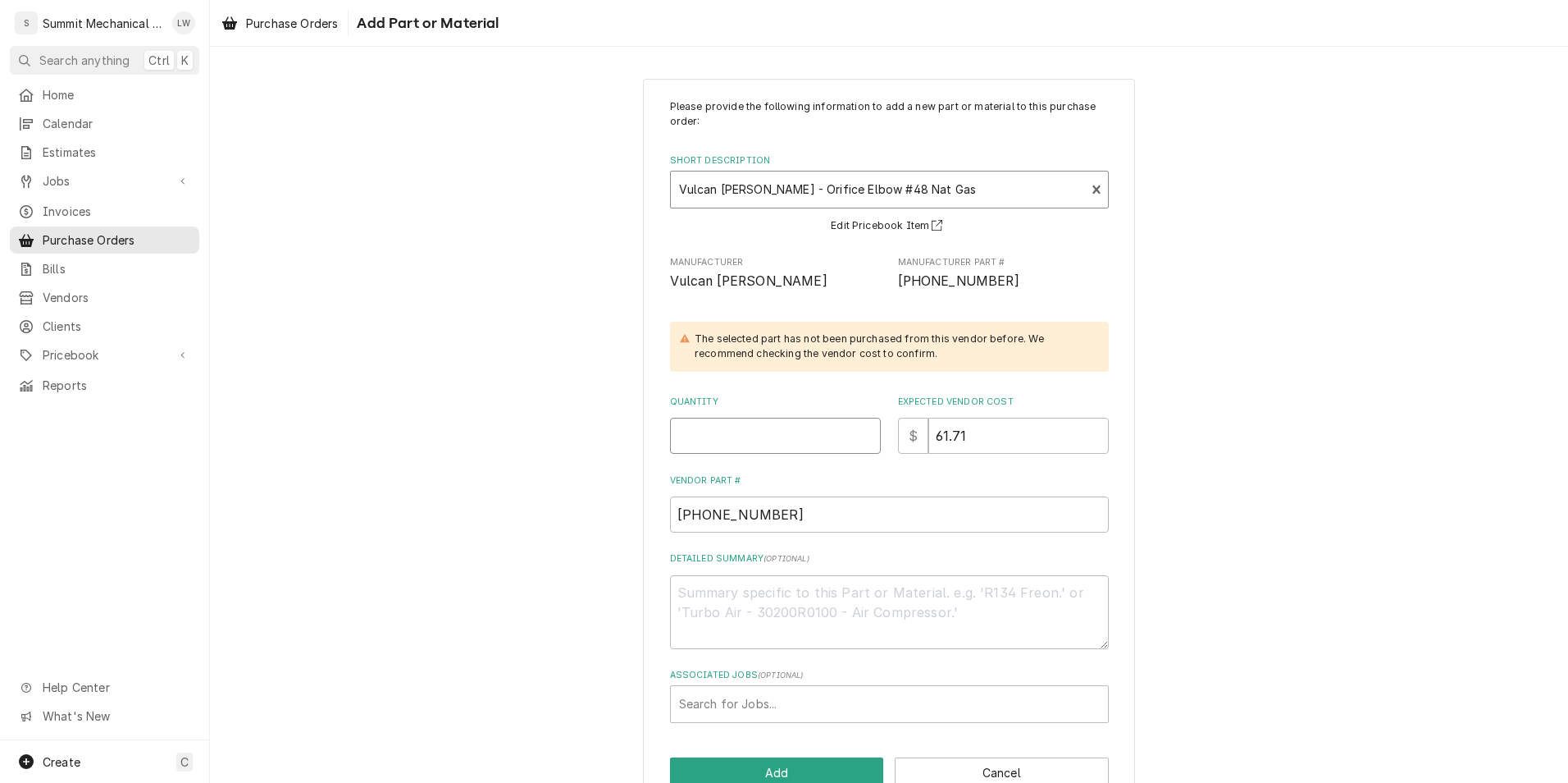
click at [762, 436] on input "Quantity" at bounding box center [775, 435] width 211 height 36
type textarea "x"
type input "2"
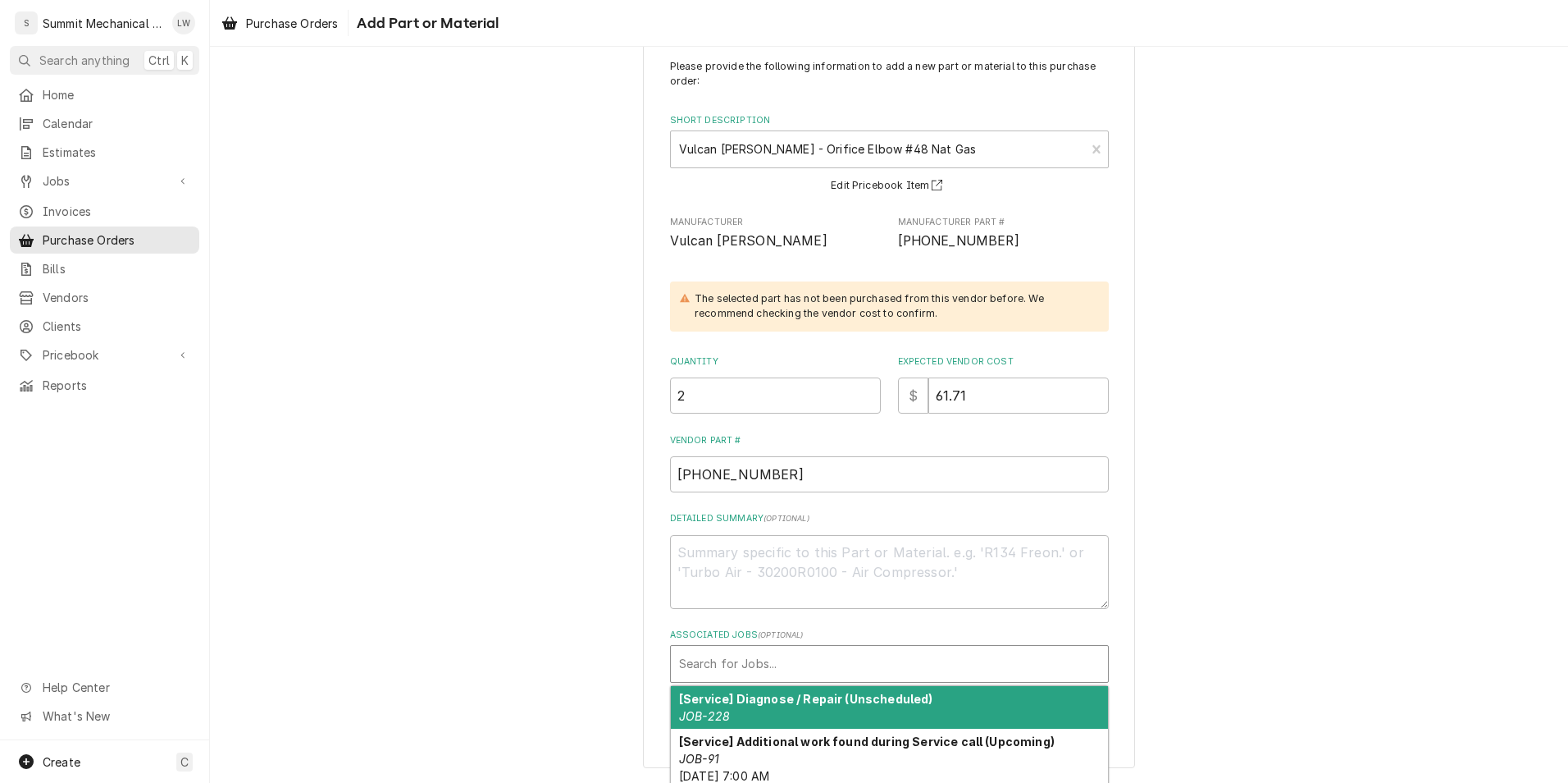
click at [763, 677] on div "Associated Jobs" at bounding box center [889, 663] width 421 height 29
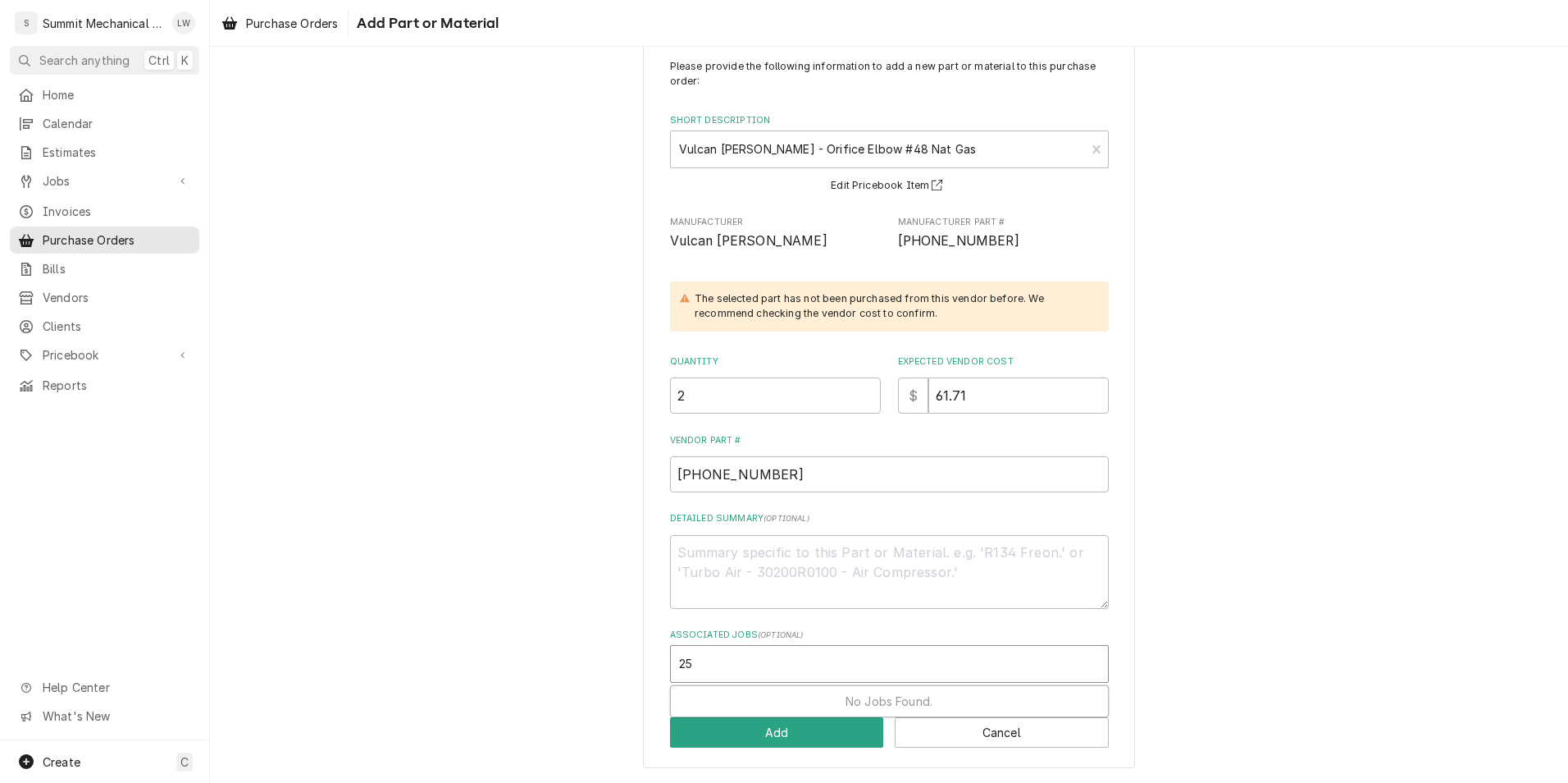
type input "259"
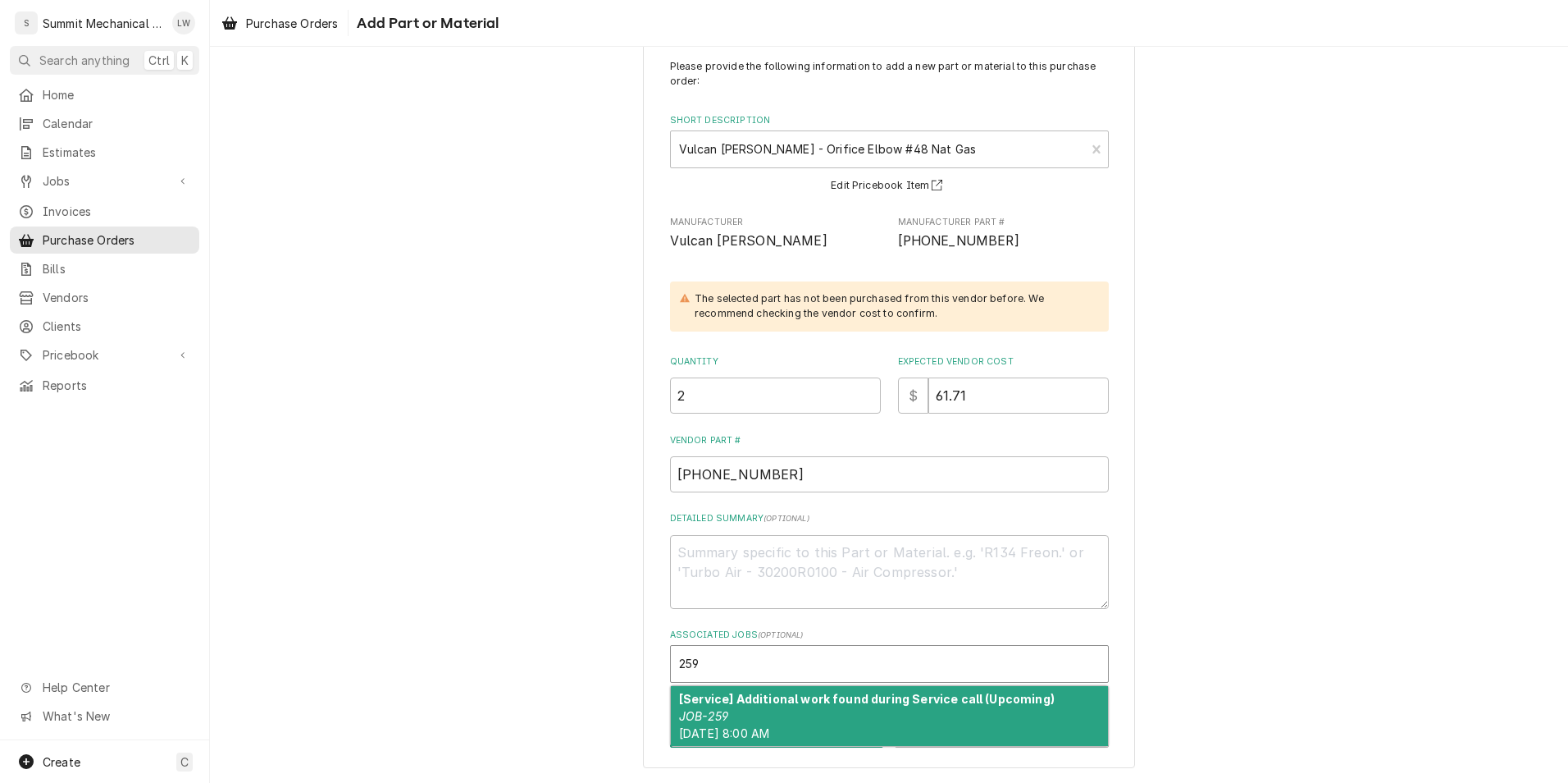
click at [833, 712] on div "[Service] Additional work found during Service call (Upcoming) JOB-259 Mon, Oct…" at bounding box center [888, 715] width 437 height 60
type textarea "x"
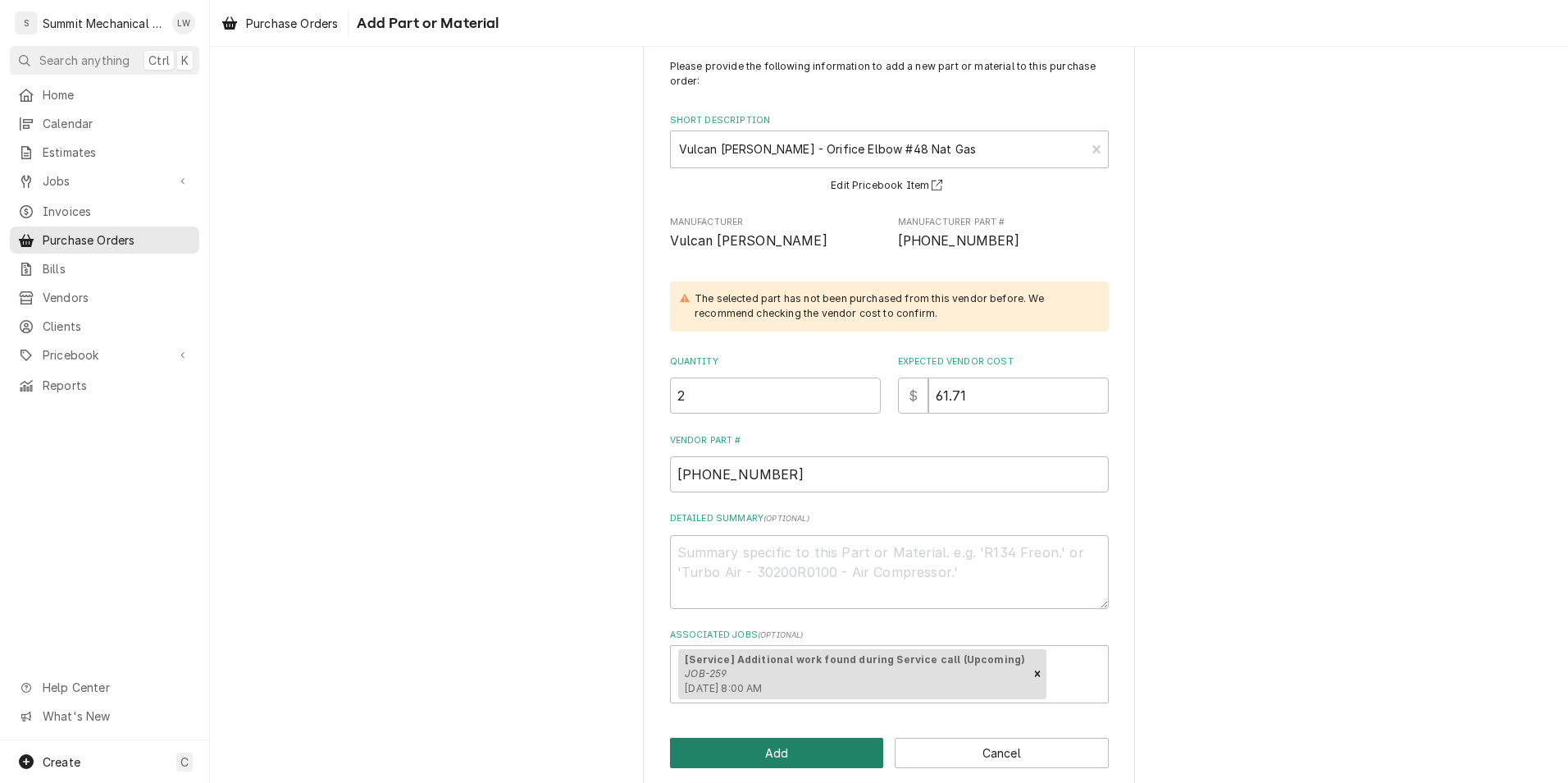
click at [745, 749] on button "Add" at bounding box center [777, 753] width 214 height 30
type textarea "x"
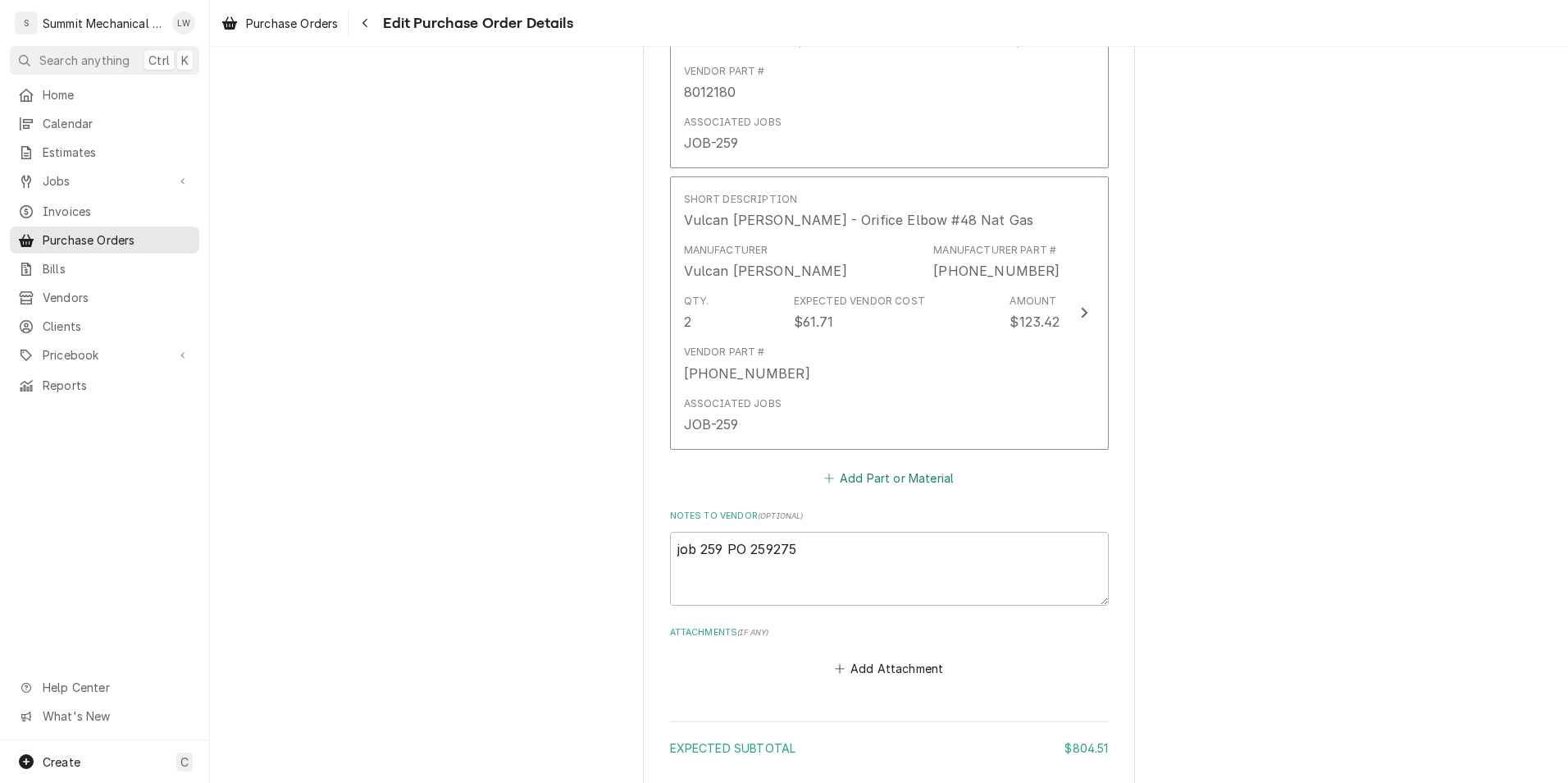
scroll to position [2112, 0]
click at [914, 466] on button "Add Part or Material" at bounding box center [887, 476] width 135 height 23
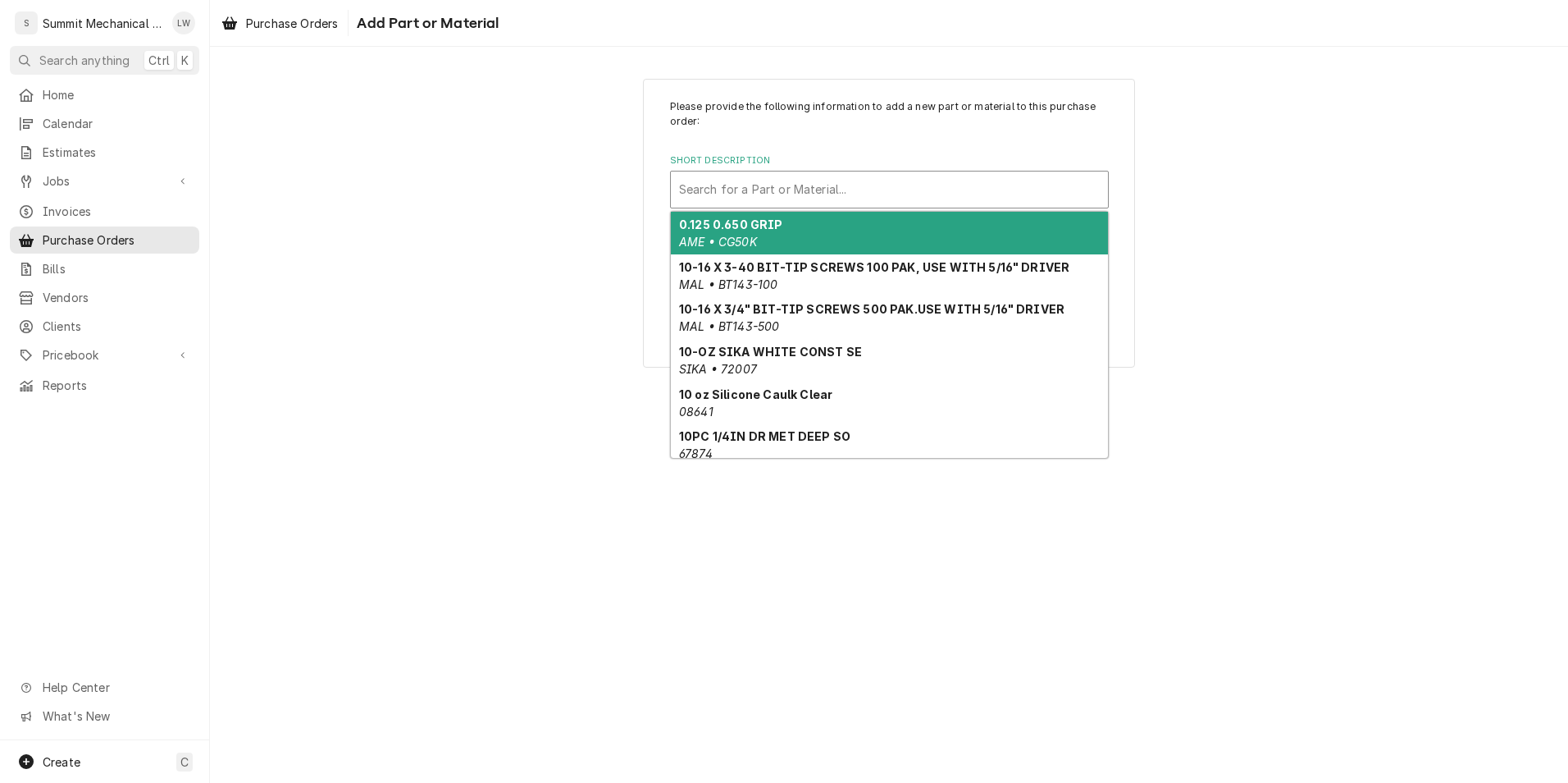
click at [753, 201] on div "Short Description" at bounding box center [889, 189] width 421 height 29
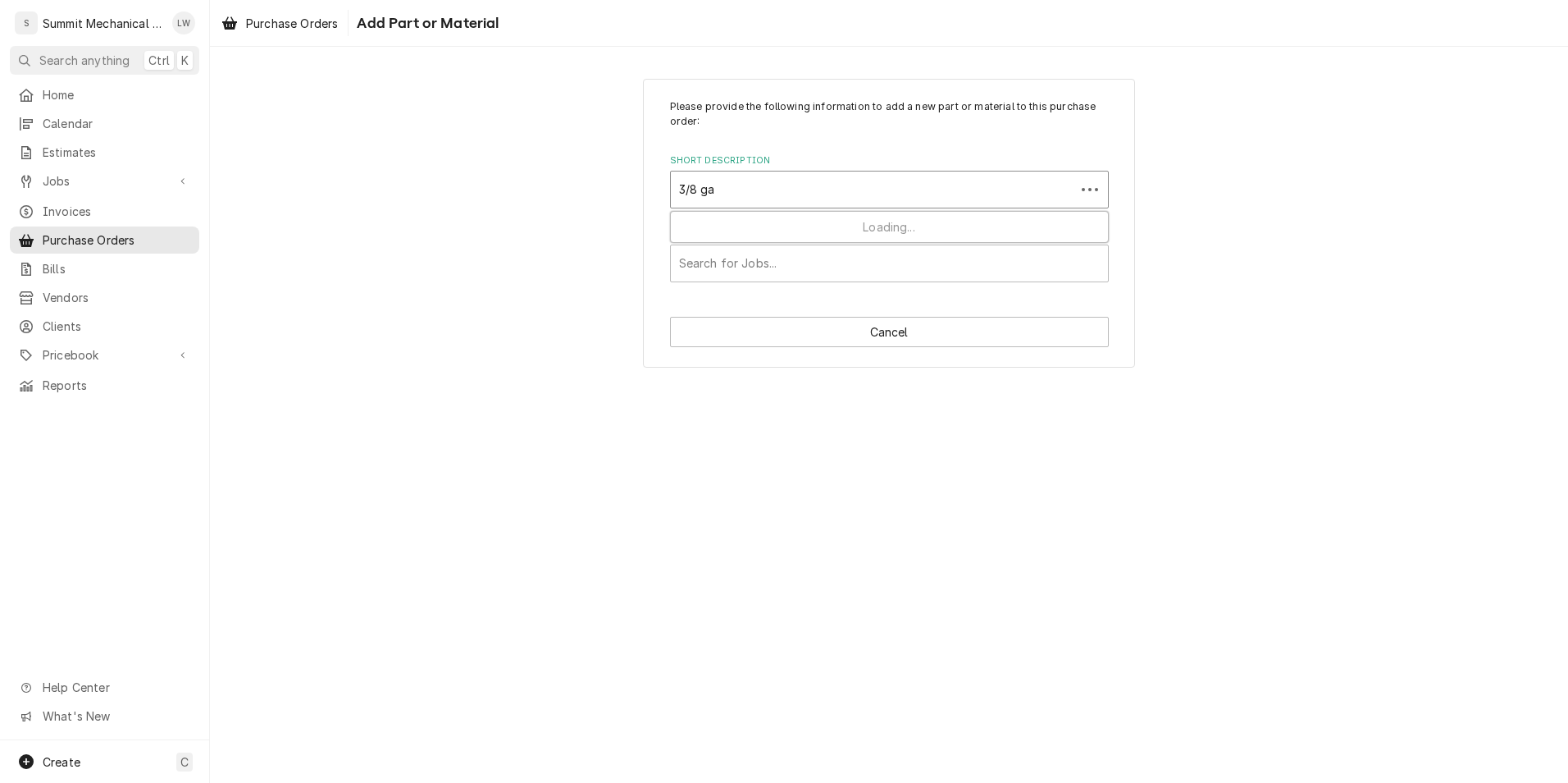
type input "3/8 gas"
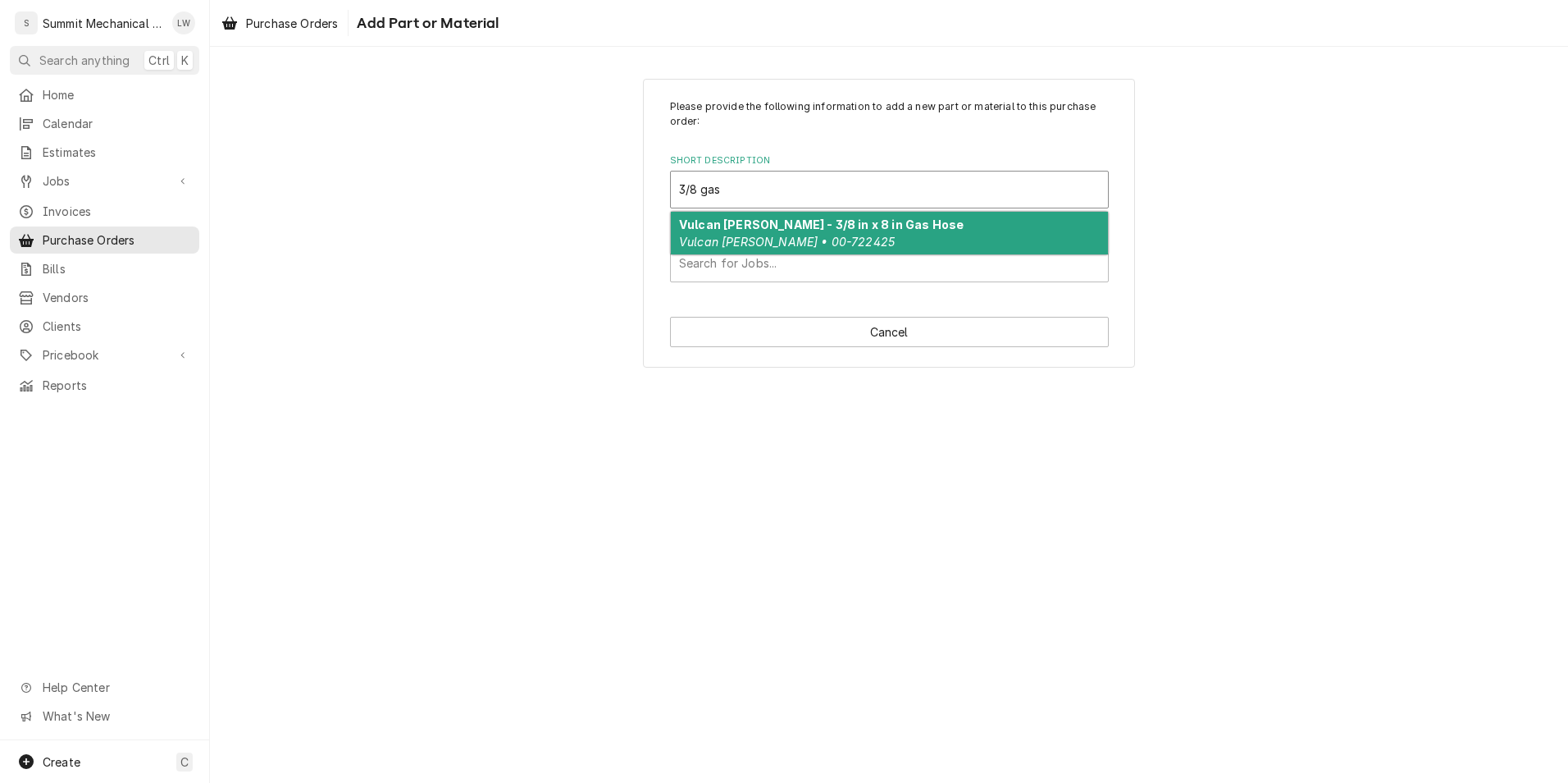
click at [759, 232] on div "Vulcan Hart - 3/8 in x 8 in Gas Hose Vulcan Hart • 00-722425" at bounding box center [888, 232] width 437 height 43
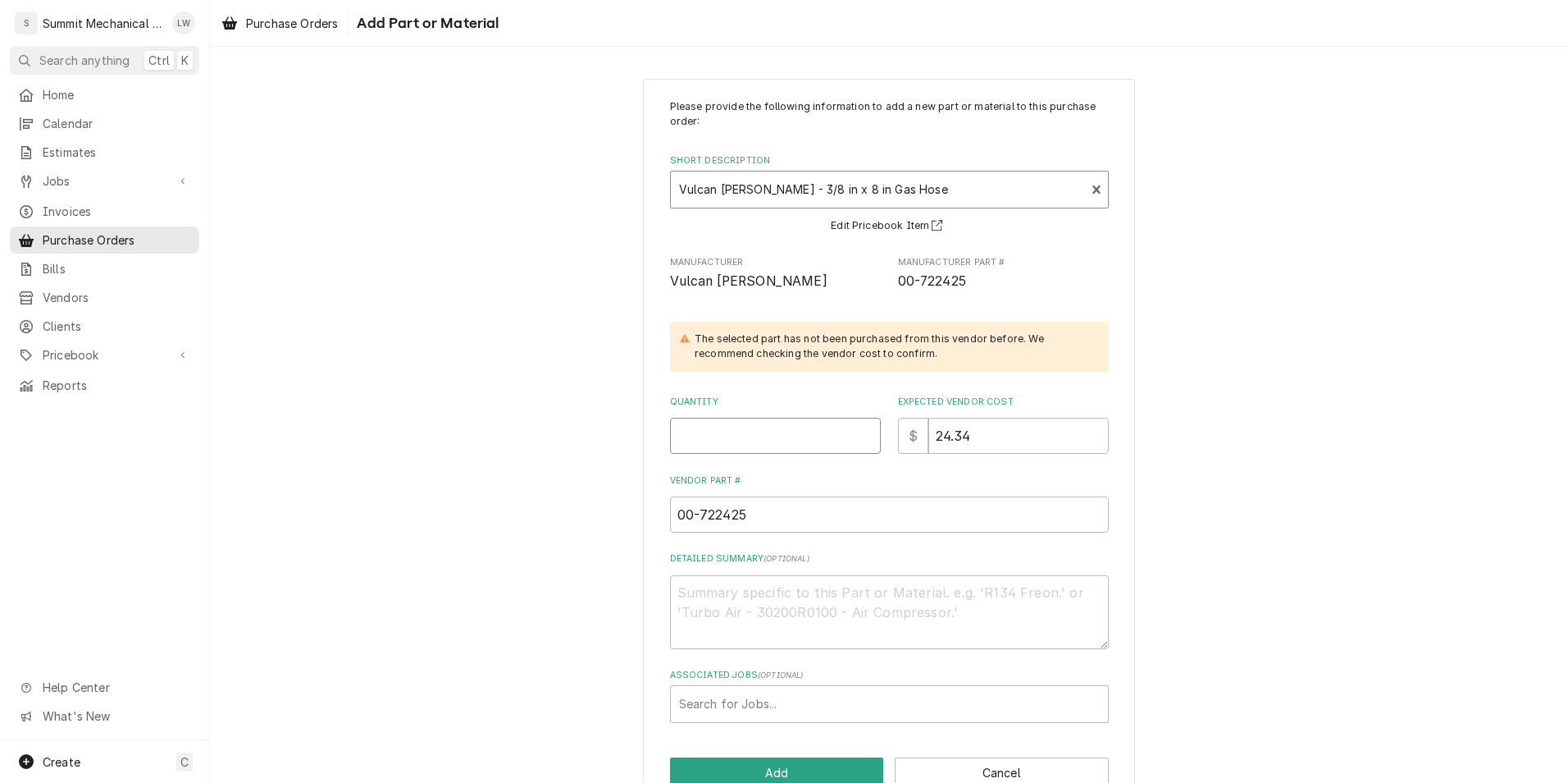
click at [722, 434] on input "Quantity" at bounding box center [775, 435] width 211 height 36
type textarea "x"
type input "2"
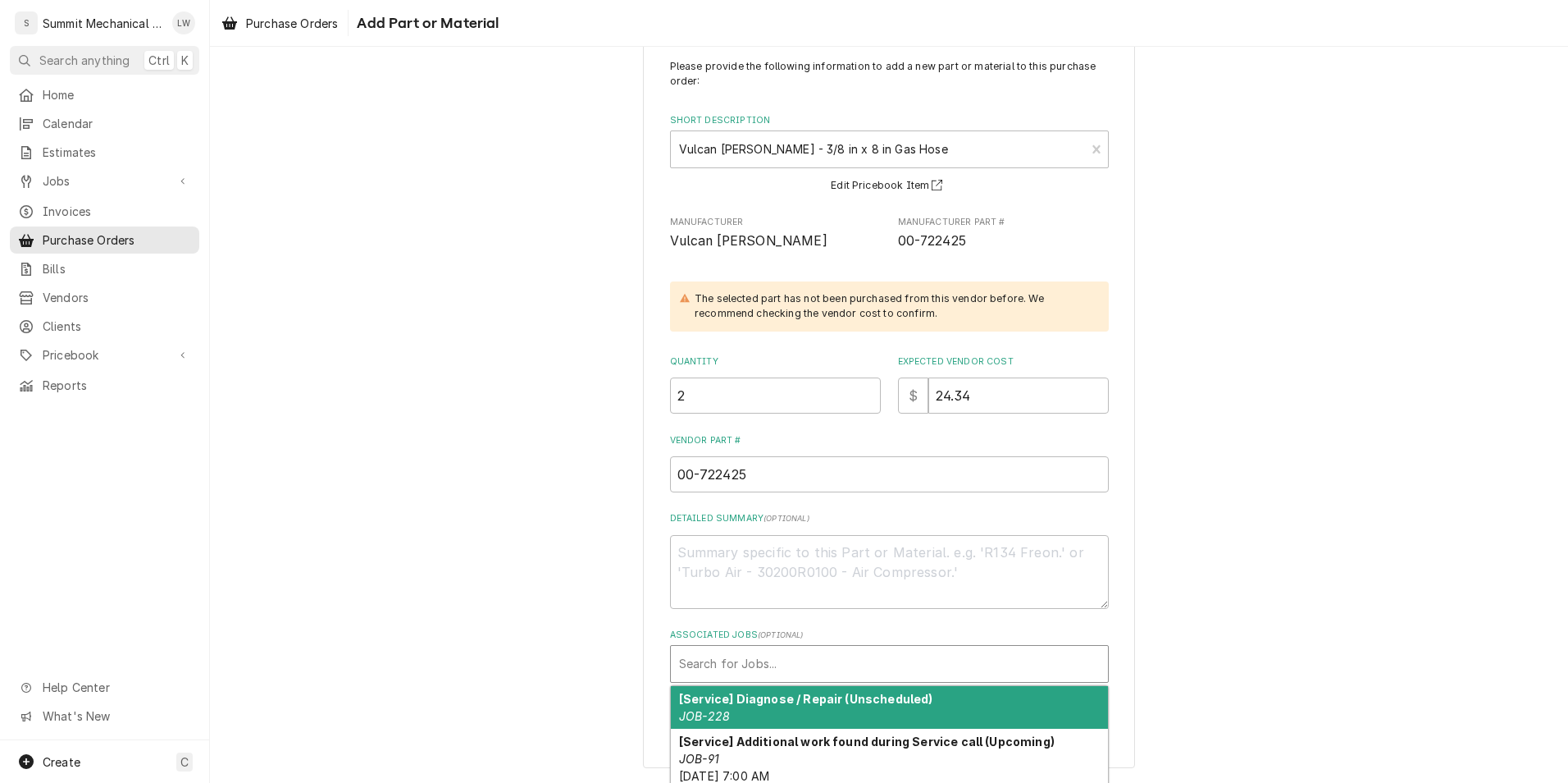
click at [797, 672] on div "Associated Jobs" at bounding box center [889, 663] width 421 height 29
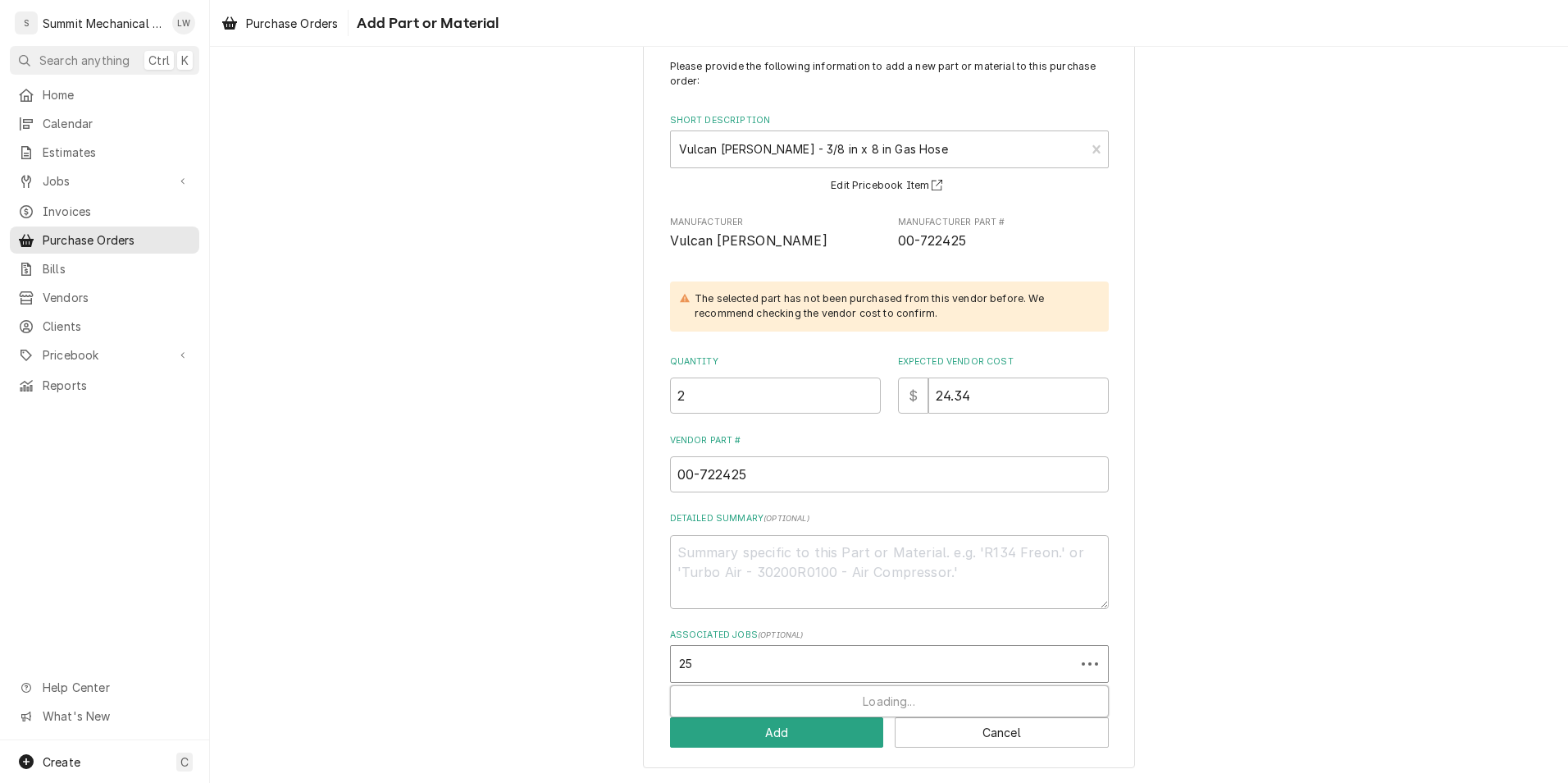
type input "259"
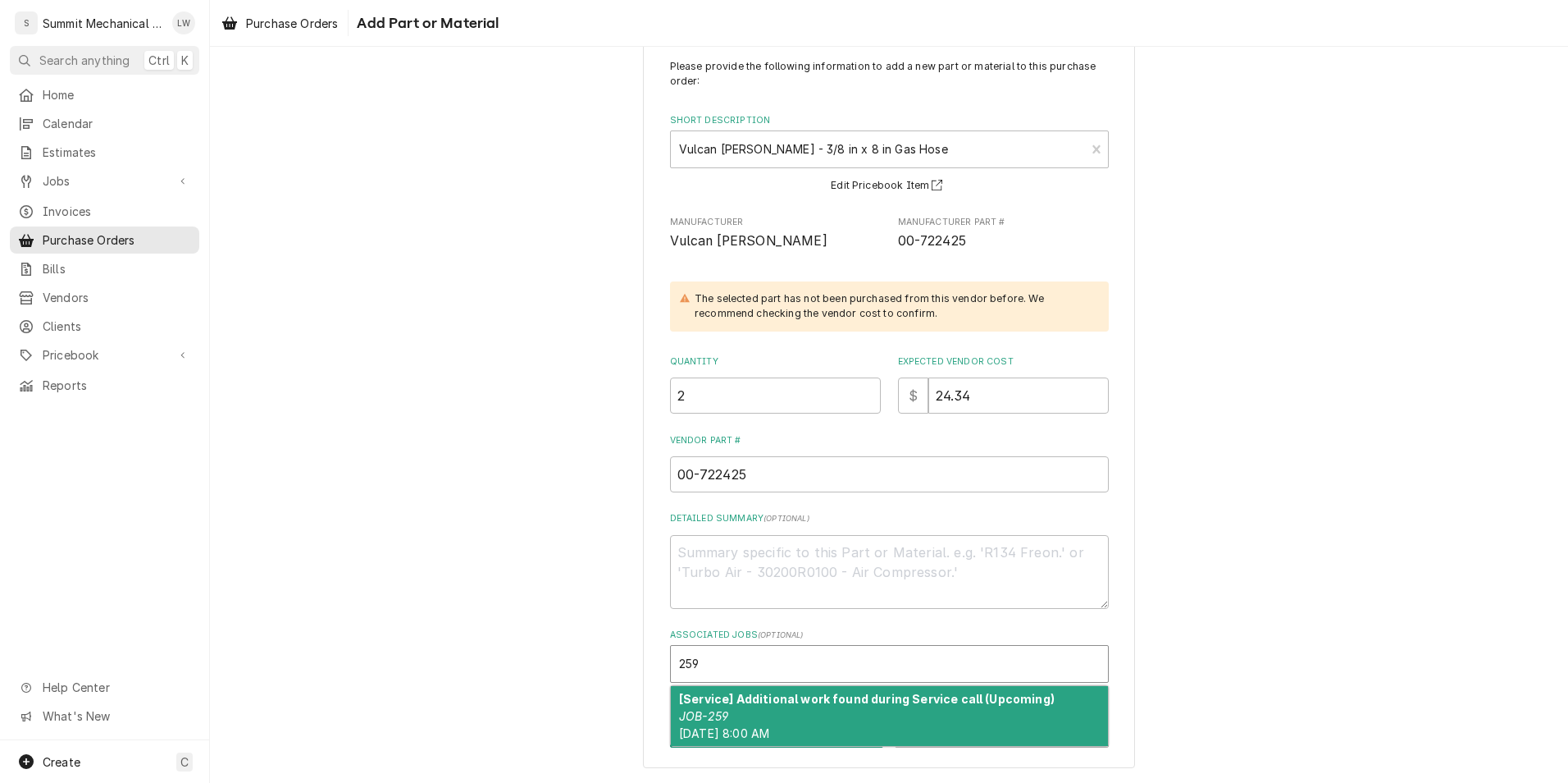
click at [772, 708] on div "[Service] Additional work found during Service call (Upcoming) JOB-259 Mon, Oct…" at bounding box center [888, 715] width 437 height 60
type textarea "x"
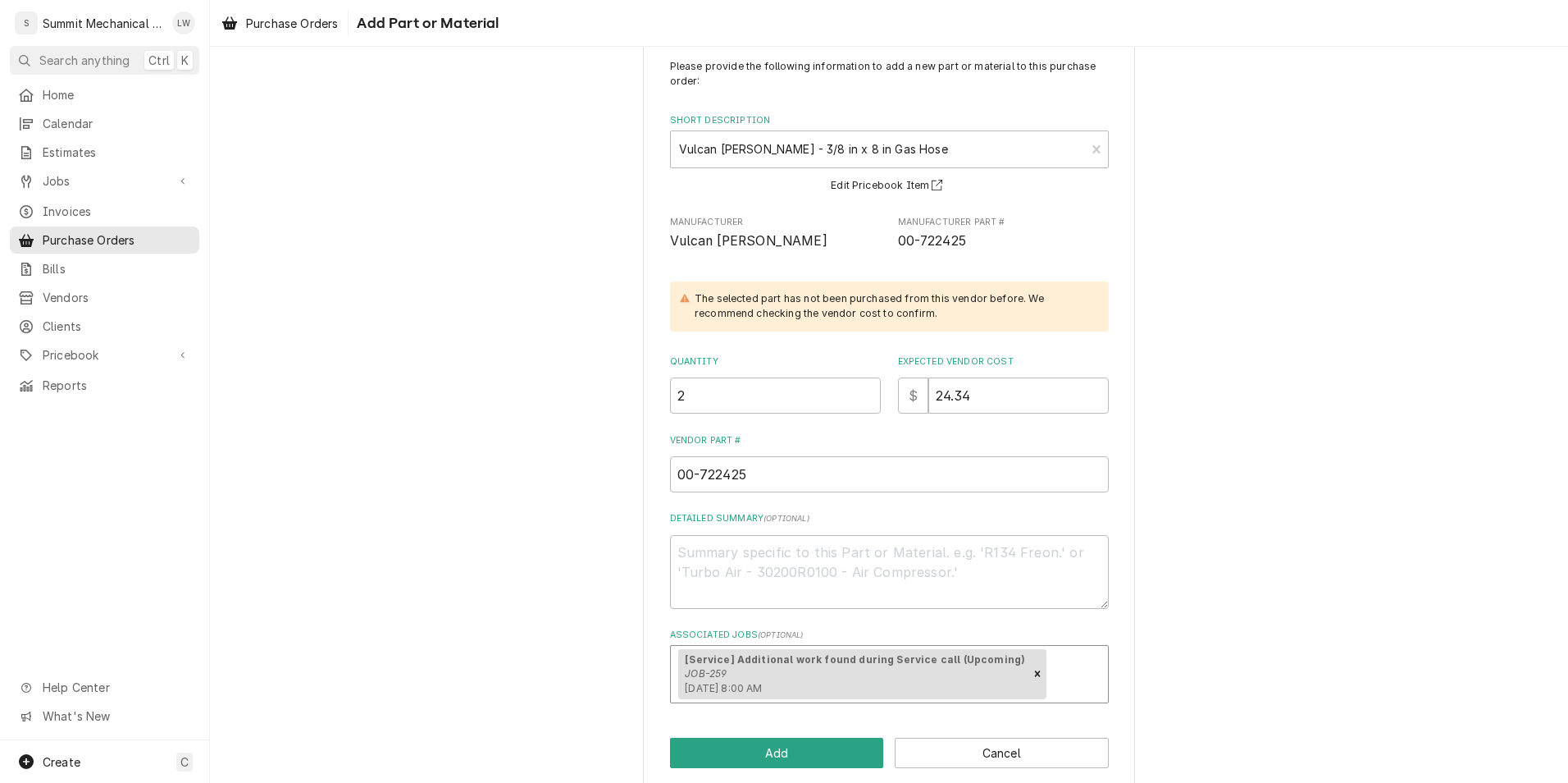
scroll to position [60, 0]
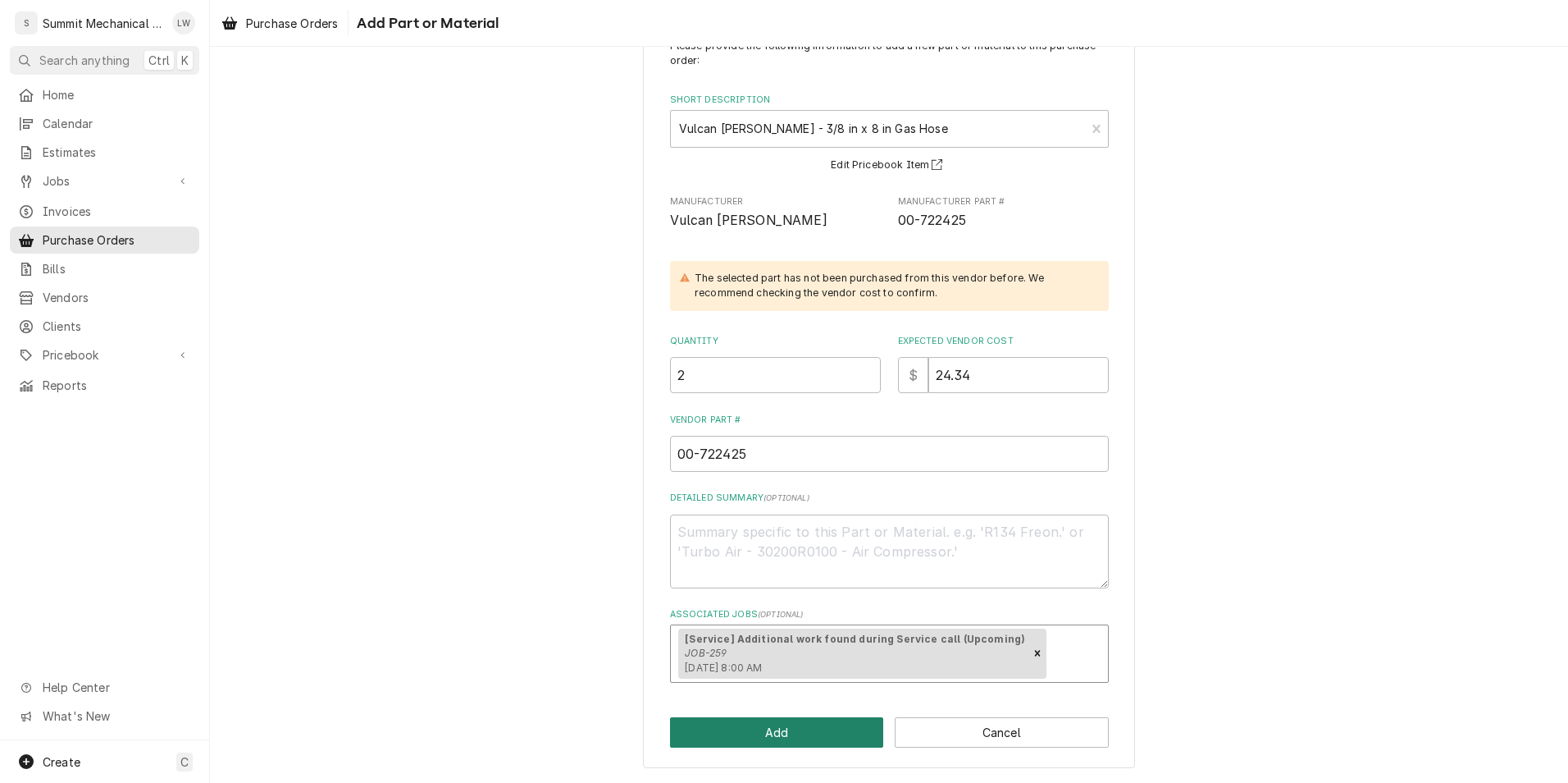
click at [812, 733] on button "Add" at bounding box center [777, 732] width 214 height 30
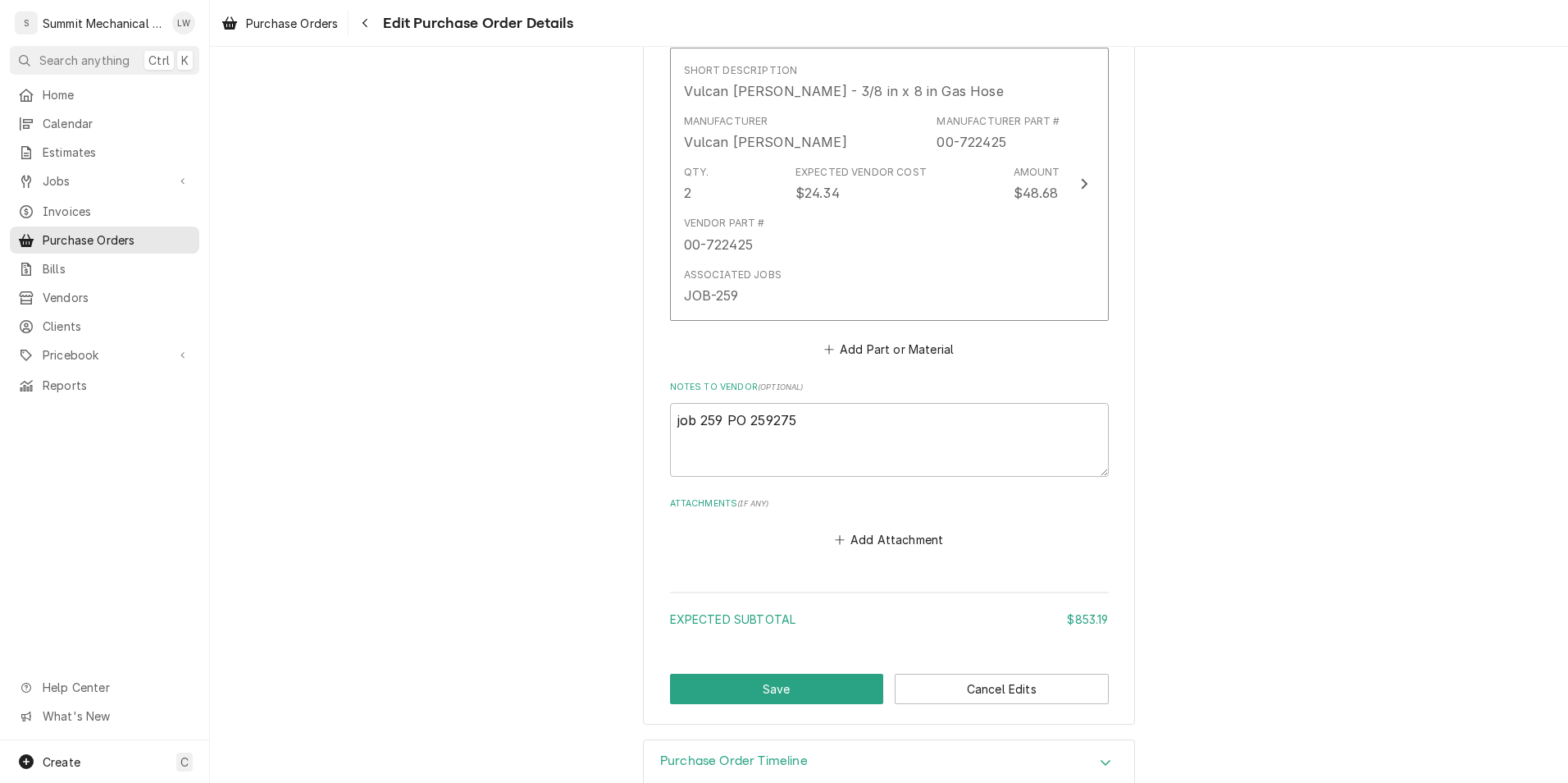
scroll to position [2554, 0]
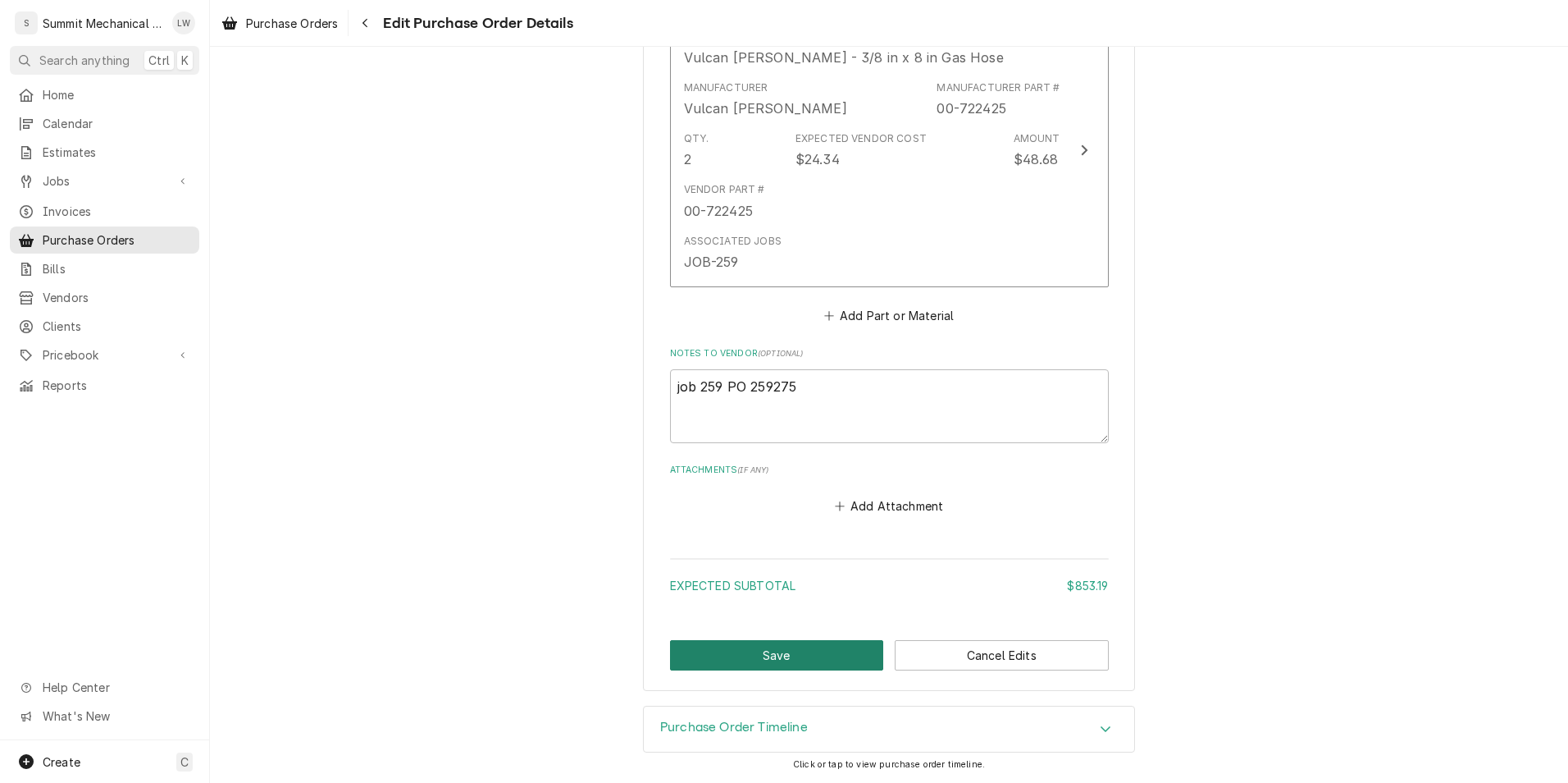
click at [790, 652] on button "Save" at bounding box center [777, 655] width 214 height 30
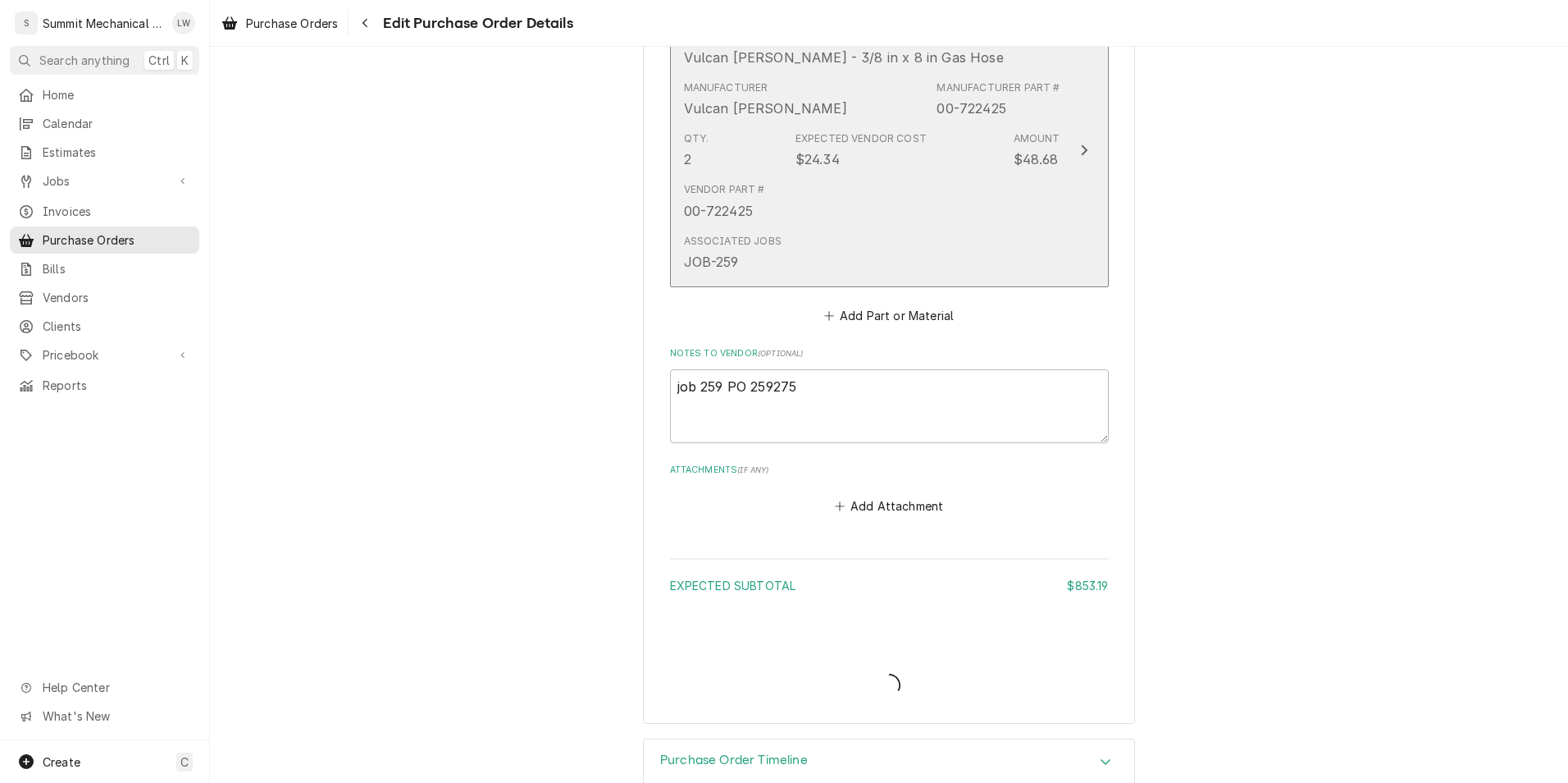
click at [780, 153] on div "Qty. 2 Expected Vendor Cost $24.34 Amount $48.68" at bounding box center [871, 150] width 377 height 51
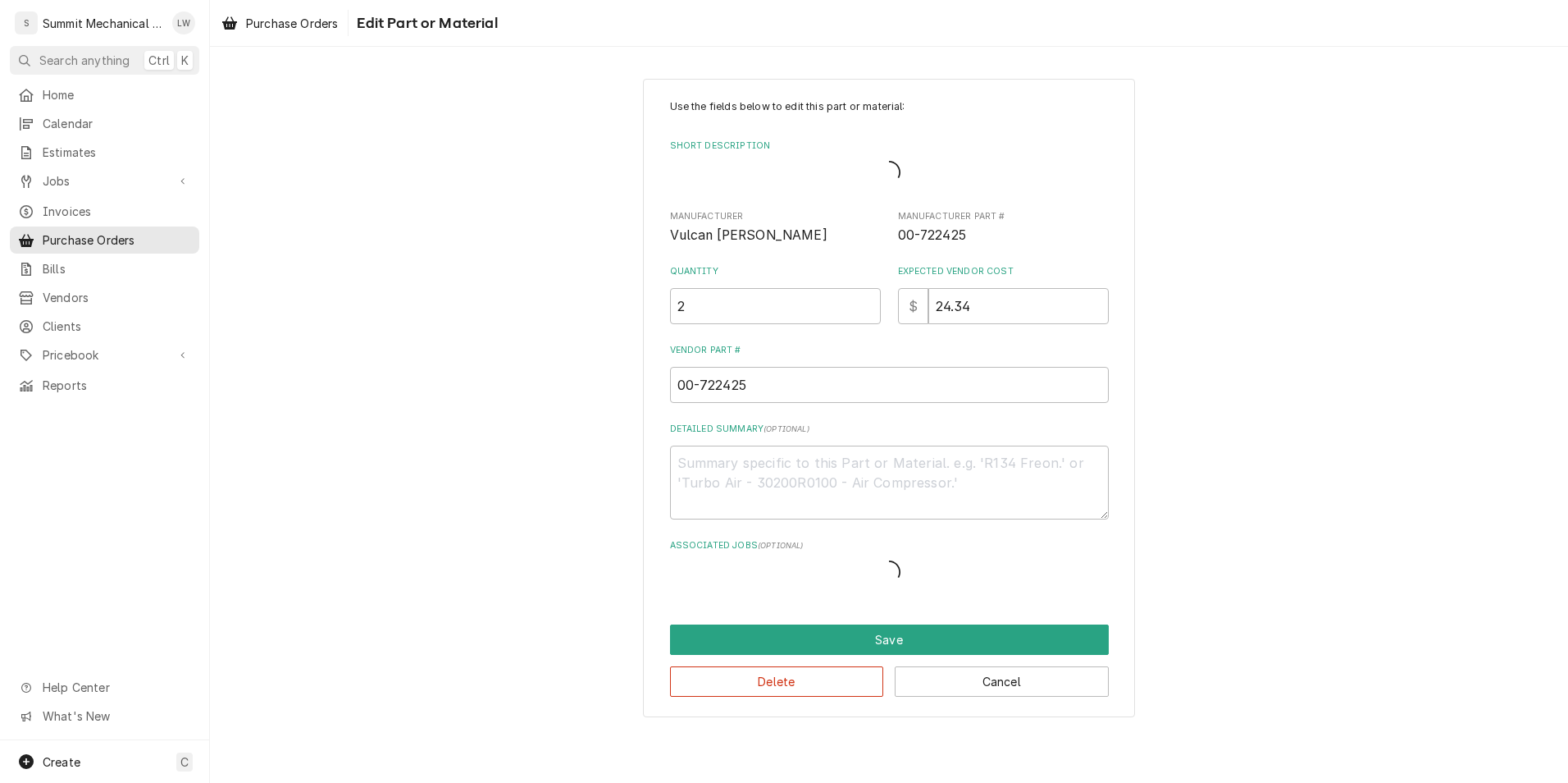
type textarea "x"
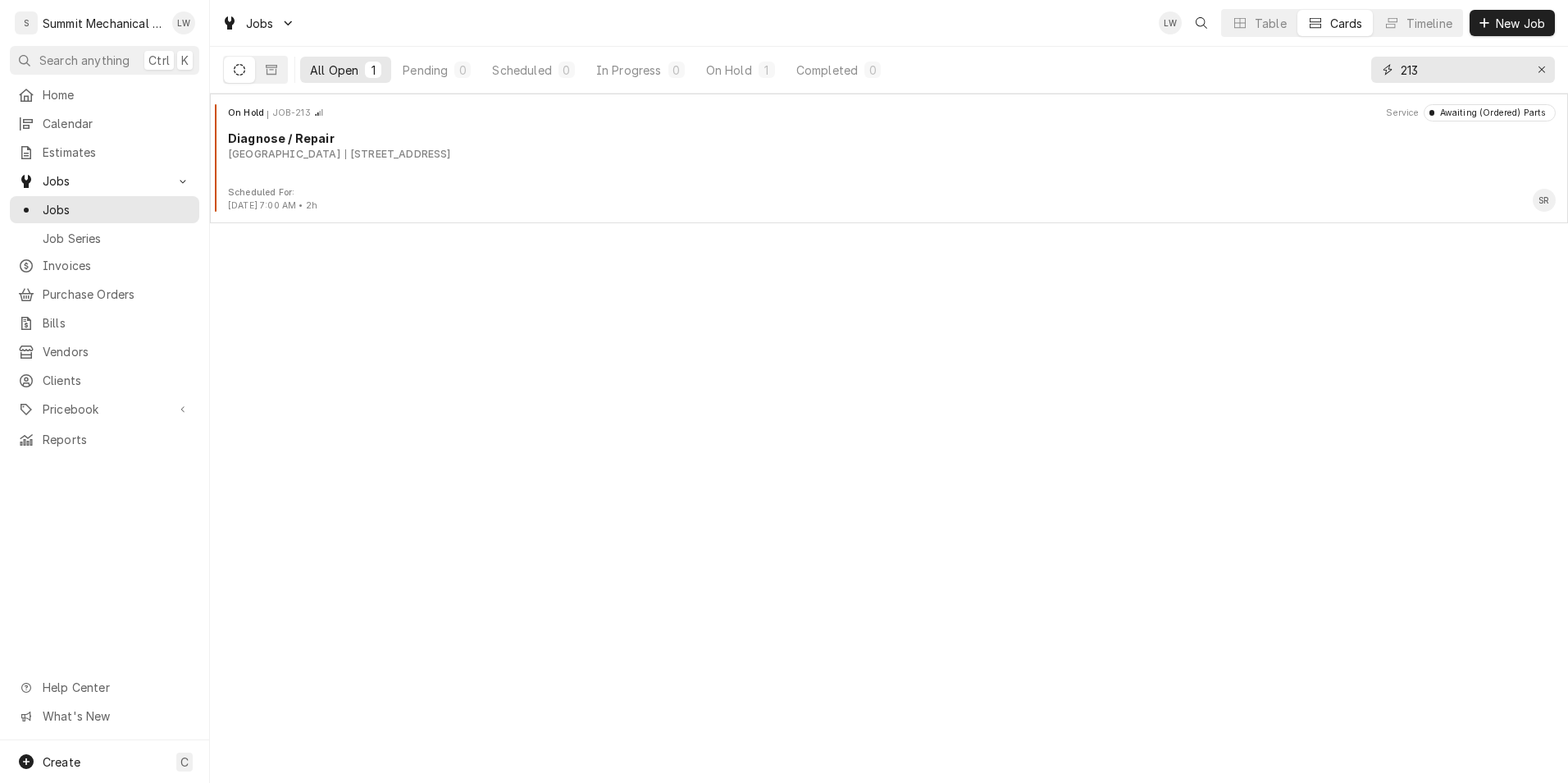
click at [1434, 79] on input "213" at bounding box center [1461, 70] width 123 height 26
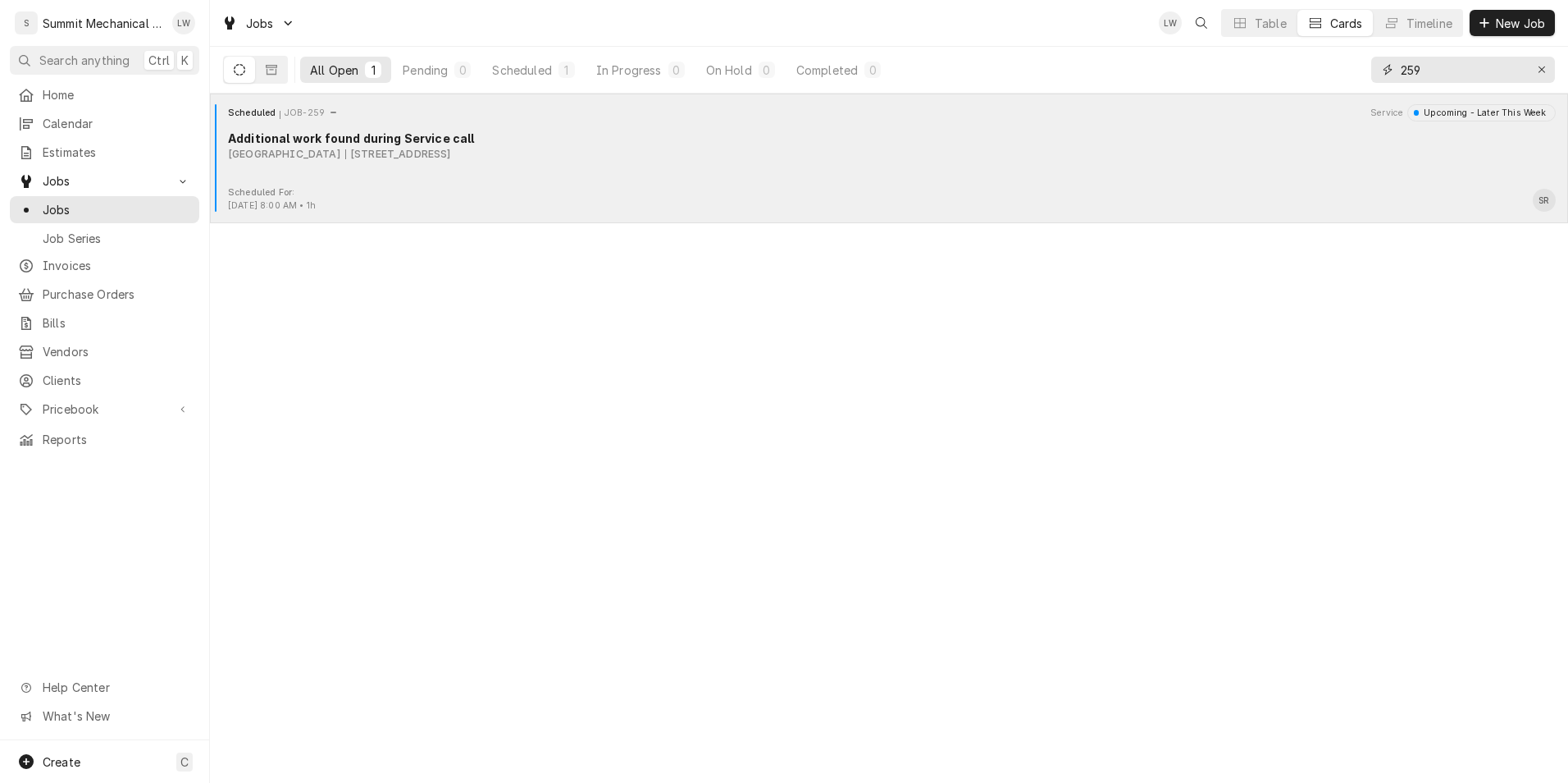
type input "259"
click at [585, 209] on div "Scheduled For: [DATE] 8:00 AM • 1h SR" at bounding box center [888, 199] width 1344 height 26
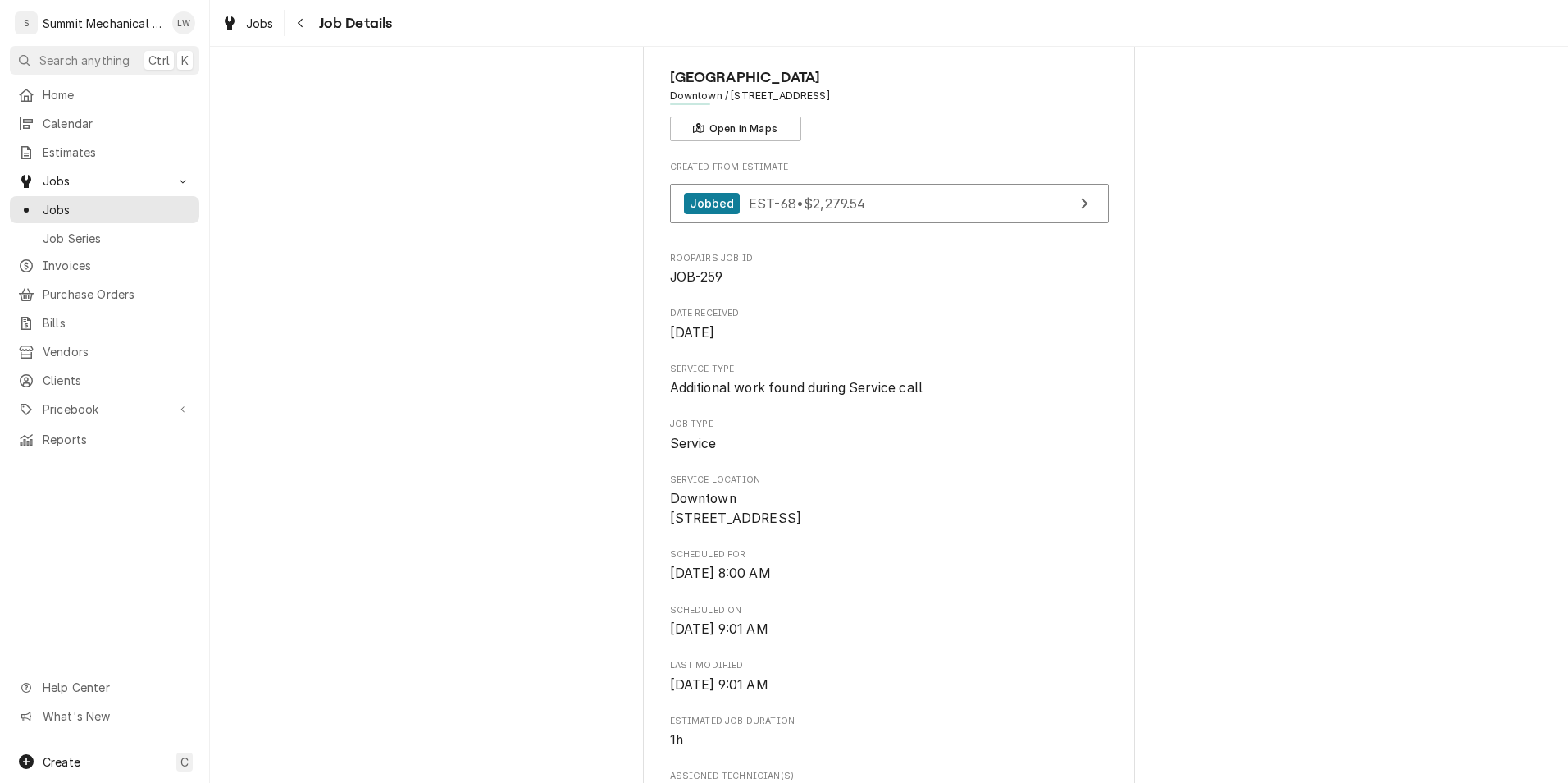
scroll to position [60, 0]
click at [259, 15] on span "Jobs" at bounding box center [261, 24] width 28 height 17
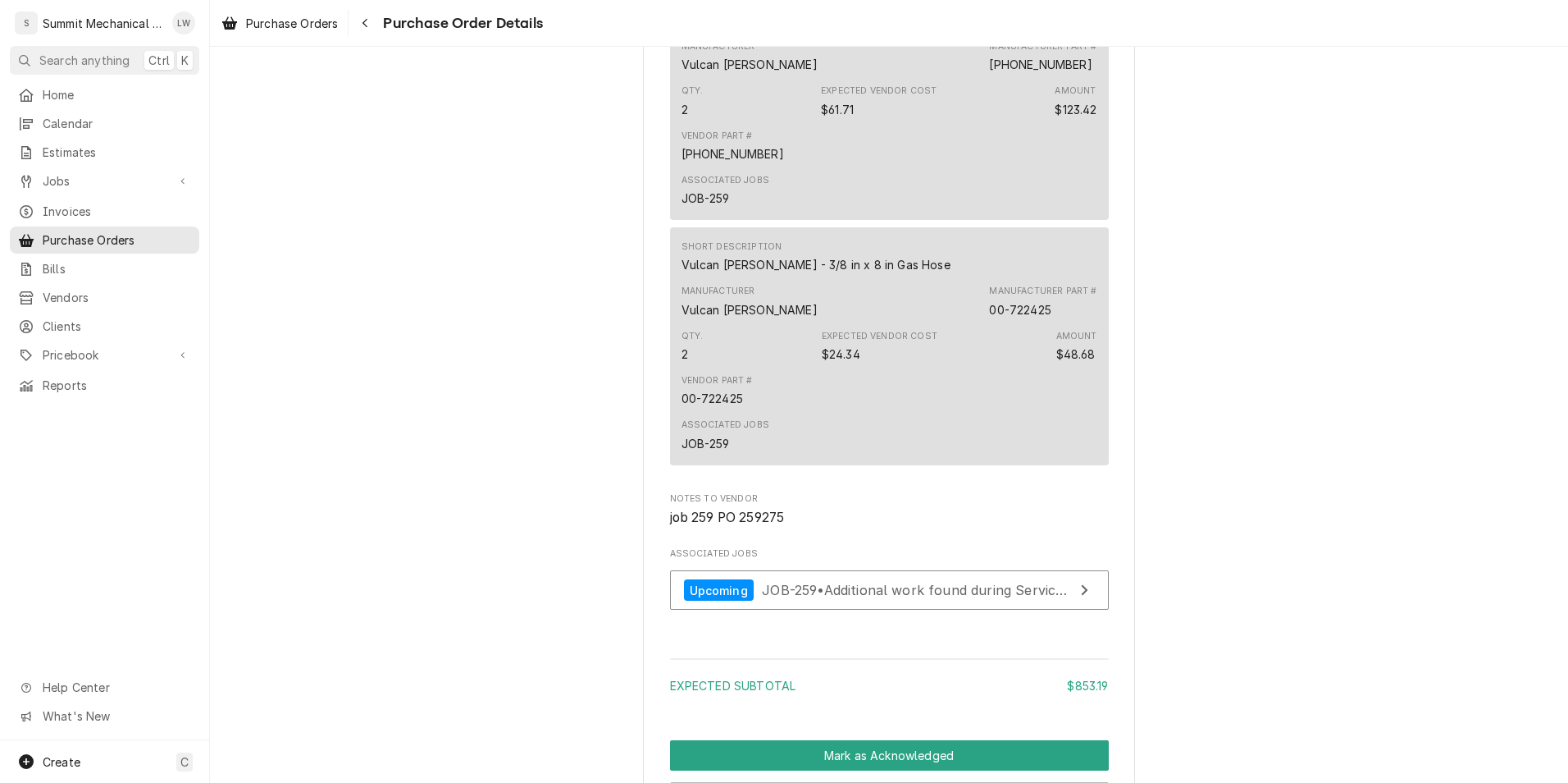
scroll to position [2636, 0]
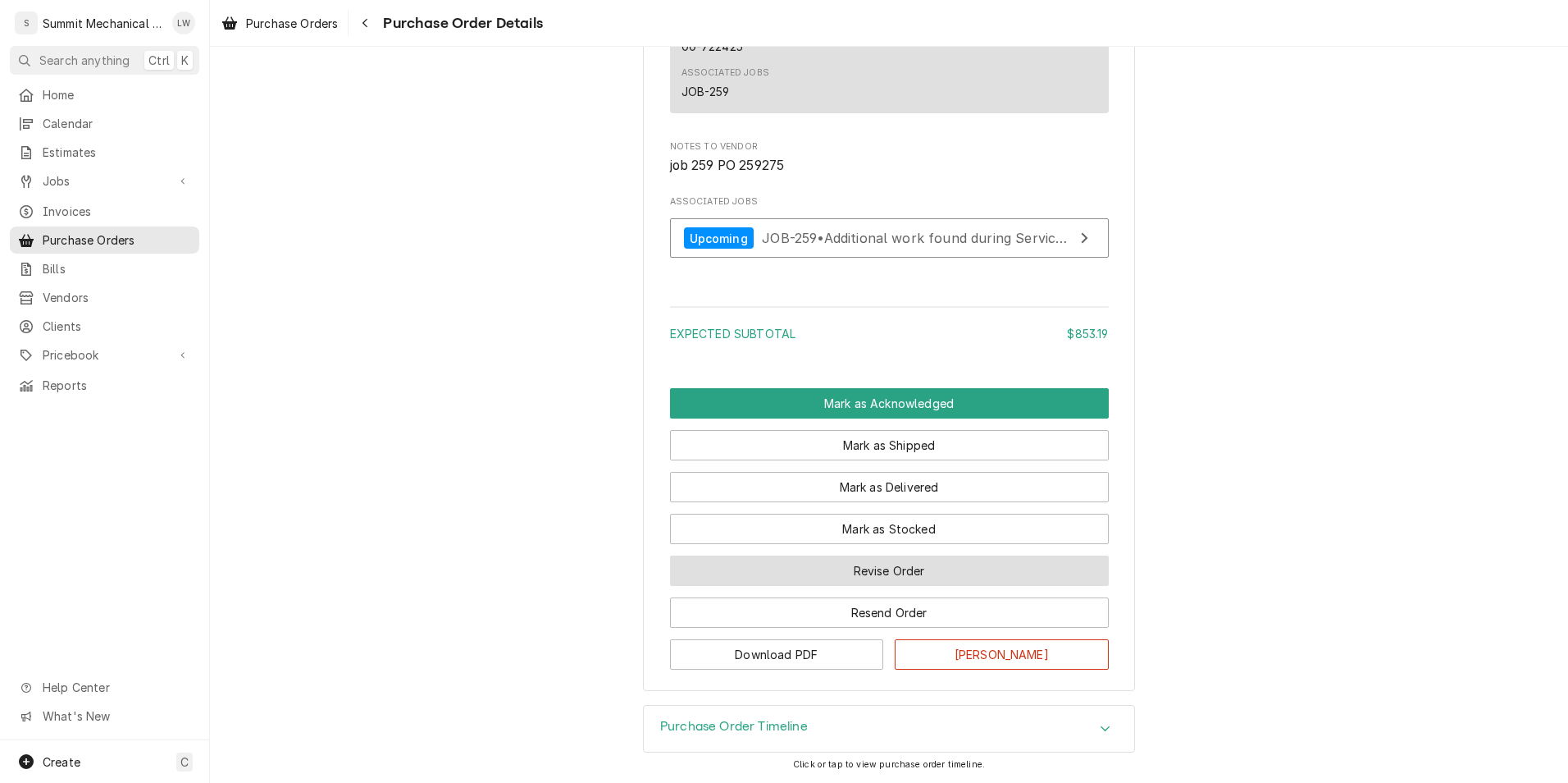
click at [806, 574] on button "Revise Order" at bounding box center [889, 570] width 439 height 30
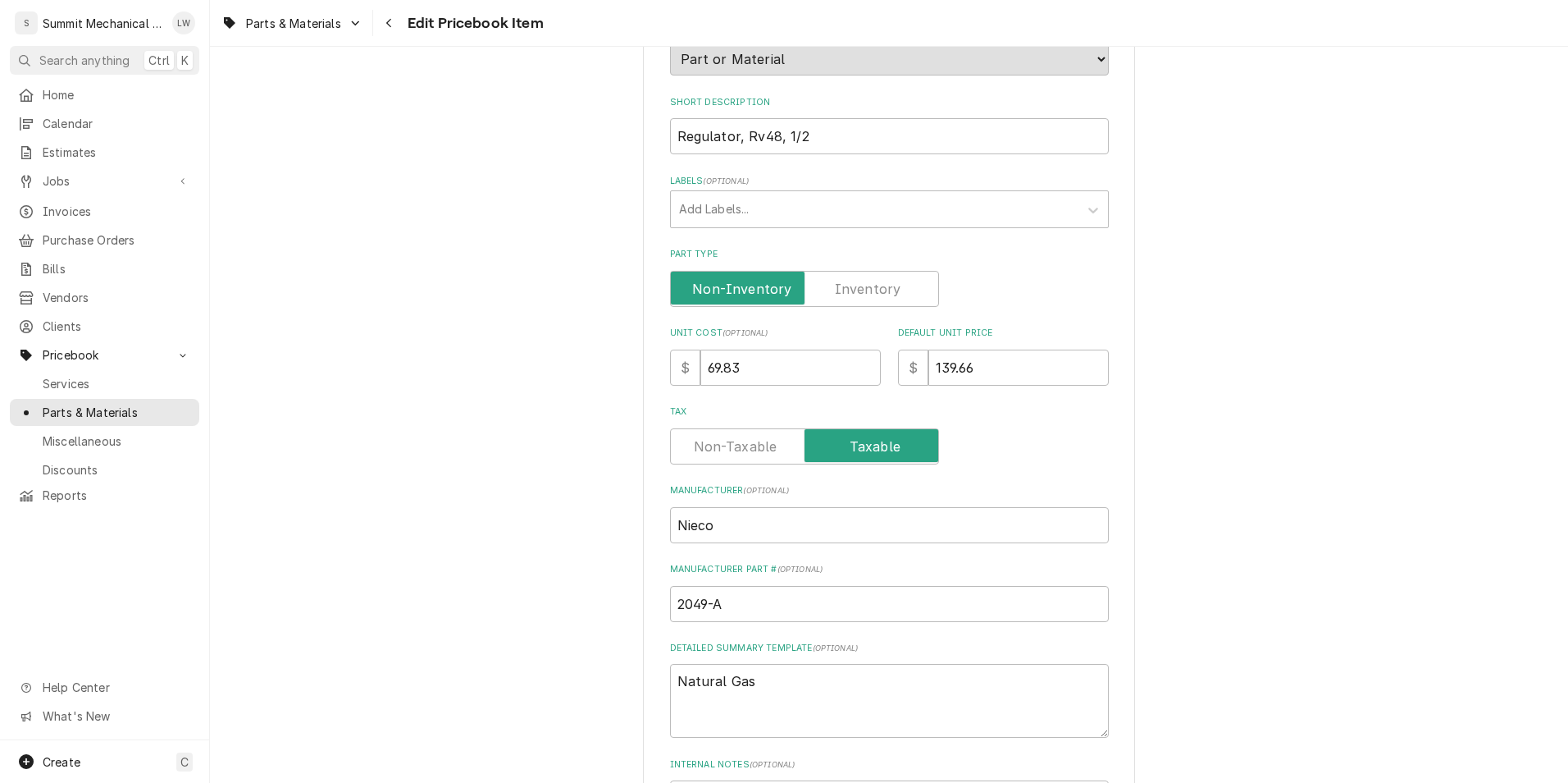
scroll to position [229, 0]
click at [797, 370] on input "69.83" at bounding box center [790, 366] width 180 height 36
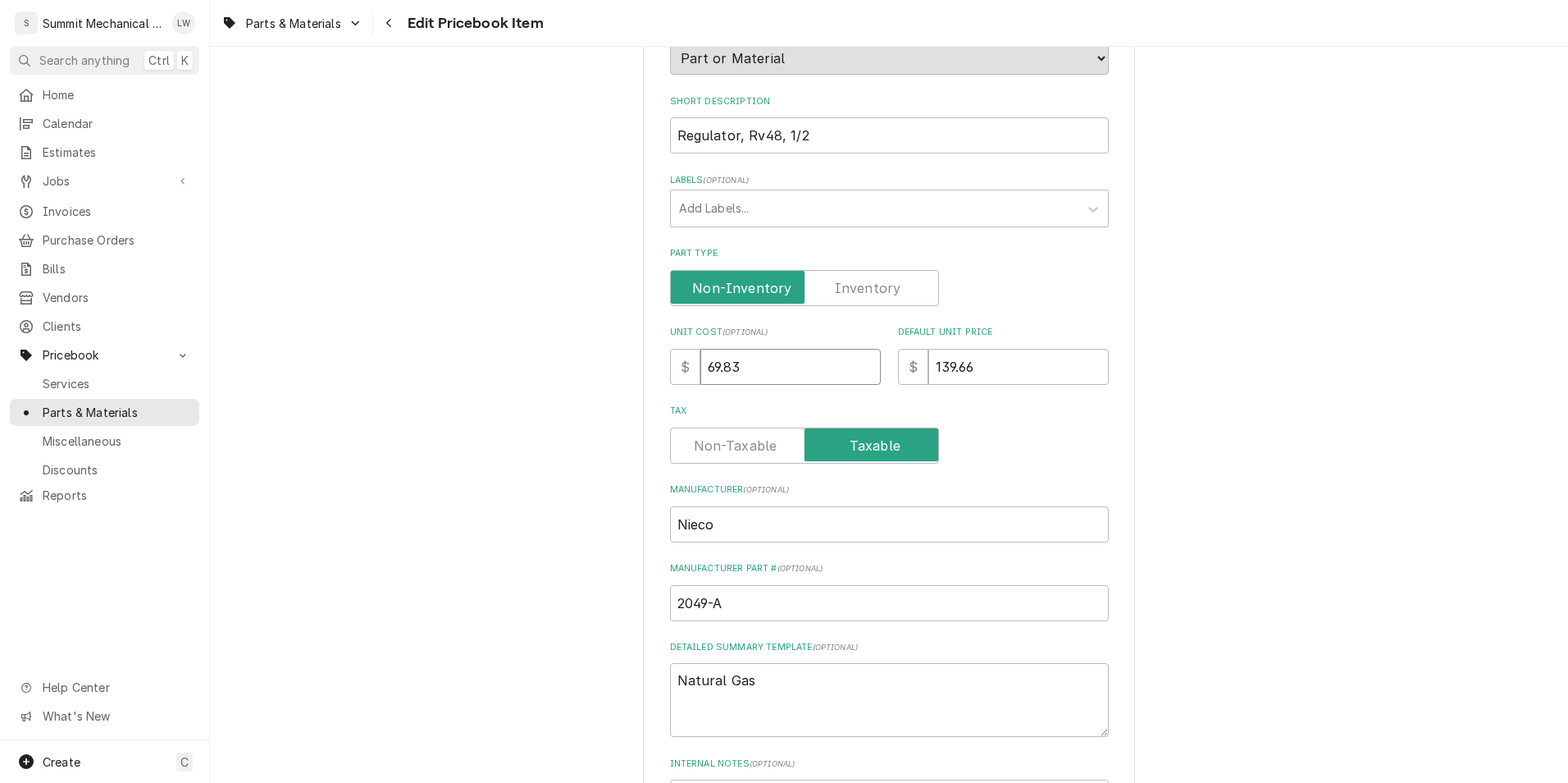
type textarea "x"
type input "2"
type textarea "x"
type input "21"
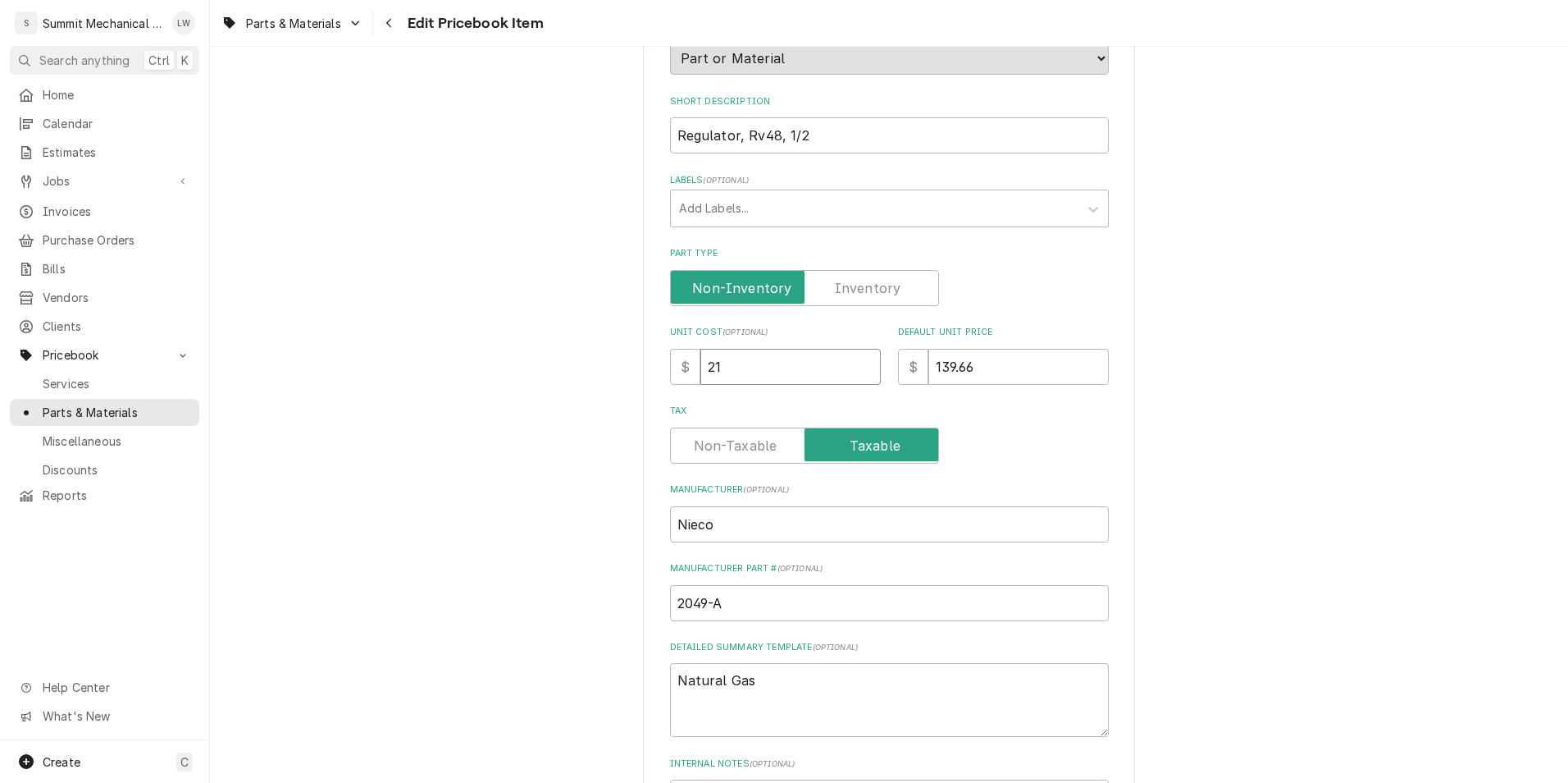
type textarea "x"
type input "21.87"
type textarea "x"
type input "21.87"
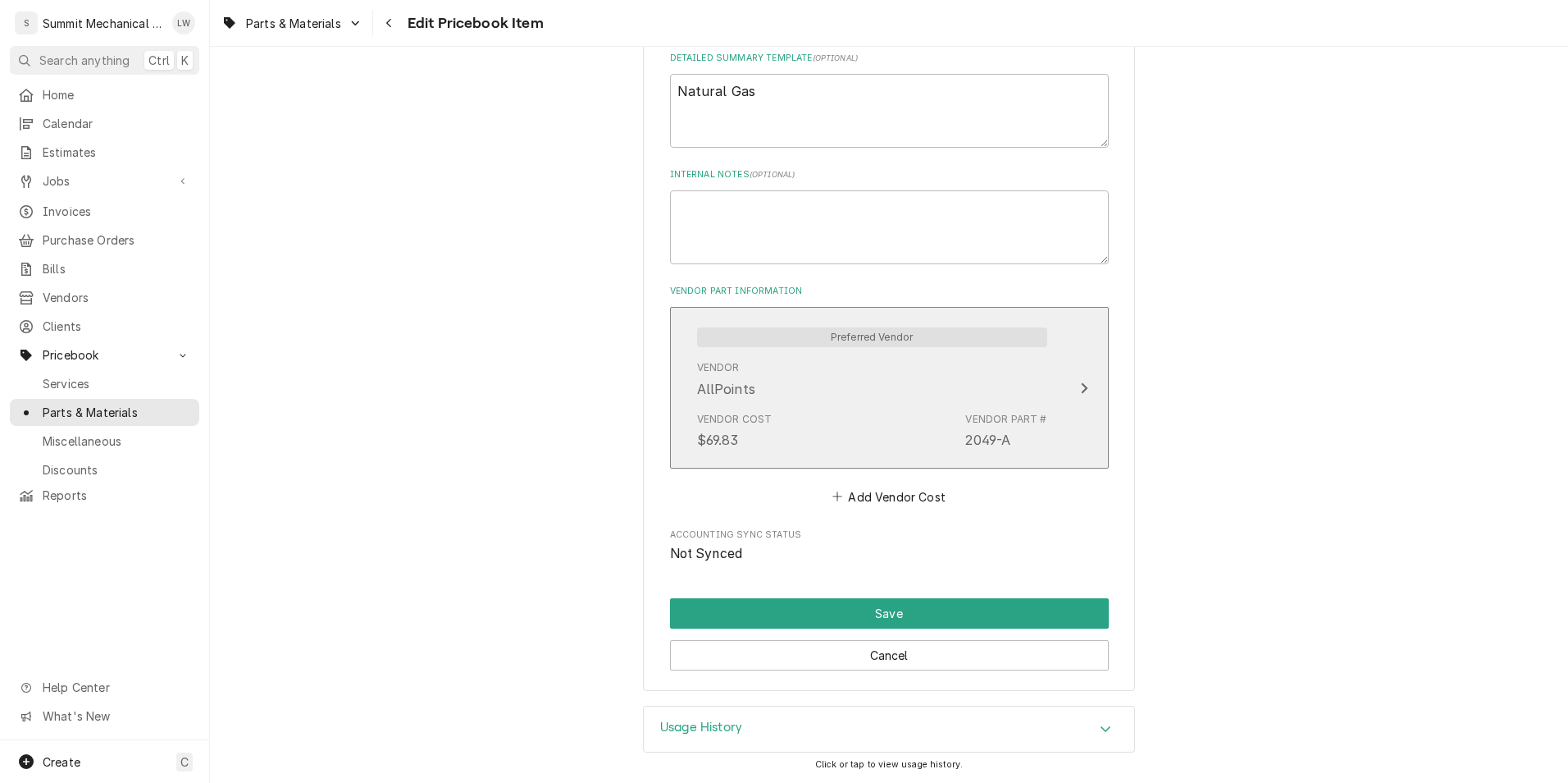
click at [967, 436] on div "2049-A" at bounding box center [987, 439] width 45 height 20
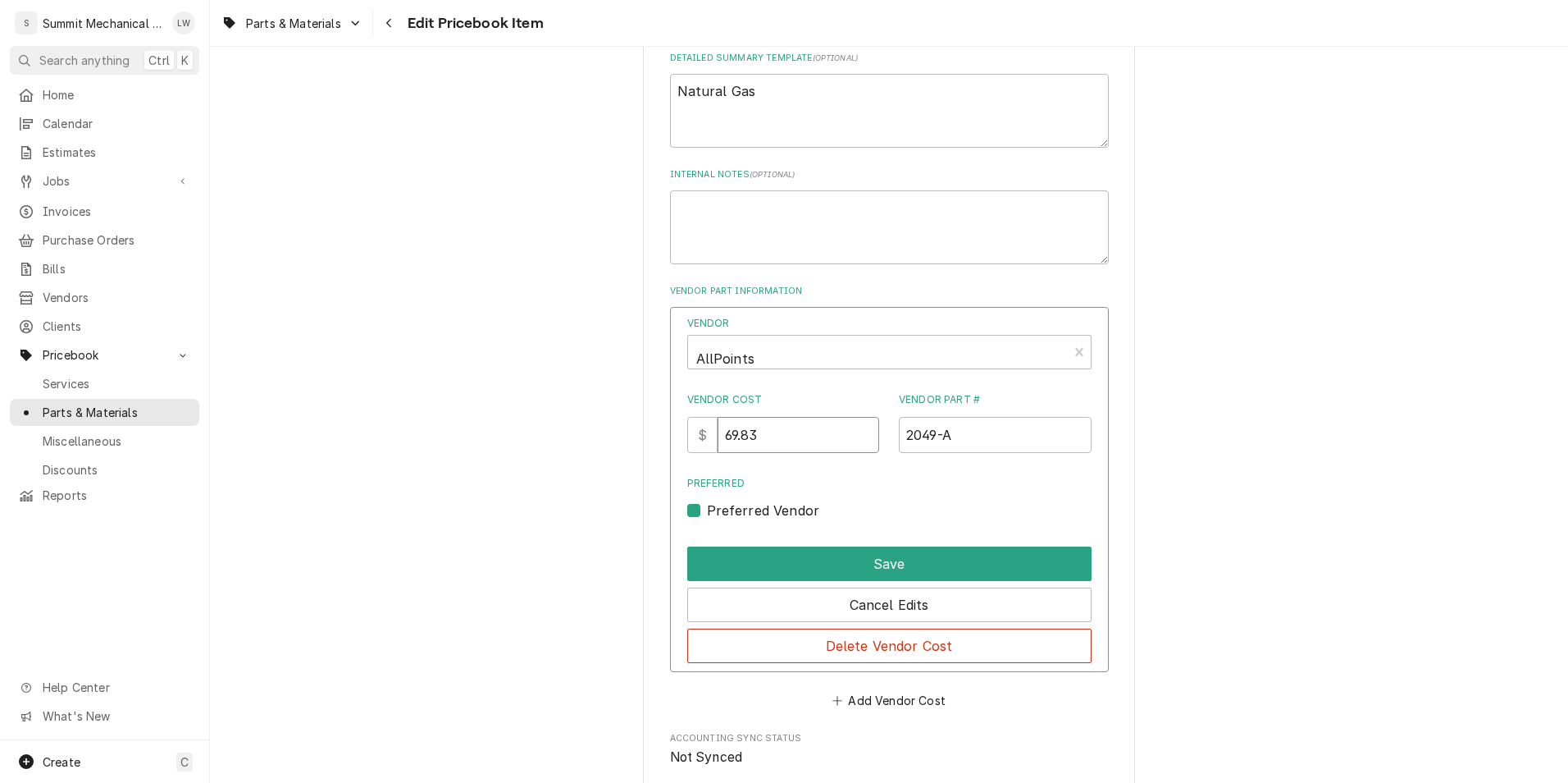
click at [827, 450] on input "69.83" at bounding box center [798, 434] width 161 height 36
type input "21.87"
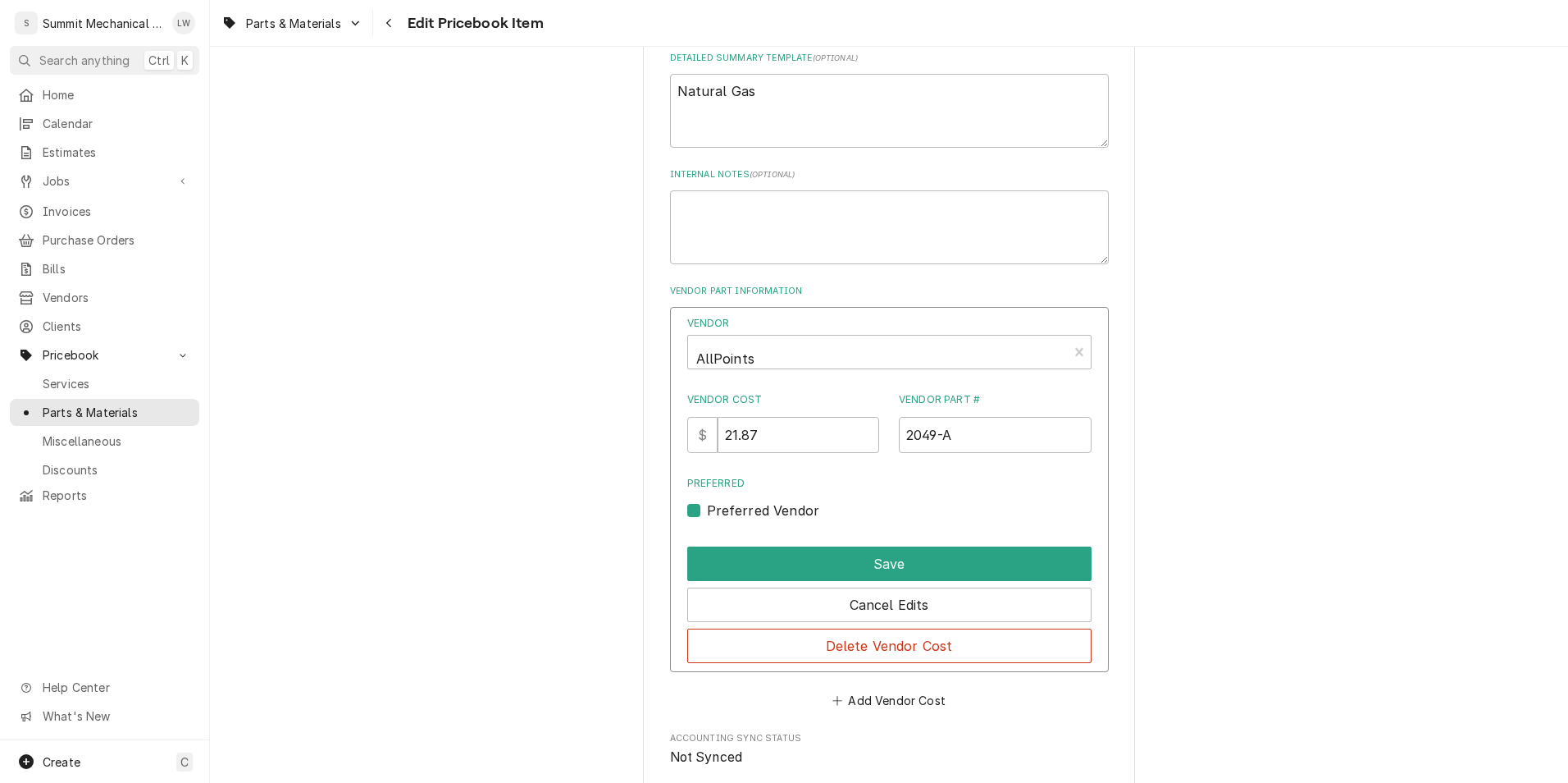
scroll to position [869, 0]
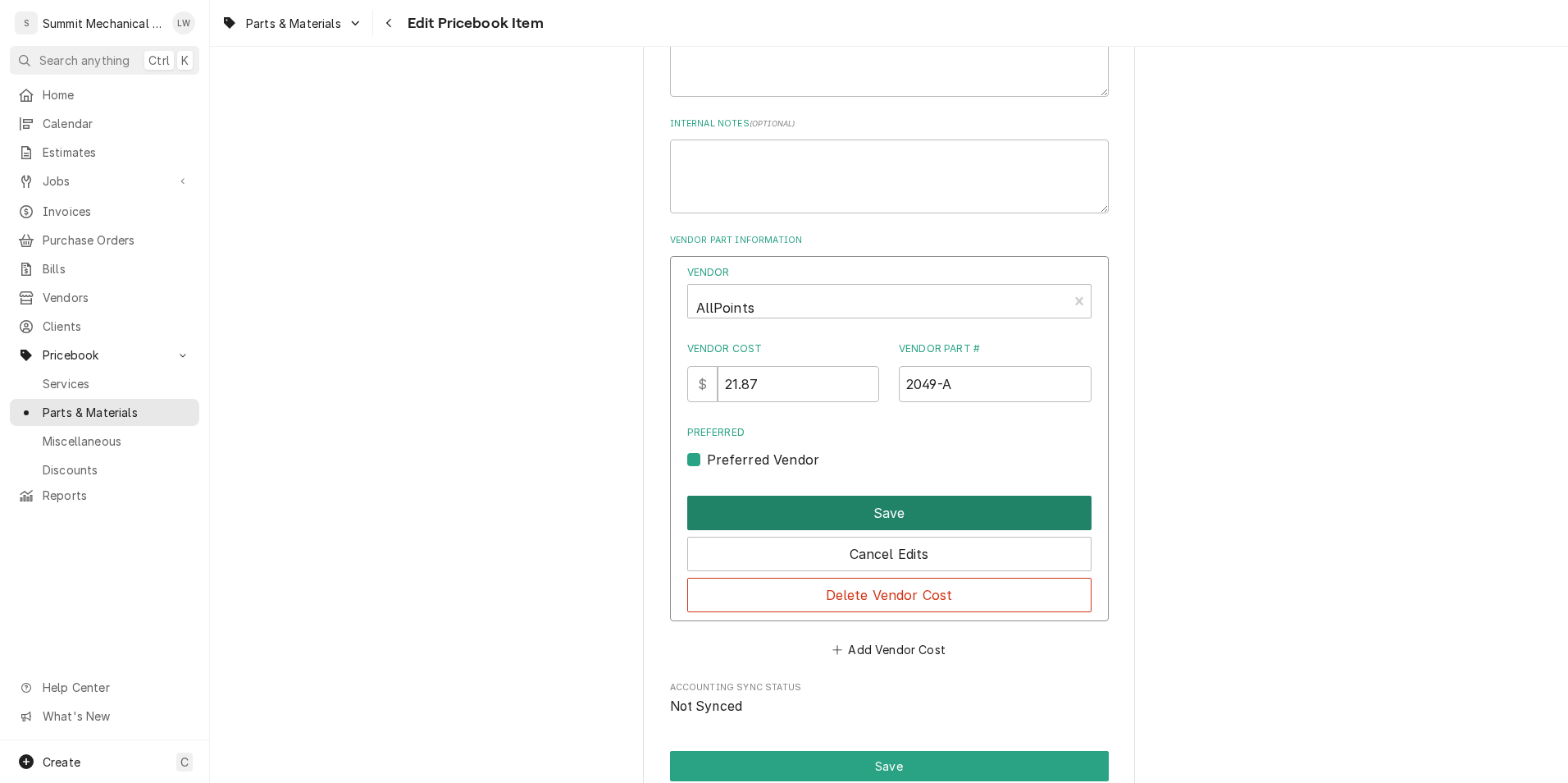
click at [875, 523] on button "Save" at bounding box center [889, 513] width 404 height 34
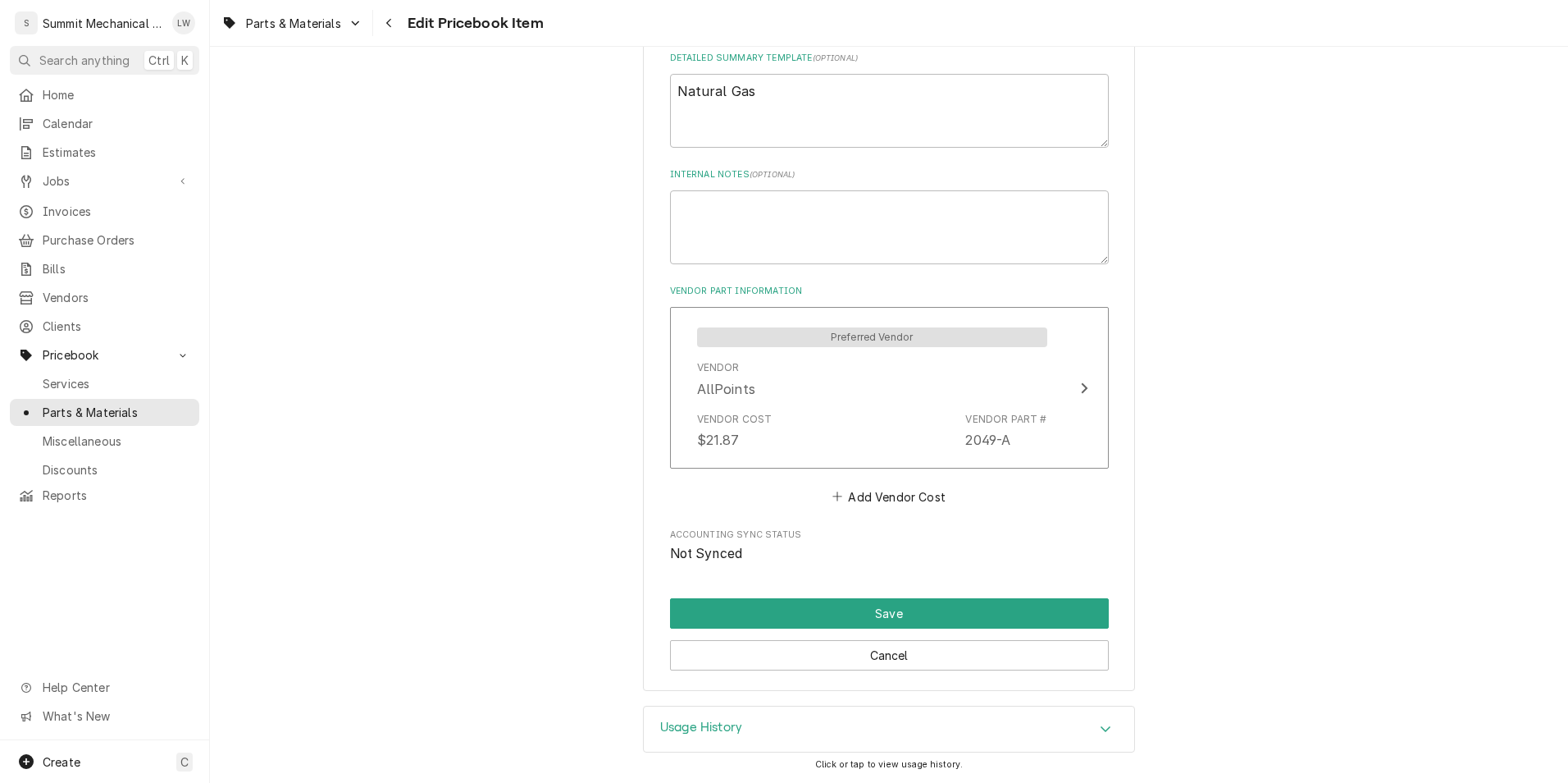
scroll to position [818, 0]
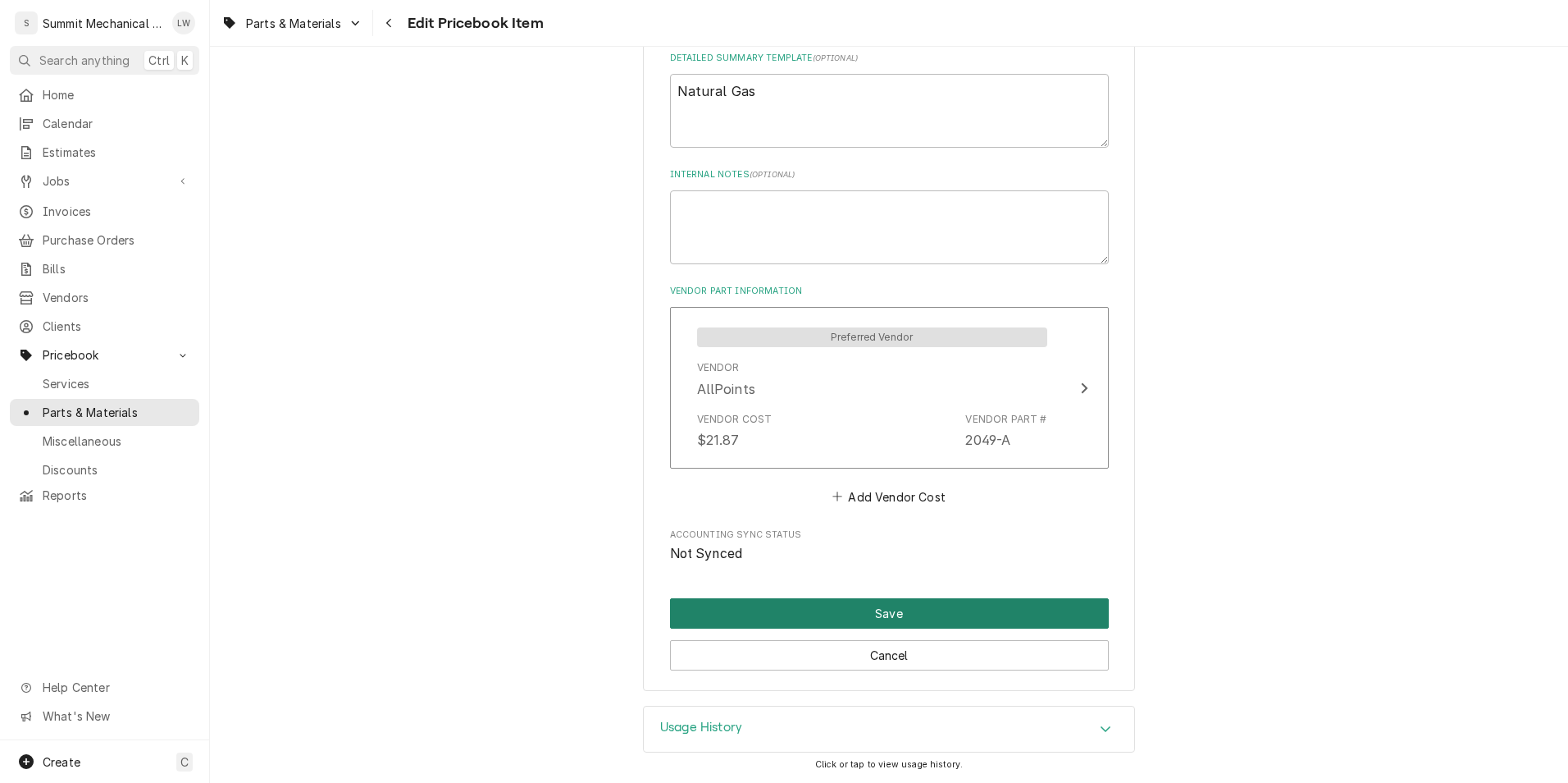
click at [874, 615] on button "Save" at bounding box center [889, 613] width 439 height 30
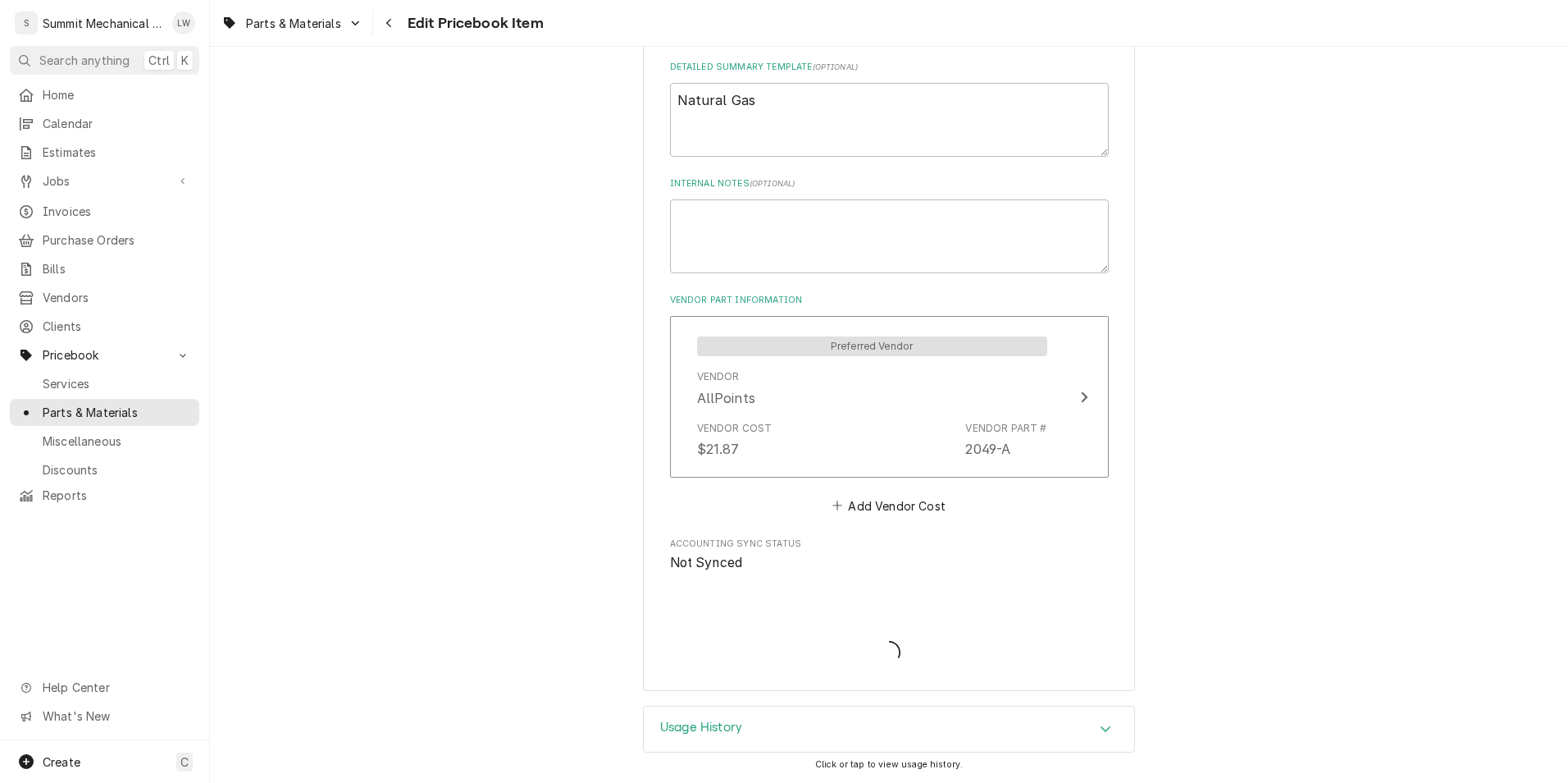
type textarea "x"
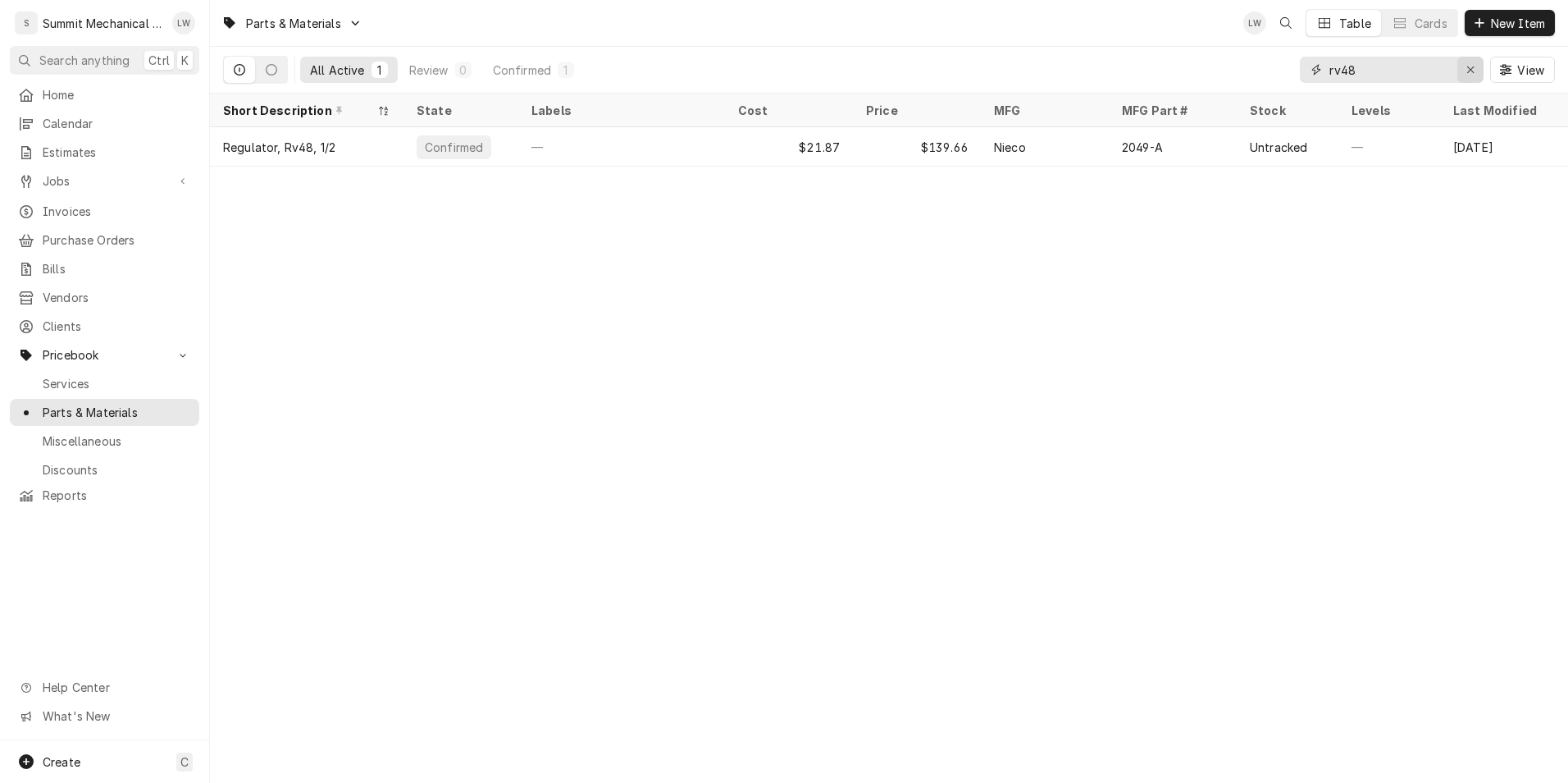
click at [1472, 71] on icon "Erase input" at bounding box center [1471, 70] width 9 height 11
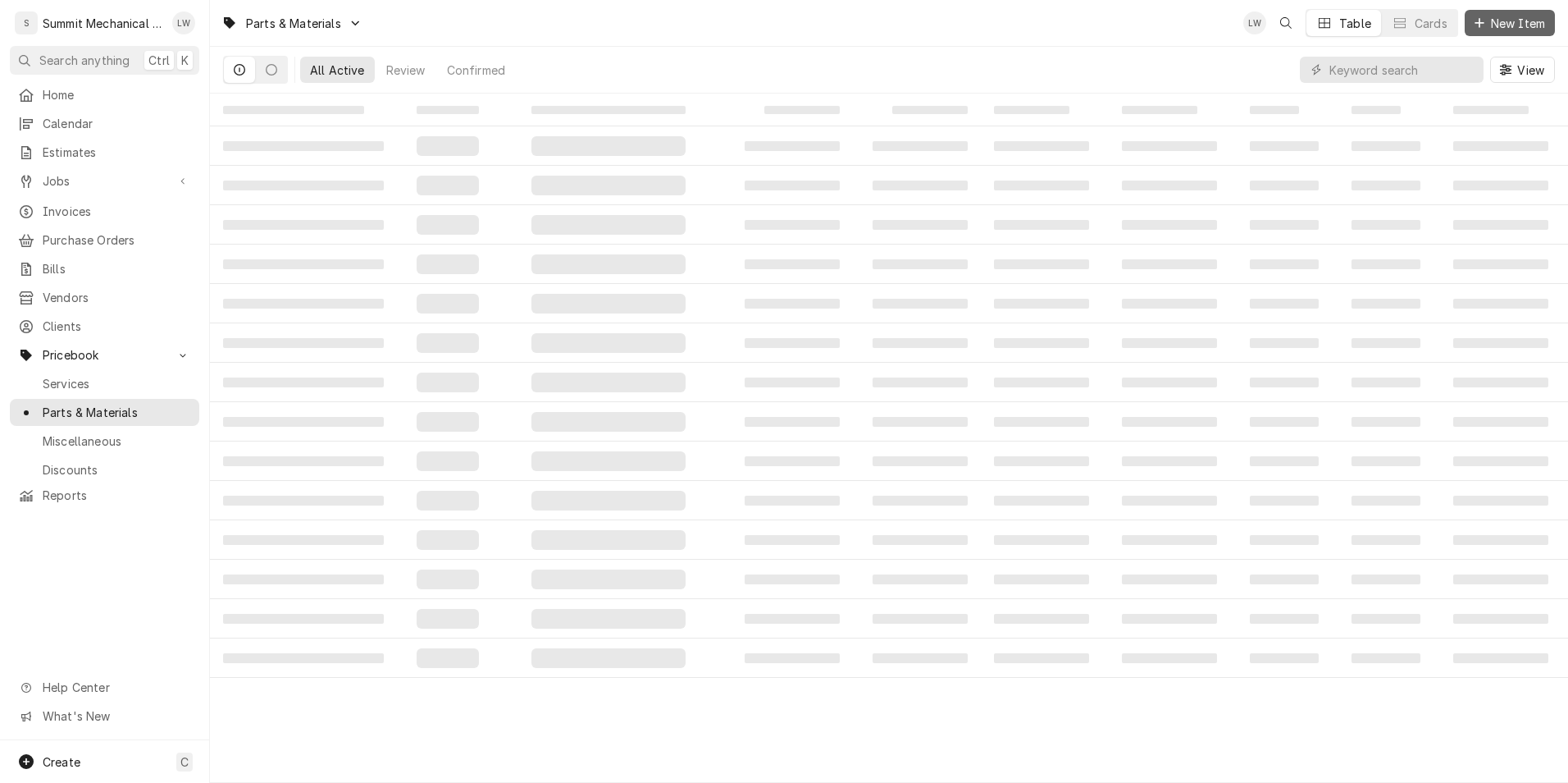
click at [1485, 25] on div "Dynamic Content Wrapper" at bounding box center [1478, 23] width 16 height 16
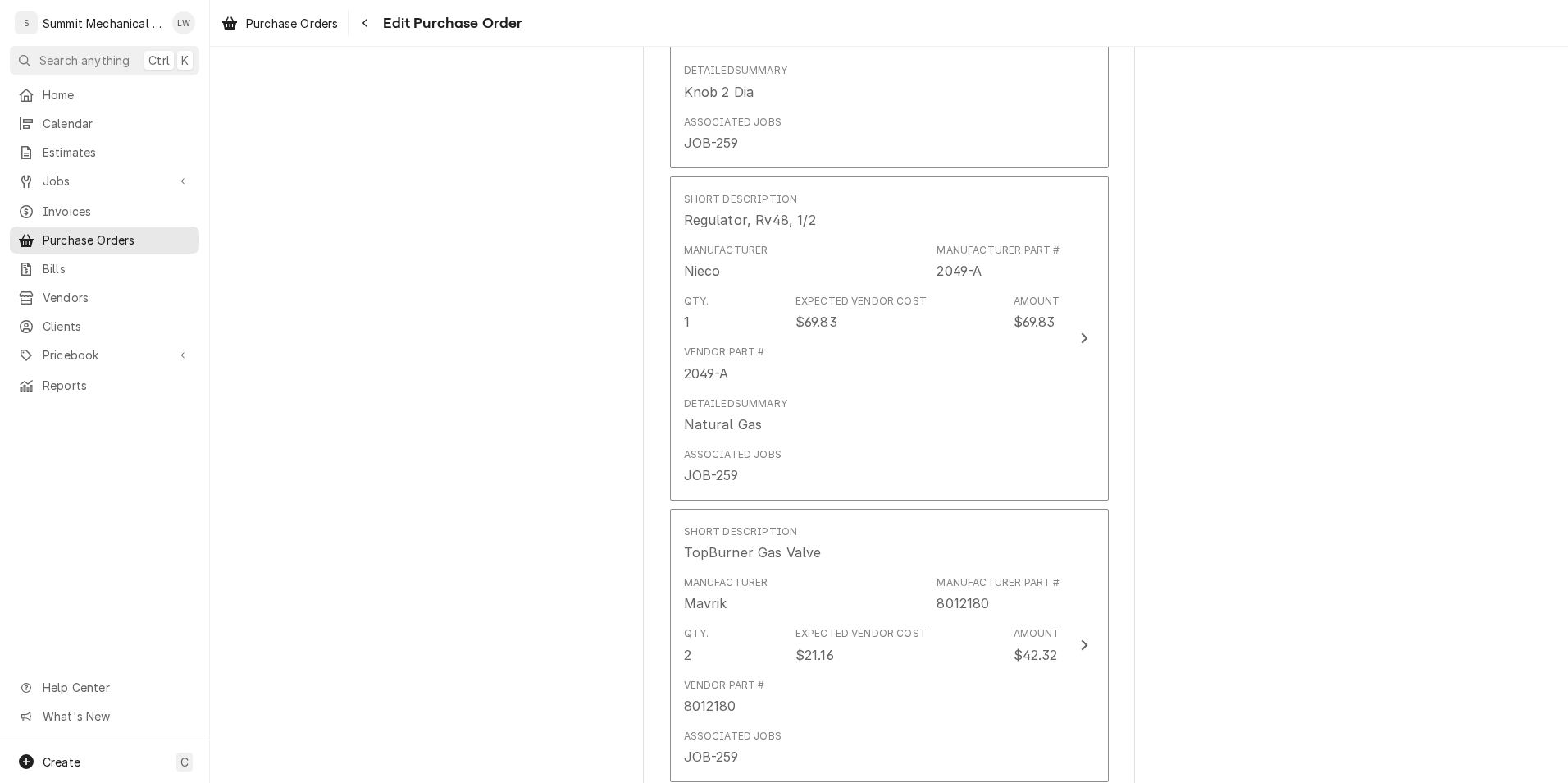
scroll to position [1563, 0]
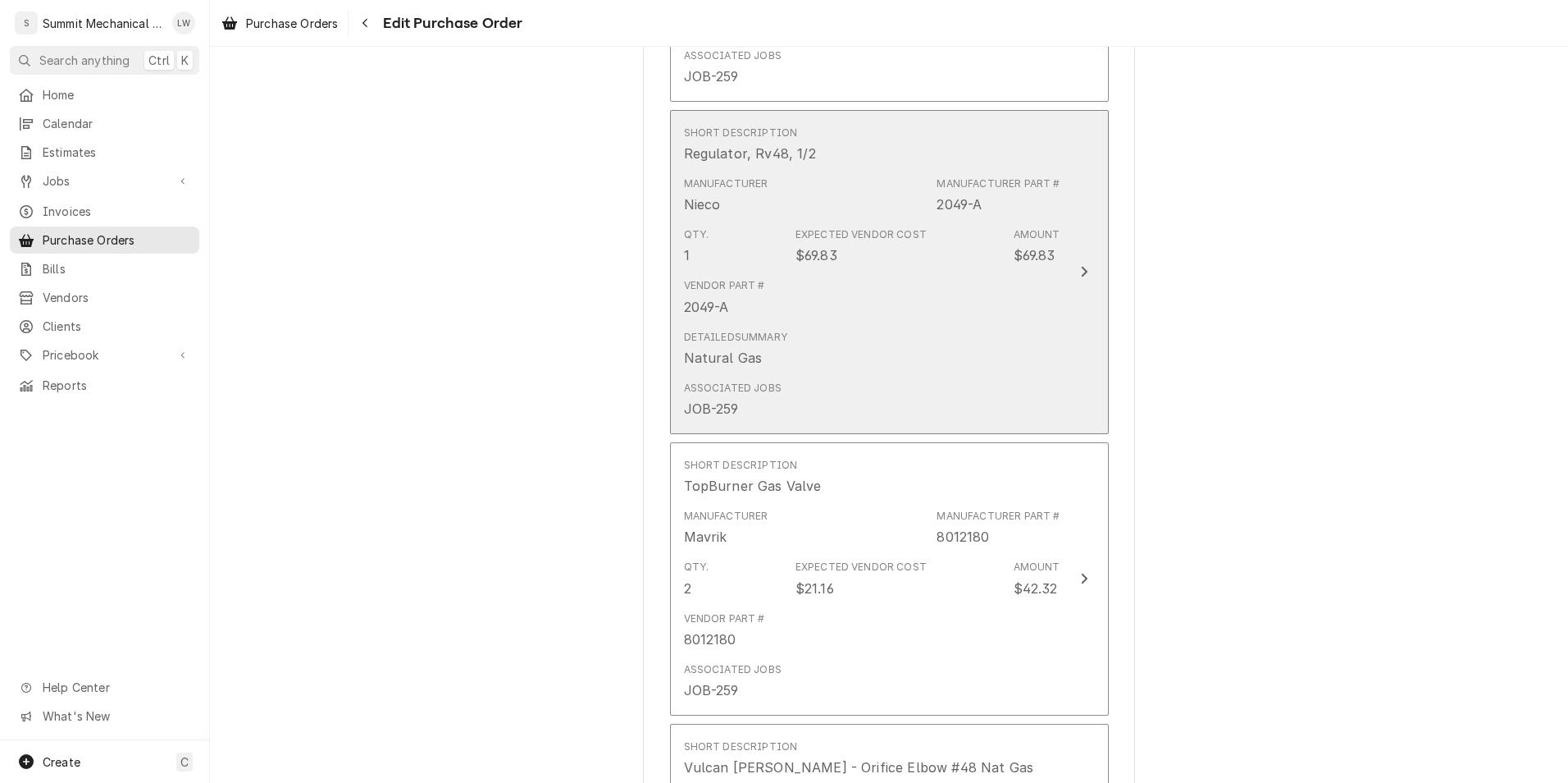
click at [851, 323] on div "Detailed Summary Natural Gas" at bounding box center [871, 349] width 377 height 51
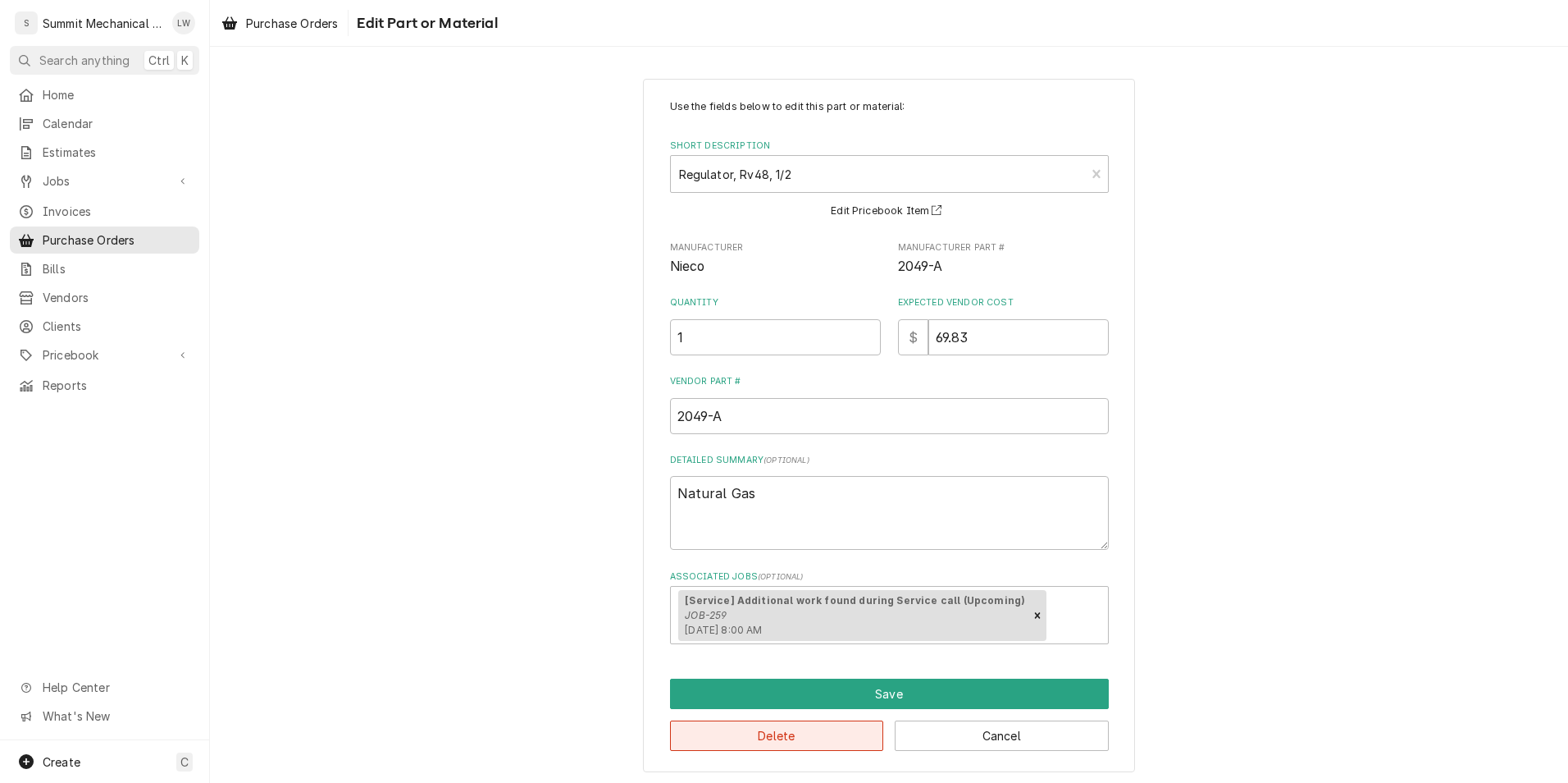
click at [801, 741] on button "Delete" at bounding box center [777, 736] width 214 height 30
type textarea "x"
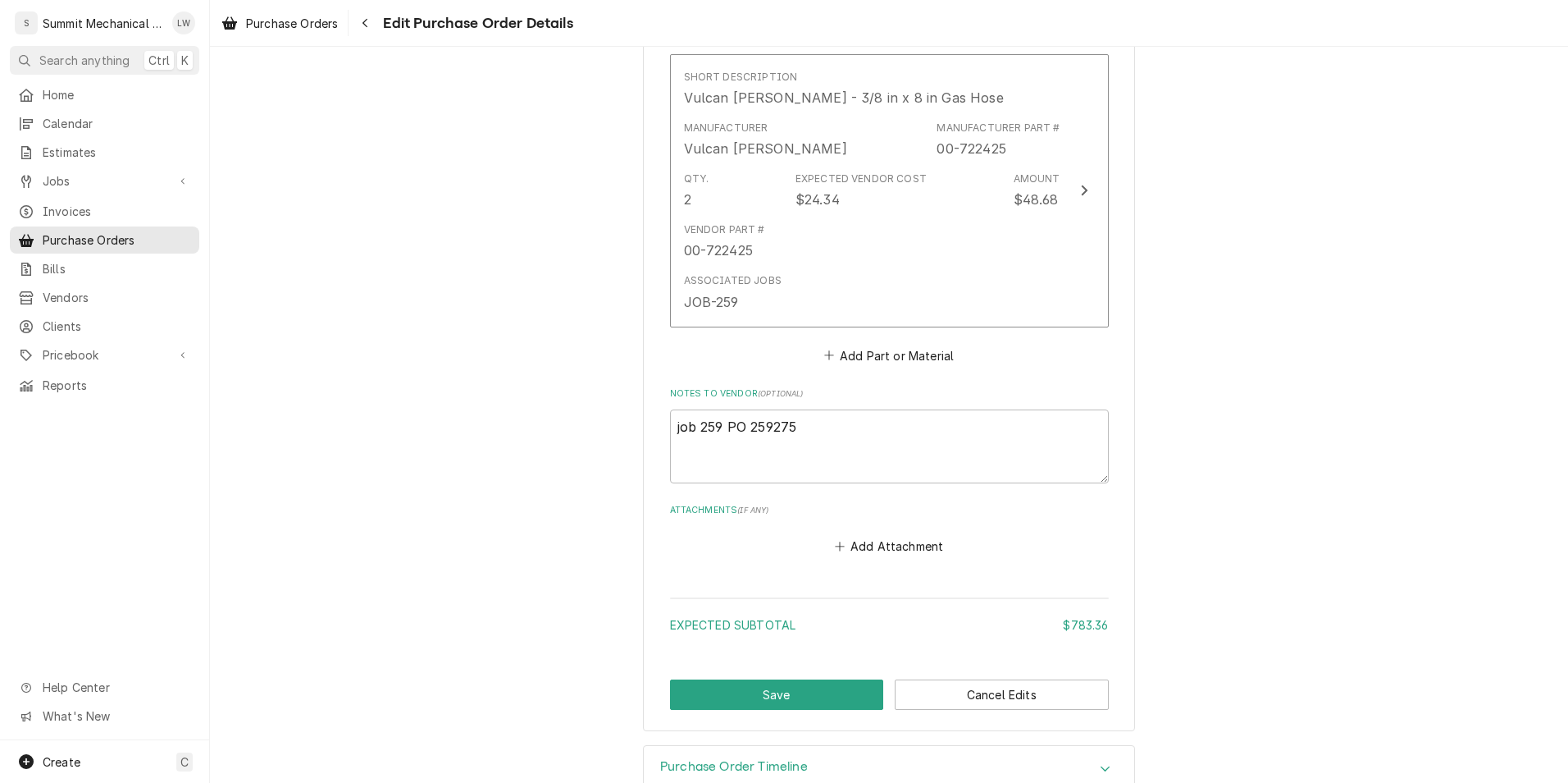
scroll to position [2221, 0]
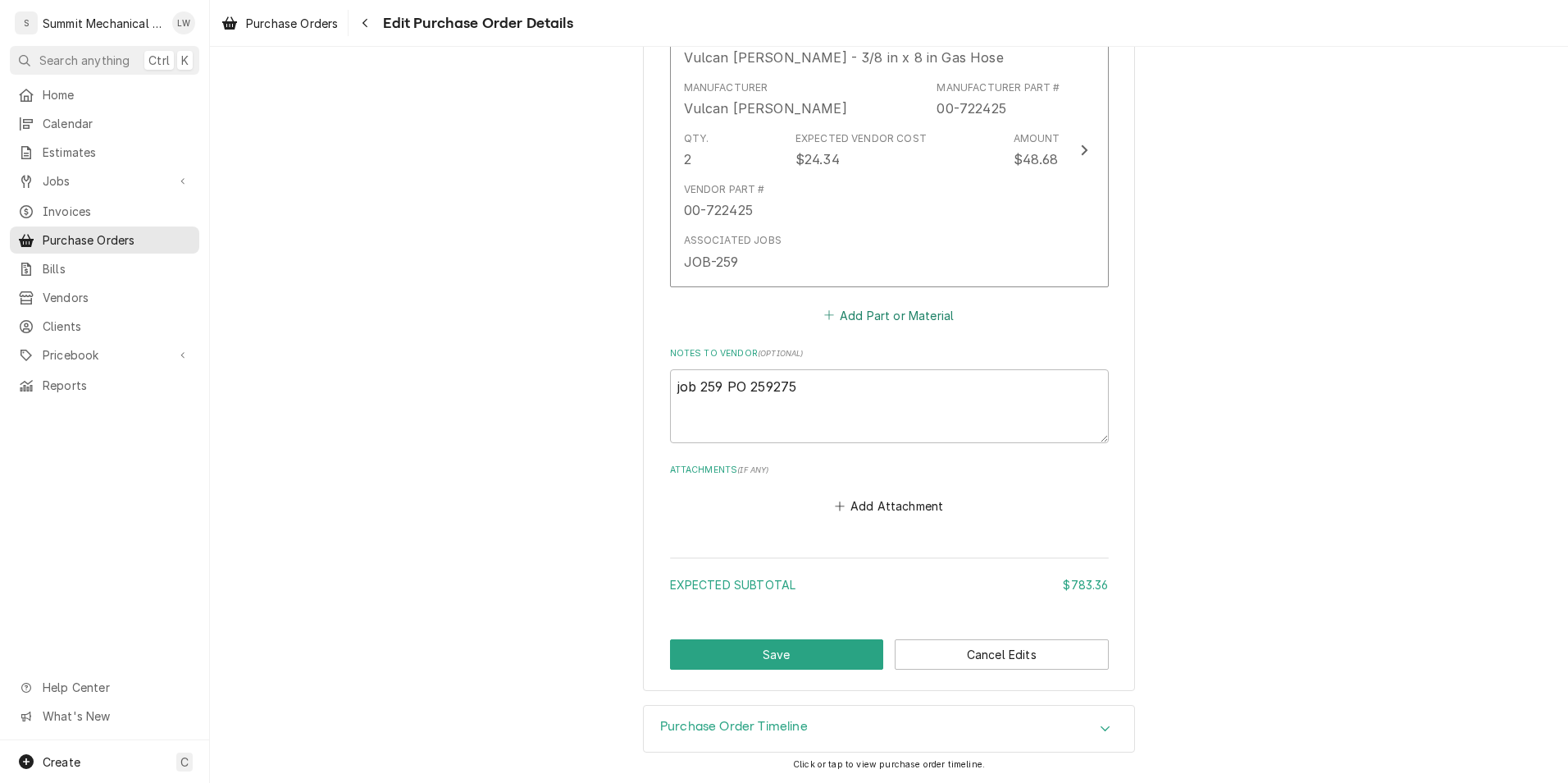
click at [843, 309] on button "Add Part or Material" at bounding box center [887, 315] width 135 height 23
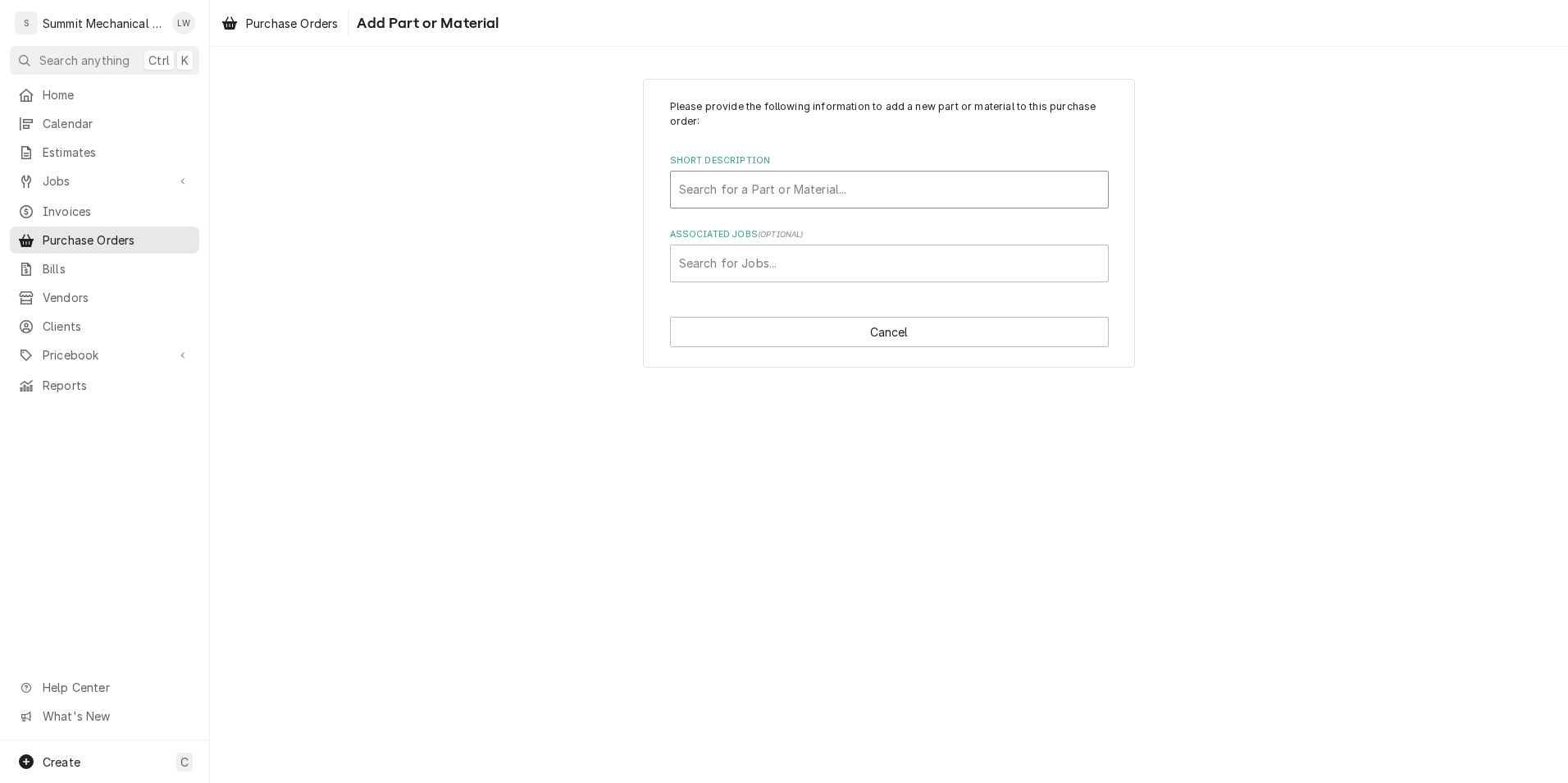
click at [866, 192] on div "Short Description" at bounding box center [889, 189] width 421 height 29
type input "rv48"
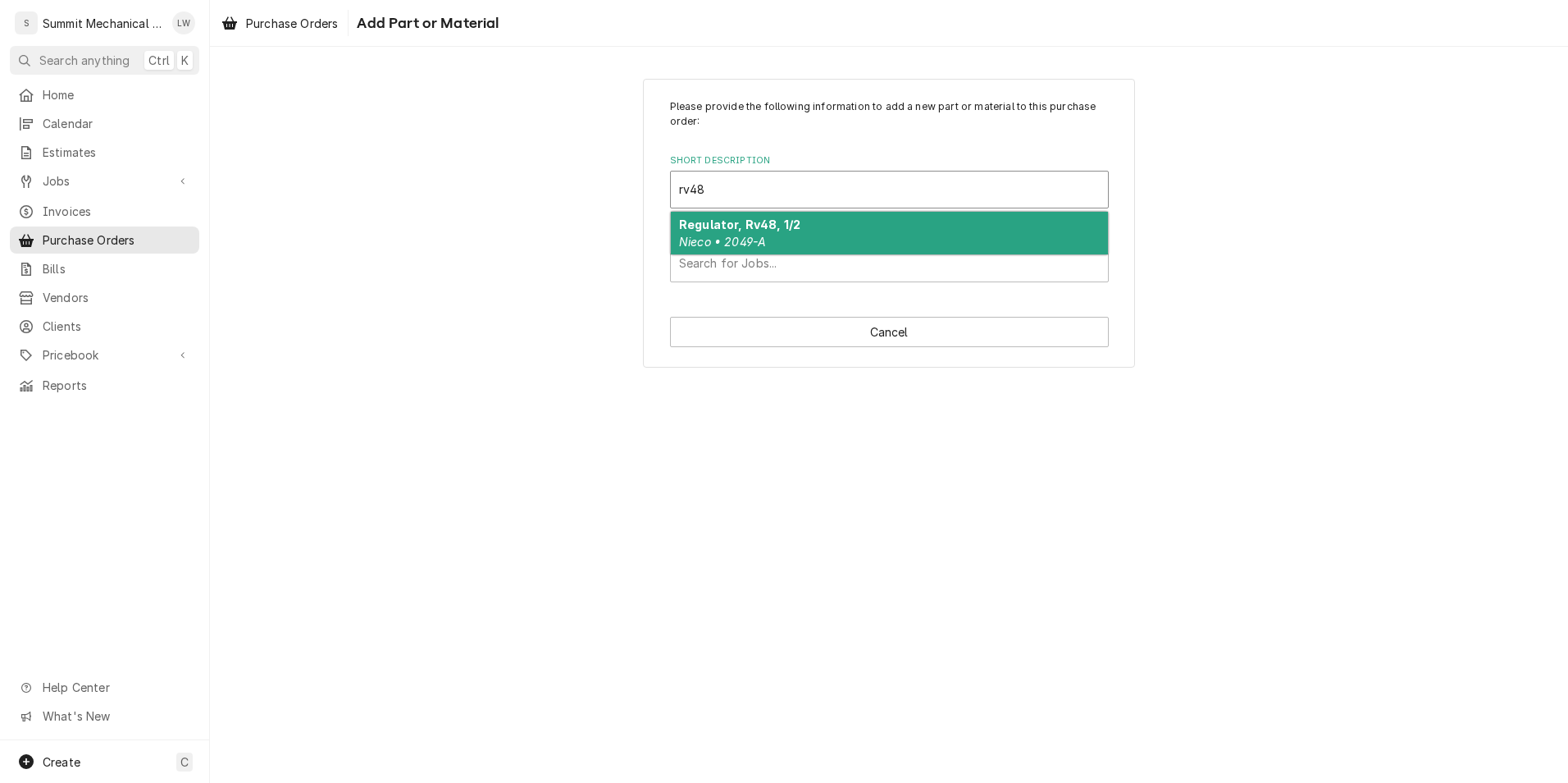
click at [817, 239] on div "Regulator, Rv48, 1/2 Nieco • 2049-A" at bounding box center [888, 232] width 437 height 43
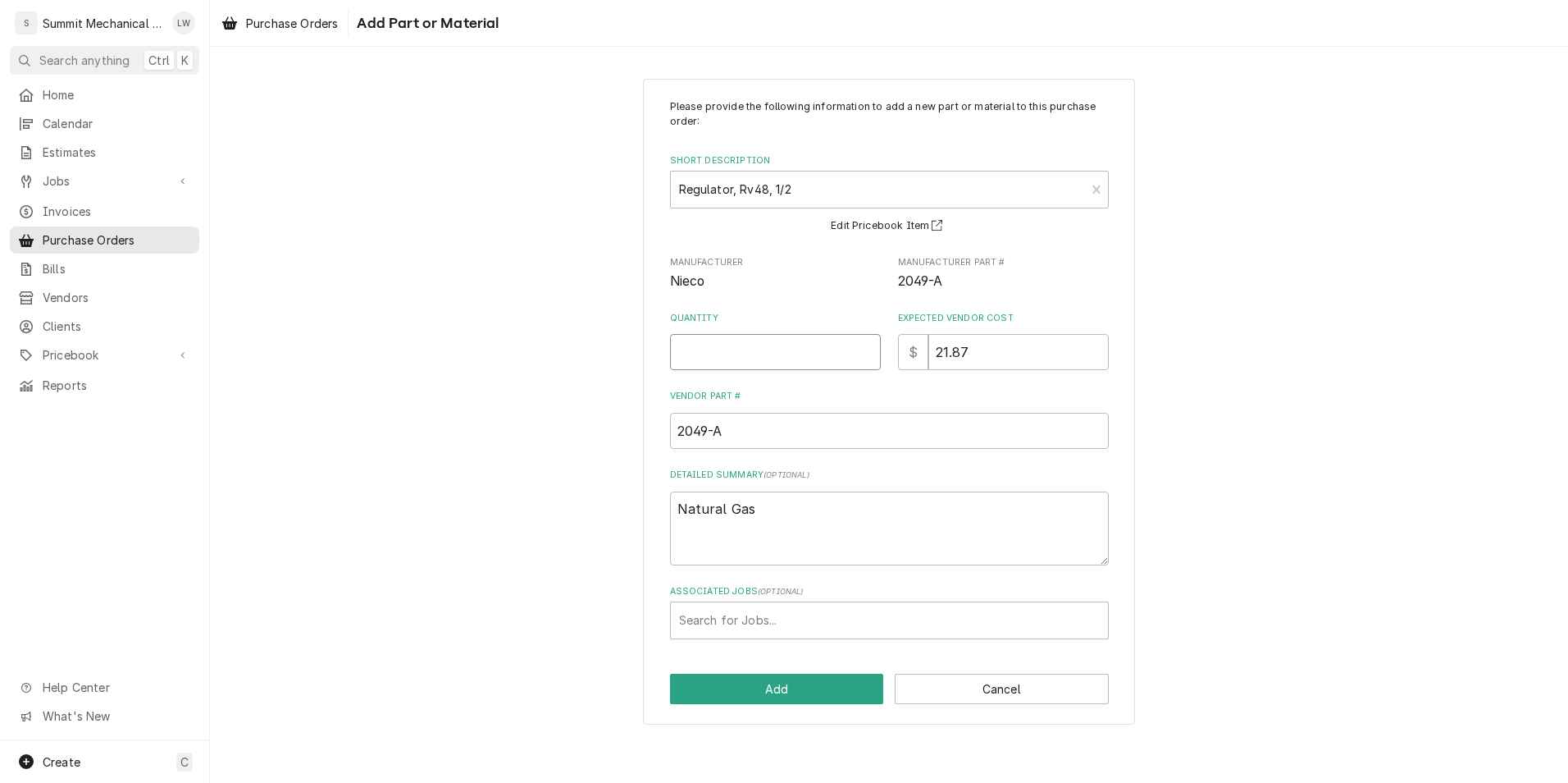
click at [806, 339] on input "Quantity" at bounding box center [775, 351] width 211 height 36
type textarea "x"
type input "1"
click at [839, 632] on div "Associated Jobs" at bounding box center [889, 620] width 421 height 29
type input "259"
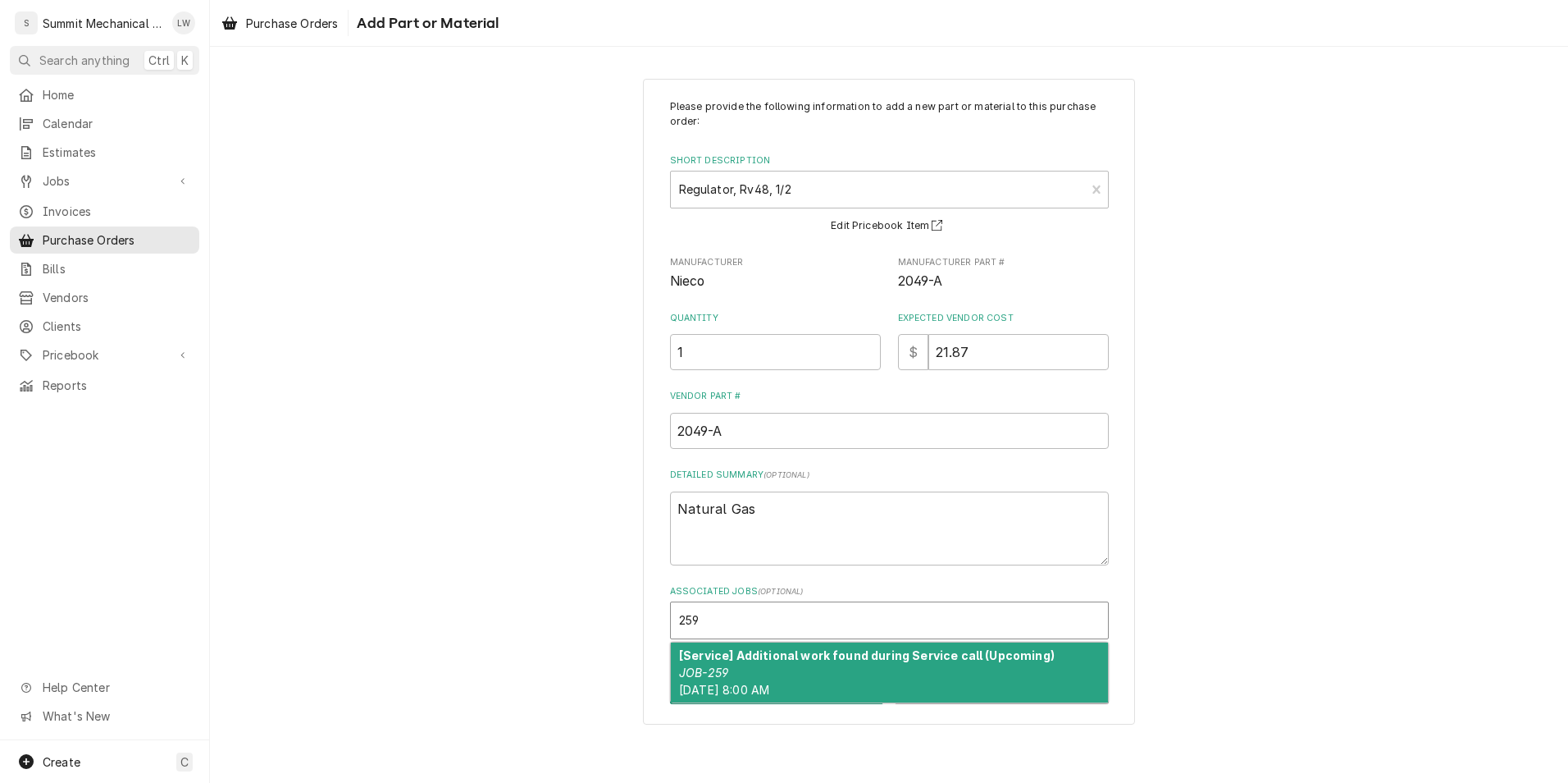
click at [786, 681] on div "[Service] Additional work found during Service call (Upcoming) JOB-259 Mon, Oct…" at bounding box center [888, 672] width 437 height 60
type textarea "x"
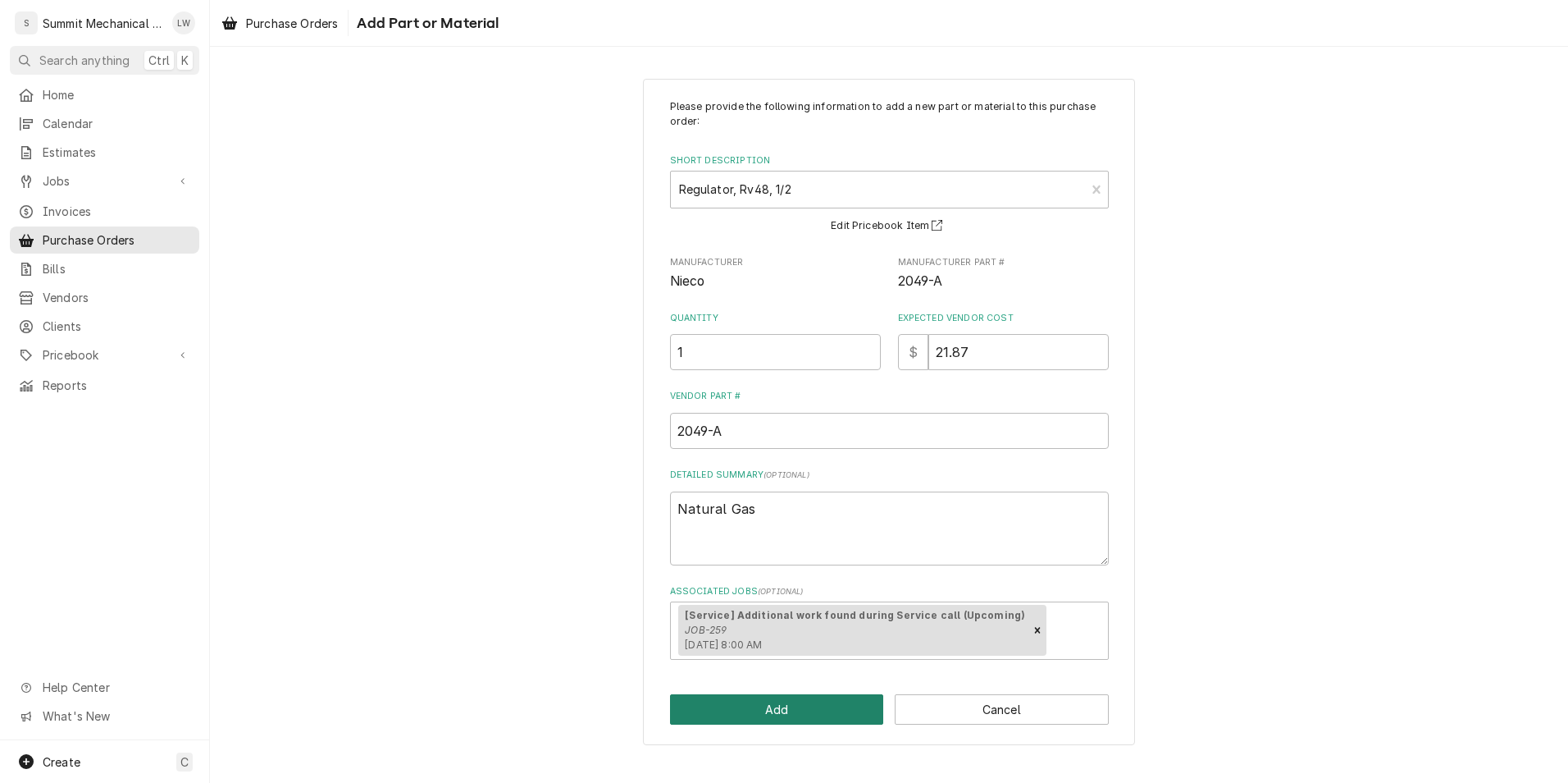
click at [799, 713] on button "Add" at bounding box center [777, 709] width 214 height 30
type textarea "x"
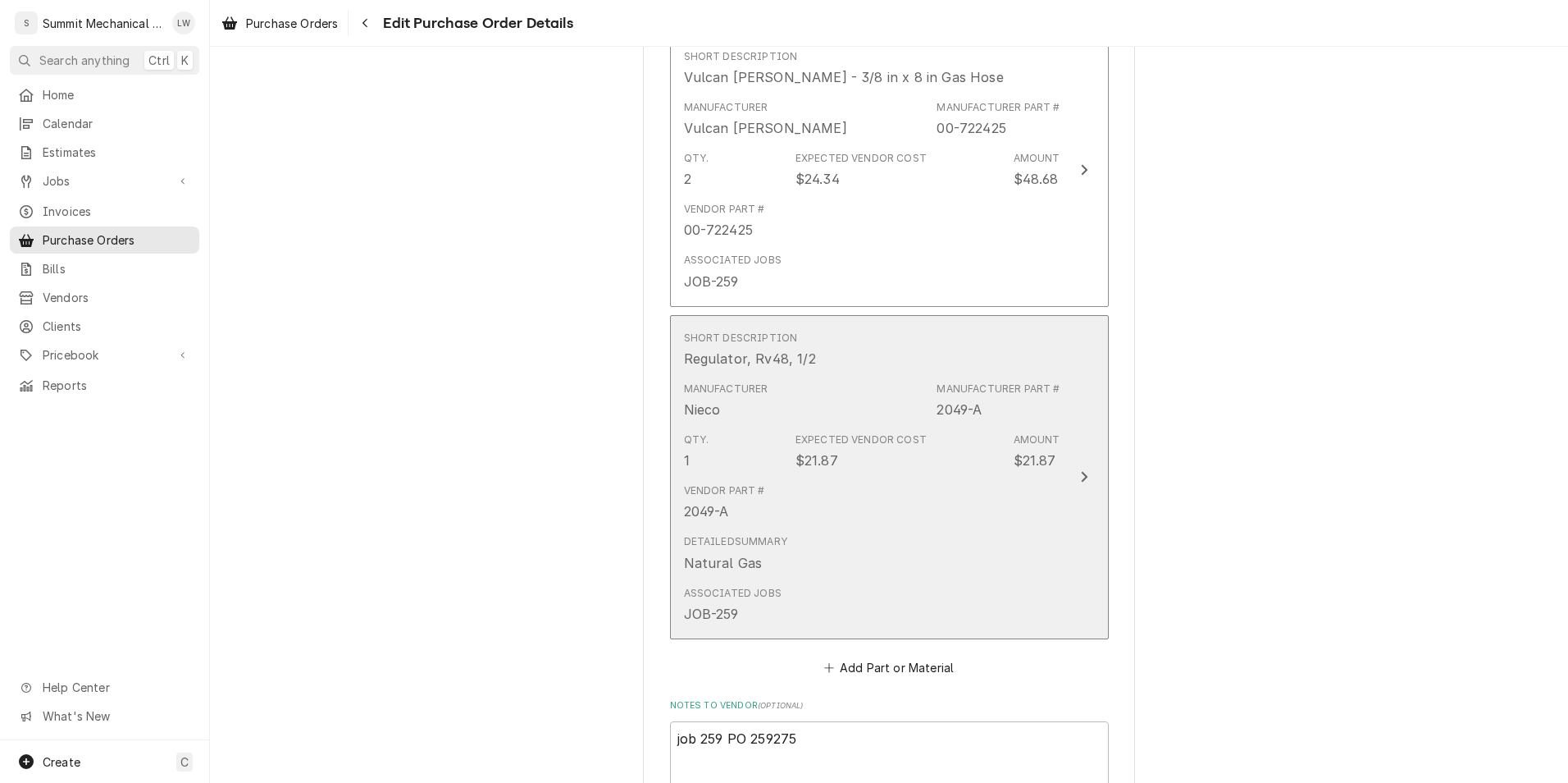
scroll to position [2554, 0]
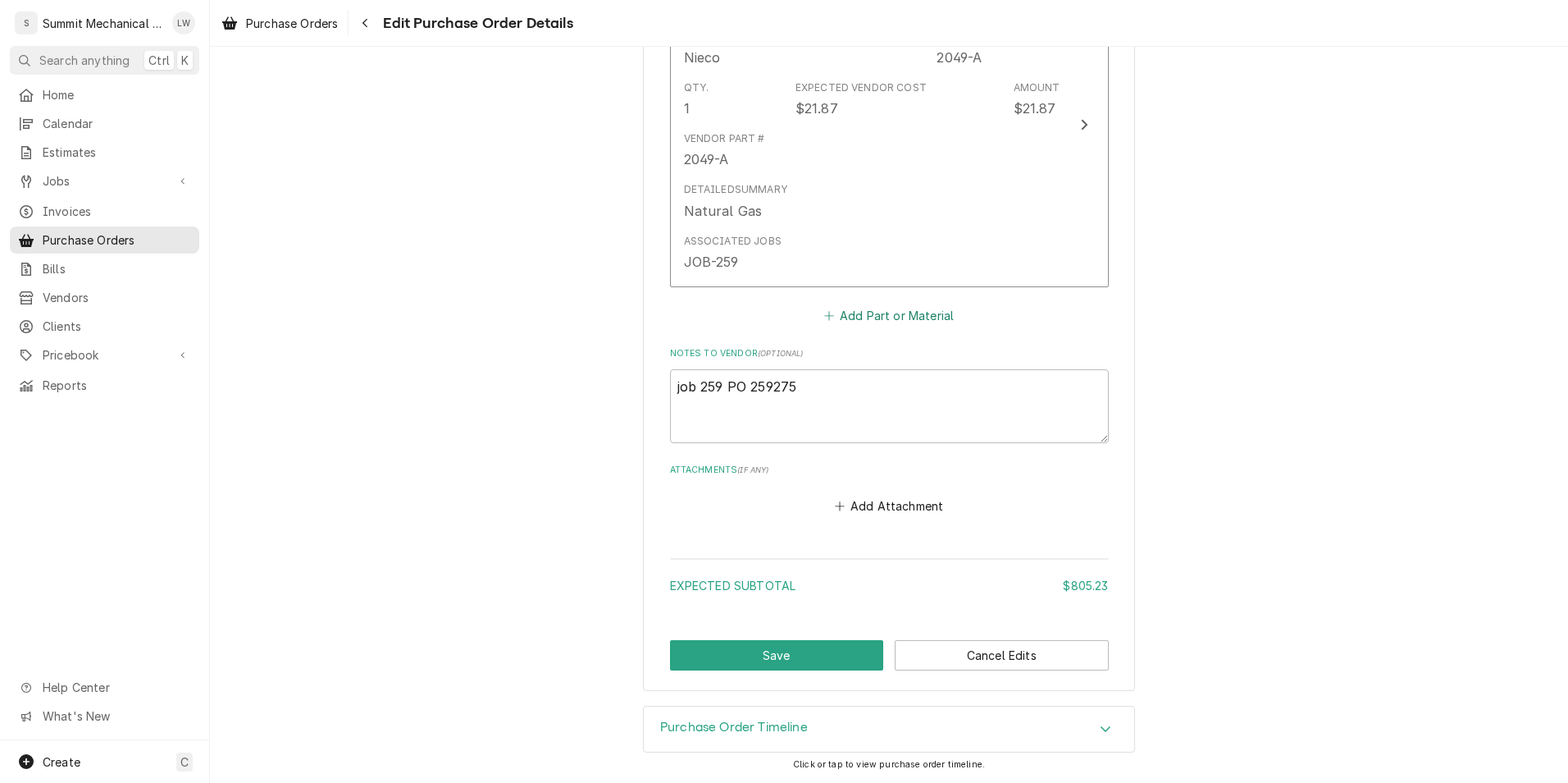
click at [835, 327] on button "Add Part or Material" at bounding box center [887, 315] width 135 height 23
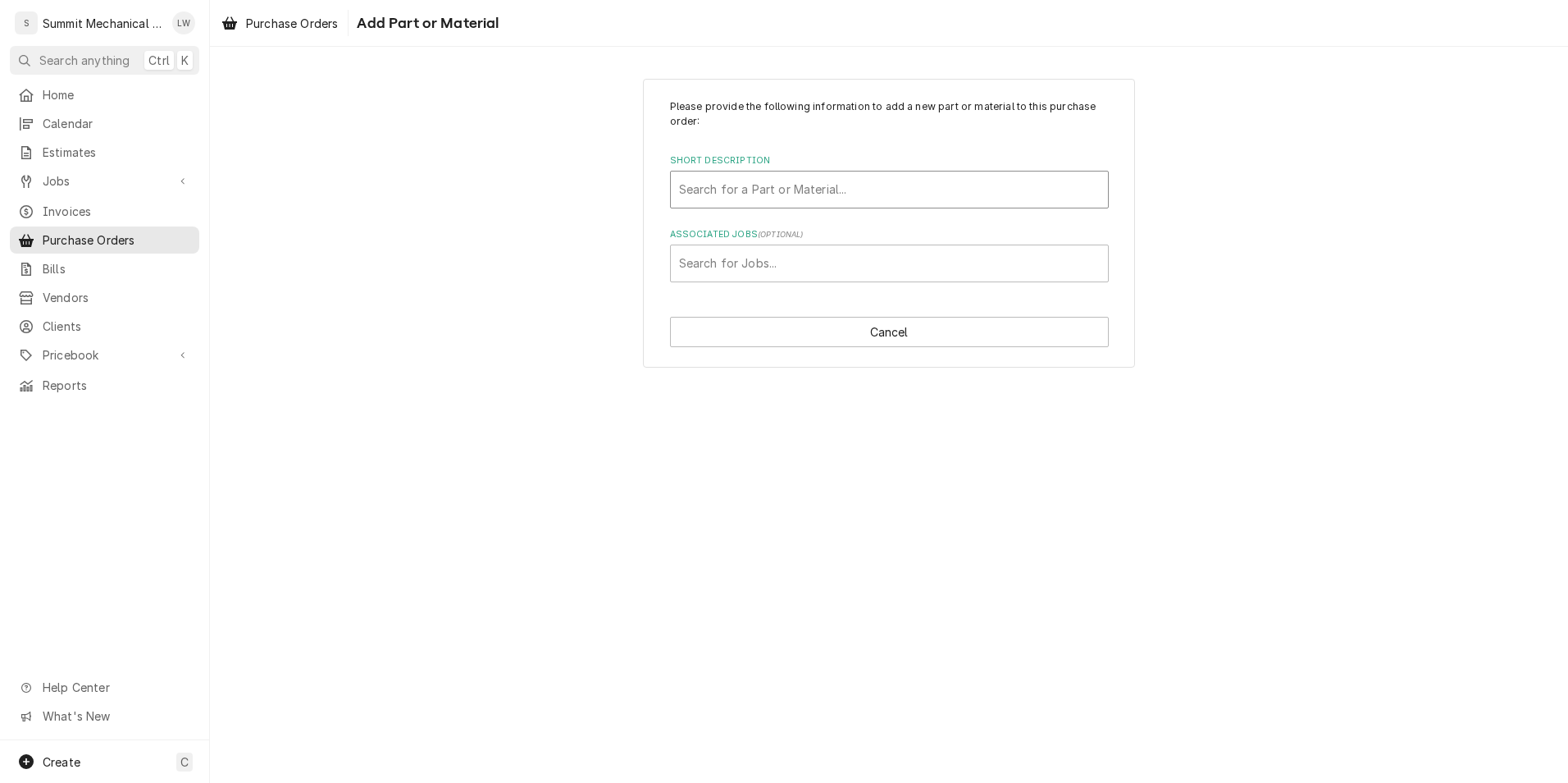
click at [829, 196] on div "Short Description" at bounding box center [889, 189] width 421 height 29
type input "shipp"
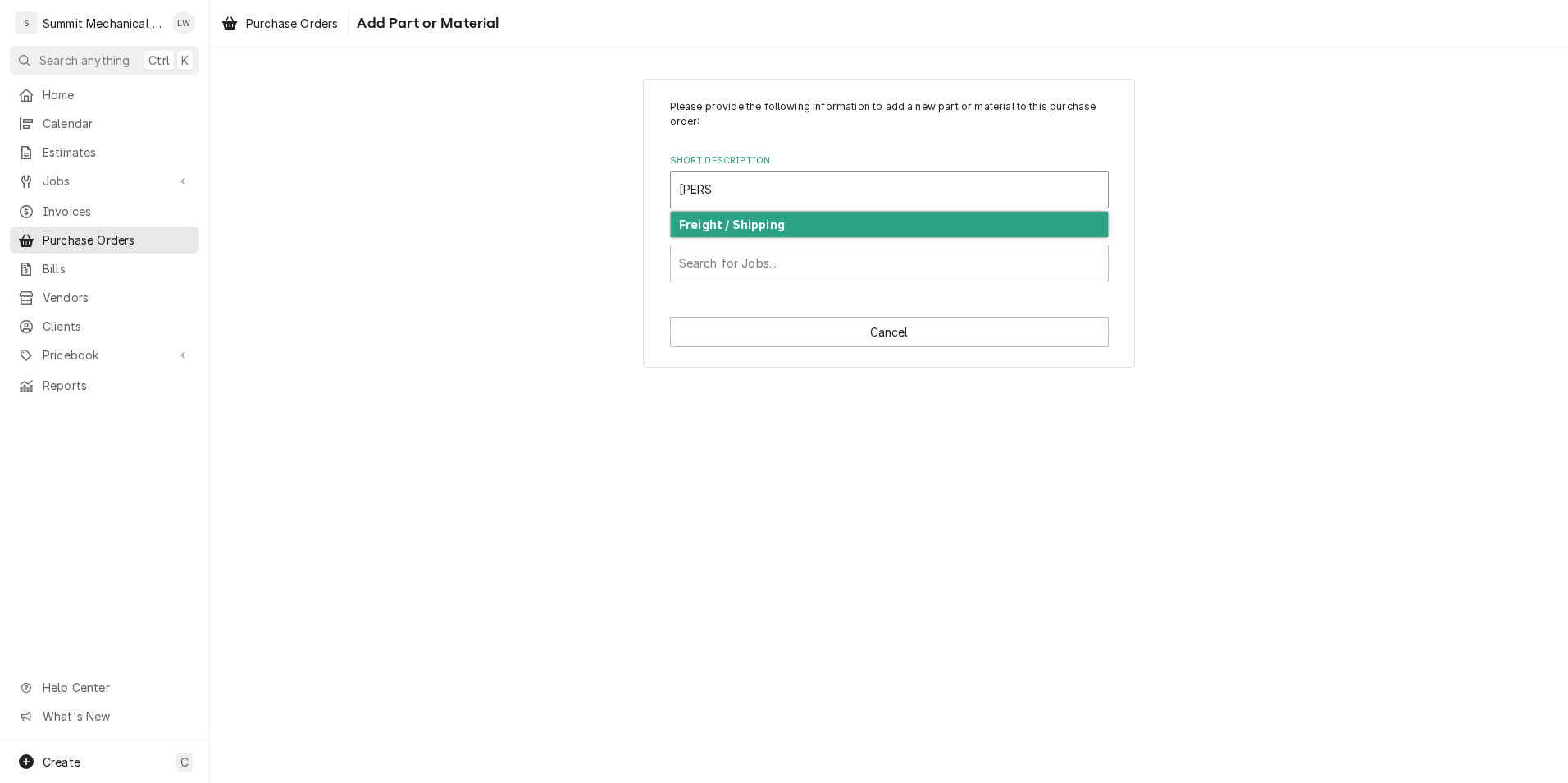
click at [800, 230] on div "Freight / Shipping" at bounding box center [888, 224] width 437 height 26
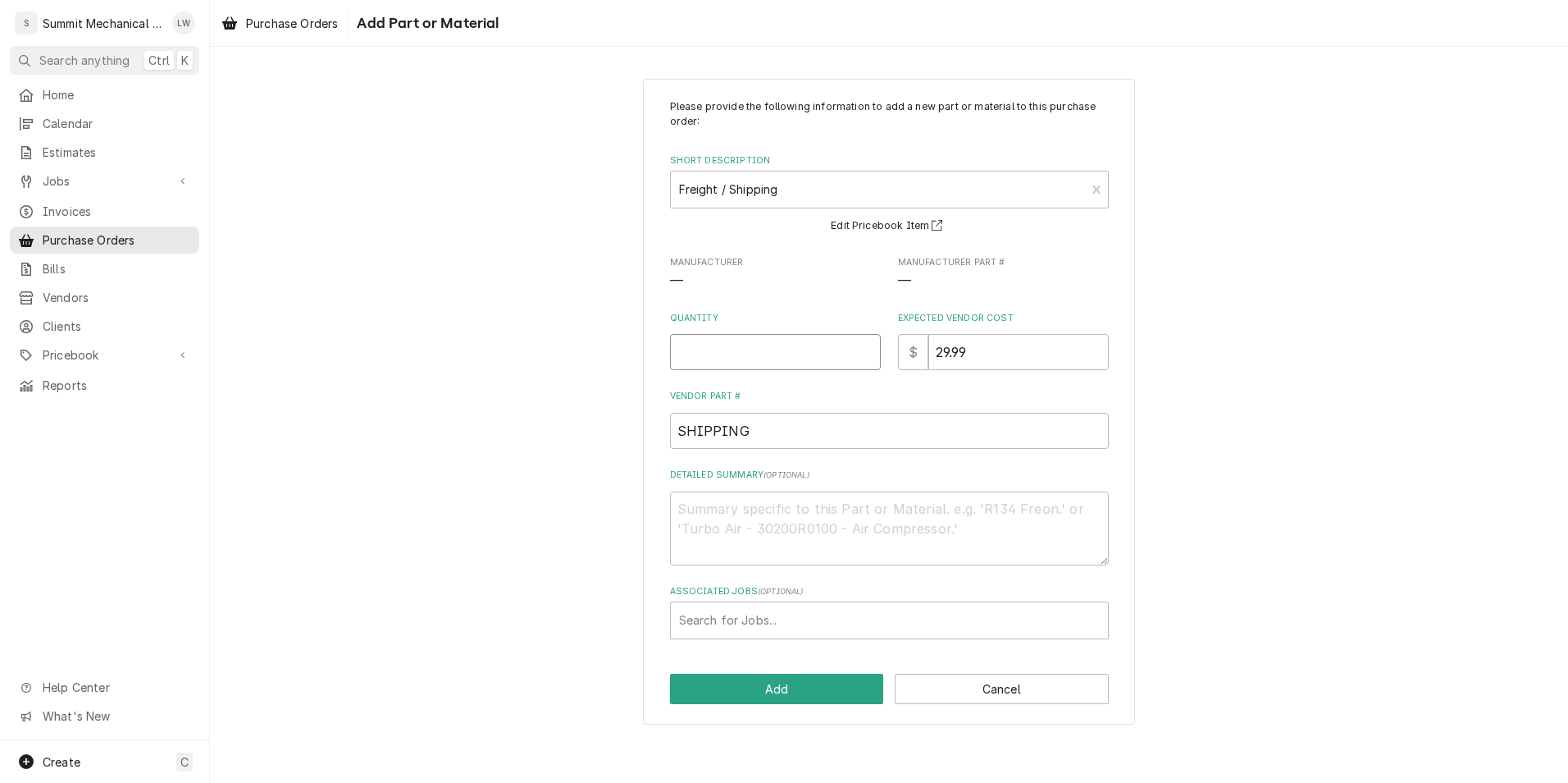
click at [790, 358] on input "Quantity" at bounding box center [775, 351] width 211 height 36
type textarea "x"
type input "1"
click at [778, 638] on div "Search for Jobs..." at bounding box center [888, 620] width 437 height 36
type input "259"
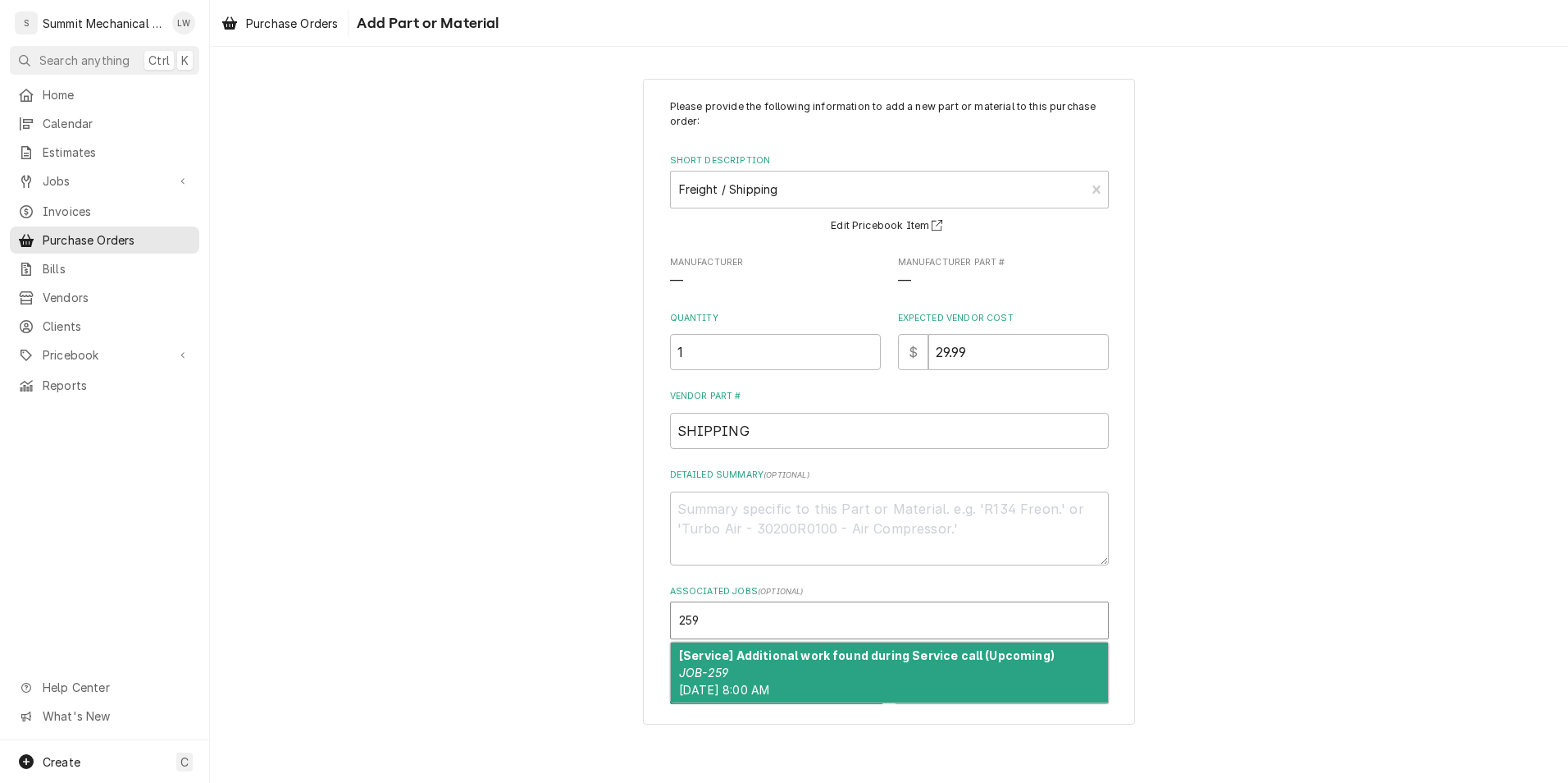
click at [769, 694] on span "Mon, Oct 6th, 2025 - 8:00 AM" at bounding box center [724, 689] width 91 height 14
type textarea "x"
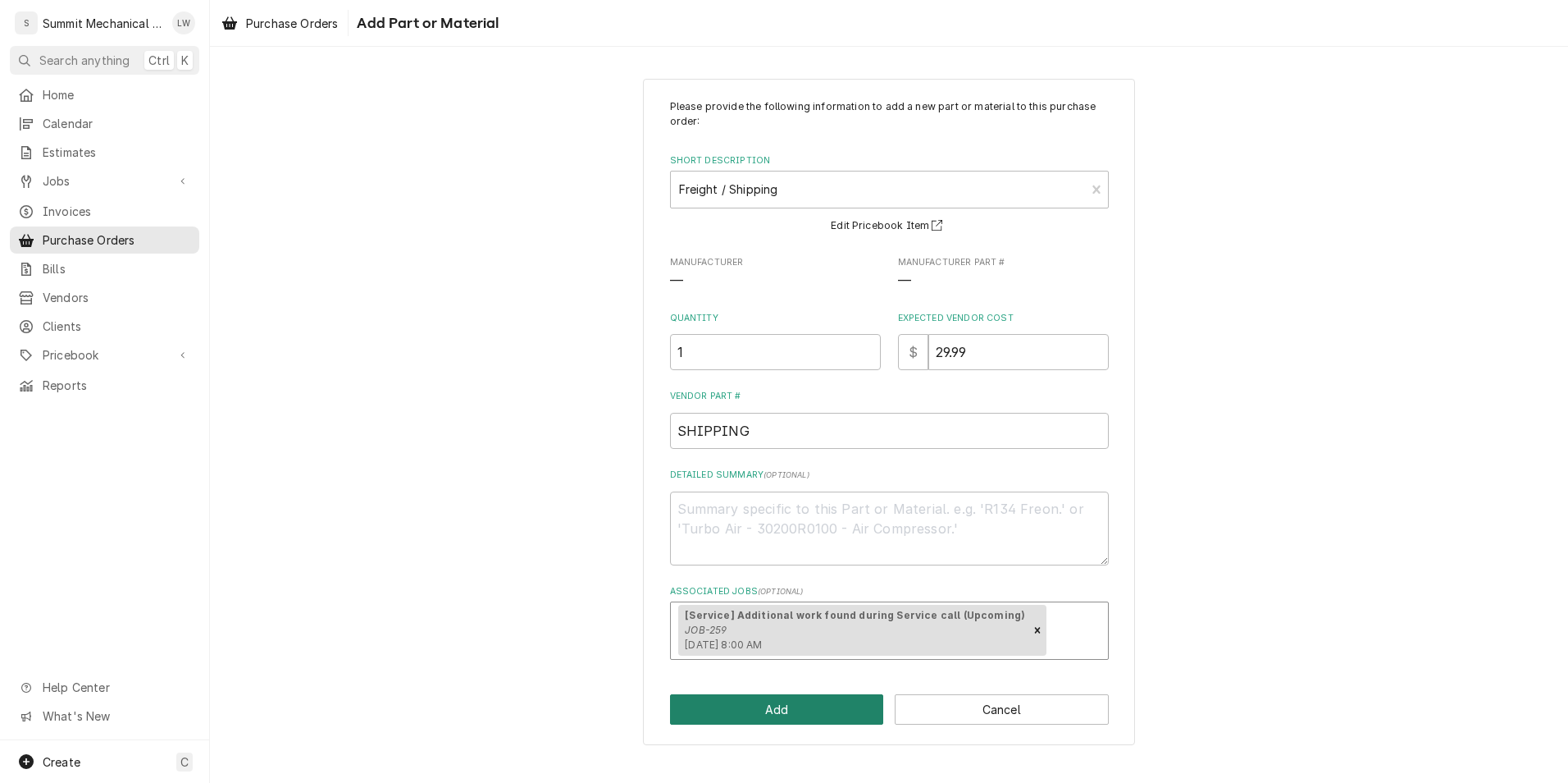
click at [779, 710] on button "Add" at bounding box center [777, 709] width 214 height 30
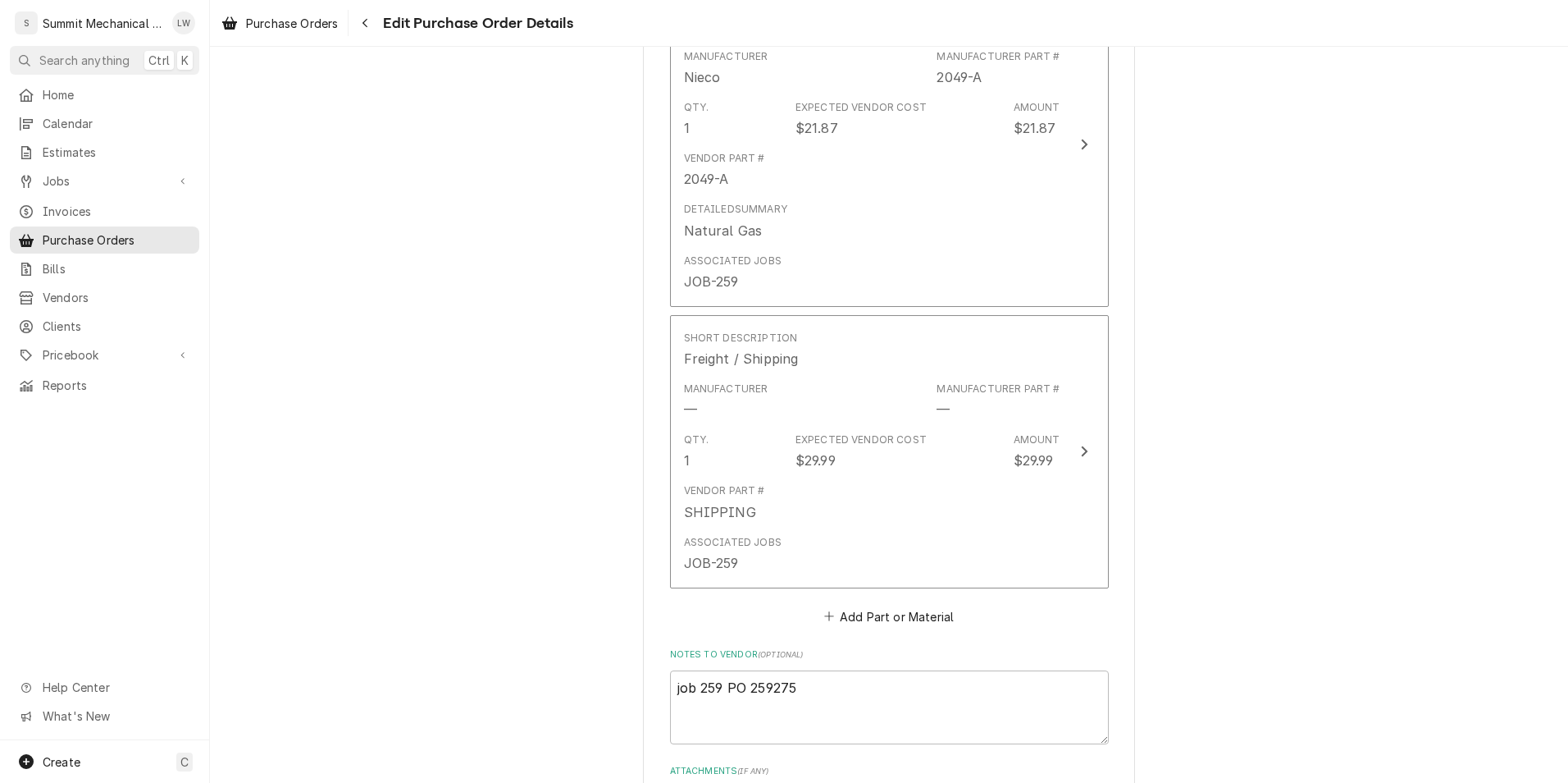
scroll to position [2835, 0]
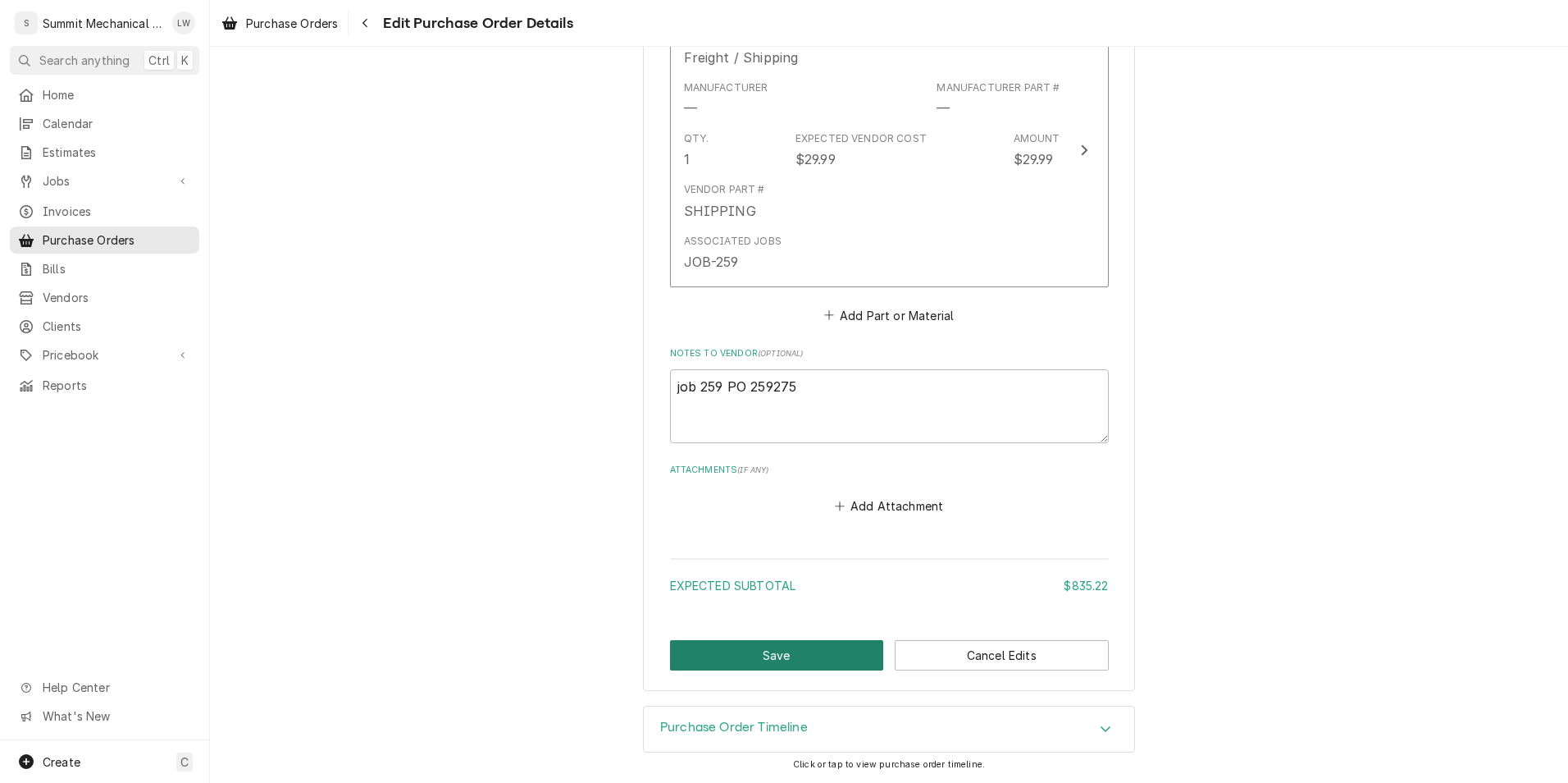
click at [768, 666] on button "Save" at bounding box center [777, 655] width 214 height 30
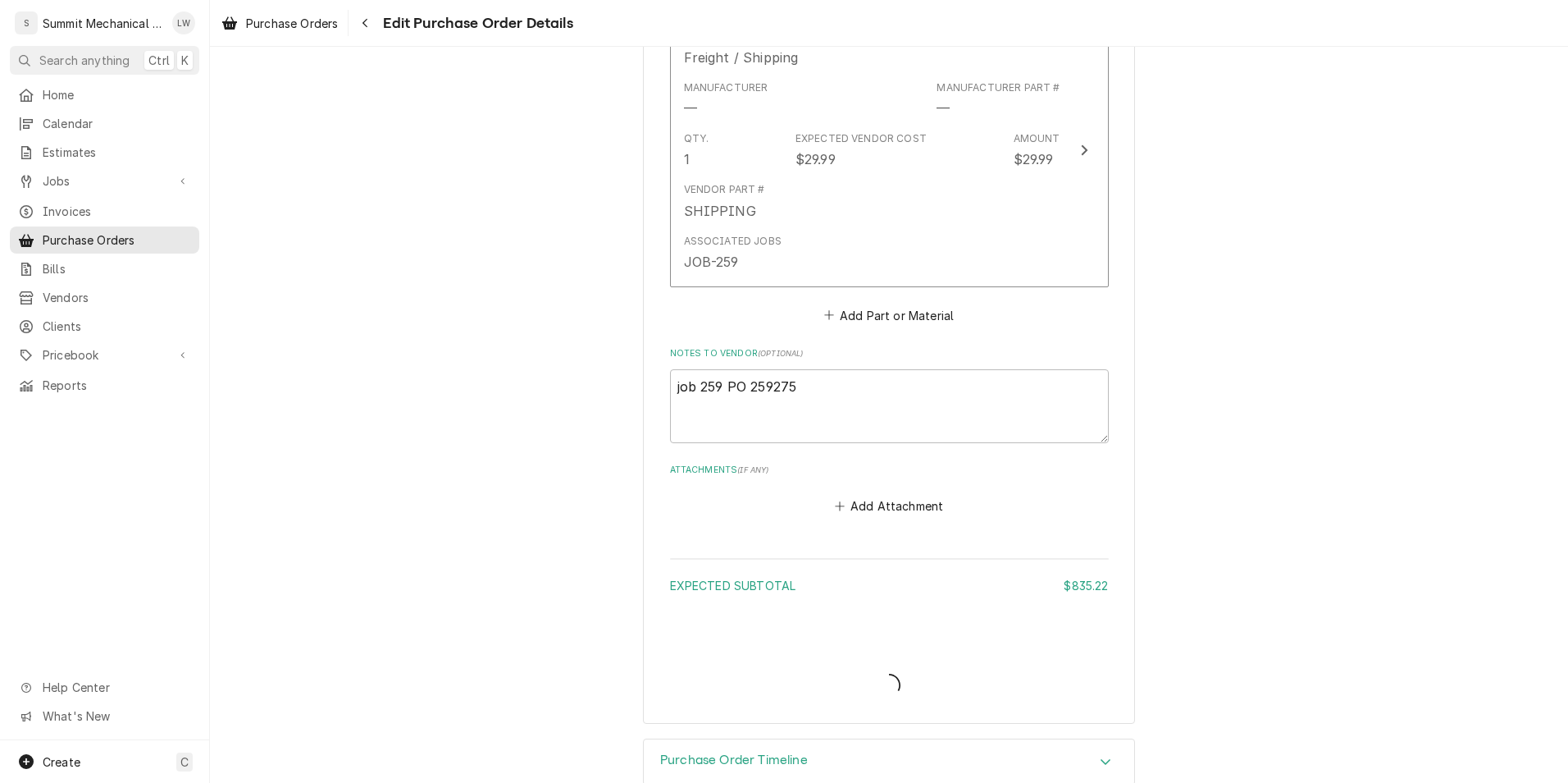
type textarea "x"
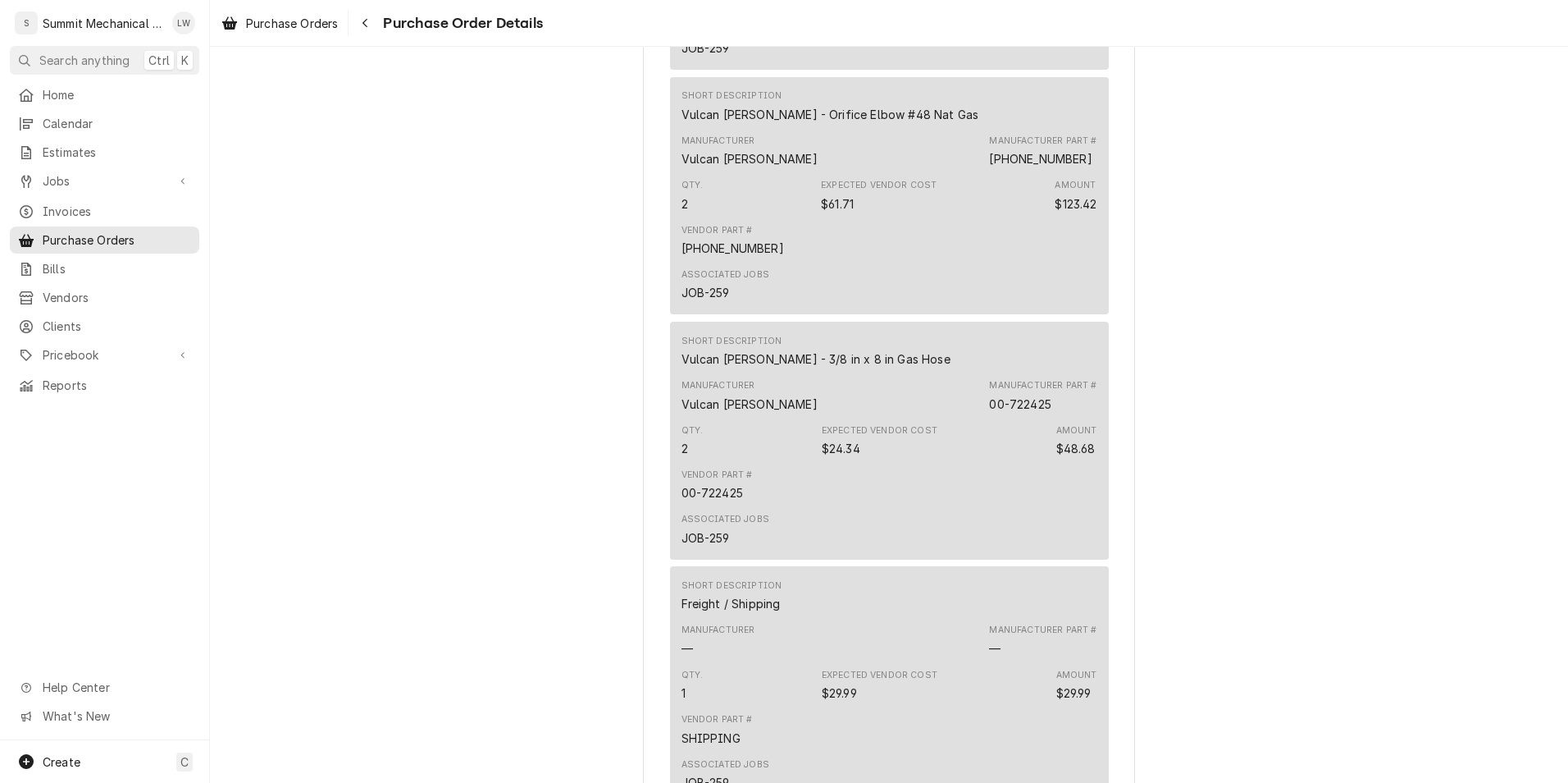
scroll to position [2881, 0]
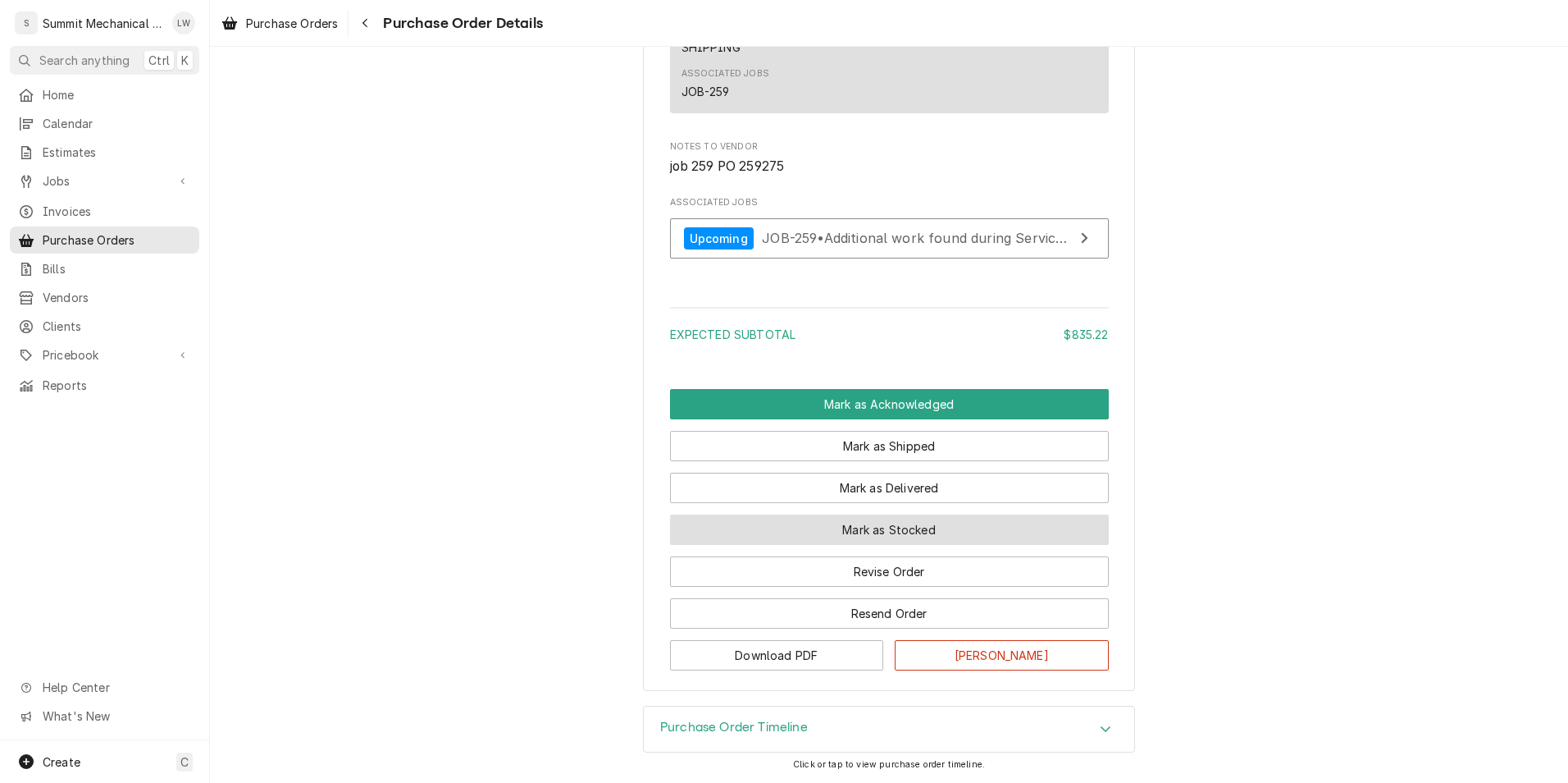
click at [912, 540] on button "Mark as Stocked" at bounding box center [889, 530] width 439 height 30
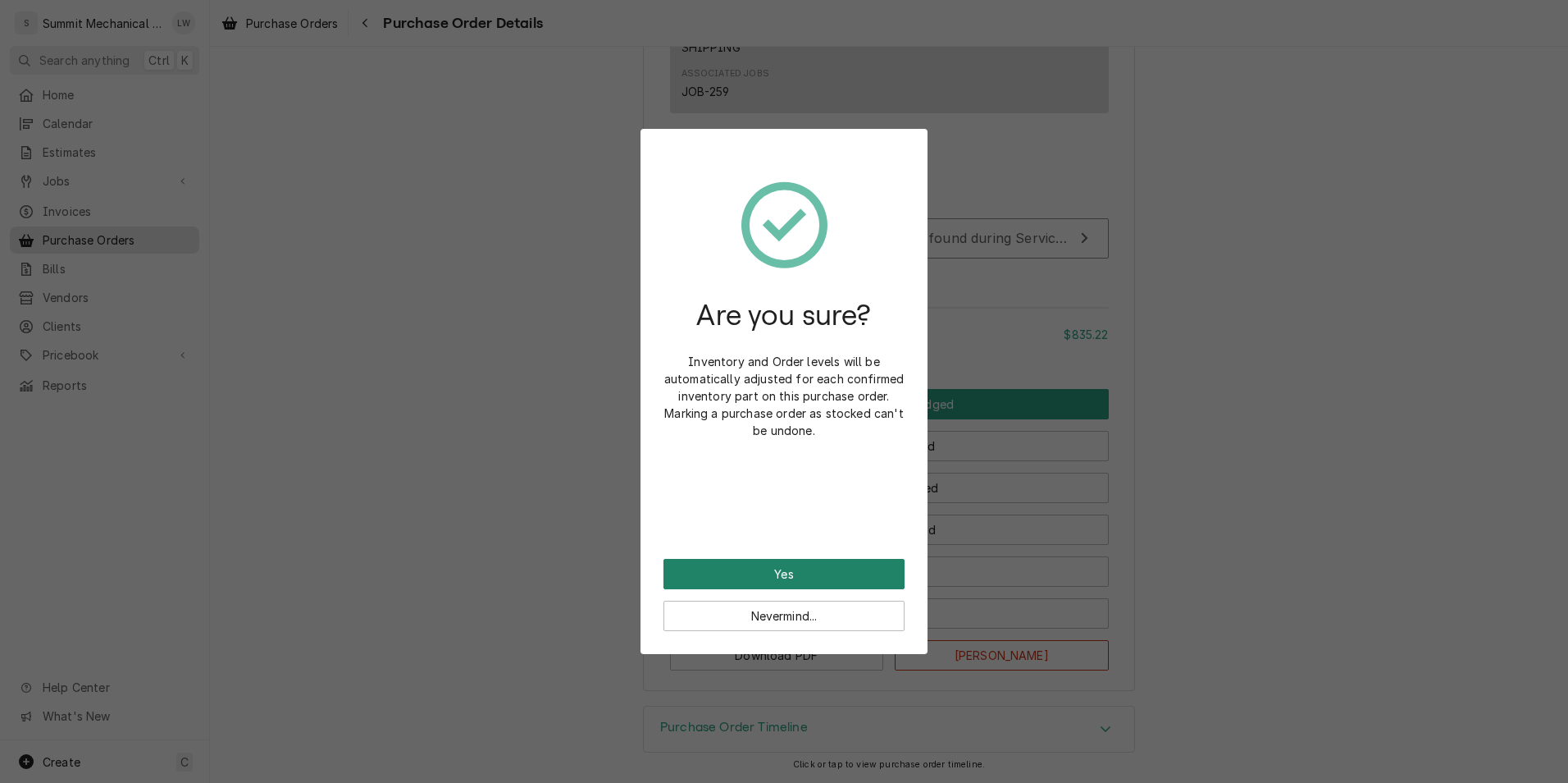
click at [777, 584] on button "Yes" at bounding box center [784, 573] width 241 height 30
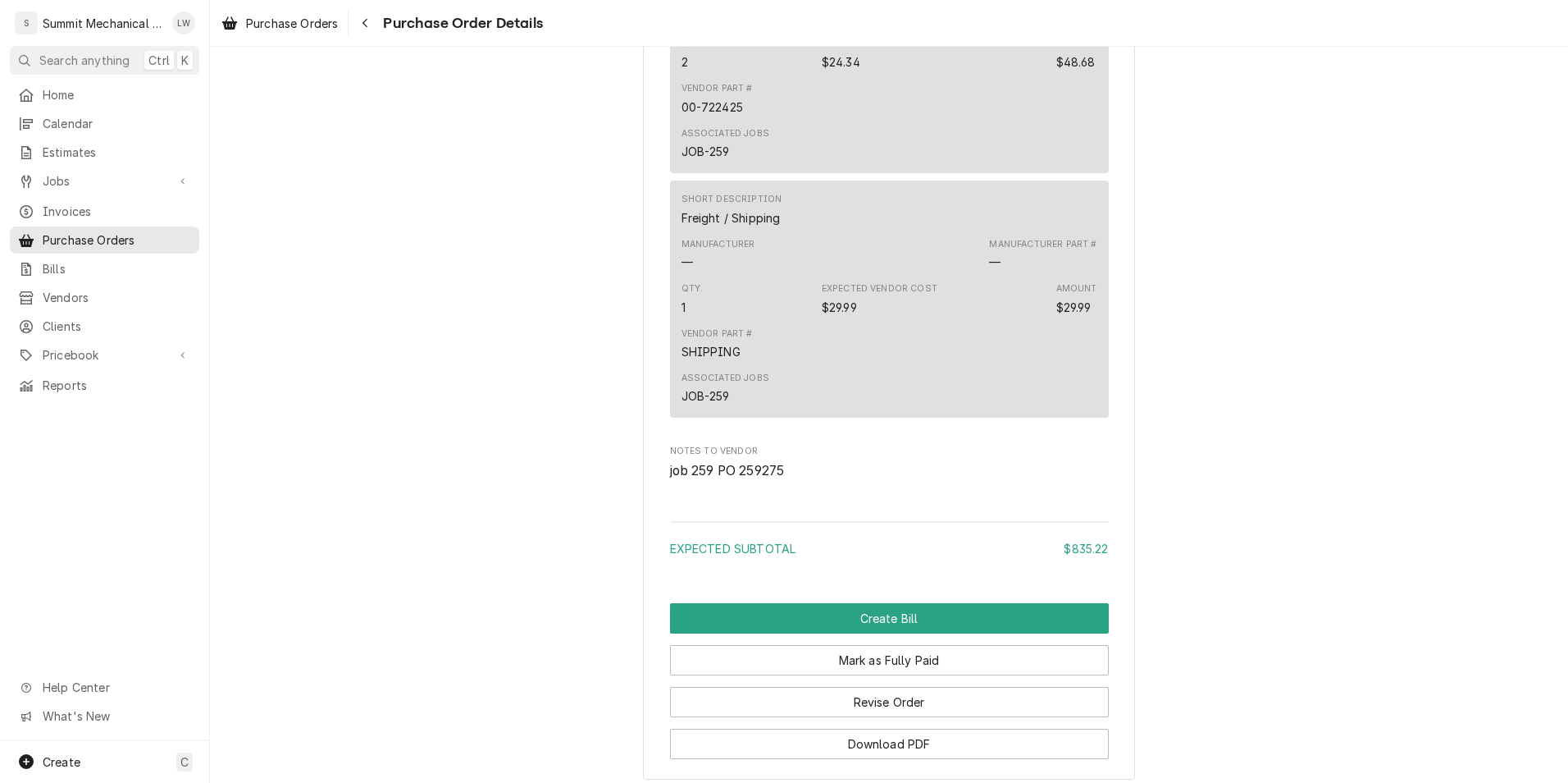
scroll to position [2873, 0]
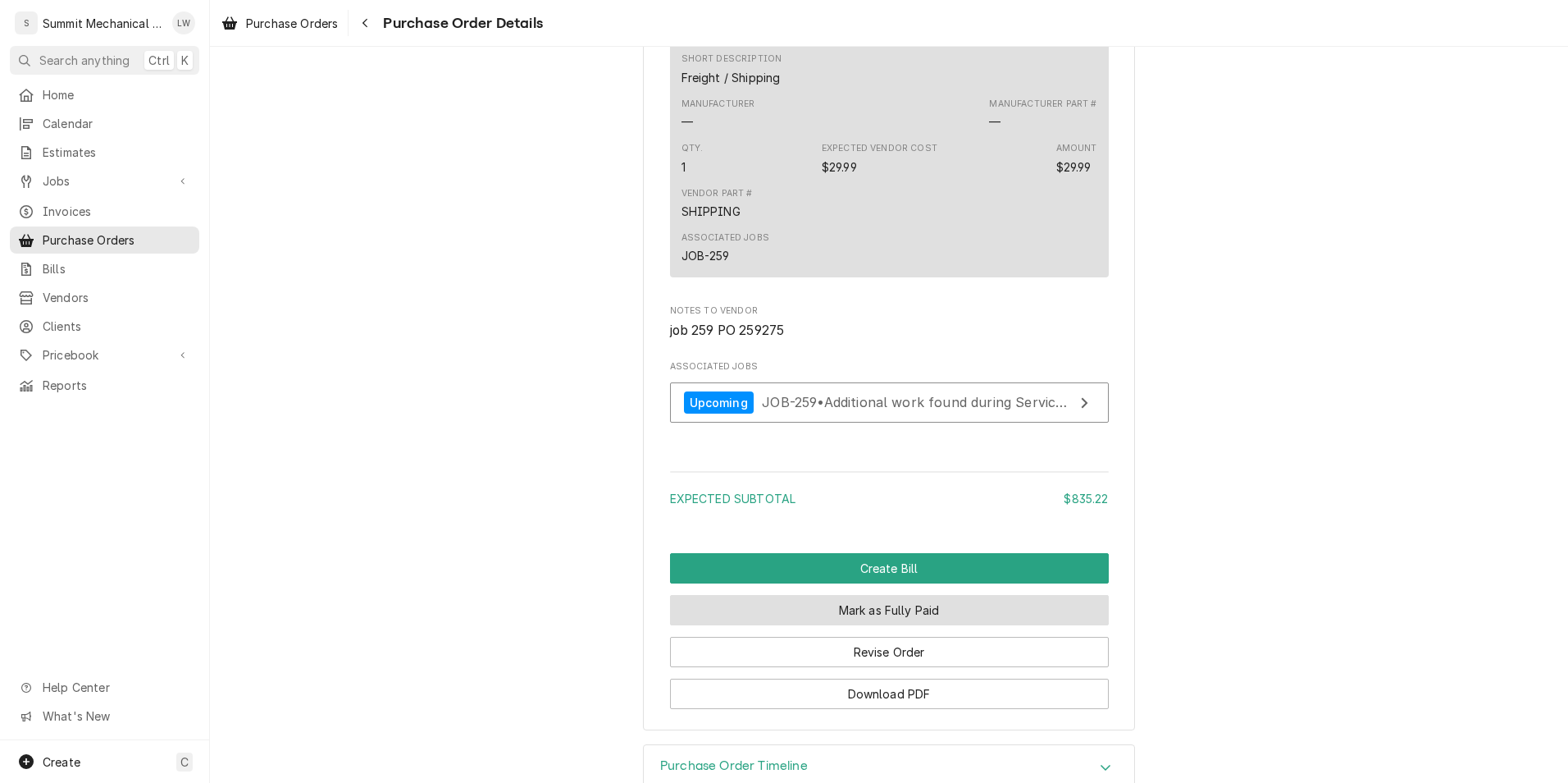
click at [910, 625] on button "Mark as Fully Paid" at bounding box center [889, 610] width 439 height 30
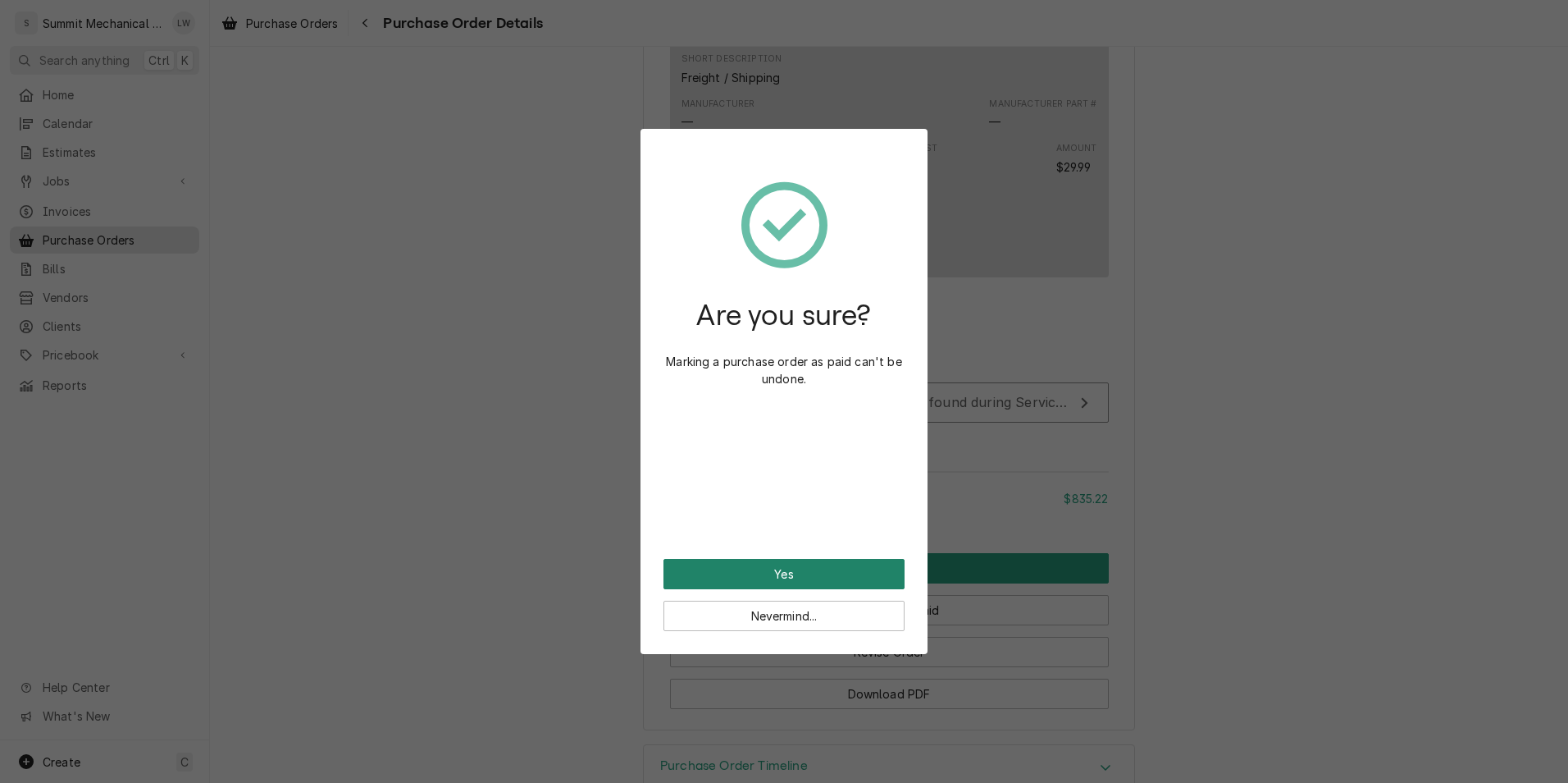
click at [822, 575] on button "Yes" at bounding box center [784, 573] width 241 height 30
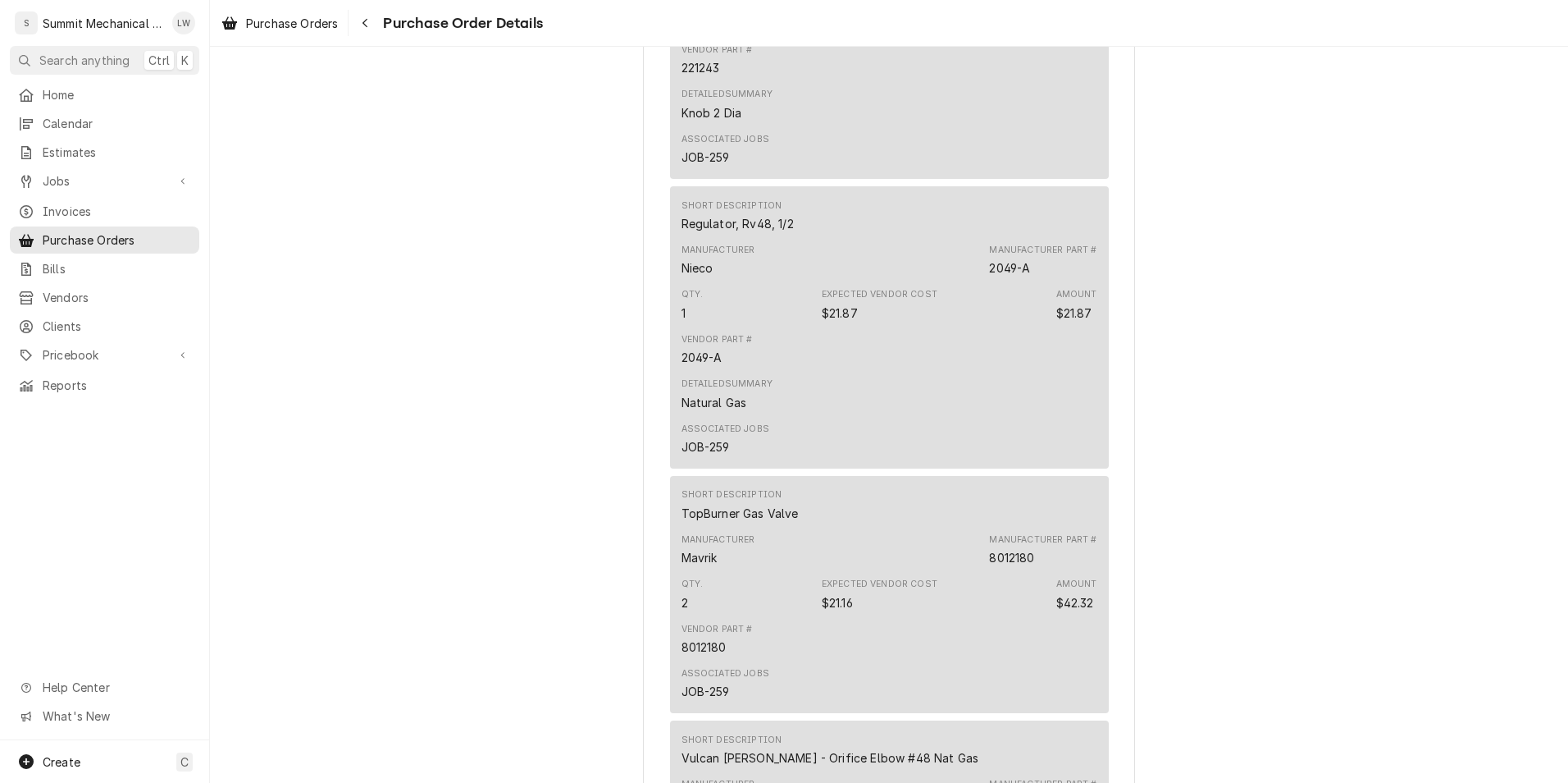
scroll to position [1903, 0]
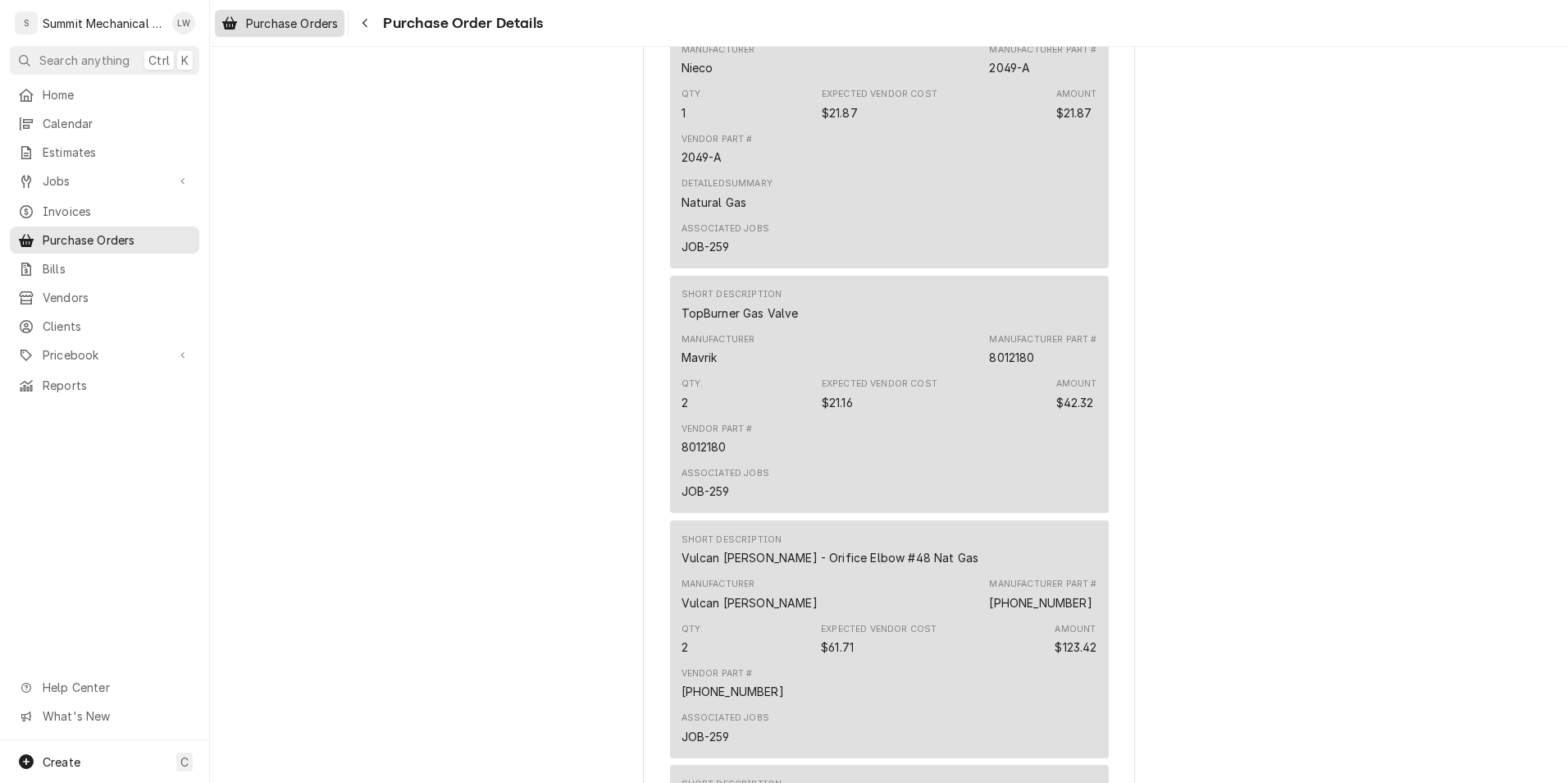
click at [284, 30] on span "Purchase Orders" at bounding box center [292, 24] width 92 height 17
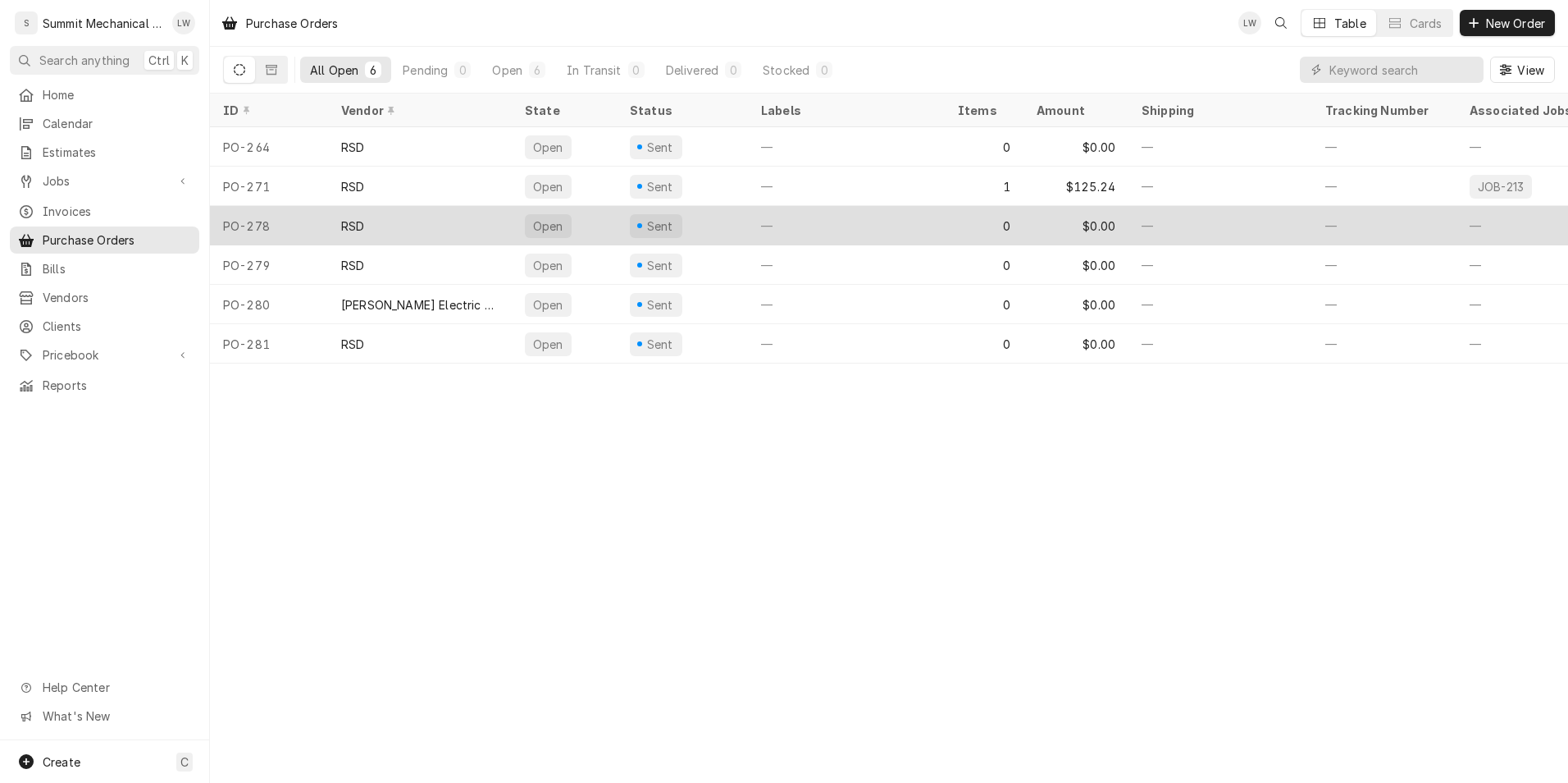
click at [433, 232] on div "RSD" at bounding box center [419, 226] width 184 height 40
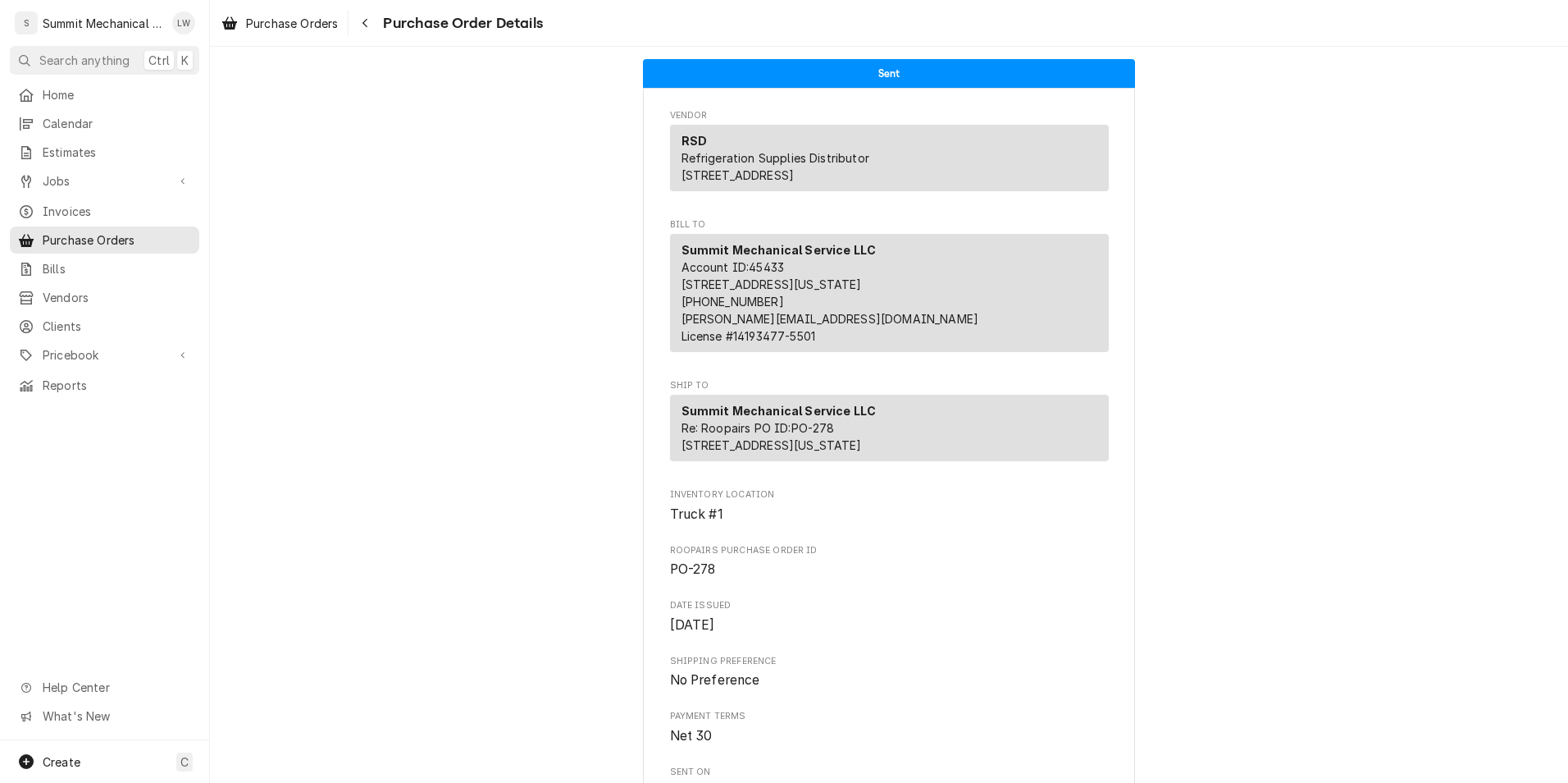
scroll to position [750, 0]
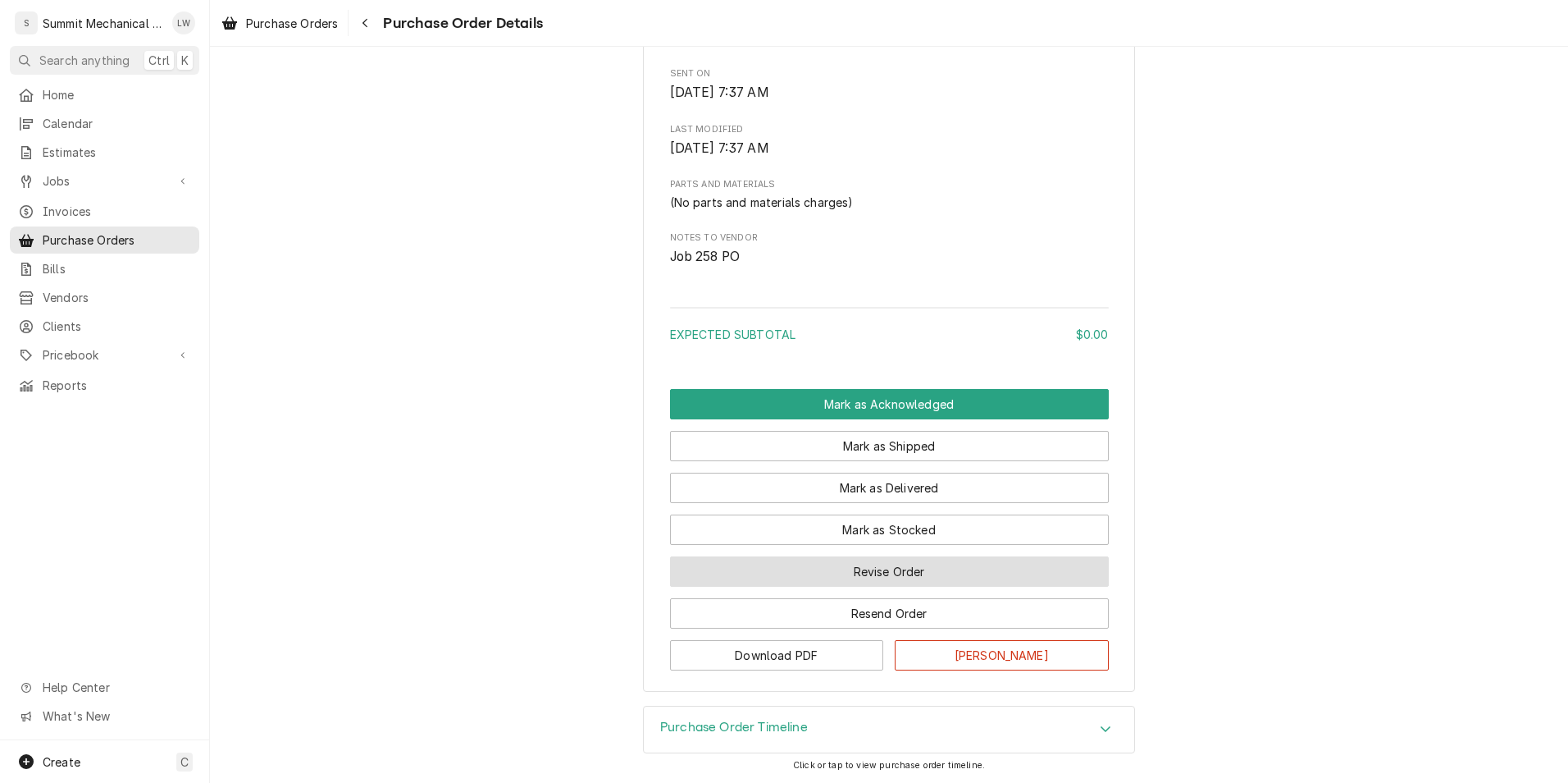
click at [906, 570] on button "Revise Order" at bounding box center [889, 571] width 439 height 30
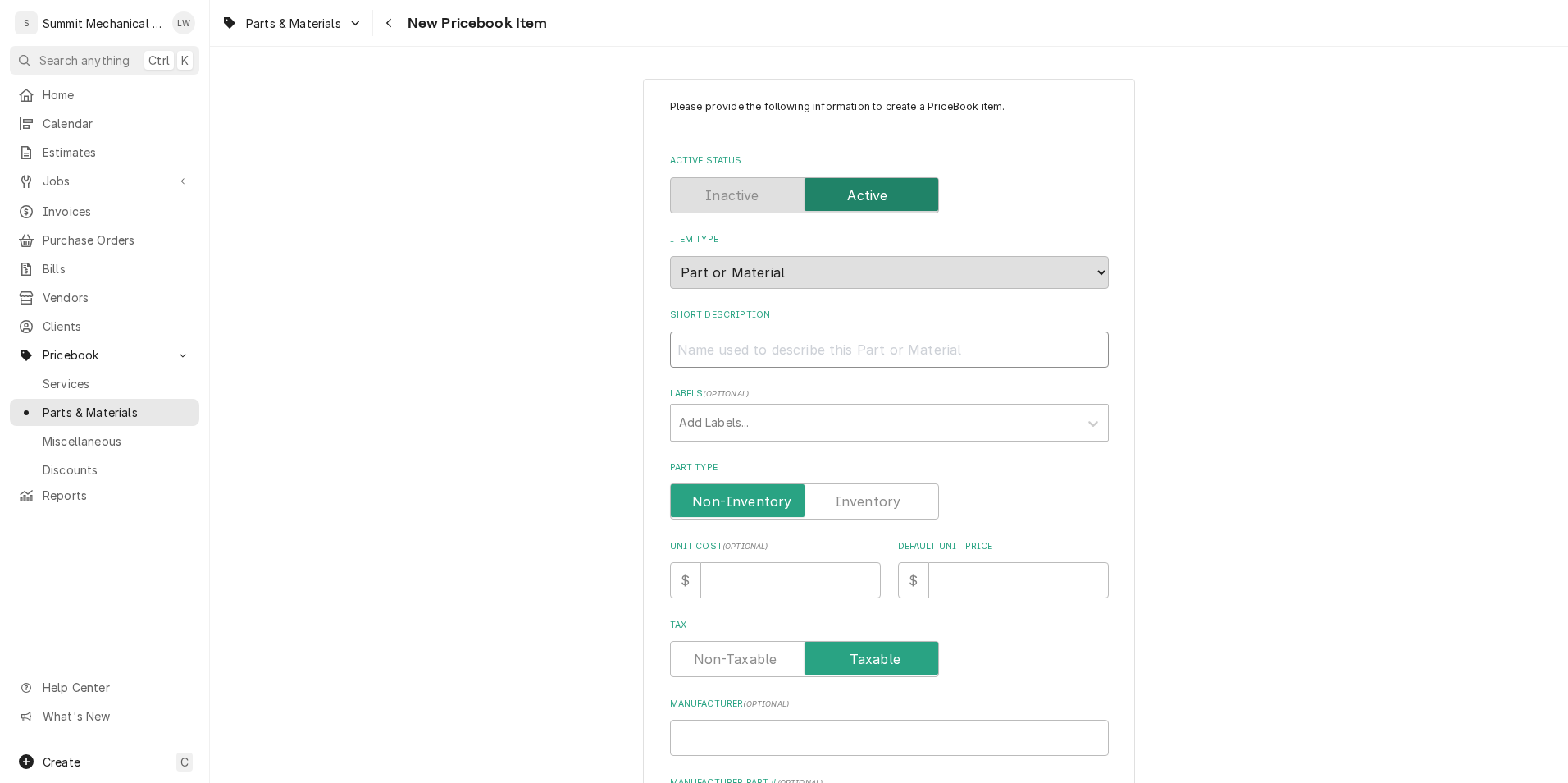
click at [846, 340] on input "Short Description" at bounding box center [889, 349] width 439 height 36
type textarea "x"
type input "1"
type textarea "x"
type input "10"
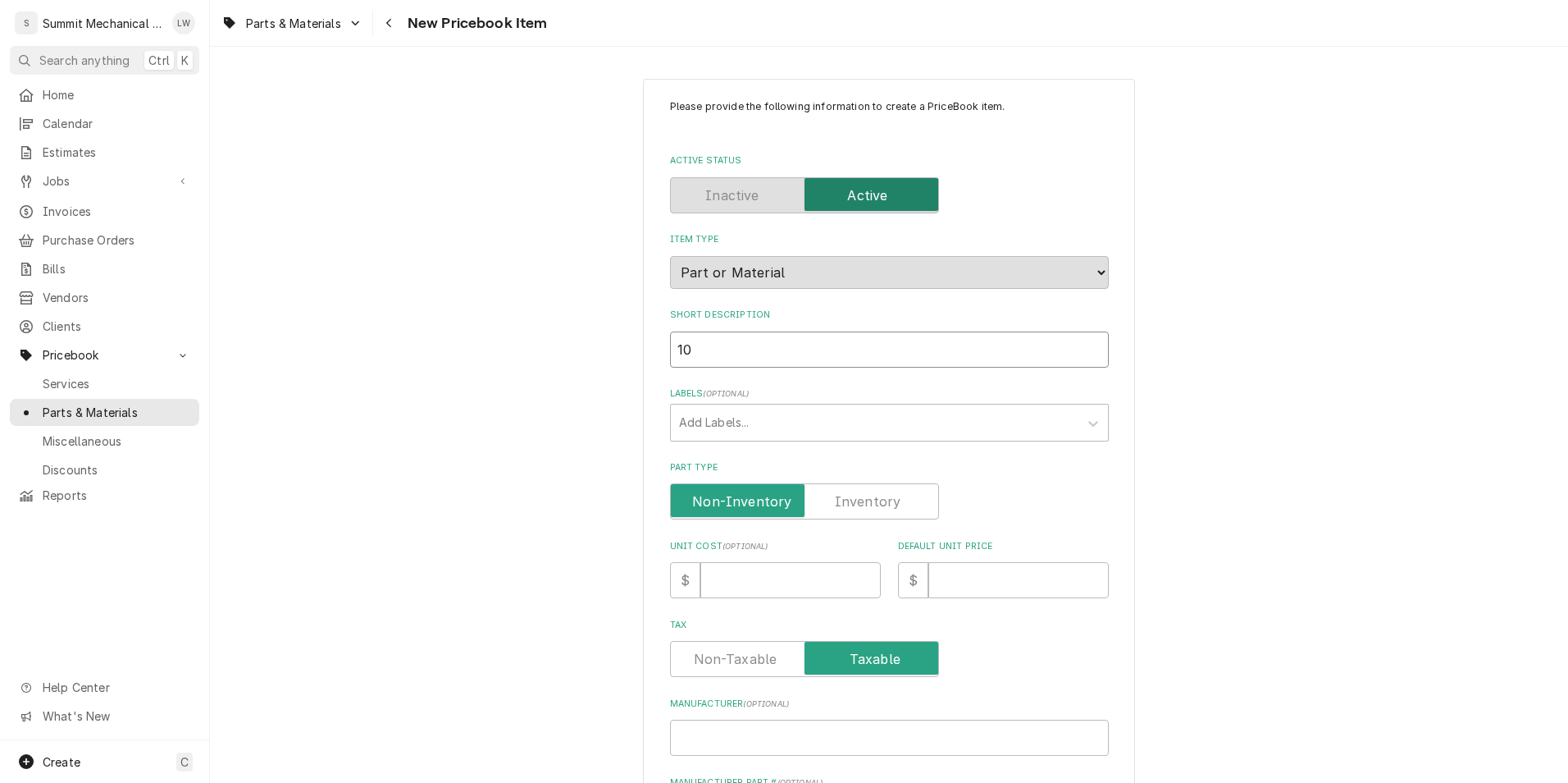
type textarea "x"
type input "10l"
type textarea "x"
type input "10lb"
type textarea "x"
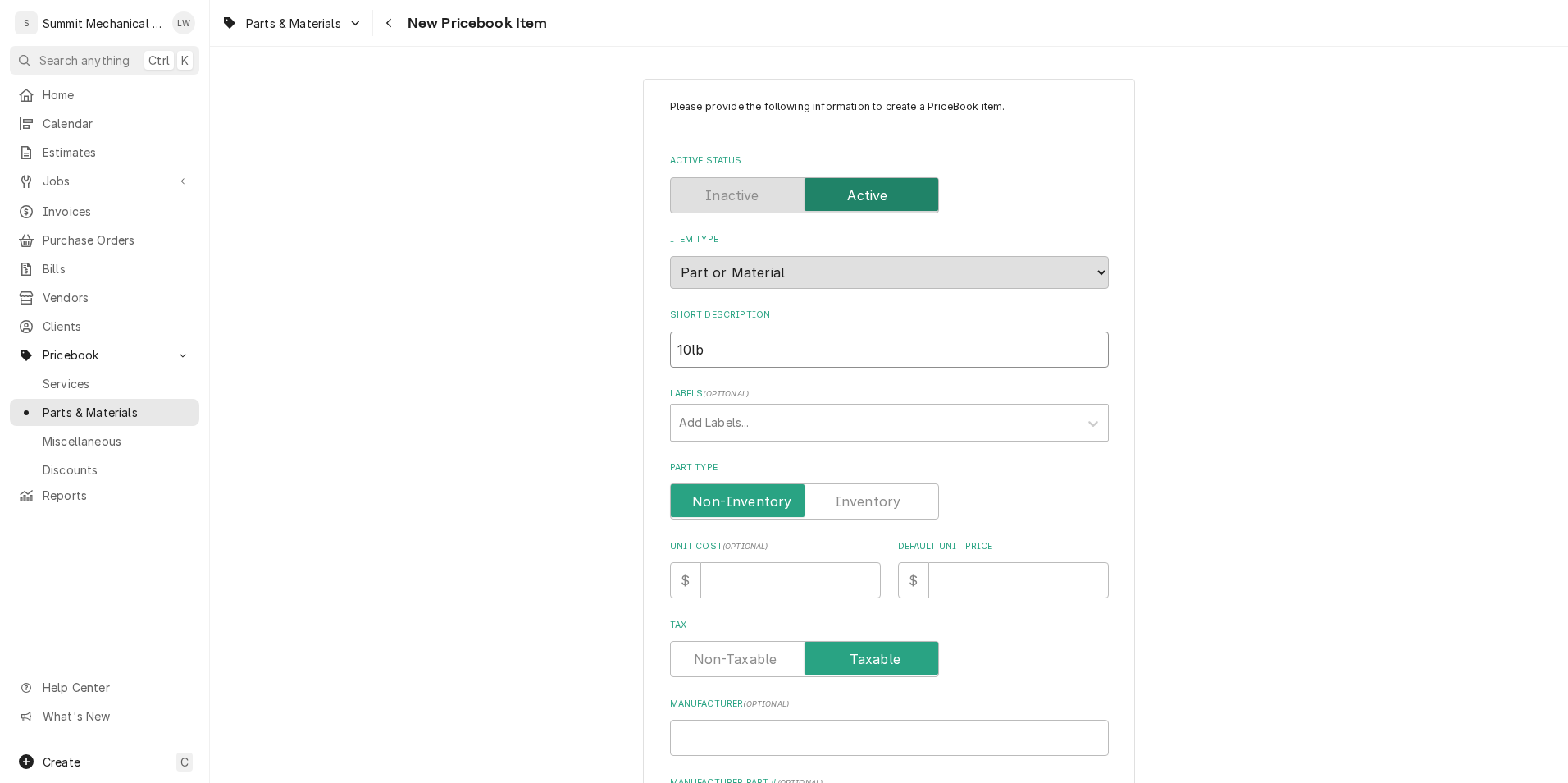
type input "10lb"
type textarea "x"
type input "10lb R"
type textarea "x"
type input "10lb Re"
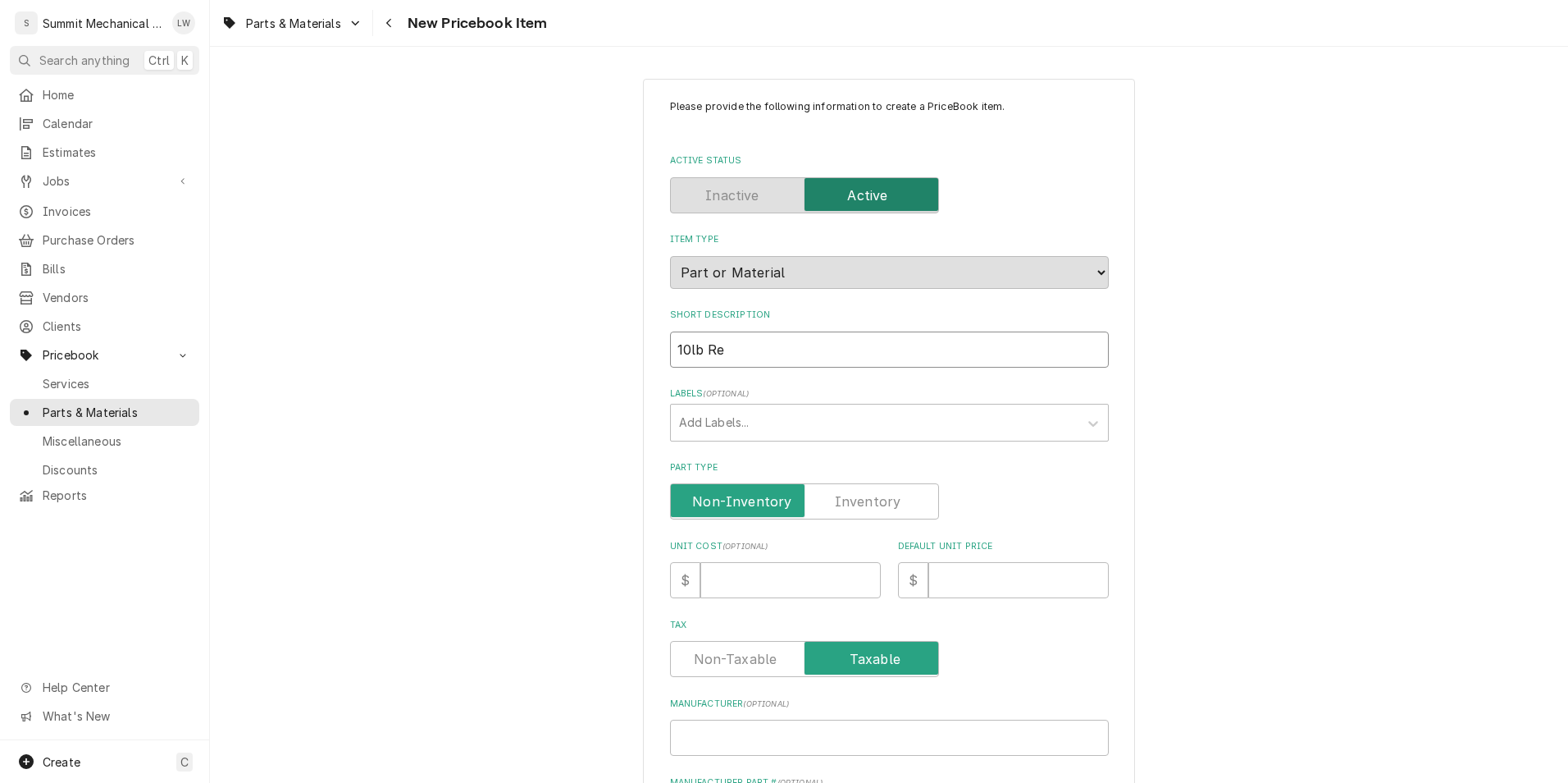
type textarea "x"
type input "10lb Ref"
type textarea "x"
type input "10lb Refr"
type textarea "x"
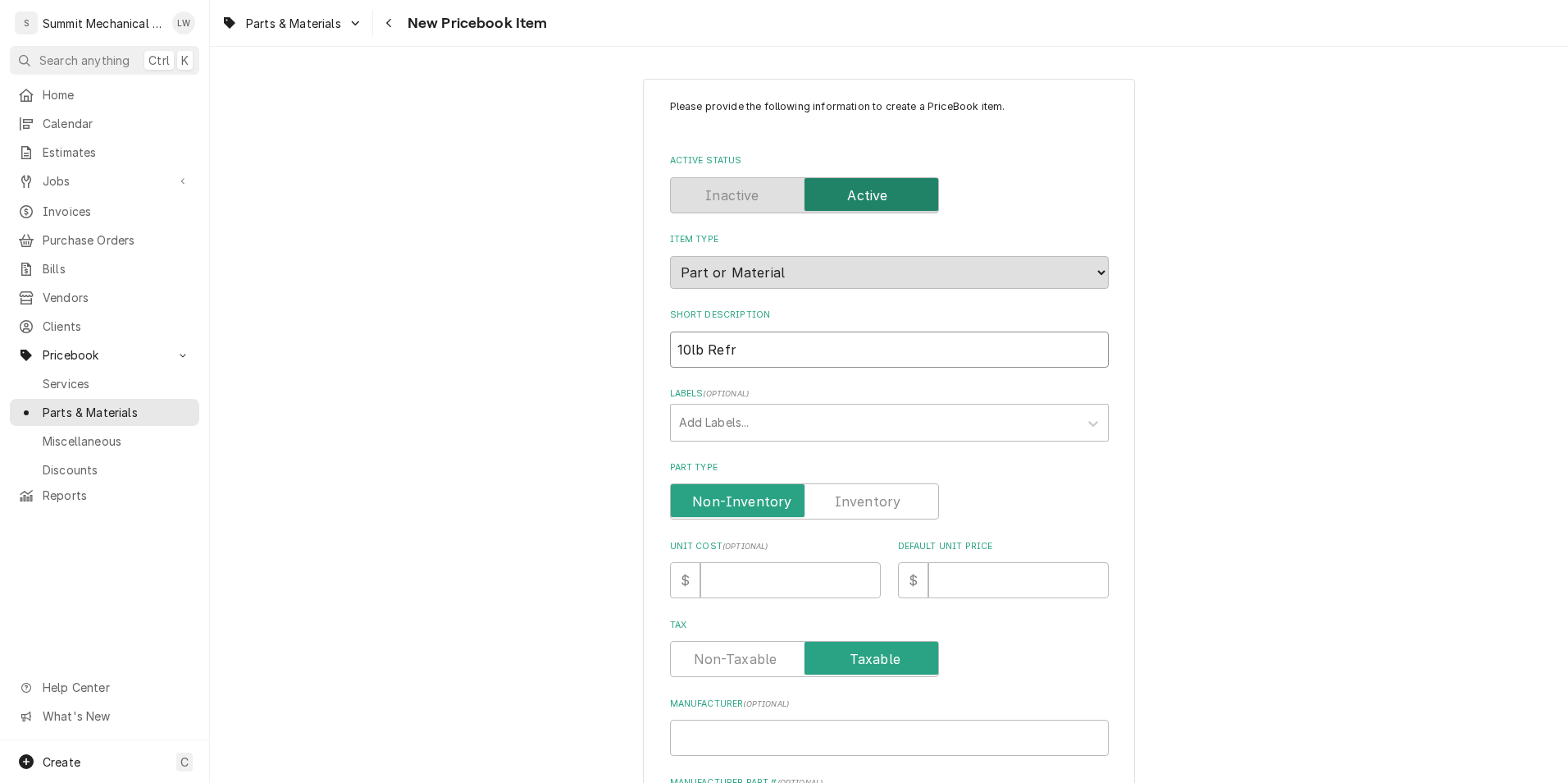
type input "10lb Refri"
type textarea "x"
type input "10lb Refrig"
type textarea "x"
type input "10lb Refrige"
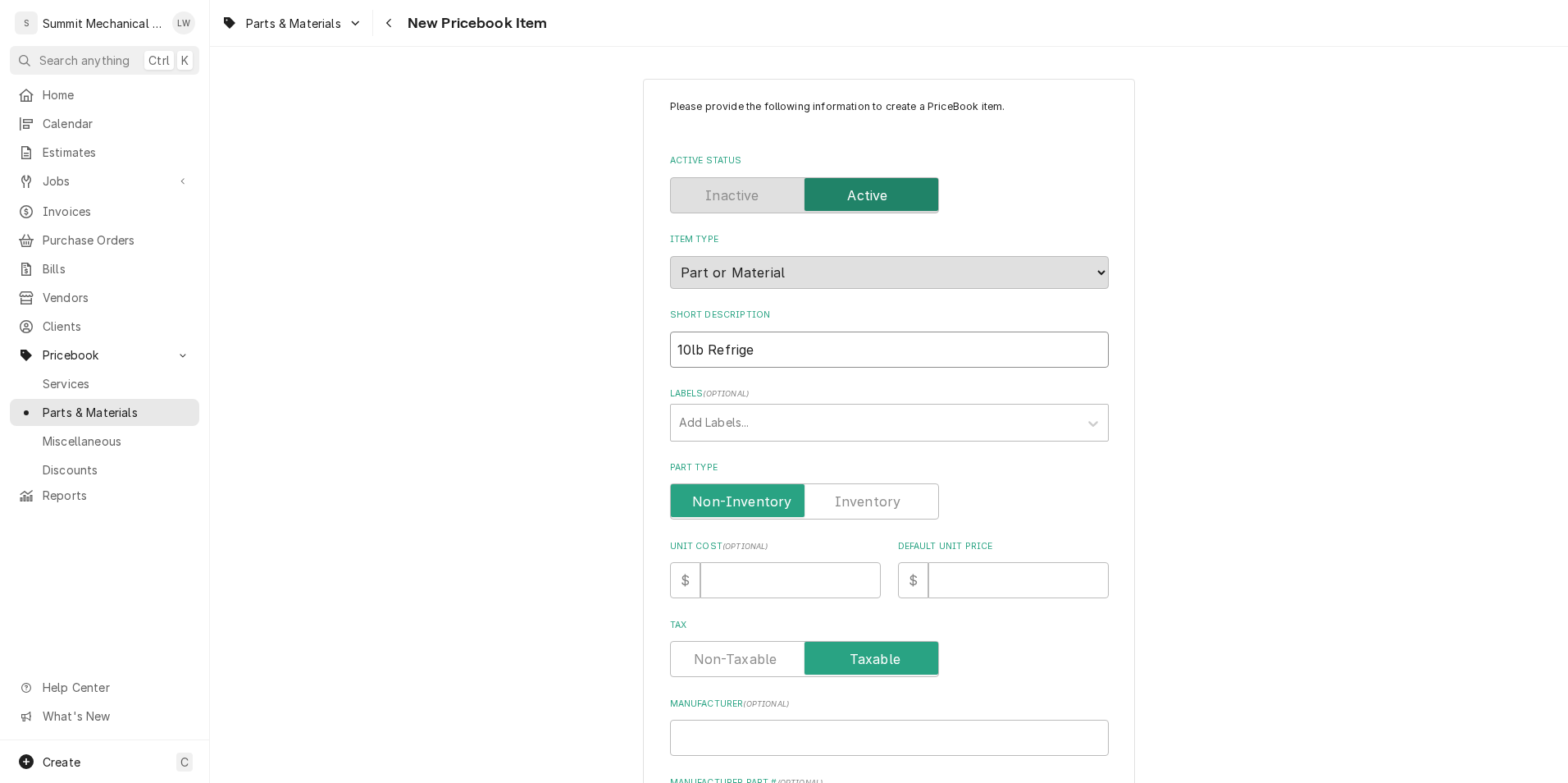
type textarea "x"
type input "10lb Refriger"
type textarea "x"
type input "10lb Refrigera"
type textarea "x"
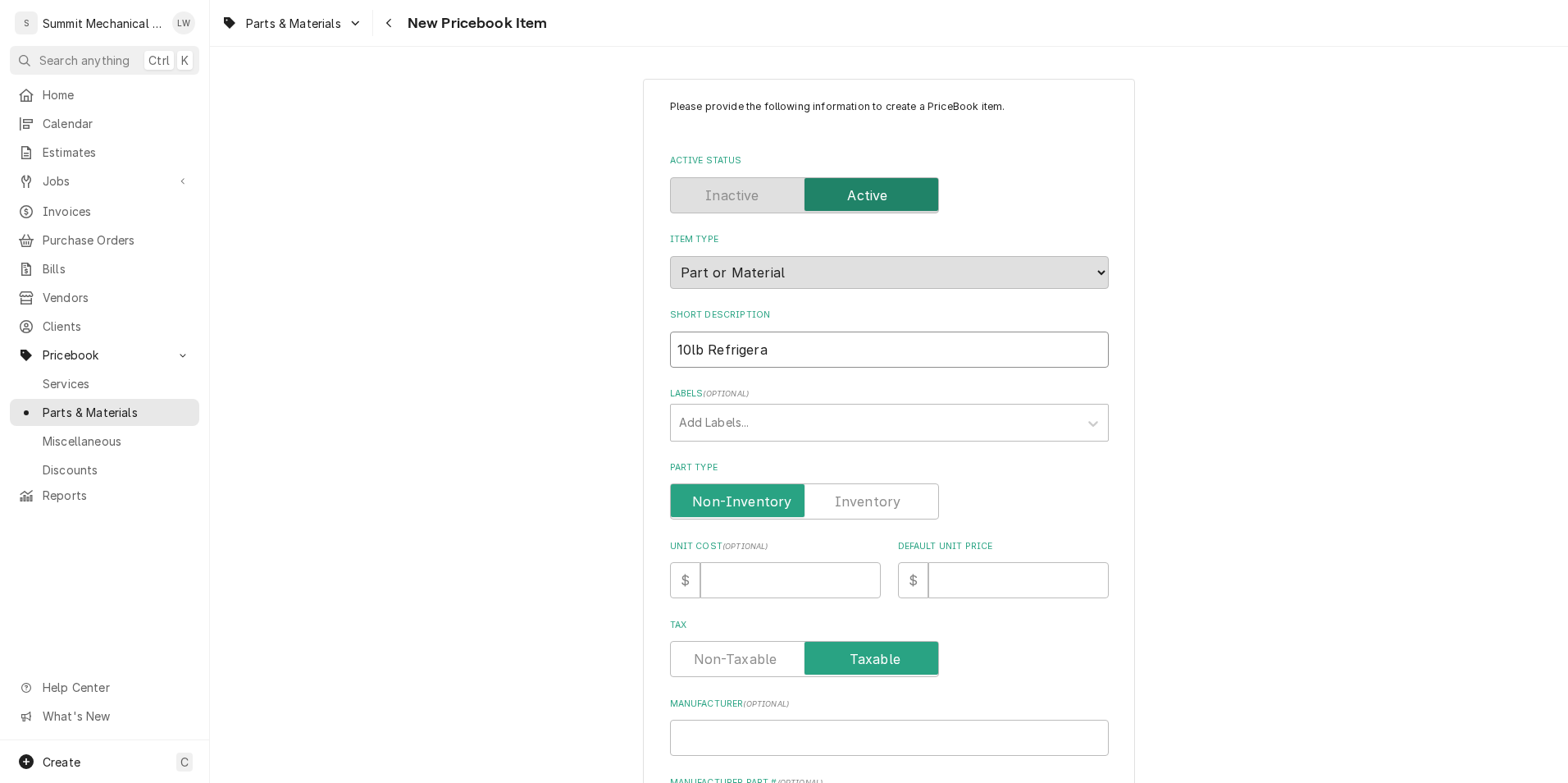
type input "10lb Refrigerat"
type textarea "x"
type input "10lb Refrigeratn"
type textarea "x"
type input "10lb Refrigerat"
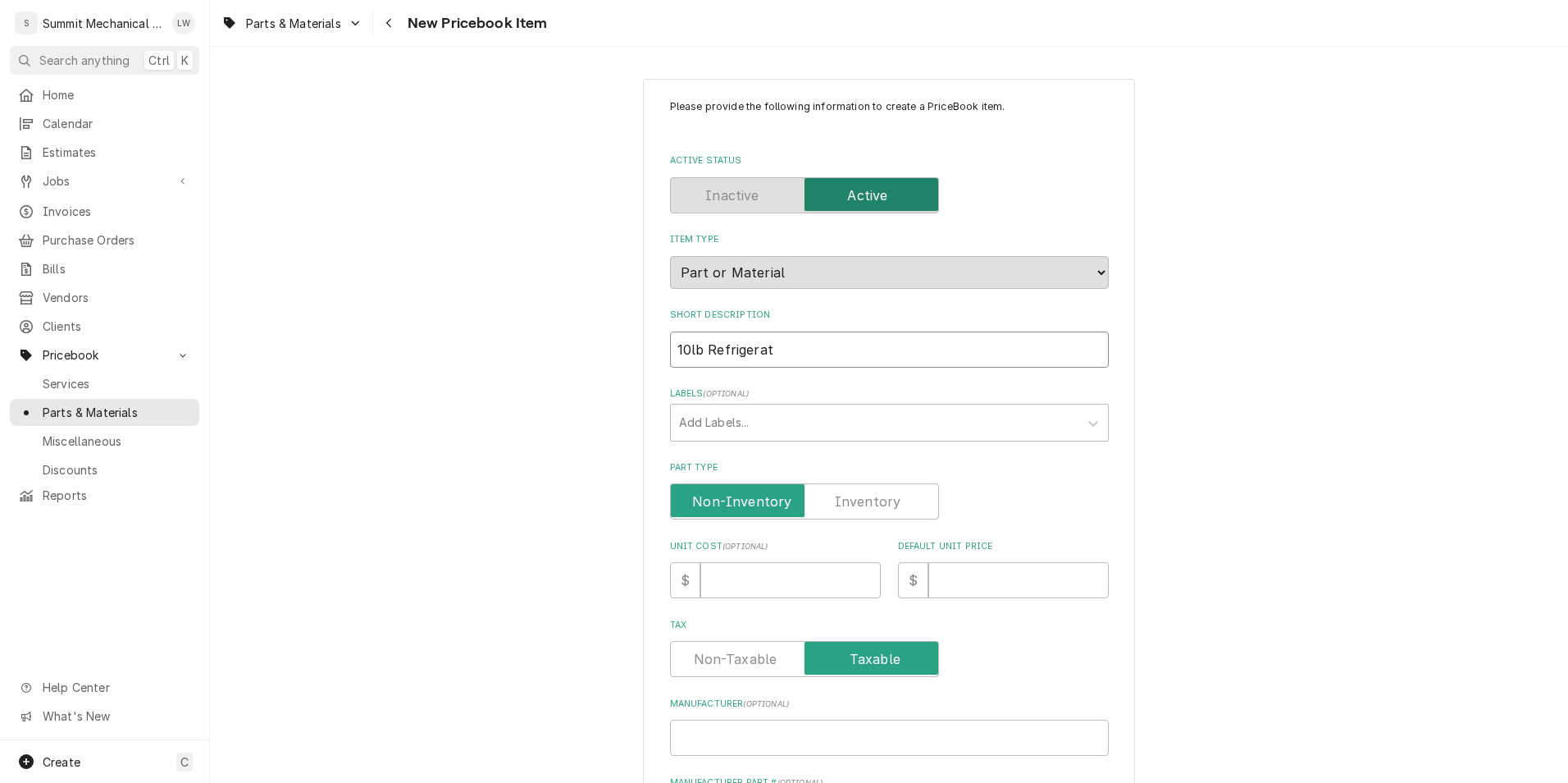
type textarea "x"
type input "10lb Refrigera"
type textarea "x"
type input "10lb Refriger"
type textarea "x"
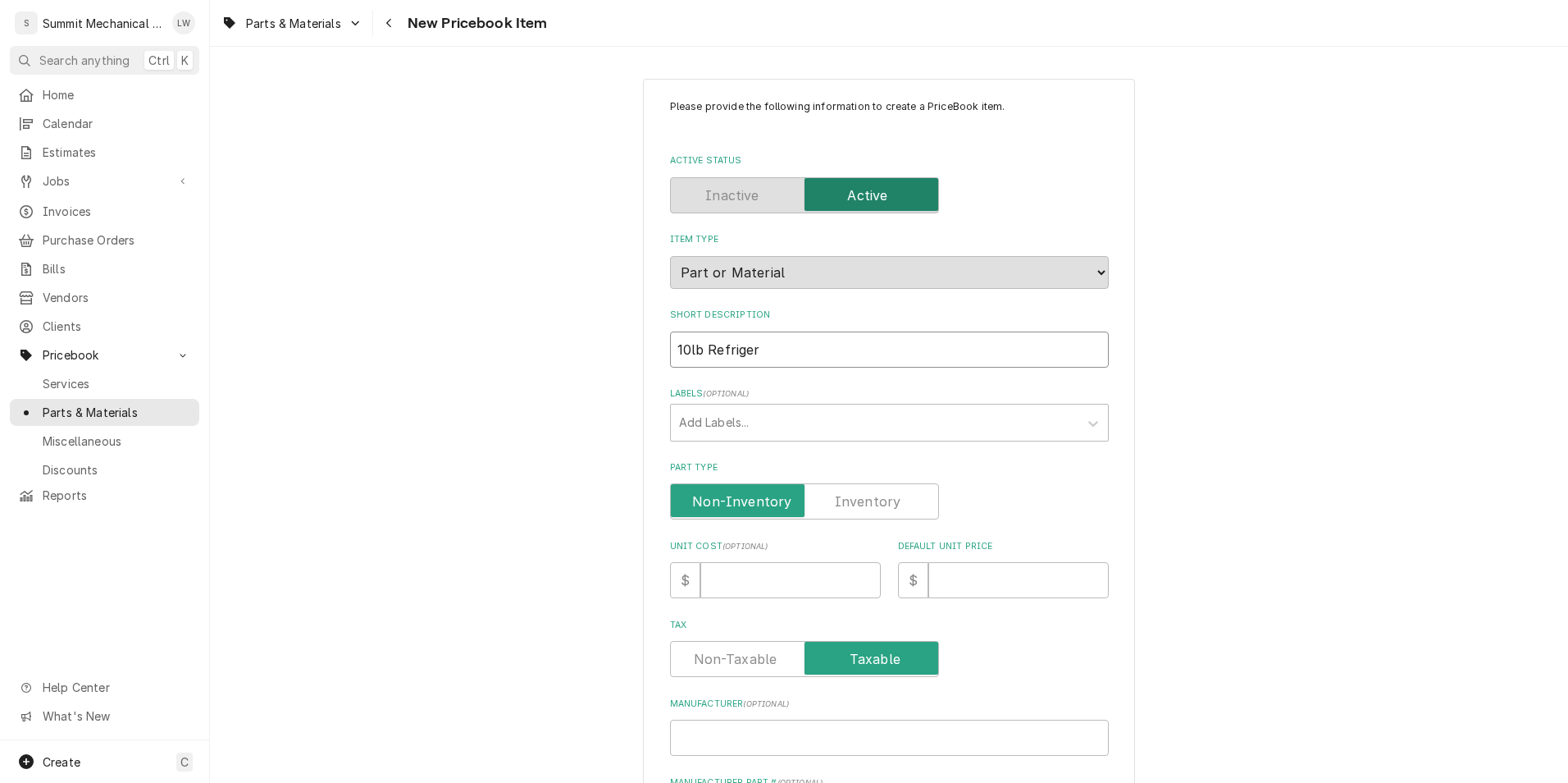
type input "10lb Refrige"
type textarea "x"
type input "10lb Refrig"
type textarea "x"
type input "10lb Refri"
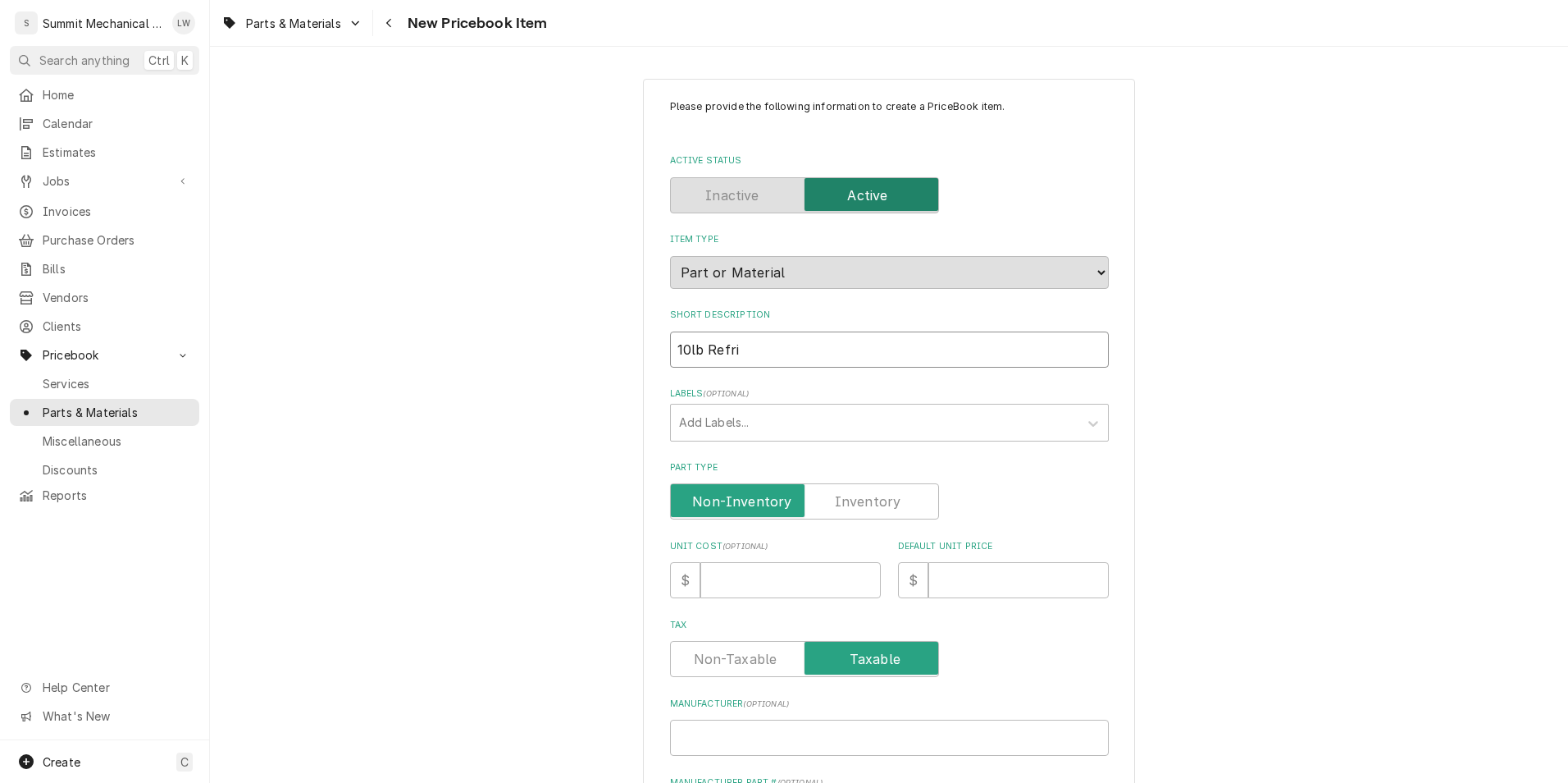
type textarea "x"
type input "10lb Refr"
type textarea "x"
type input "10lb Ref"
type textarea "x"
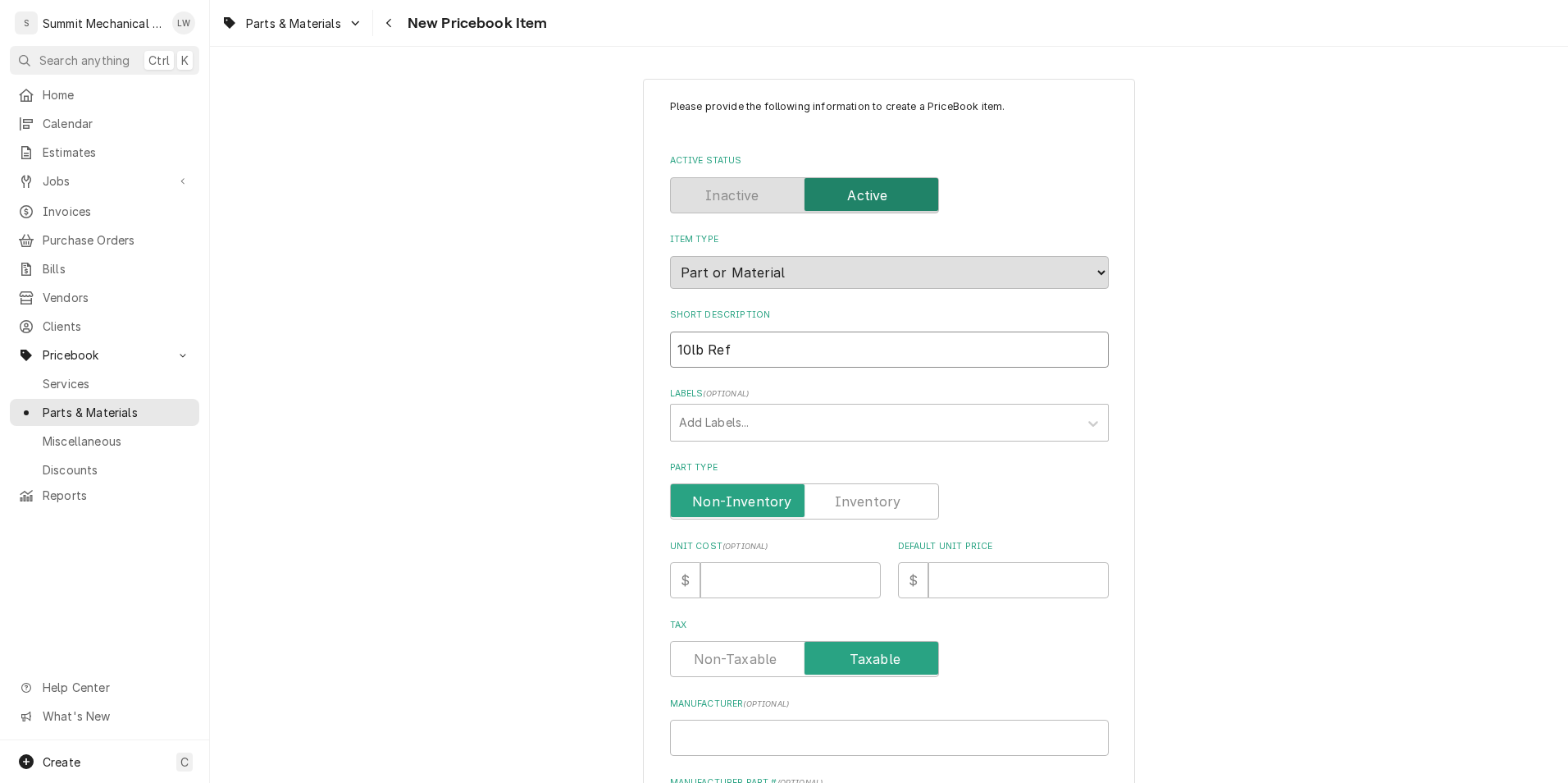
type input "10lb Re"
type textarea "x"
type input "10lb R"
type textarea "x"
type input "10lb"
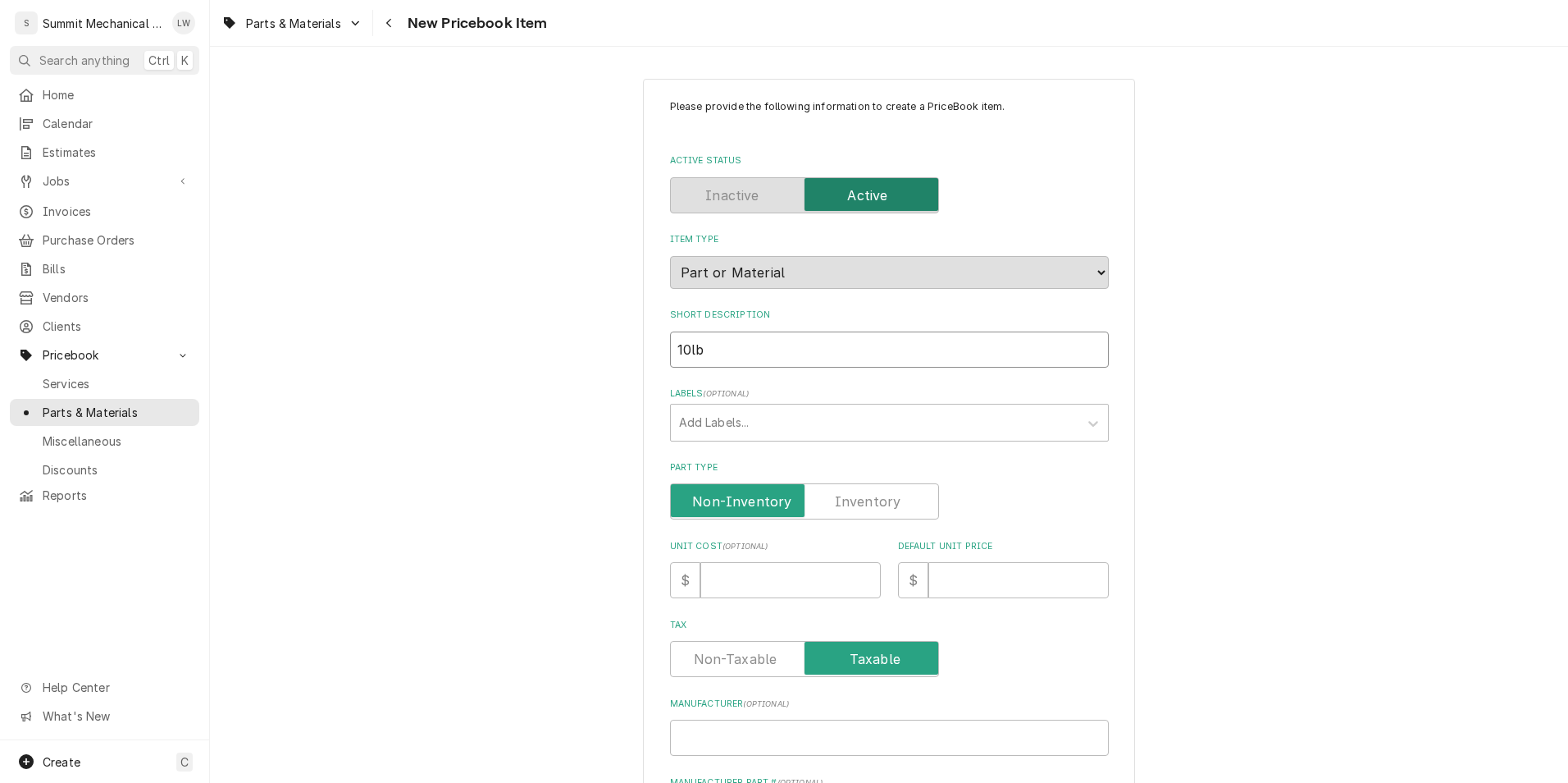
type textarea "x"
type input "10lb"
type textarea "x"
type input "10l"
type textarea "x"
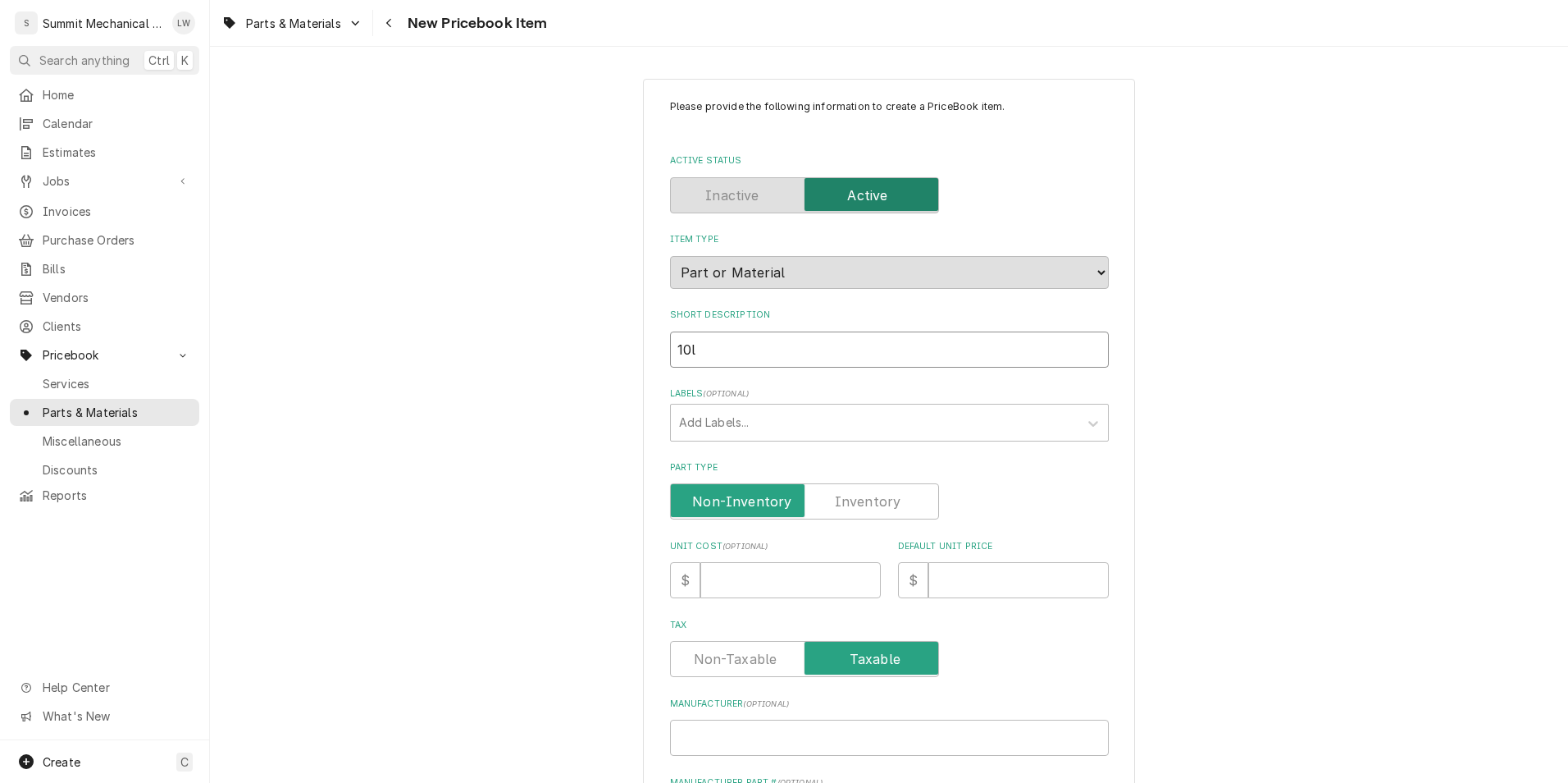
type input "10"
type textarea "x"
type input "1"
type textarea "x"
click at [699, 346] on input "Short Description" at bounding box center [889, 349] width 439 height 36
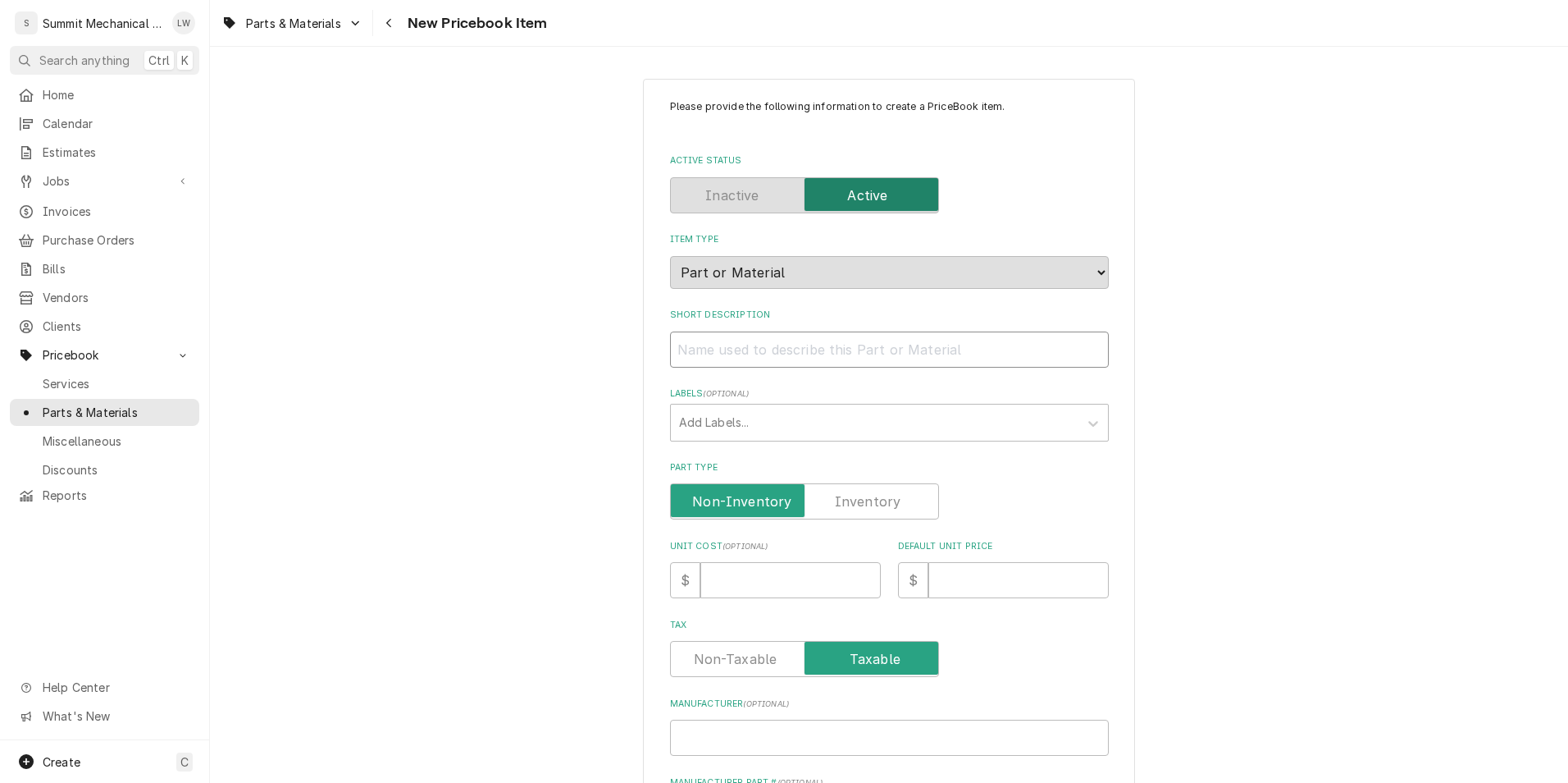
paste input "Receiver Vertical Mount 6Lb 5X10 3/8 Swt Connections"
type textarea "x"
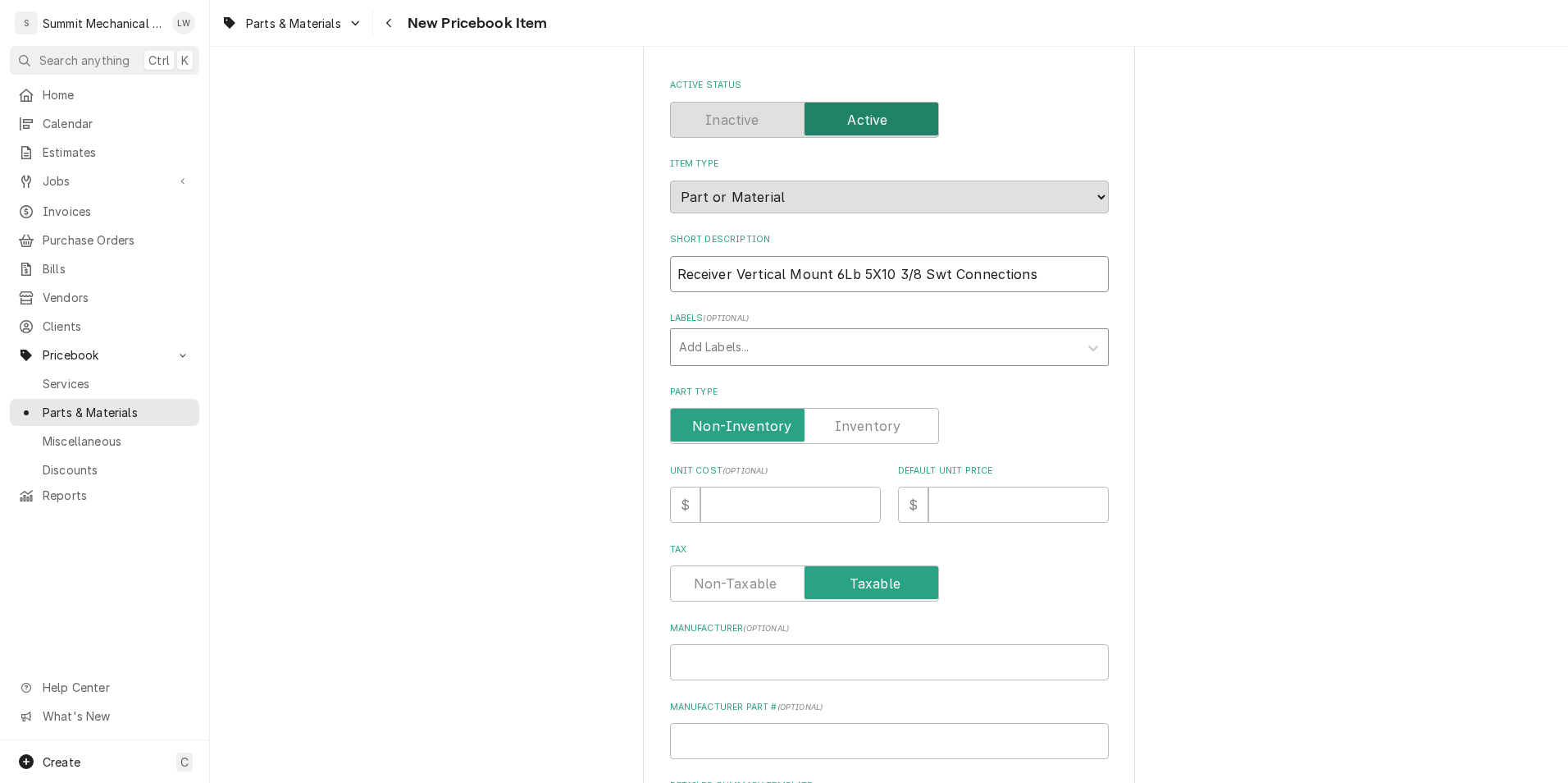
scroll to position [96, 0]
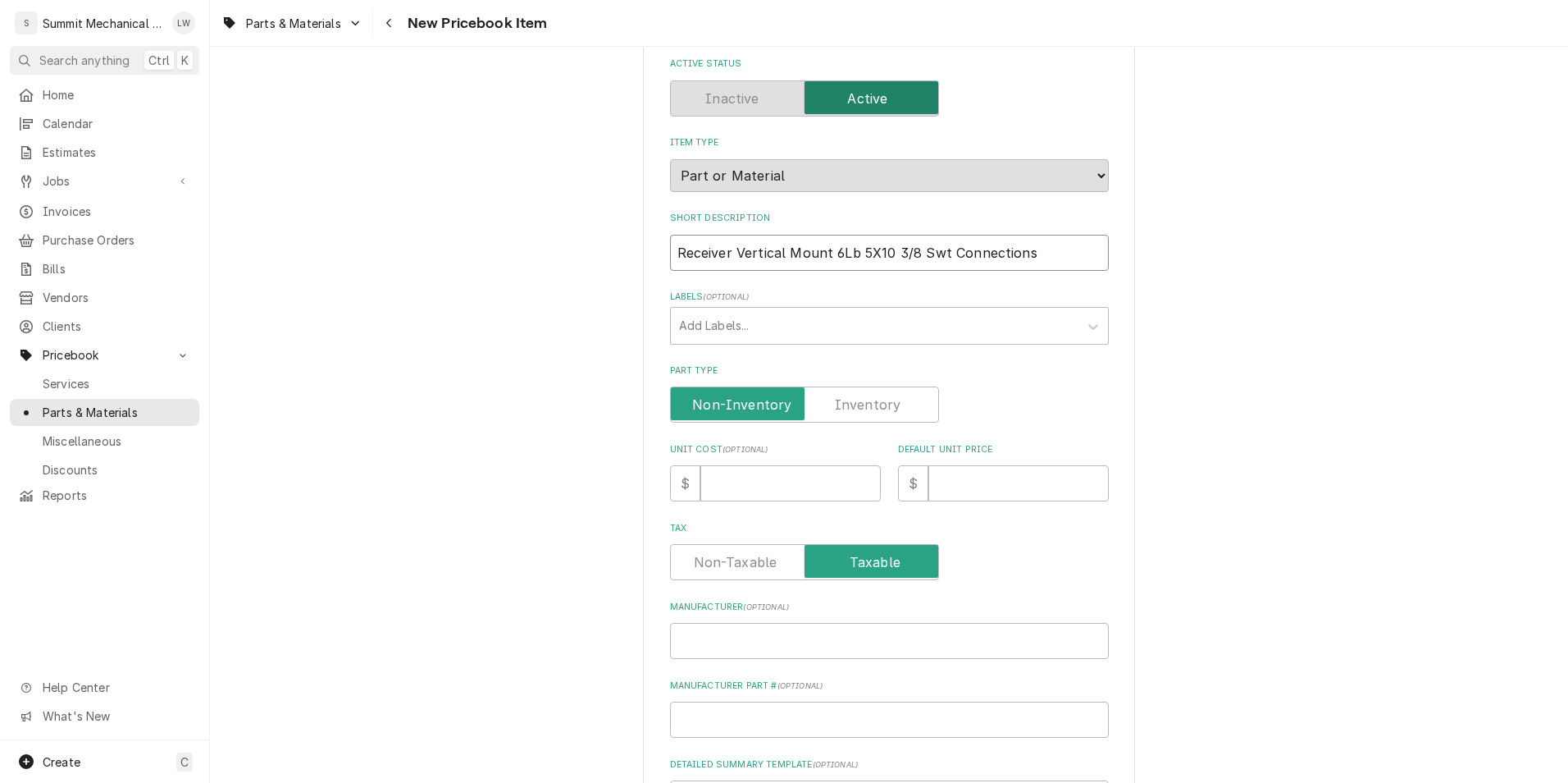
type input "Receiver Vertical Mount 6Lb 5X10 3/8 Swt Connections"
click at [752, 458] on div "Unit Cost ( optional ) $" at bounding box center [775, 472] width 211 height 59
click at [744, 480] on input "Unit Cost ( optional )" at bounding box center [790, 483] width 180 height 36
type textarea "x"
type input "1"
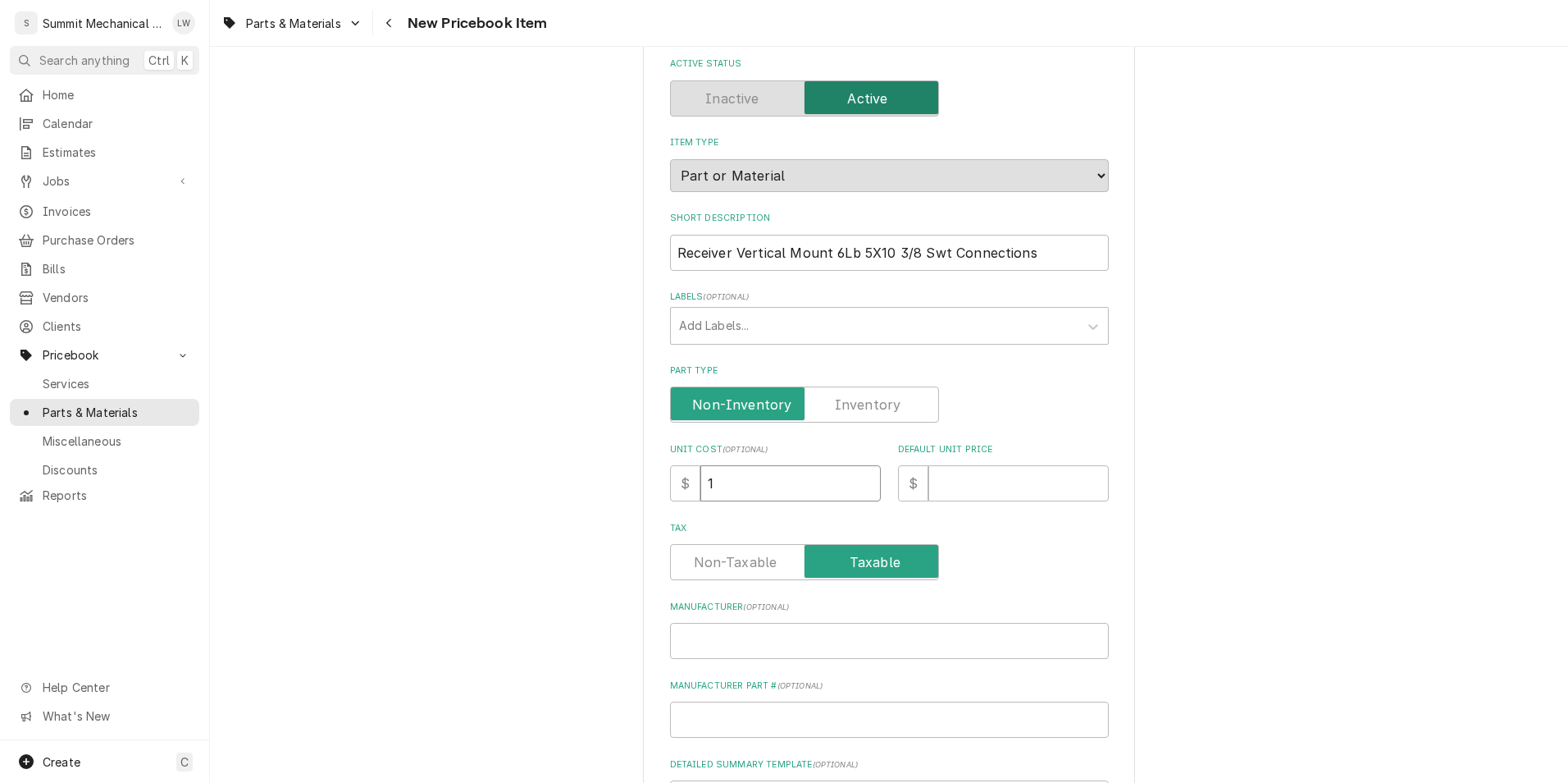
type textarea "x"
type input "12"
type textarea "x"
type input "123"
type textarea "x"
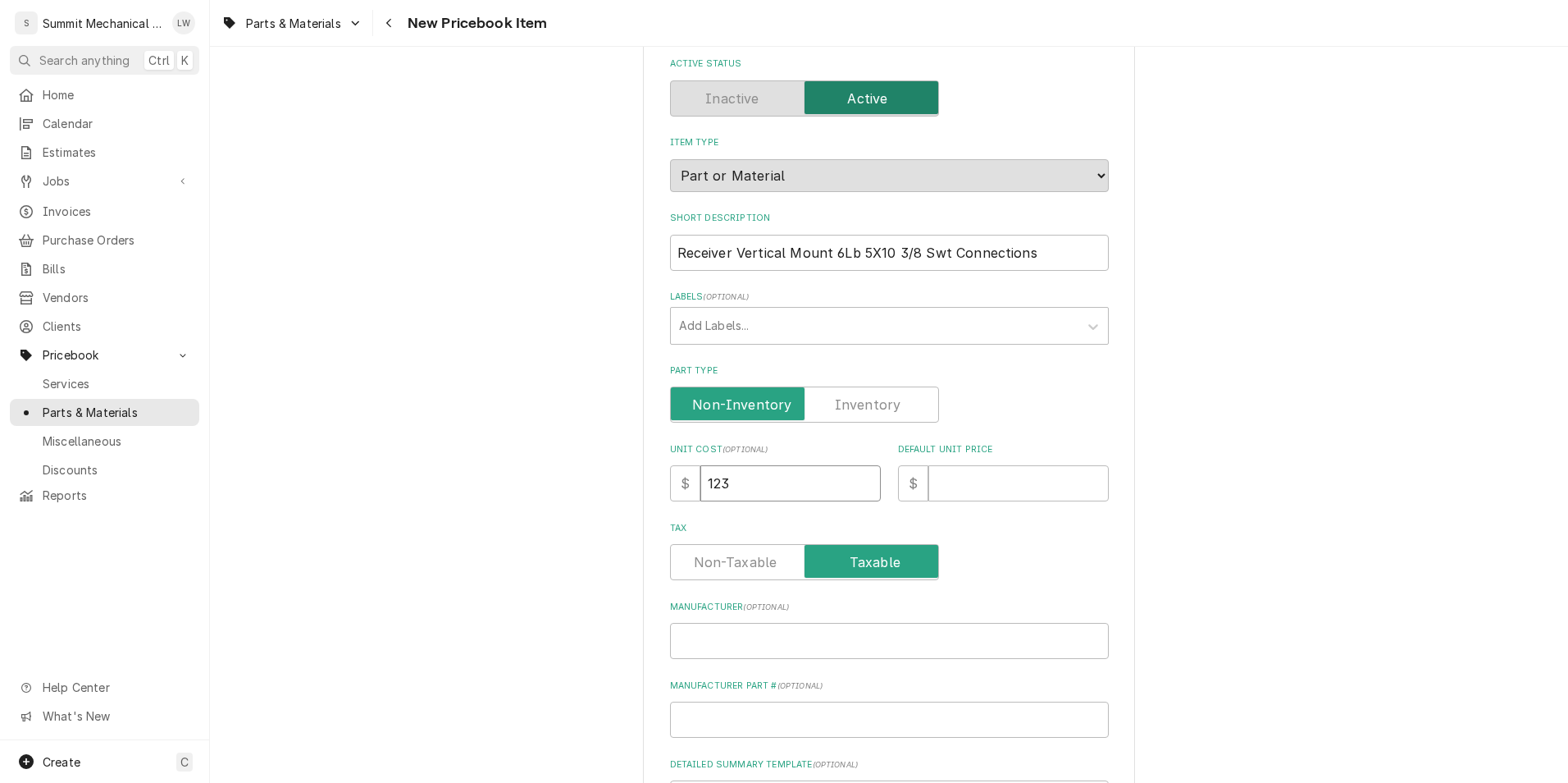
type input "123.0"
type textarea "x"
type input "123.07"
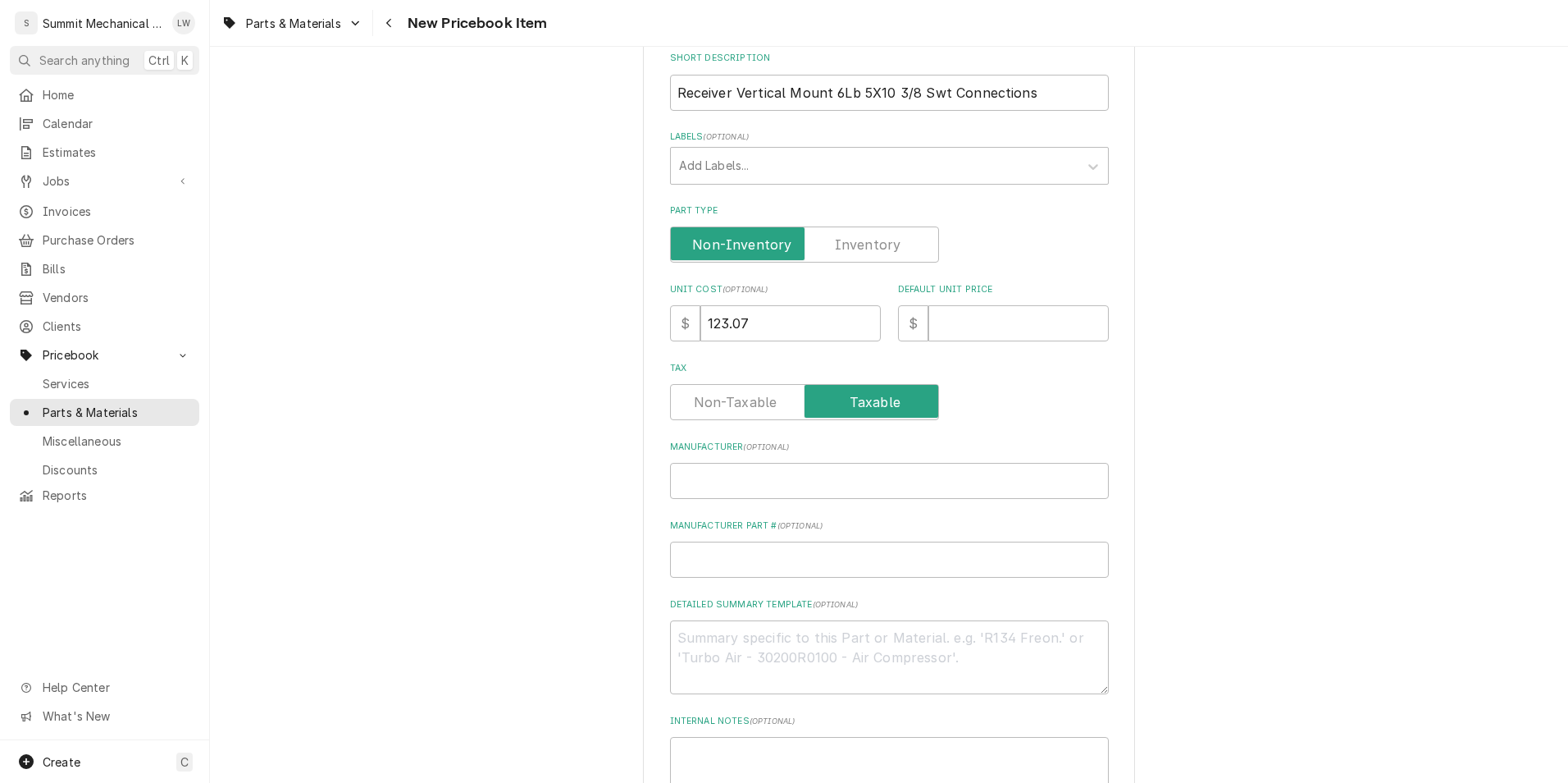
scroll to position [259, 0]
click at [982, 315] on input "Default Unit Price" at bounding box center [1018, 320] width 180 height 36
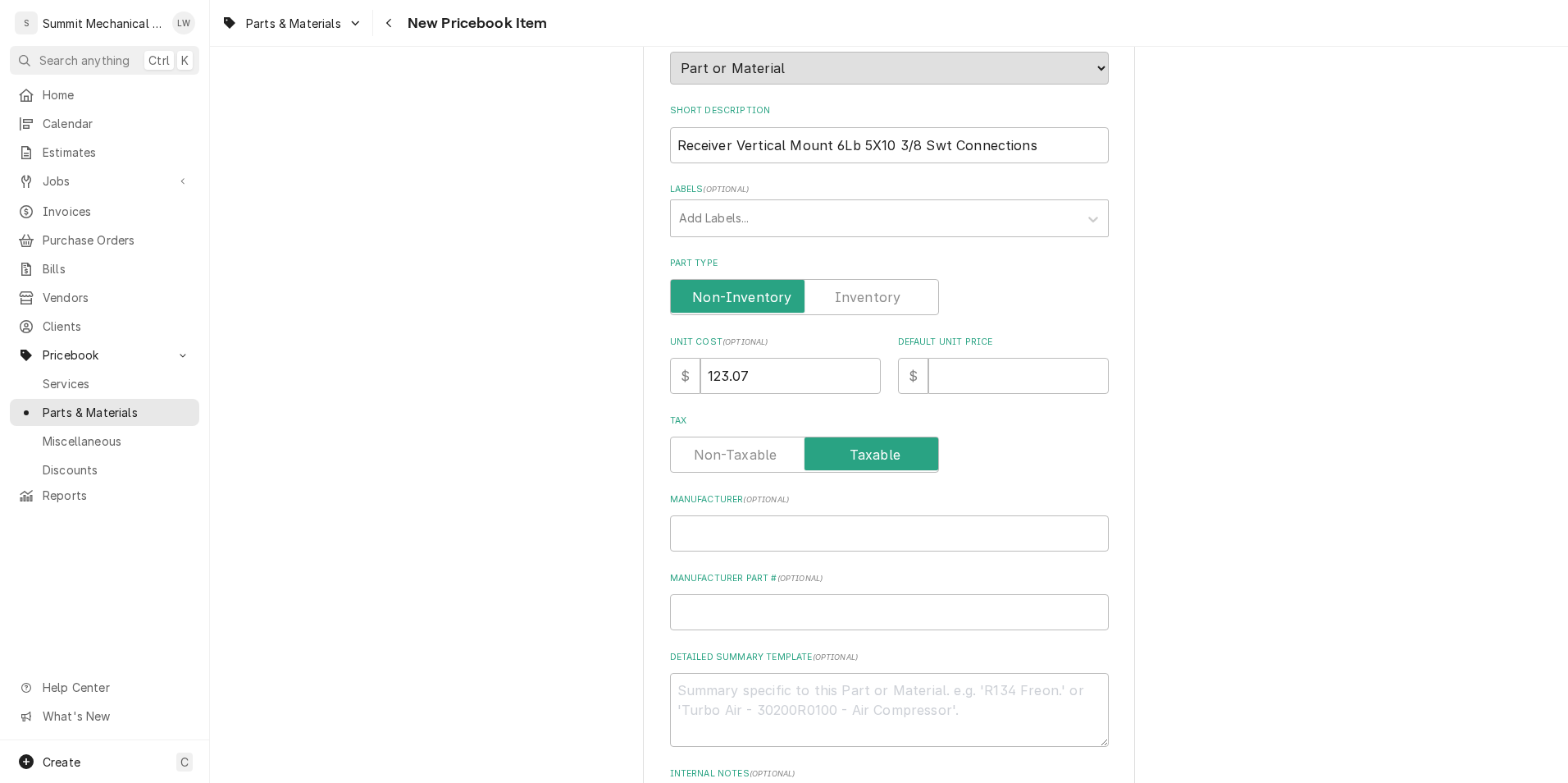
scroll to position [458, 0]
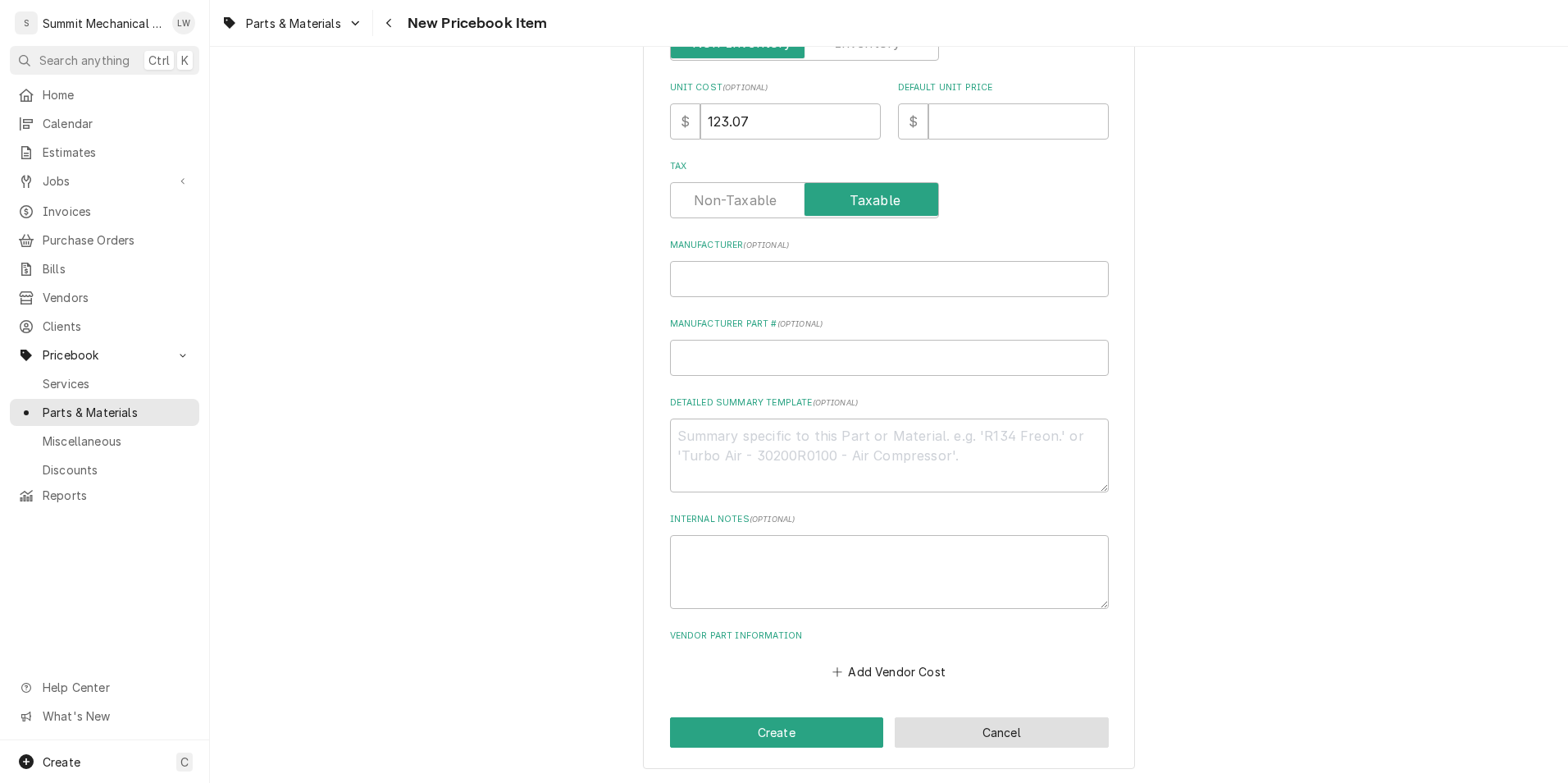
click at [962, 723] on button "Cancel" at bounding box center [1002, 732] width 214 height 30
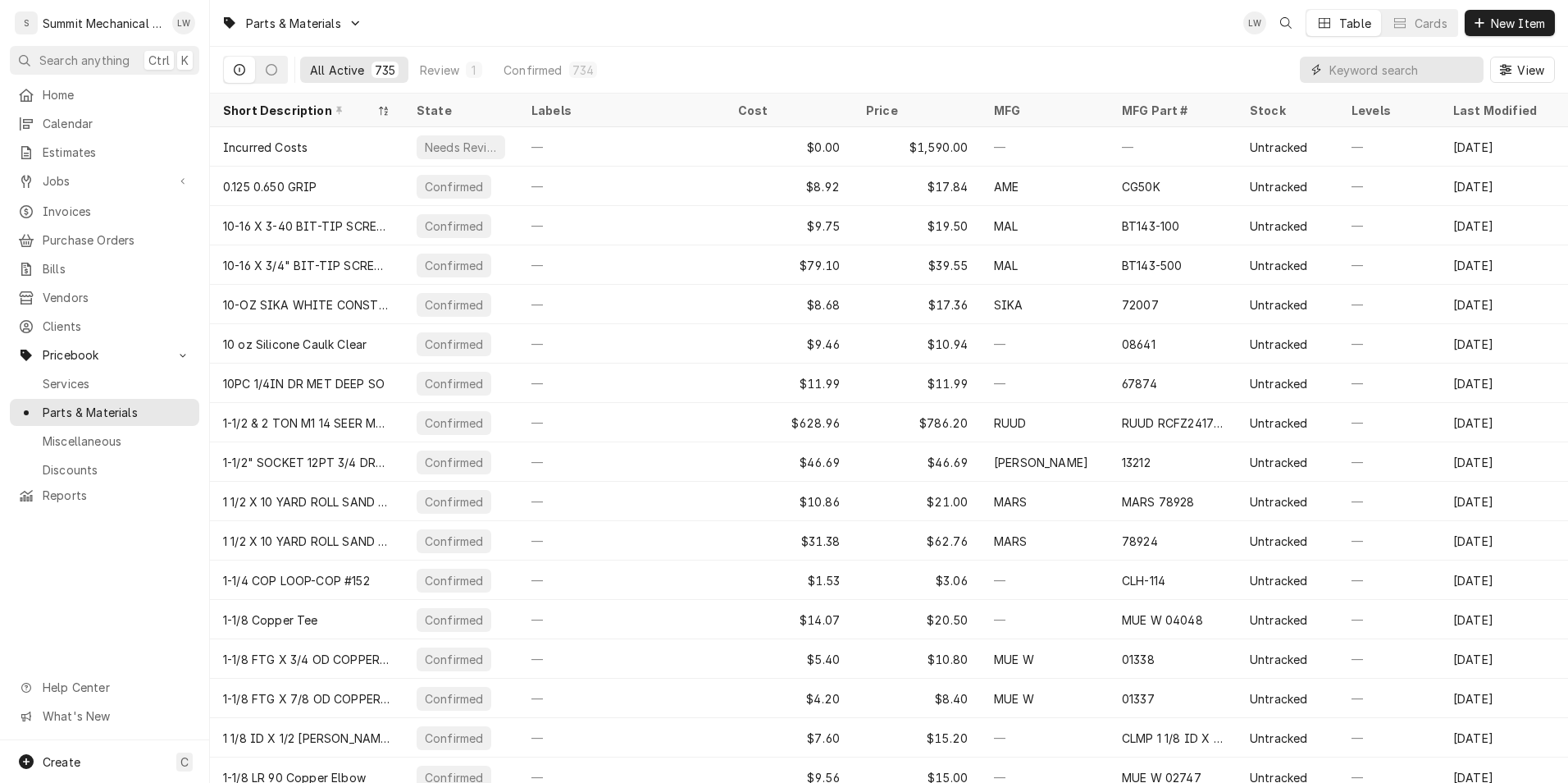
click at [1331, 70] on input "Dynamic Content Wrapper" at bounding box center [1402, 70] width 146 height 26
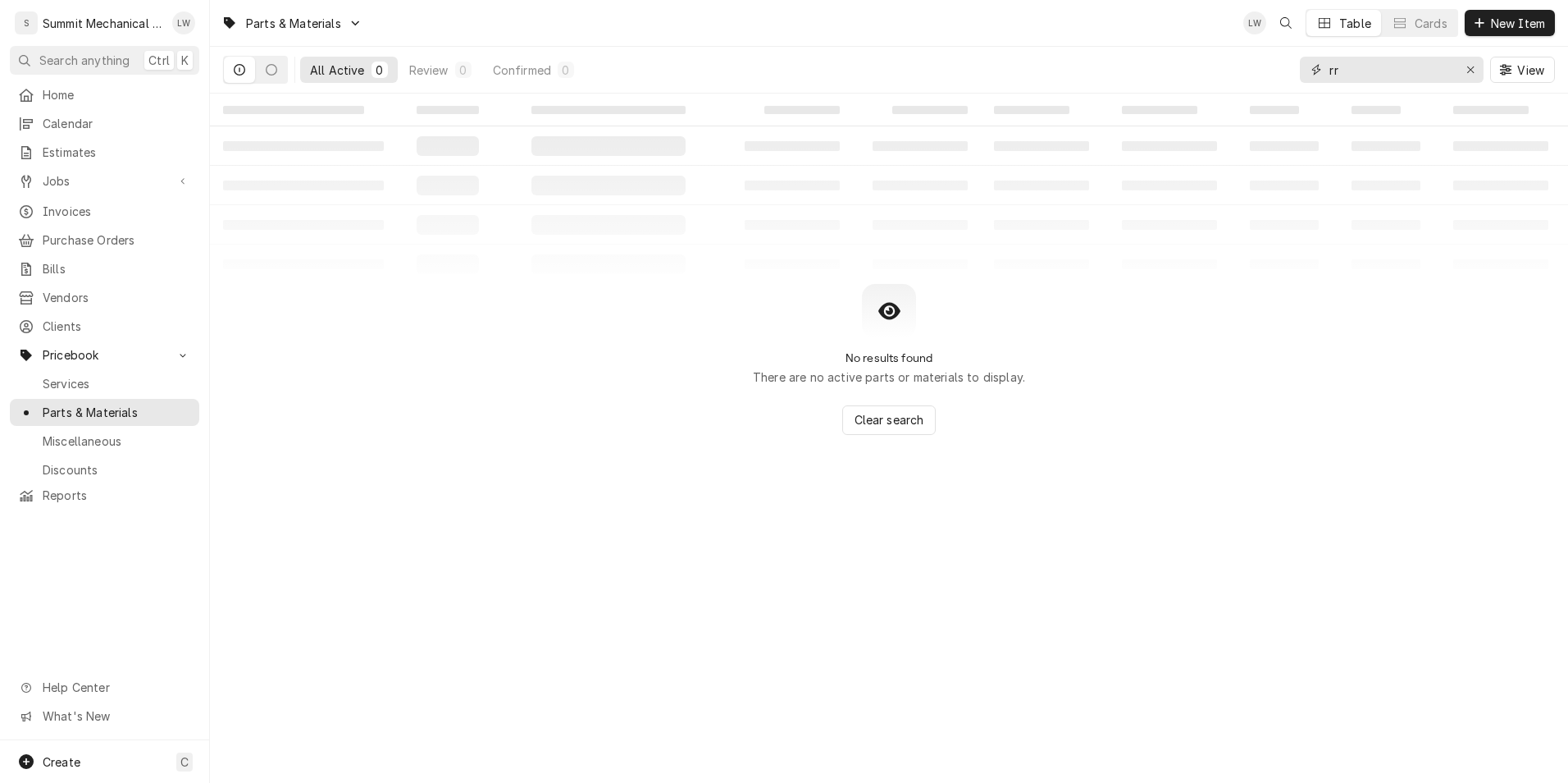
type input "r"
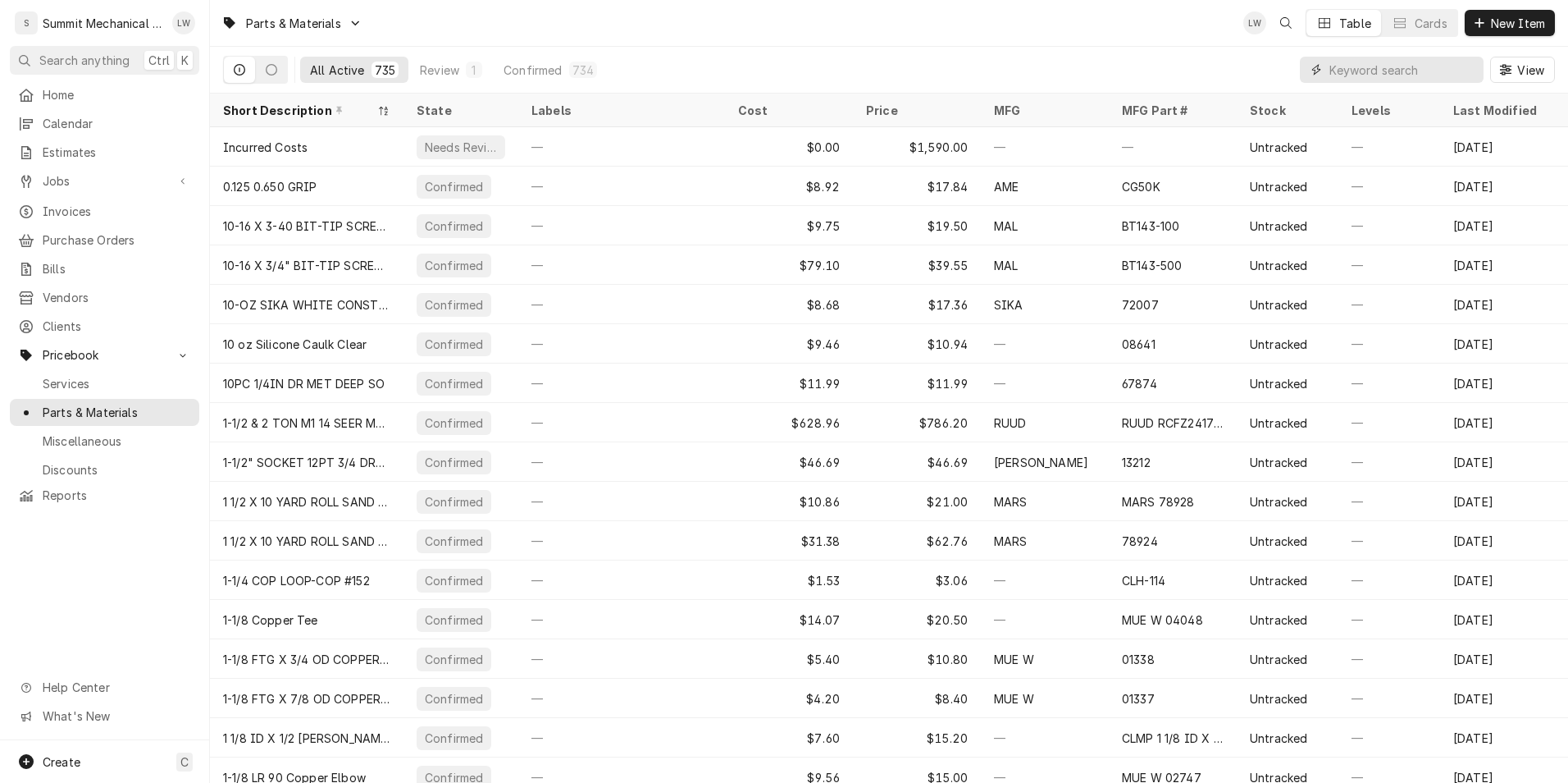
click at [1340, 68] on input "Dynamic Content Wrapper" at bounding box center [1402, 70] width 146 height 26
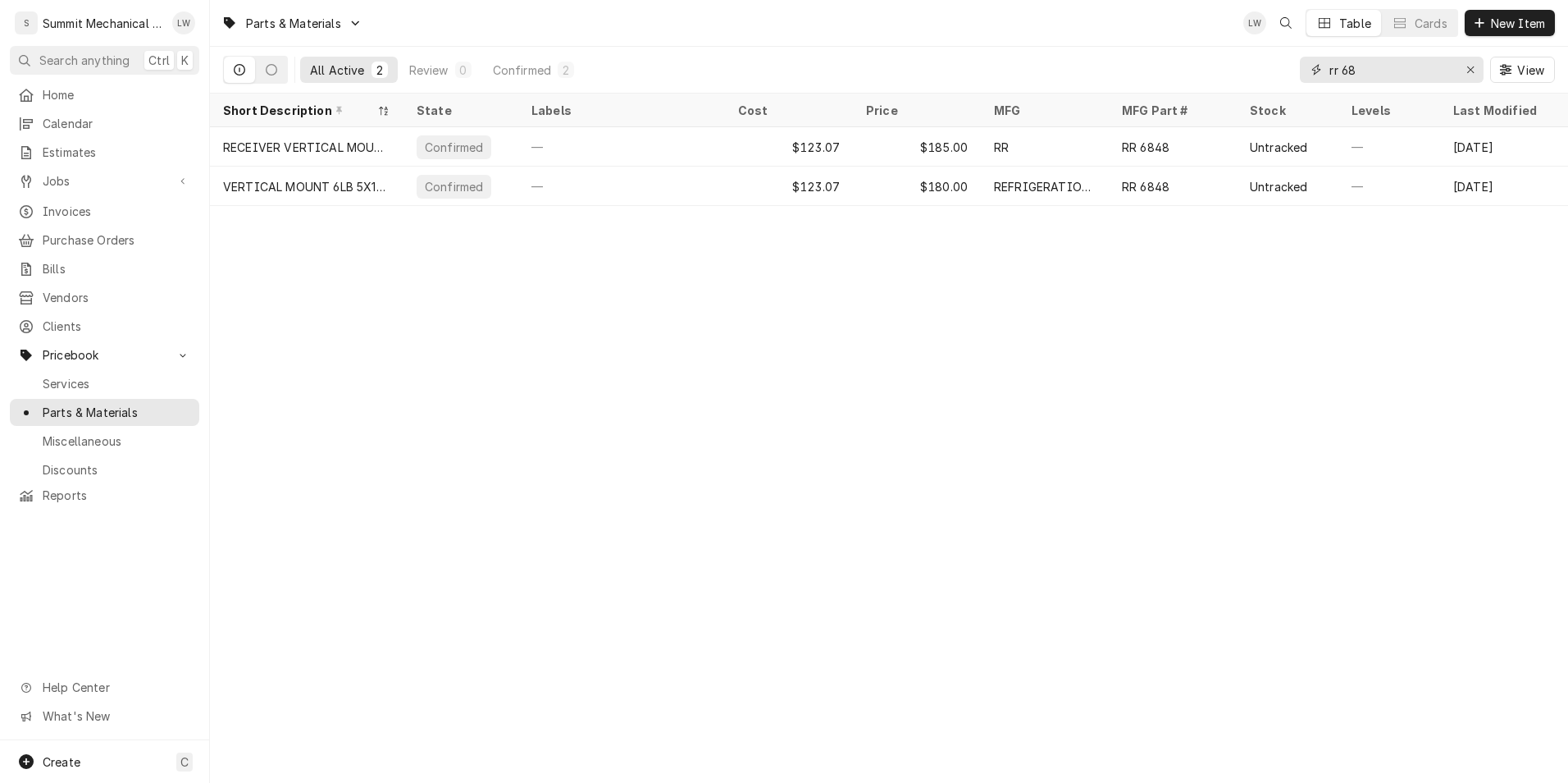
type input "rr 68"
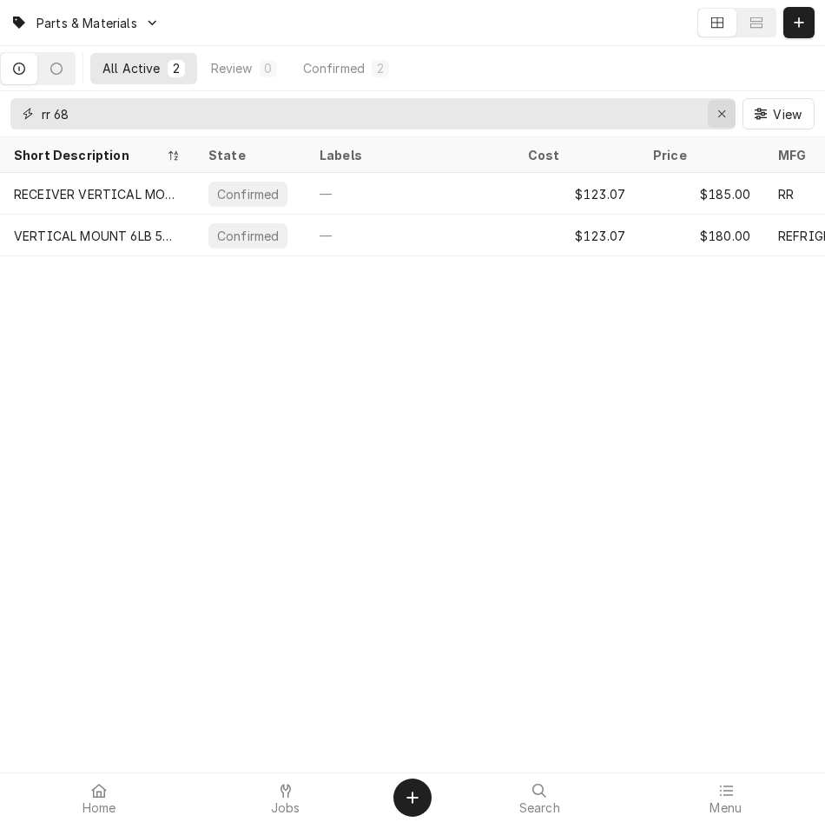
click at [716, 116] on div "Erase input" at bounding box center [721, 113] width 17 height 17
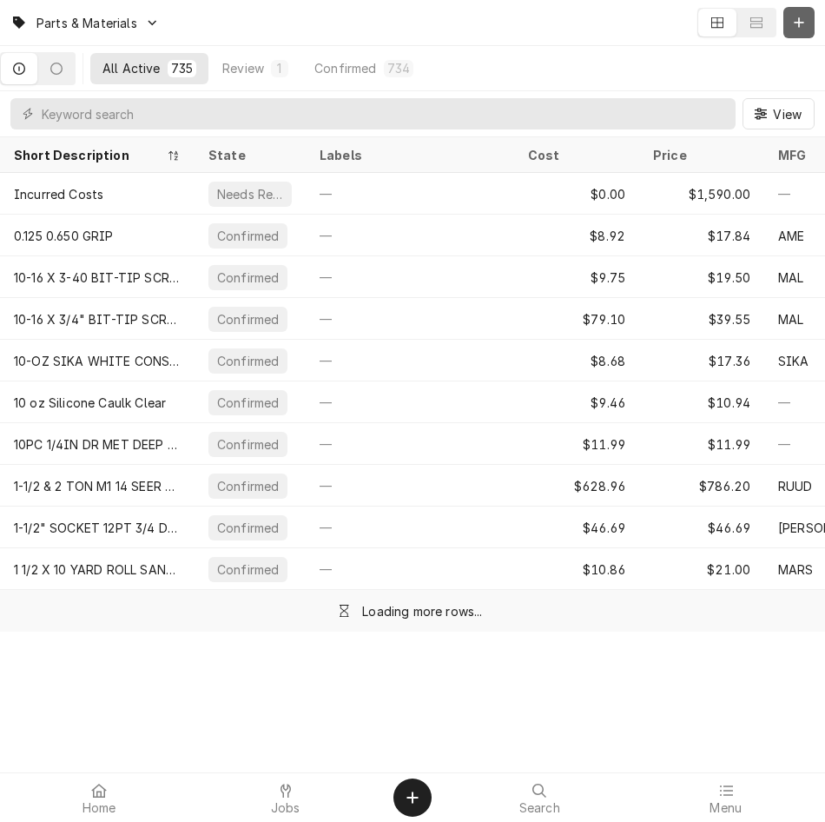
click at [798, 22] on icon "Dynamic Content Wrapper" at bounding box center [799, 23] width 10 height 12
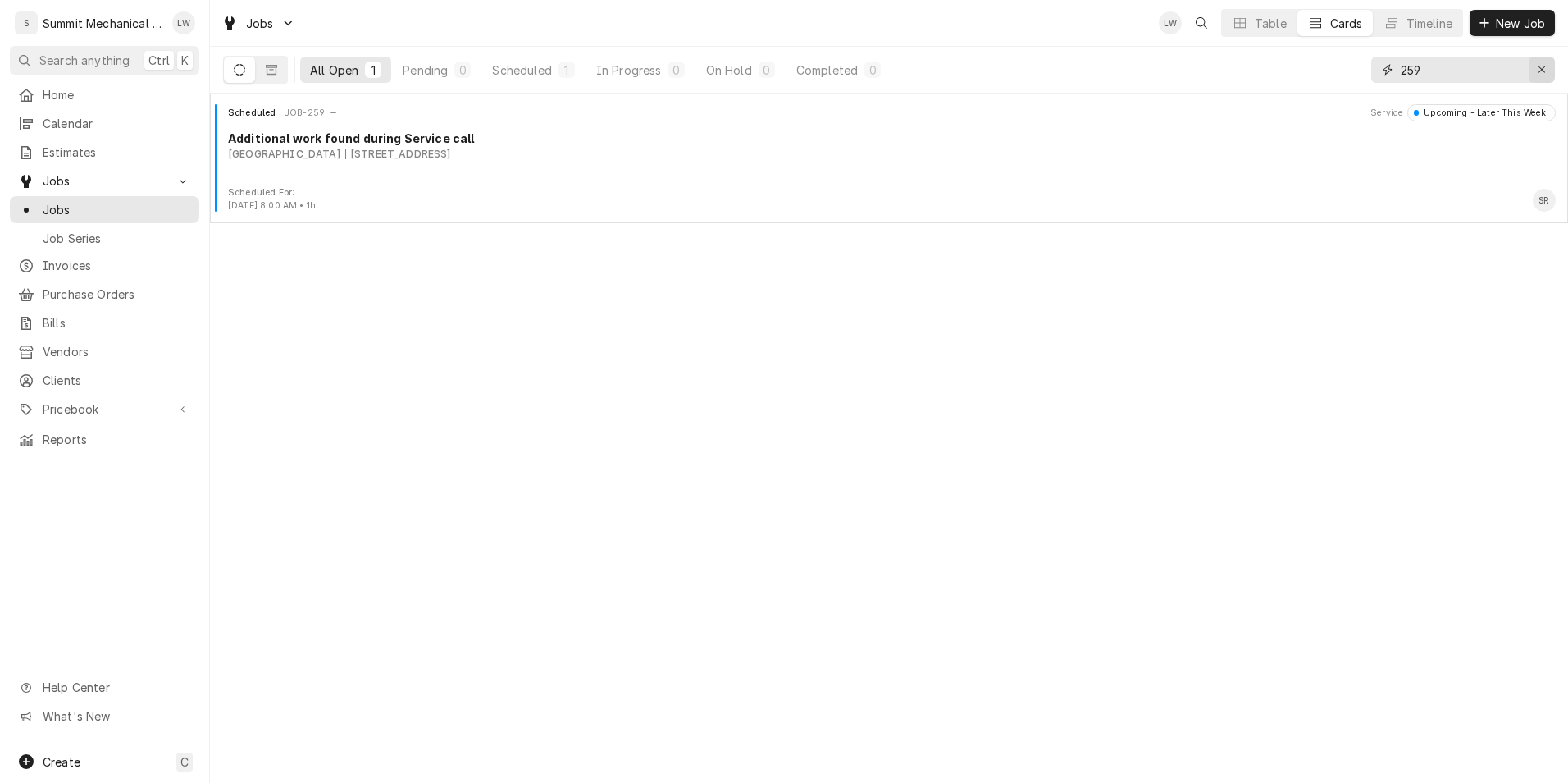
click at [1547, 74] on div "Erase input" at bounding box center [1541, 69] width 16 height 16
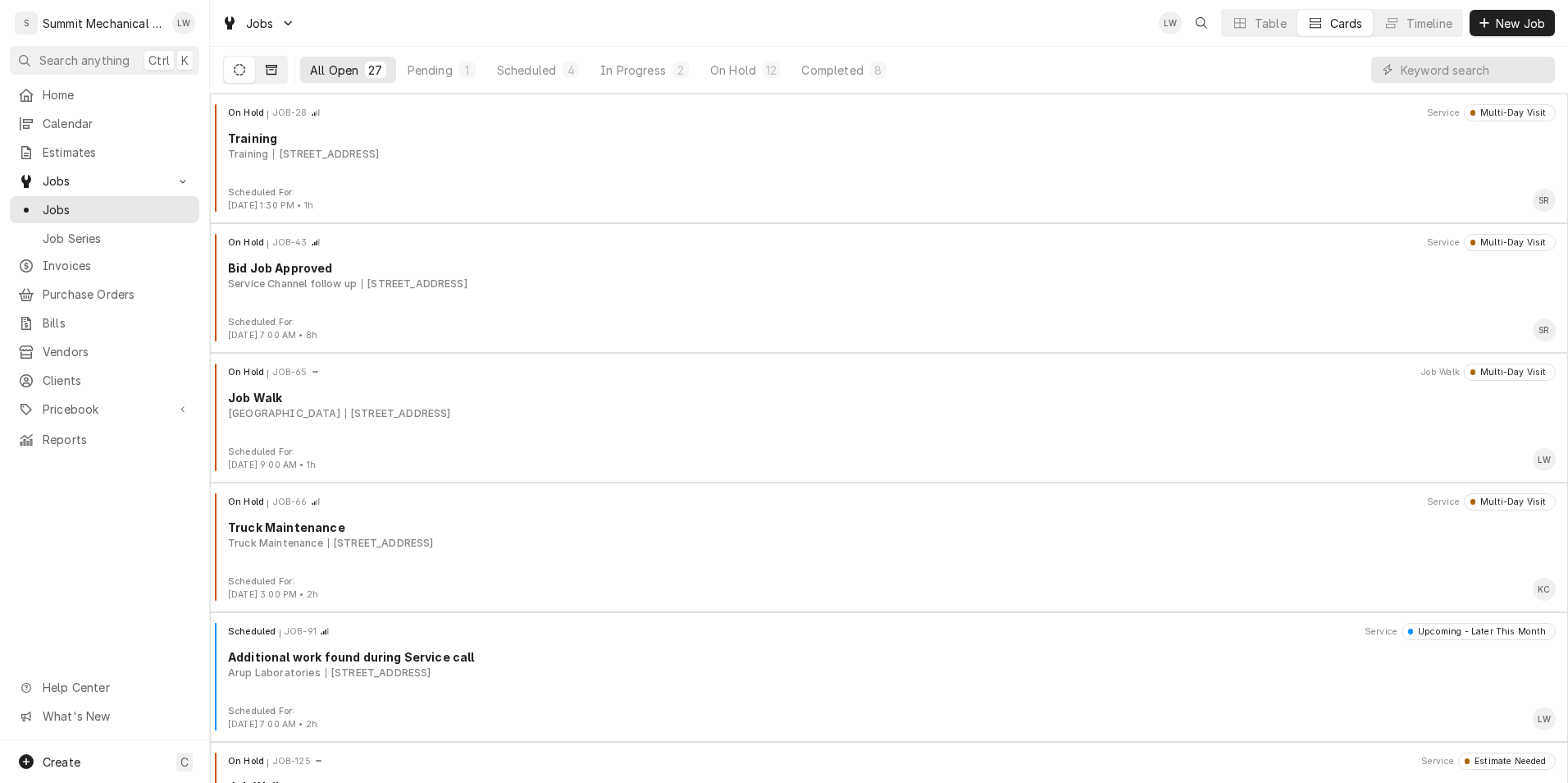
click at [286, 70] on button "Dynamic Content Wrapper" at bounding box center [271, 70] width 31 height 26
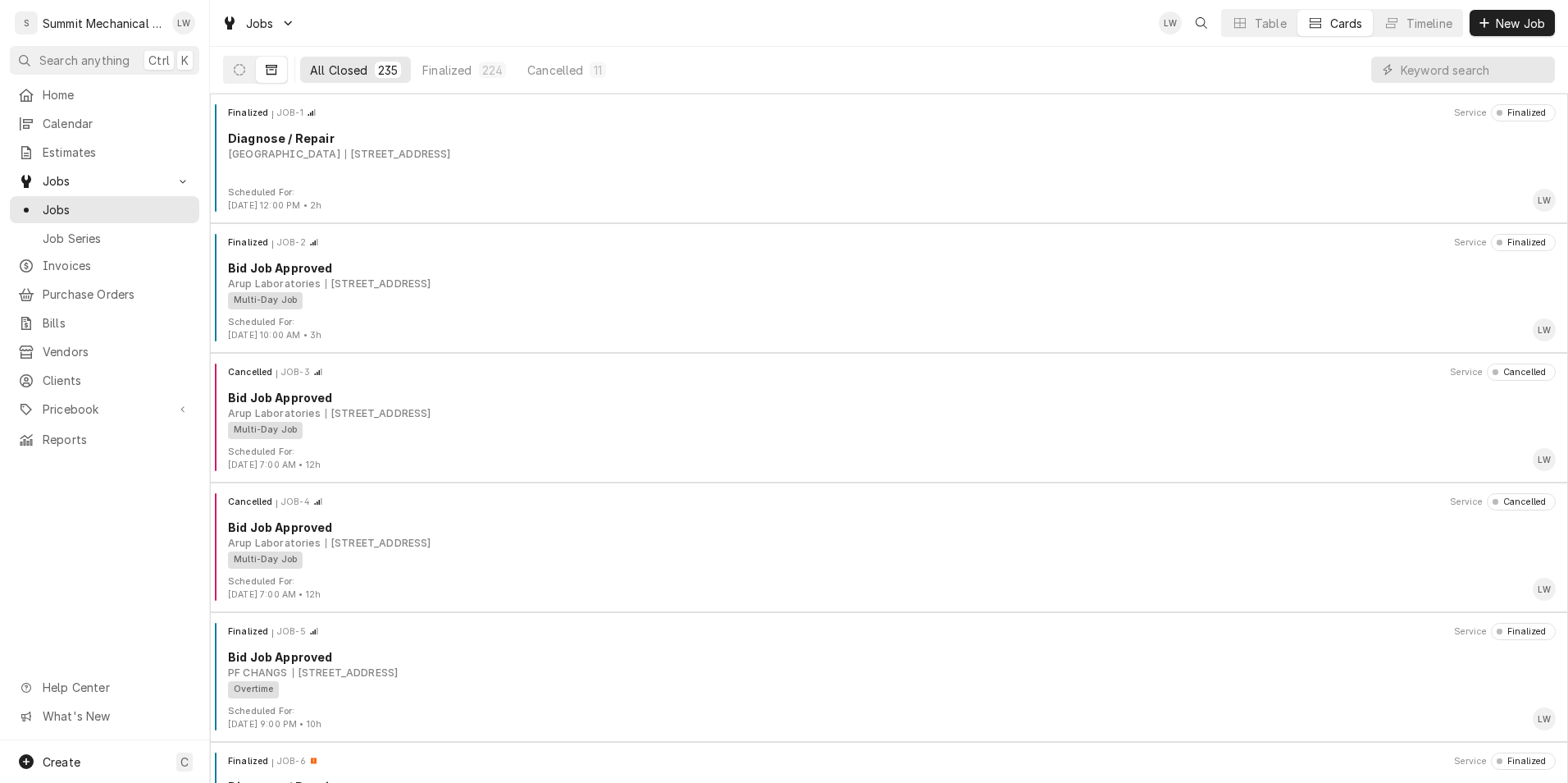
click at [221, 67] on div "All Closed 235 Finalized 224 Cancelled 11" at bounding box center [888, 71] width 1357 height 47
click at [227, 67] on button "Dynamic Content Wrapper" at bounding box center [239, 70] width 31 height 26
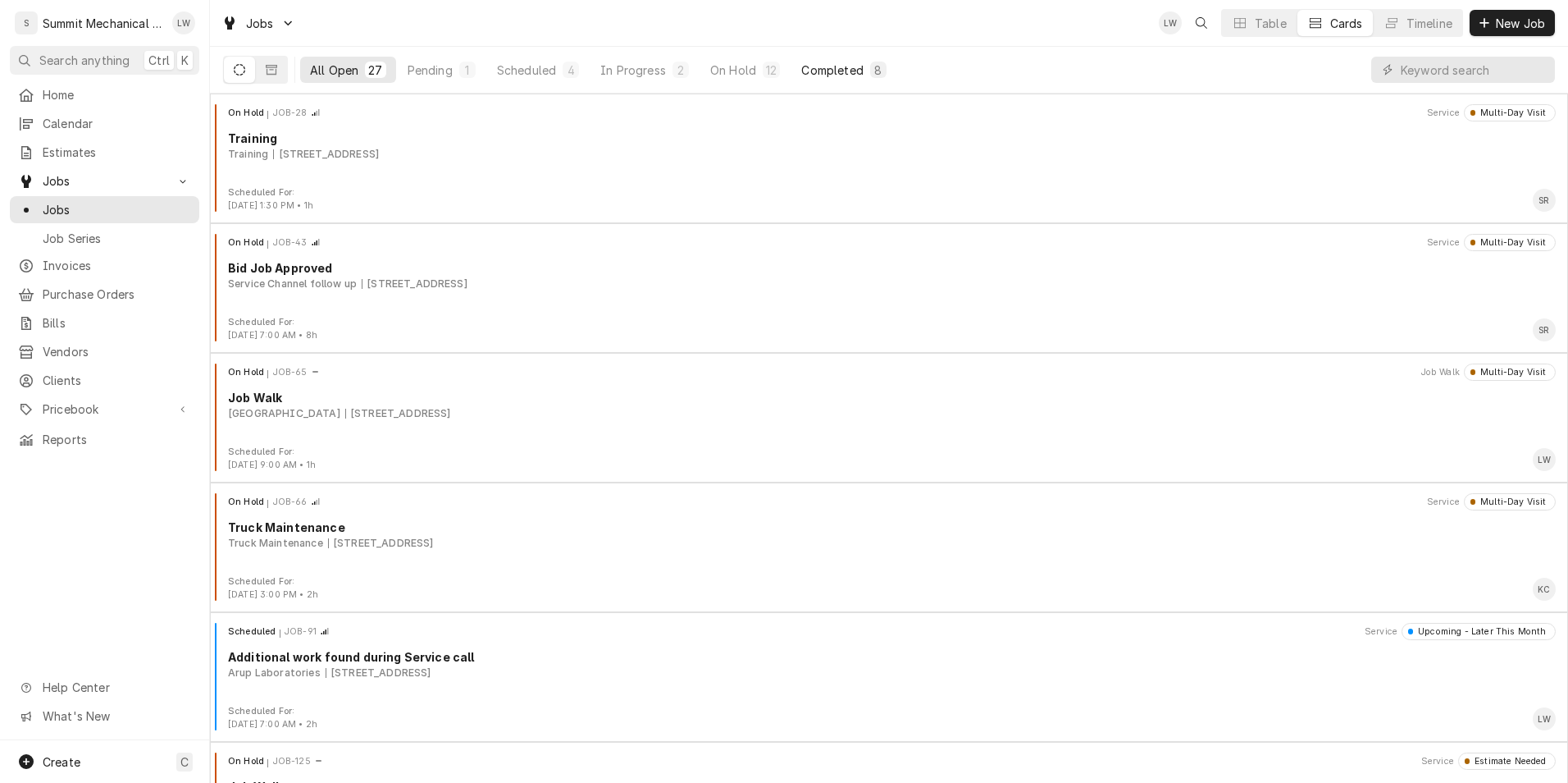
click at [850, 68] on div "Completed" at bounding box center [832, 70] width 61 height 17
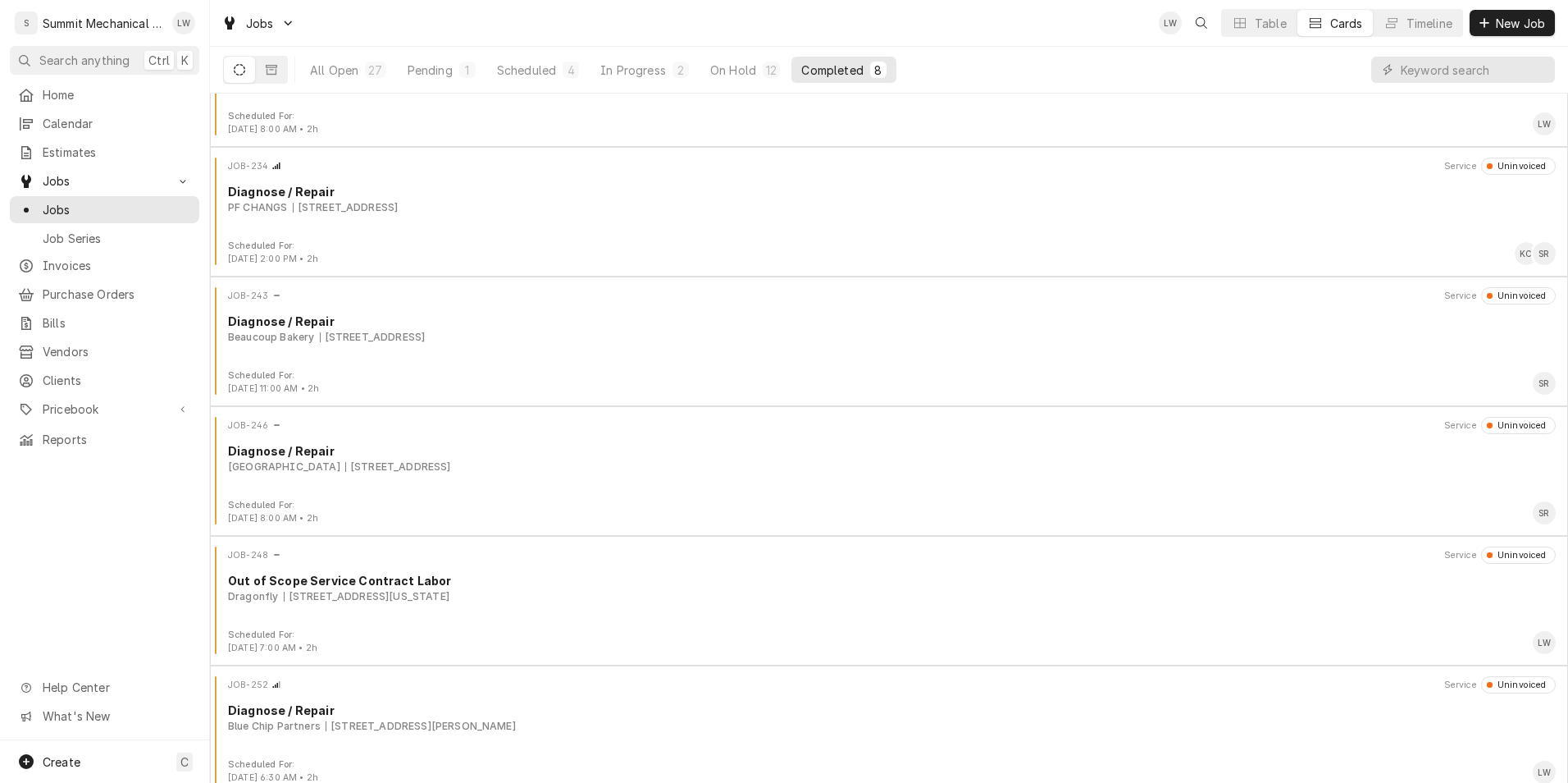
scroll to position [348, 0]
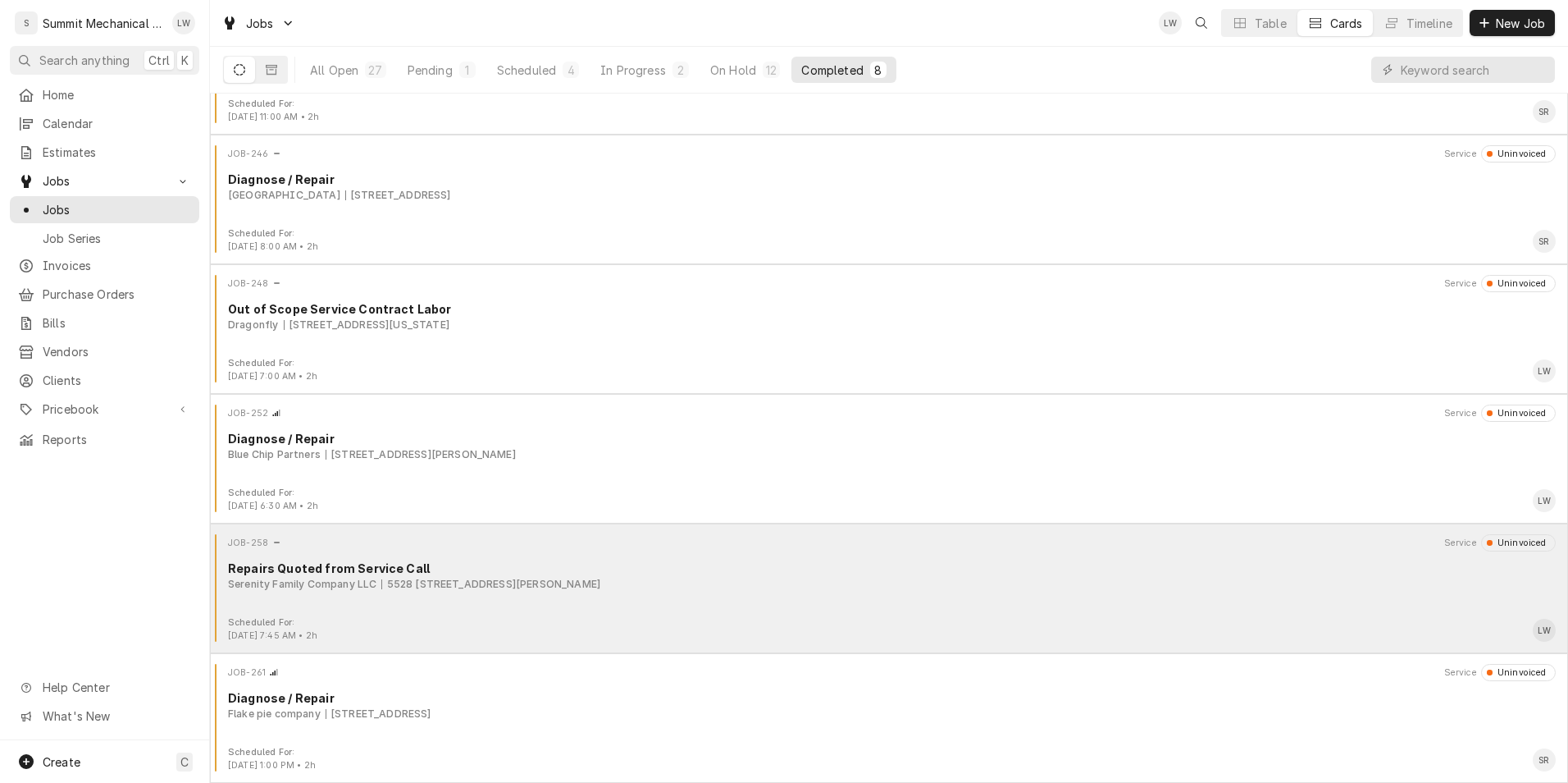
click at [615, 605] on div "JOB-258 Service Uninvoiced Repairs Quoted from Service Call Serenity Family Com…" at bounding box center [888, 574] width 1344 height 82
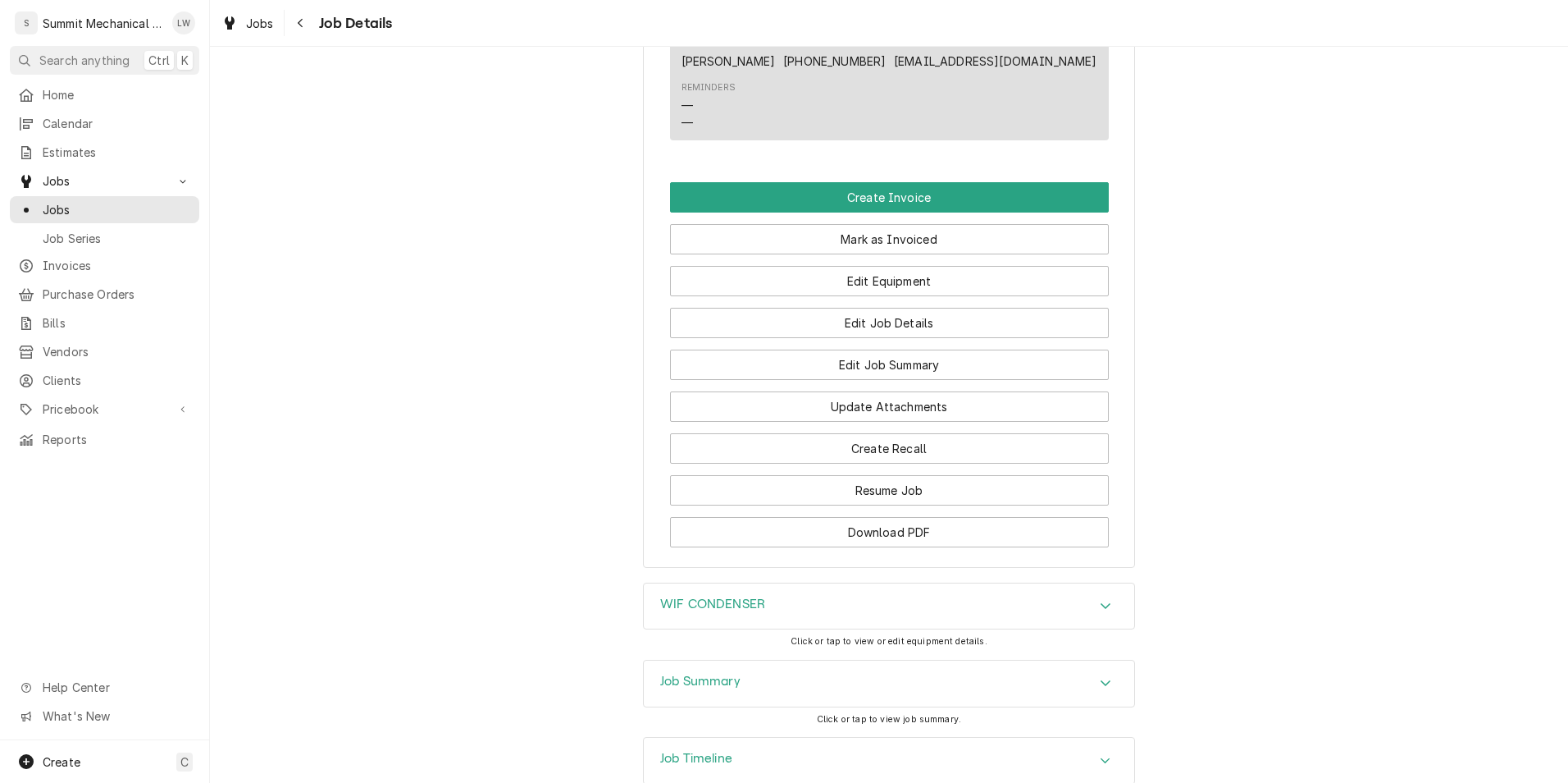
scroll to position [1355, 0]
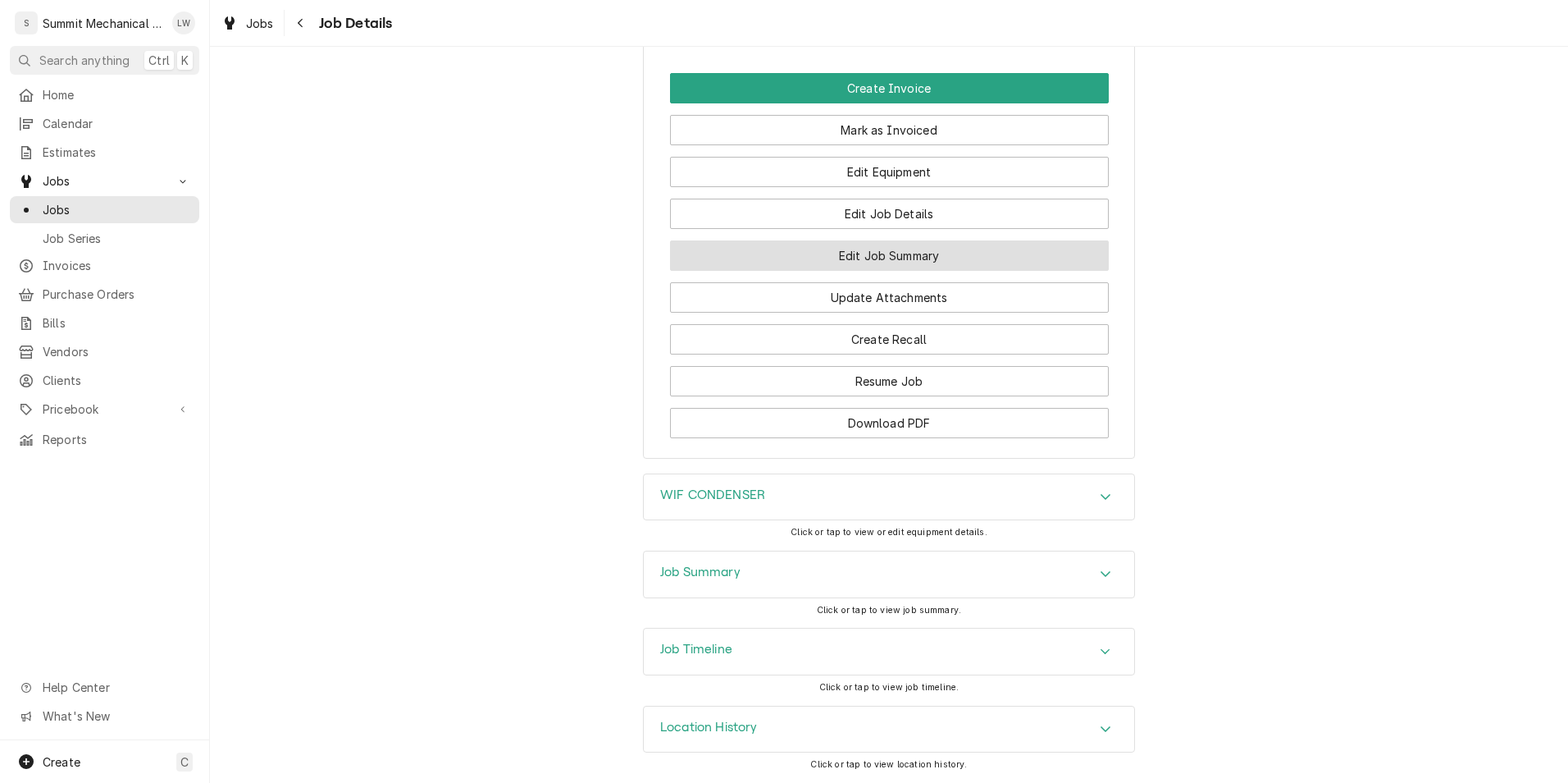
click at [864, 253] on button "Edit Job Summary" at bounding box center [889, 255] width 439 height 30
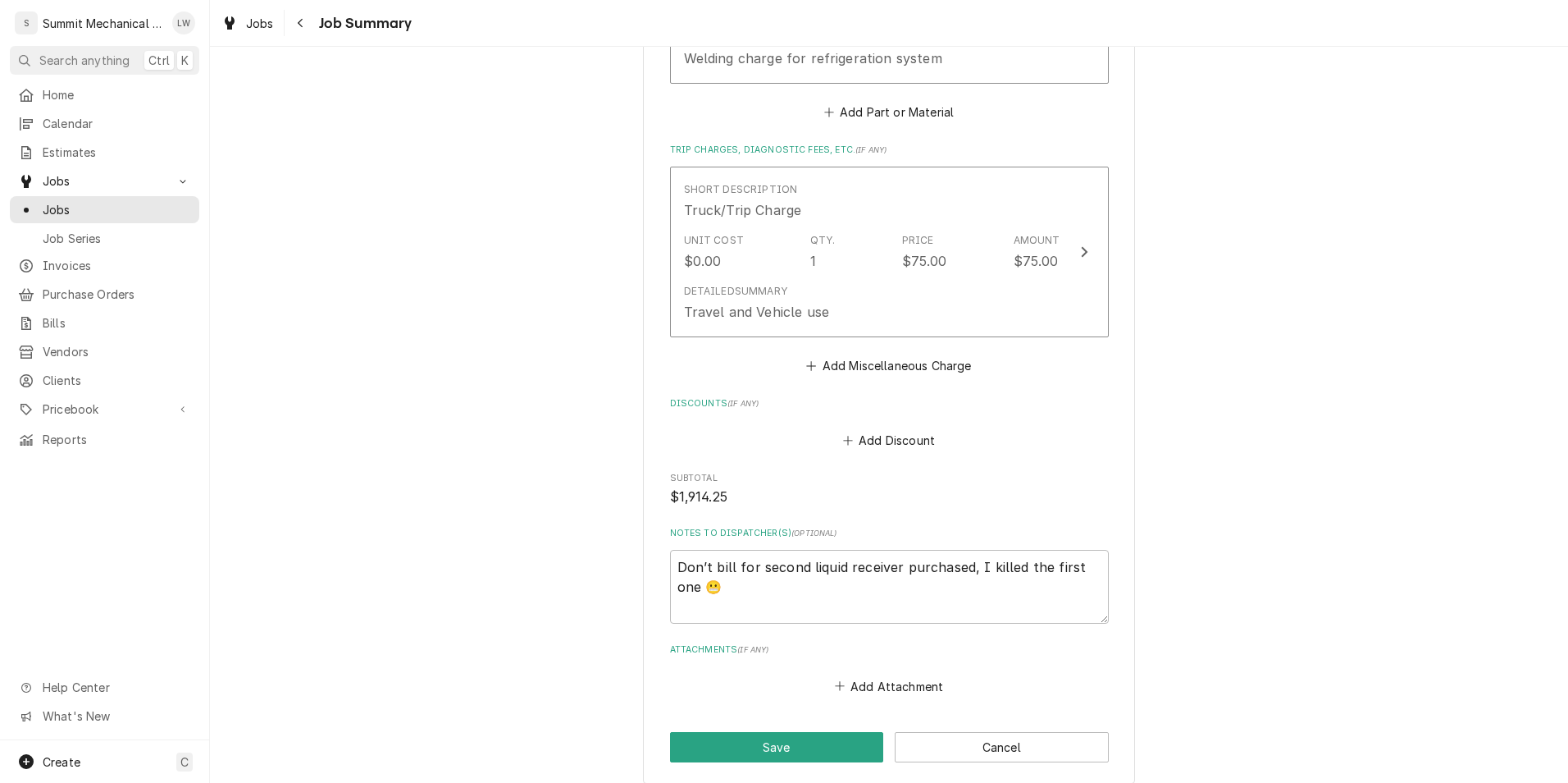
scroll to position [3117, 0]
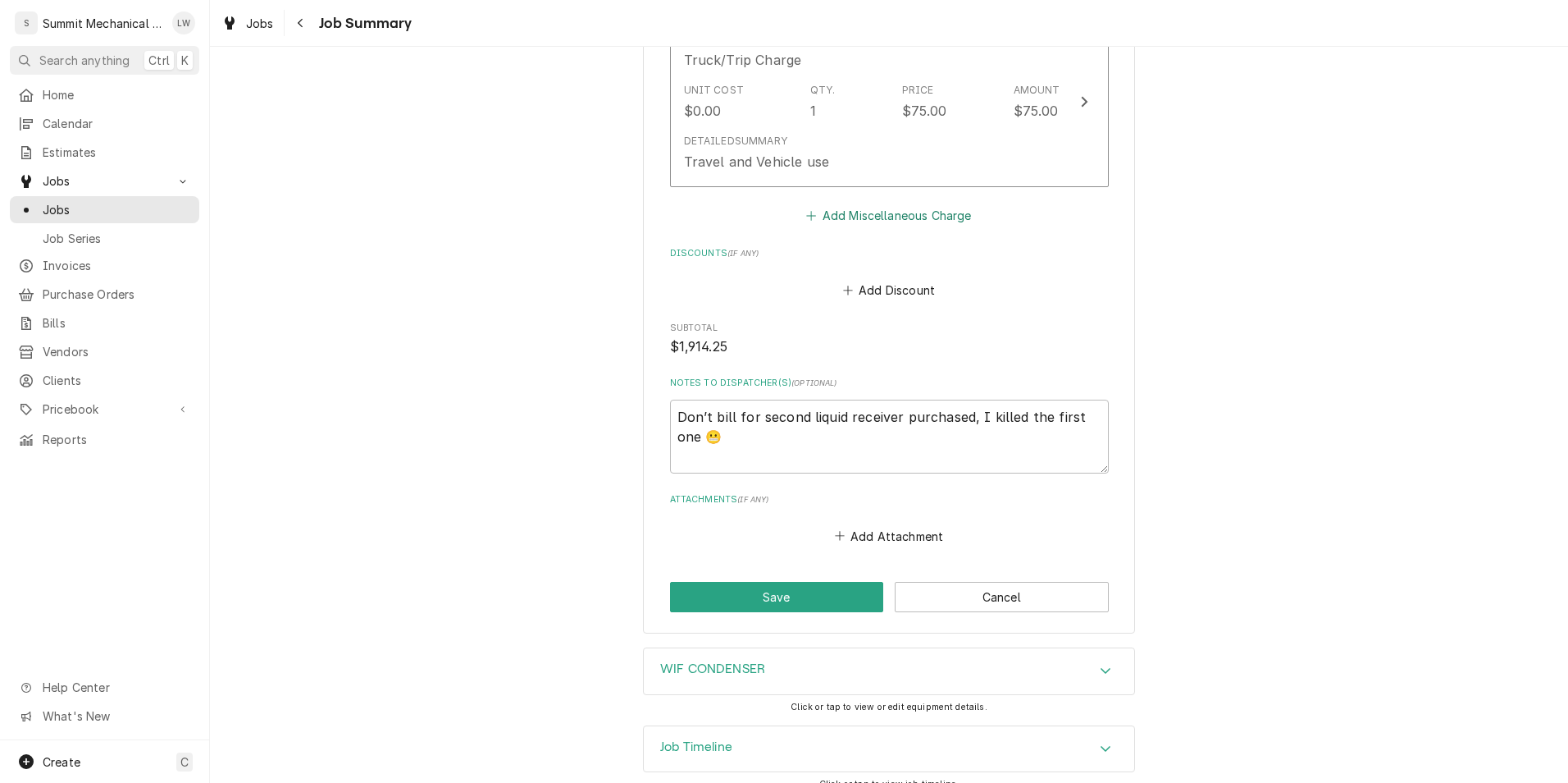
click at [894, 204] on button "Add Miscellaneous Charge" at bounding box center [888, 215] width 171 height 23
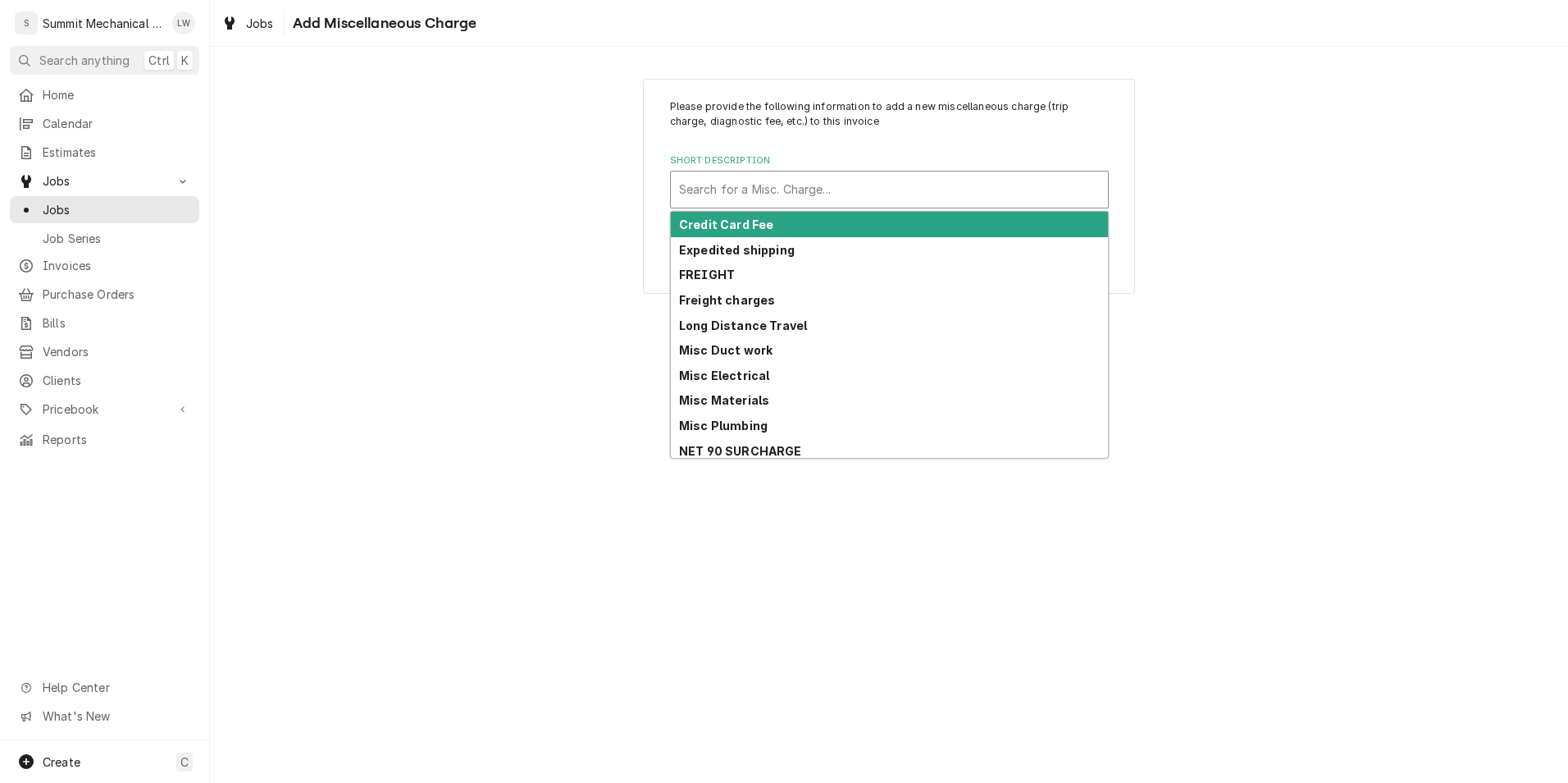
click at [869, 204] on div "Search for a Misc. Charge..." at bounding box center [888, 190] width 437 height 36
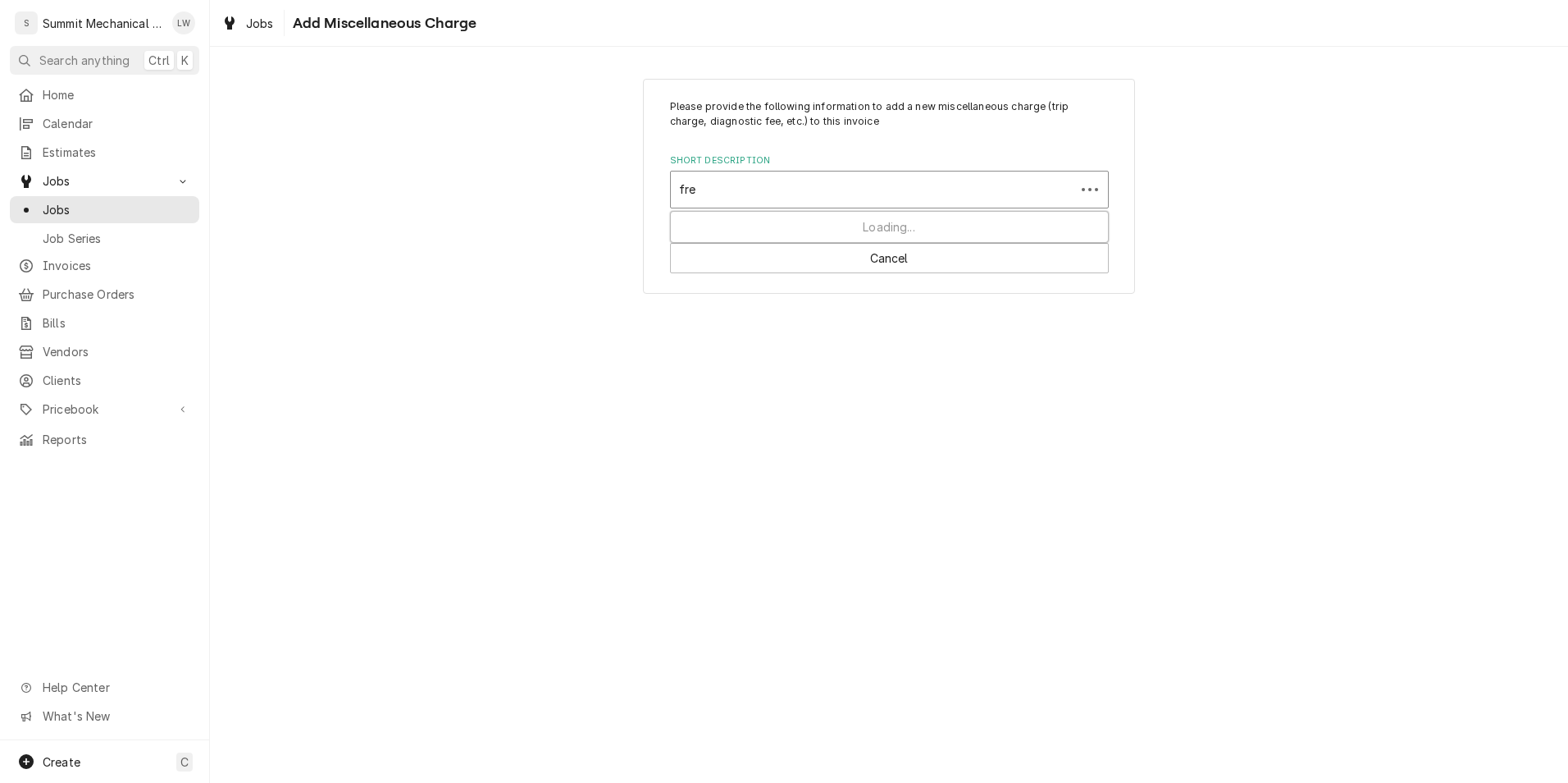
type input "frei"
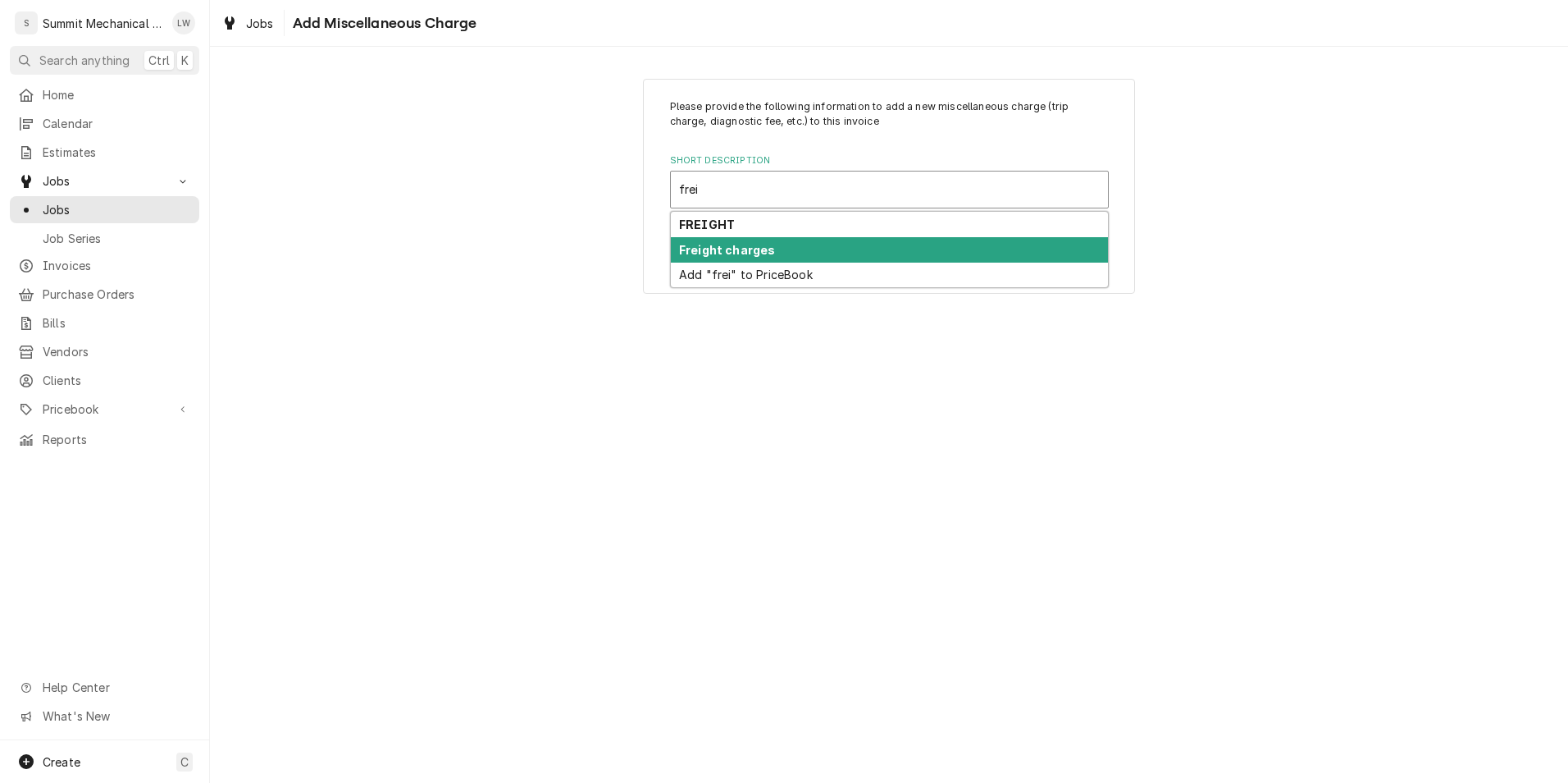
click at [798, 259] on div "Freight charges" at bounding box center [888, 249] width 437 height 26
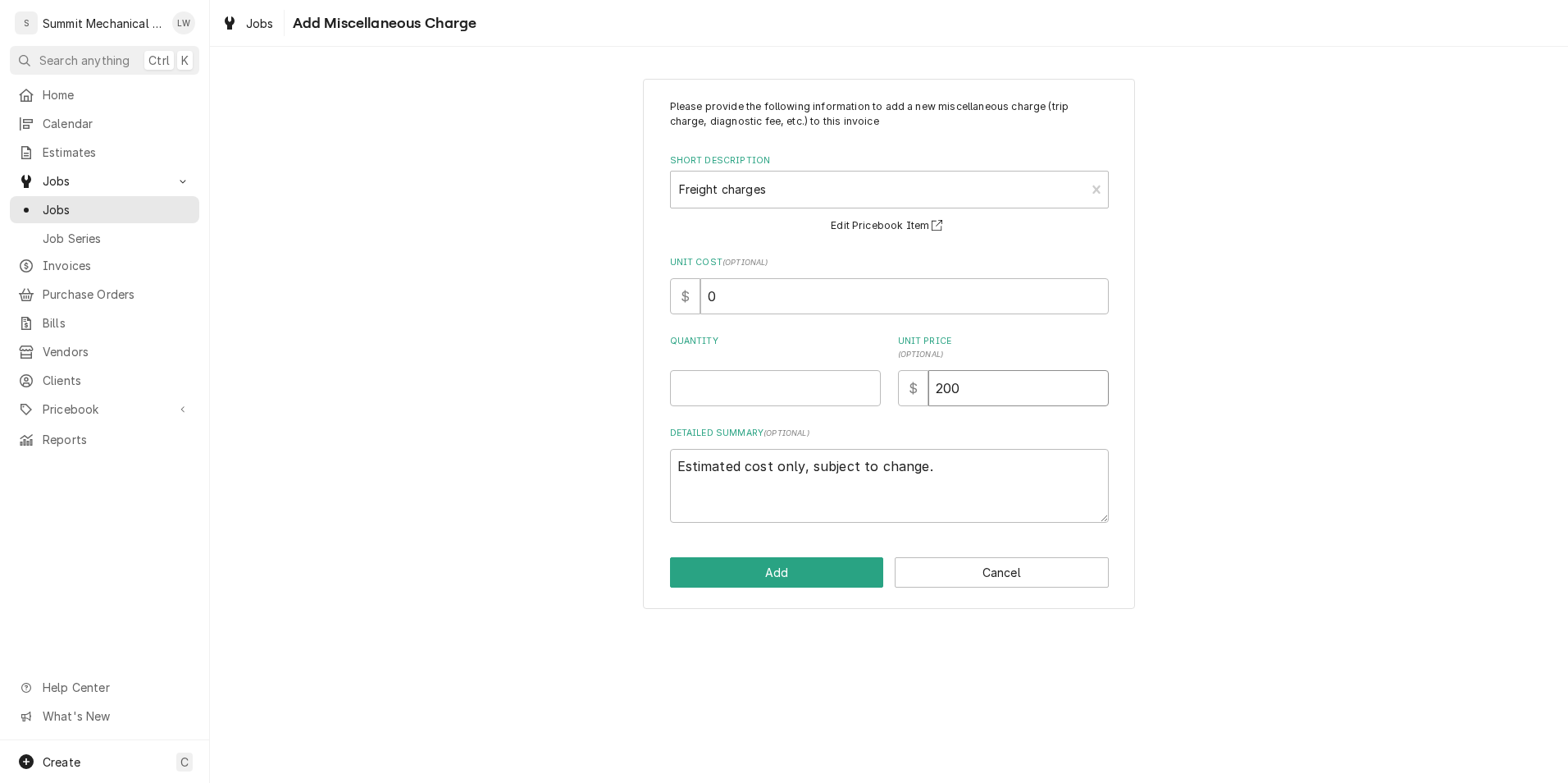
click at [1051, 401] on input "200" at bounding box center [1018, 388] width 180 height 36
type textarea "x"
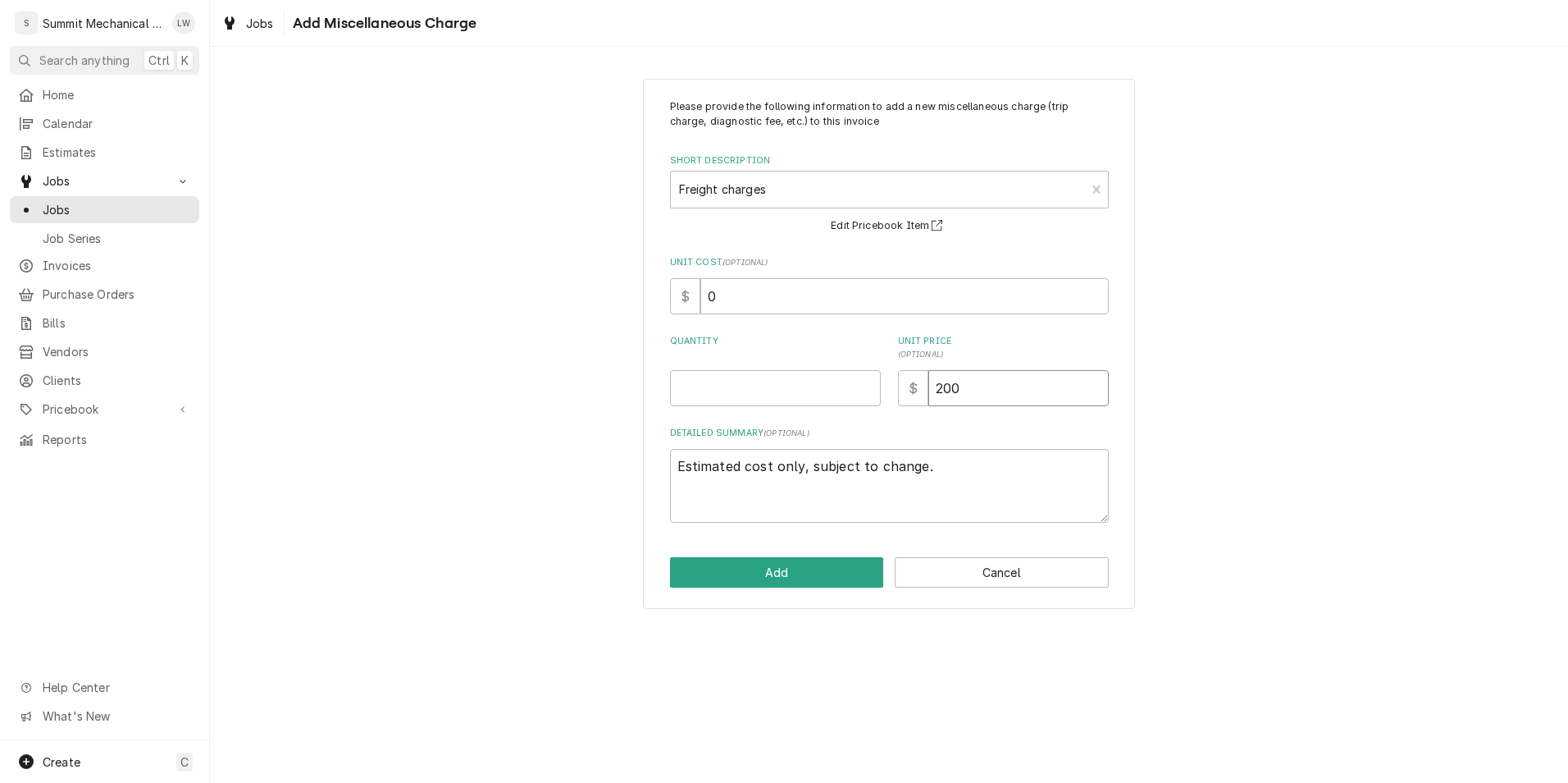
type input "1"
type textarea "x"
type input "14"
type textarea "x"
type input "14.7"
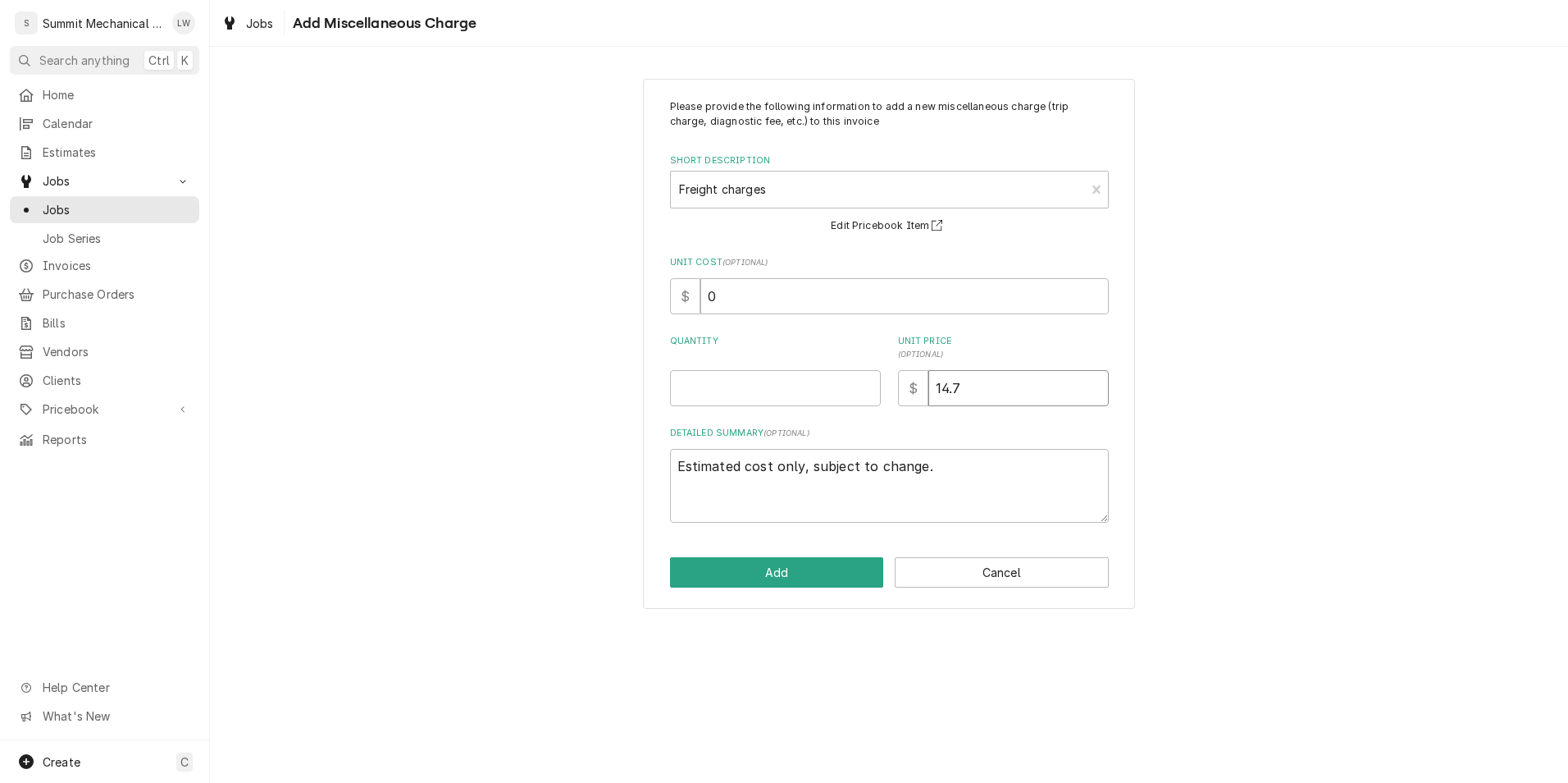
type textarea "x"
type input "14.74"
click at [790, 382] on input "Quantity" at bounding box center [775, 388] width 211 height 36
type textarea "x"
type input "1"
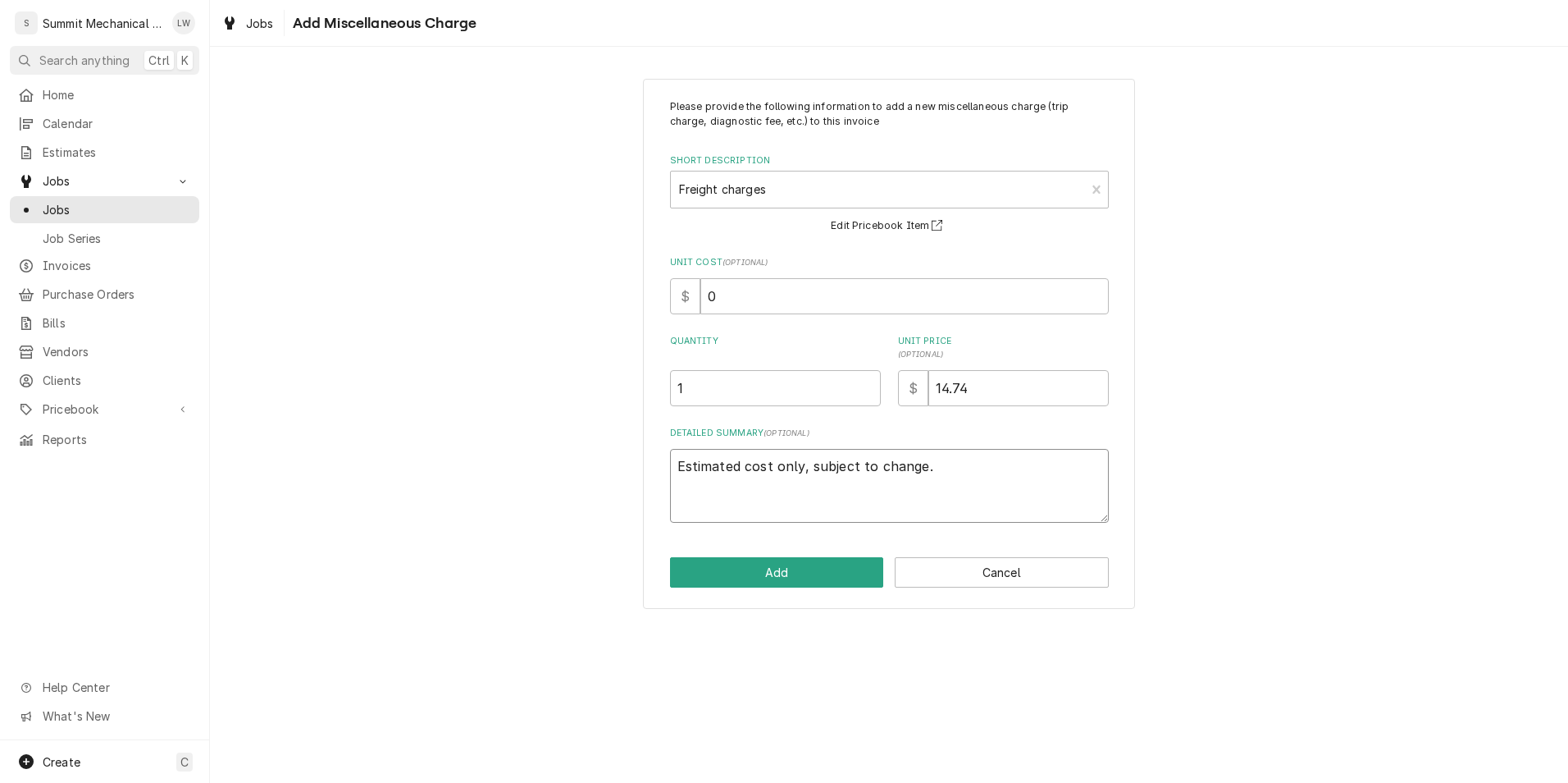
drag, startPoint x: 962, startPoint y: 467, endPoint x: 482, endPoint y: 508, distance: 481.7
click at [482, 508] on div "Please provide the following information to add a new miscellaneous charge (tri…" at bounding box center [888, 343] width 1357 height 558
type textarea "x"
click at [776, 558] on button "Add" at bounding box center [777, 572] width 214 height 30
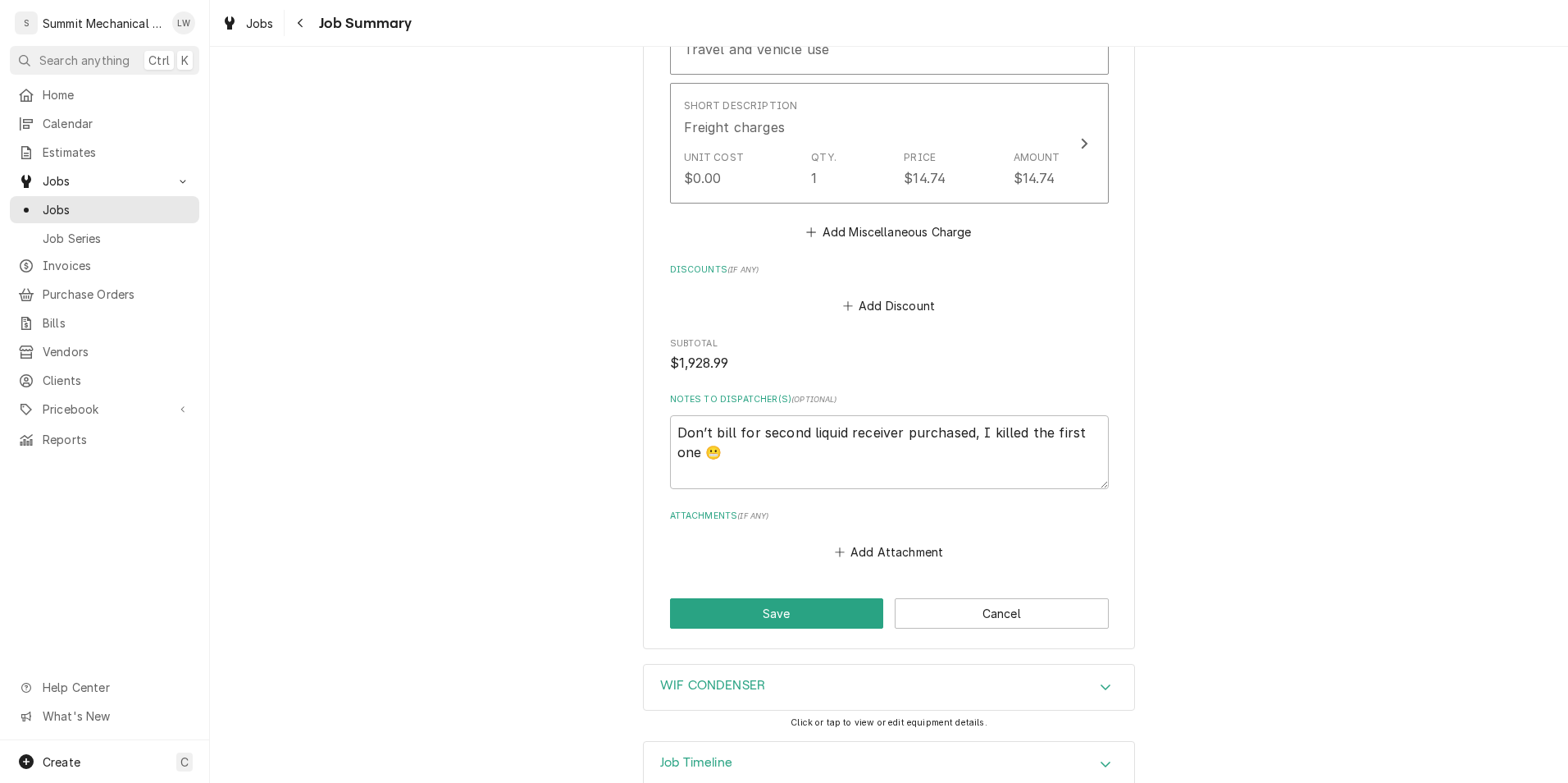
scroll to position [3230, 0]
click at [774, 604] on button "Save" at bounding box center [777, 612] width 214 height 30
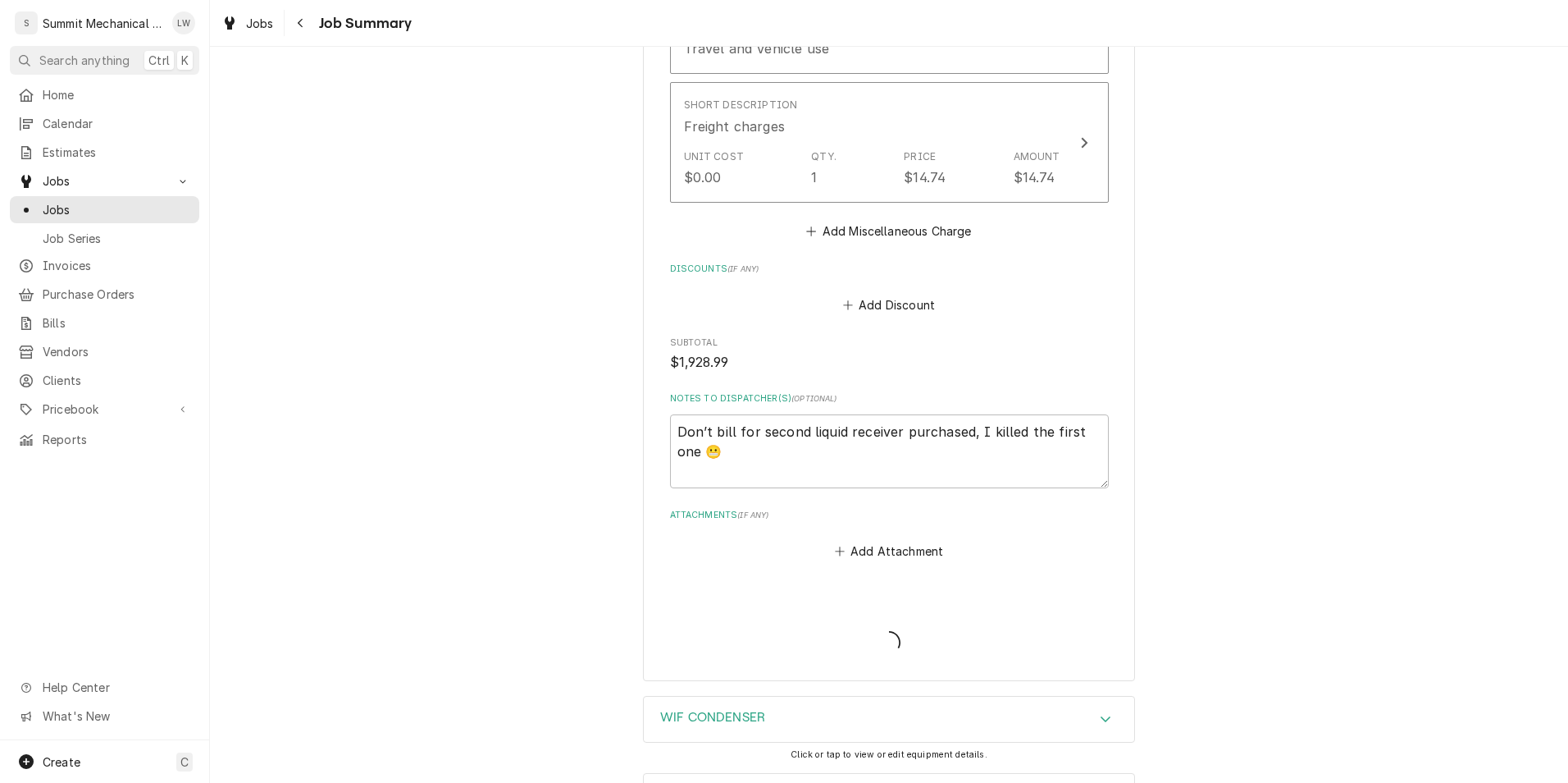
type textarea "x"
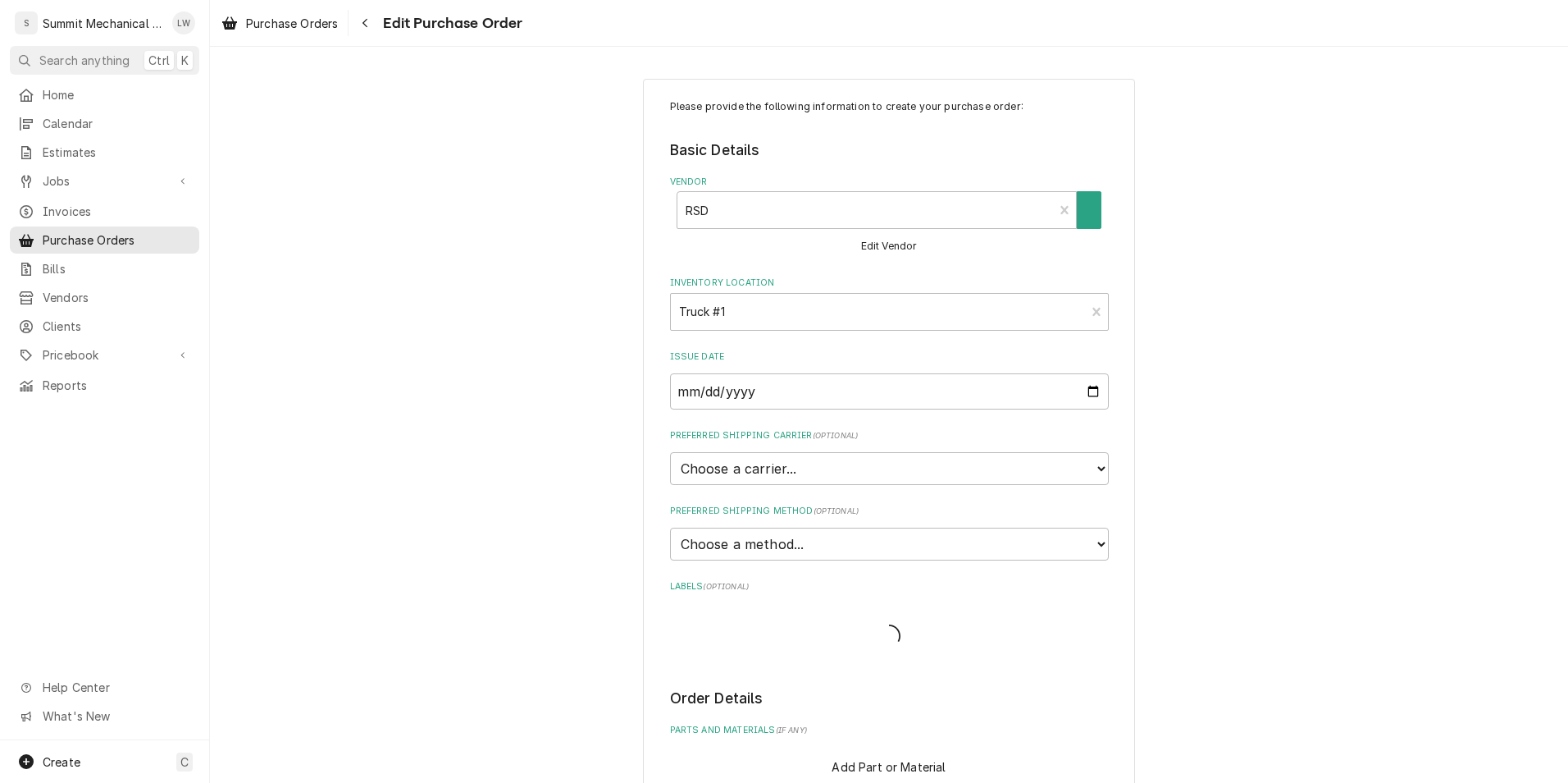
type textarea "x"
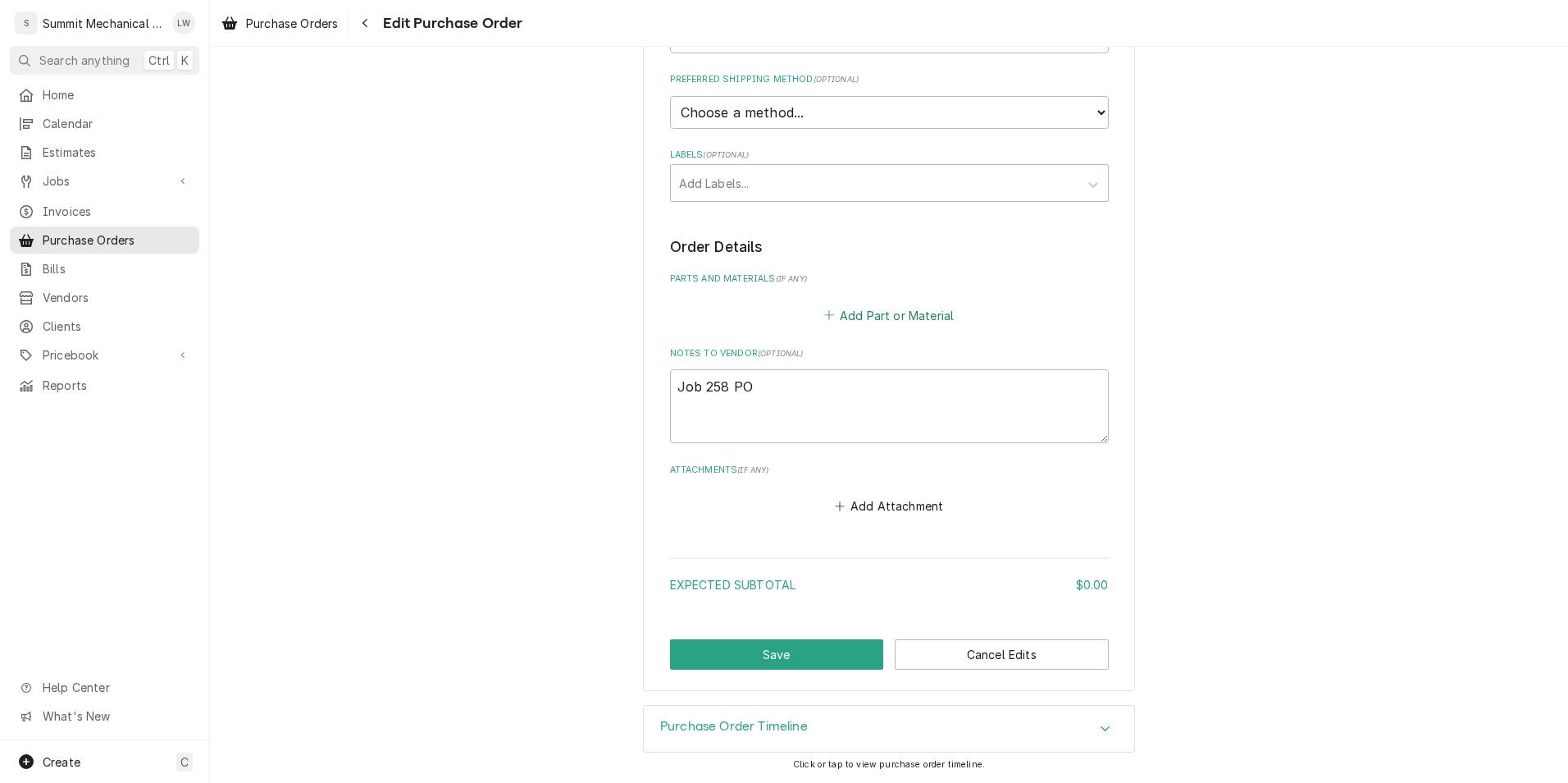
click at [895, 305] on button "Add Part or Material" at bounding box center [887, 315] width 135 height 23
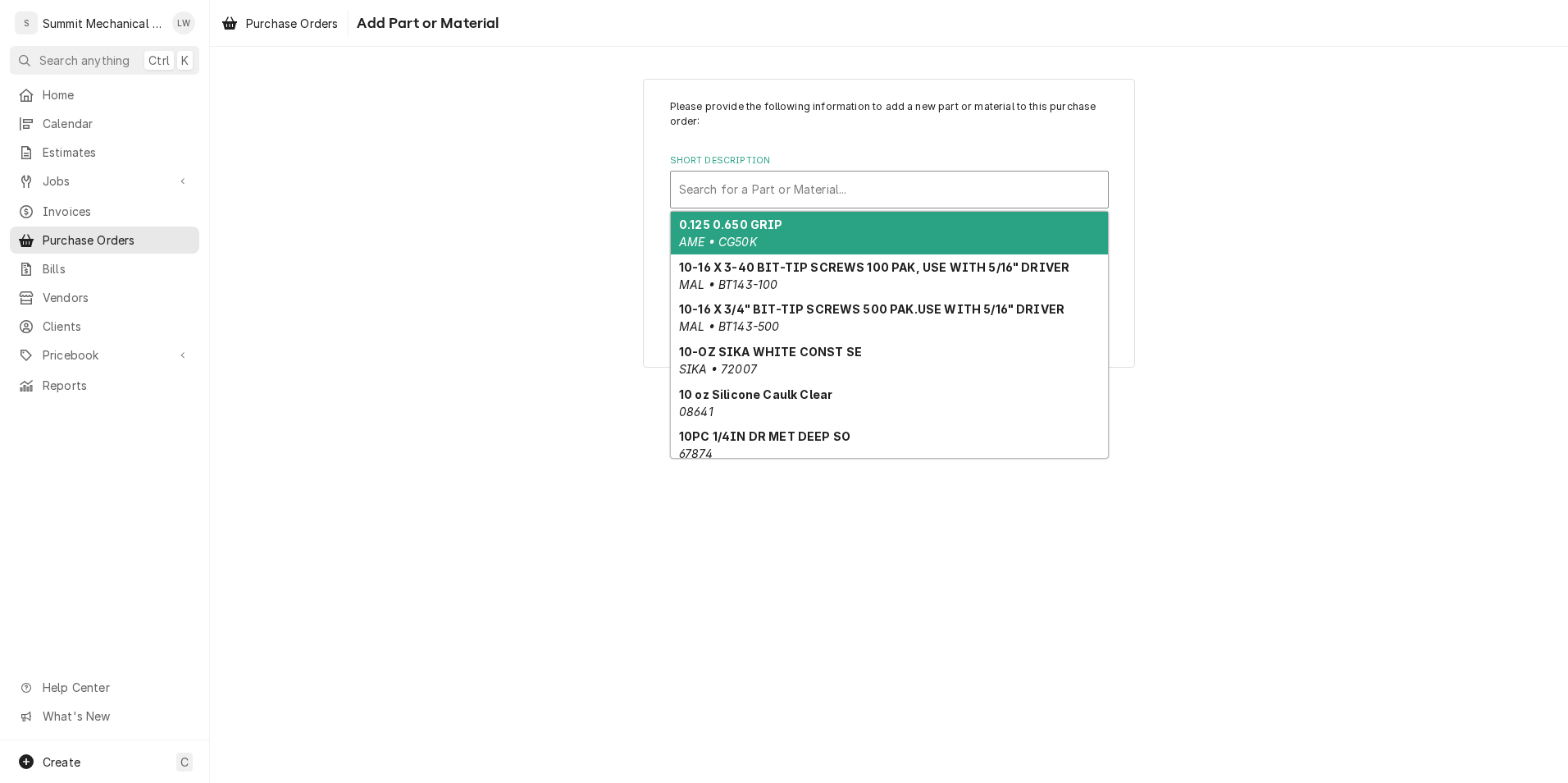
click at [830, 194] on div "Short Description" at bounding box center [889, 189] width 421 height 29
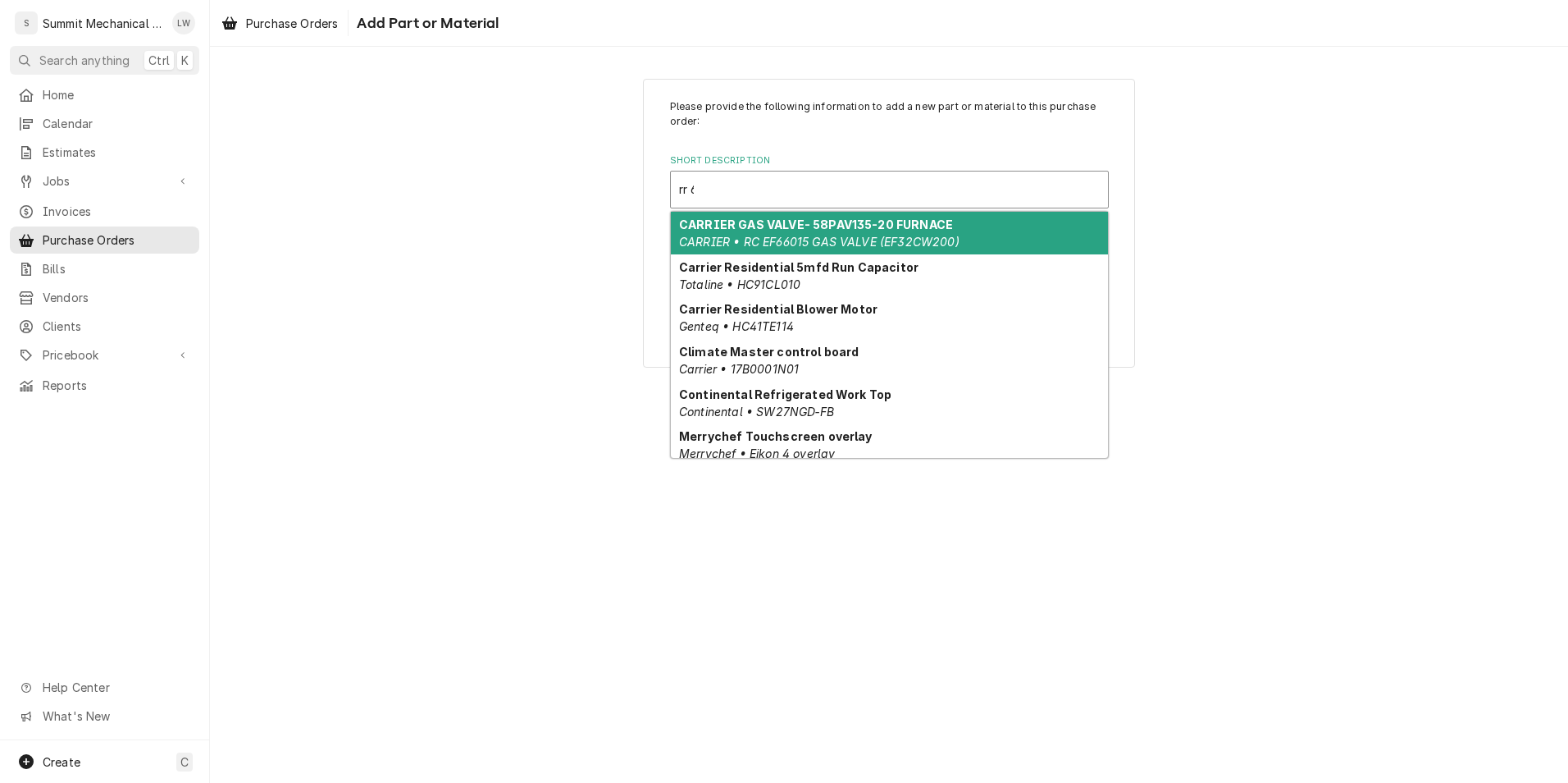
type input "rr 68"
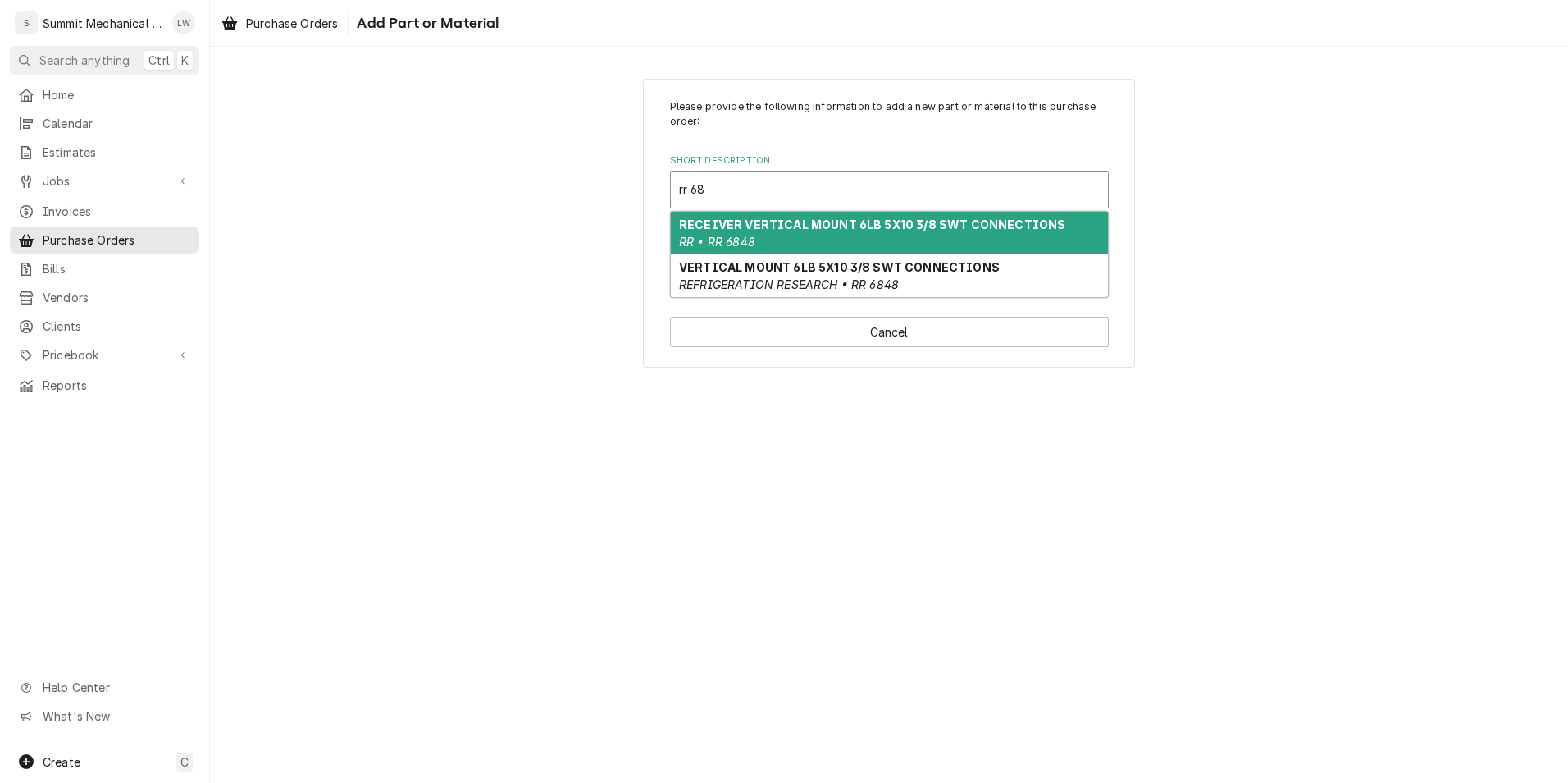
click at [862, 227] on strong "RECEIVER VERTICAL MOUNT 6LB 5X10 3/8 SWT CONNECTIONS" at bounding box center [871, 224] width 386 height 14
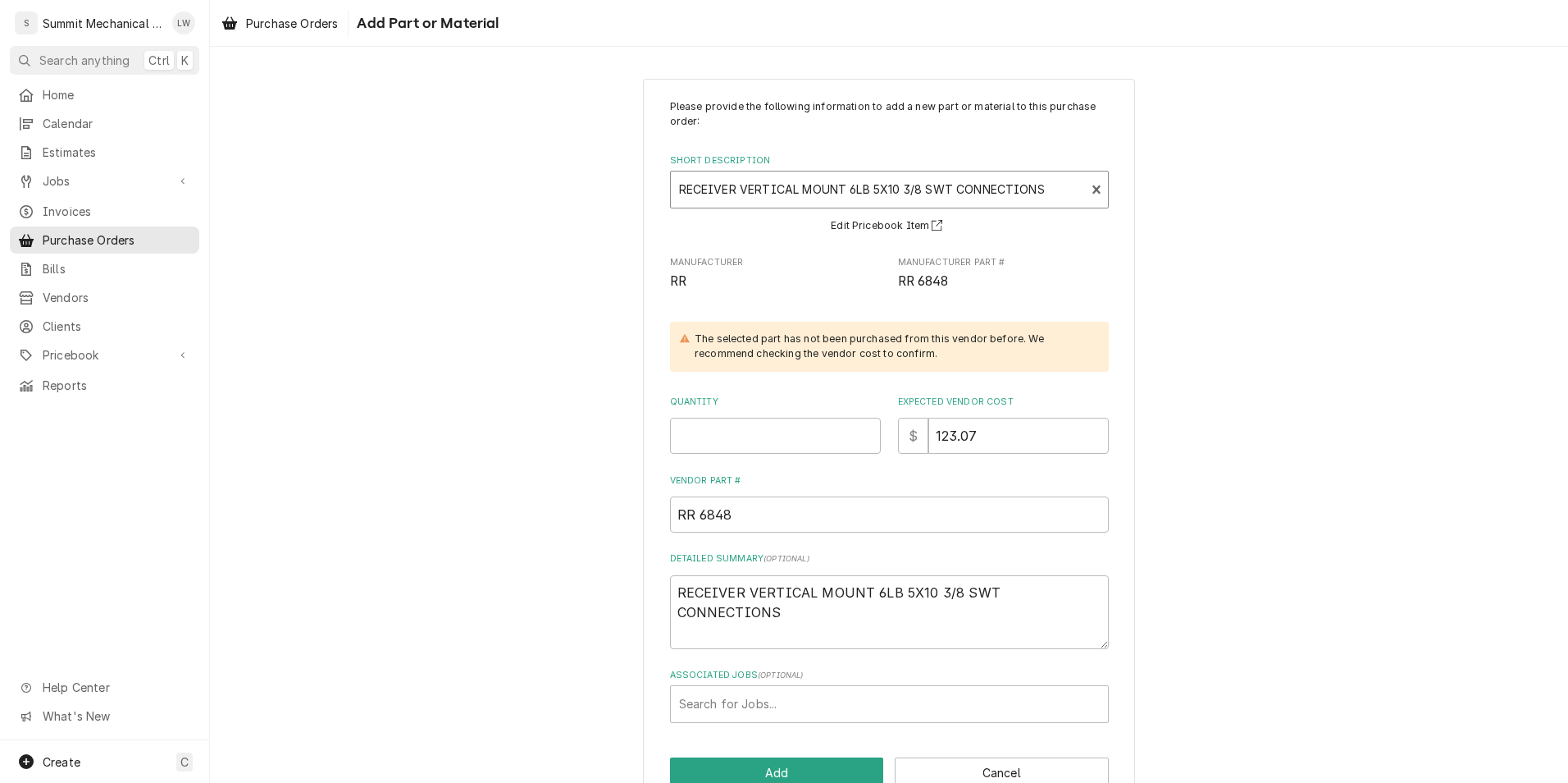
scroll to position [41, 0]
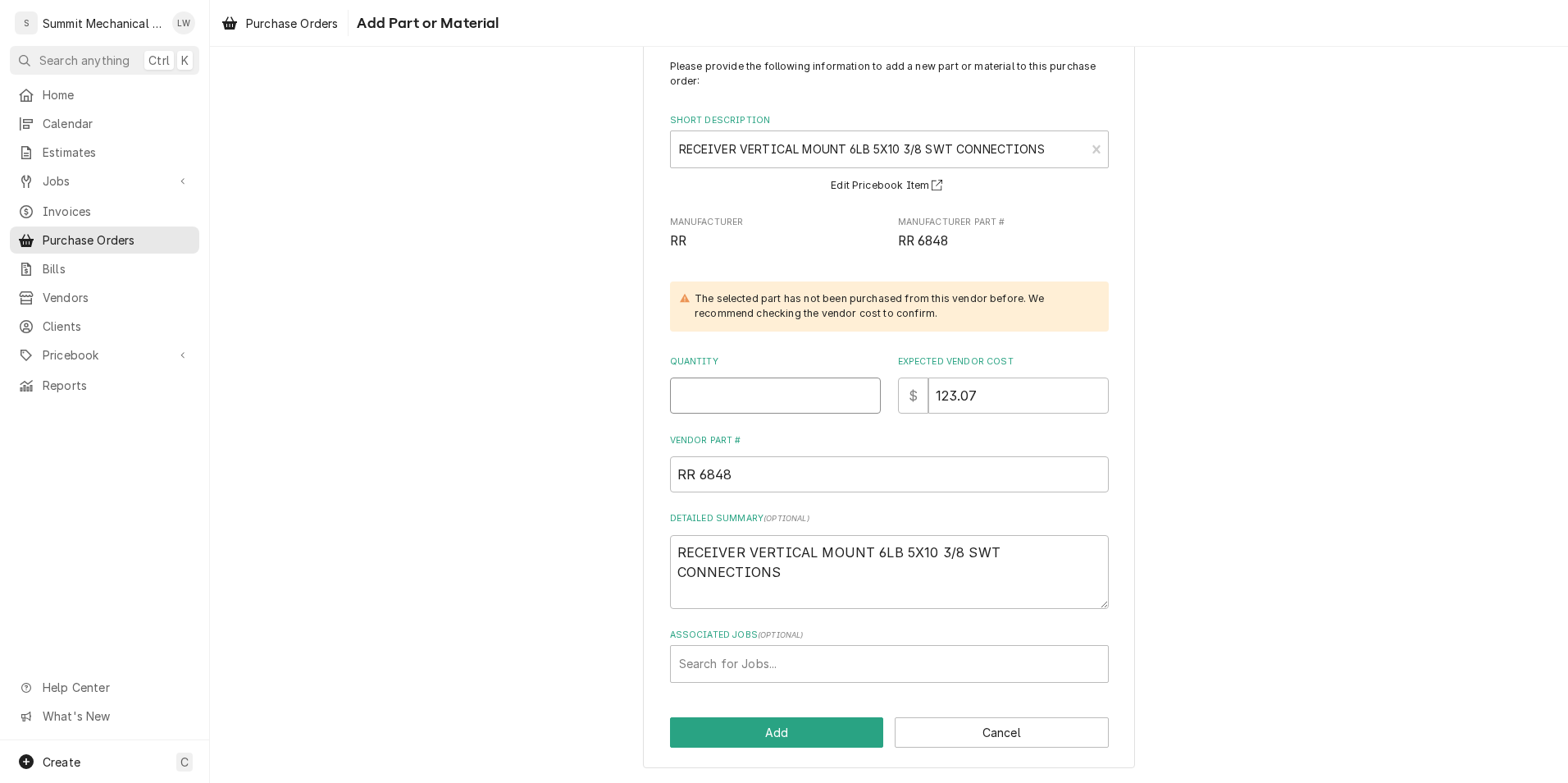
click at [819, 405] on input "Quantity" at bounding box center [775, 396] width 211 height 36
type textarea "x"
type input "1"
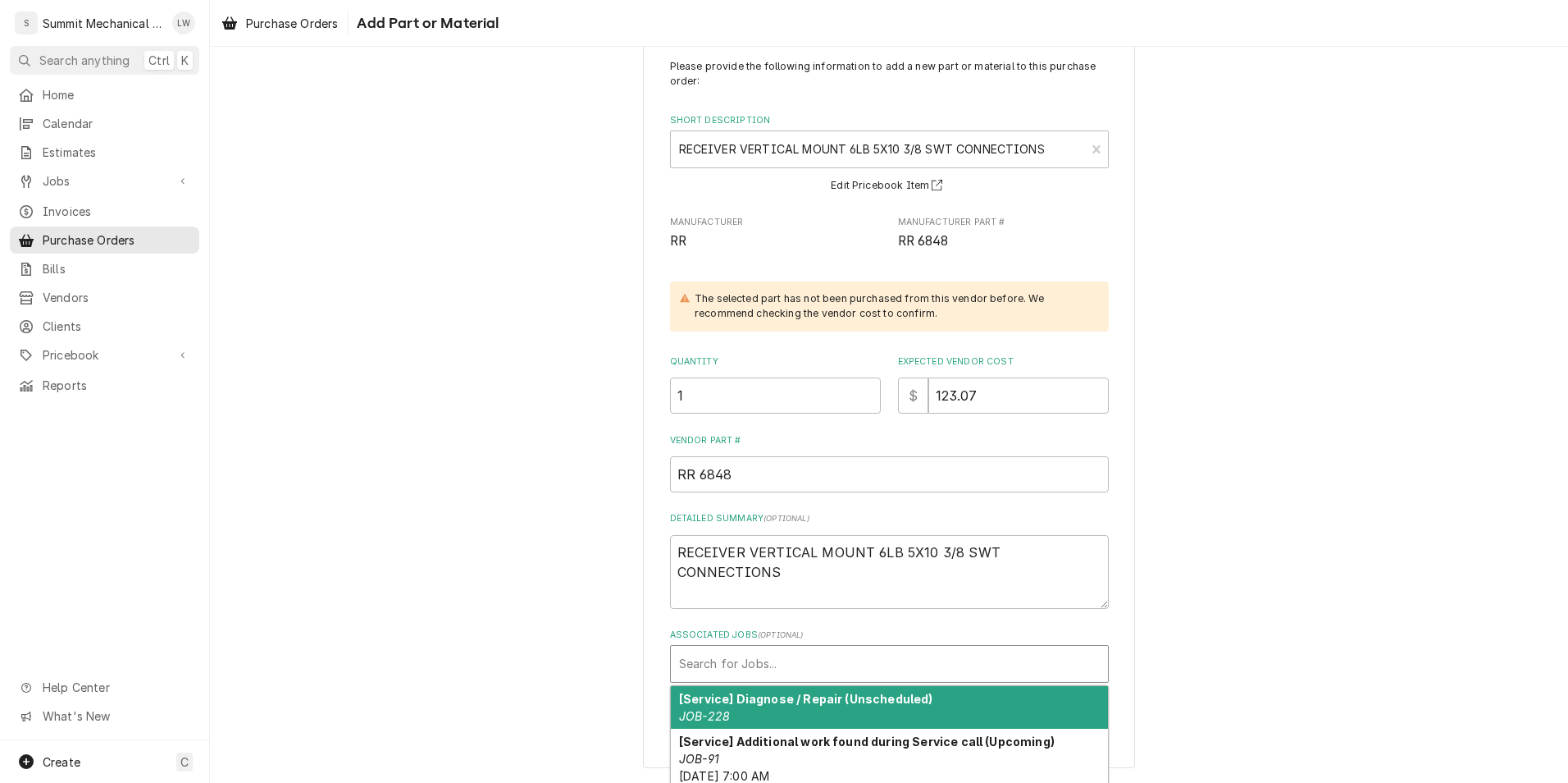
click at [835, 671] on div "Associated Jobs" at bounding box center [889, 663] width 421 height 29
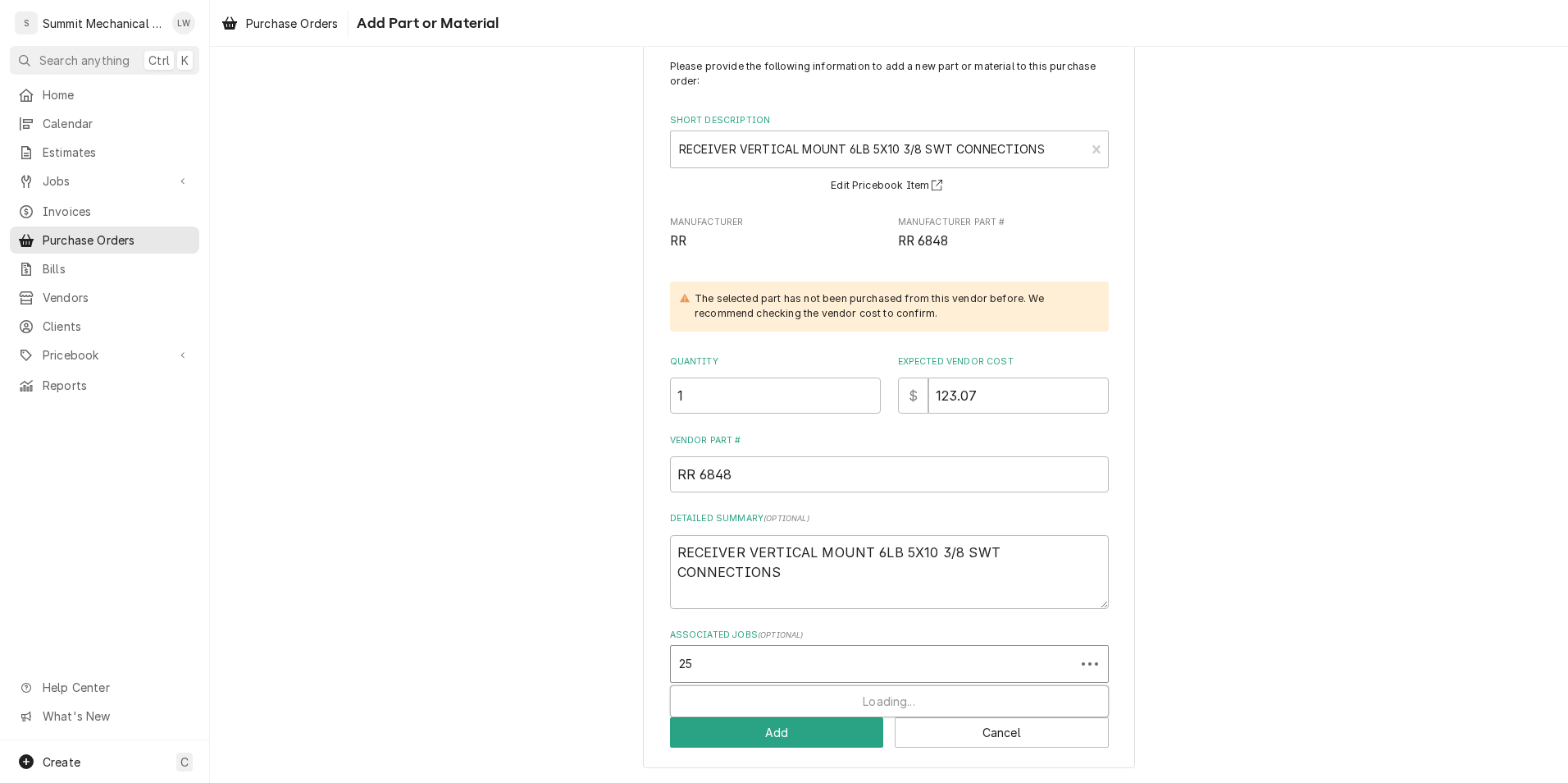
type input "258"
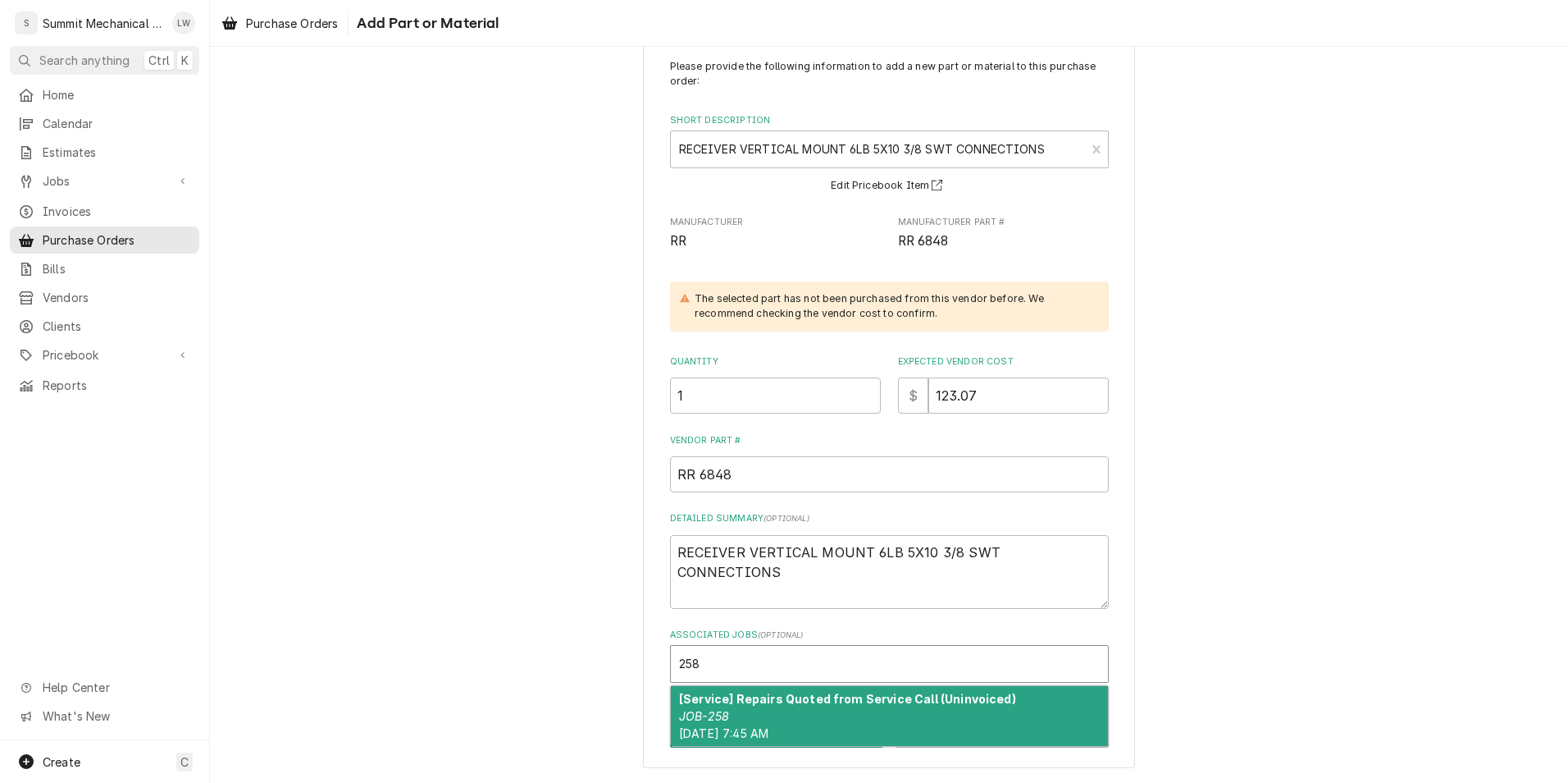
click at [824, 699] on strong "[Service] Repairs Quoted from Service Call (Uninvoiced)" at bounding box center [847, 698] width 337 height 14
type textarea "x"
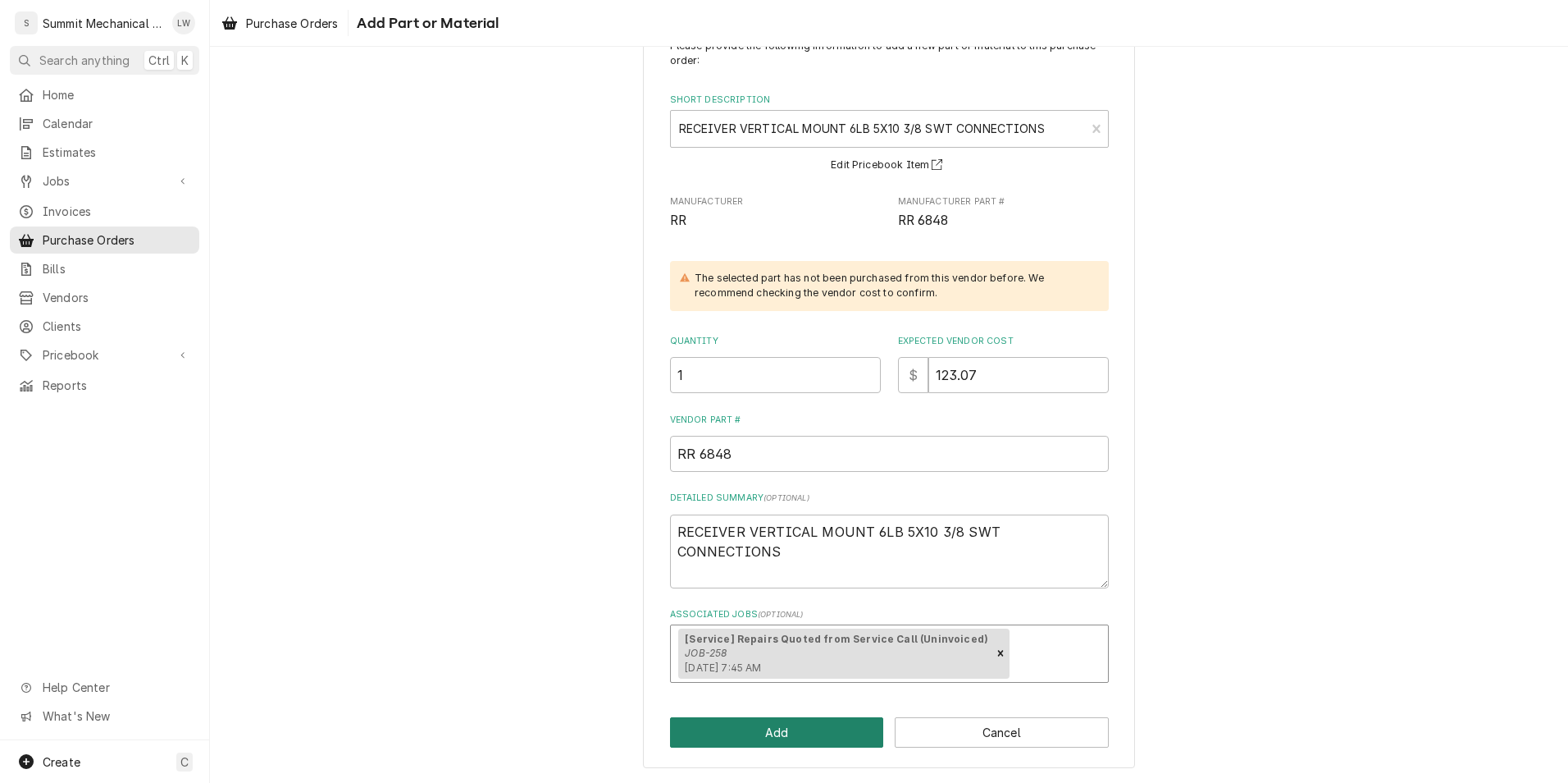
click at [781, 739] on button "Add" at bounding box center [777, 732] width 214 height 30
type textarea "x"
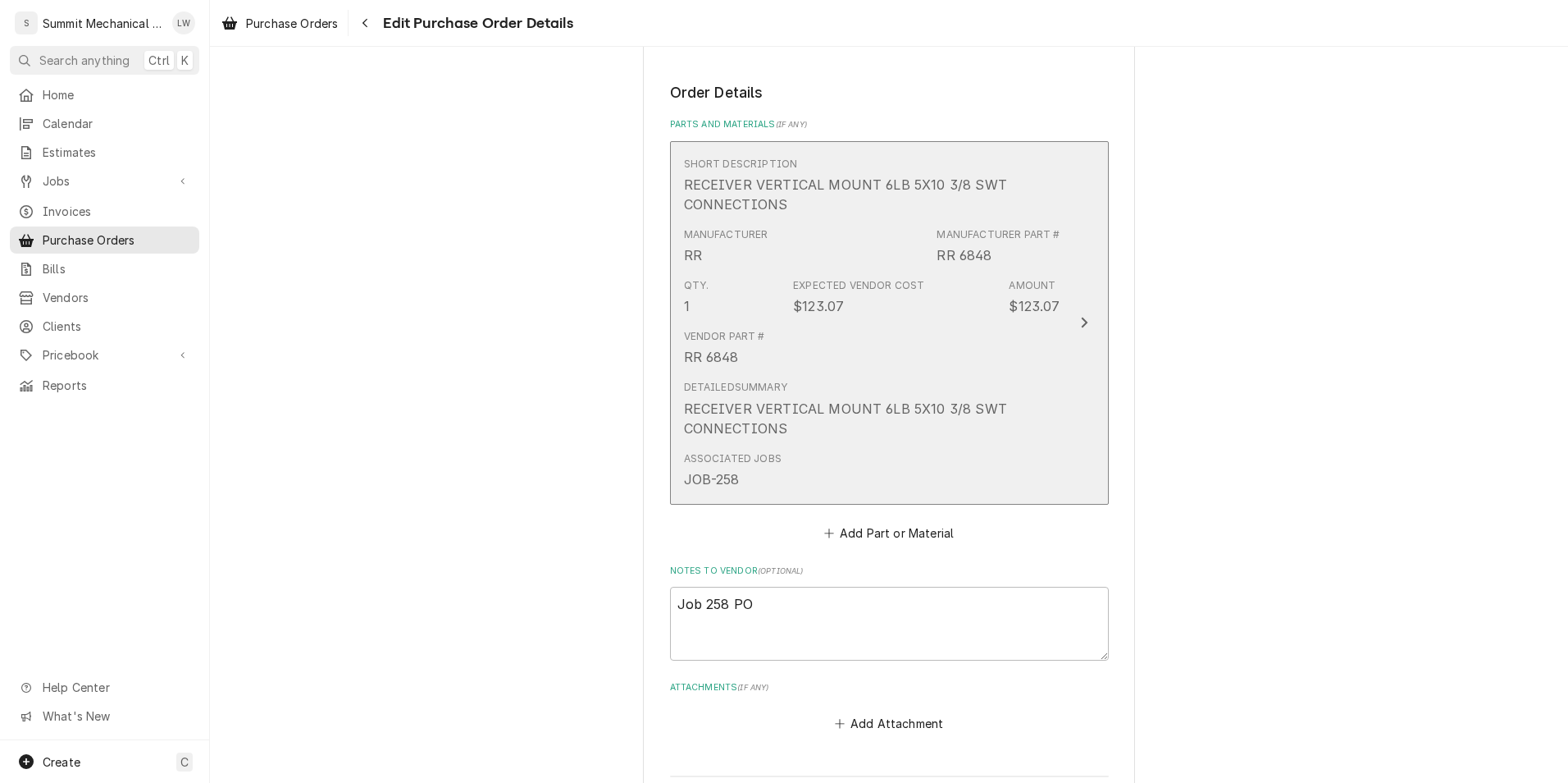
scroll to position [607, 0]
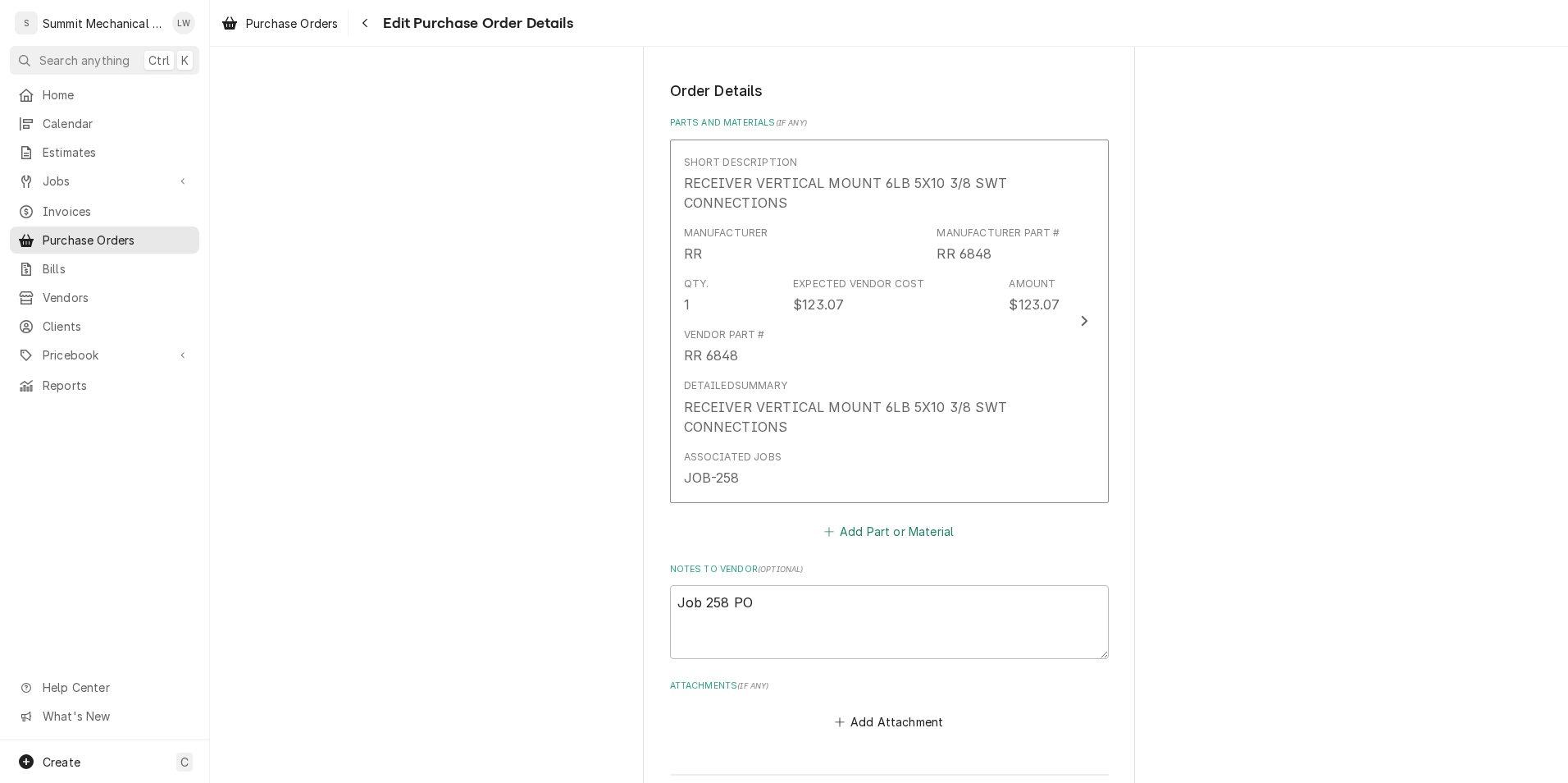
click at [859, 534] on button "Add Part or Material" at bounding box center [887, 531] width 135 height 23
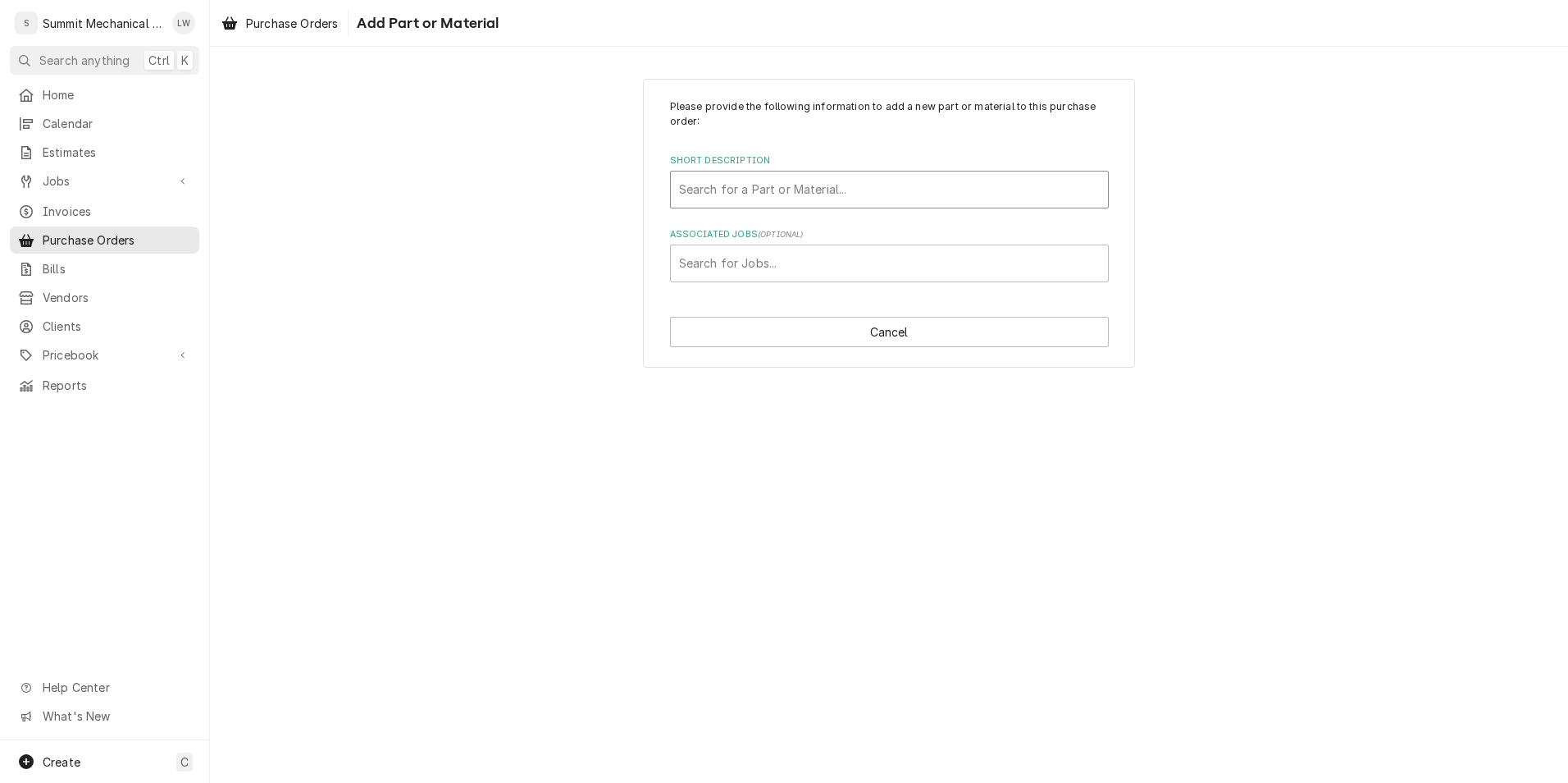
click at [818, 189] on div "Short Description" at bounding box center [889, 189] width 421 height 29
type input "ek083"
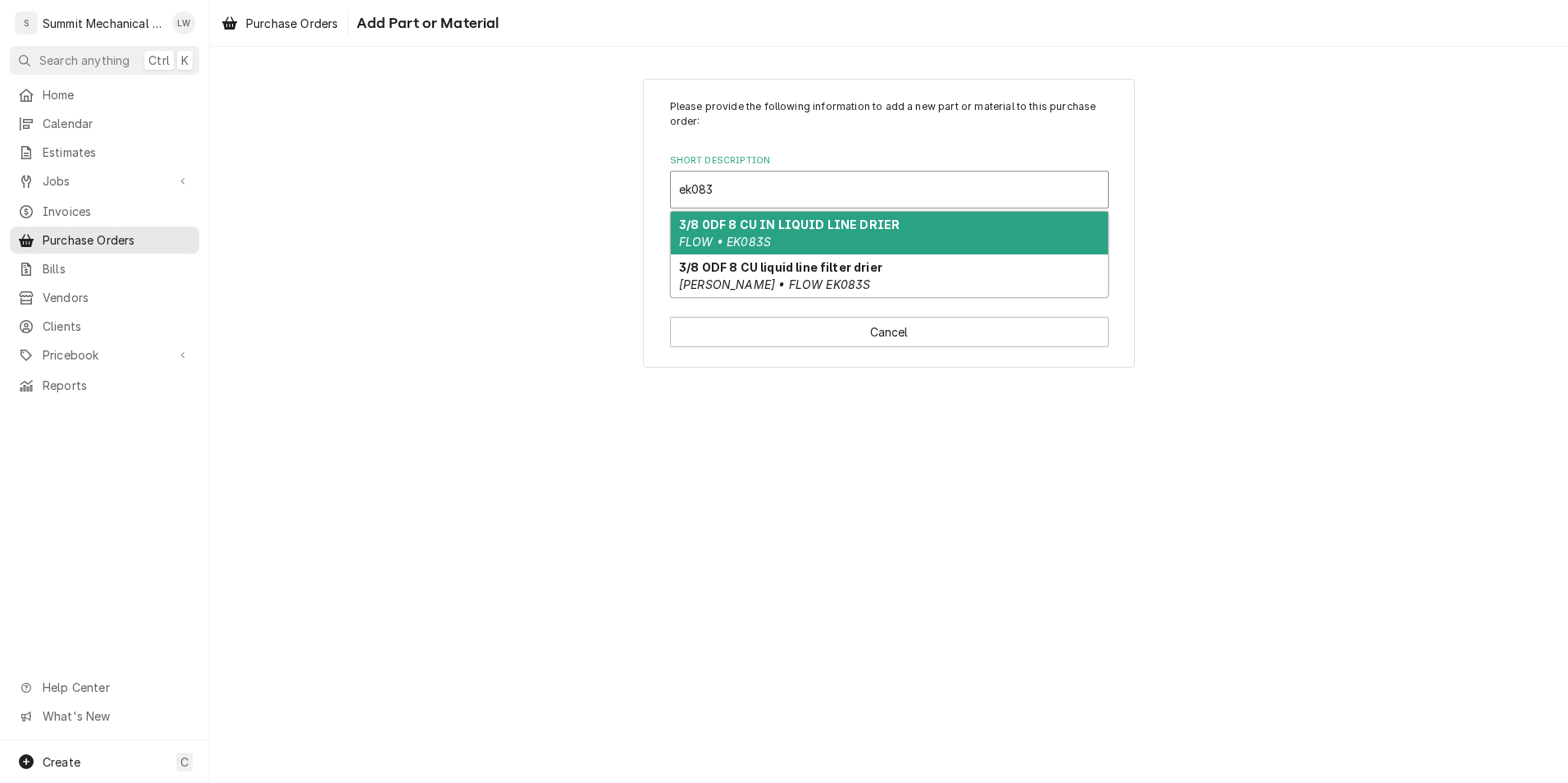
click at [761, 243] on em "FLOW • EK083S" at bounding box center [724, 241] width 92 height 14
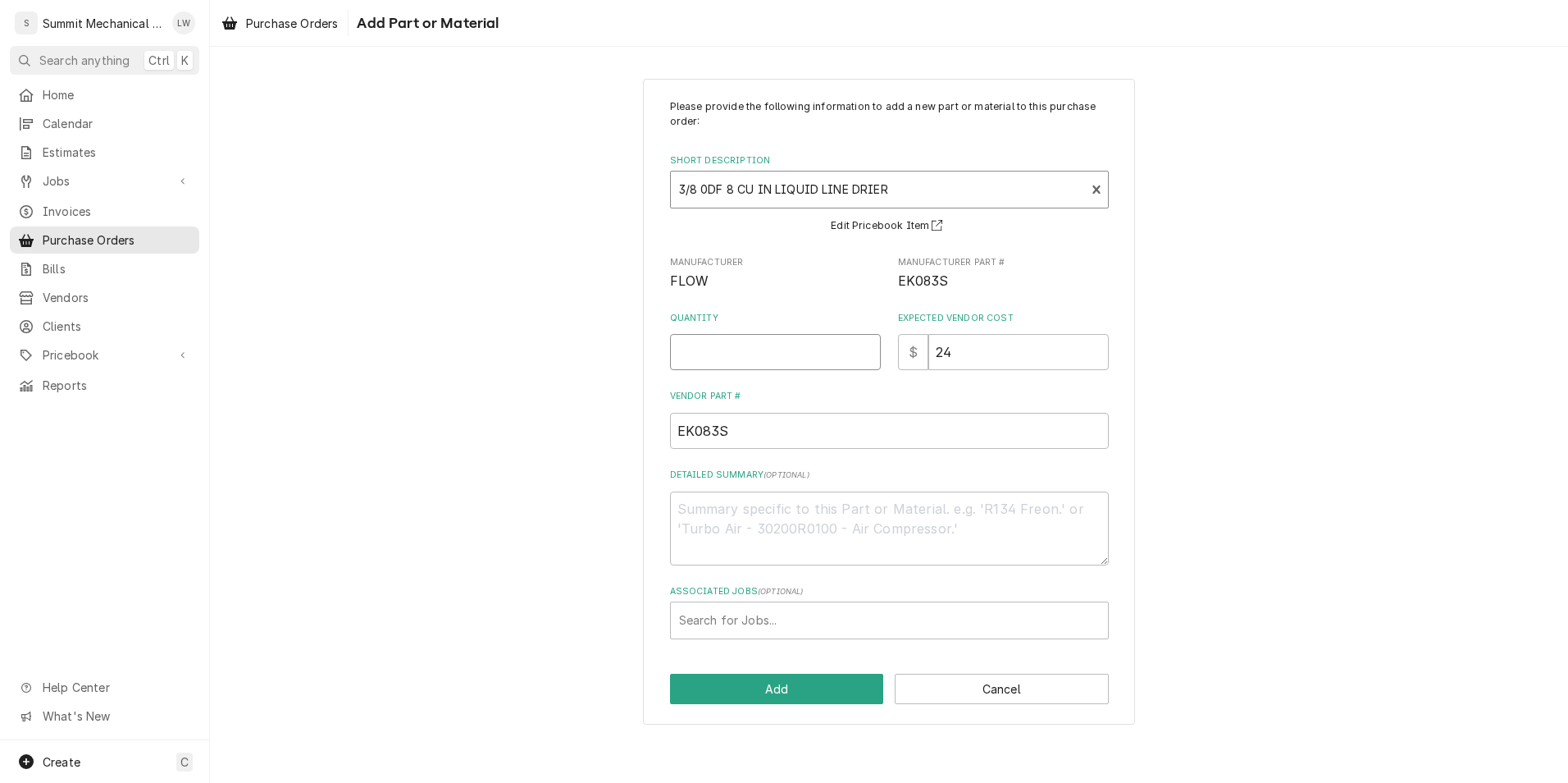
click at [728, 352] on input "Quantity" at bounding box center [775, 351] width 211 height 36
type textarea "x"
type input "1"
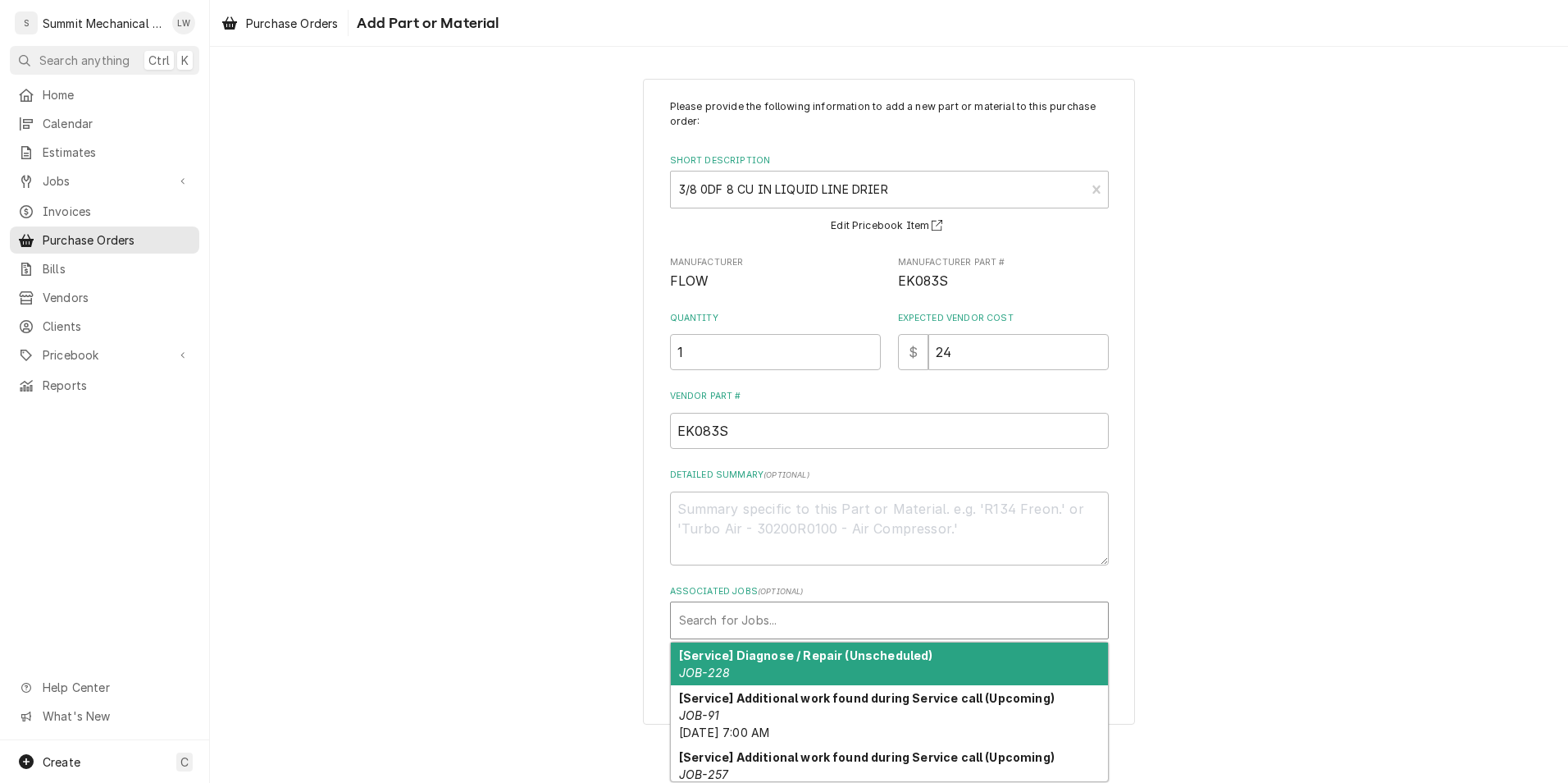
click at [833, 619] on div "Associated Jobs" at bounding box center [889, 620] width 421 height 29
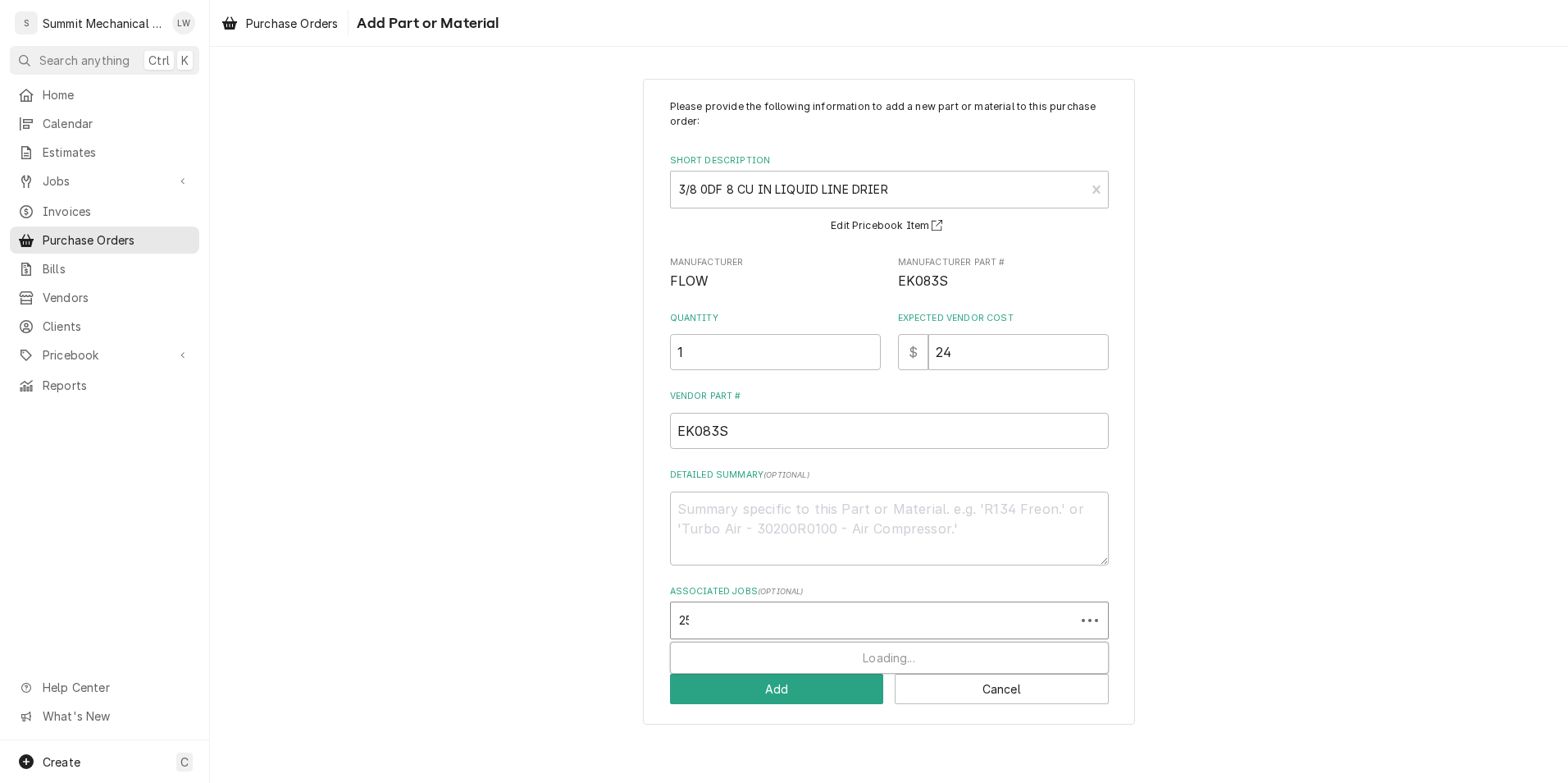
type input "258"
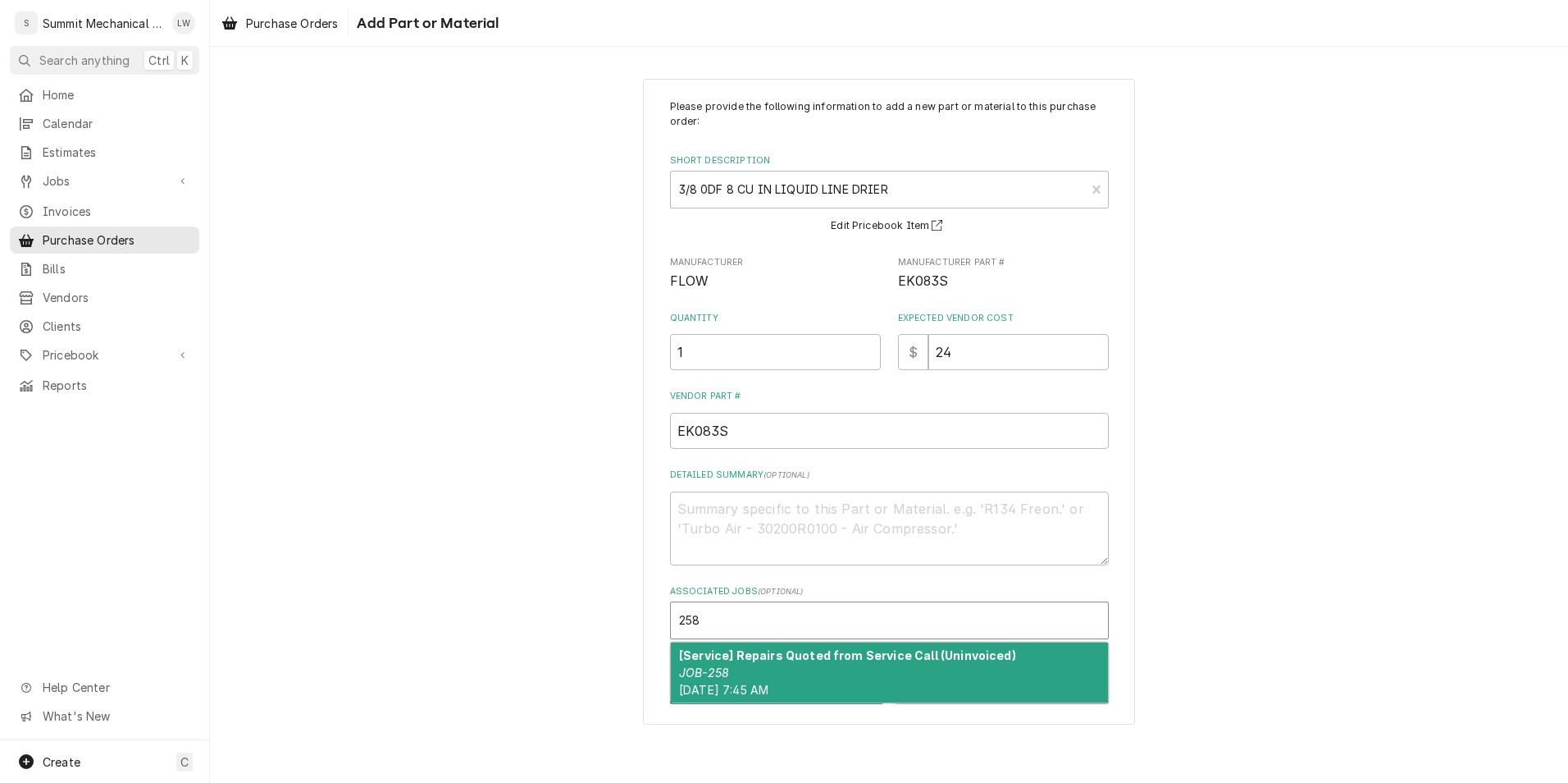
click at [795, 667] on div "[Service] Repairs Quoted from Service Call (Uninvoiced) JOB-258 Wed, Oct 1st, 2…" at bounding box center [888, 672] width 437 height 60
type textarea "x"
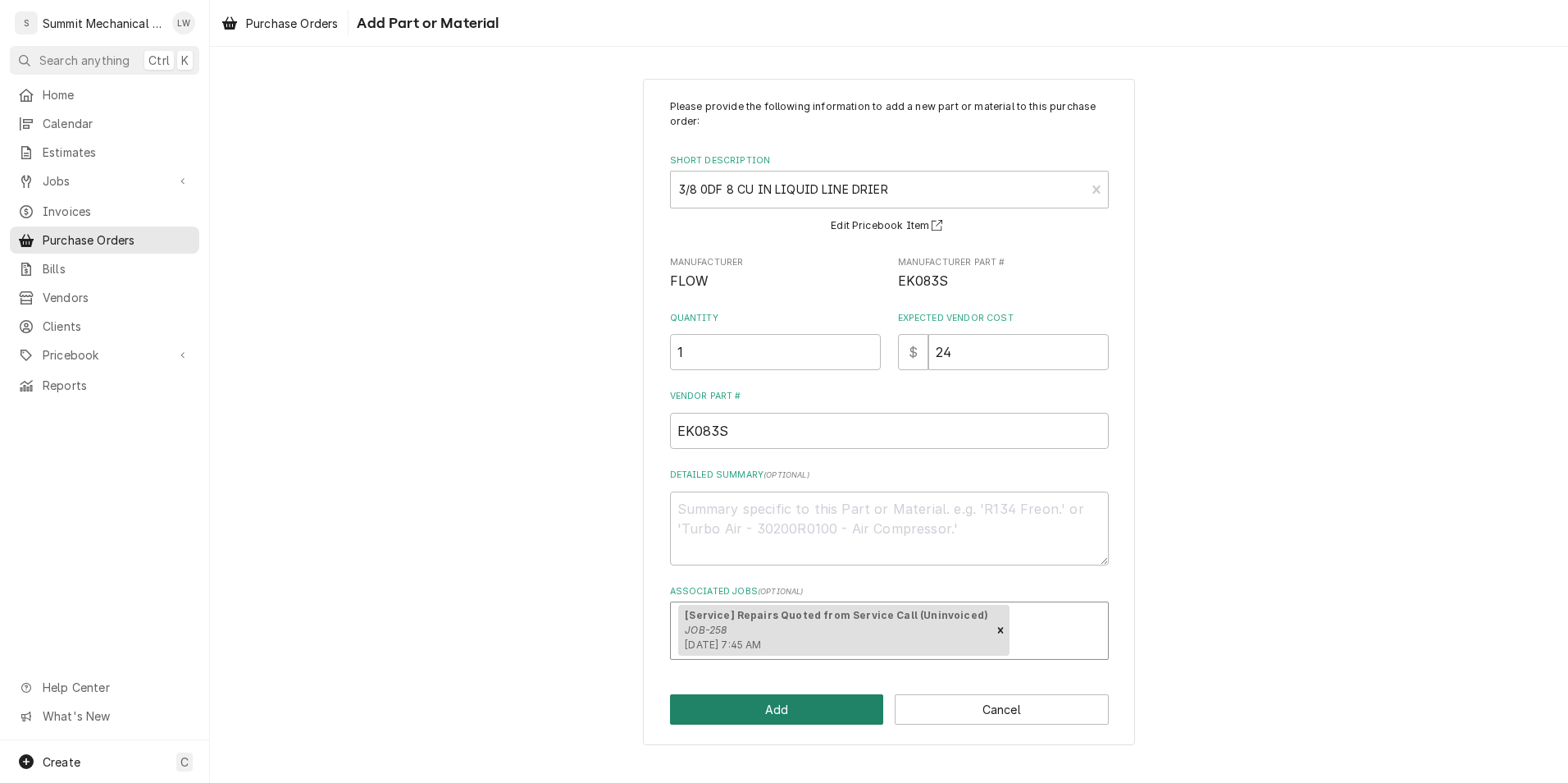
click at [770, 721] on button "Add" at bounding box center [777, 709] width 214 height 30
type textarea "x"
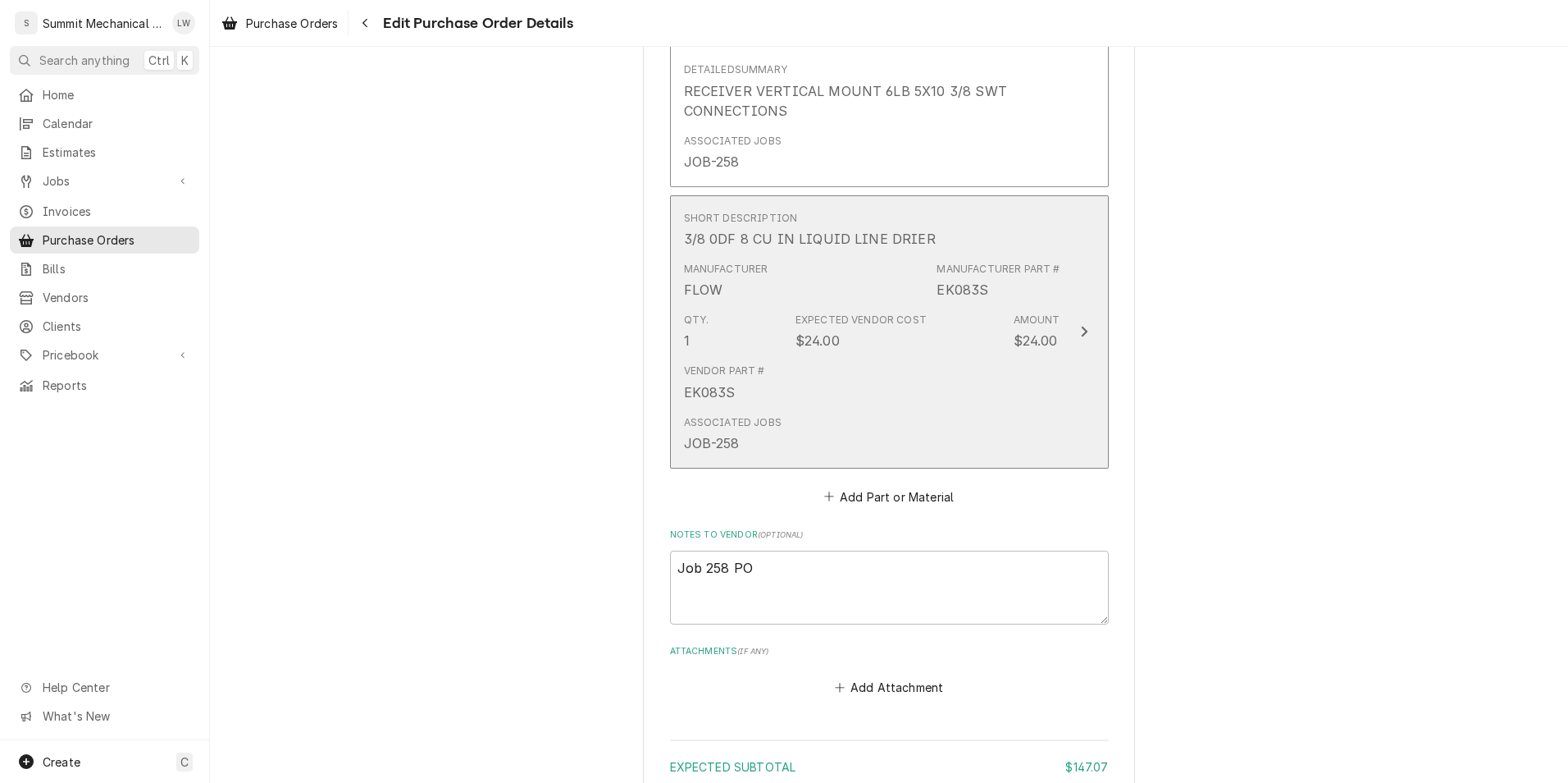
scroll to position [906, 0]
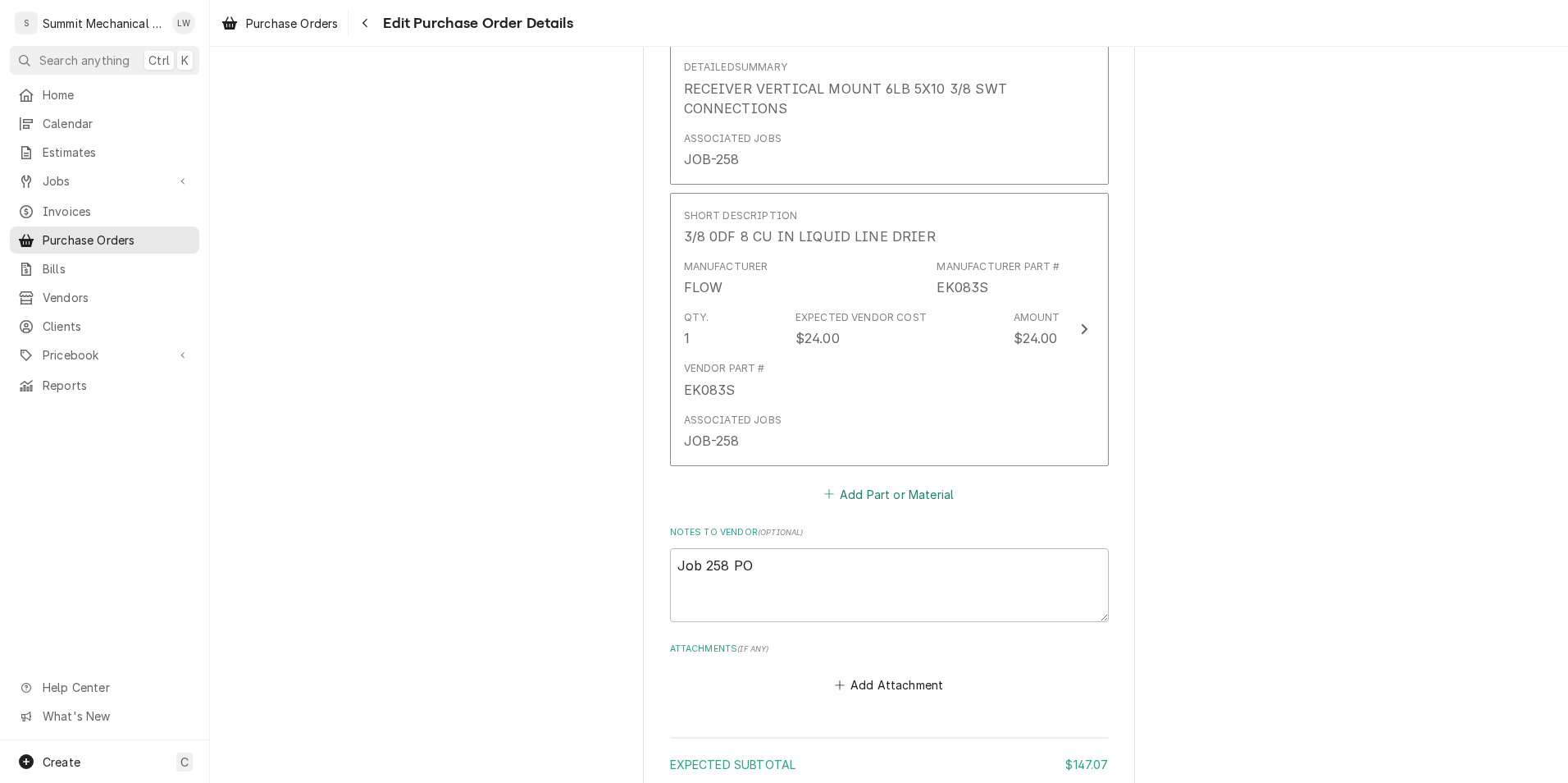
click at [892, 497] on button "Add Part or Material" at bounding box center [887, 494] width 135 height 23
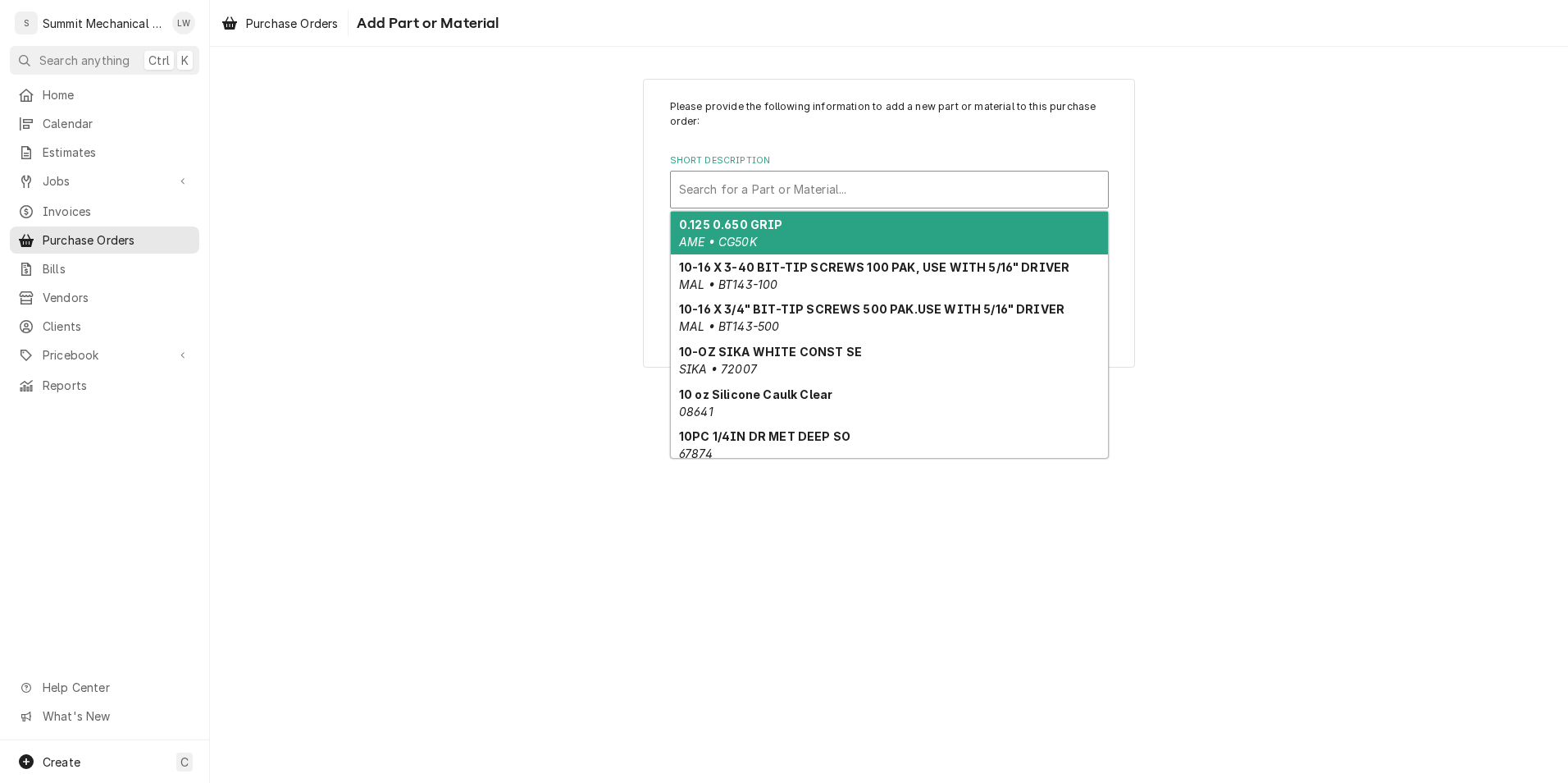
click at [809, 197] on div "Short Description" at bounding box center [889, 189] width 421 height 29
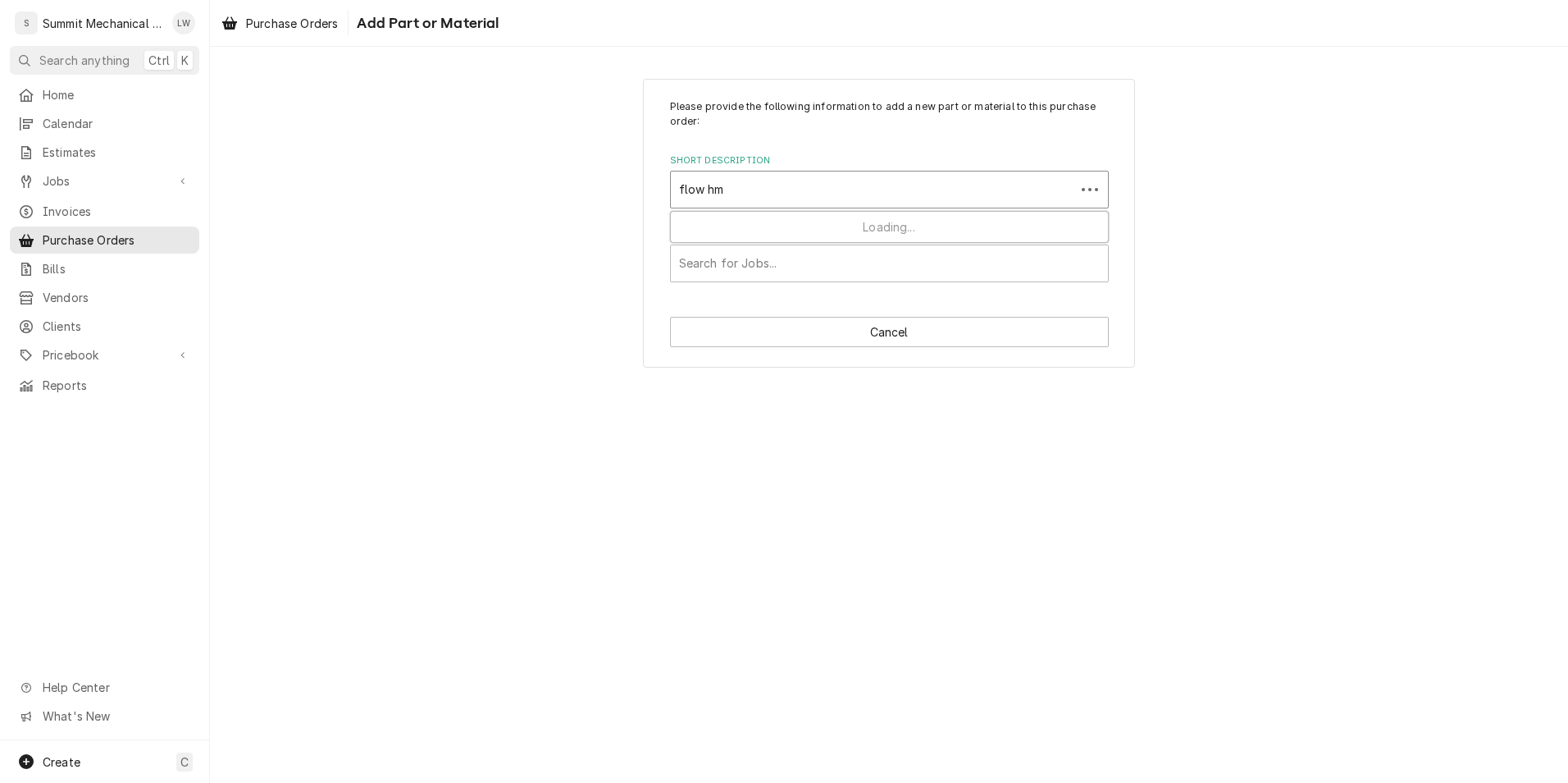
type input "flow hmi"
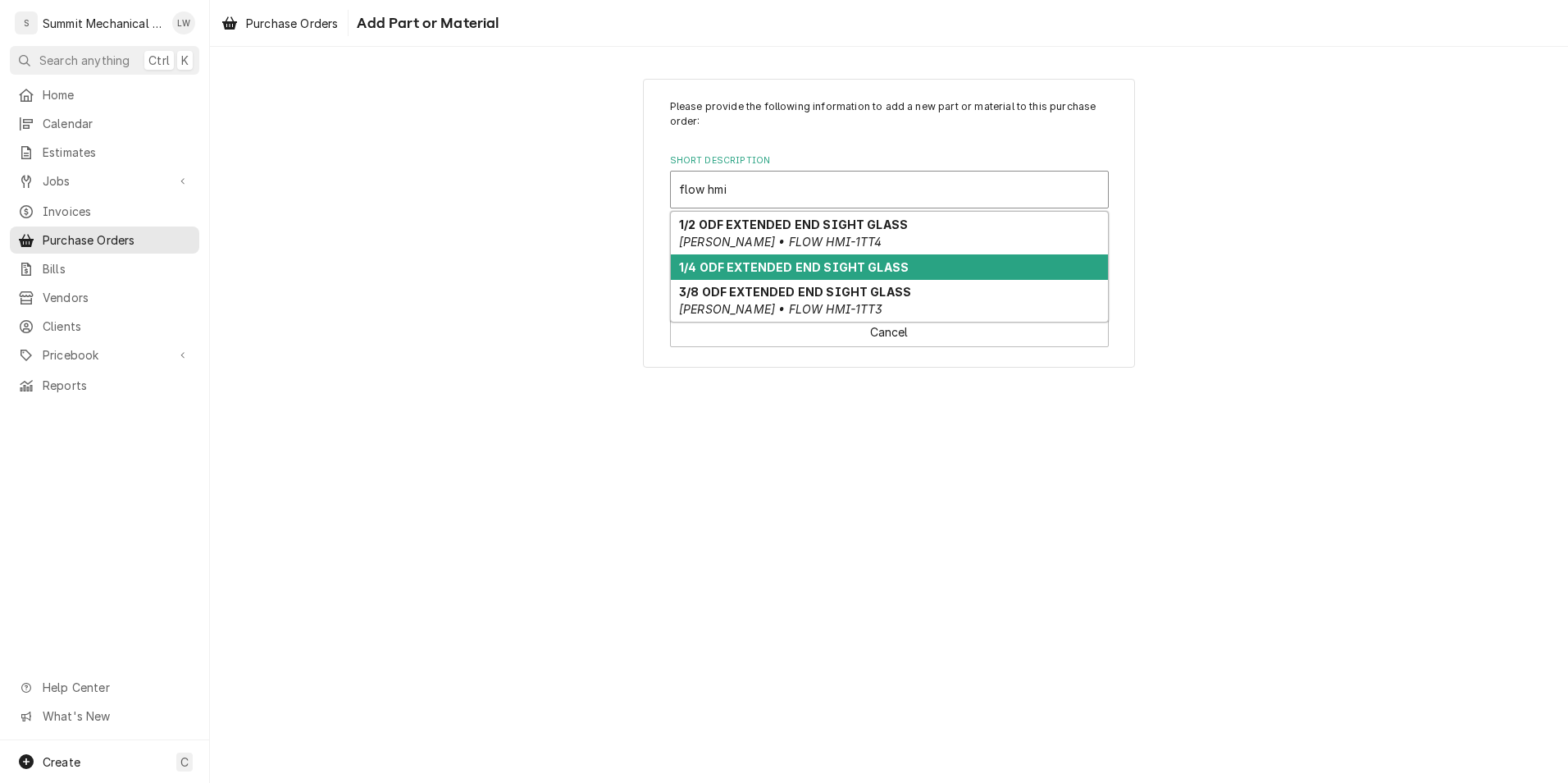
drag, startPoint x: 744, startPoint y: 237, endPoint x: 803, endPoint y: 275, distance: 70.2
click at [803, 275] on div "1/2 ODF EXTENDED END SIGHT GLASS Emerson • FLOW HMI-1TT4 1/4 ODF EXTENDED END S…" at bounding box center [888, 266] width 437 height 110
click at [803, 275] on div "1/4 ODF EXTENDED END SIGHT GLASS" at bounding box center [888, 266] width 437 height 26
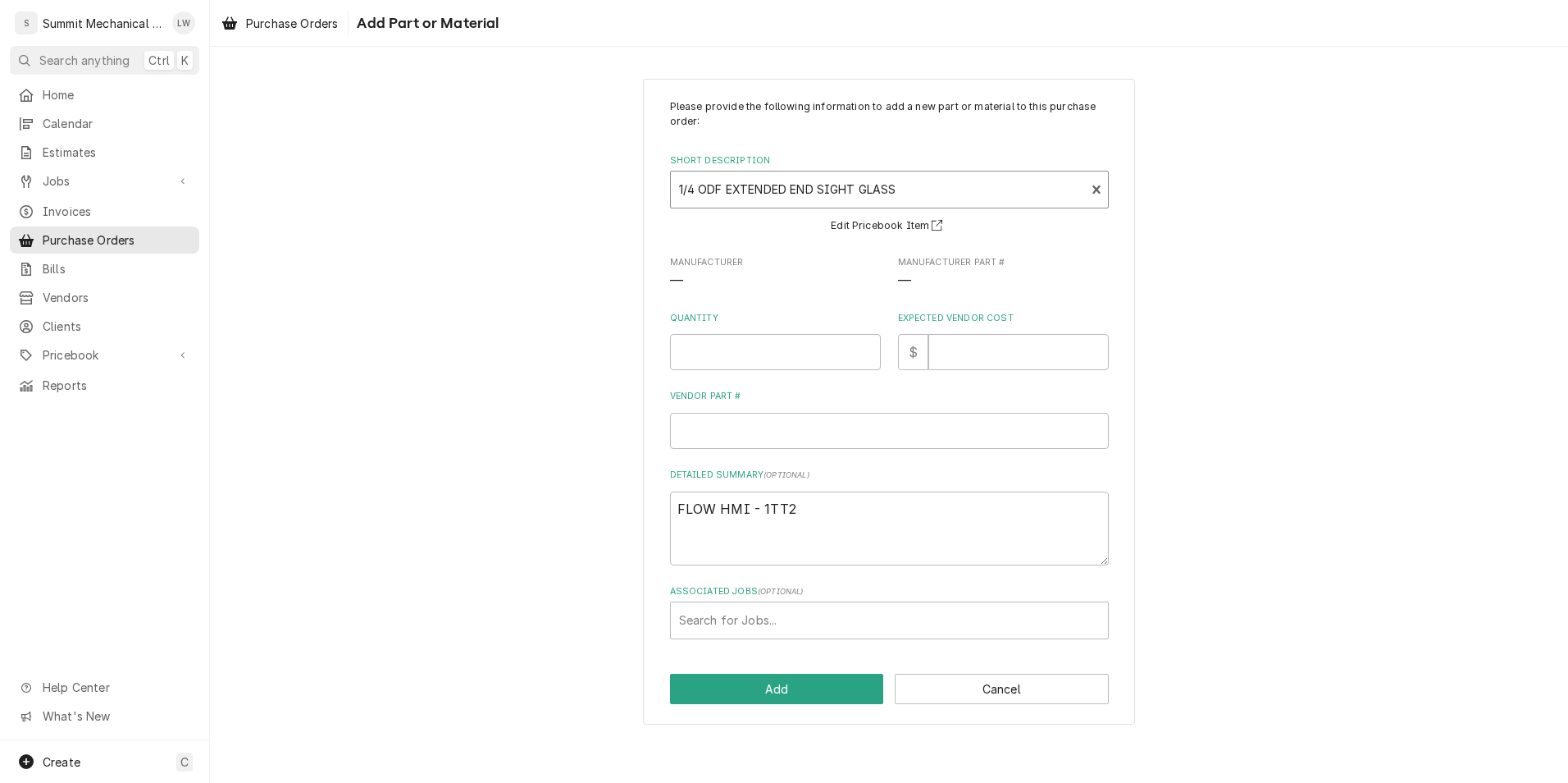
type textarea "x"
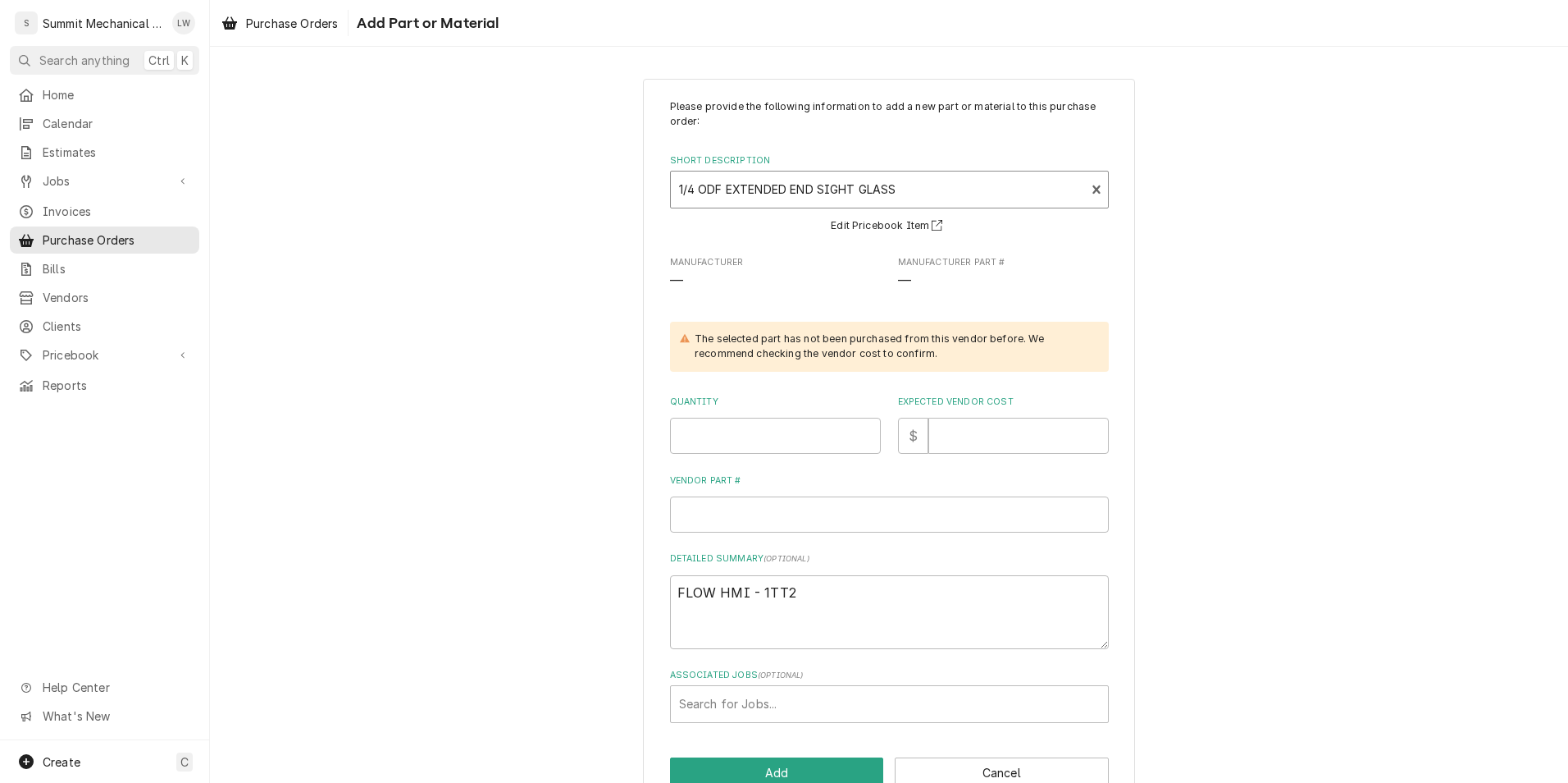
scroll to position [41, 0]
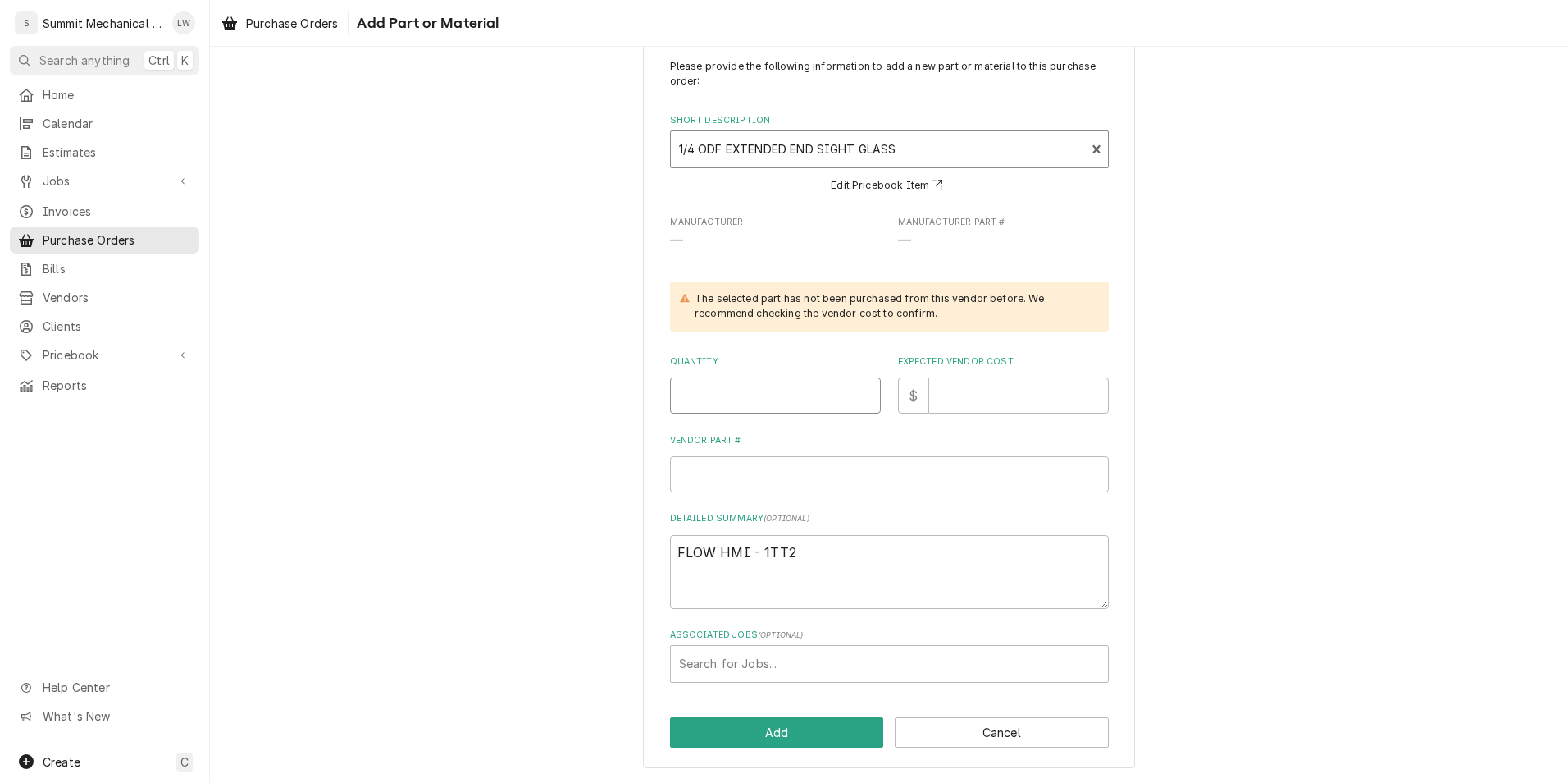
click at [814, 406] on input "Quantity" at bounding box center [775, 396] width 211 height 36
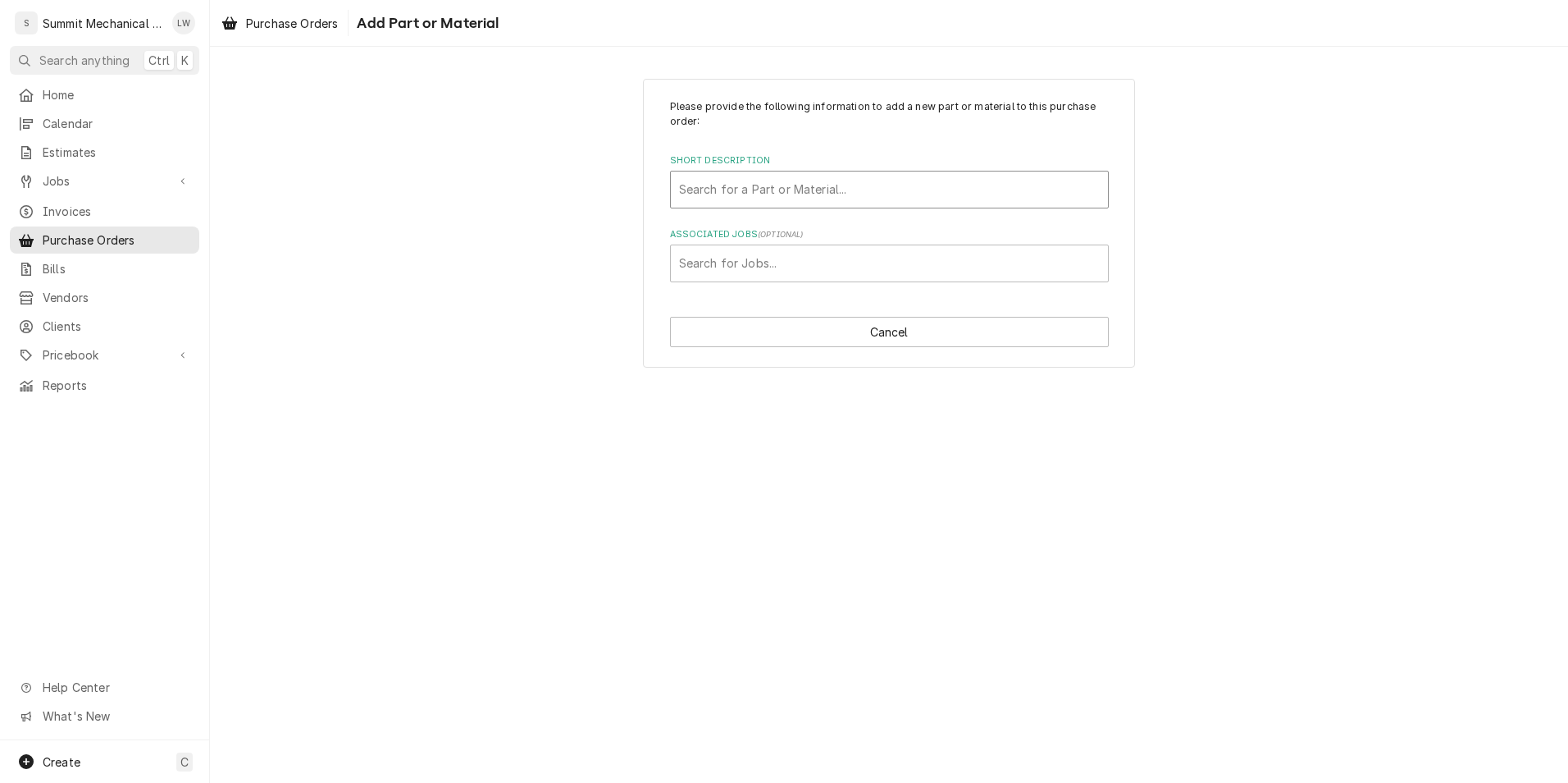
click at [908, 215] on div "Please provide the following information to add a new part or material to this …" at bounding box center [889, 191] width 439 height 183
click at [910, 186] on div "Short Description" at bounding box center [889, 189] width 421 height 29
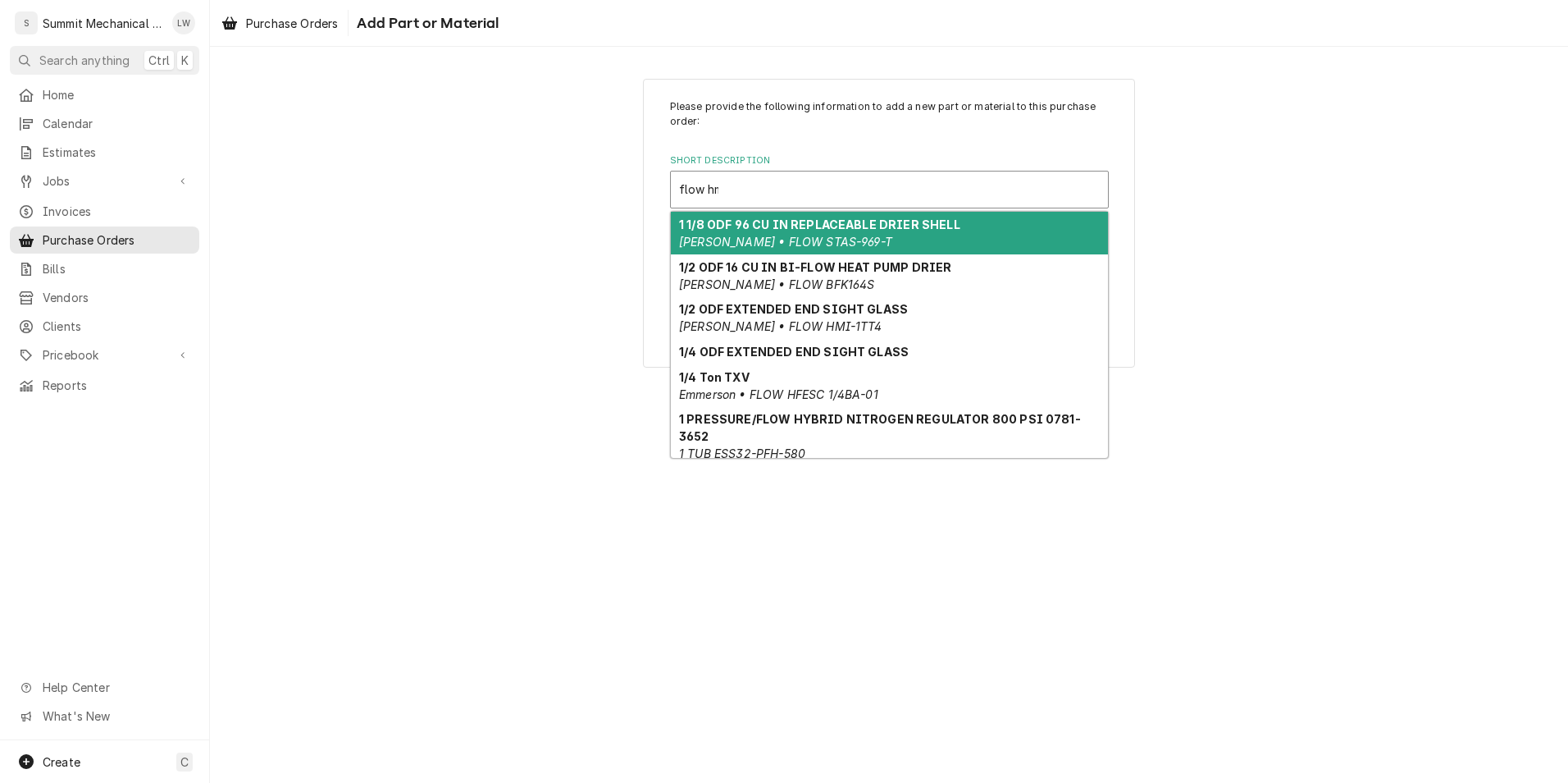
type input "flow hmi"
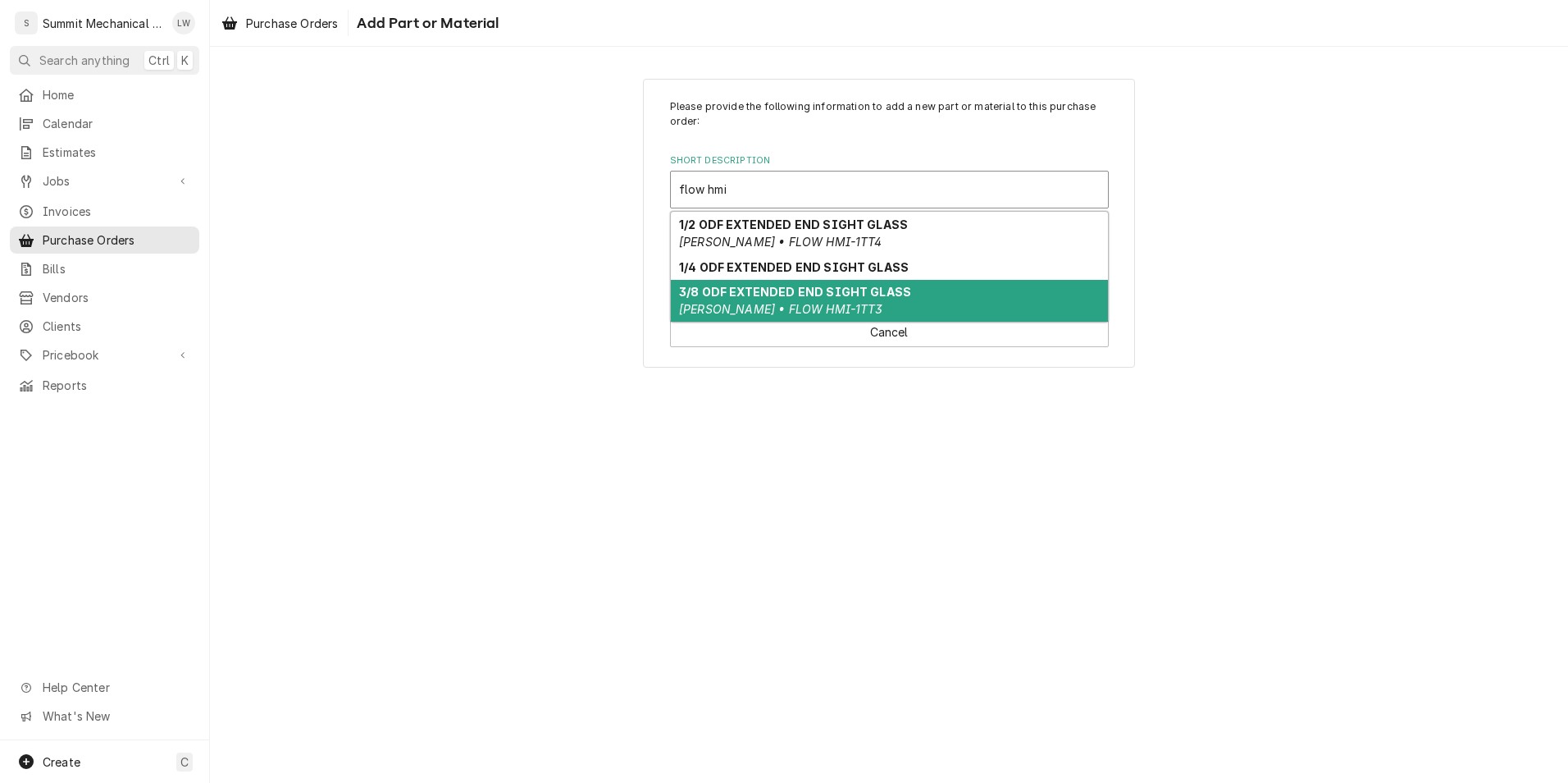
click at [839, 288] on strong "3/8 ODF EXTENDED END SIGHT GLASS" at bounding box center [795, 291] width 232 height 14
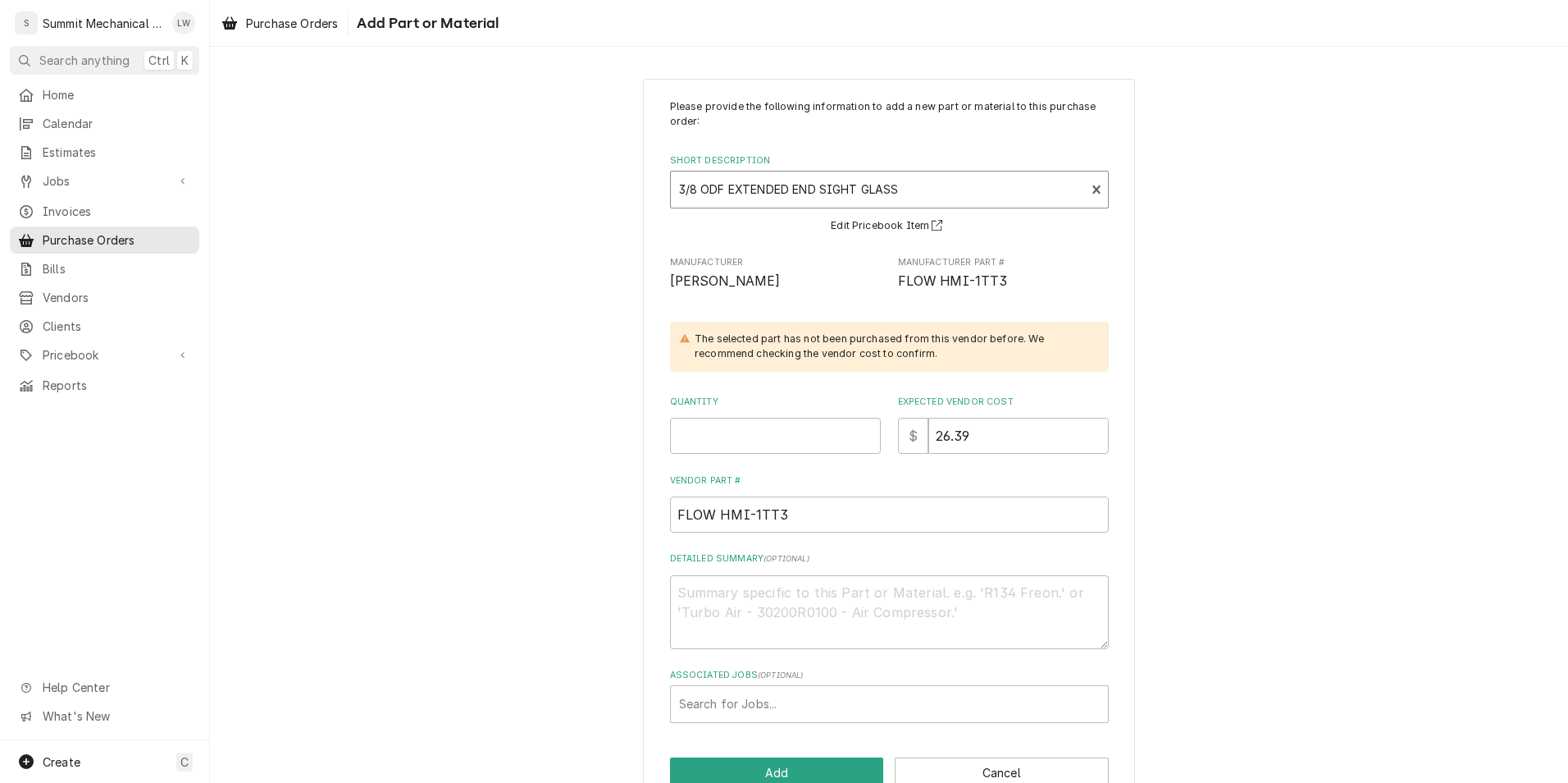
scroll to position [41, 0]
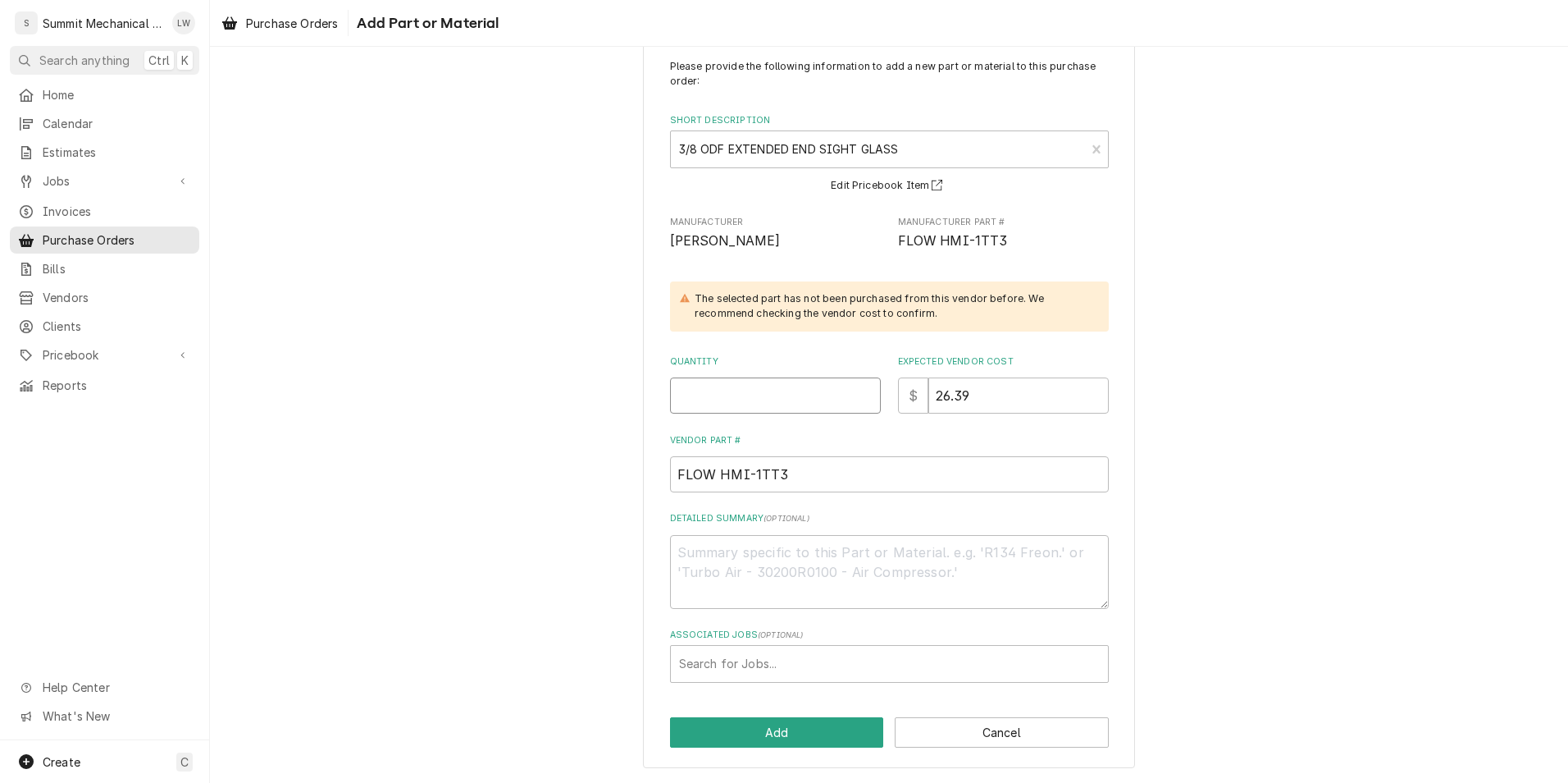
click at [788, 413] on input "Quantity" at bounding box center [775, 396] width 211 height 36
type textarea "x"
type input "1"
click at [768, 656] on div "Associated Jobs" at bounding box center [889, 663] width 421 height 29
type input "258"
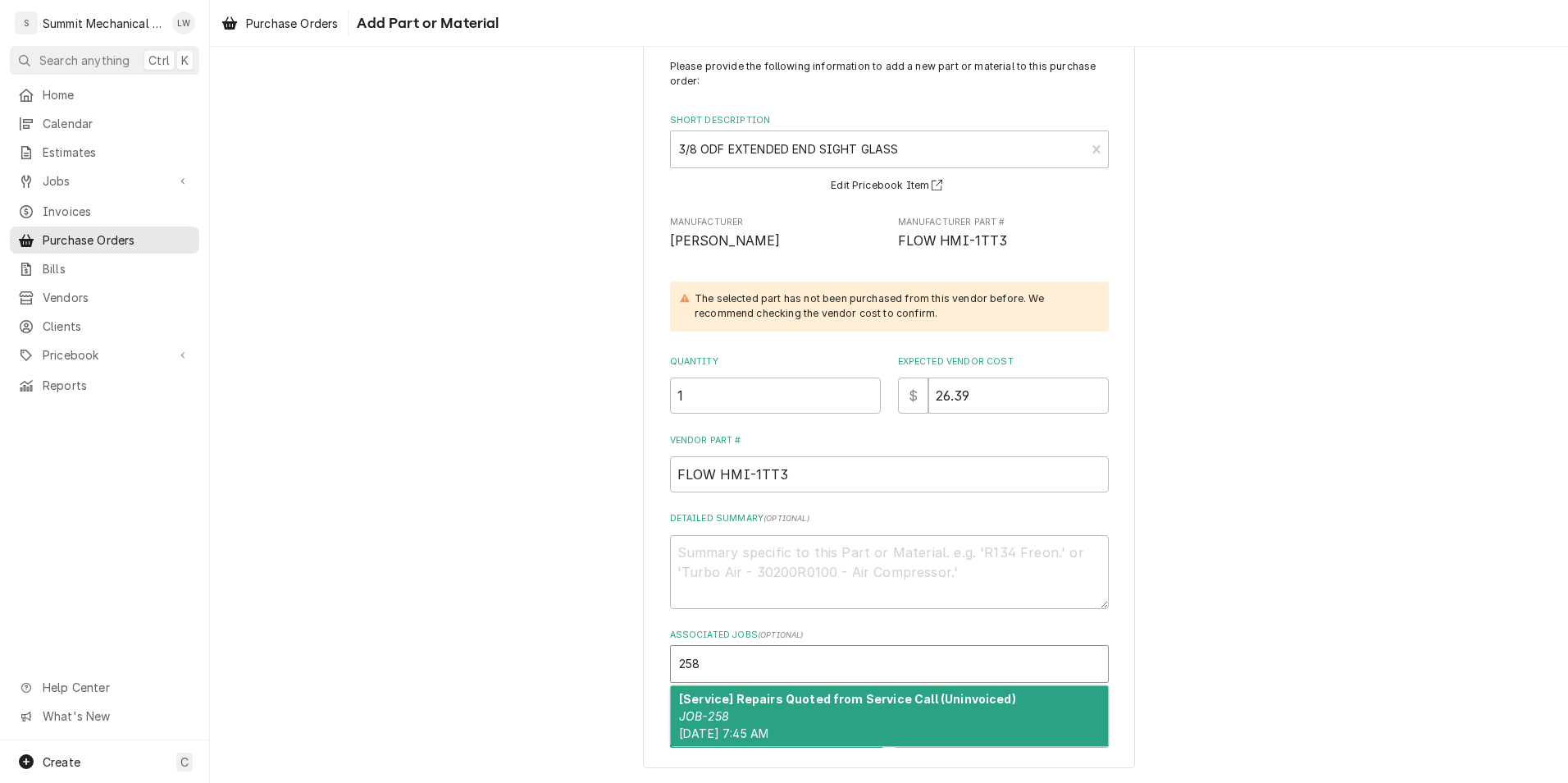
click at [801, 711] on div "[Service] Repairs Quoted from Service Call (Uninvoiced) JOB-258 [DATE] 7:45 AM" at bounding box center [888, 715] width 437 height 60
type textarea "x"
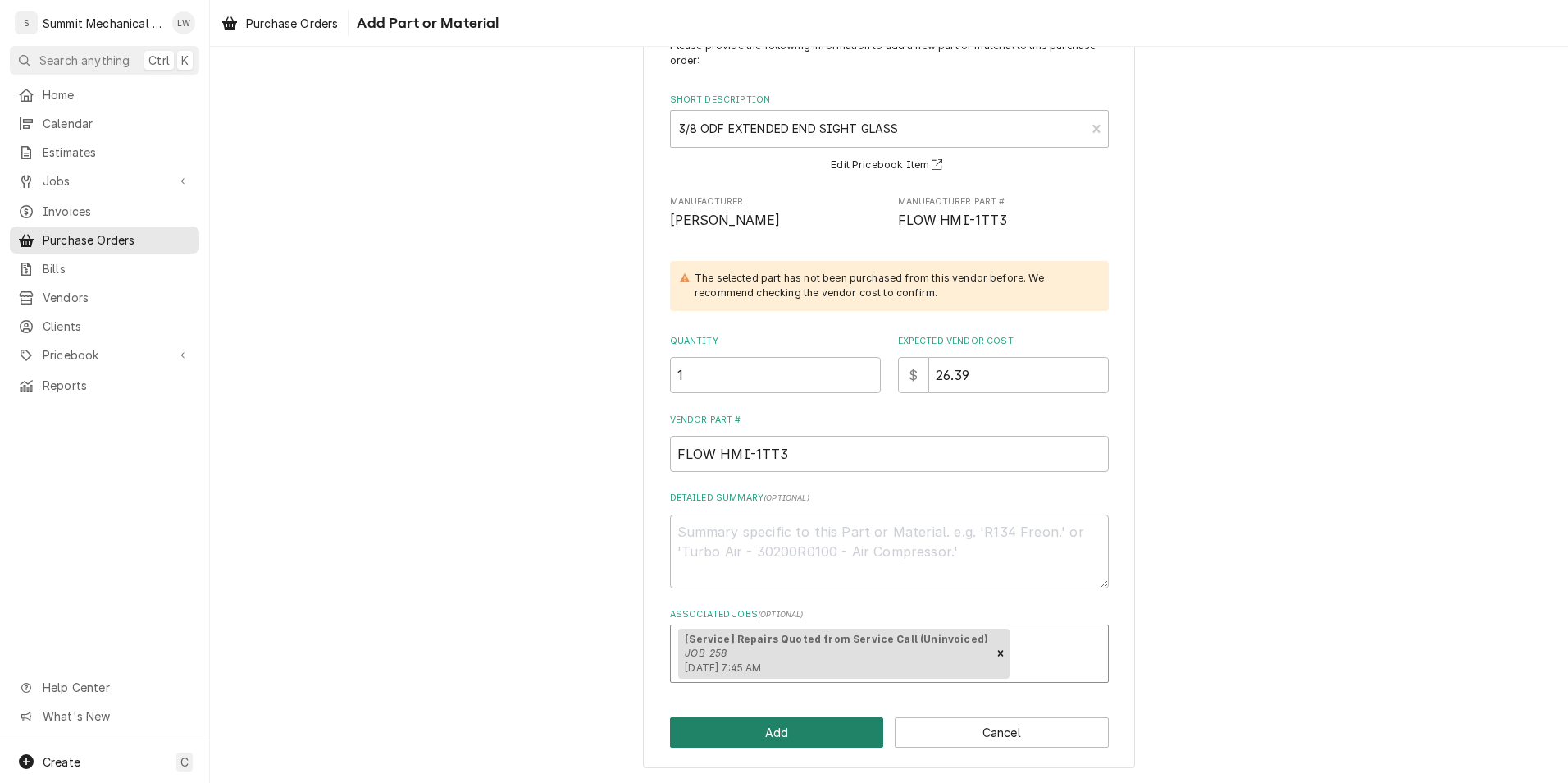
click at [781, 733] on button "Add" at bounding box center [777, 732] width 214 height 30
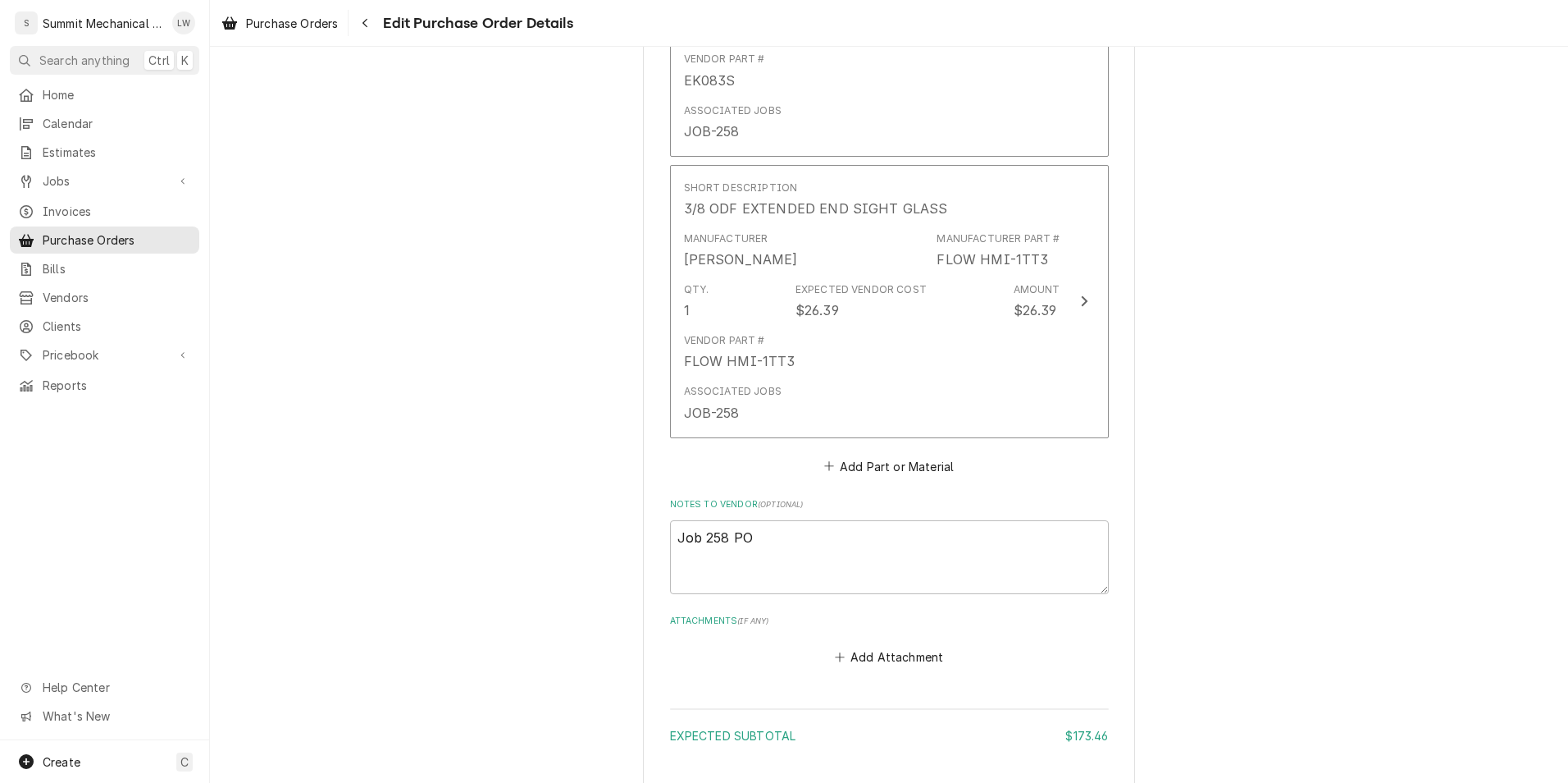
scroll to position [1366, 0]
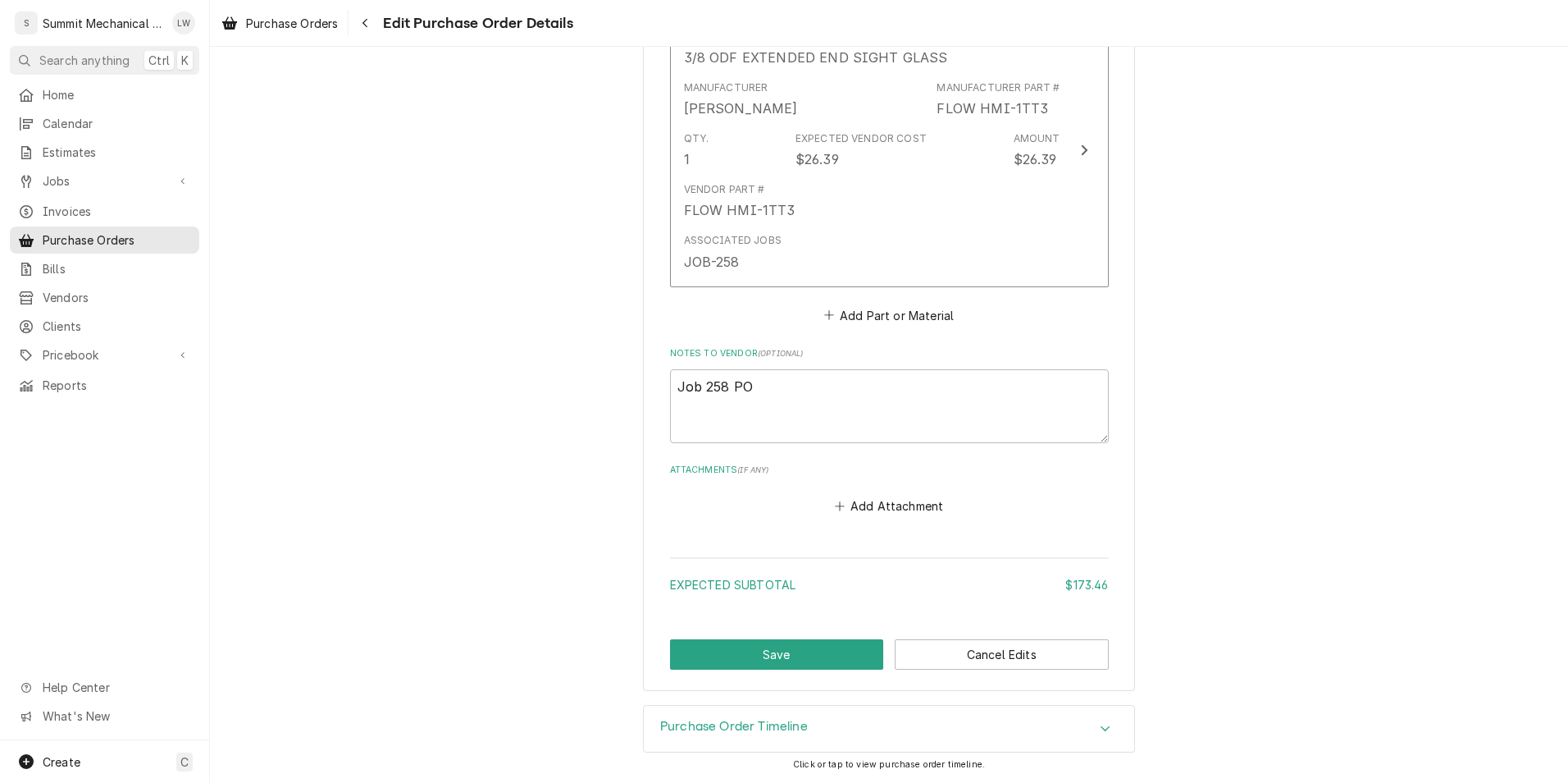
type textarea "x"
click at [900, 319] on button "Add Part or Material" at bounding box center [887, 315] width 135 height 23
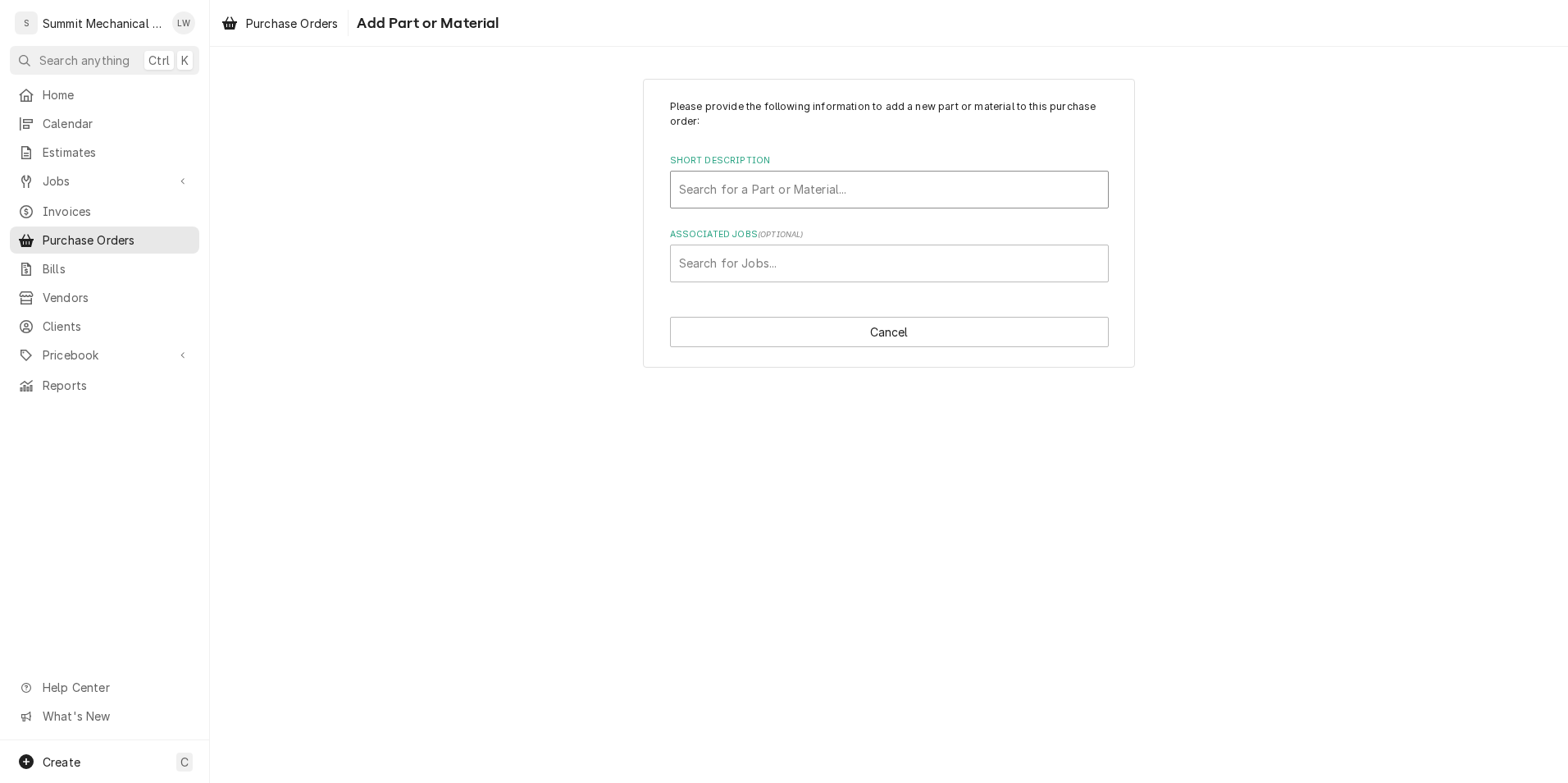
click at [889, 187] on div "Short Description" at bounding box center [889, 189] width 421 height 29
type input "shipp"
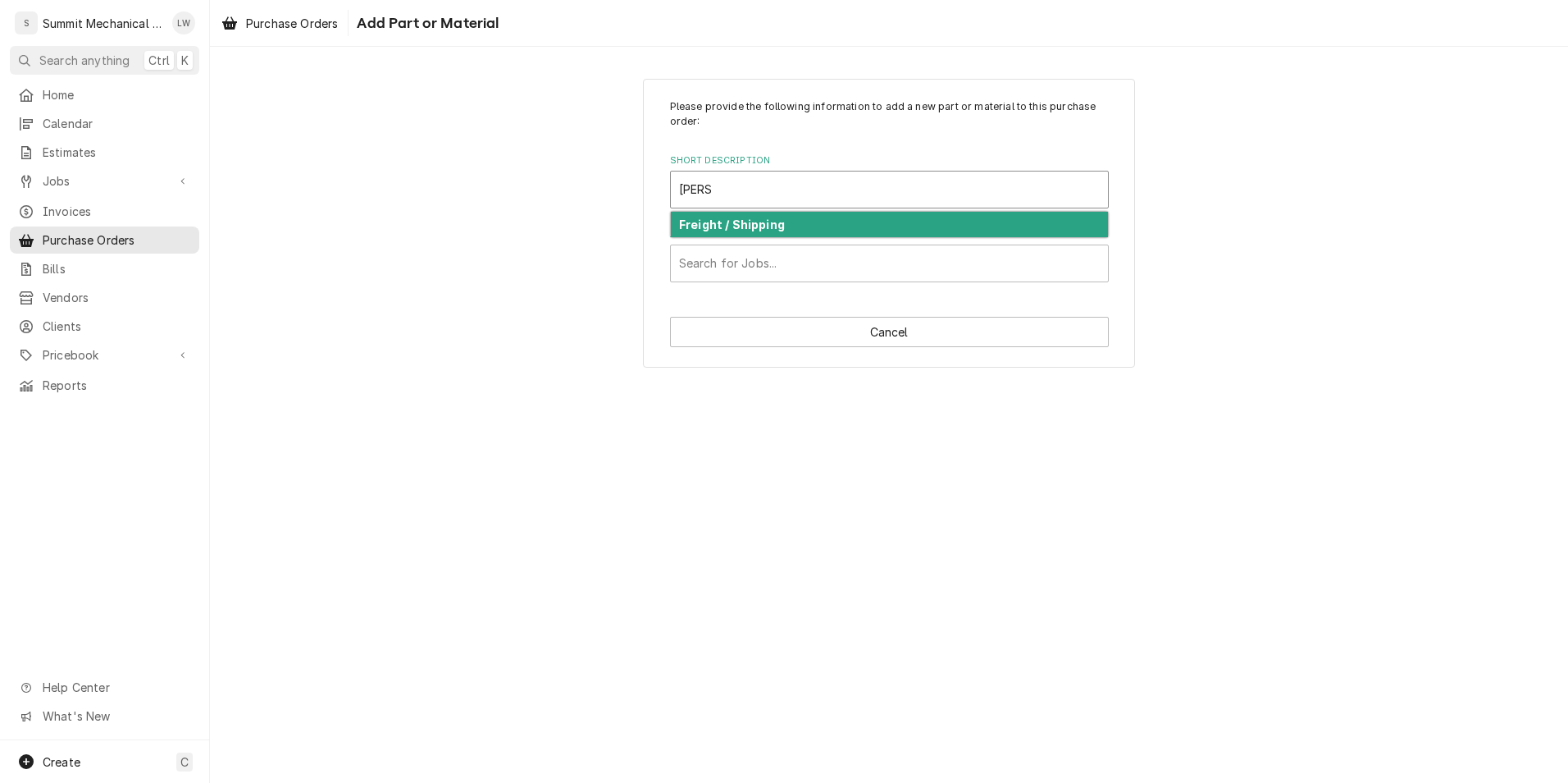
click at [769, 226] on strong "Freight / Shipping" at bounding box center [732, 224] width 106 height 14
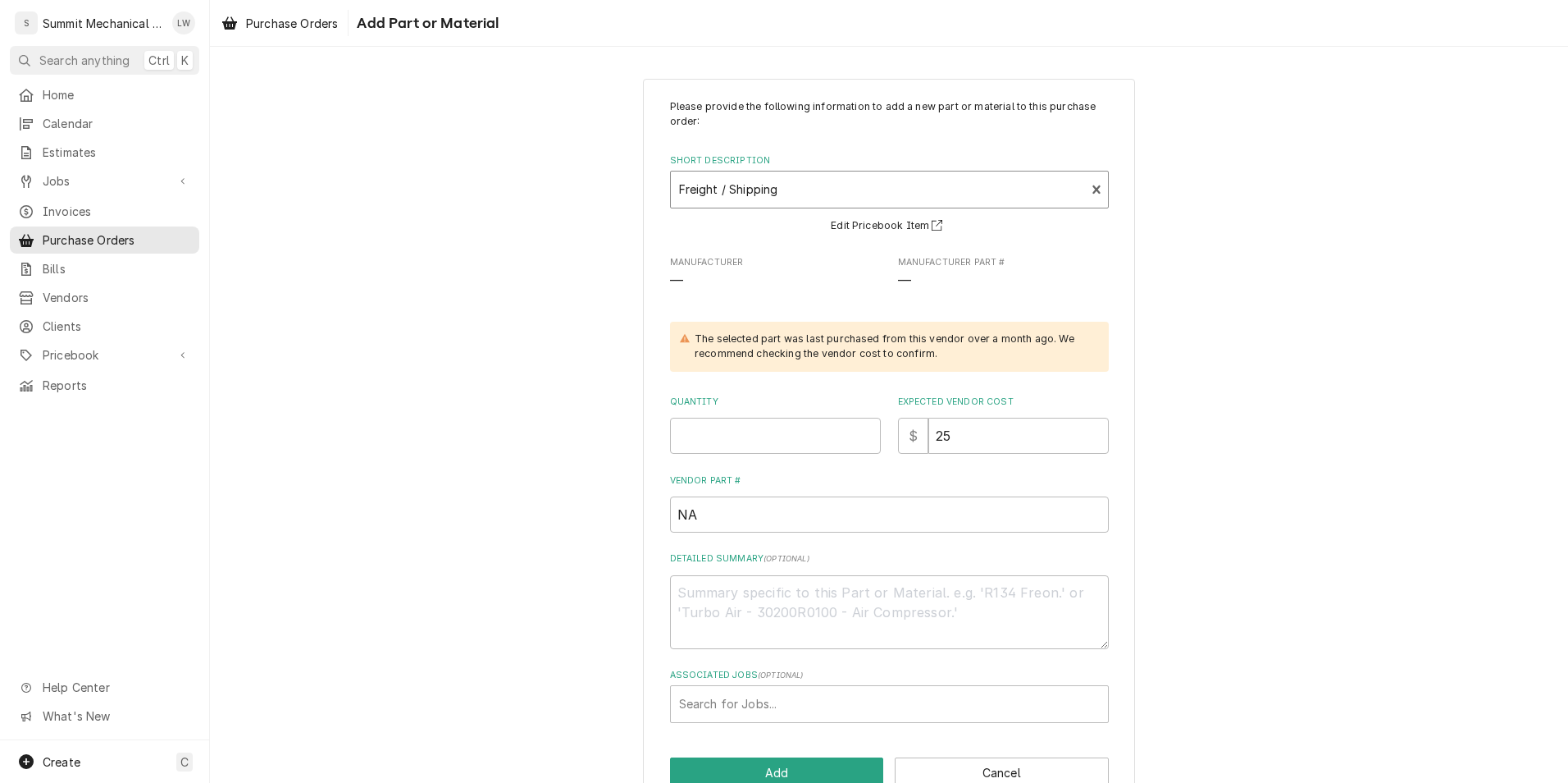
scroll to position [41, 0]
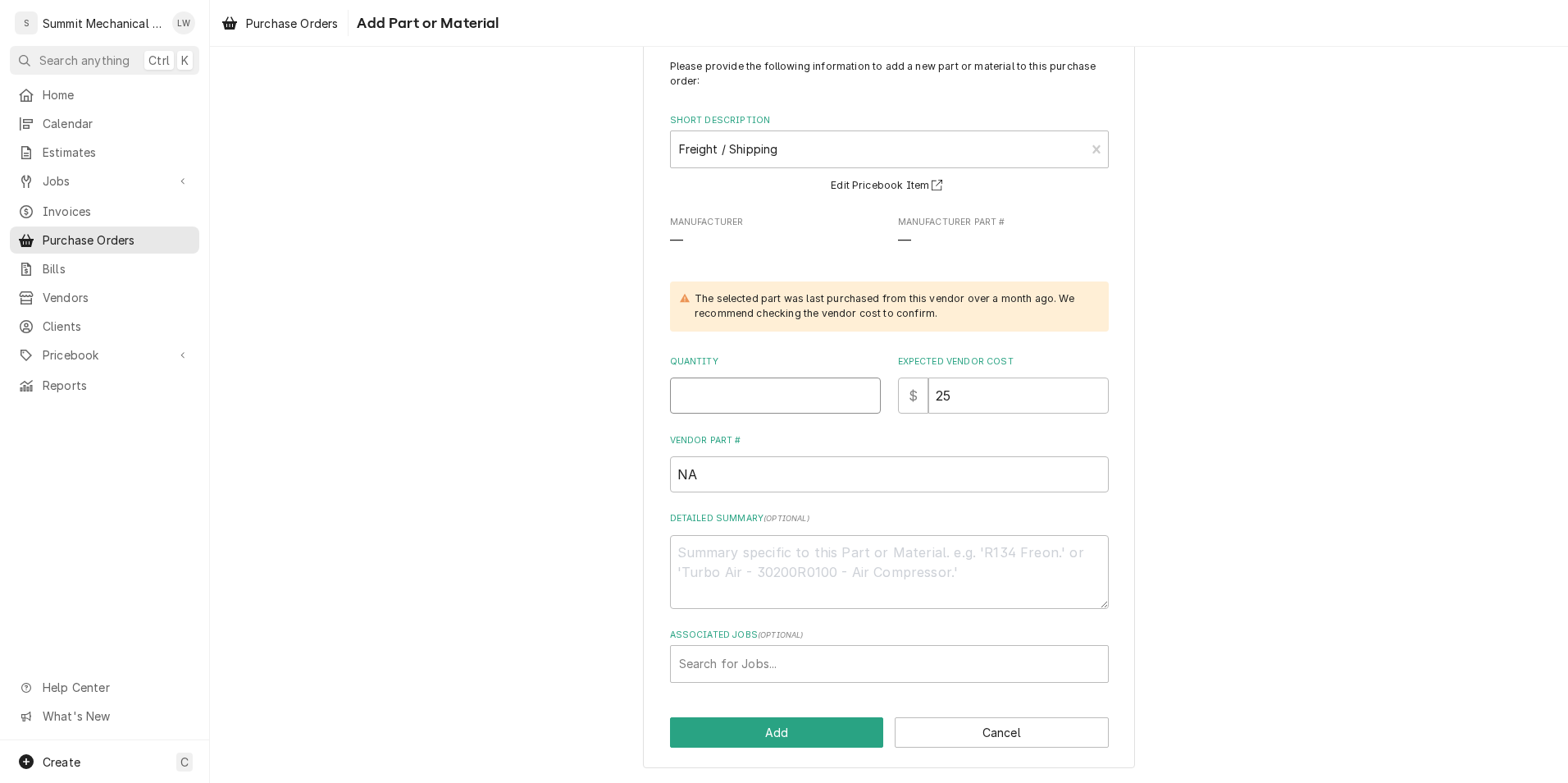
click at [782, 390] on input "Quantity" at bounding box center [775, 396] width 211 height 36
type textarea "x"
type input "1"
click at [982, 405] on input "25" at bounding box center [1018, 396] width 180 height 36
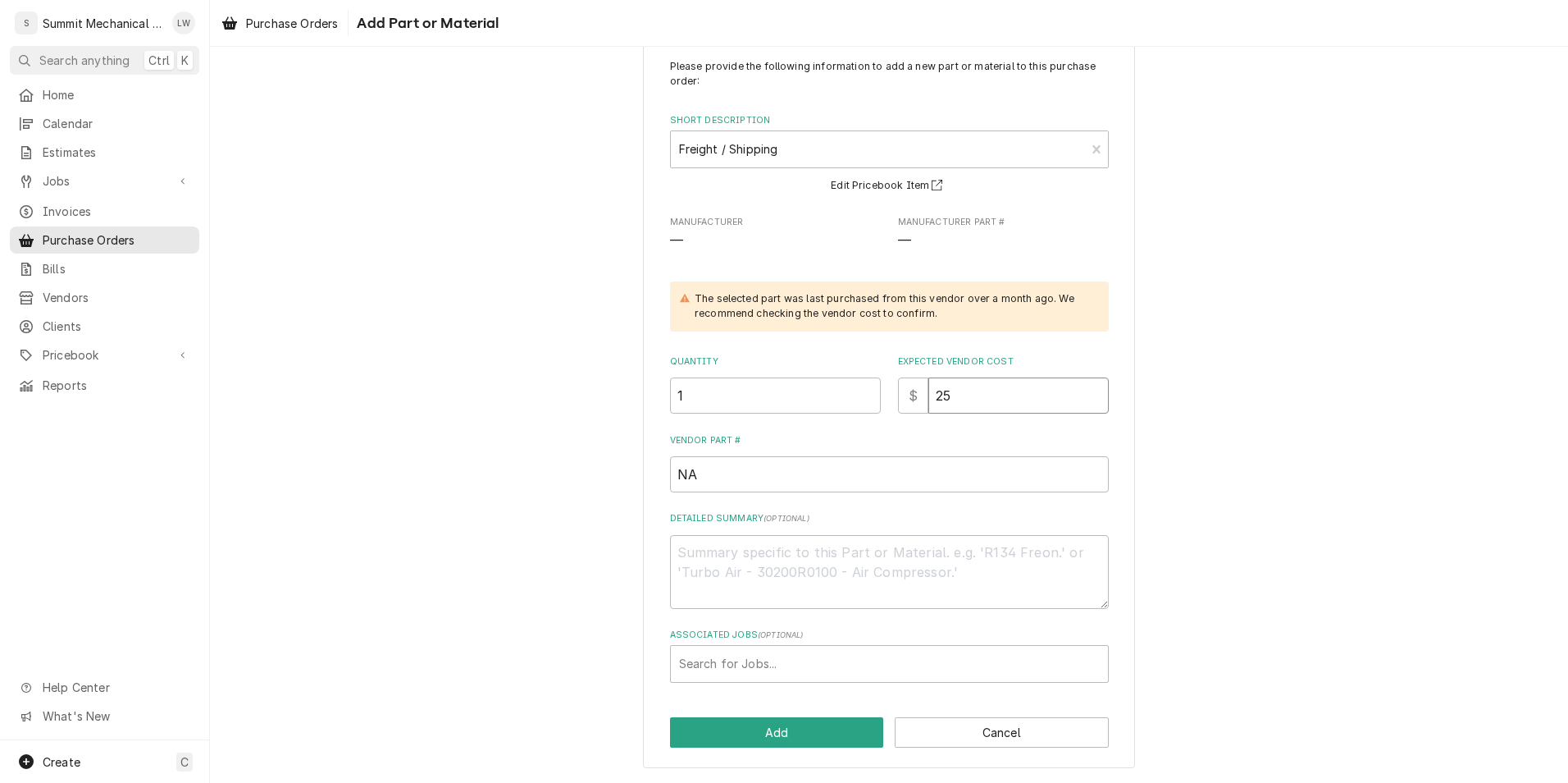
click at [982, 405] on input "25" at bounding box center [1018, 396] width 180 height 36
type textarea "x"
type input "1"
type textarea "x"
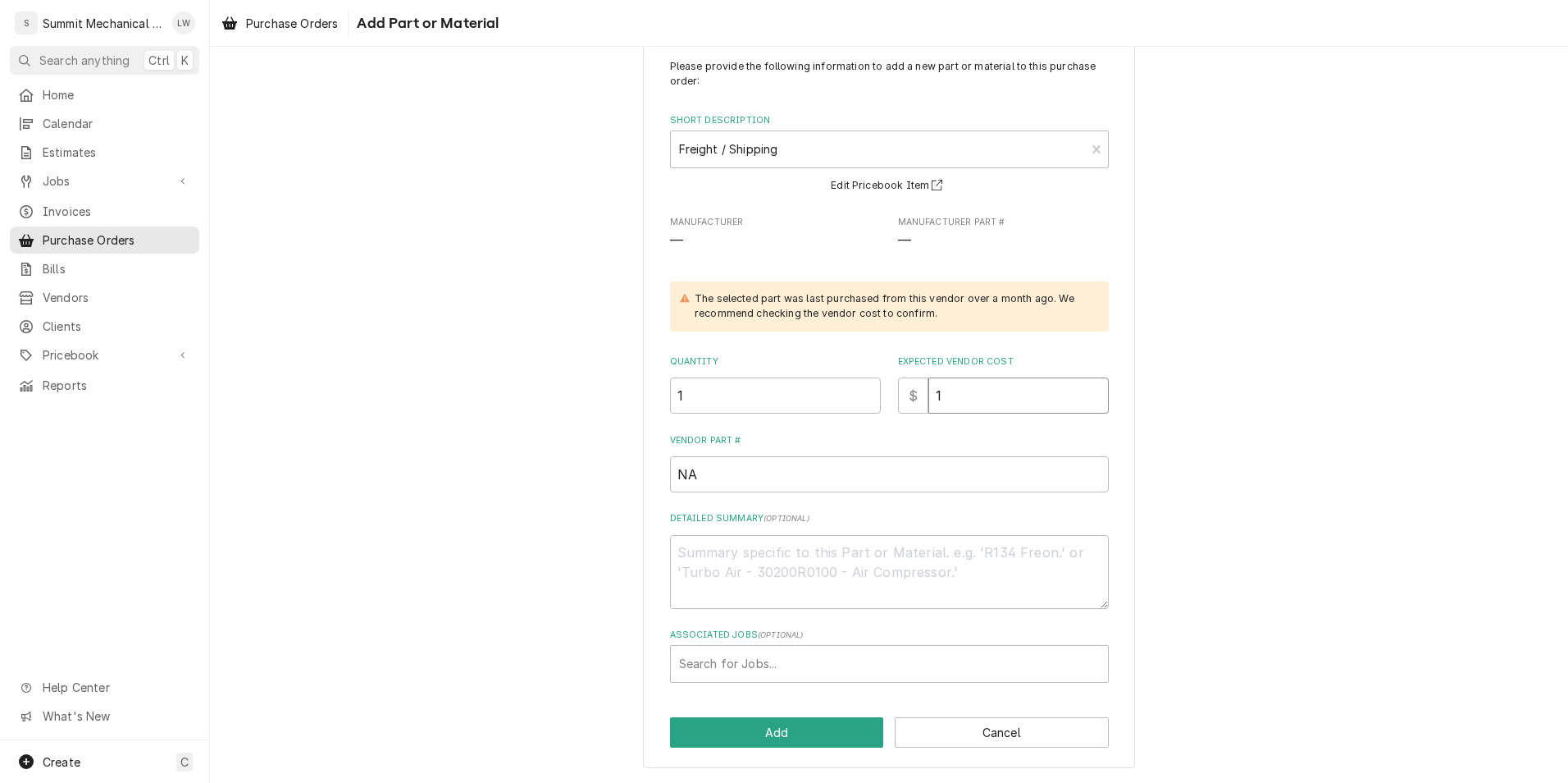
type input "14"
type textarea "x"
type input "14.7"
type textarea "x"
type input "14.74"
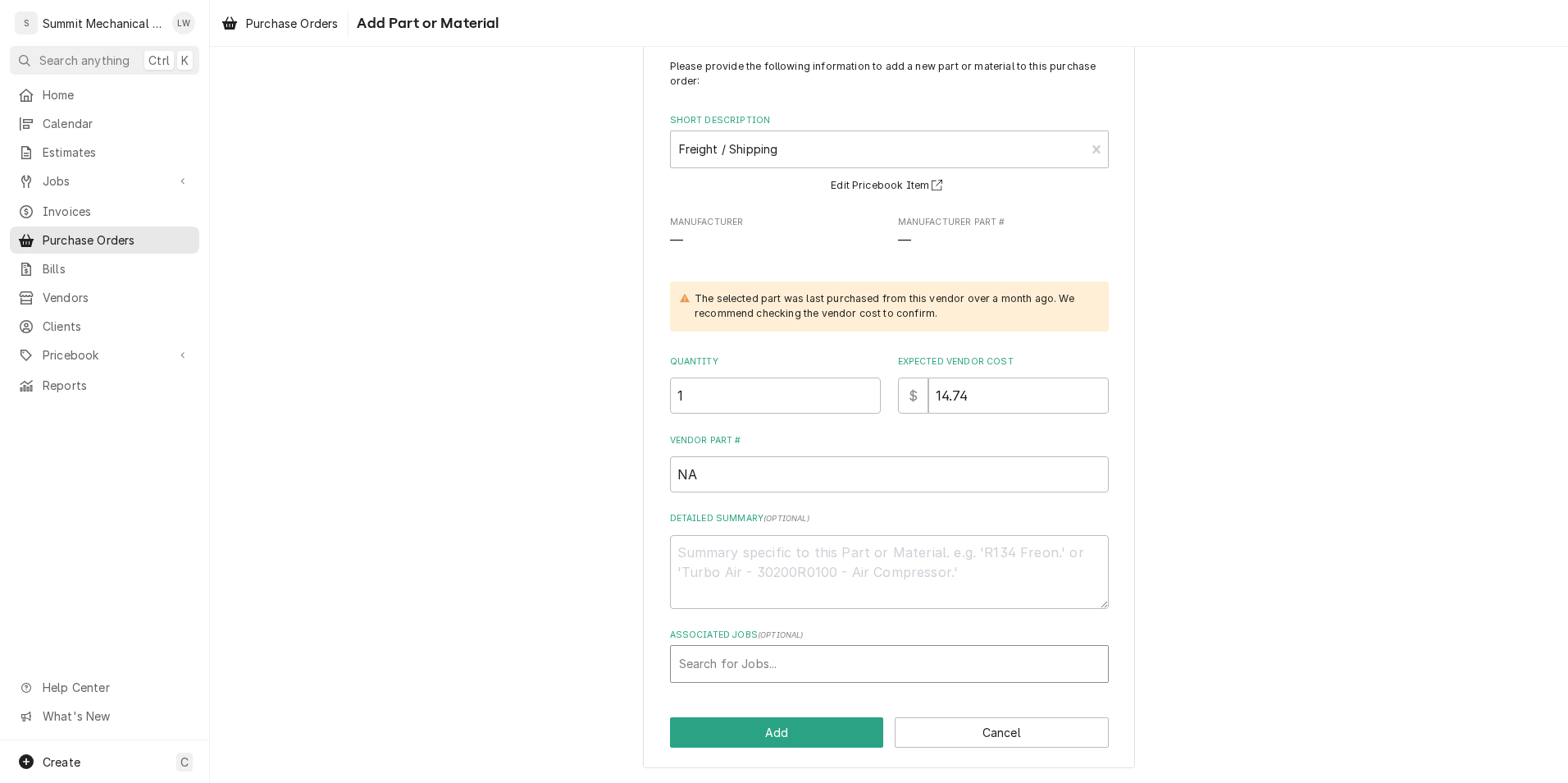
click at [797, 655] on div "Associated Jobs" at bounding box center [889, 663] width 421 height 29
type input "258"
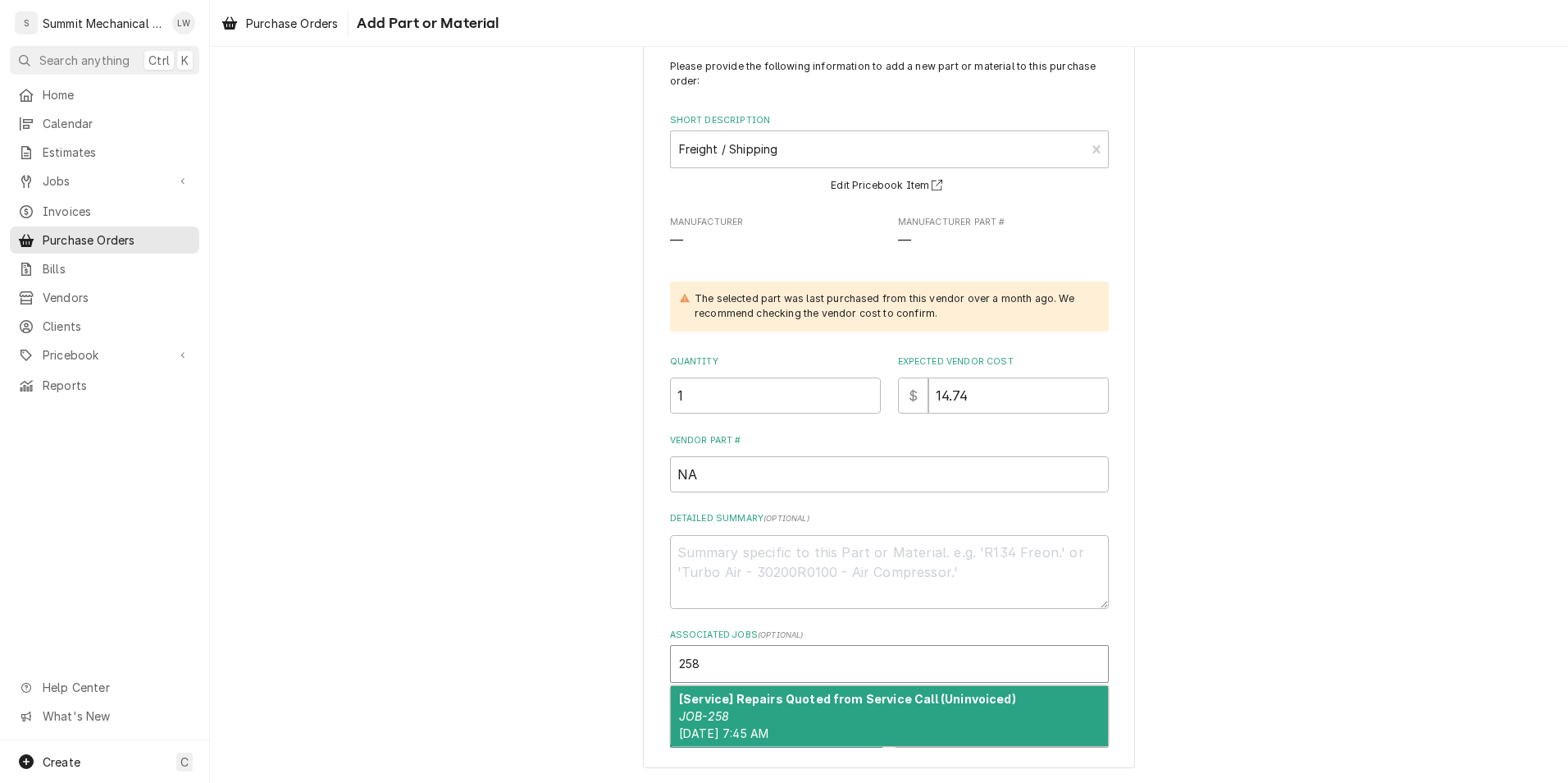
click at [782, 695] on strong "[Service] Repairs Quoted from Service Call (Uninvoiced)" at bounding box center [847, 698] width 337 height 14
type textarea "x"
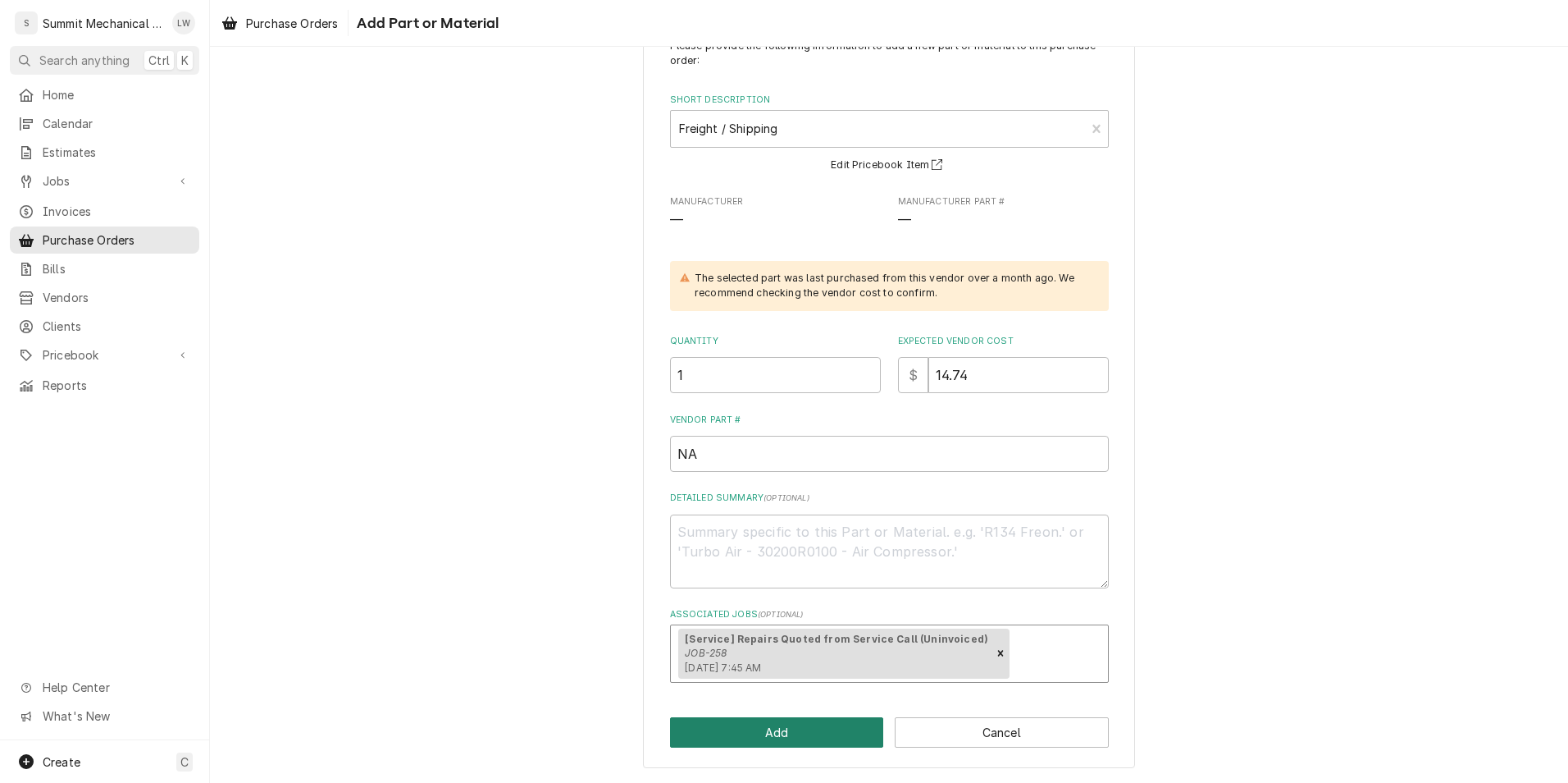
click at [770, 731] on button "Add" at bounding box center [777, 732] width 214 height 30
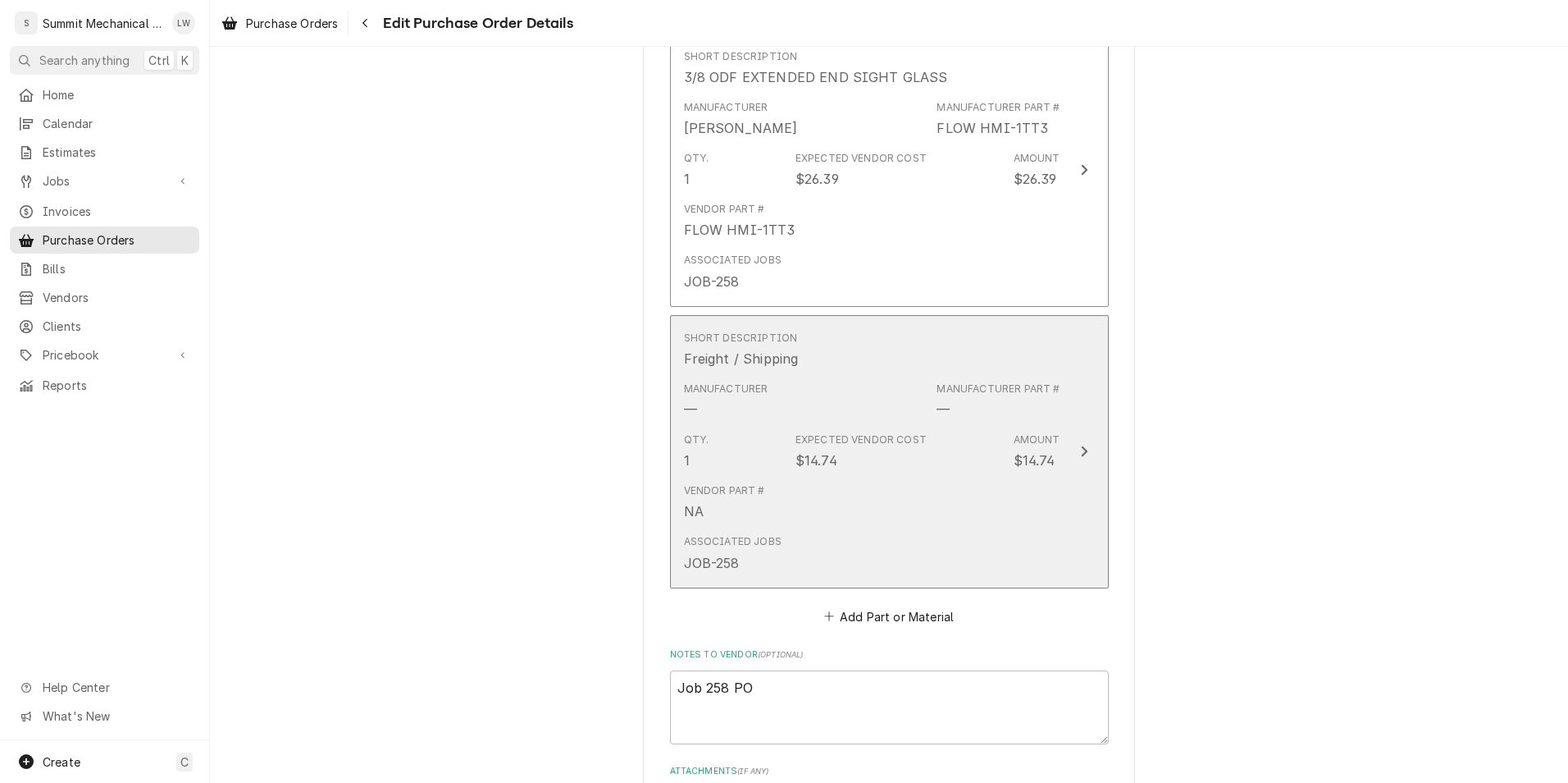
scroll to position [1647, 0]
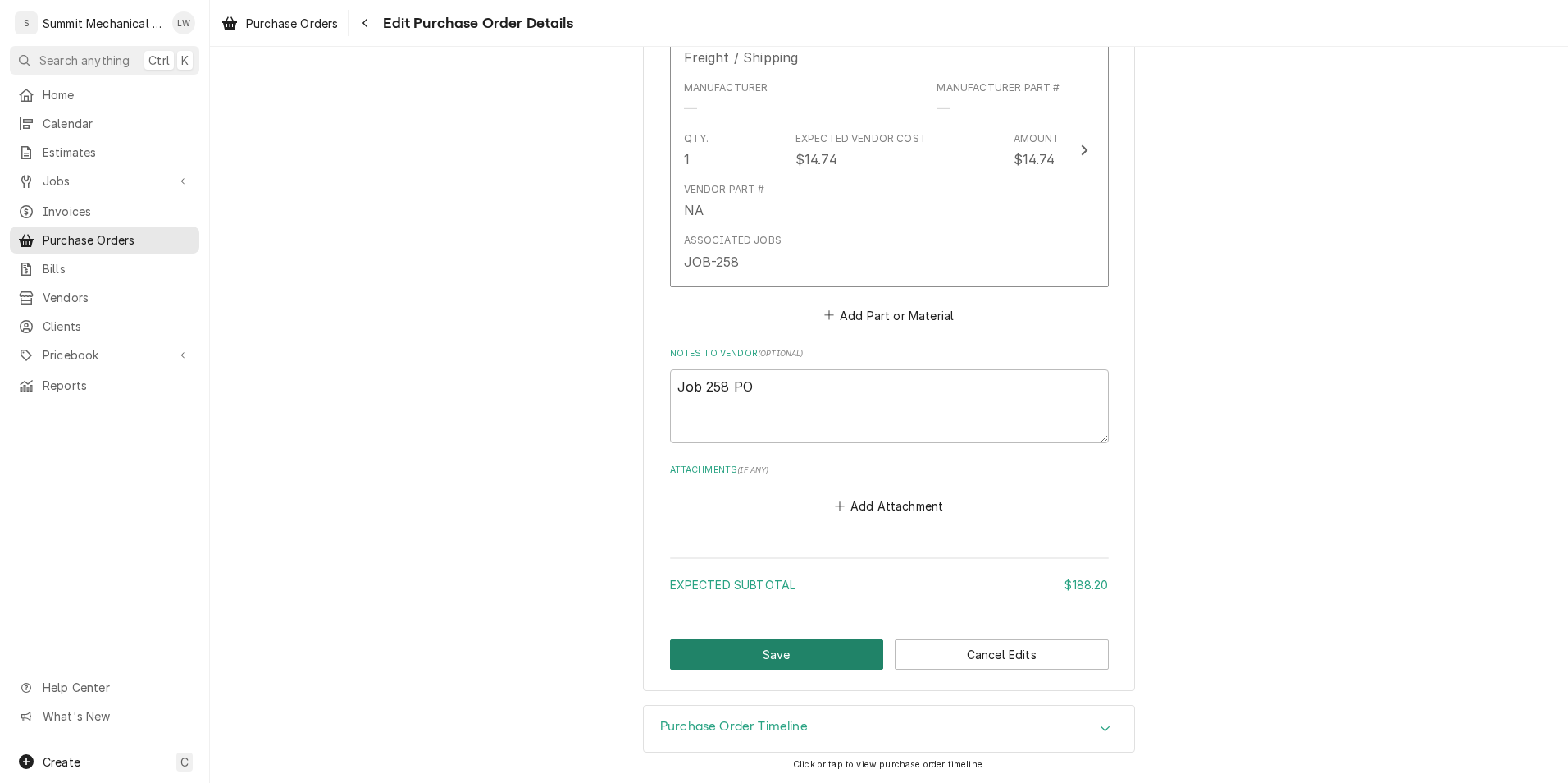
drag, startPoint x: 747, startPoint y: 646, endPoint x: 716, endPoint y: 652, distance: 31.6
click at [716, 652] on button "Save" at bounding box center [777, 655] width 214 height 30
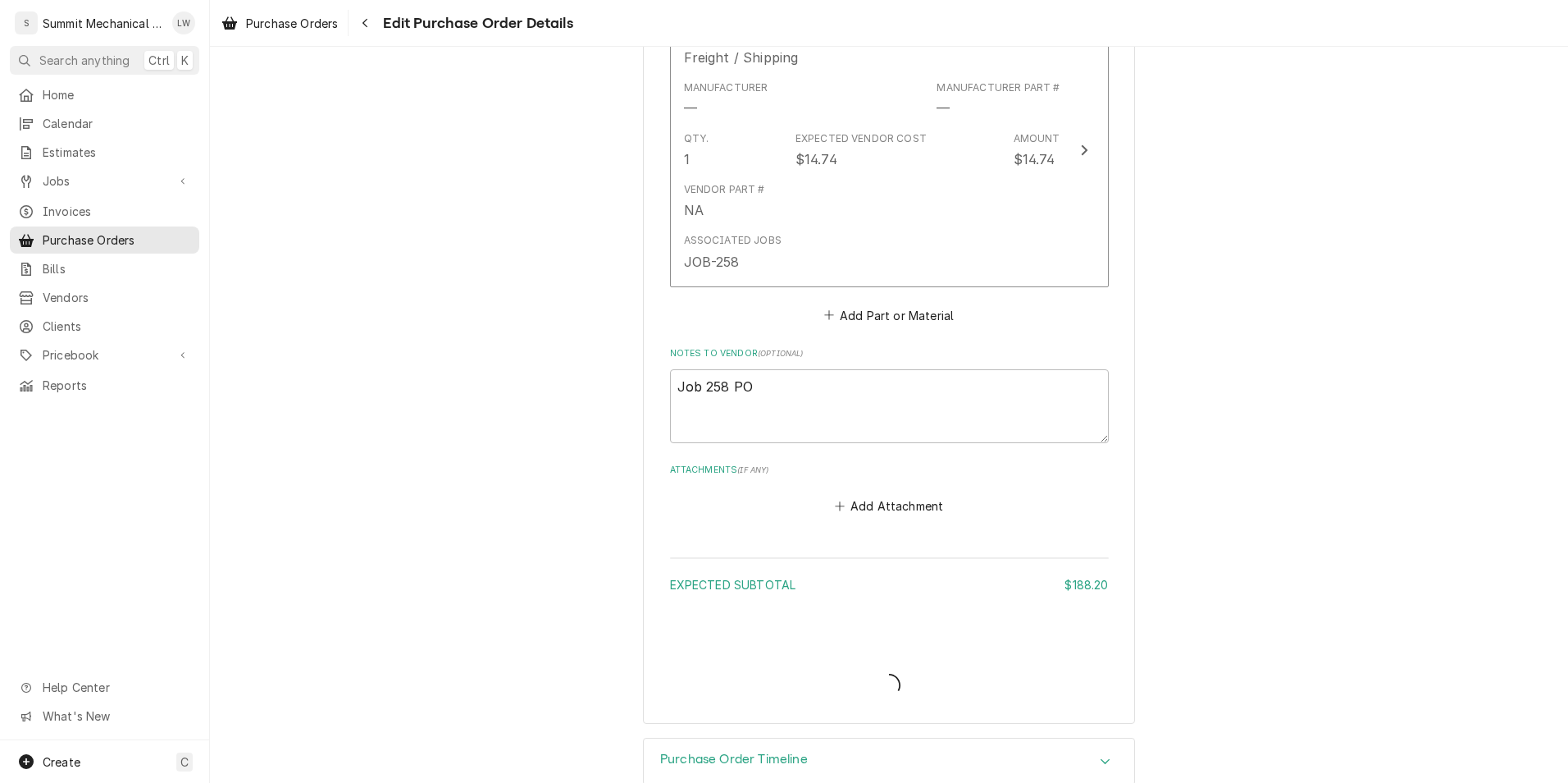
type textarea "x"
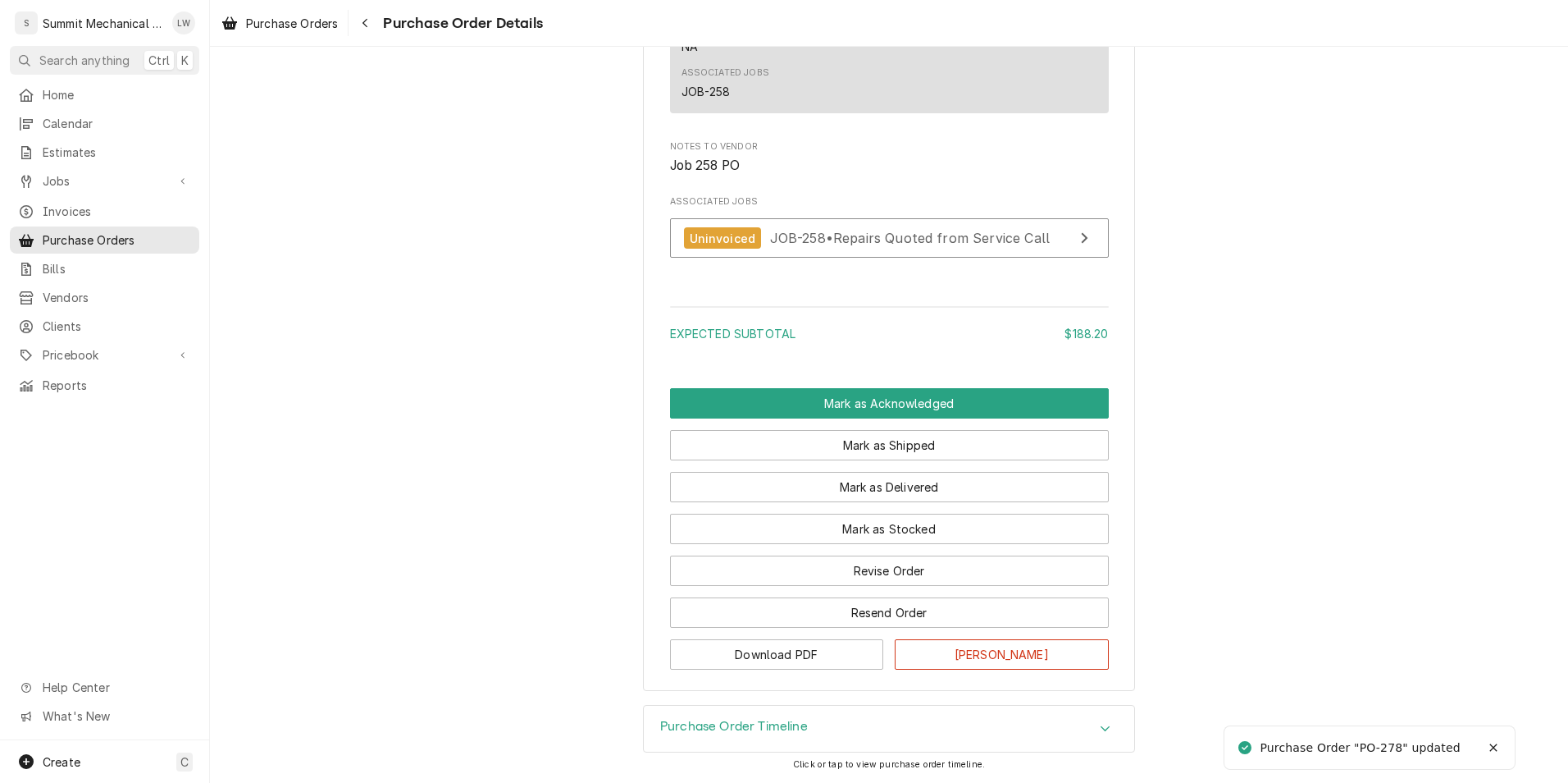
scroll to position [1847, 0]
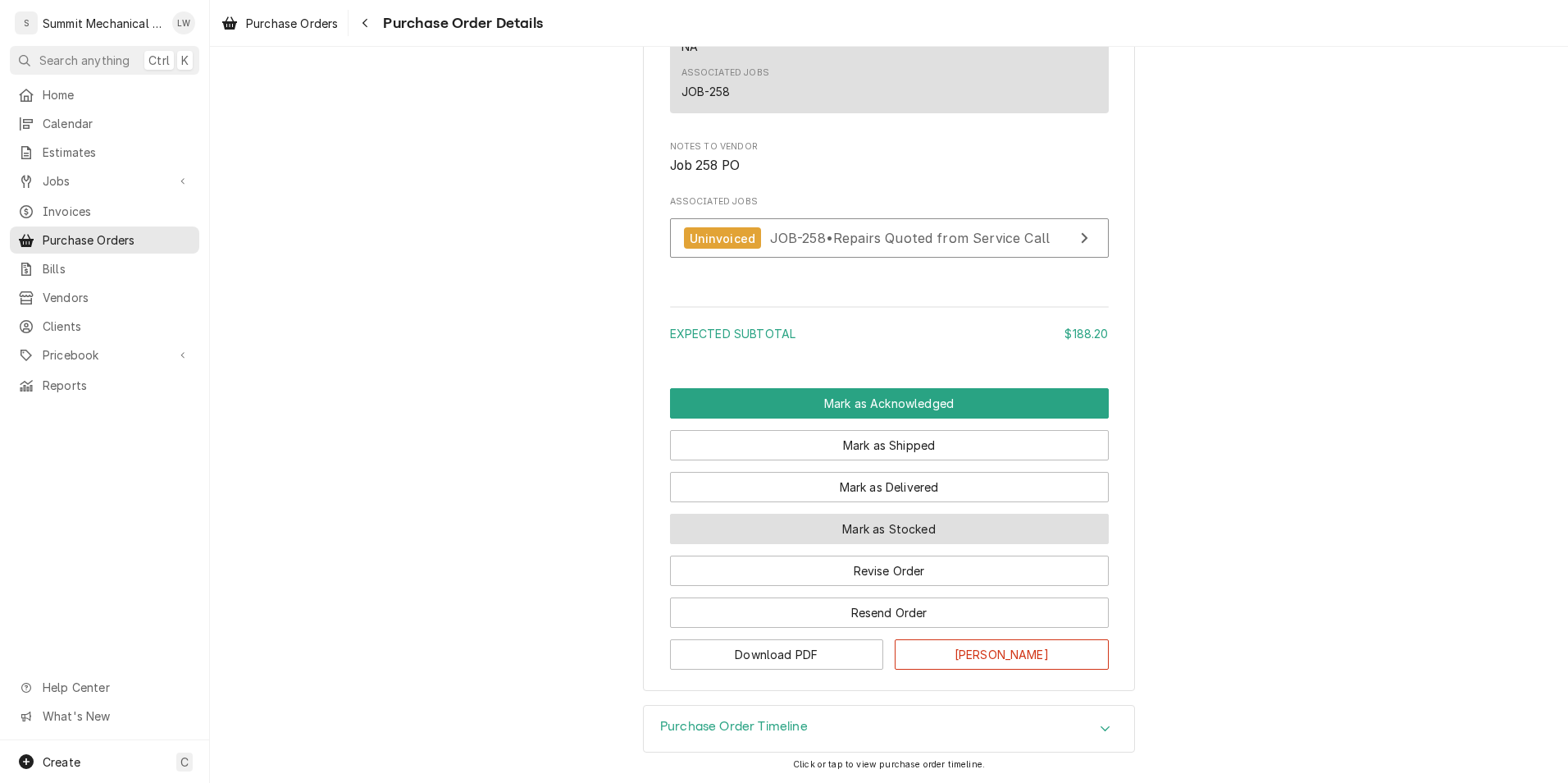
click at [848, 539] on button "Mark as Stocked" at bounding box center [889, 529] width 439 height 30
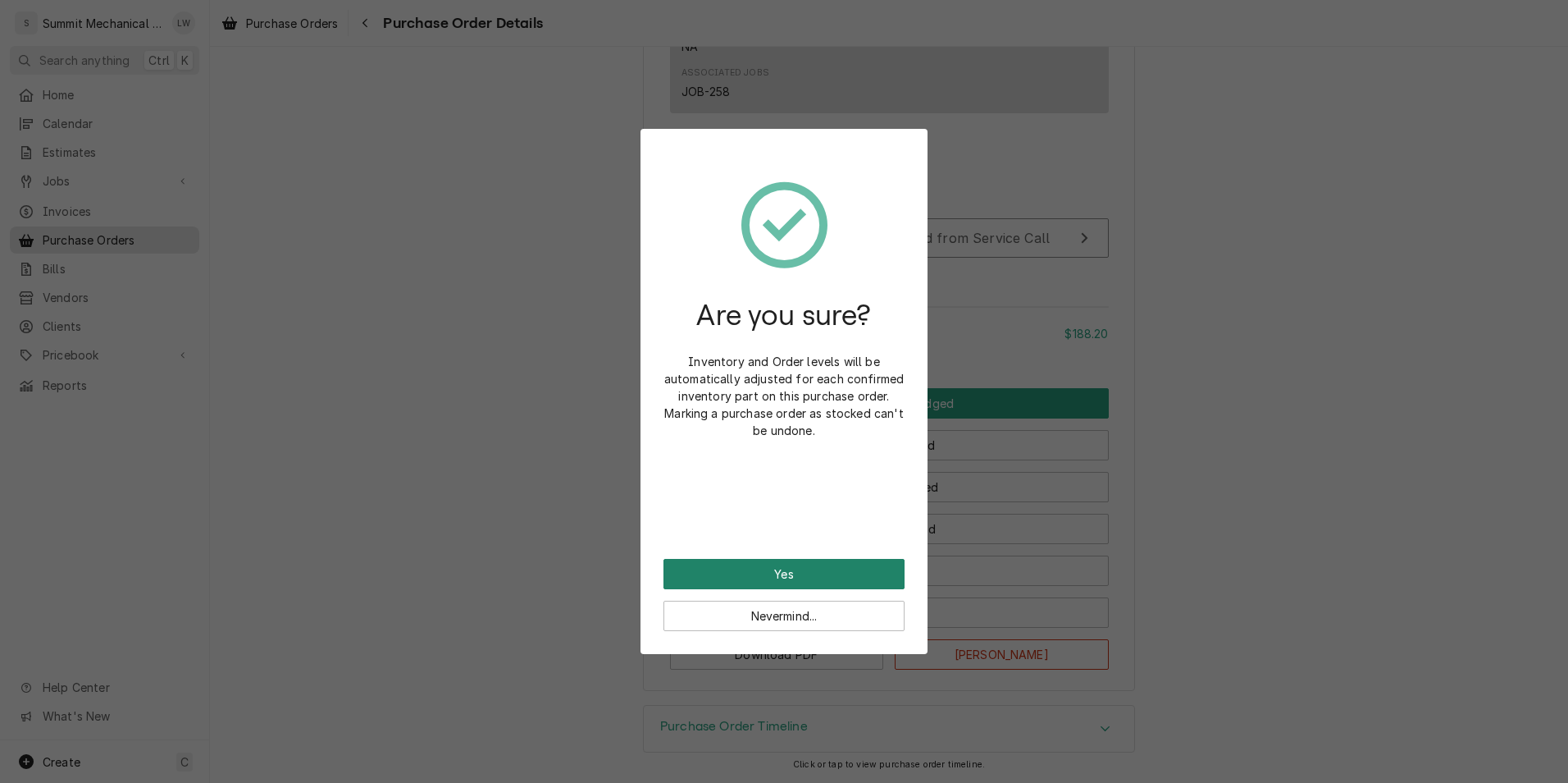
click at [783, 570] on button "Yes" at bounding box center [784, 573] width 241 height 30
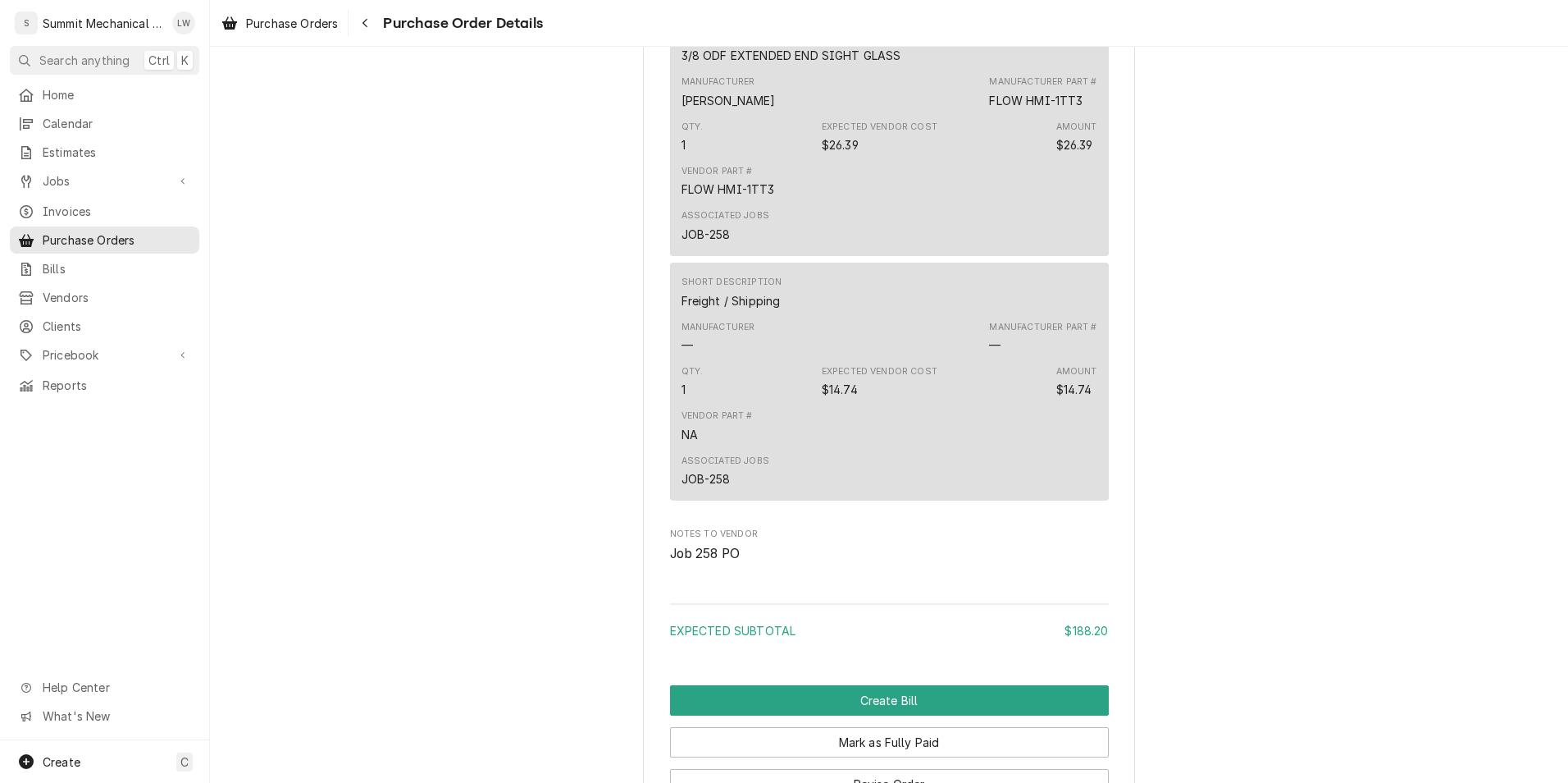
scroll to position [1825, 0]
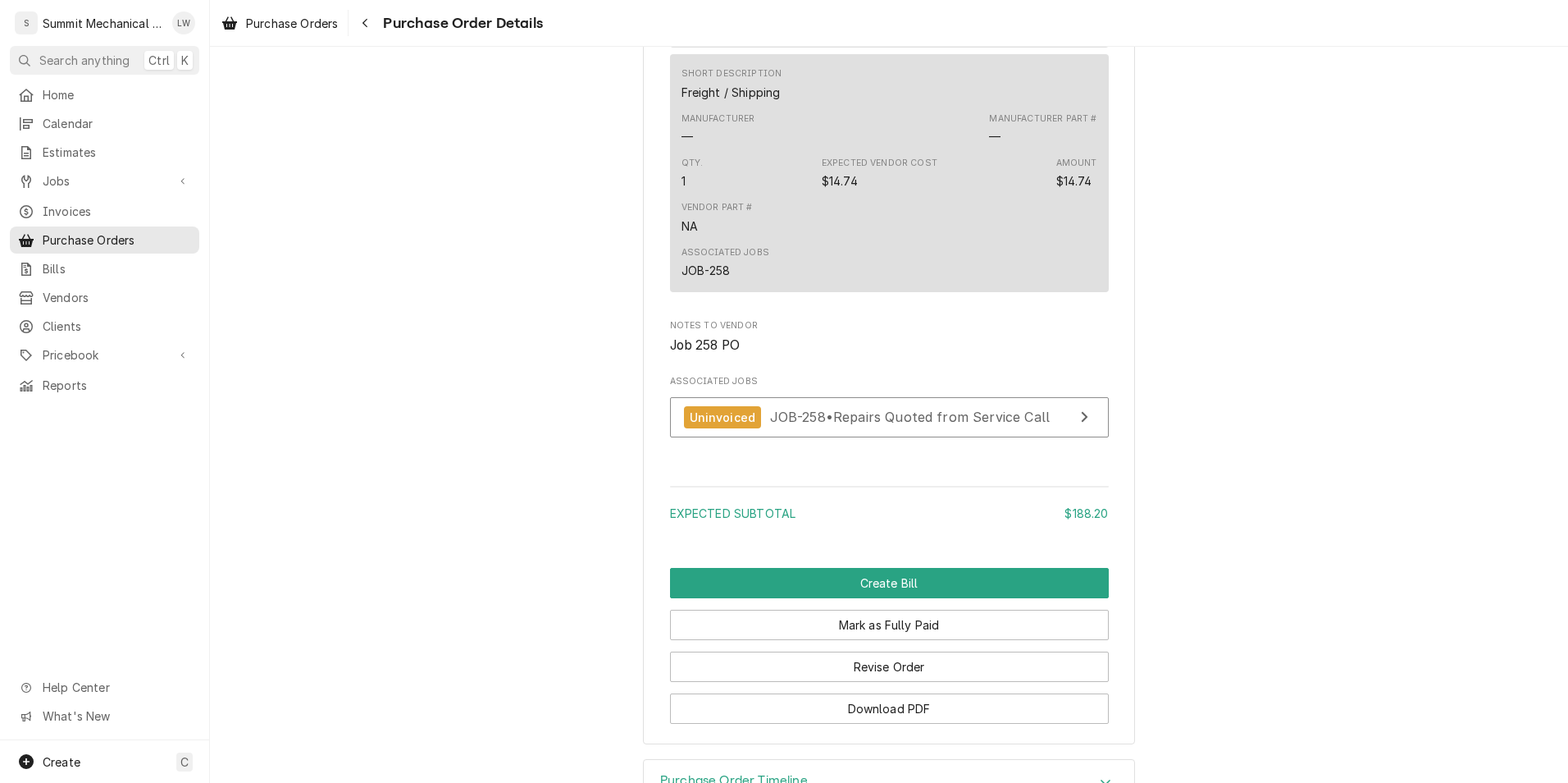
click at [867, 639] on button "Mark as Fully Paid" at bounding box center [889, 624] width 439 height 30
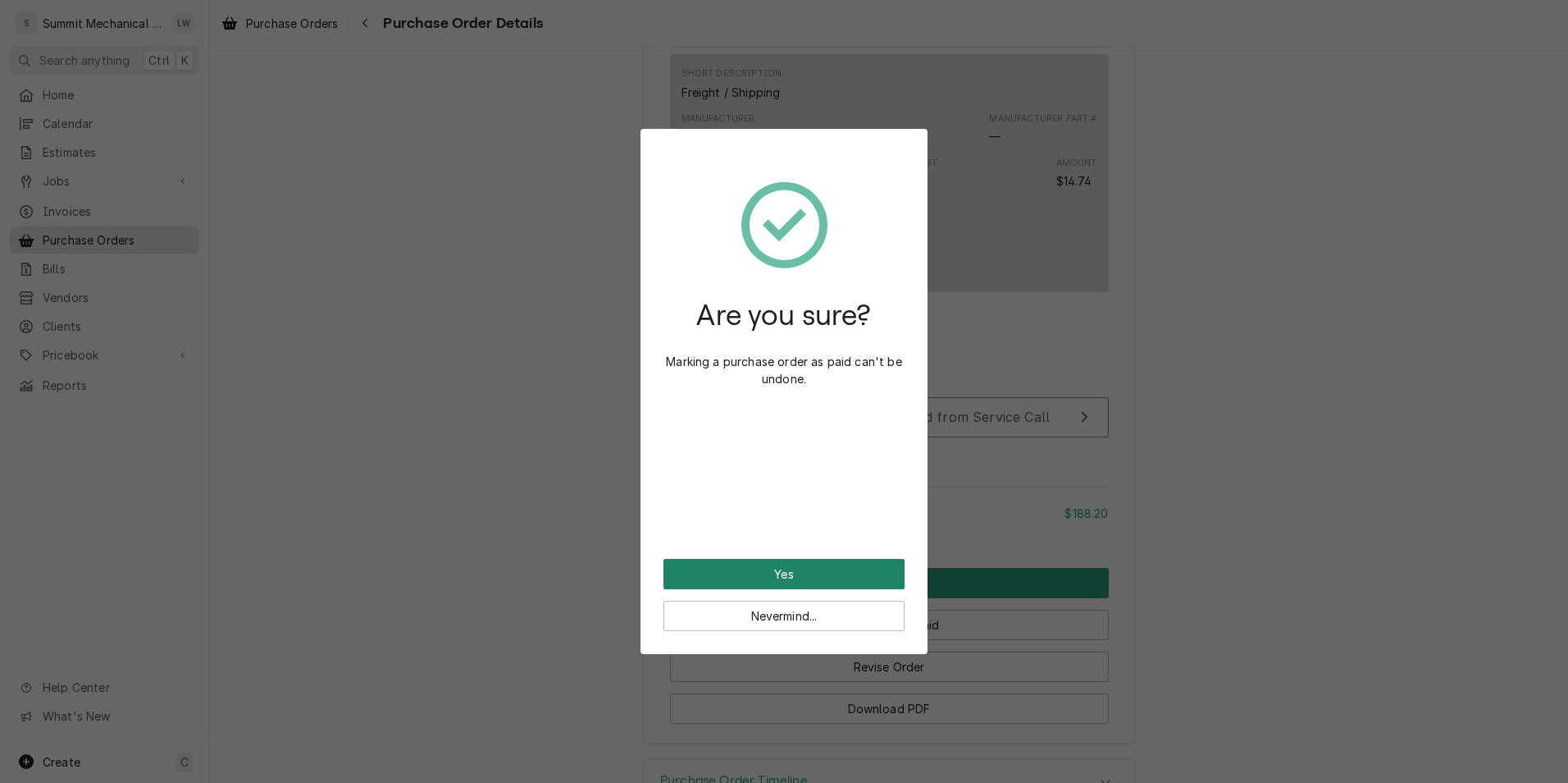
click at [864, 566] on button "Yes" at bounding box center [784, 573] width 241 height 30
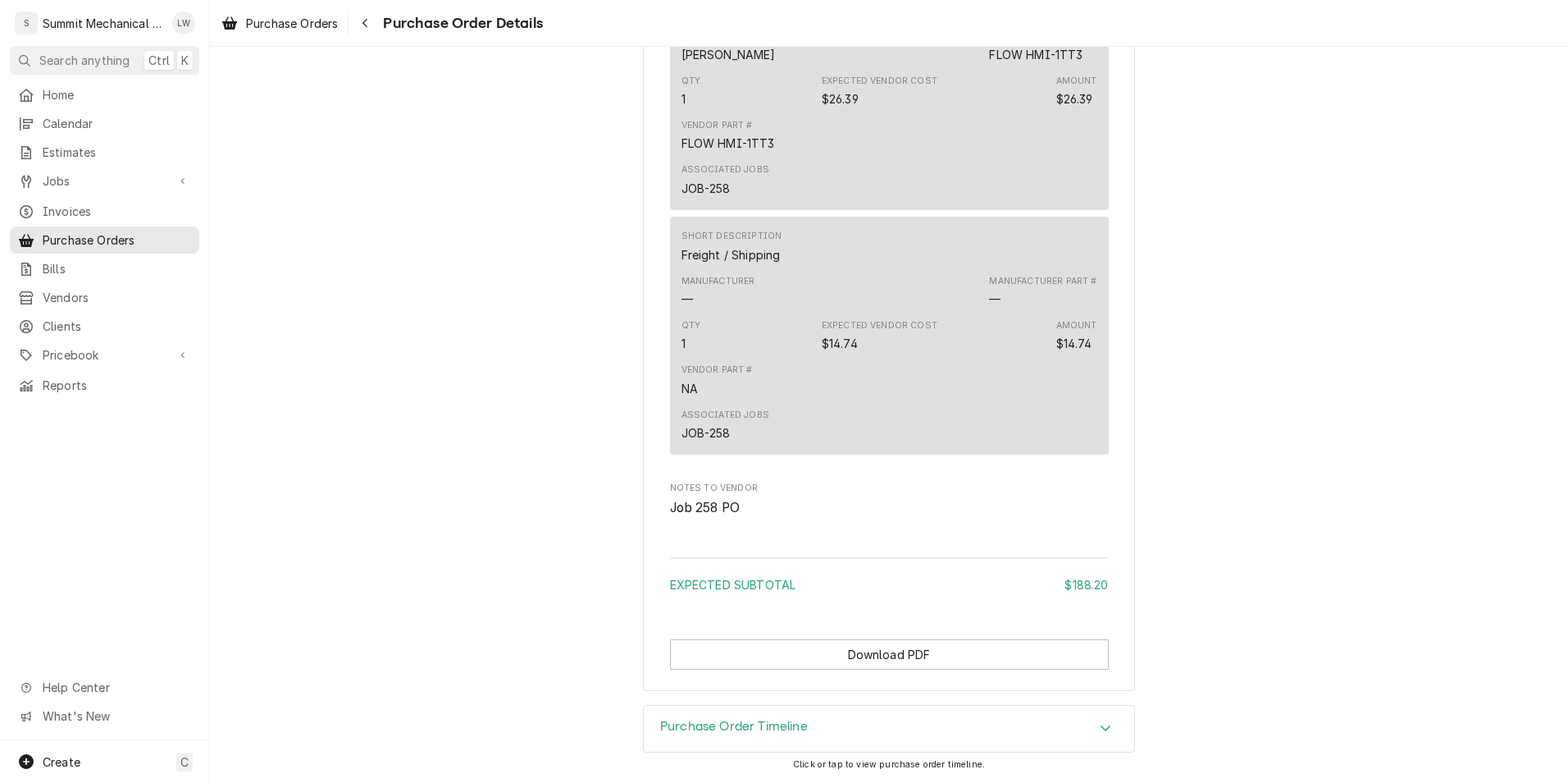
scroll to position [1713, 0]
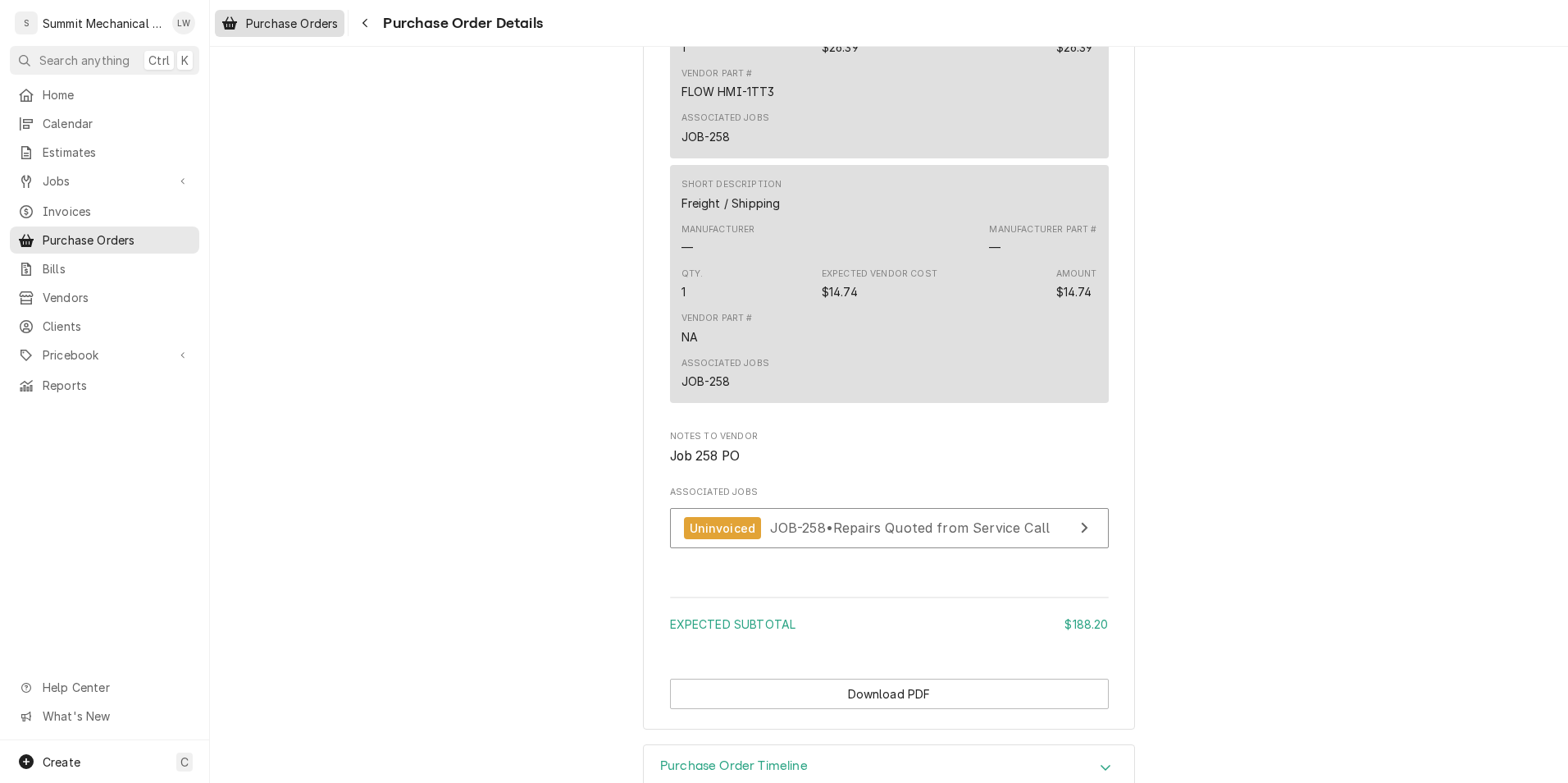
click at [261, 26] on span "Purchase Orders" at bounding box center [292, 24] width 92 height 17
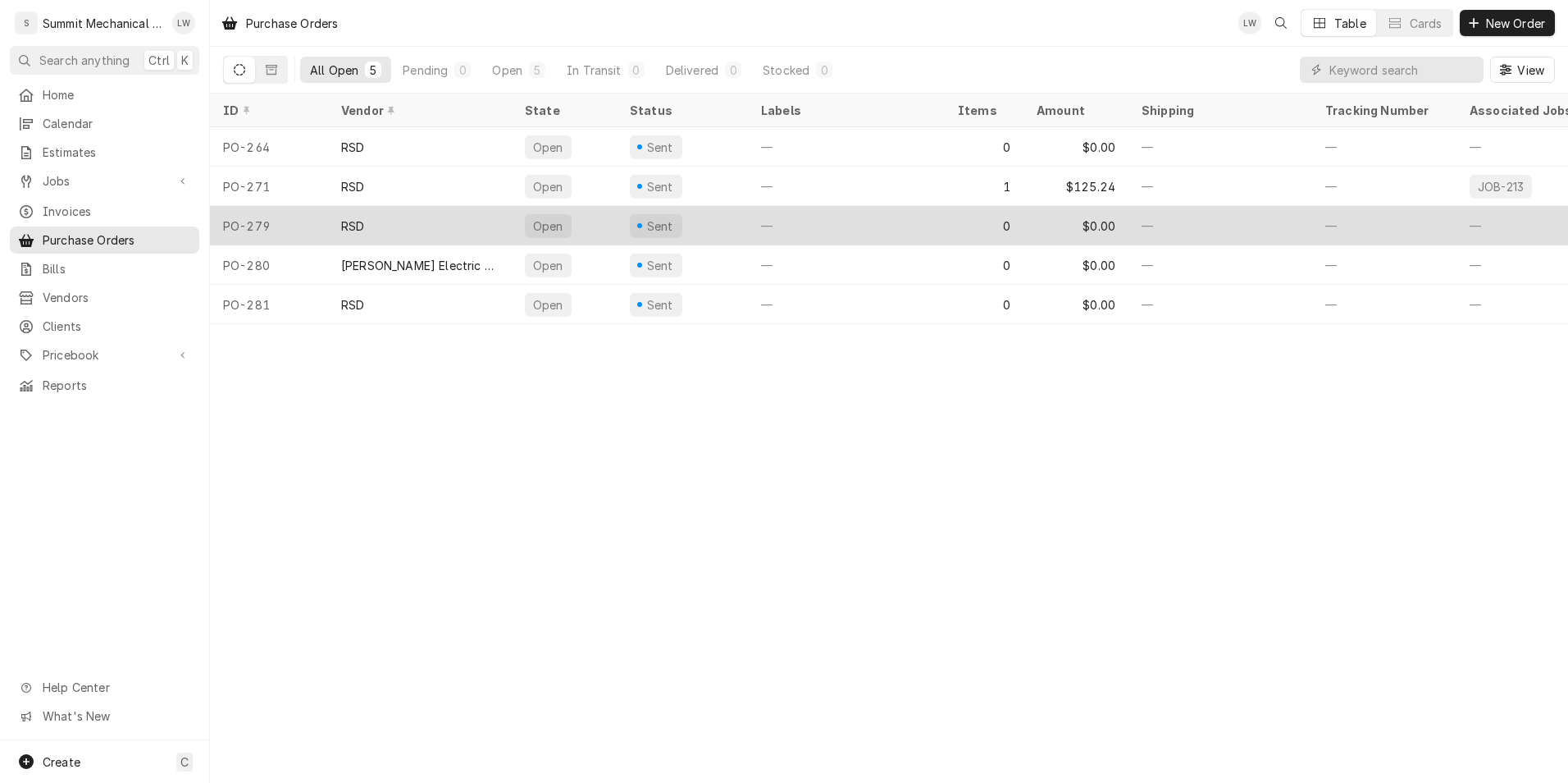
click at [439, 216] on div "RSD" at bounding box center [419, 226] width 184 height 40
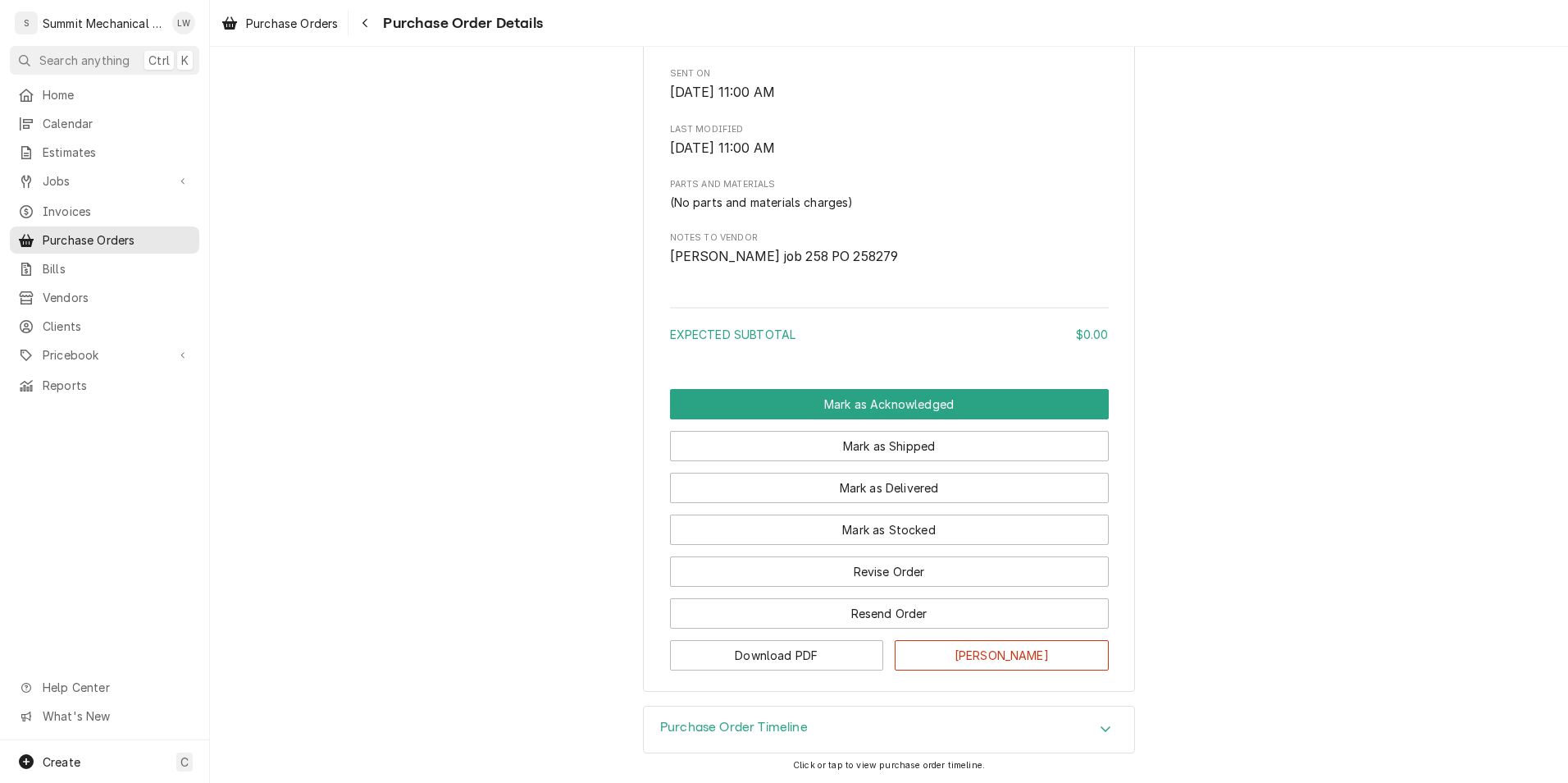
scroll to position [750, 0]
click at [838, 575] on button "Revise Order" at bounding box center [889, 571] width 439 height 30
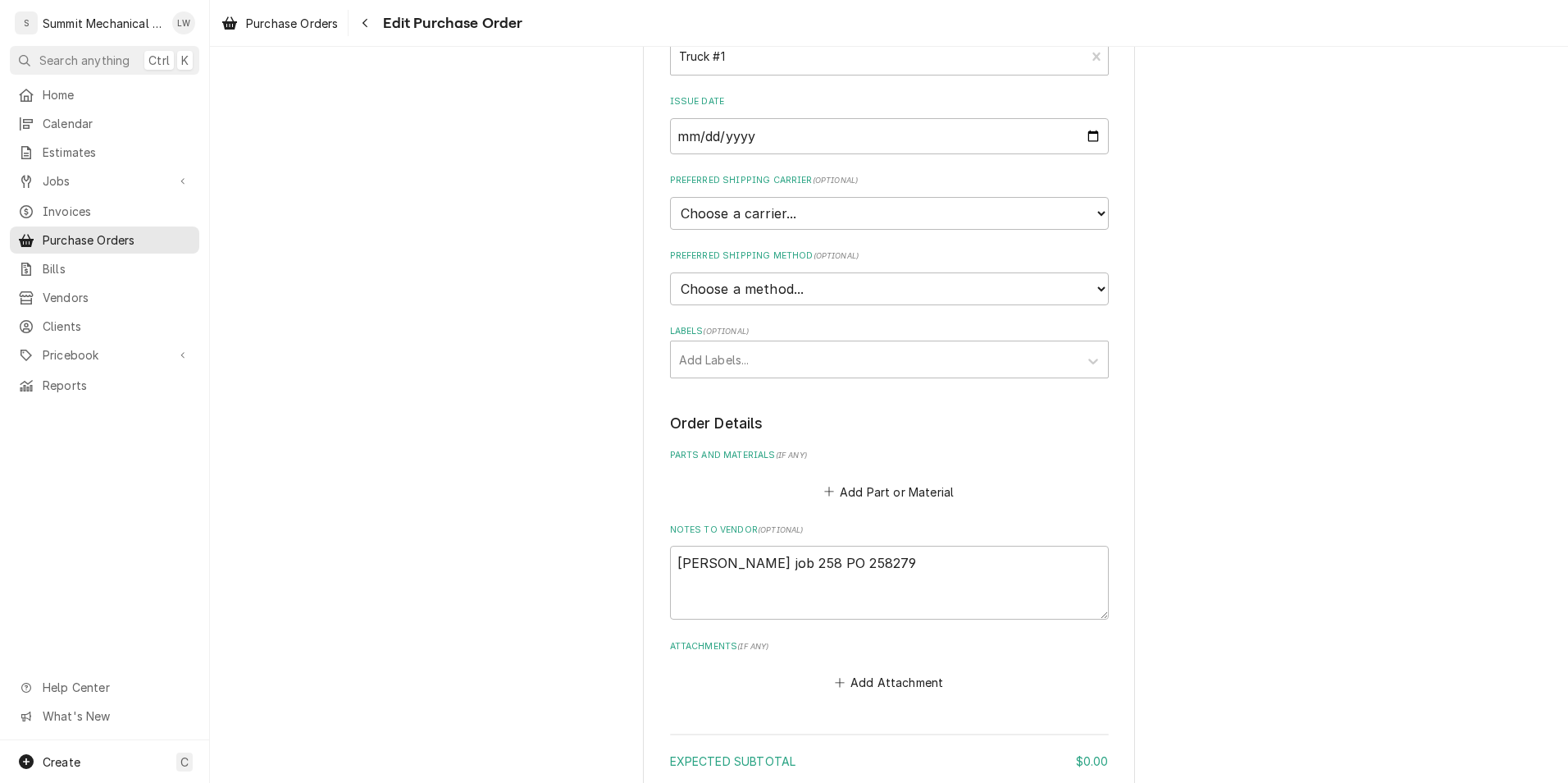
scroll to position [432, 0]
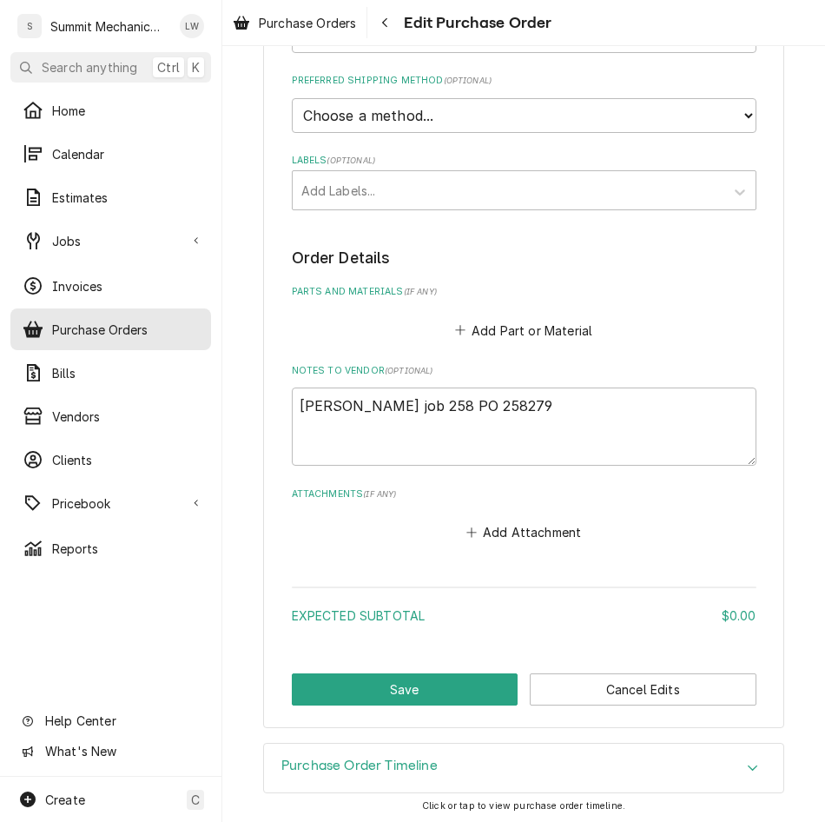
type textarea "x"
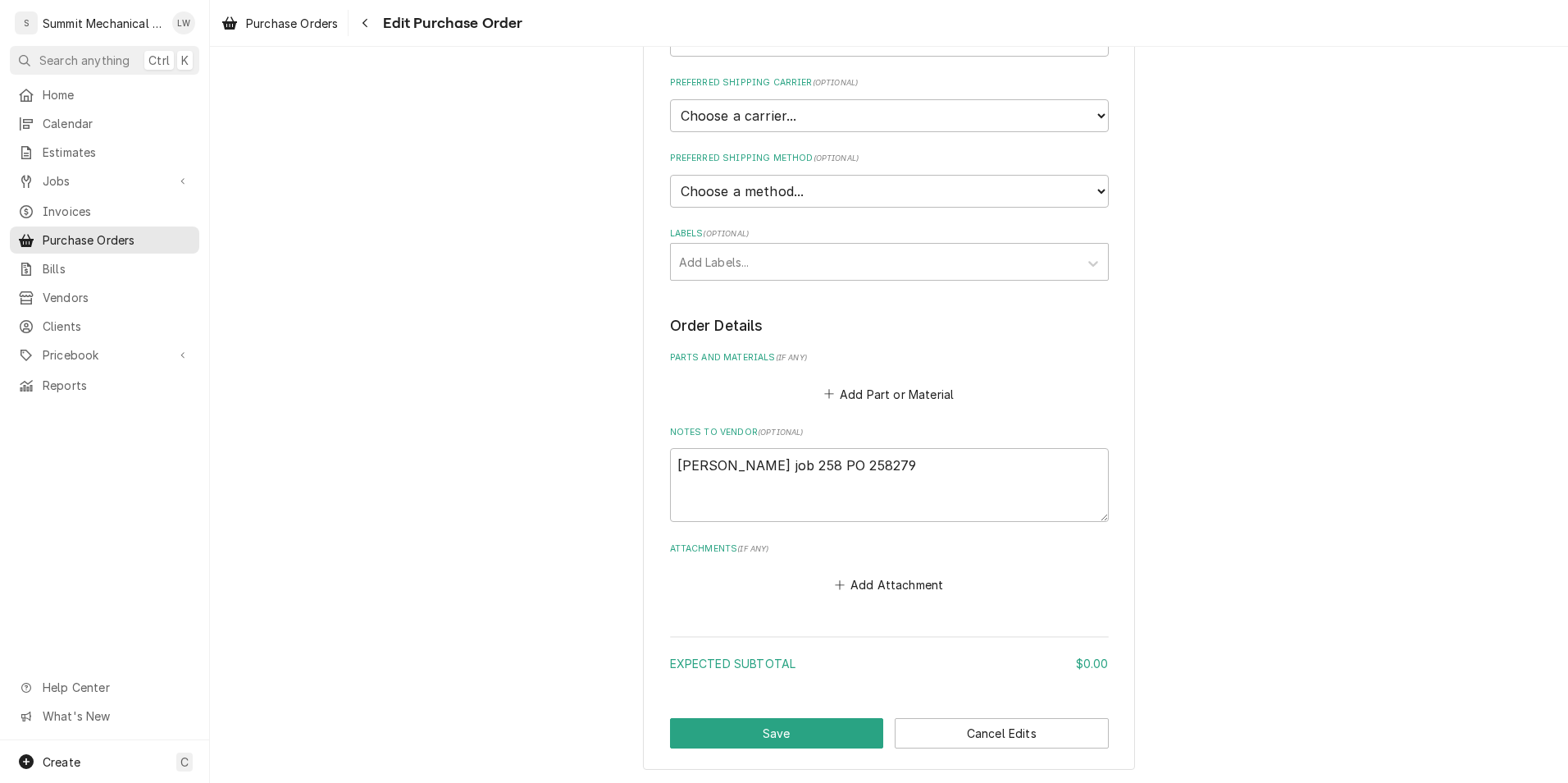
scroll to position [346, 0]
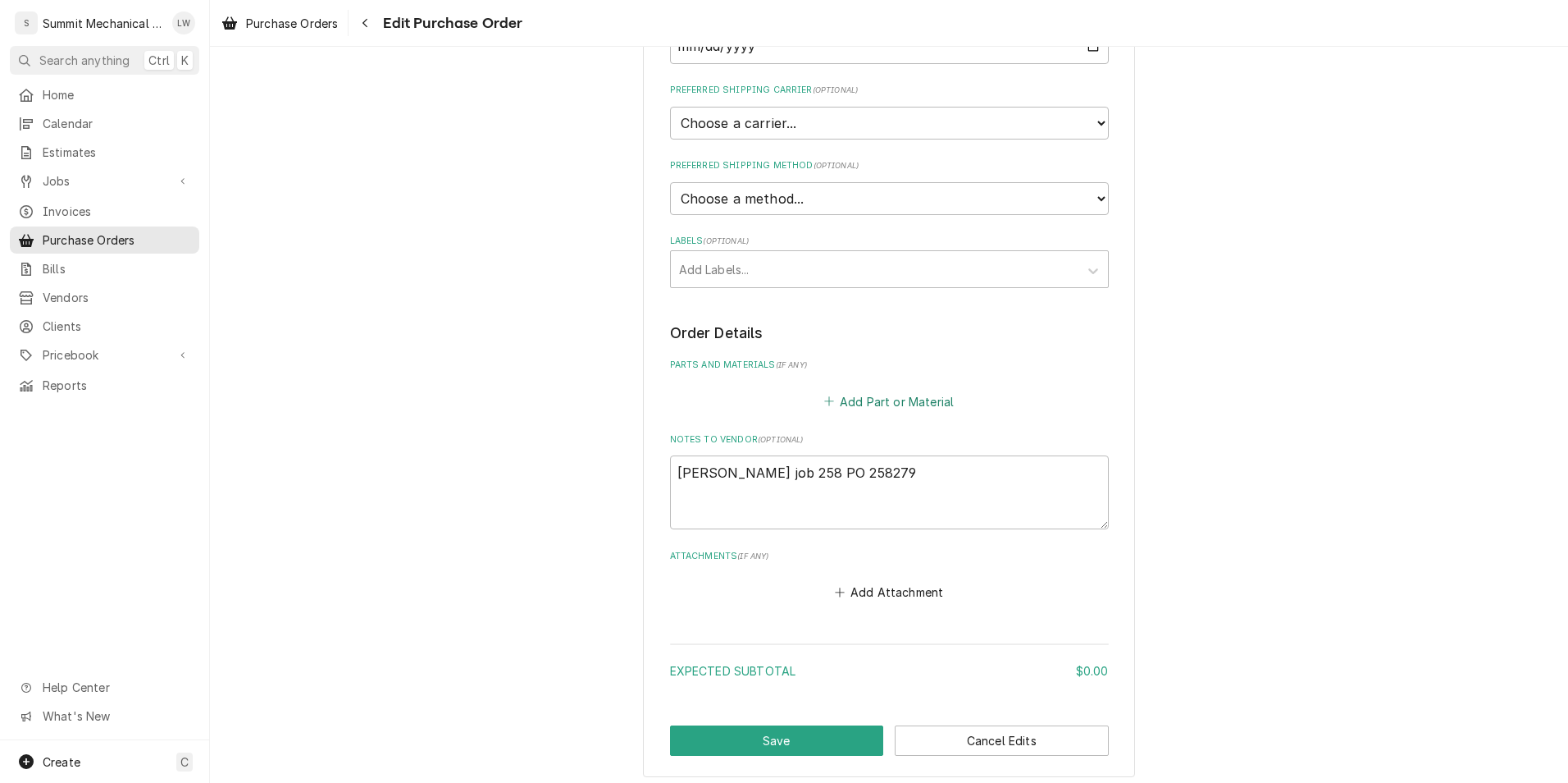
click at [885, 400] on button "Add Part or Material" at bounding box center [887, 401] width 135 height 23
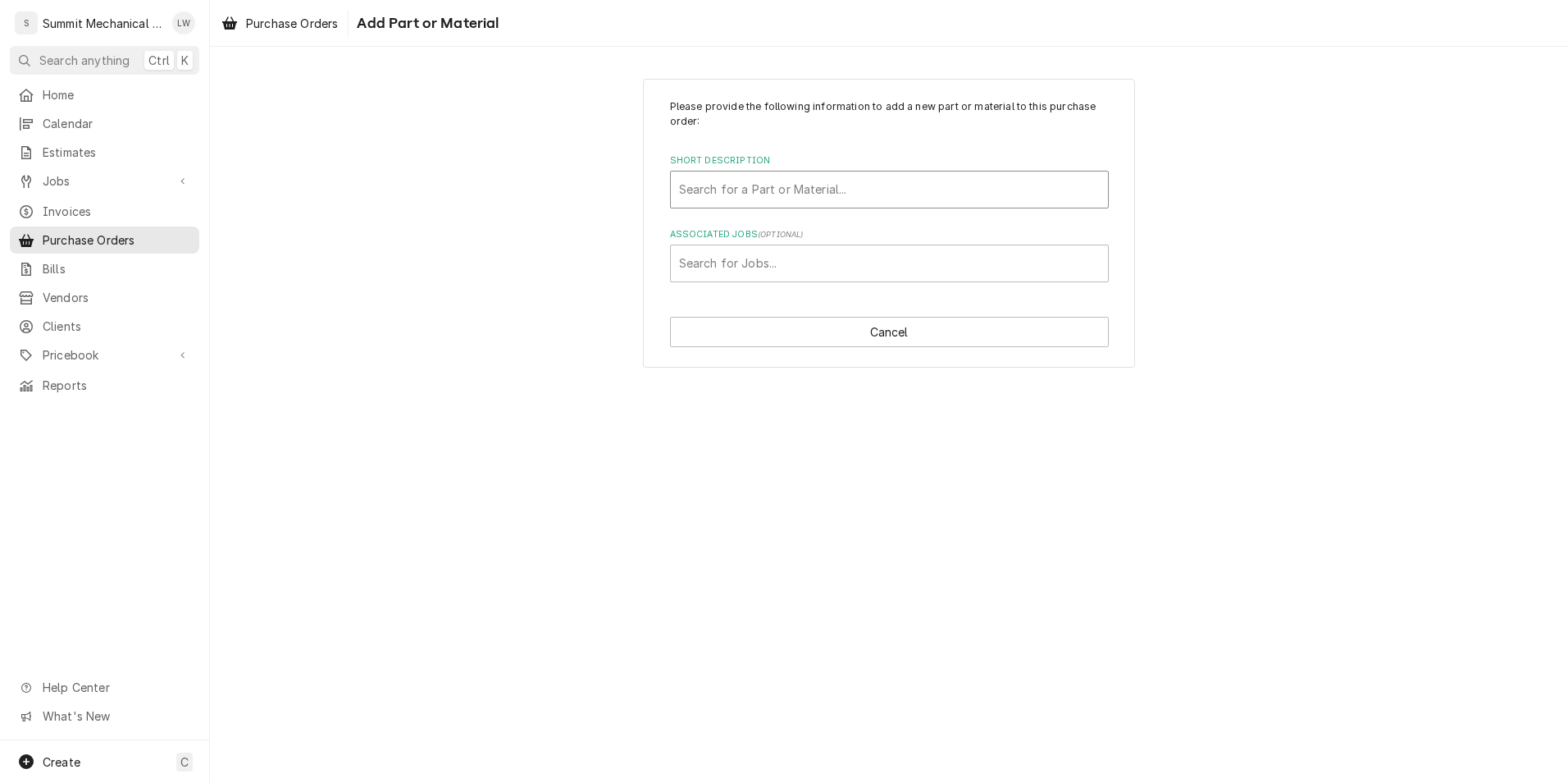
click at [802, 190] on div "Short Description" at bounding box center [889, 189] width 421 height 29
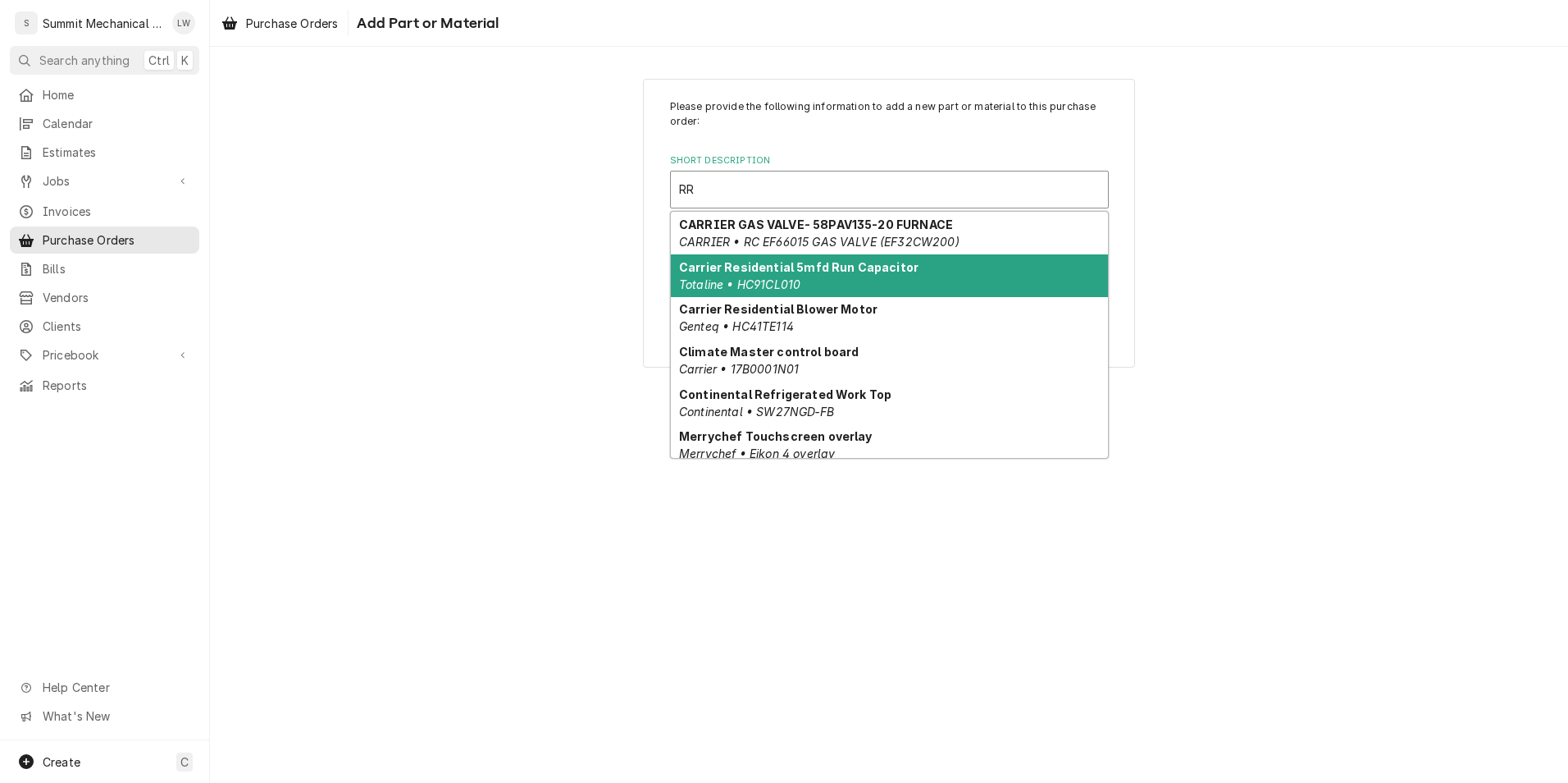
type input "RR 6"
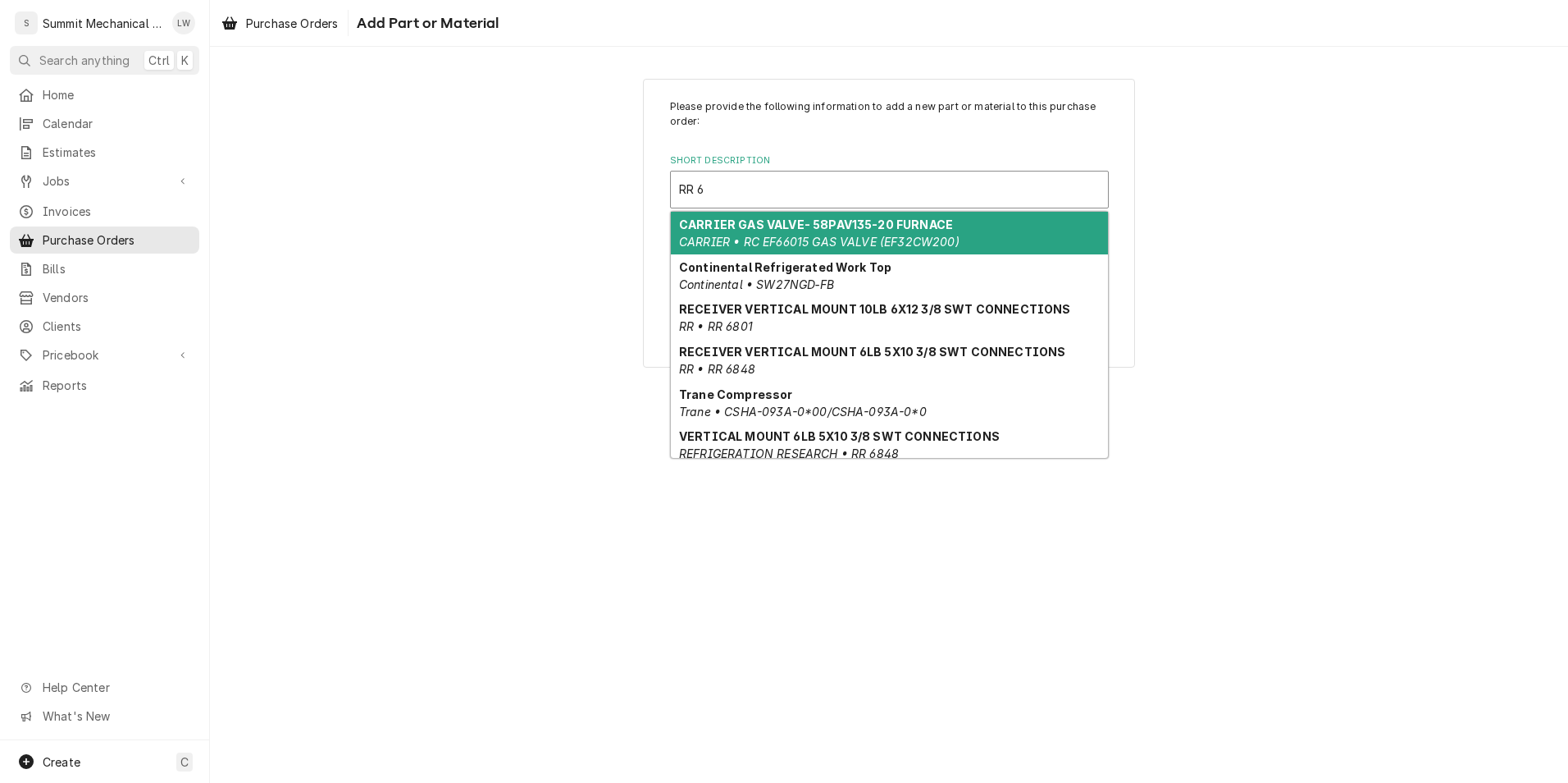
scroll to position [9, 0]
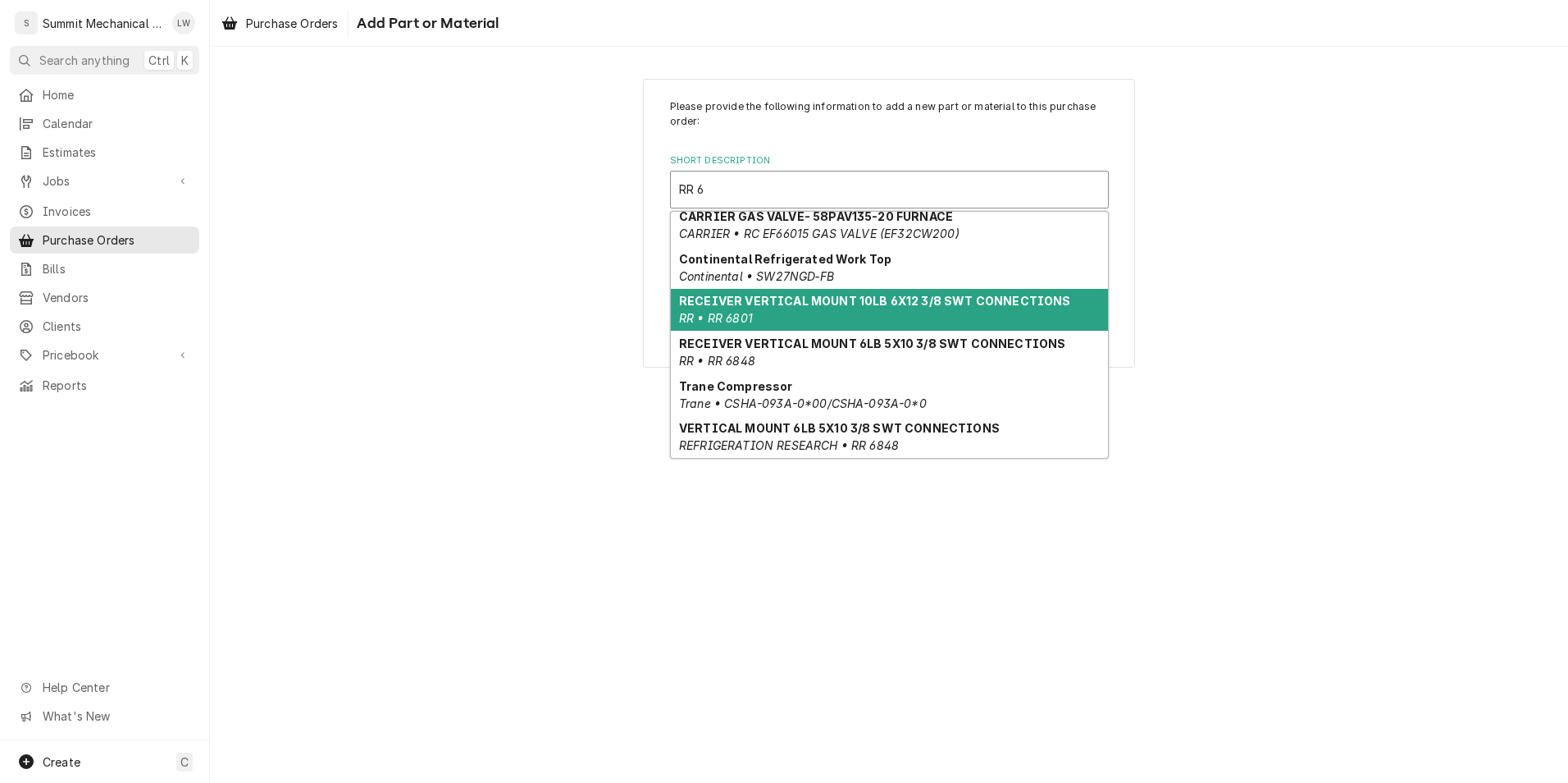
click at [861, 302] on strong "RECEIVER VERTICAL MOUNT 10LB 6X12 3/8 SWT CONNECTIONS" at bounding box center [874, 300] width 391 height 14
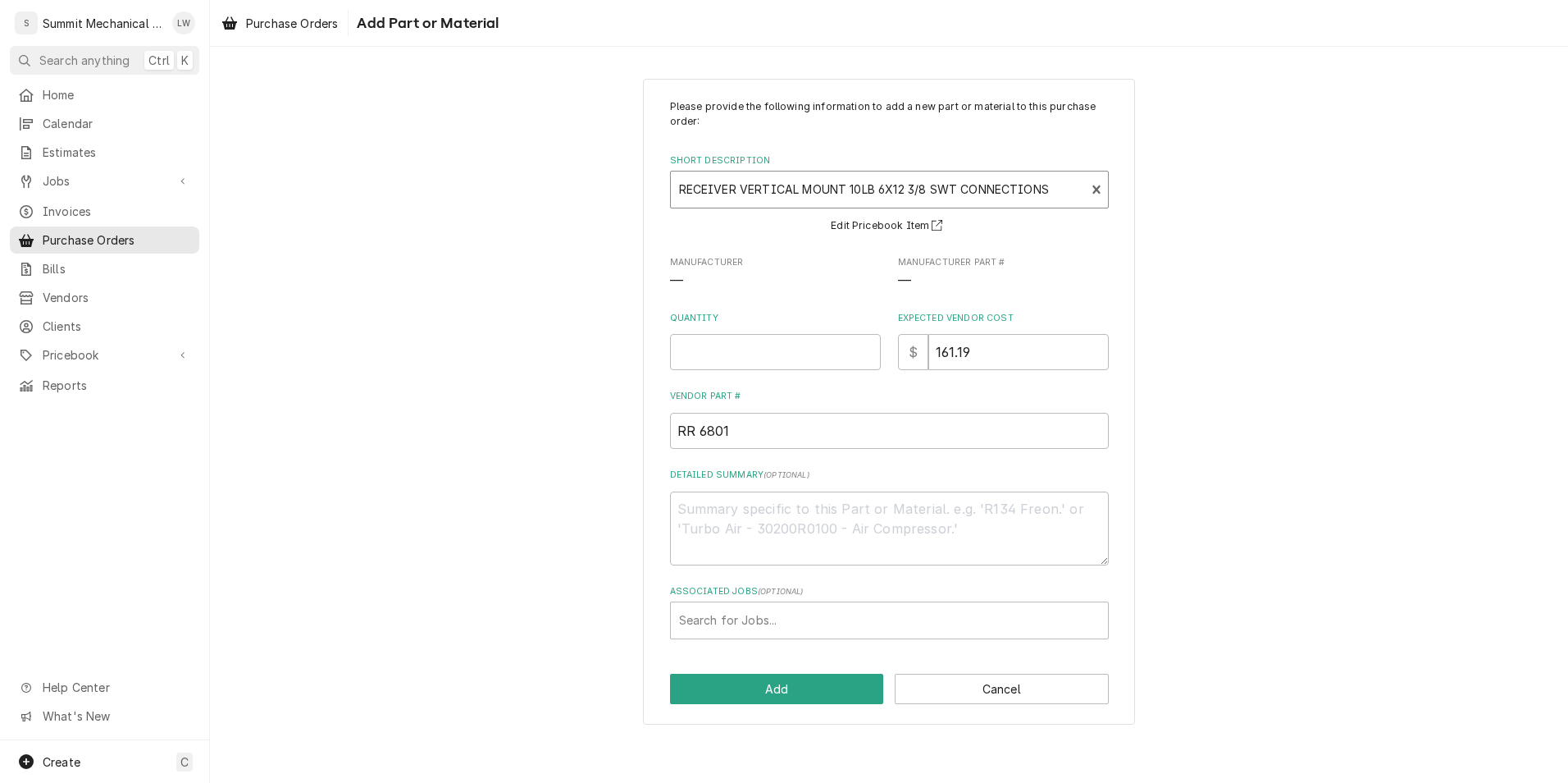
scroll to position [41, 0]
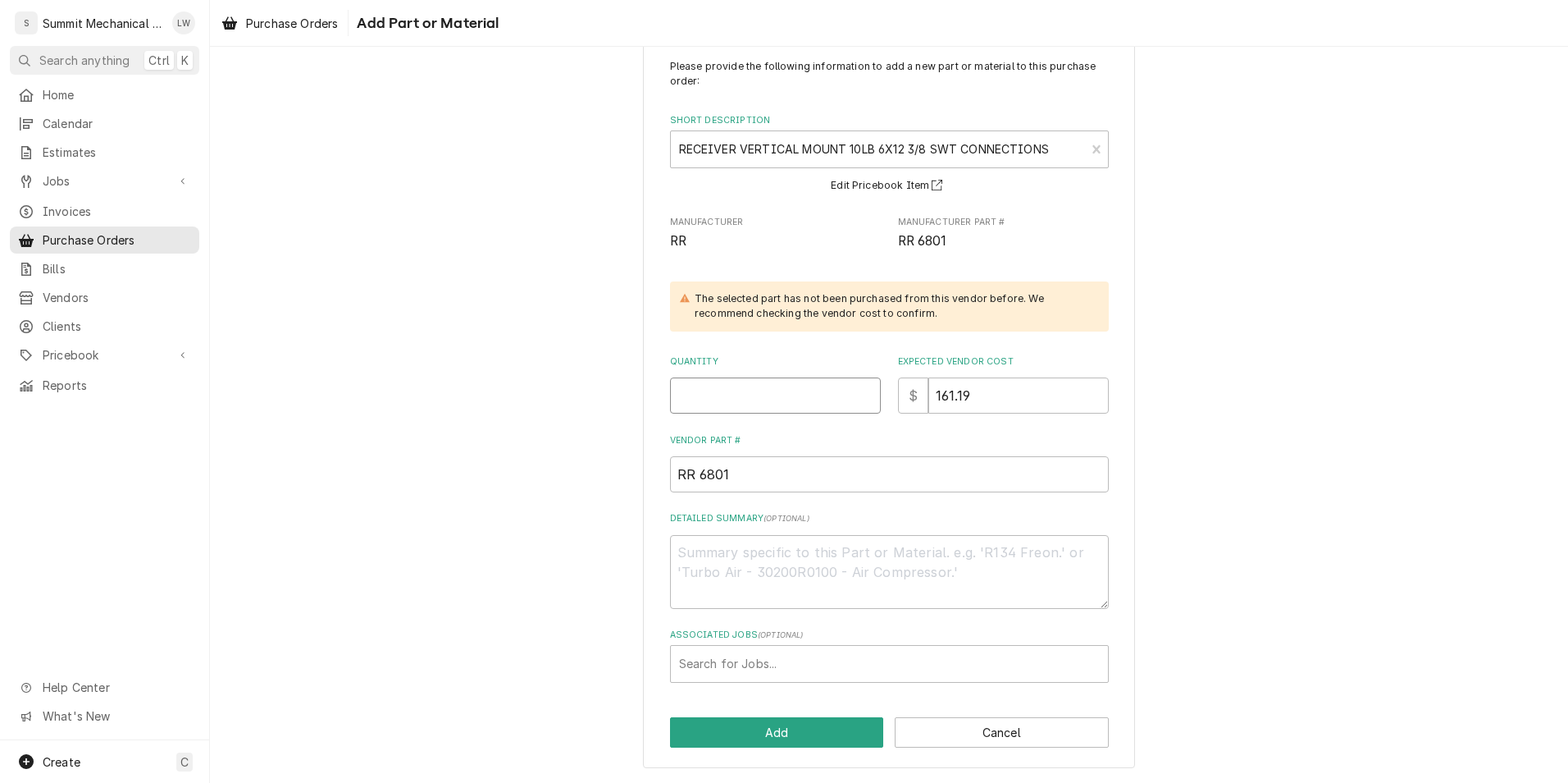
click at [742, 391] on input "Quantity" at bounding box center [775, 396] width 211 height 36
type textarea "x"
type input "1"
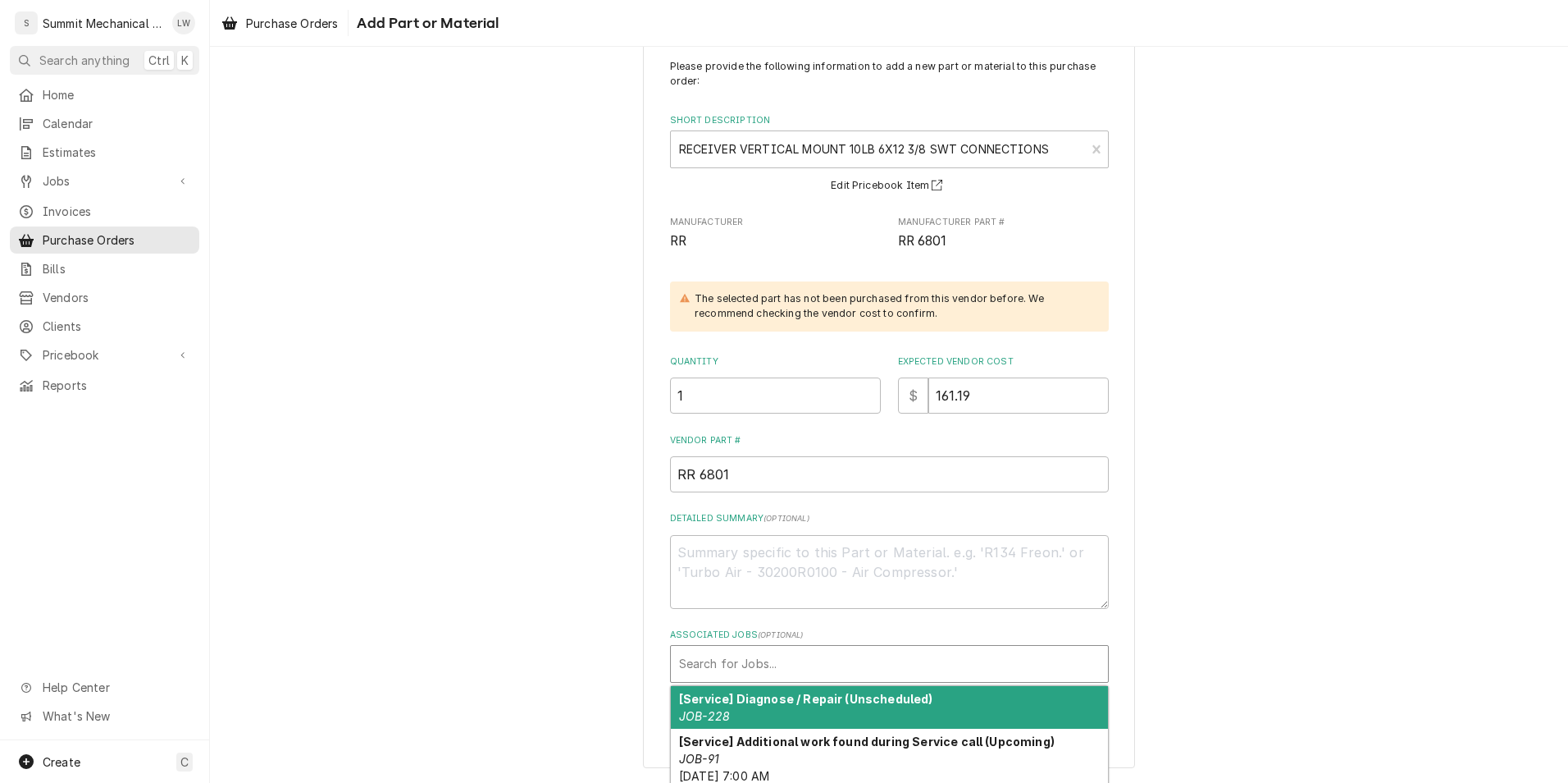
click at [810, 673] on div "Associated Jobs" at bounding box center [889, 663] width 421 height 29
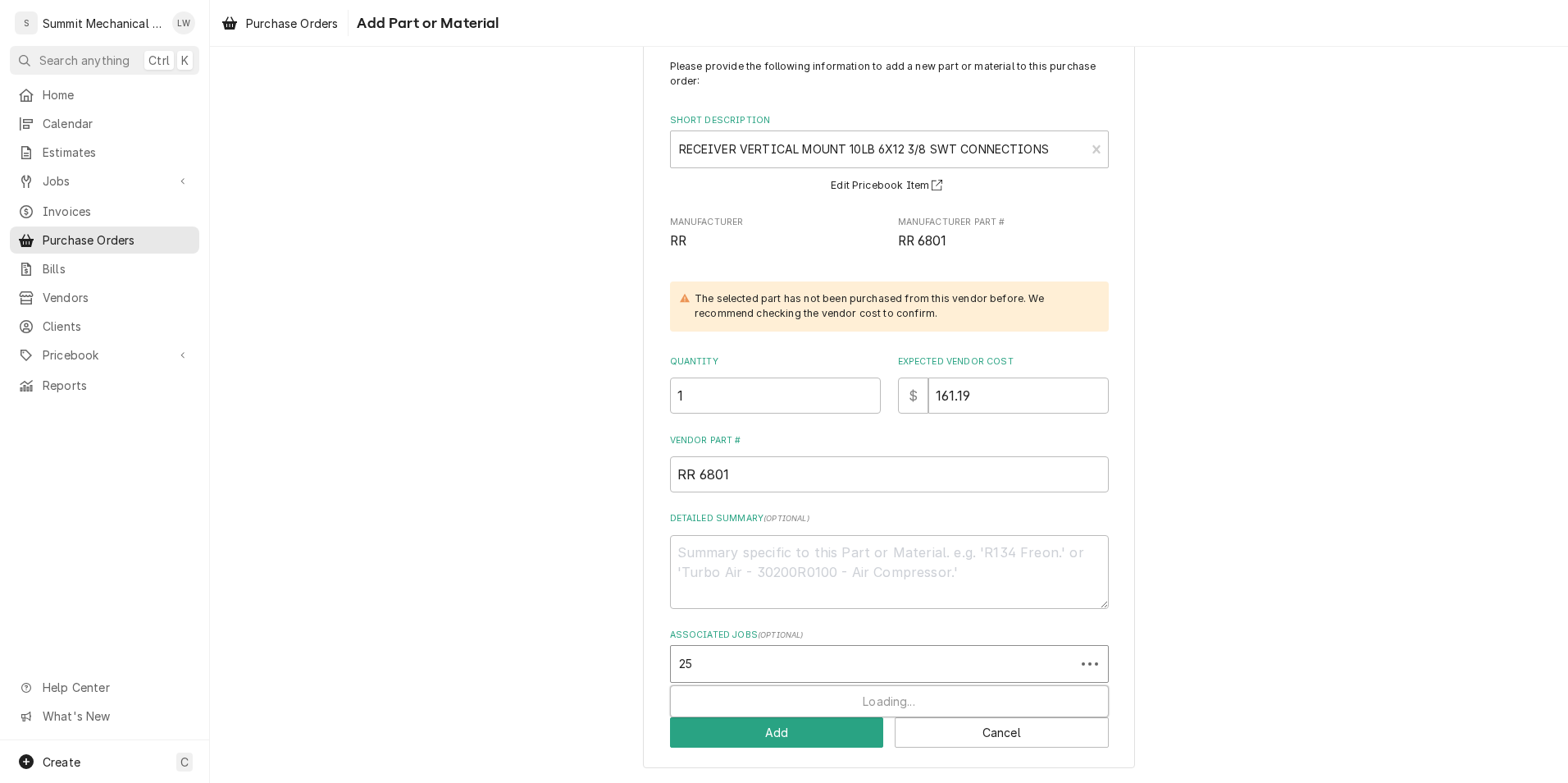
type input "258"
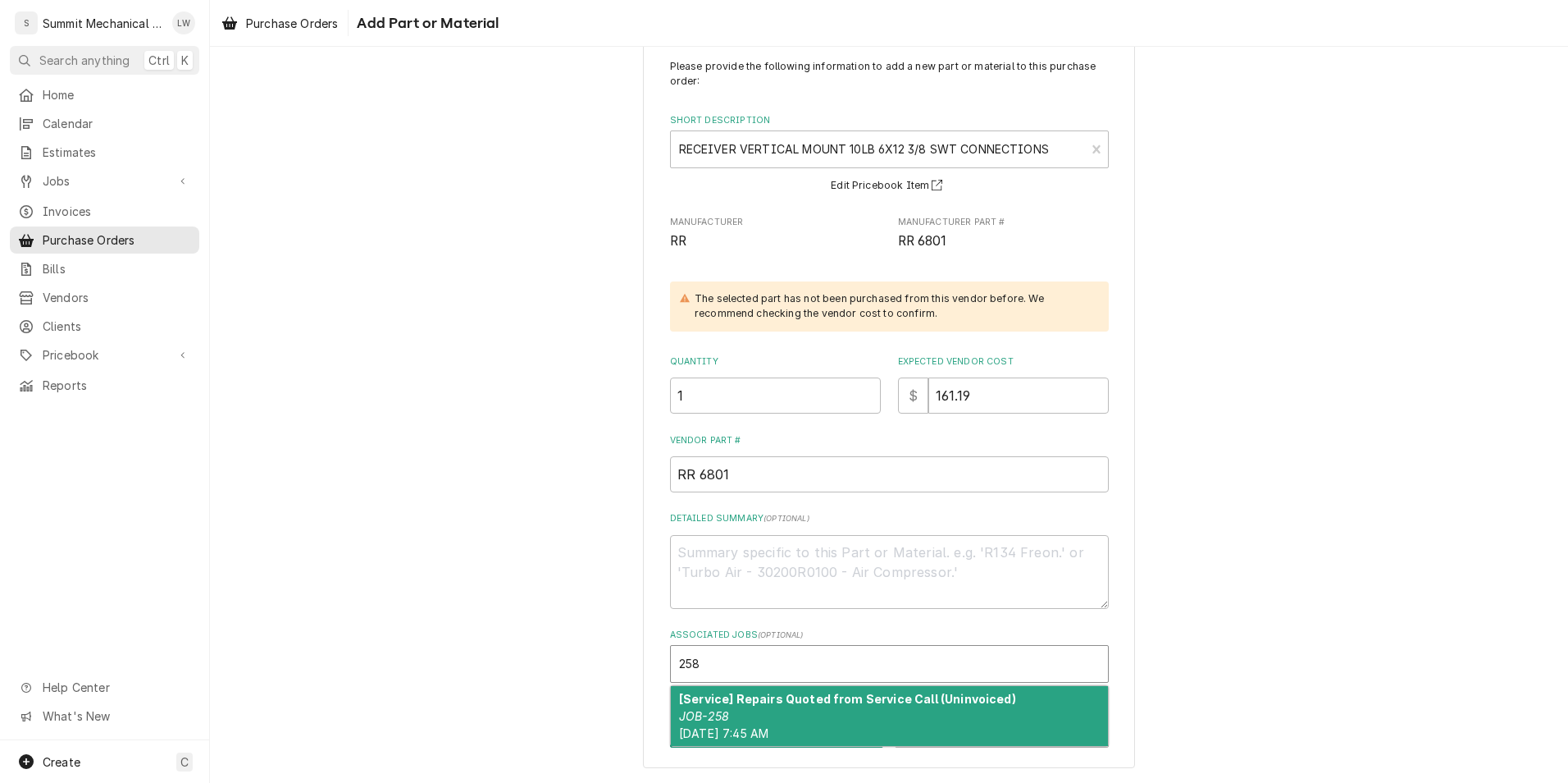
click at [825, 703] on strong "[Service] Repairs Quoted from Service Call (Uninvoiced)" at bounding box center [847, 698] width 337 height 14
type textarea "x"
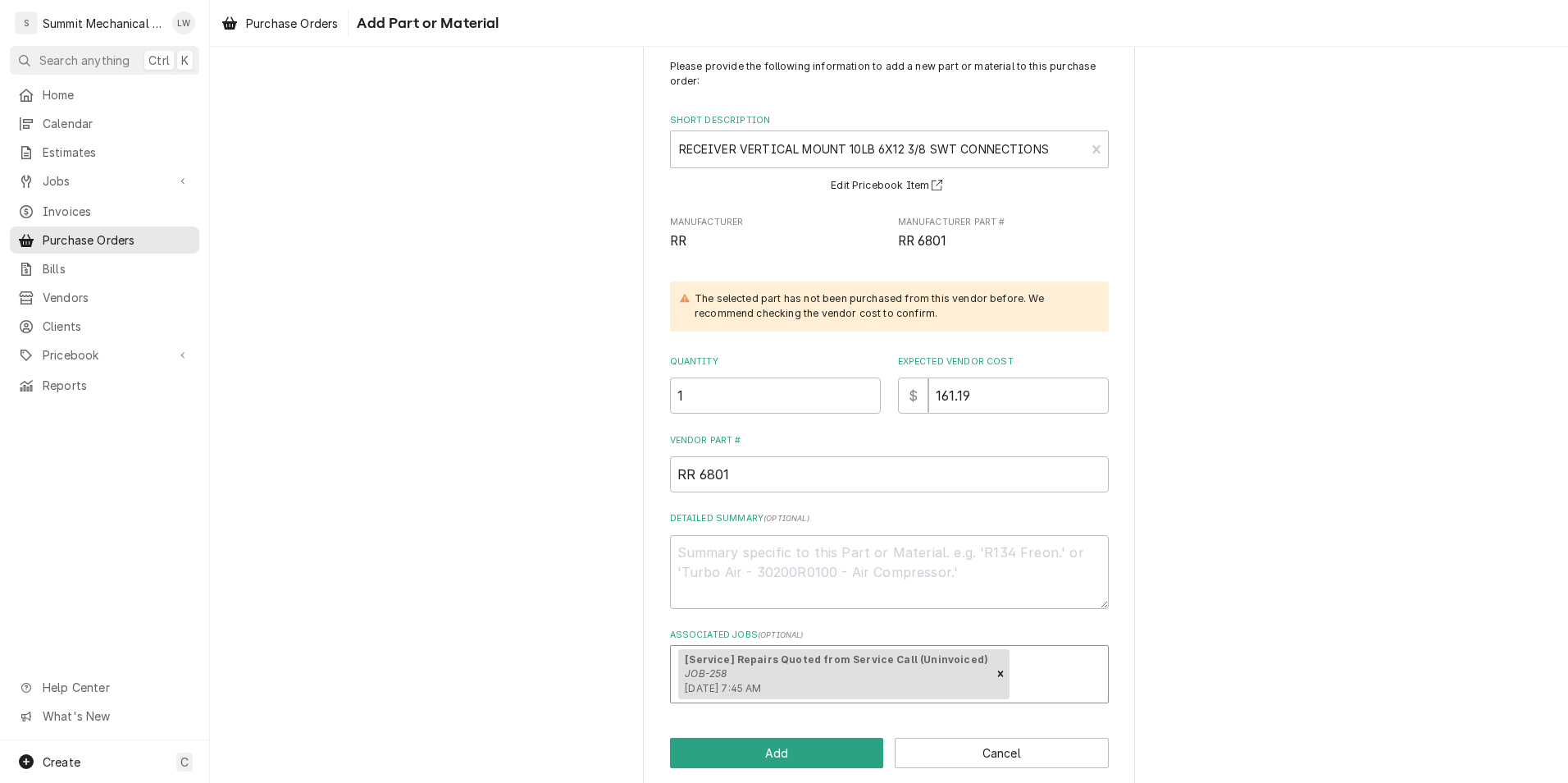
scroll to position [60, 0]
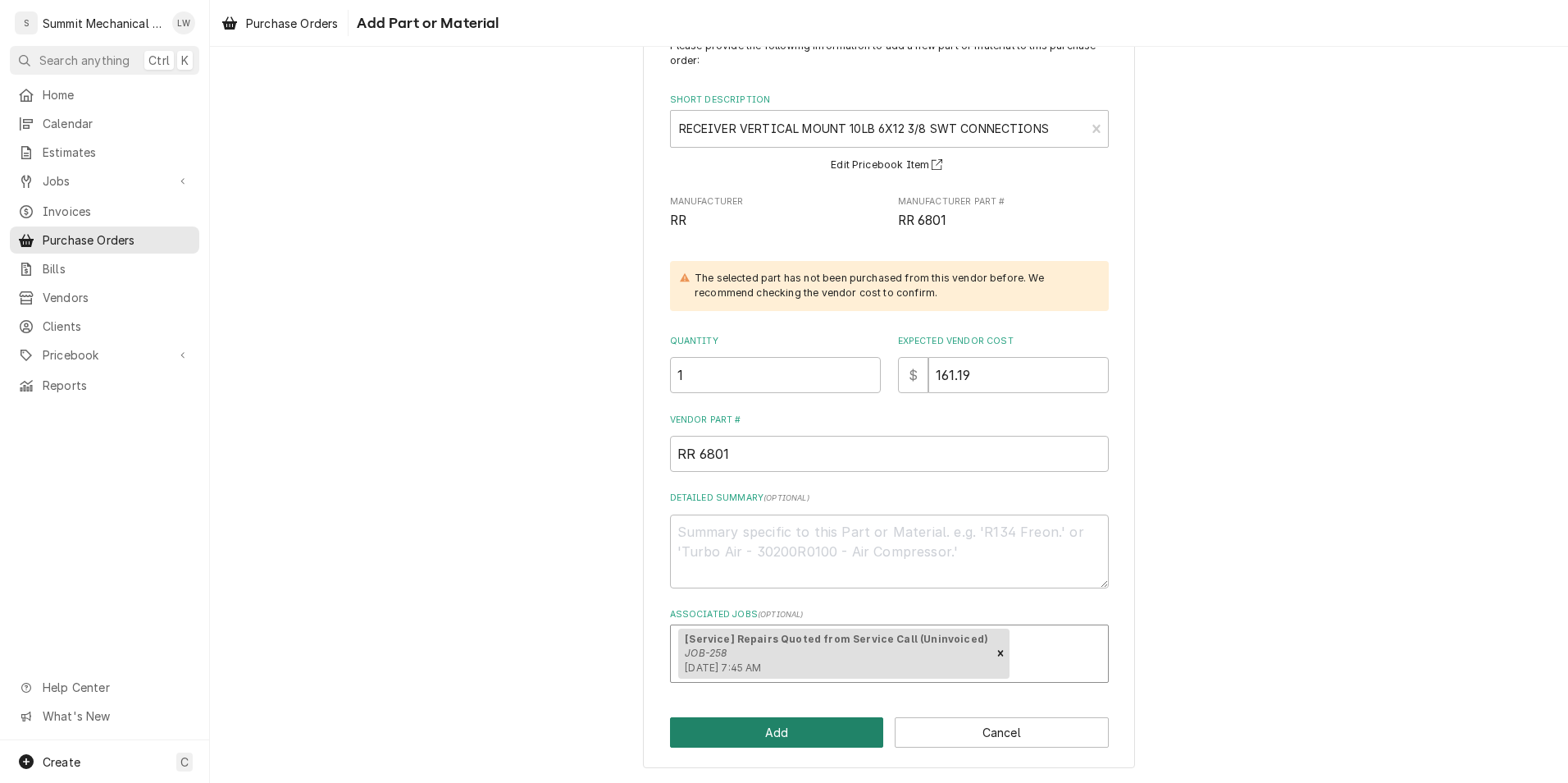
click at [775, 727] on button "Add" at bounding box center [777, 732] width 214 height 30
type textarea "x"
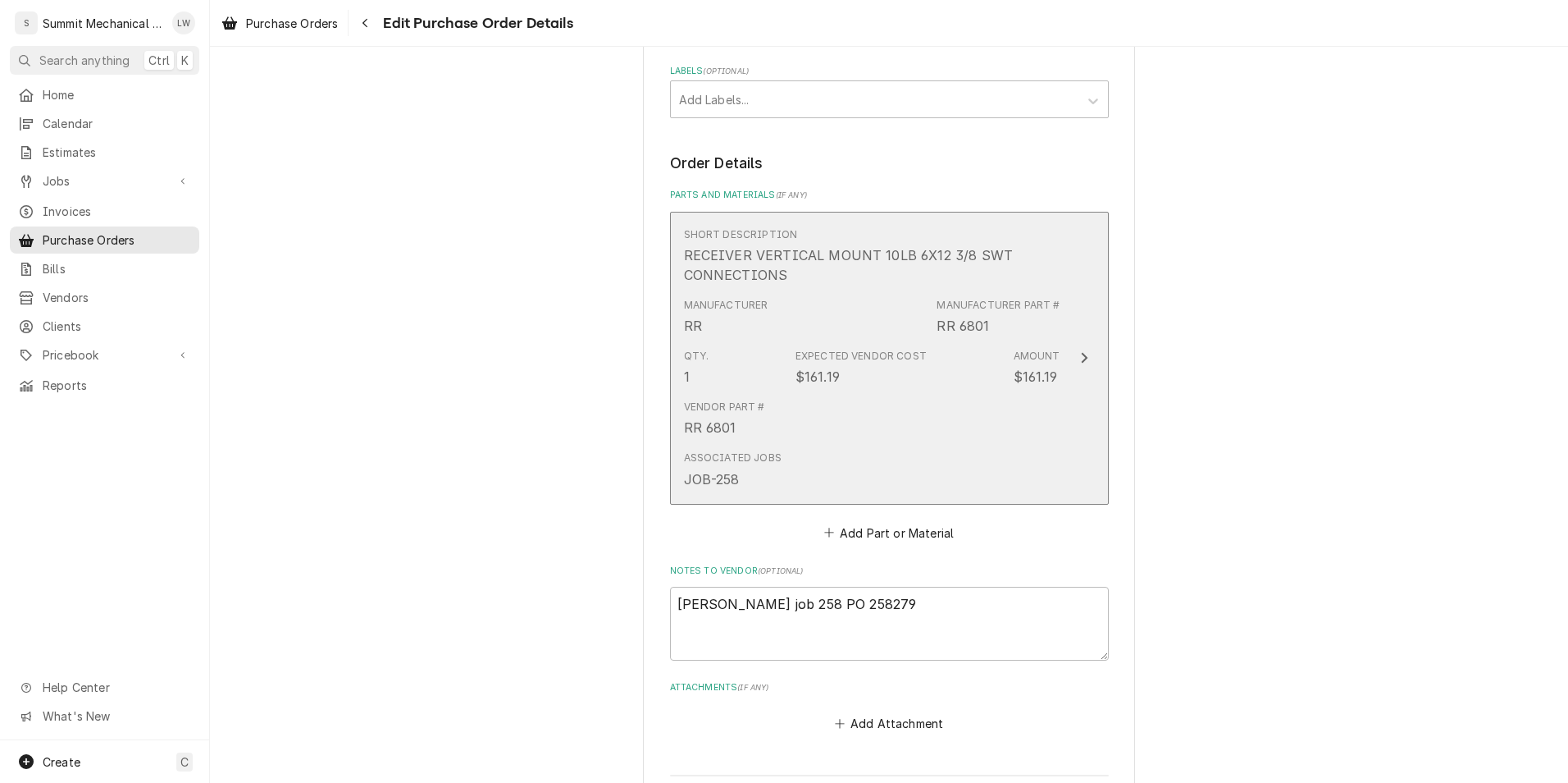
scroll to position [537, 0]
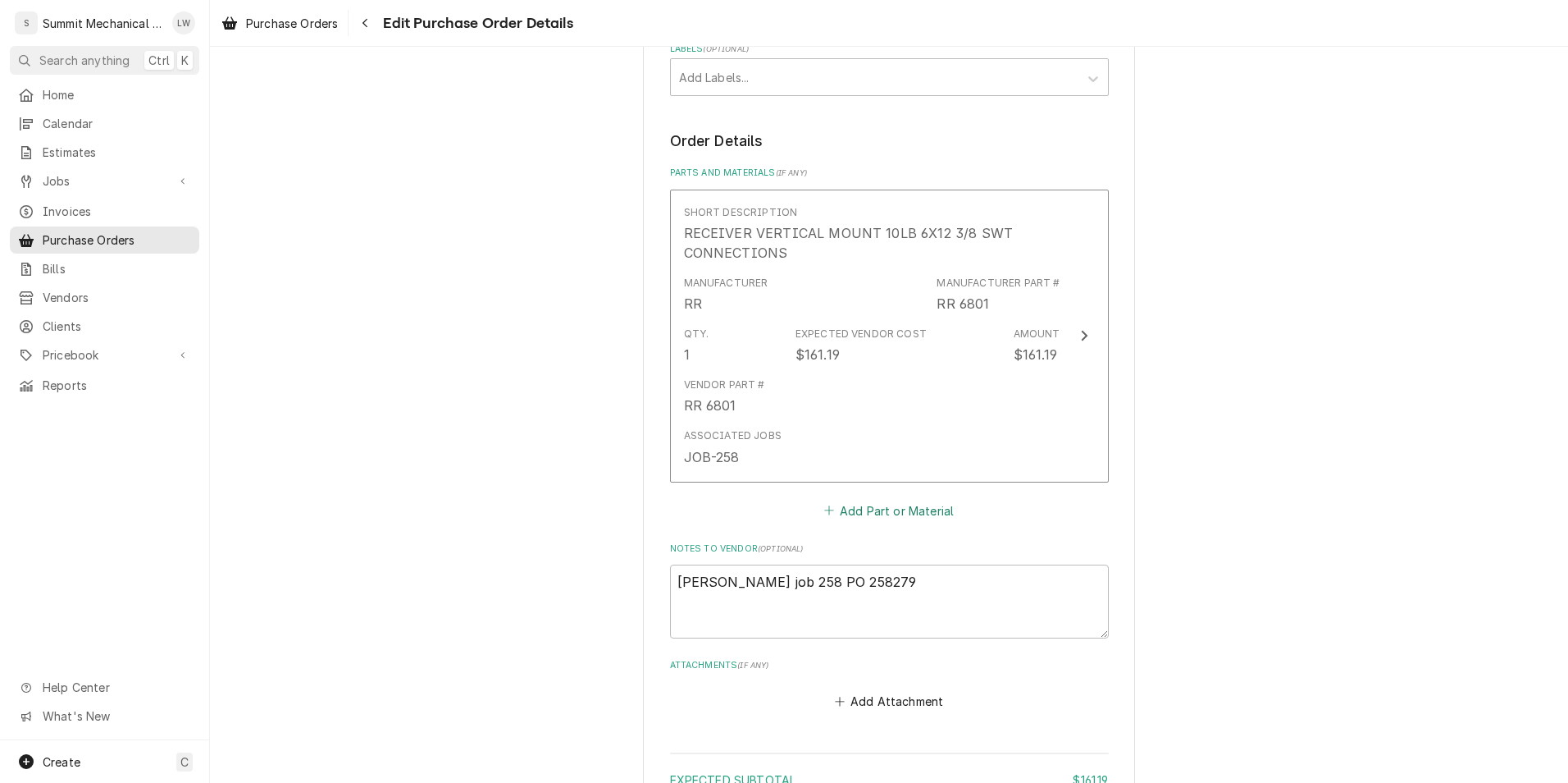
click at [853, 518] on button "Add Part or Material" at bounding box center [887, 510] width 135 height 23
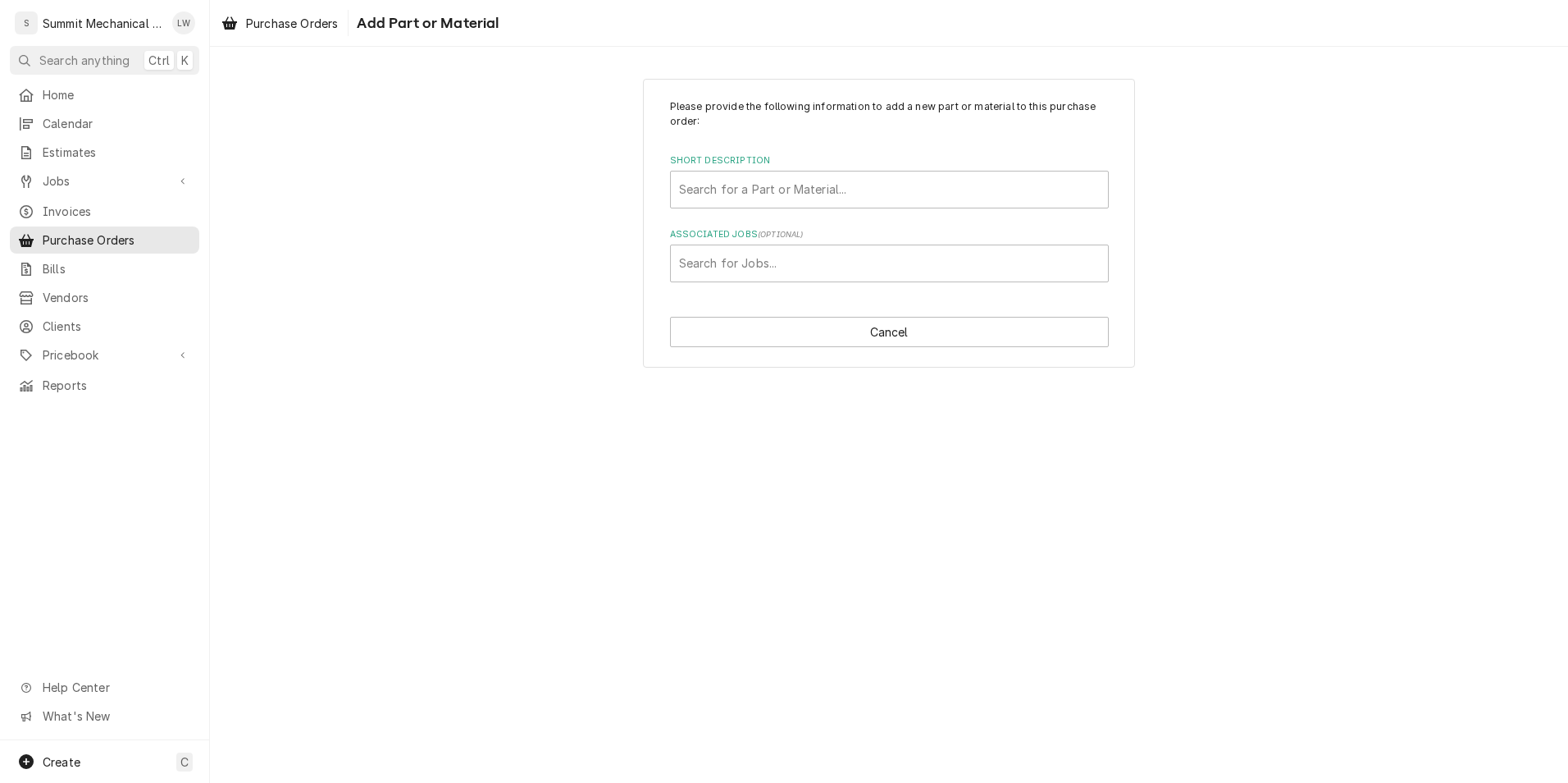
click at [840, 214] on div "Please provide the following information to add a new part or material to this …" at bounding box center [889, 191] width 439 height 183
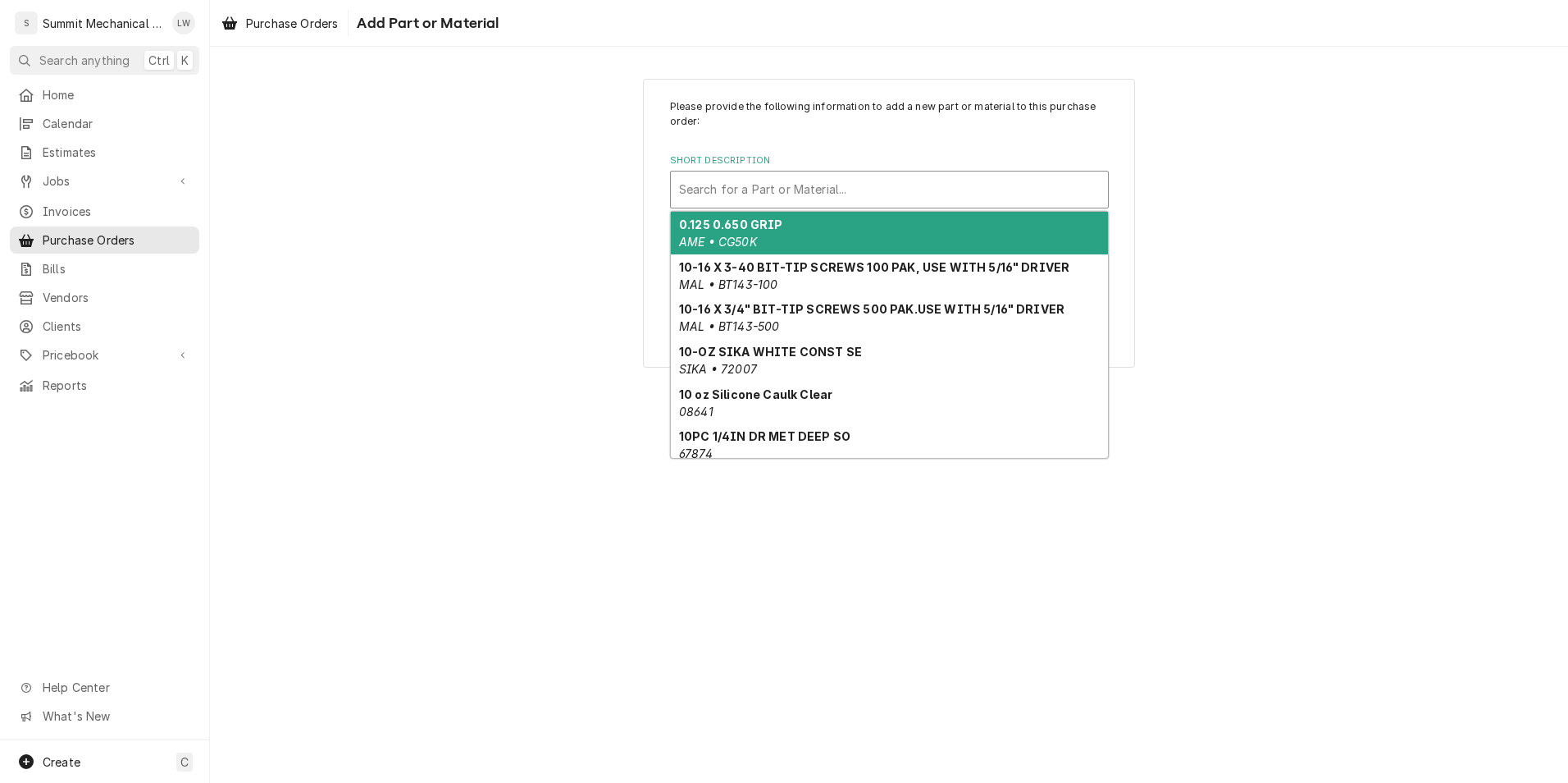
click at [852, 191] on div "Short Description" at bounding box center [889, 189] width 421 height 29
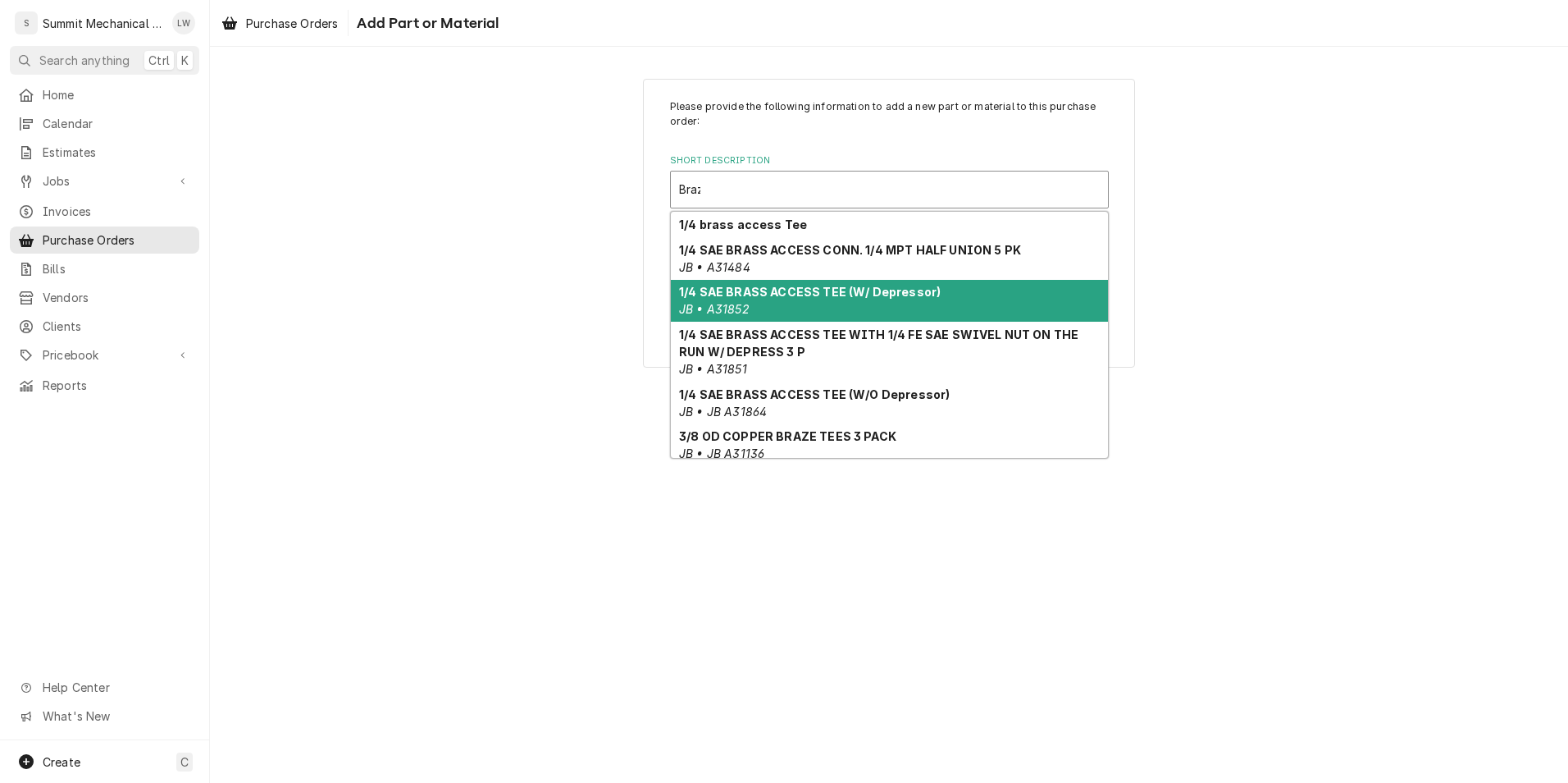
type input "Braze"
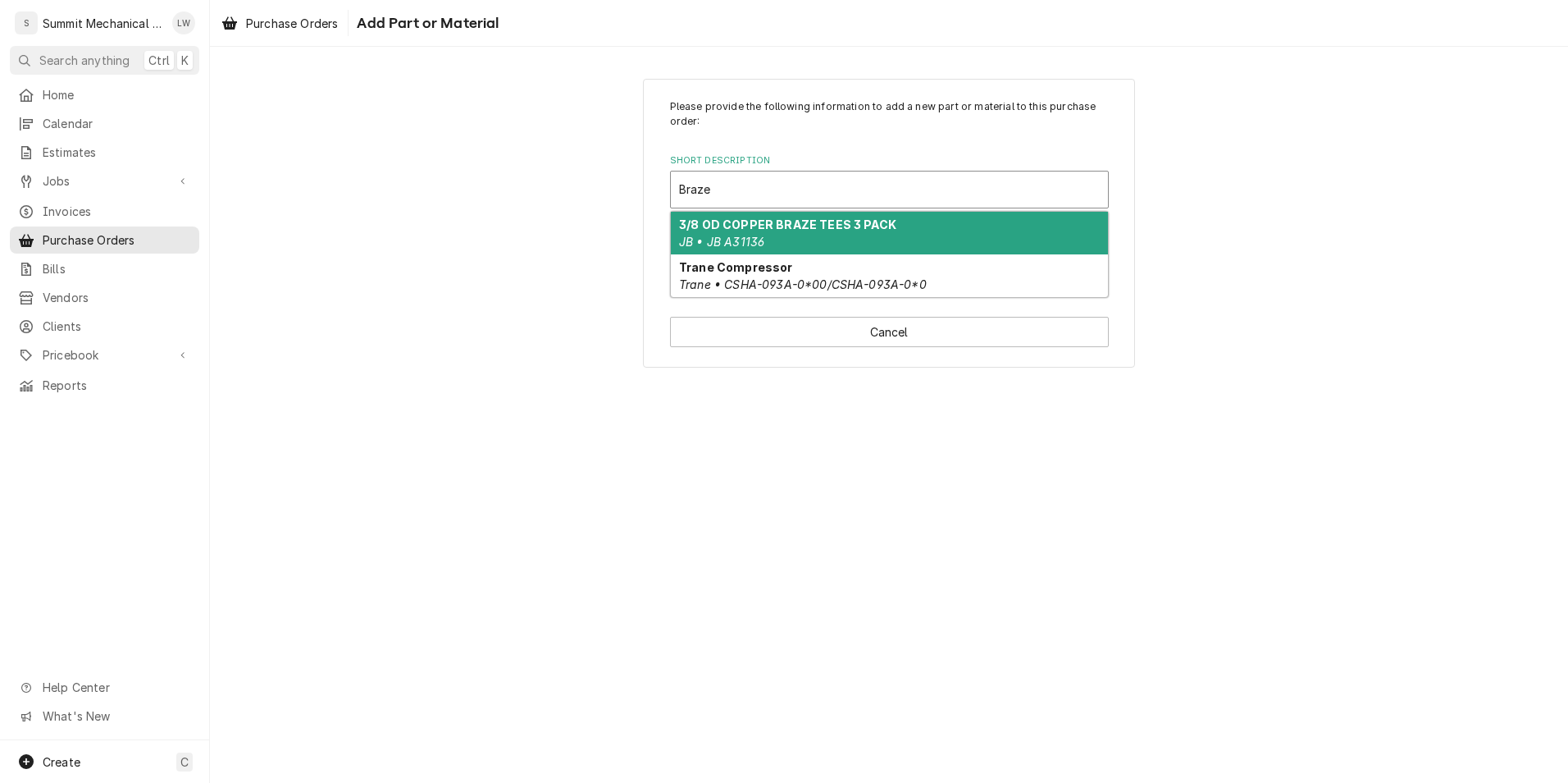
click at [874, 236] on div "3/8 OD COPPER BRAZE TEES 3 PACK JB • JB A31136" at bounding box center [888, 232] width 437 height 43
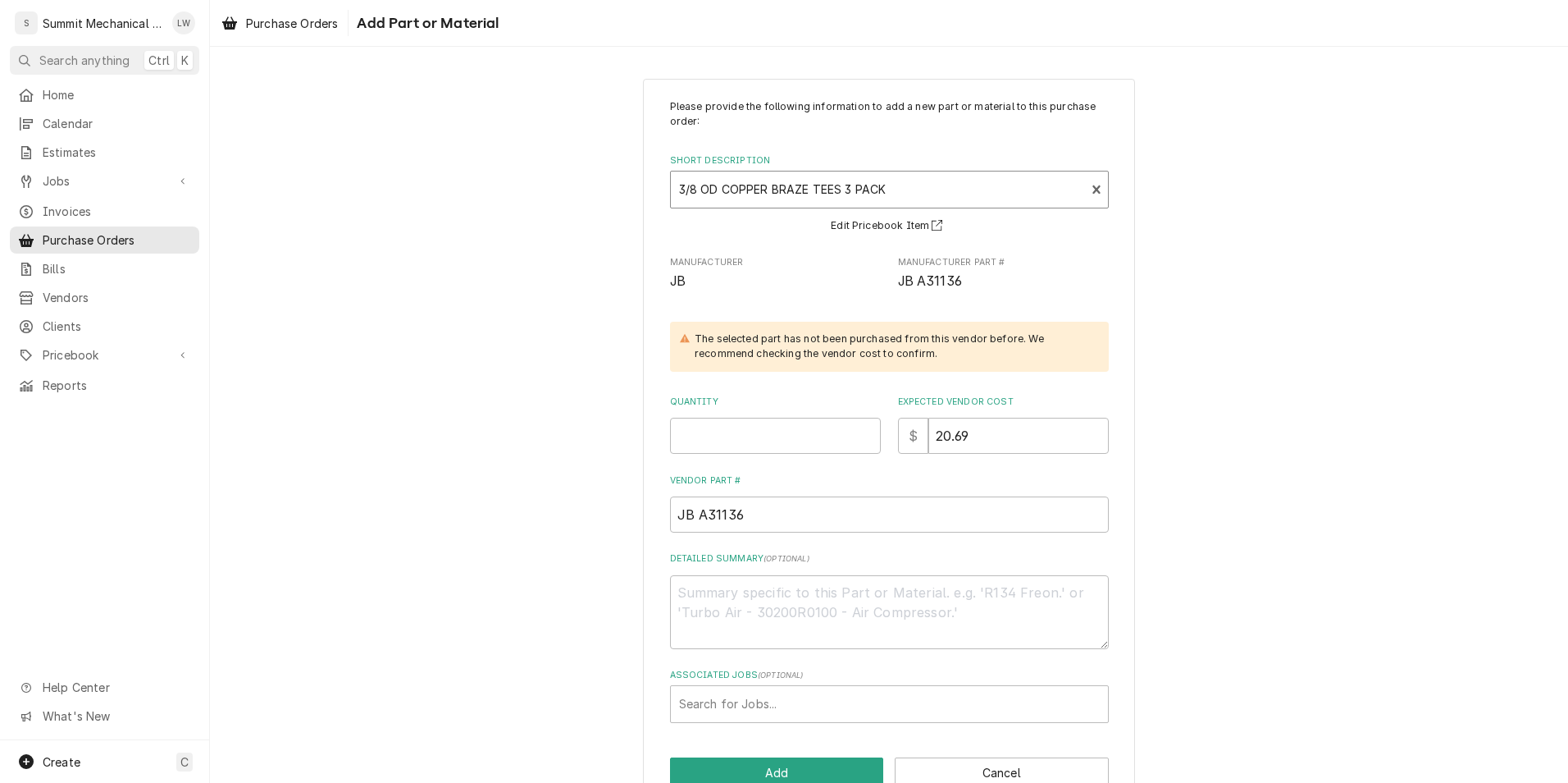
scroll to position [41, 0]
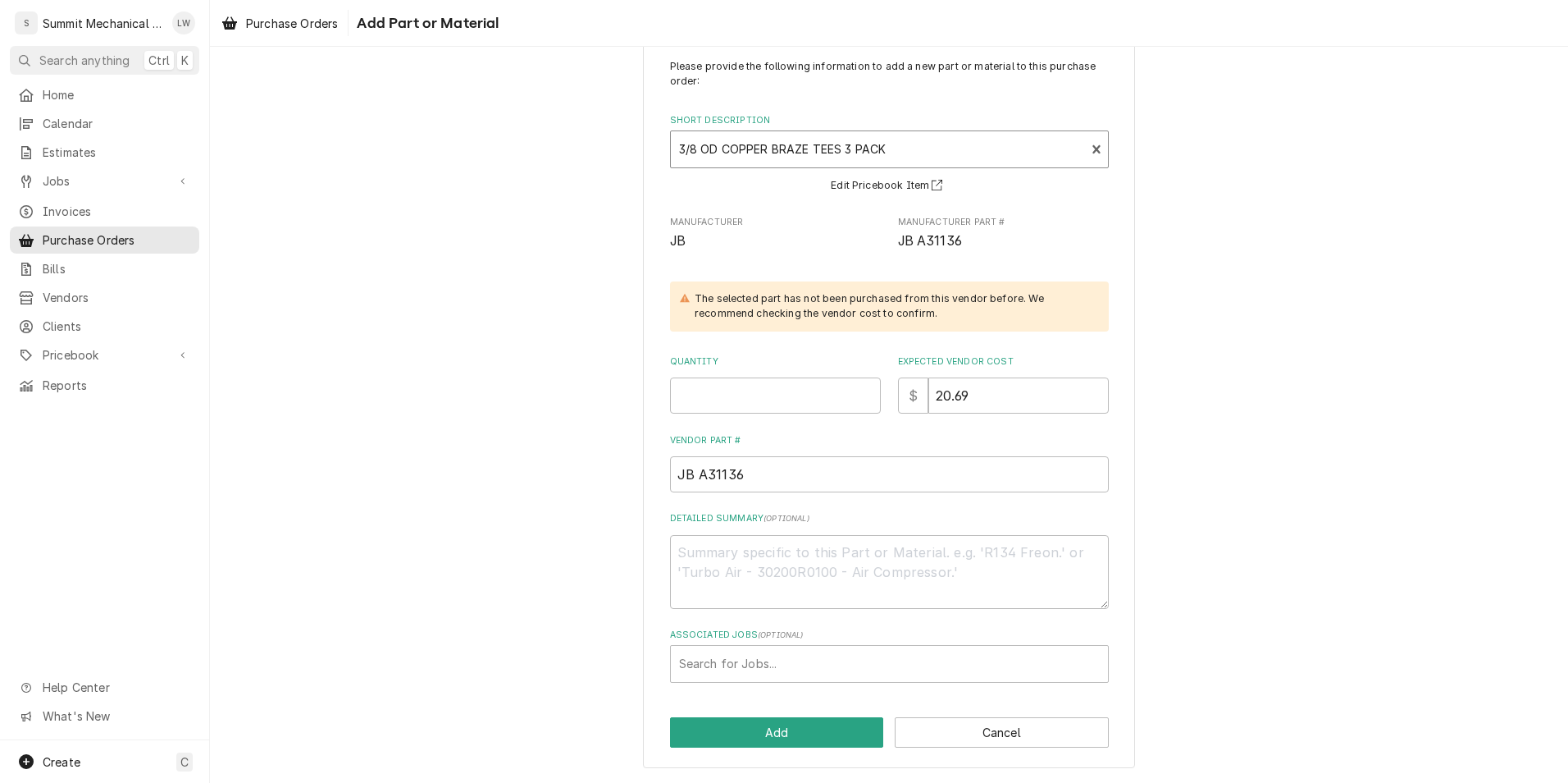
click at [720, 368] on div "Quantity" at bounding box center [775, 384] width 211 height 59
click at [721, 390] on input "Quantity" at bounding box center [775, 396] width 211 height 36
type textarea "x"
type input "1"
click at [780, 651] on div "Associated Jobs" at bounding box center [889, 663] width 421 height 29
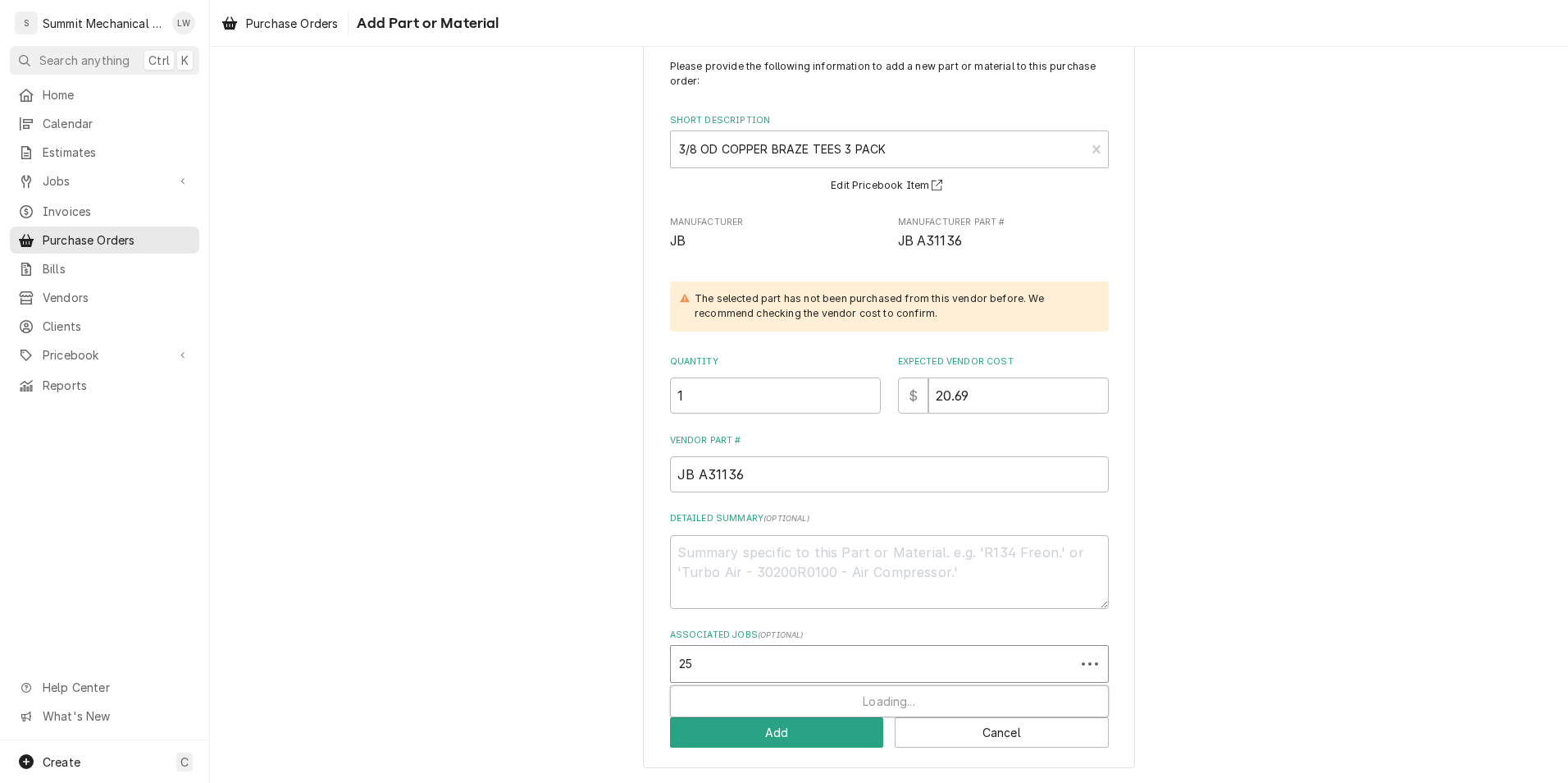
type input "258"
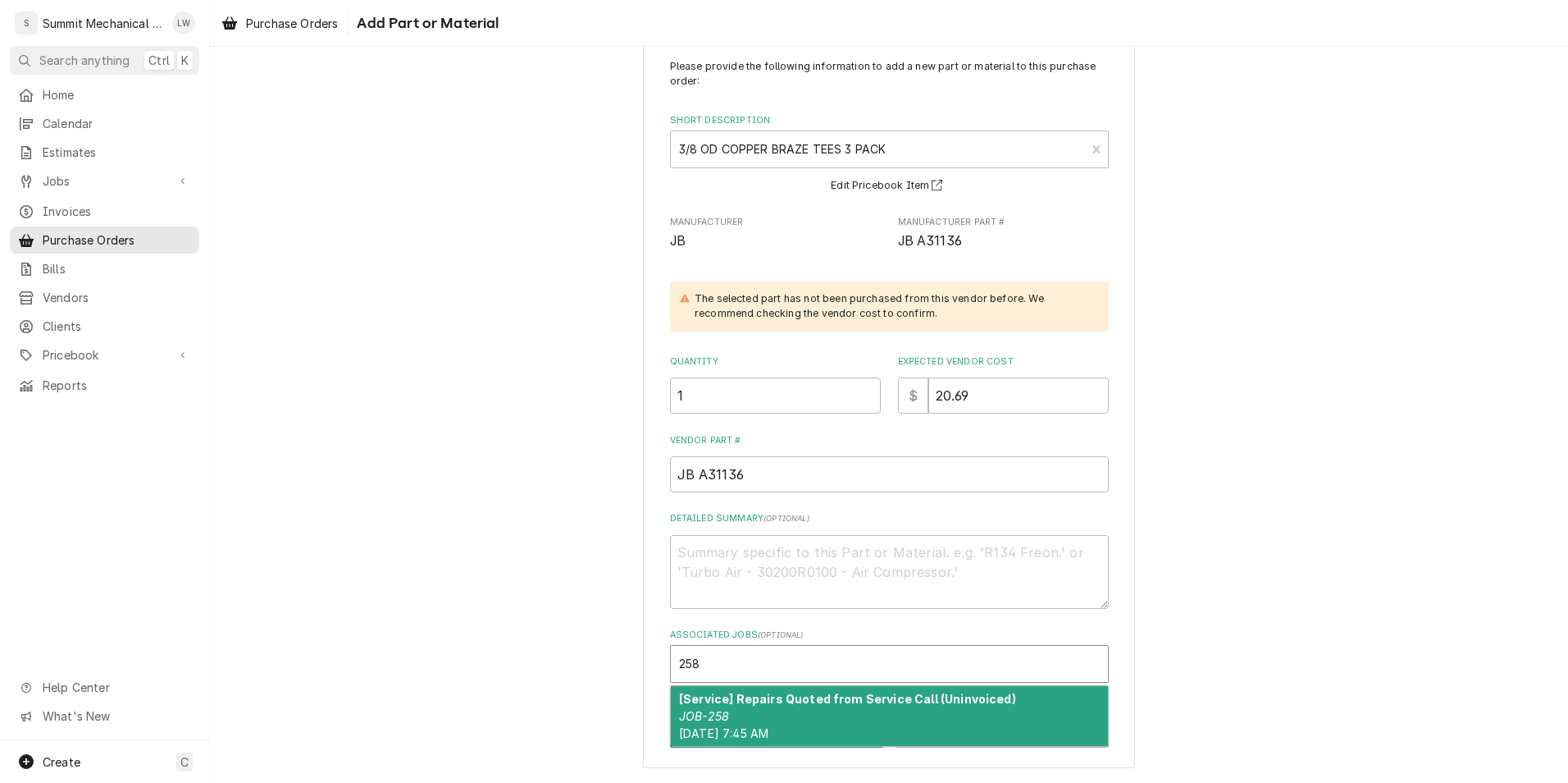
click at [764, 725] on div "[Service] Repairs Quoted from Service Call (Uninvoiced) JOB-258 Wed, Oct 1st, 2…" at bounding box center [888, 715] width 437 height 60
type textarea "x"
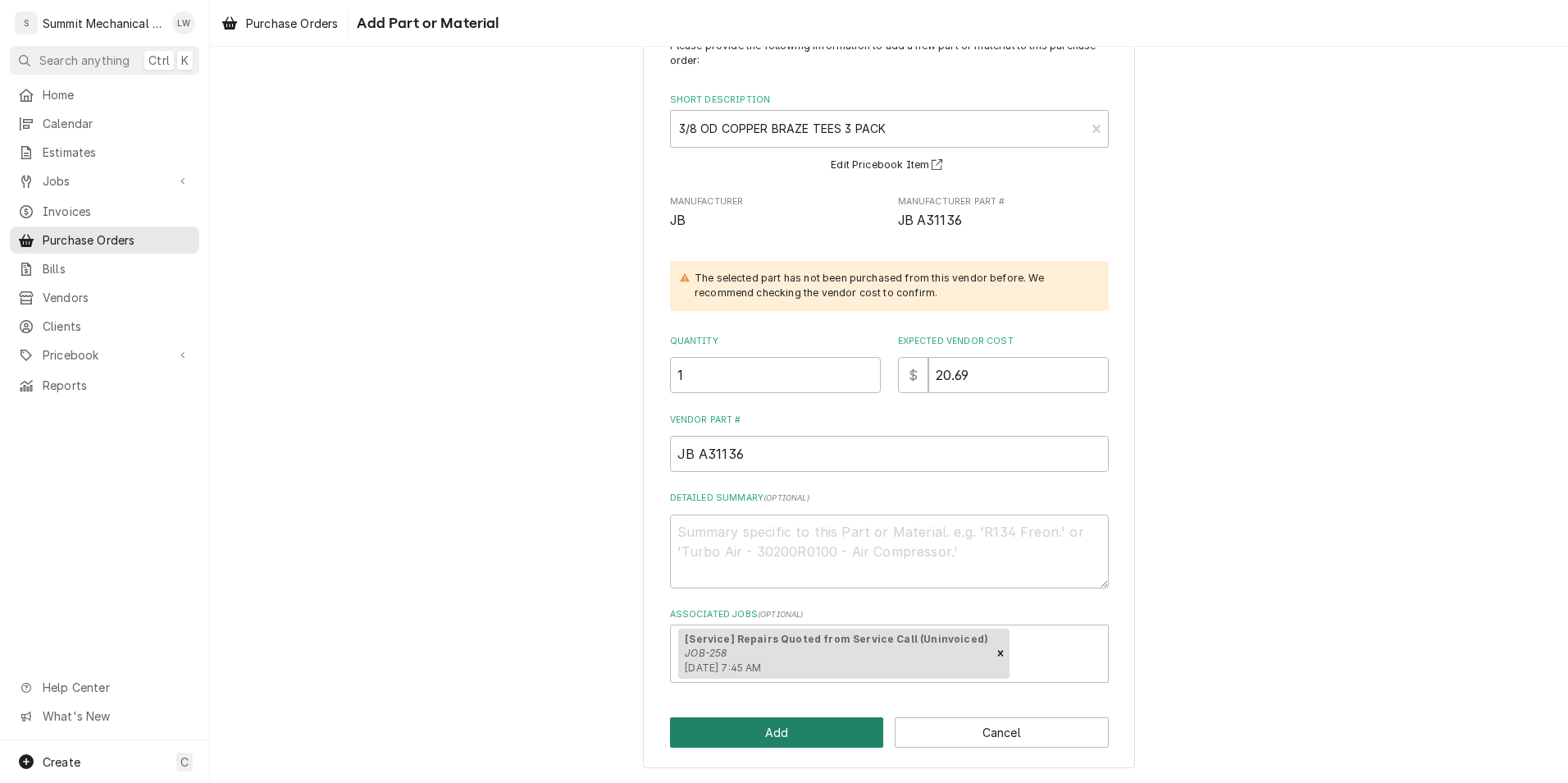
click at [782, 732] on button "Add" at bounding box center [777, 732] width 214 height 30
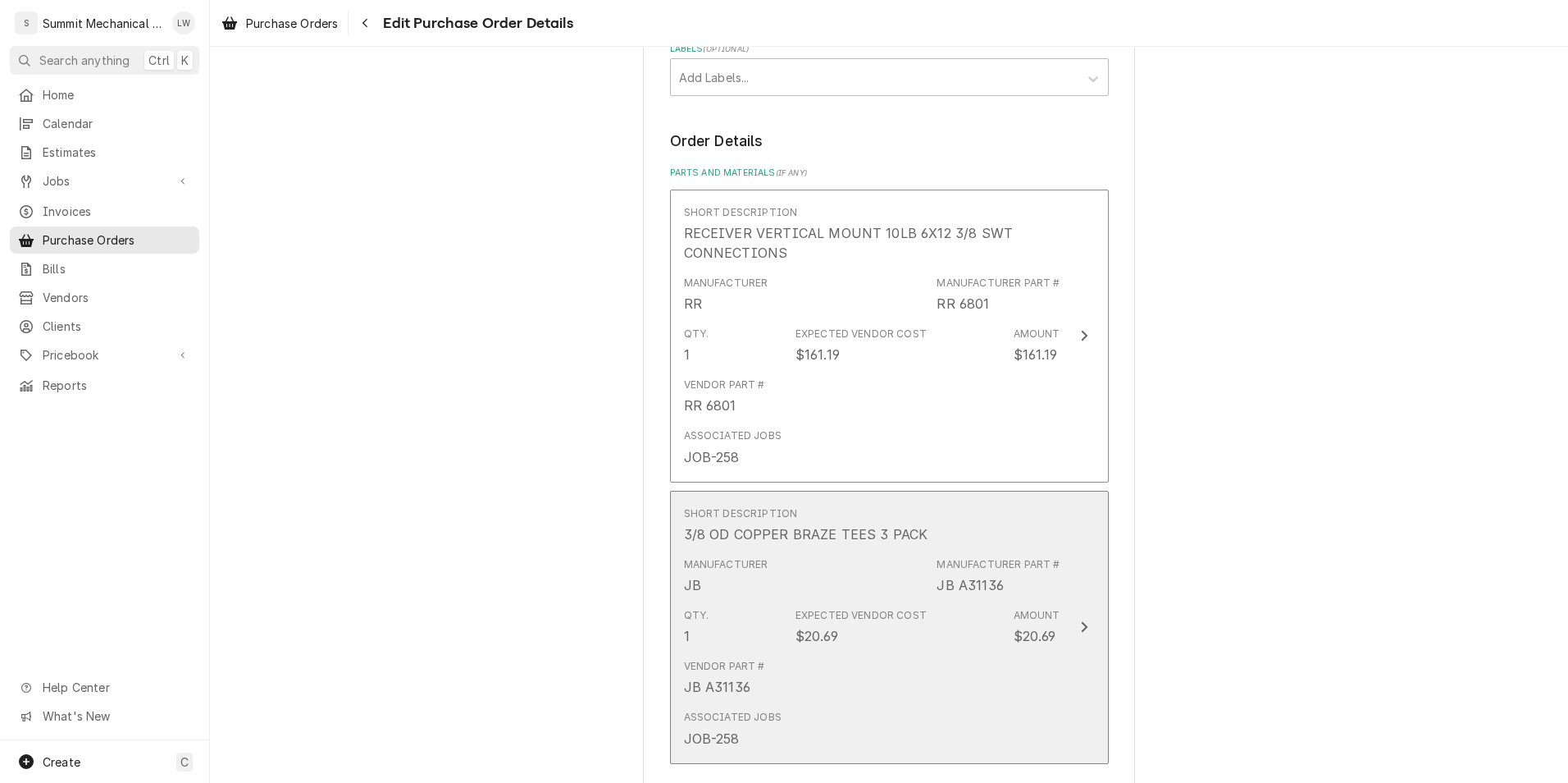
scroll to position [1013, 0]
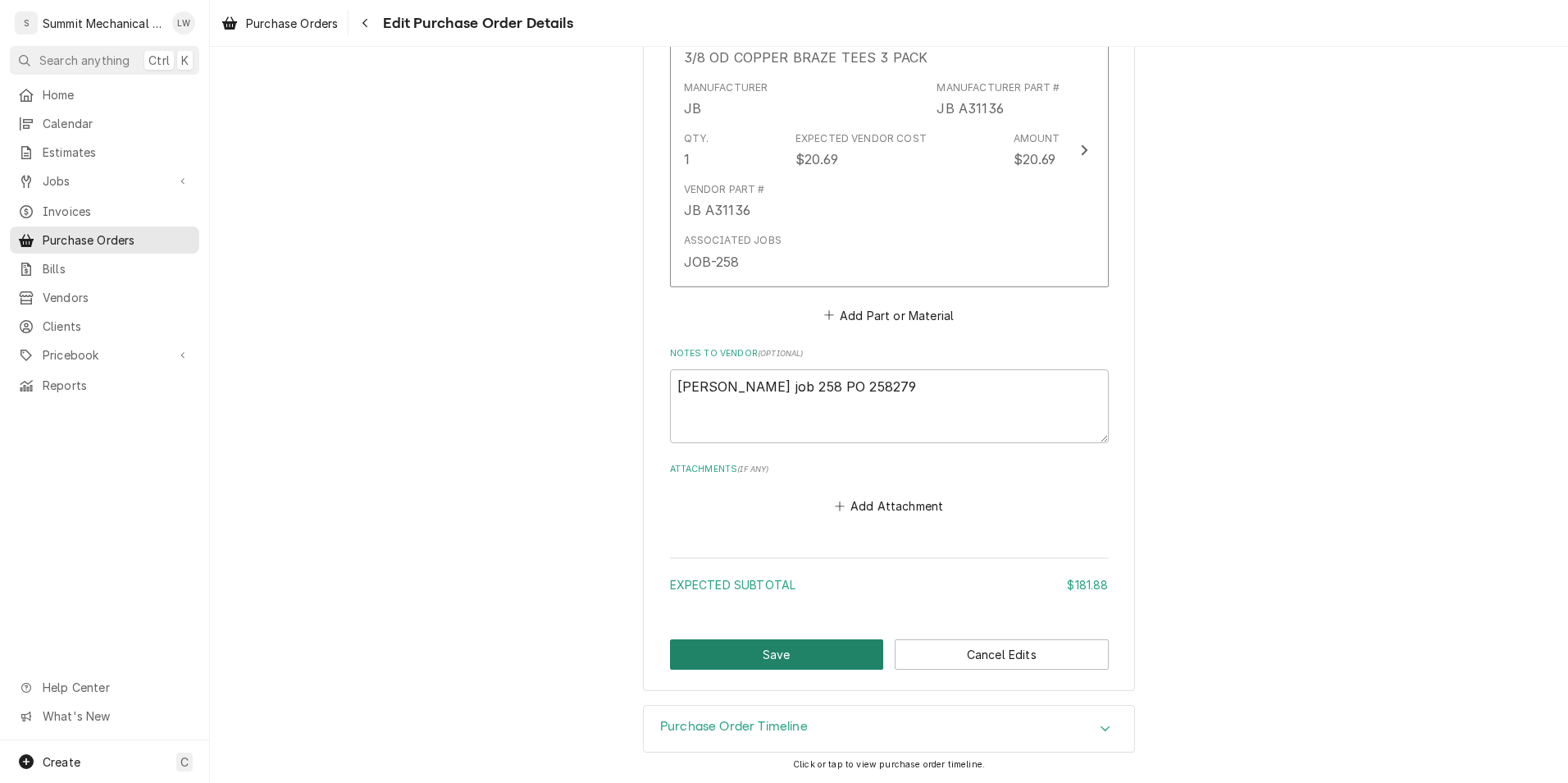
click at [749, 646] on button "Save" at bounding box center [777, 655] width 214 height 30
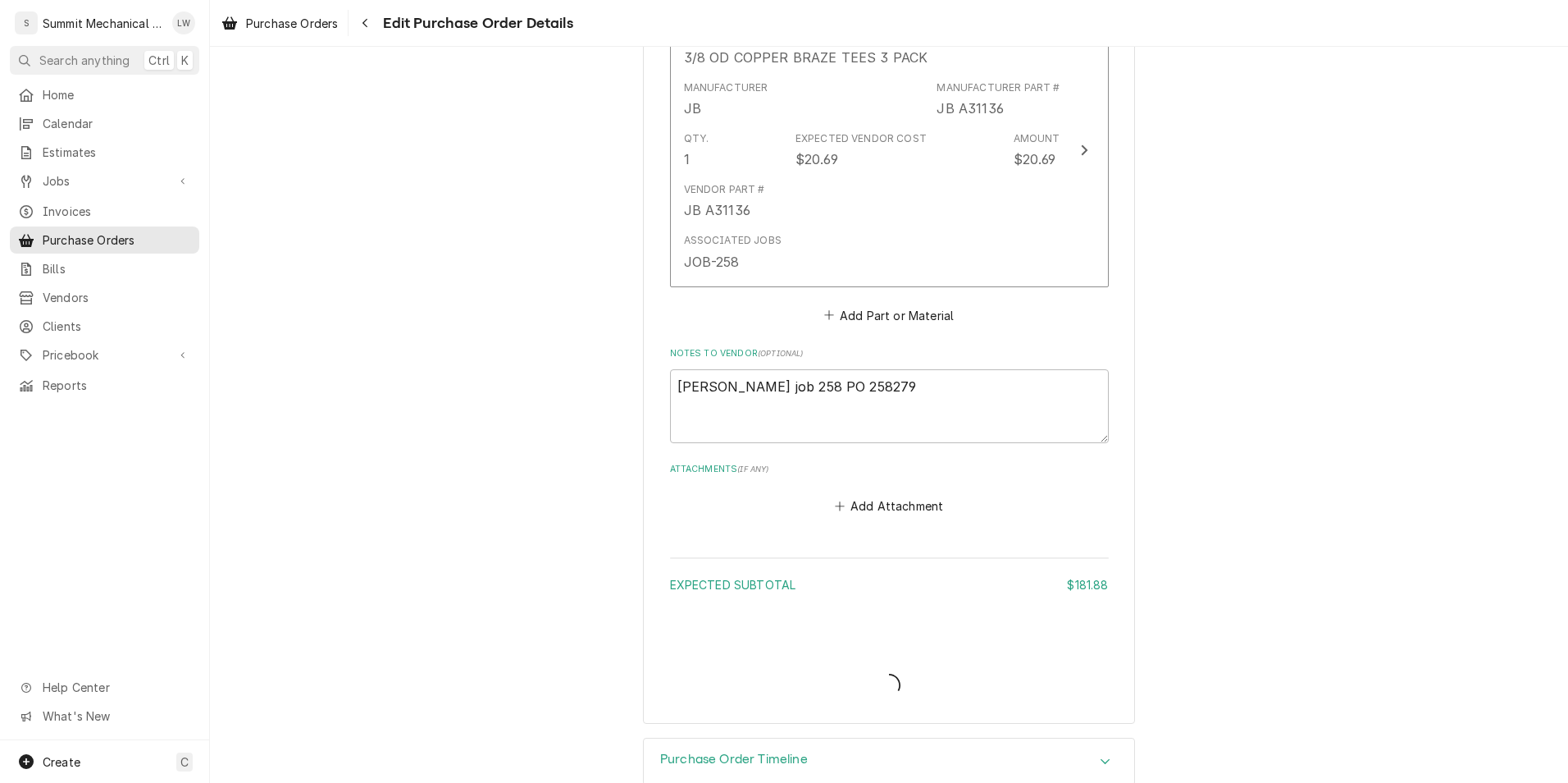
type textarea "x"
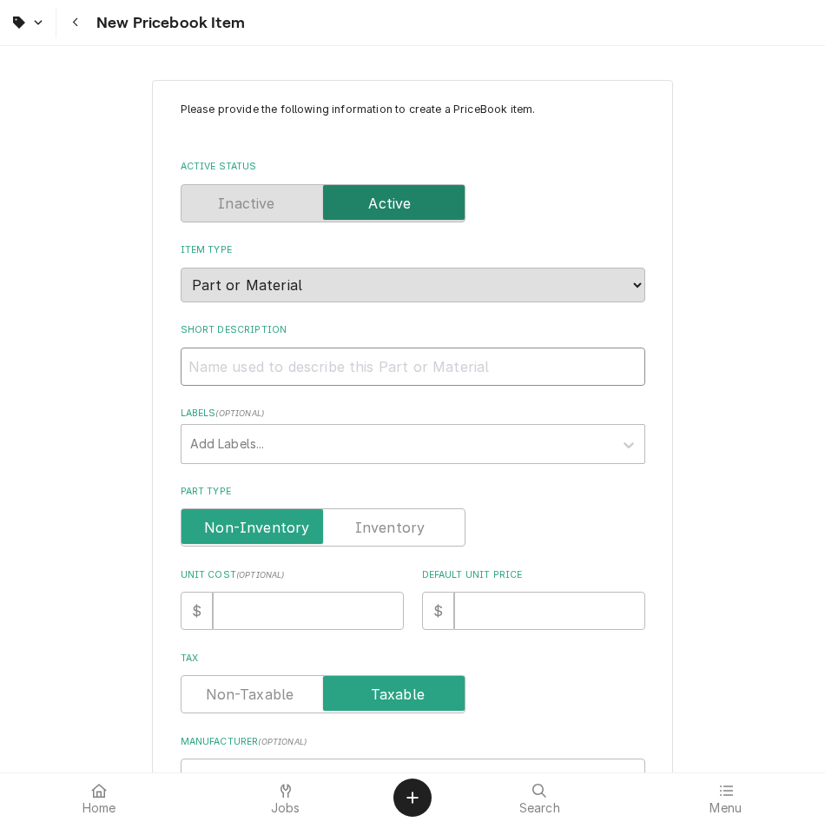
click at [298, 377] on input "Short Description" at bounding box center [413, 366] width 465 height 38
click at [421, 375] on input "Short Description" at bounding box center [413, 366] width 465 height 38
paste input "RECEIVER VERTICAL MOUNT 10LB 6X12 3/8 SWT CONNECTIONS"
type textarea "x"
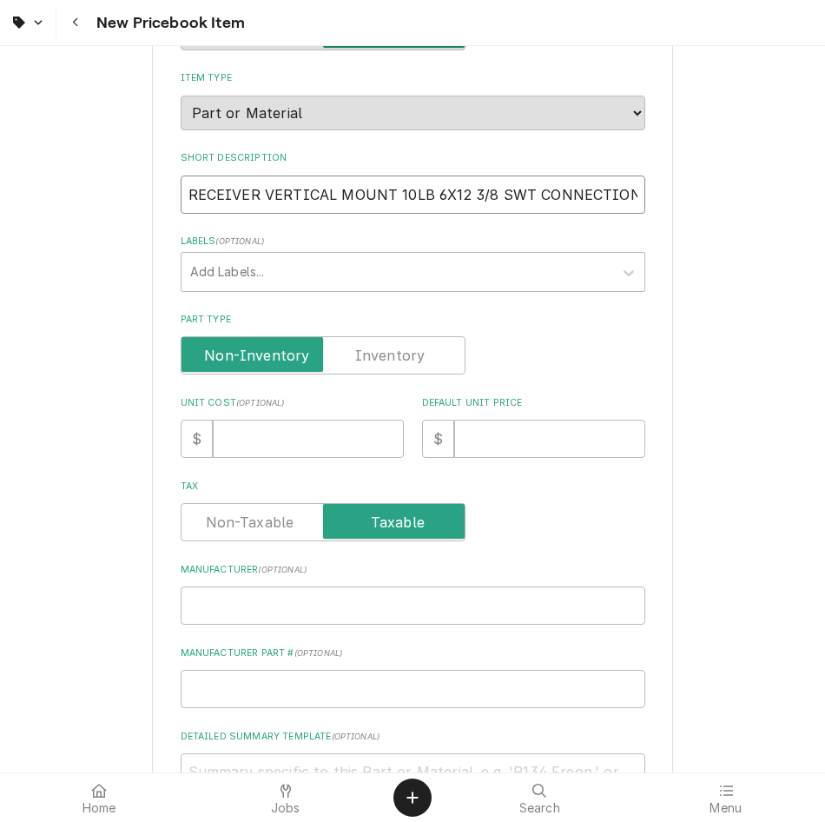
scroll to position [175, 0]
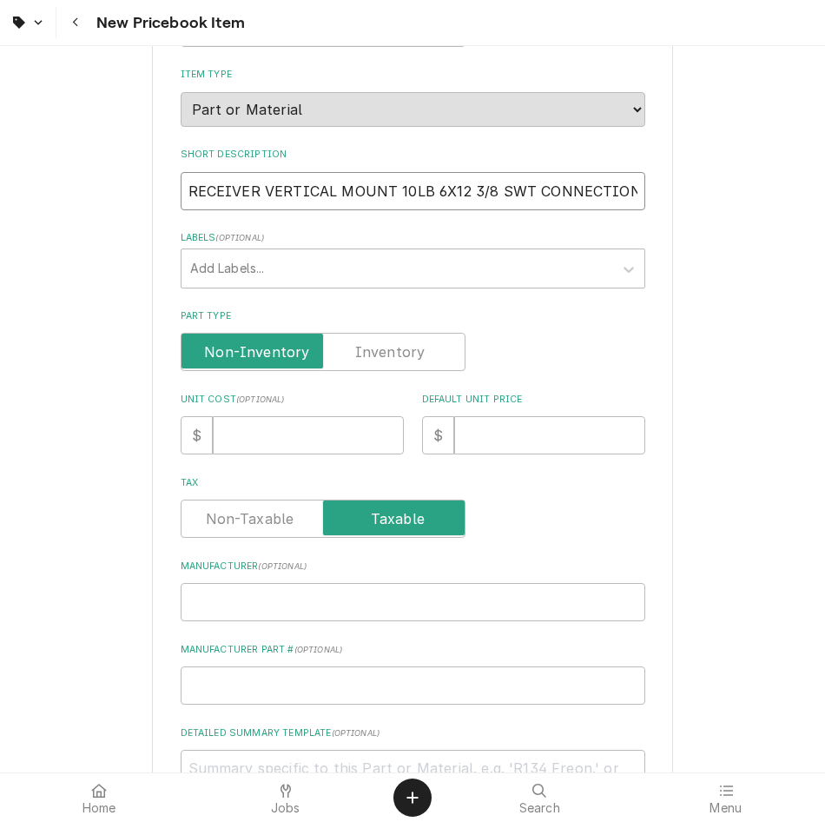
type input "RECEIVER VERTICAL MOUNT 10LB 6X12 3/8 SWT CONNECTIONS"
click at [331, 444] on input "Unit Cost ( optional )" at bounding box center [308, 435] width 191 height 38
type textarea "x"
type input "1"
type textarea "x"
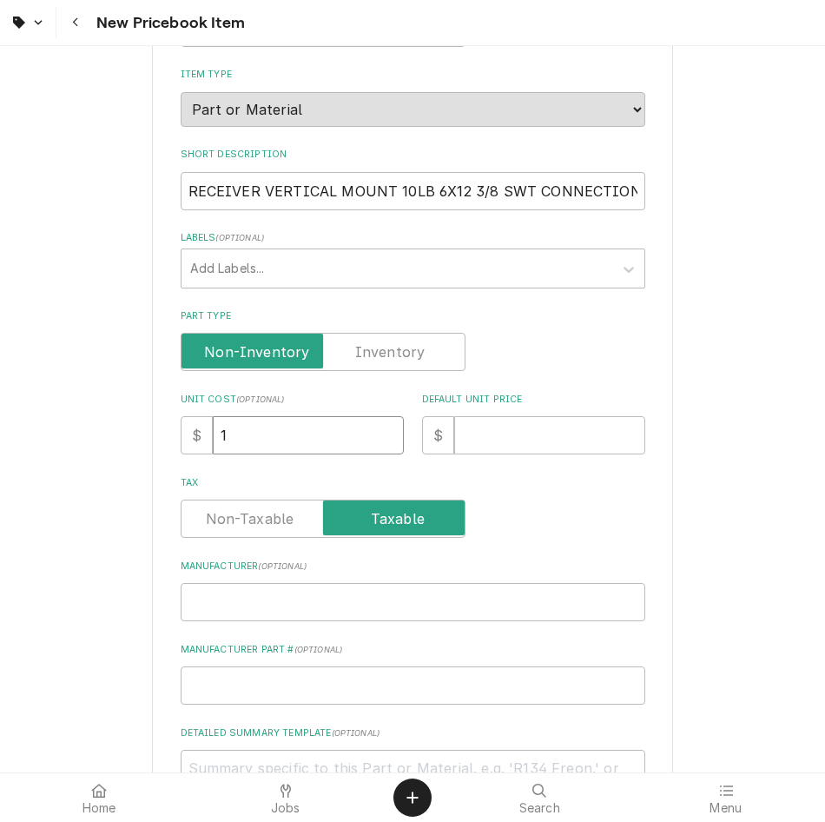
type input "16"
type textarea "x"
type input "161"
type textarea "x"
type input "161.1"
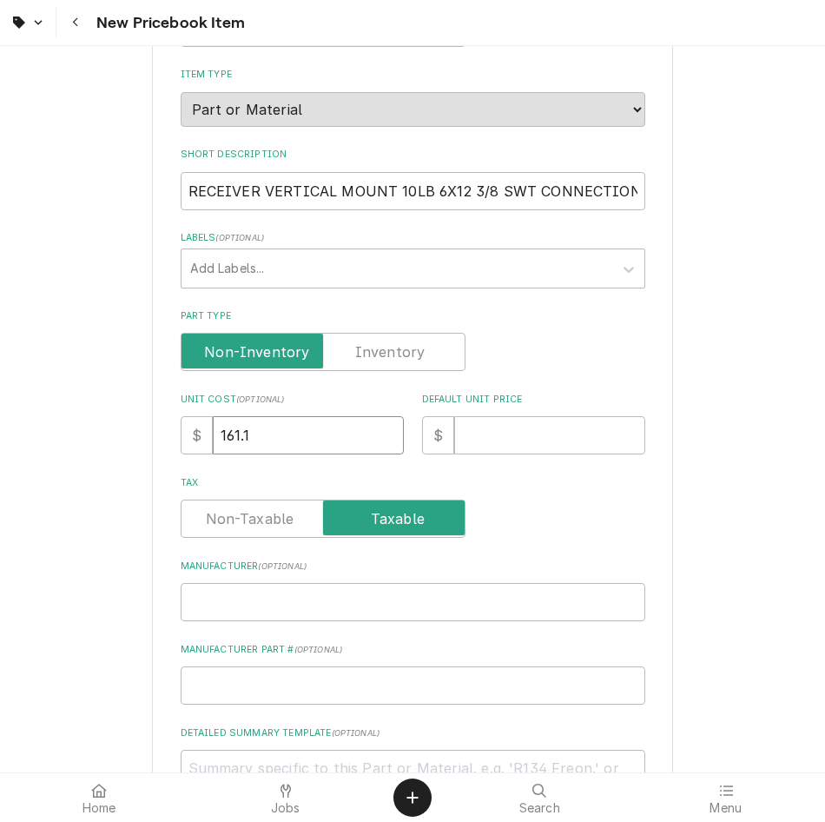
type textarea "x"
type input "161.19"
click at [499, 426] on input "Default Unit Price" at bounding box center [549, 435] width 191 height 38
type textarea "x"
type input "2"
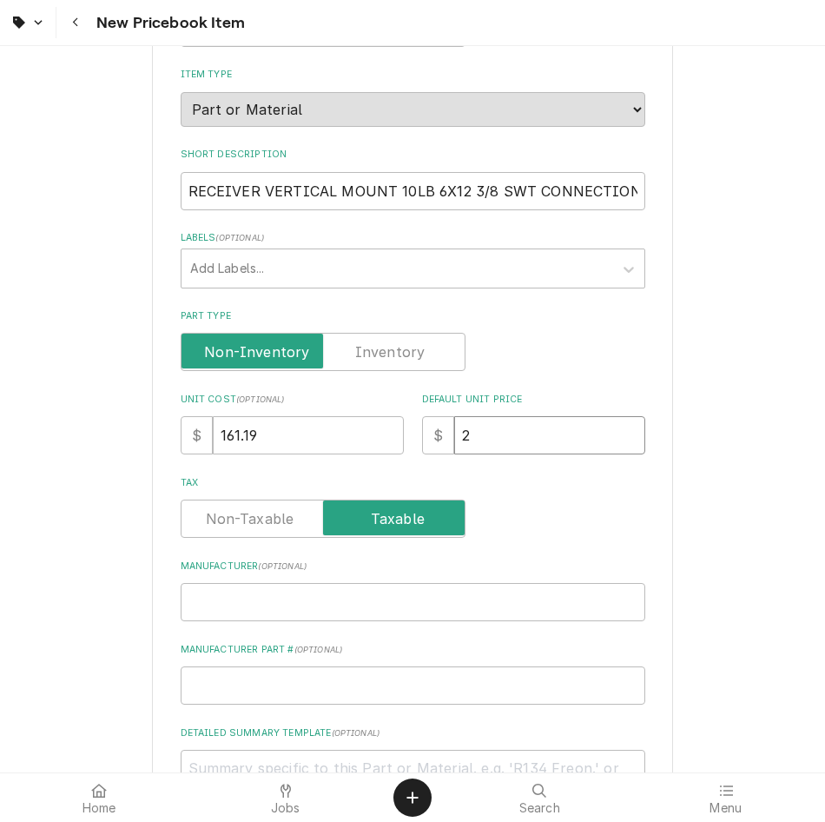
type textarea "x"
type input "23"
type textarea "x"
type input "233"
type textarea "x"
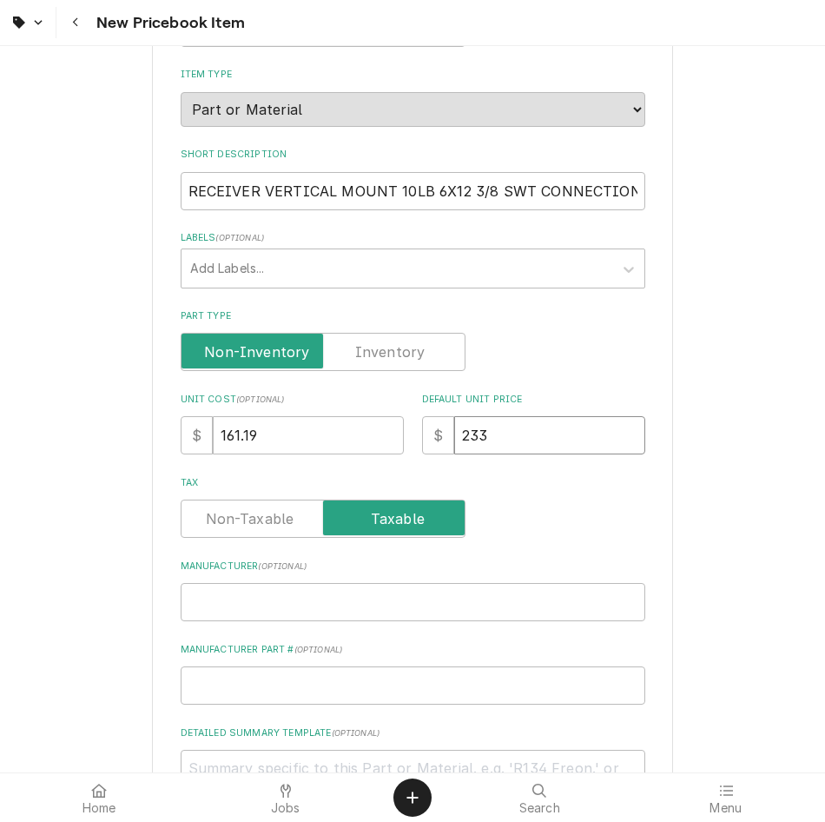
type input "233.7"
type textarea "x"
type input "233.73"
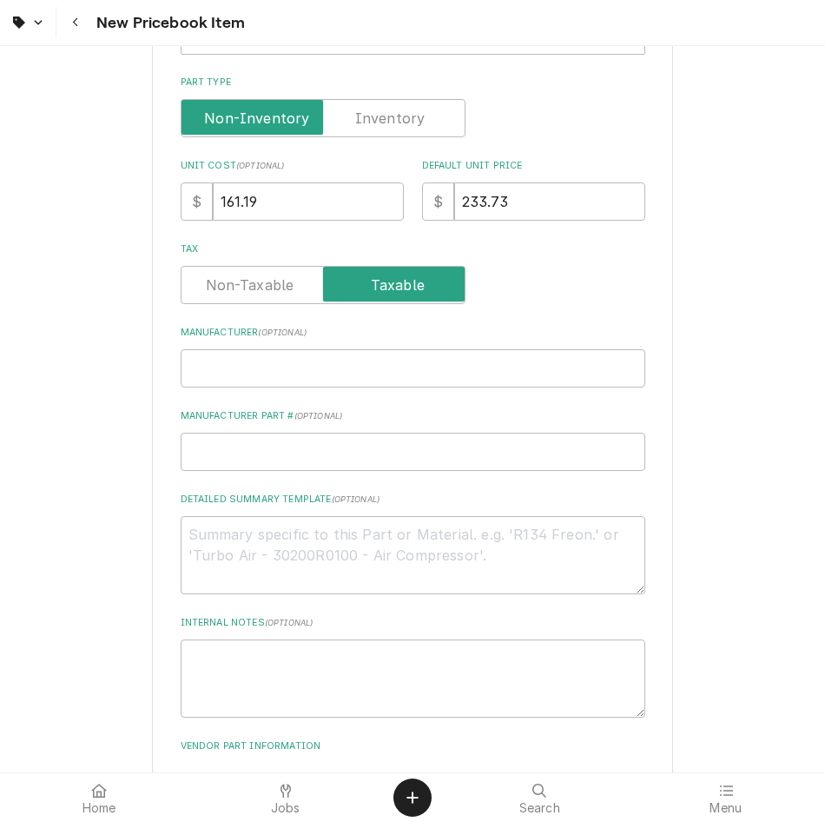
scroll to position [434, 0]
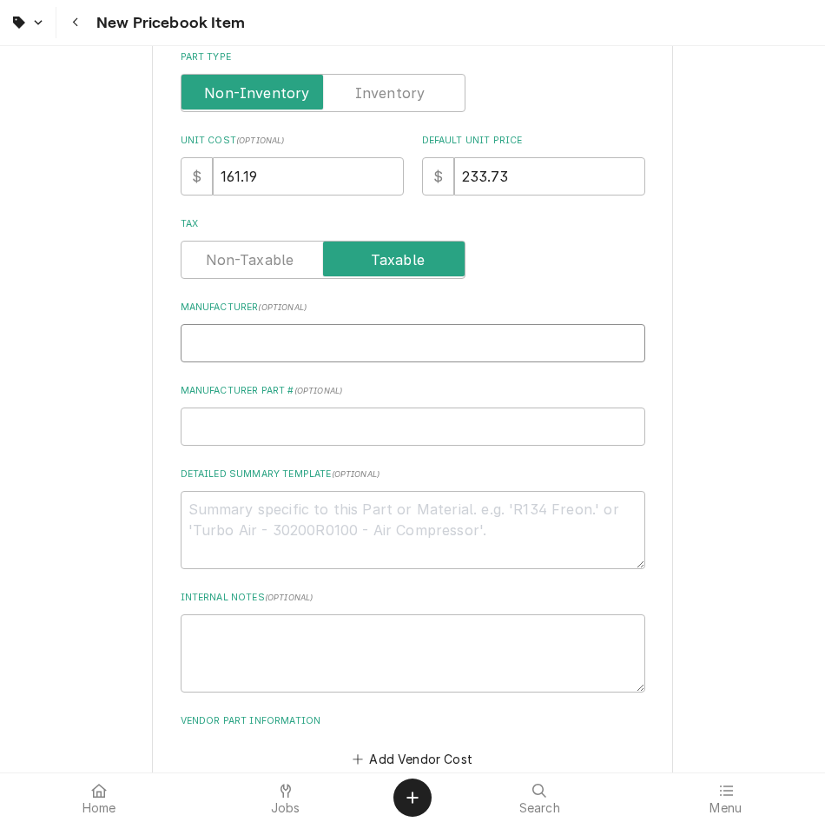
click at [353, 330] on input "Manufacturer ( optional )" at bounding box center [413, 343] width 465 height 38
type textarea "x"
type input "R"
type textarea "x"
type input "RR"
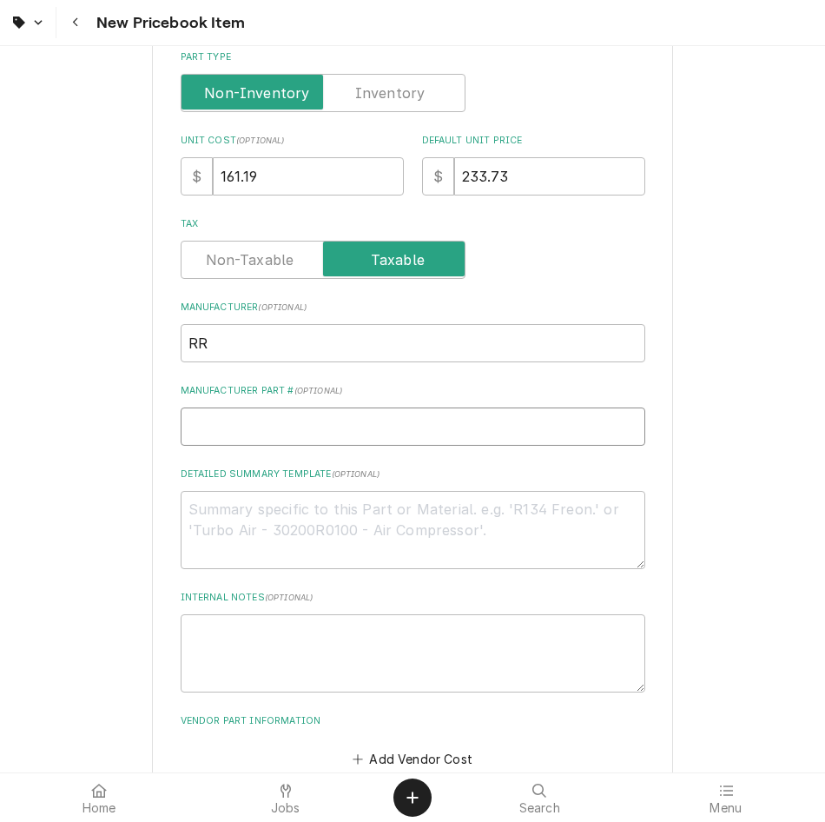
click at [261, 444] on input "Manufacturer Part # ( optional )" at bounding box center [413, 426] width 465 height 38
click at [294, 417] on input "Manufacturer Part # ( optional )" at bounding box center [413, 426] width 465 height 38
paste input "RR 6801"
type textarea "x"
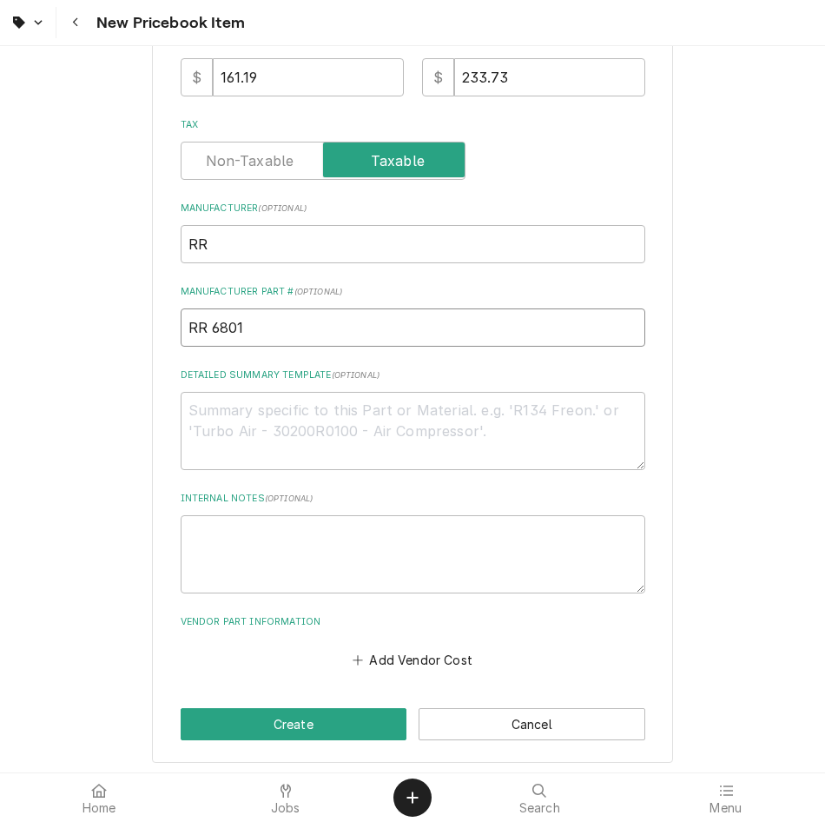
scroll to position [538, 0]
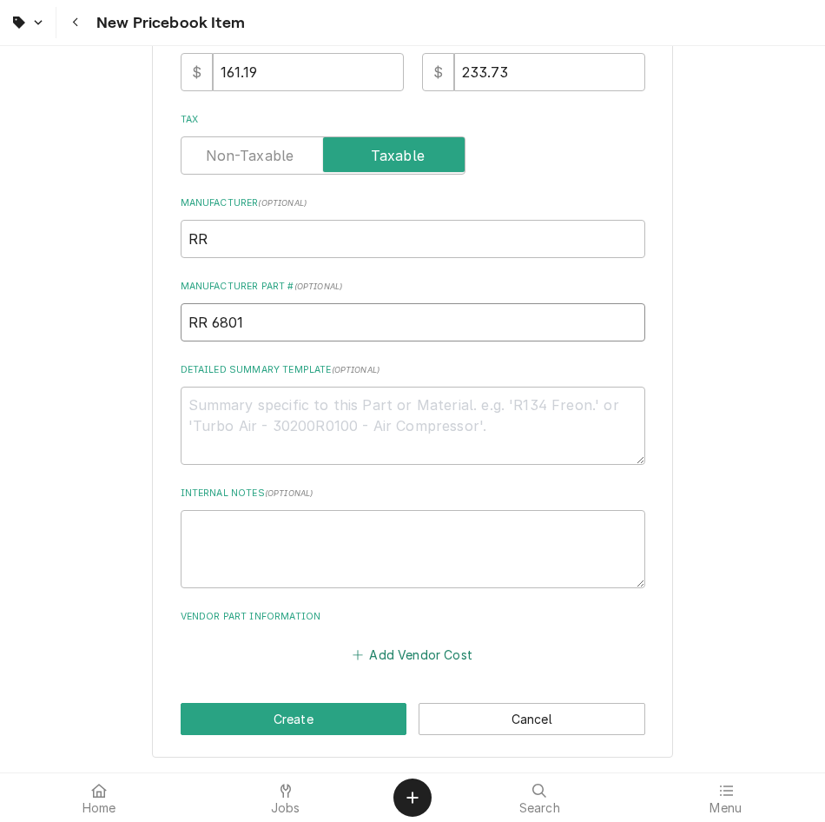
type input "RR 6801"
click at [418, 647] on button "Add Vendor Cost" at bounding box center [413, 654] width 126 height 24
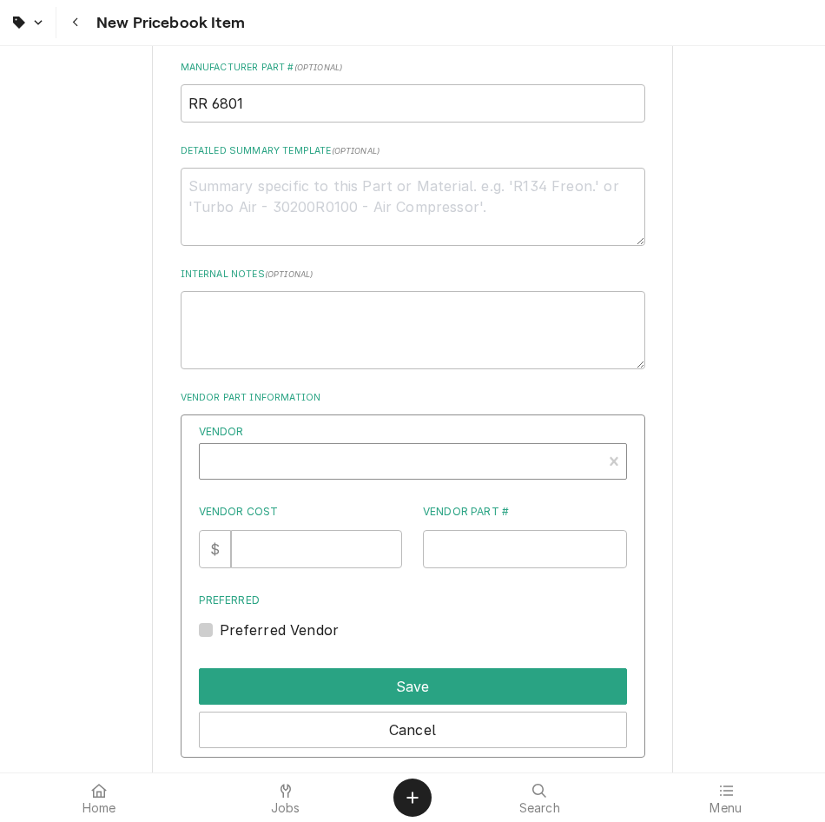
scroll to position [763, 0]
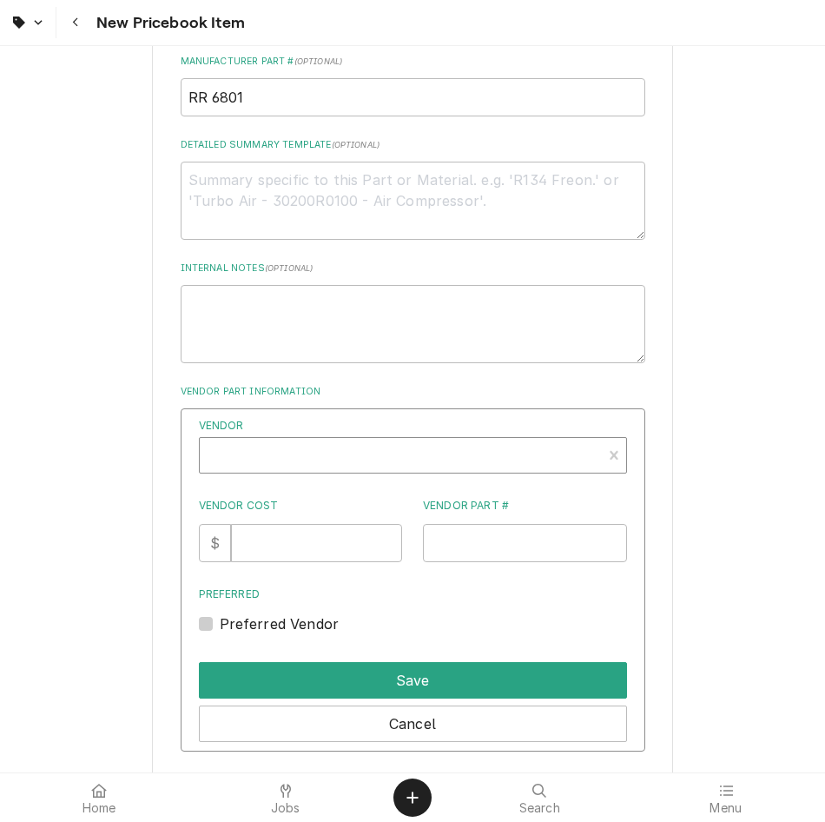
type textarea "x"
click at [398, 454] on div "Vendor" at bounding box center [400, 462] width 385 height 42
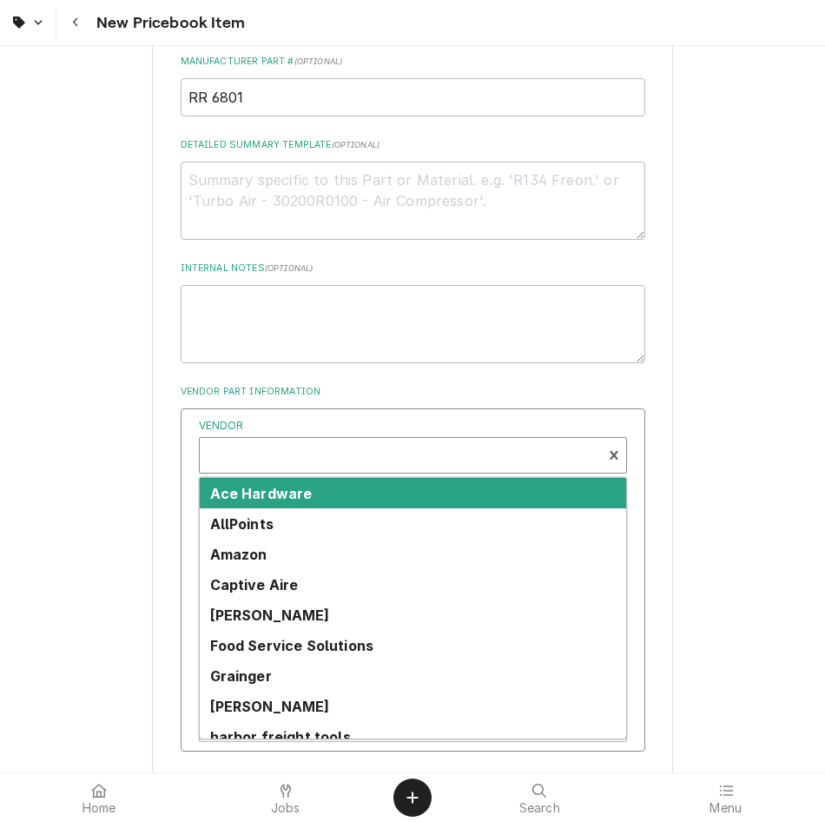
scroll to position [5, 0]
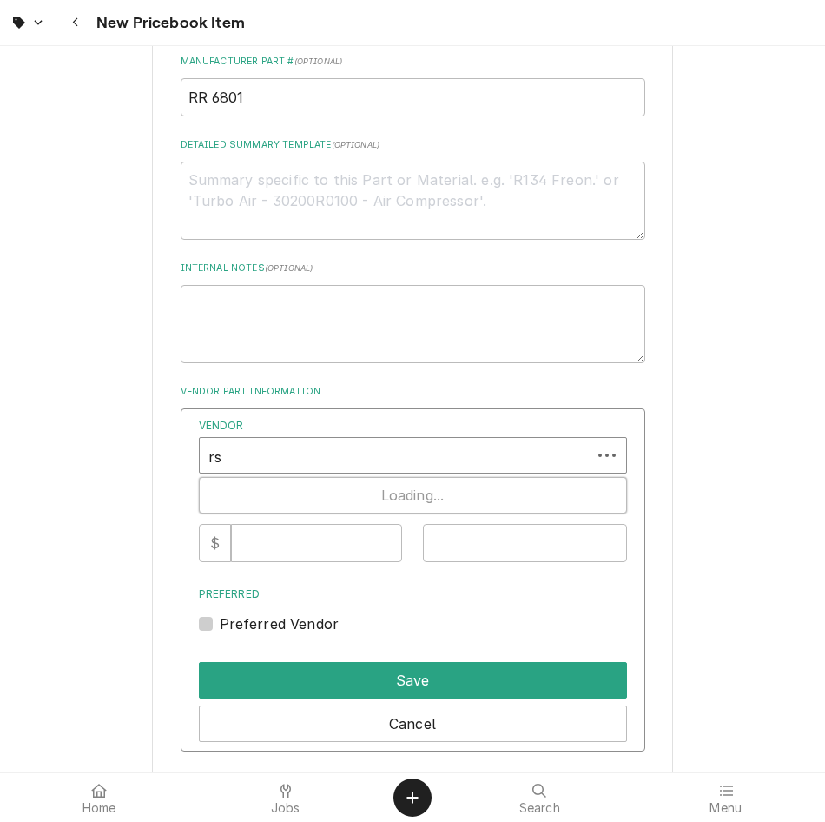
type input "rsd"
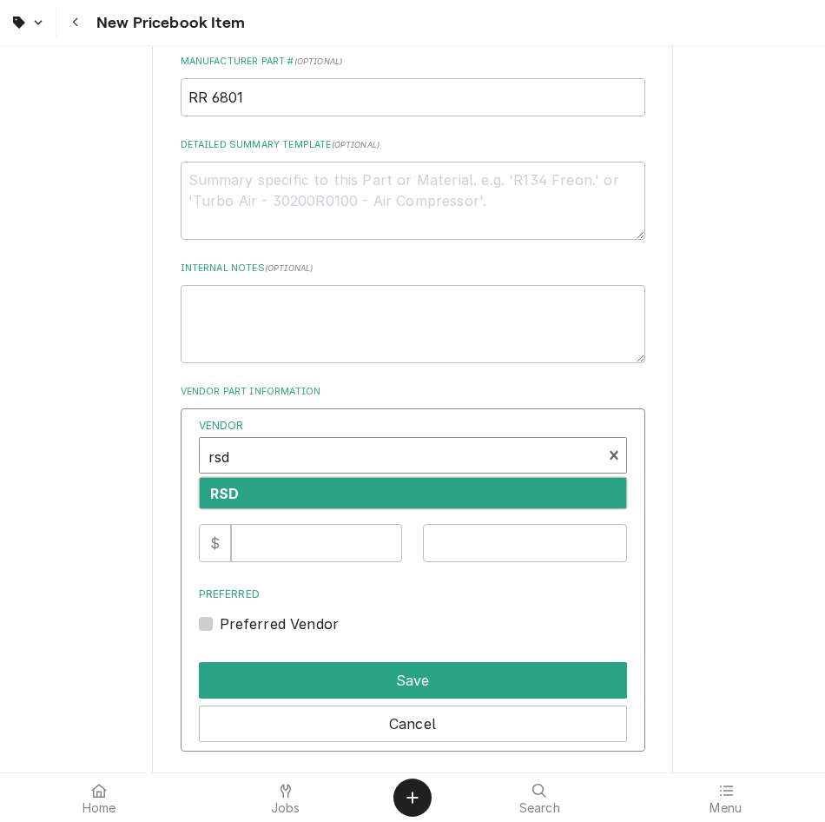
click at [314, 500] on div "RSD" at bounding box center [413, 493] width 426 height 30
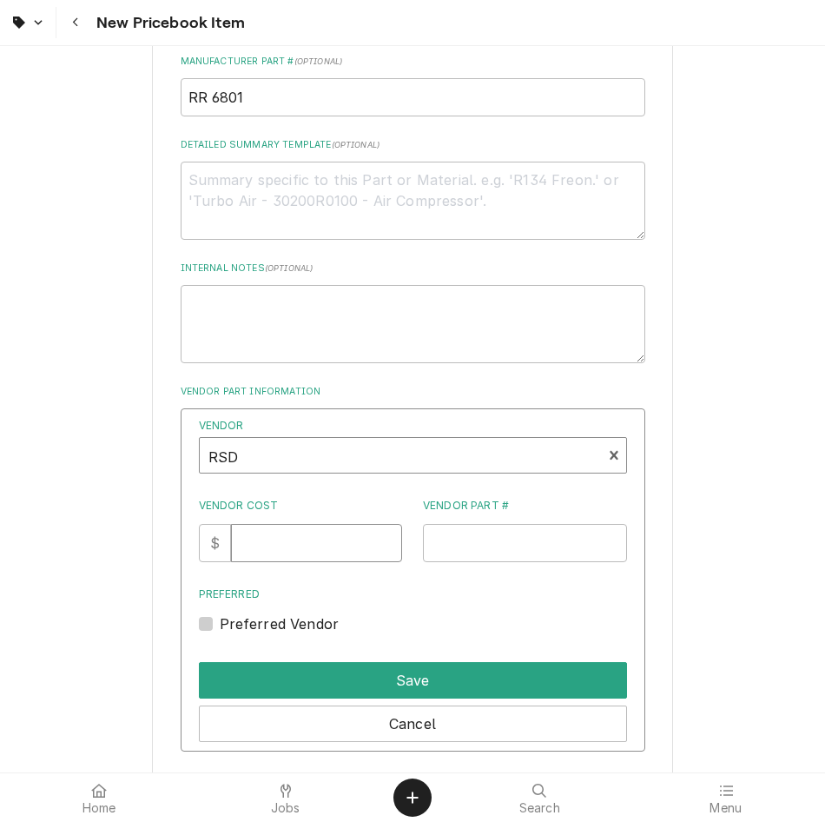
click at [307, 547] on input "Vendor Cost" at bounding box center [316, 543] width 171 height 38
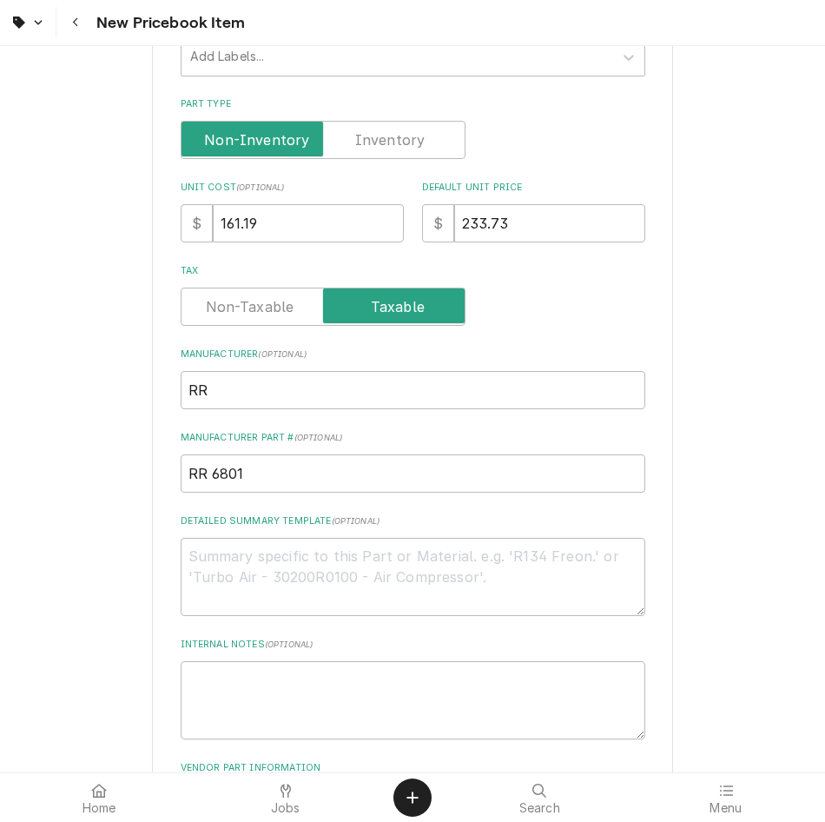
scroll to position [386, 0]
click at [315, 213] on input "161.19" at bounding box center [308, 224] width 191 height 38
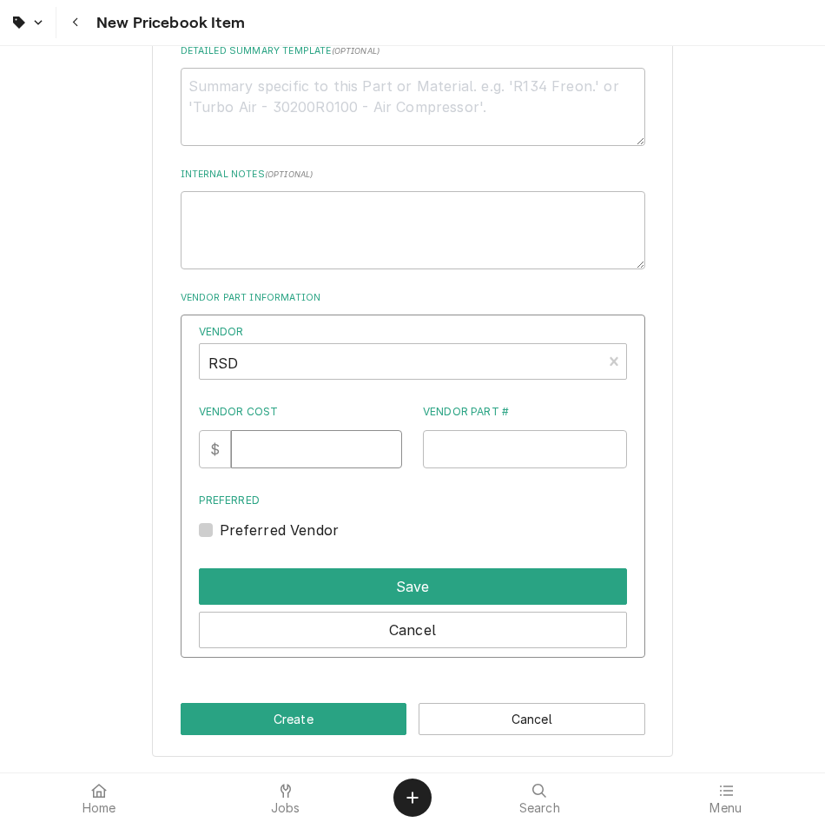
click at [301, 436] on input "Vendor Cost" at bounding box center [316, 449] width 171 height 38
paste input "161.19"
type input "161.19"
click at [478, 439] on input "Vendor Part #" at bounding box center [525, 449] width 204 height 38
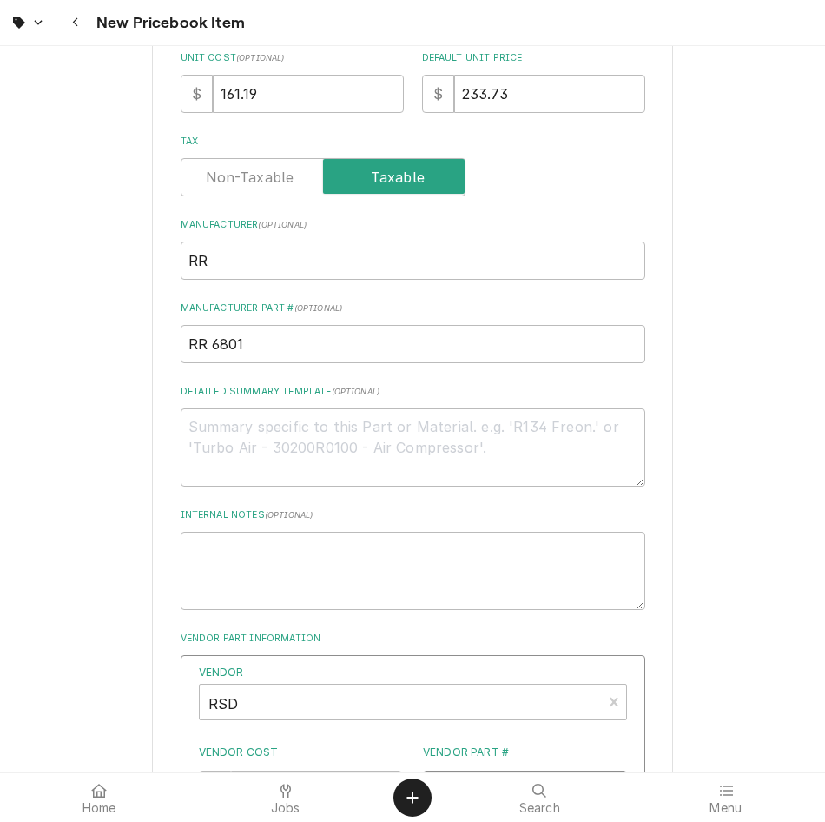
scroll to position [508, 0]
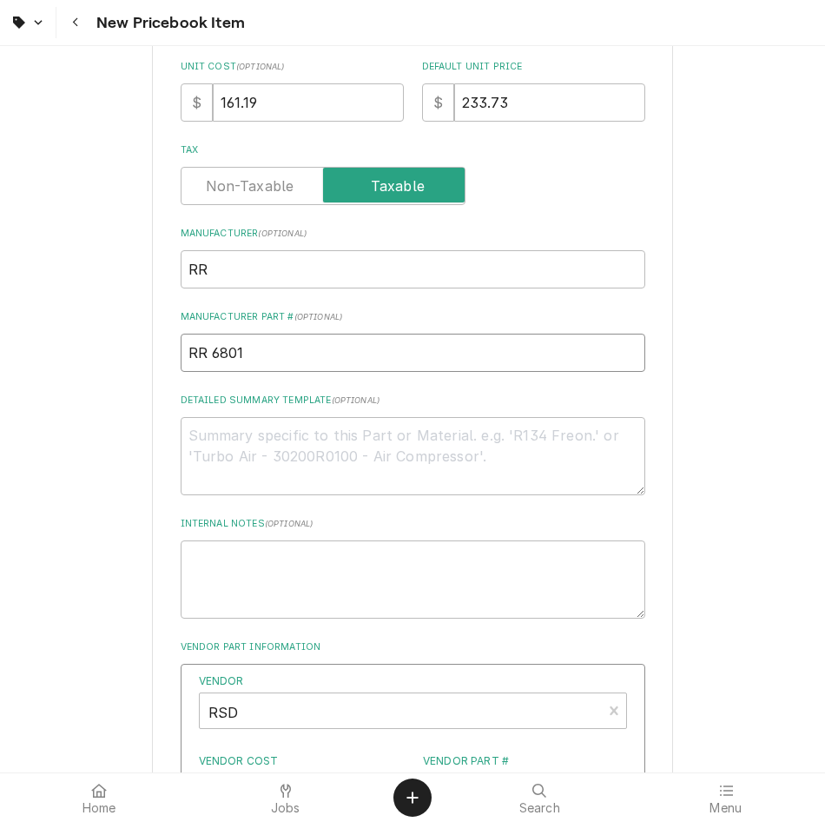
click at [437, 341] on input "RR 6801" at bounding box center [413, 353] width 465 height 38
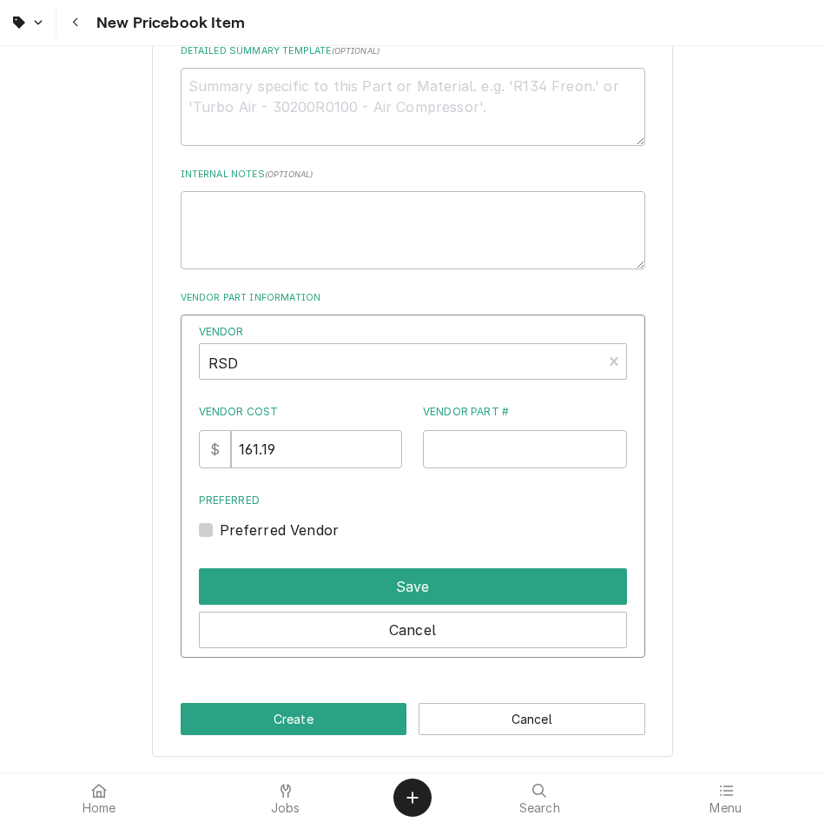
click at [485, 426] on div "Vendor Part #" at bounding box center [525, 436] width 204 height 64
click at [485, 439] on input "Vendor Part #" at bounding box center [525, 449] width 204 height 38
paste input "RR 6801"
type input "RR 6801"
click at [220, 523] on label "Preferred Vendor" at bounding box center [280, 529] width 120 height 21
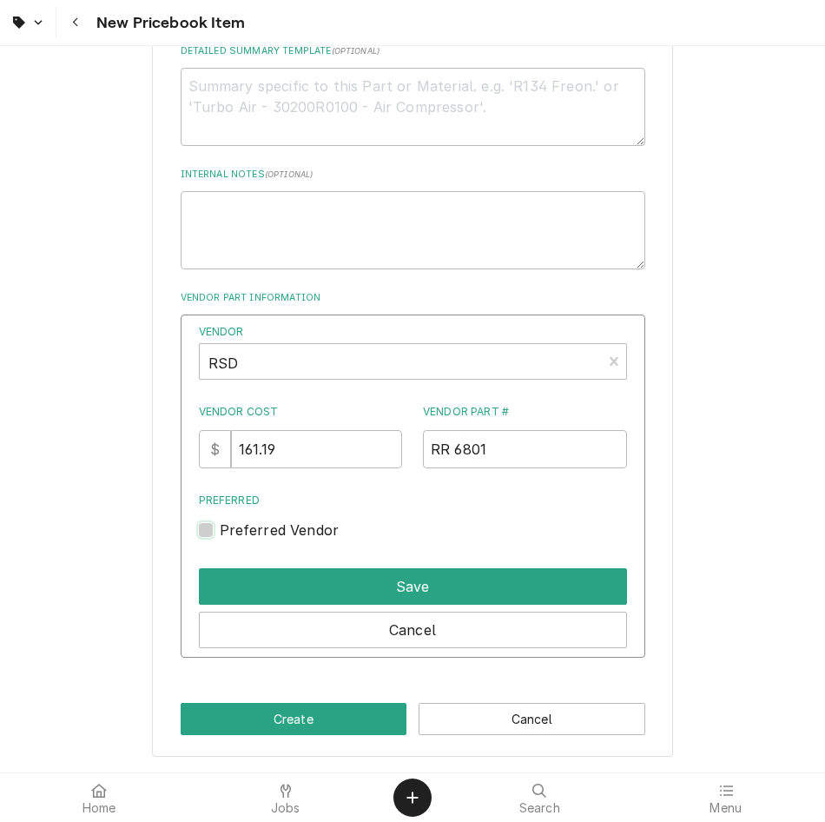
click at [220, 523] on input "Preferred" at bounding box center [434, 538] width 428 height 38
checkbox input "true"
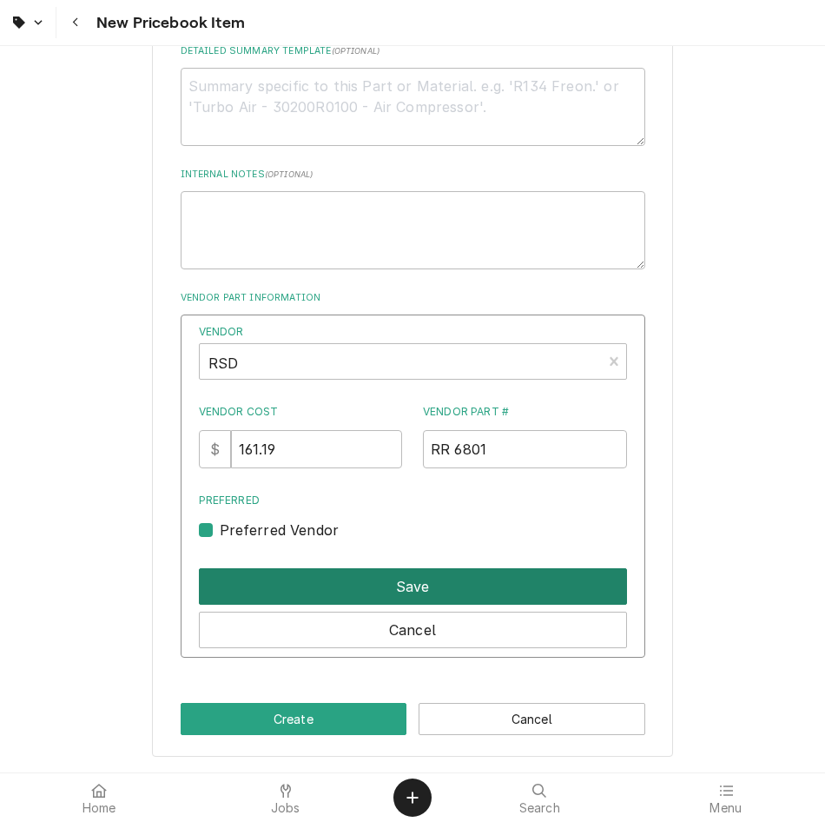
click at [346, 586] on button "Save" at bounding box center [413, 586] width 428 height 36
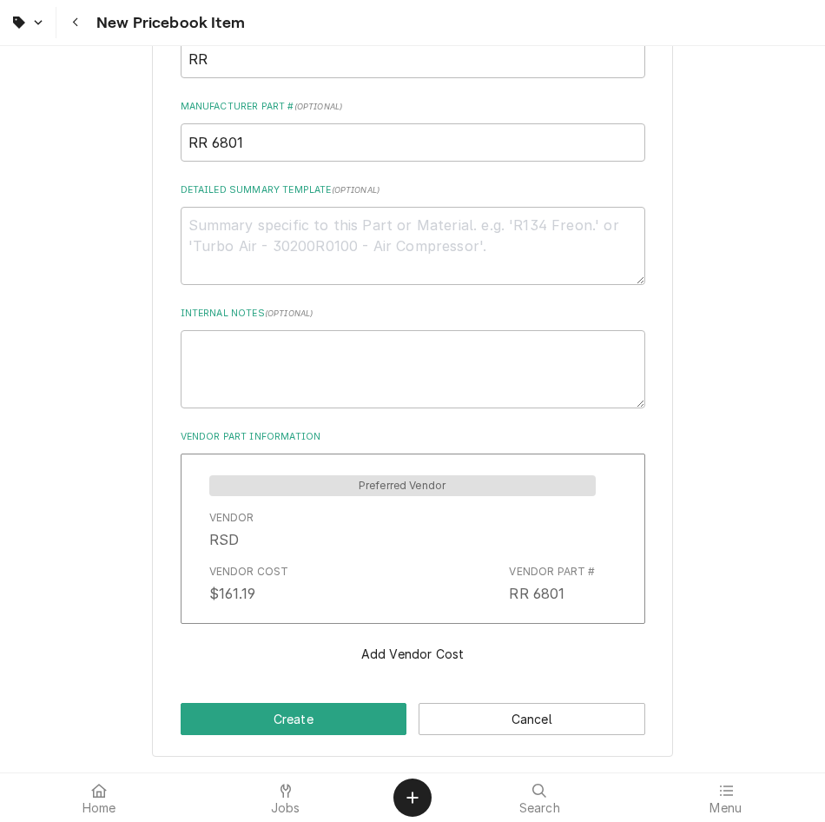
scroll to position [718, 0]
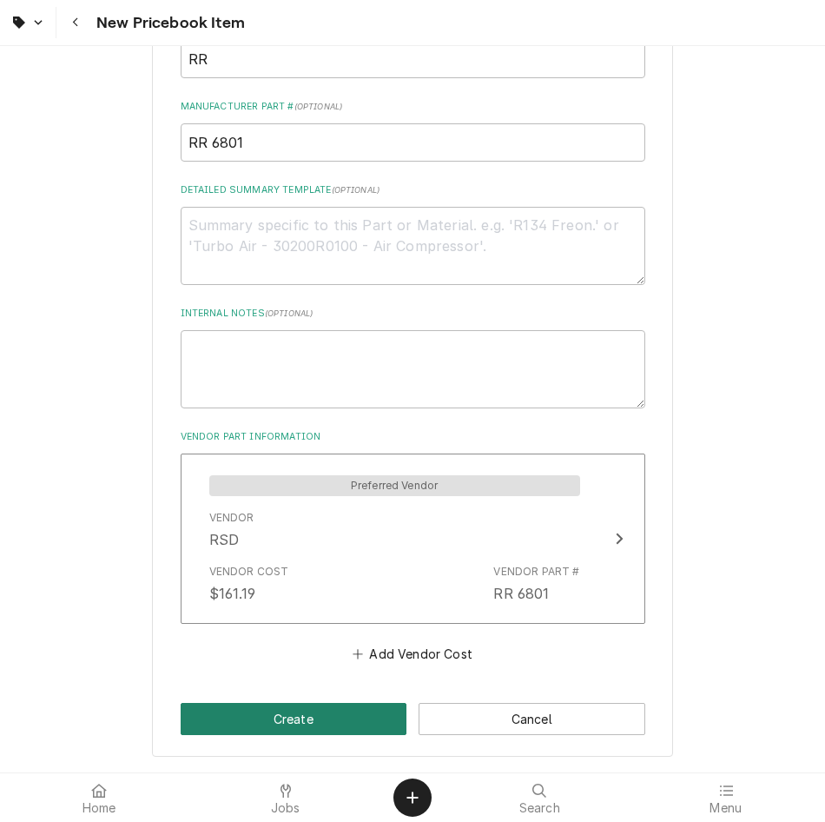
click at [354, 718] on button "Create" at bounding box center [294, 719] width 227 height 32
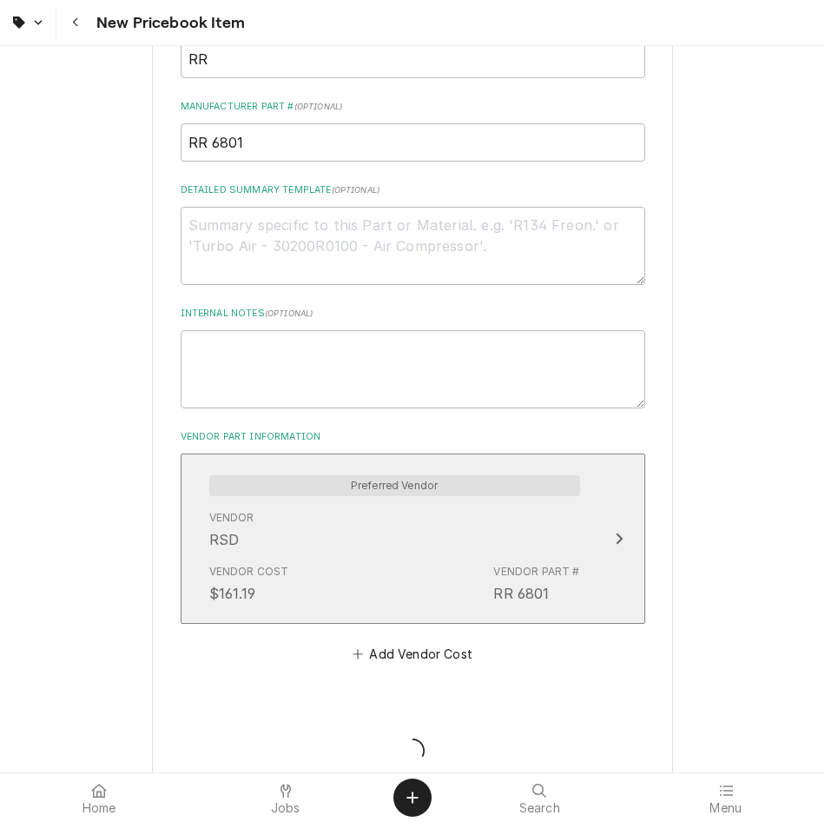
type textarea "x"
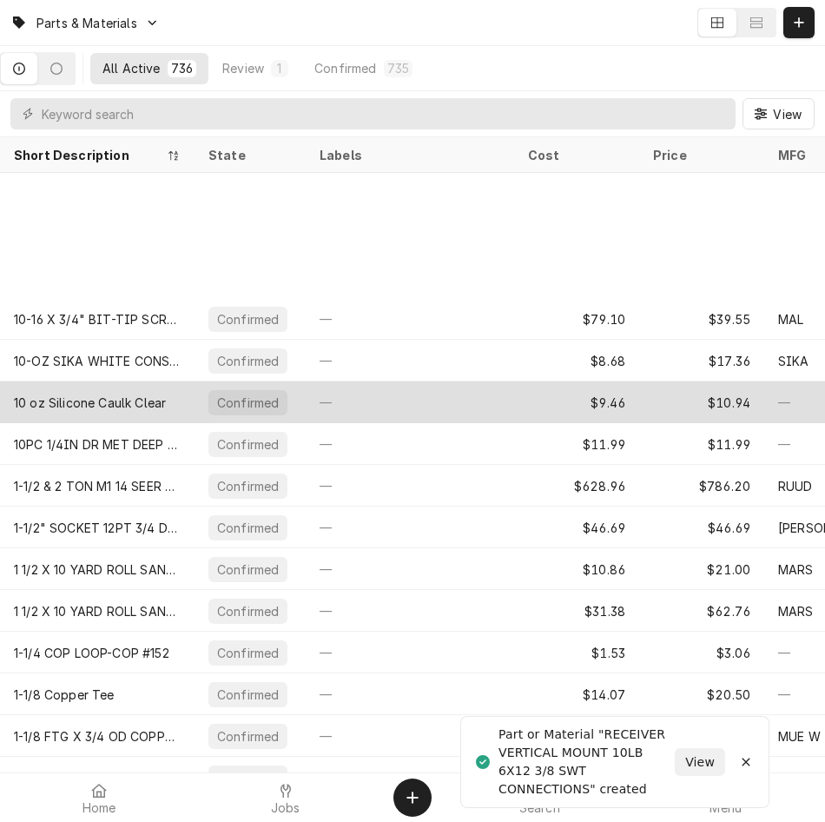
scroll to position [198, 0]
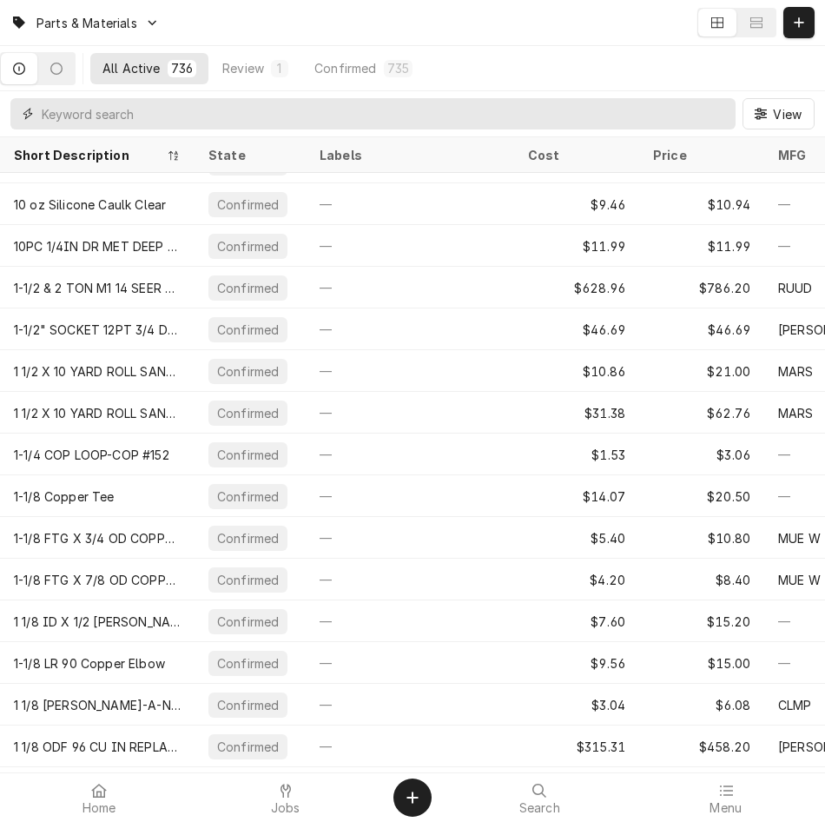
click at [565, 107] on input "Dynamic Content Wrapper" at bounding box center [384, 113] width 685 height 31
click at [503, 96] on div "View" at bounding box center [412, 113] width 825 height 45
click at [507, 110] on input "Dynamic Content Wrapper" at bounding box center [384, 113] width 685 height 31
paste input "JB A31136"
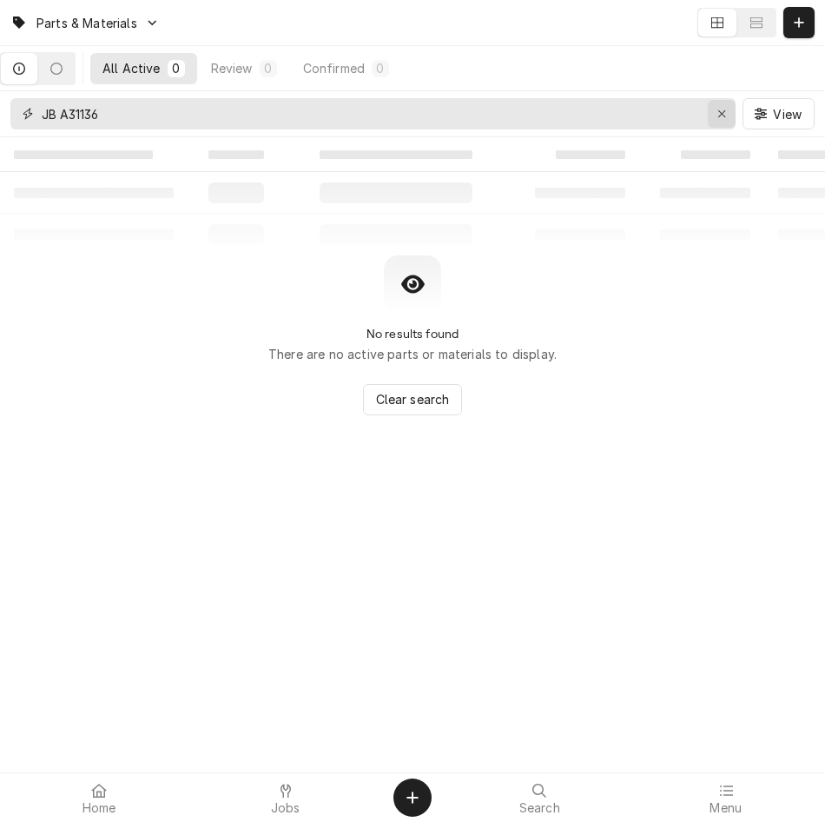
type input "JB A31136"
click at [728, 113] on div "Erase input" at bounding box center [721, 113] width 17 height 17
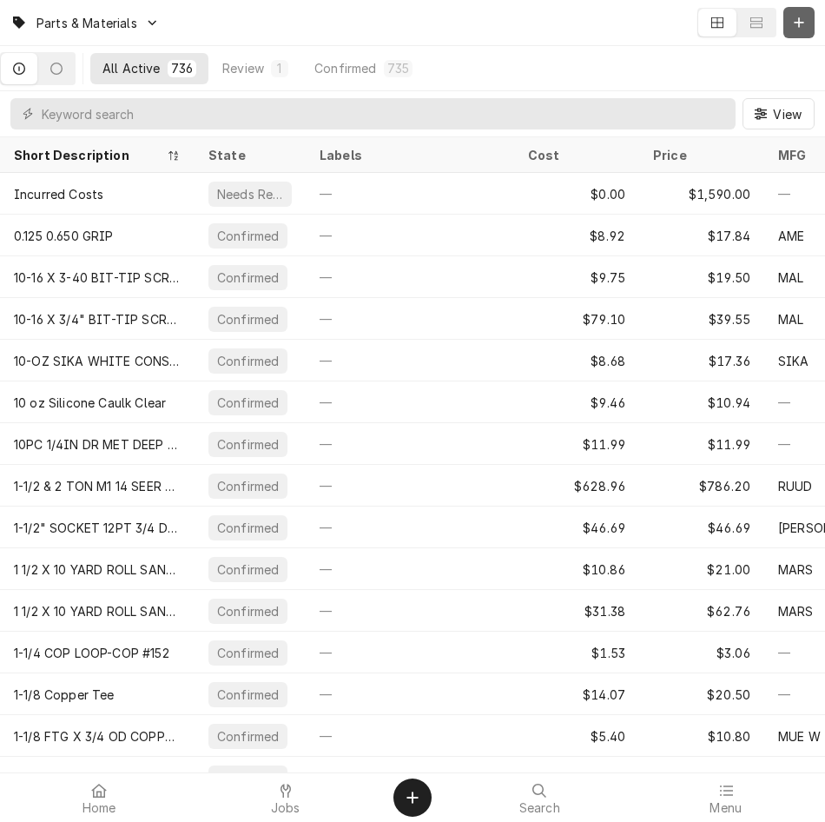
click at [798, 31] on button "Dynamic Content Wrapper" at bounding box center [798, 22] width 31 height 31
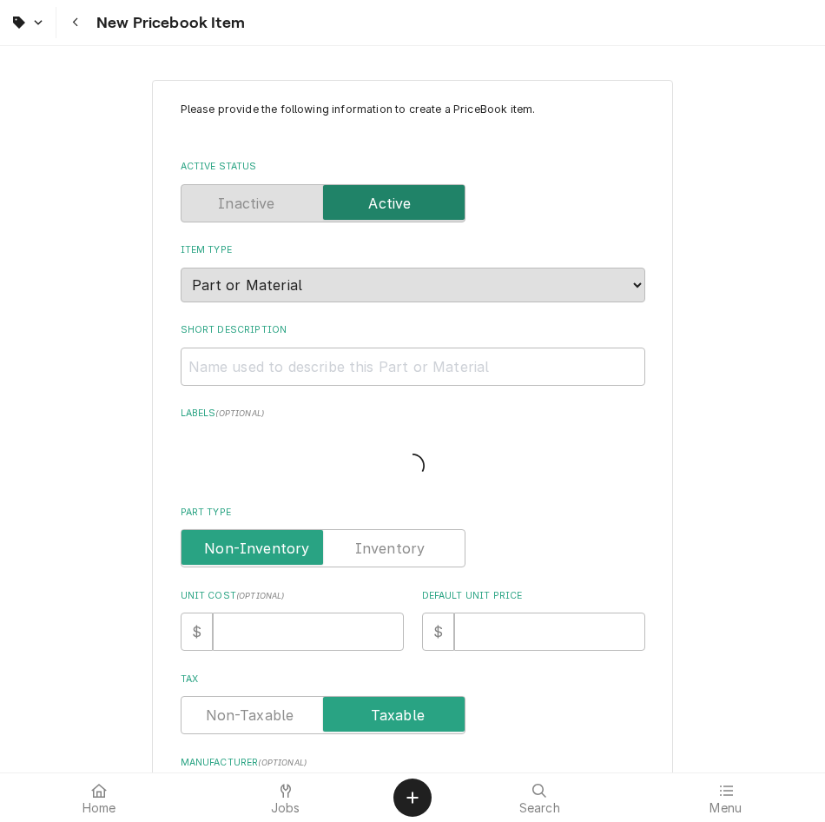
type textarea "x"
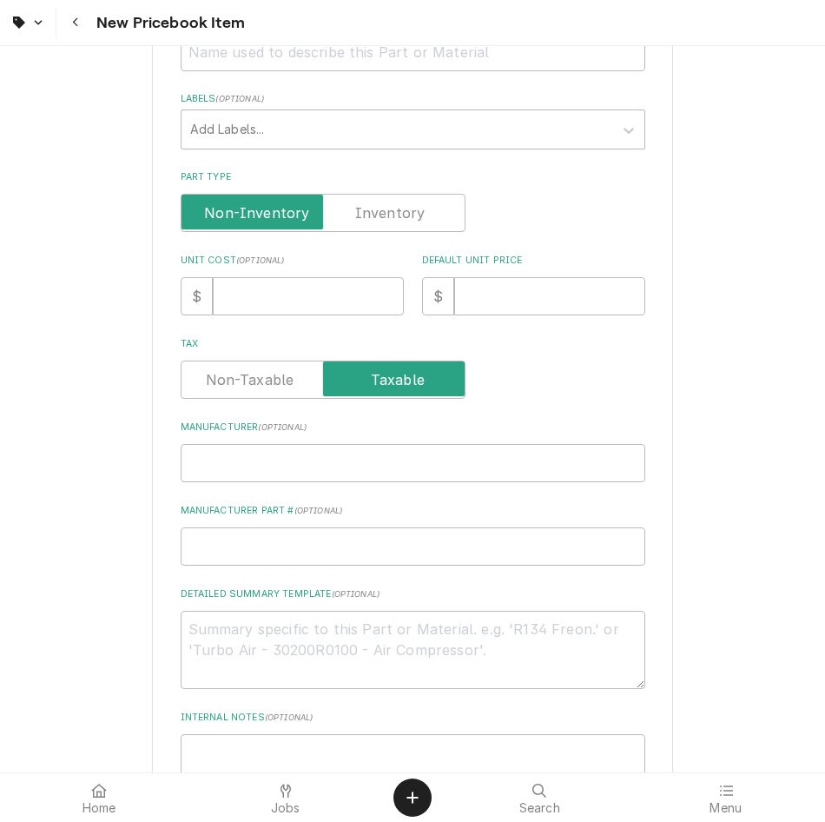
scroll to position [362, 0]
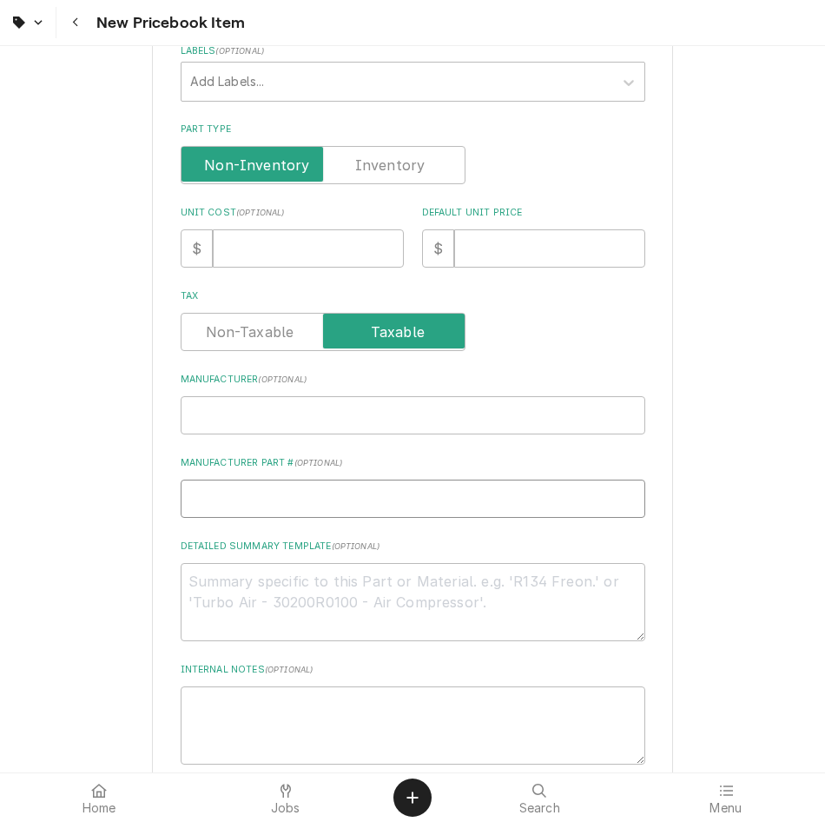
click at [352, 494] on input "Manufacturer Part # ( optional )" at bounding box center [413, 498] width 465 height 38
paste input "JB A31136"
type input "JB A31136"
type textarea "x"
type input "JB A31136"
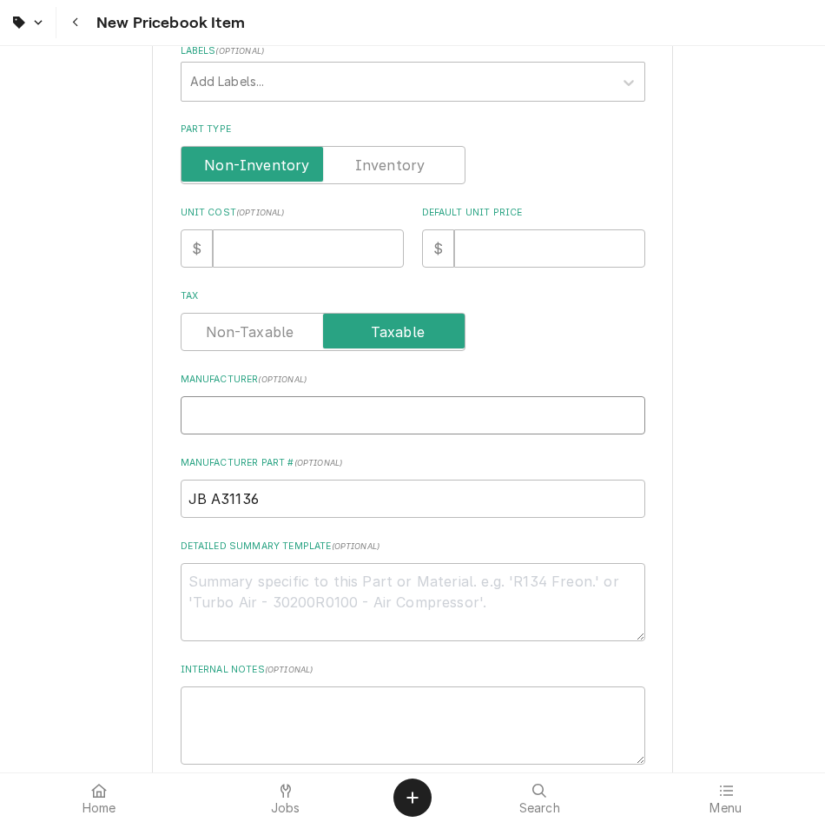
click at [368, 409] on input "Manufacturer ( optional )" at bounding box center [413, 415] width 465 height 38
type input "J"
type textarea "x"
type input "JV"
type textarea "x"
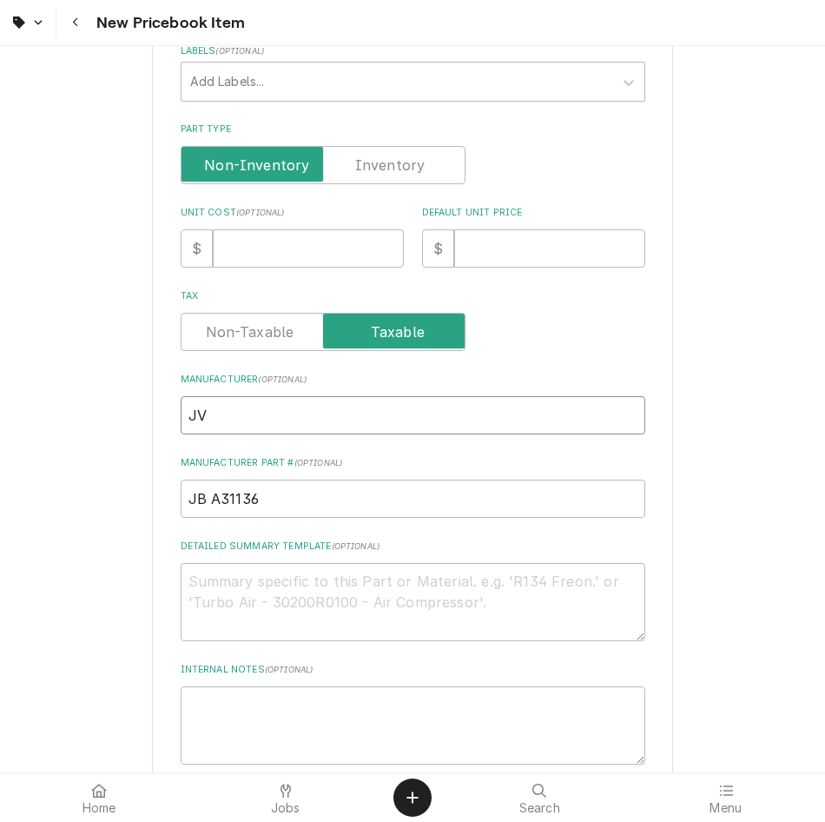
type input "J"
type textarea "x"
type input "JB"
type textarea "x"
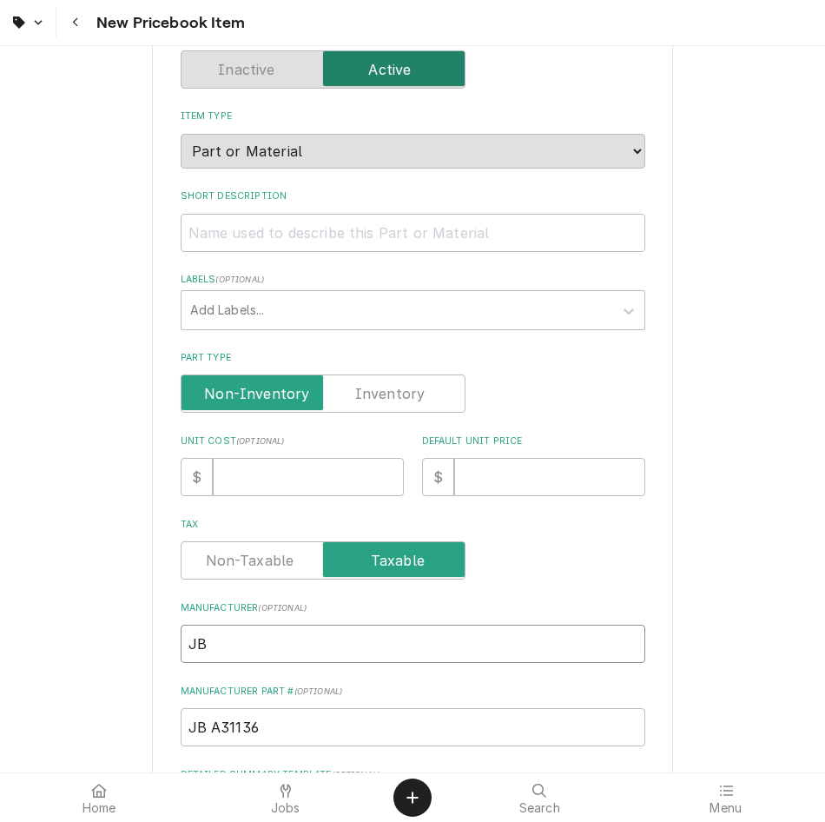
scroll to position [126, 0]
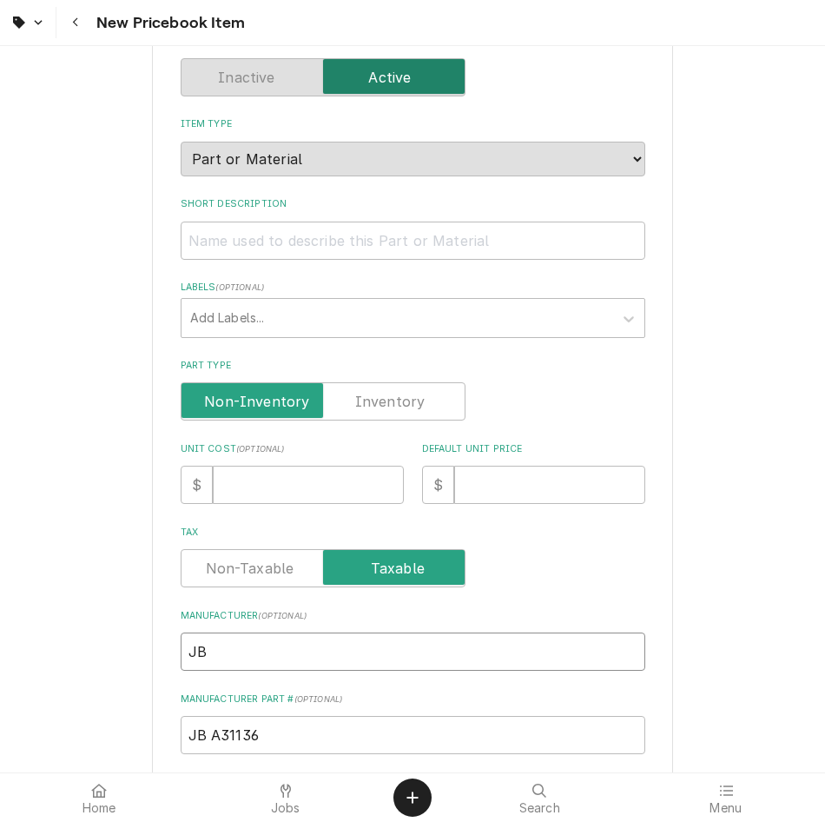
type input "JB"
click at [409, 240] on input "Short Description" at bounding box center [413, 240] width 465 height 38
click at [422, 248] on input "Short Description" at bounding box center [413, 240] width 465 height 38
paste input "3/8 OD COPPER BRAZE TEES 3 PACK"
type input "3/8 OD COPPER BRAZE TEES 3 PACK"
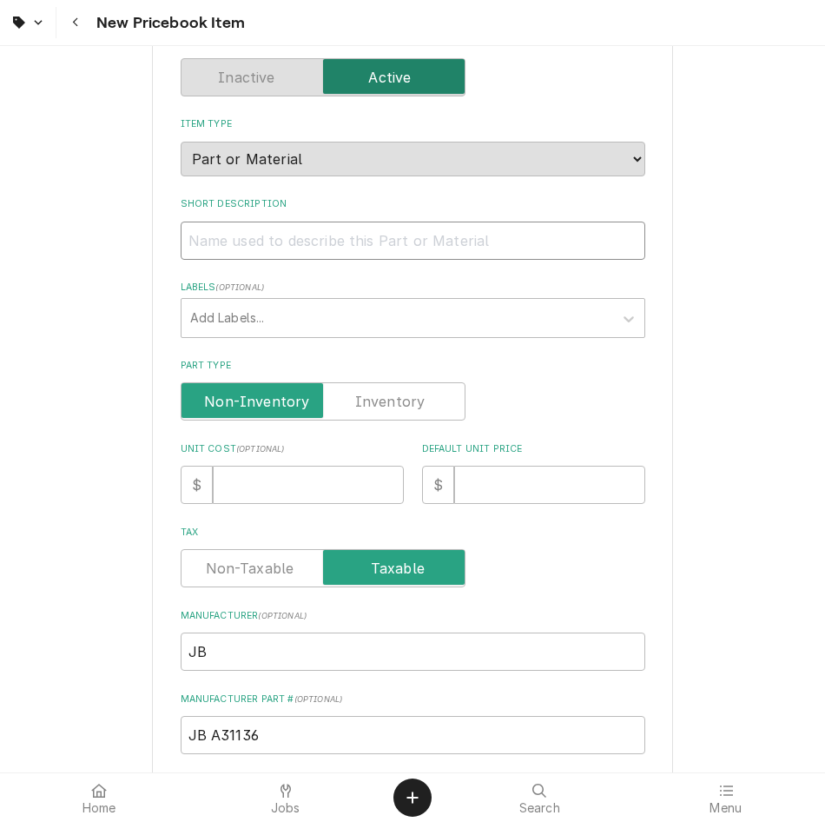
type textarea "x"
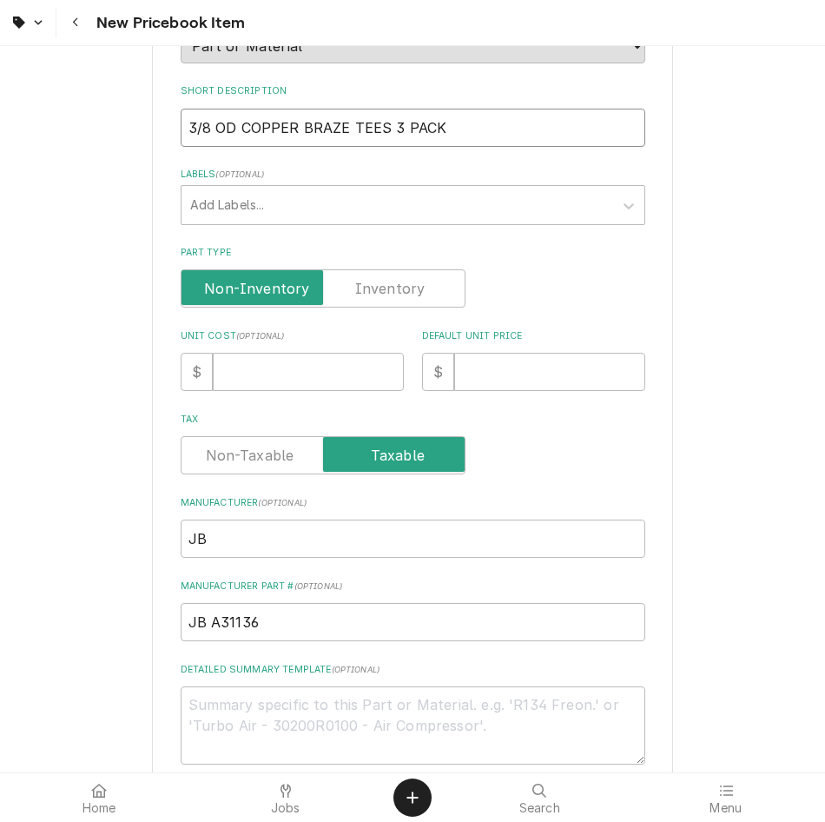
scroll to position [240, 0]
type input "3/8 OD COPPER BRAZE TEES 3 PACK"
click at [356, 389] on input "Unit Cost ( optional )" at bounding box center [308, 371] width 191 height 38
type input "2"
type textarea "x"
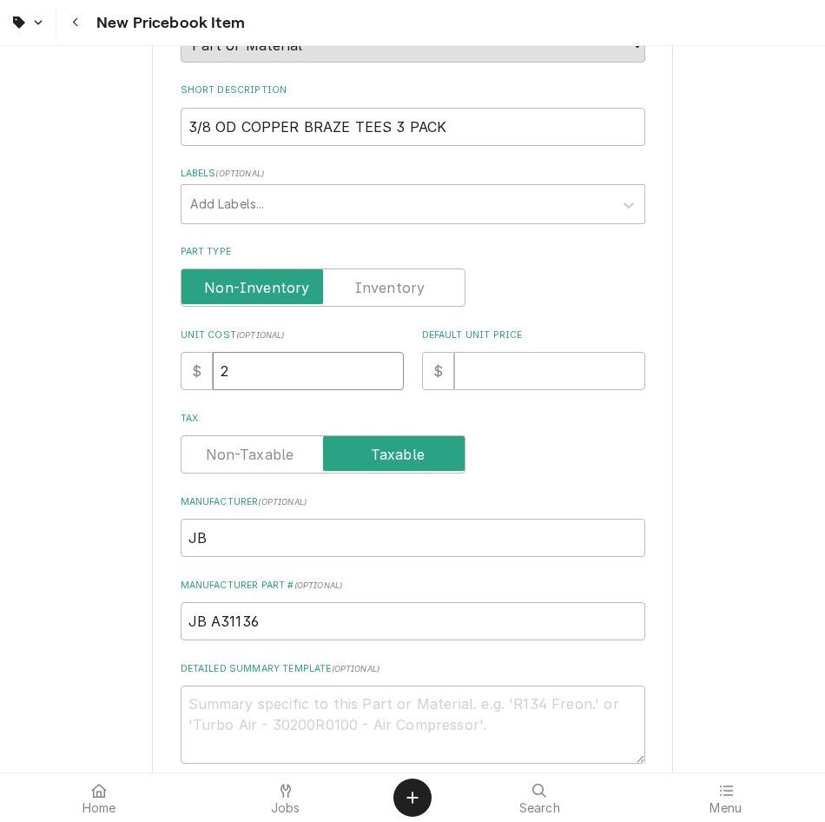
type input "20"
type textarea "x"
type input "20.6"
type textarea "x"
type input "20.69"
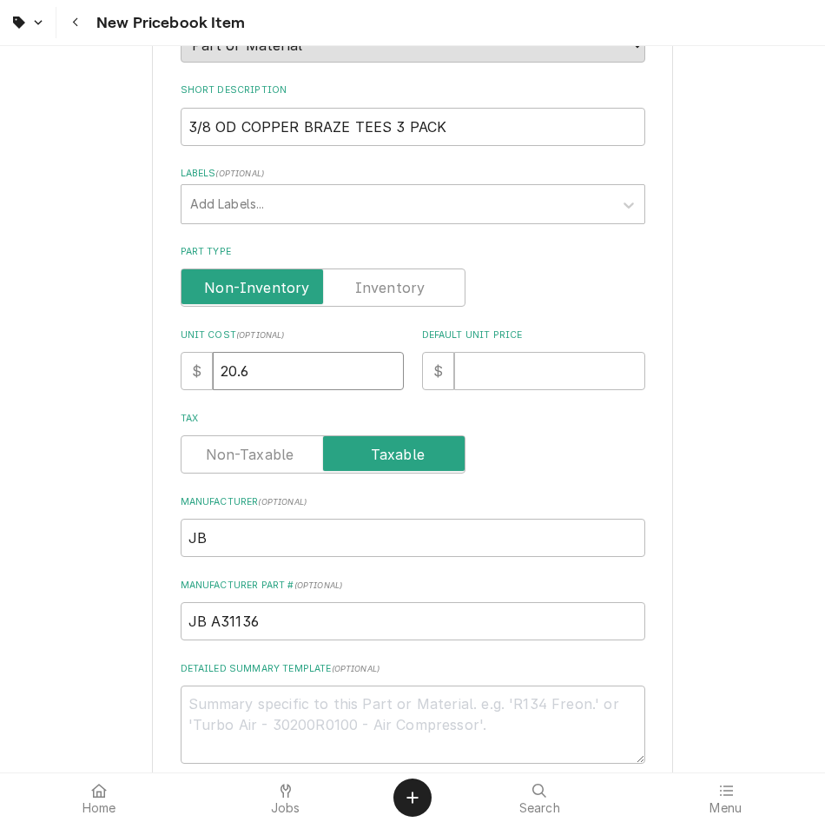
type textarea "x"
type input "20.69"
click at [575, 372] on input "Default Unit Price" at bounding box center [549, 371] width 191 height 38
type input "4"
type textarea "x"
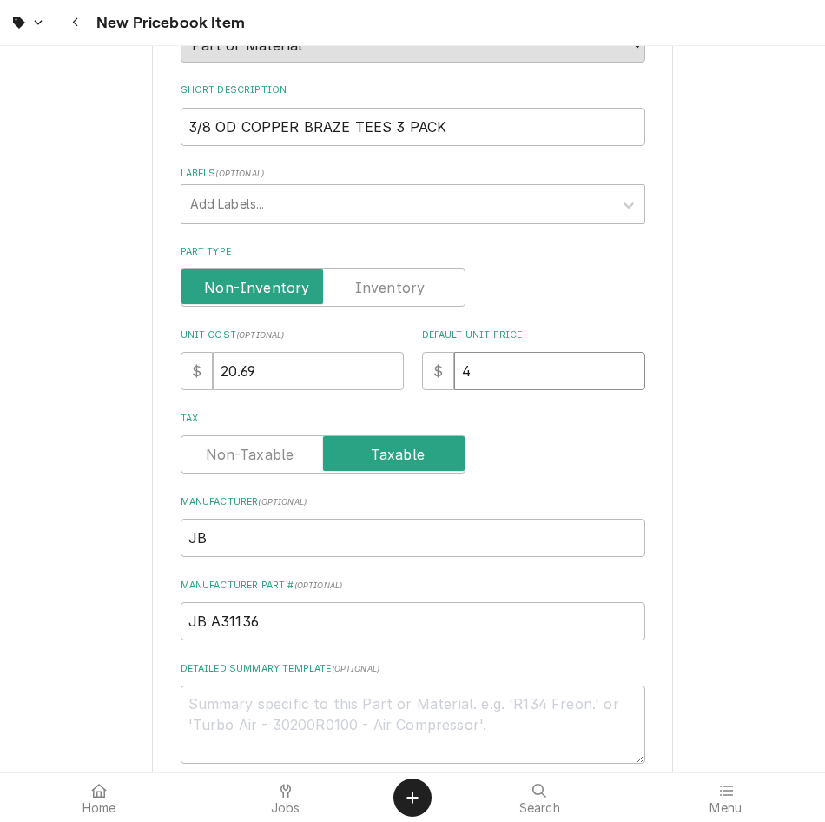
type input "41"
type textarea "x"
type input "41.3"
type textarea "x"
type input "41.38"
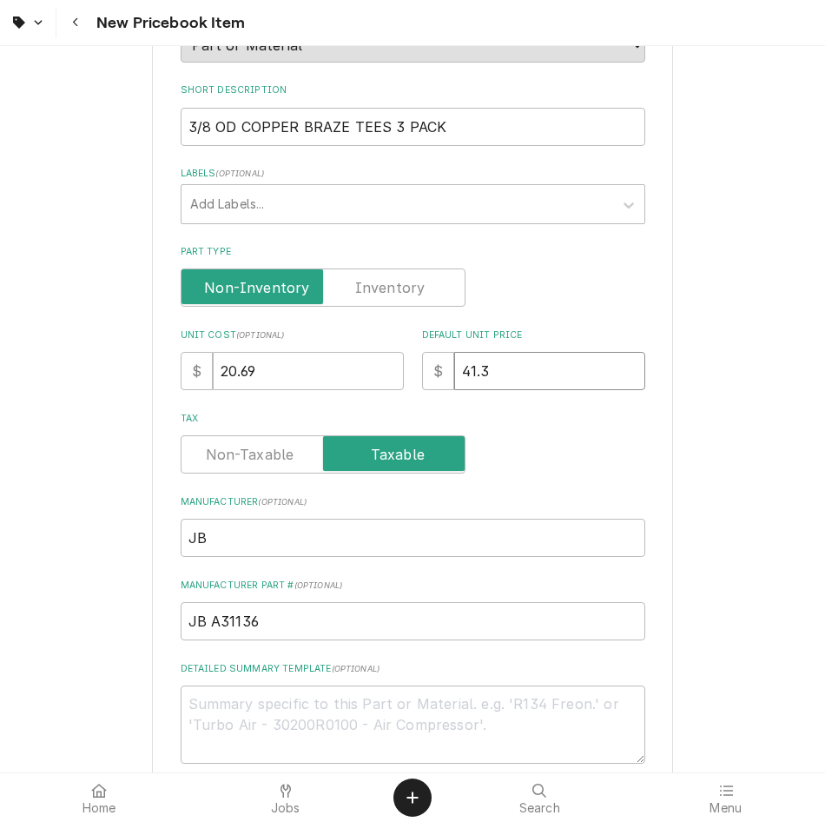
type textarea "x"
type input "41.38"
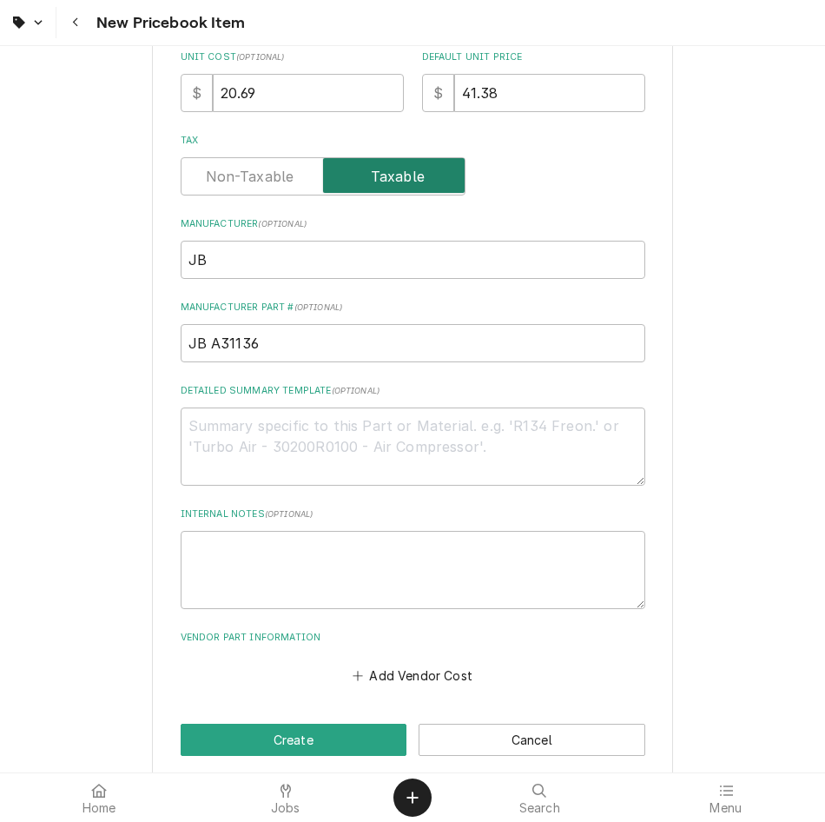
scroll to position [538, 0]
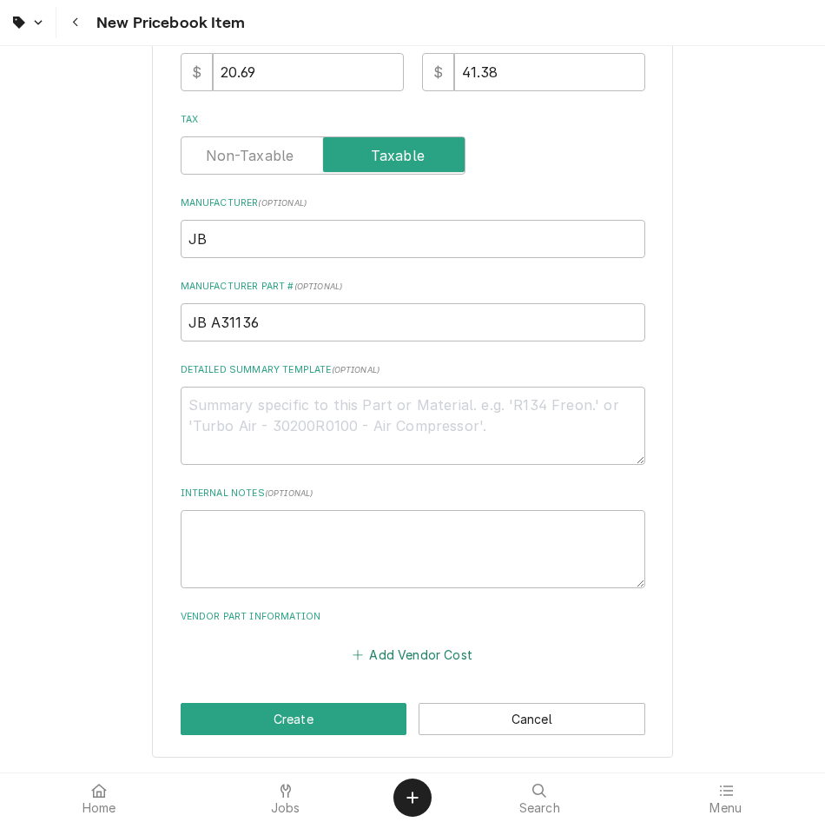
click at [419, 646] on button "Add Vendor Cost" at bounding box center [413, 654] width 126 height 24
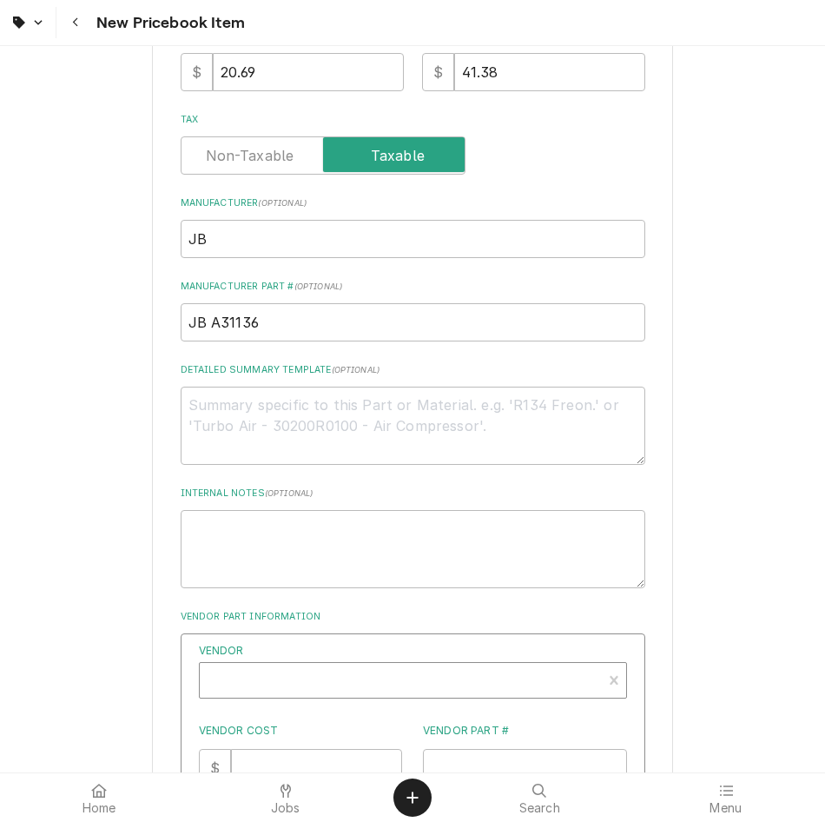
type textarea "x"
click at [405, 683] on div "Vendor" at bounding box center [400, 687] width 385 height 42
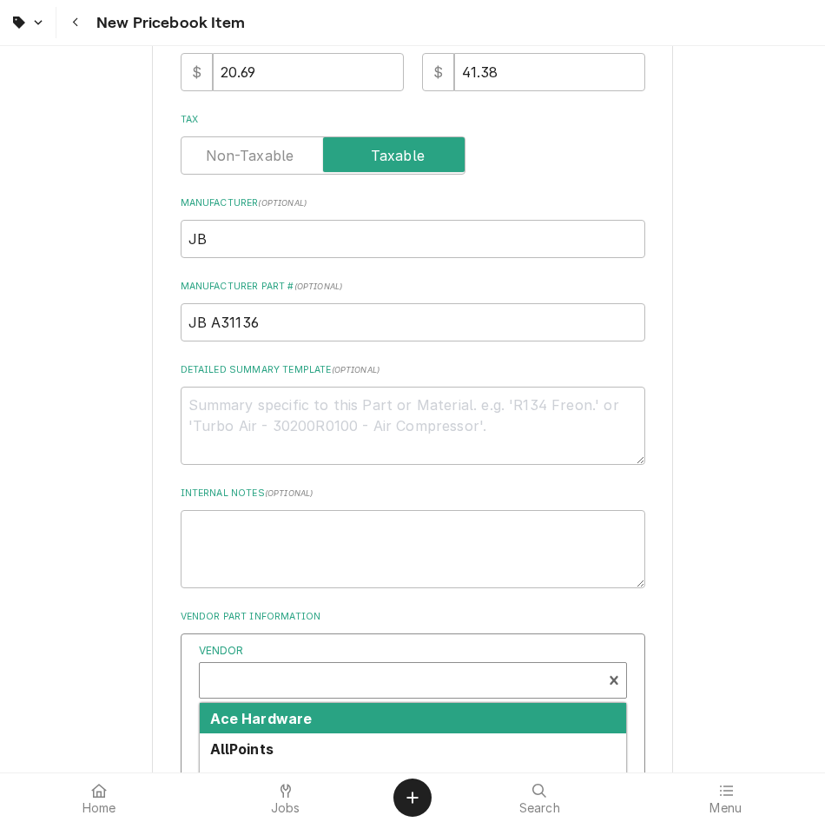
scroll to position [5, 0]
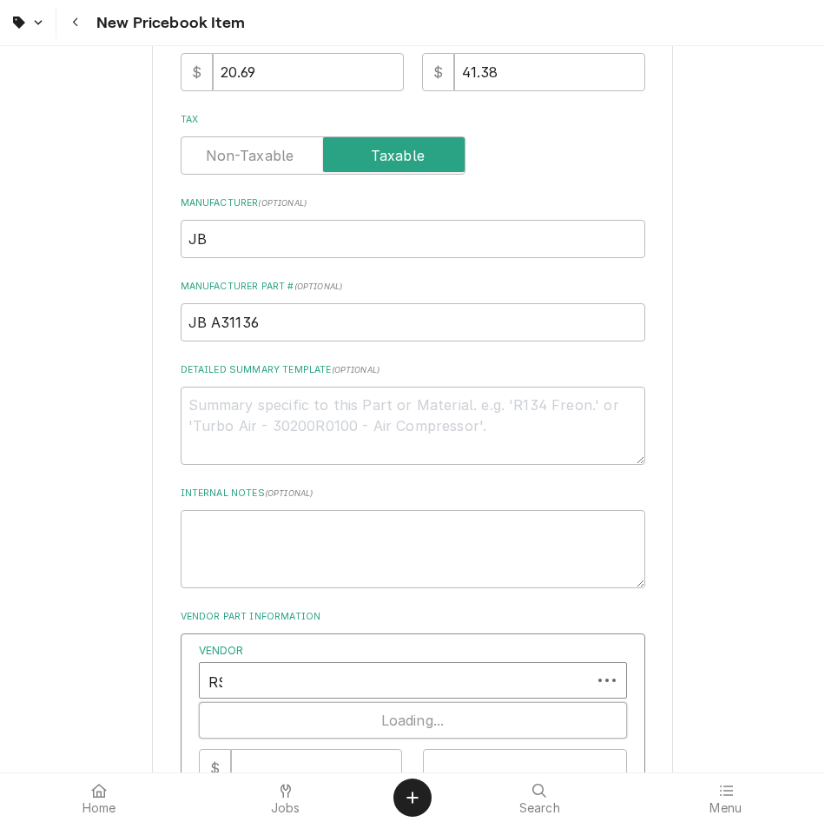
type input "RSD"
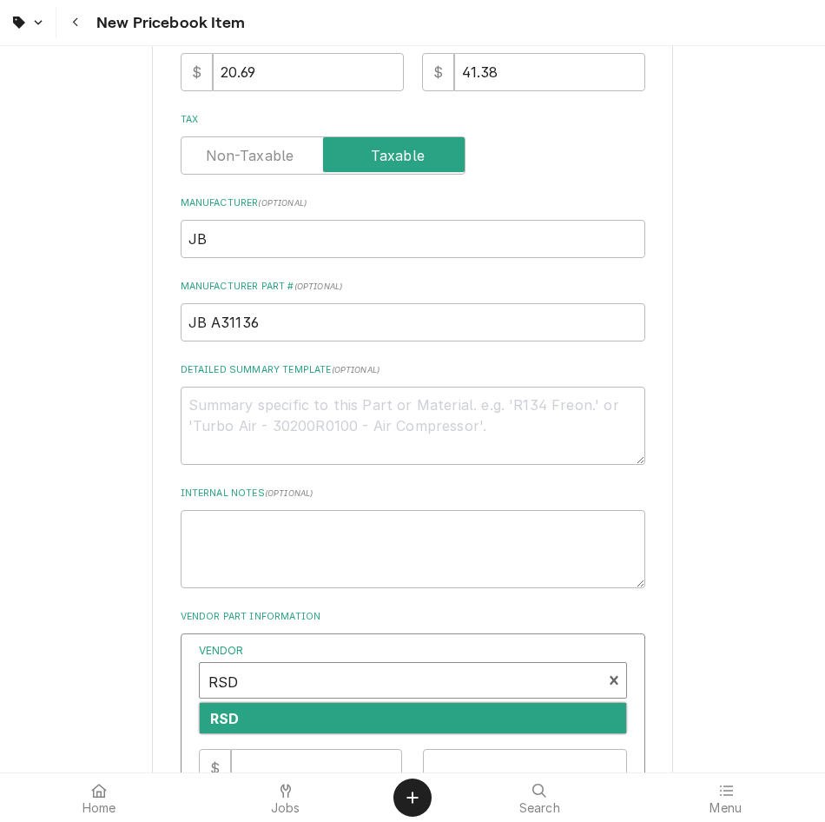
click at [318, 711] on div "RSD" at bounding box center [413, 718] width 426 height 30
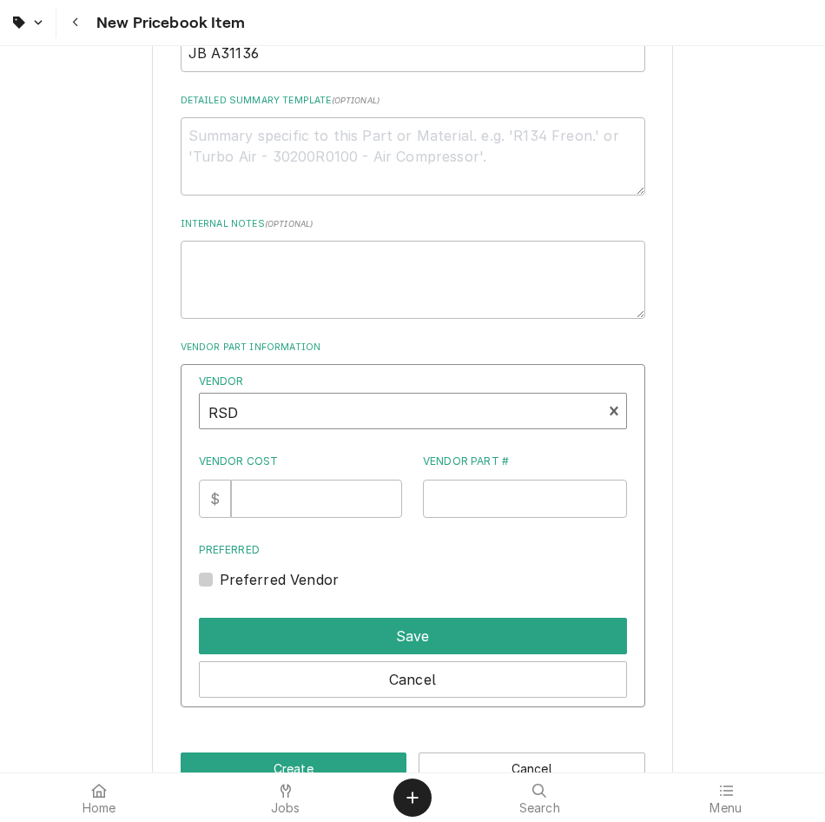
scroll to position [810, 0]
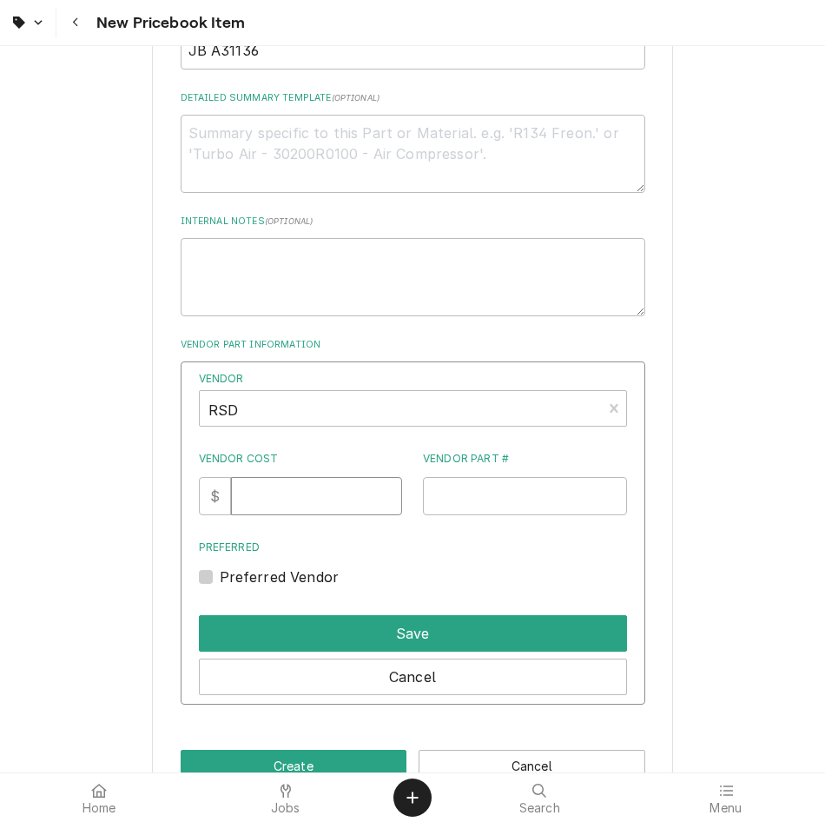
click at [314, 495] on input "Vendor Cost" at bounding box center [316, 496] width 171 height 38
type input "20.69"
click at [470, 502] on input "Vendor Part #" at bounding box center [525, 496] width 204 height 38
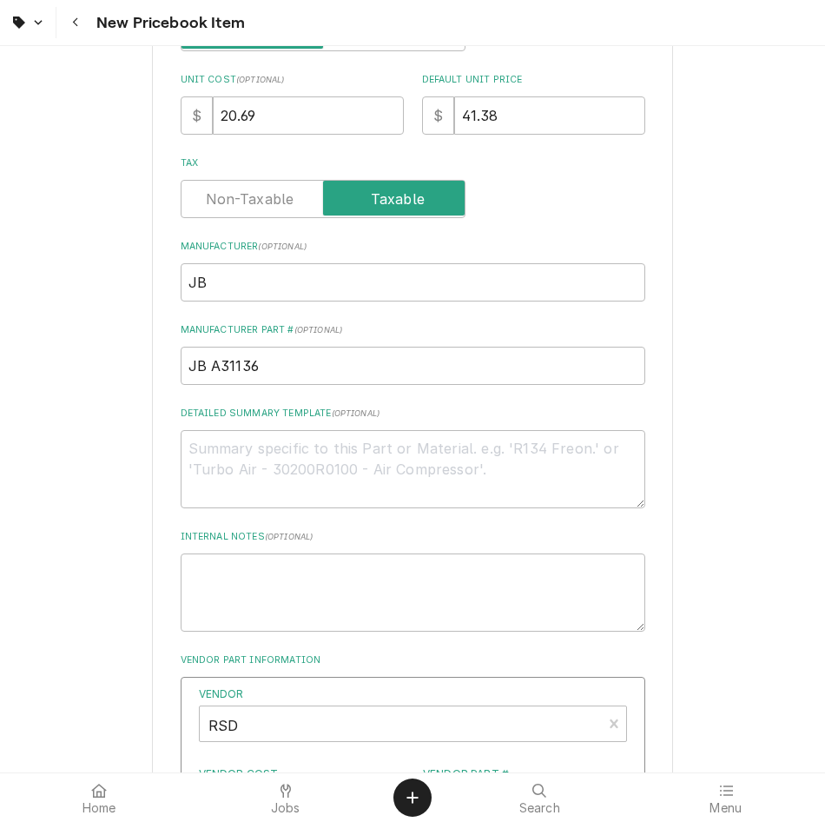
scroll to position [478, 0]
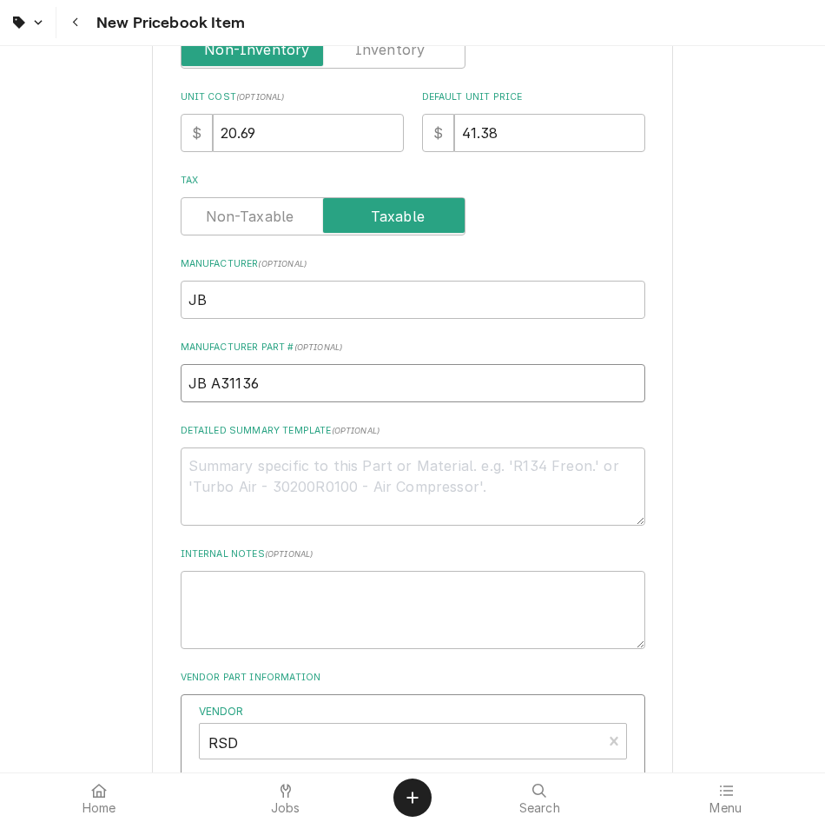
click at [355, 378] on input "JB A31136" at bounding box center [413, 383] width 465 height 38
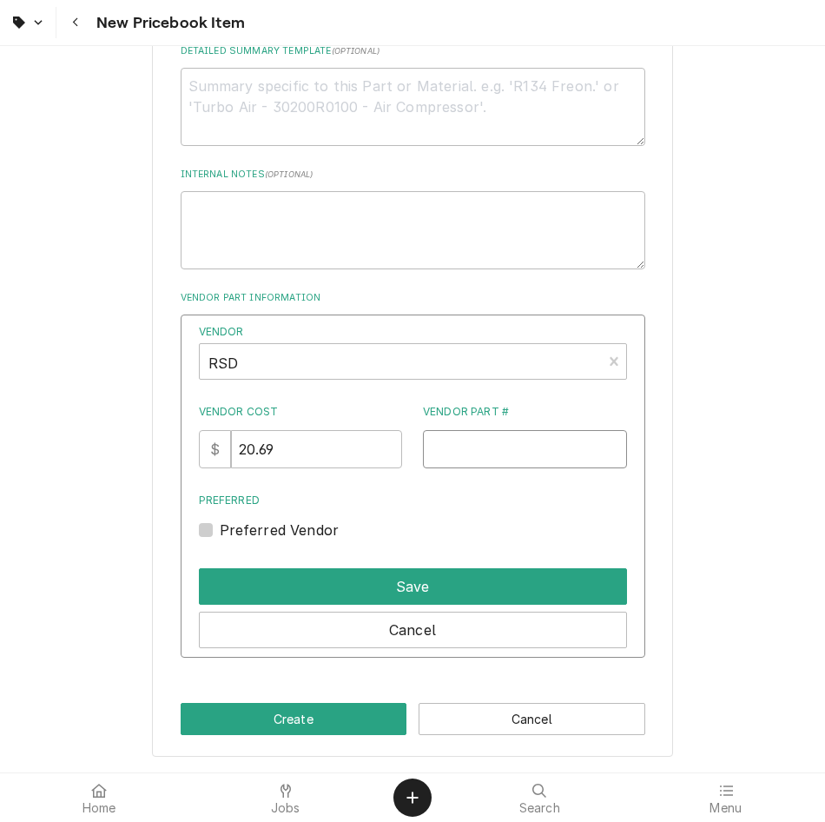
click at [500, 457] on input "Vendor Part #" at bounding box center [525, 449] width 204 height 38
paste input "JB A31136"
type input "JB A31136"
click at [220, 524] on label "Preferred Vendor" at bounding box center [280, 529] width 120 height 21
click at [220, 524] on input "Preferred" at bounding box center [434, 538] width 428 height 38
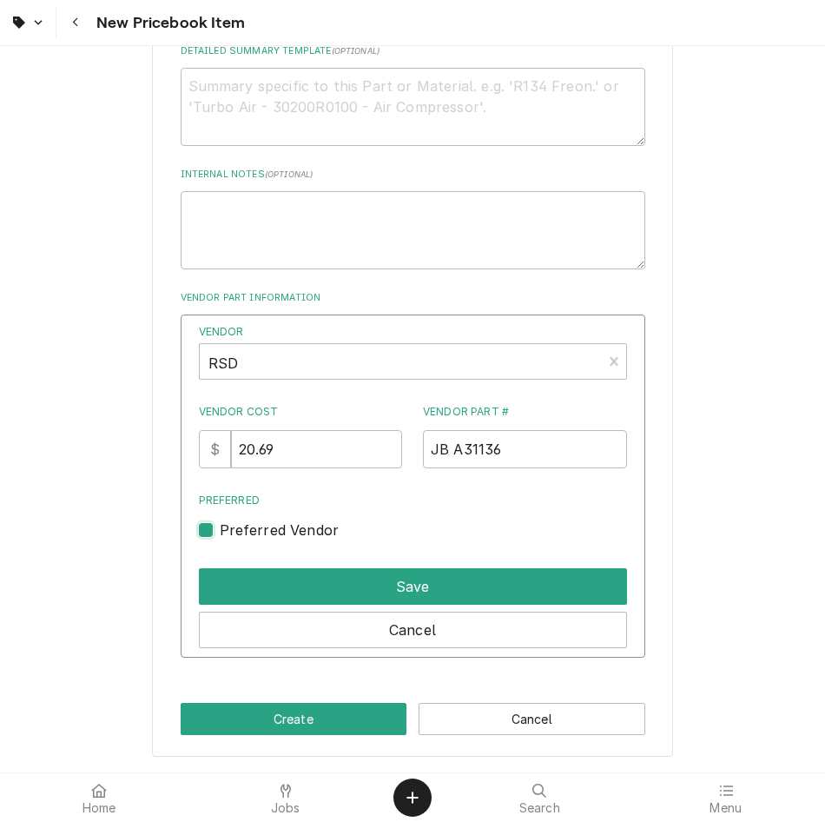
checkbox input "true"
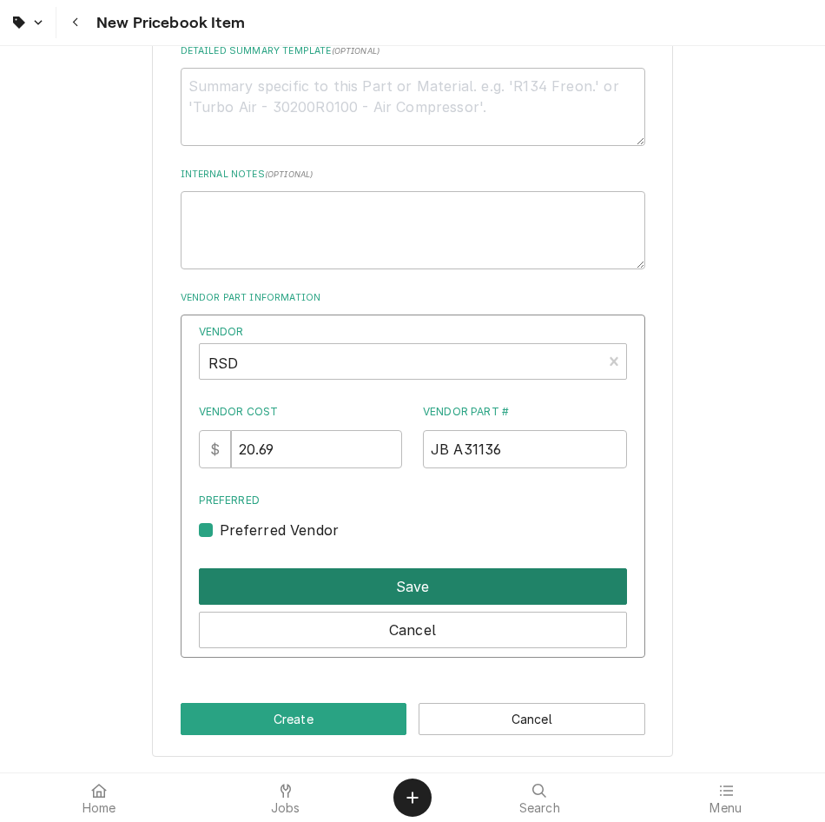
click at [346, 598] on button "Save" at bounding box center [413, 586] width 428 height 36
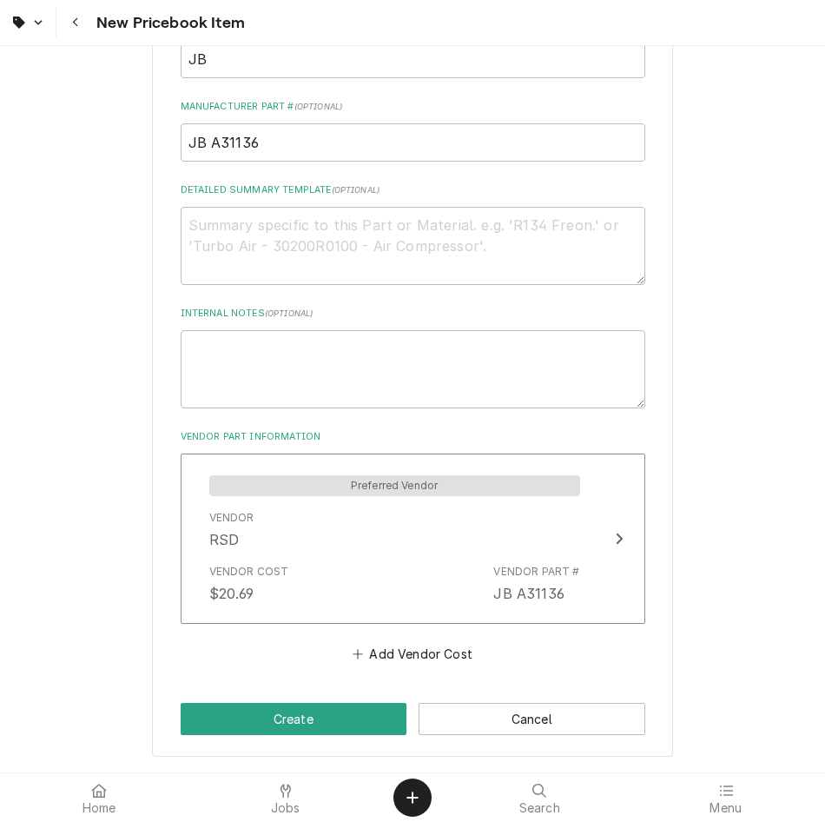
scroll to position [718, 0]
click at [310, 717] on button "Create" at bounding box center [294, 719] width 227 height 32
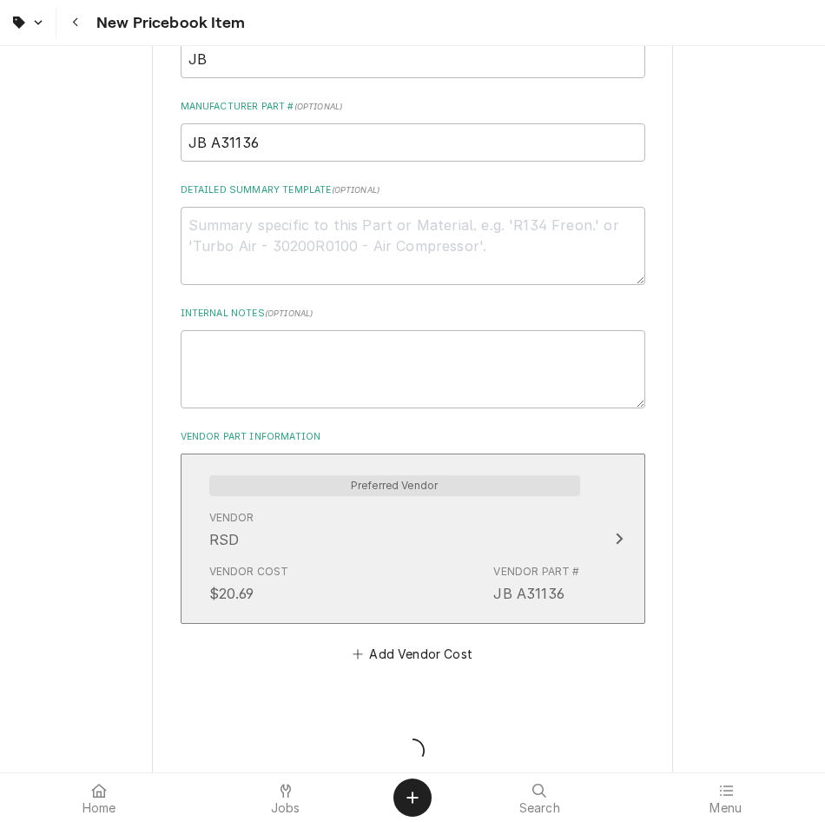
type textarea "x"
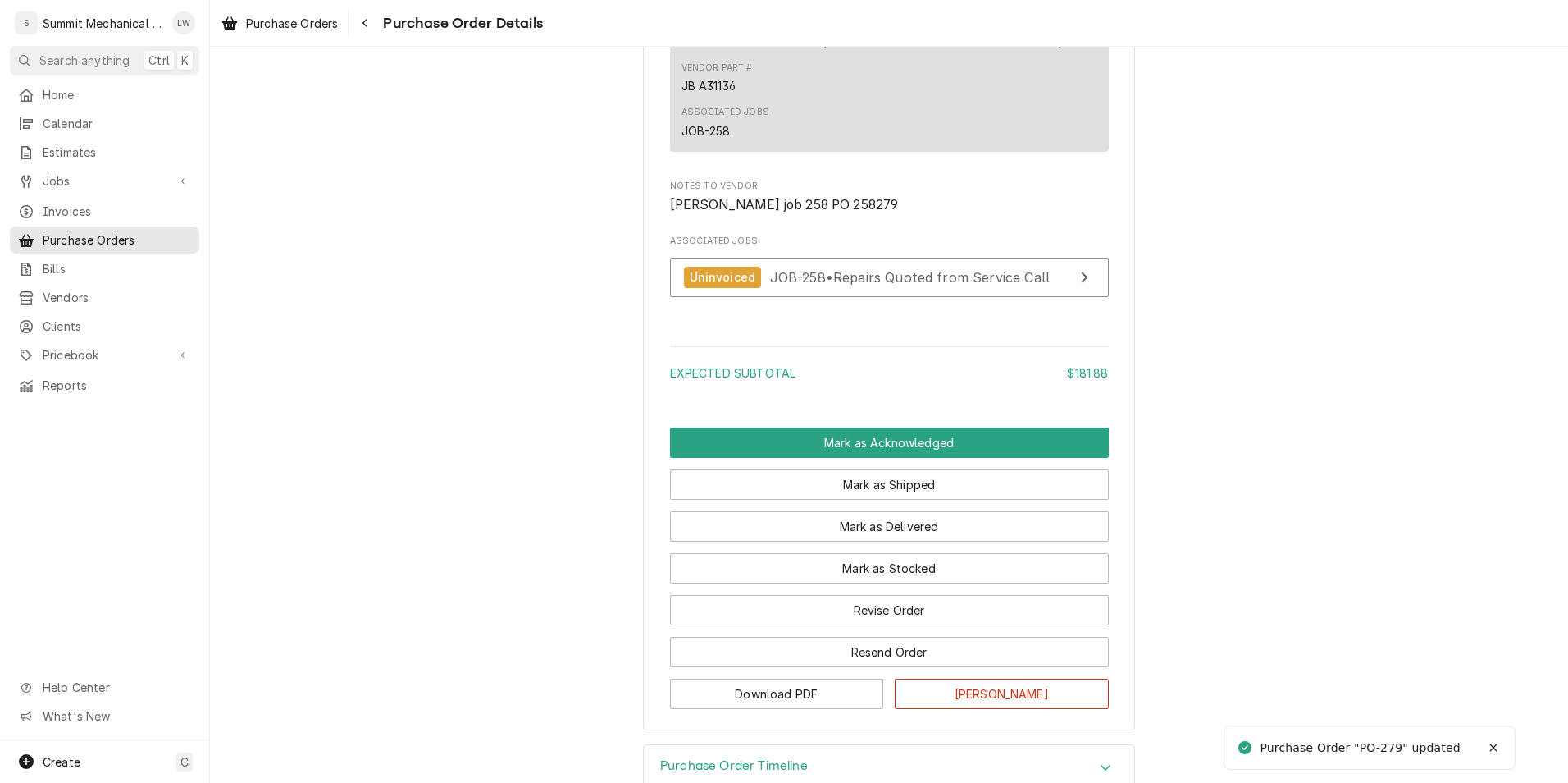
scroll to position [1313, 0]
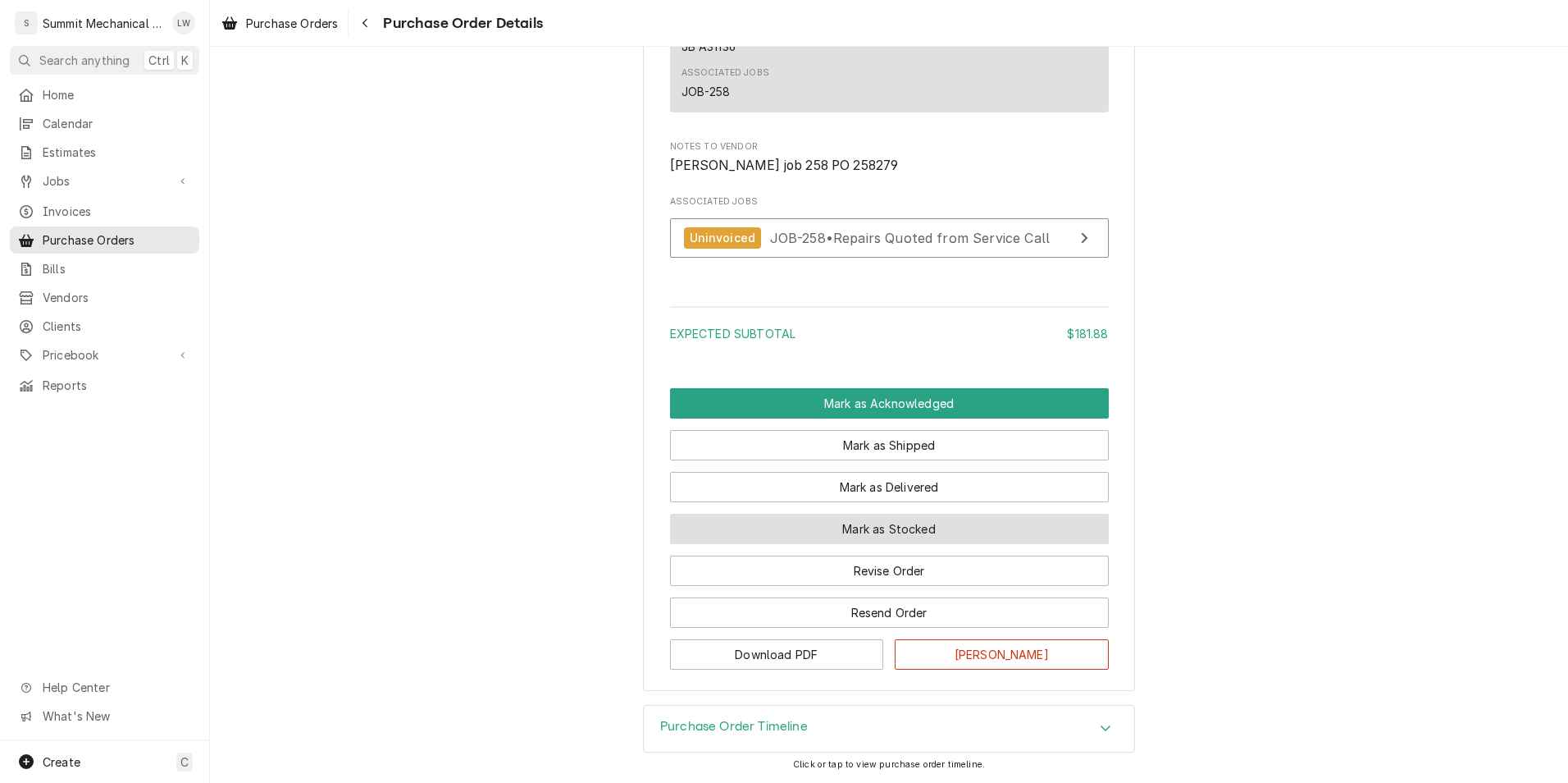
click at [907, 536] on button "Mark as Stocked" at bounding box center [889, 529] width 439 height 30
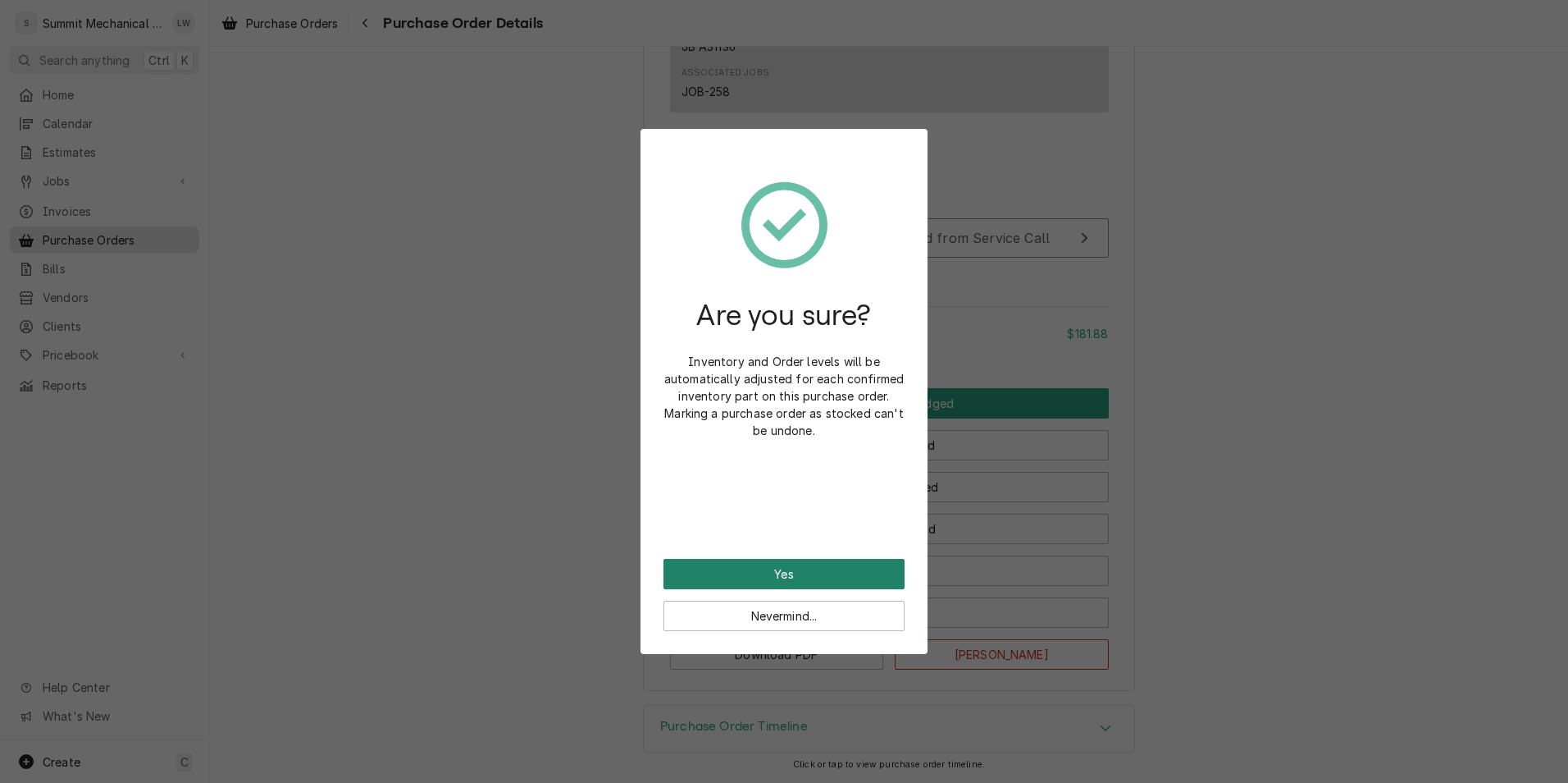
click at [816, 570] on button "Yes" at bounding box center [784, 573] width 241 height 30
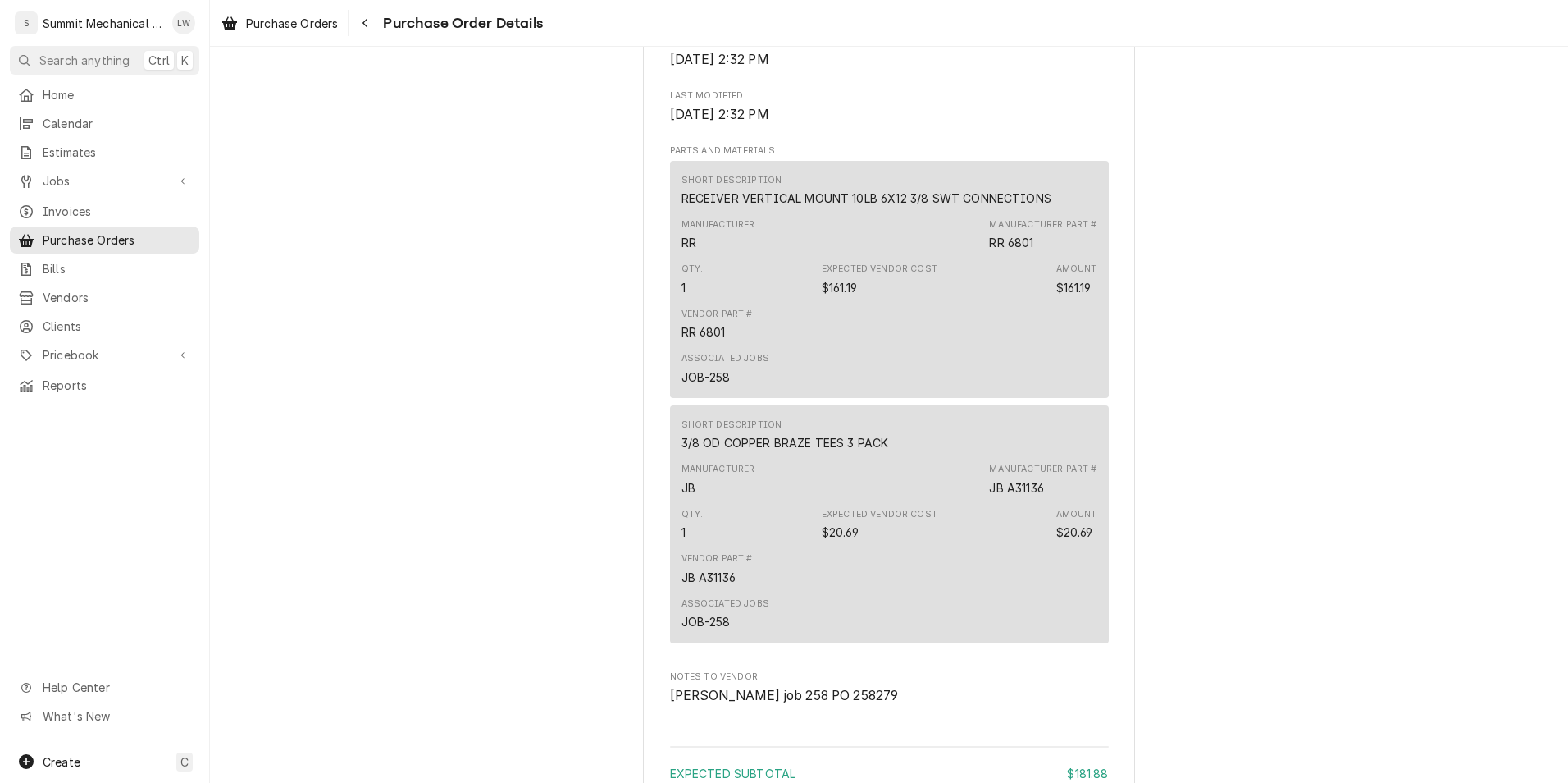
scroll to position [1304, 0]
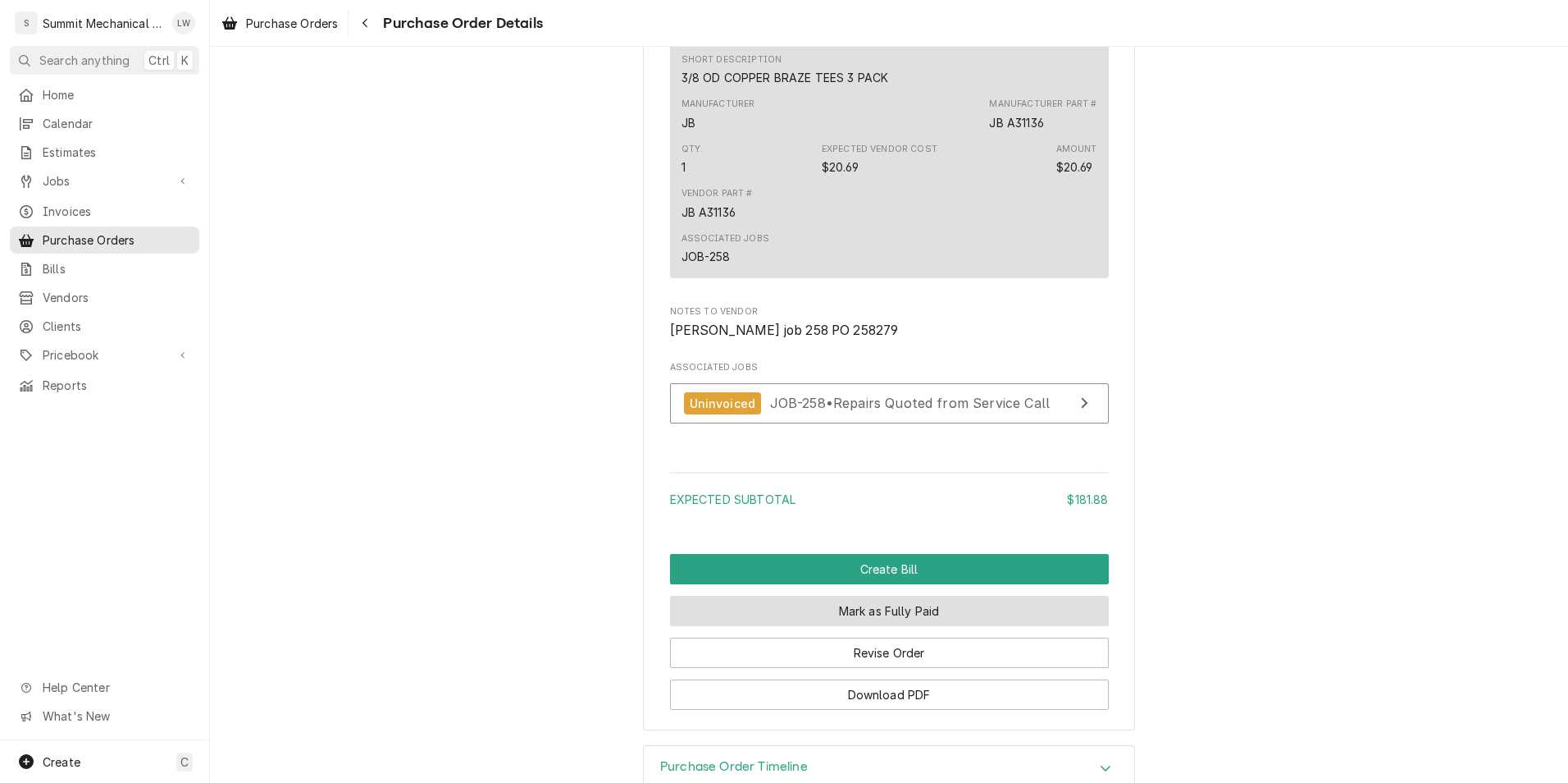
click at [875, 626] on button "Mark as Fully Paid" at bounding box center [889, 611] width 439 height 30
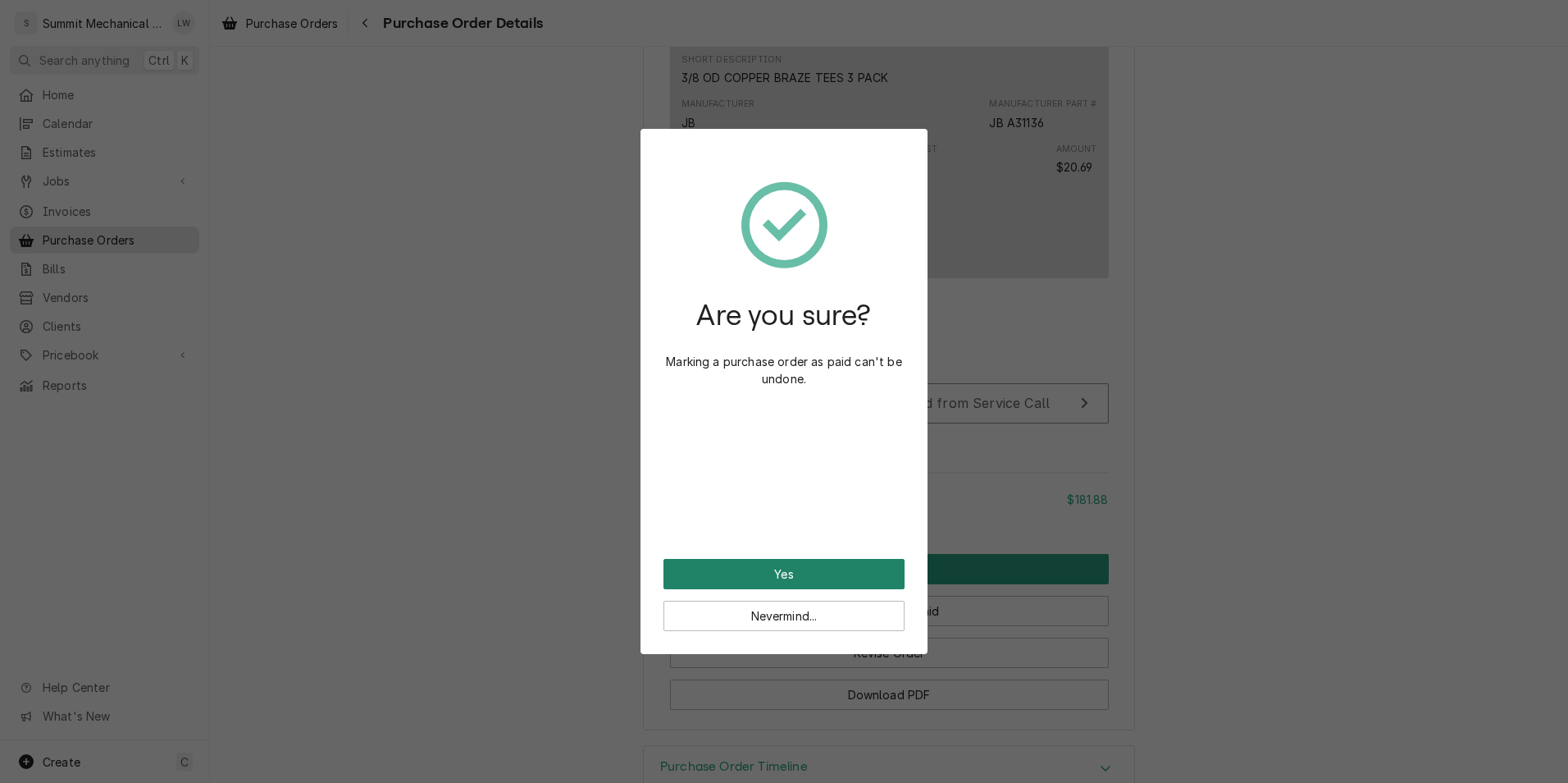
click at [847, 564] on button "Yes" at bounding box center [784, 573] width 241 height 30
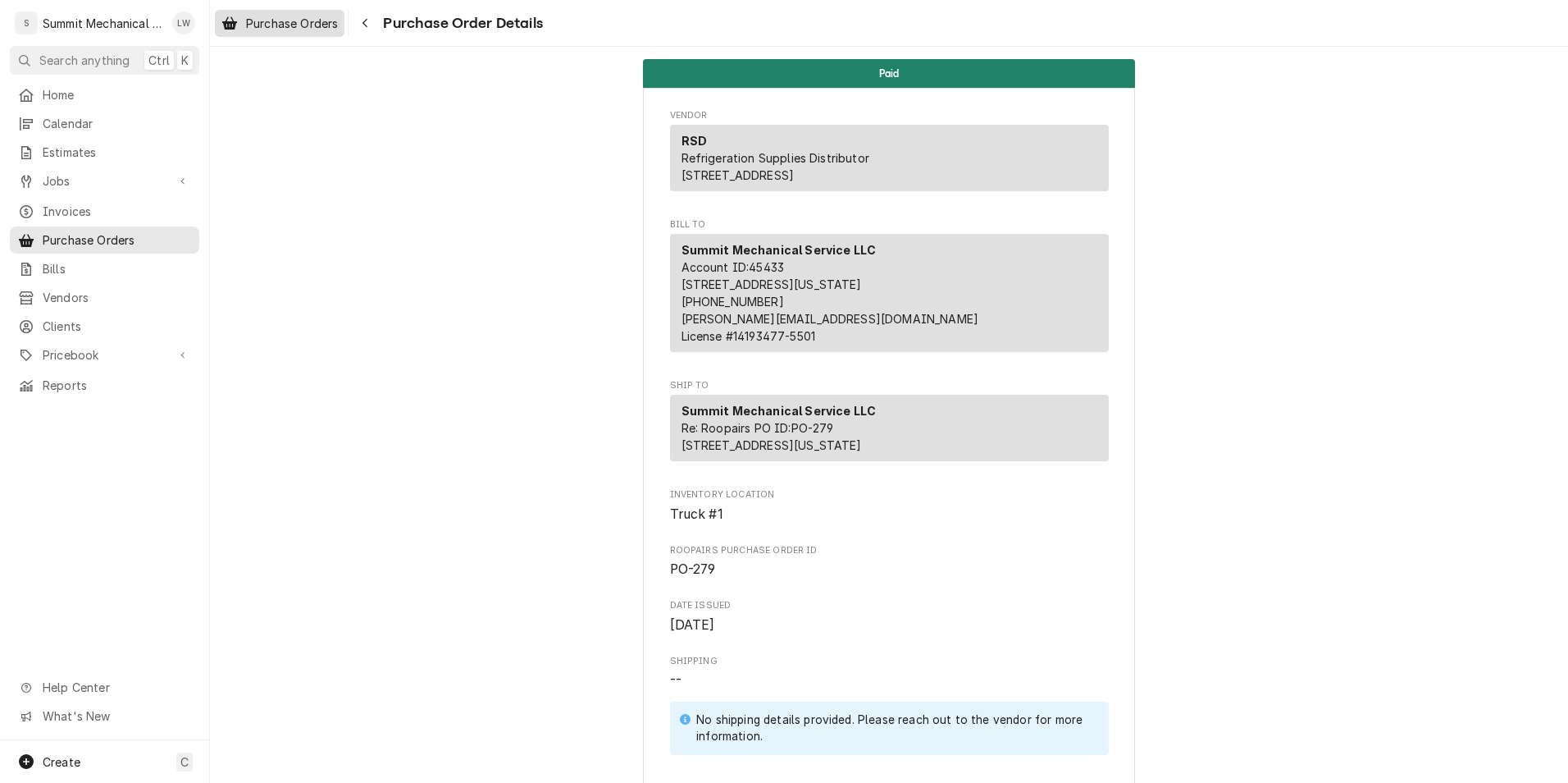
click at [266, 28] on span "Purchase Orders" at bounding box center [292, 24] width 92 height 17
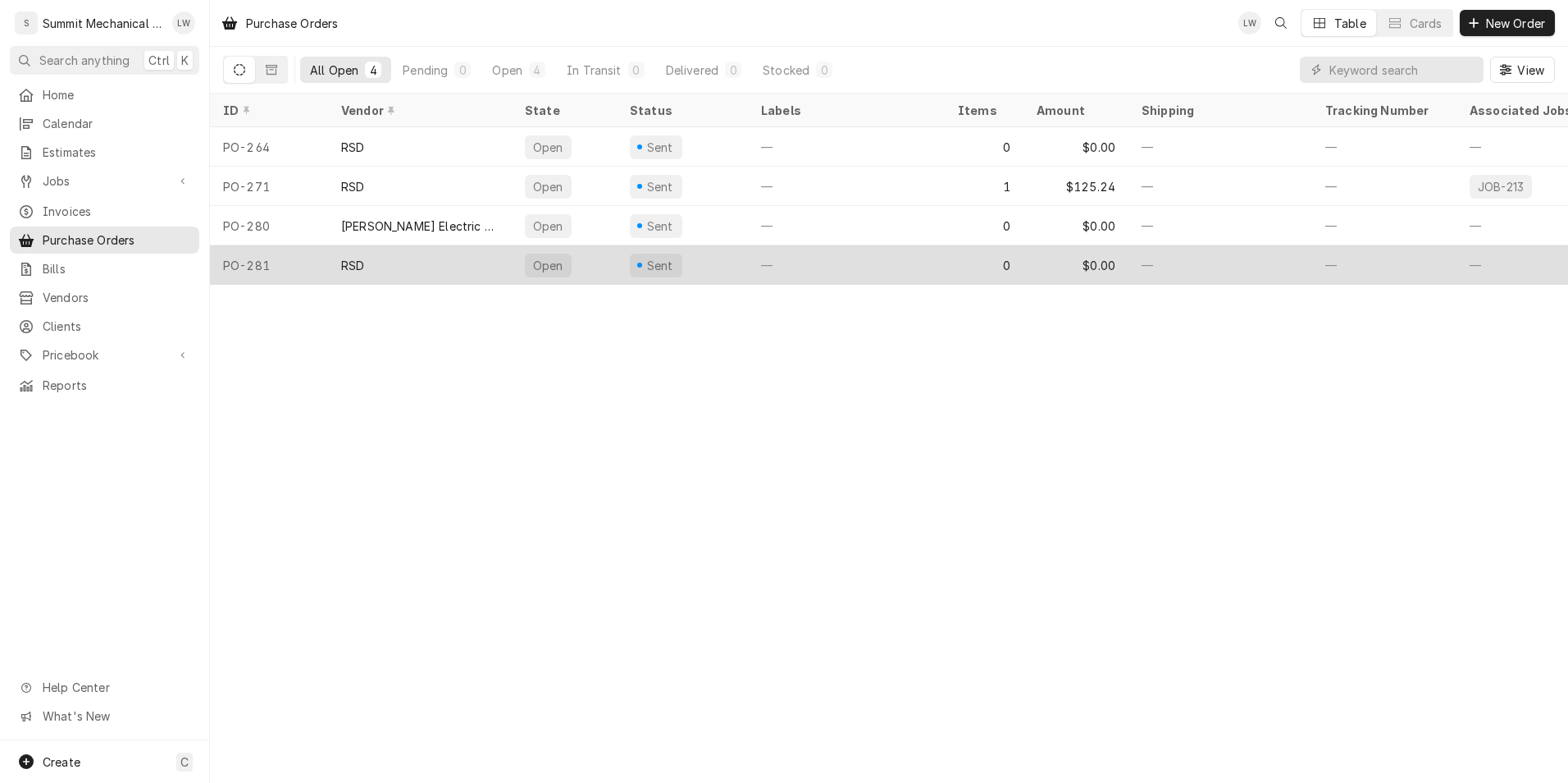
click at [435, 265] on div "RSD" at bounding box center [419, 265] width 184 height 40
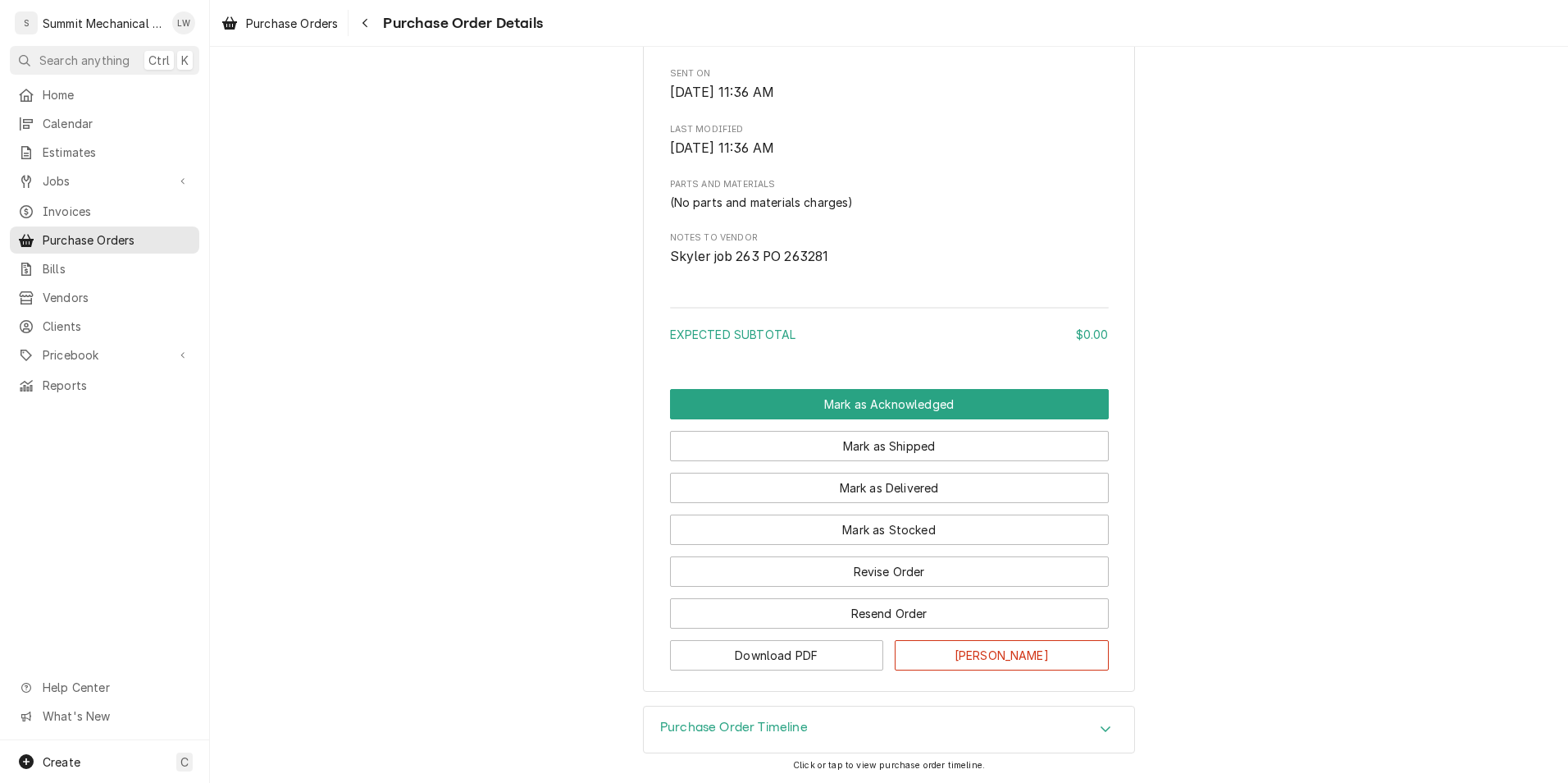
scroll to position [750, 0]
